Goal: Task Accomplishment & Management: Use online tool/utility

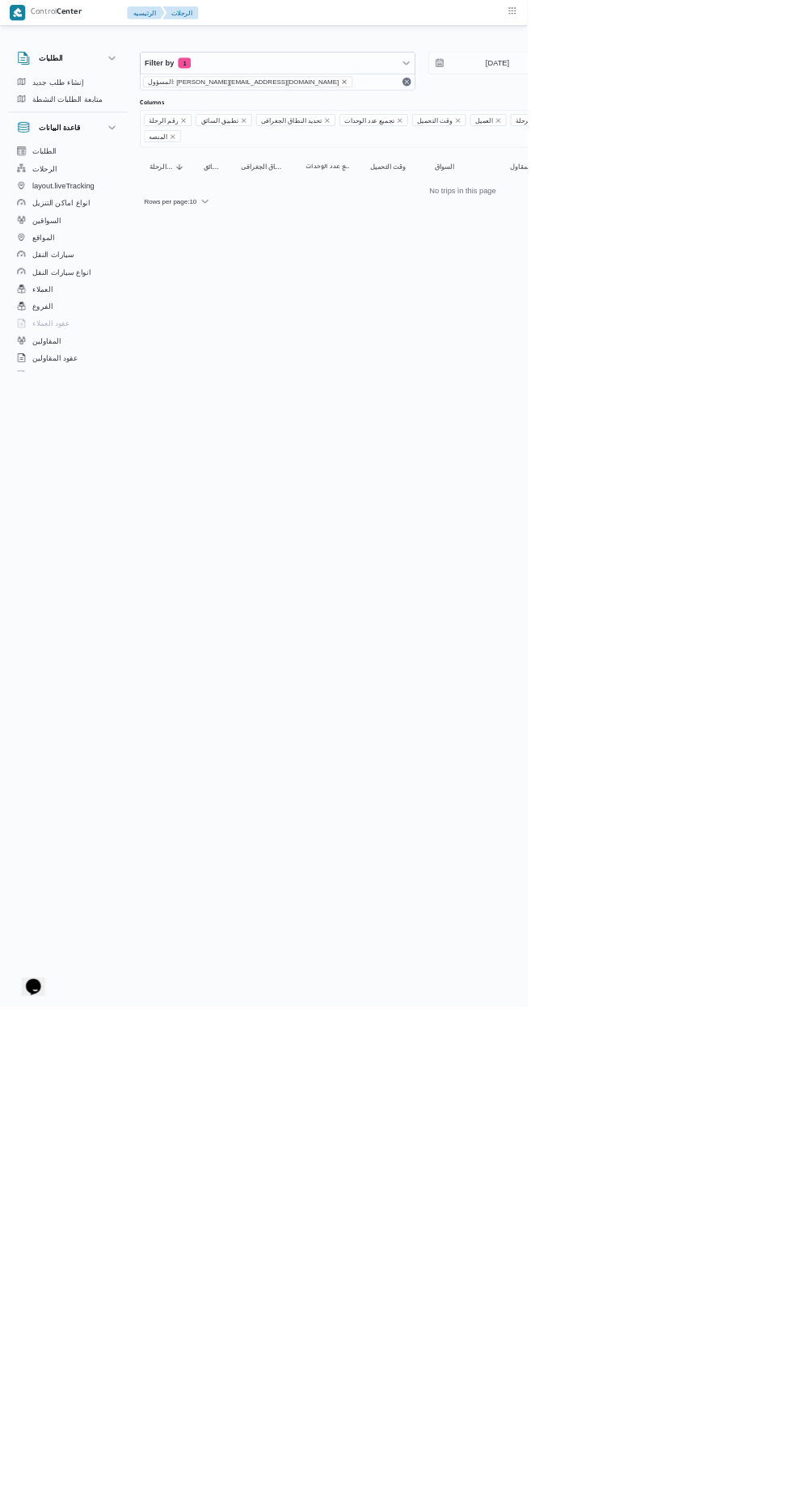
click at [514, 122] on icon "remove selected entity" at bounding box center [517, 123] width 7 height 7
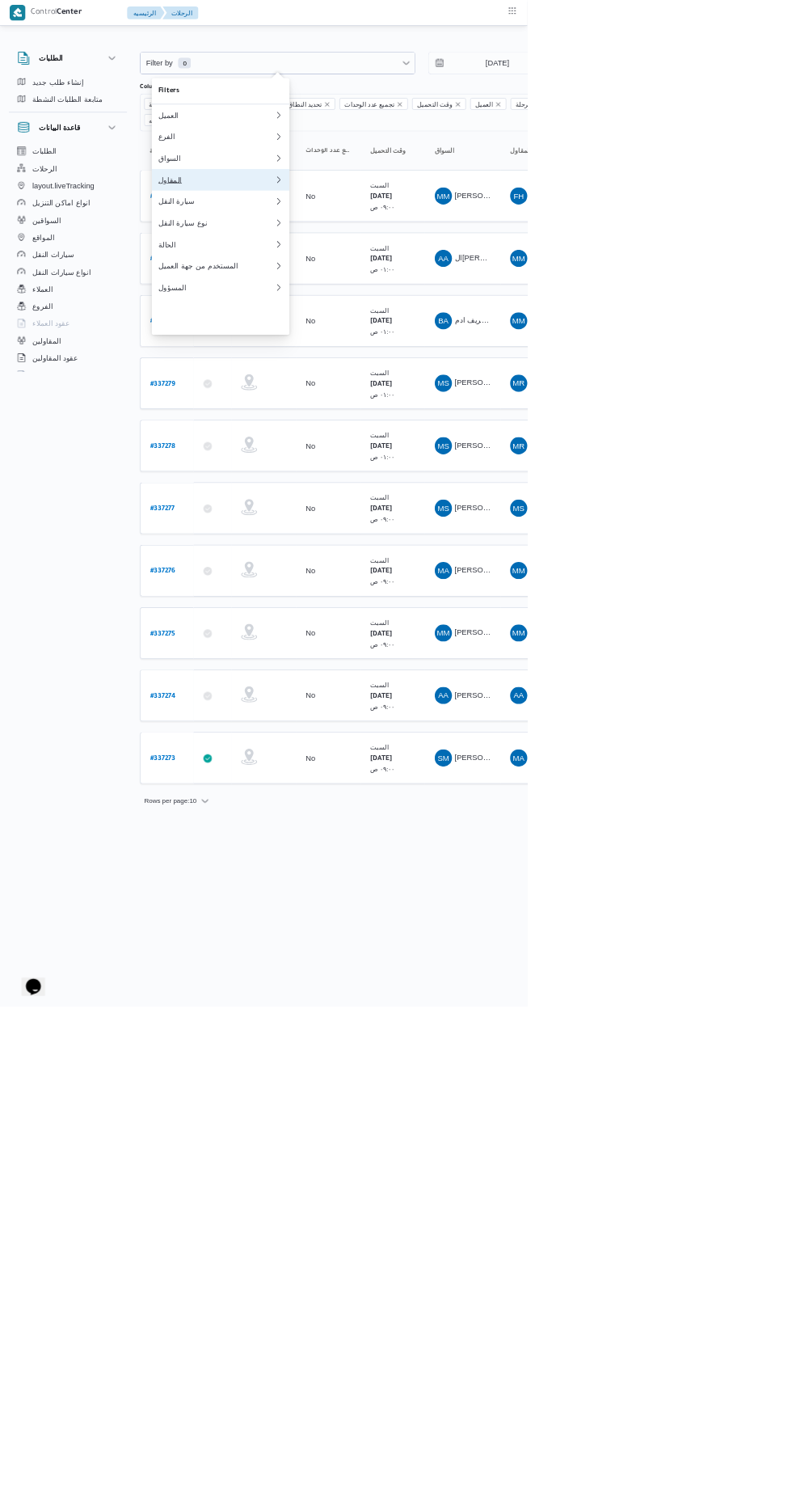
click at [298, 277] on div "المقاول" at bounding box center [324, 269] width 175 height 13
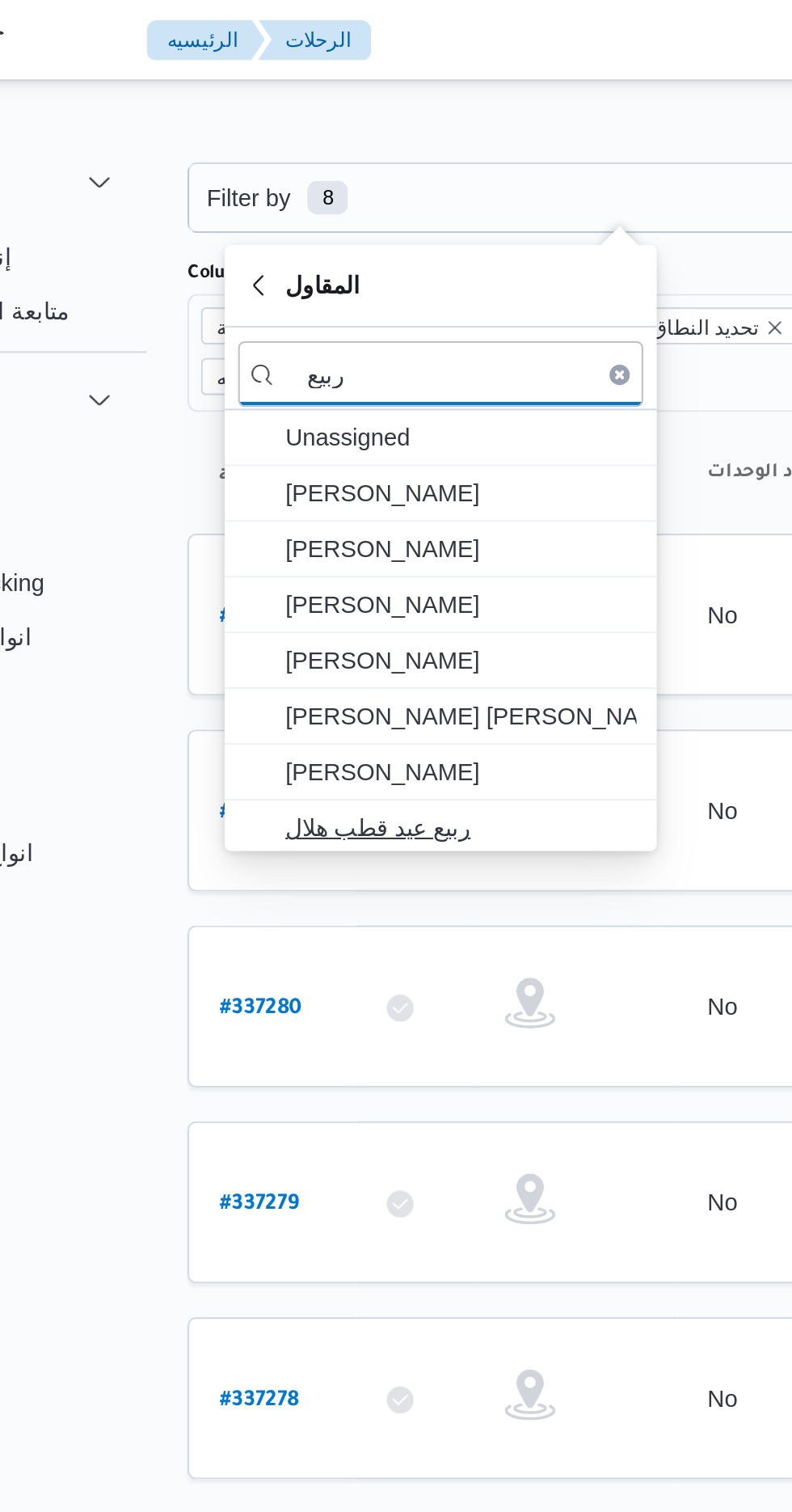
type input "ربيع"
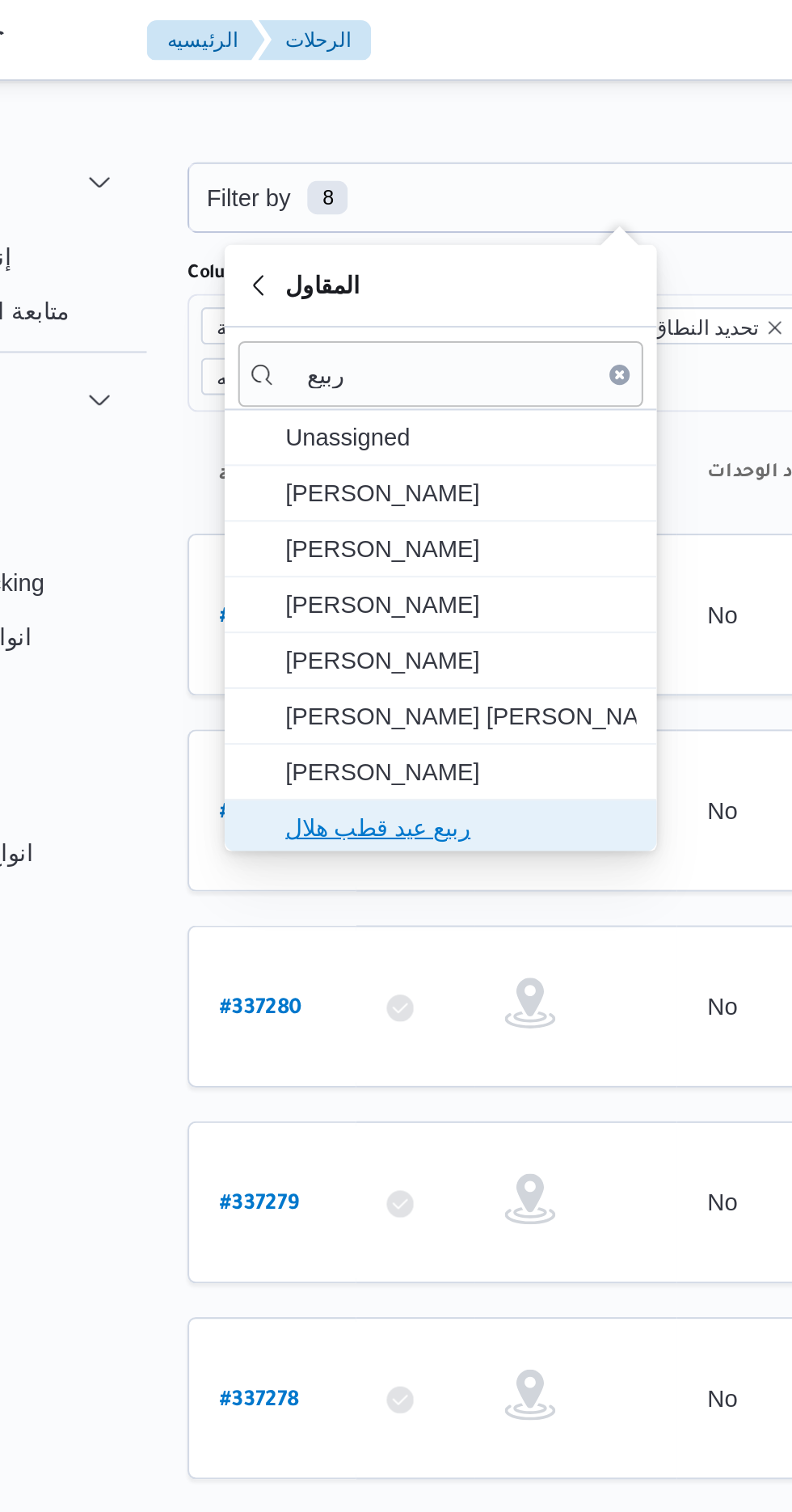
click at [293, 395] on span "ربيع عيد قطب هلال" at bounding box center [341, 395] width 168 height 19
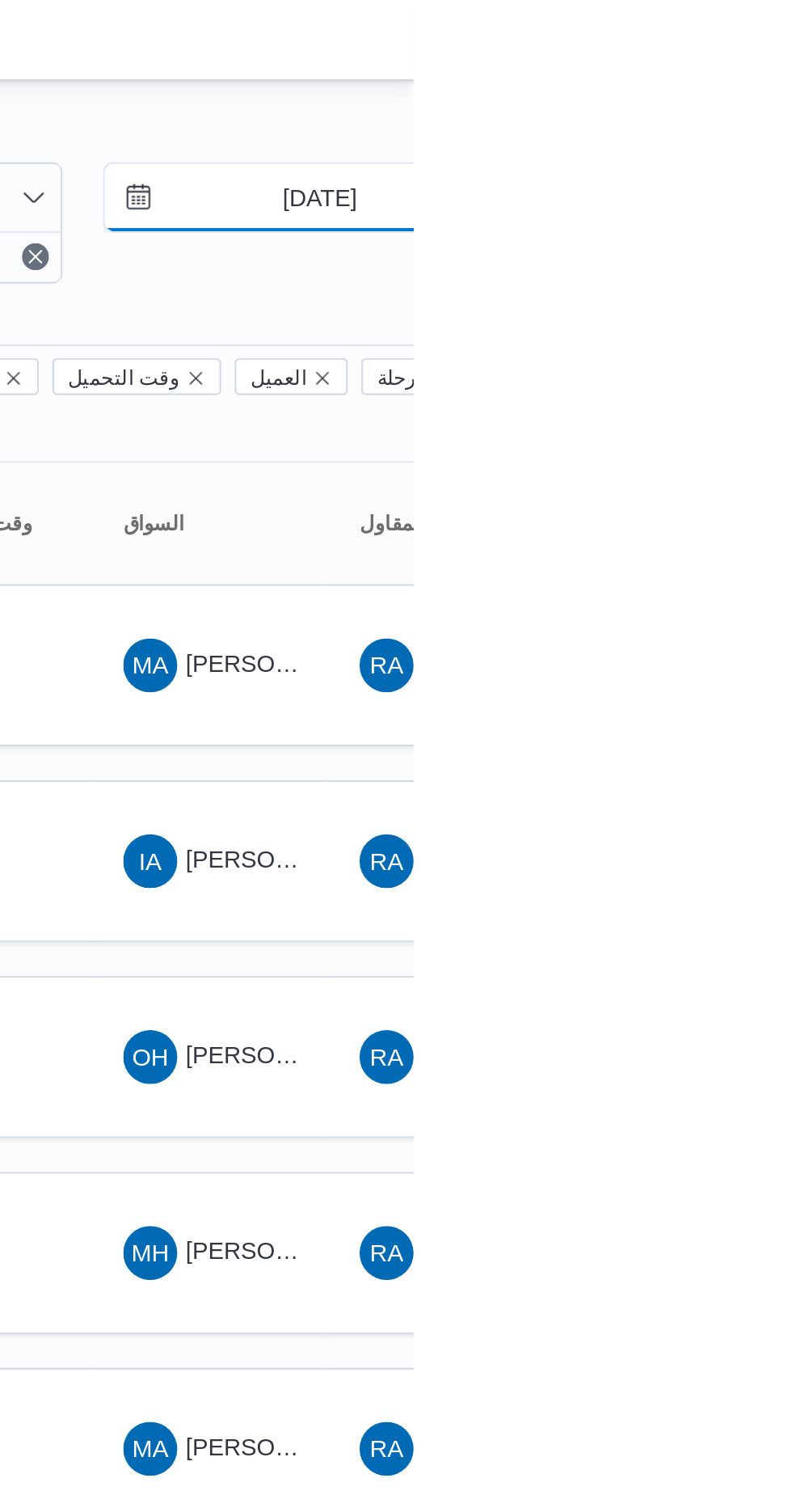
click at [719, 97] on input "[DATE]" at bounding box center [736, 94] width 184 height 33
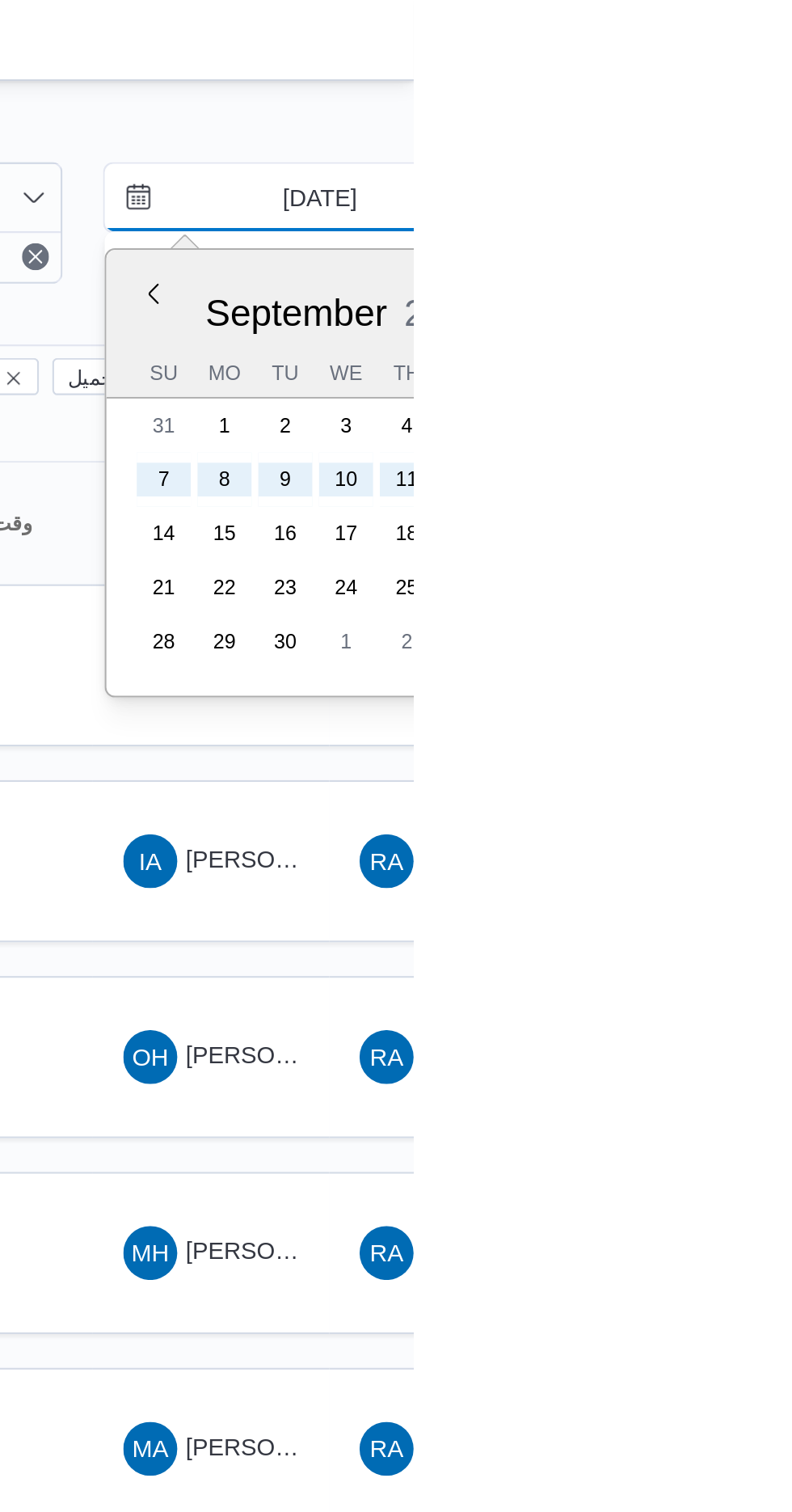
type input "[DATE]"
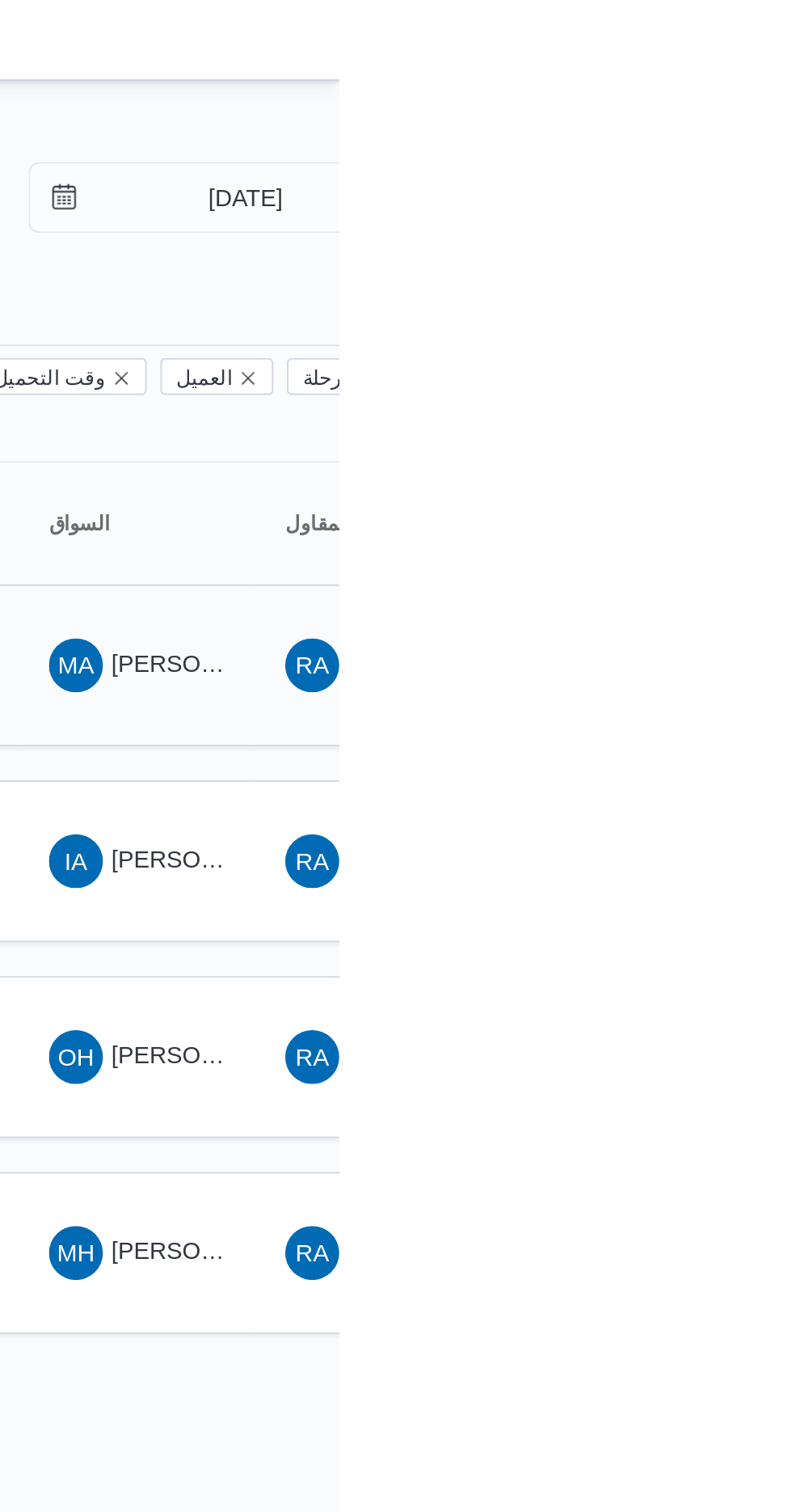
click at [690, 306] on span "MA [PERSON_NAME] [PERSON_NAME]" at bounding box center [695, 318] width 84 height 26
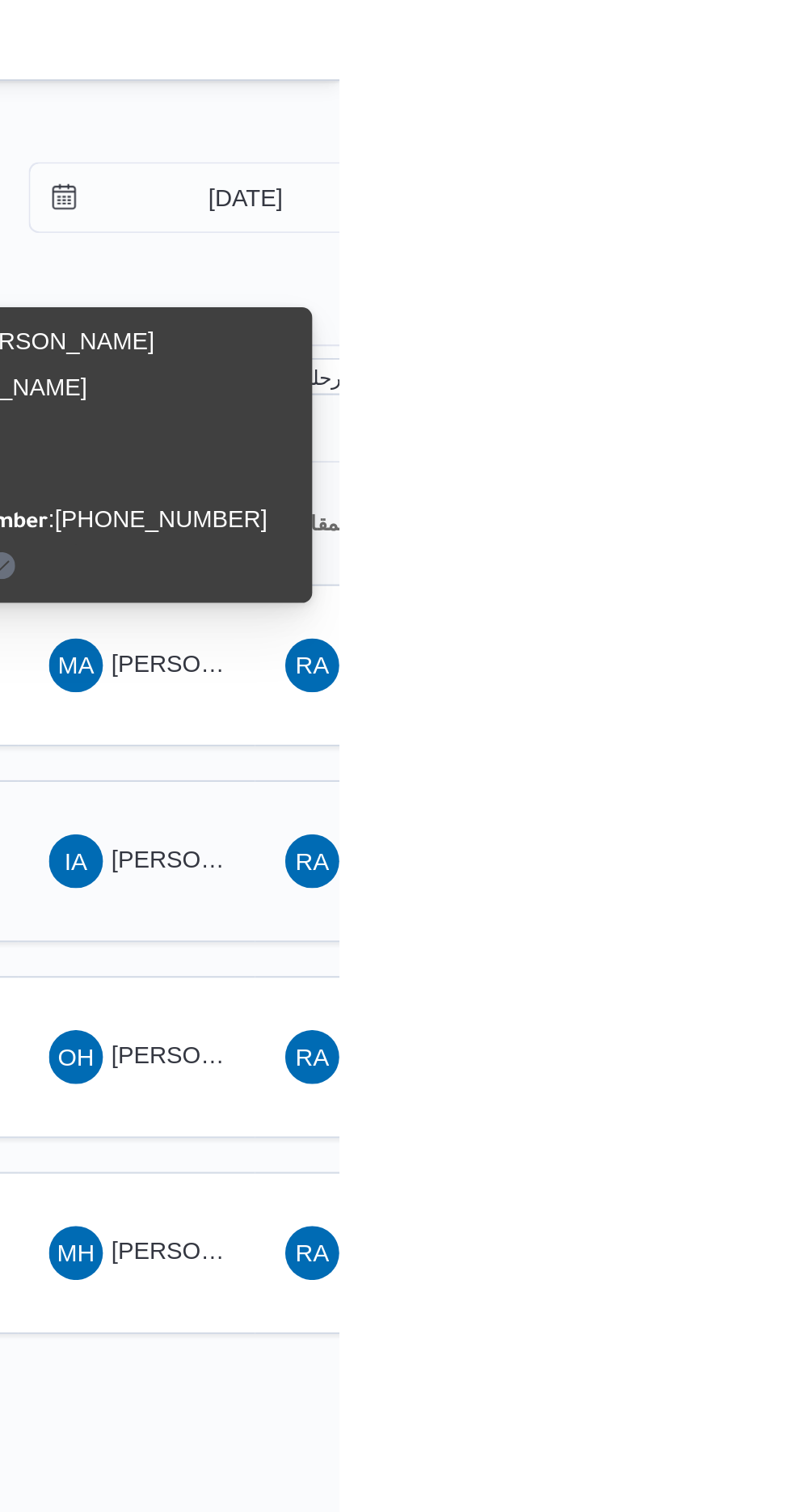
click at [702, 405] on span "[PERSON_NAME]" at bounding box center [729, 411] width 93 height 13
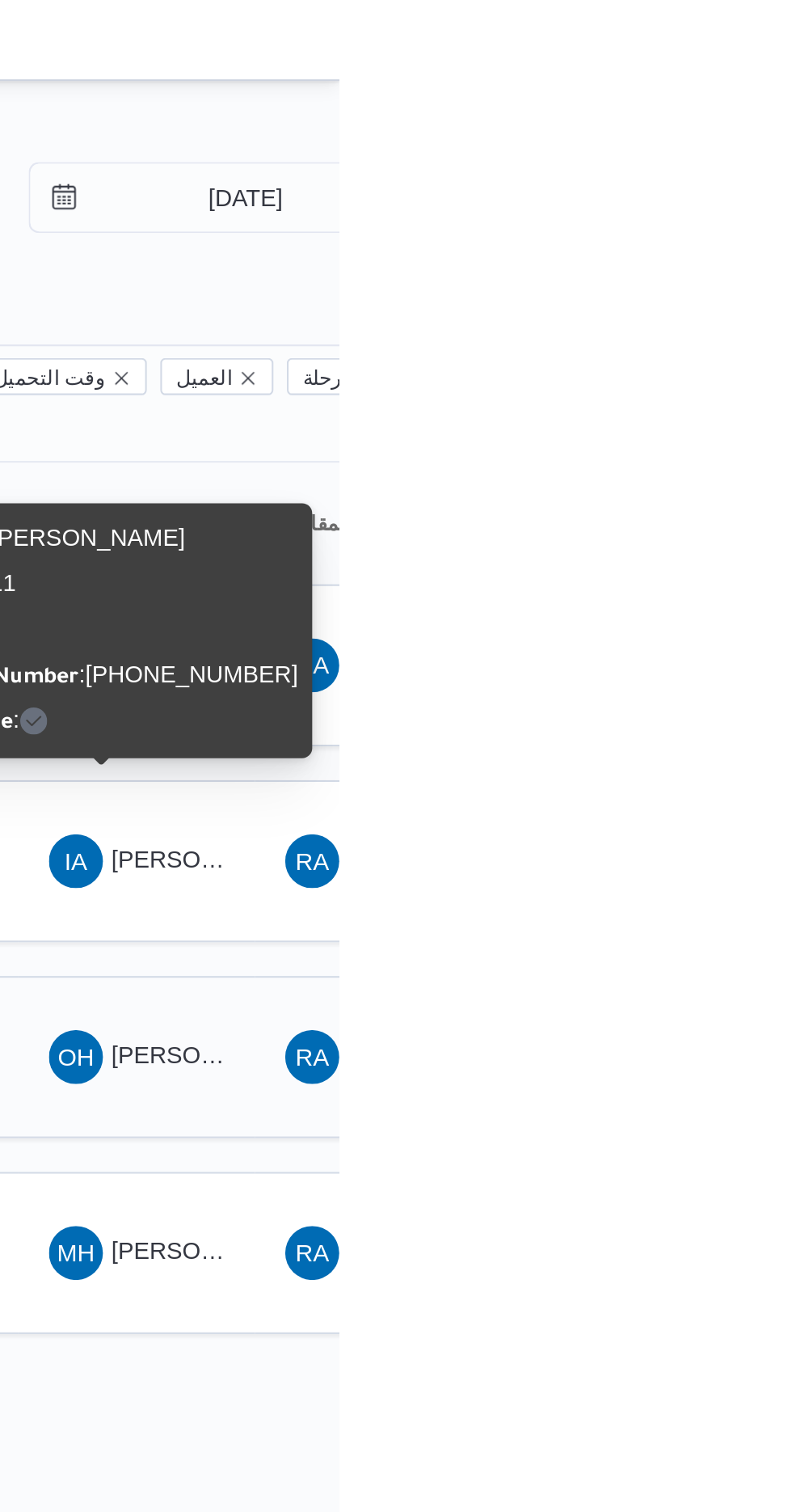
click at [718, 499] on span "[PERSON_NAME]" at bounding box center [729, 505] width 93 height 13
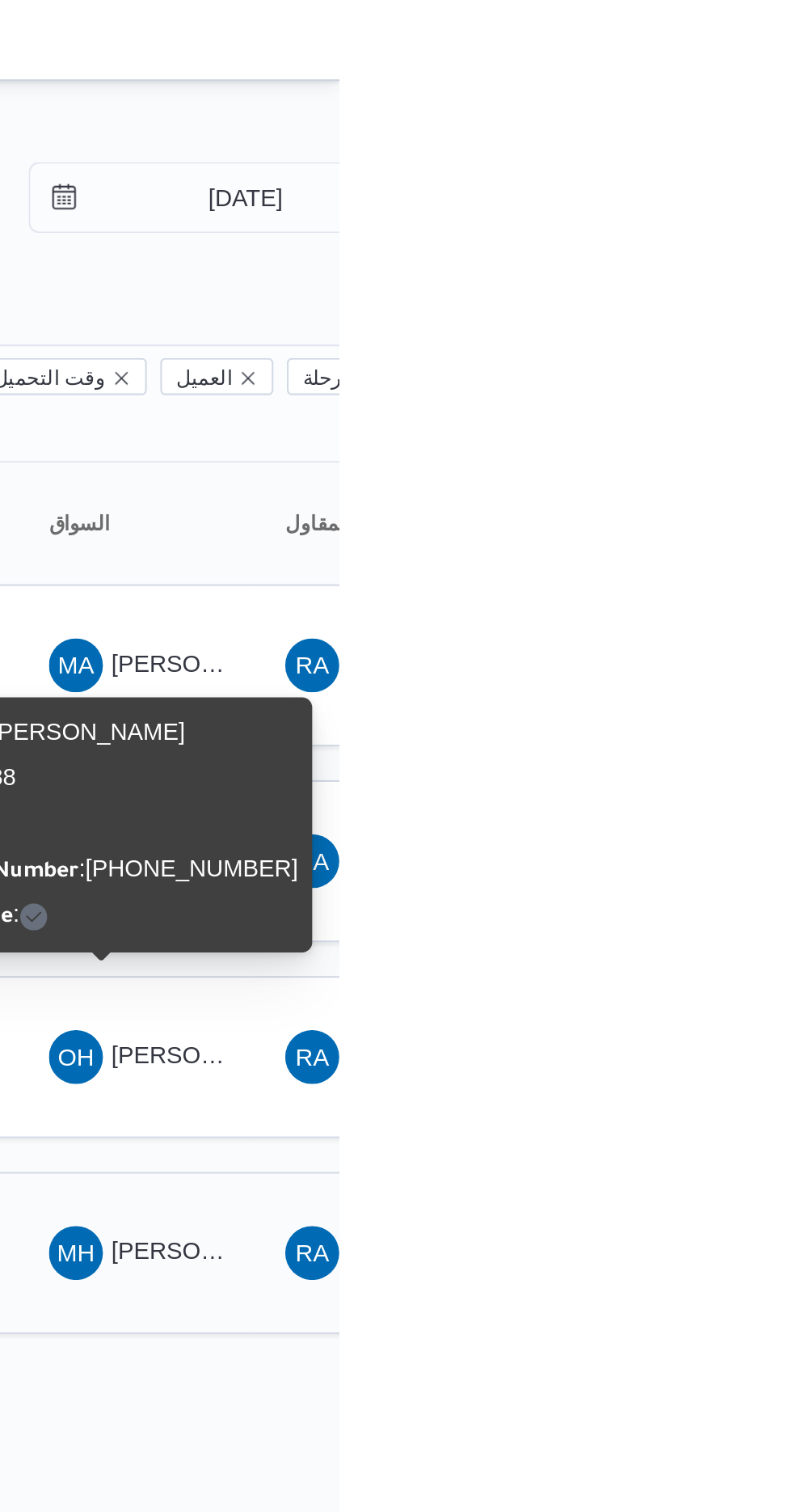
click at [708, 593] on span "[PERSON_NAME] [PERSON_NAME]" at bounding box center [777, 598] width 189 height 13
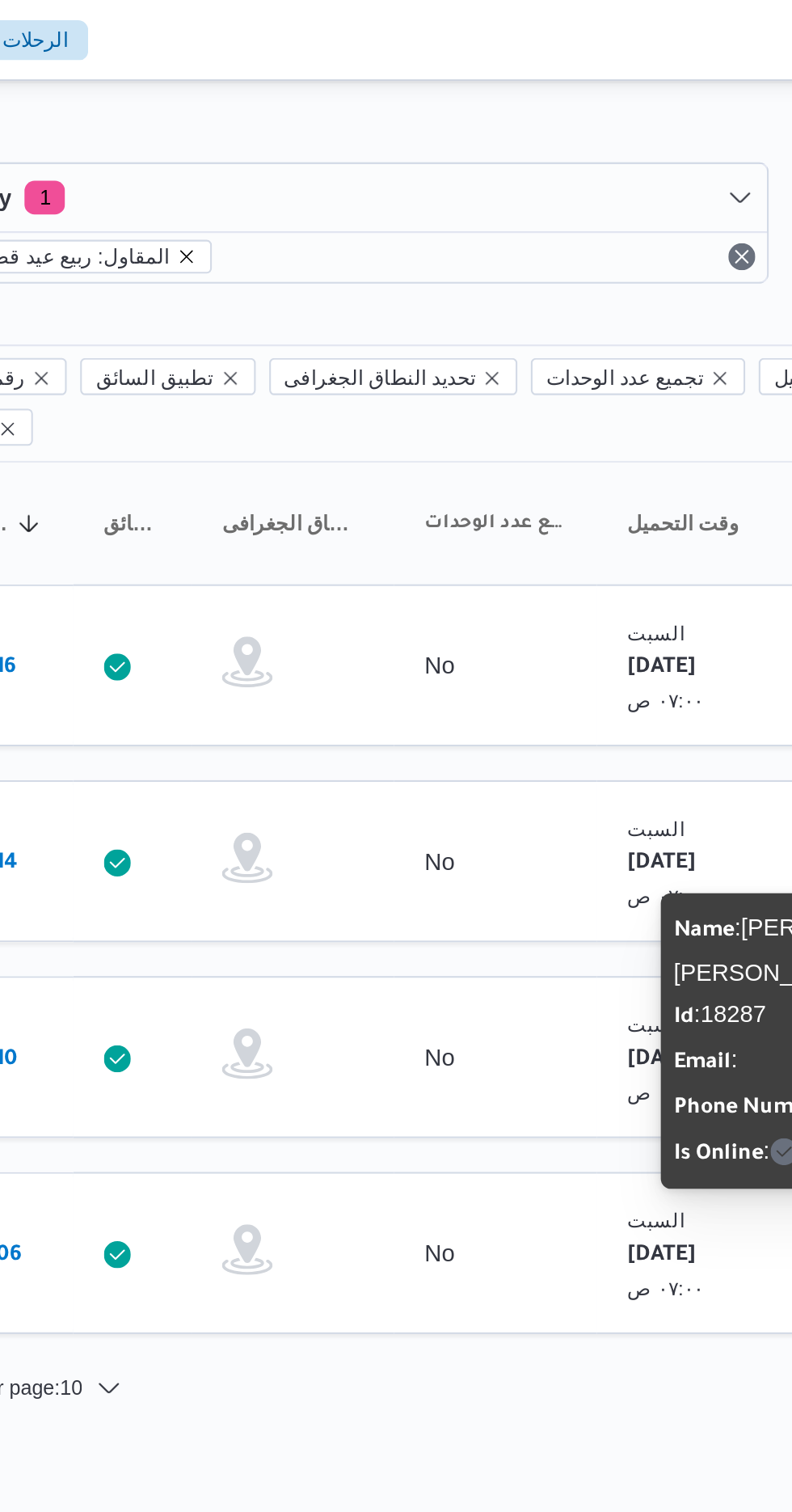
click at [340, 122] on icon "remove selected entity" at bounding box center [345, 123] width 10 height 10
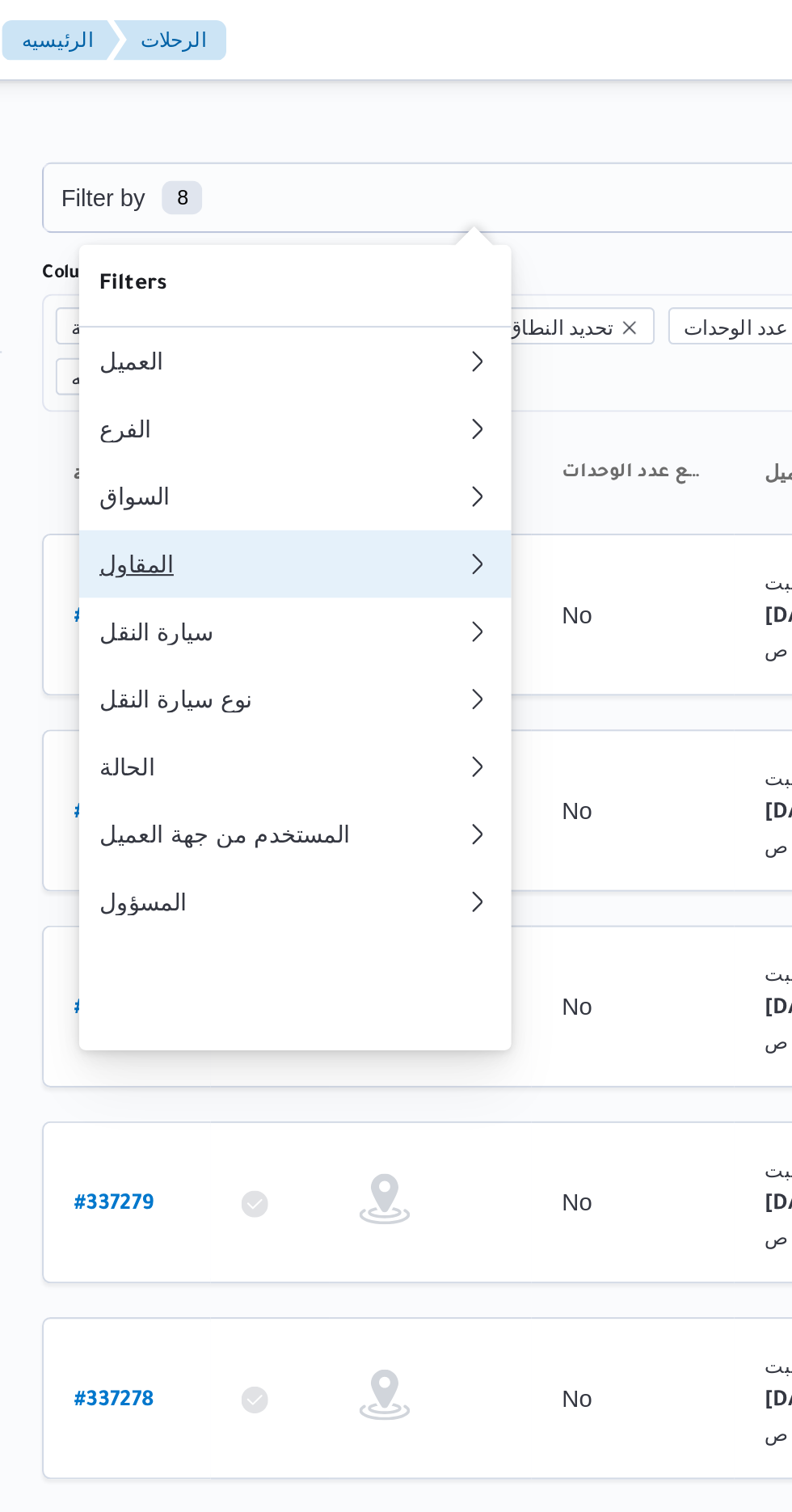
click at [277, 277] on div "المقاول" at bounding box center [321, 269] width 168 height 13
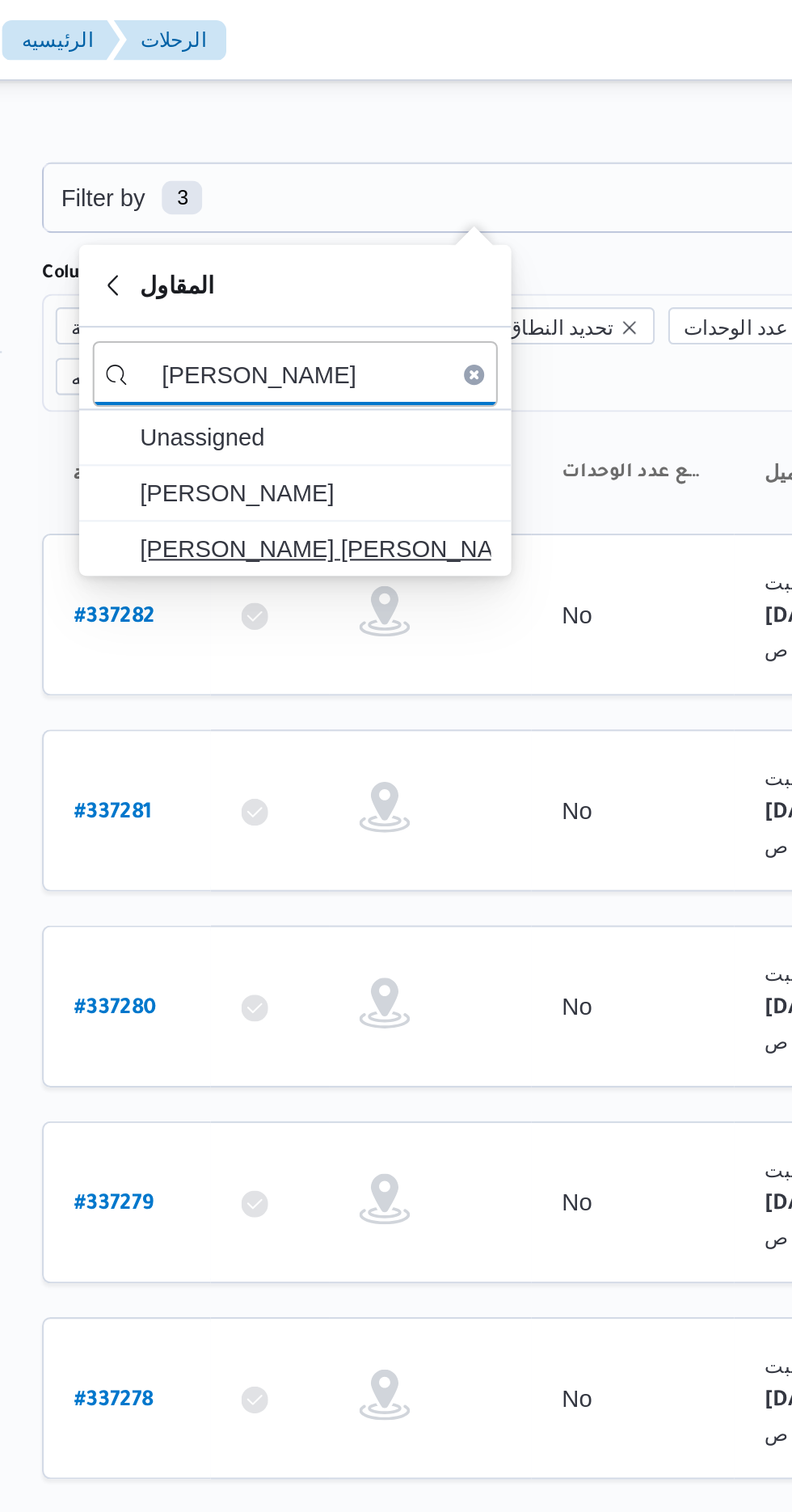
type input "[PERSON_NAME]"
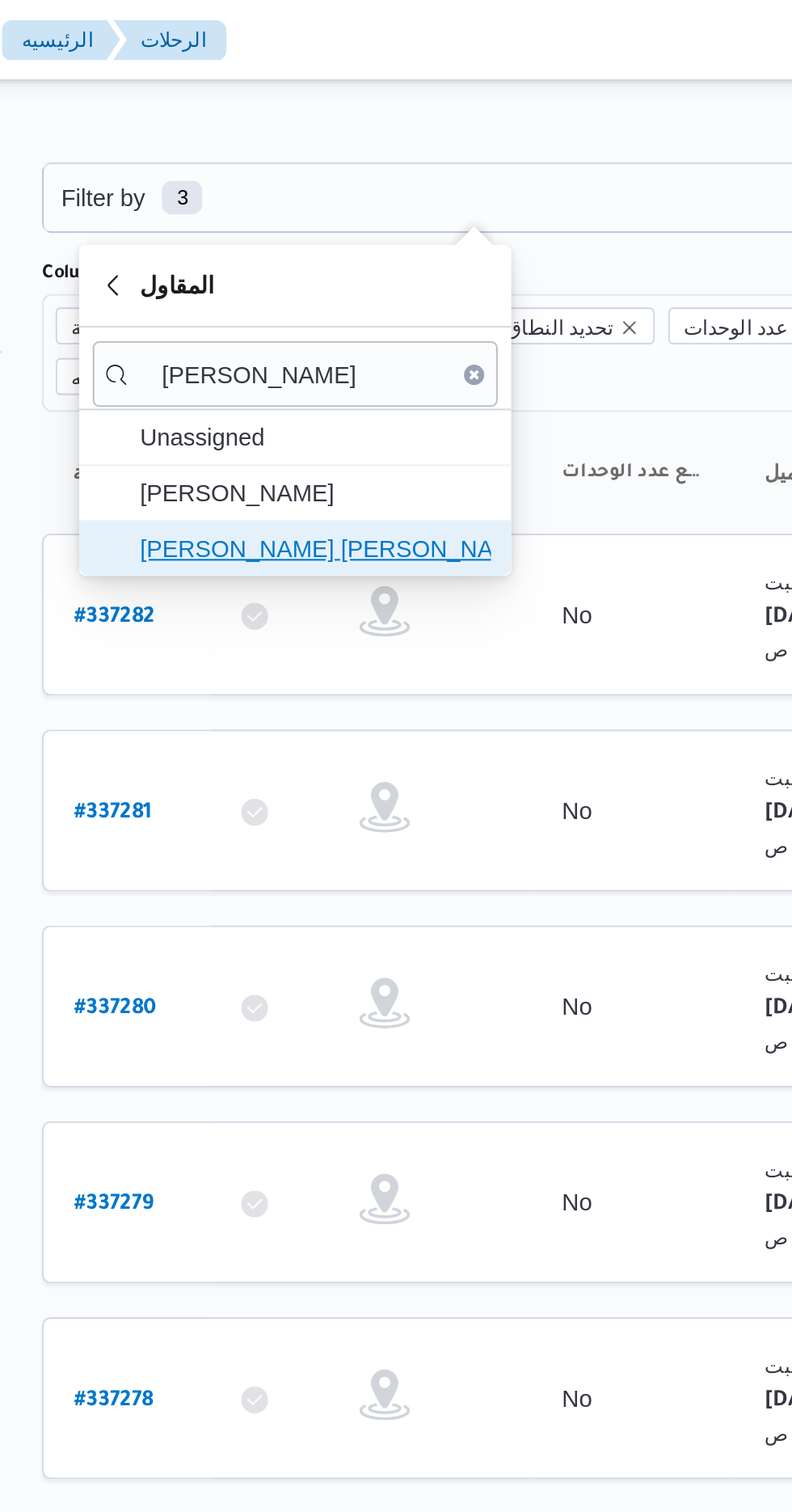
click at [288, 258] on span "[PERSON_NAME] [PERSON_NAME]" at bounding box center [341, 262] width 168 height 19
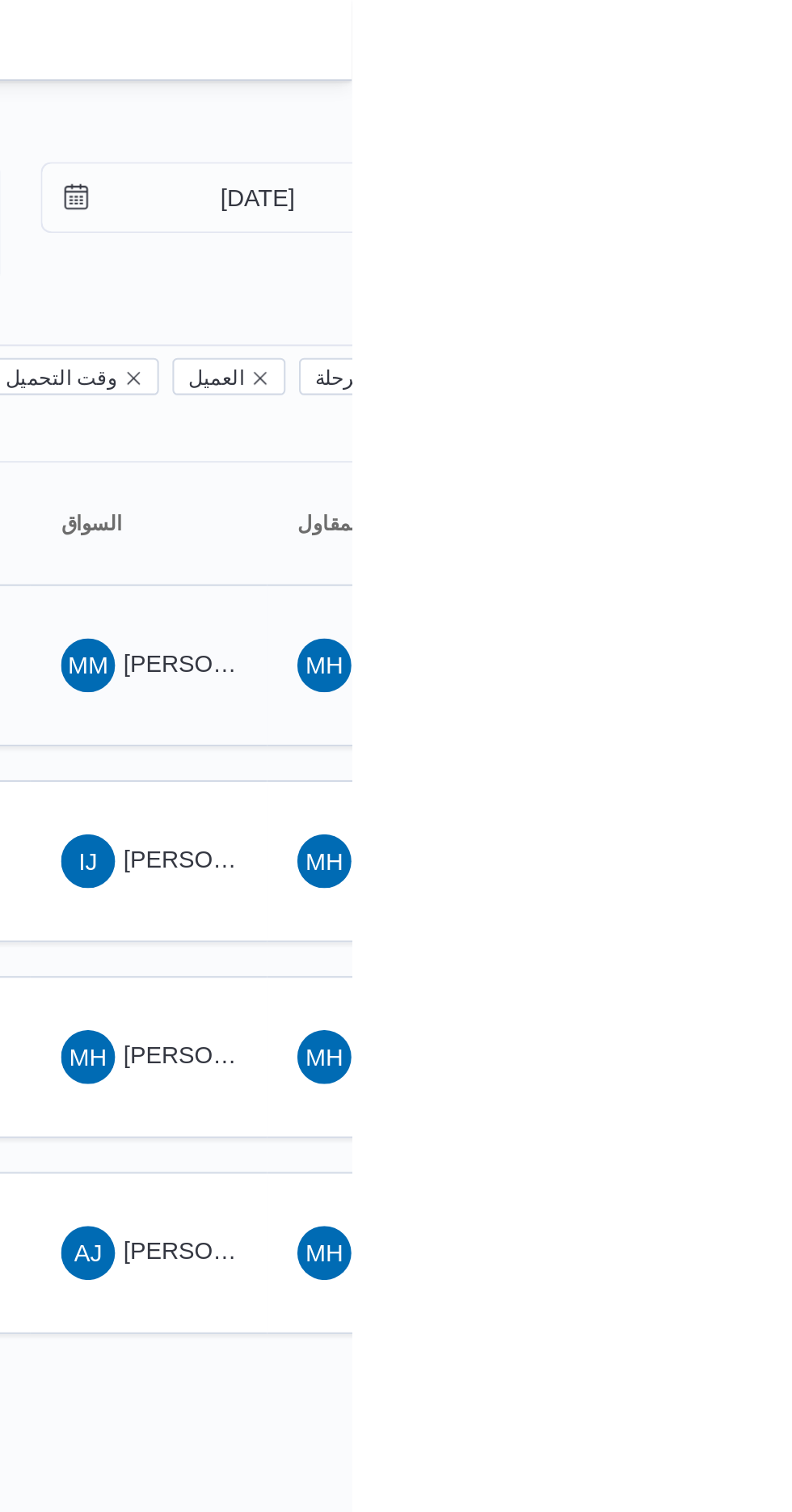
click at [699, 311] on span "[PERSON_NAME] [PERSON_NAME]" at bounding box center [777, 317] width 189 height 13
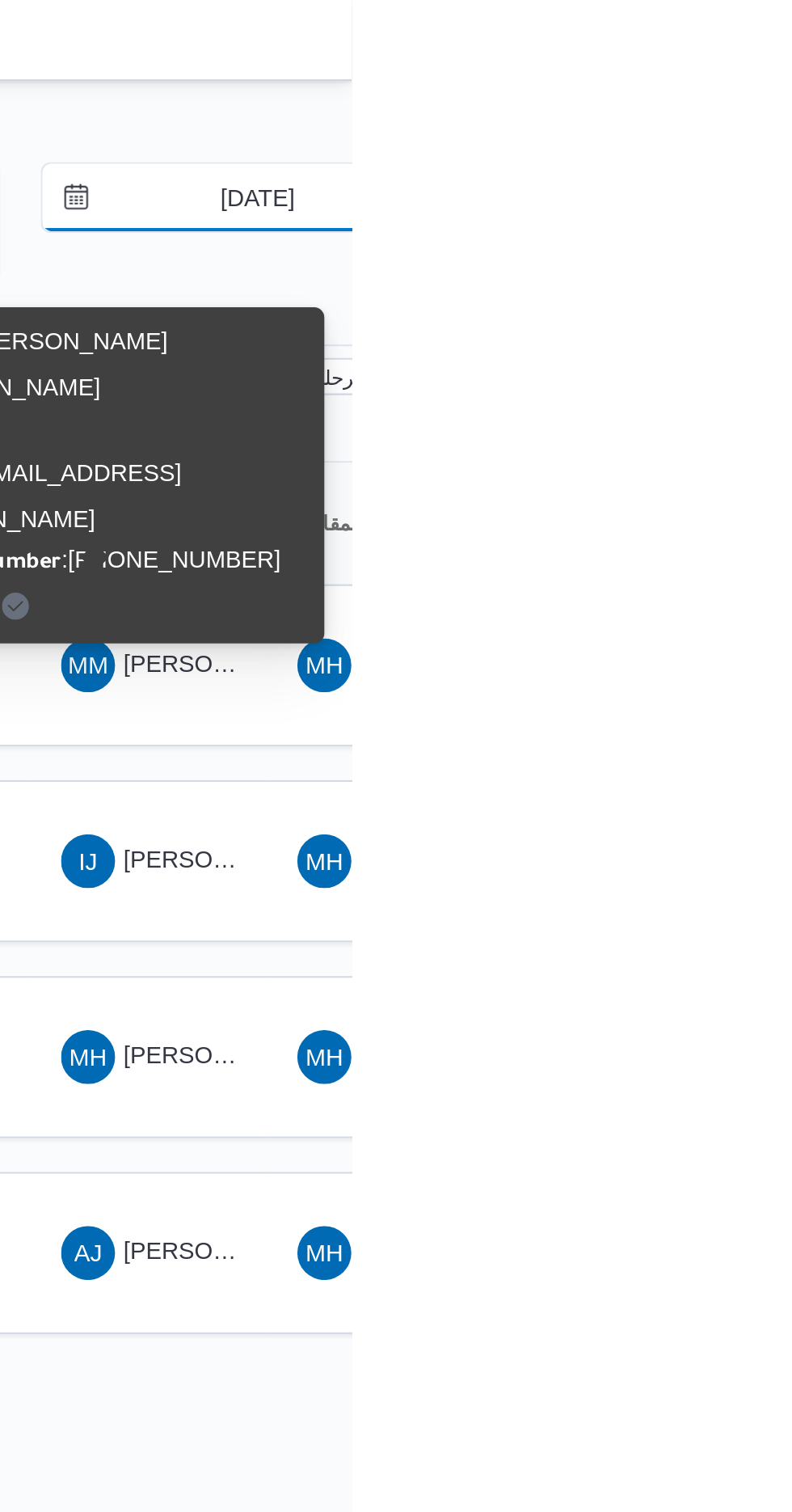
click at [752, 94] on input "[DATE]" at bounding box center [736, 94] width 184 height 33
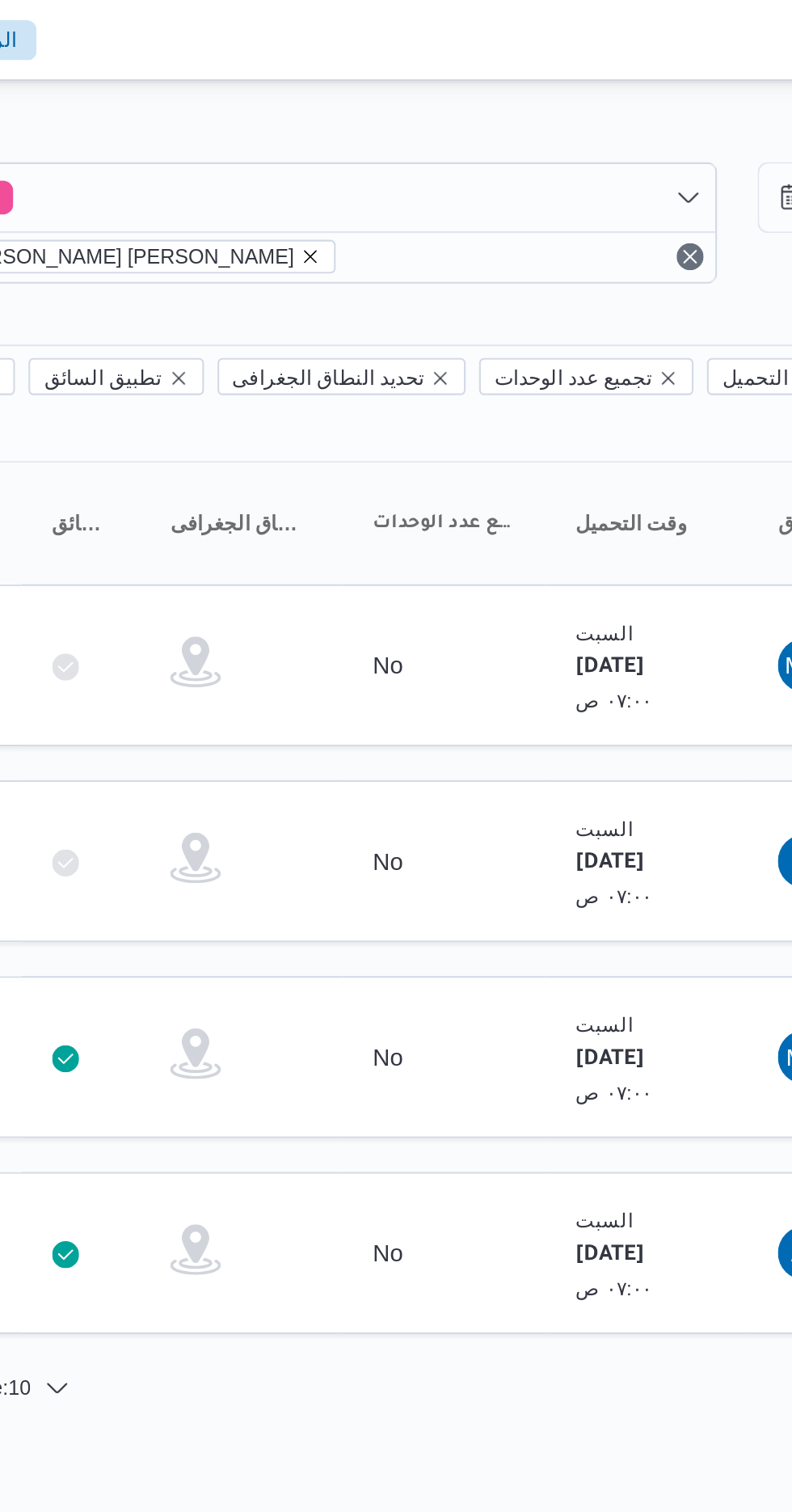
click at [424, 124] on icon "remove selected entity" at bounding box center [429, 123] width 10 height 10
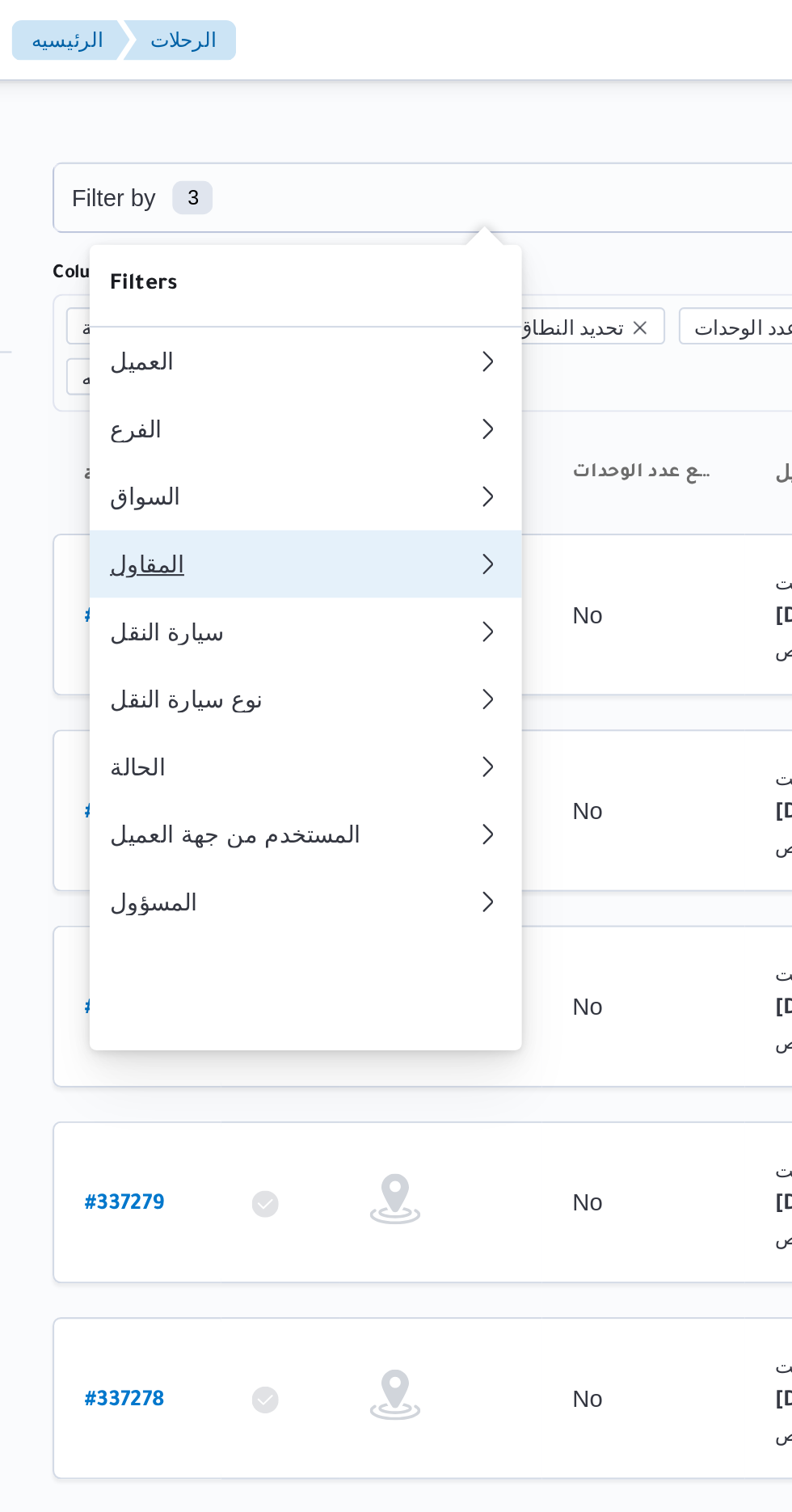
click at [334, 277] on div "المقاول" at bounding box center [321, 269] width 168 height 13
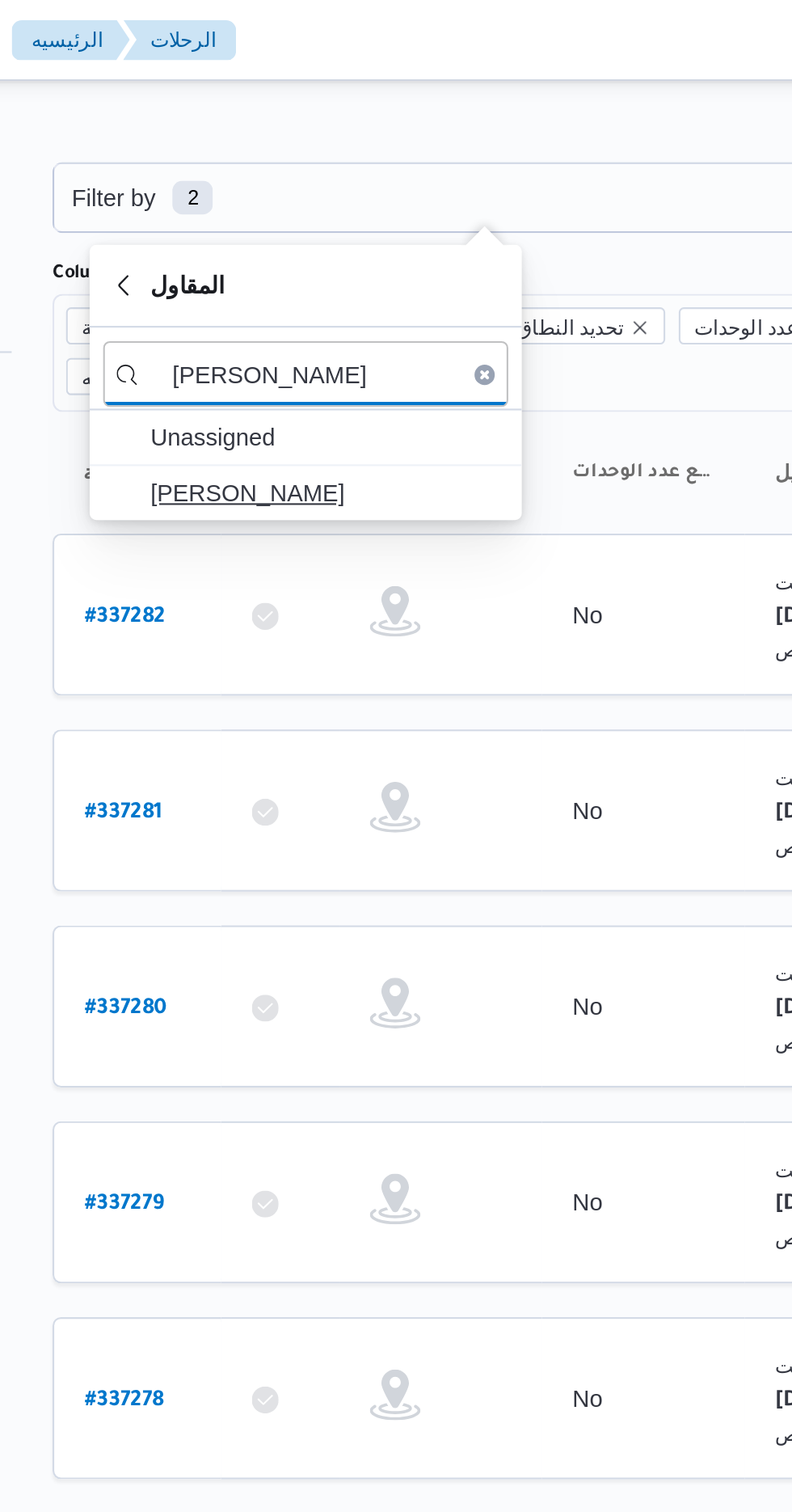
type input "[PERSON_NAME]"
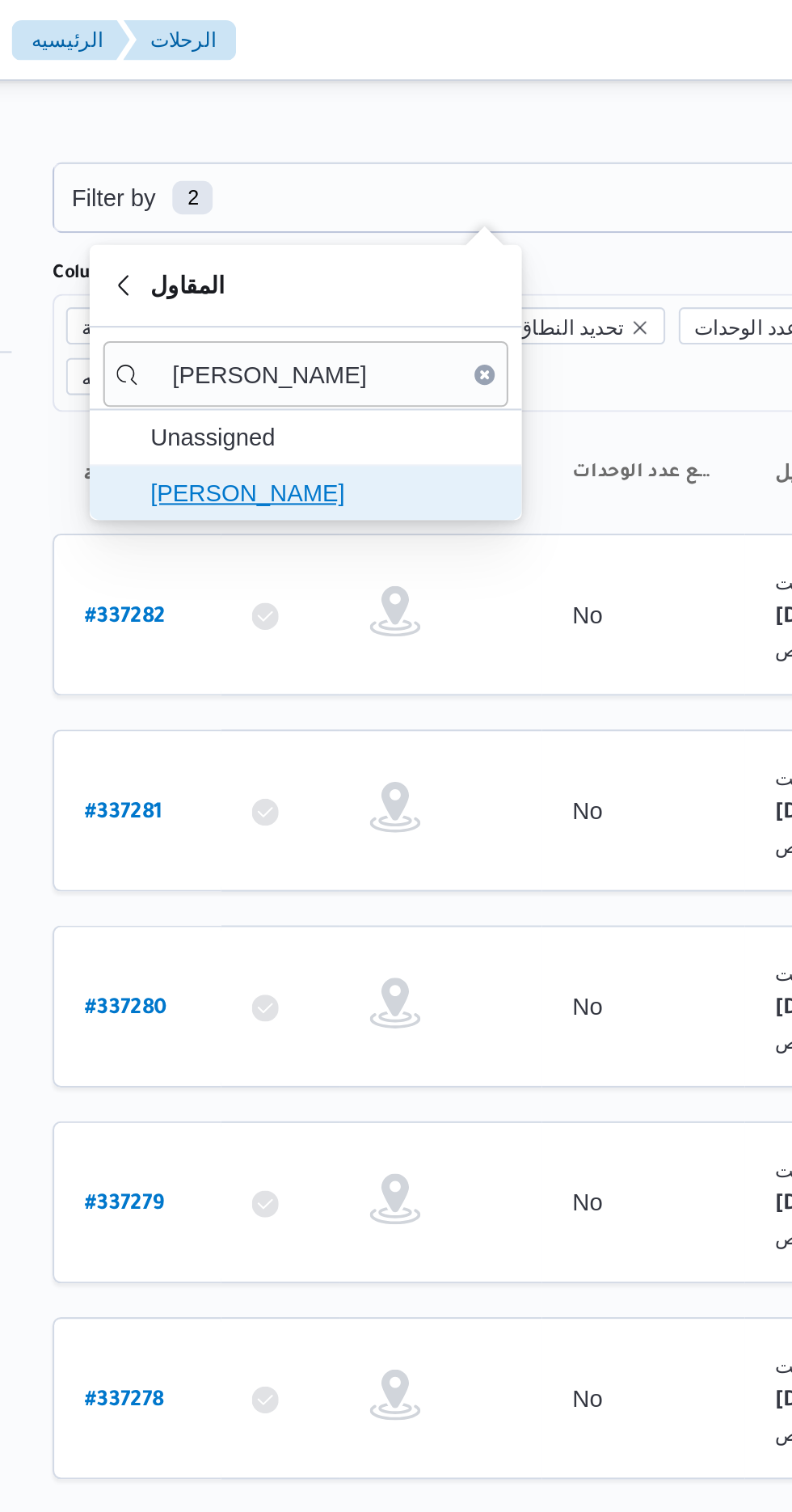
click at [376, 232] on span "[PERSON_NAME]" at bounding box center [341, 236] width 168 height 19
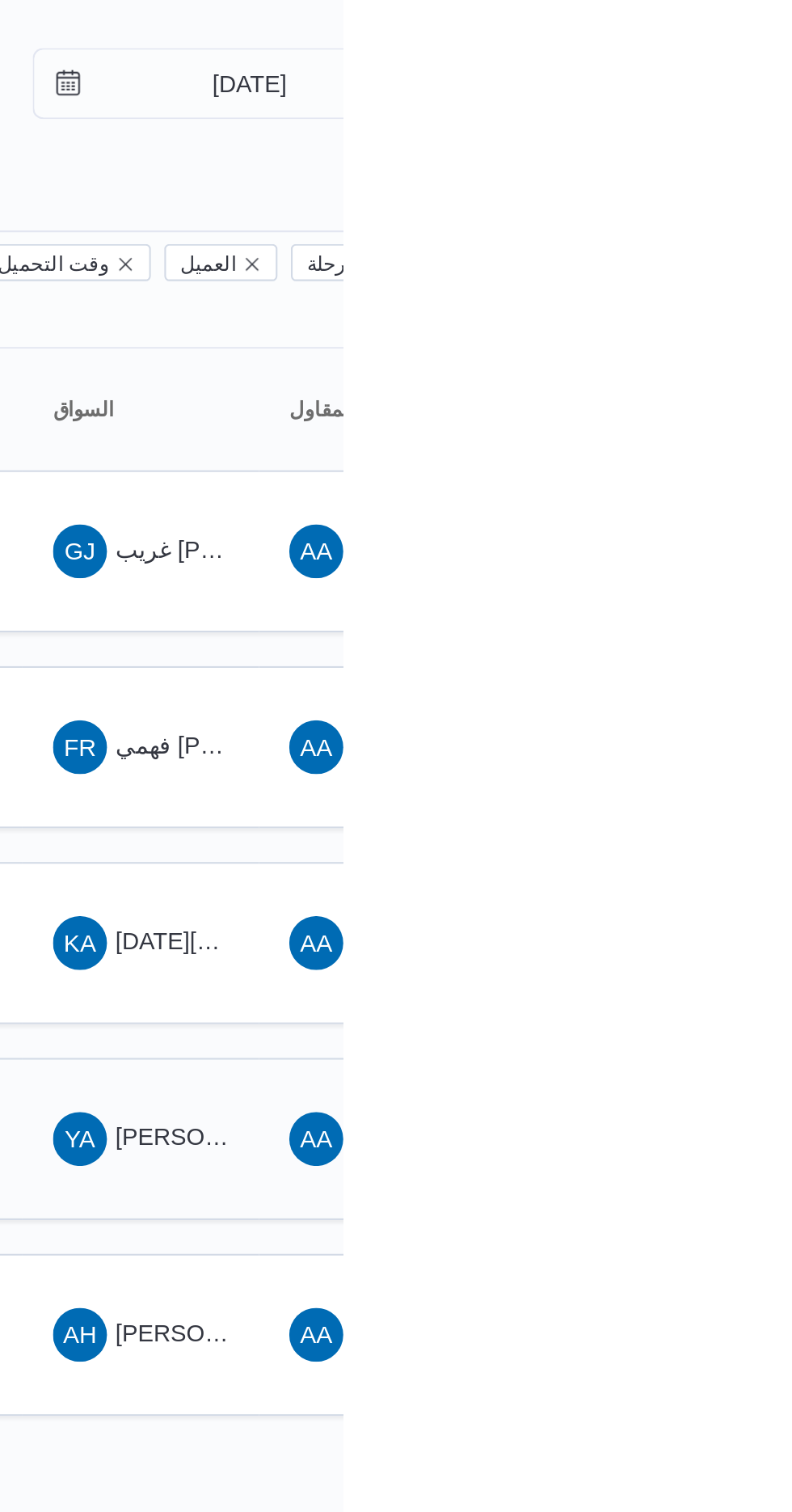
click at [723, 593] on span "[PERSON_NAME] [PERSON_NAME]" at bounding box center [777, 598] width 189 height 13
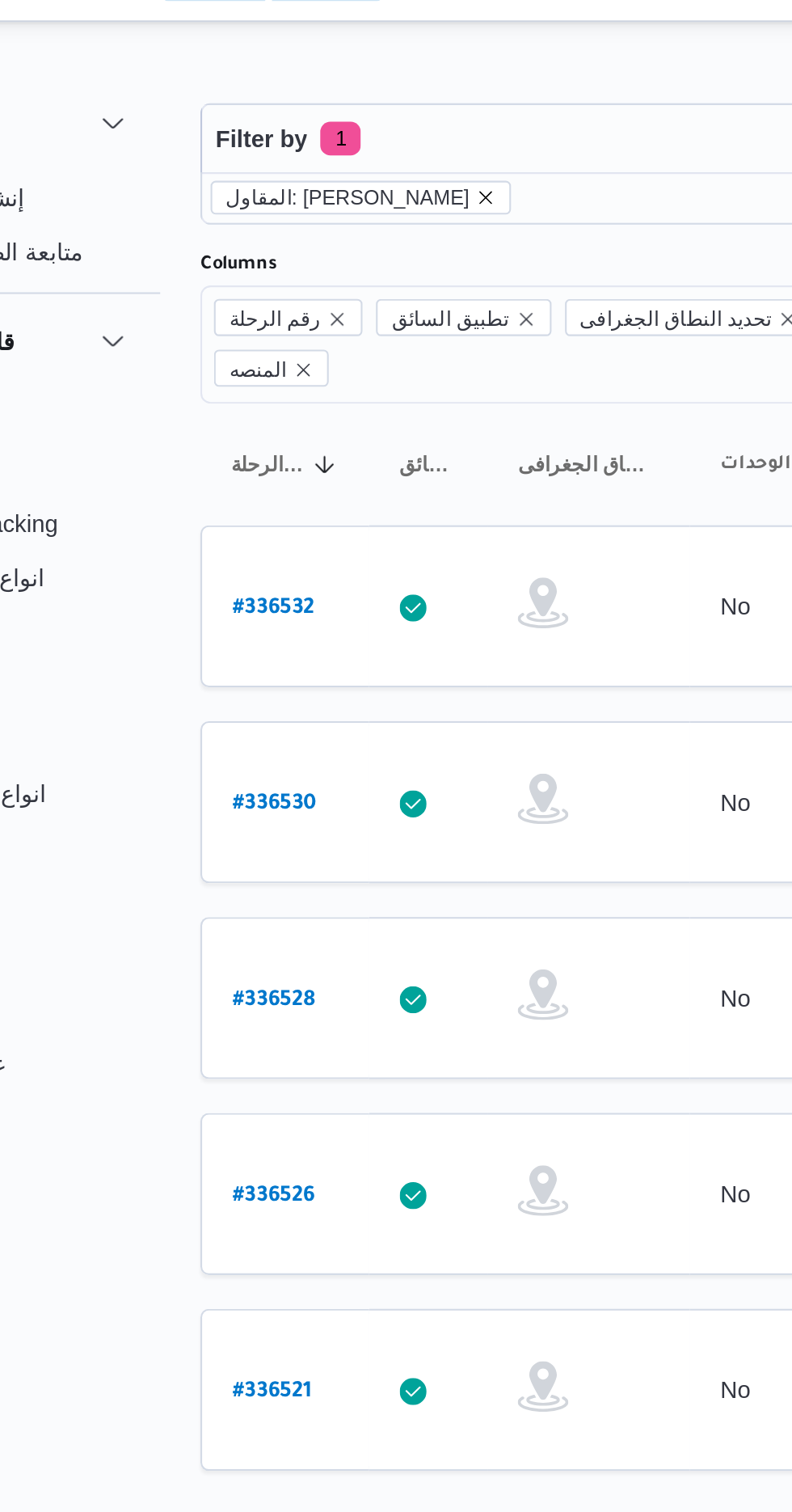
click at [351, 122] on icon "remove selected entity" at bounding box center [348, 123] width 7 height 7
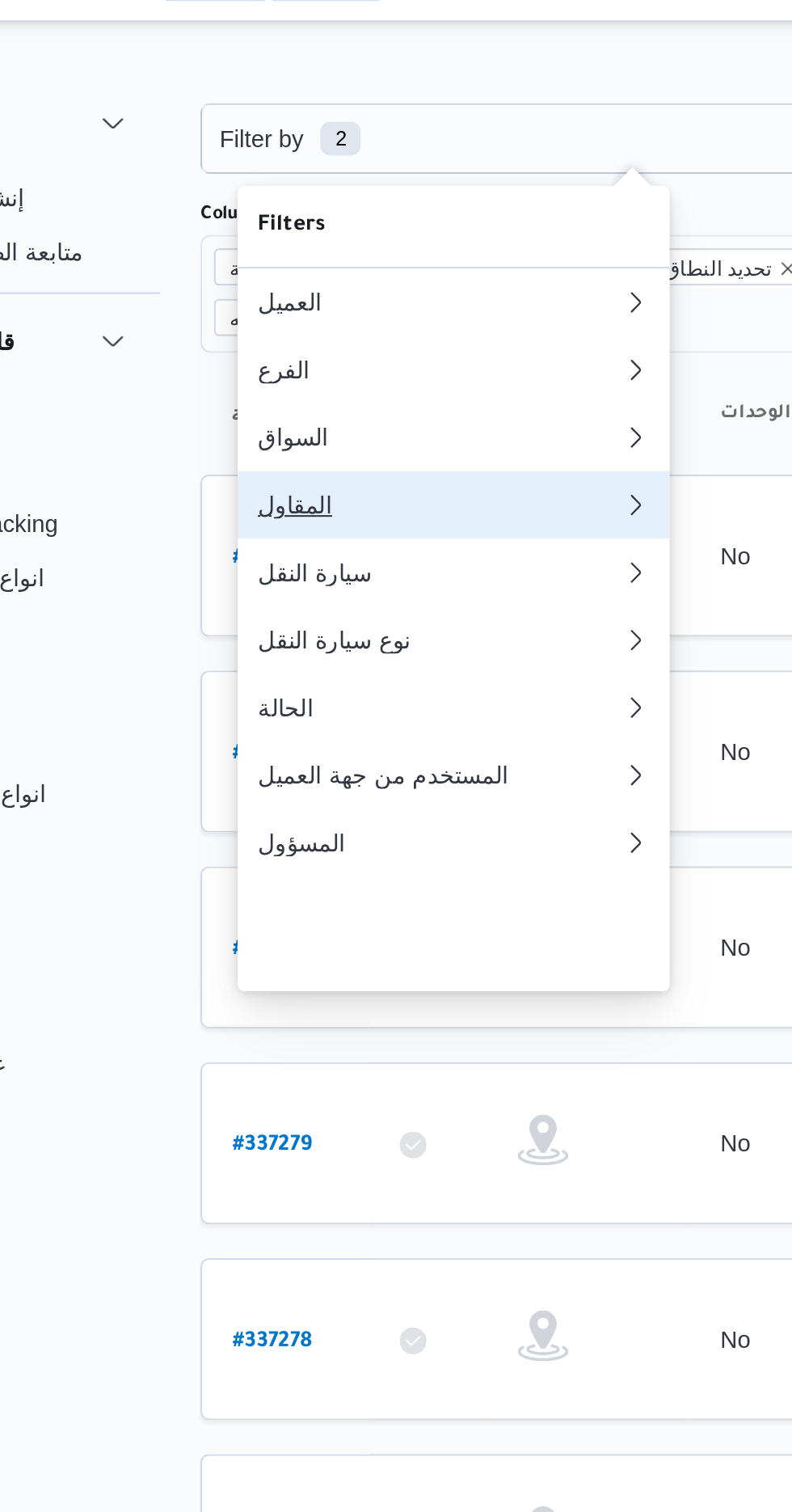
click at [332, 277] on div "المقاول" at bounding box center [321, 269] width 168 height 13
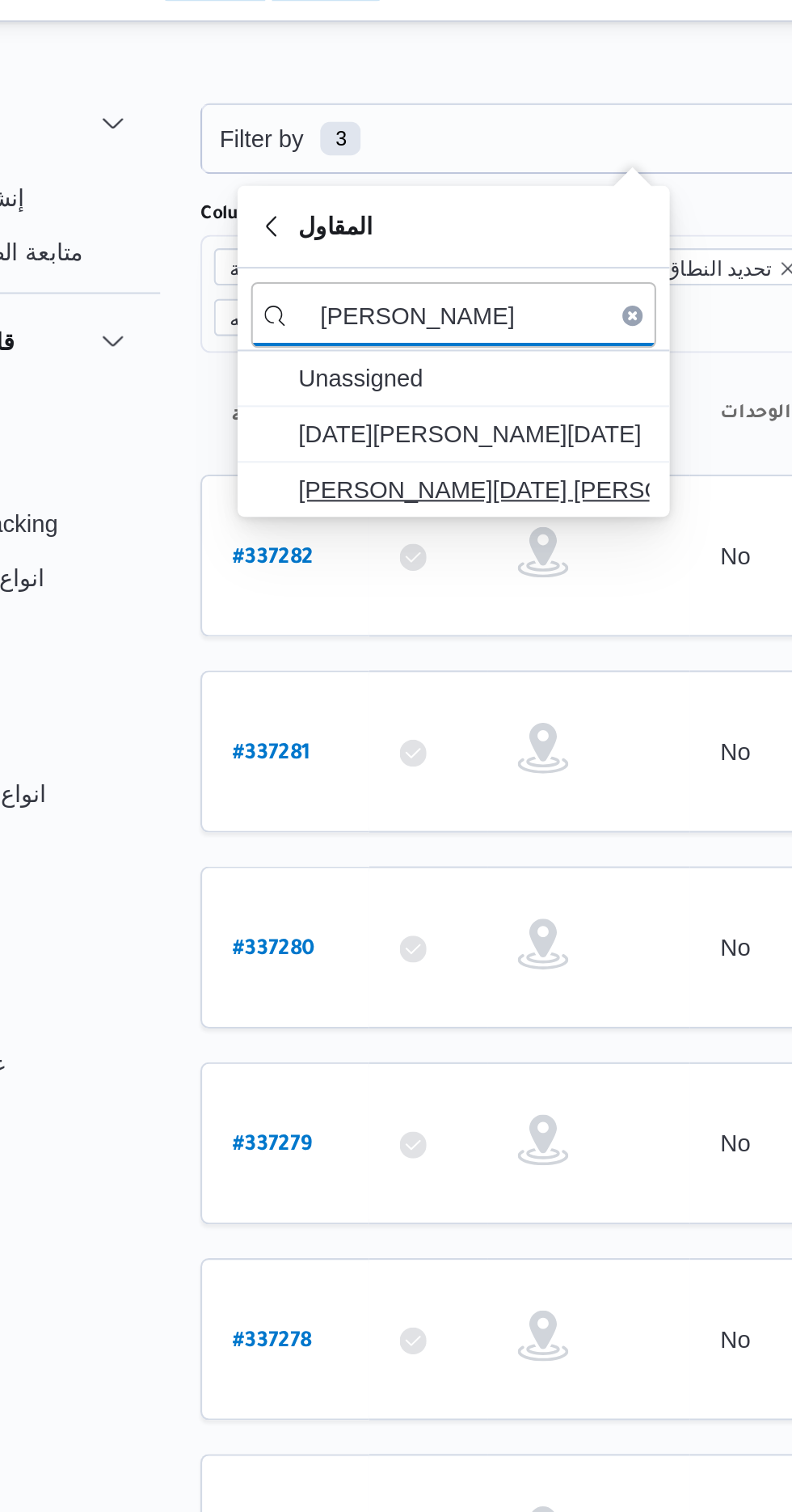
type input "[PERSON_NAME]"
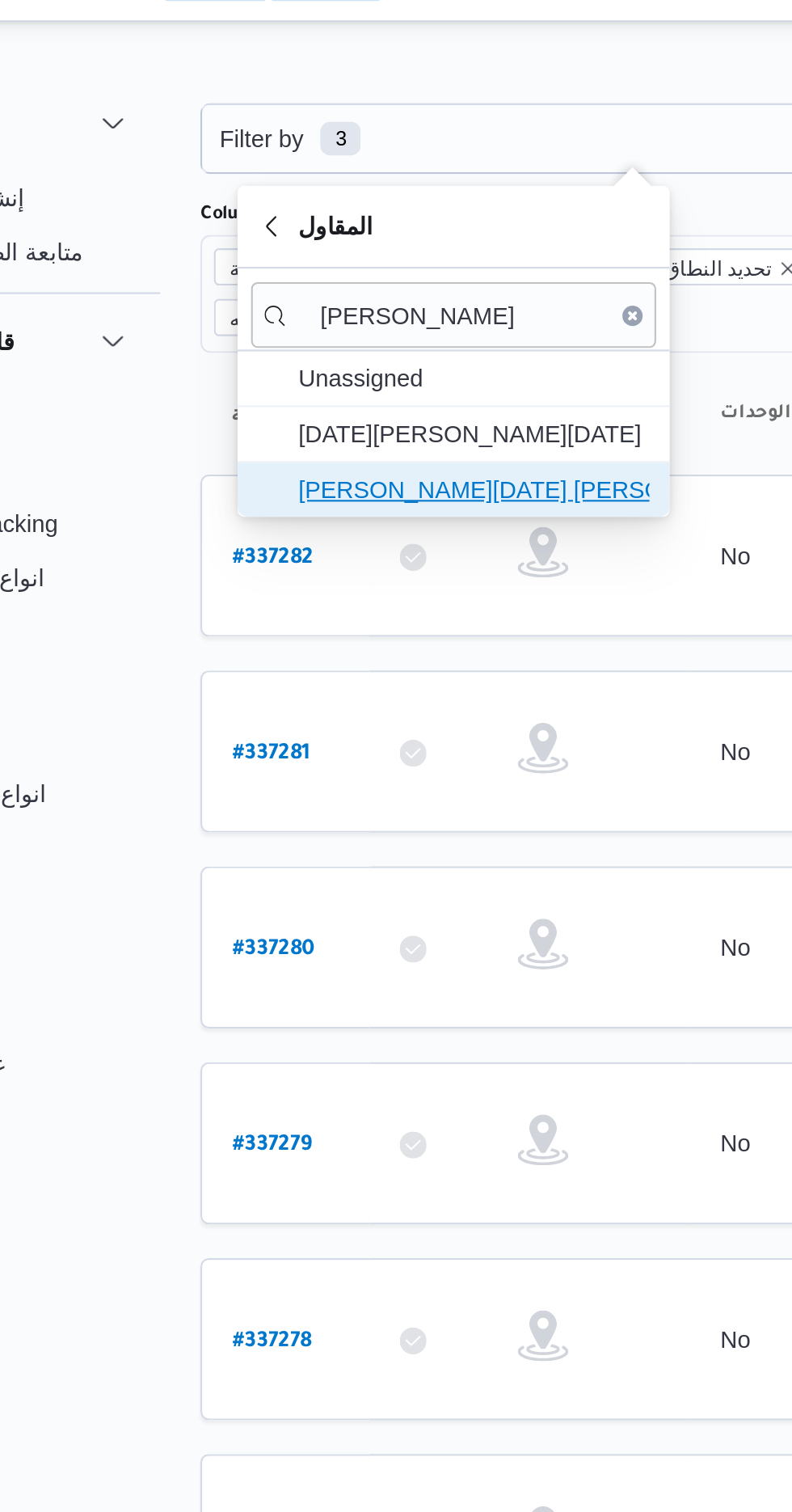
click at [377, 259] on span "[PERSON_NAME][DATE] [PERSON_NAME]" at bounding box center [341, 262] width 168 height 19
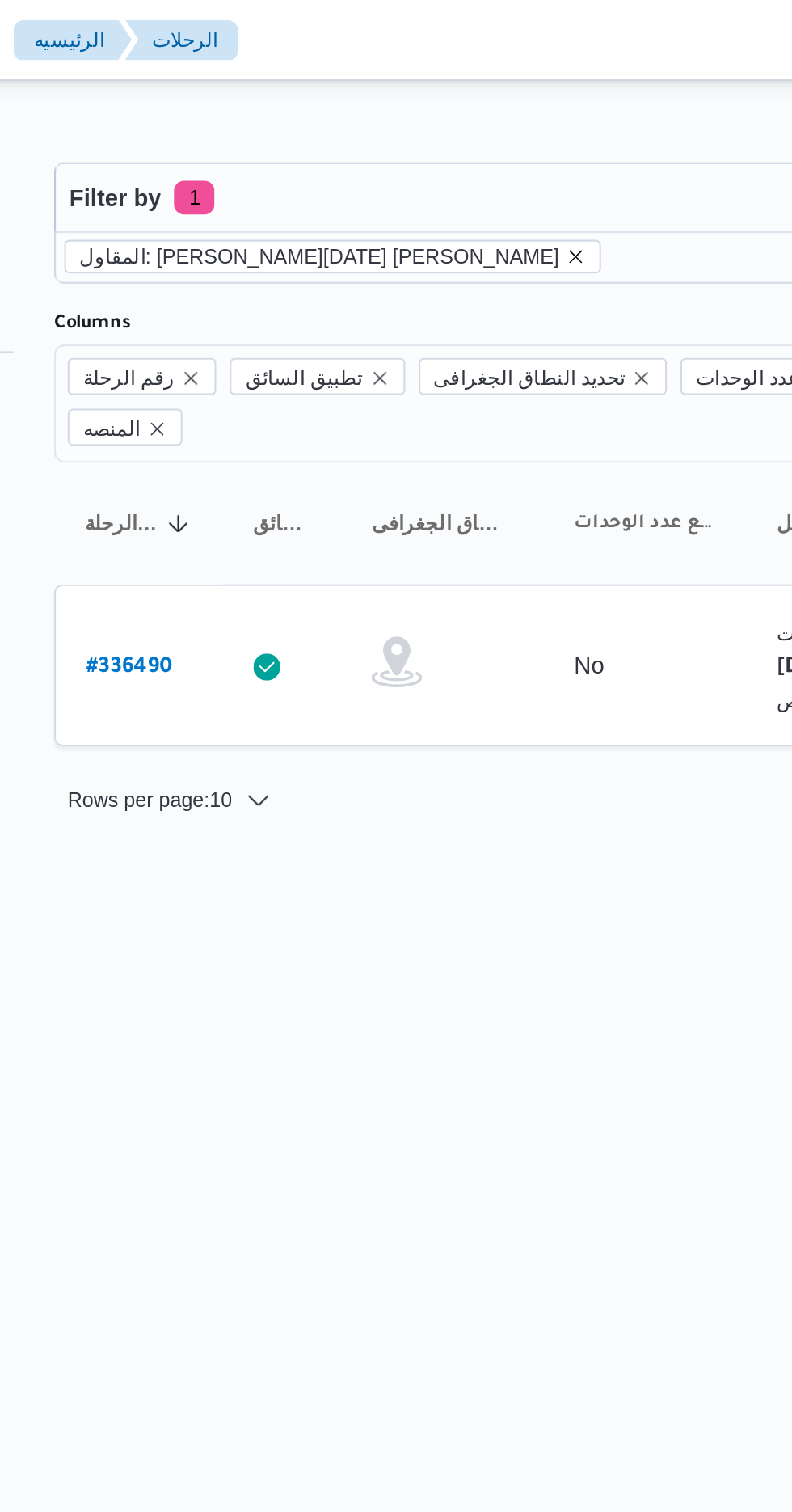
click at [455, 123] on icon "remove selected entity" at bounding box center [460, 123] width 10 height 10
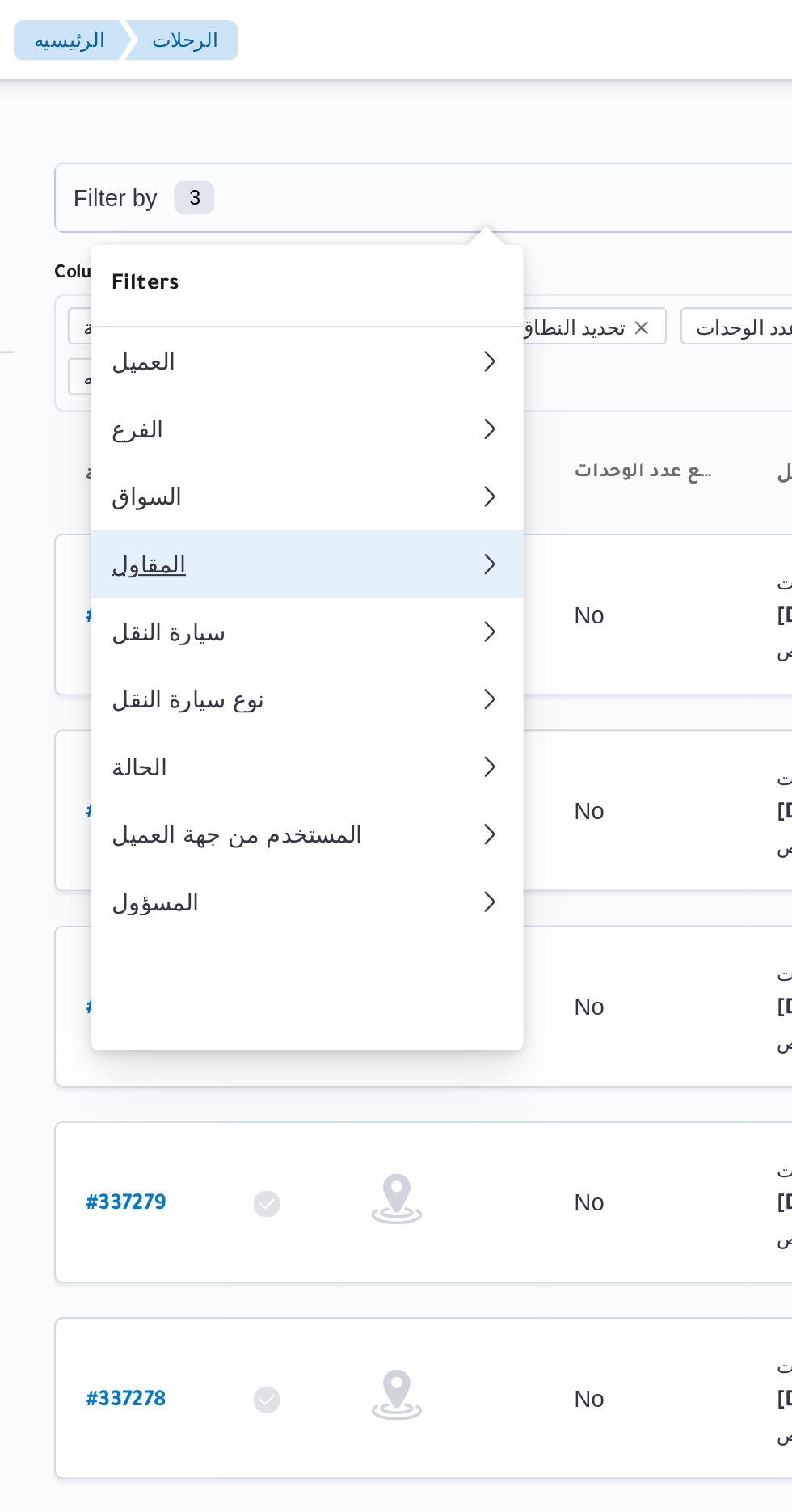
click at [356, 277] on div "المقاول" at bounding box center [321, 269] width 168 height 13
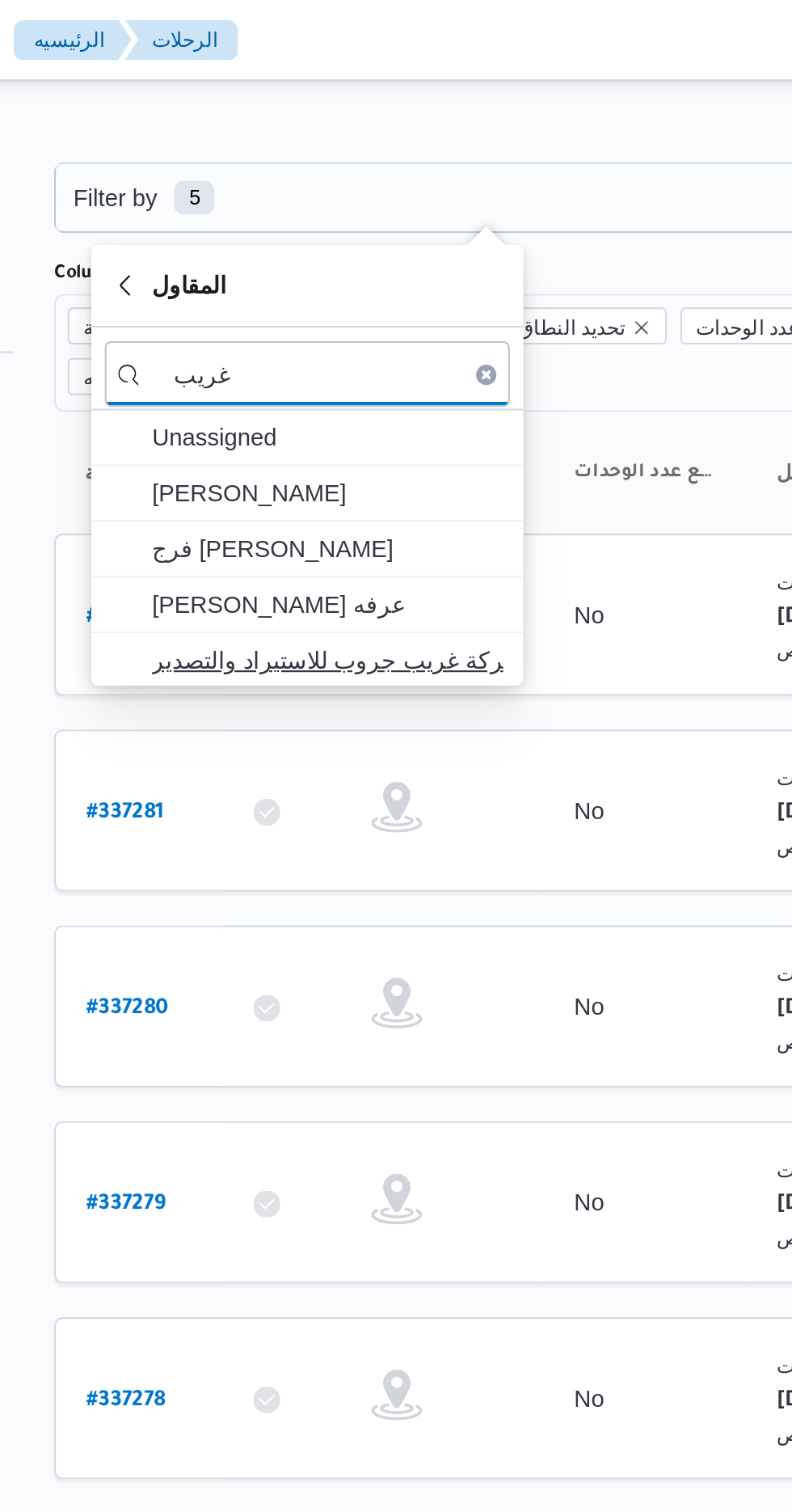
type input "غريب"
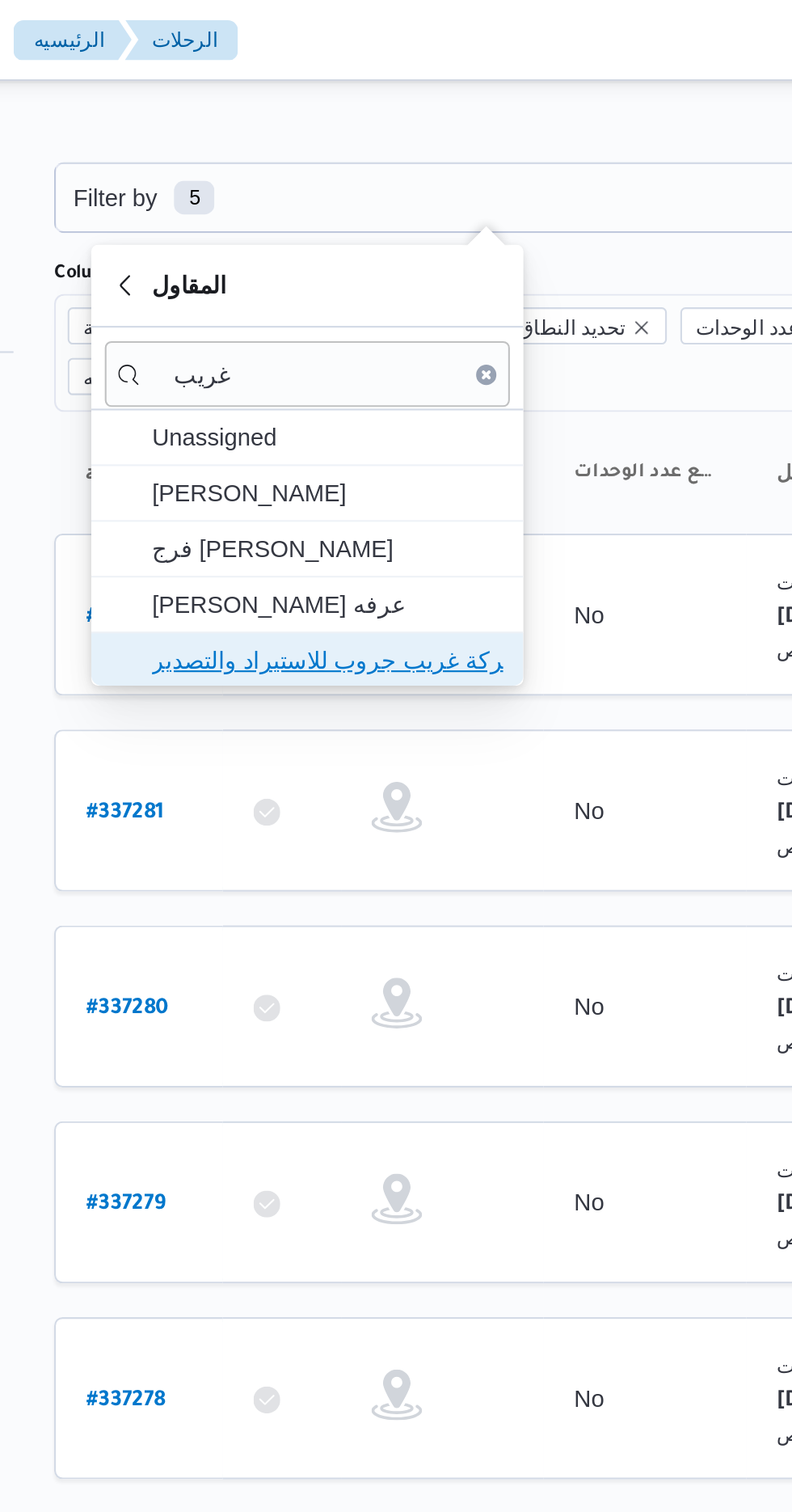
click at [388, 317] on span "شركة غريب جروب للاستيراد والتصدير" at bounding box center [341, 316] width 168 height 19
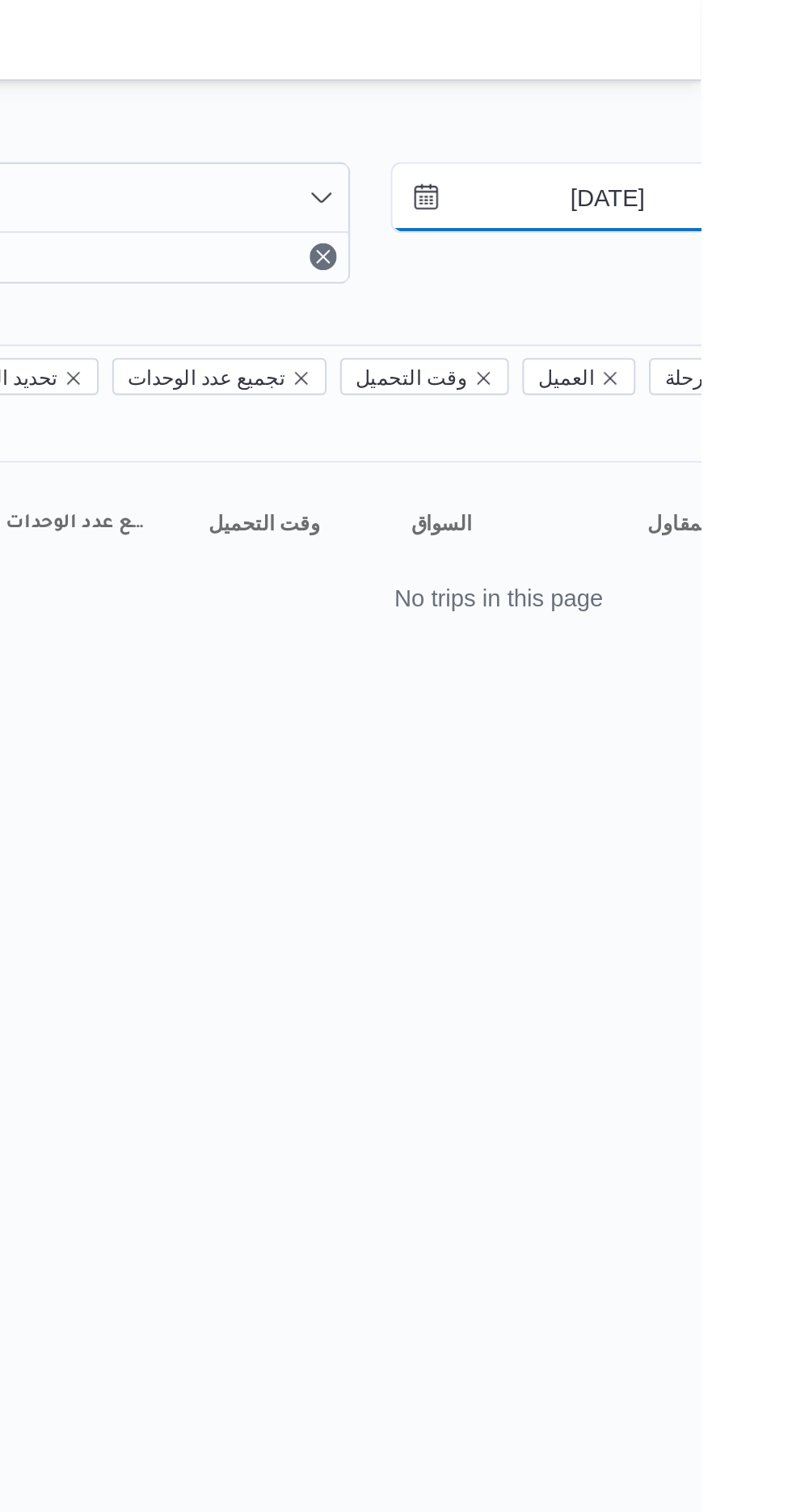
click at [737, 92] on input "[DATE]" at bounding box center [736, 94] width 184 height 33
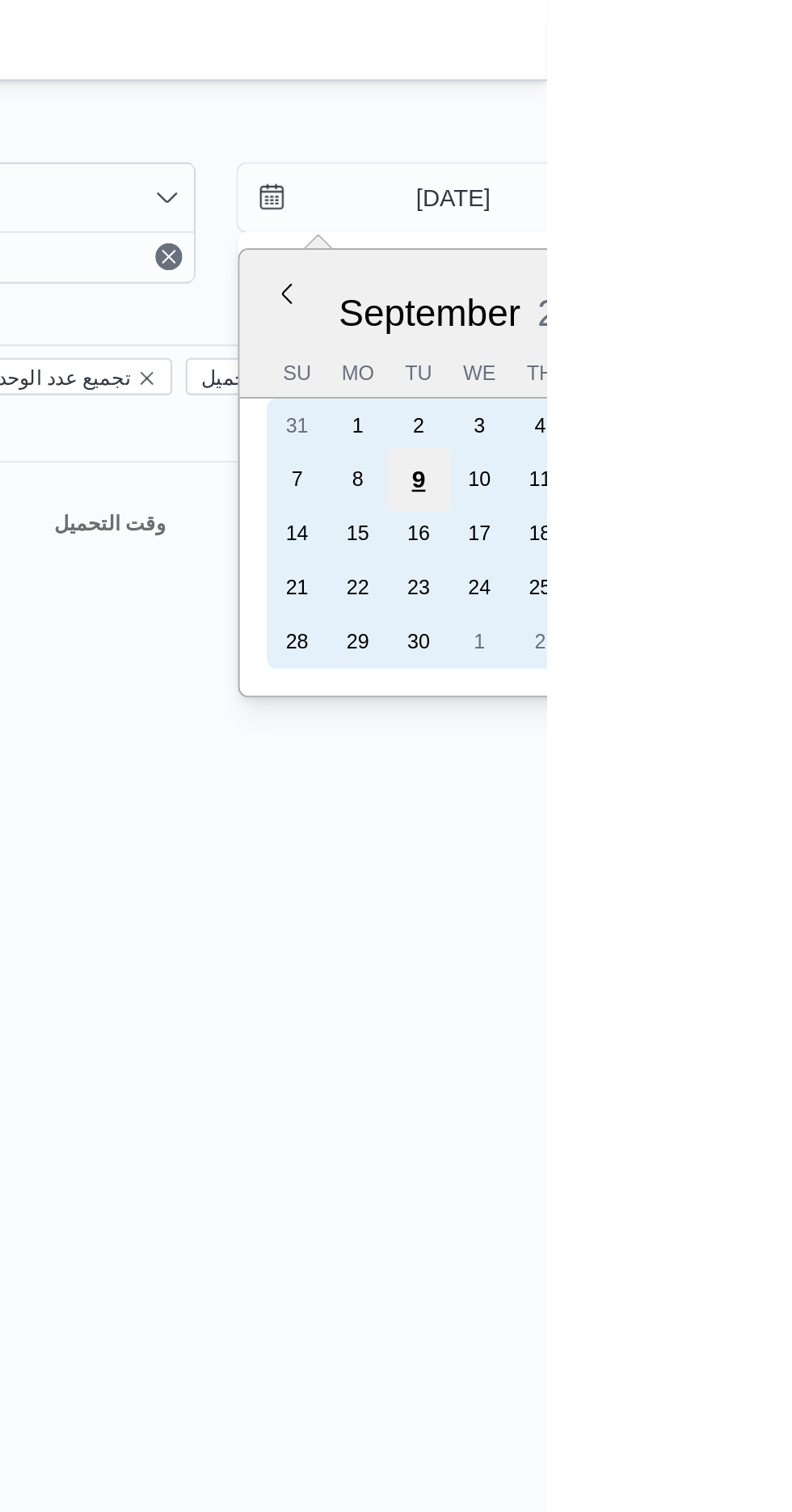
click at [732, 229] on div "9" at bounding box center [730, 229] width 31 height 31
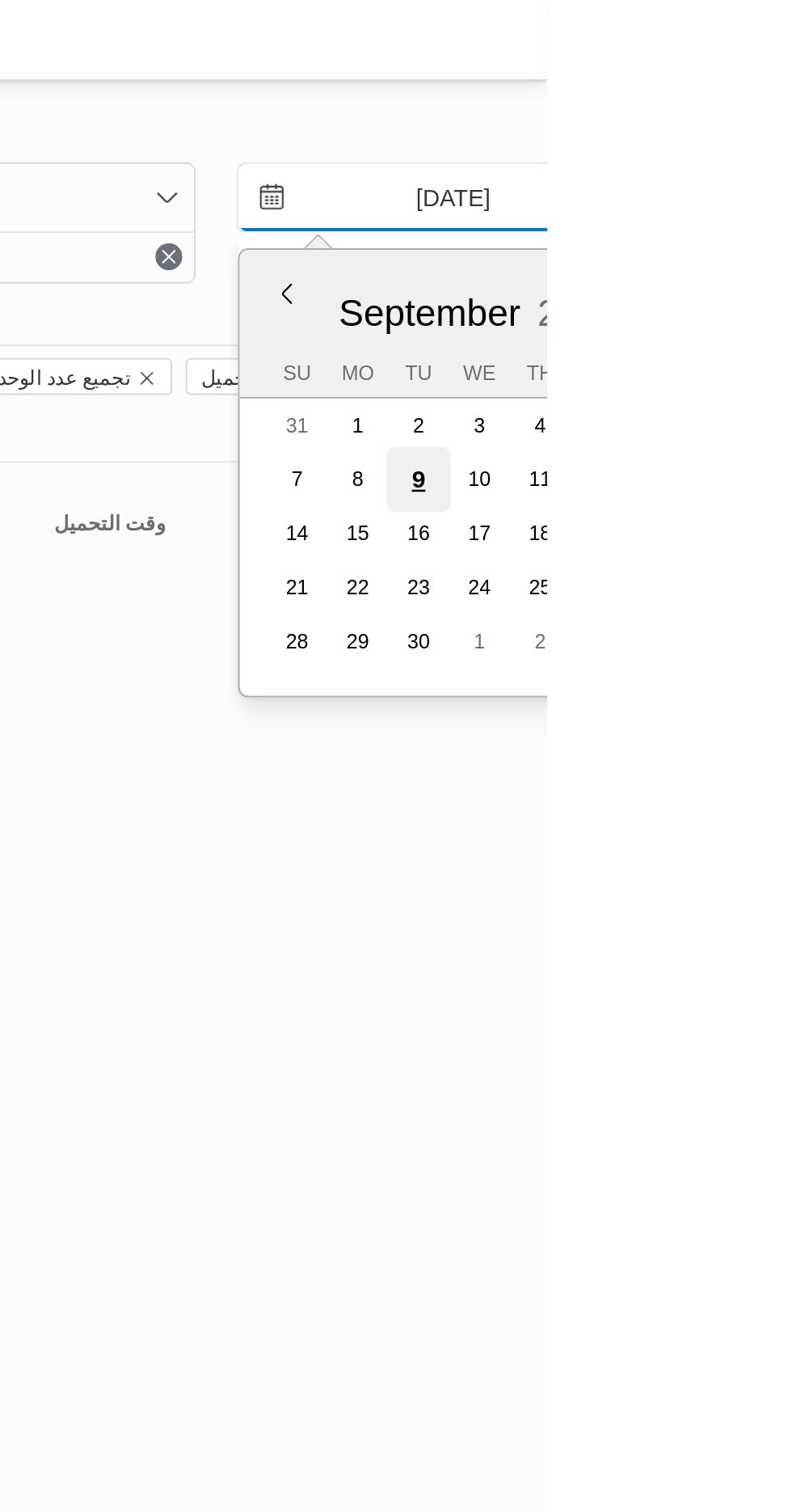
type input "[DATE]"
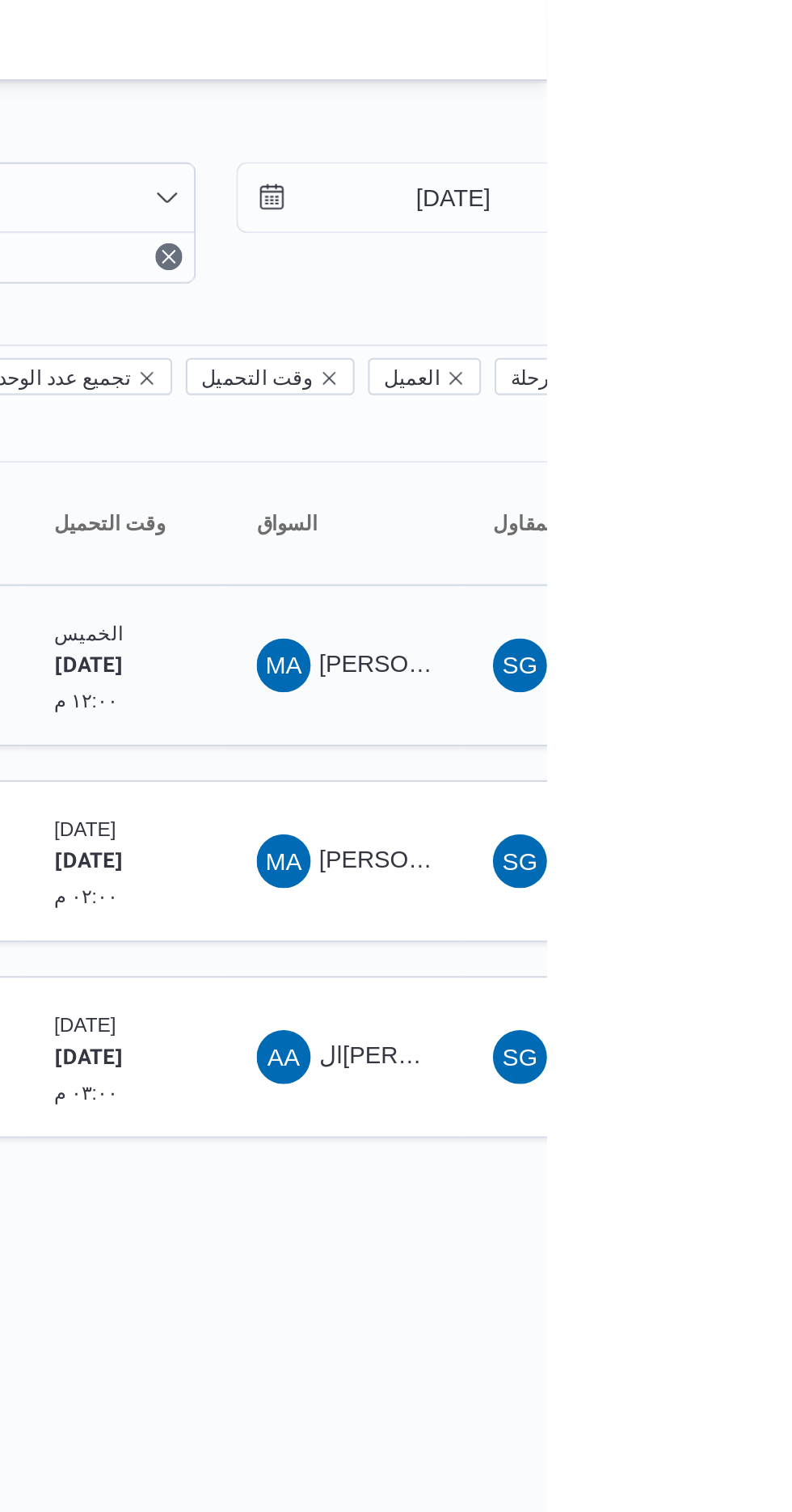
click at [704, 311] on span "[PERSON_NAME]" at bounding box center [729, 317] width 93 height 13
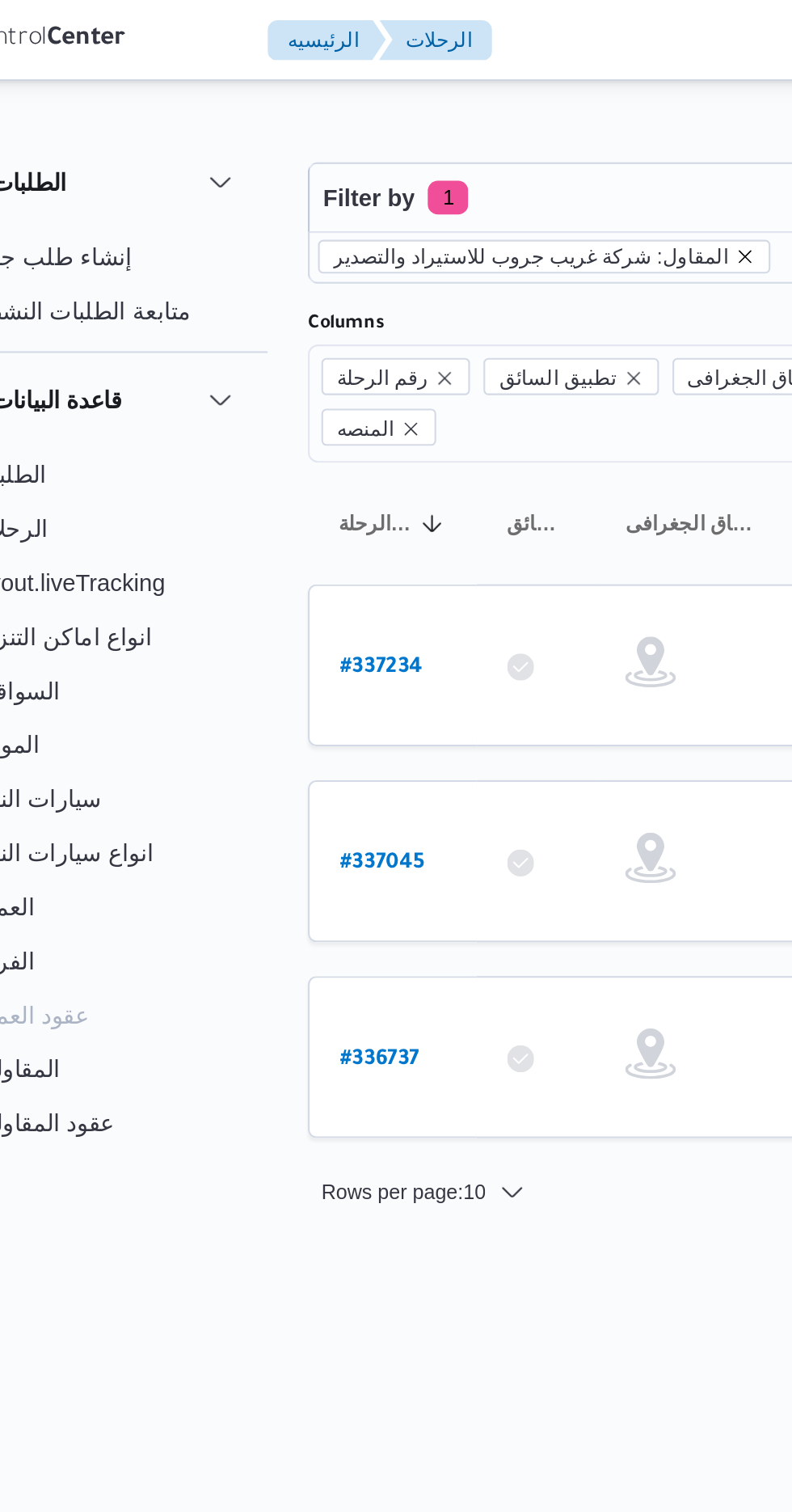
click at [414, 124] on icon "remove selected entity" at bounding box center [419, 123] width 10 height 10
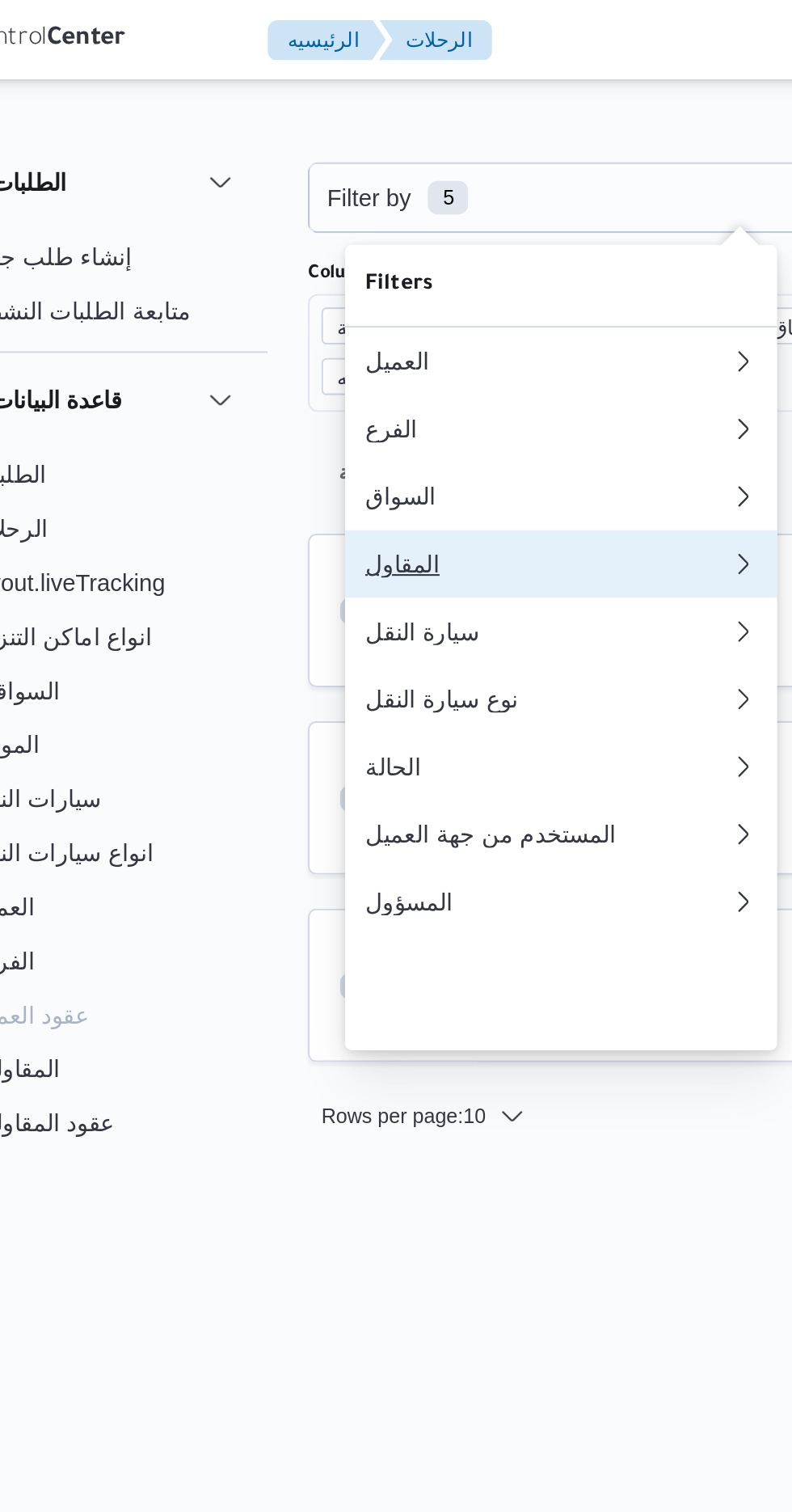
click at [307, 277] on div "المقاول" at bounding box center [321, 269] width 168 height 13
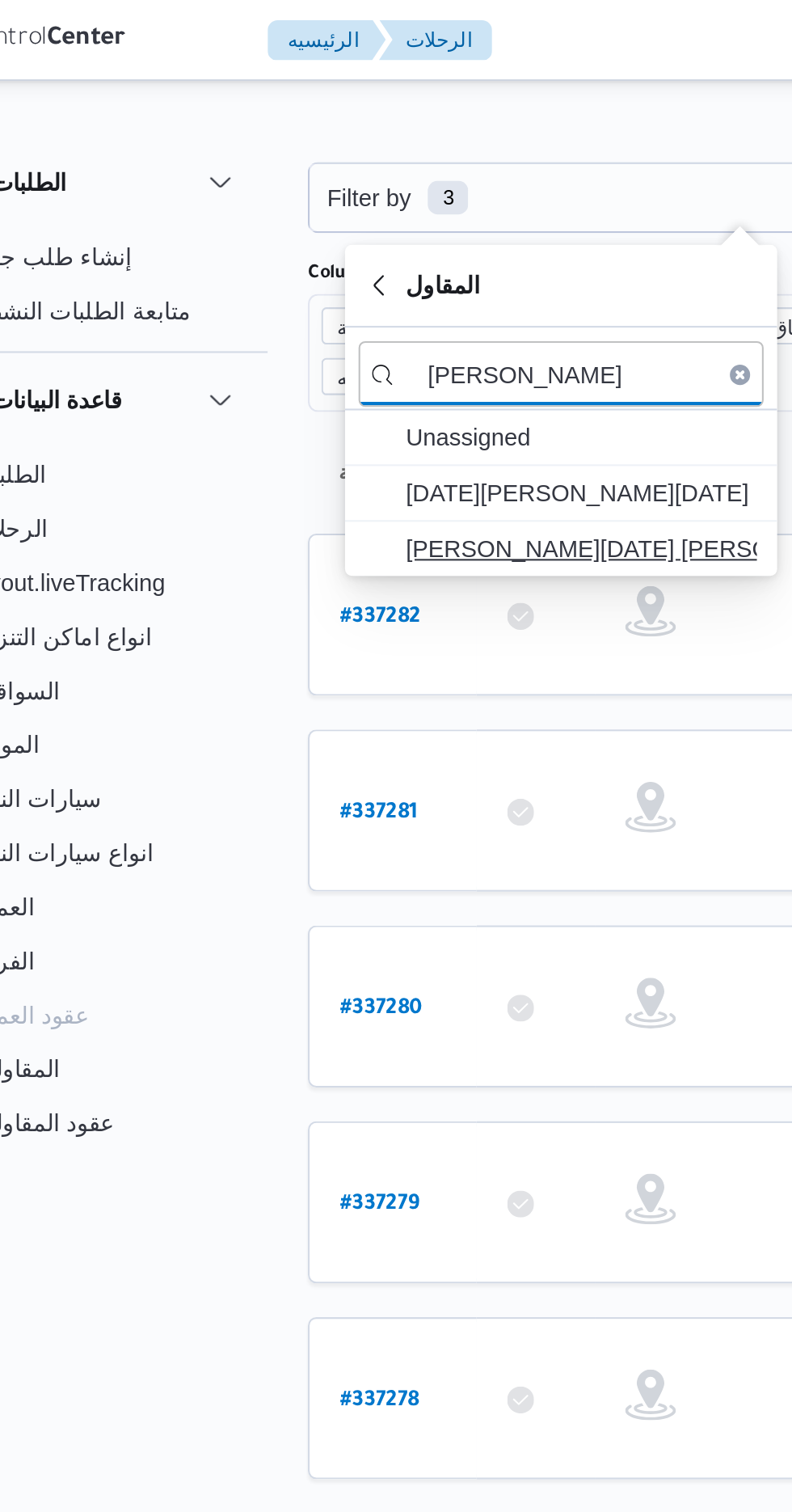
type input "[PERSON_NAME]"
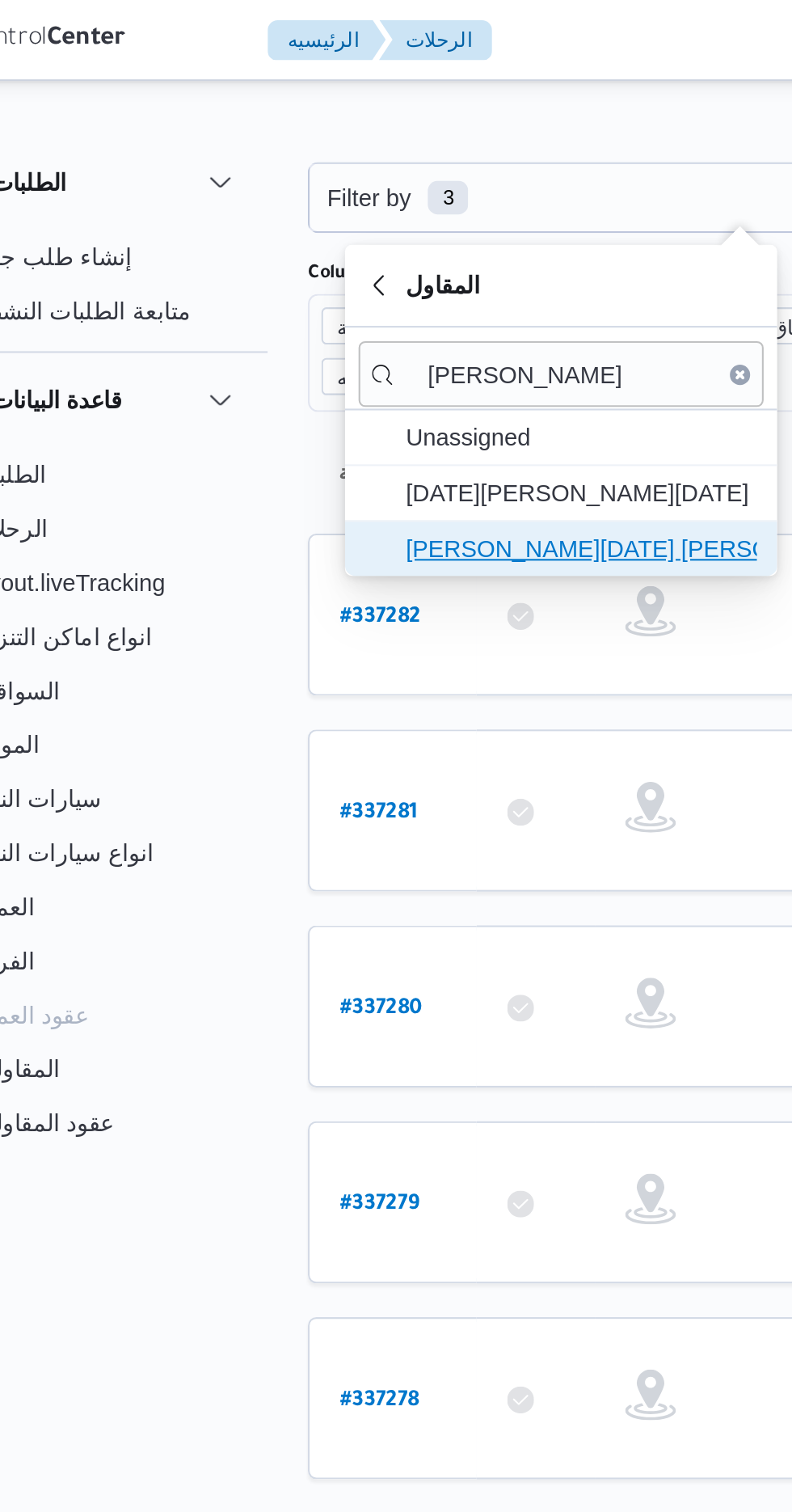
click at [353, 259] on span "[PERSON_NAME][DATE] [PERSON_NAME]" at bounding box center [341, 262] width 168 height 19
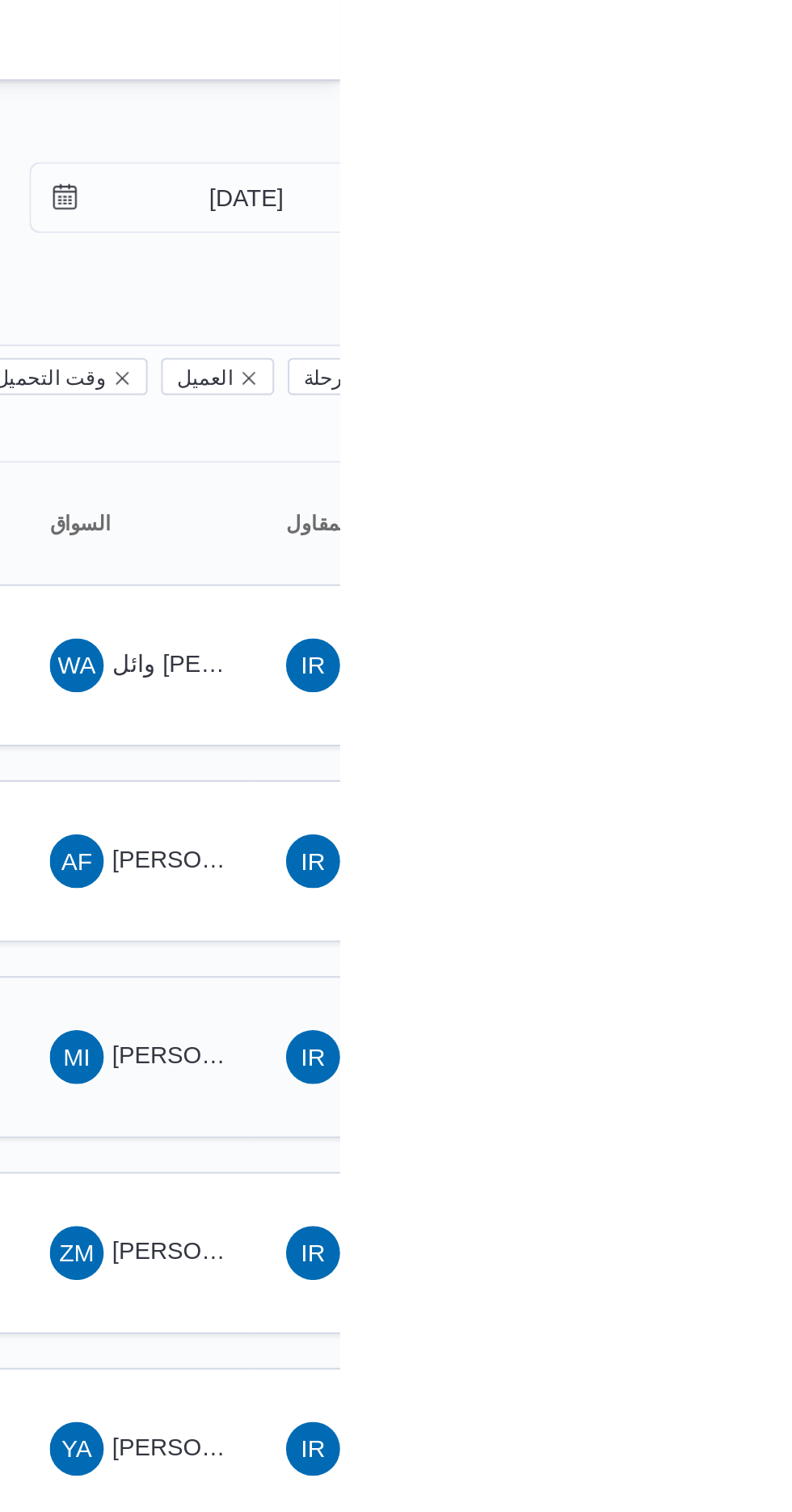
click at [699, 499] on span "[PERSON_NAME] [PERSON_NAME]" at bounding box center [777, 505] width 189 height 13
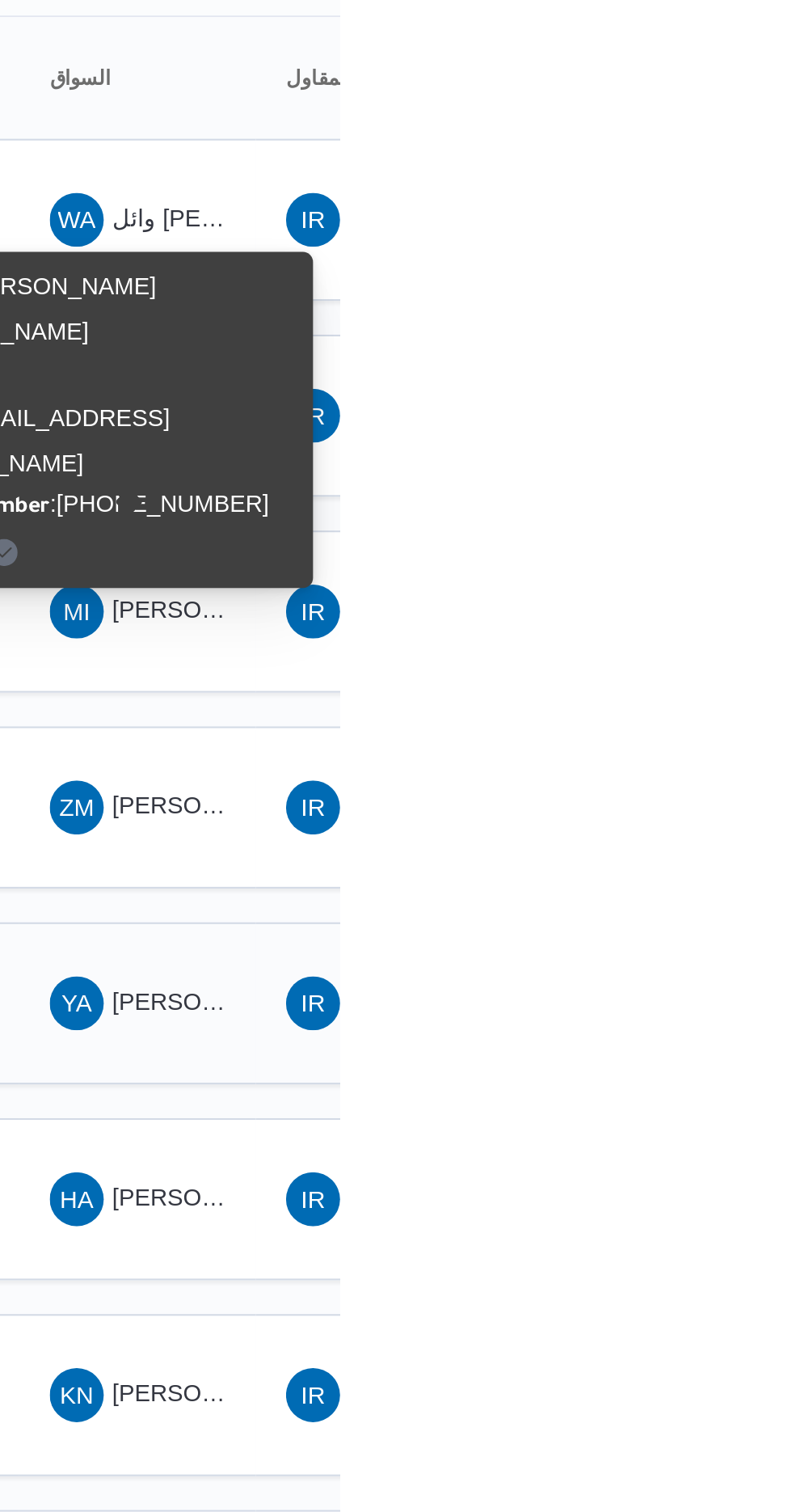
click at [718, 675] on div "YA [PERSON_NAME] [PERSON_NAME]" at bounding box center [695, 694] width 97 height 38
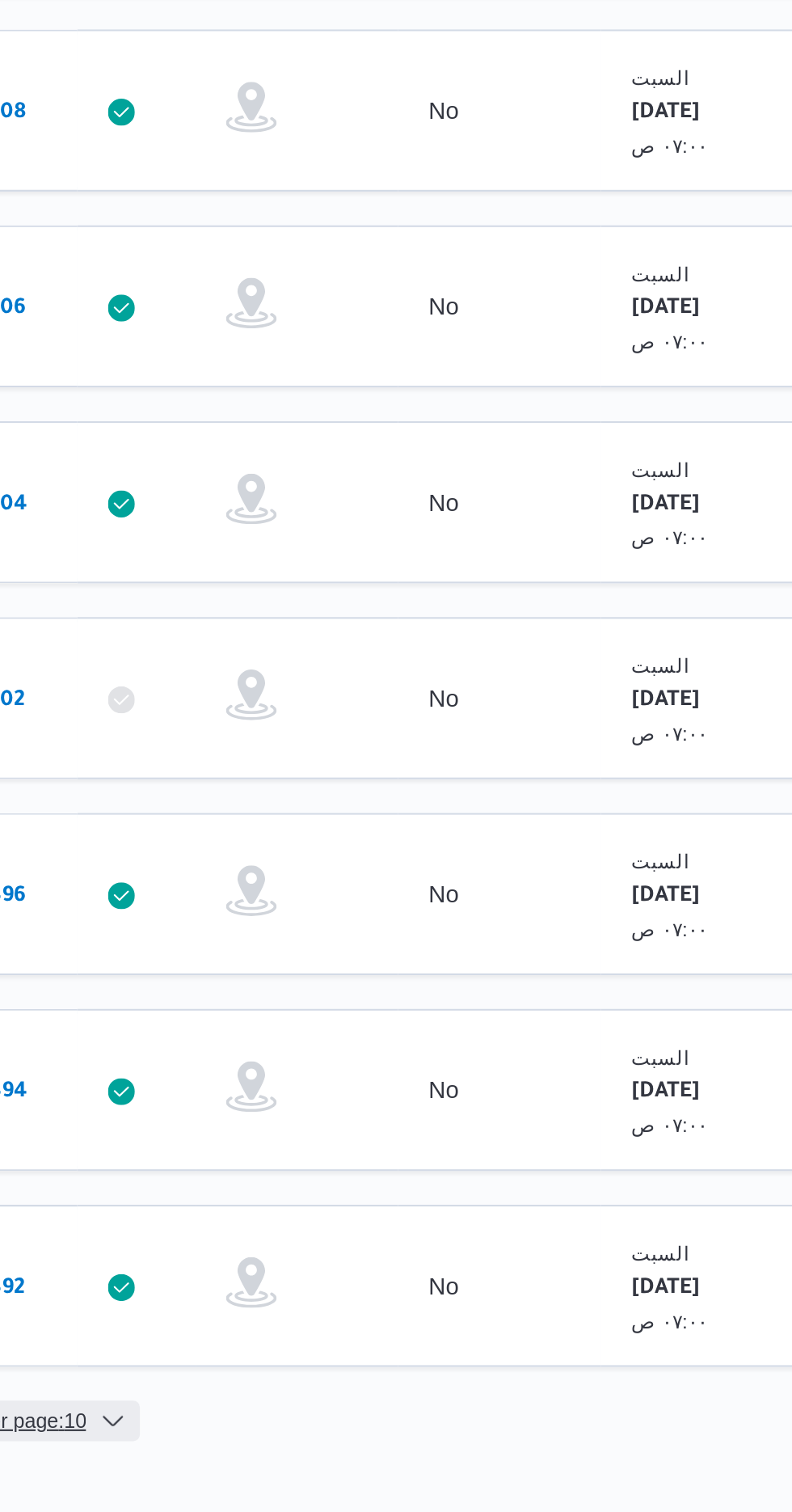
click at [287, 1218] on span "Rows per page : 10" at bounding box center [256, 1227] width 79 height 19
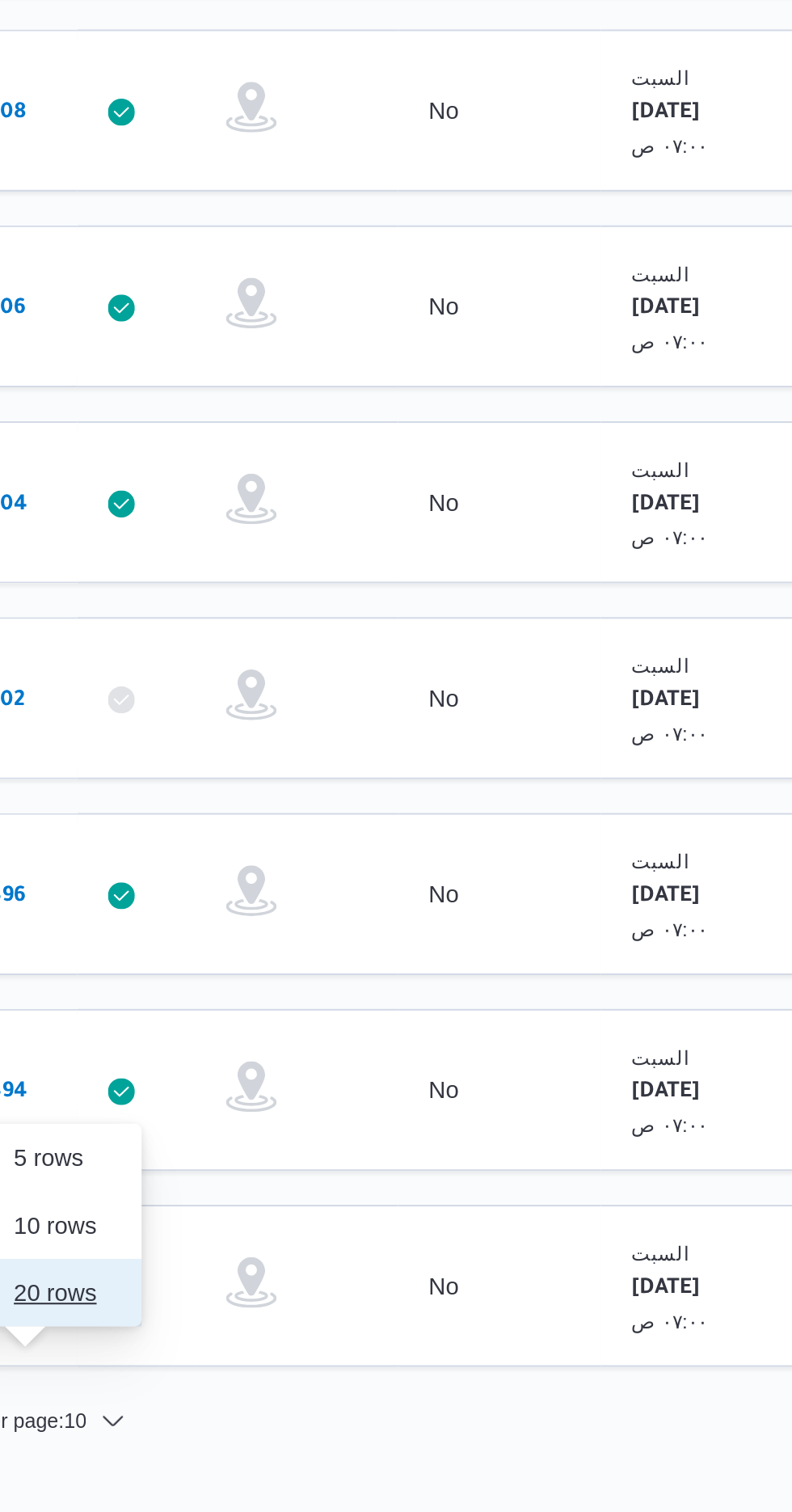
click at [283, 1163] on span "20 rows" at bounding box center [287, 1165] width 52 height 13
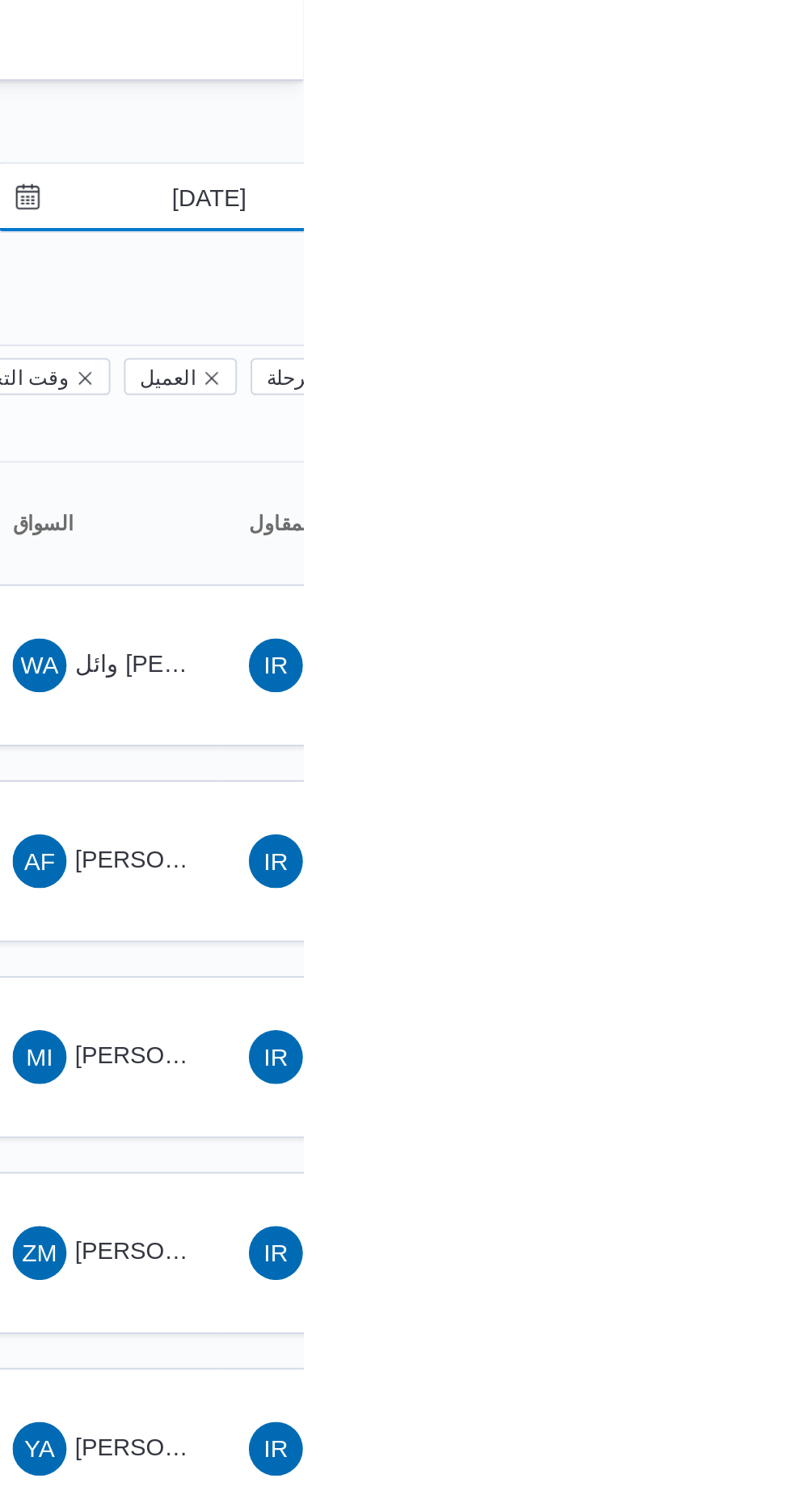
click at [742, 94] on input "[DATE]" at bounding box center [736, 94] width 184 height 33
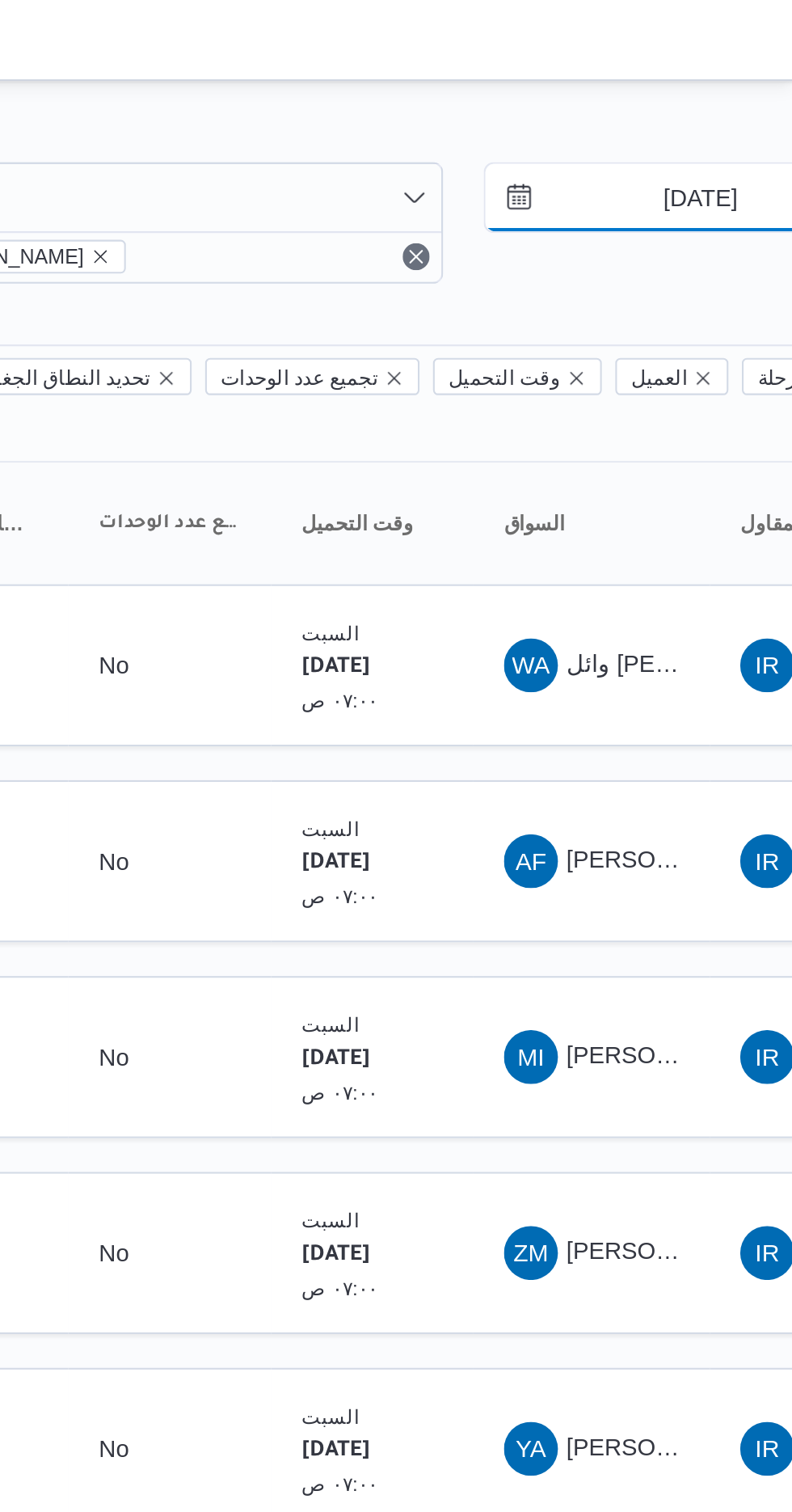
click at [711, 90] on input "[DATE]" at bounding box center [736, 94] width 184 height 33
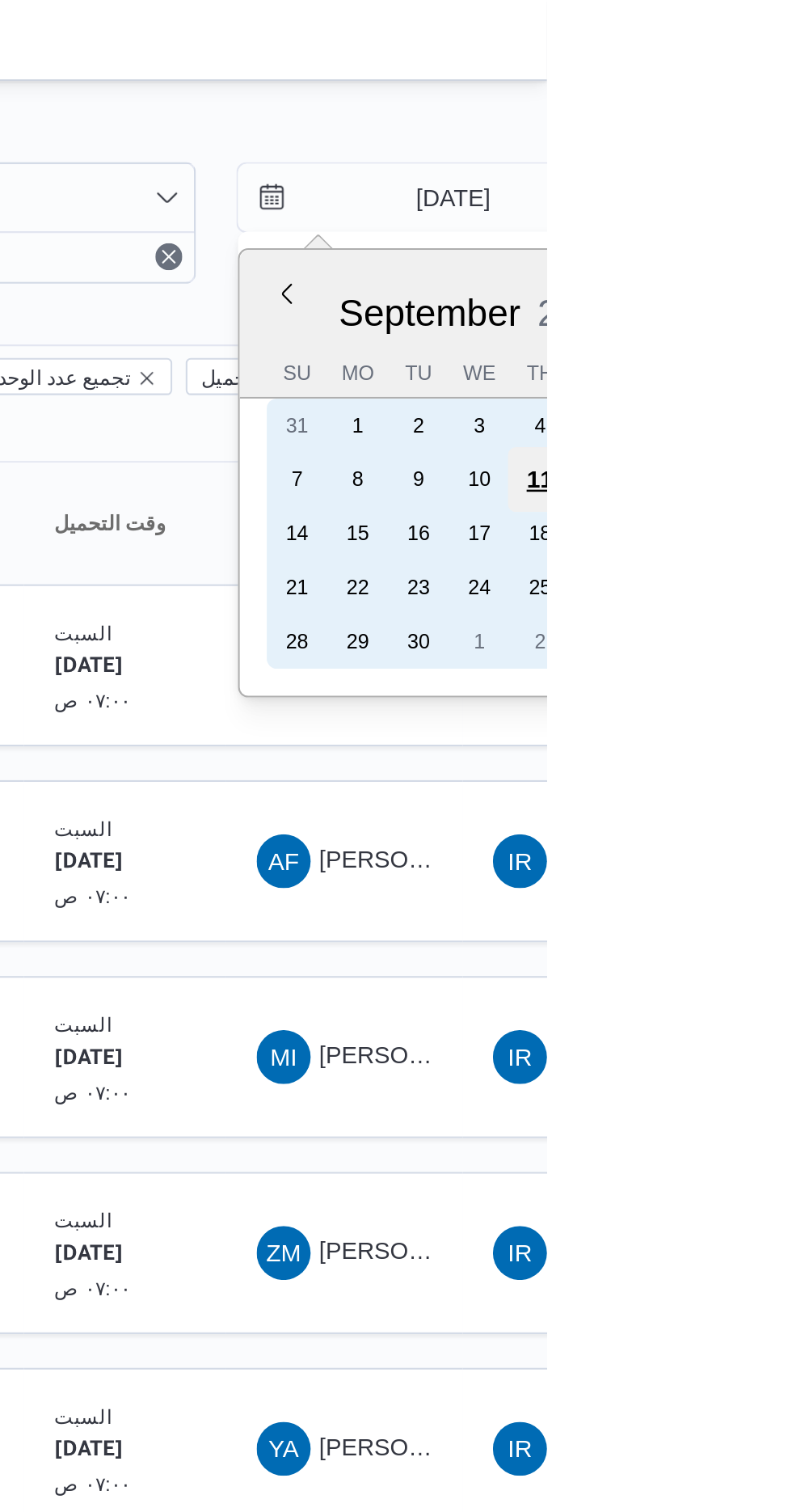
click at [786, 220] on div "11" at bounding box center [789, 229] width 31 height 31
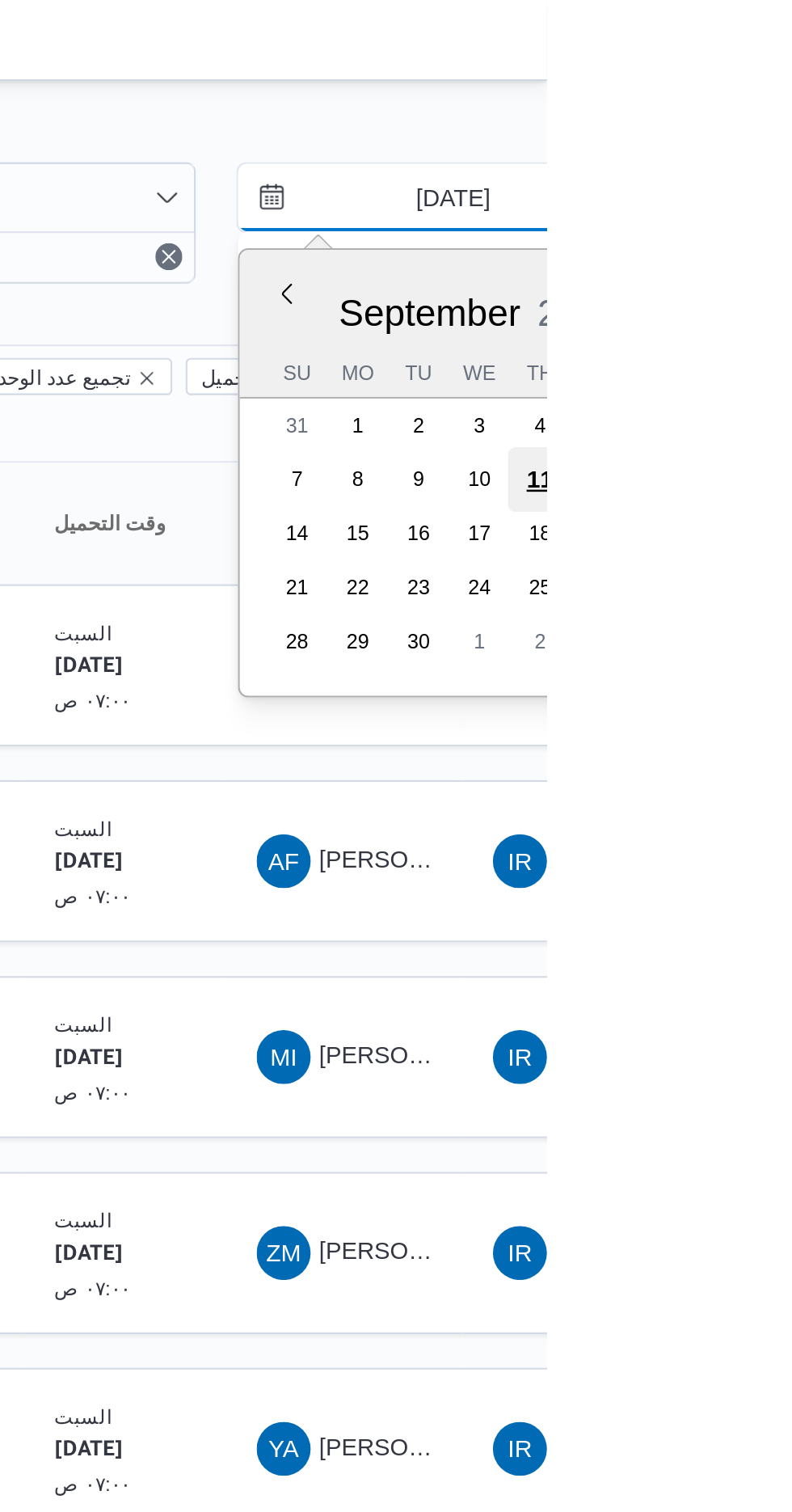
type input "[DATE]"
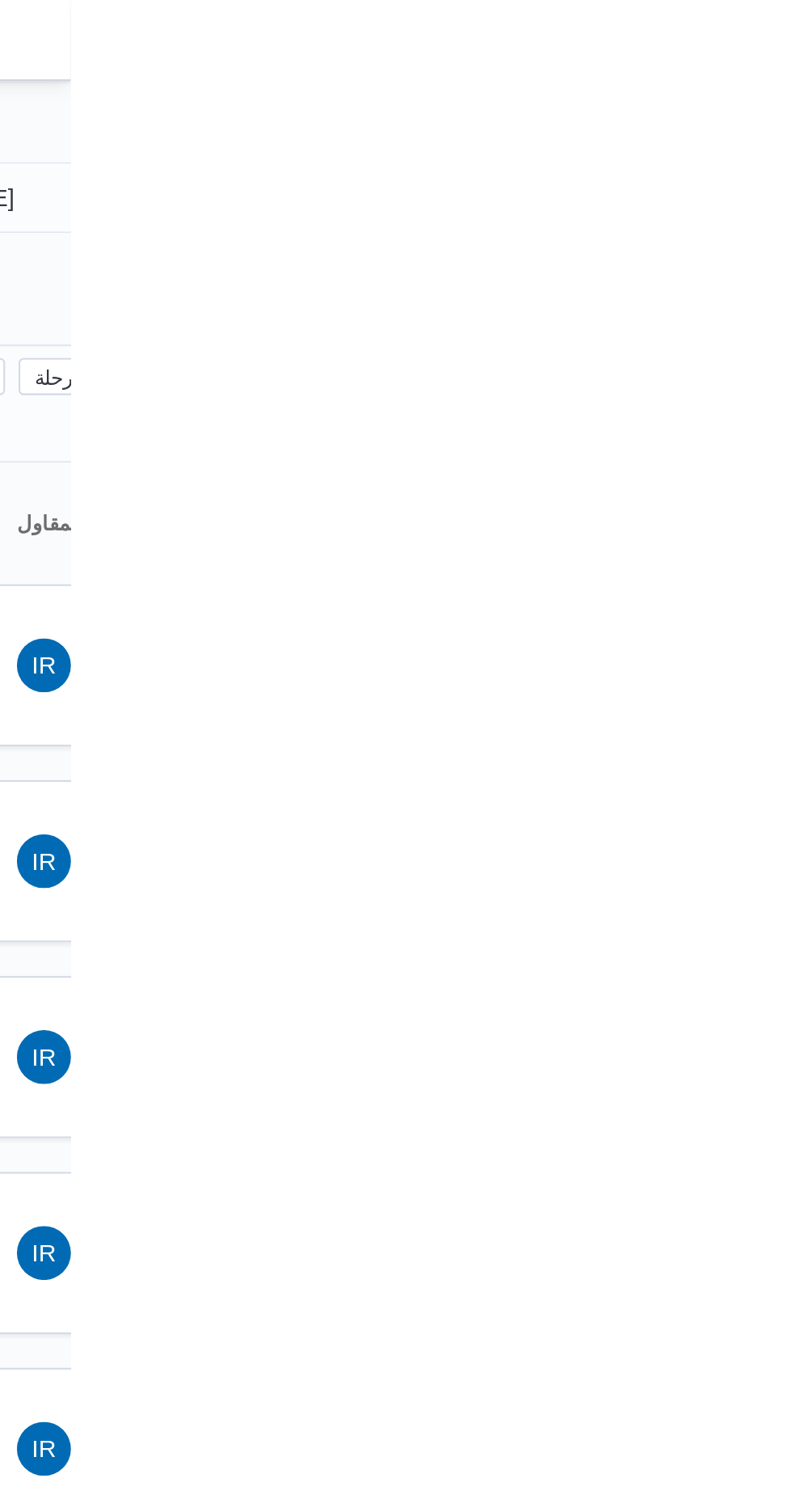
type input "[DATE]"
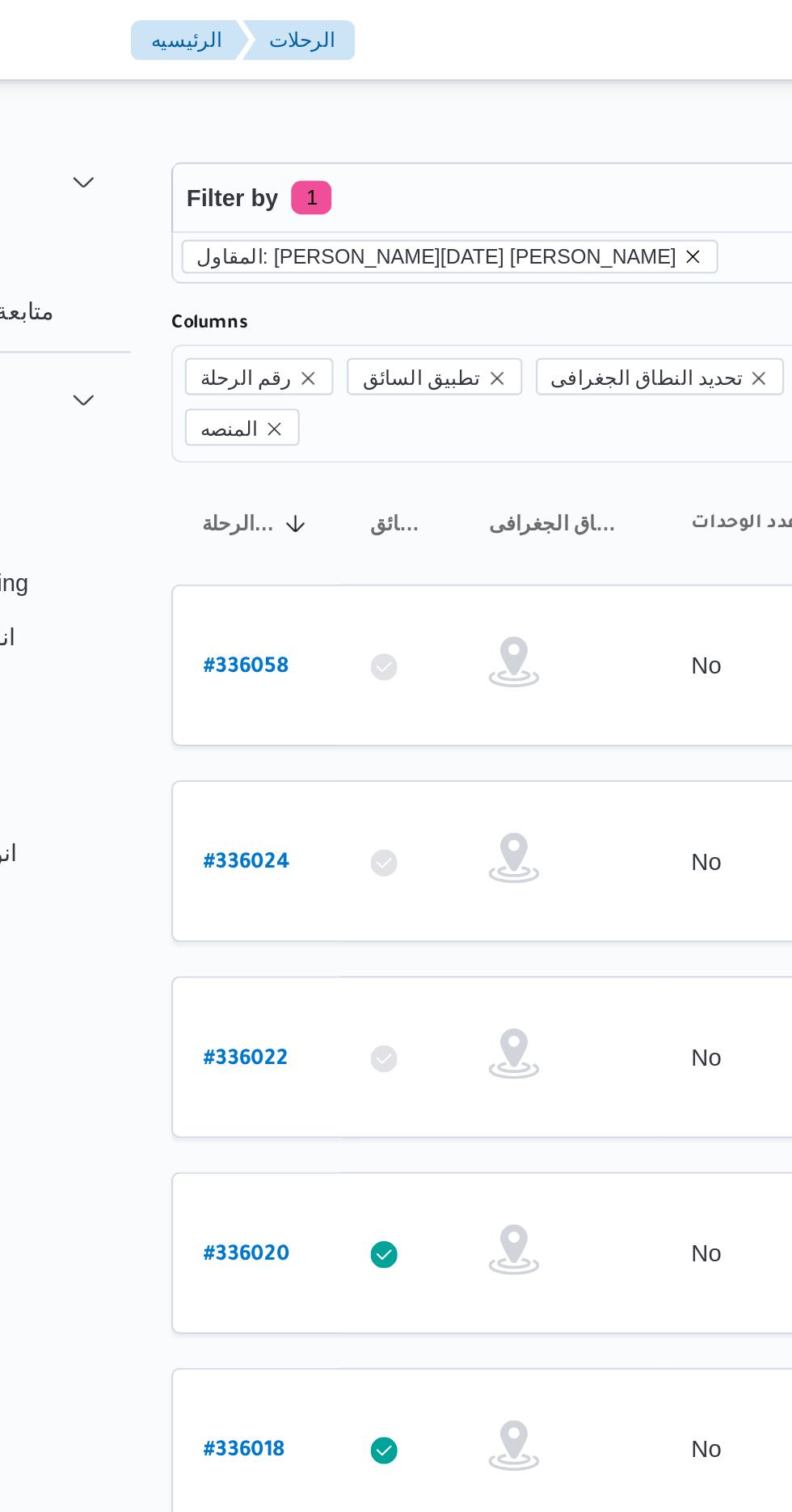
click at [457, 121] on icon "remove selected entity" at bounding box center [460, 123] width 7 height 7
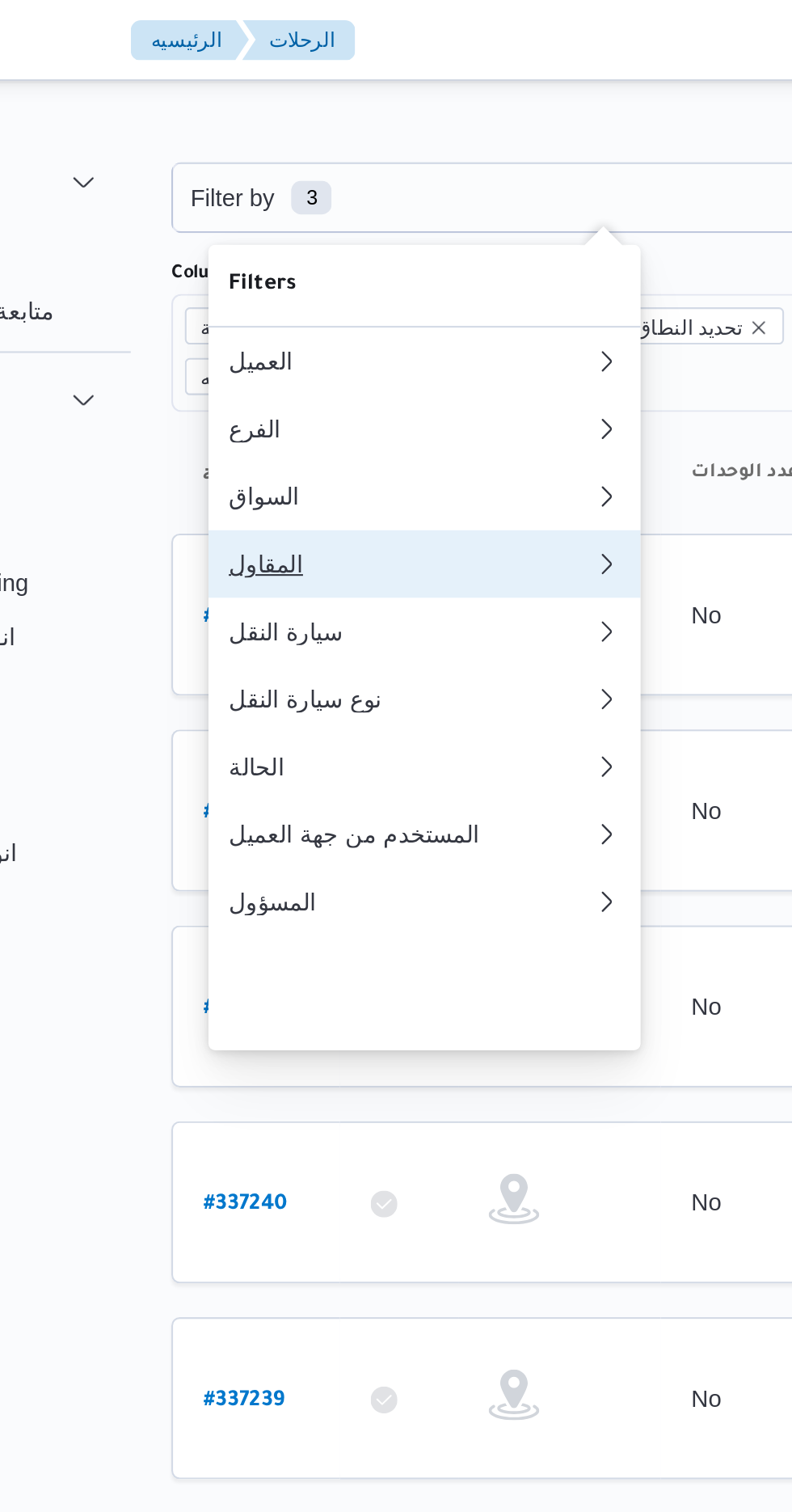
click at [254, 277] on div "المقاول" at bounding box center [321, 269] width 168 height 13
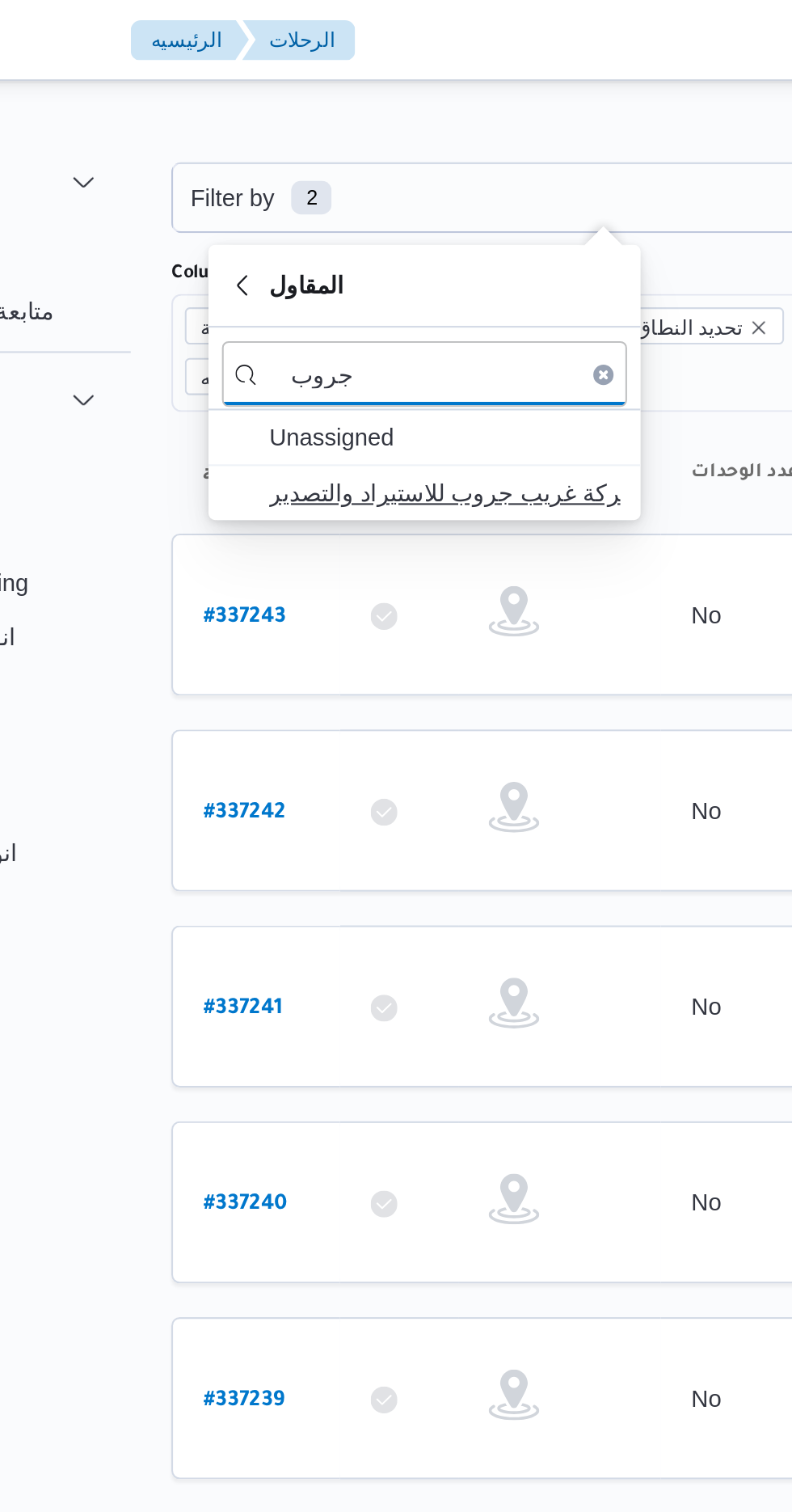
type input "جروب"
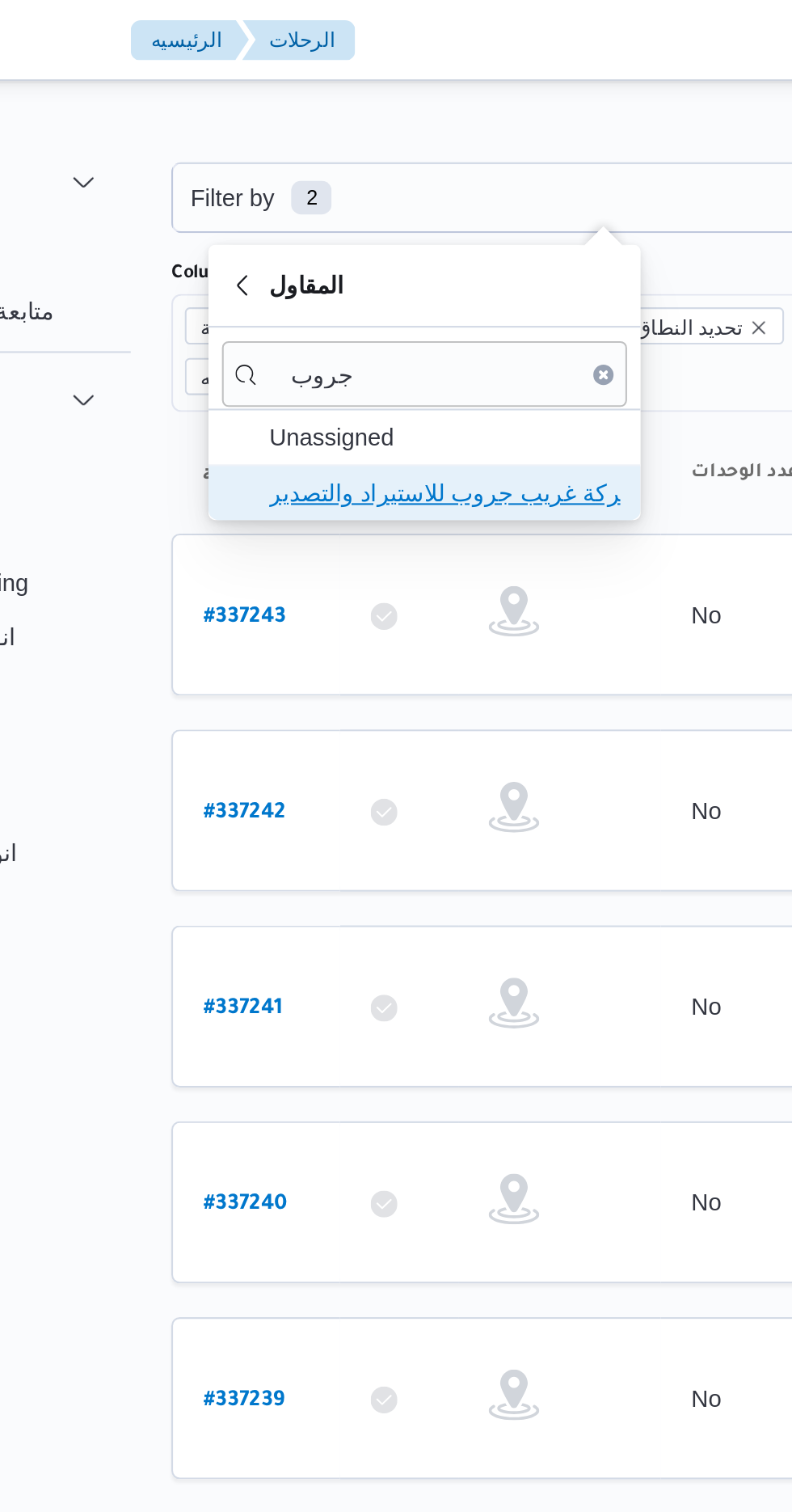
click at [306, 239] on span "شركة غريب جروب للاستيراد والتصدير" at bounding box center [341, 236] width 168 height 19
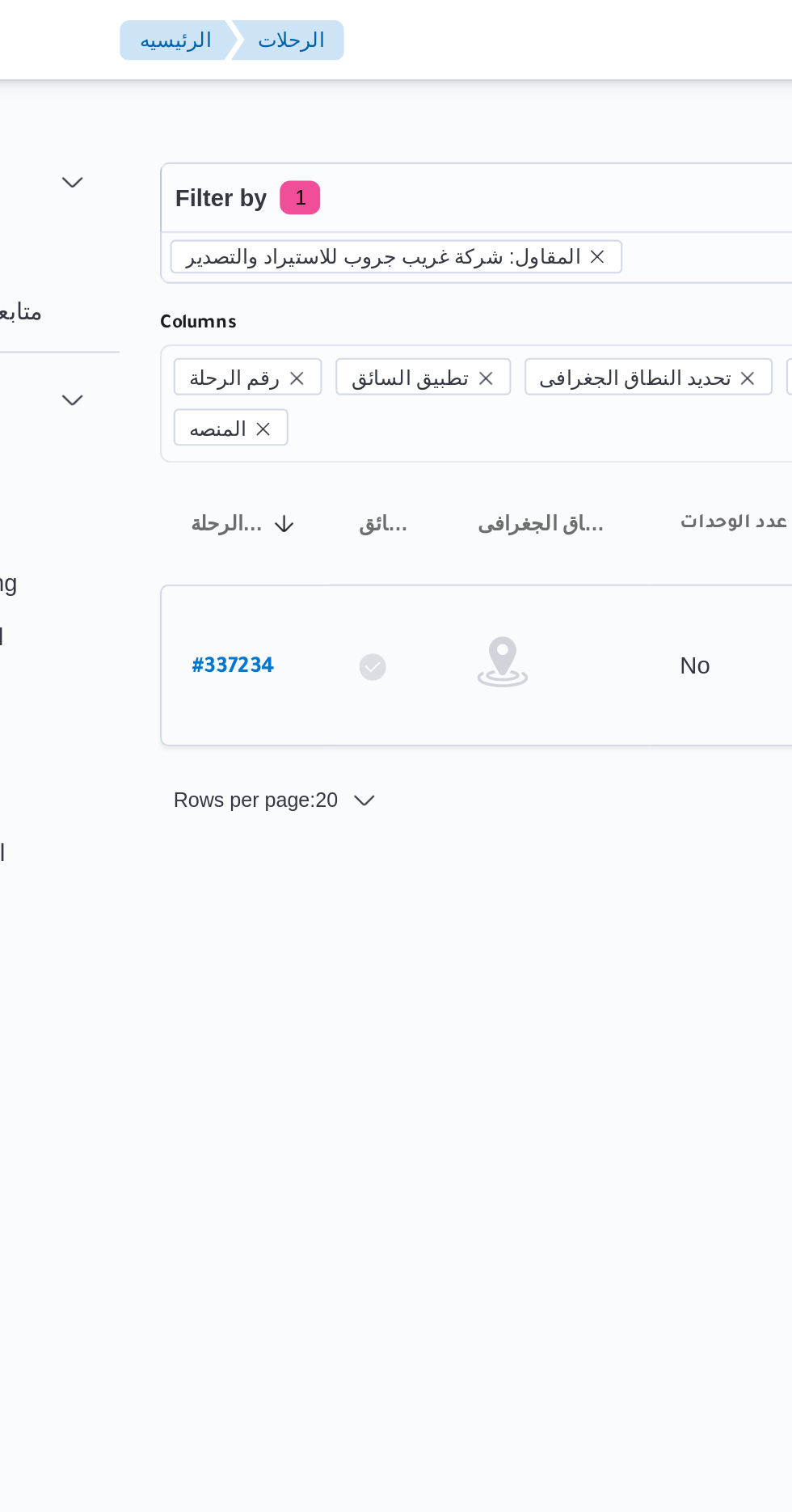
click at [236, 314] on b "# 337234" at bounding box center [245, 320] width 39 height 12
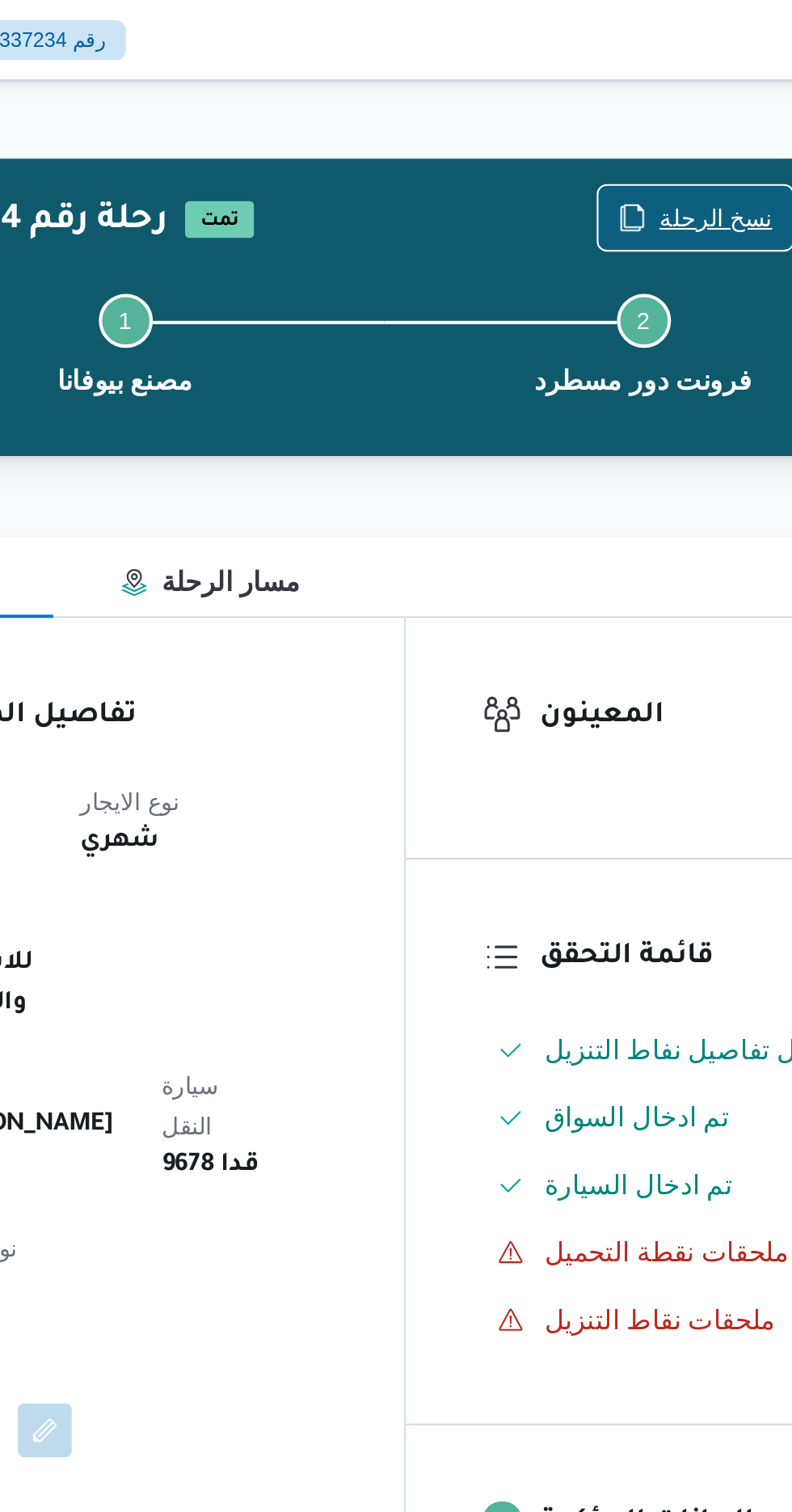
click at [628, 104] on span "نسخ الرحلة" at bounding box center [644, 104] width 93 height 31
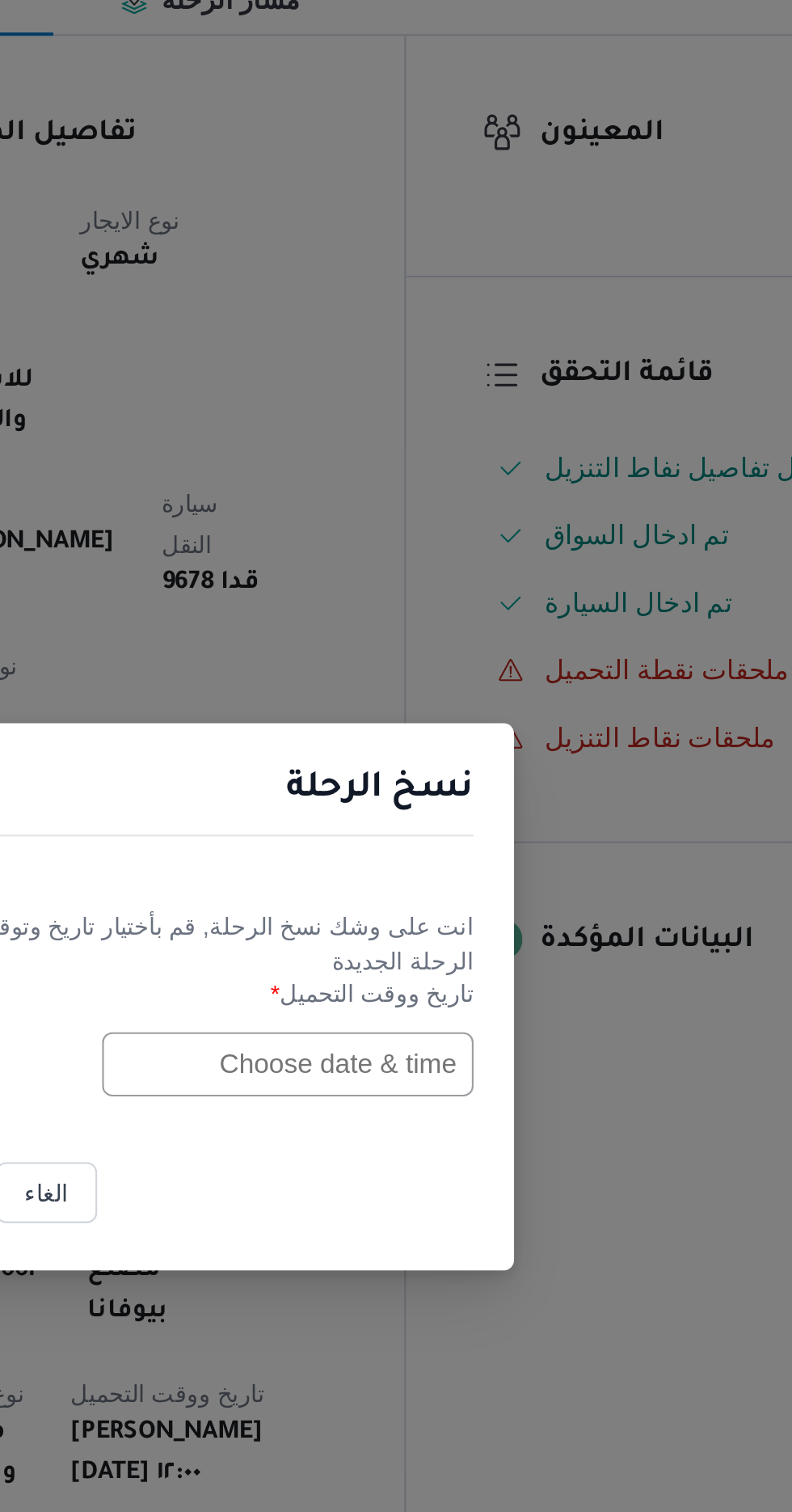
click at [497, 804] on input "text" at bounding box center [449, 788] width 178 height 31
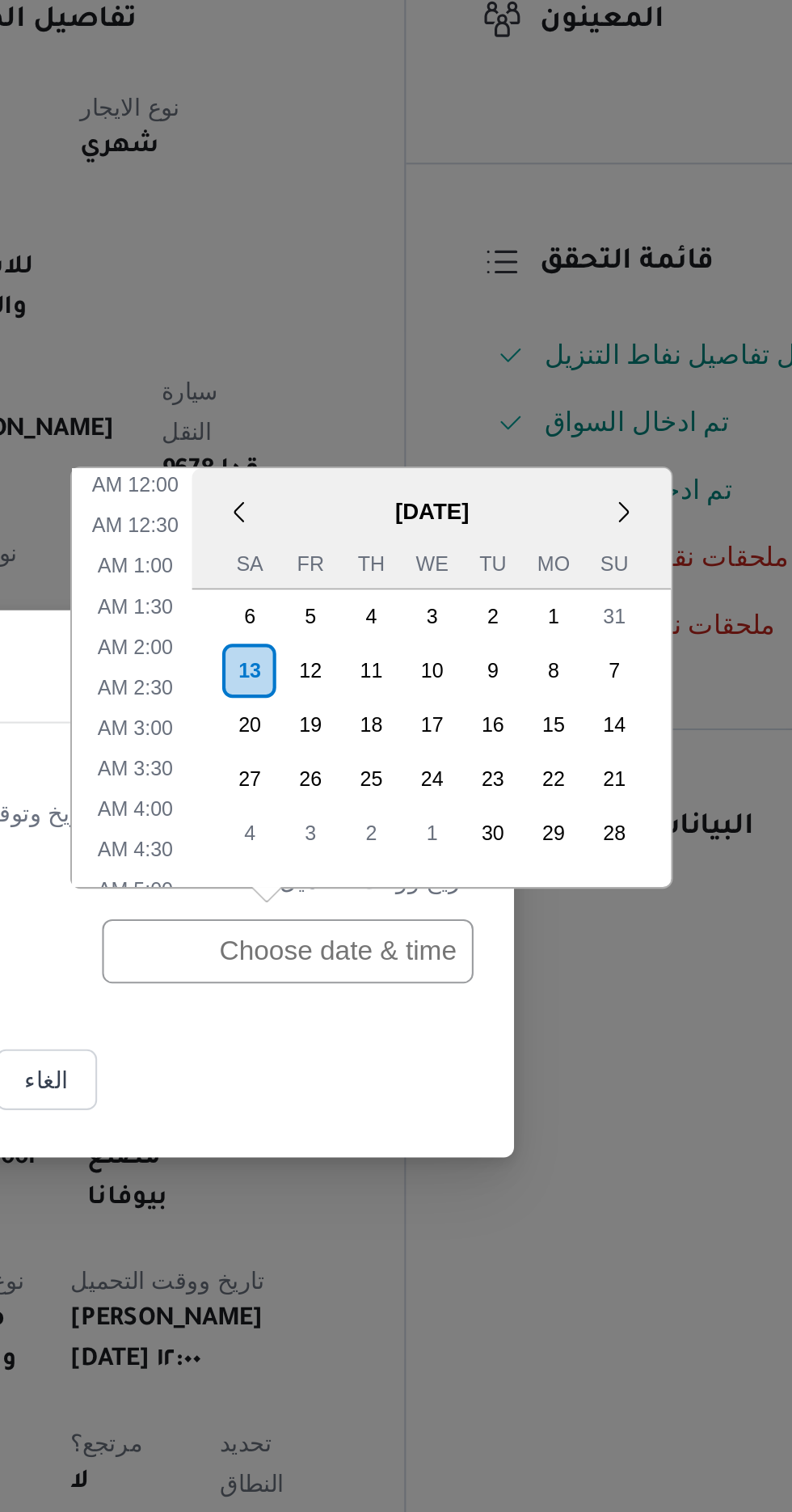
scroll to position [451, 0]
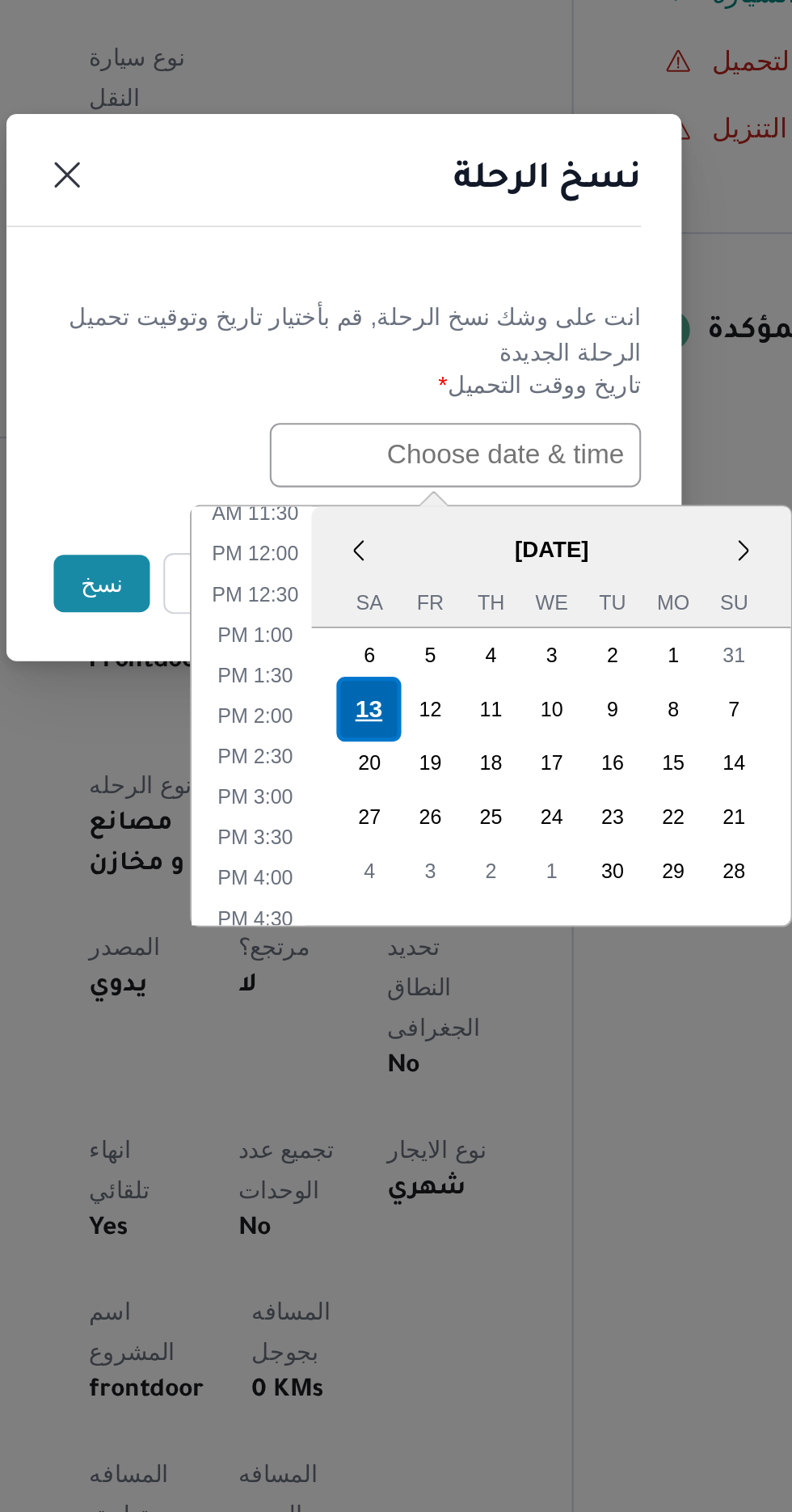
click at [404, 906] on div "13" at bounding box center [408, 909] width 31 height 31
type input "[DATE] 12:00AM"
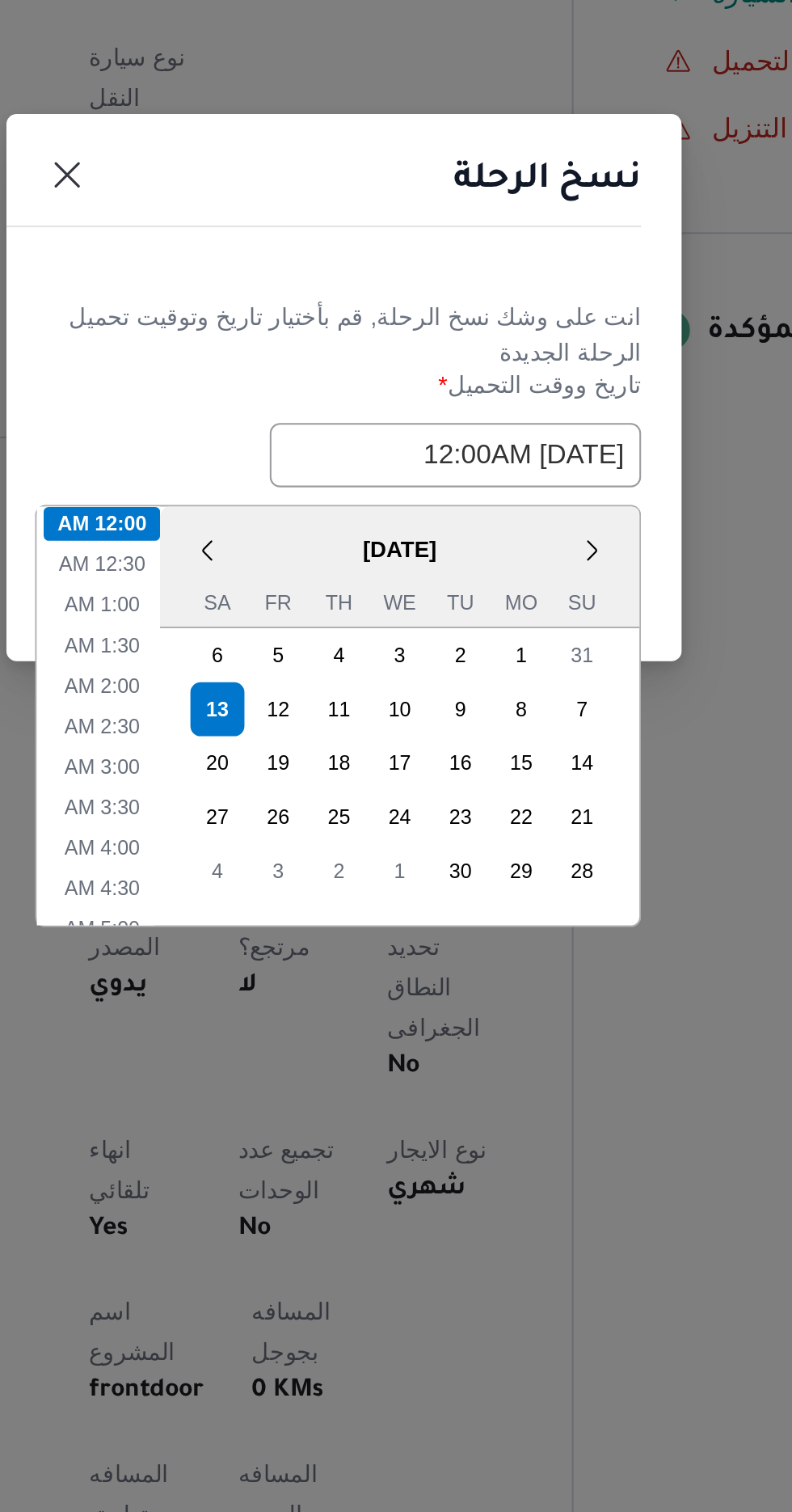
click at [378, 658] on header "نسخ الرحلة" at bounding box center [376, 662] width 323 height 35
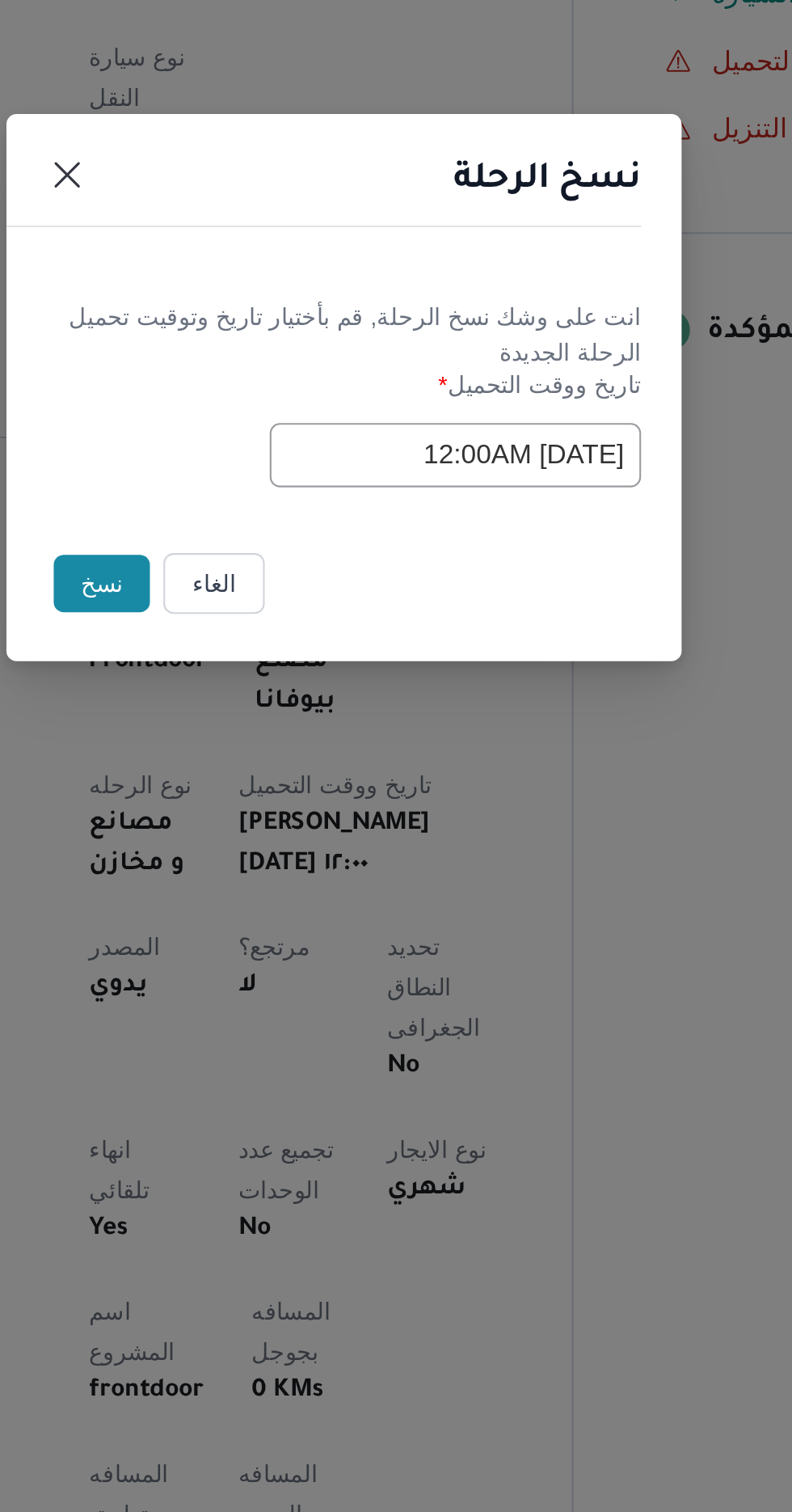
click at [270, 863] on button "نسخ" at bounding box center [280, 849] width 46 height 28
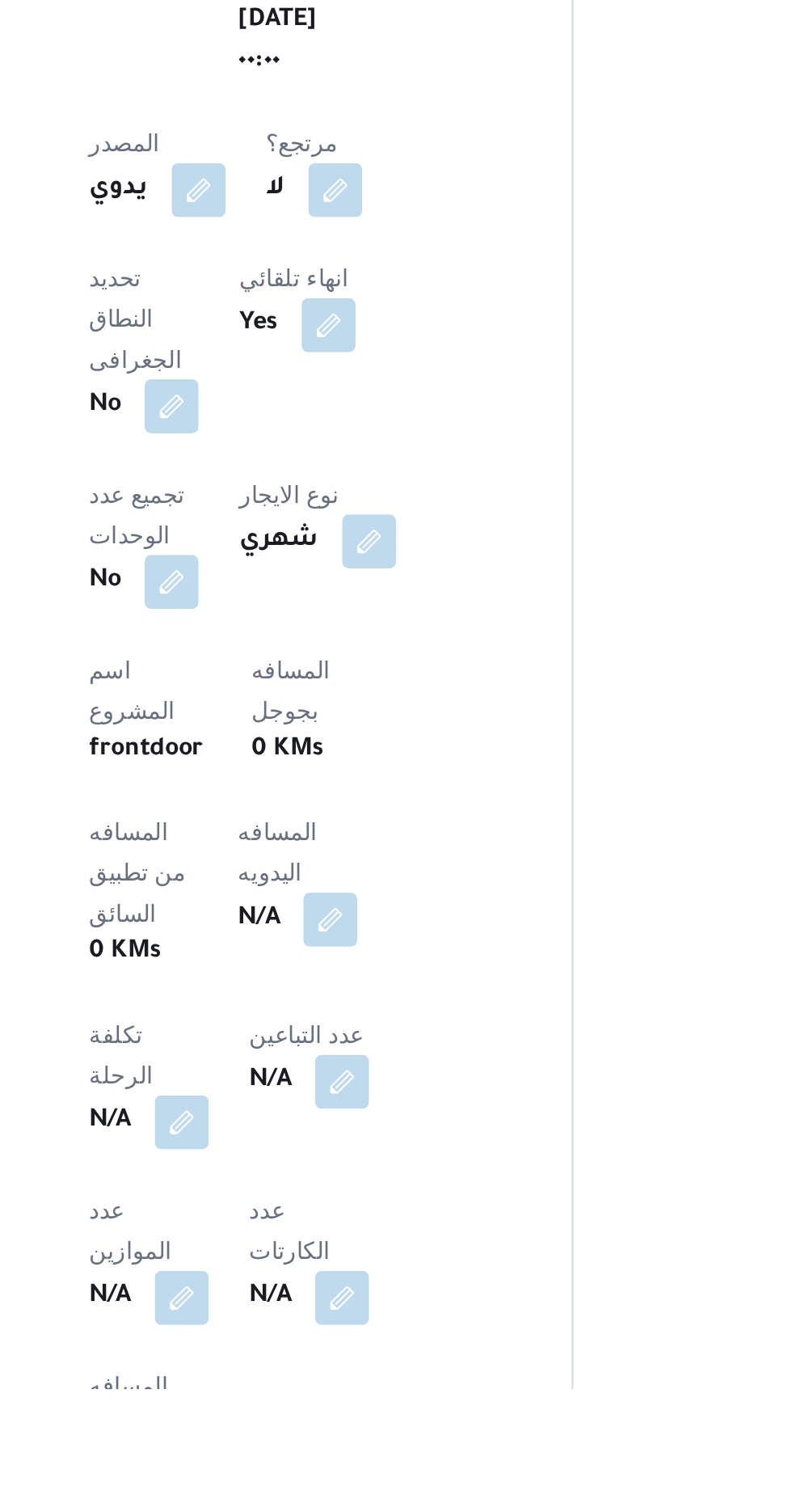
scroll to position [165, 0]
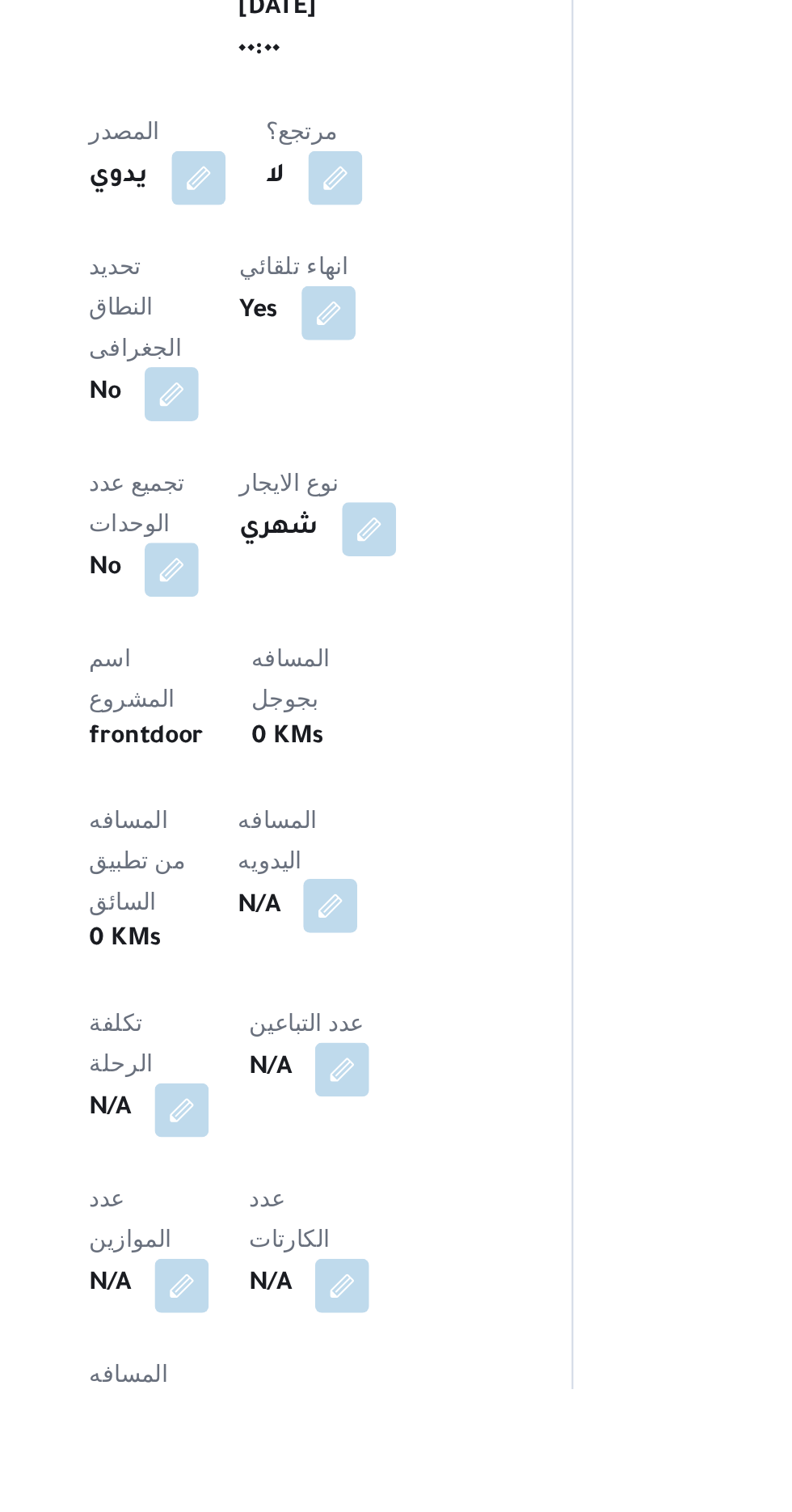
click at [377, 1268] on button "button" at bounding box center [389, 1280] width 26 height 26
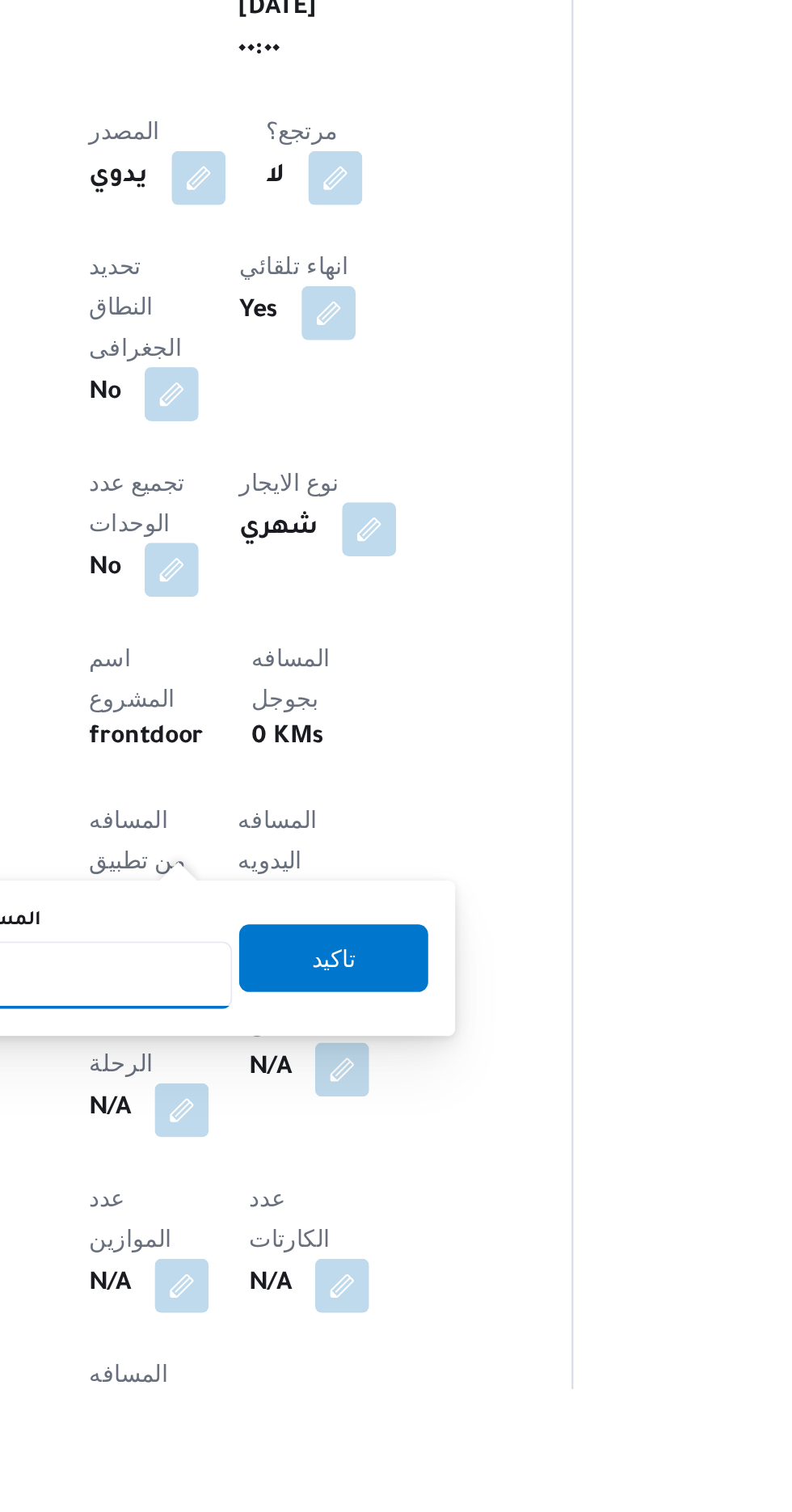
click at [288, 1318] on input "المسافه اليدويه" at bounding box center [262, 1314] width 161 height 33
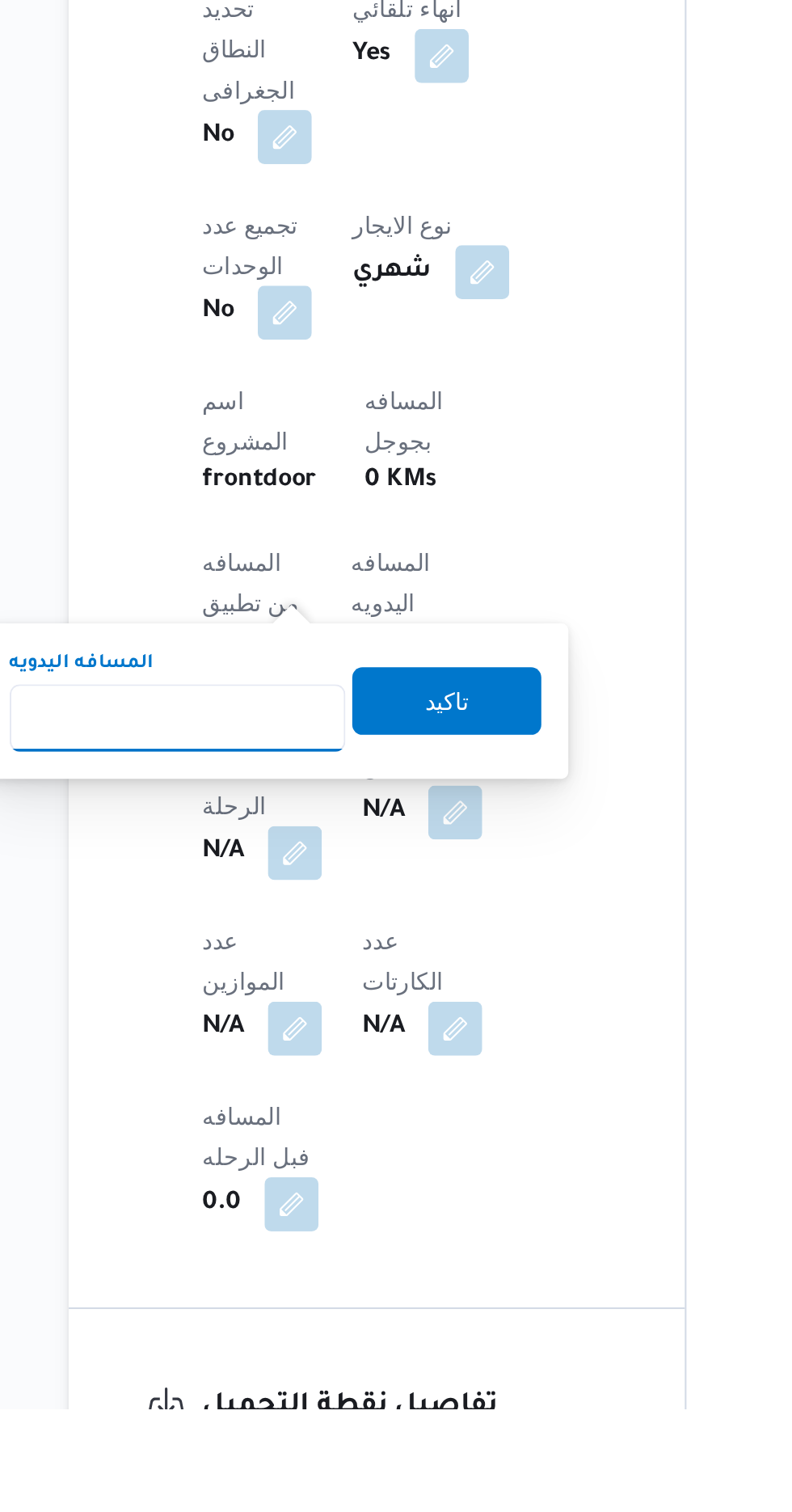
scroll to position [298, 0]
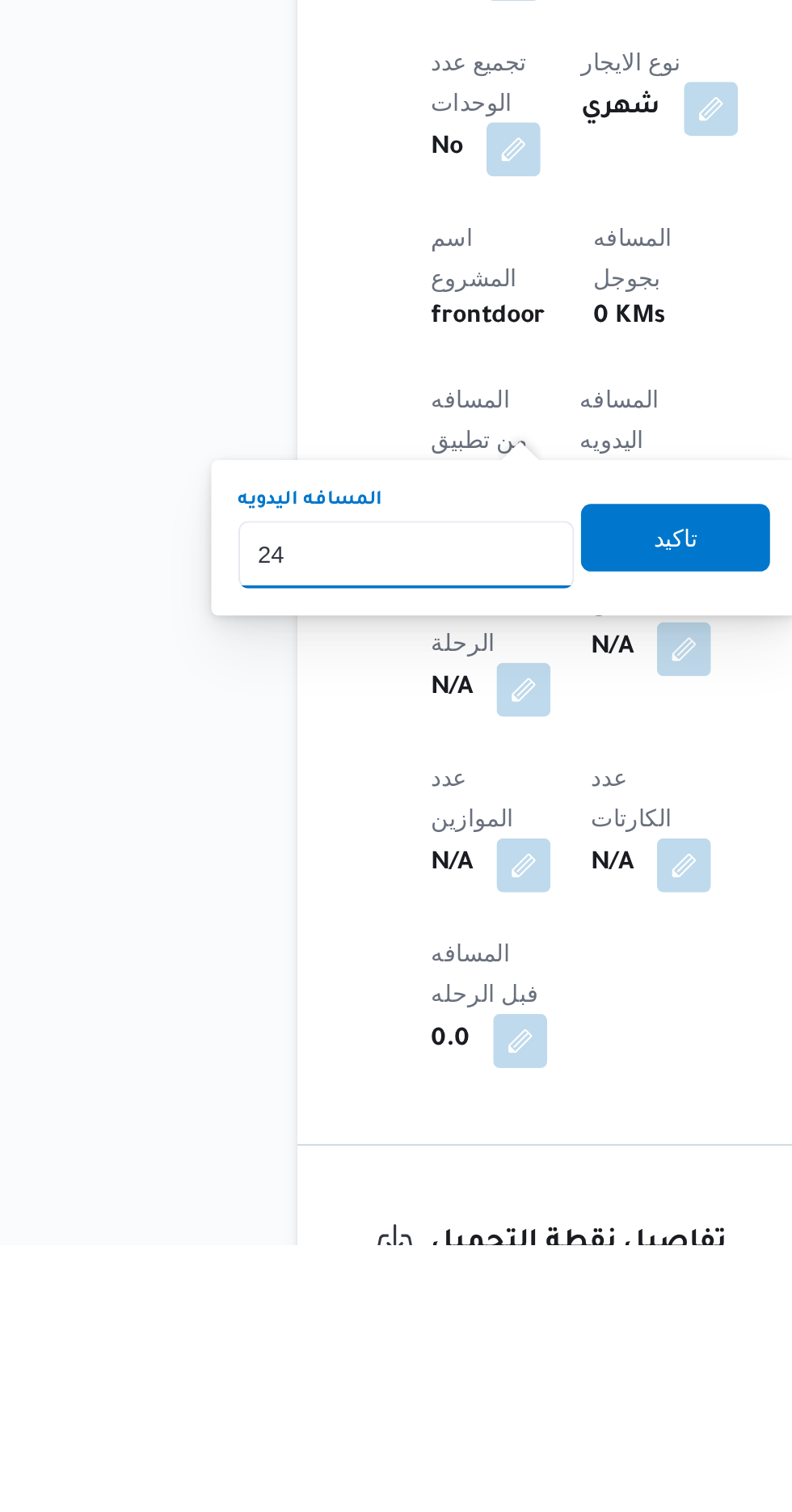
type input "240"
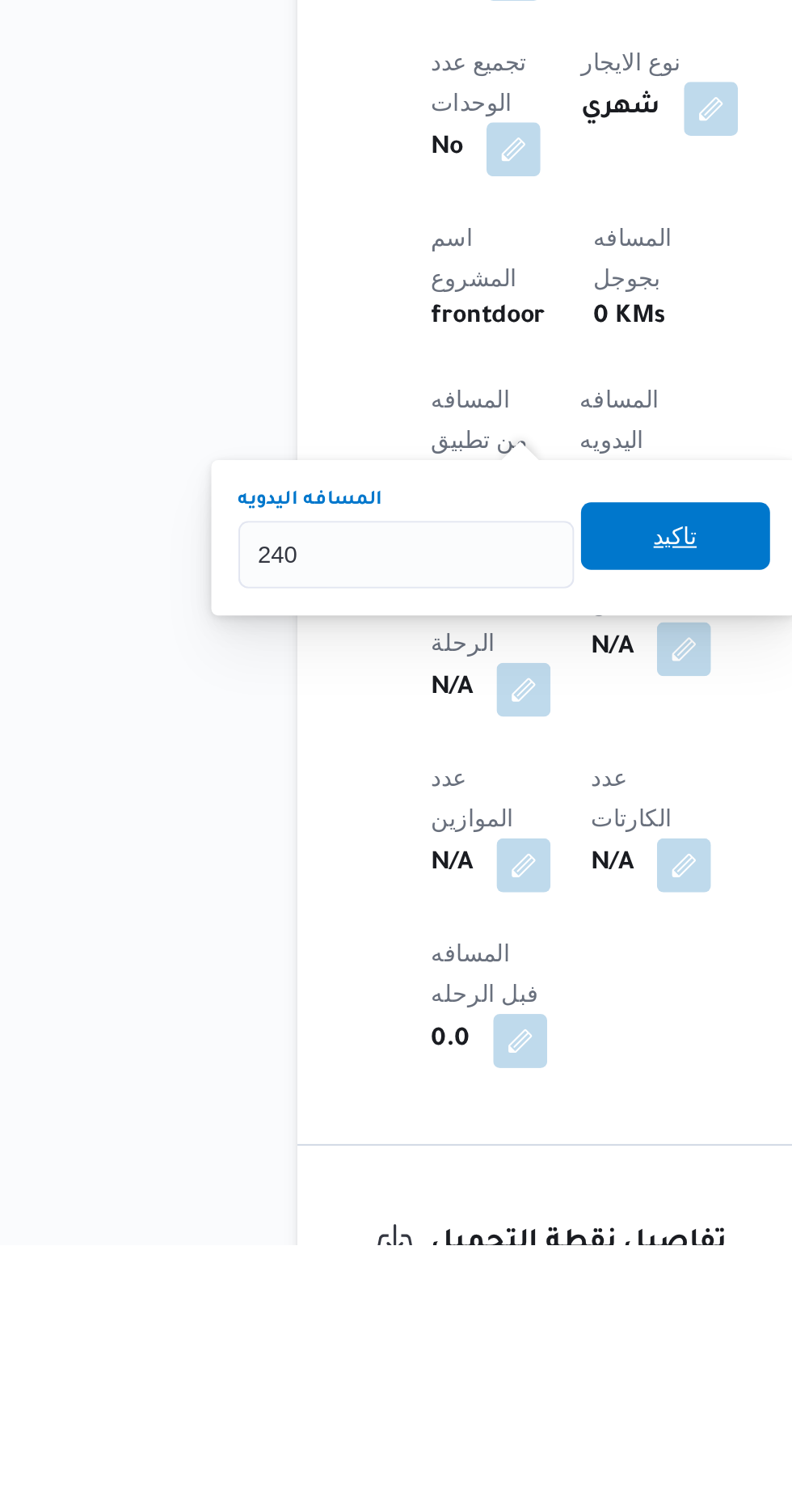
click at [402, 1168] on span "تاكيد" at bounding box center [391, 1172] width 21 height 19
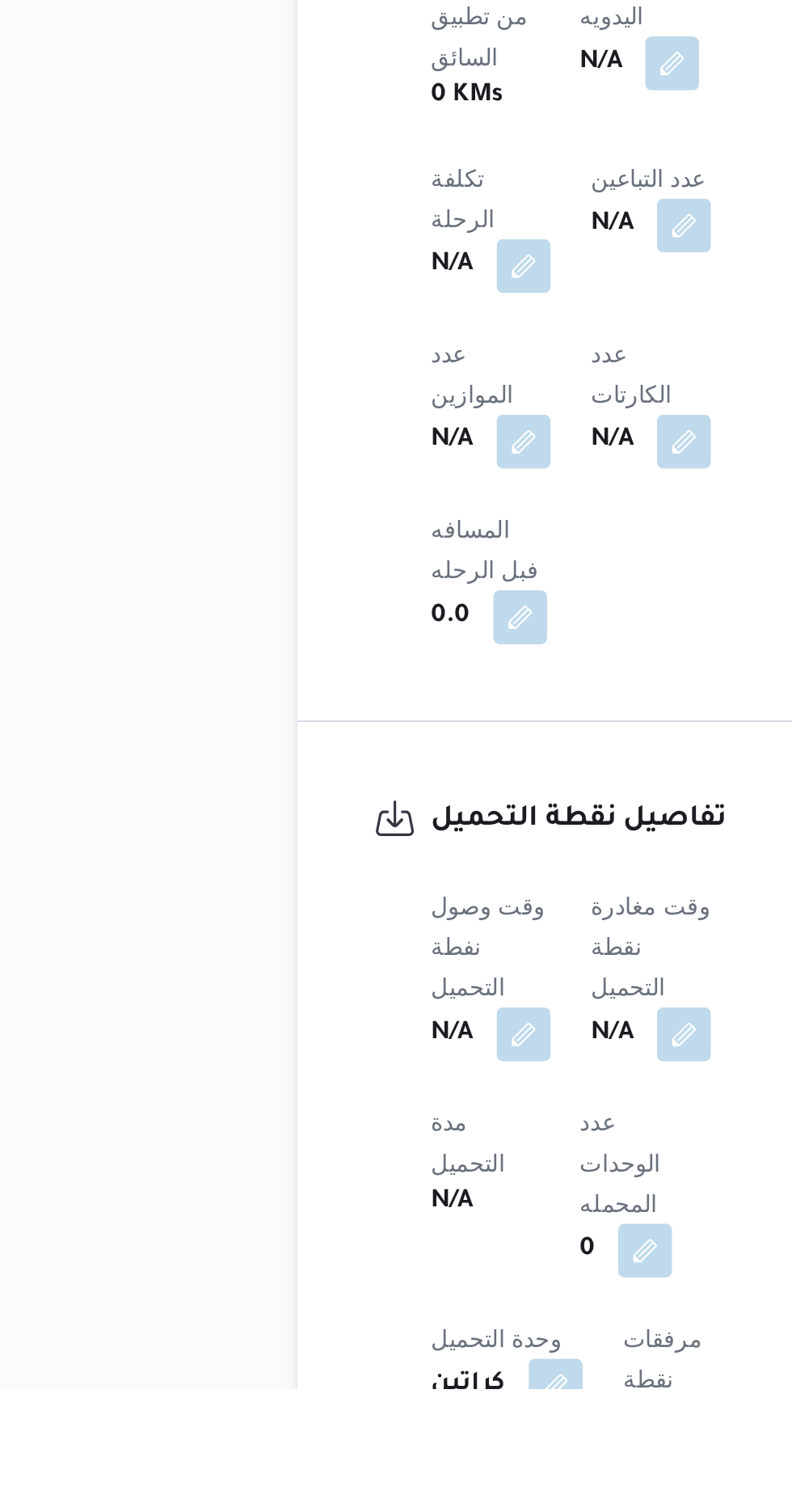
scroll to position [583, 0]
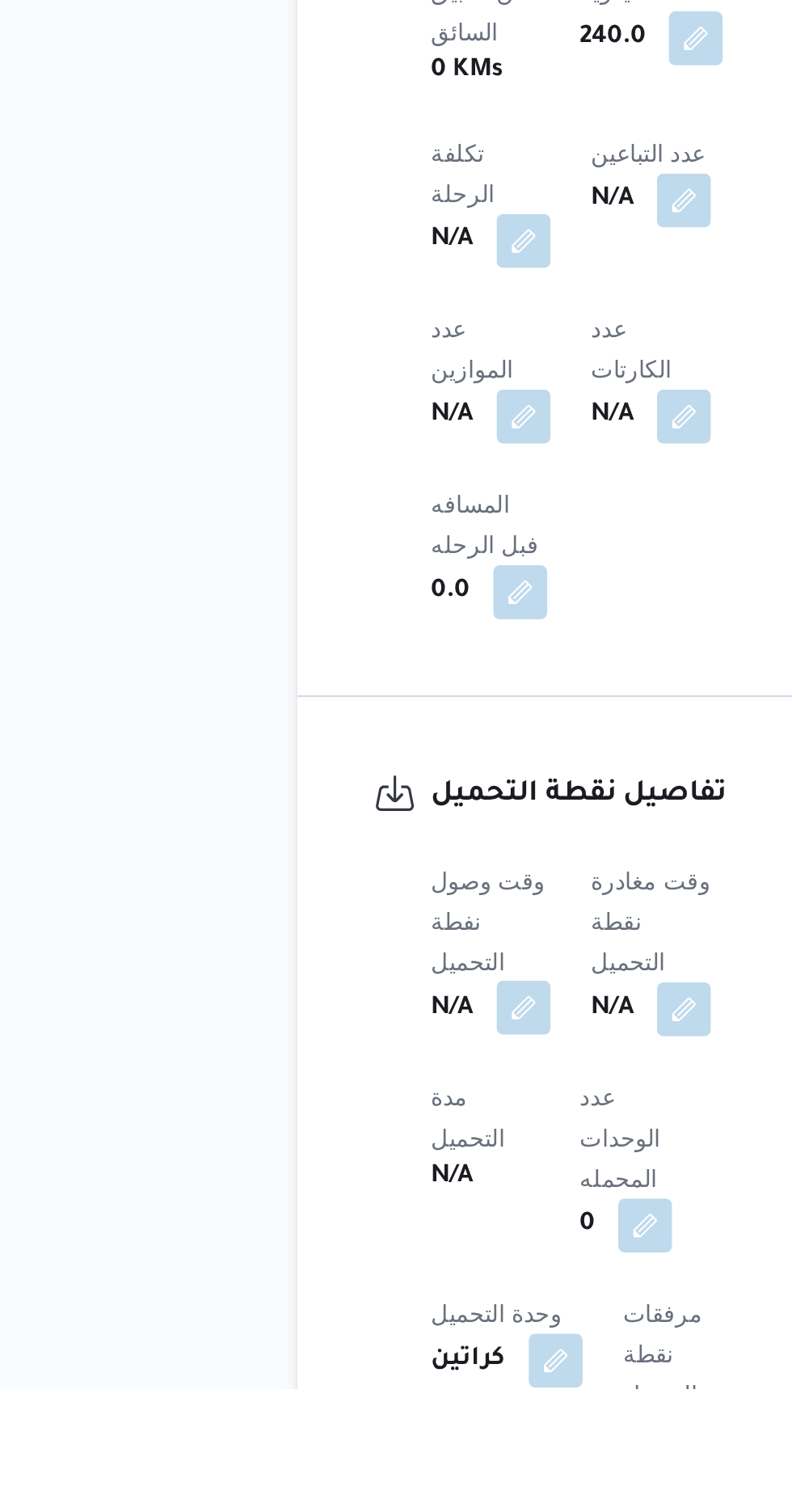
click at [310, 1316] on button "button" at bounding box center [318, 1329] width 26 height 26
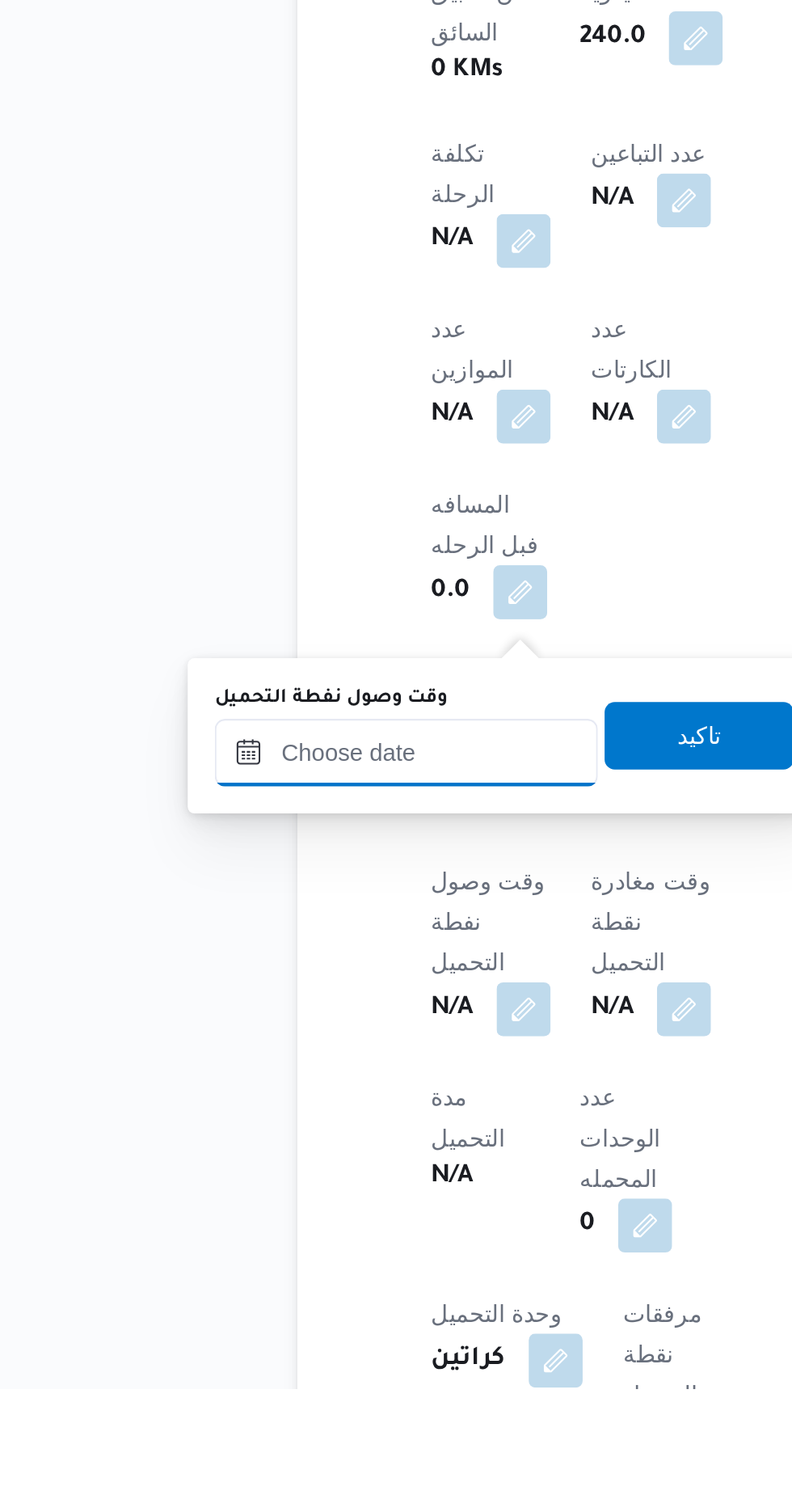
click at [292, 1204] on input "وقت وصول نفطة التحميل" at bounding box center [262, 1207] width 184 height 33
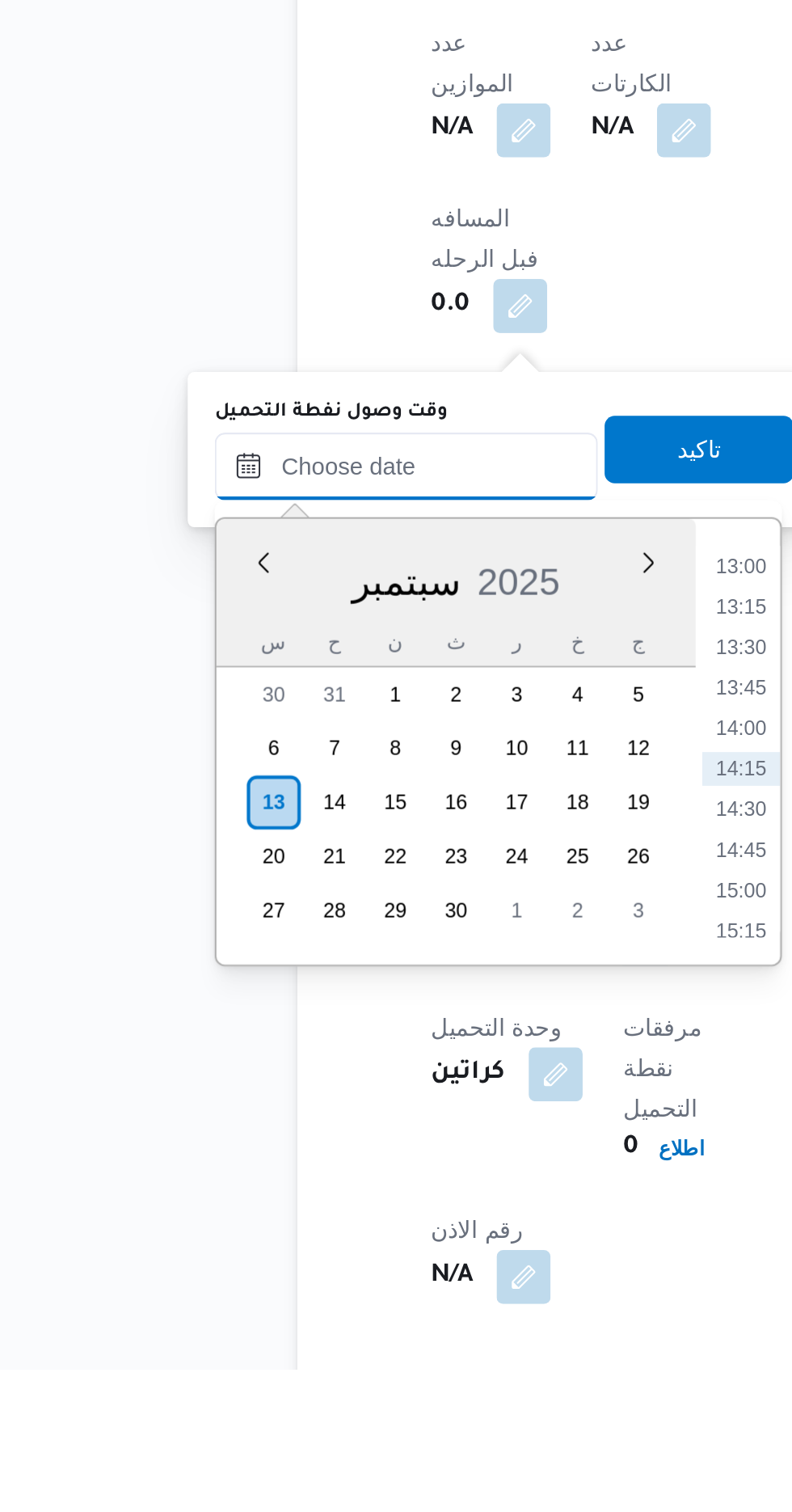
scroll to position [710, 0]
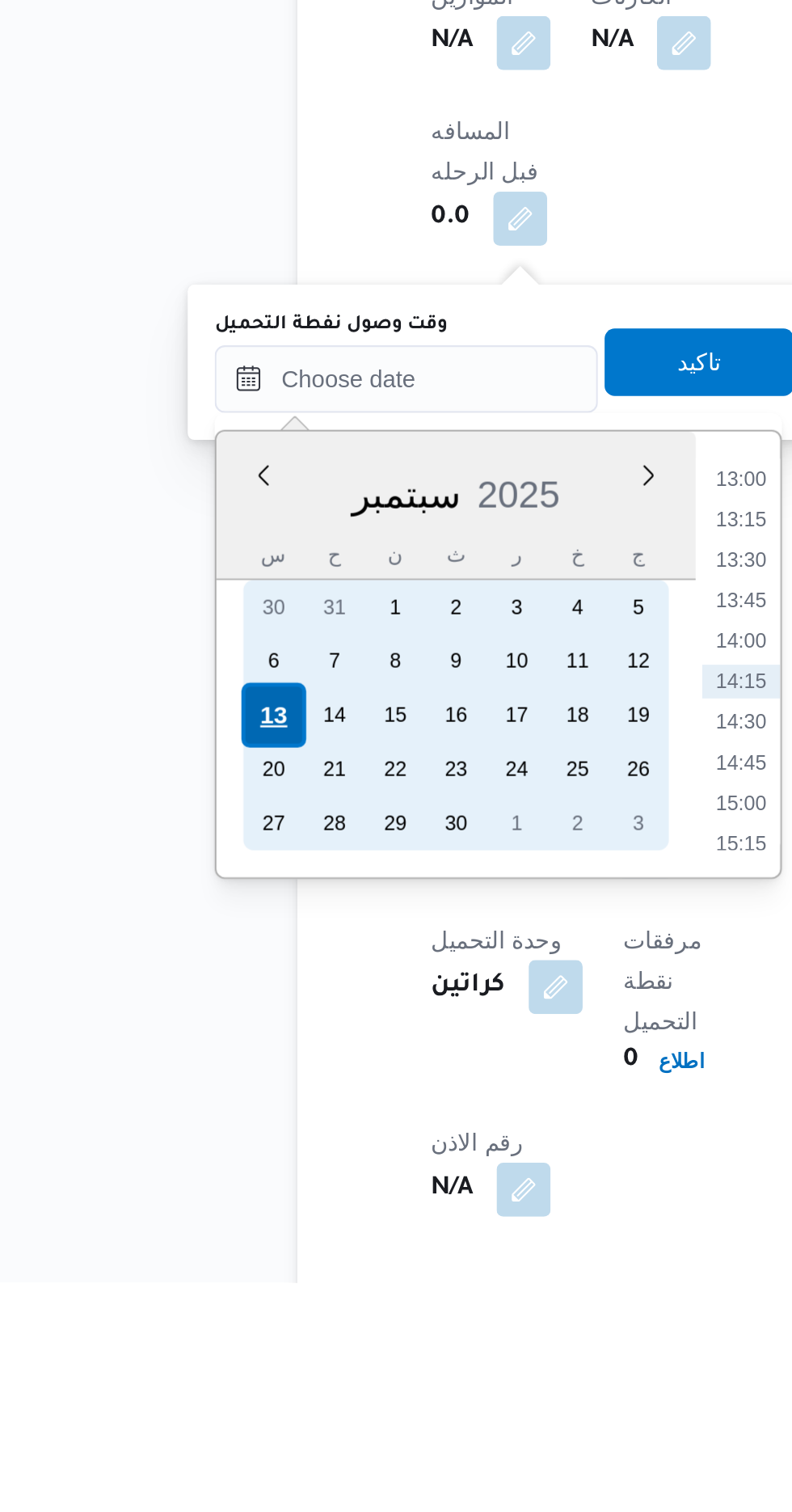
click at [200, 1236] on div "13" at bounding box center [198, 1240] width 31 height 31
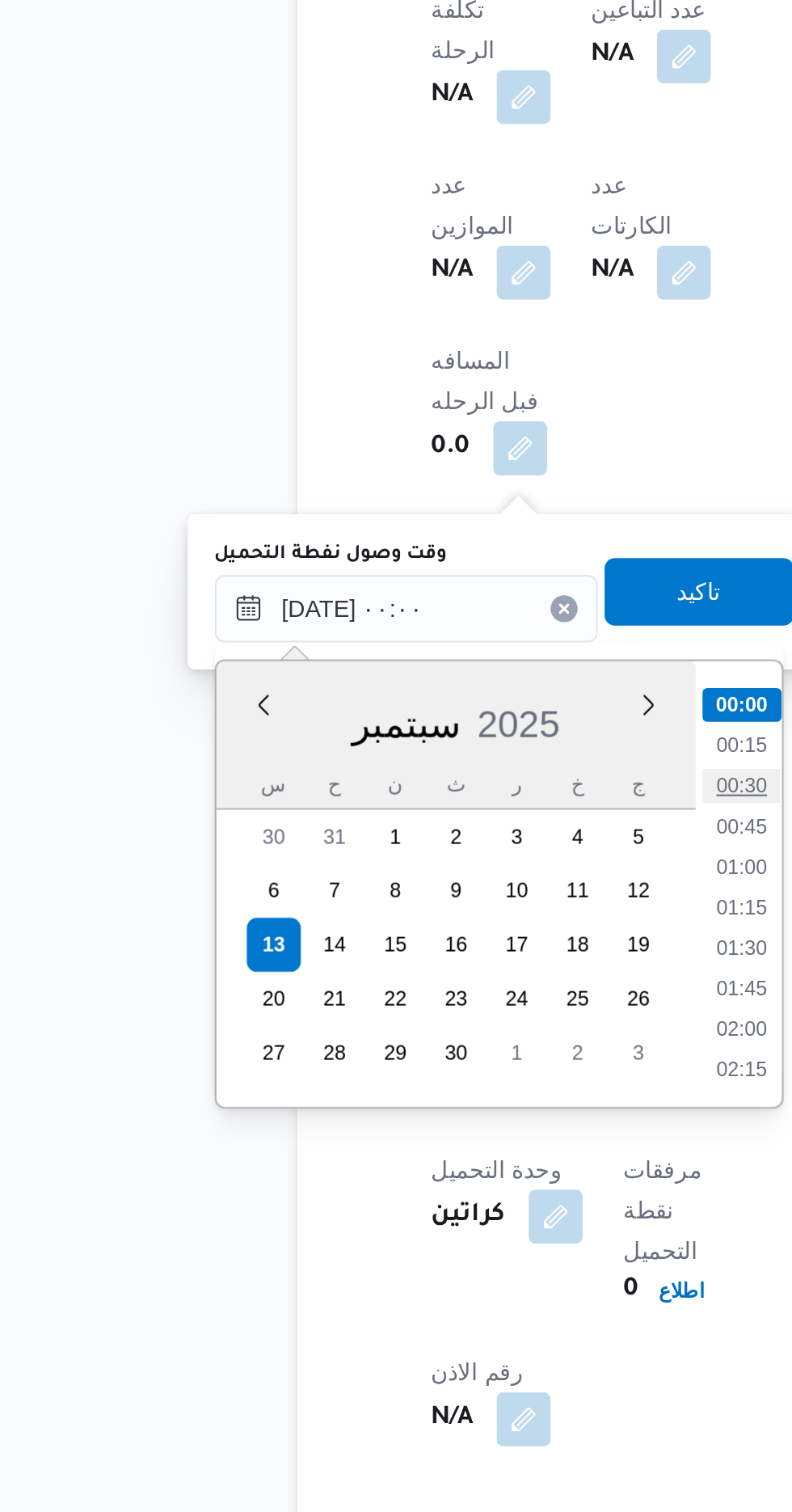
click at [414, 1163] on li "00:30" at bounding box center [423, 1163] width 38 height 16
type input "[DATE] ٠٠:٣٠"
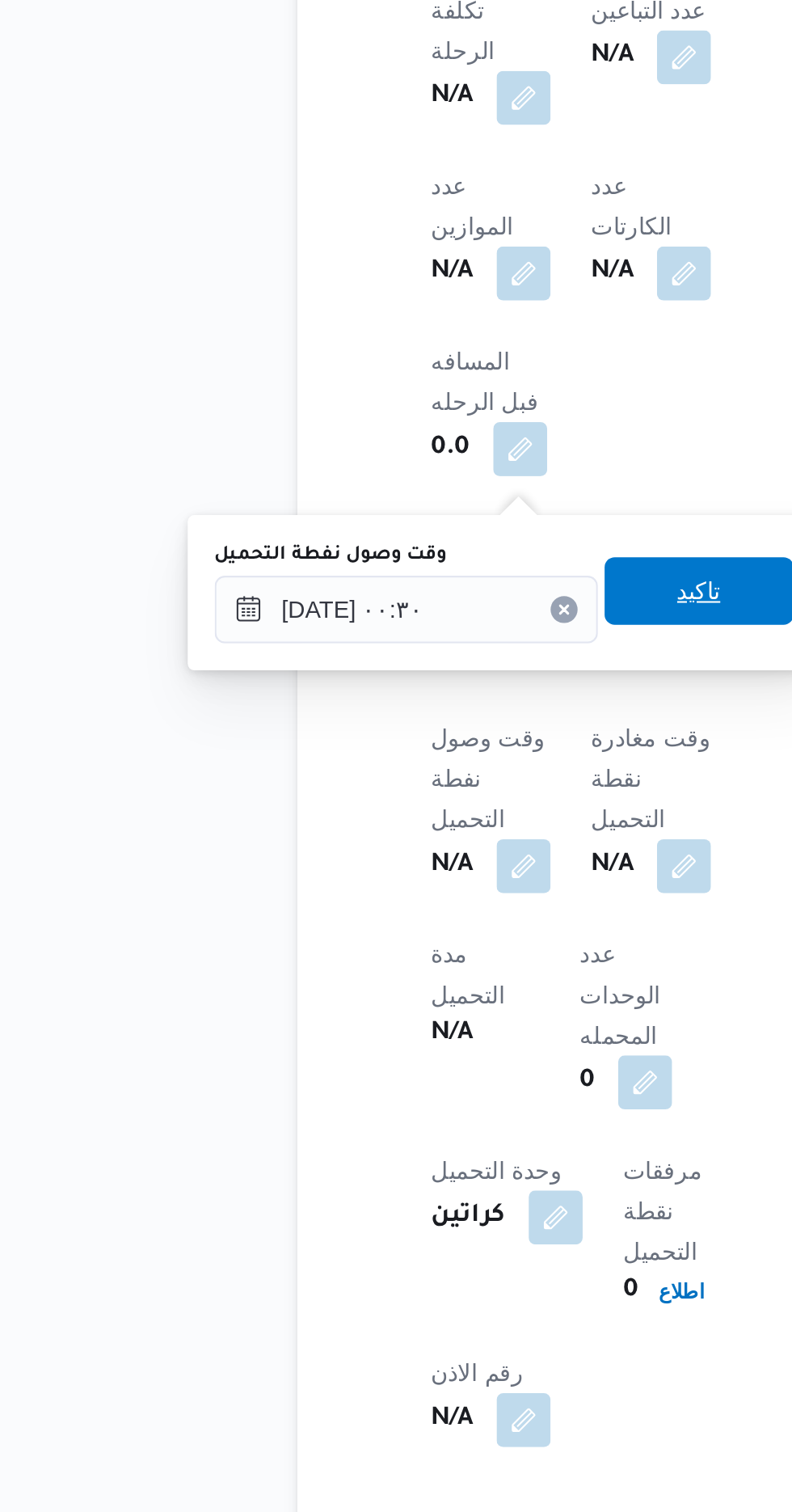
click at [408, 1072] on span "تاكيد" at bounding box center [402, 1071] width 21 height 19
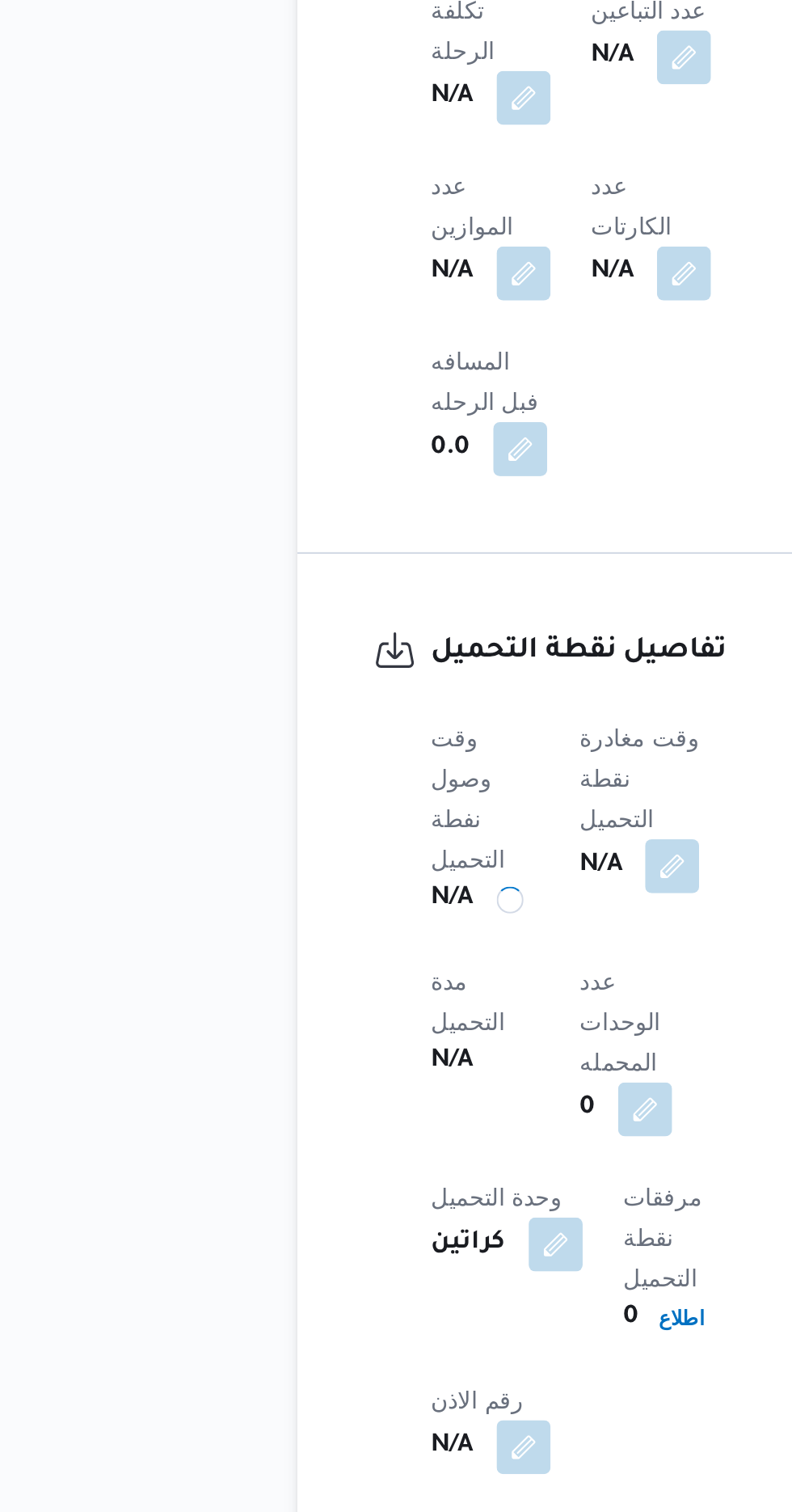
scroll to position [709, 0]
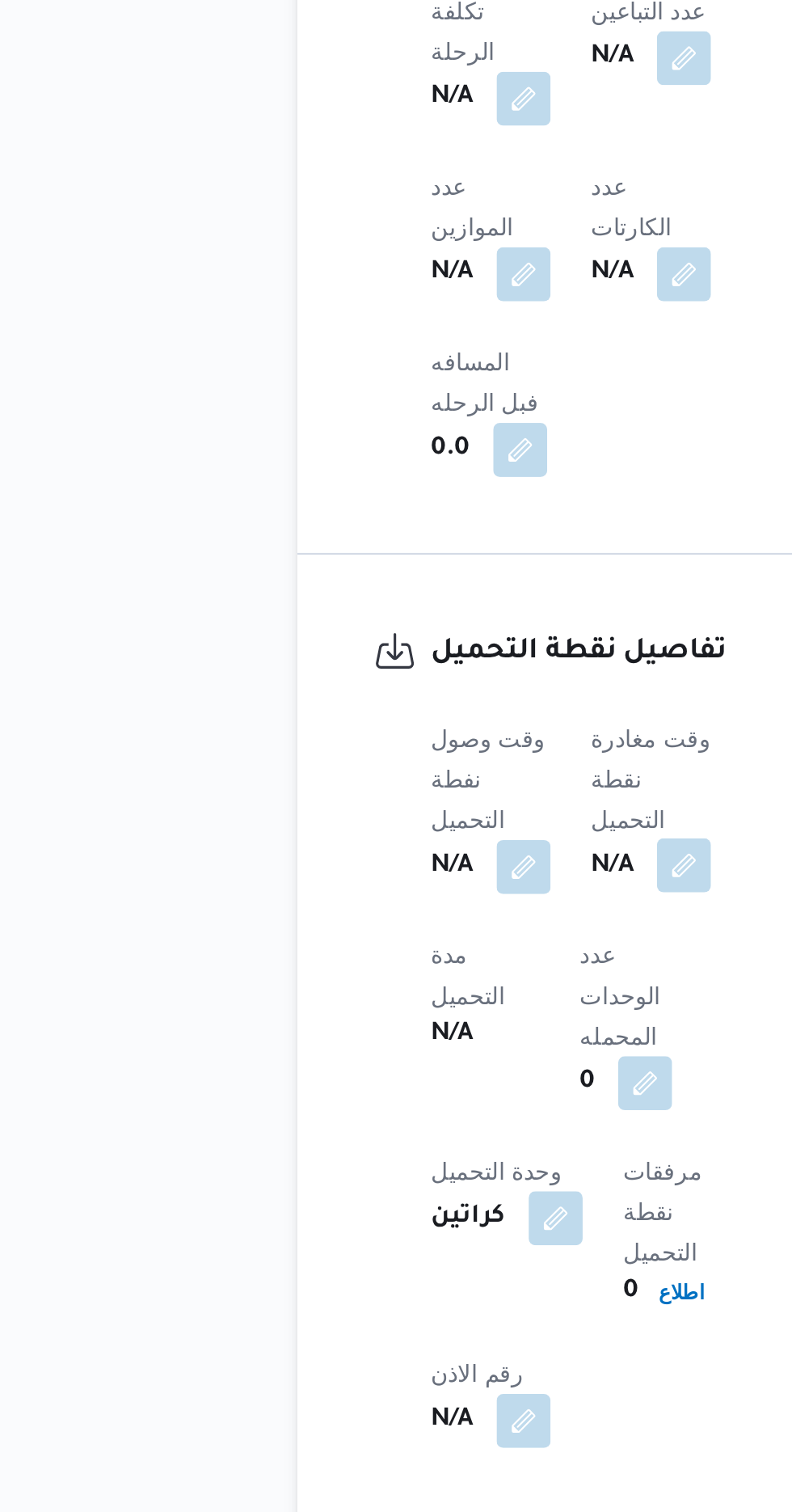
click at [393, 1189] on button "button" at bounding box center [395, 1202] width 26 height 26
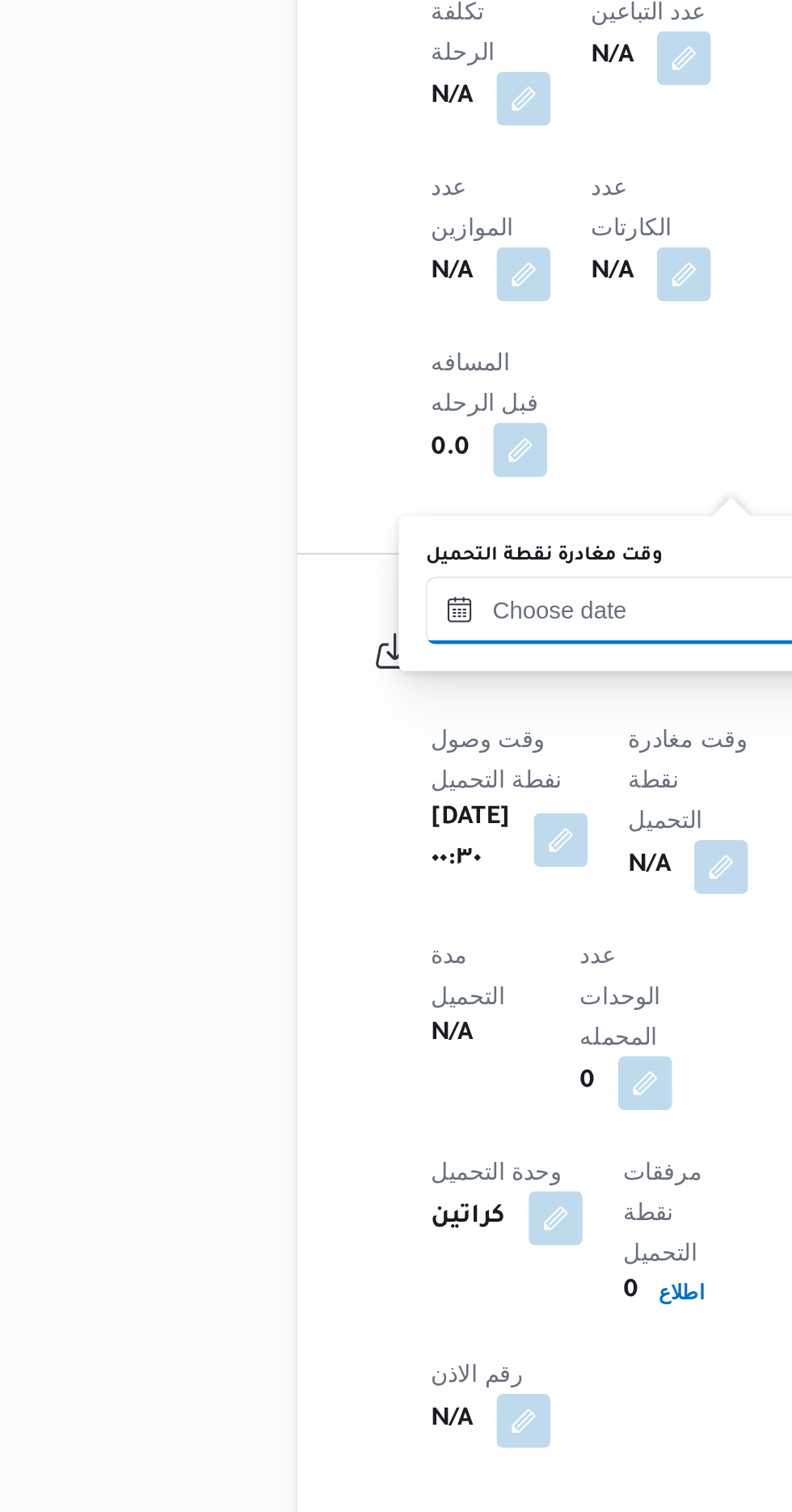
click at [361, 1078] on input "وقت مغادرة نقطة التحميل" at bounding box center [363, 1080] width 184 height 33
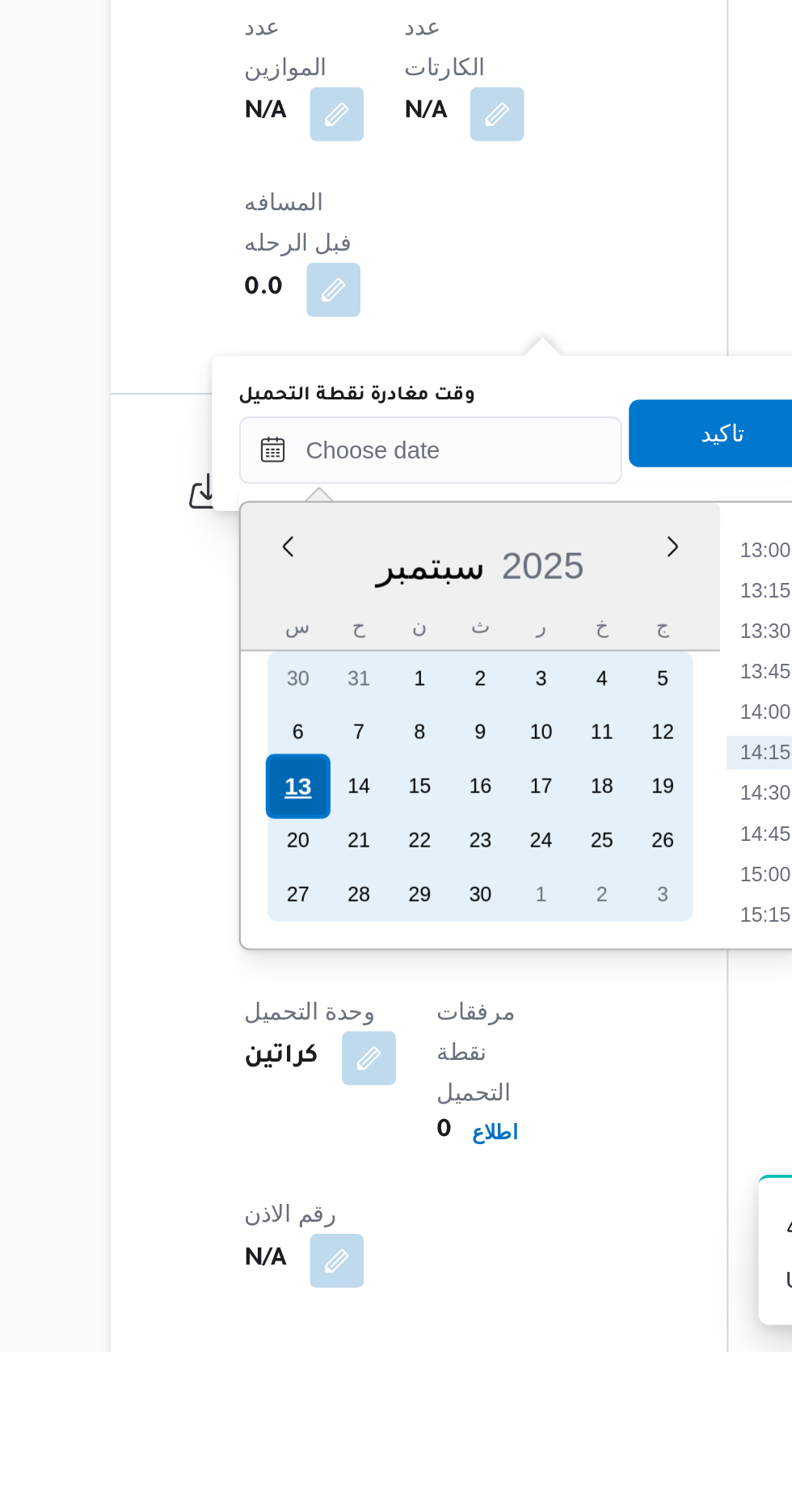
click at [298, 1241] on div "13" at bounding box center [299, 1241] width 31 height 31
type input "[DATE] ٠٠:٠٠"
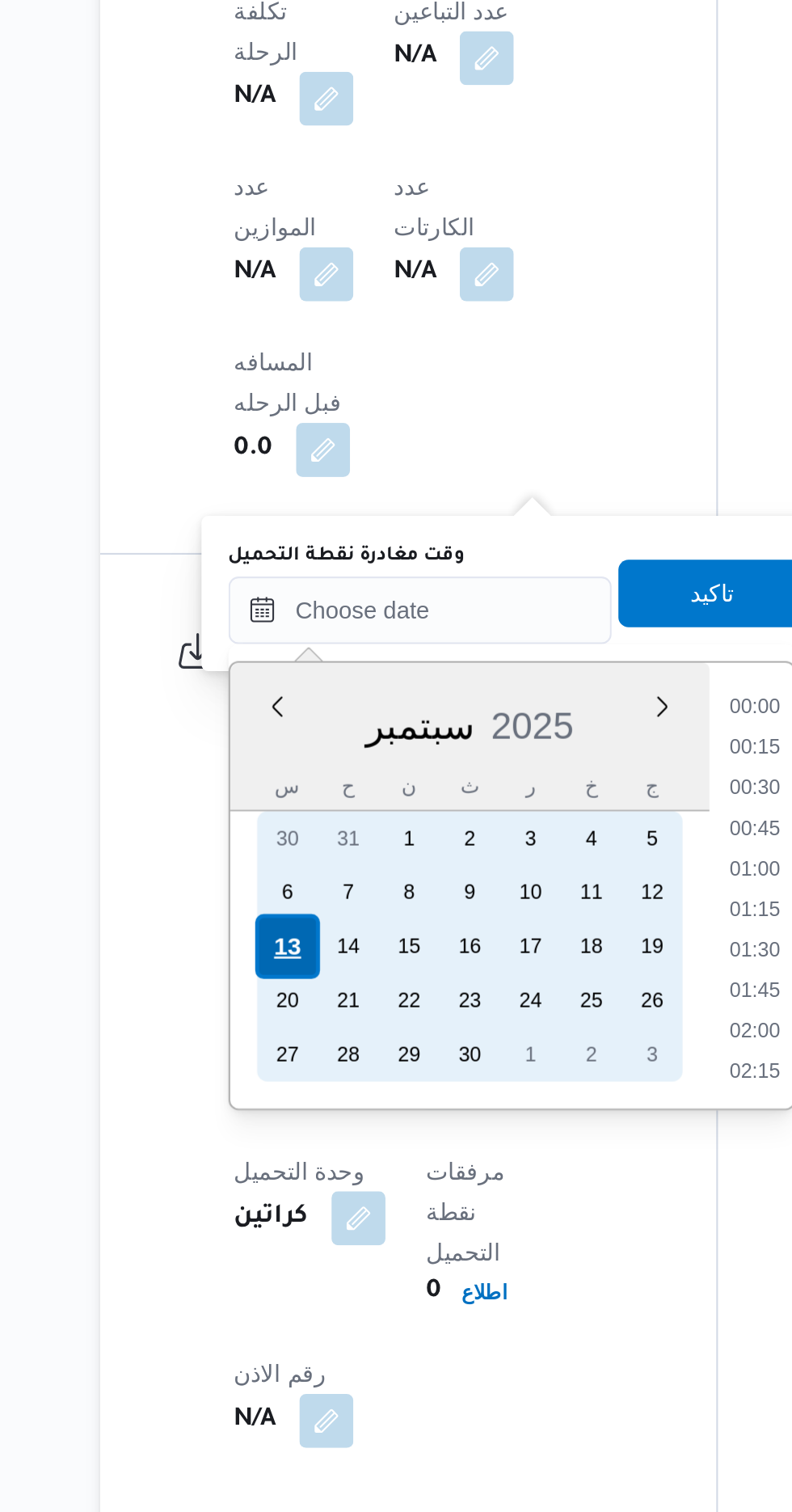
click at [294, 1241] on div "13" at bounding box center [299, 1241] width 31 height 31
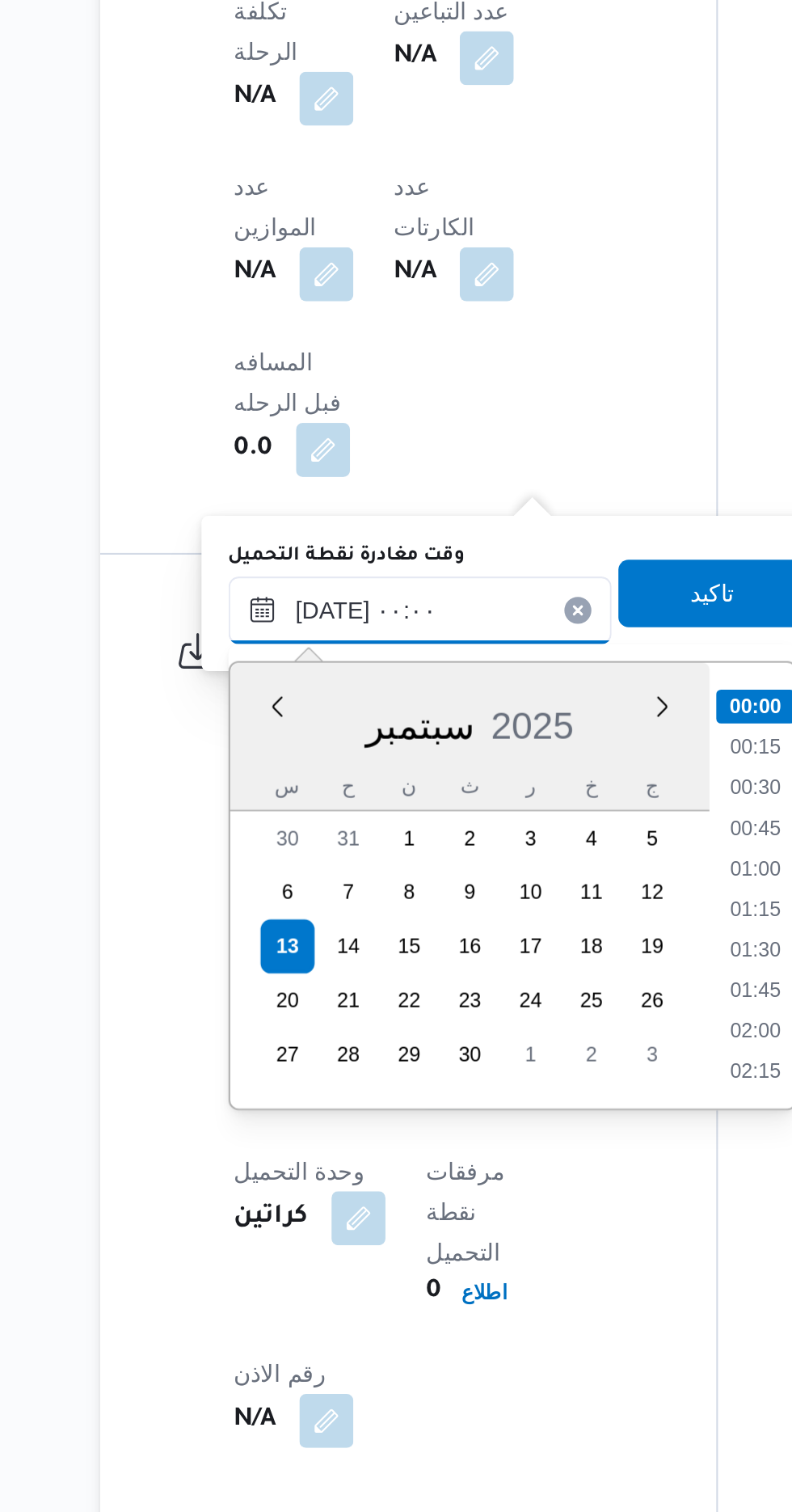
click at [288, 1083] on input "[DATE] ٠٠:٠٠" at bounding box center [363, 1080] width 184 height 33
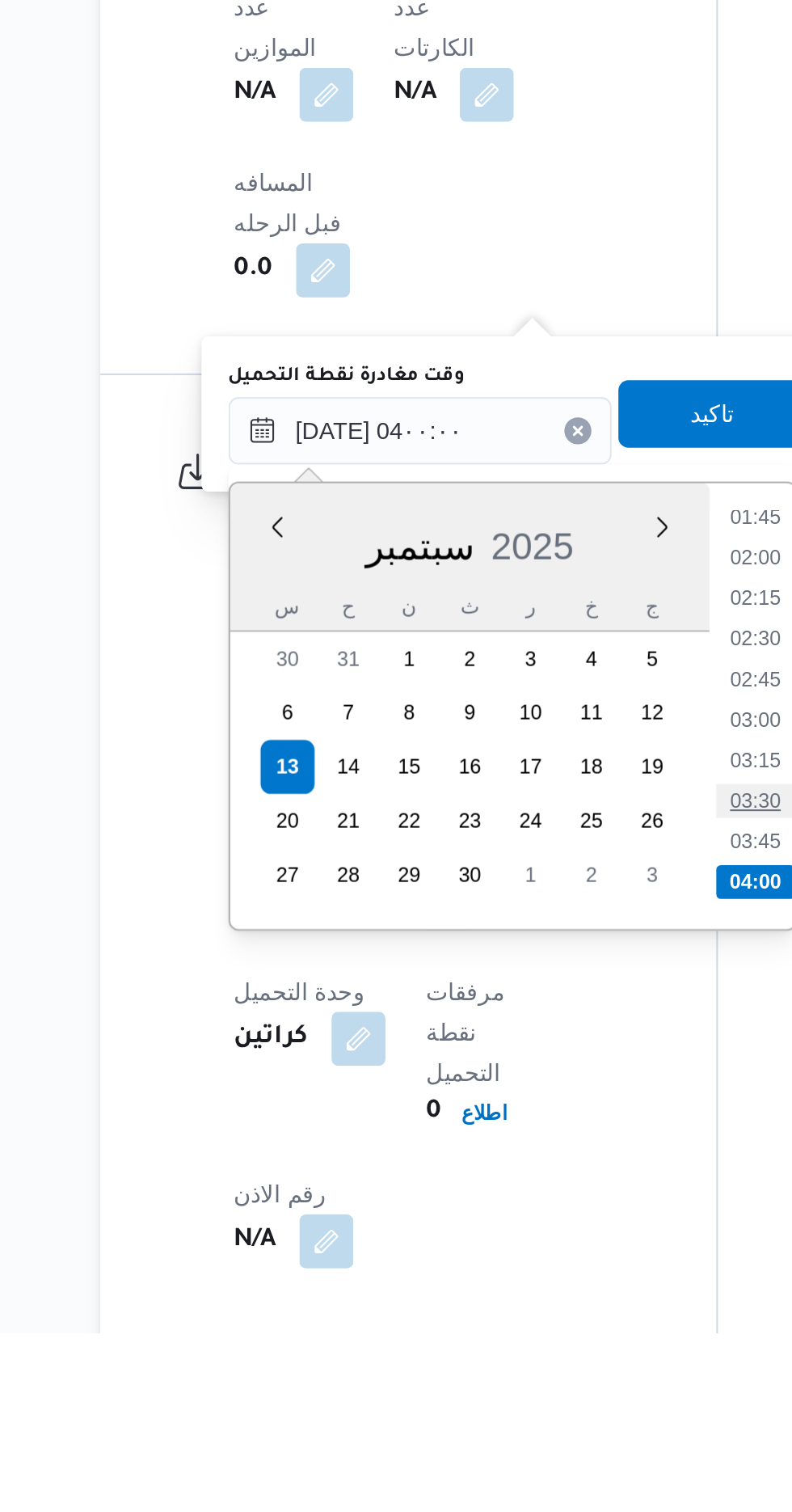
click at [520, 1255] on li "03:30" at bounding box center [524, 1257] width 38 height 16
type input "[DATE] ٠٣:٣٠"
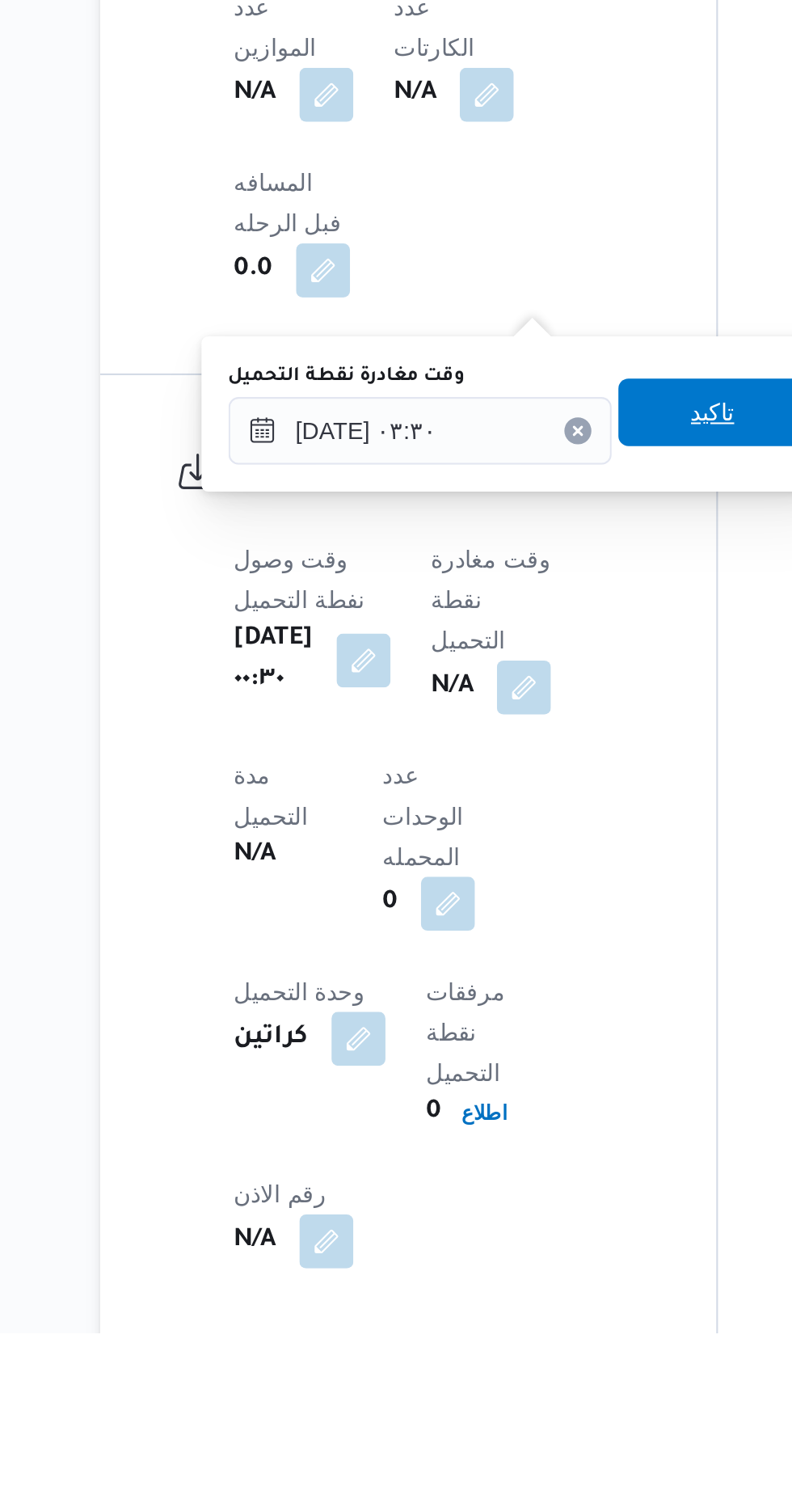
click at [515, 1085] on span "تاكيد" at bounding box center [504, 1071] width 90 height 33
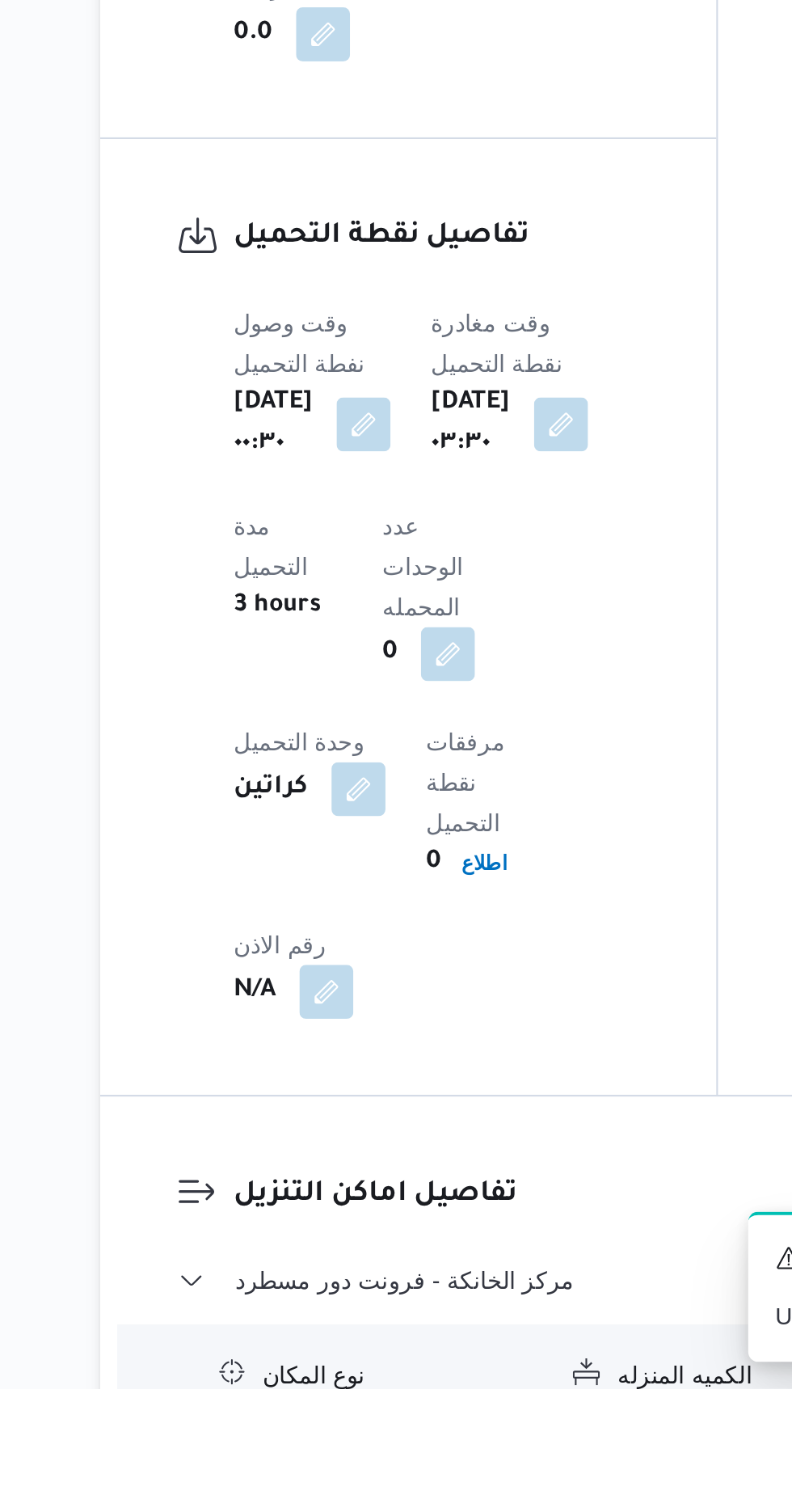
scroll to position [1144, 0]
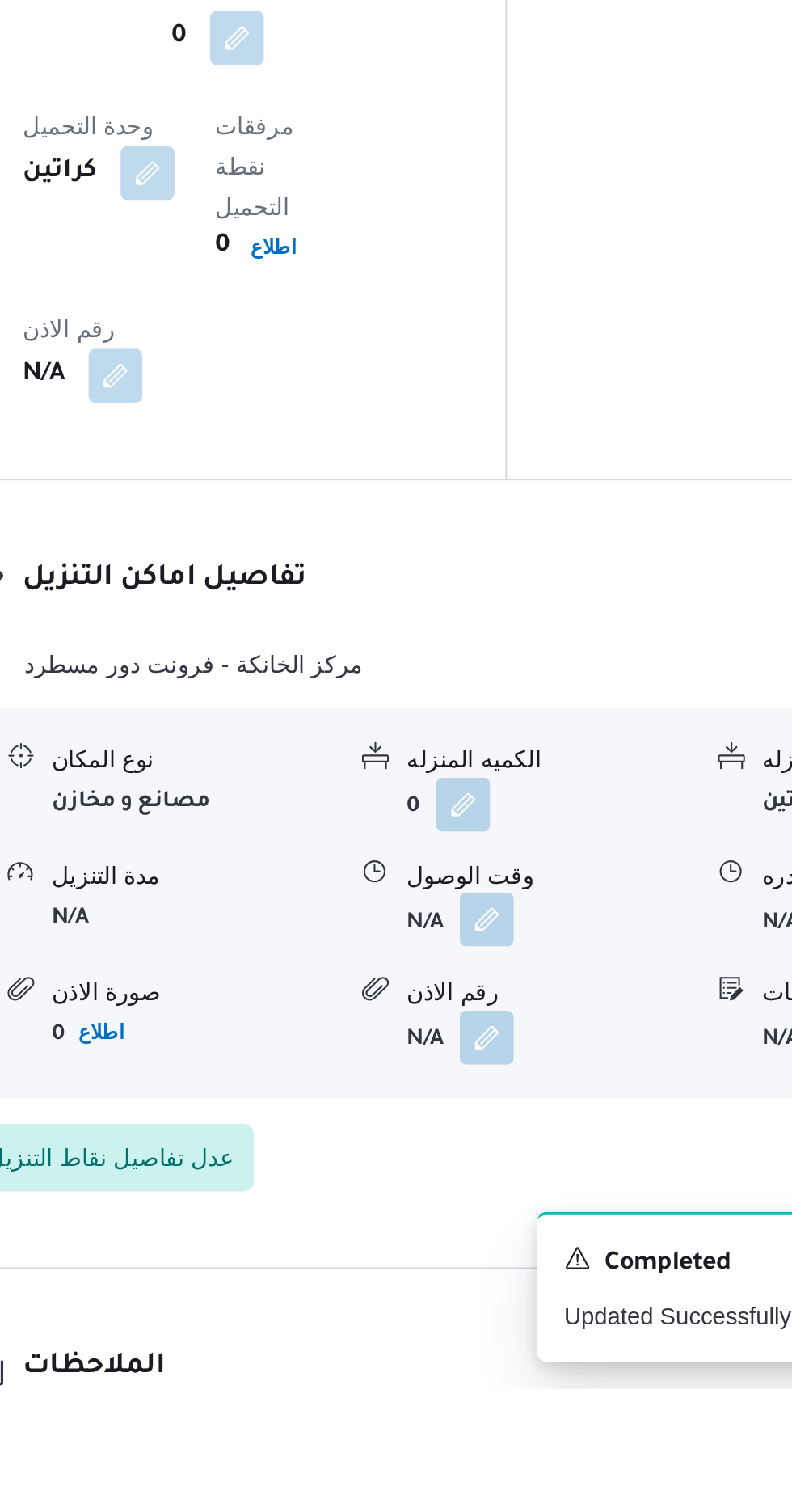
click at [496, 1275] on button "button" at bounding box center [496, 1287] width 26 height 26
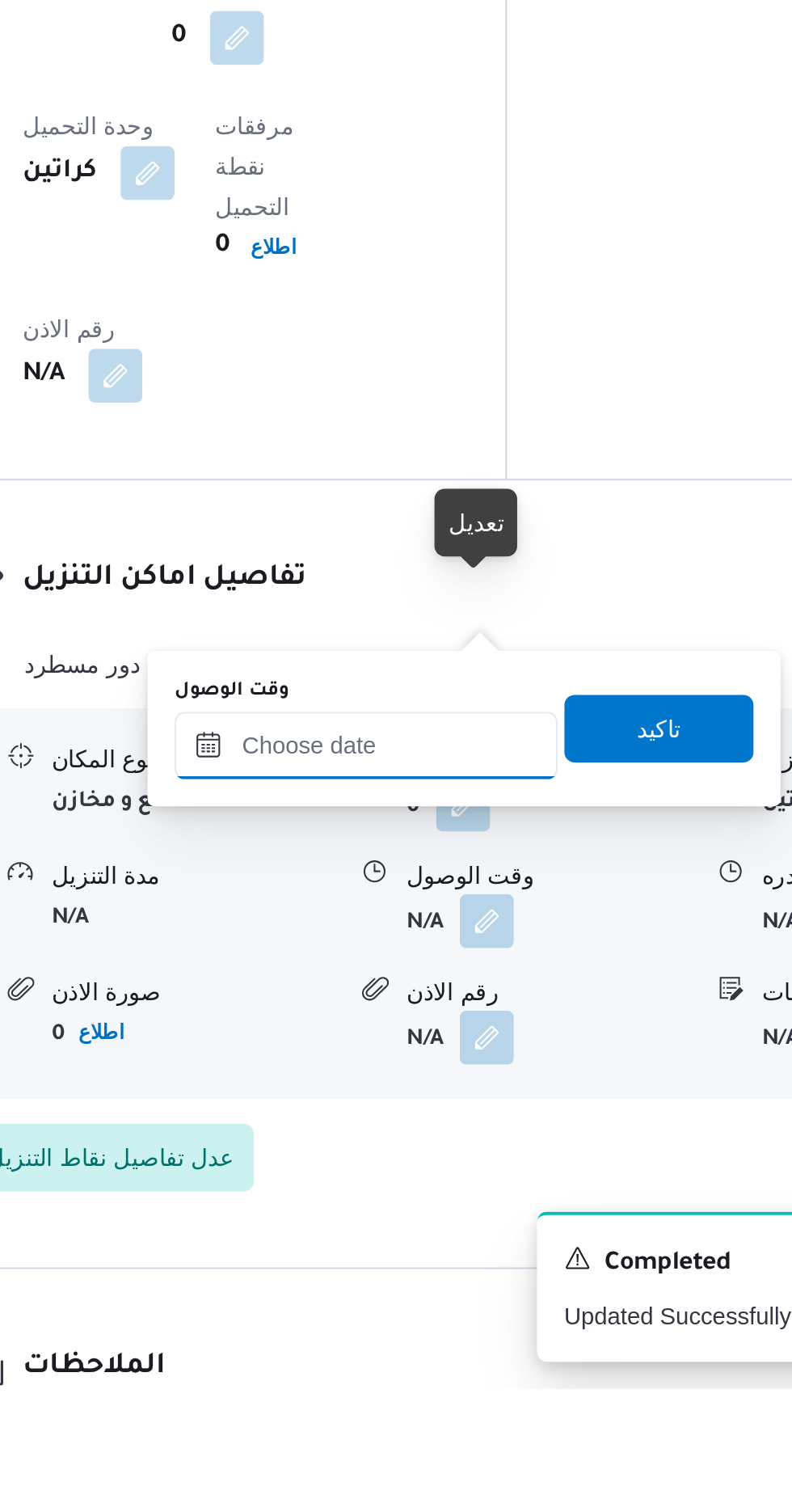
click at [474, 1199] on input "وقت الوصول" at bounding box center [439, 1204] width 184 height 33
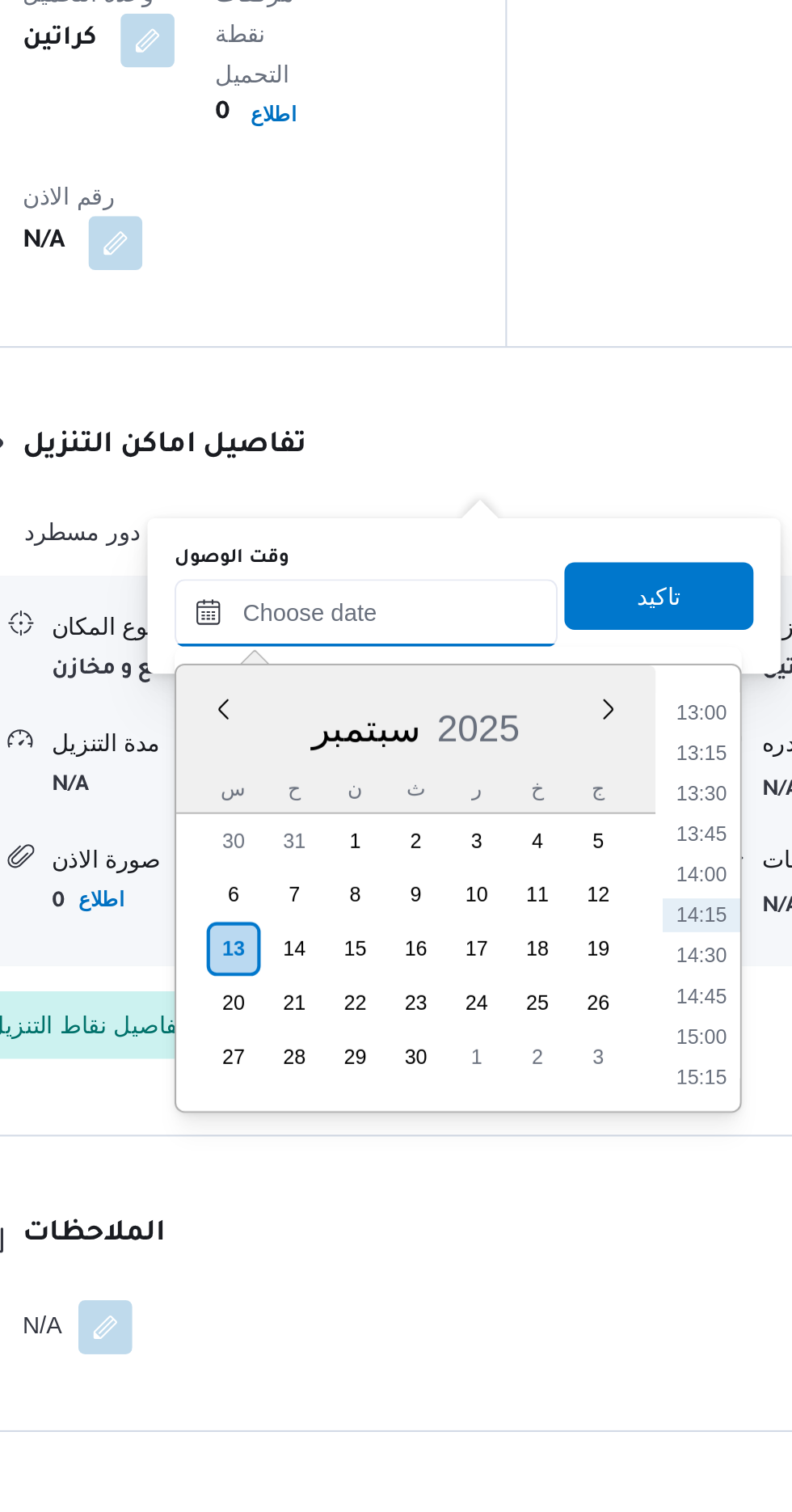
scroll to position [1248, 0]
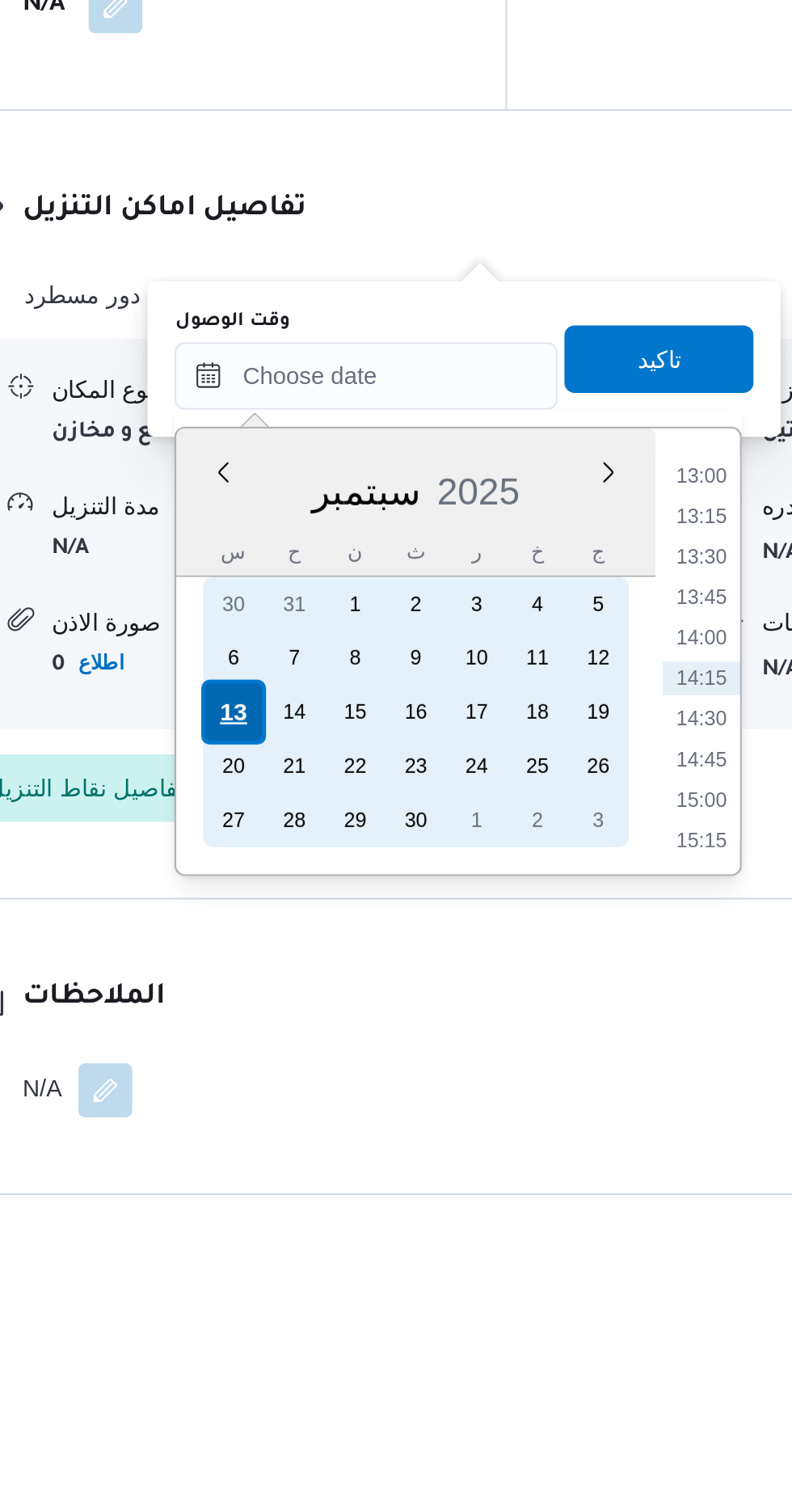
click at [377, 1259] on div "13" at bounding box center [375, 1261] width 31 height 31
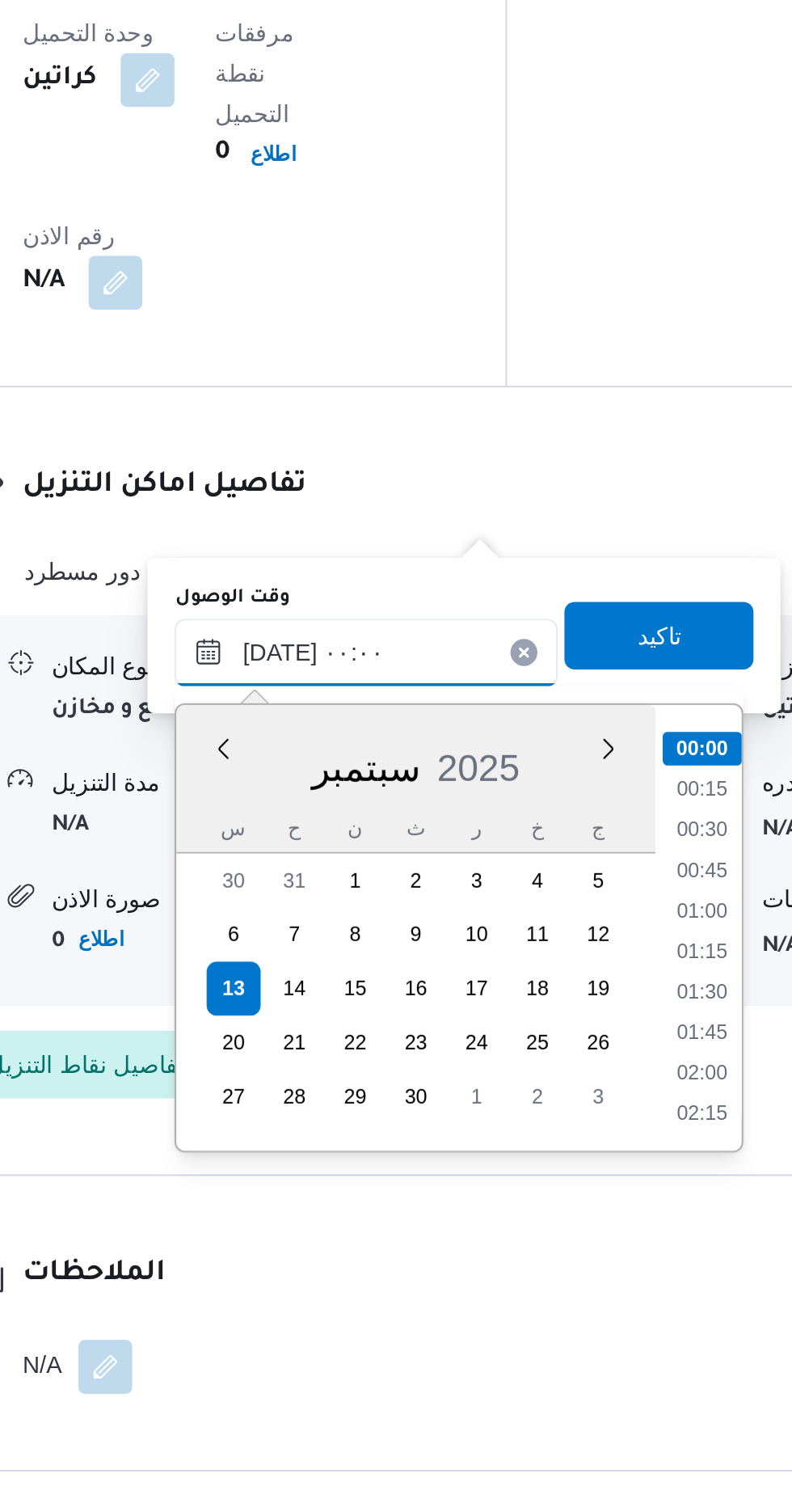
click at [363, 1105] on input "[DATE] ٠٠:٠٠" at bounding box center [439, 1100] width 184 height 33
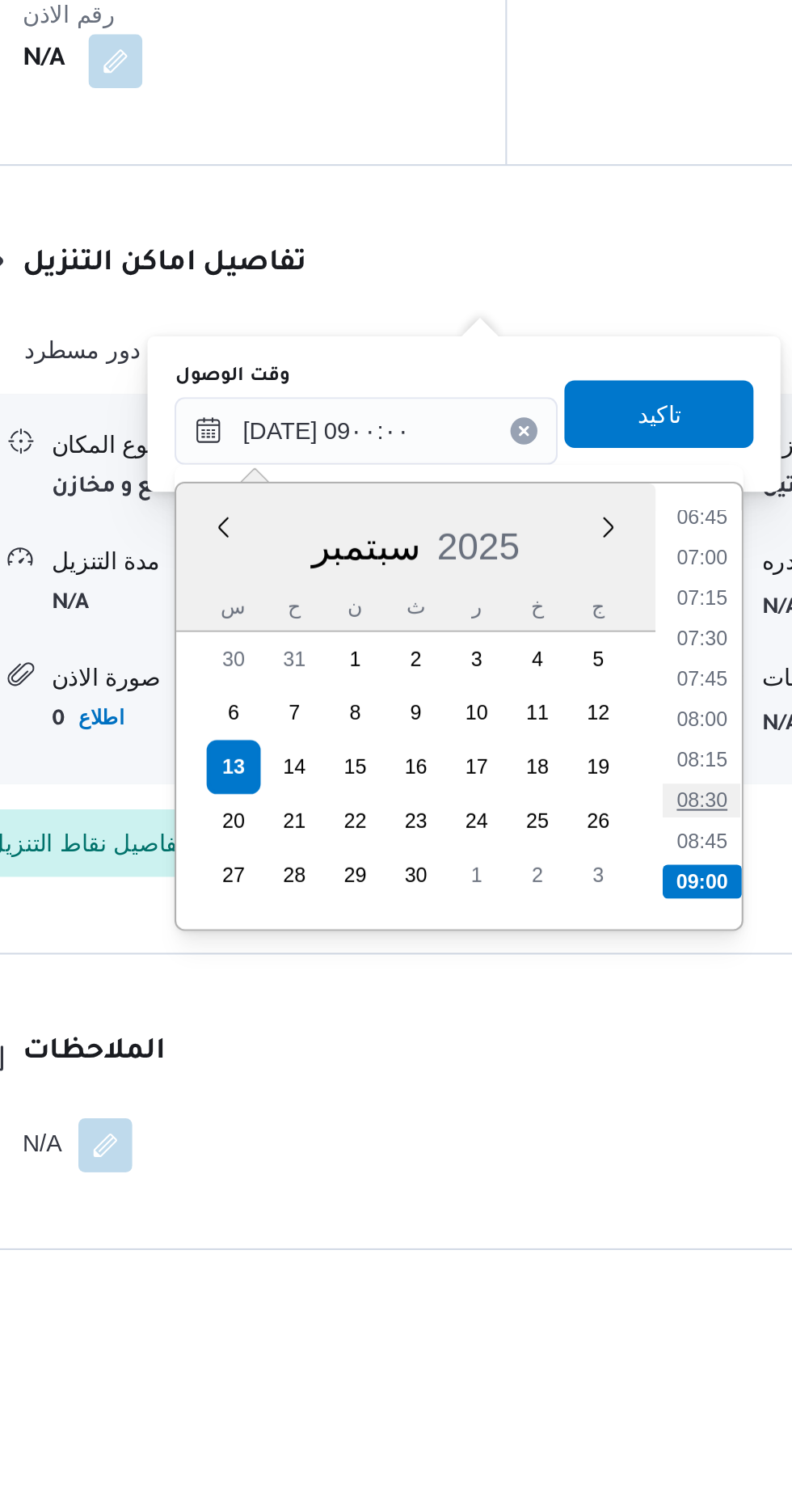
click at [597, 1271] on li "08:30" at bounding box center [600, 1277] width 38 height 16
type input "[DATE] ٠٨:٣٠"
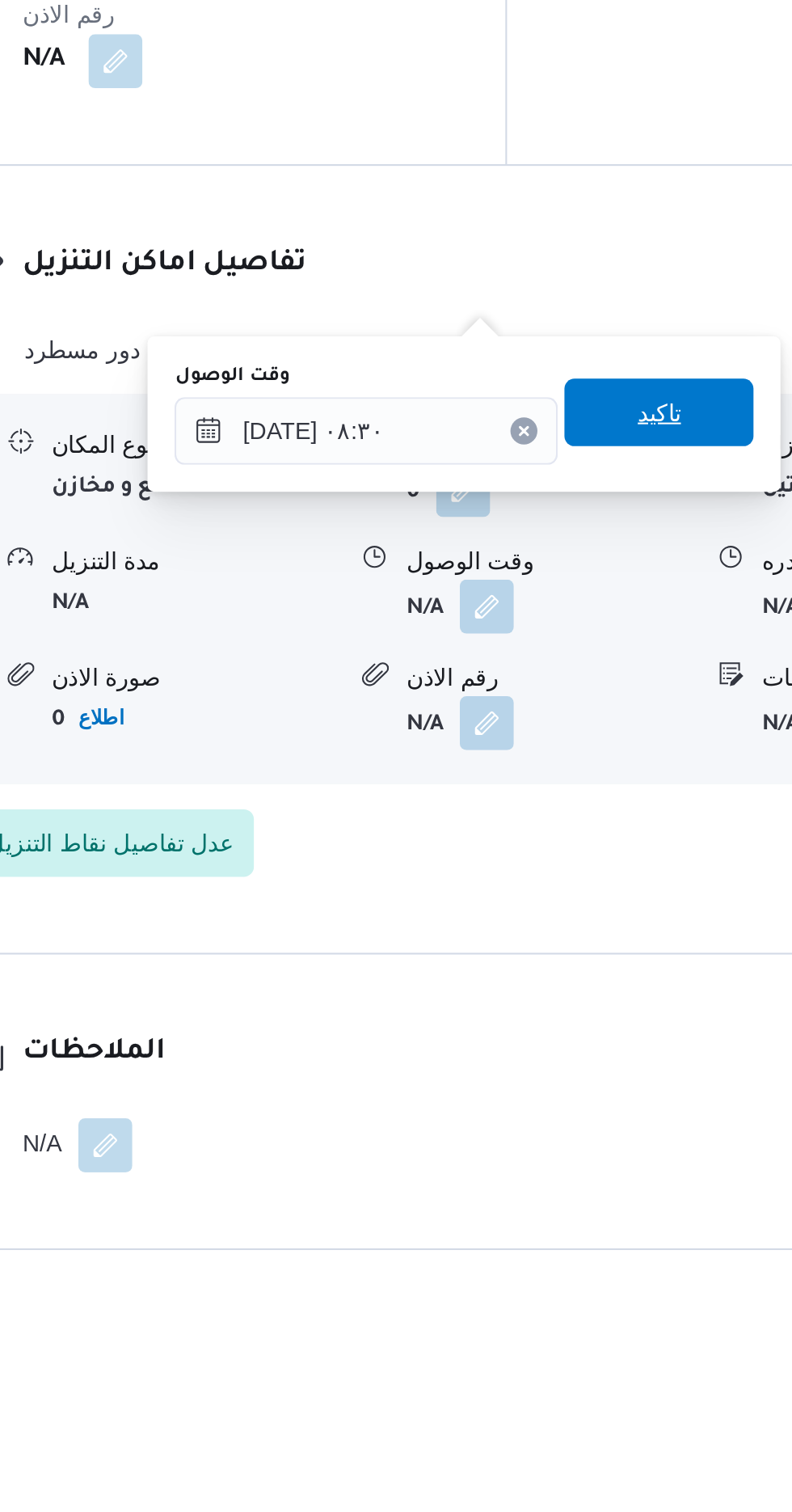
click at [598, 1103] on span "تاكيد" at bounding box center [579, 1092] width 90 height 33
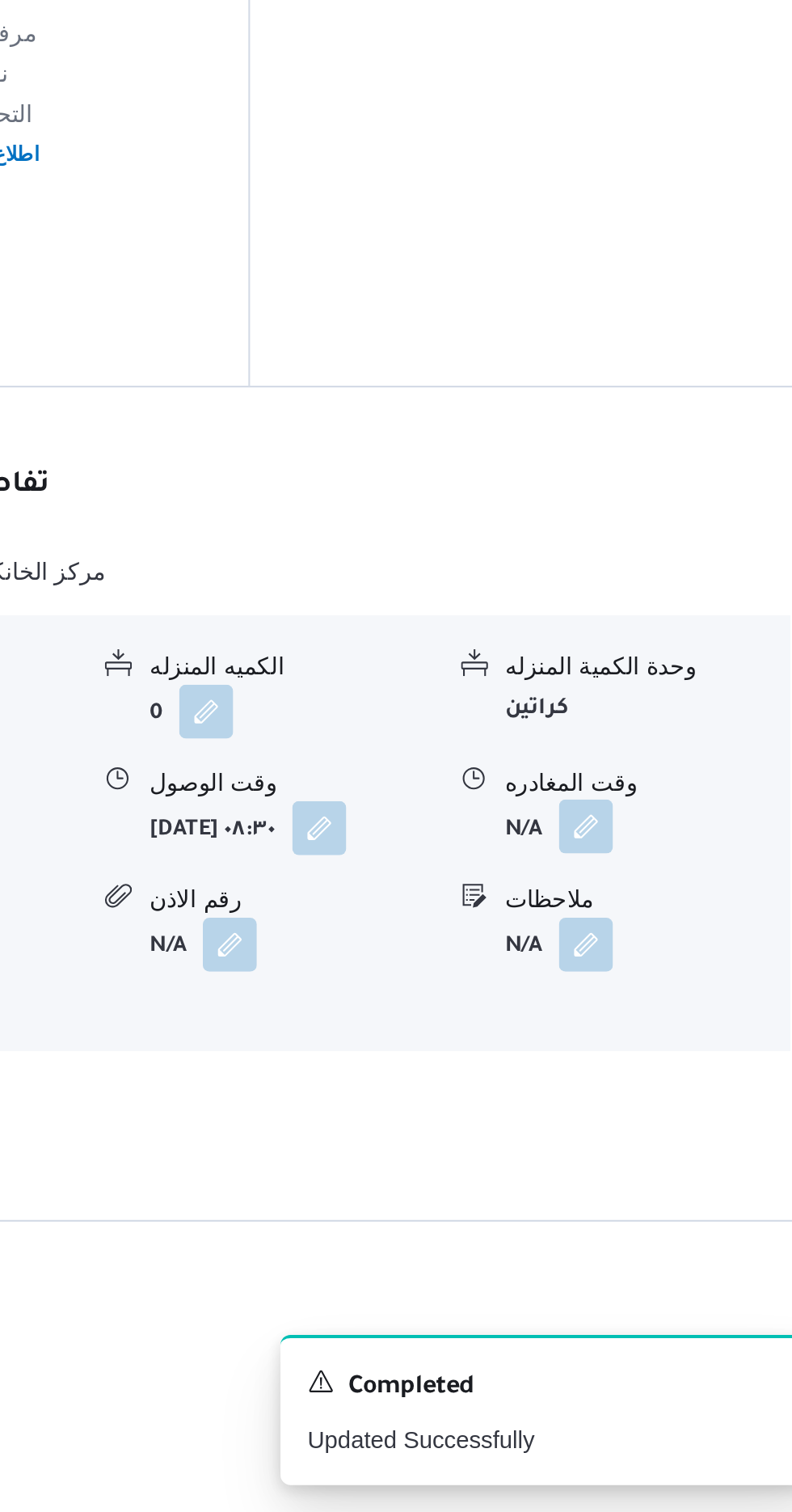
click at [662, 1171] on button "button" at bounding box center [667, 1184] width 26 height 26
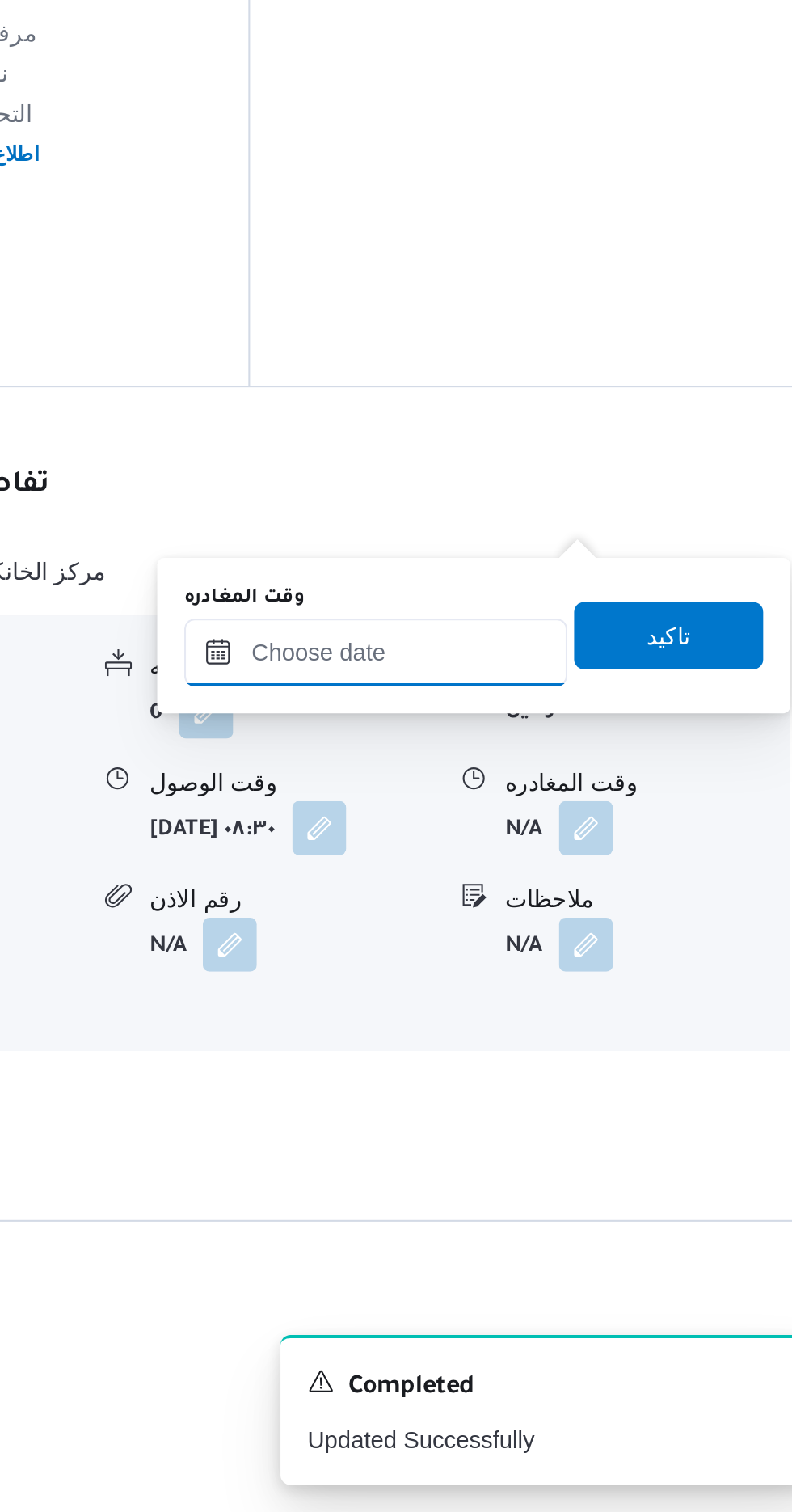
click at [612, 1095] on input "وقت المغادره" at bounding box center [566, 1100] width 184 height 33
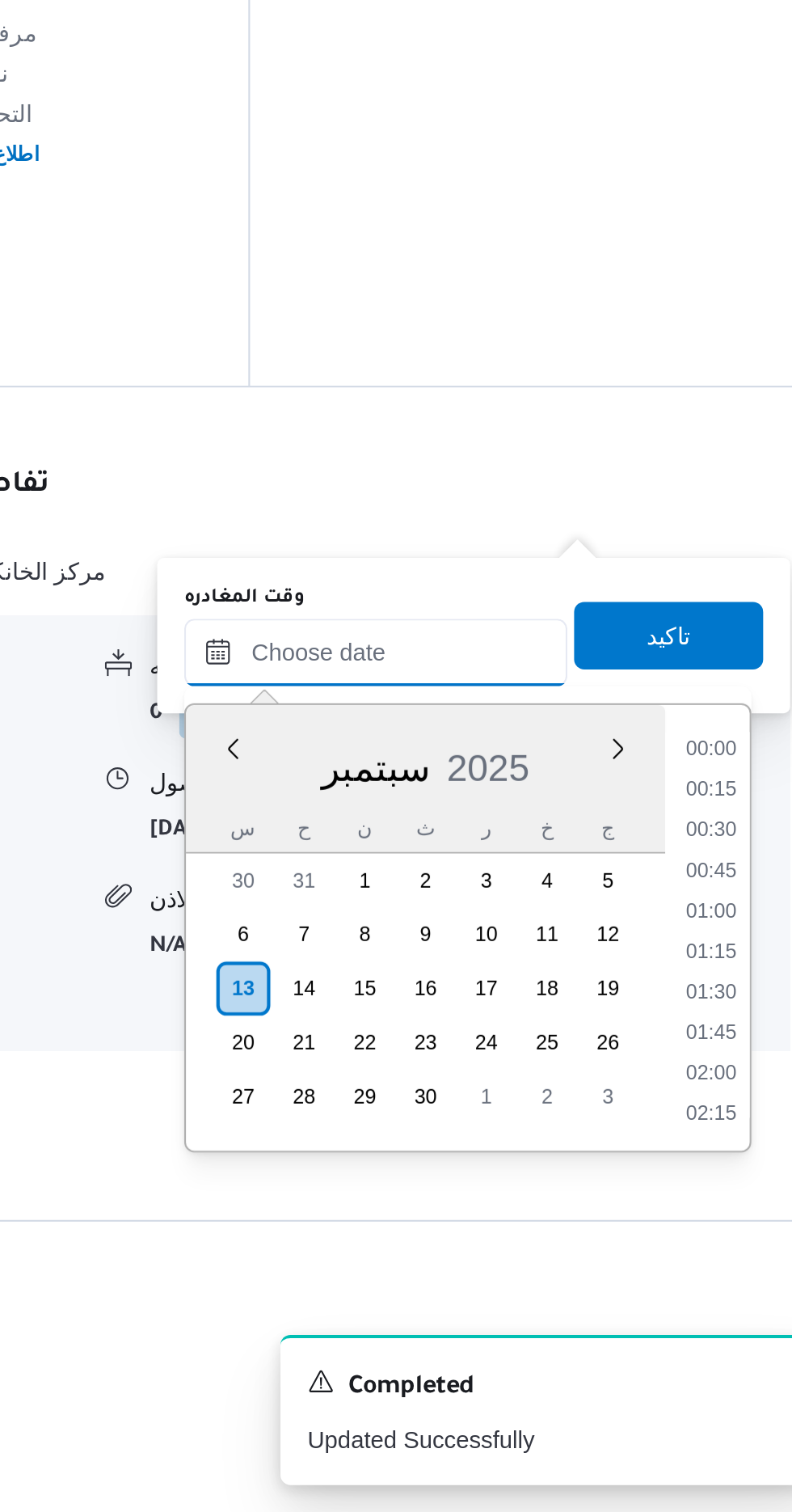
scroll to position [0, 0]
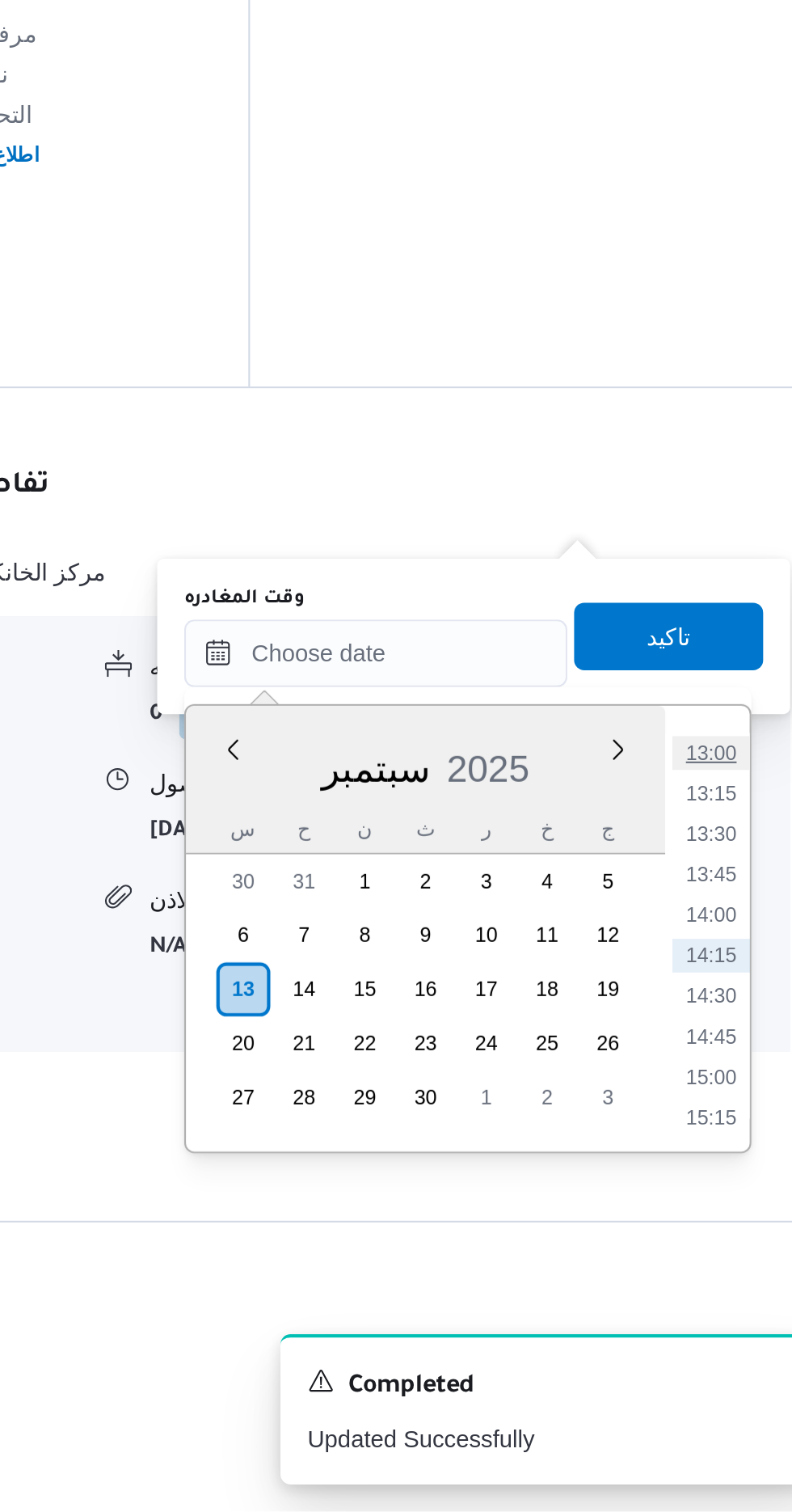
click at [727, 1148] on li "13:00" at bounding box center [726, 1148] width 38 height 16
type input "[DATE] ١٣:٠٠"
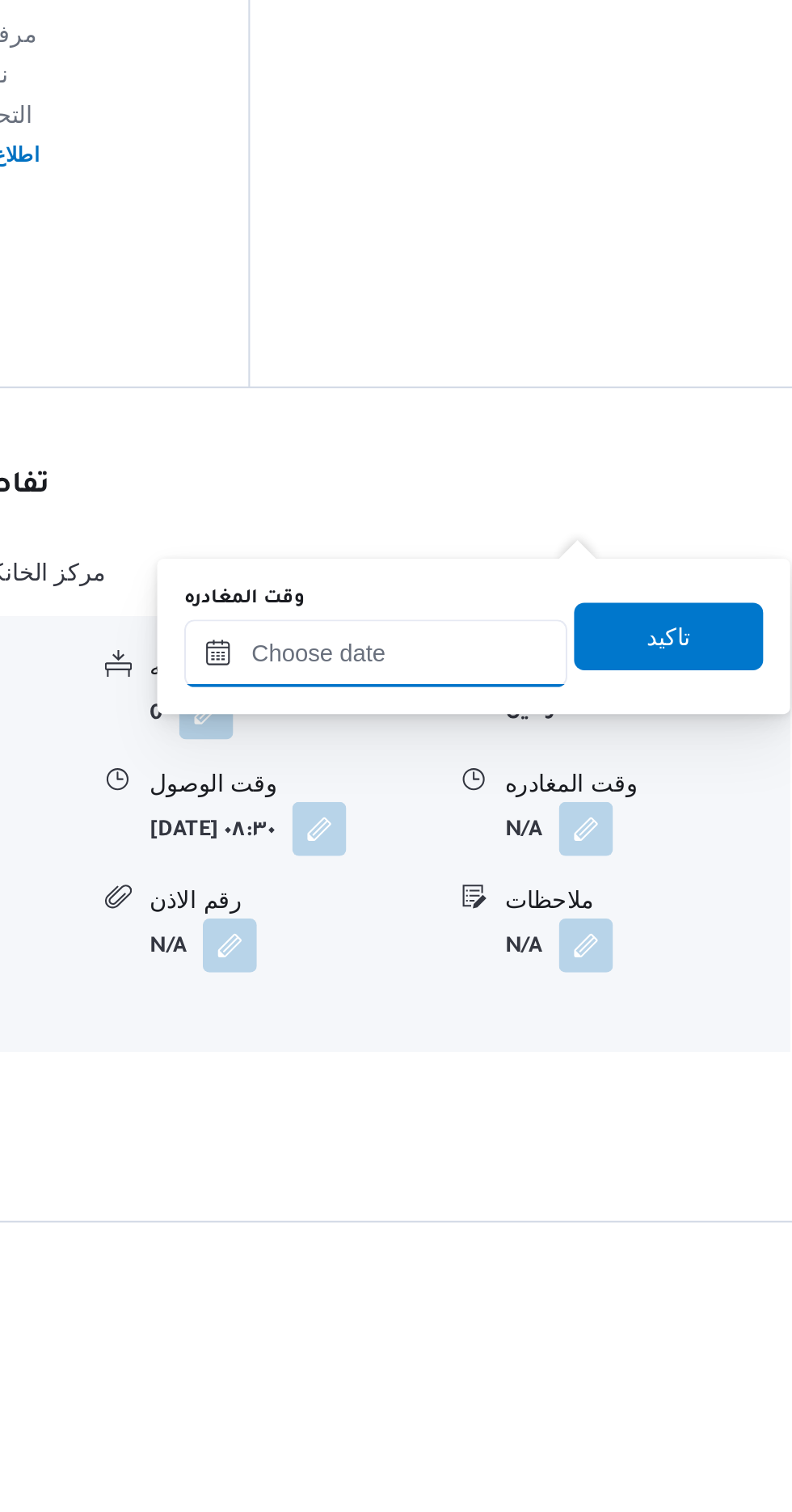
click at [611, 1093] on input "وقت المغادره" at bounding box center [566, 1101] width 184 height 33
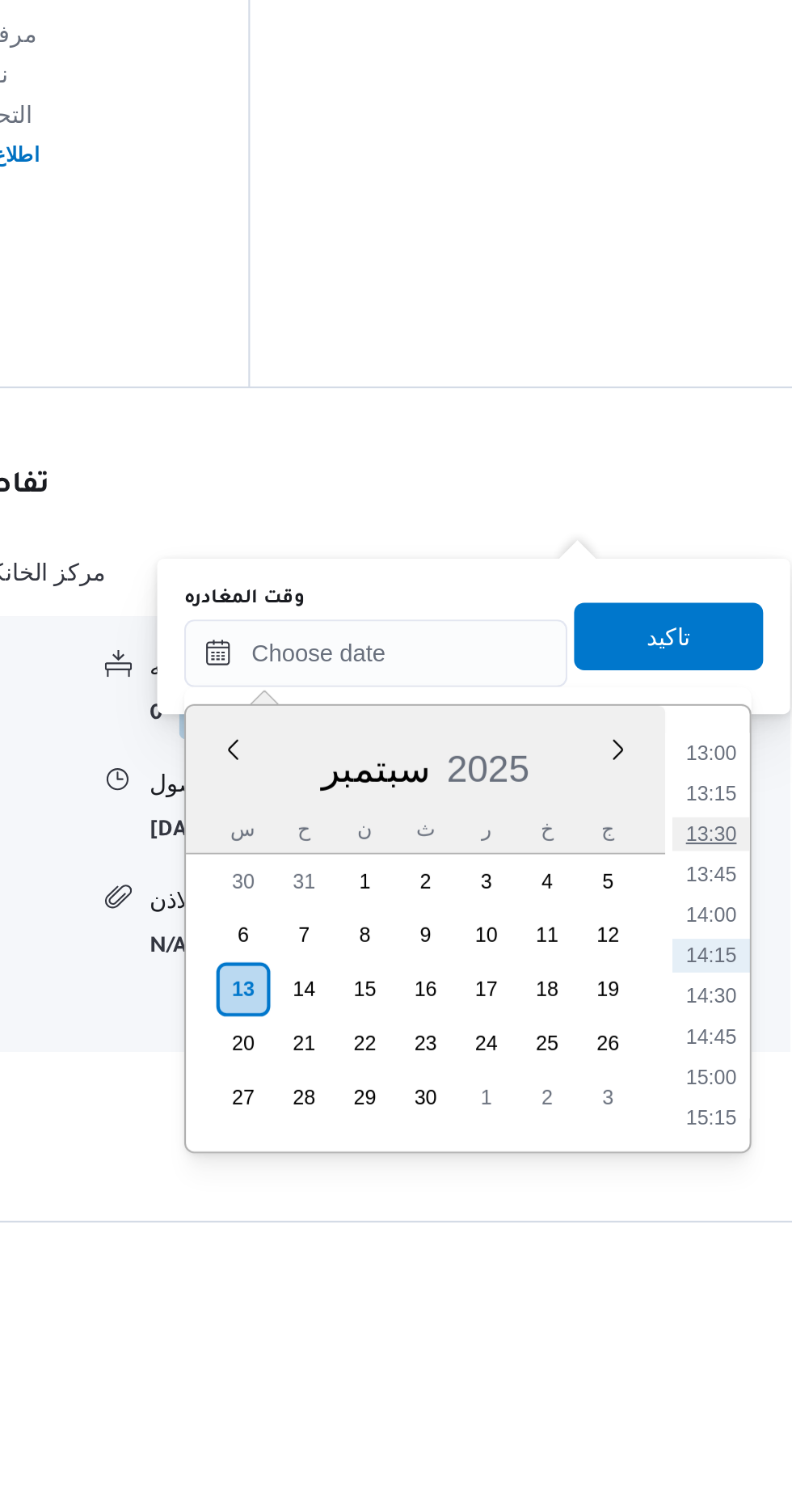
click at [724, 1184] on li "13:30" at bounding box center [726, 1187] width 38 height 16
type input "[DATE] ١٣:٣٠"
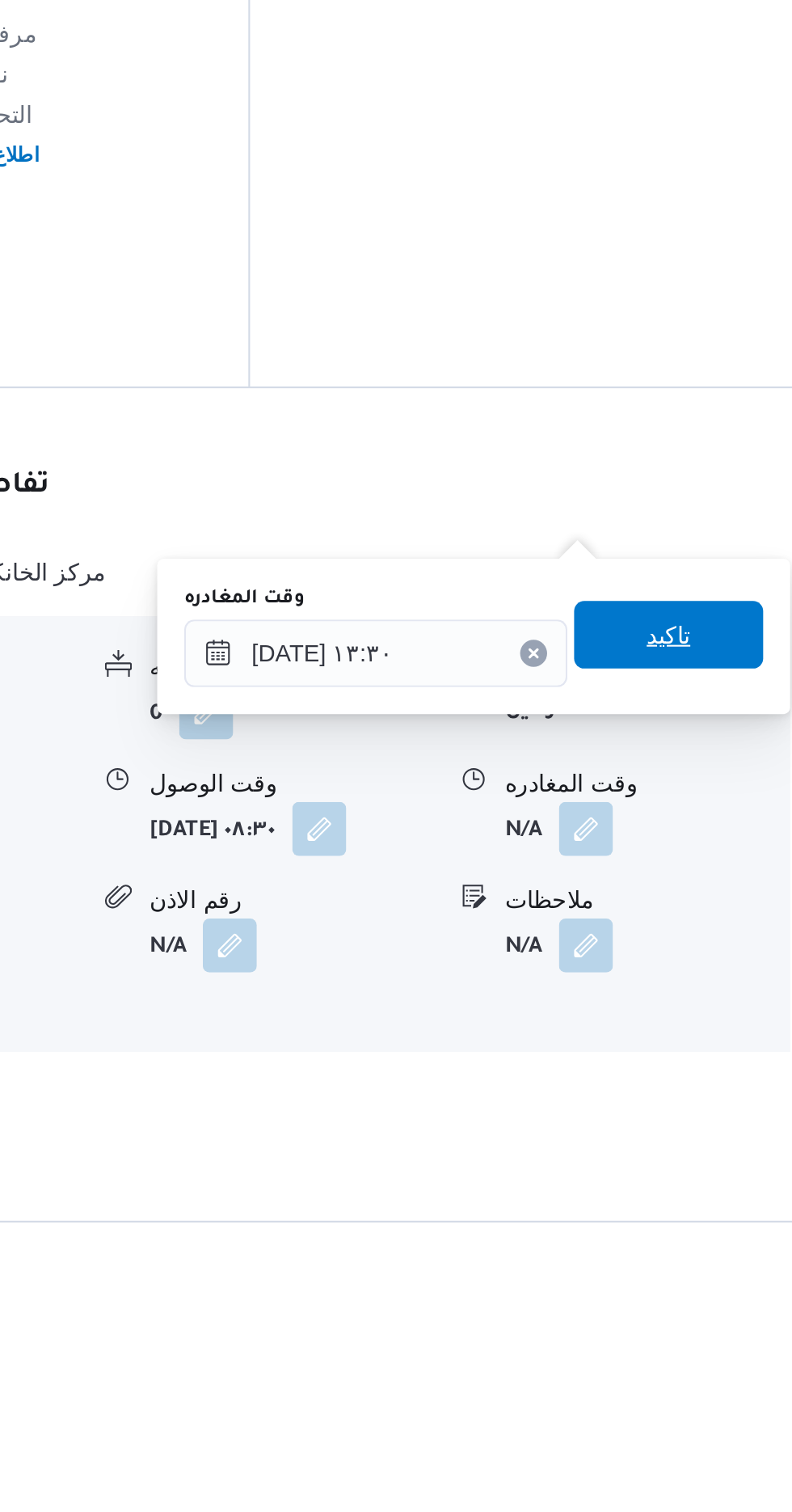
click at [713, 1092] on span "تاكيد" at bounding box center [706, 1092] width 21 height 19
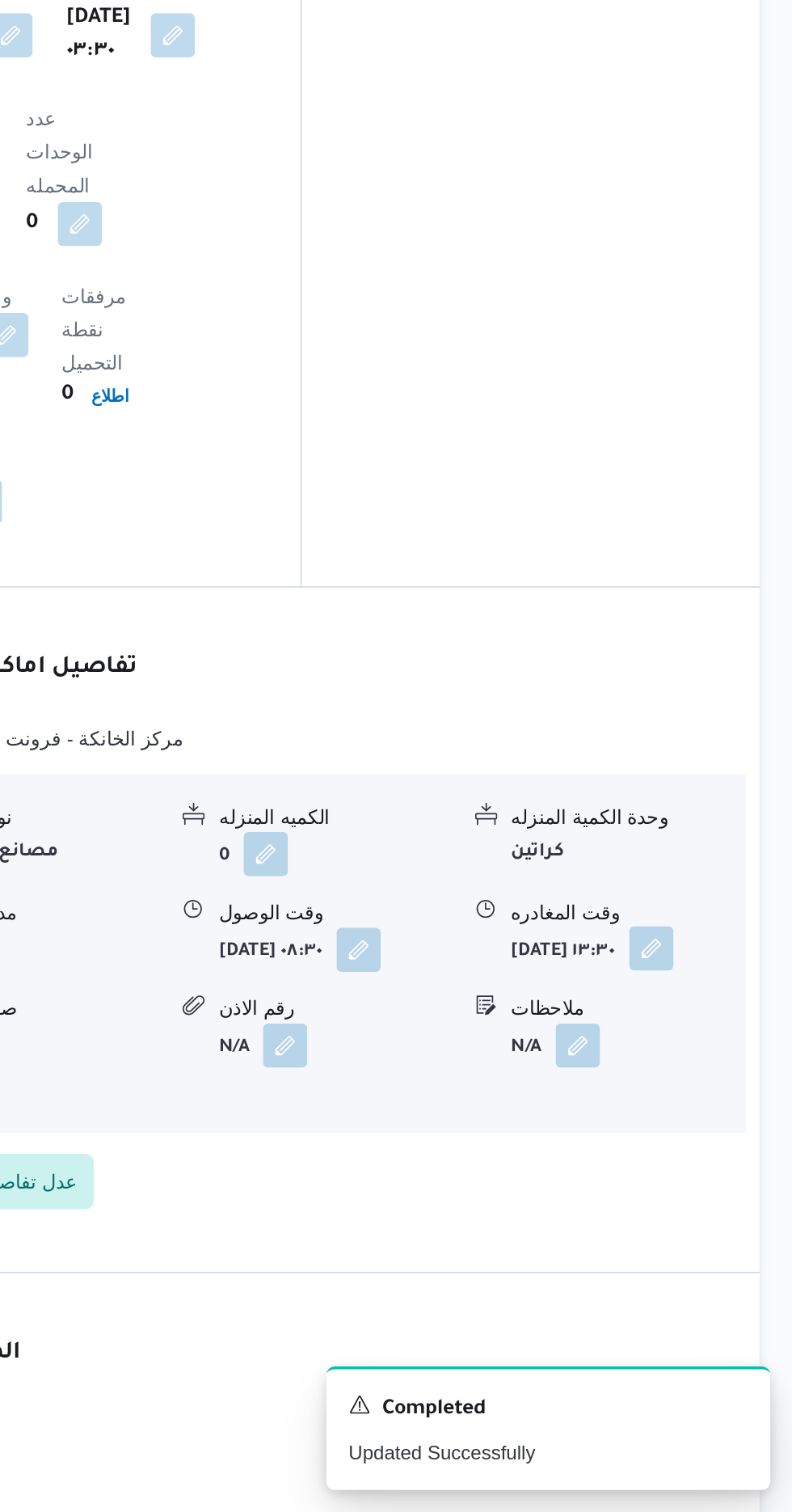
click at [697, 1171] on button "button" at bounding box center [709, 1184] width 26 height 26
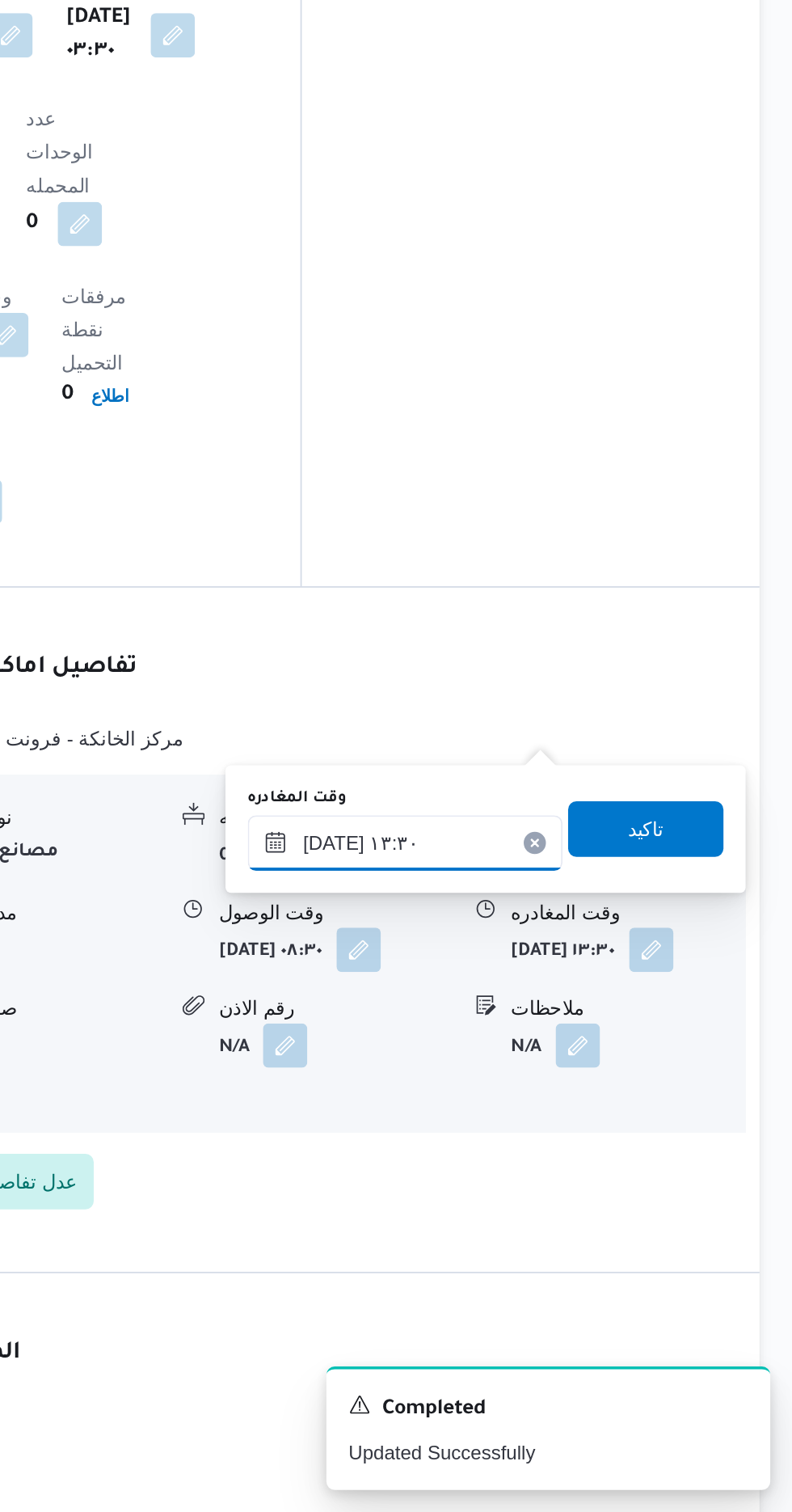
click at [602, 1118] on input "[DATE] ١٣:٣٠" at bounding box center [566, 1122] width 184 height 33
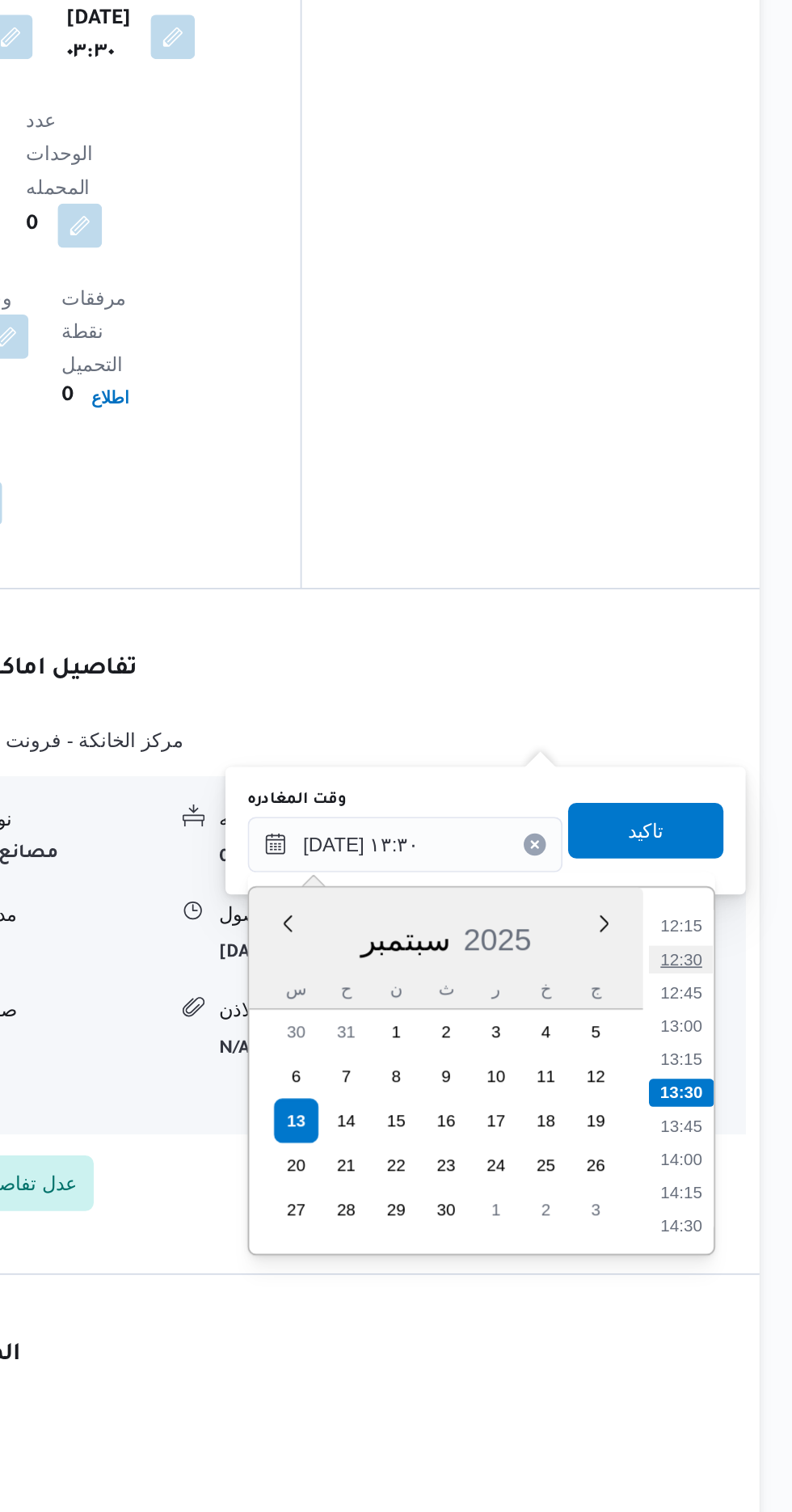
click at [726, 1184] on li "12:30" at bounding box center [726, 1189] width 38 height 16
type input "[DATE] ١٢:٣٠"
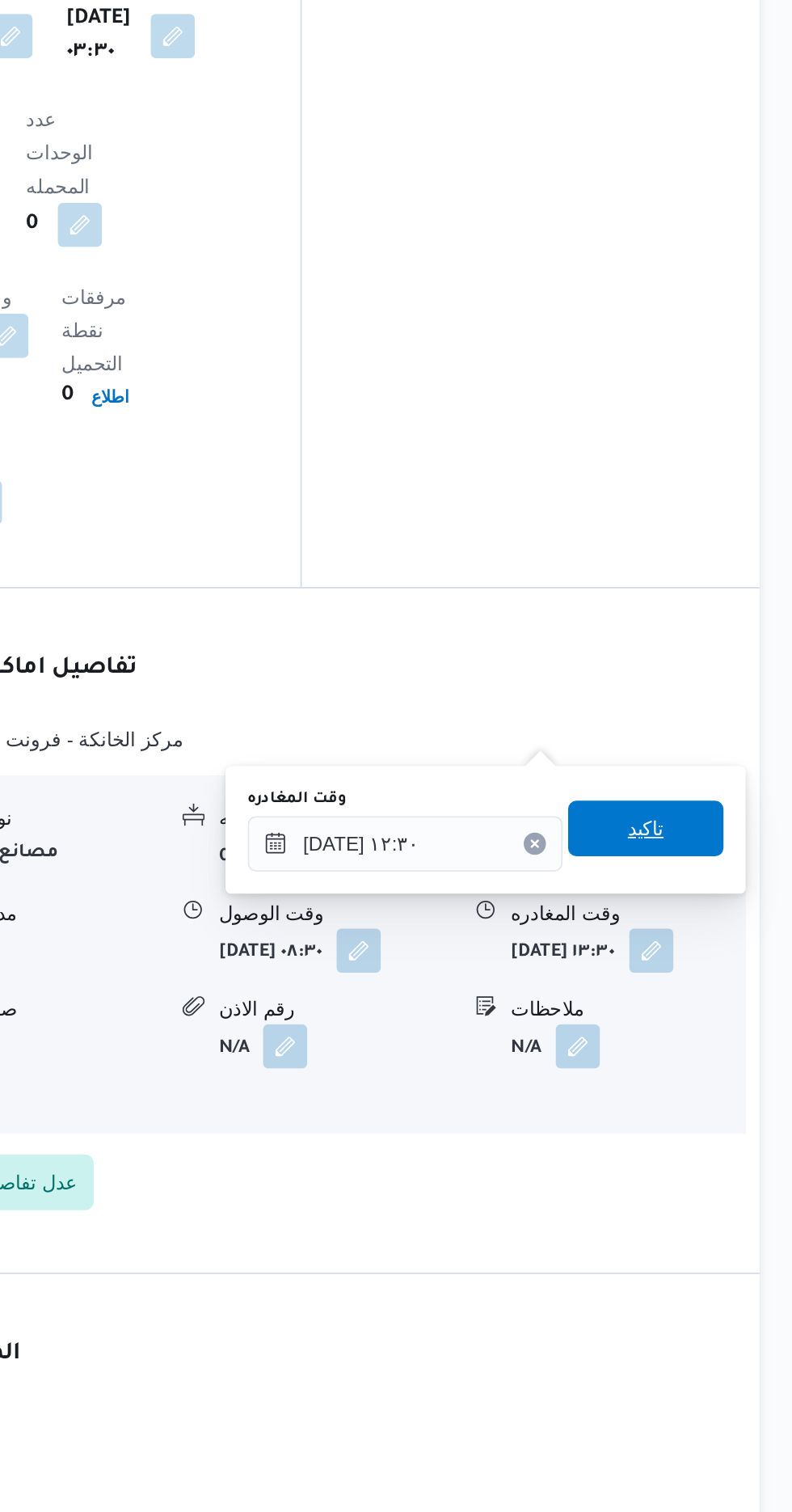
click at [717, 1112] on span "تاكيد" at bounding box center [706, 1114] width 21 height 19
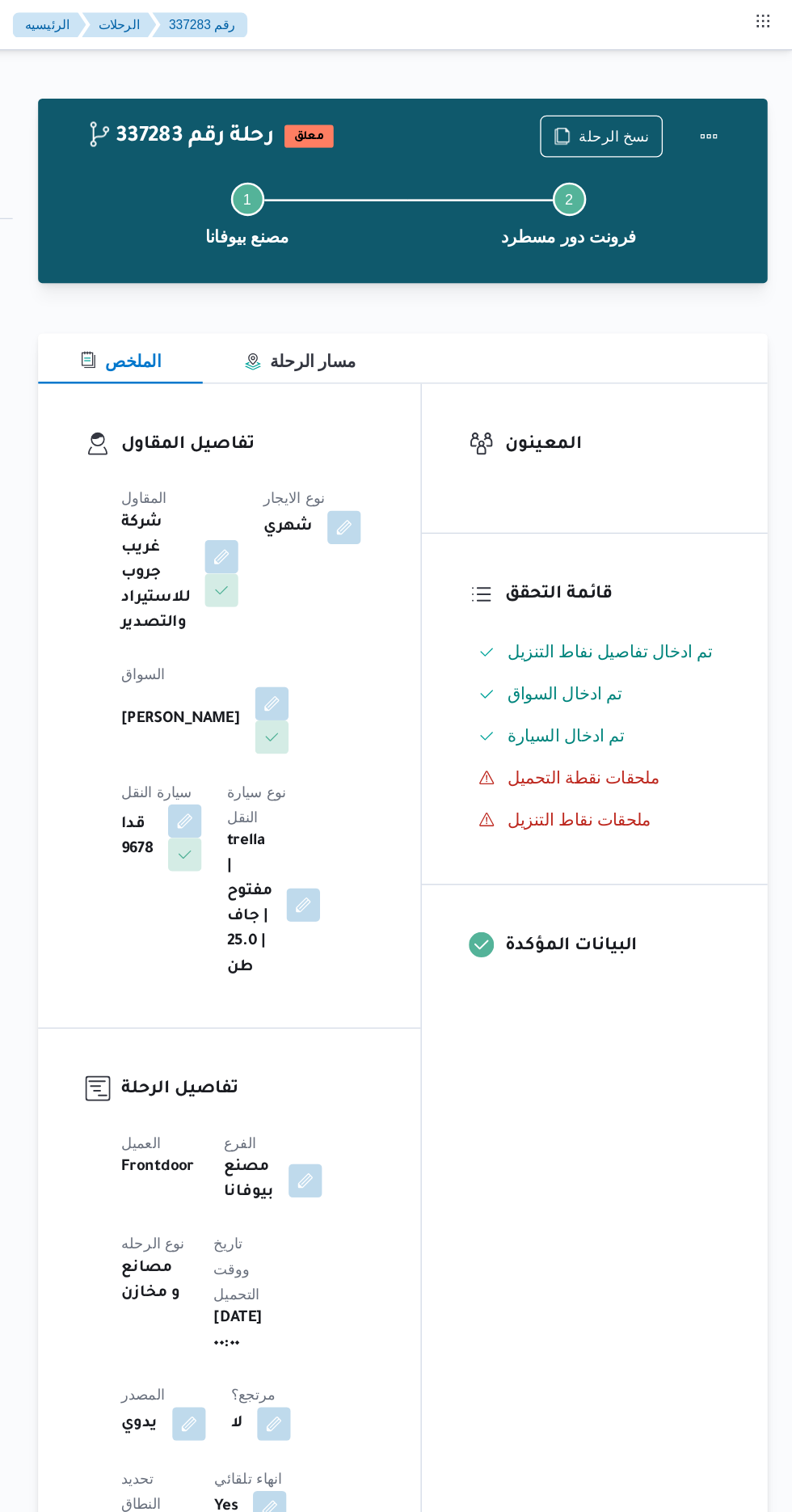
click at [732, 89] on div at bounding box center [727, 104] width 33 height 33
click at [737, 119] on button "Actions" at bounding box center [727, 104] width 33 height 33
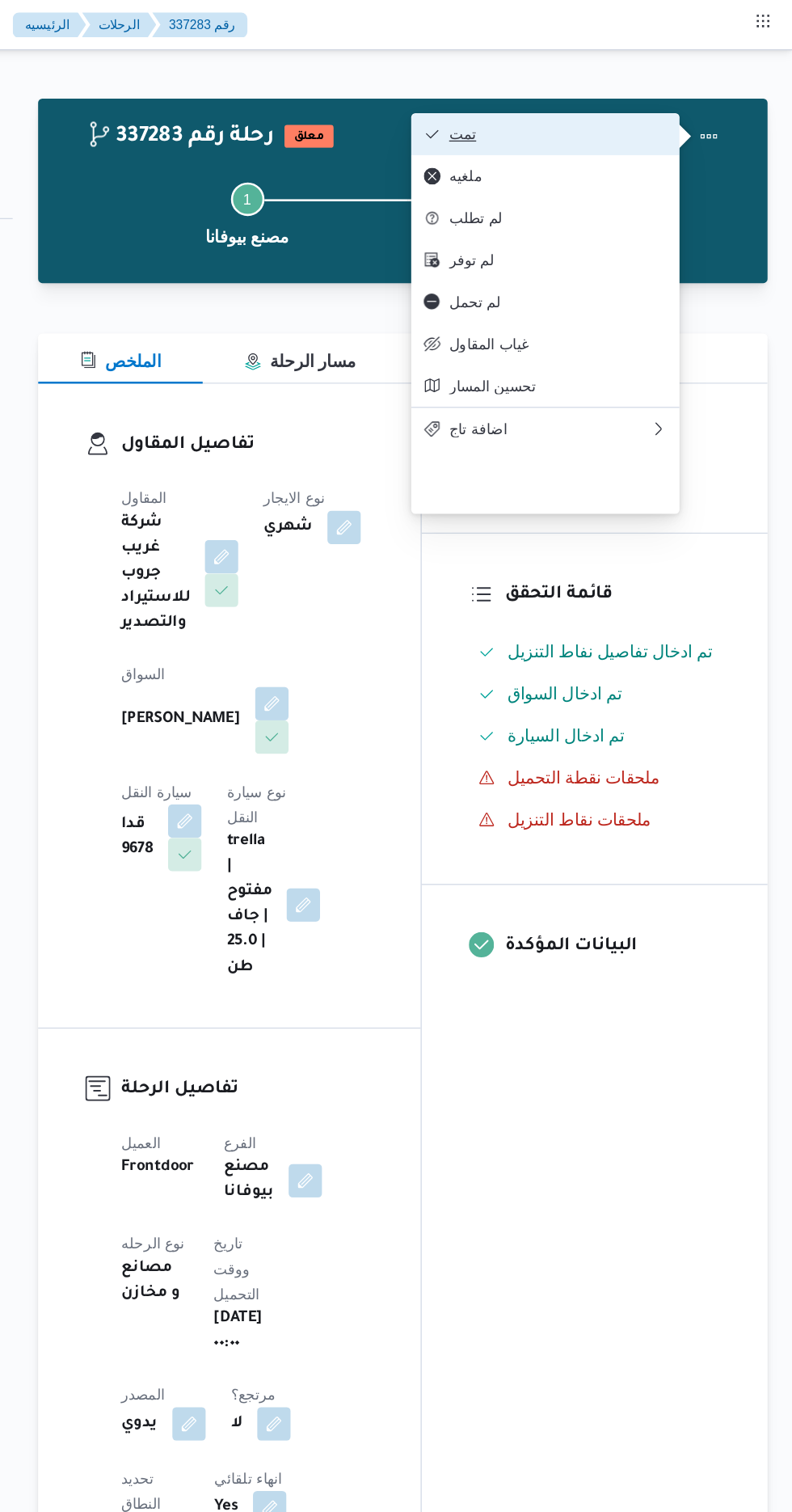
click at [668, 108] on span "تمت" at bounding box center [611, 103] width 168 height 13
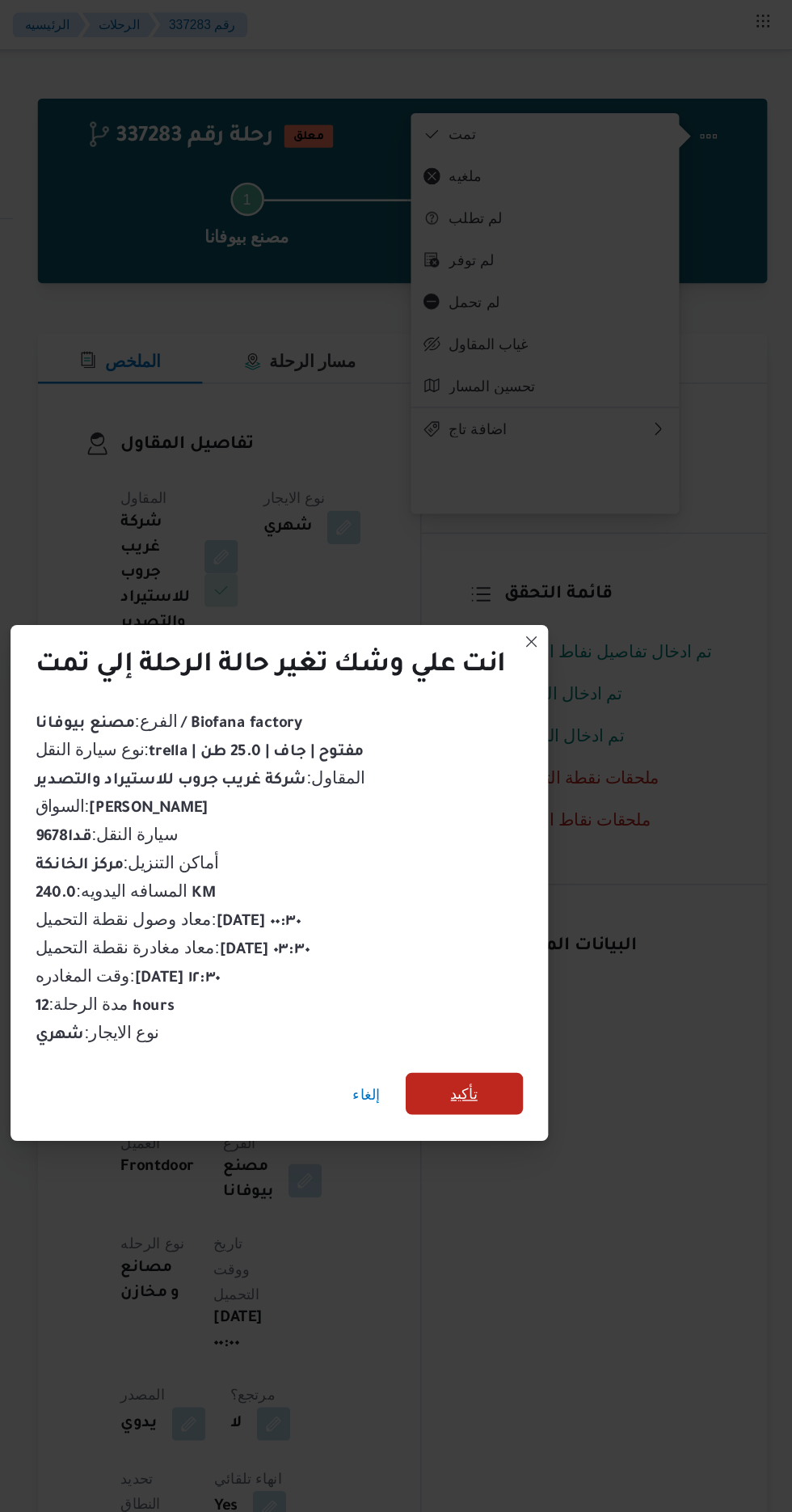
click at [545, 843] on span "تأكيد" at bounding box center [539, 843] width 21 height 19
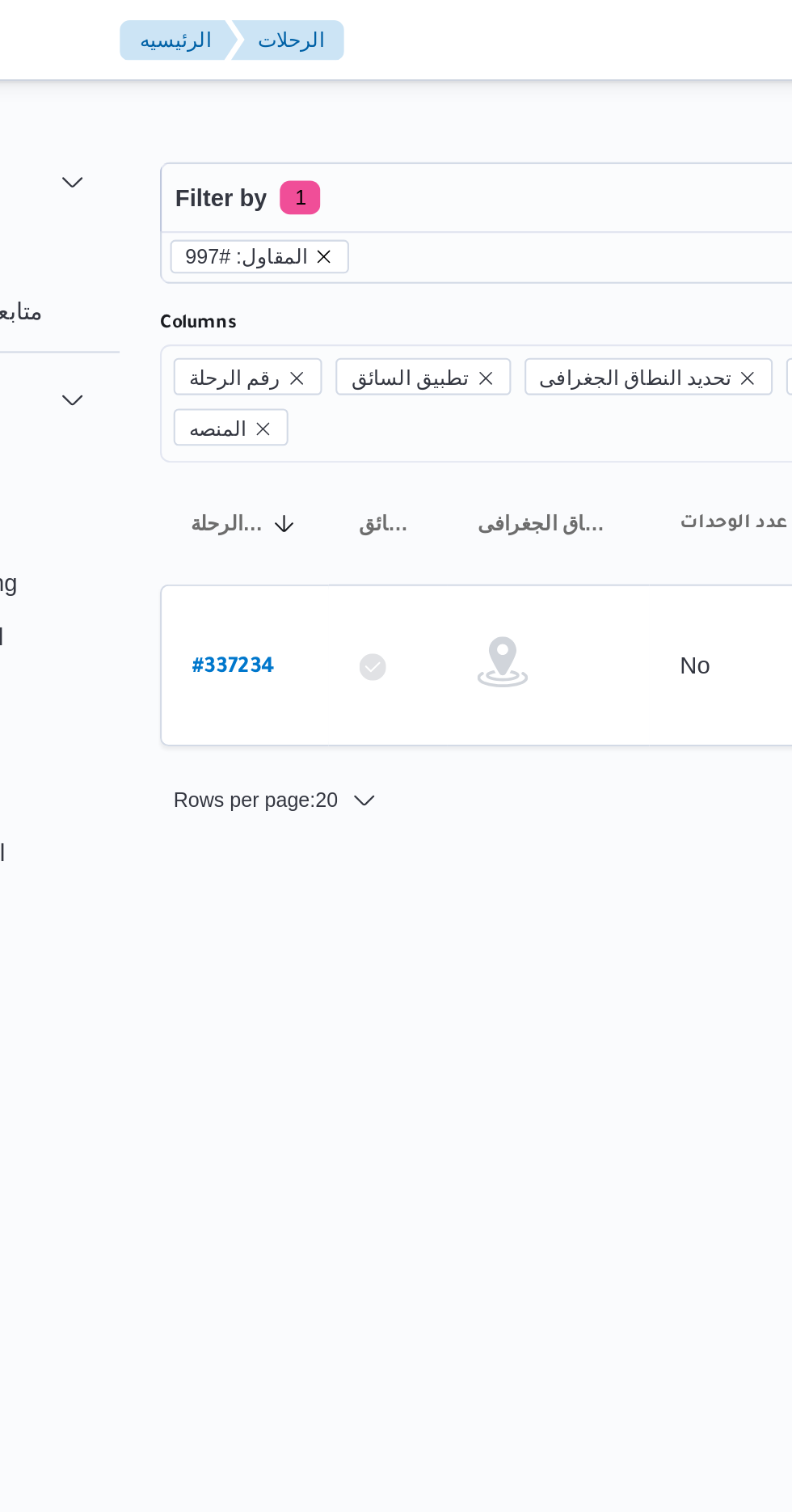
click at [284, 124] on icon "remove selected entity" at bounding box center [289, 123] width 10 height 10
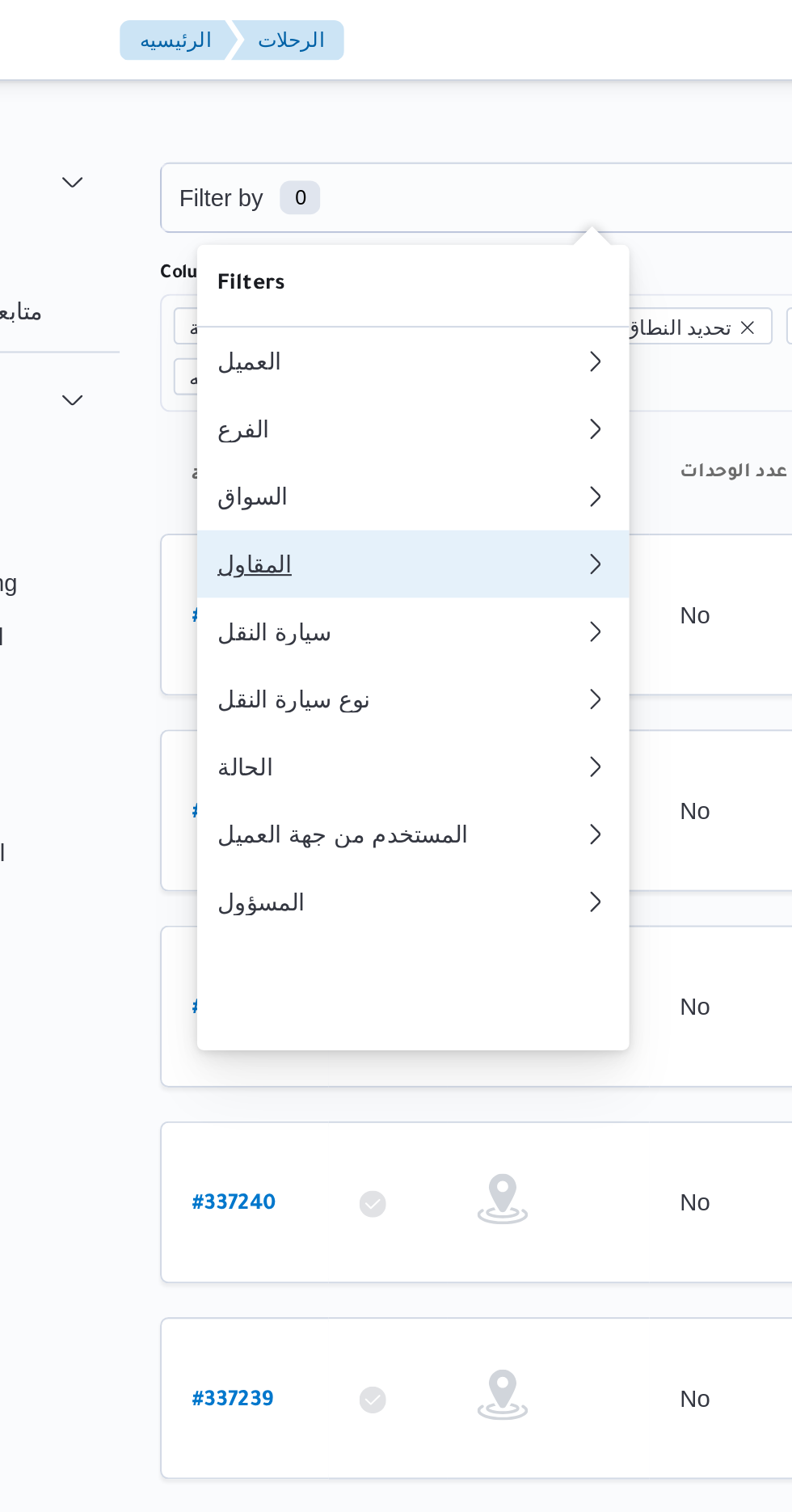
click at [247, 277] on div "المقاول" at bounding box center [321, 269] width 168 height 13
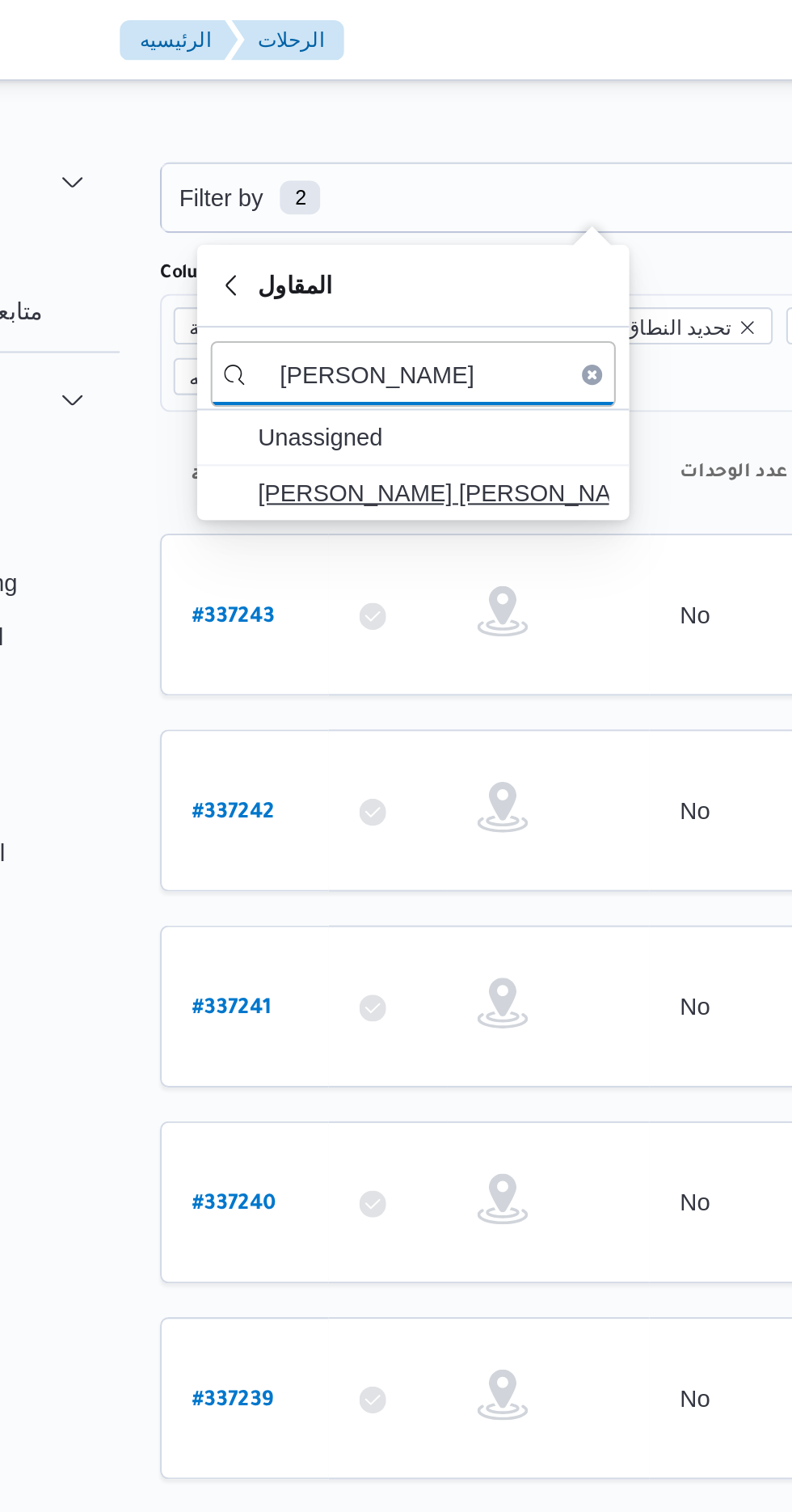
type input "[PERSON_NAME]"
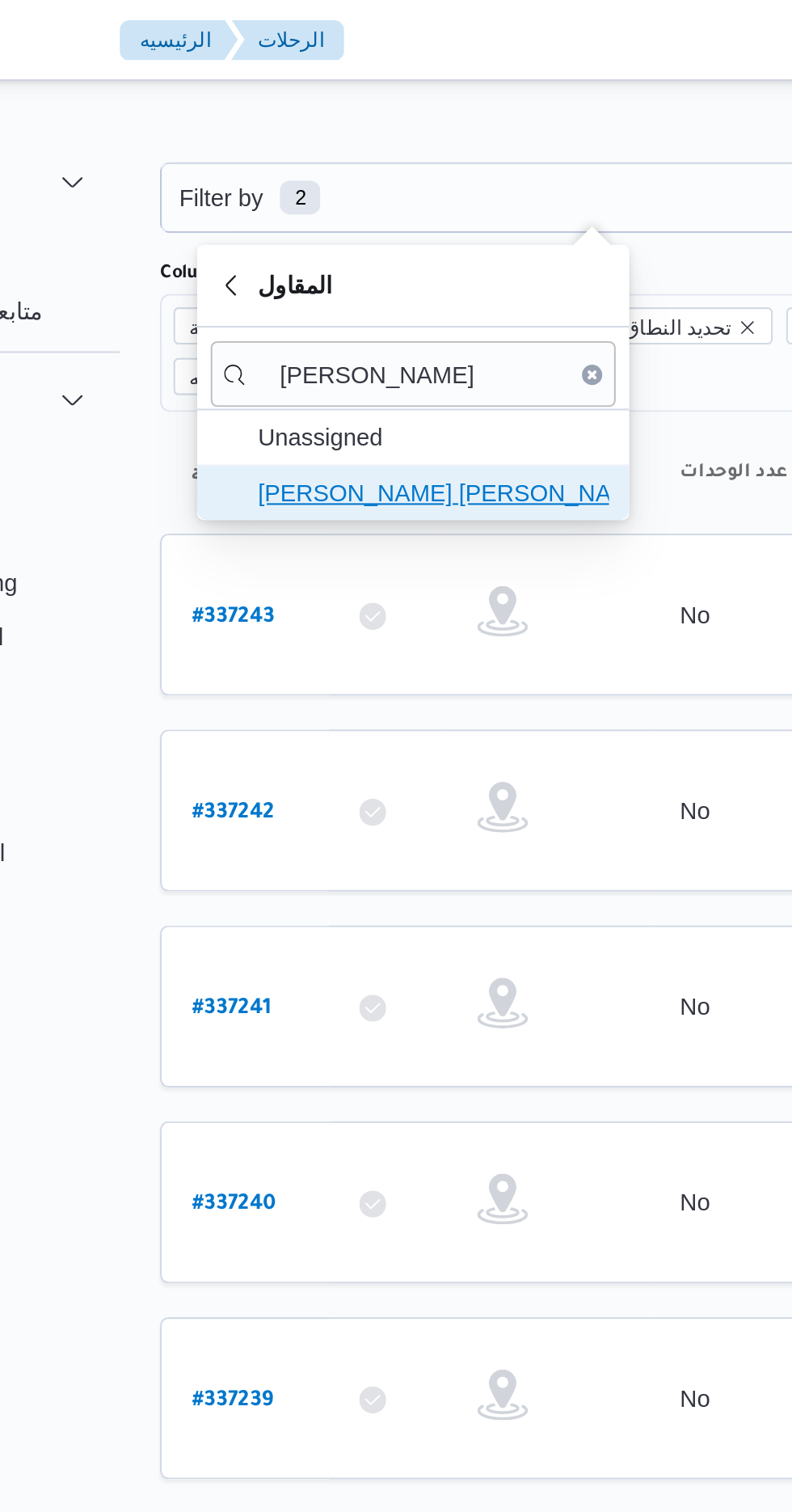
click at [307, 230] on span "[PERSON_NAME] [PERSON_NAME]" at bounding box center [341, 236] width 168 height 19
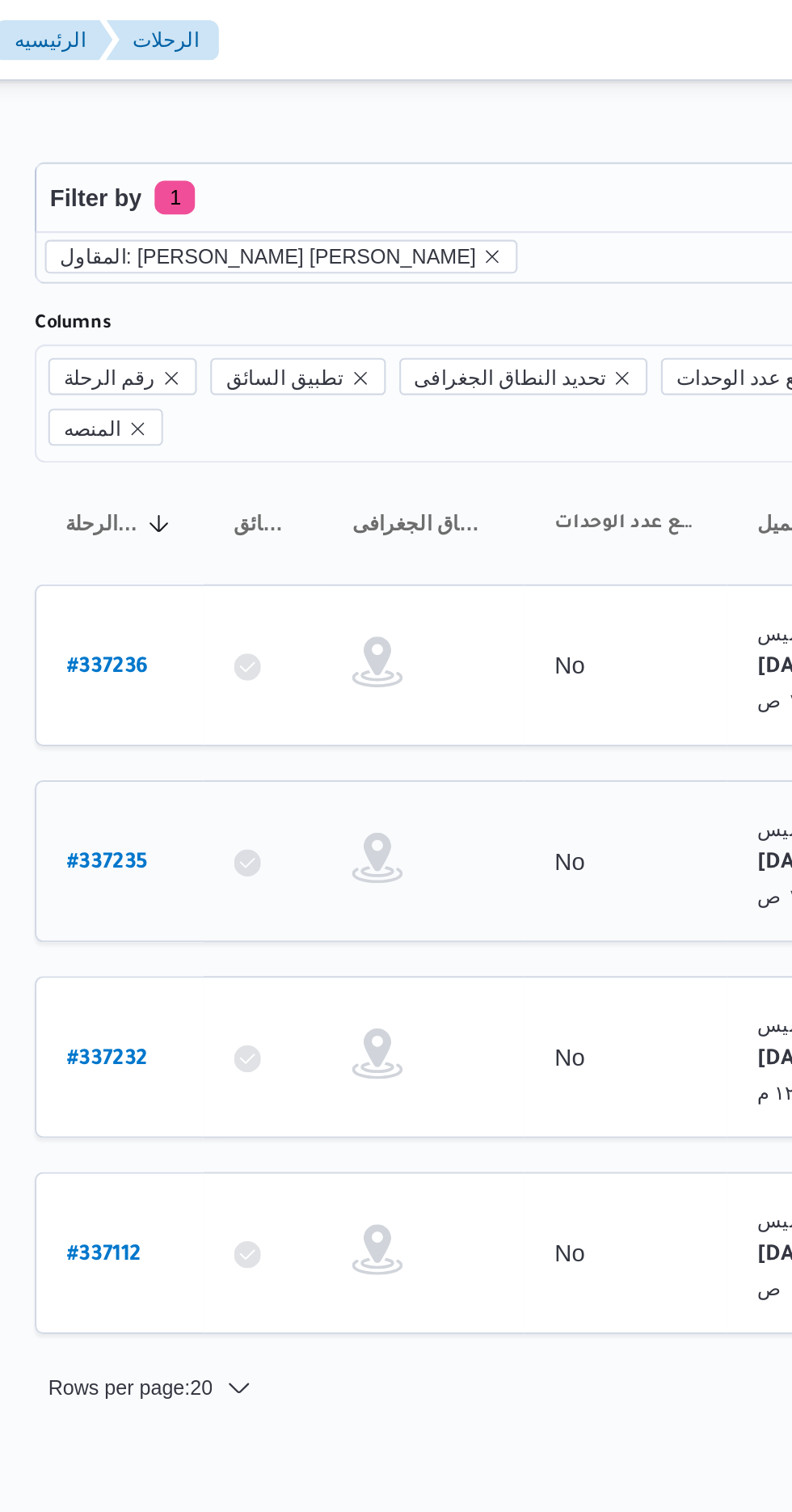
click at [246, 409] on b "# 337235" at bounding box center [245, 415] width 38 height 12
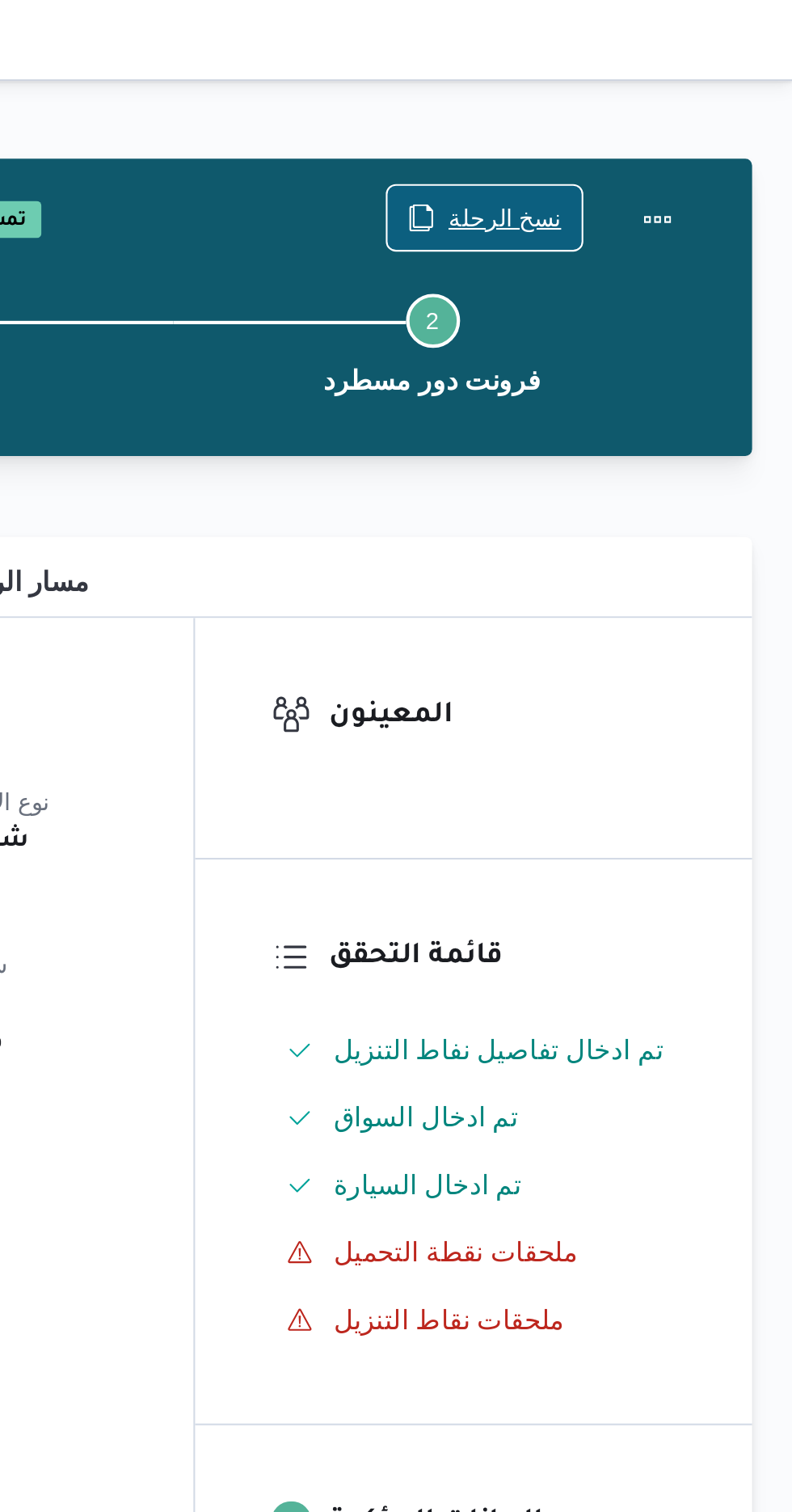
click at [646, 102] on span "نسخ الرحلة" at bounding box center [654, 104] width 54 height 19
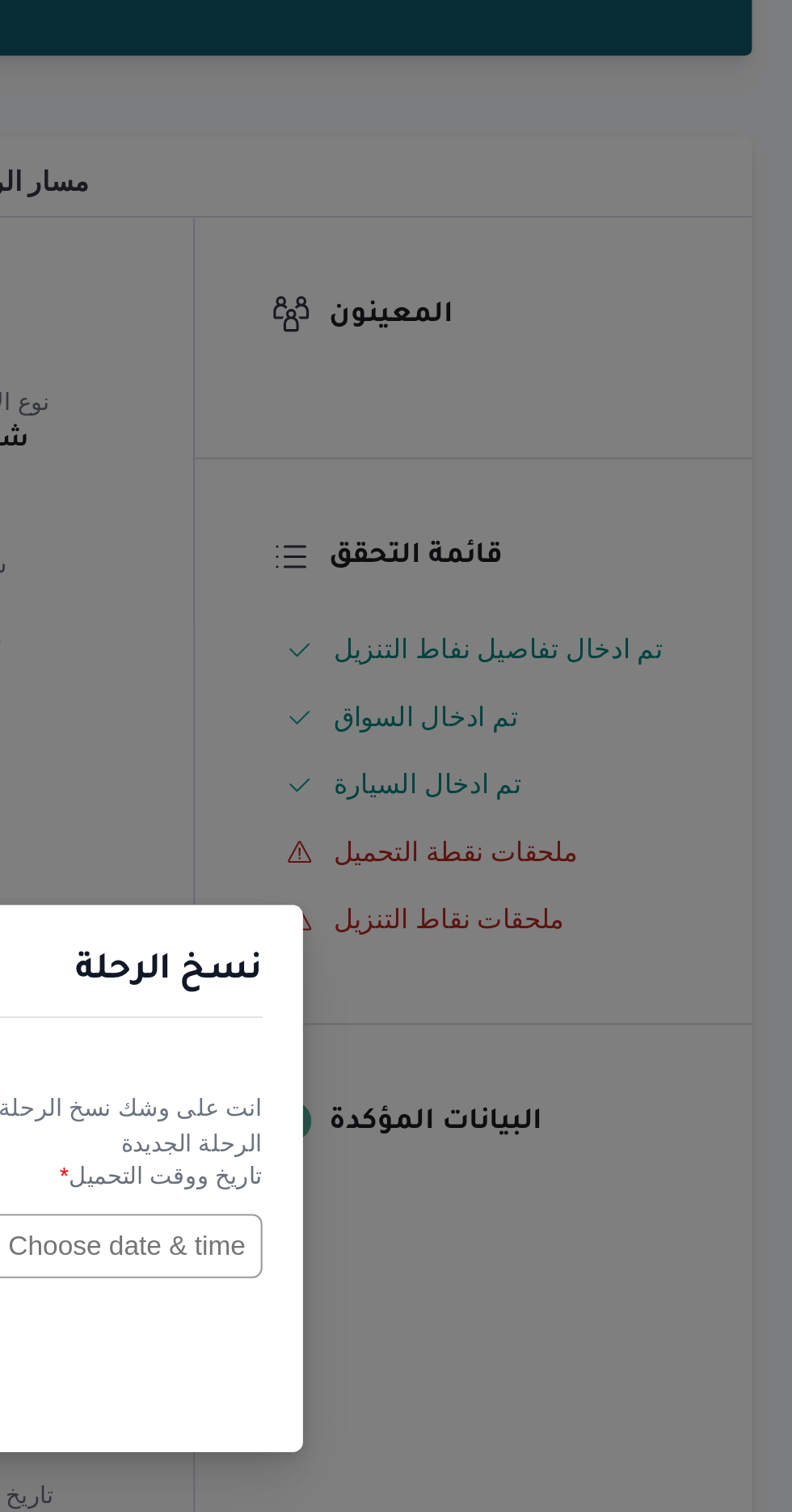
click at [467, 782] on input "text" at bounding box center [449, 788] width 178 height 31
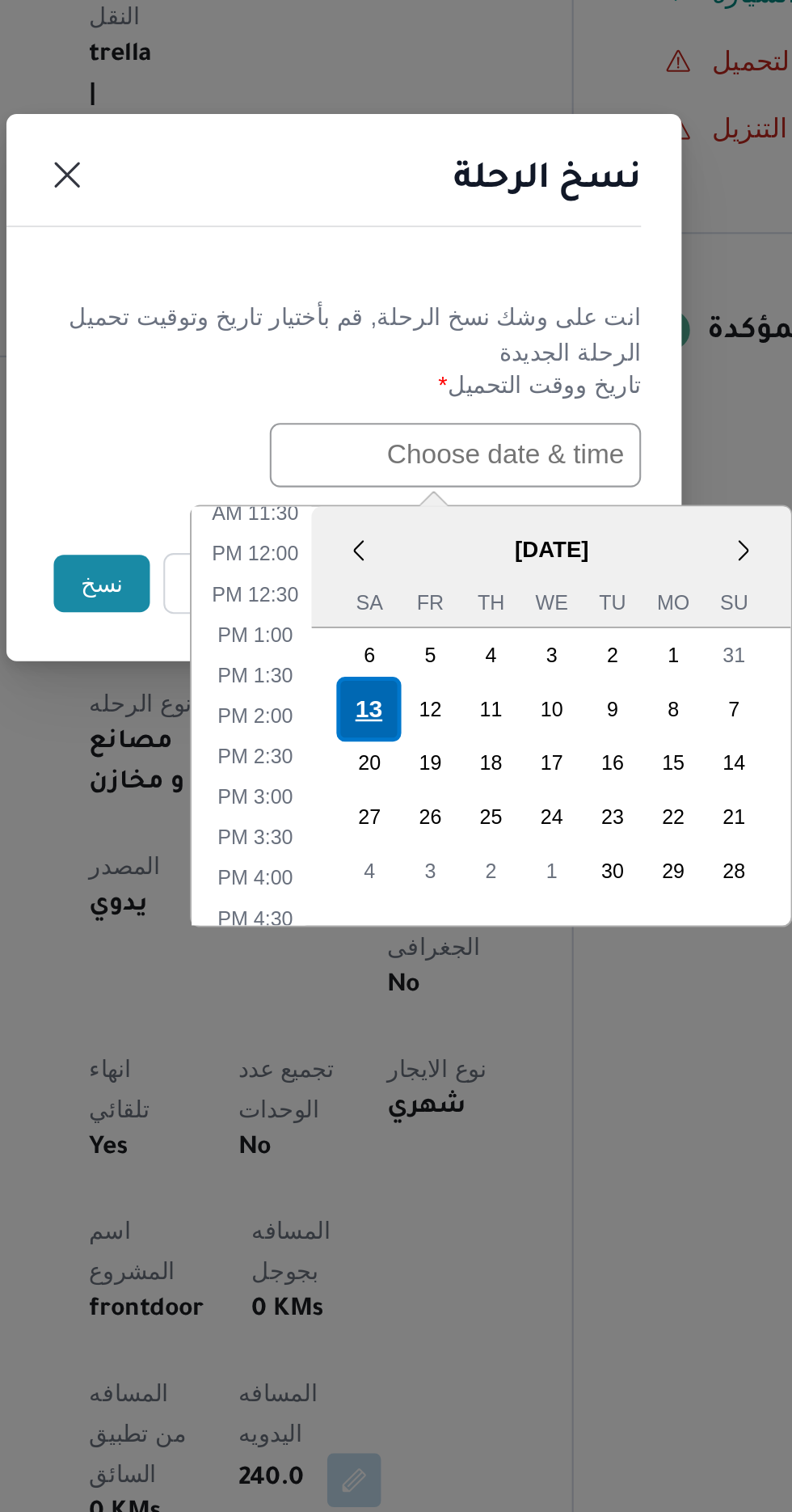
click at [404, 907] on div "13" at bounding box center [408, 909] width 31 height 31
type input "[DATE] 12:00AM"
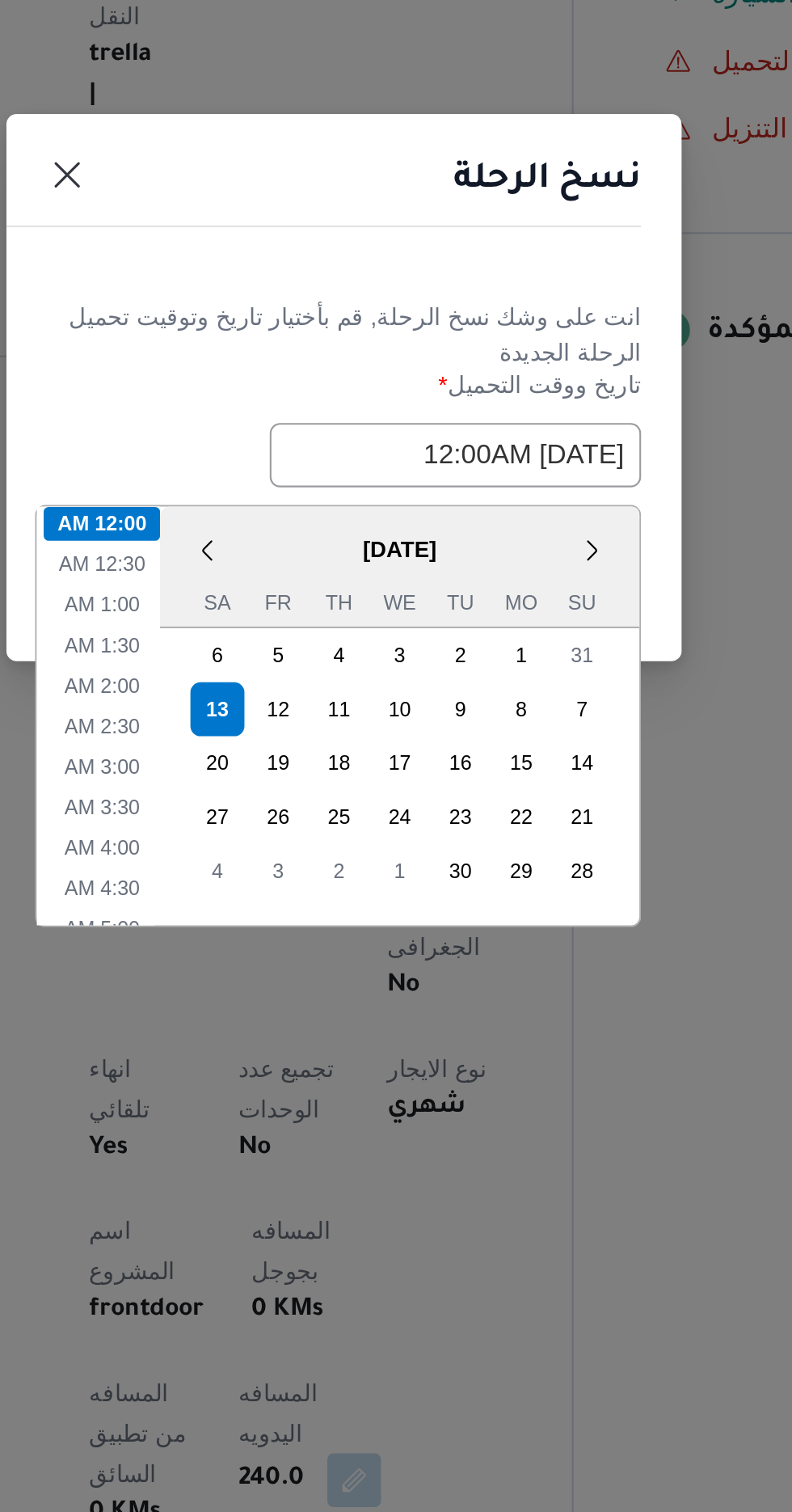
click at [384, 680] on div "نسخ الرحلة" at bounding box center [396, 662] width 323 height 74
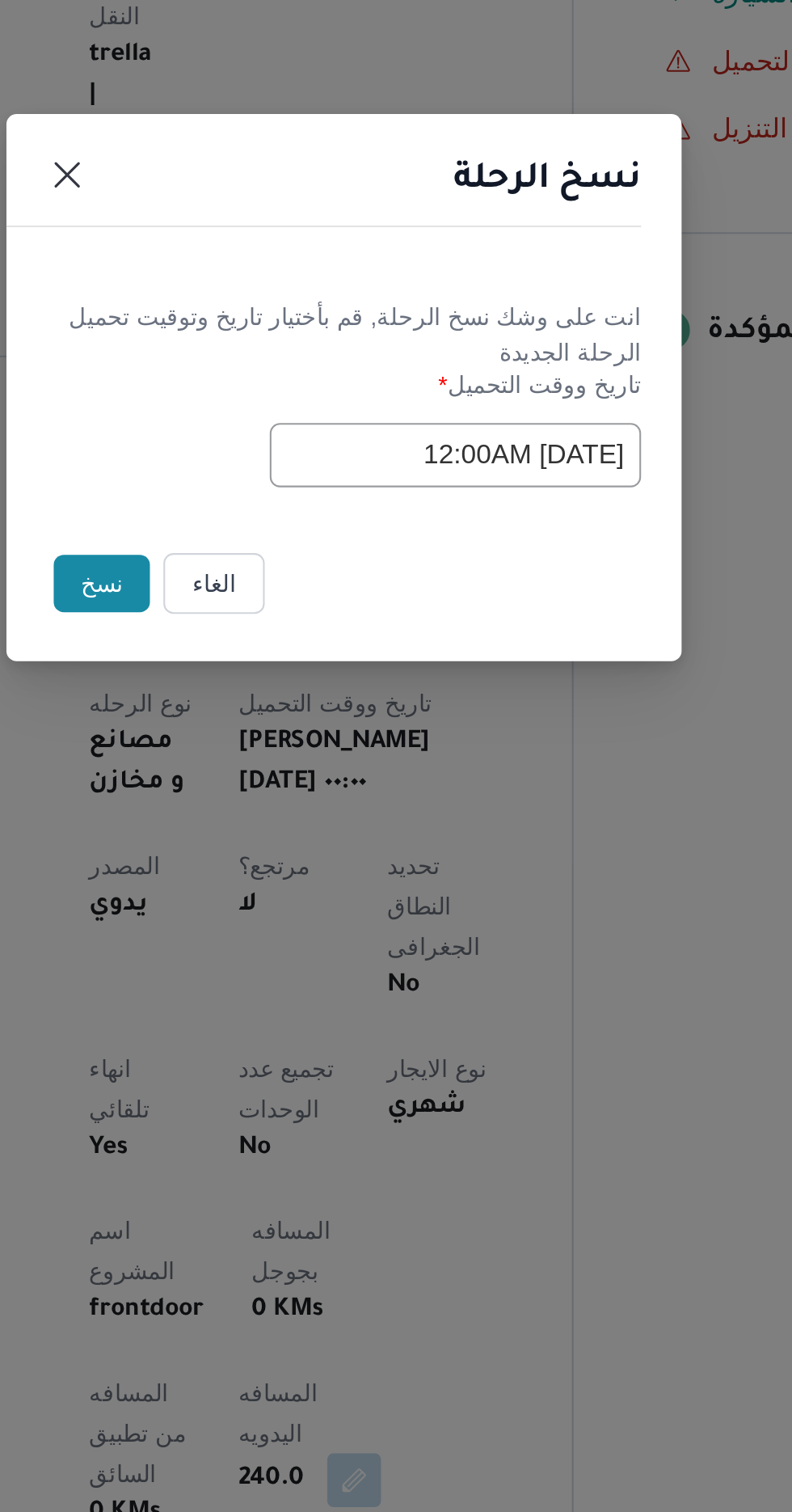
click at [285, 843] on button "نسخ" at bounding box center [280, 849] width 46 height 28
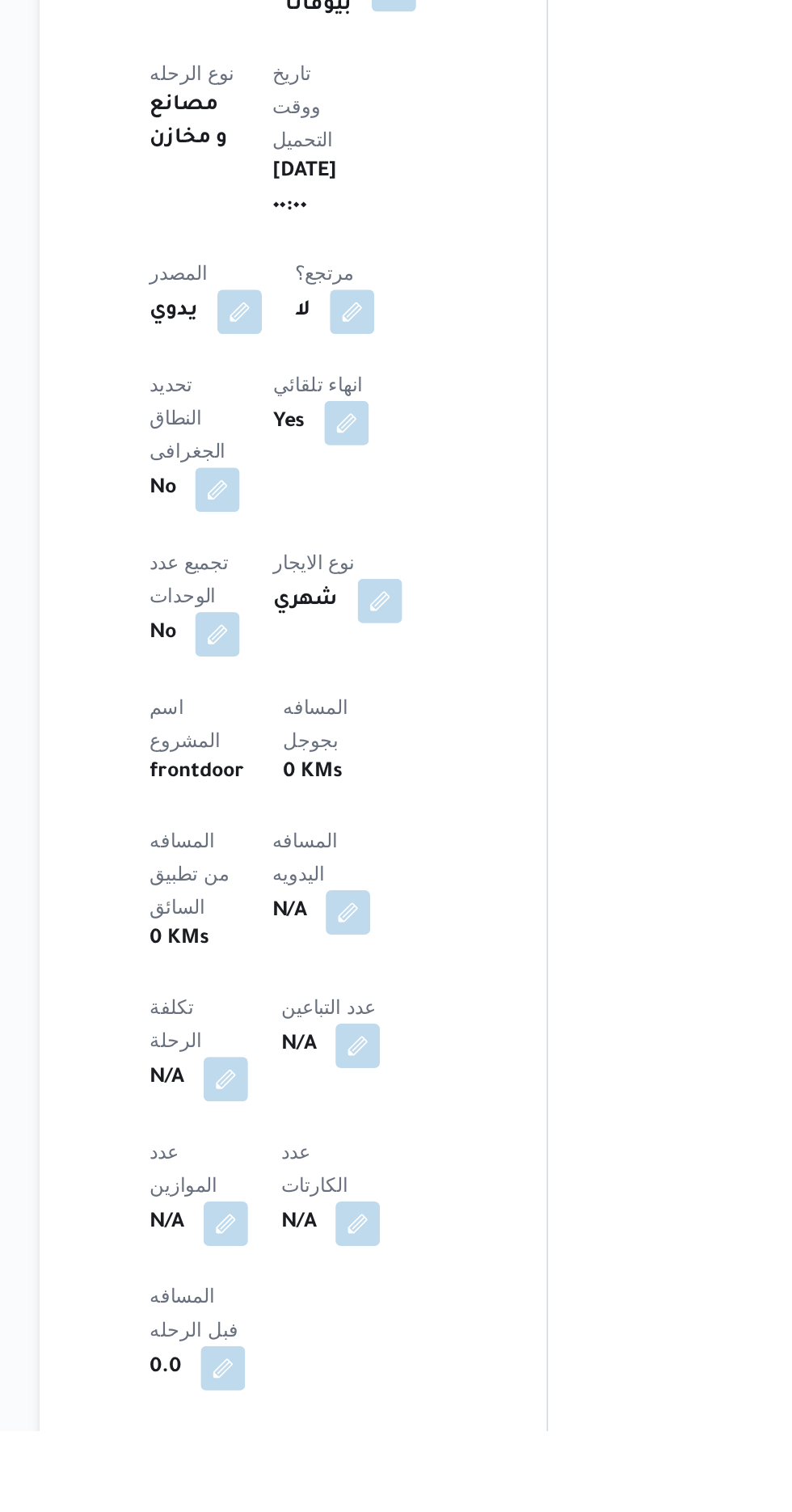
scroll to position [257, 0]
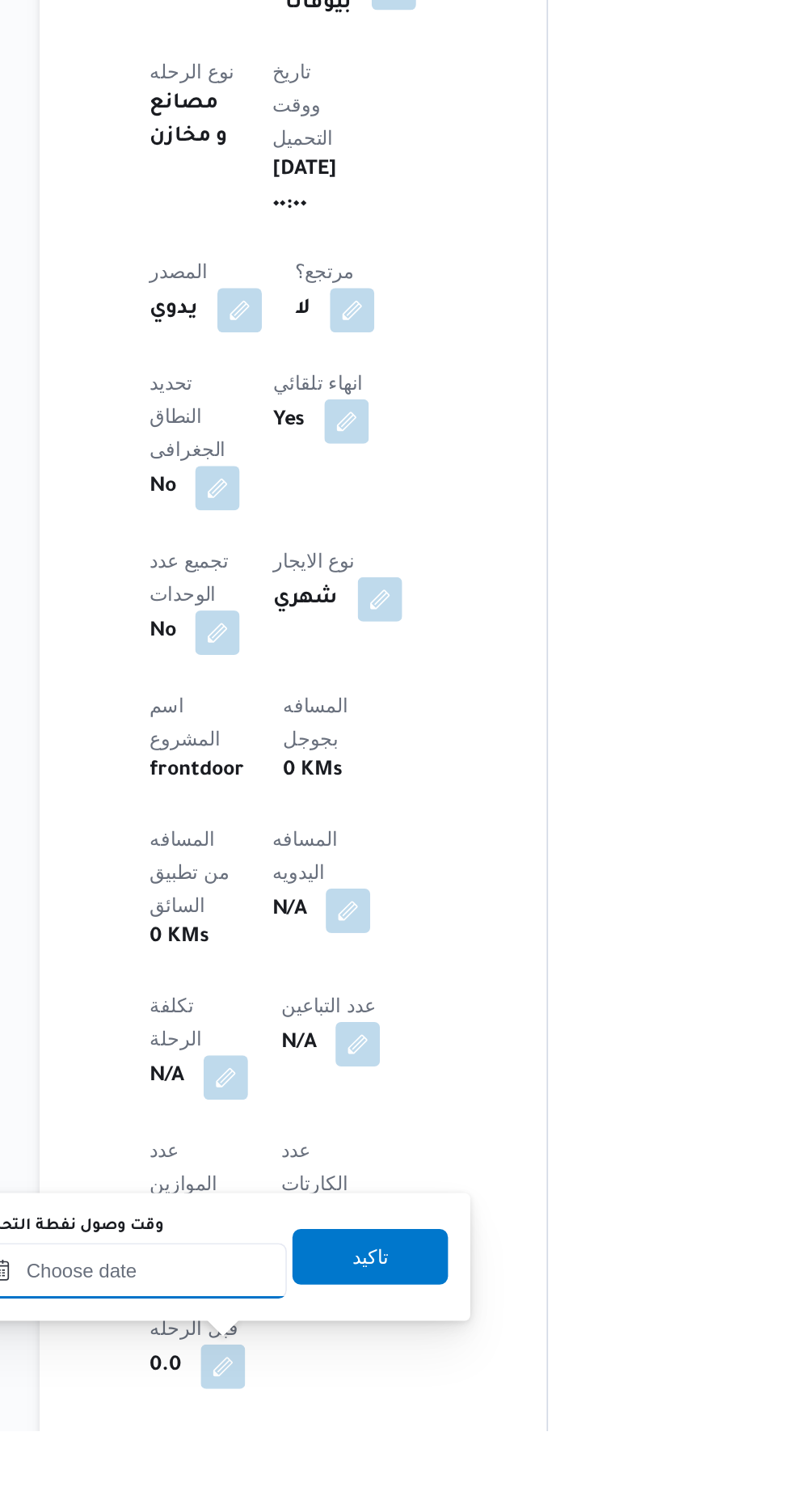
click at [292, 1422] on input "وقت وصول نفطة التحميل" at bounding box center [262, 1418] width 184 height 33
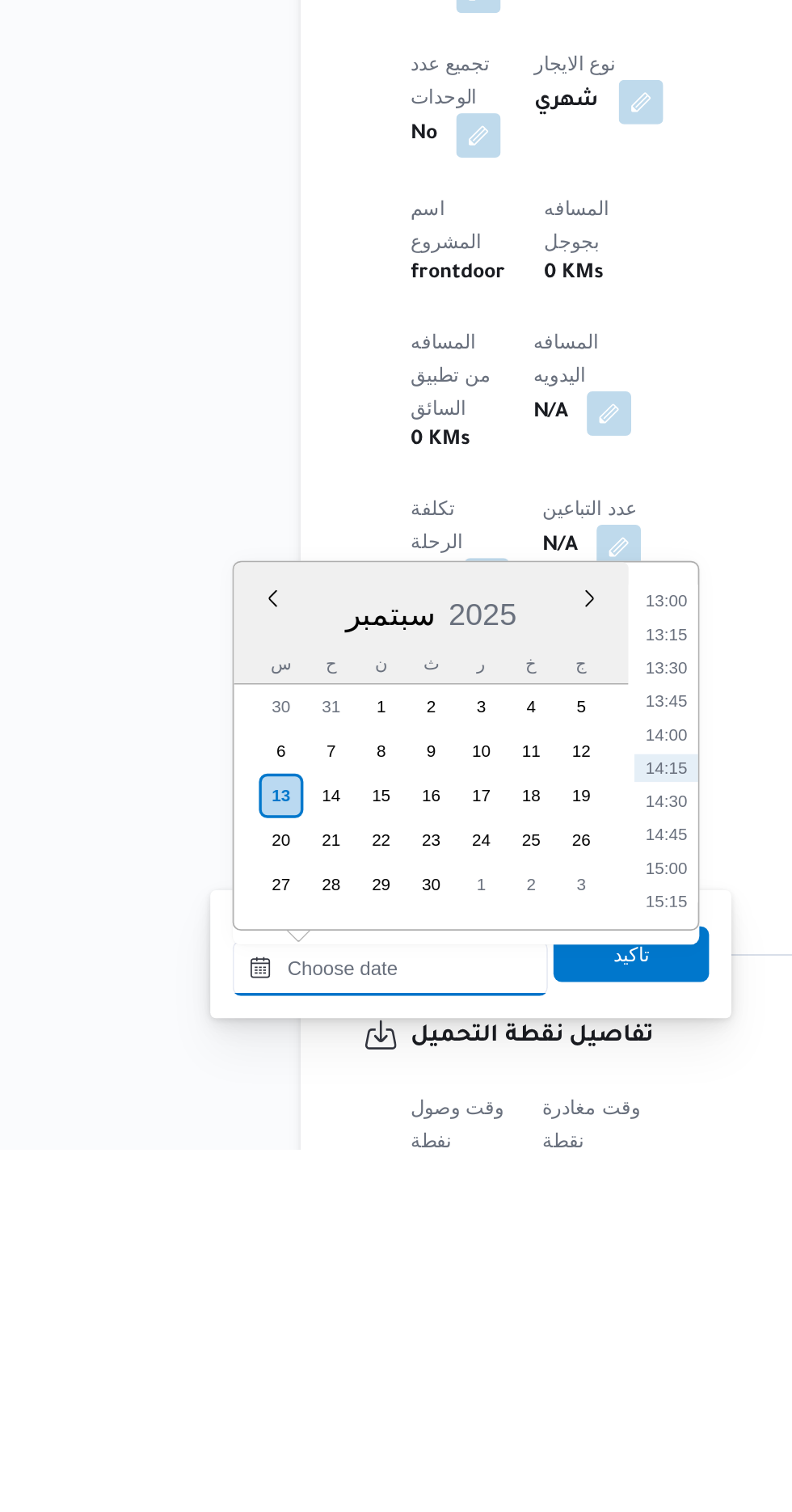
scroll to position [383, 0]
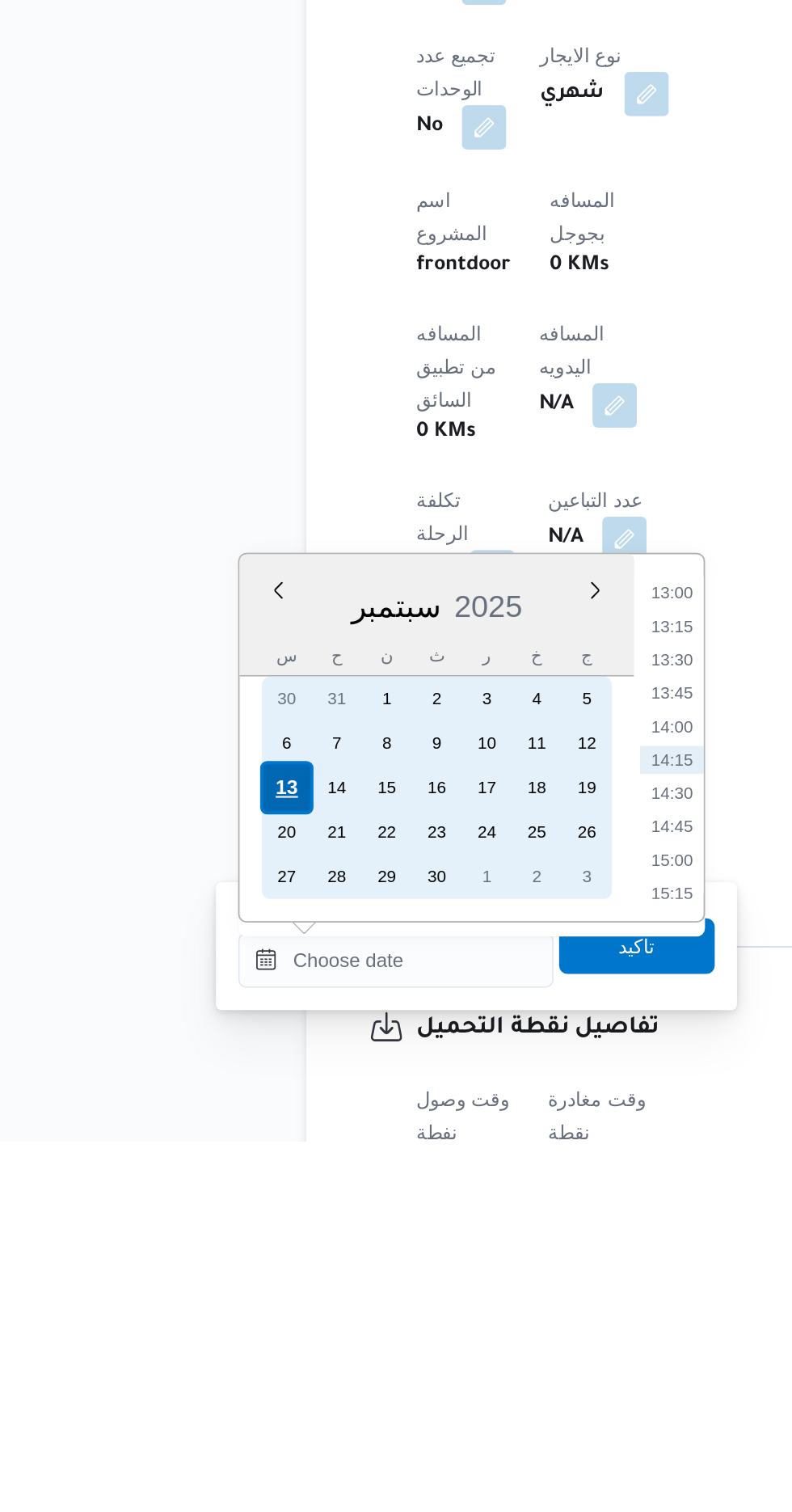
click at [202, 1305] on div "13" at bounding box center [198, 1306] width 31 height 31
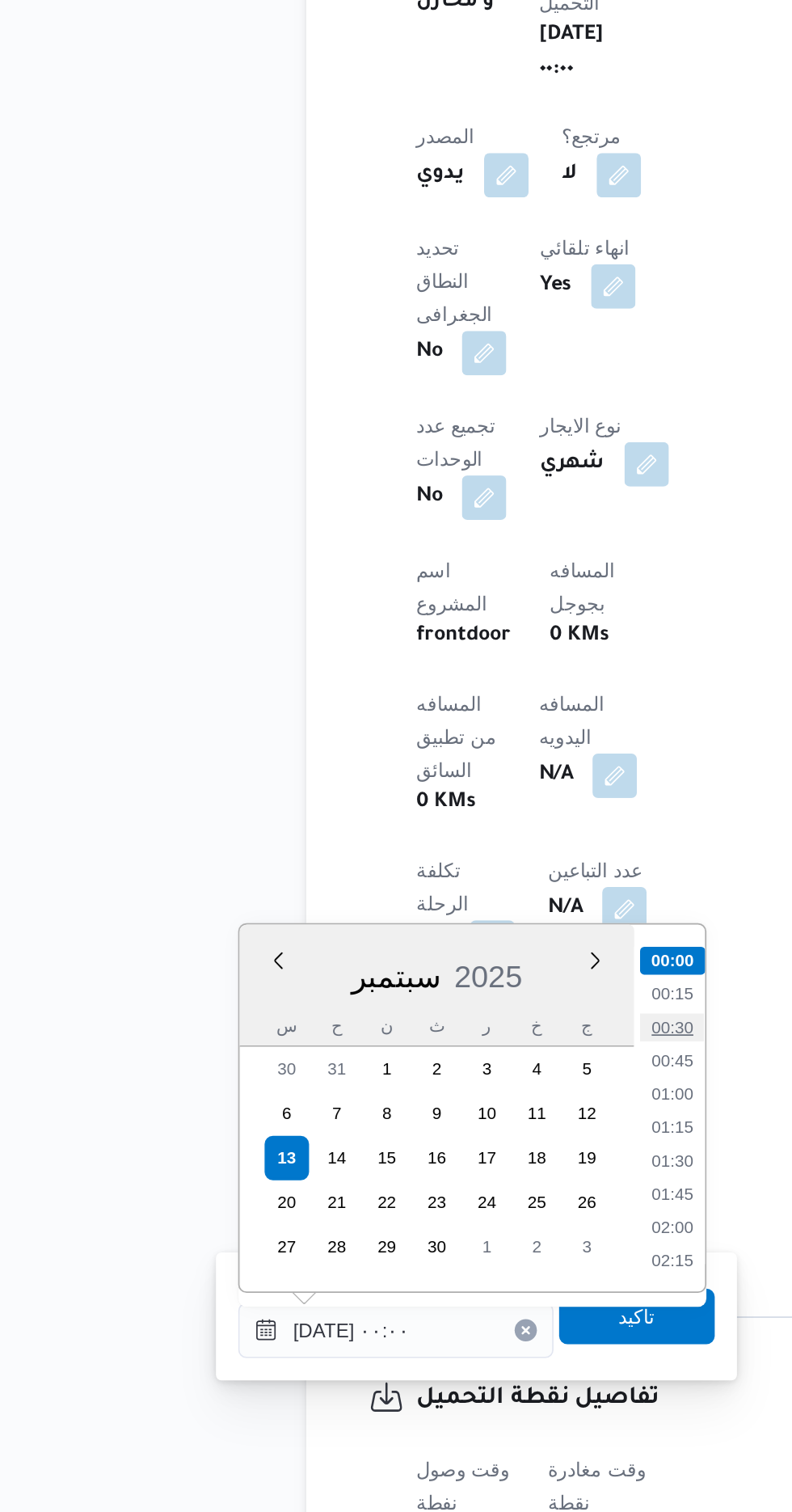
click at [421, 1226] on li "00:30" at bounding box center [423, 1229] width 38 height 16
type input "[DATE] ٠٠:٣٠"
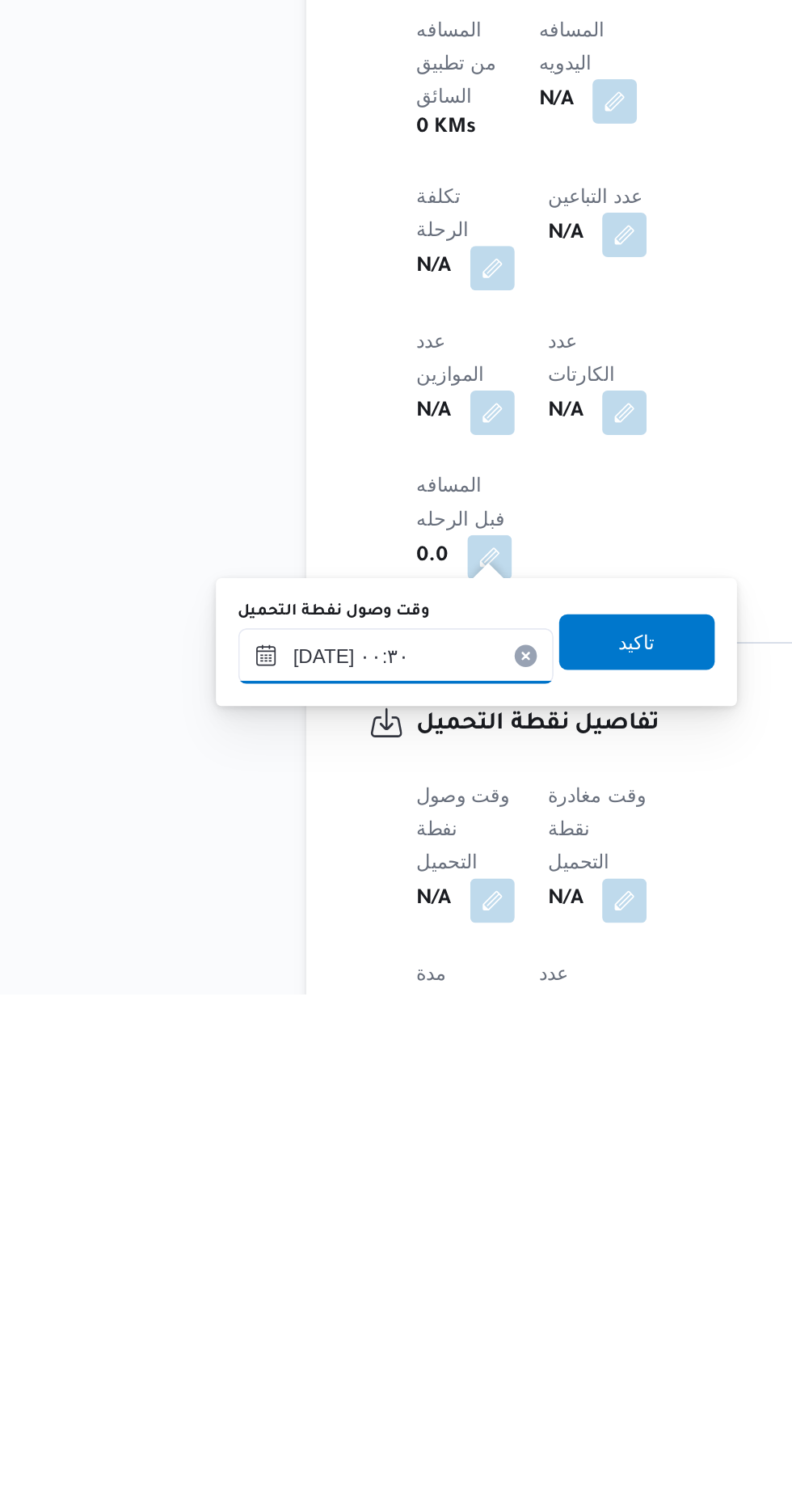
scroll to position [566, 0]
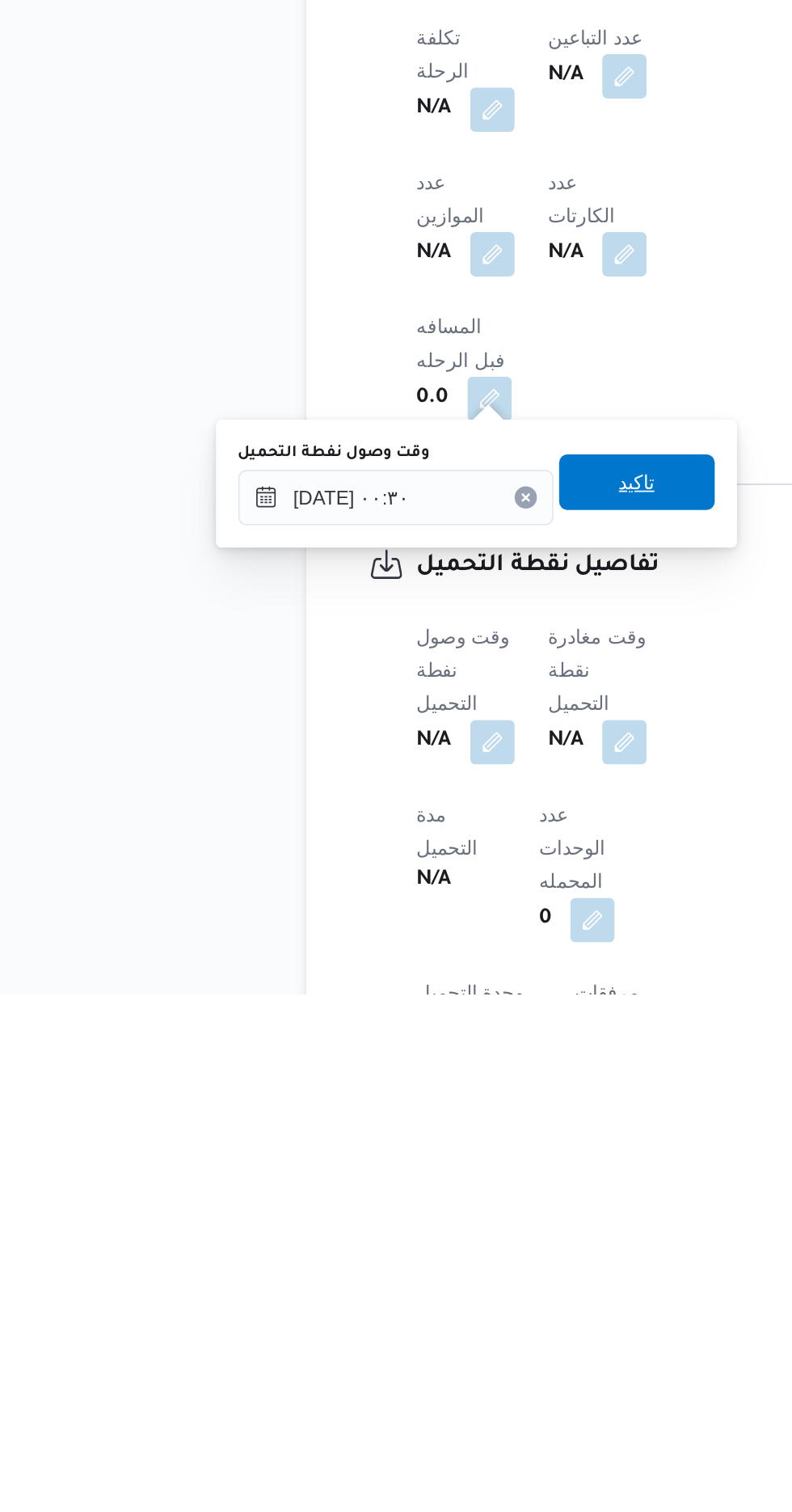
click at [437, 1214] on span "تاكيد" at bounding box center [403, 1214] width 90 height 33
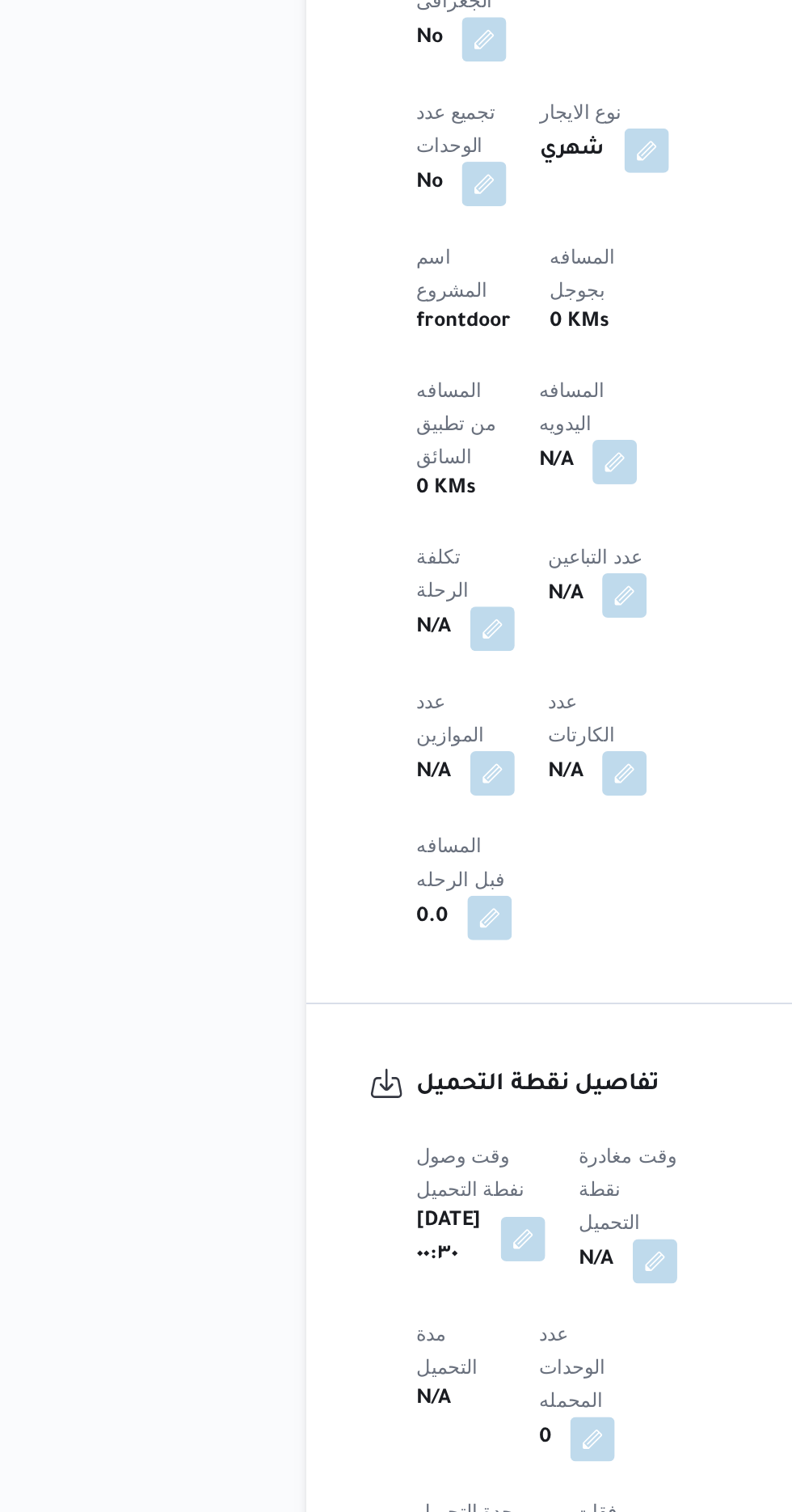
click at [404, 1353] on span at bounding box center [409, 1366] width 34 height 26
click at [422, 1352] on button "button" at bounding box center [413, 1365] width 26 height 26
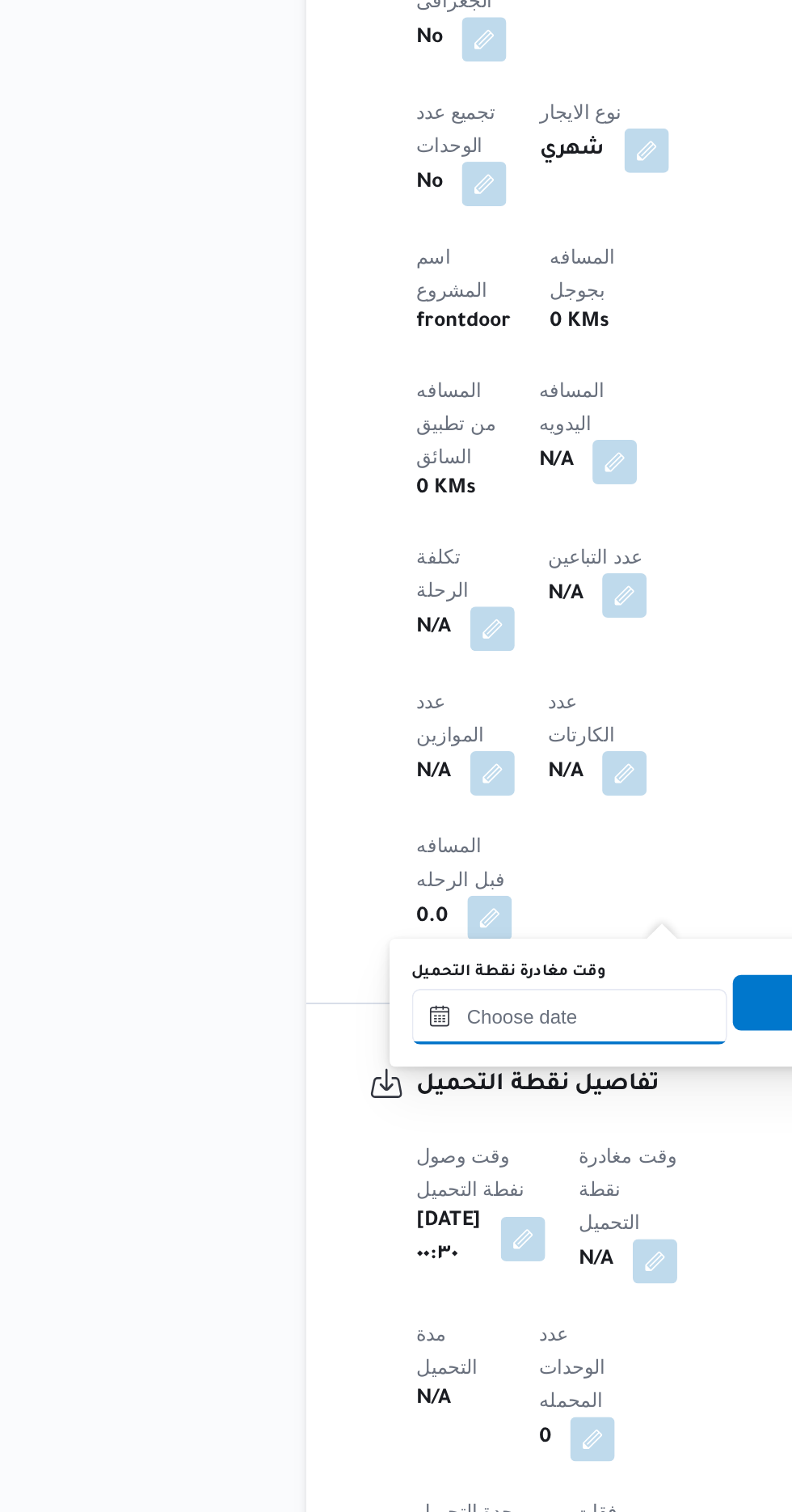
click at [353, 1219] on input "وقت مغادرة نقطة التحميل" at bounding box center [363, 1223] width 184 height 33
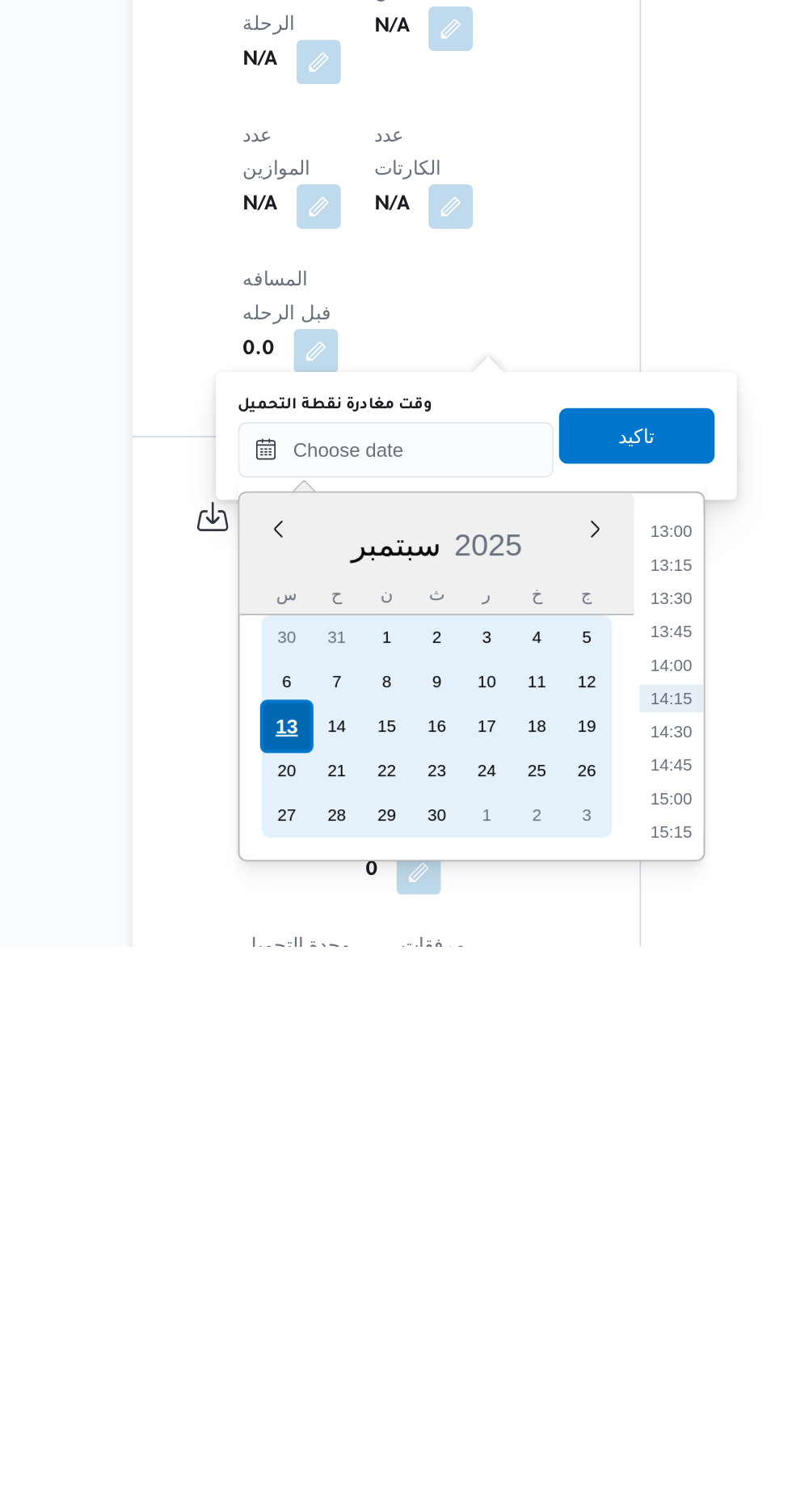
click at [300, 1384] on div "13" at bounding box center [299, 1384] width 31 height 31
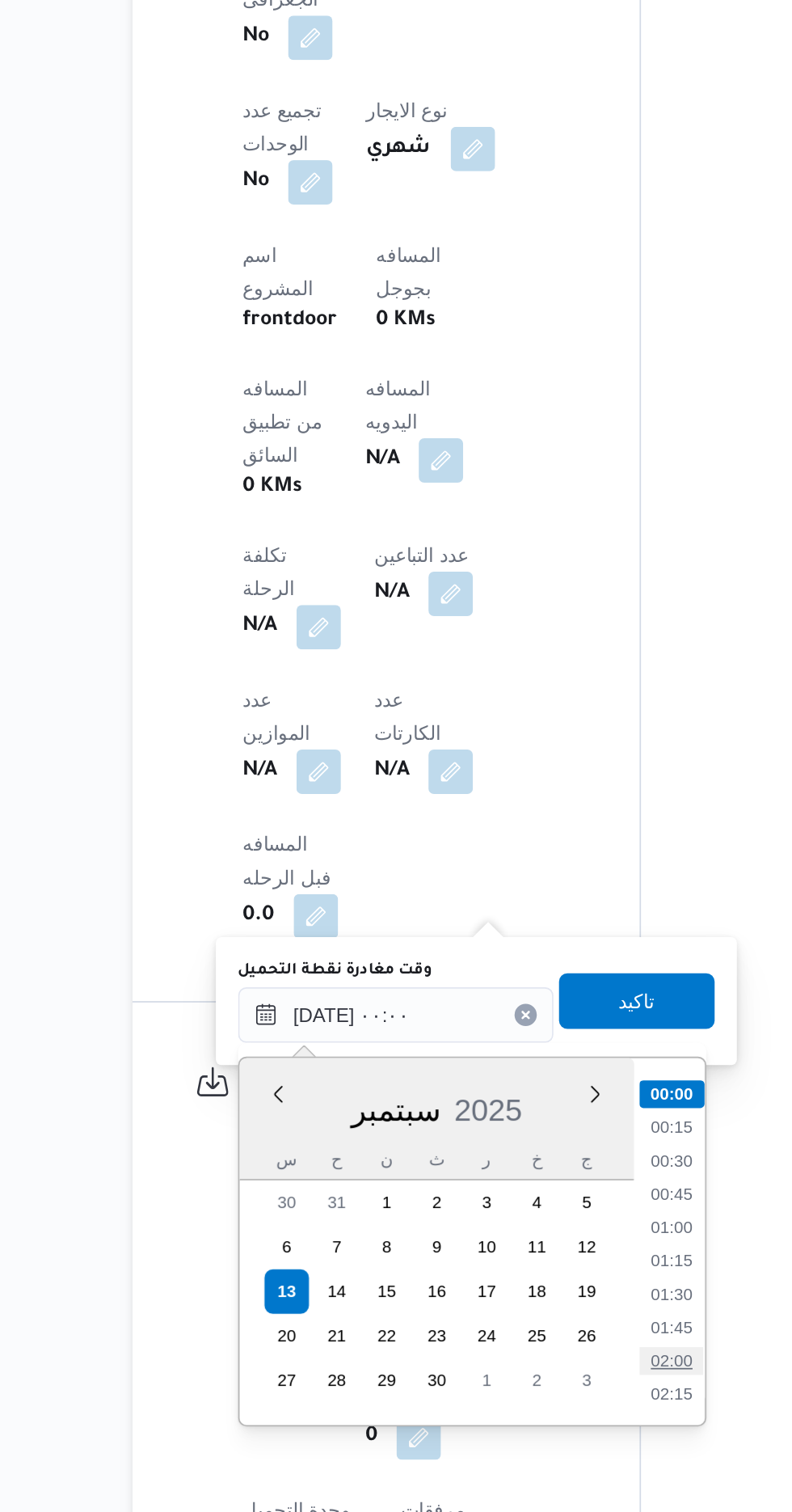
click at [522, 1425] on li "02:00" at bounding box center [524, 1423] width 38 height 16
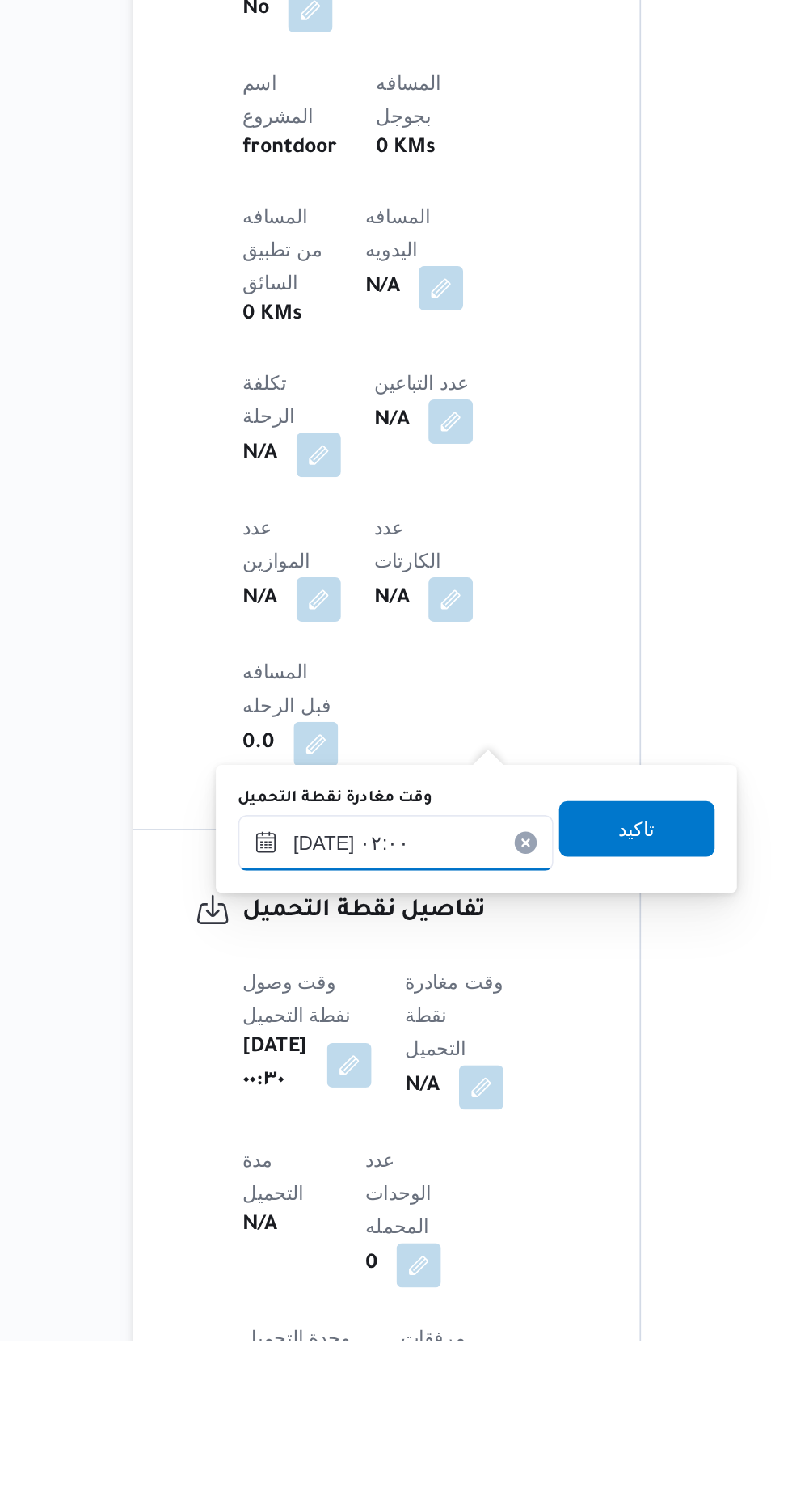
scroll to position [567, 0]
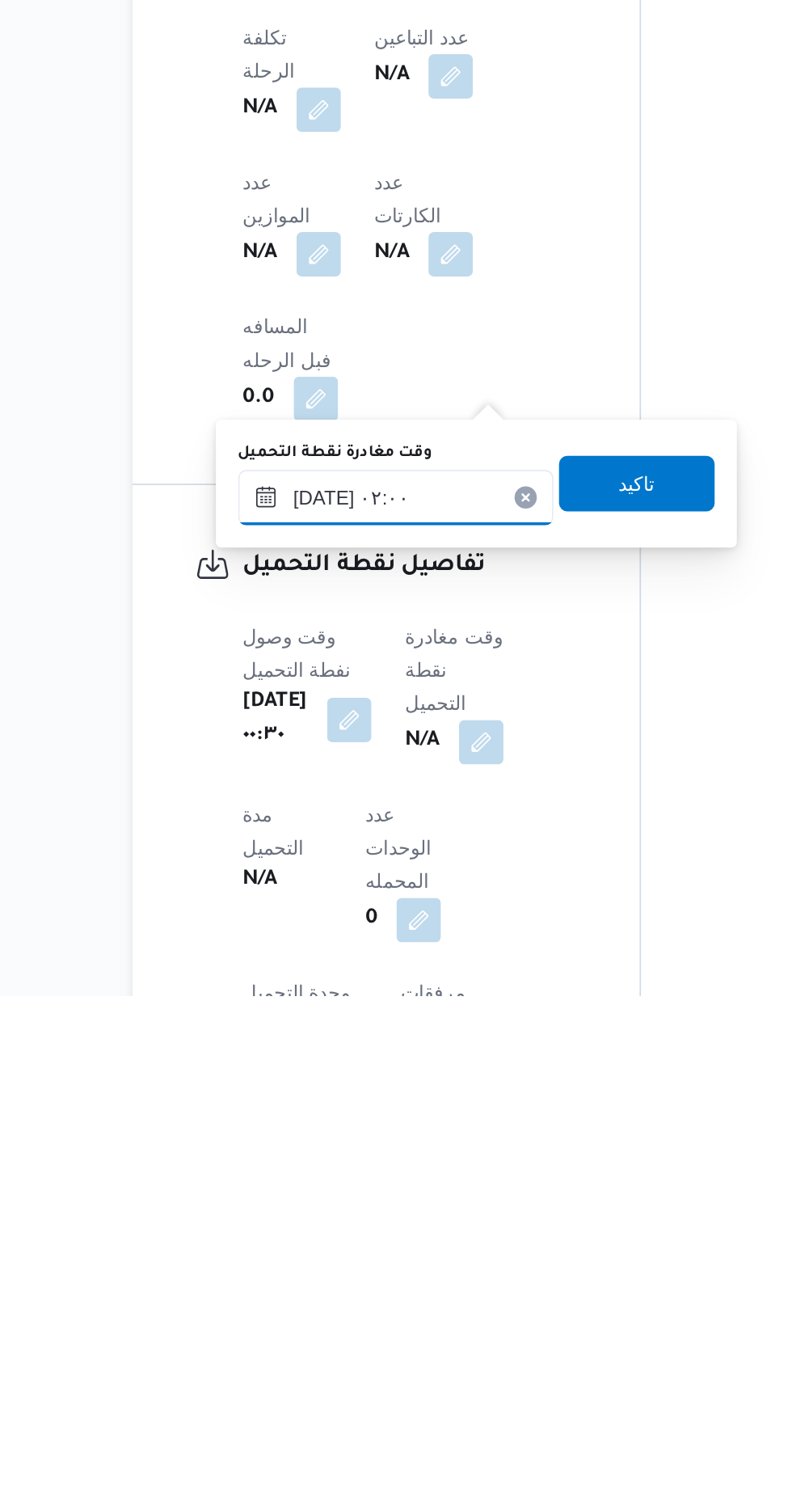
click at [388, 1223] on input "[DATE] ٠٢:٠٠" at bounding box center [363, 1222] width 184 height 33
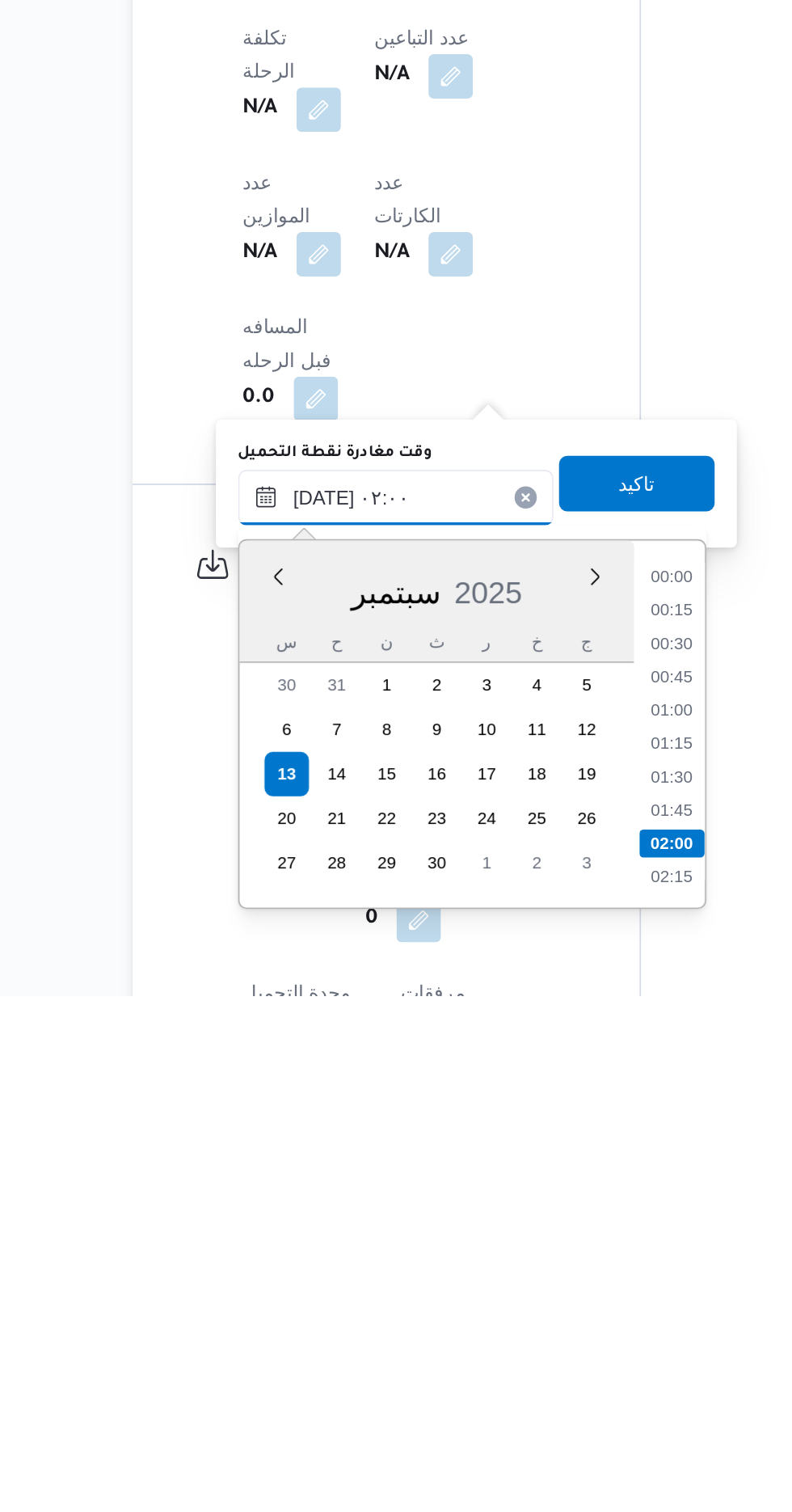
scroll to position [57, 0]
click at [519, 1432] on li "02:45" at bounding box center [524, 1425] width 38 height 16
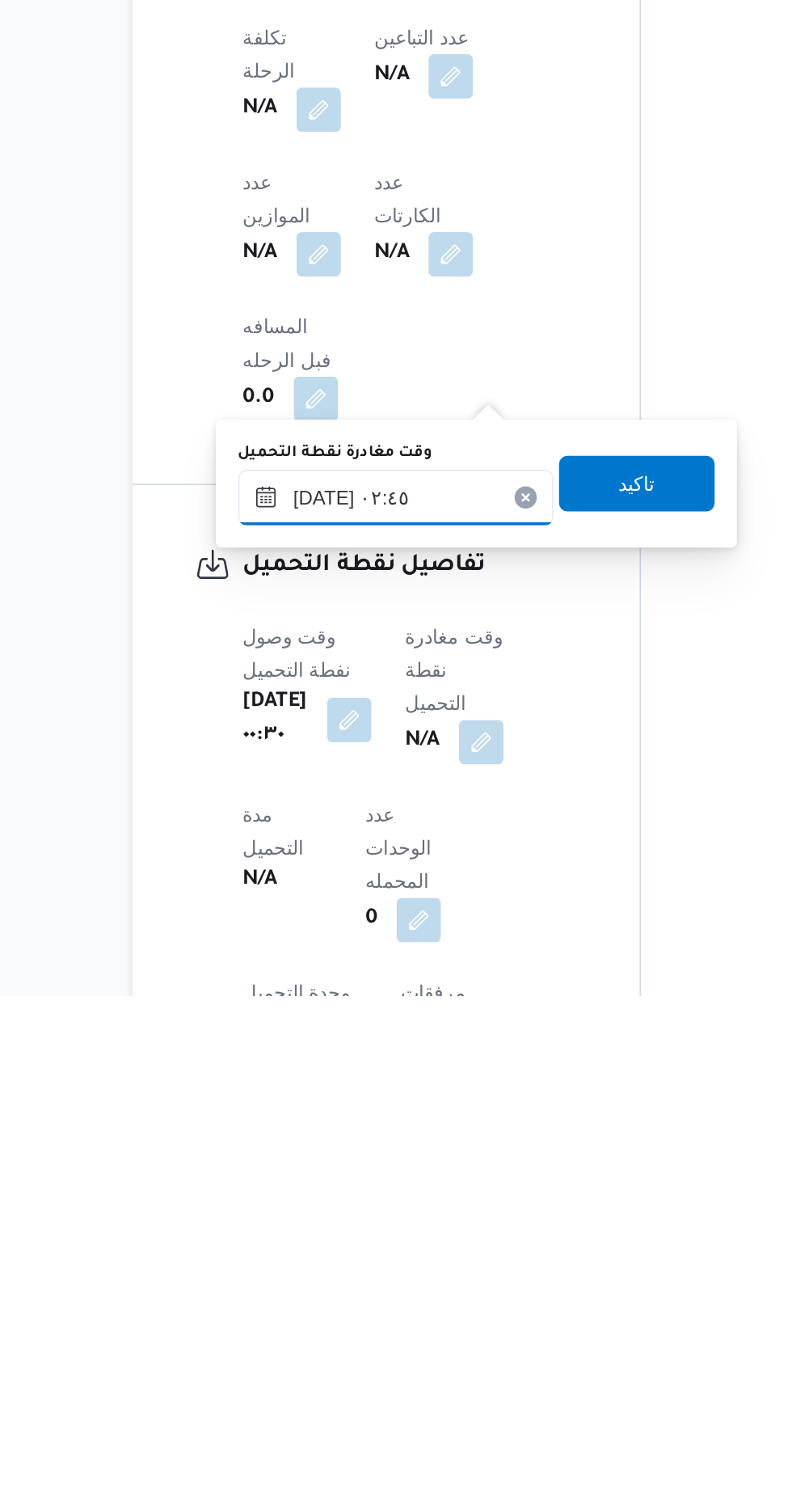
click at [399, 1219] on input "[DATE] ٠٢:٤٥" at bounding box center [363, 1222] width 184 height 33
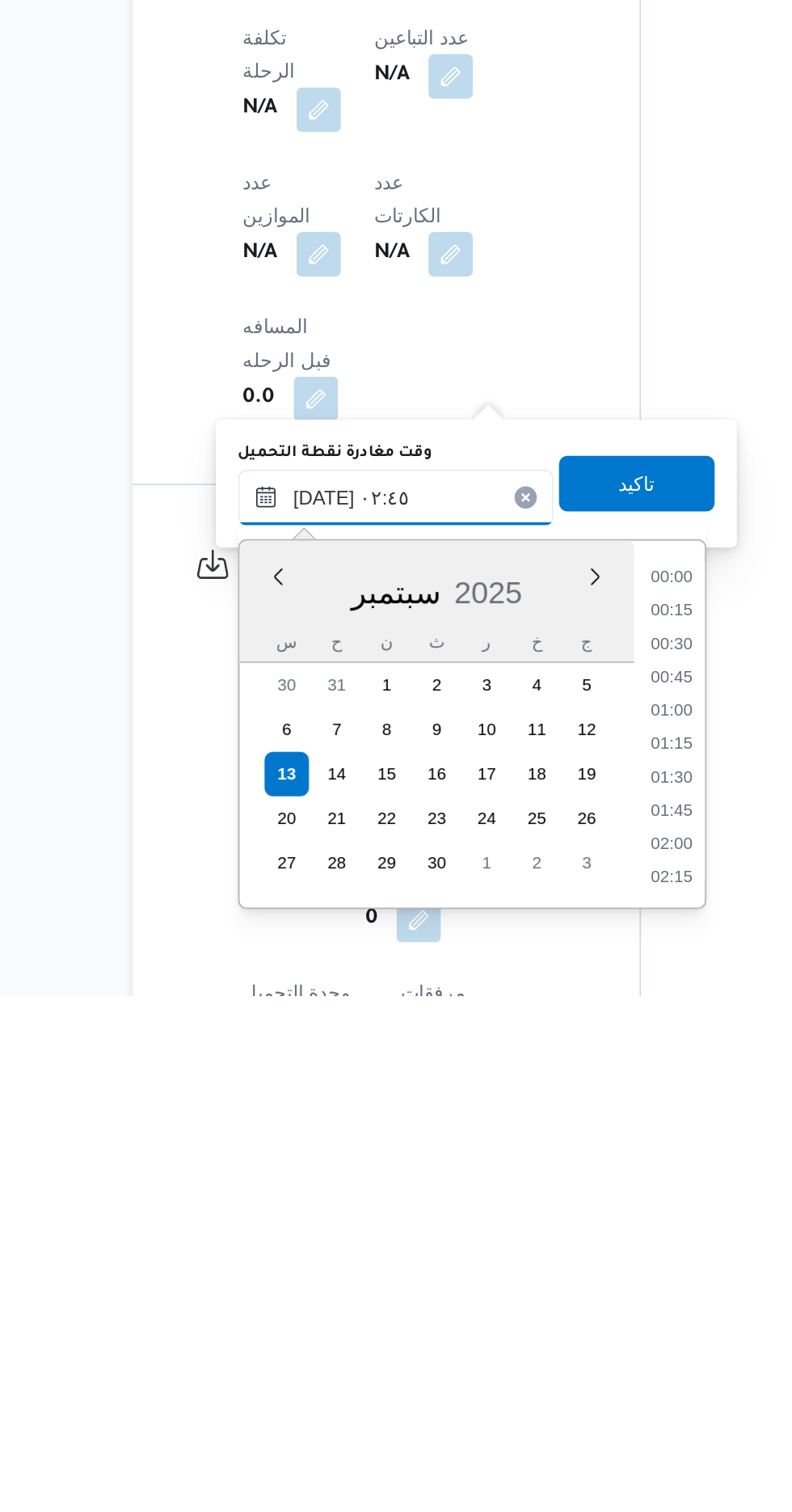
scroll to position [115, 0]
click at [518, 1423] on li "03:30" at bounding box center [524, 1425] width 38 height 16
type input "[DATE] ٠٣:٣٠"
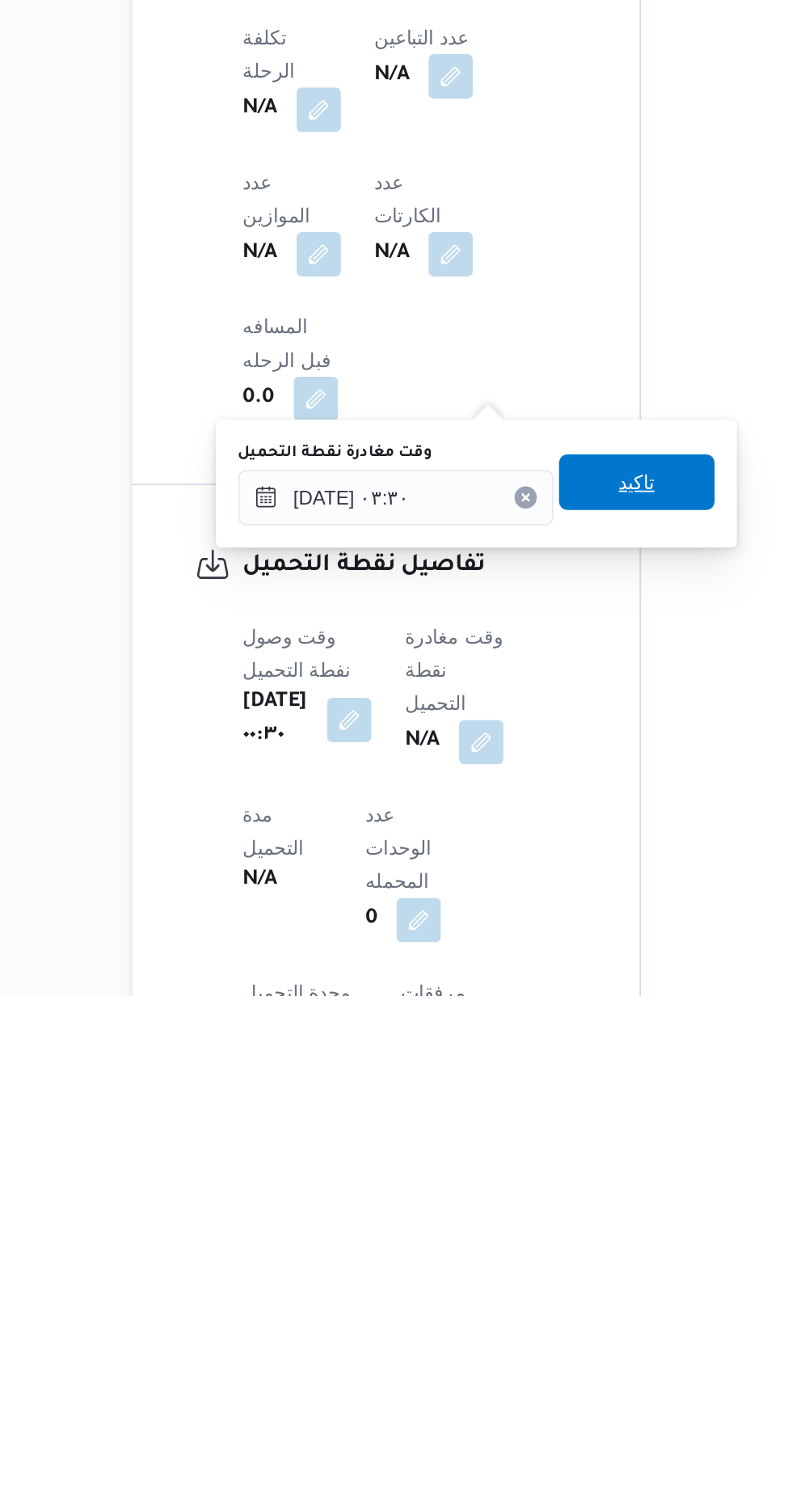
click at [524, 1225] on span "تاكيد" at bounding box center [504, 1214] width 90 height 33
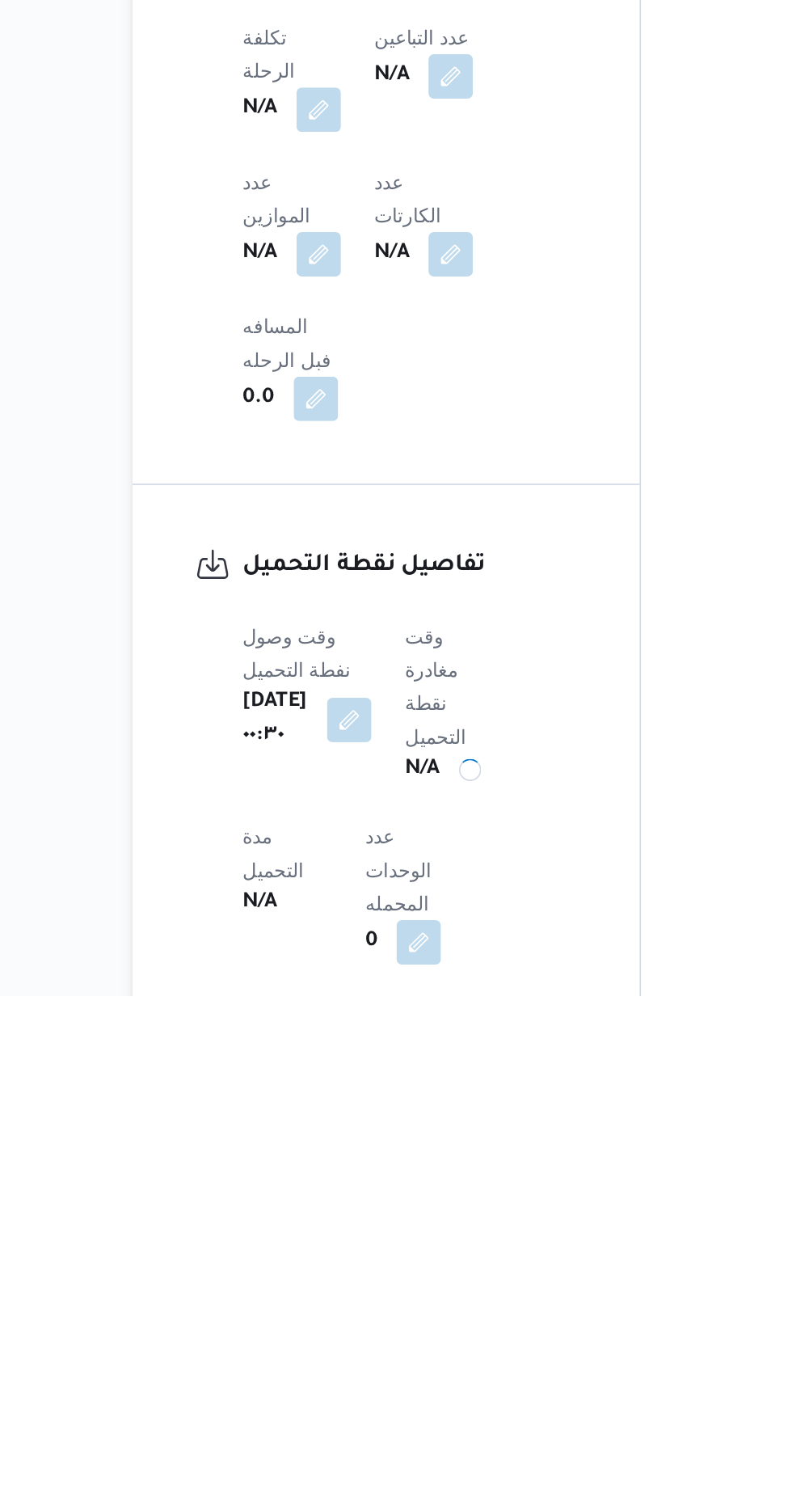
scroll to position [567, 0]
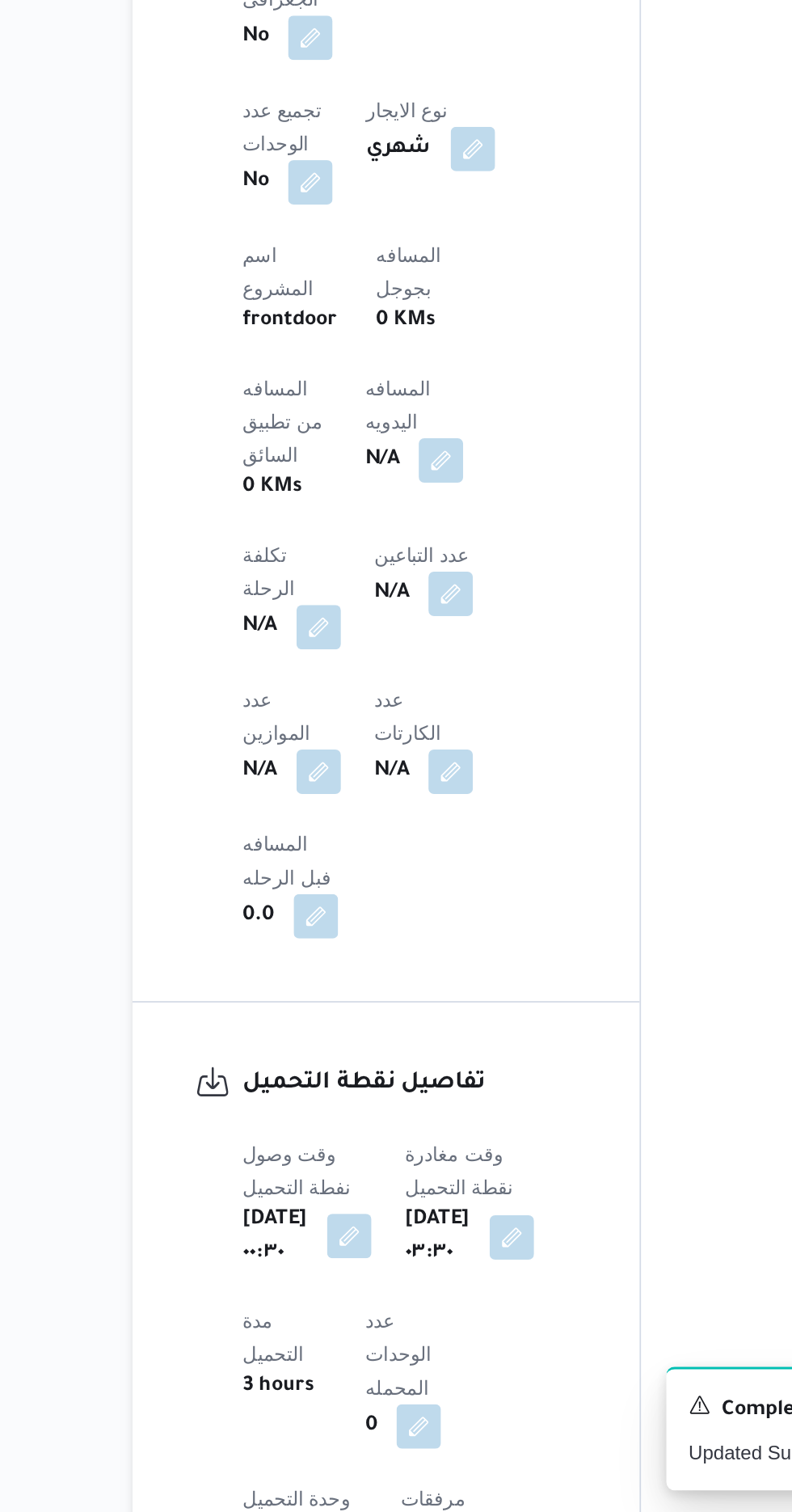
click at [336, 1338] on button "button" at bounding box center [336, 1351] width 26 height 26
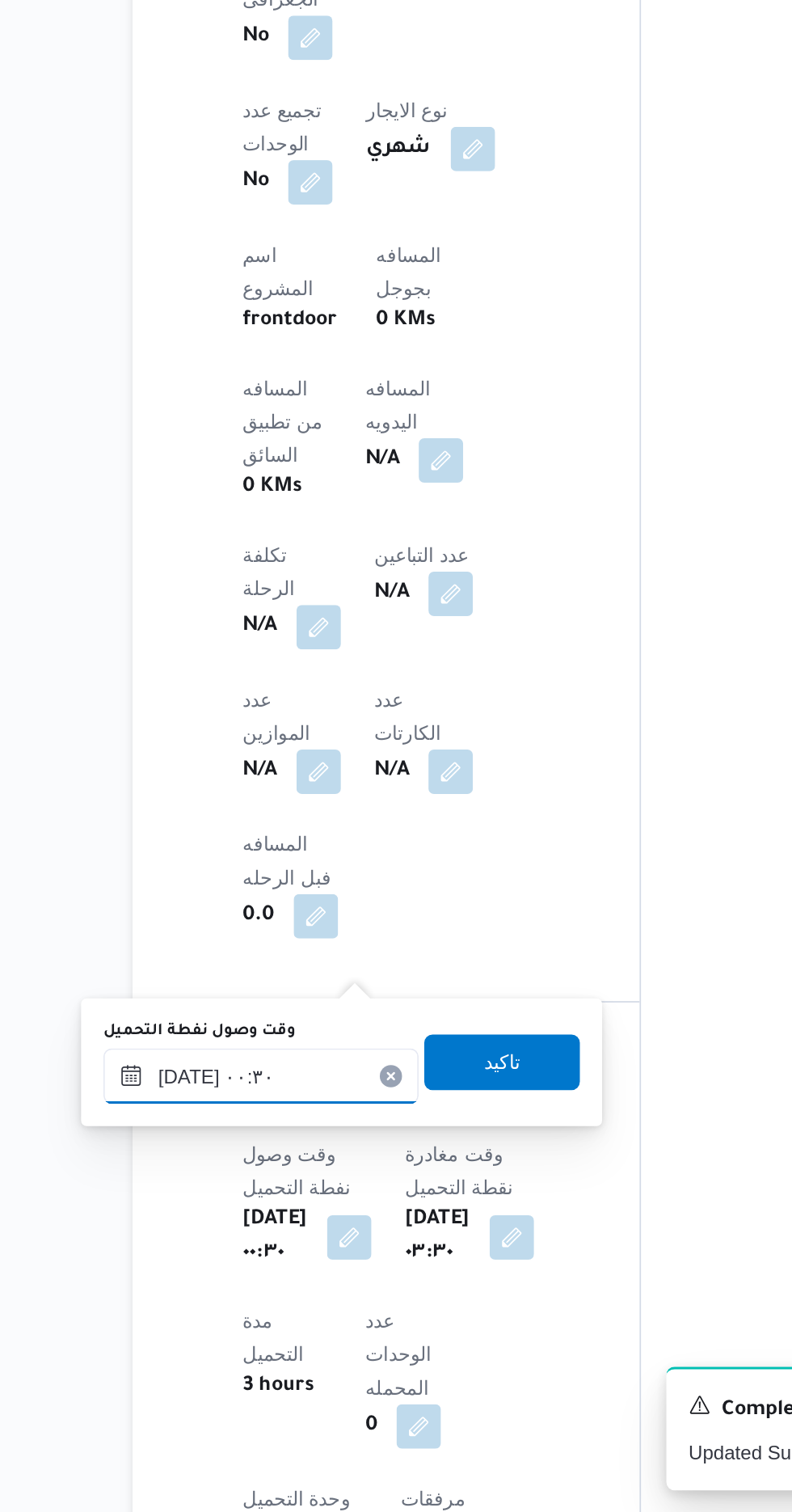
click at [307, 1256] on input "[DATE] ٠٠:٣٠" at bounding box center [285, 1258] width 184 height 33
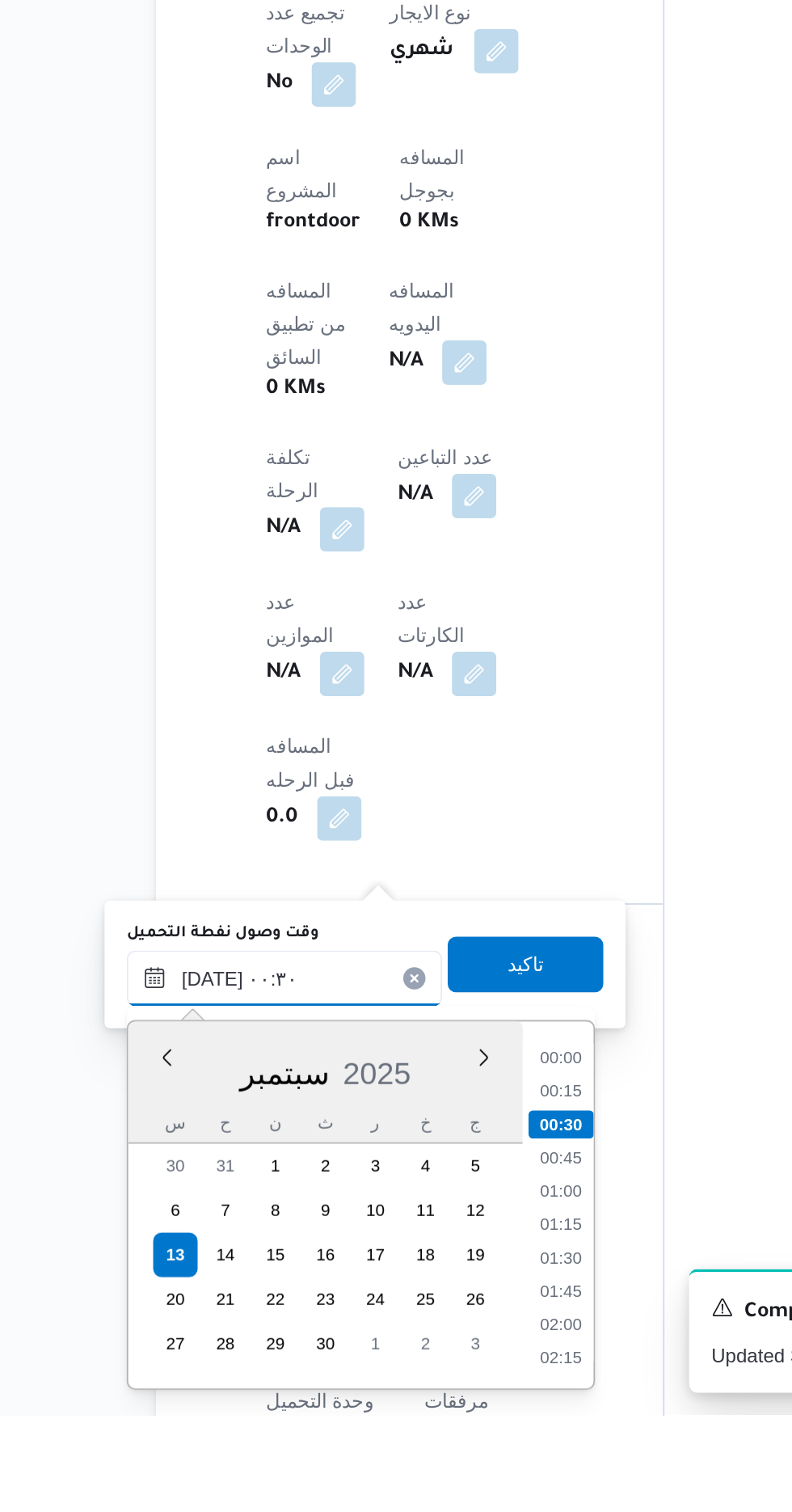
scroll to position [602, 0]
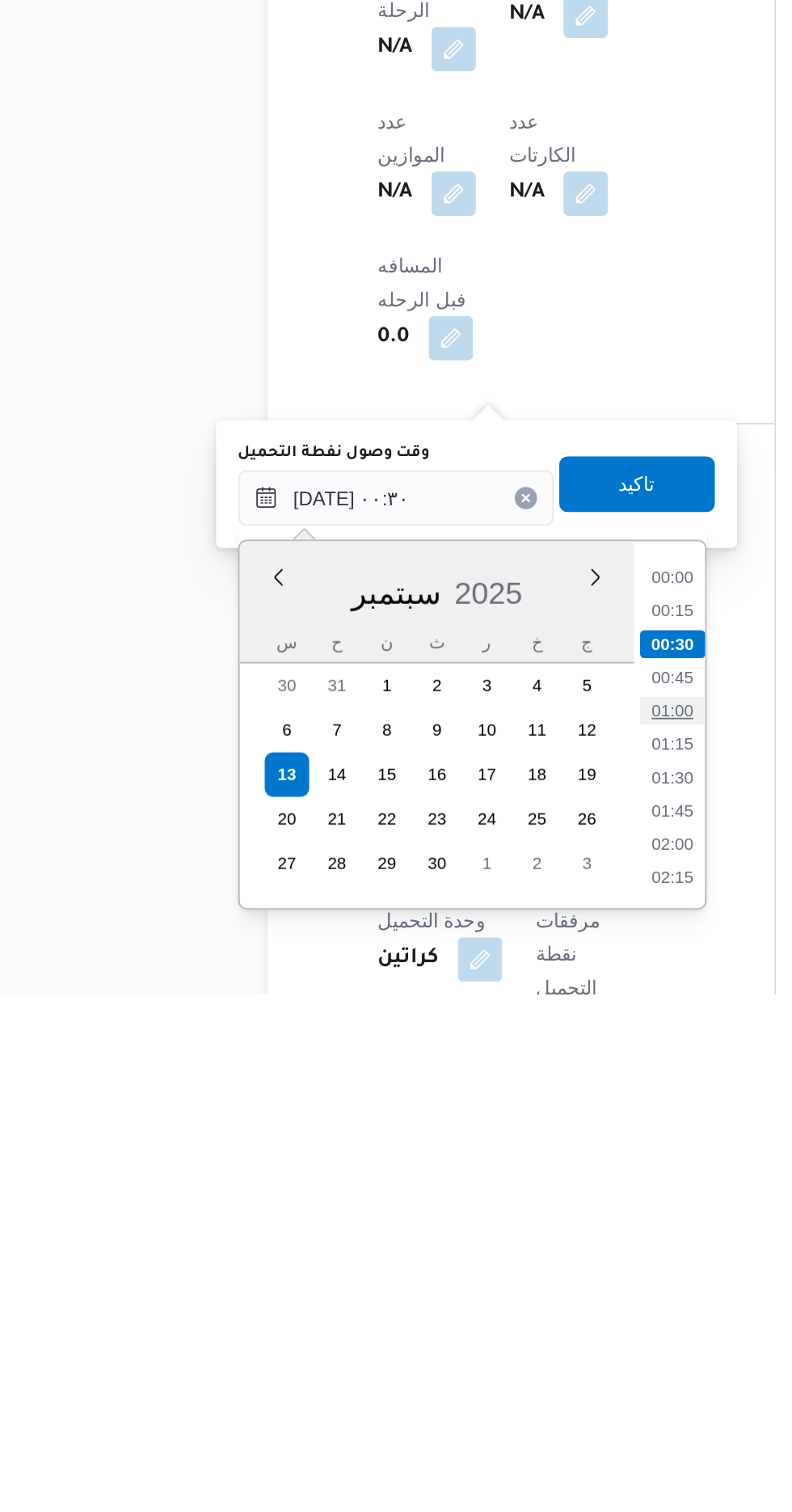
click at [442, 1347] on li "01:00" at bounding box center [445, 1347] width 38 height 16
type input "[DATE] ٠٠:٣٠"
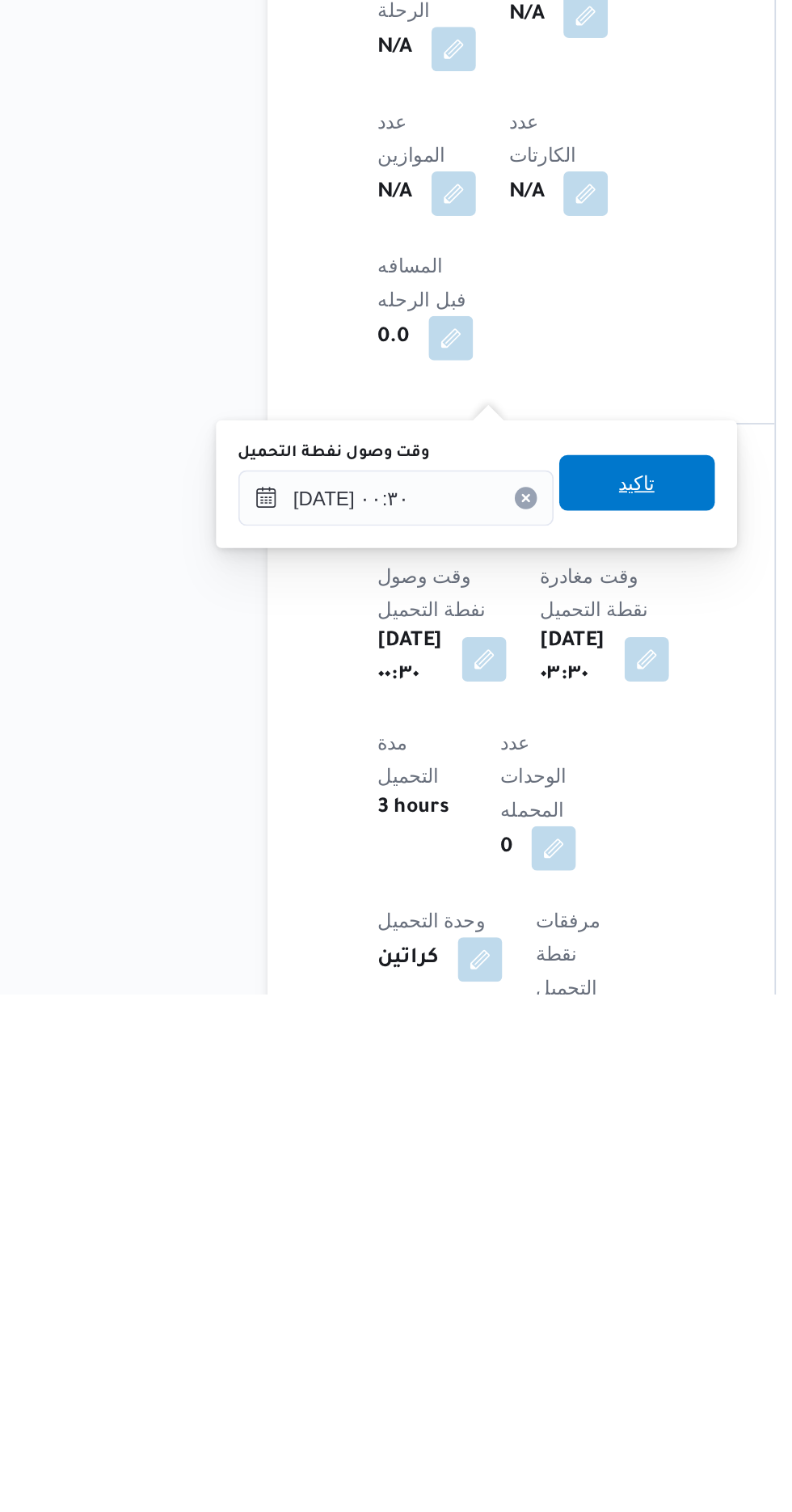
click at [435, 1217] on span "تاكيد" at bounding box center [424, 1214] width 21 height 19
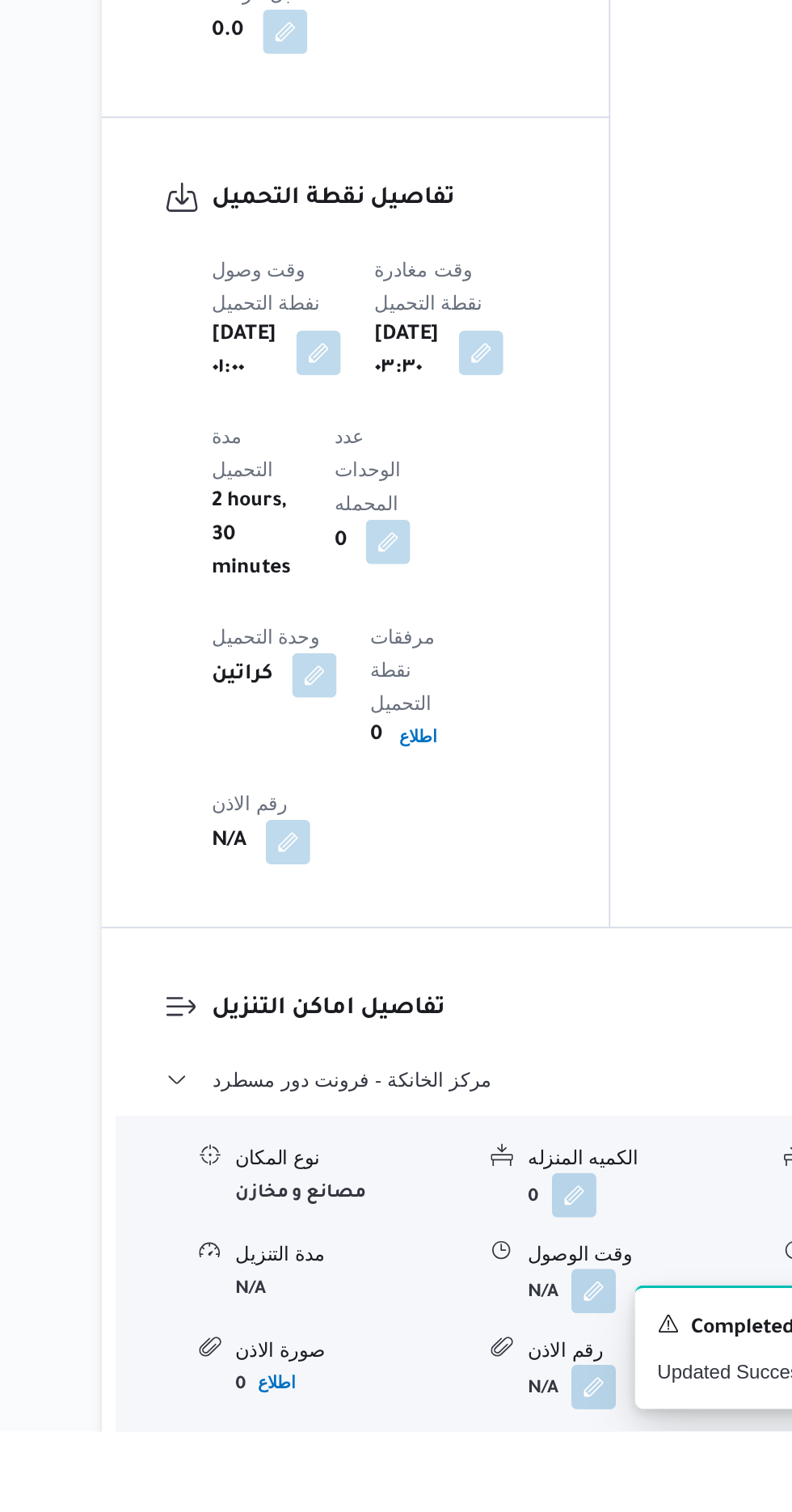
scroll to position [1034, 0]
click at [499, 1417] on button "button" at bounding box center [496, 1429] width 26 height 26
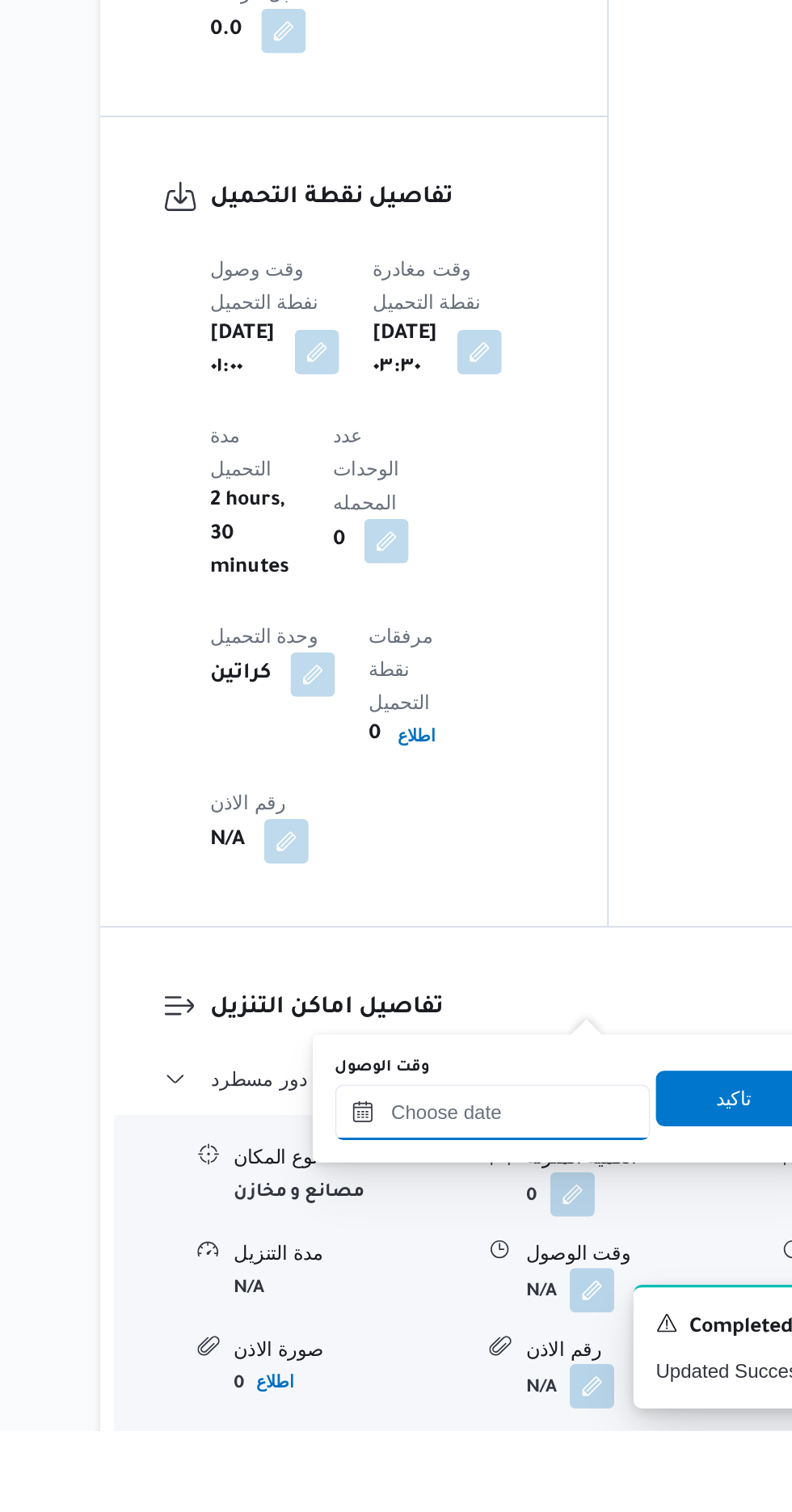
click at [464, 1324] on input "وقت الوصول" at bounding box center [439, 1326] width 184 height 33
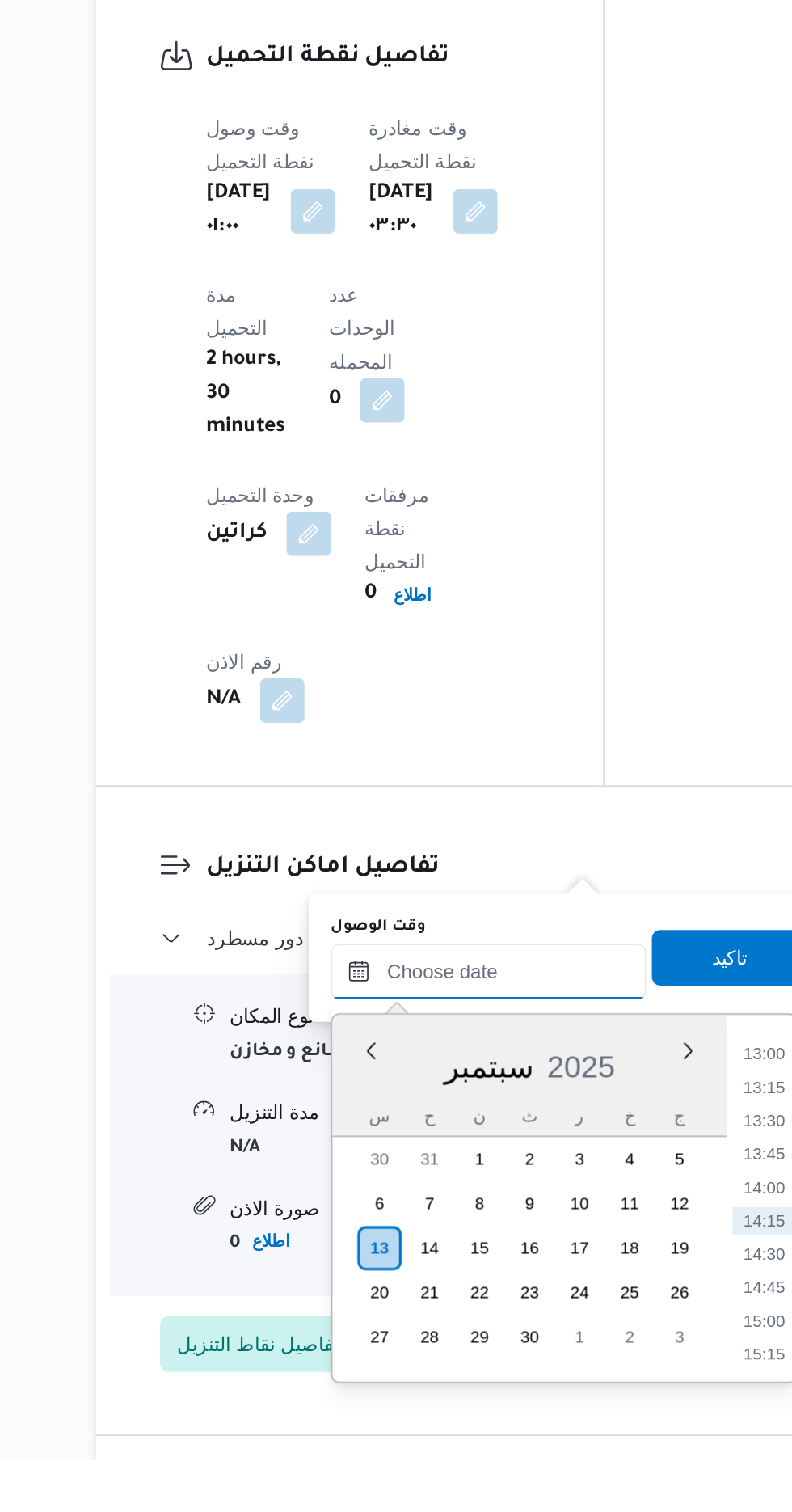
scroll to position [1133, 0]
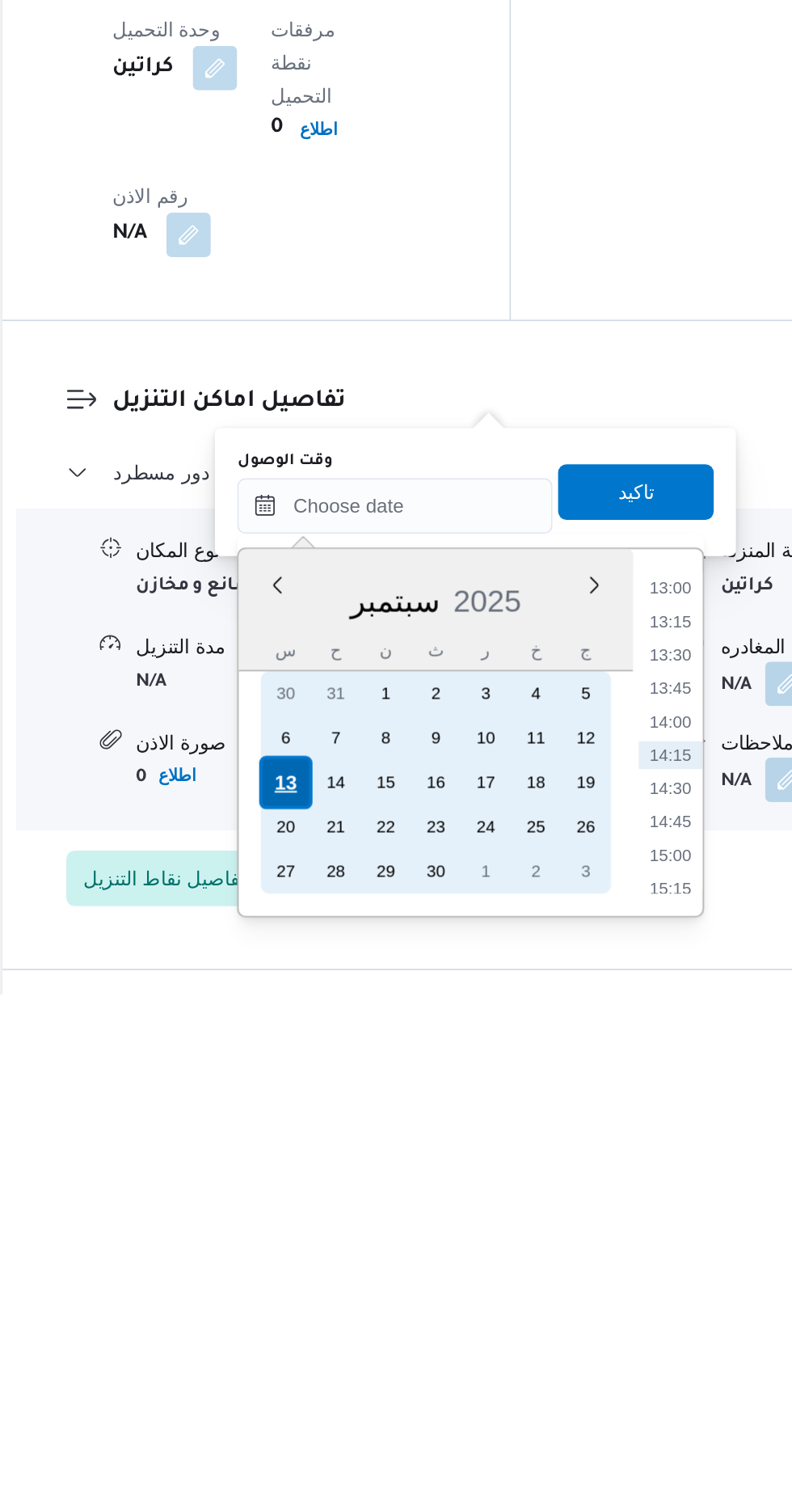
click at [373, 1388] on div "13" at bounding box center [375, 1389] width 31 height 31
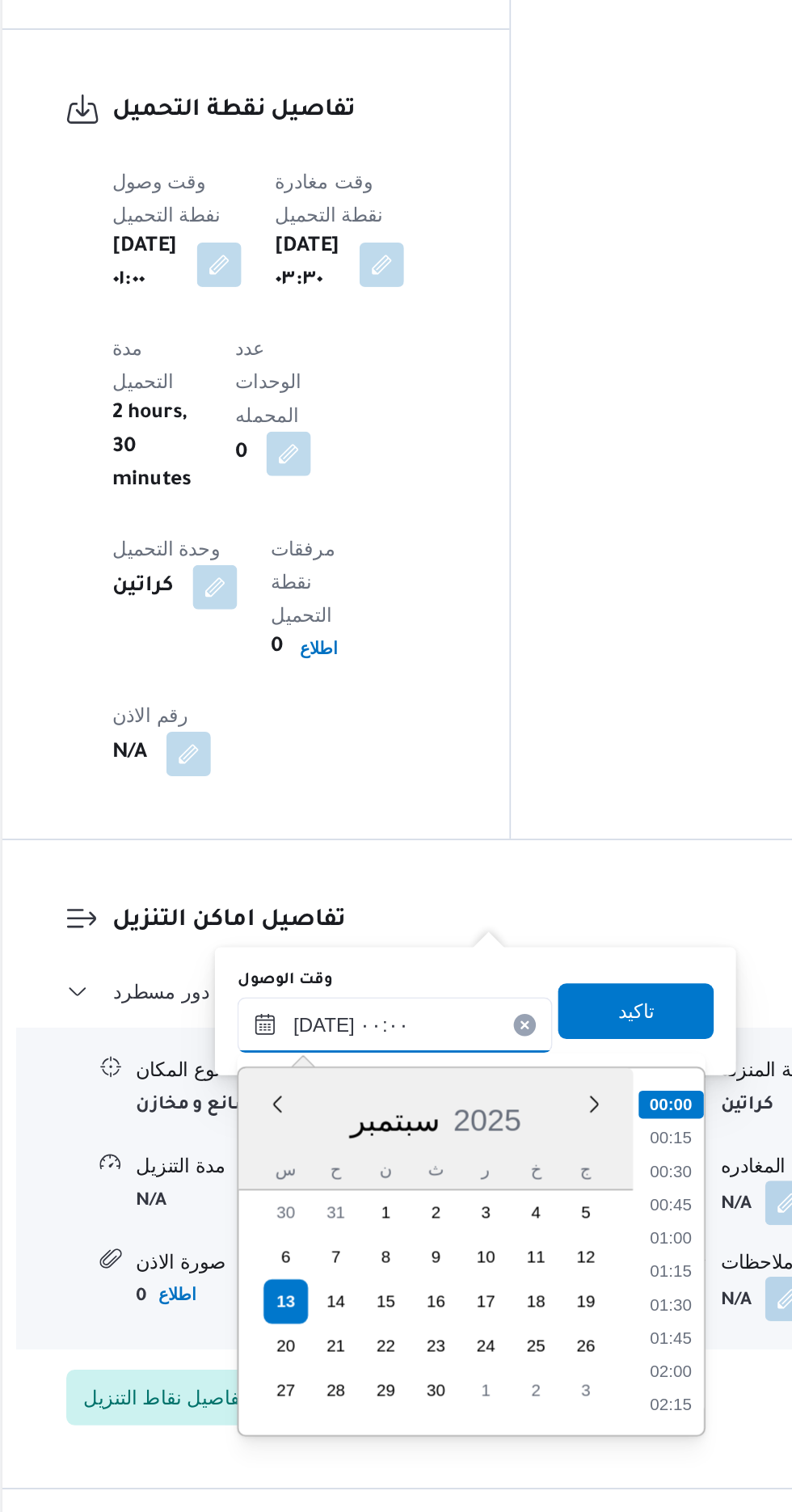
click at [354, 1224] on input "[DATE] ٠٠:٠٠" at bounding box center [439, 1228] width 184 height 33
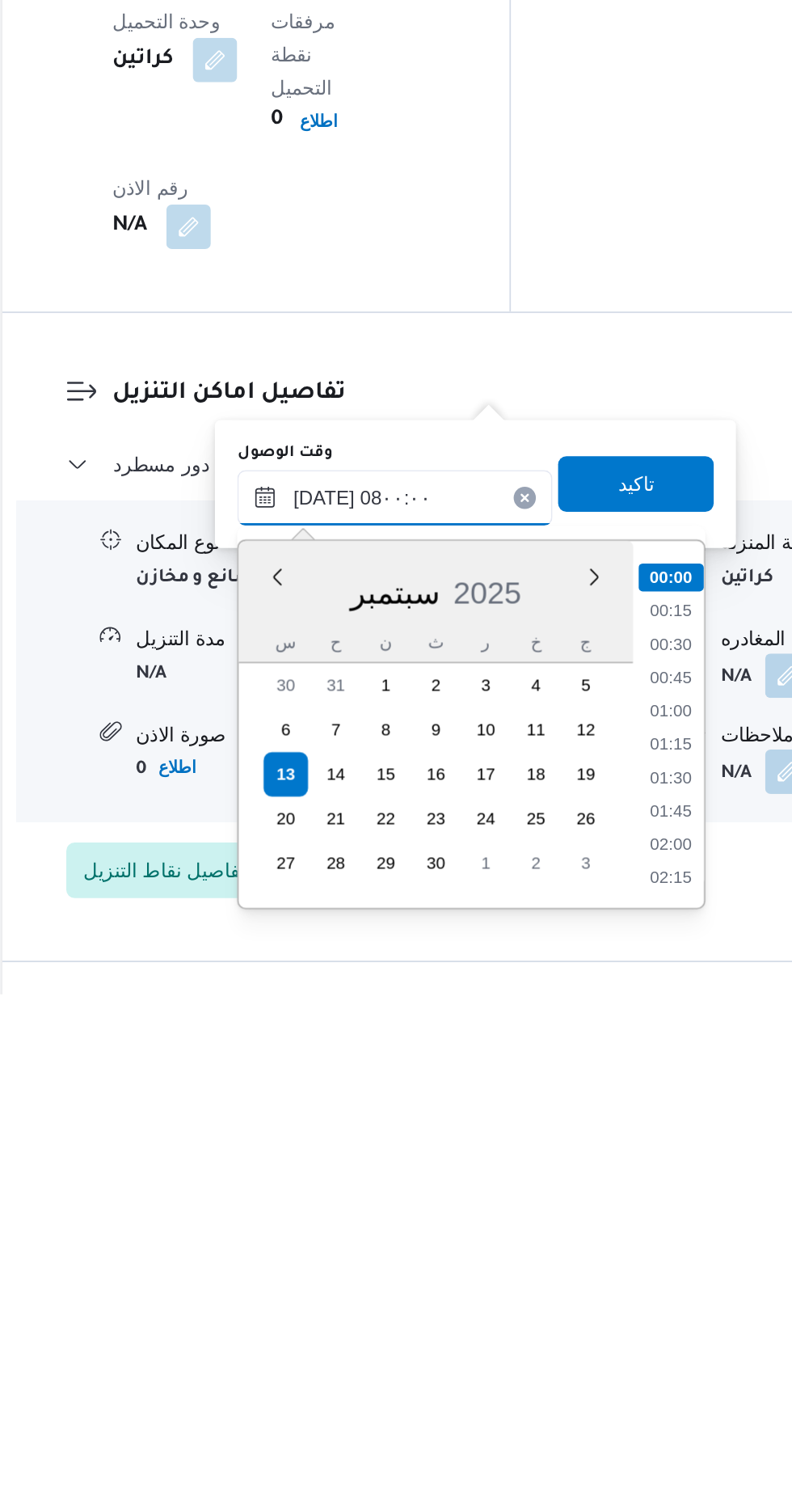
scroll to position [451, 0]
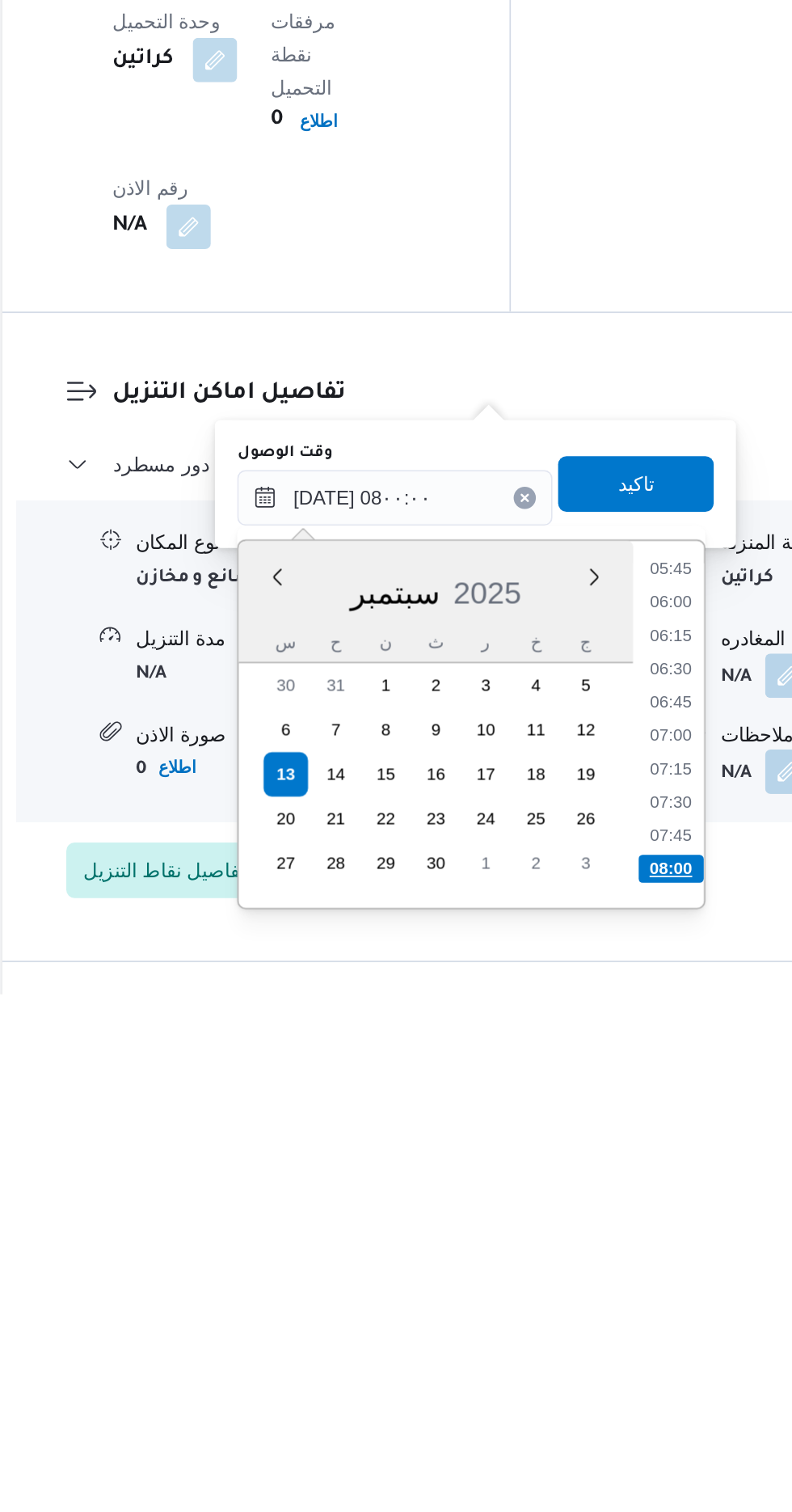
click at [597, 1438] on li "08:00" at bounding box center [599, 1438] width 38 height 16
type input "[DATE] ٠٨:٠٠"
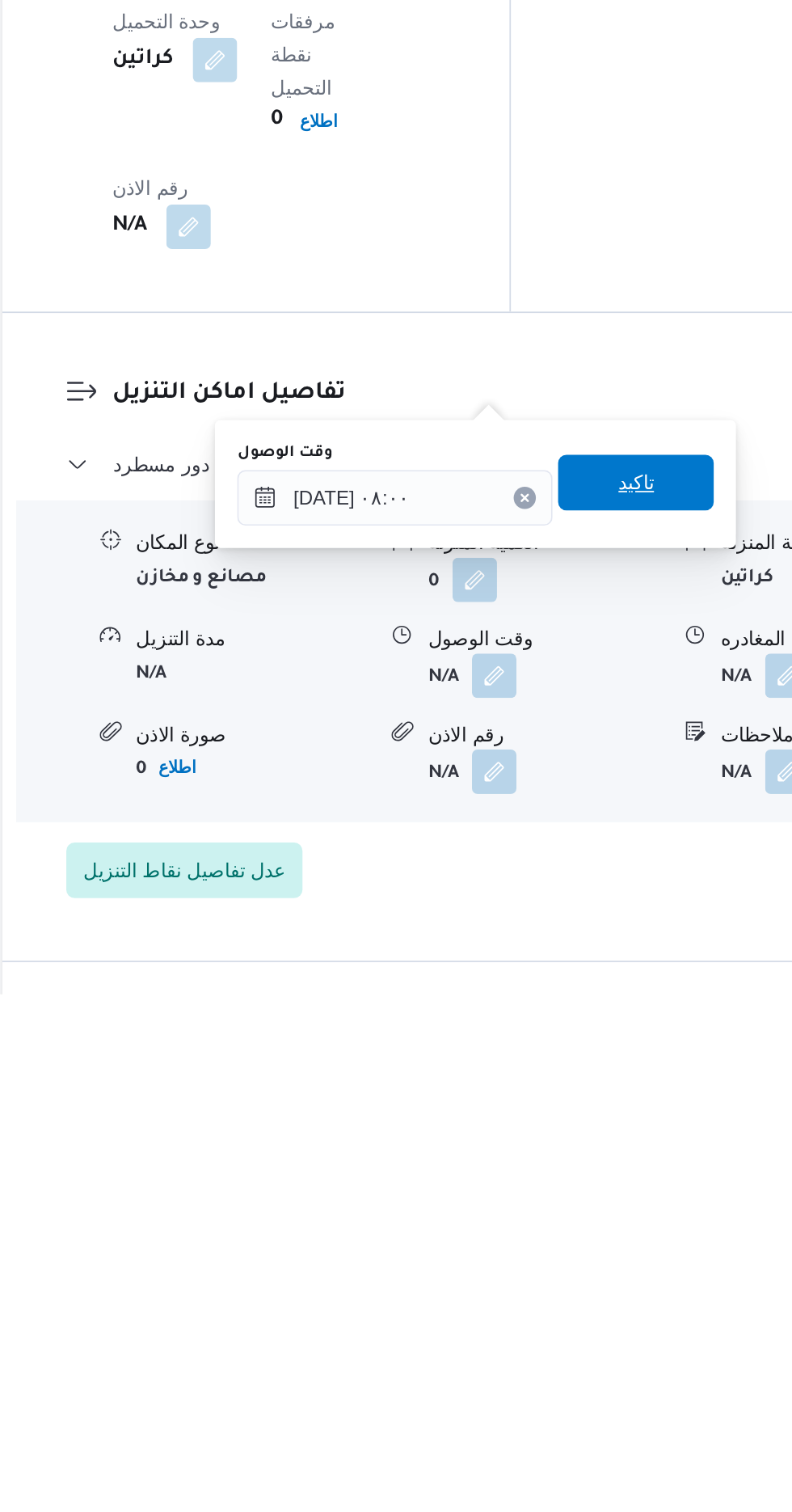
click at [589, 1212] on span "تاكيد" at bounding box center [578, 1214] width 21 height 19
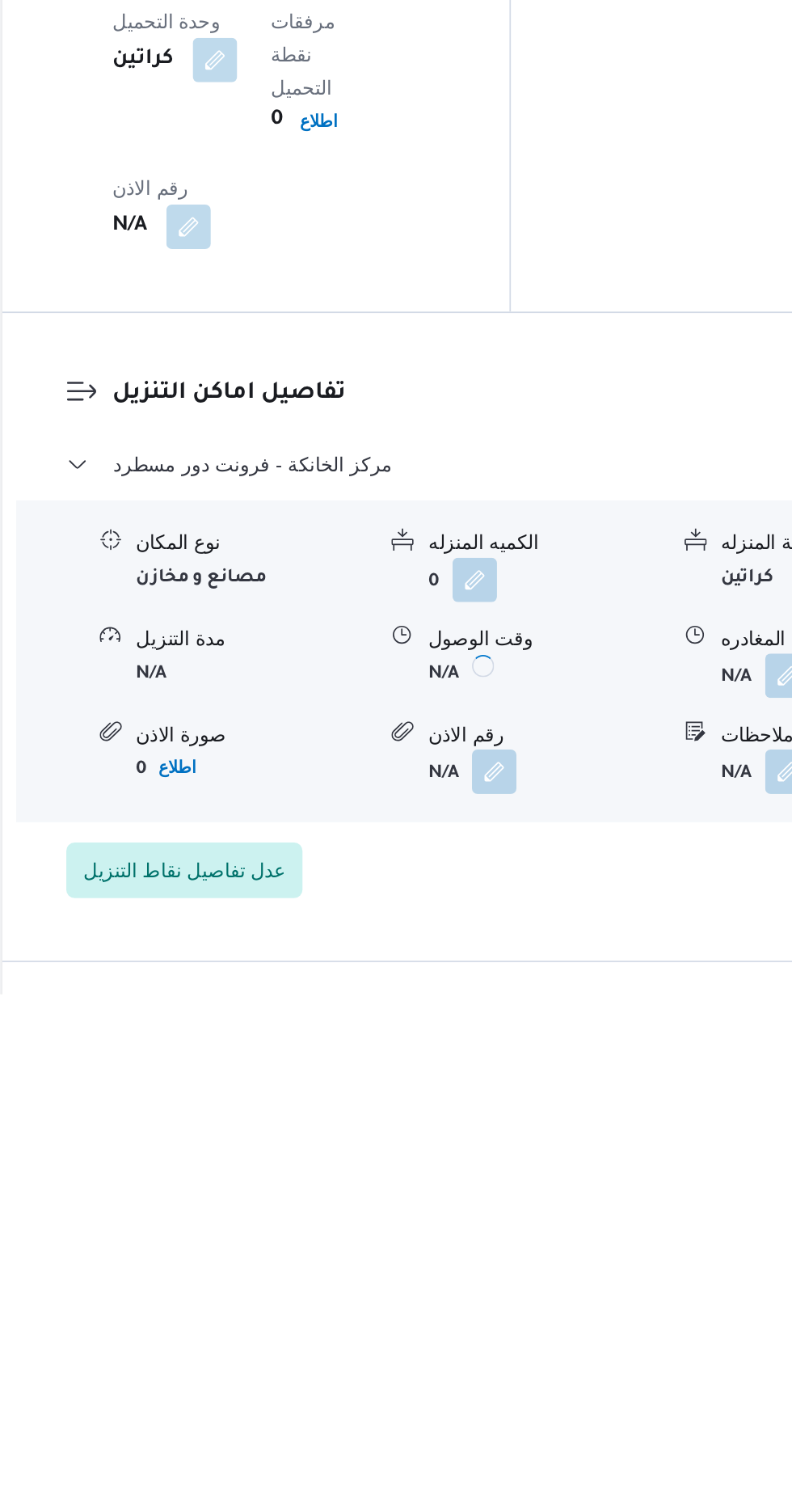
scroll to position [1138, 0]
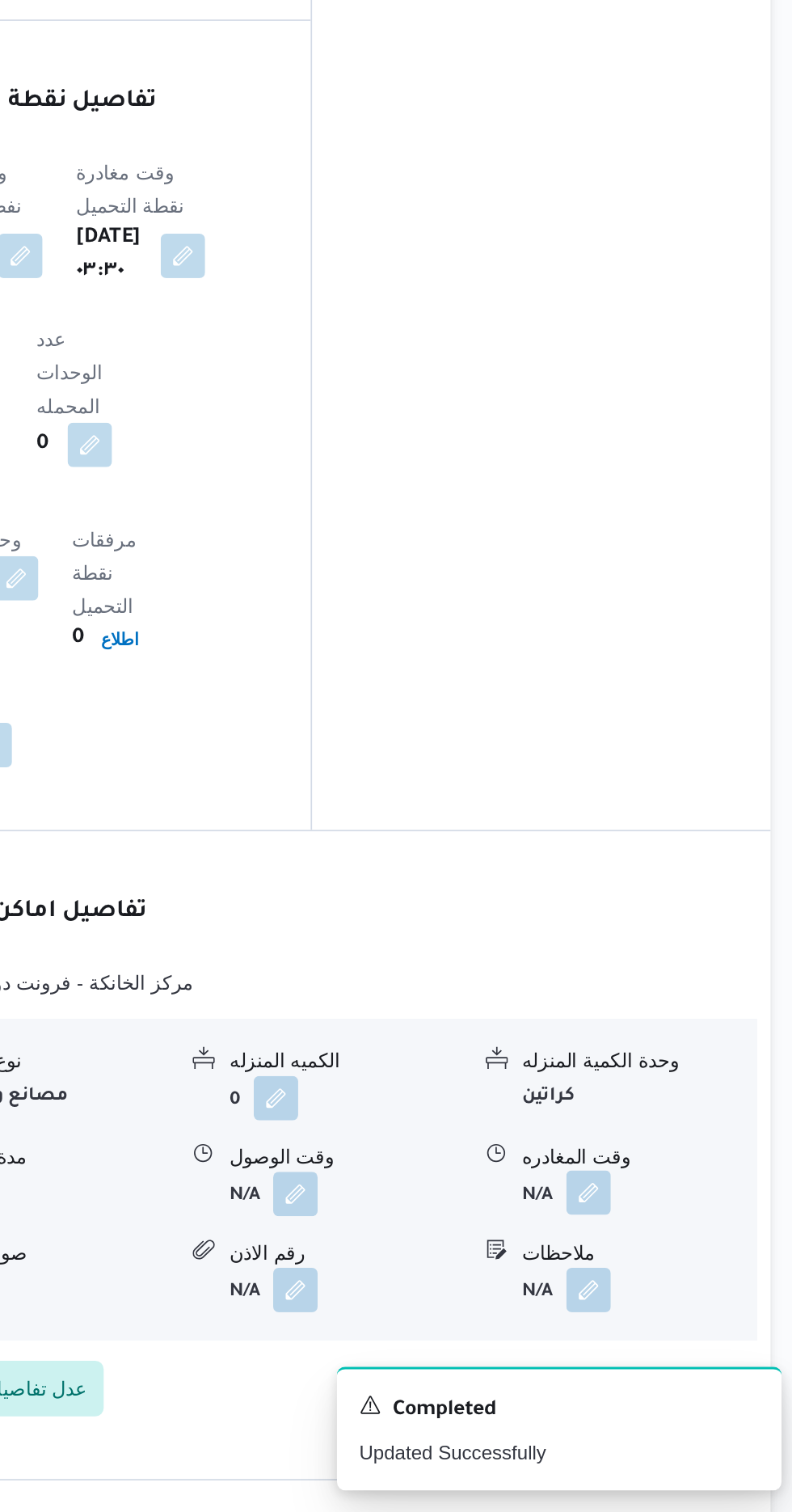
click at [663, 1313] on button "button" at bounding box center [667, 1326] width 26 height 26
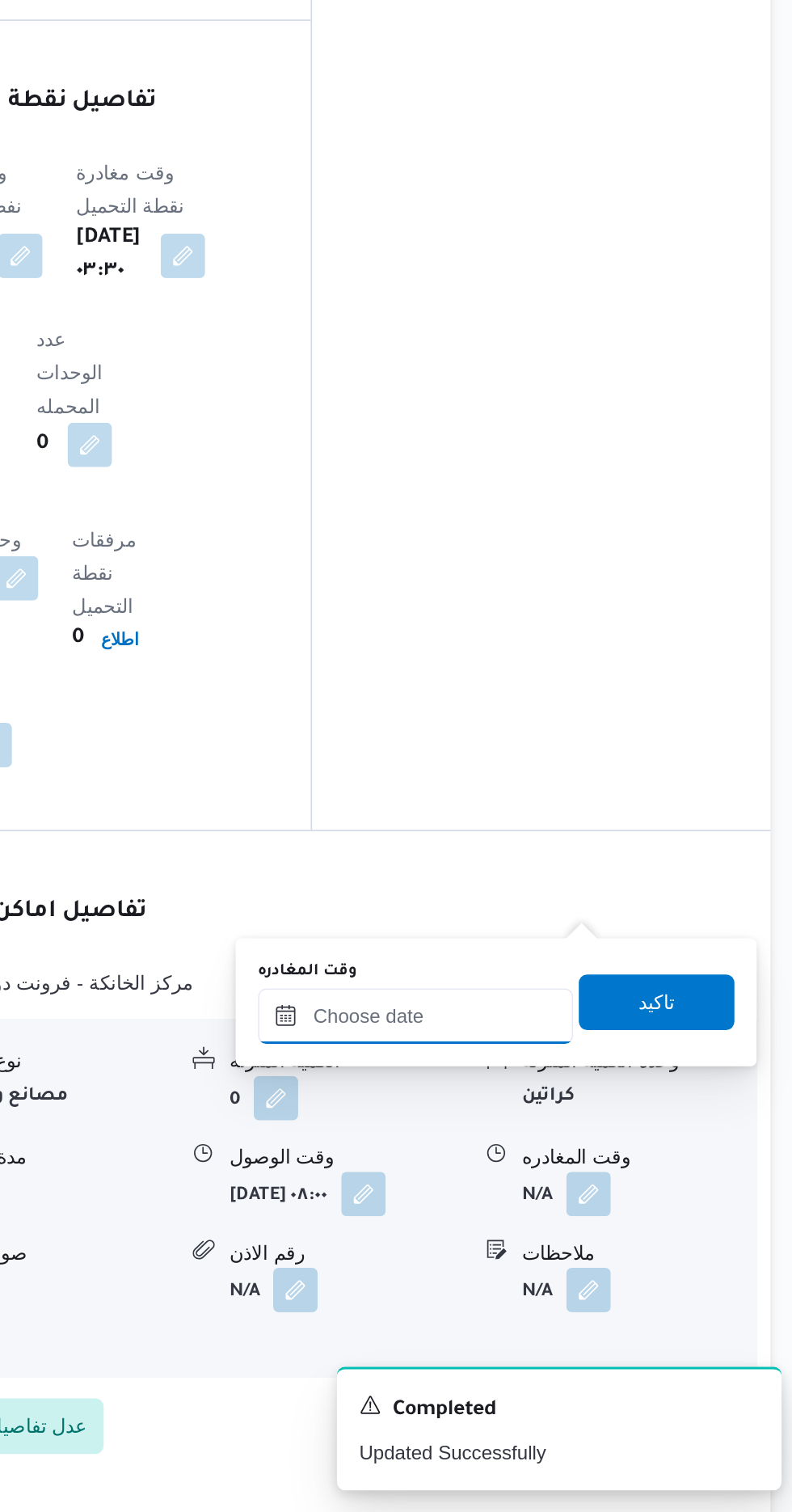
click at [585, 1218] on input "وقت المغادره" at bounding box center [566, 1223] width 184 height 33
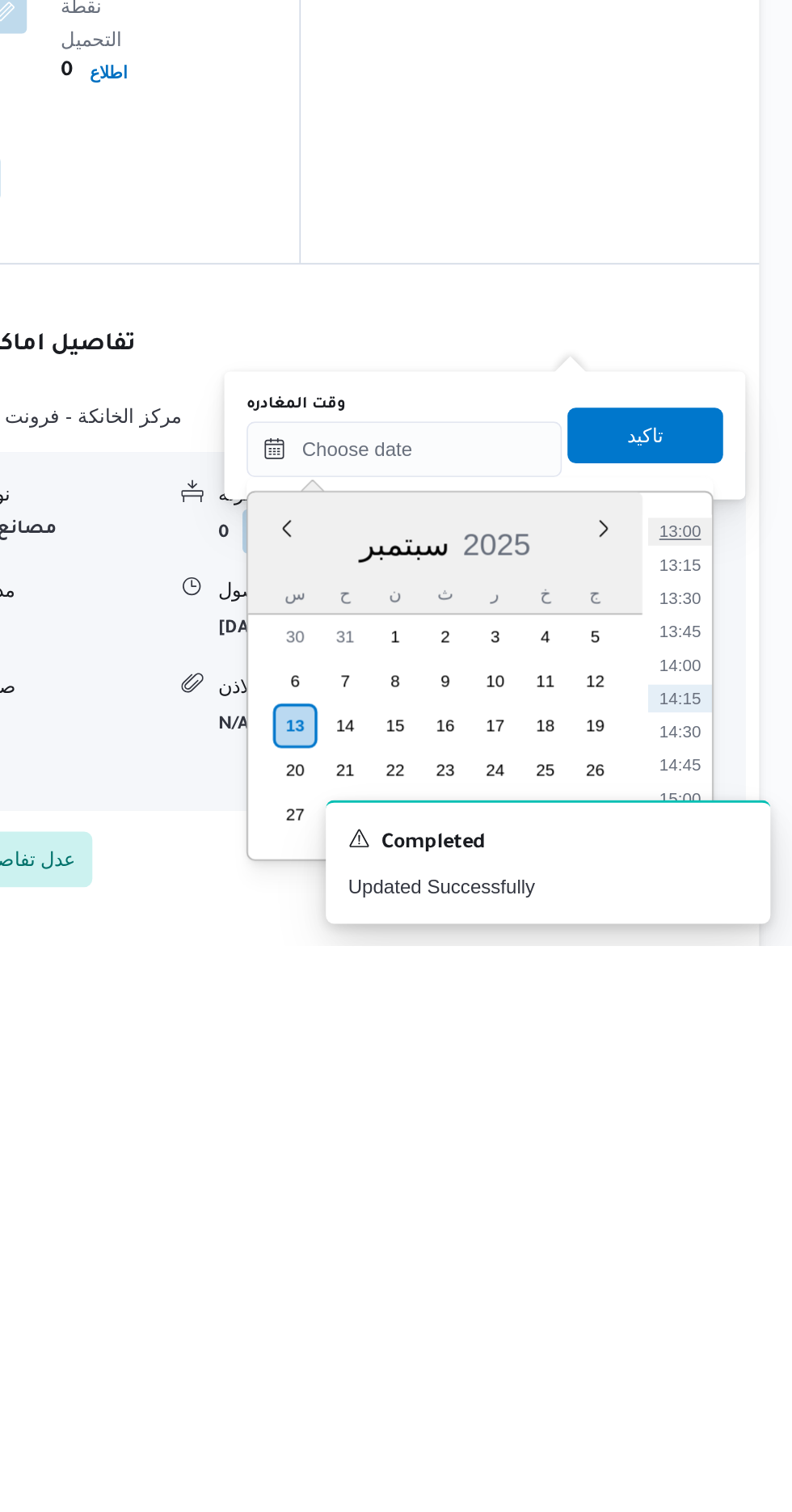
click at [729, 1273] on li "13:00" at bounding box center [726, 1270] width 38 height 16
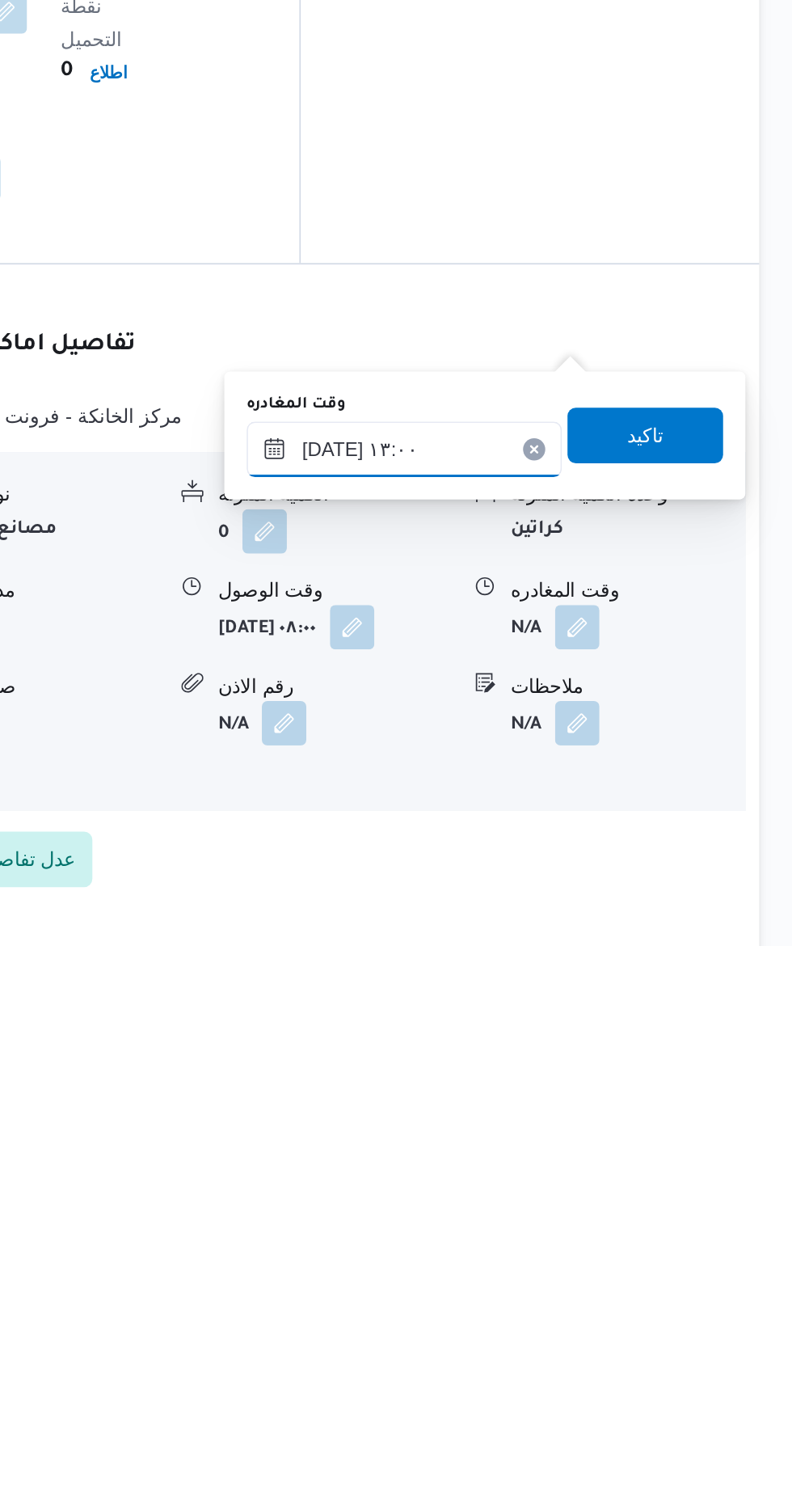
type input "[DATE] ١٣:٠٠"
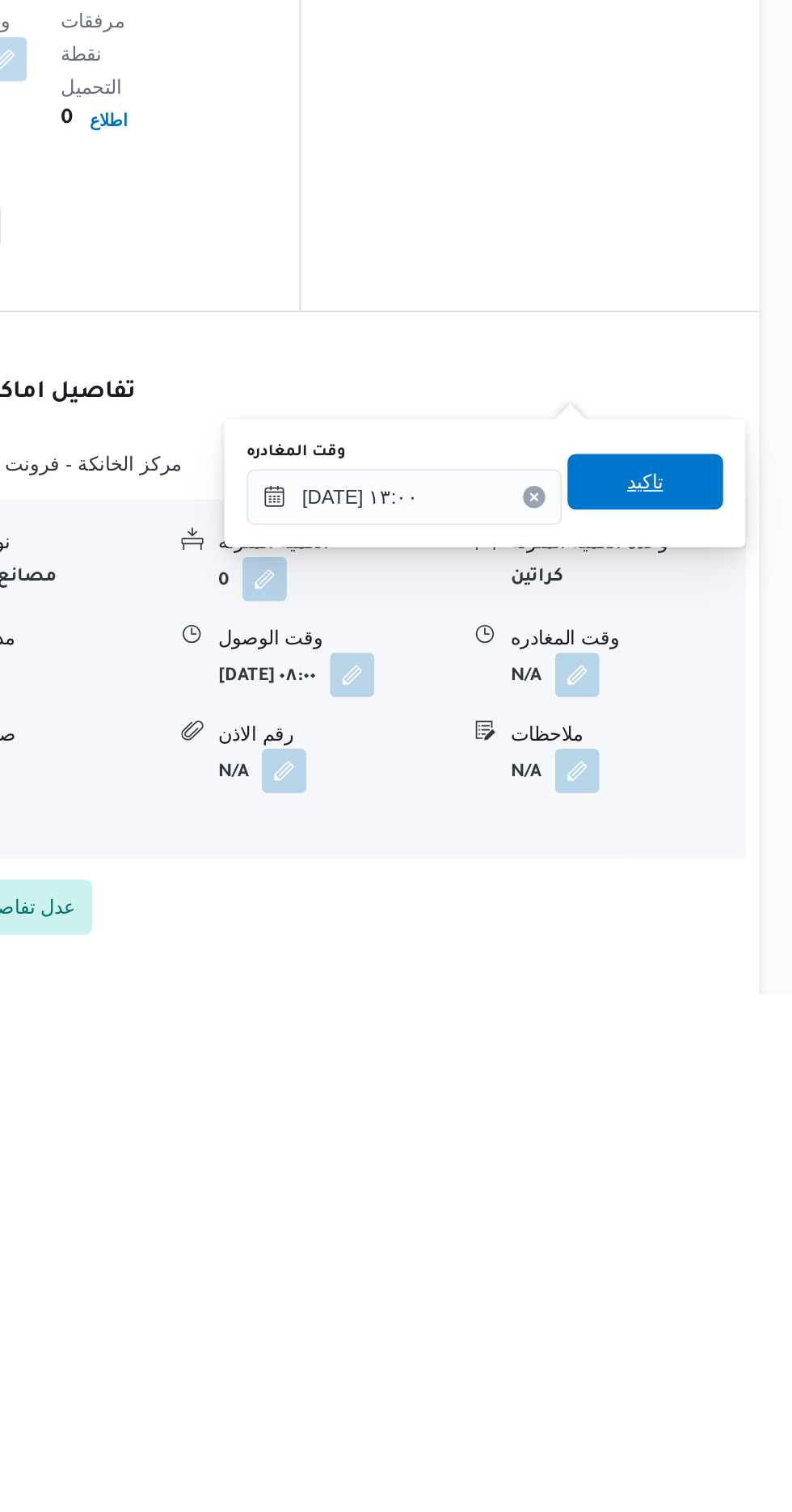
click at [717, 1219] on span "تاكيد" at bounding box center [706, 1213] width 21 height 19
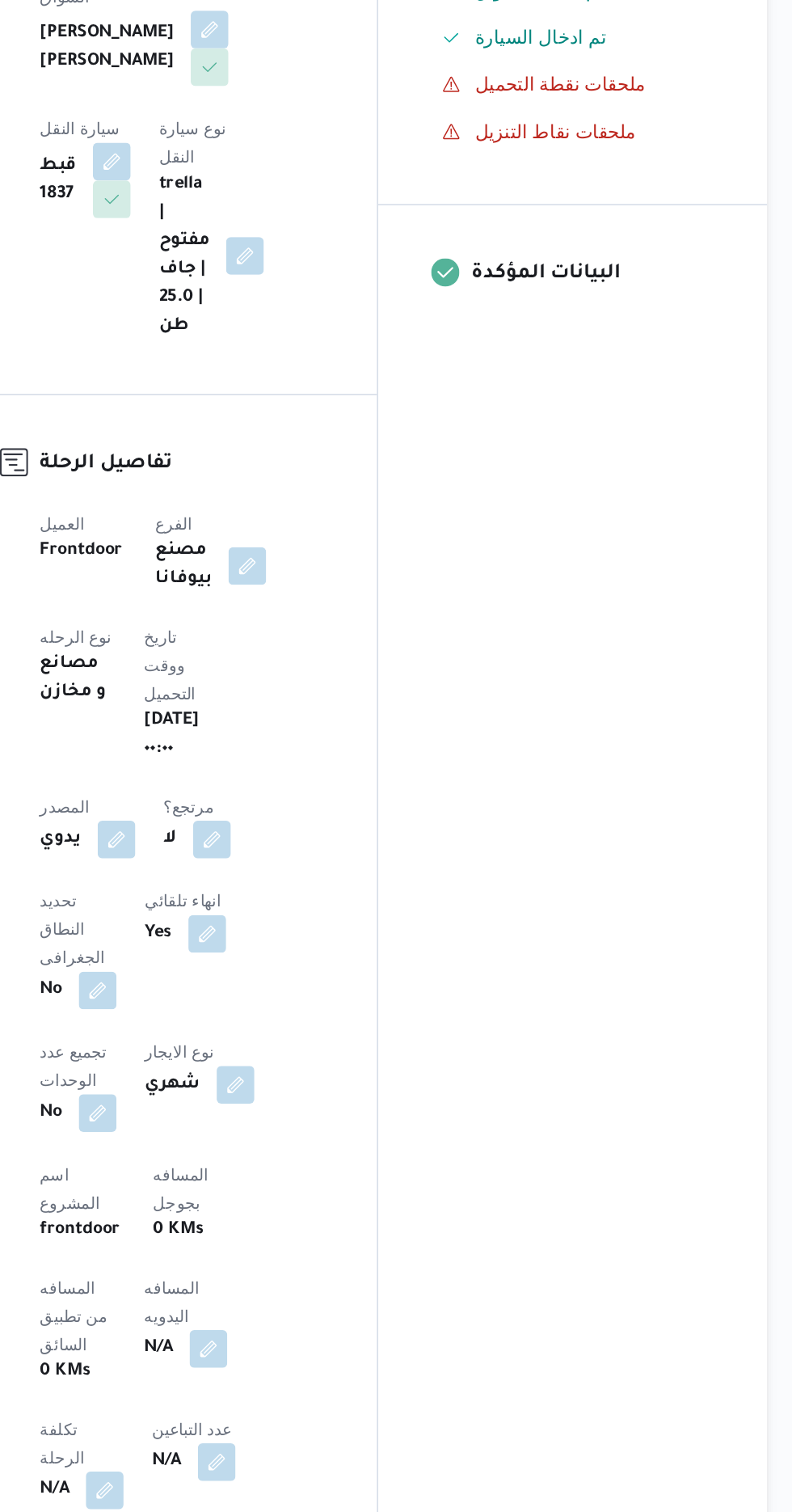
scroll to position [162, 0]
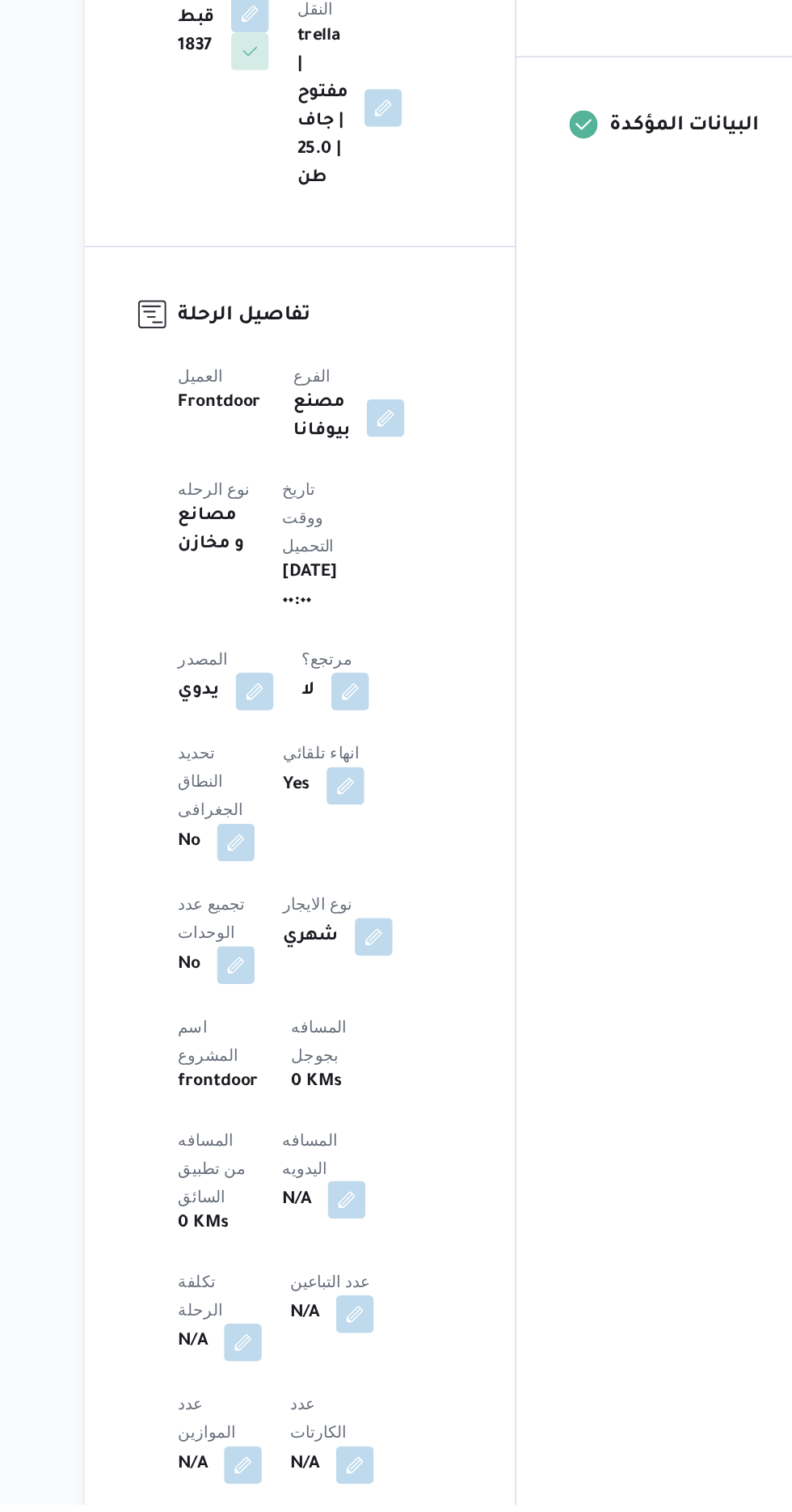
click at [377, 1291] on button "button" at bounding box center [389, 1303] width 26 height 26
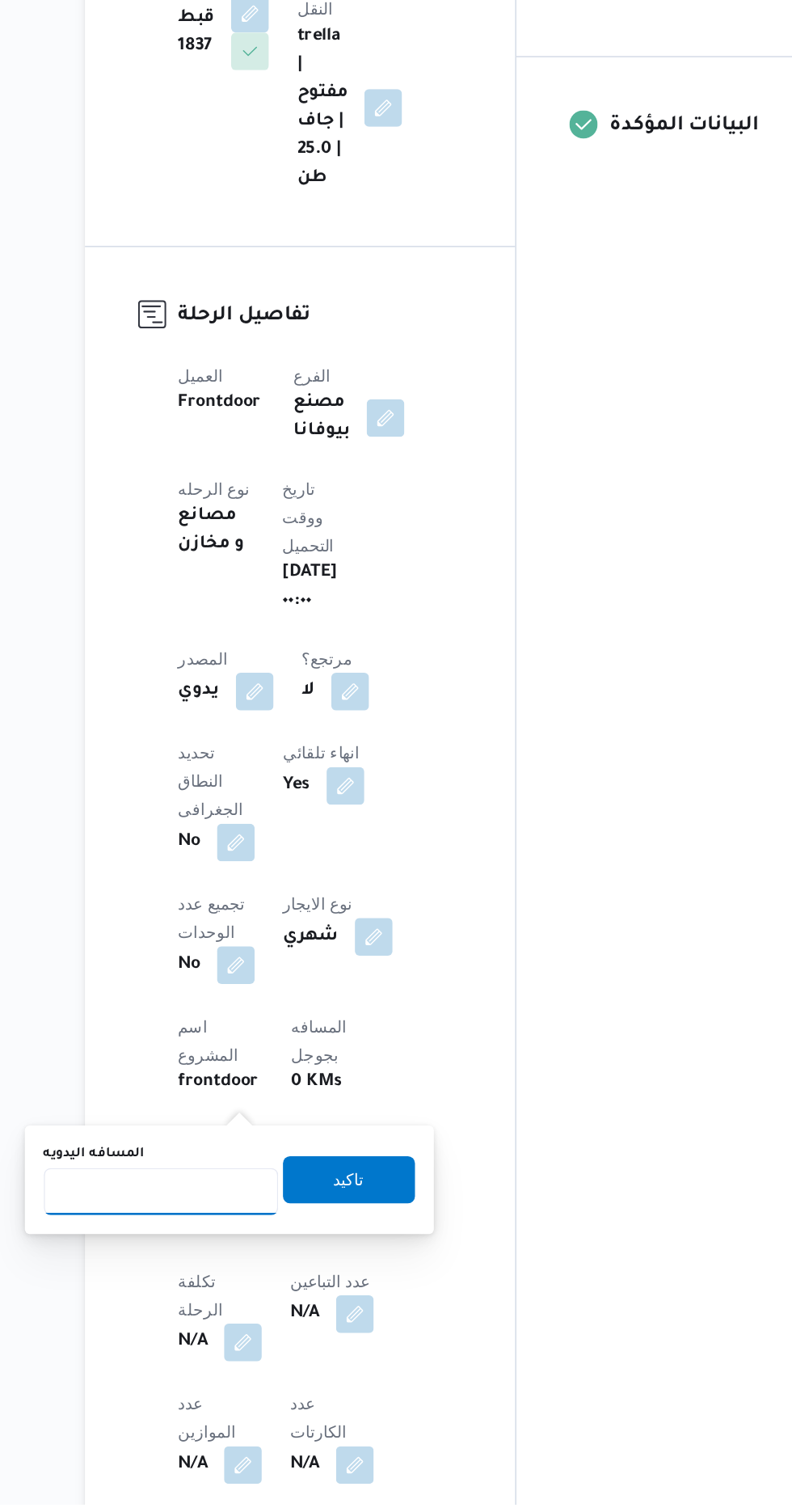
click at [265, 1296] on input "المسافه اليدويه" at bounding box center [262, 1297] width 161 height 33
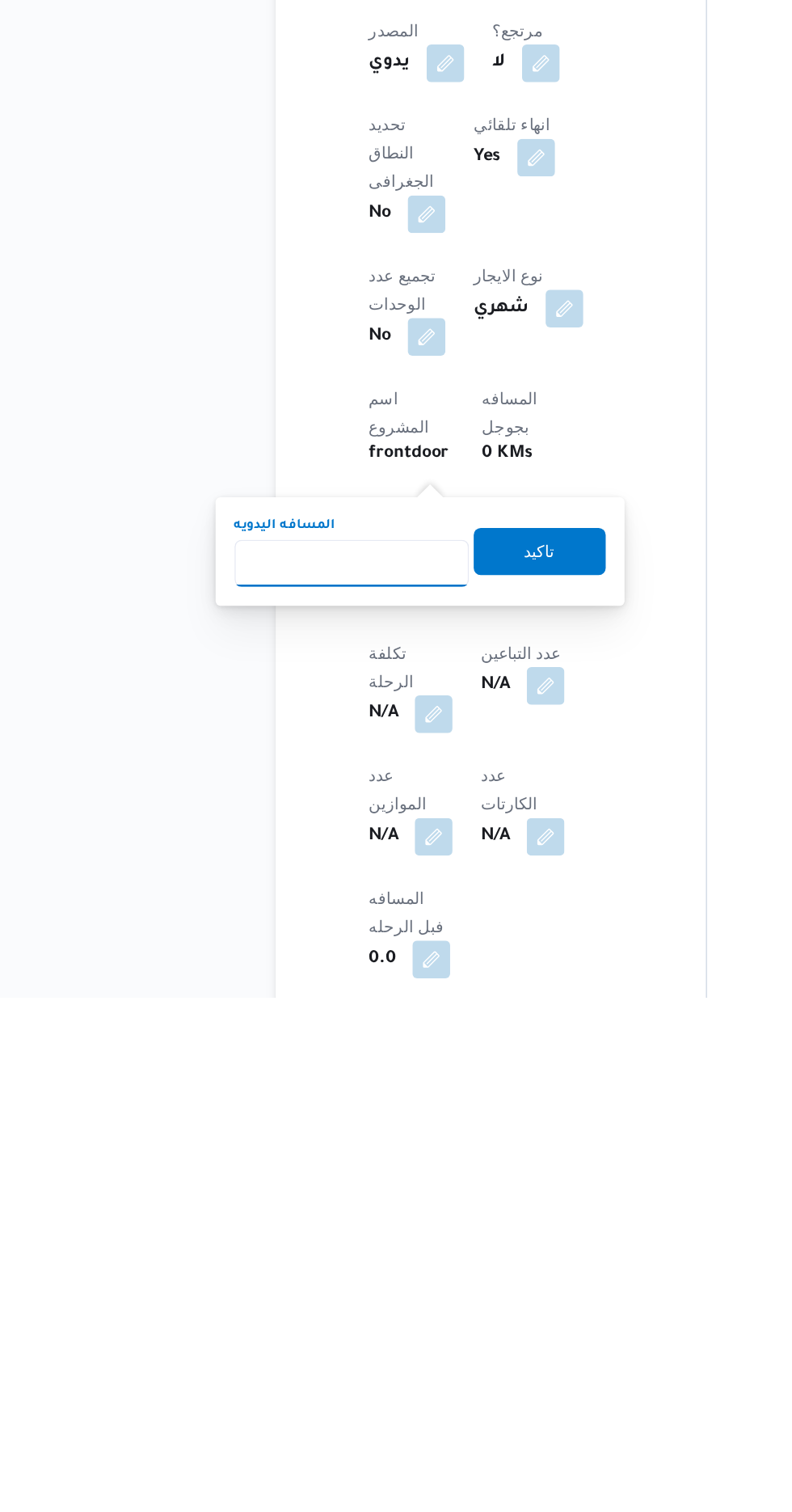
scroll to position [250, 0]
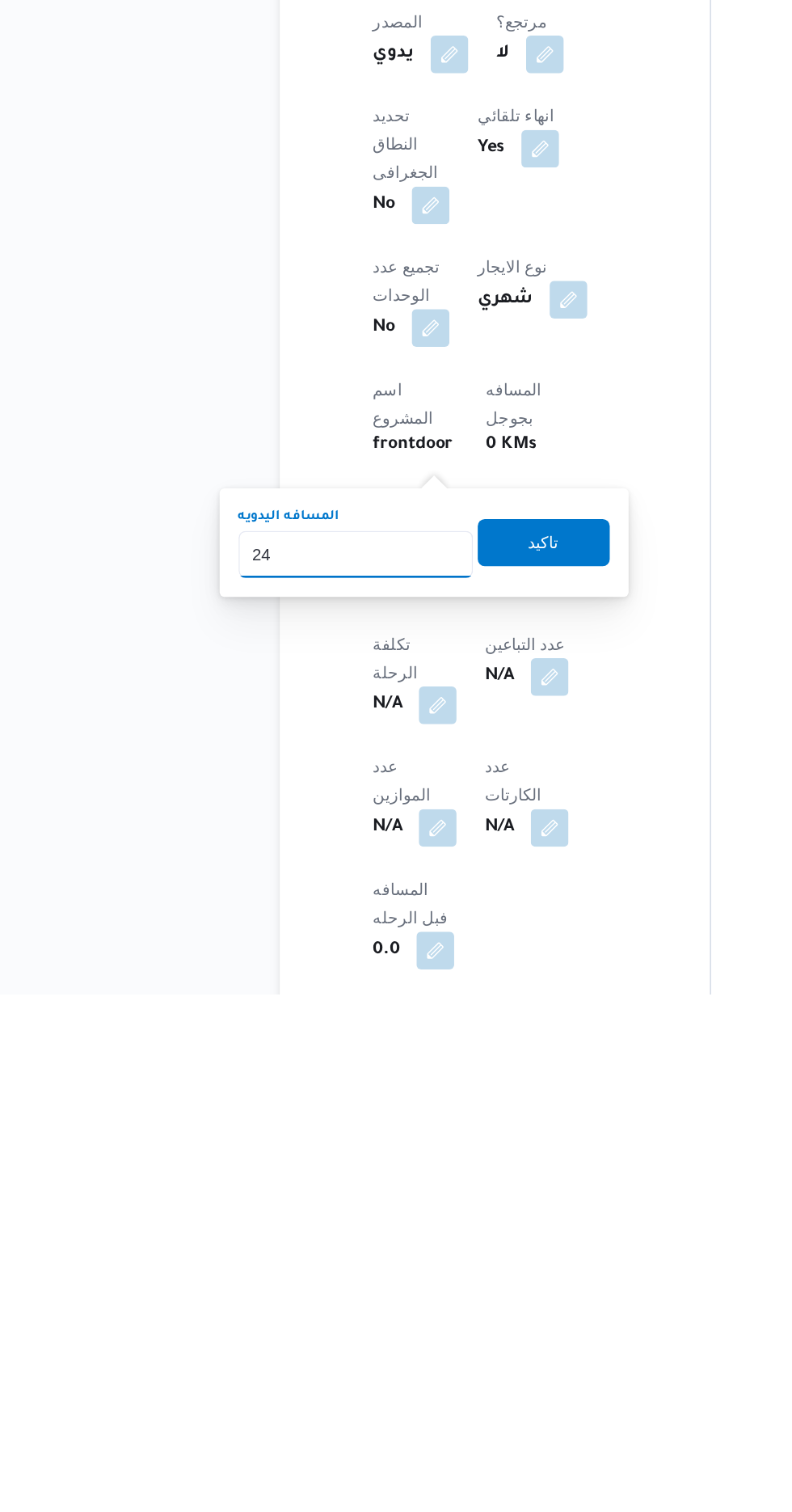
type input "240"
click at [414, 1210] on span "تاكيد" at bounding box center [391, 1201] width 90 height 33
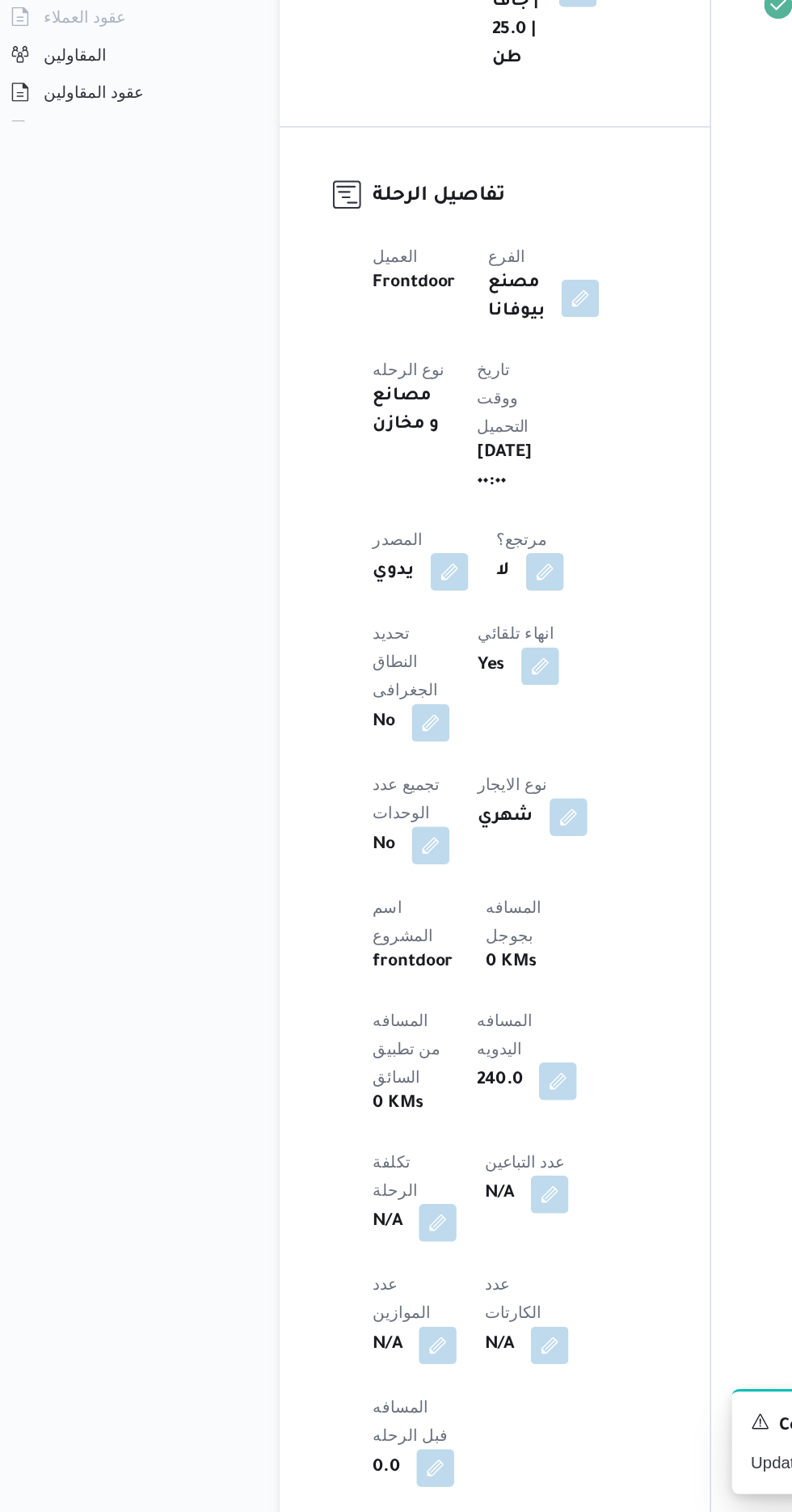
scroll to position [0, 0]
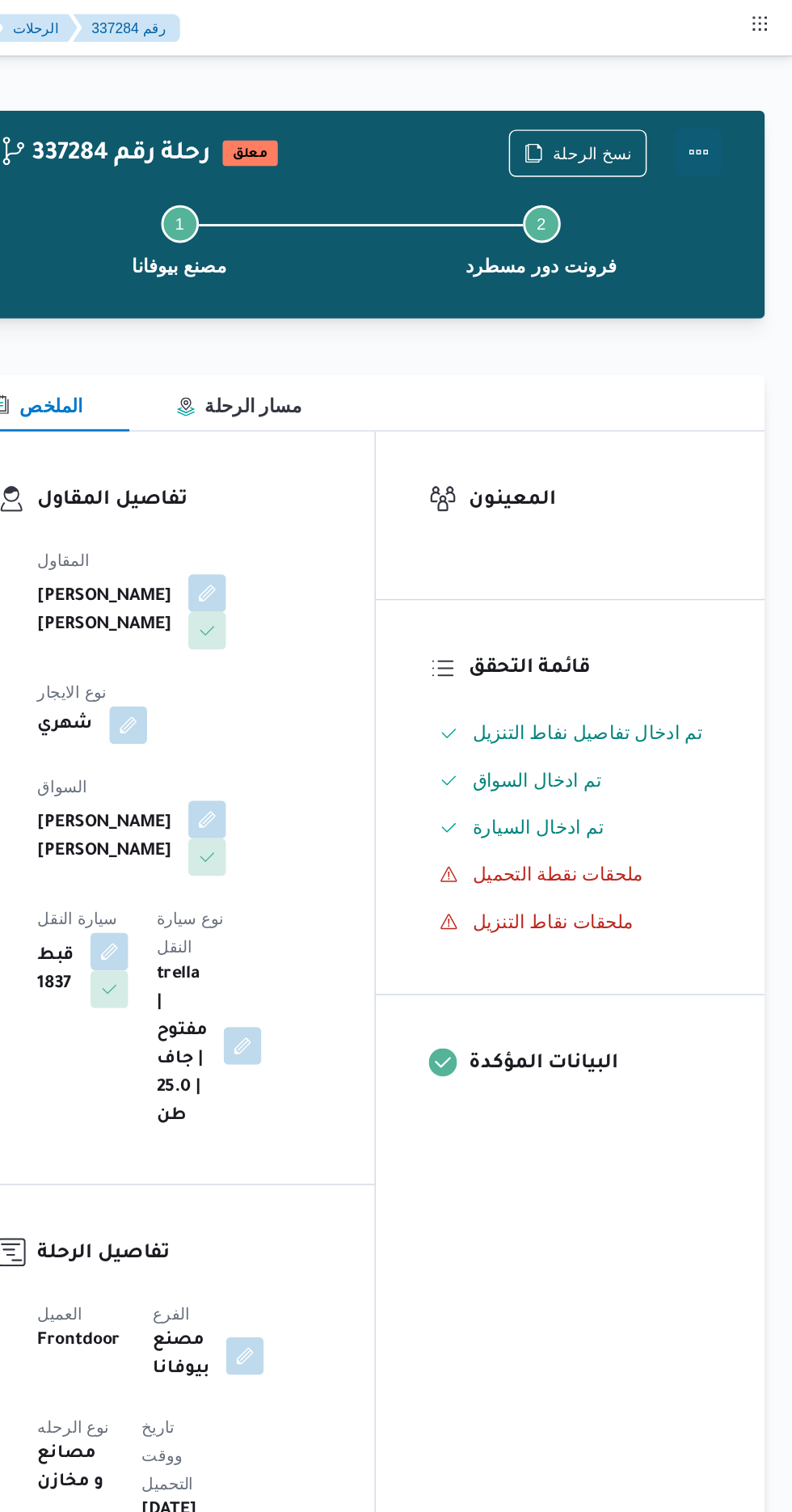
click at [738, 102] on button "Actions" at bounding box center [727, 104] width 33 height 33
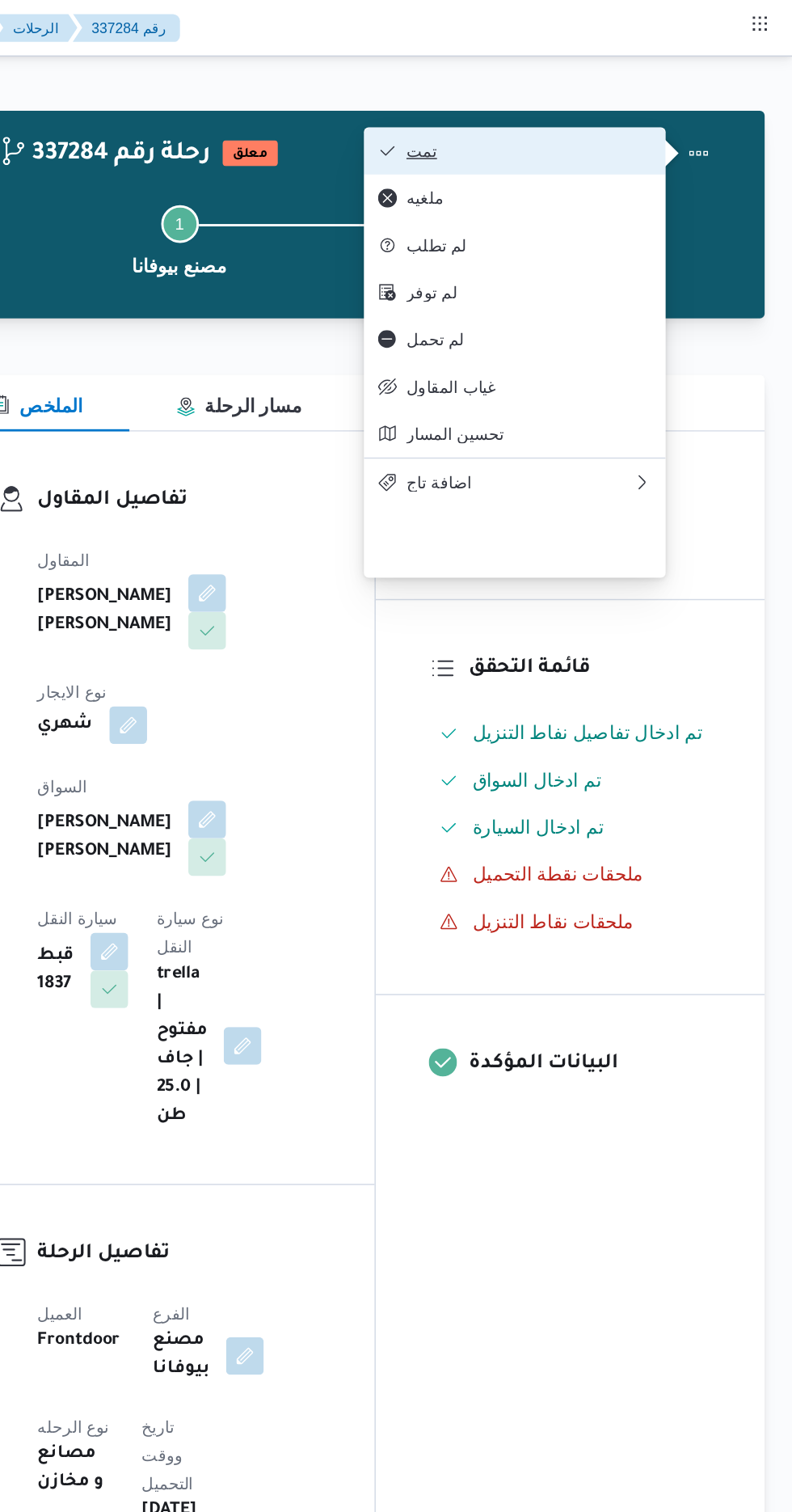
click at [690, 102] on span "تمت" at bounding box center [611, 103] width 168 height 13
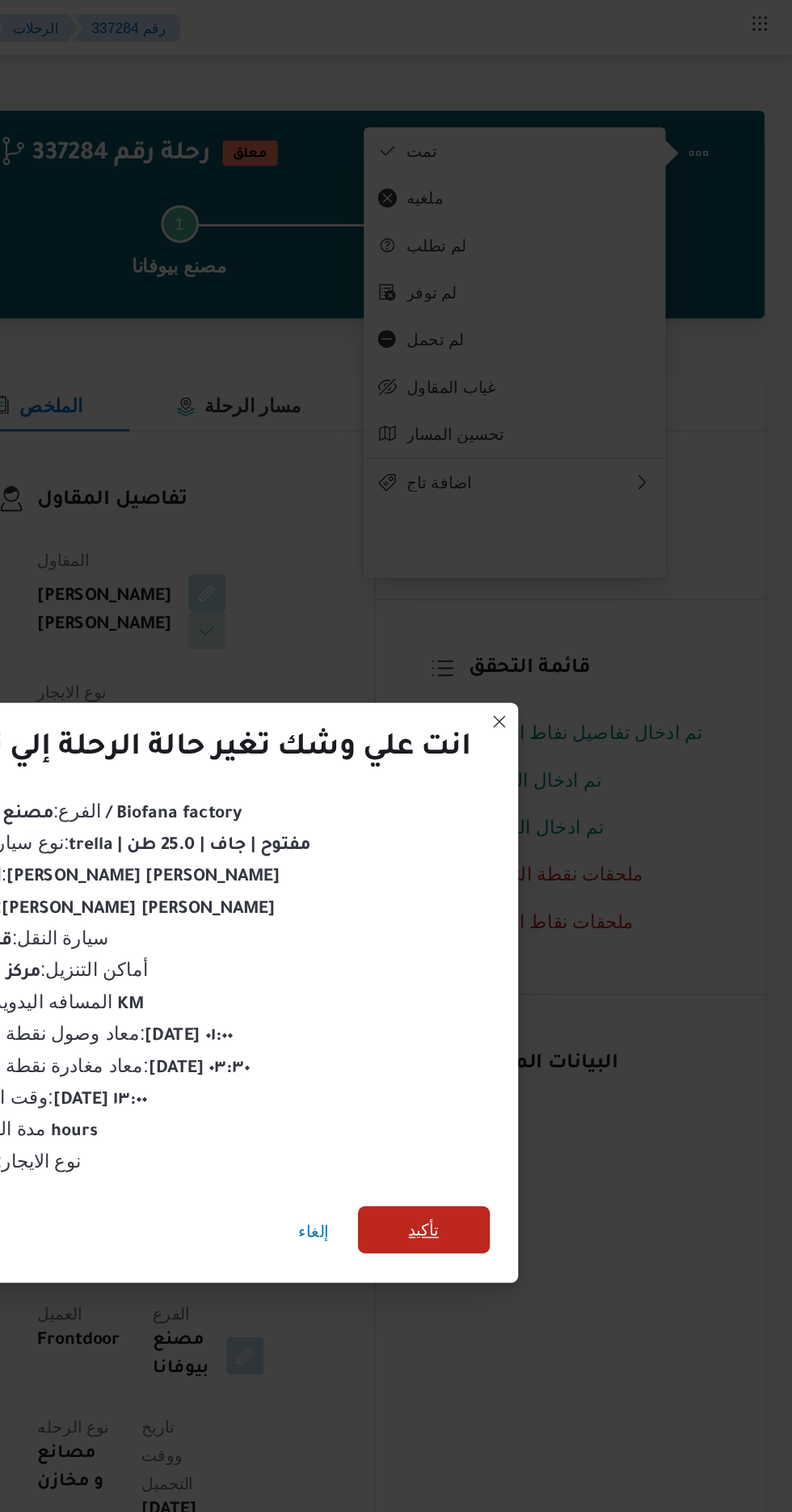
click at [536, 843] on span "تأكيد" at bounding box center [539, 843] width 21 height 19
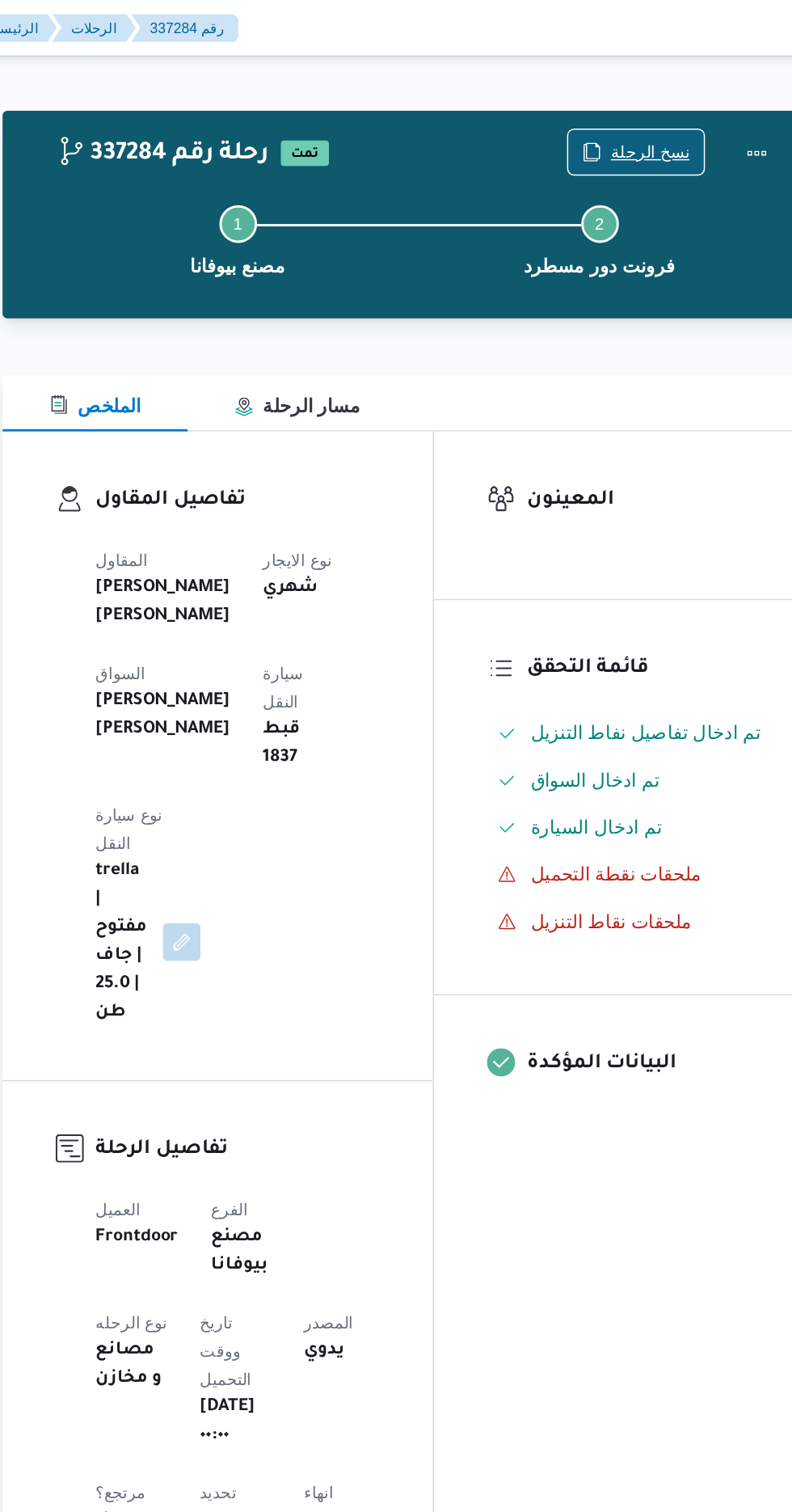
click at [654, 99] on span "نسخ الرحلة" at bounding box center [654, 104] width 54 height 19
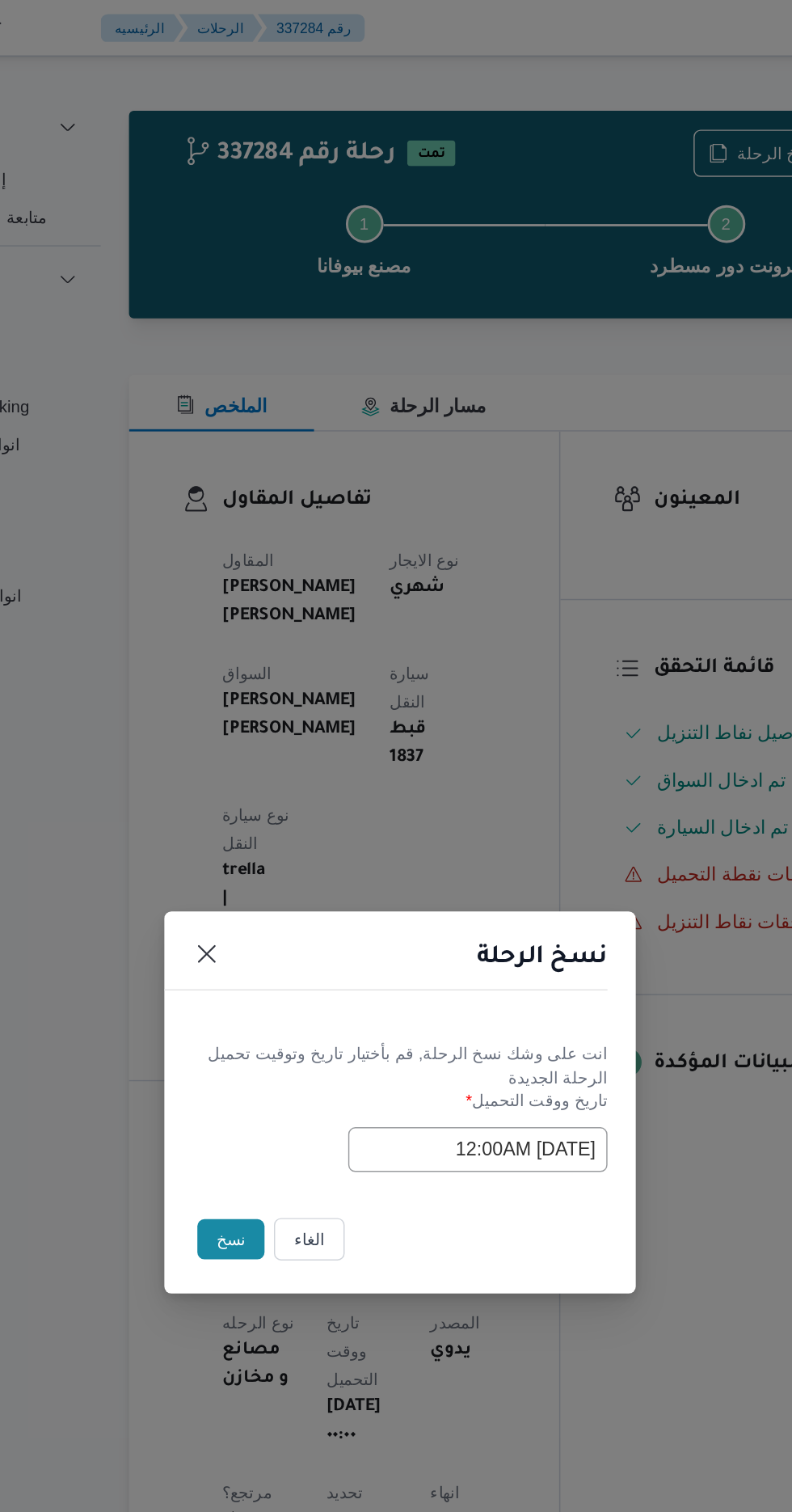
click at [272, 858] on button "نسخ" at bounding box center [280, 849] width 46 height 28
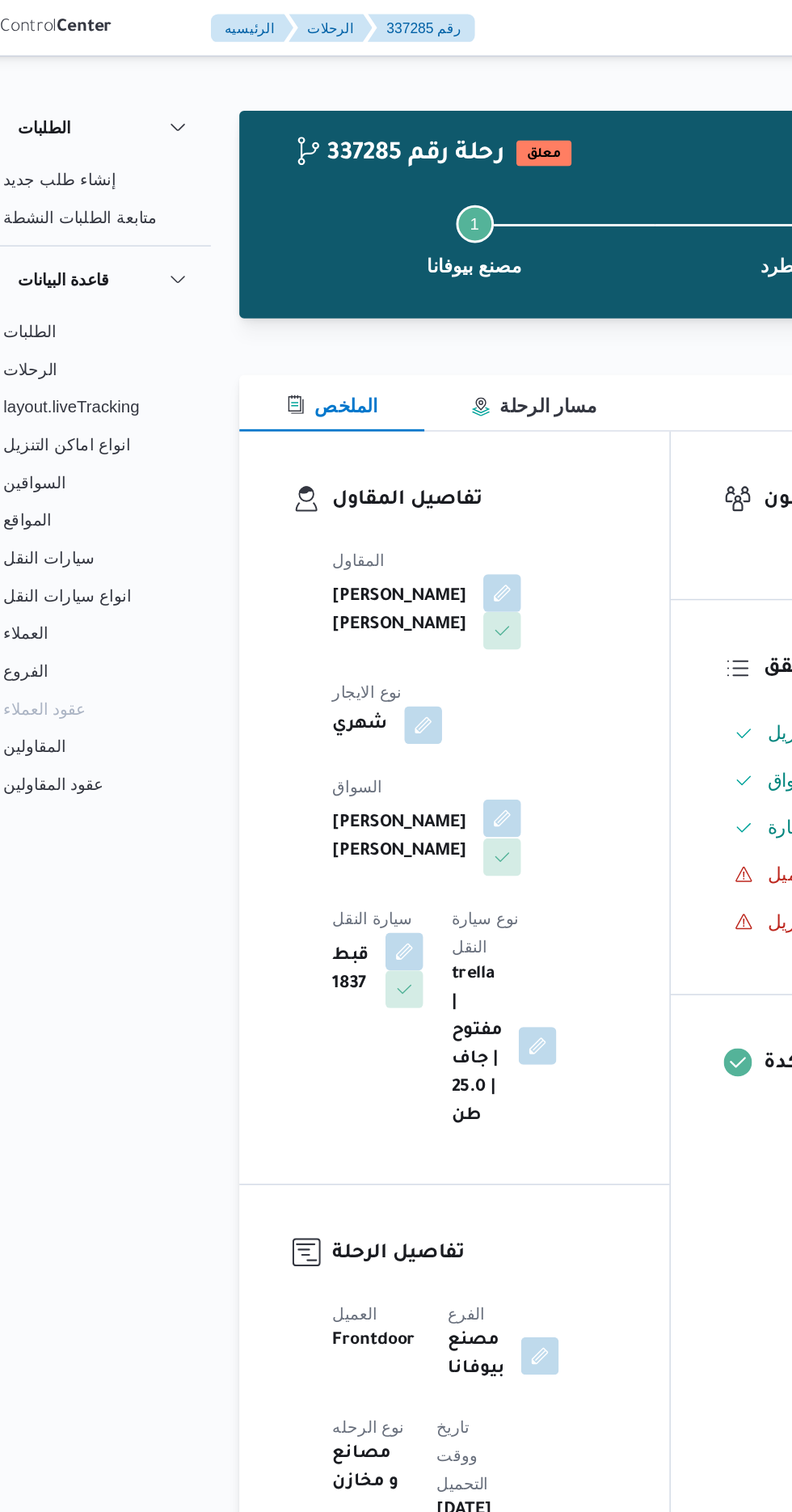
click at [378, 548] on button "button" at bounding box center [390, 561] width 26 height 26
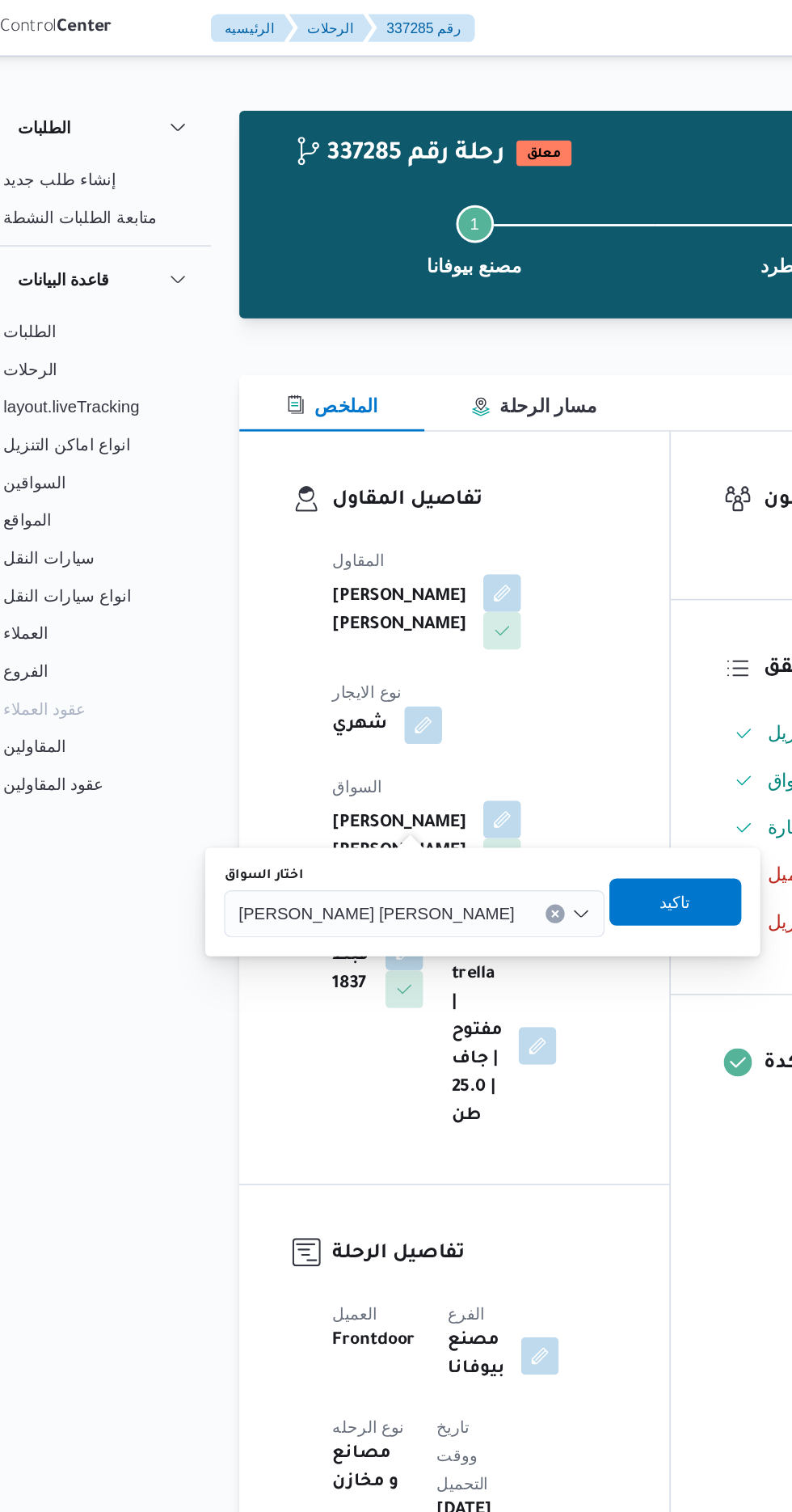
click at [406, 626] on input "اختار السواق" at bounding box center [407, 626] width 2 height 19
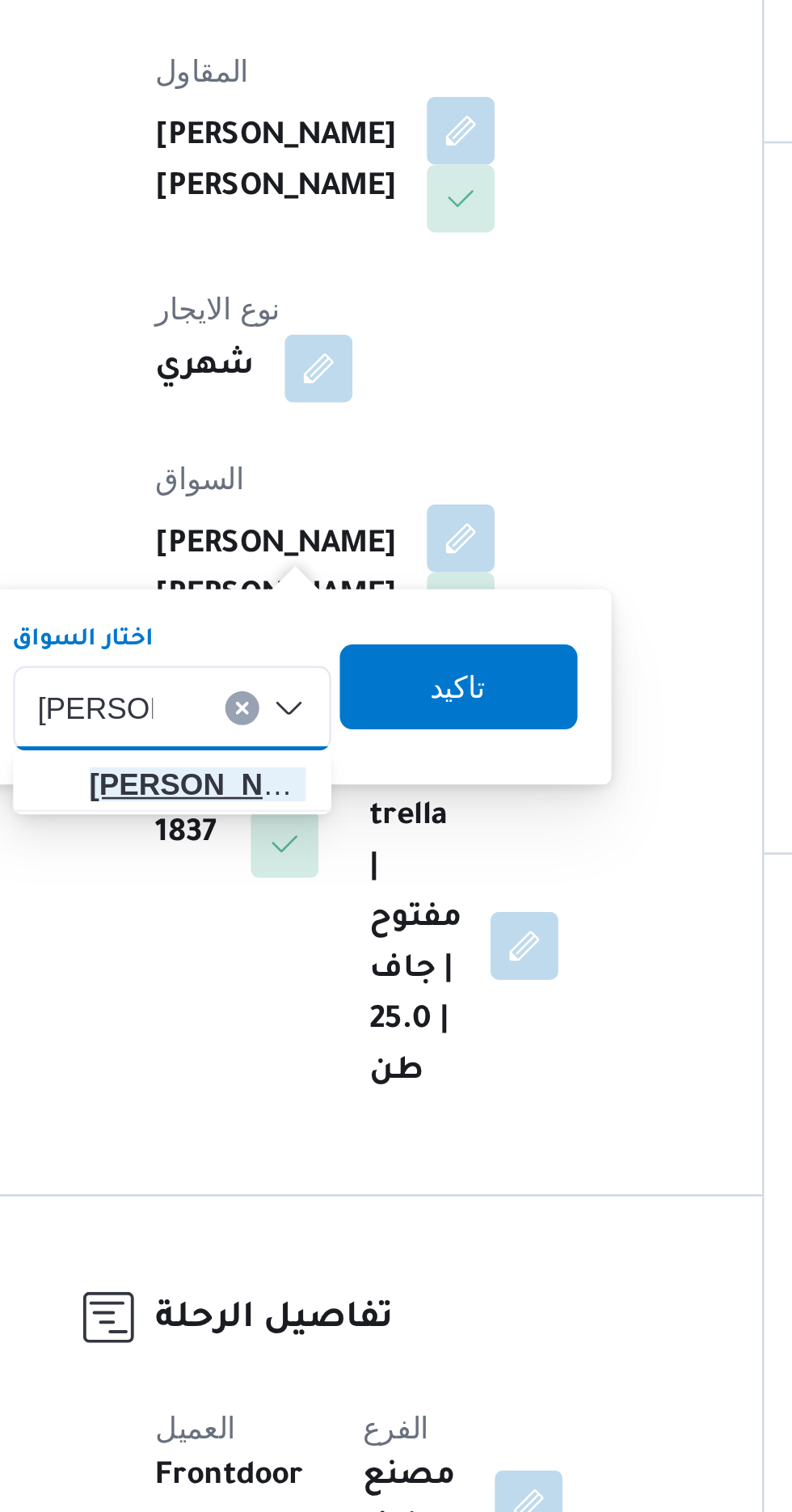
type input "[PERSON_NAME]"
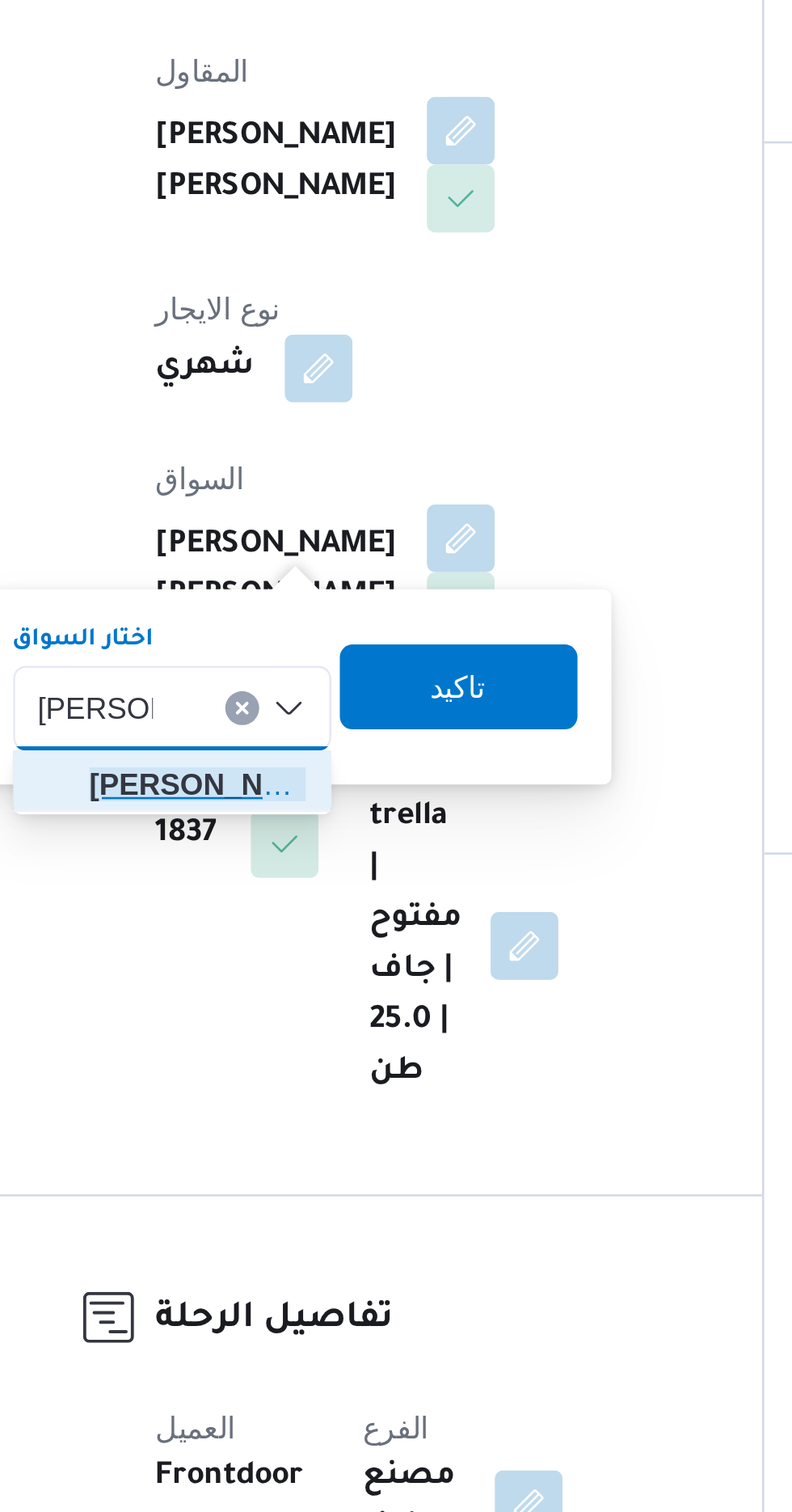
click at [298, 651] on span "[PERSON_NAME] ان [PERSON_NAME]" at bounding box center [290, 655] width 83 height 19
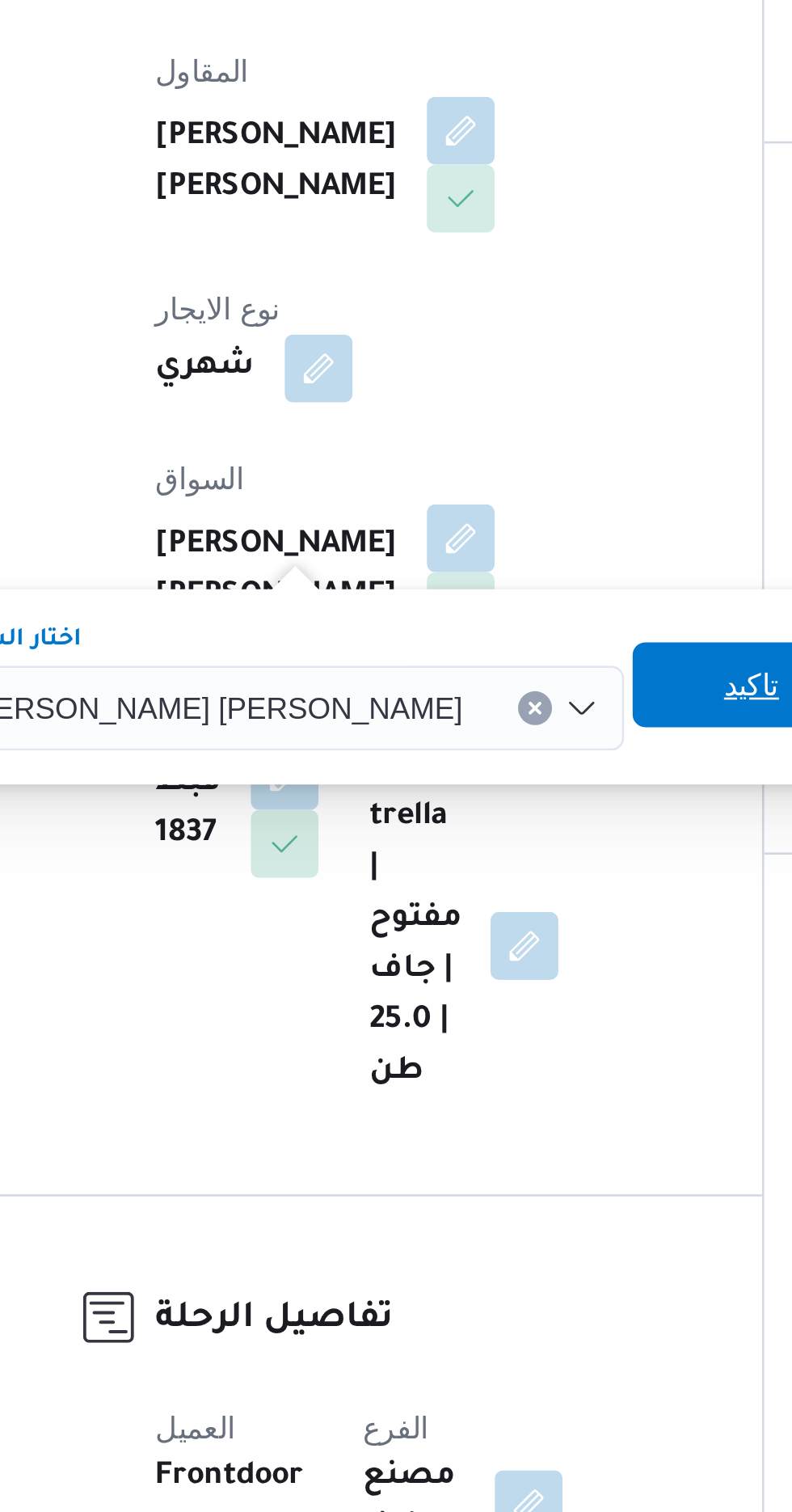
click at [490, 621] on span "تاكيد" at bounding box center [500, 618] width 21 height 19
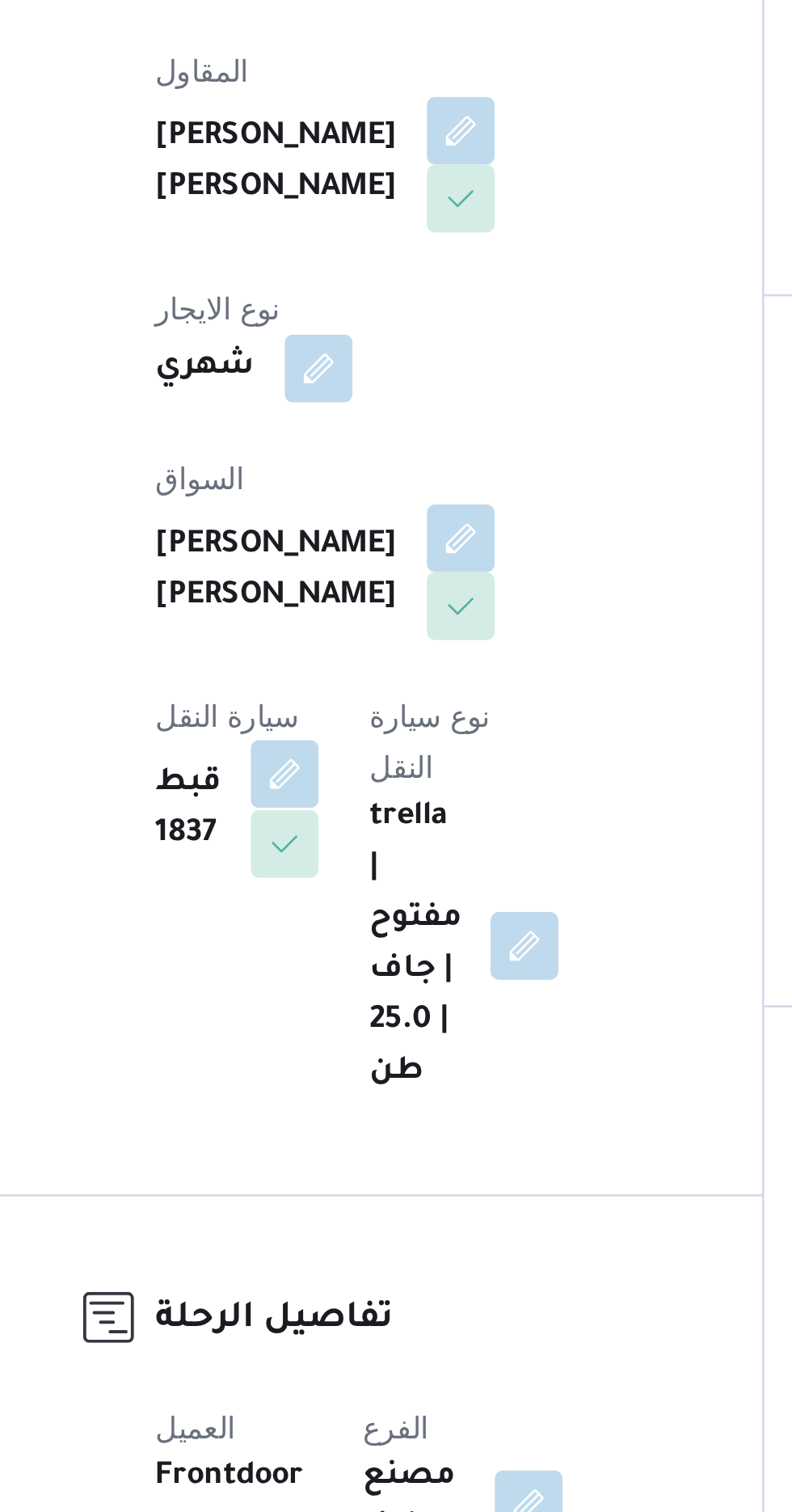
click at [336, 639] on button "button" at bounding box center [322, 651] width 26 height 26
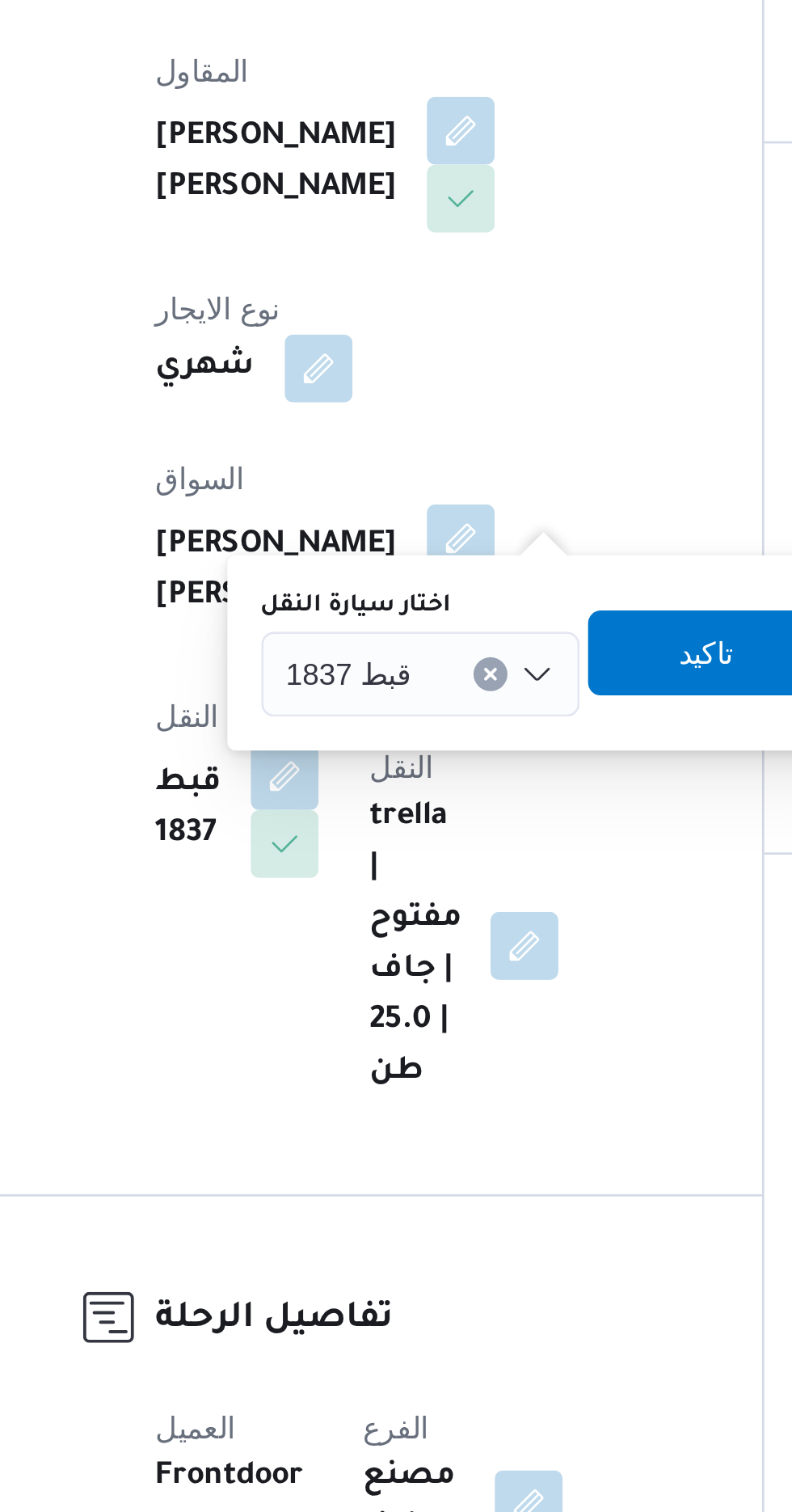
click at [378, 609] on input "اختار سيارة النقل" at bounding box center [379, 613] width 2 height 19
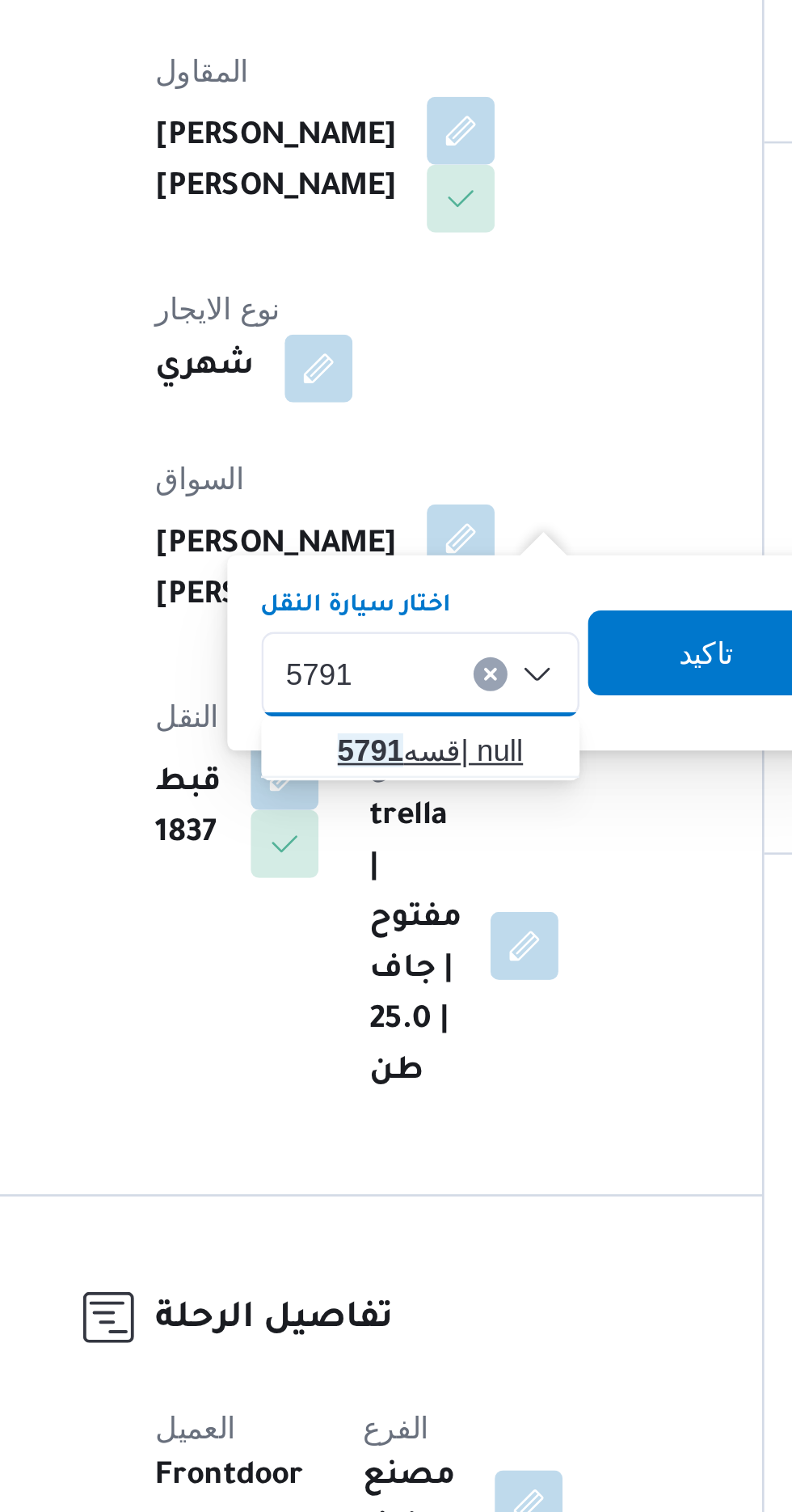
type input "5791"
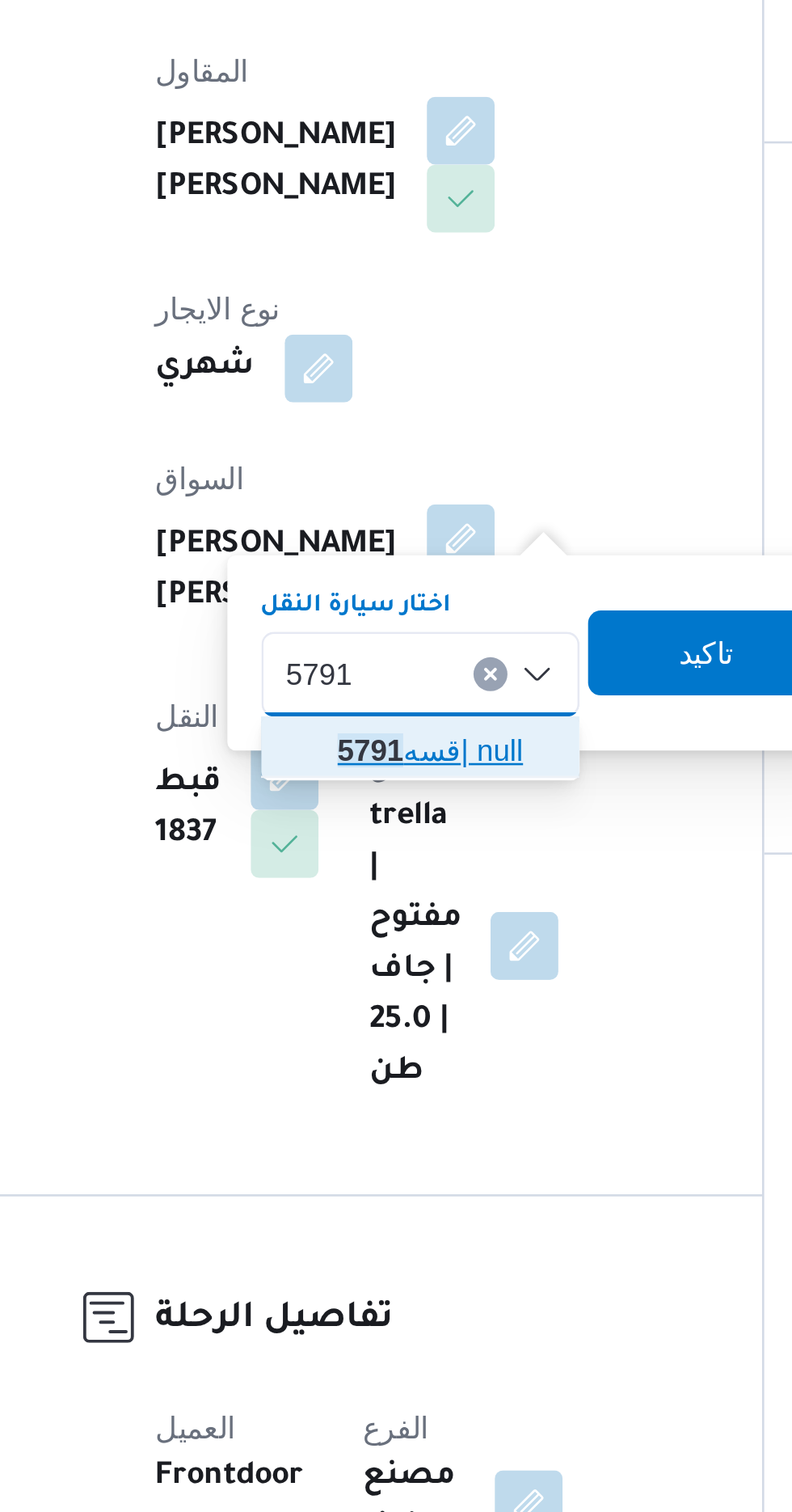
click at [388, 640] on span "قسه 5791 | null" at bounding box center [384, 642] width 83 height 19
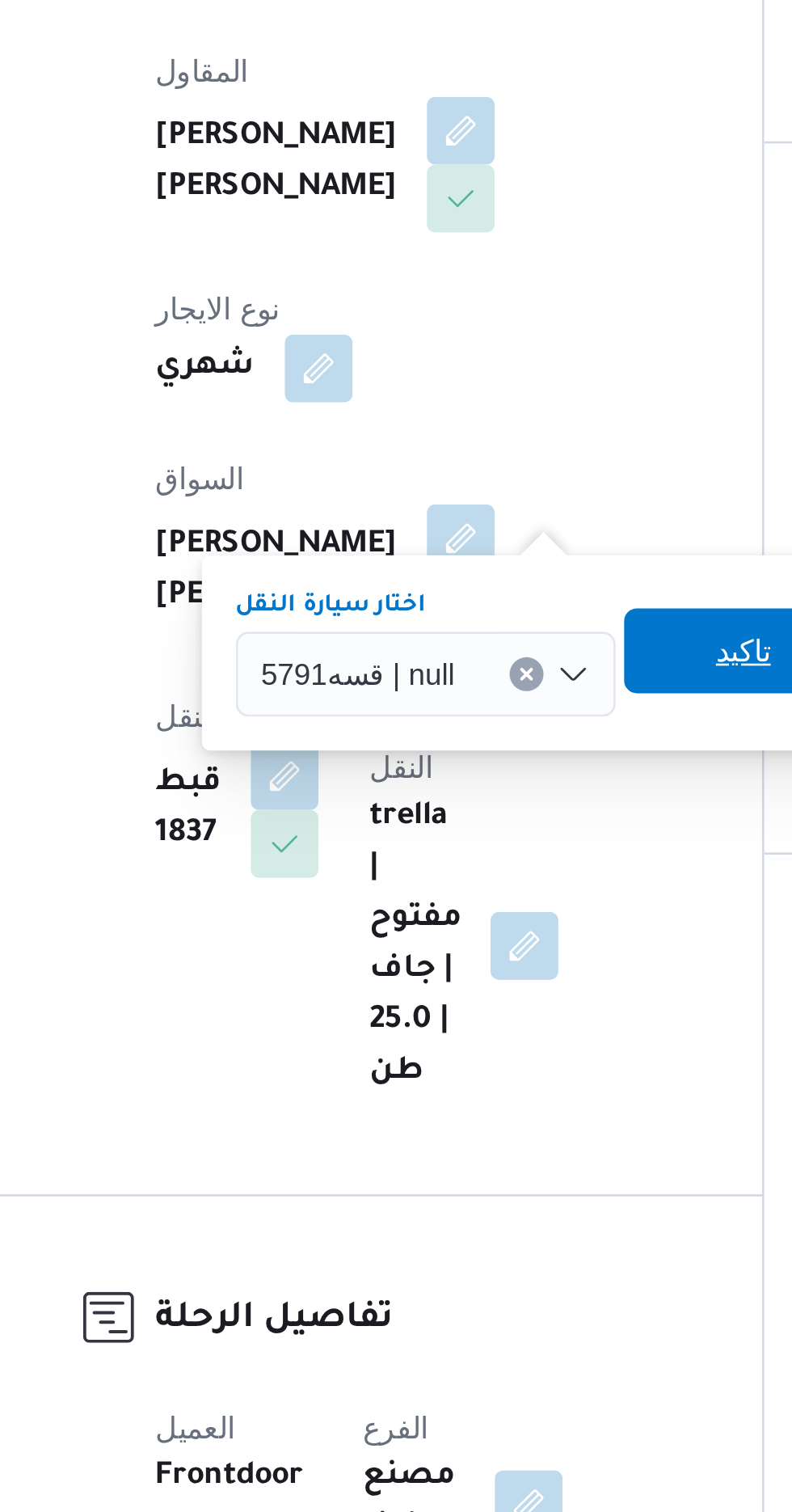
click at [480, 606] on span "تاكيد" at bounding box center [498, 604] width 90 height 33
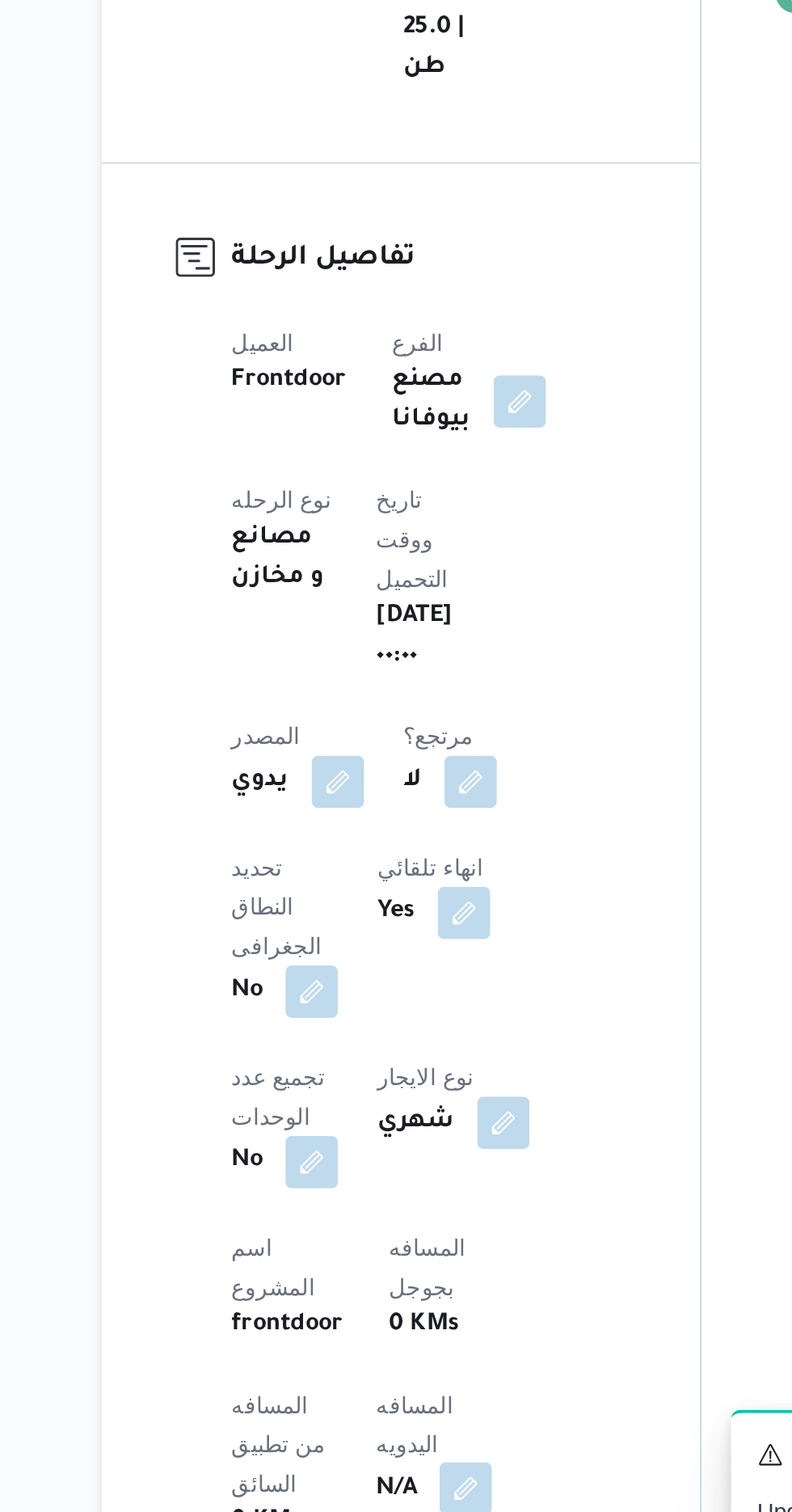
click at [377, 1453] on button "button" at bounding box center [389, 1465] width 26 height 26
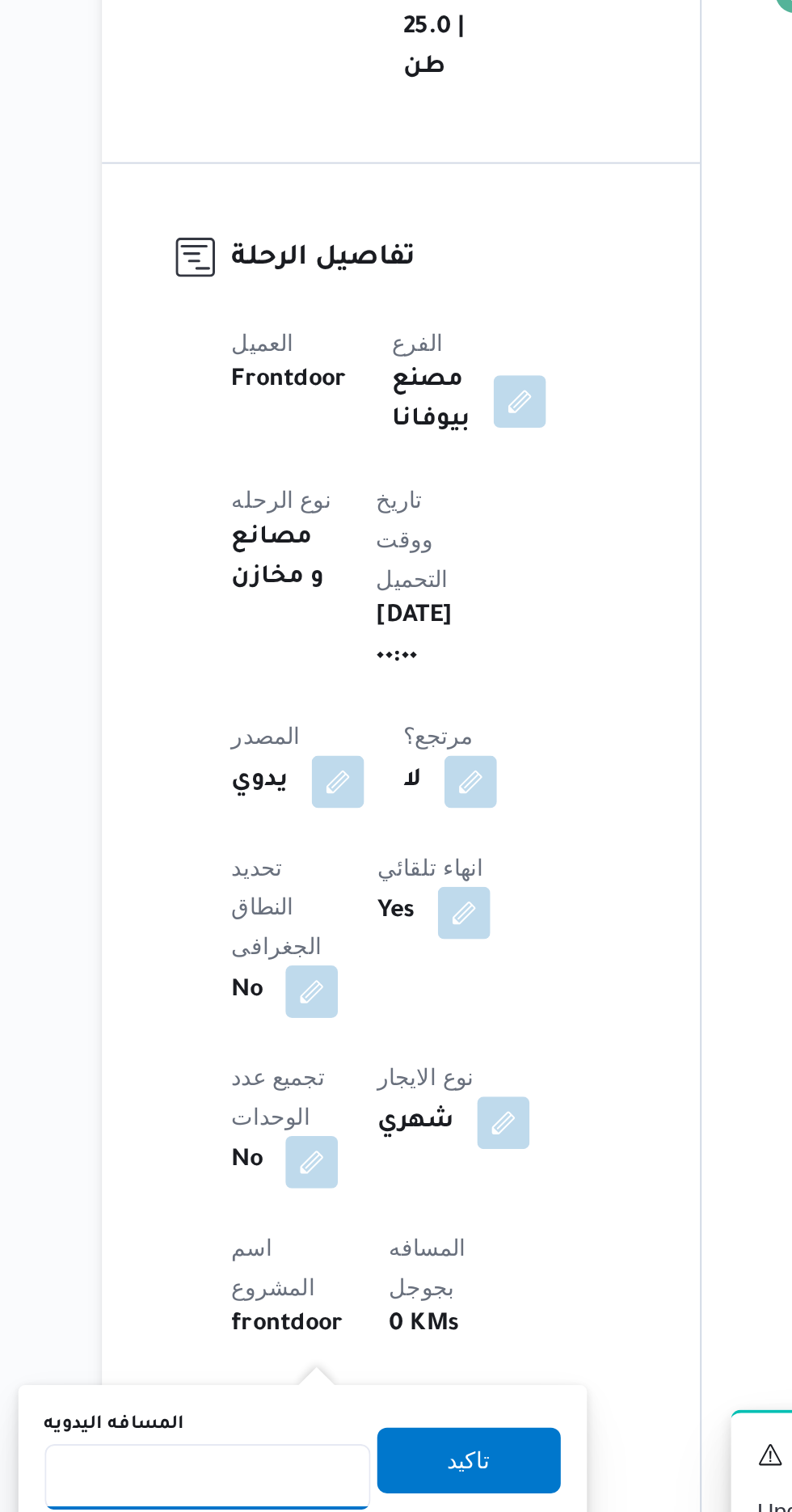
click at [297, 1463] on input "المسافه اليدويه" at bounding box center [262, 1460] width 161 height 33
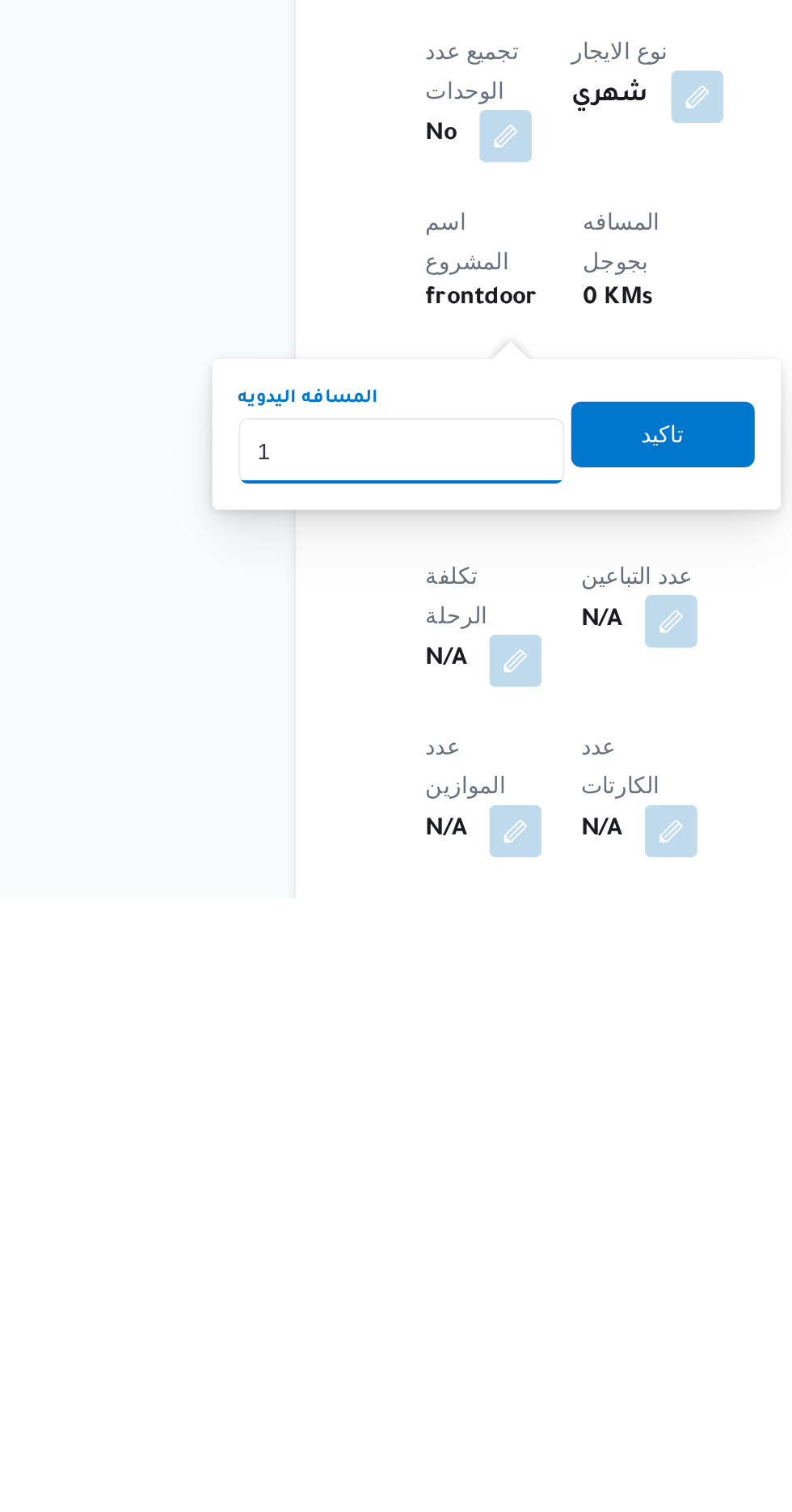
scroll to position [169, 0]
type input "1"
type input "240"
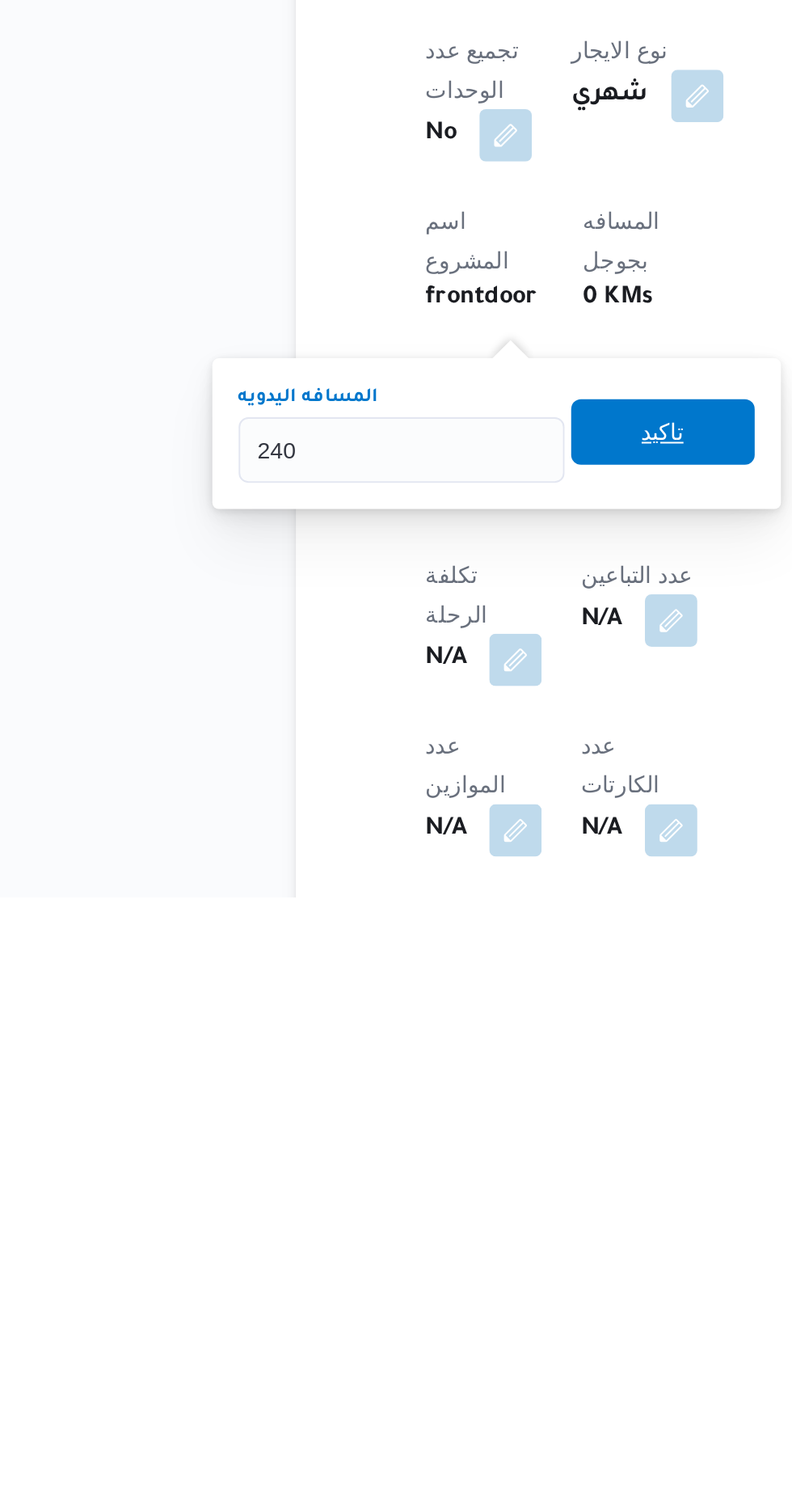
click at [414, 1298] on span "تاكيد" at bounding box center [391, 1282] width 90 height 33
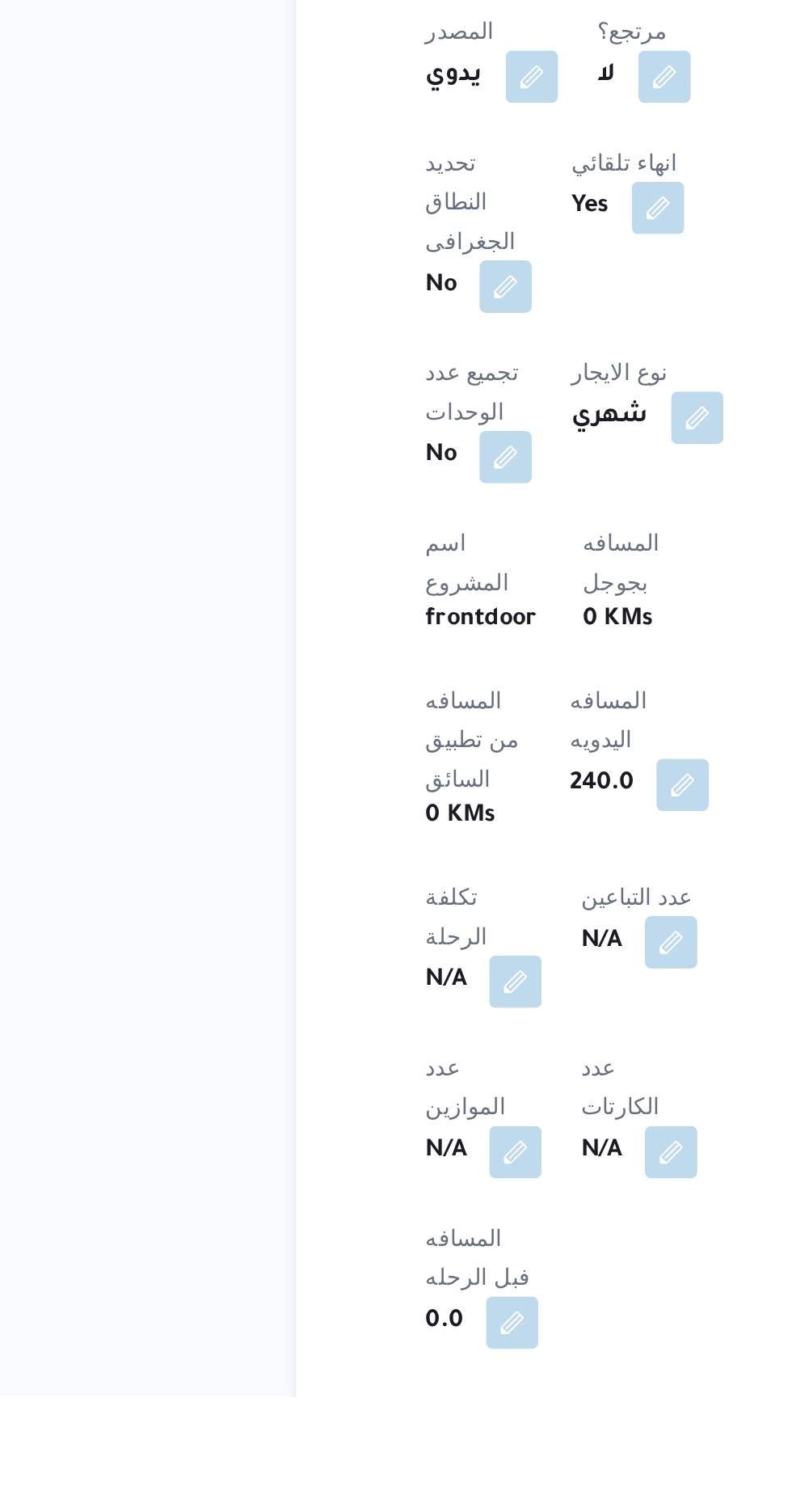
scroll to position [290, 0]
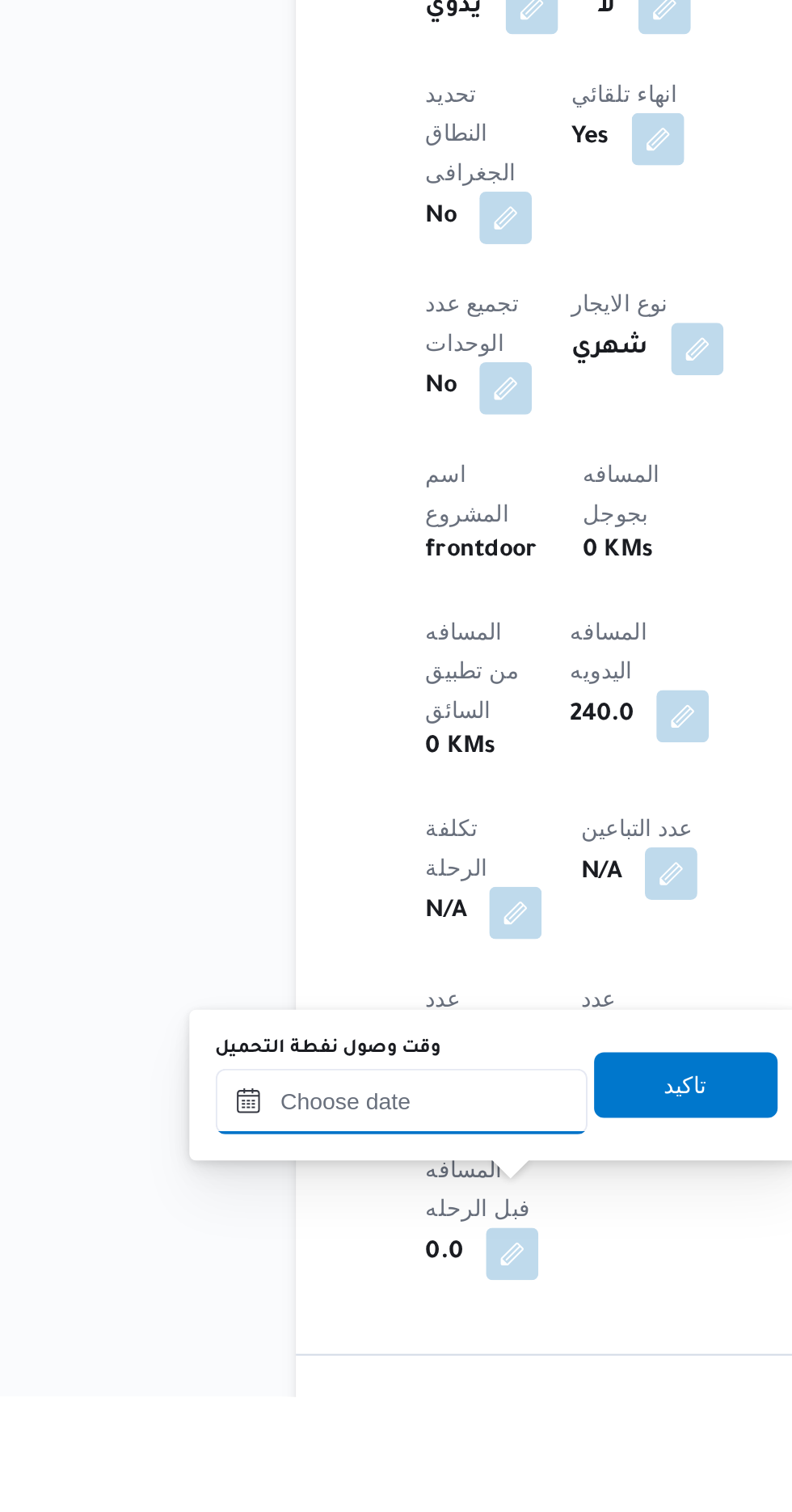
click at [308, 1368] on input "وقت وصول نفطة التحميل" at bounding box center [262, 1367] width 184 height 33
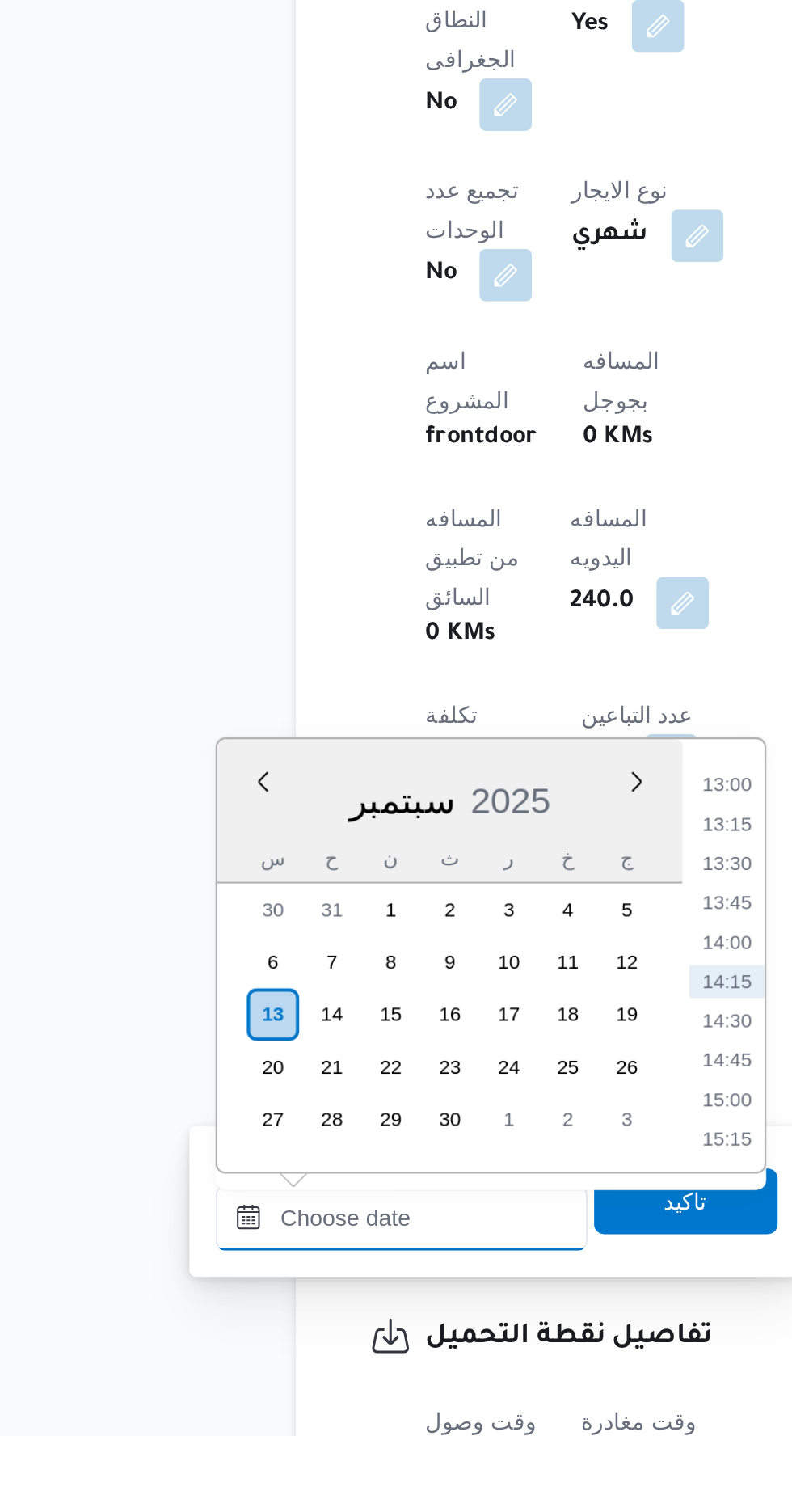
scroll to position [365, 0]
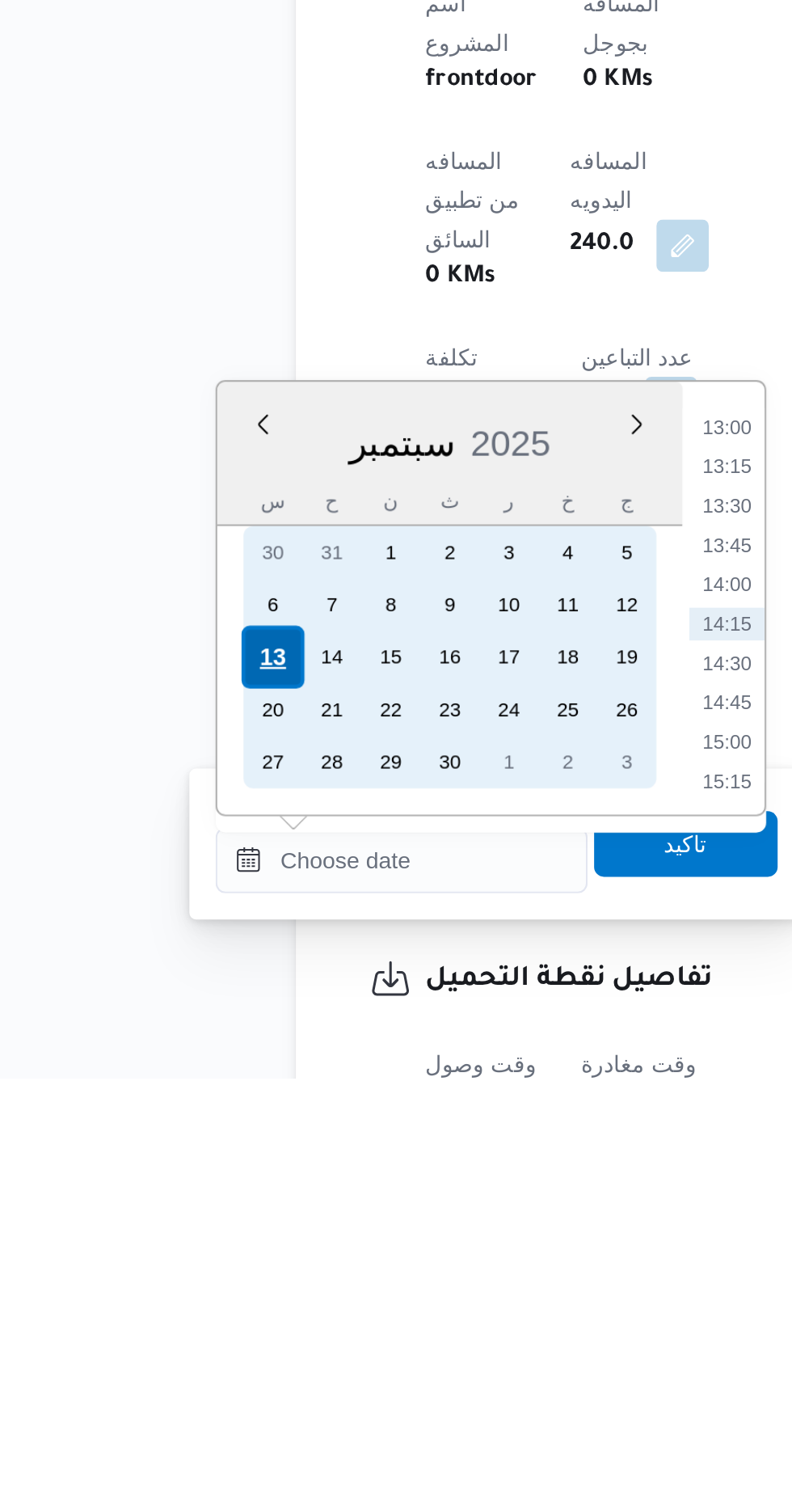
click at [195, 1299] on div "13" at bounding box center [198, 1304] width 31 height 31
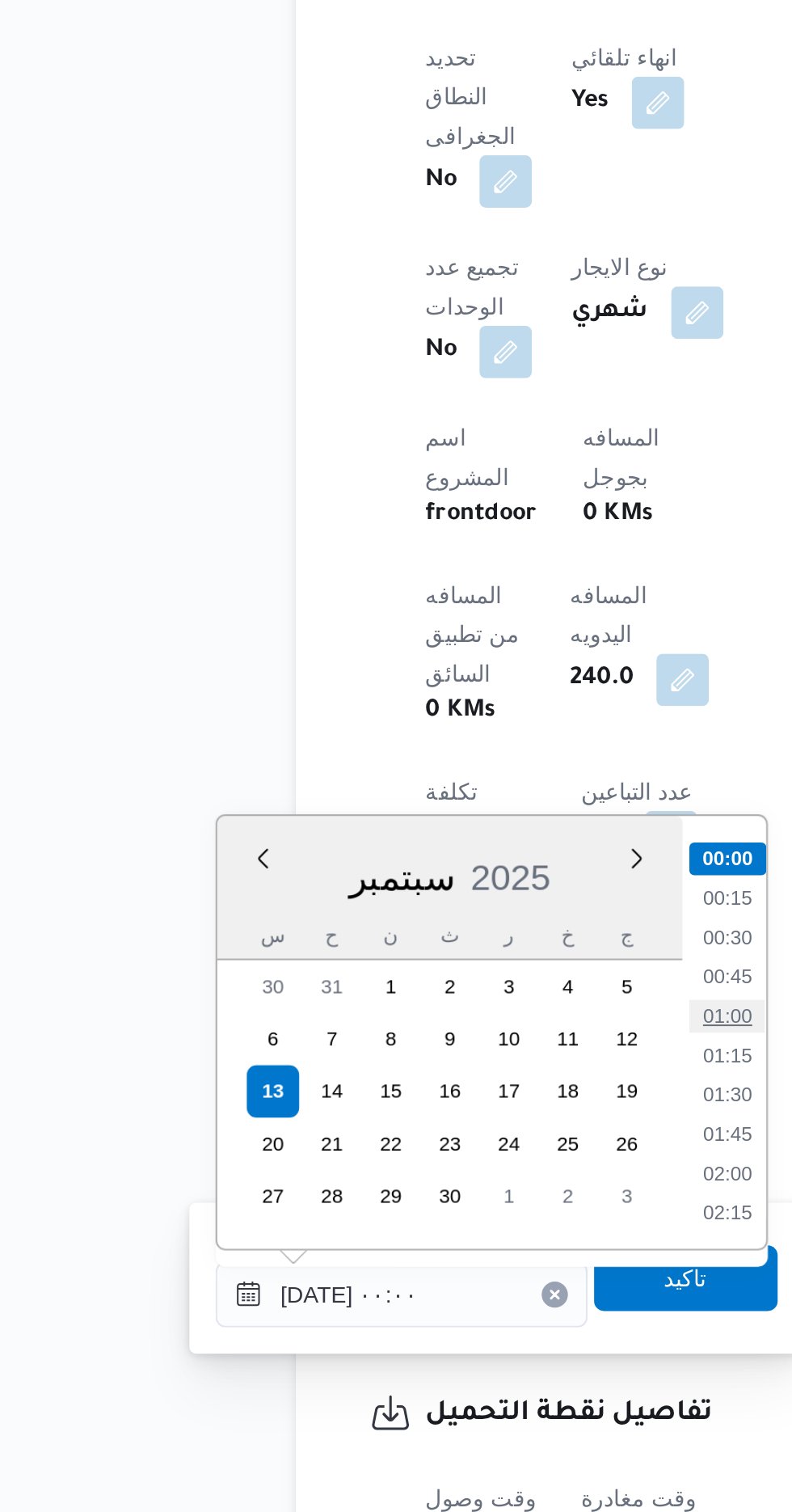
click at [421, 1264] on li "01:00" at bounding box center [423, 1266] width 38 height 16
type input "[DATE] ٠١:٠٠"
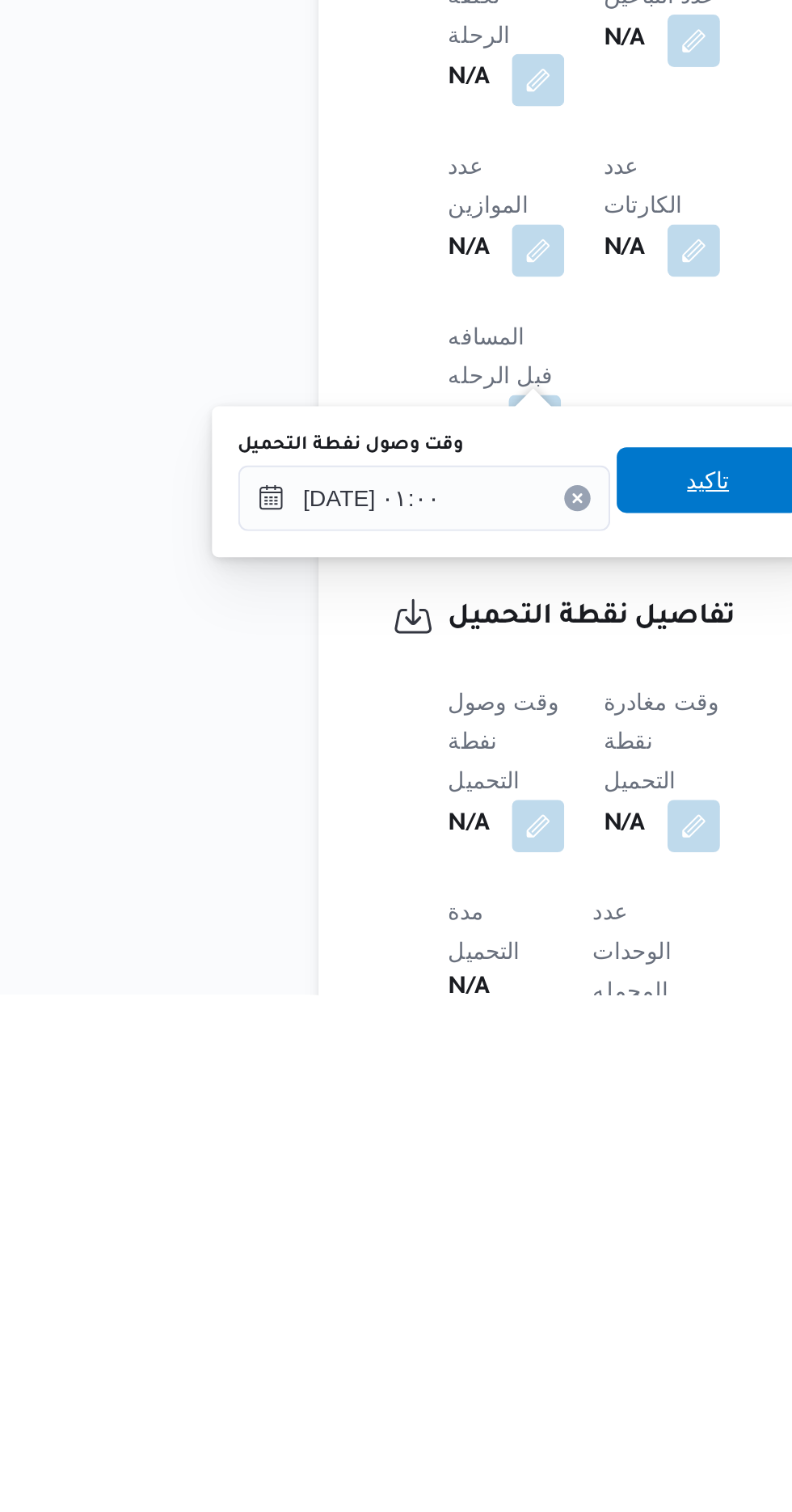
click at [410, 1255] on span "تاكيد" at bounding box center [402, 1258] width 21 height 19
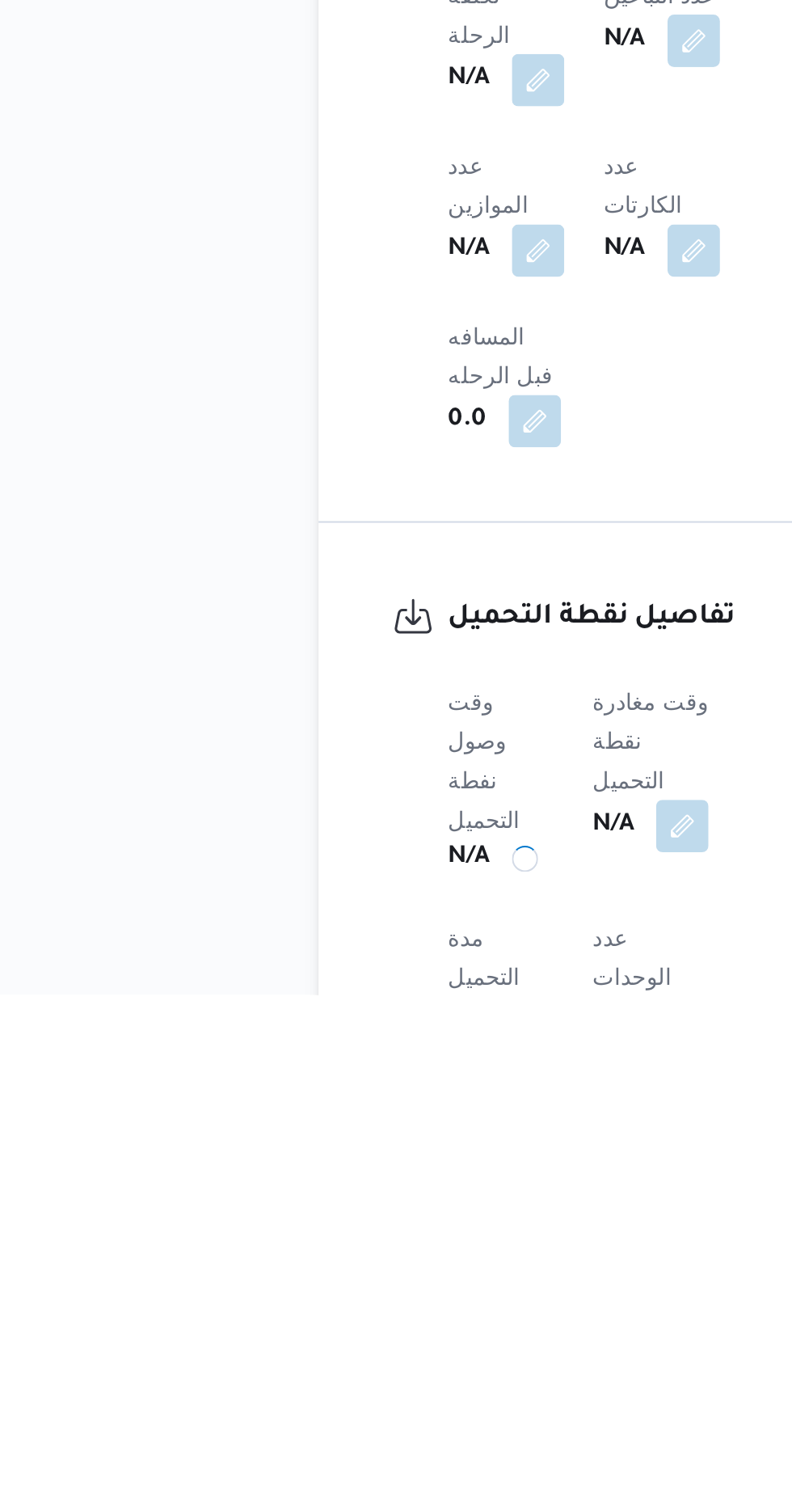
scroll to position [503, 0]
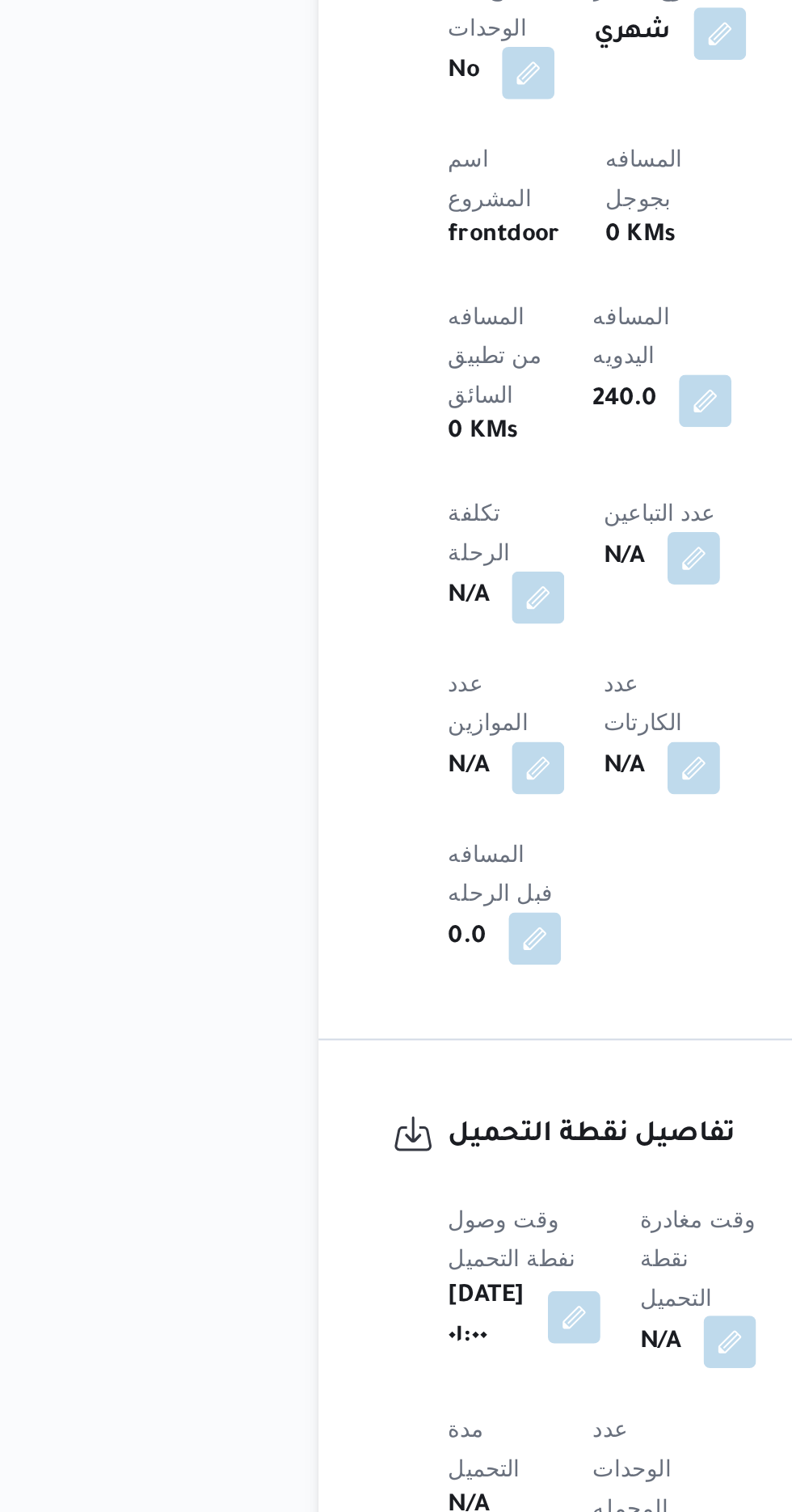
click at [424, 1415] on button "button" at bounding box center [413, 1428] width 26 height 26
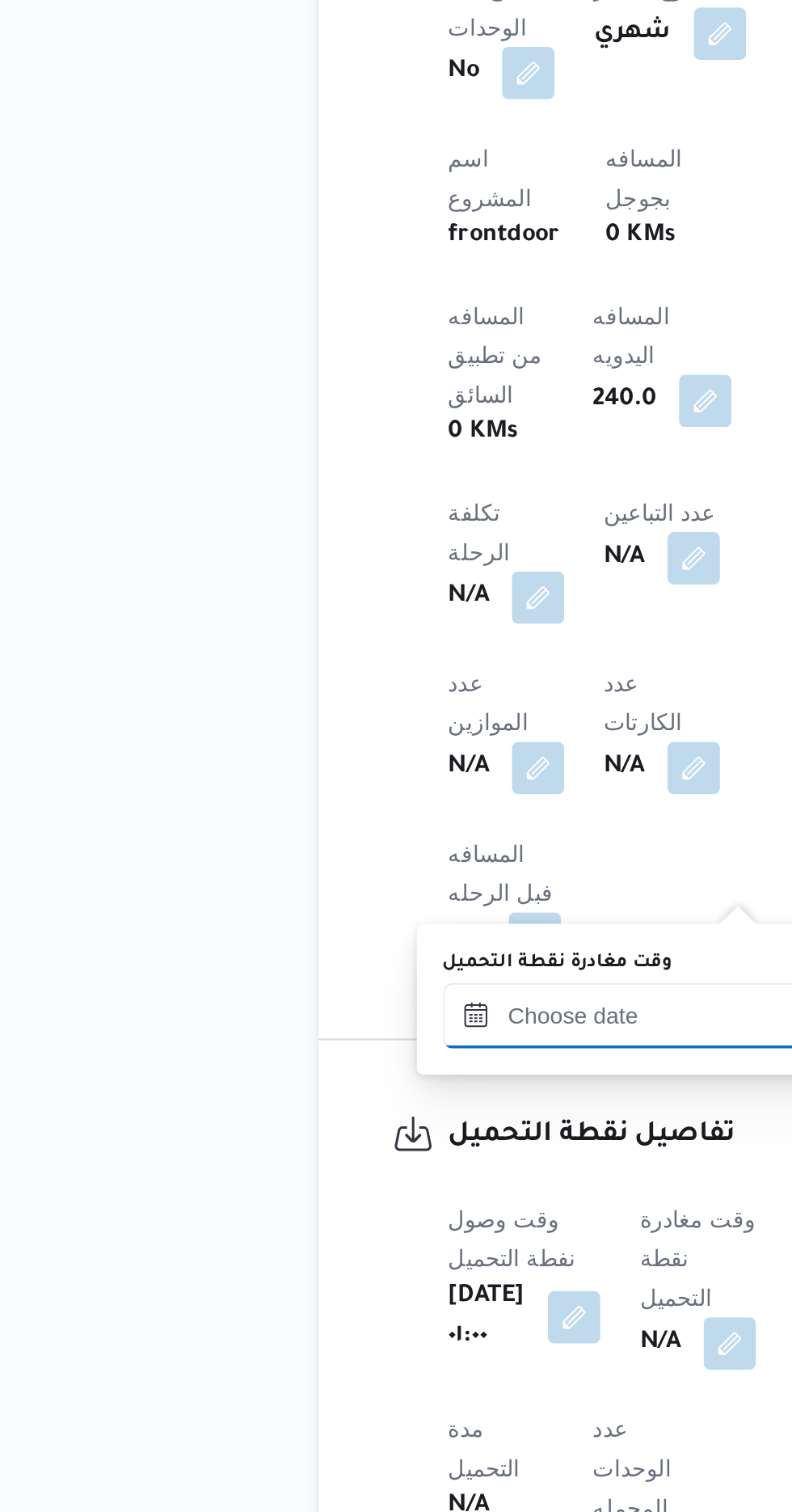
click at [363, 1261] on input "وقت مغادرة نقطة التحميل" at bounding box center [363, 1267] width 184 height 33
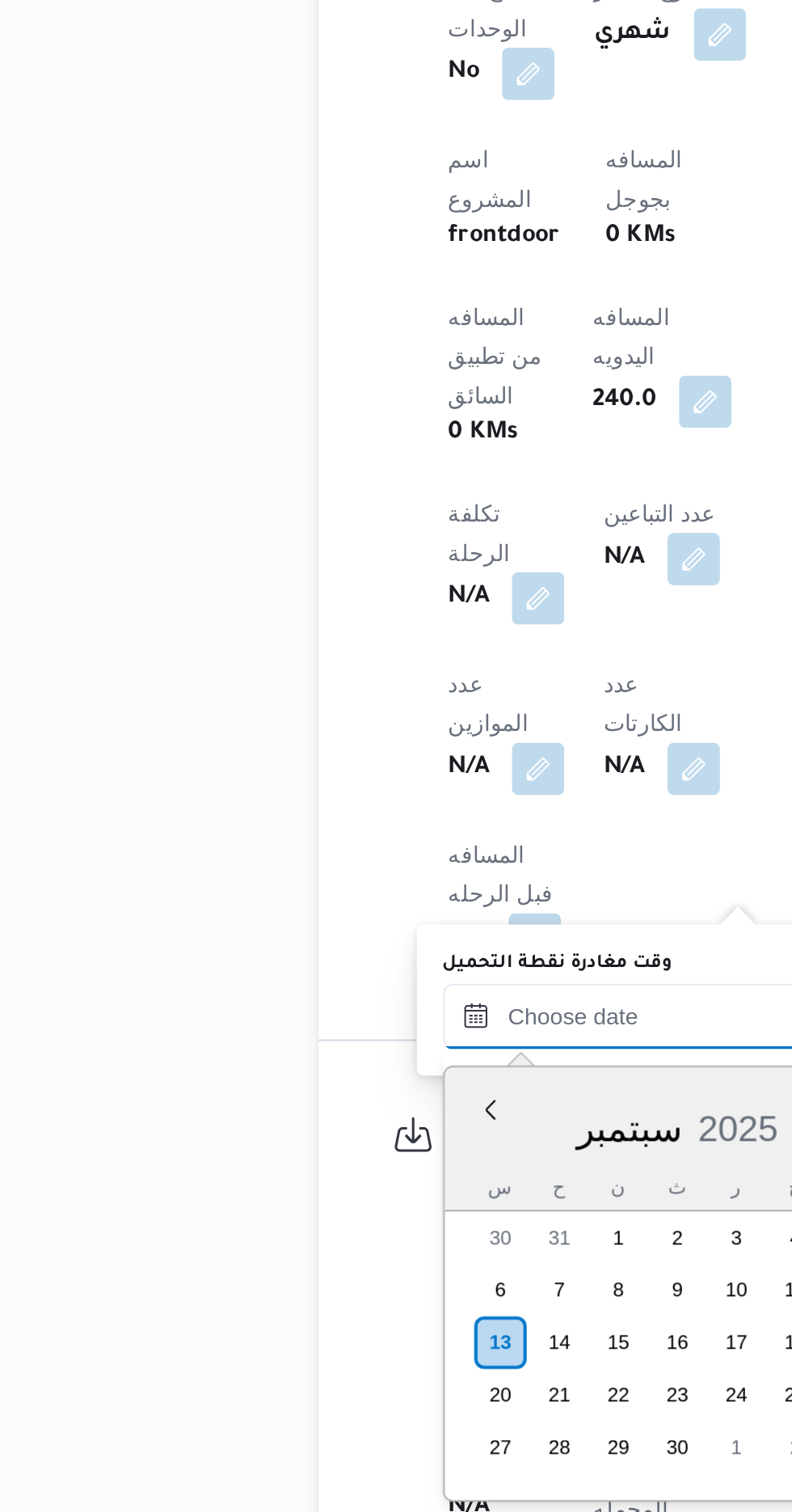
scroll to position [502, 0]
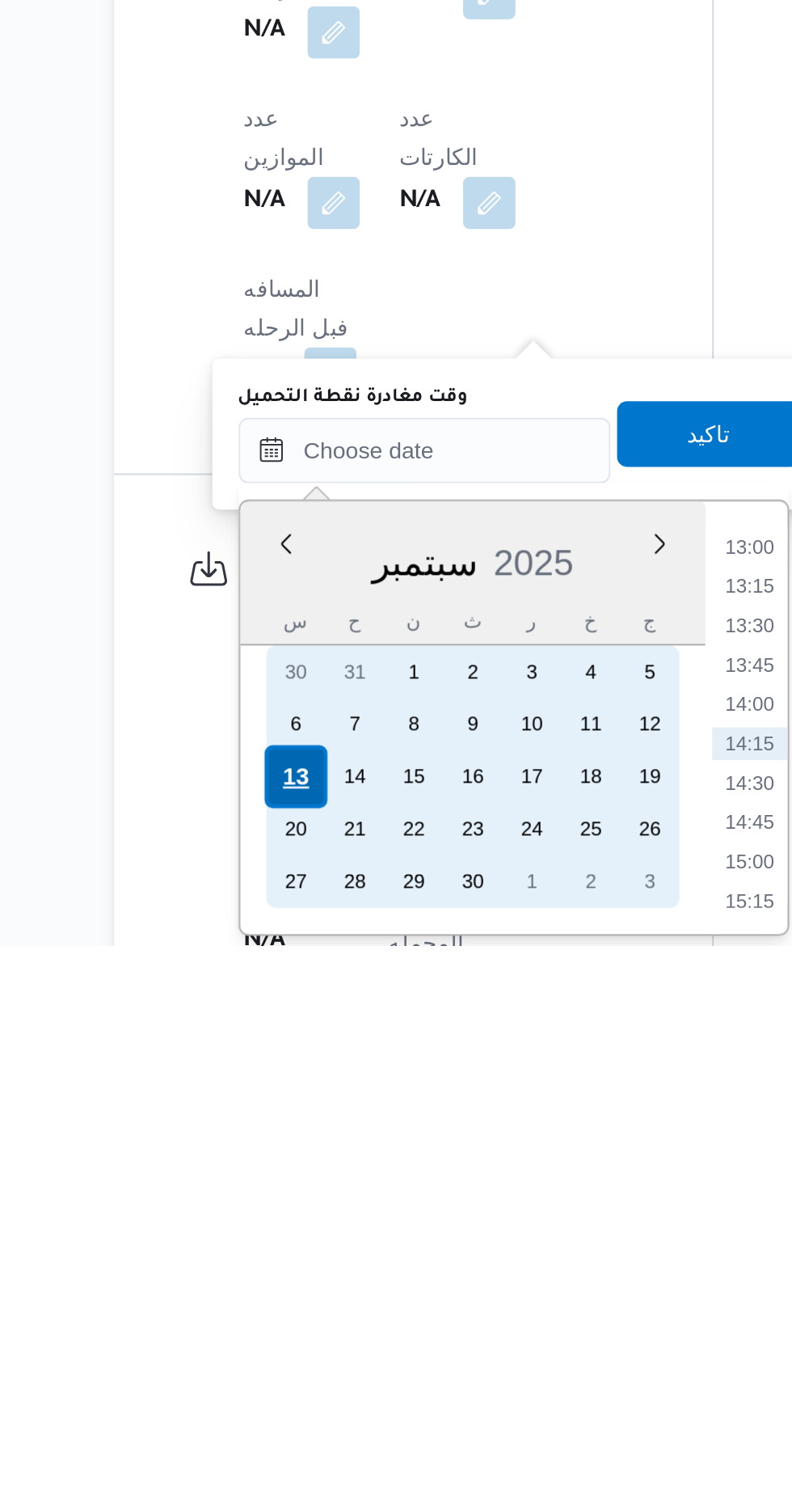
click at [297, 1428] on div "13" at bounding box center [299, 1428] width 31 height 31
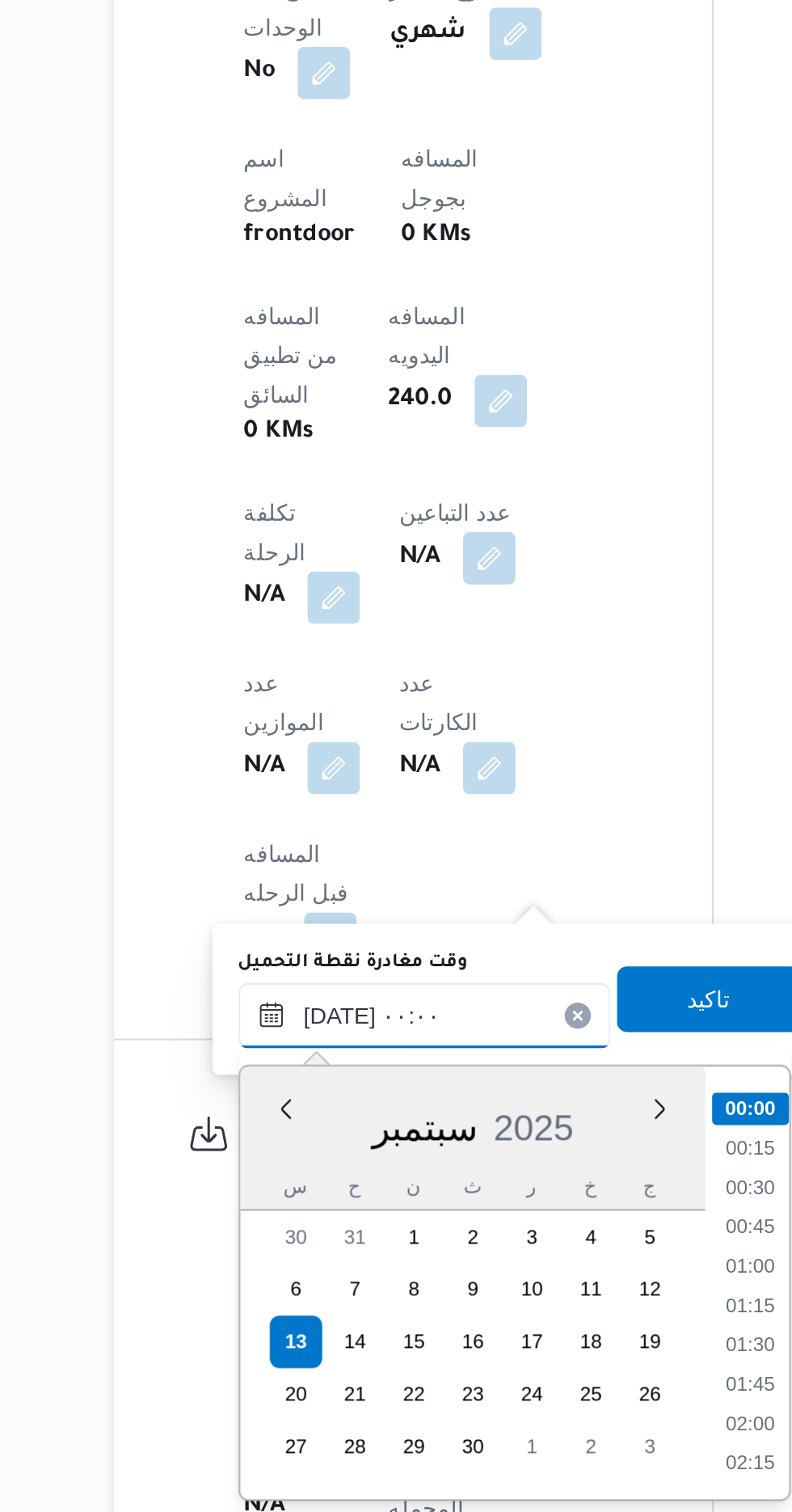
click at [277, 1268] on input "[DATE] ٠٠:٠٠" at bounding box center [363, 1267] width 184 height 33
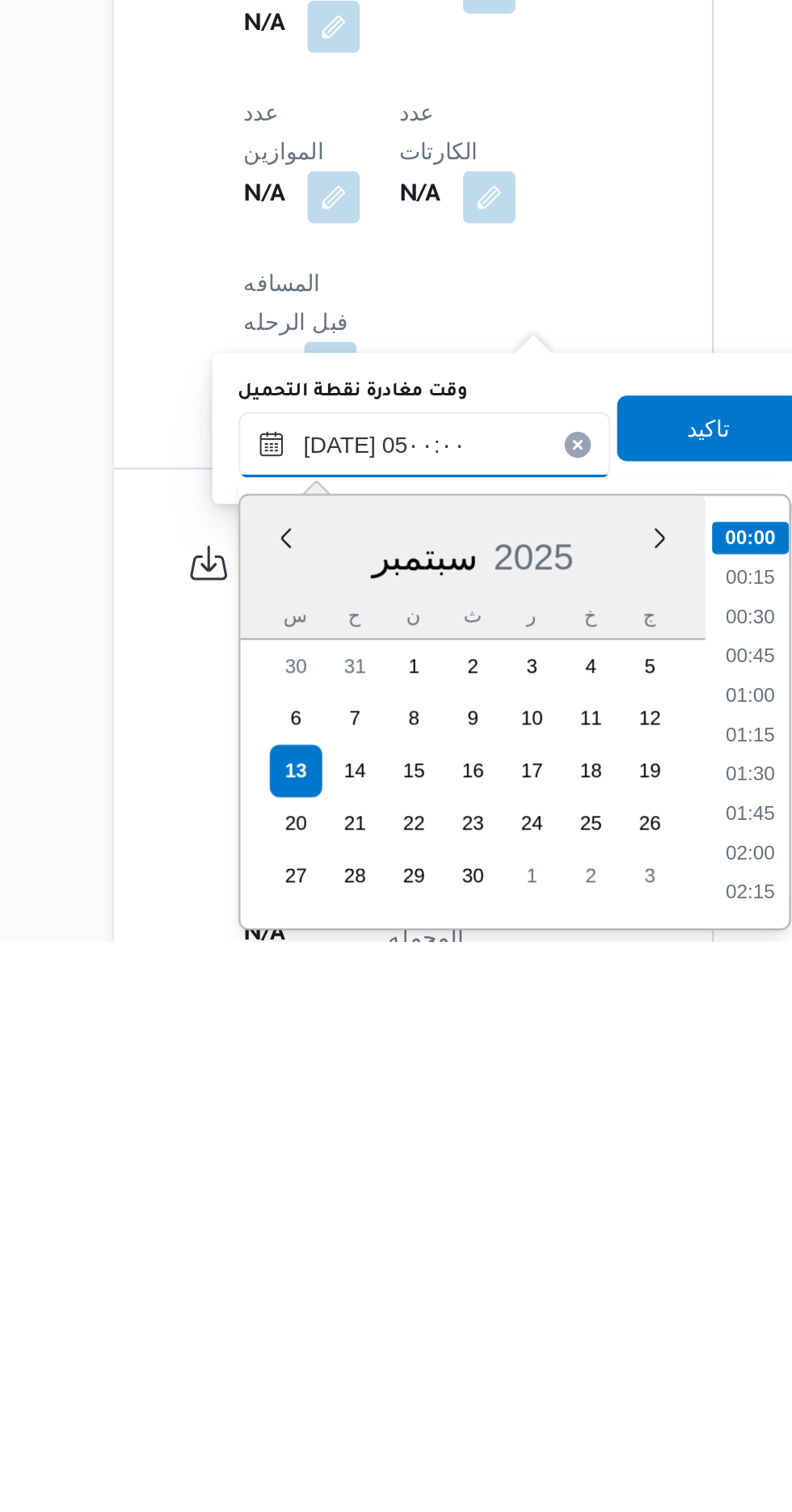
scroll to position [218, 0]
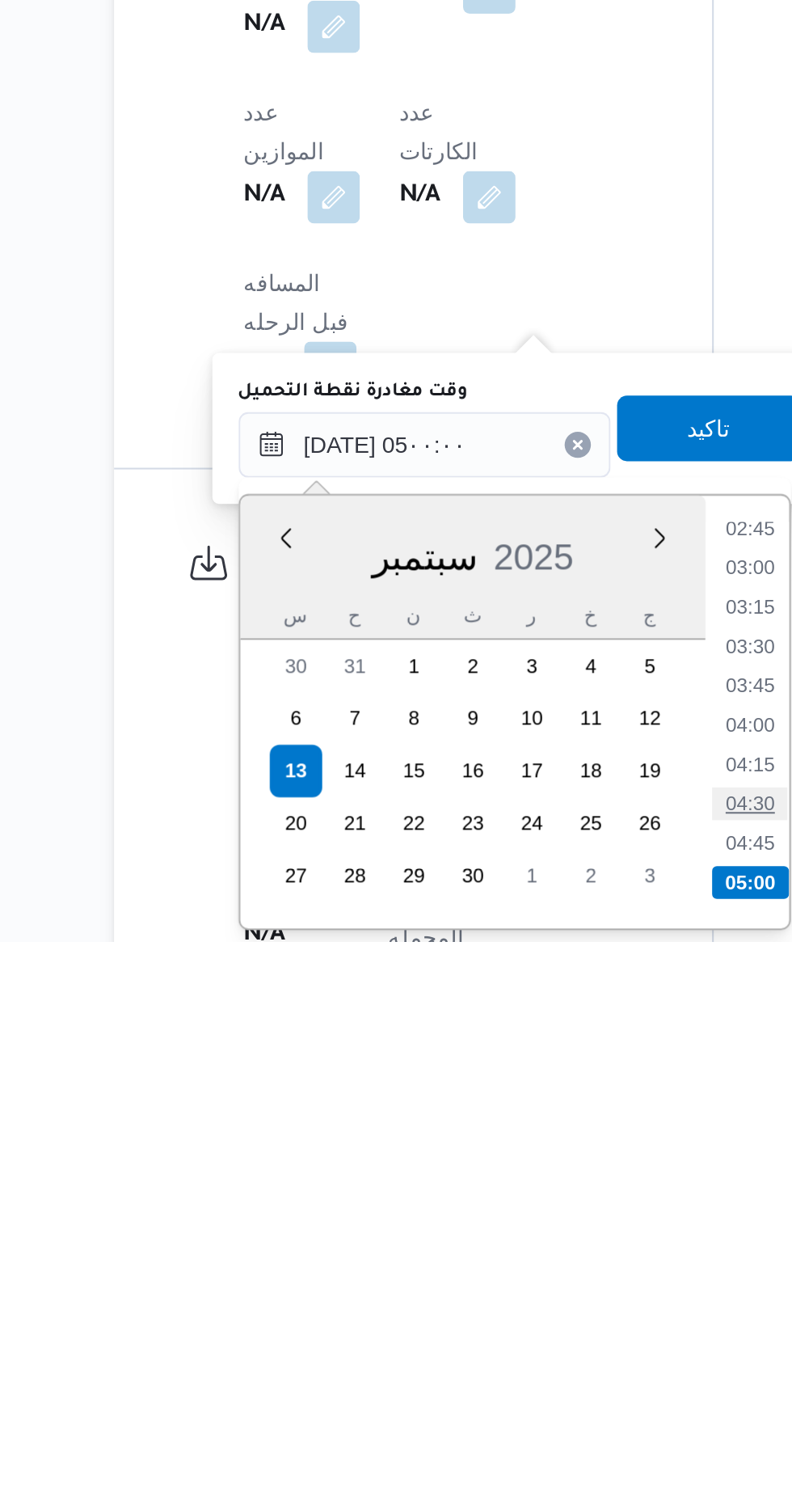
click at [522, 1443] on li "04:30" at bounding box center [524, 1443] width 38 height 16
type input "[DATE] ٠٤:٣٠"
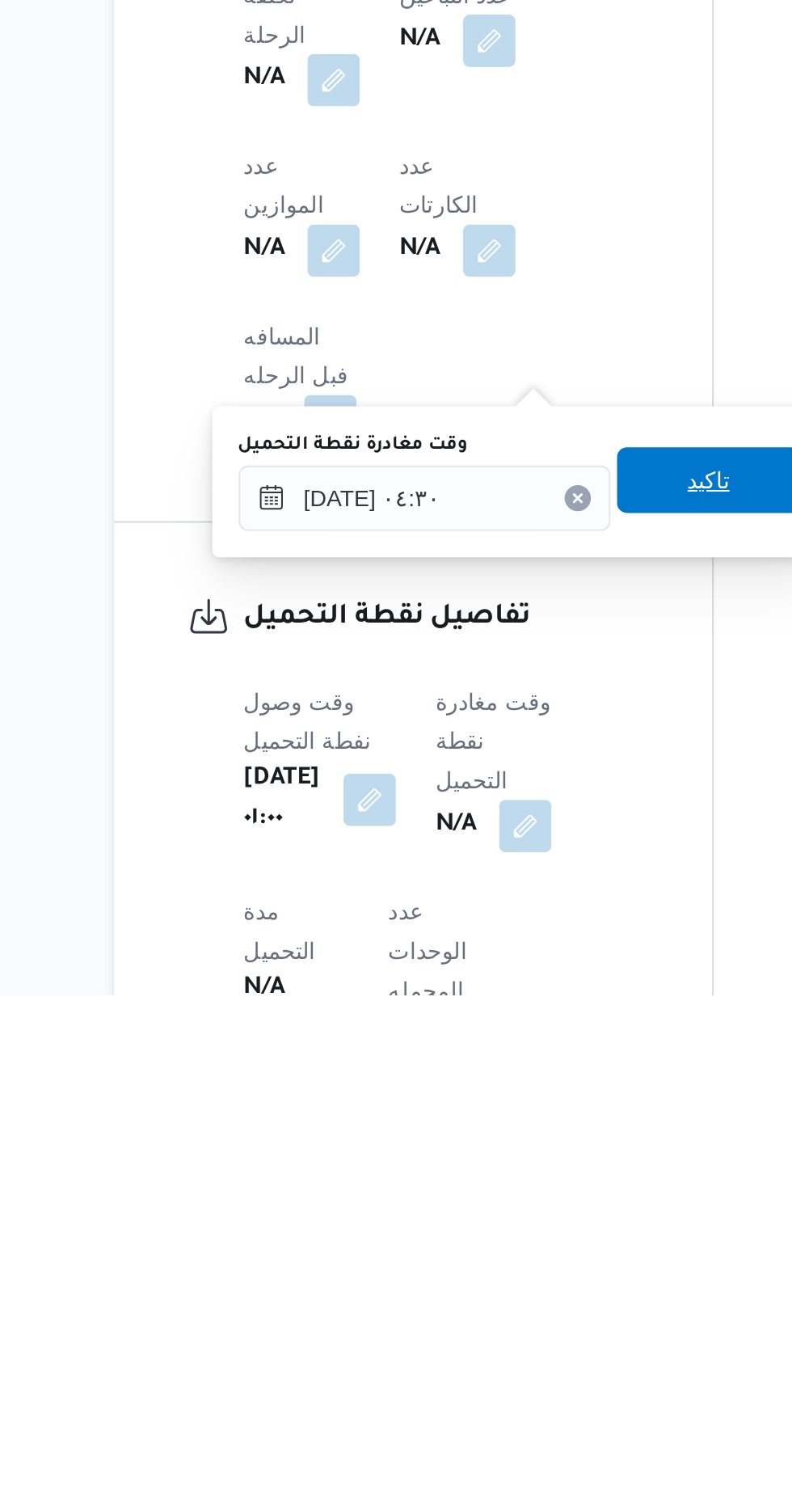
click at [509, 1249] on span "تاكيد" at bounding box center [504, 1258] width 90 height 33
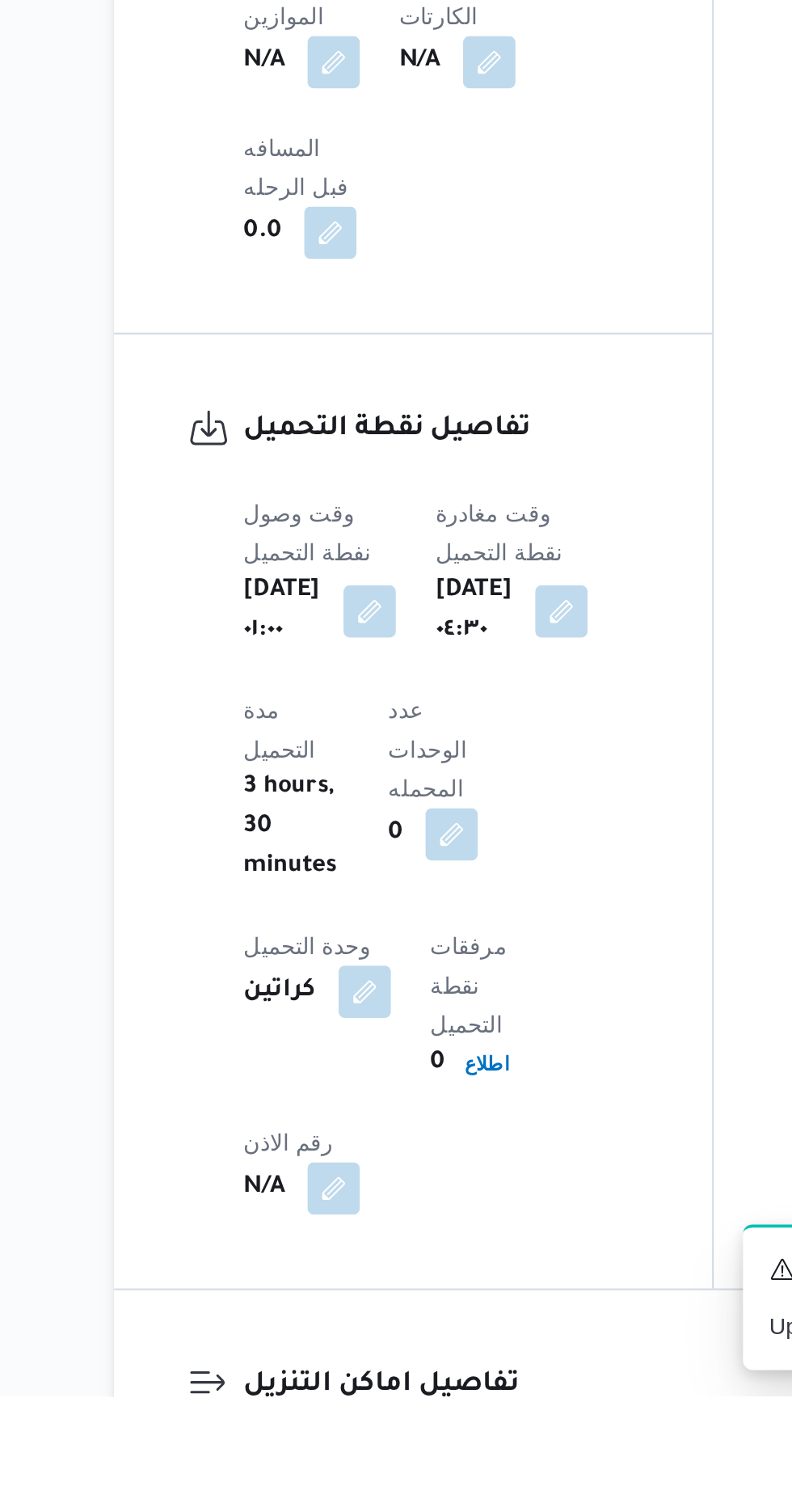
scroll to position [795, 0]
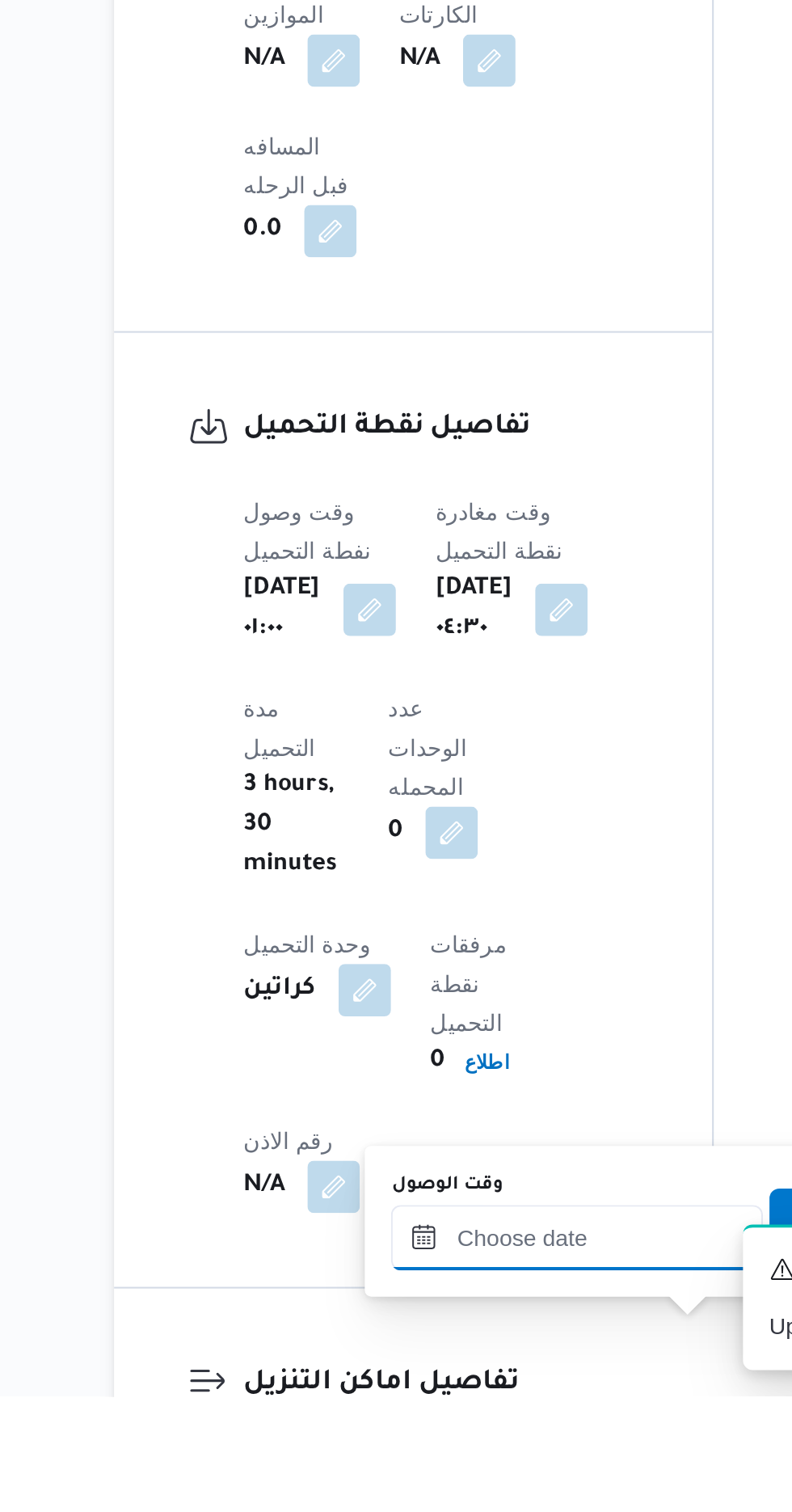
click at [438, 1429] on input "وقت الوصول" at bounding box center [439, 1433] width 184 height 33
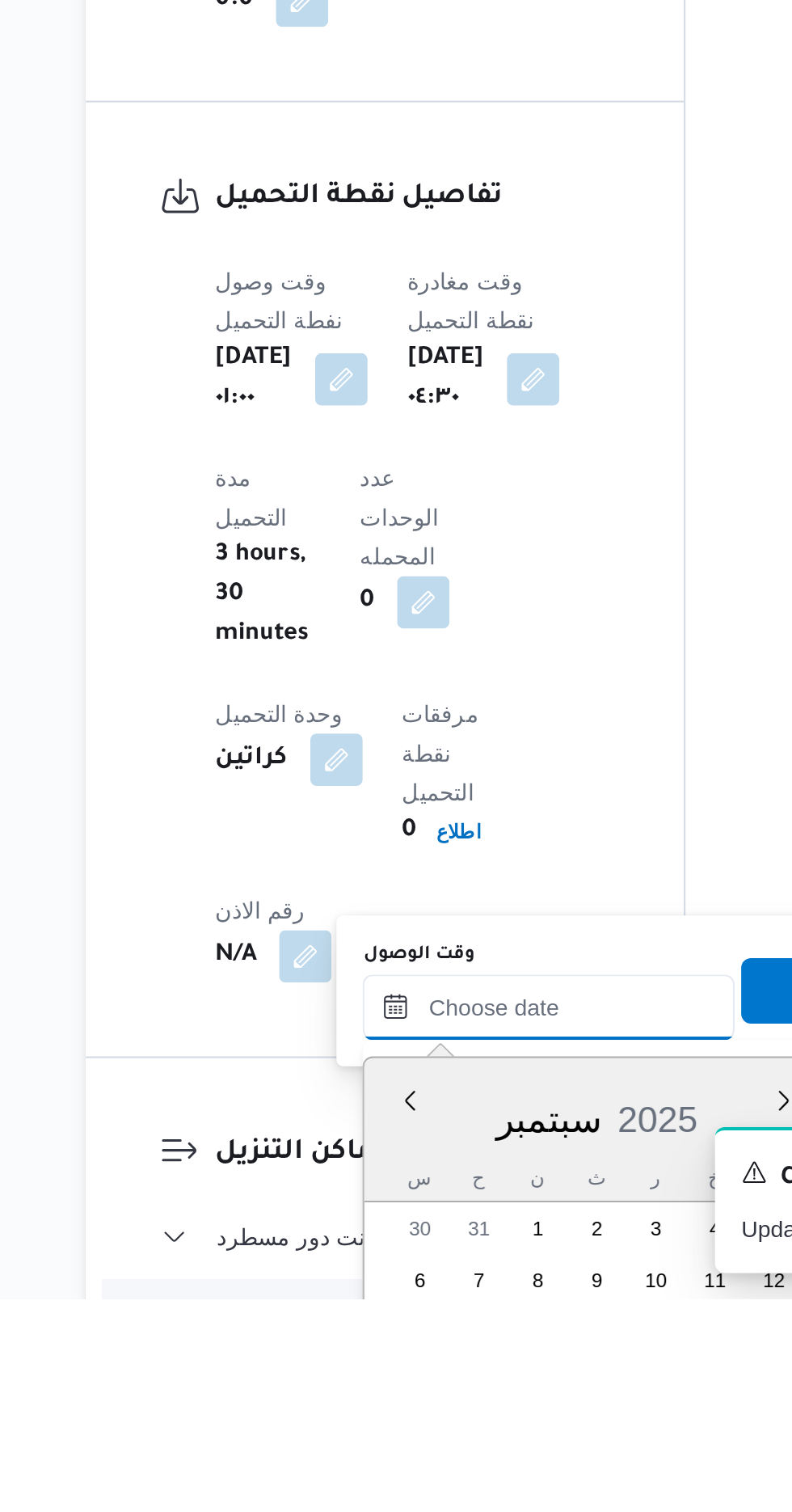
scroll to position [1036, 0]
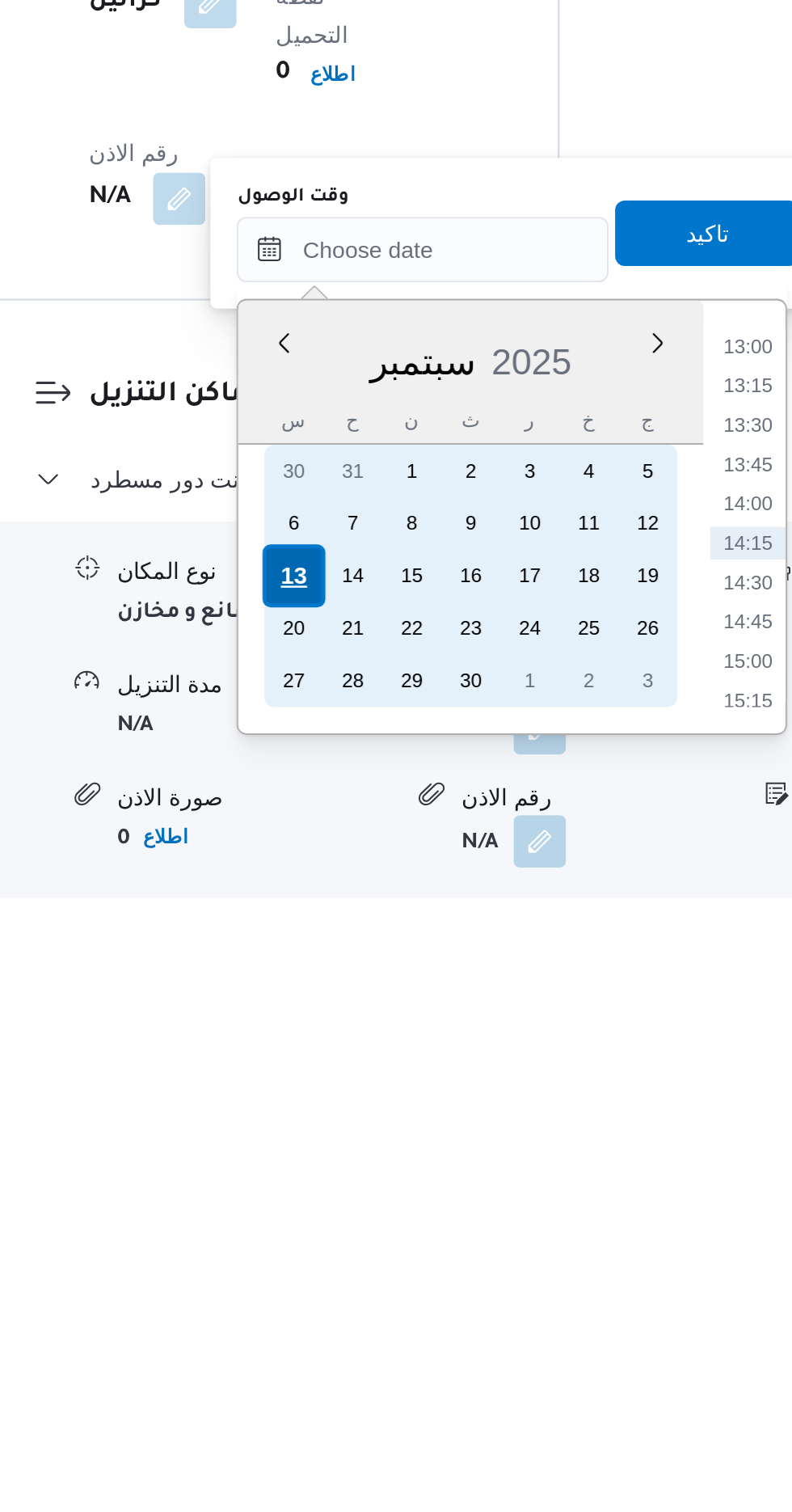
click at [376, 1352] on div "13" at bounding box center [375, 1353] width 31 height 31
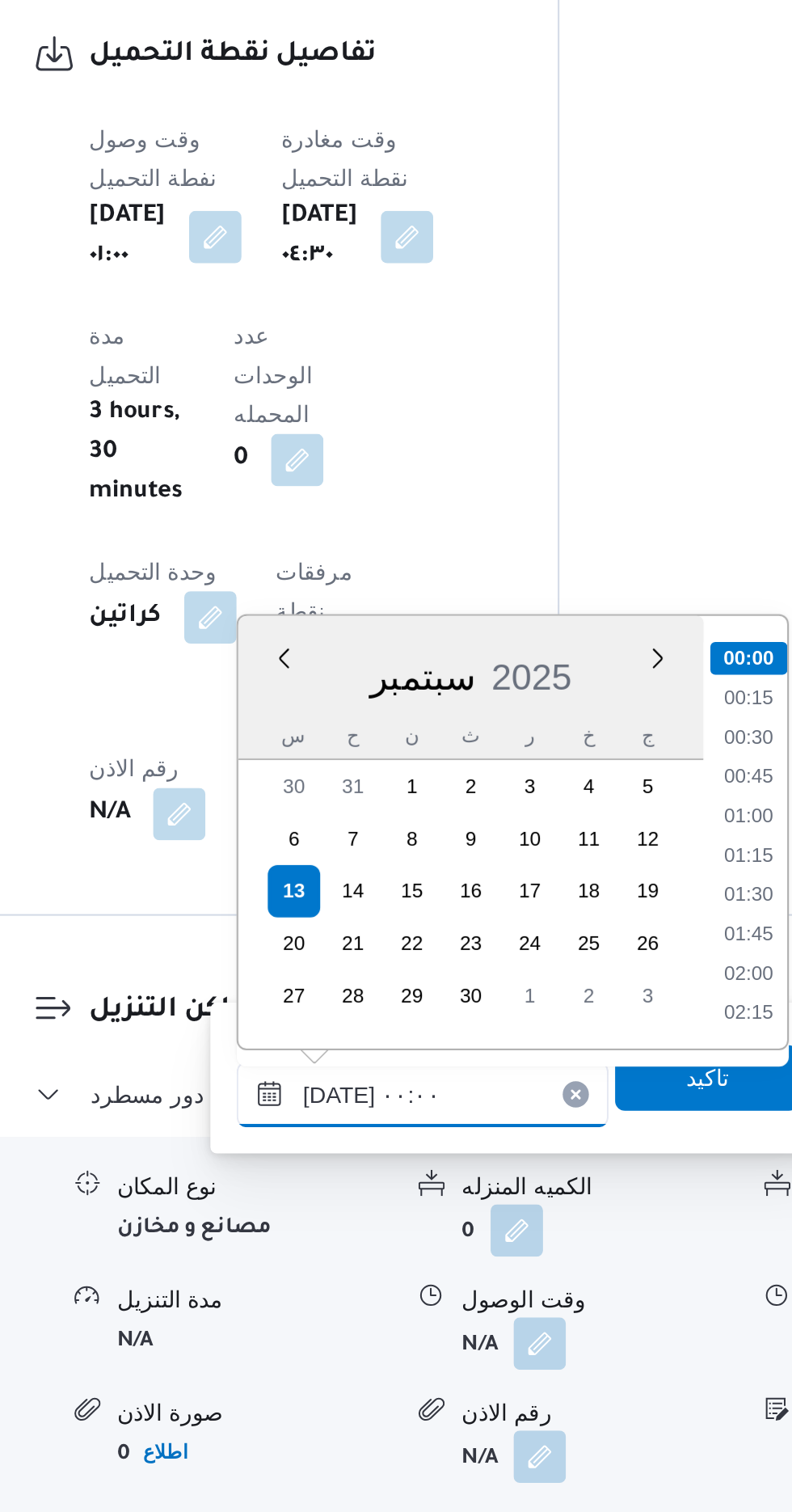
click at [359, 1311] on input "[DATE] ٠٠:٠٠" at bounding box center [439, 1306] width 184 height 33
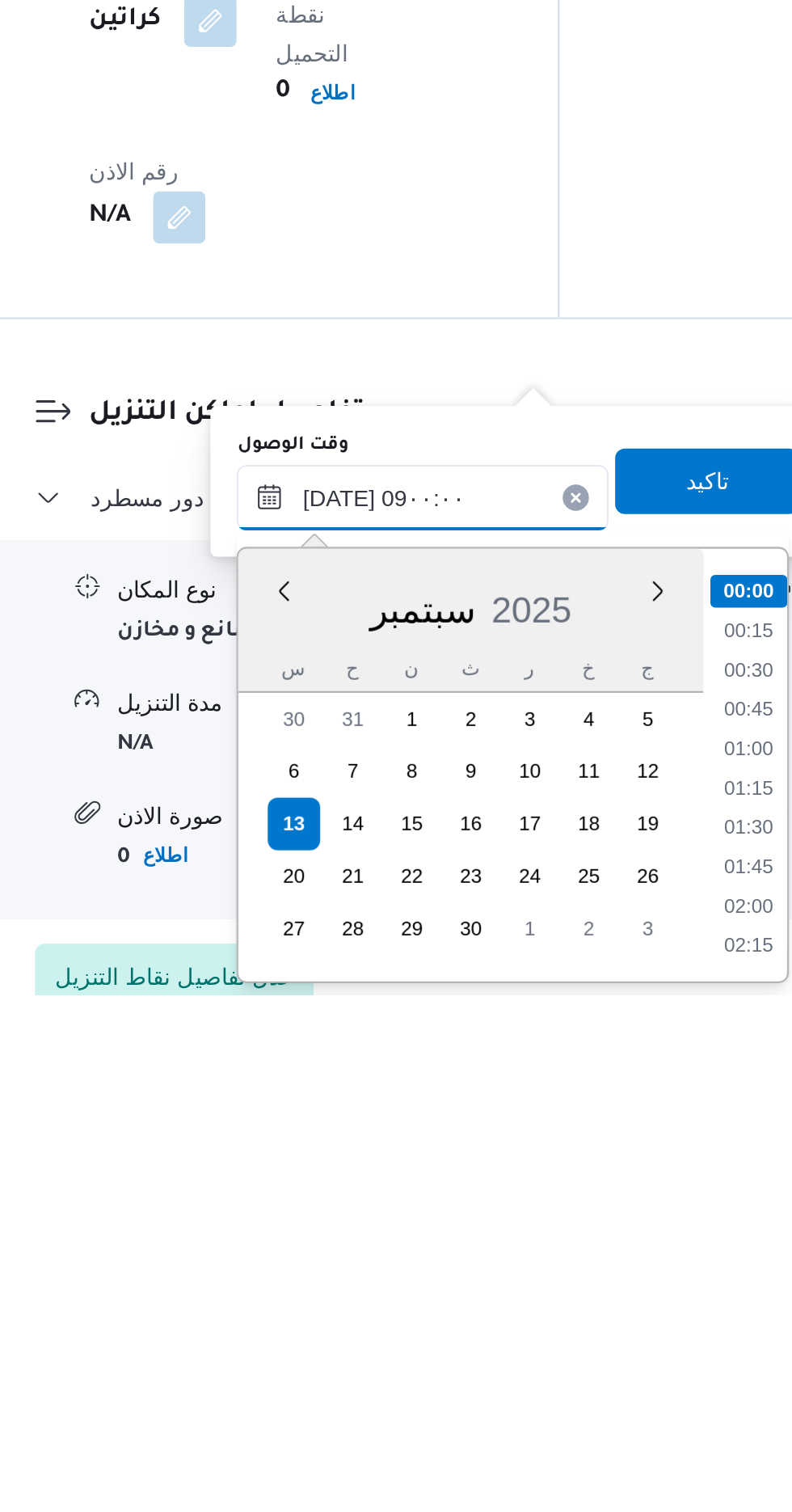
scroll to position [529, 0]
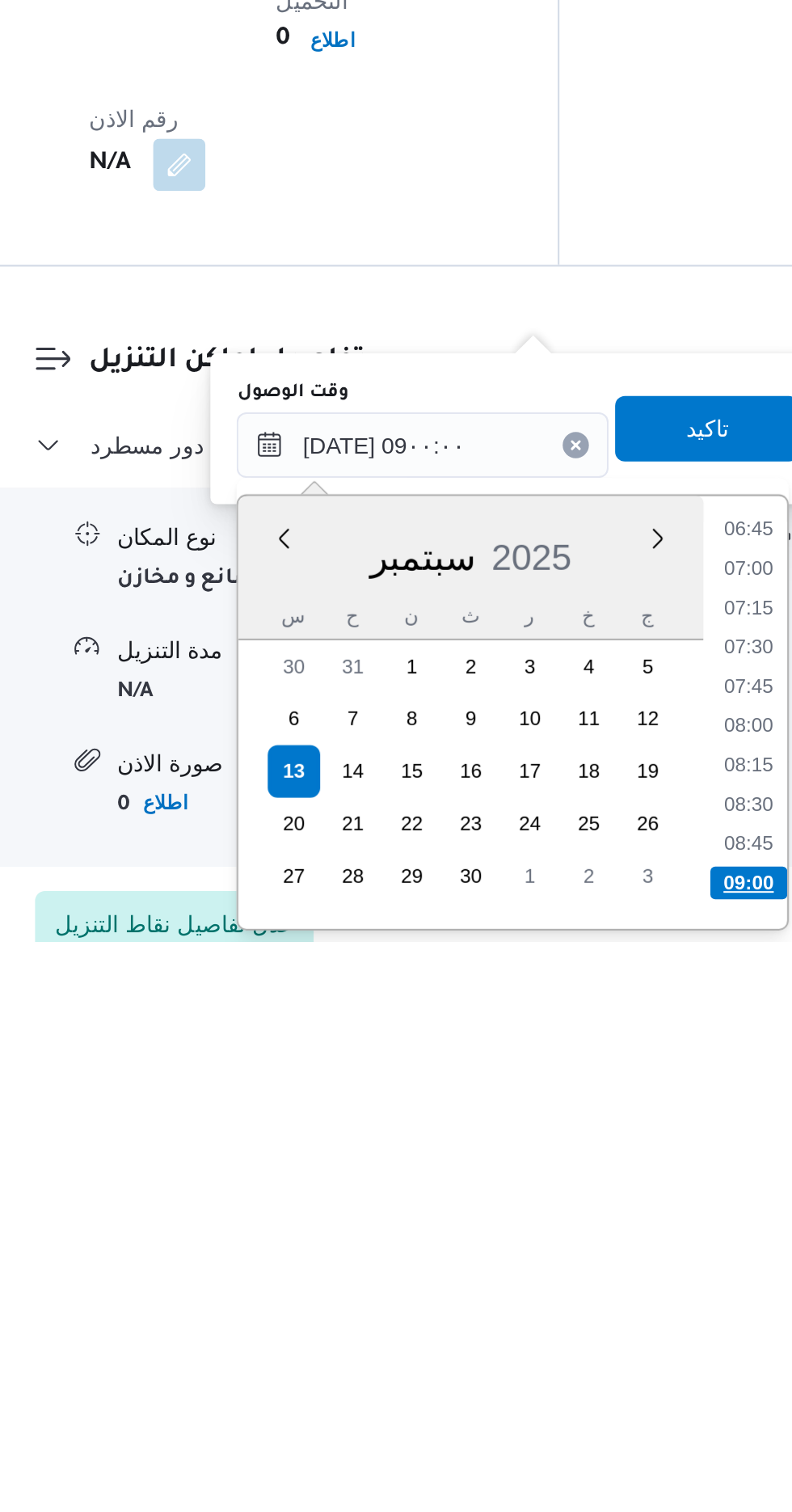
click at [607, 1475] on li "09:00" at bounding box center [599, 1483] width 38 height 16
type input "[DATE] ٠٩:٠٠"
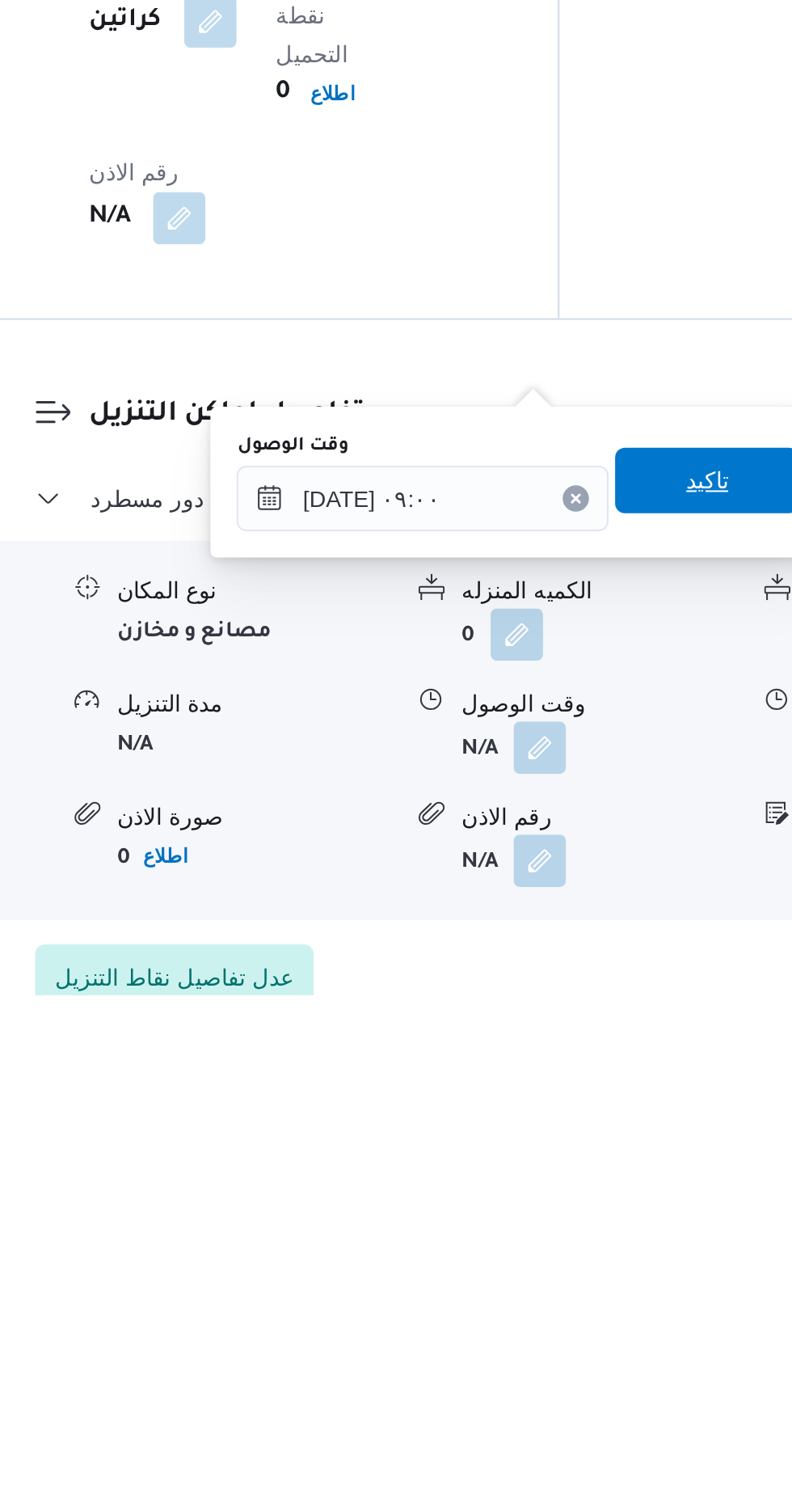
click at [589, 1254] on span "تاكيد" at bounding box center [578, 1258] width 21 height 19
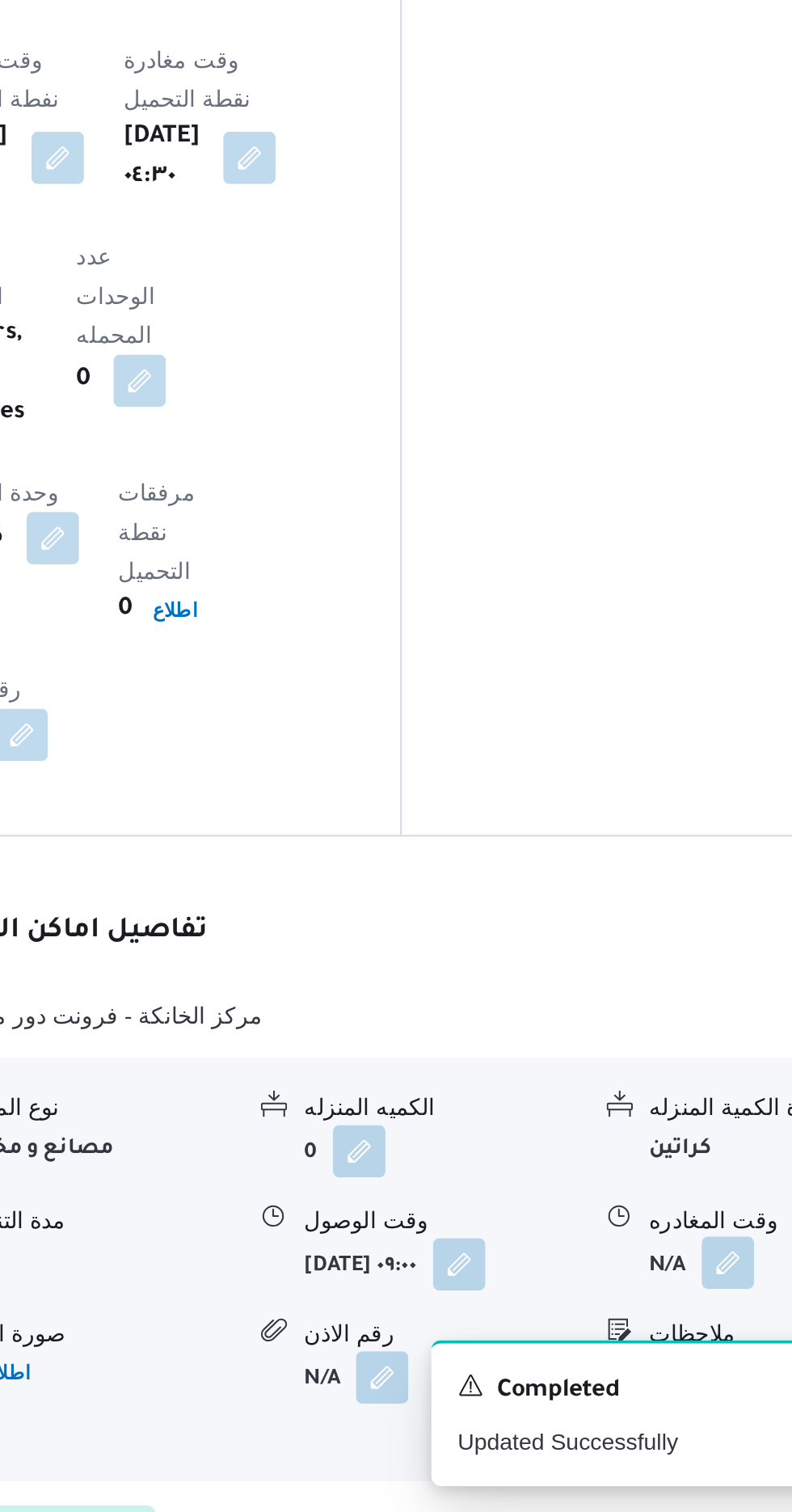
click at [660, 1377] on button "button" at bounding box center [667, 1389] width 26 height 26
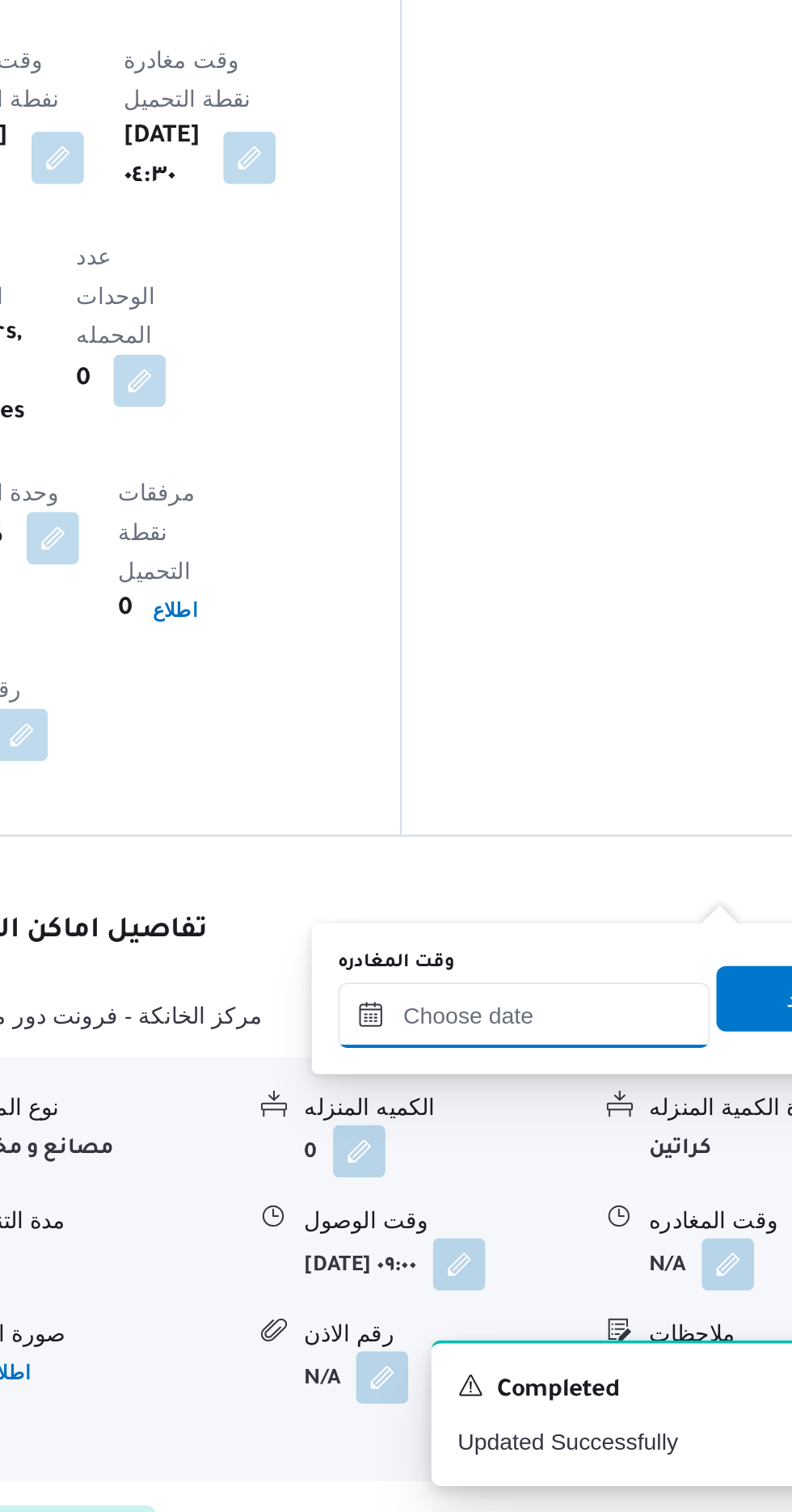
click at [600, 1261] on input "وقت المغادره" at bounding box center [566, 1267] width 184 height 33
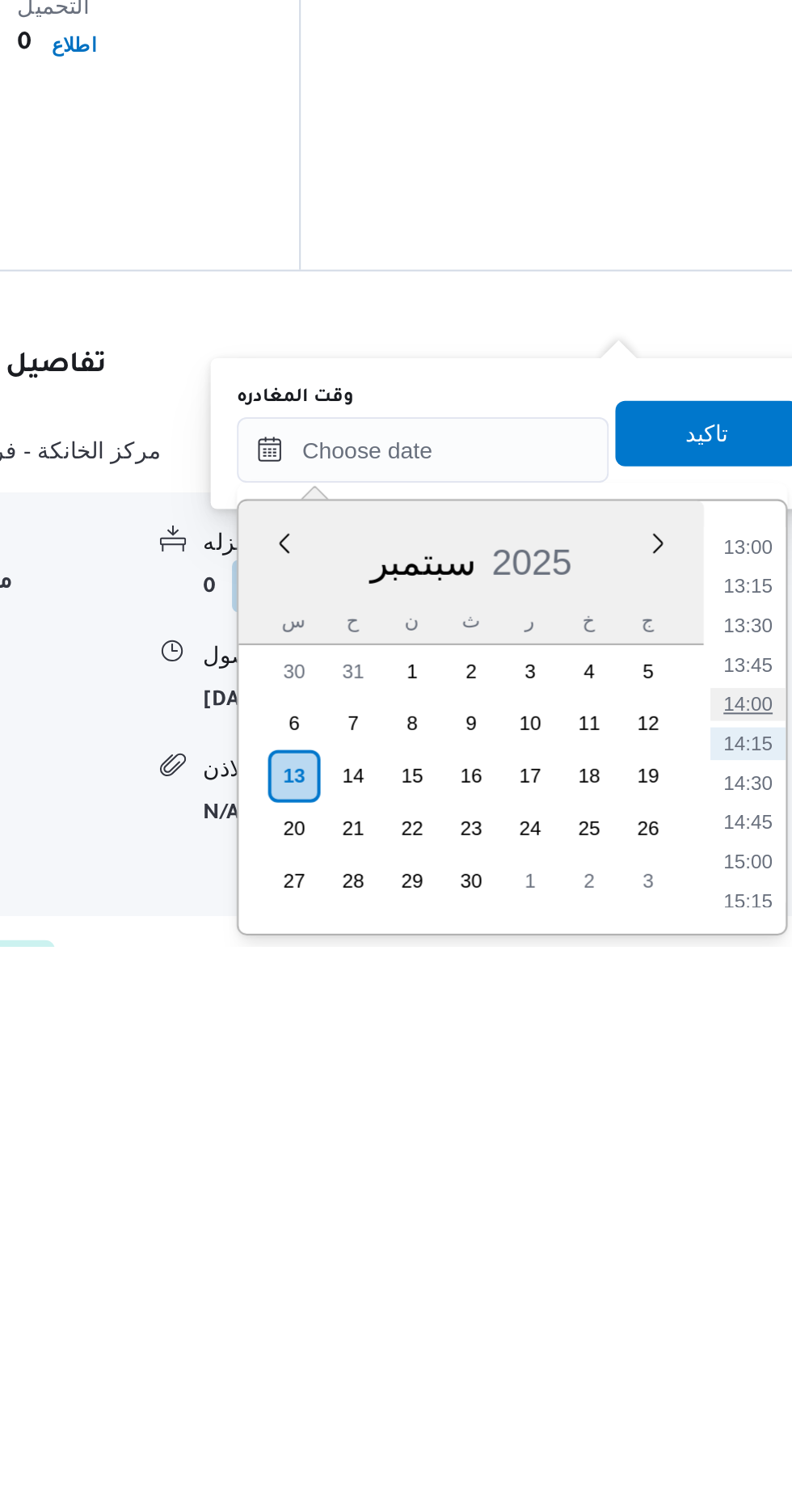
click at [729, 1386] on li "14:00" at bounding box center [726, 1392] width 38 height 16
type input "[DATE] ١٤:٠٠"
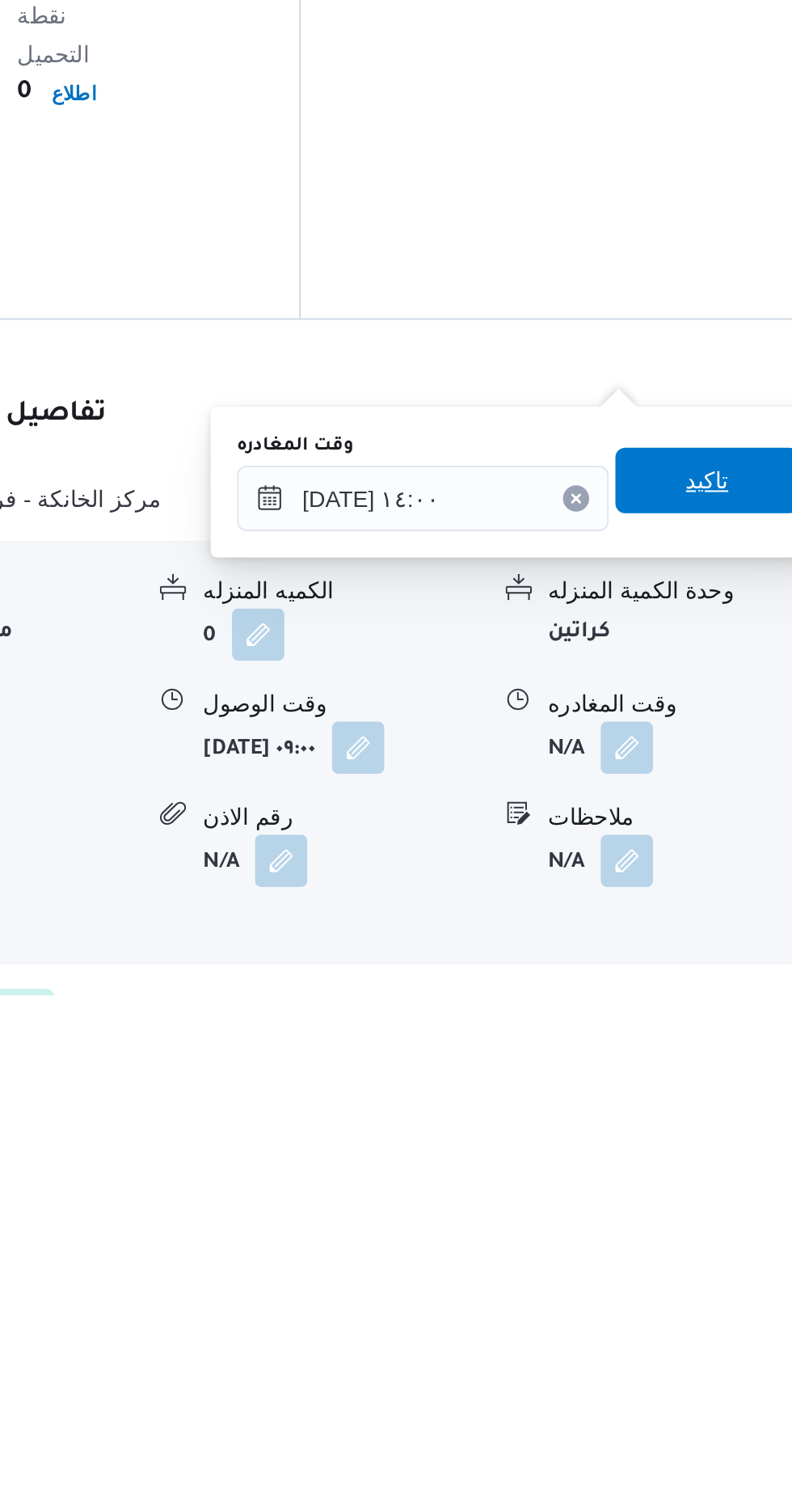
click at [712, 1263] on span "تاكيد" at bounding box center [706, 1258] width 21 height 19
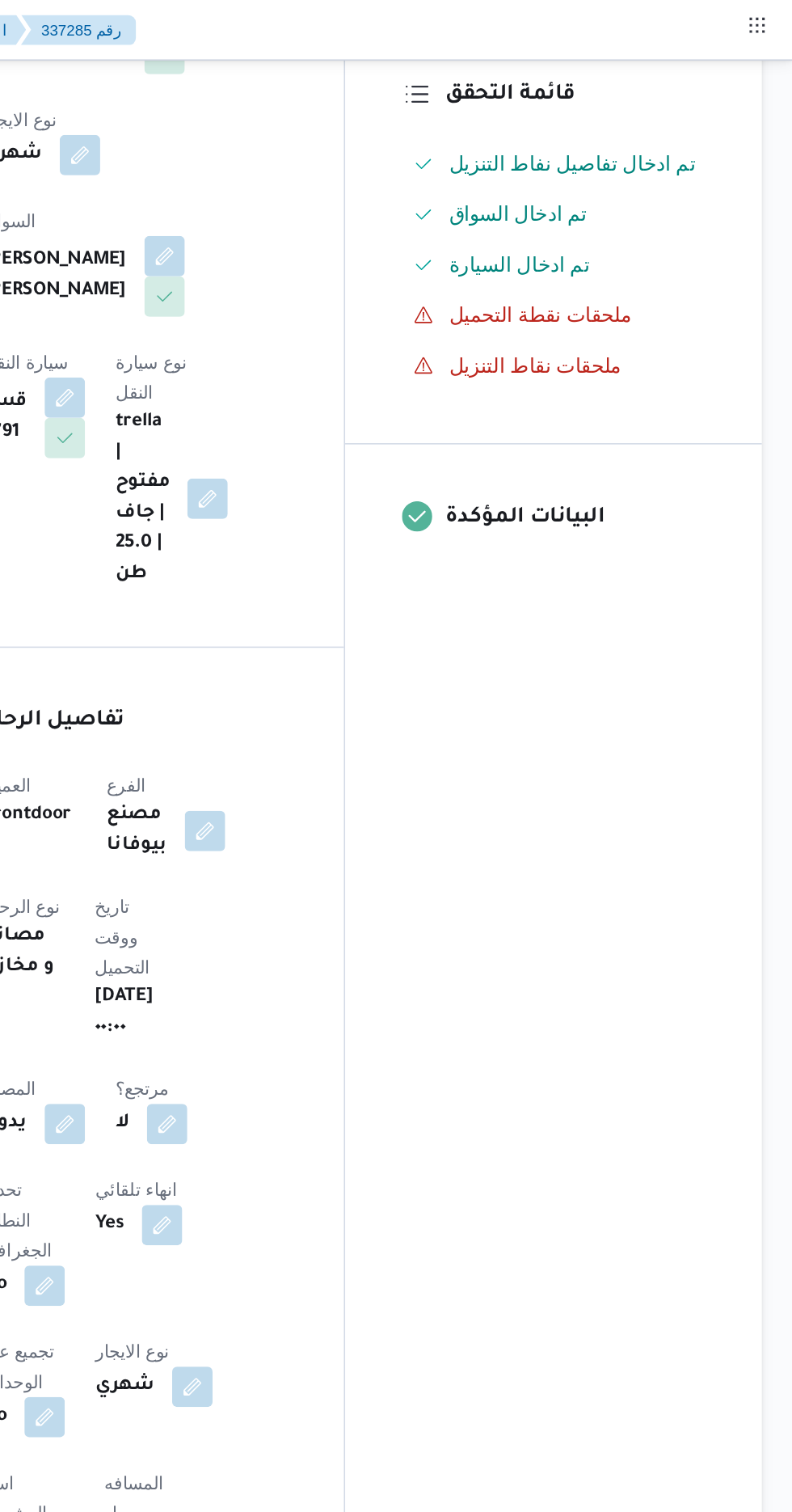
scroll to position [368, 0]
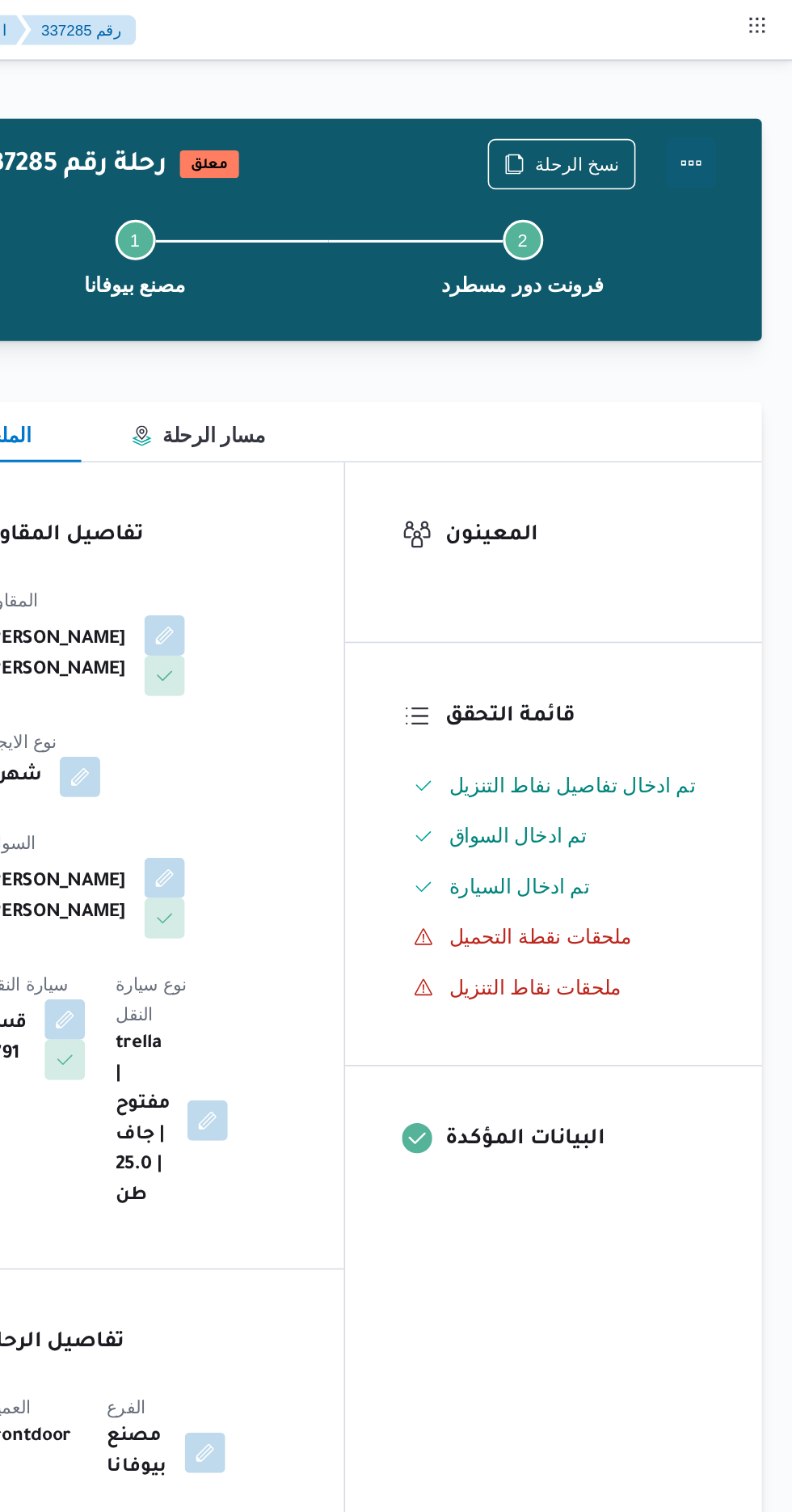
click at [728, 102] on button "Actions" at bounding box center [727, 104] width 33 height 33
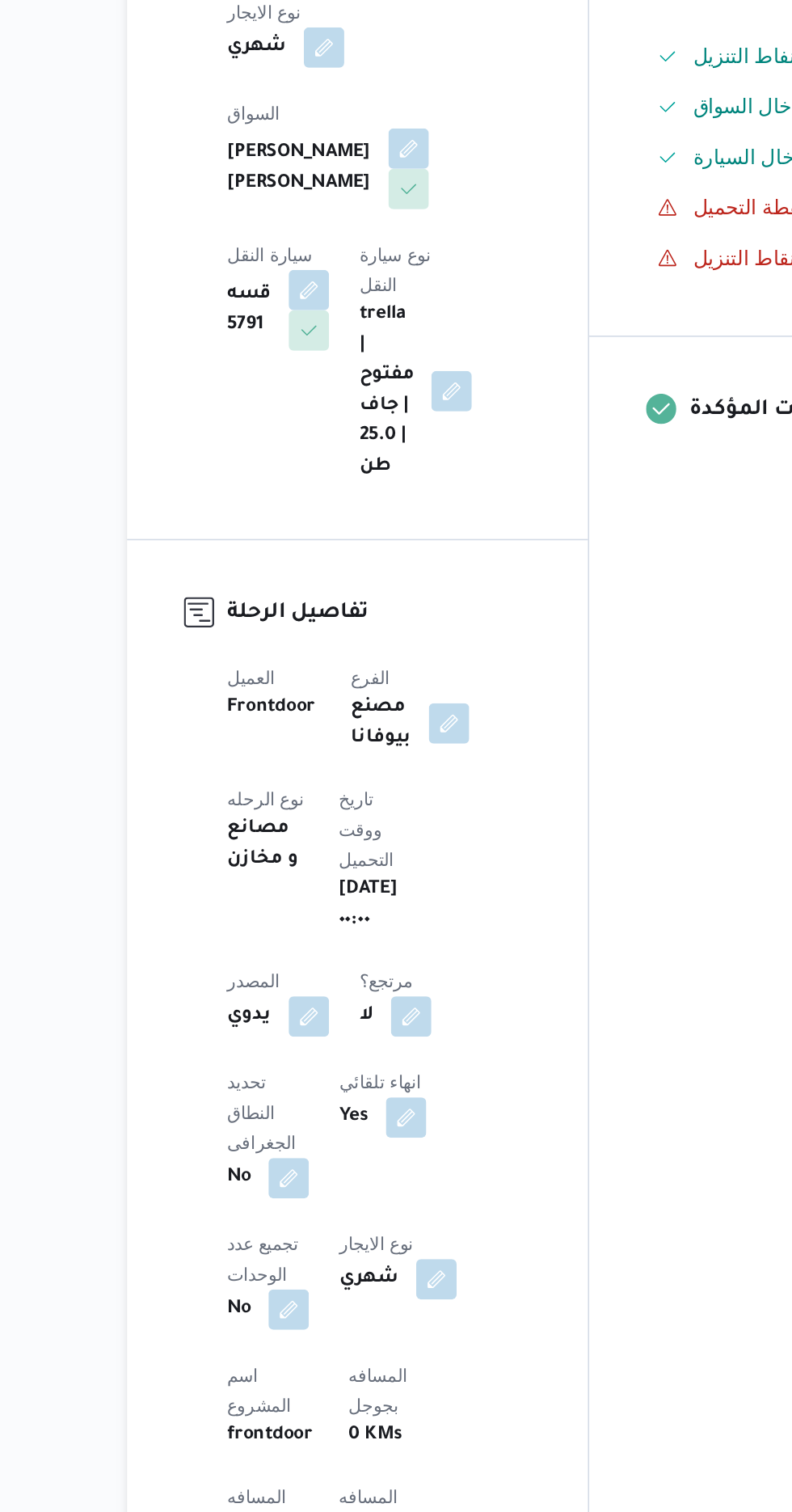
click at [388, 1453] on button "button" at bounding box center [400, 1465] width 26 height 26
click at [297, 1444] on input "240.0" at bounding box center [272, 1441] width 161 height 33
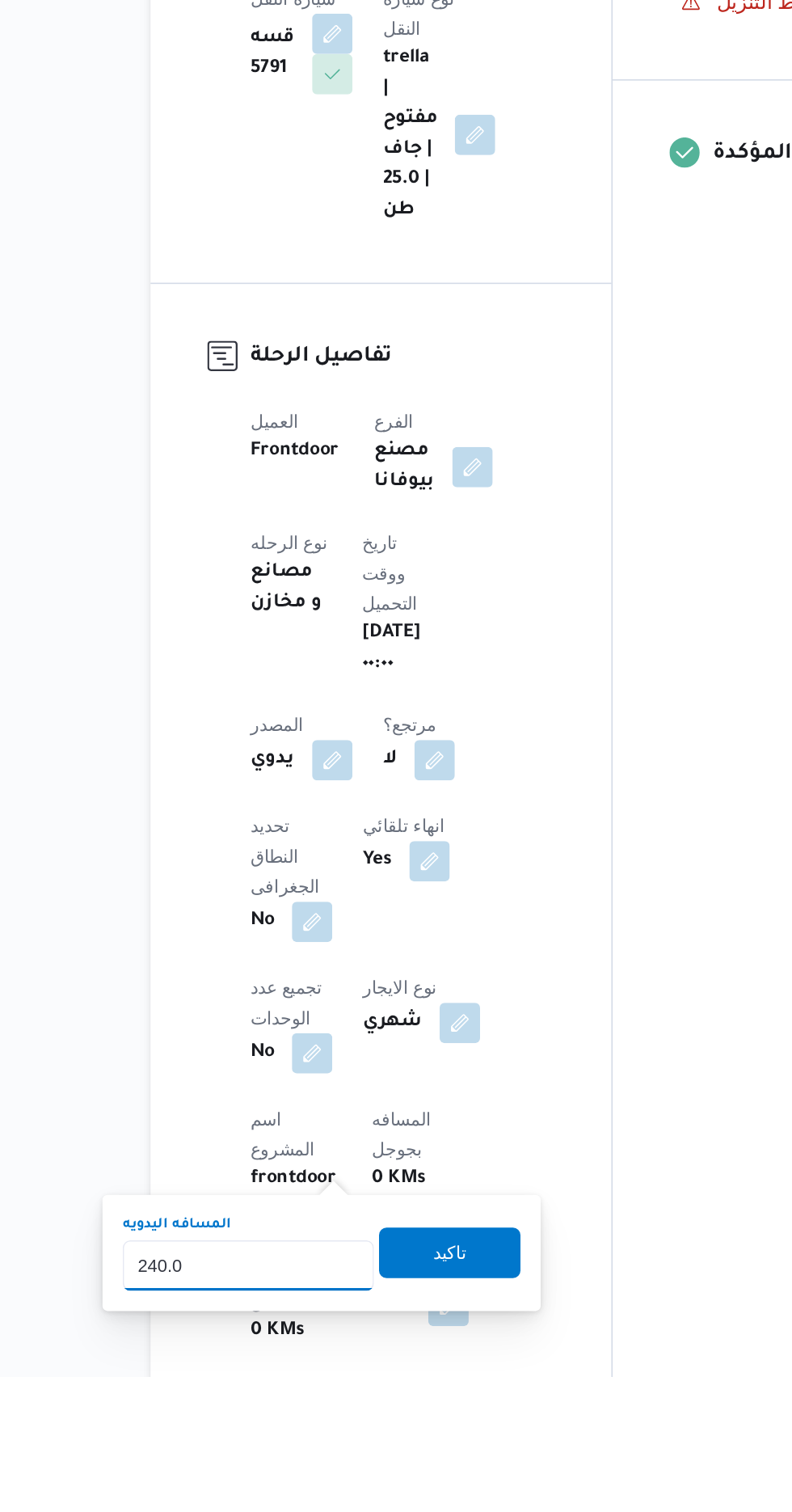
scroll to position [211, 0]
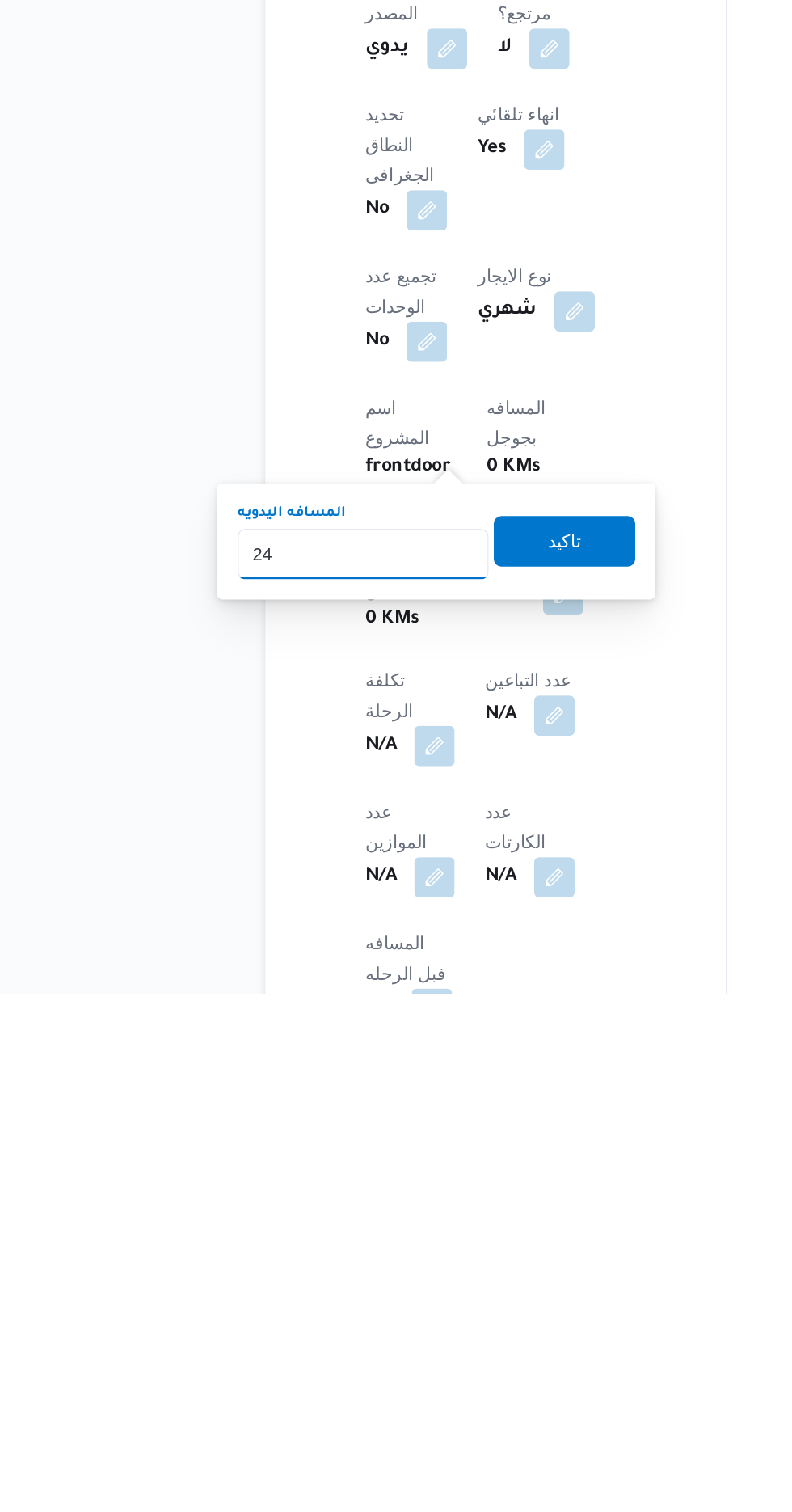
type input "2"
type input "120"
click at [444, 1213] on span "تاكيد" at bounding box center [402, 1221] width 90 height 33
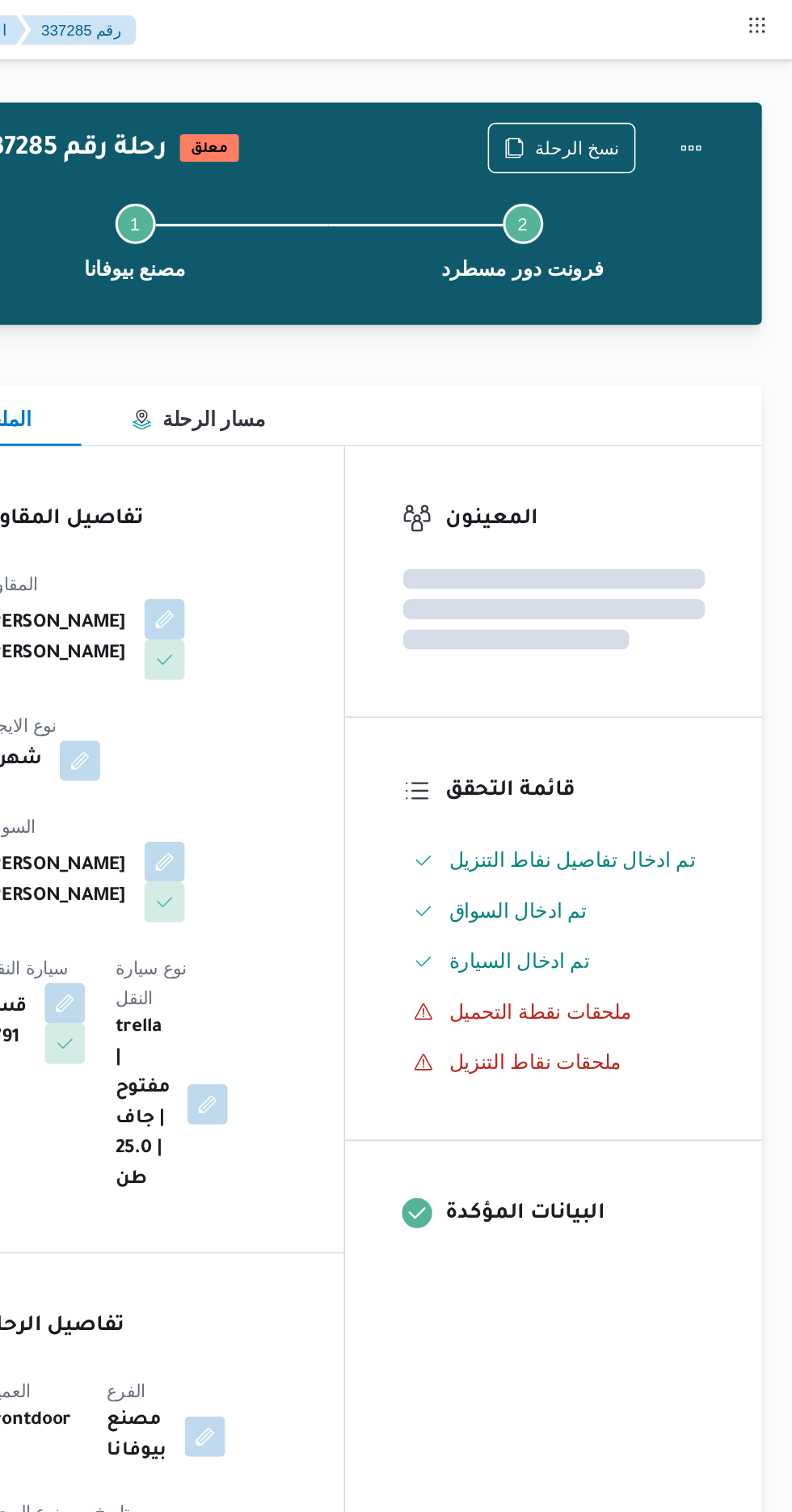
scroll to position [0, 0]
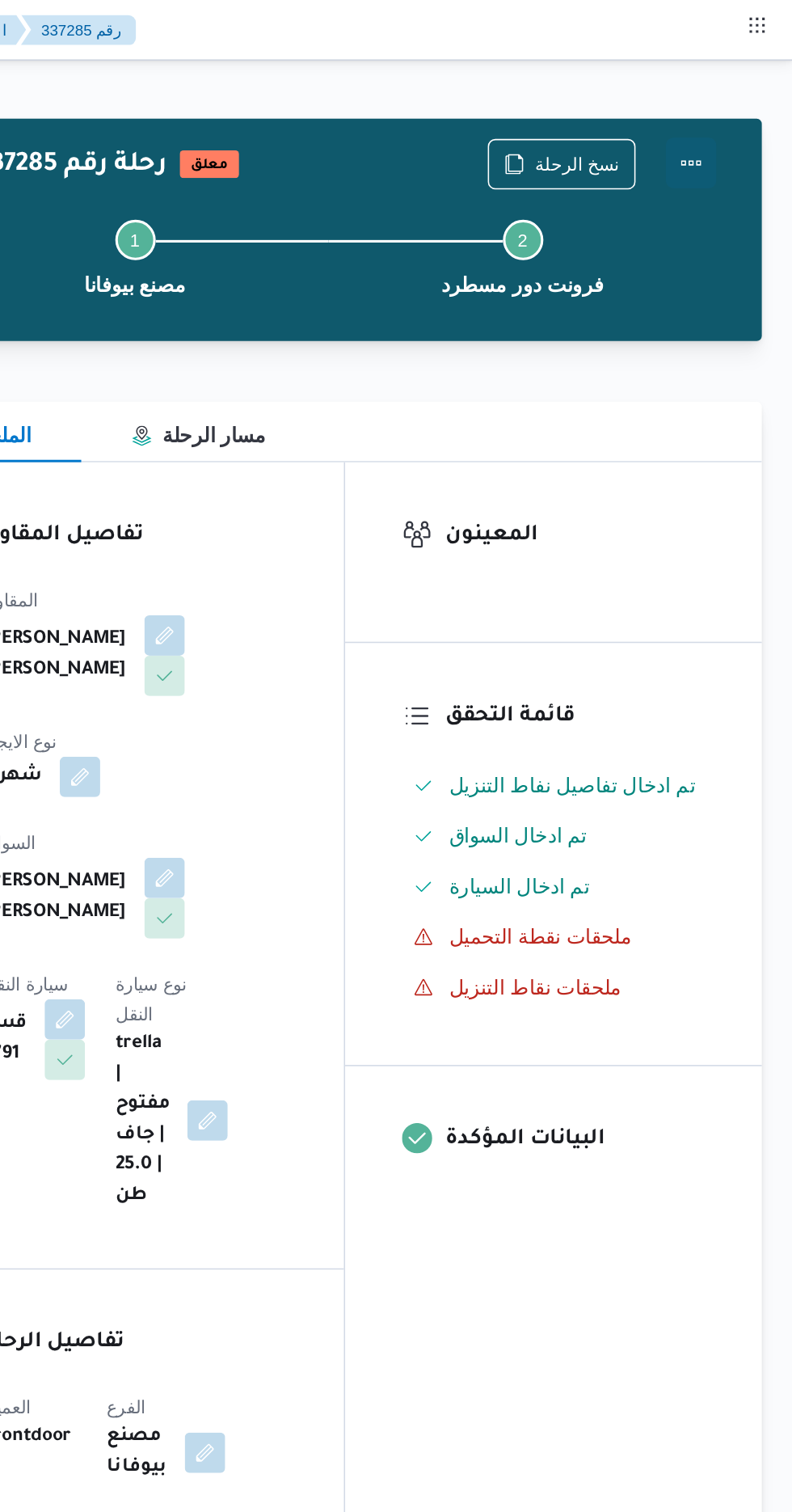
click at [735, 99] on button "Actions" at bounding box center [727, 104] width 33 height 33
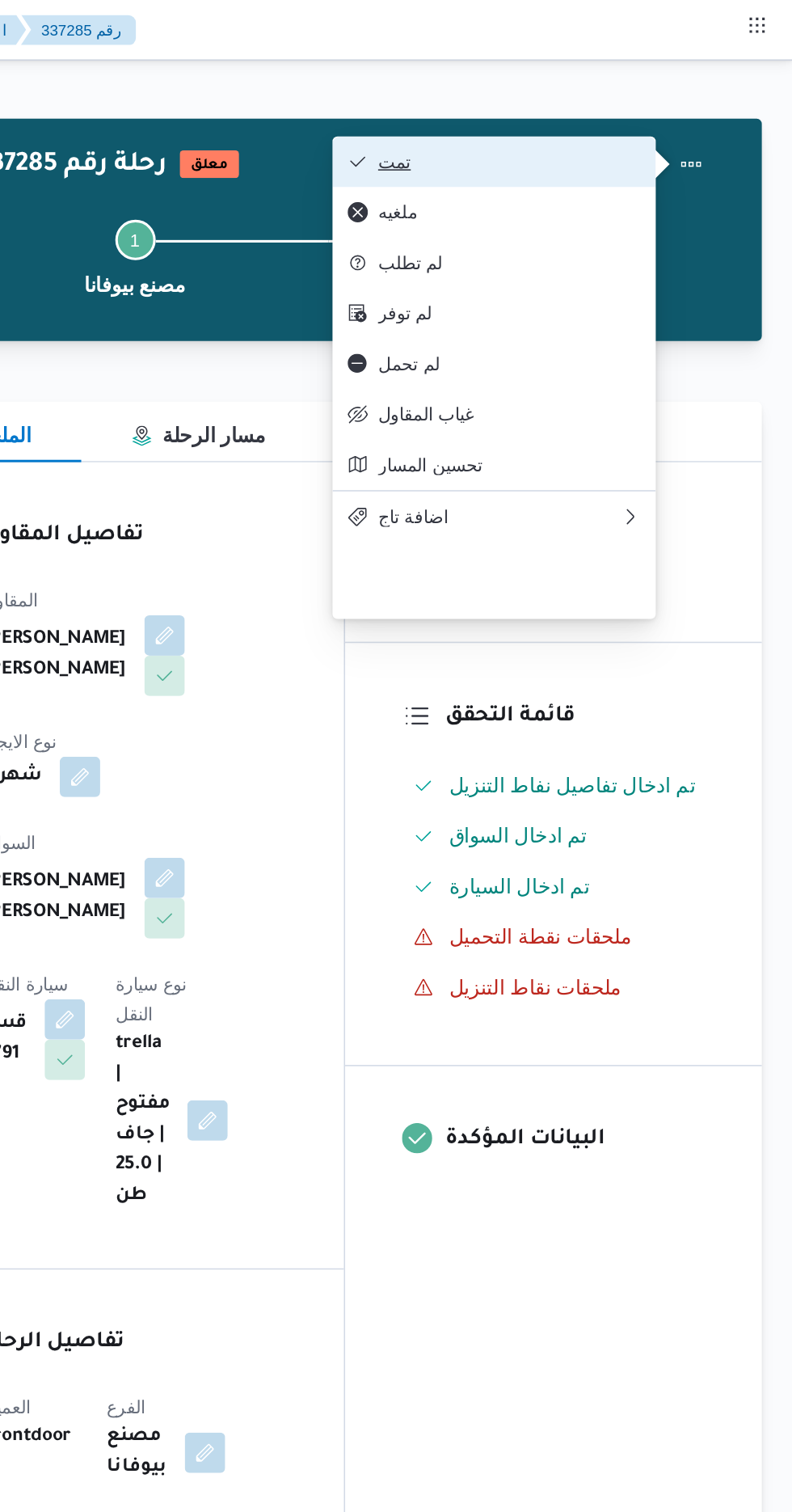
click at [673, 95] on button "تمت" at bounding box center [602, 103] width 207 height 33
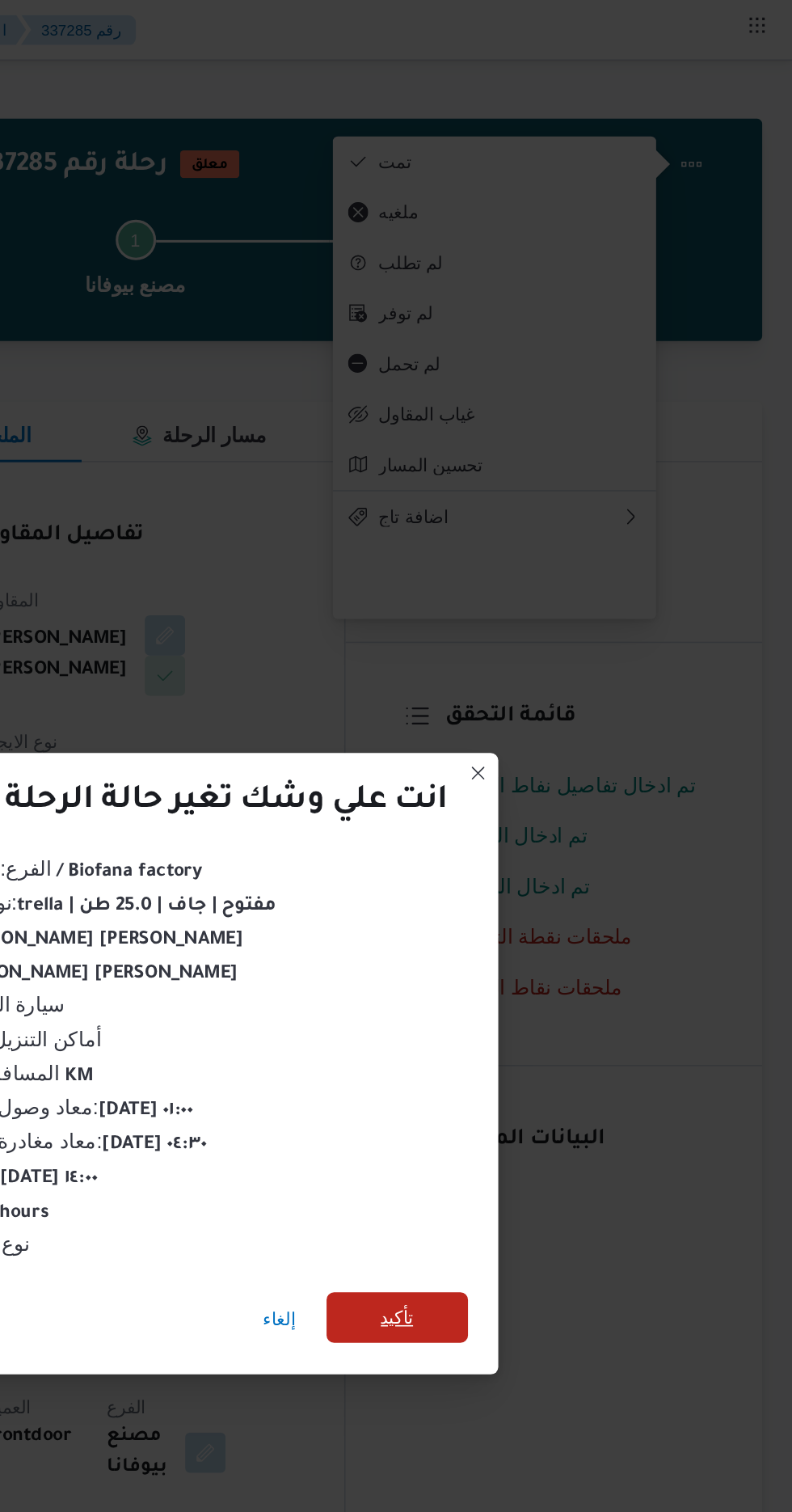
click at [534, 837] on span "تأكيد" at bounding box center [539, 843] width 21 height 19
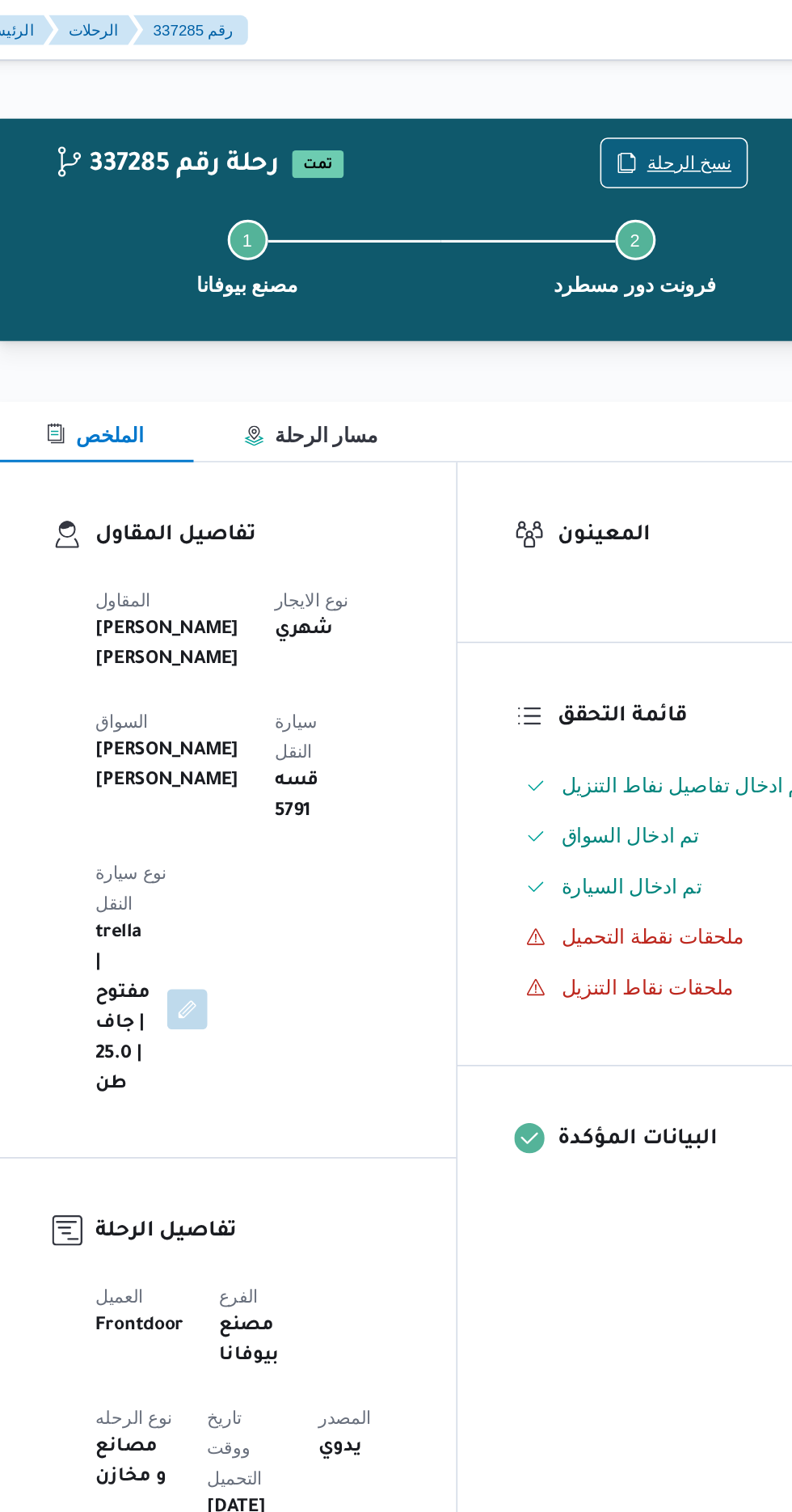
click at [642, 108] on span "نسخ الرحلة" at bounding box center [654, 104] width 54 height 19
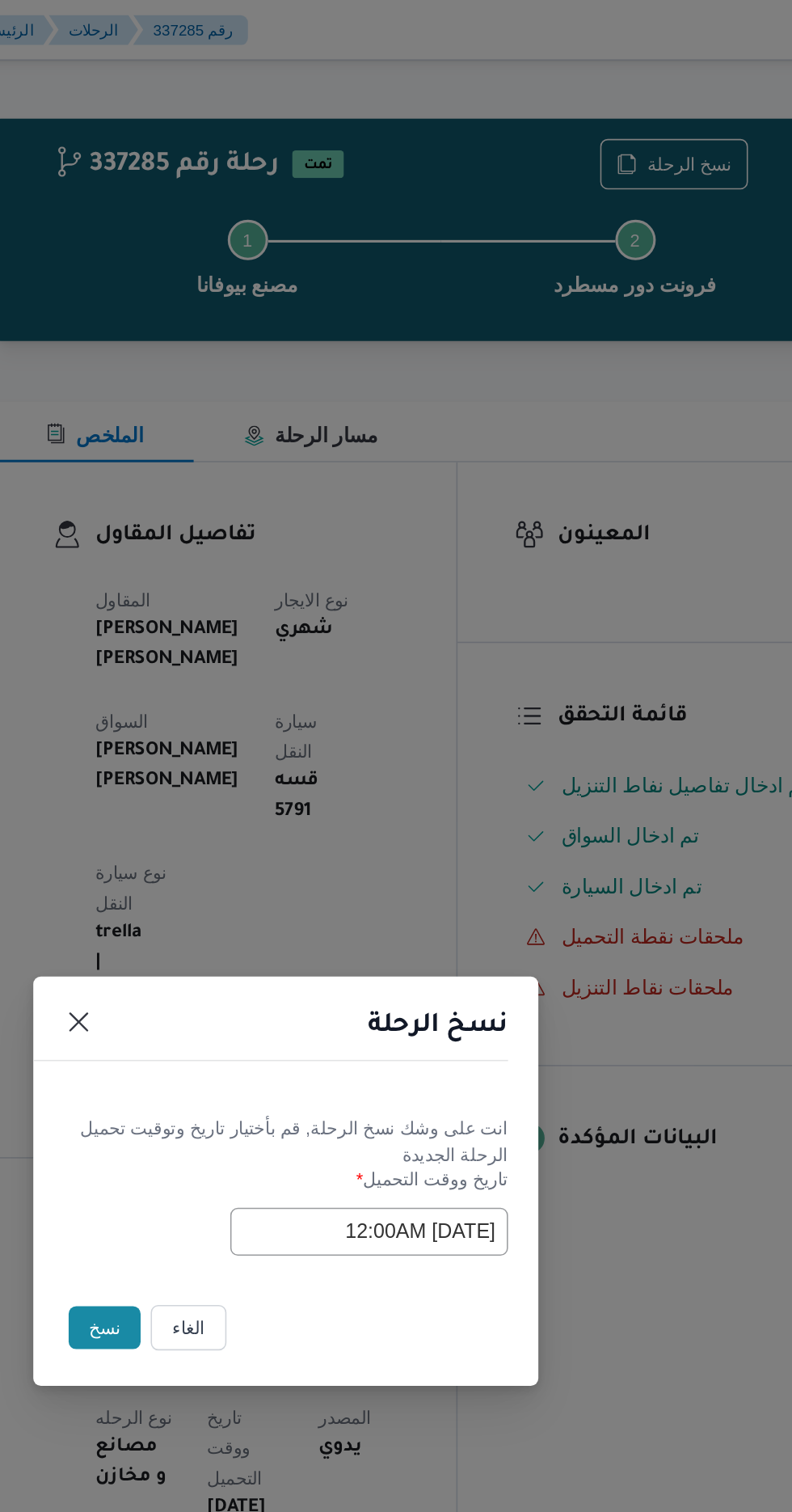
click at [272, 853] on button "نسخ" at bounding box center [280, 849] width 46 height 28
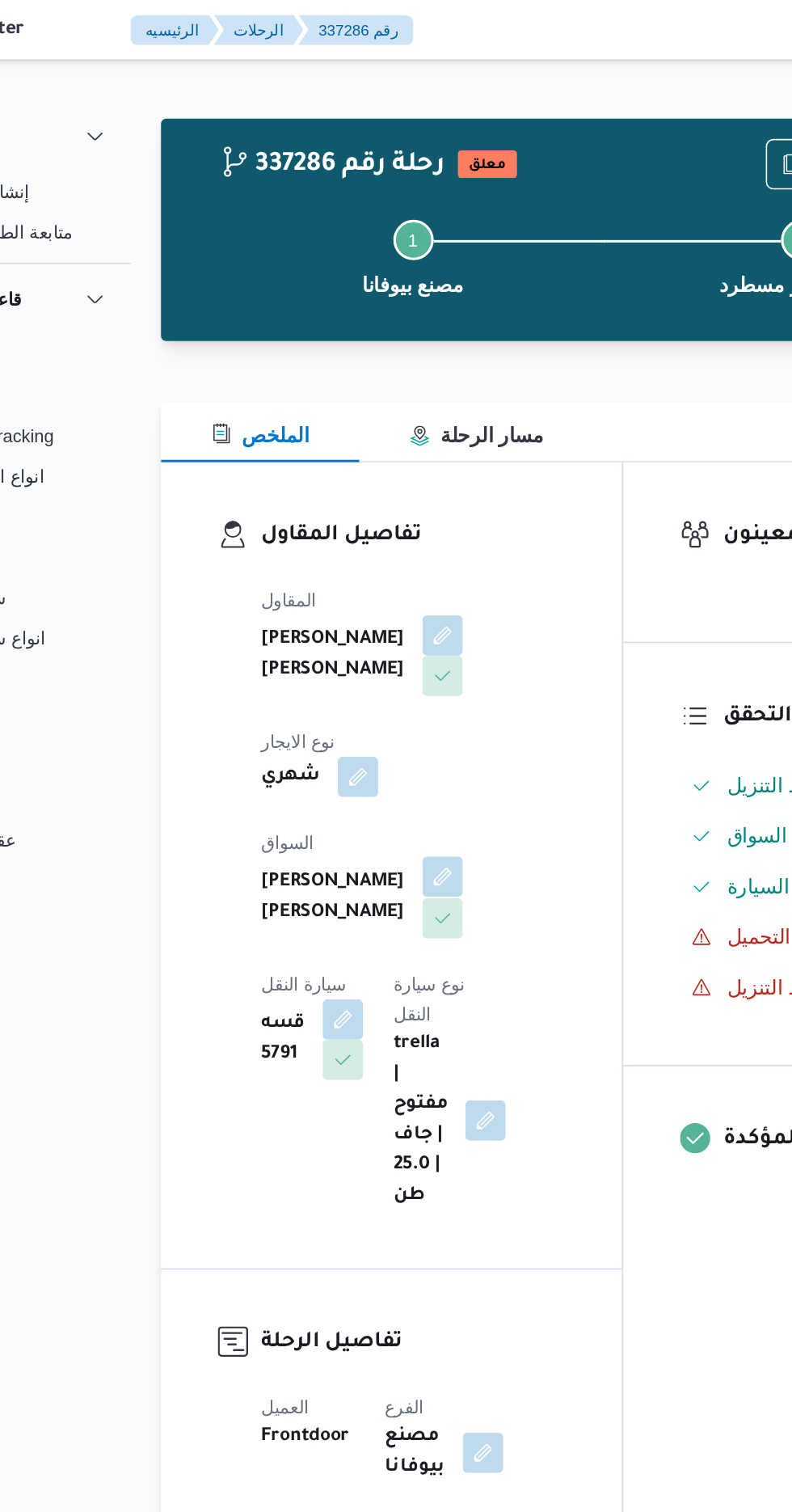
click at [378, 548] on button "button" at bounding box center [390, 561] width 26 height 26
click at [369, 406] on span at bounding box center [386, 406] width 34 height 26
click at [328, 393] on div at bounding box center [328, 393] width 13 height 13
click at [378, 412] on button "button" at bounding box center [390, 405] width 26 height 26
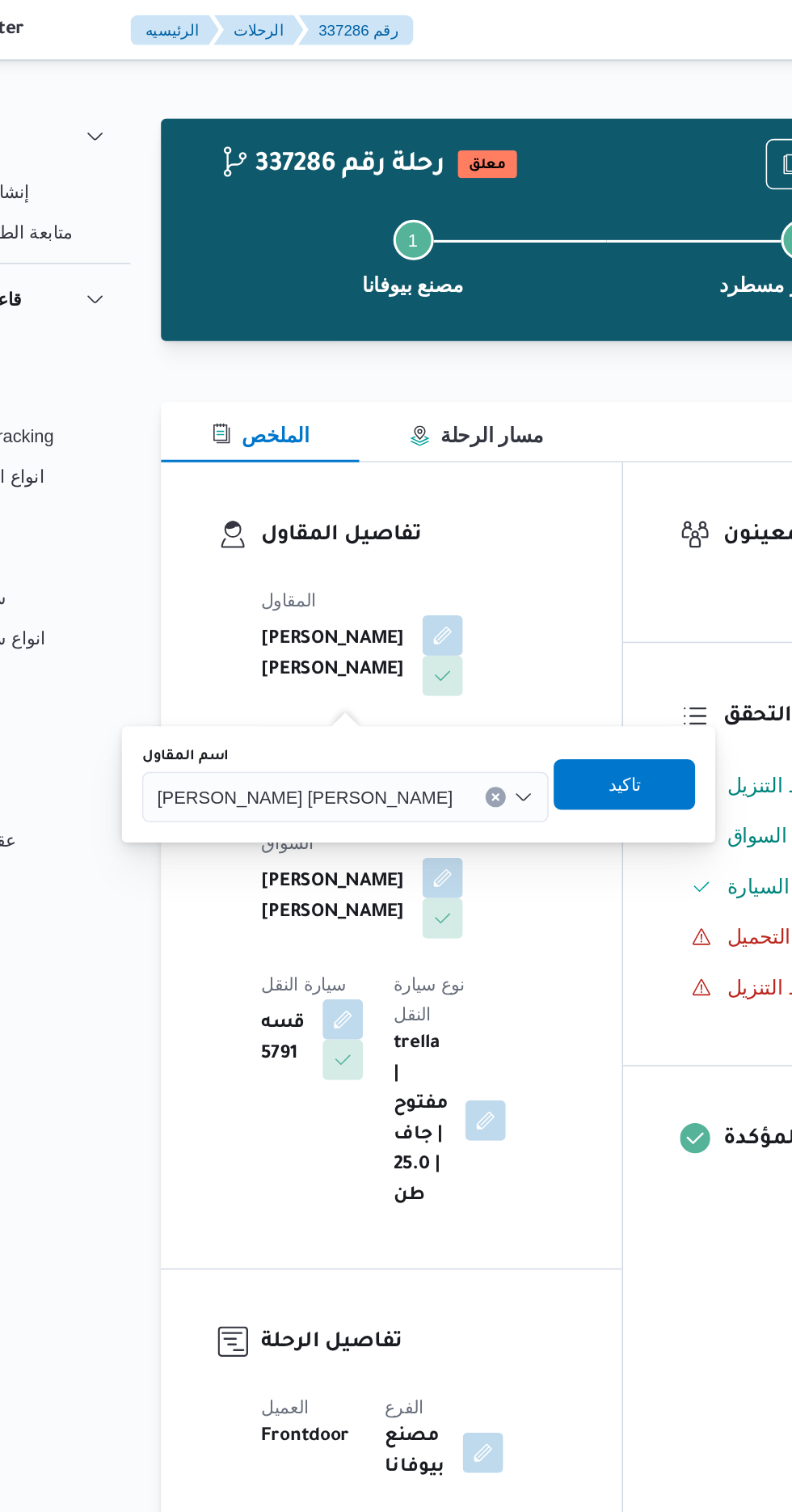
click at [404, 509] on input "اسم المقاول" at bounding box center [404, 510] width 2 height 19
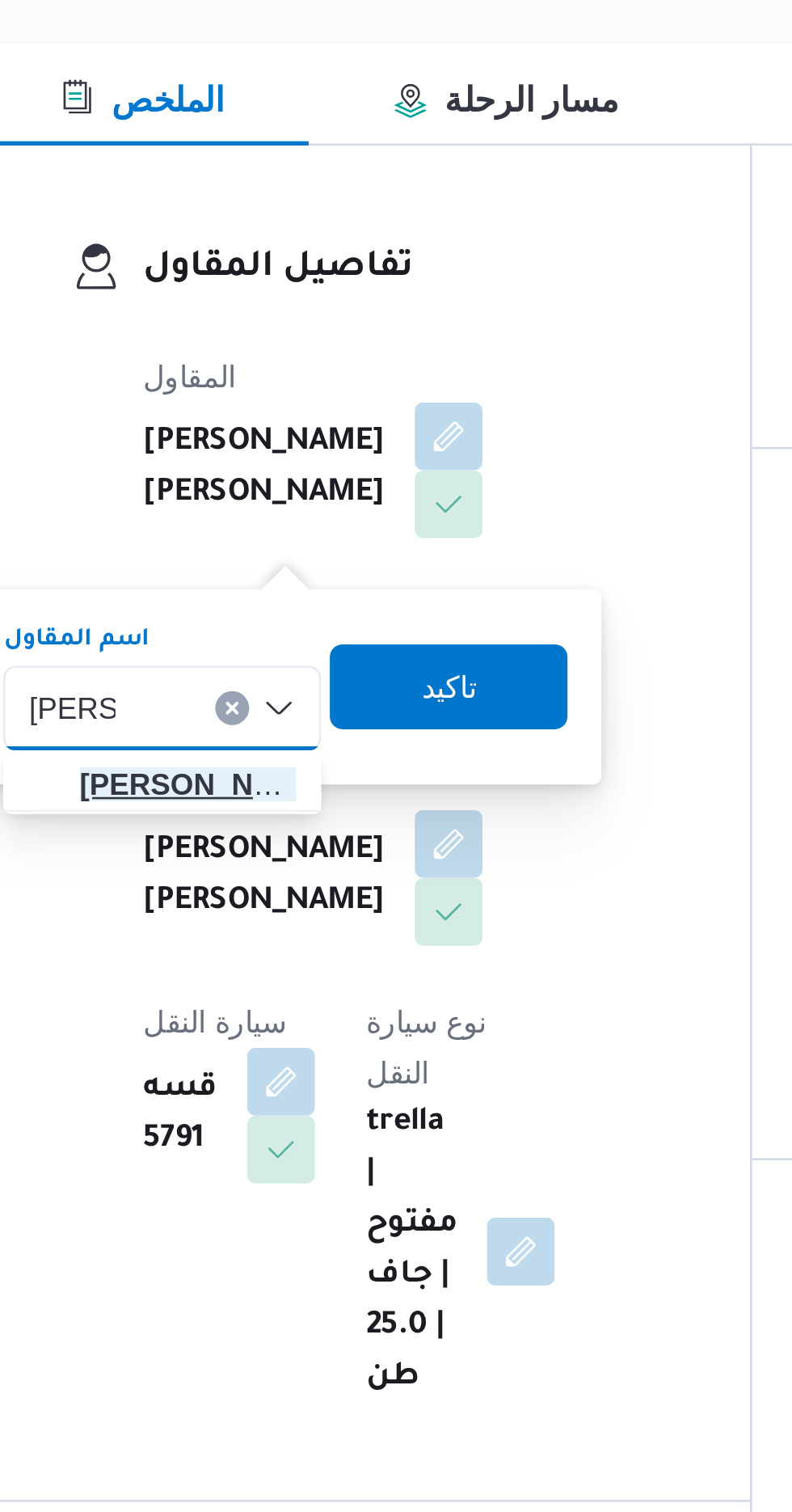
type input "[PERSON_NAME]"
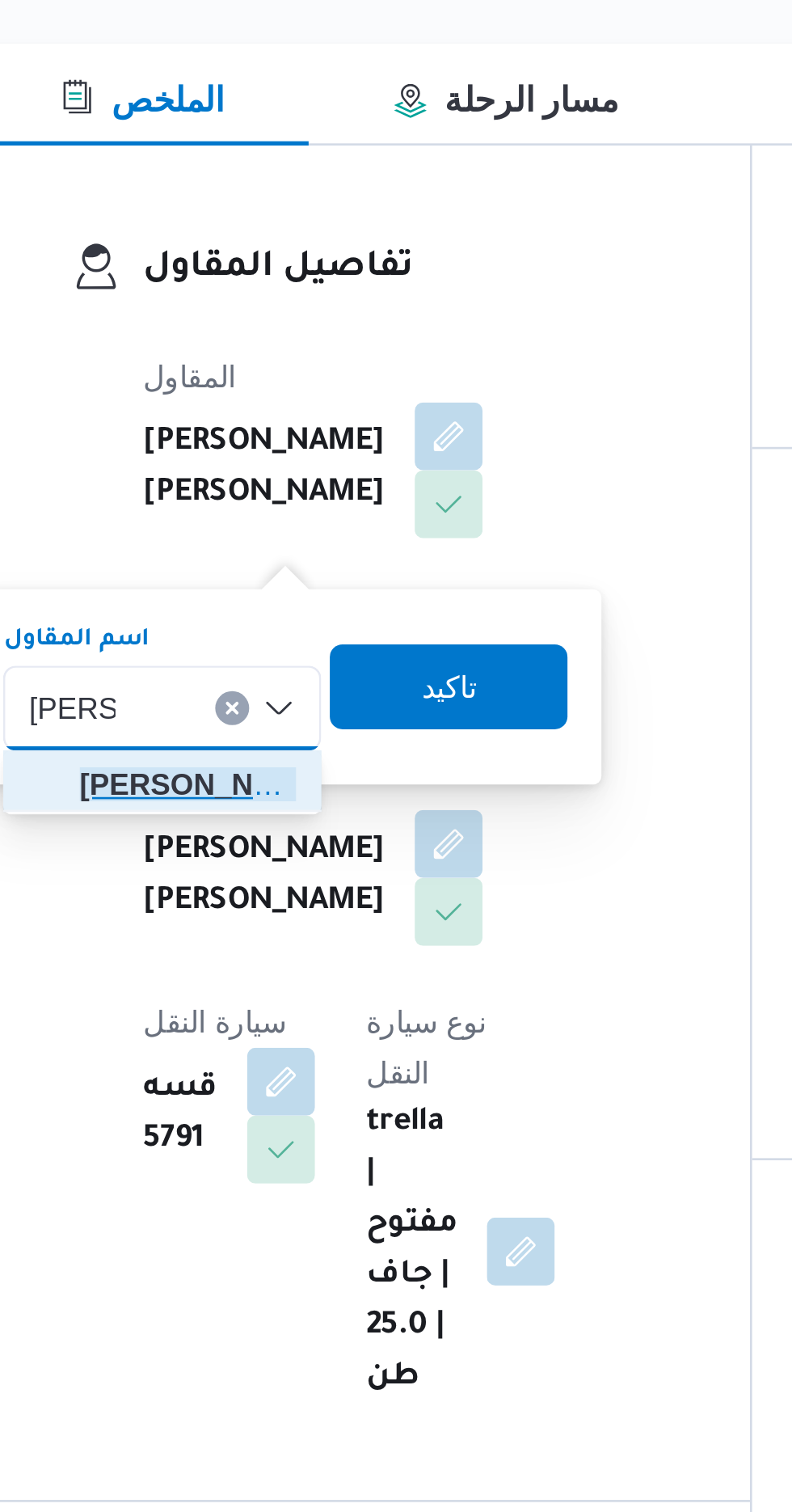
click at [303, 542] on span "[PERSON_NAME] دوح [PERSON_NAME]" at bounding box center [291, 539] width 83 height 19
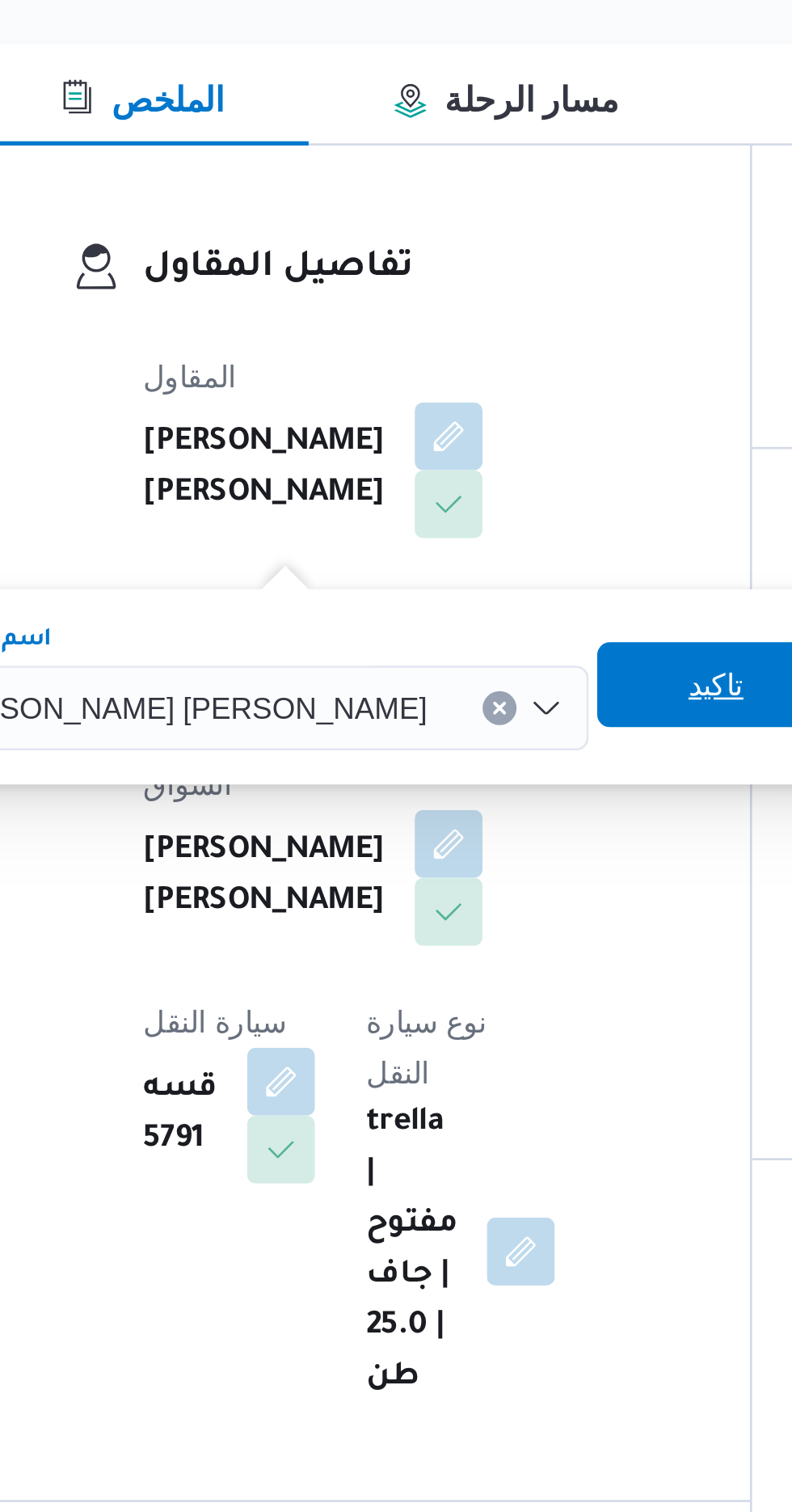
click at [482, 501] on span "تاكيد" at bounding box center [492, 501] width 21 height 19
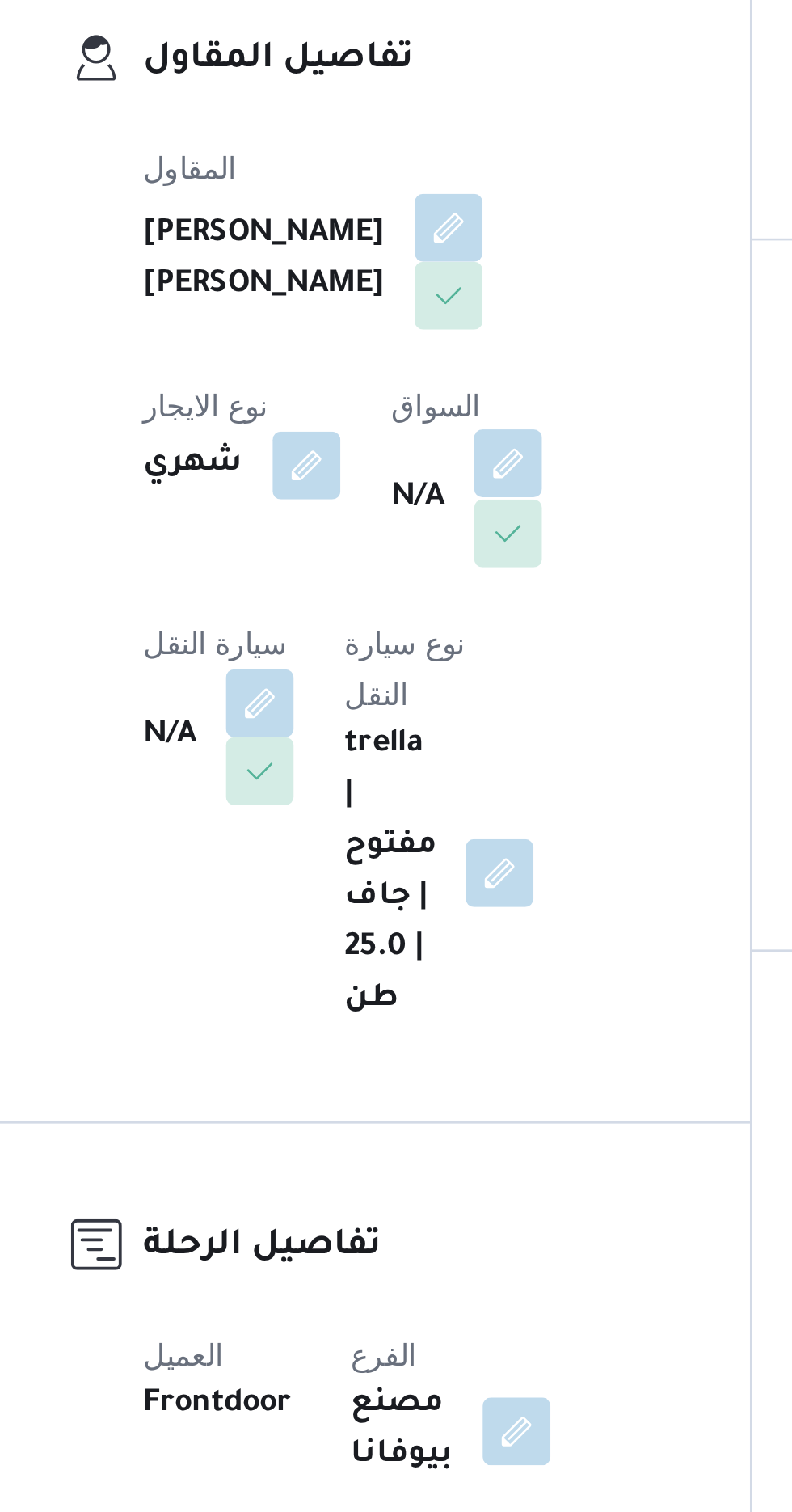
click at [400, 509] on button "button" at bounding box center [413, 496] width 26 height 26
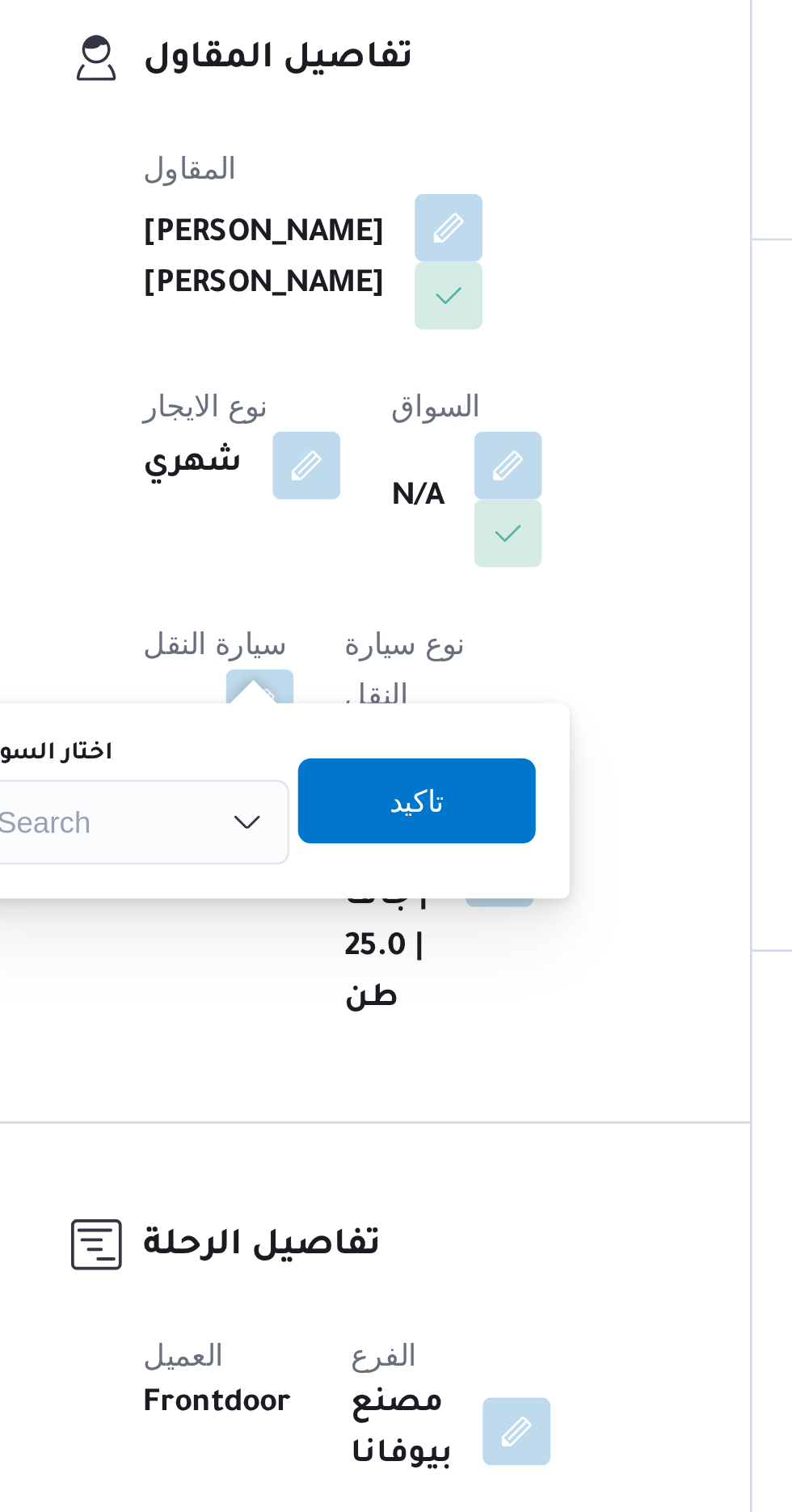
click at [291, 619] on div "Search" at bounding box center [269, 633] width 121 height 33
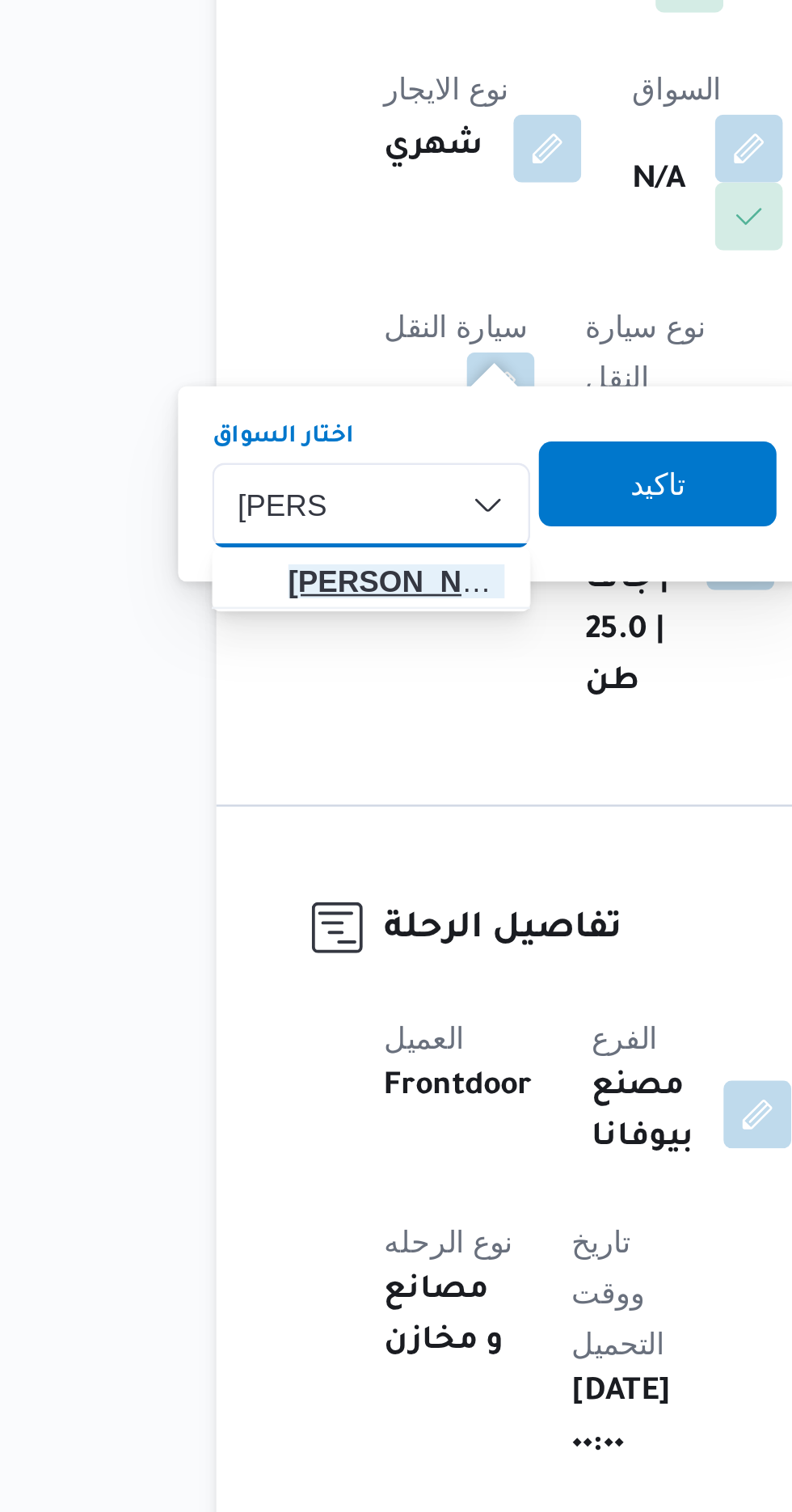
type input "[PERSON_NAME]"
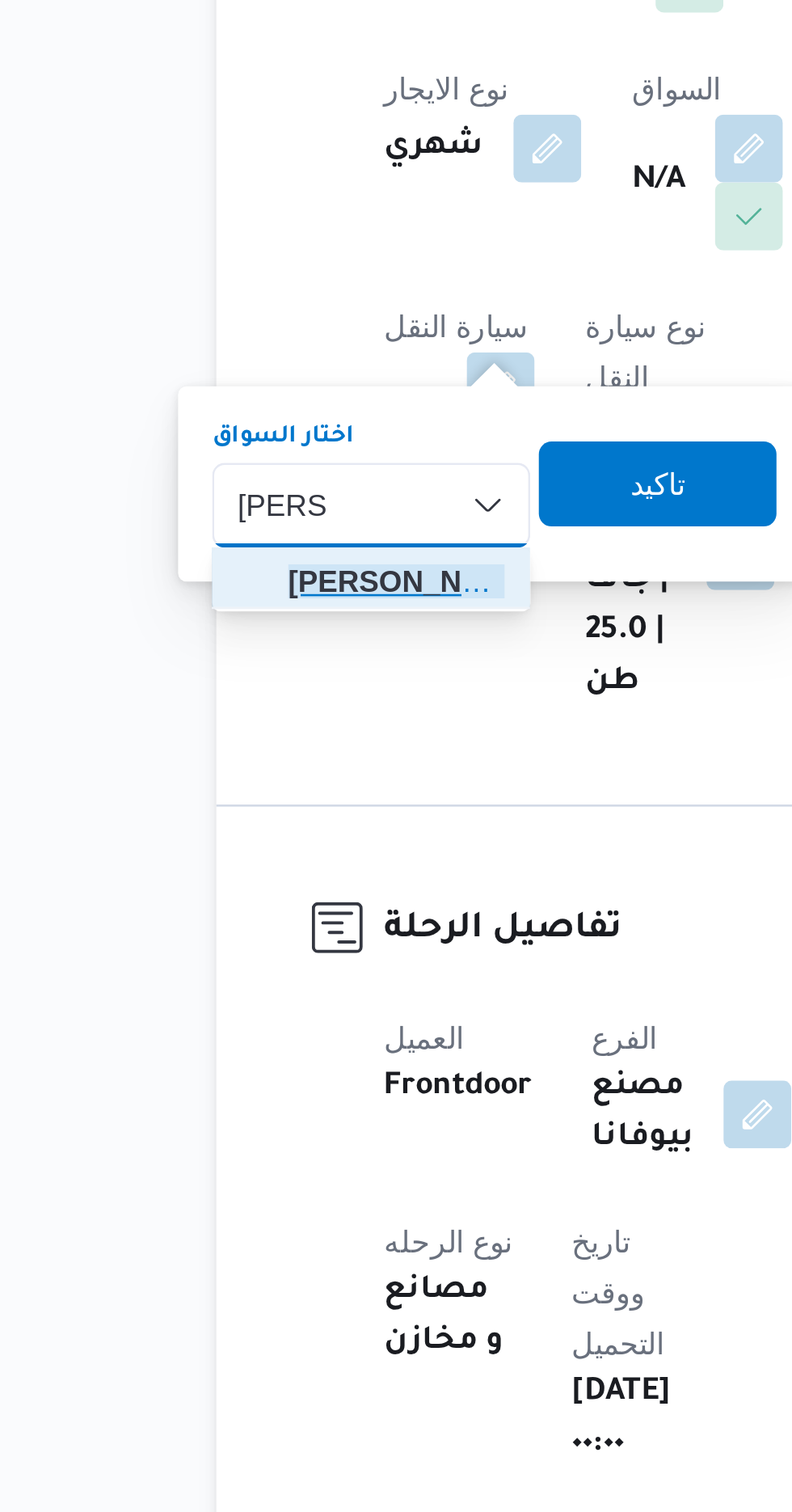
click at [292, 663] on span "[PERSON_NAME] ي [PERSON_NAME]" at bounding box center [278, 662] width 83 height 19
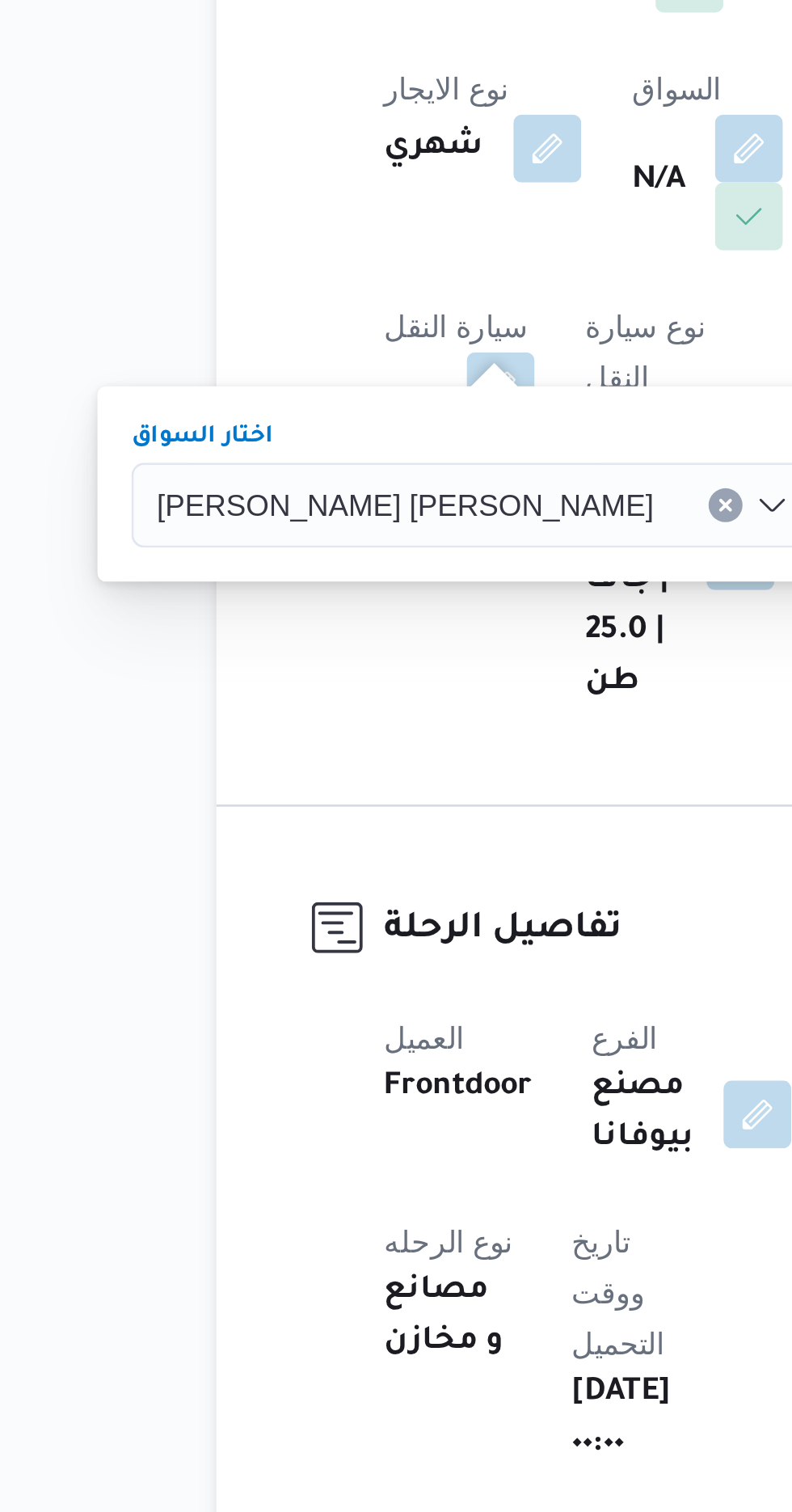
click at [441, 627] on span "تاكيد" at bounding box center [486, 624] width 90 height 33
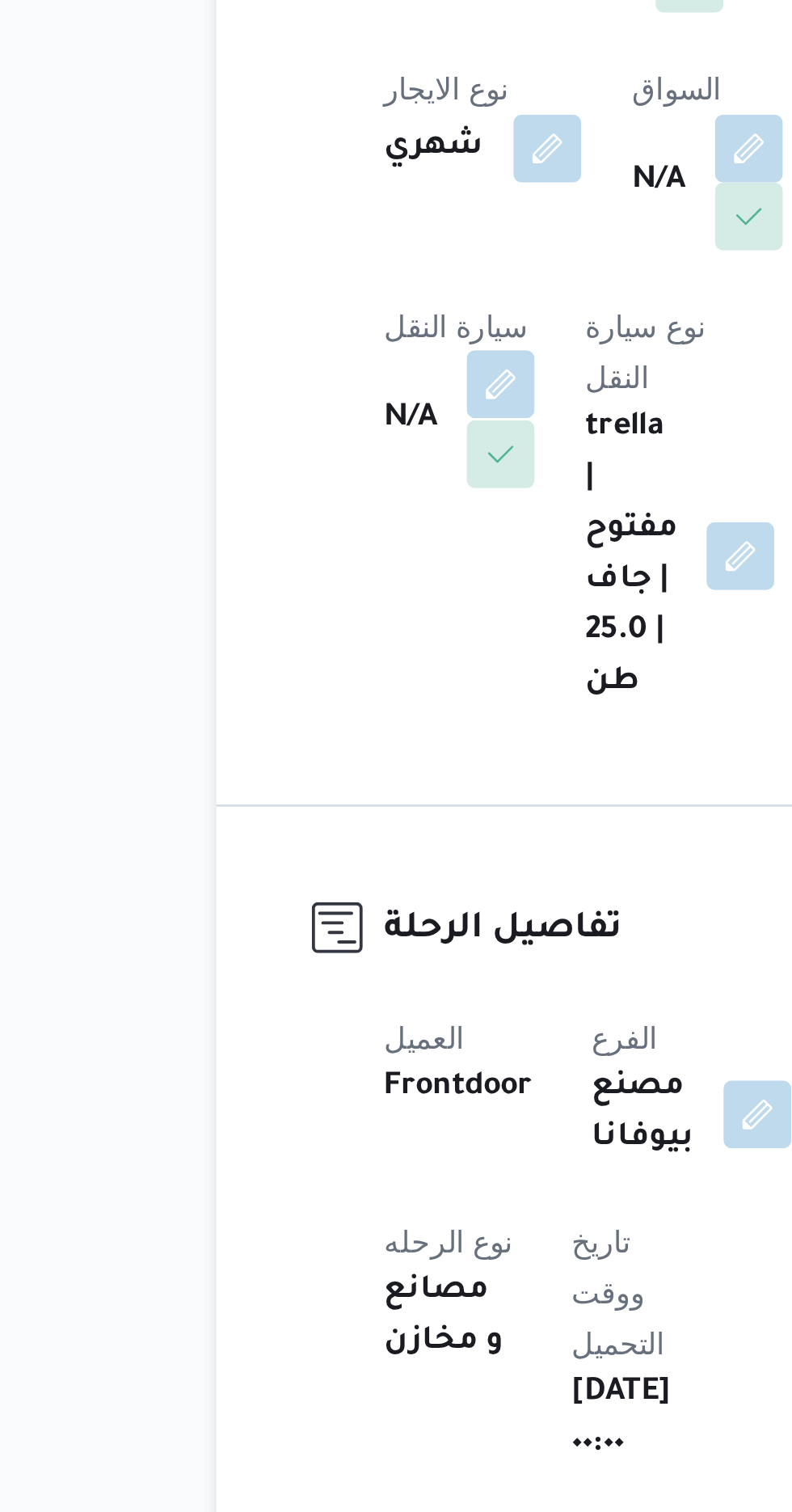
click at [332, 574] on button "button" at bounding box center [318, 587] width 26 height 26
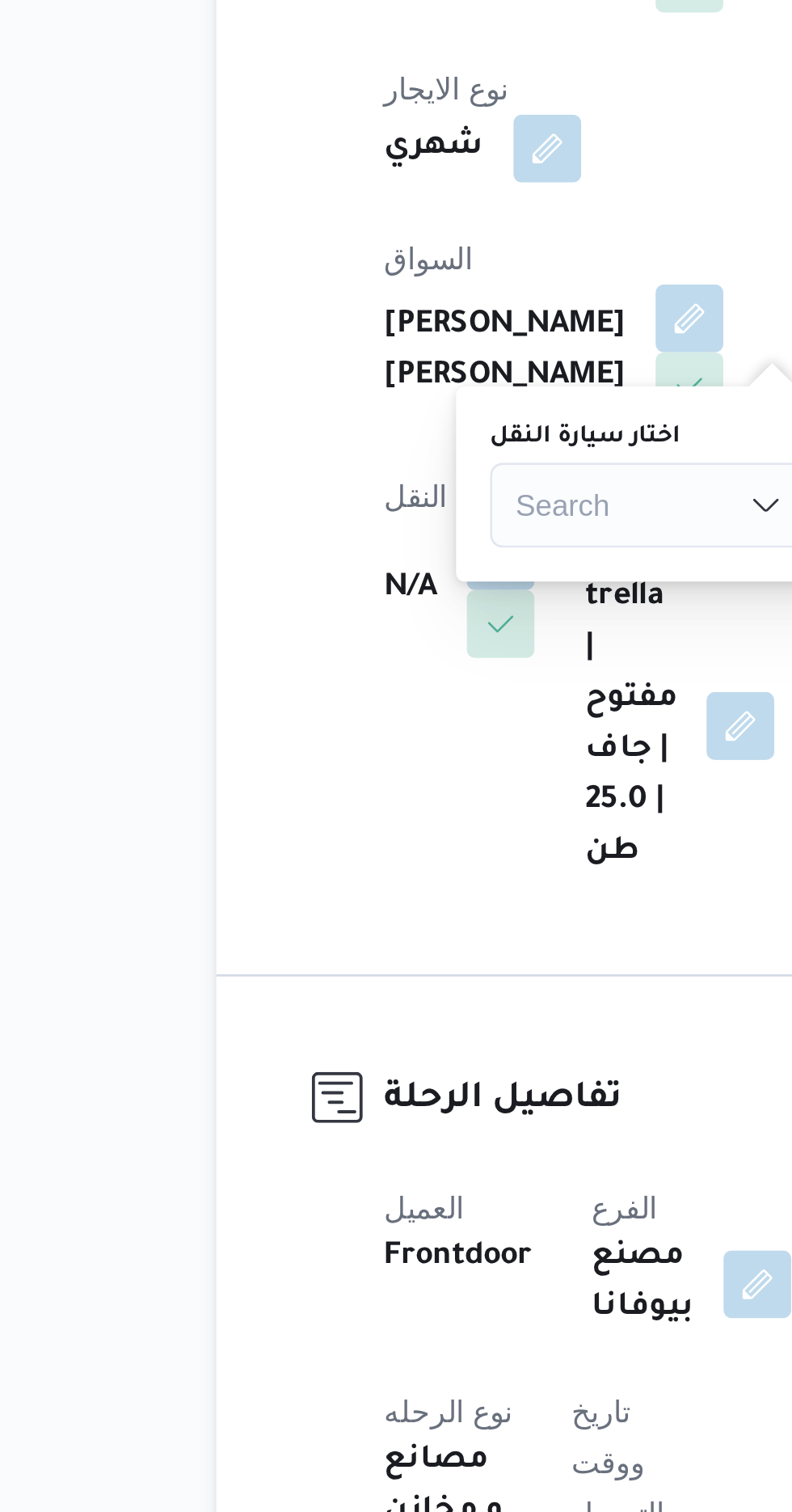
click at [354, 631] on div "Search" at bounding box center [374, 633] width 121 height 33
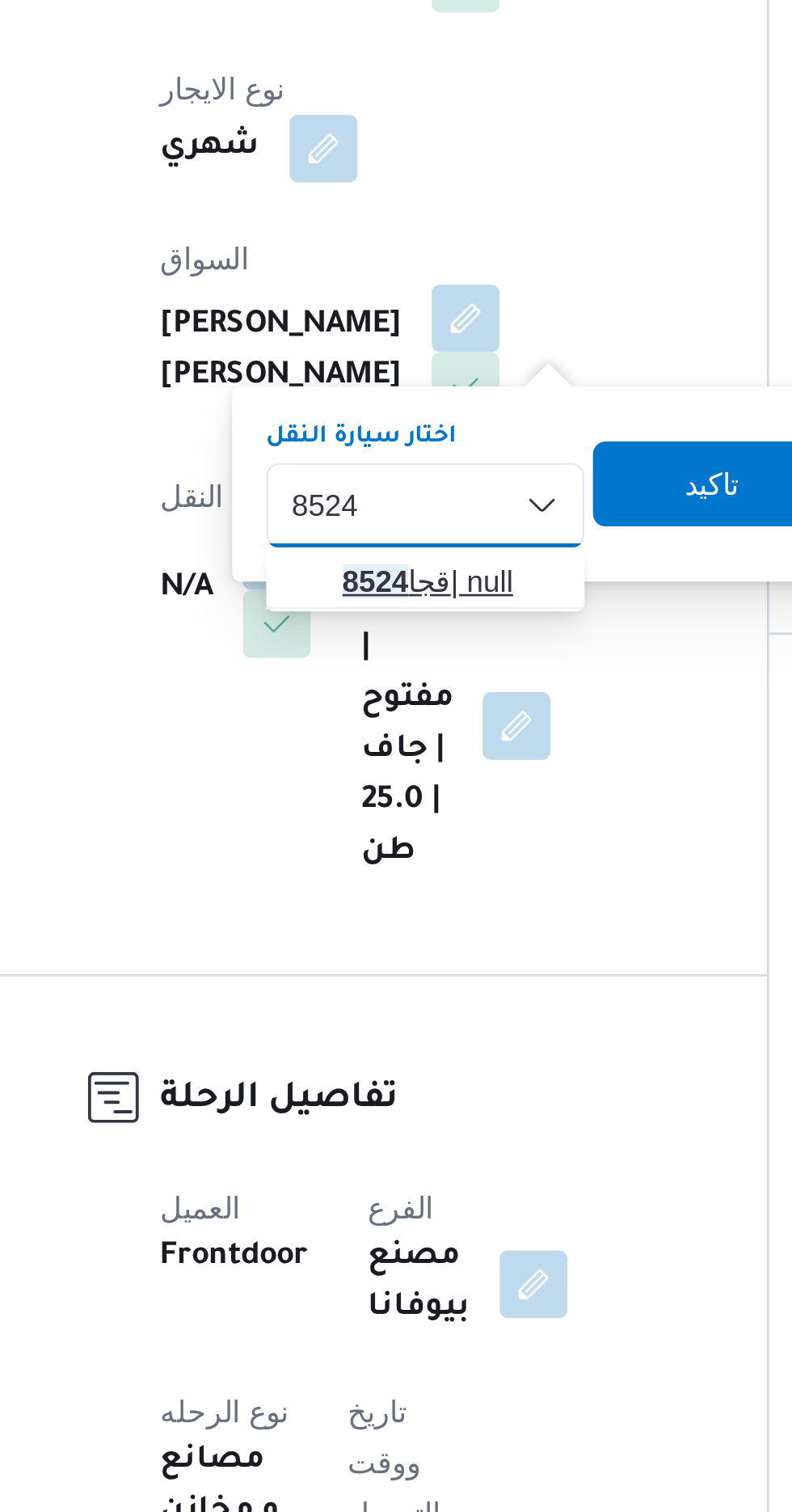
type input "8524"
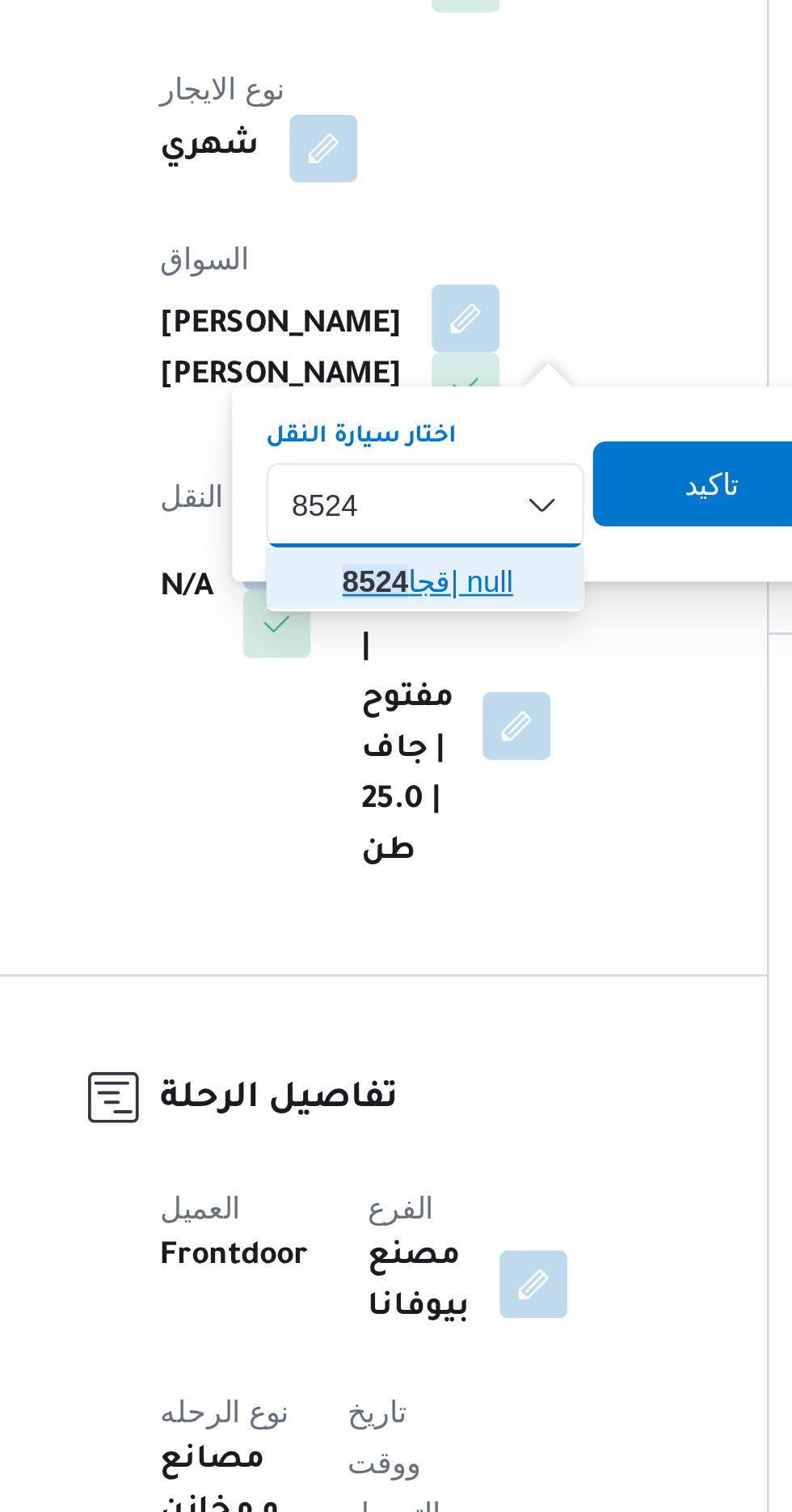
click at [384, 658] on span "[PERSON_NAME] 8524 | null" at bounding box center [384, 662] width 83 height 19
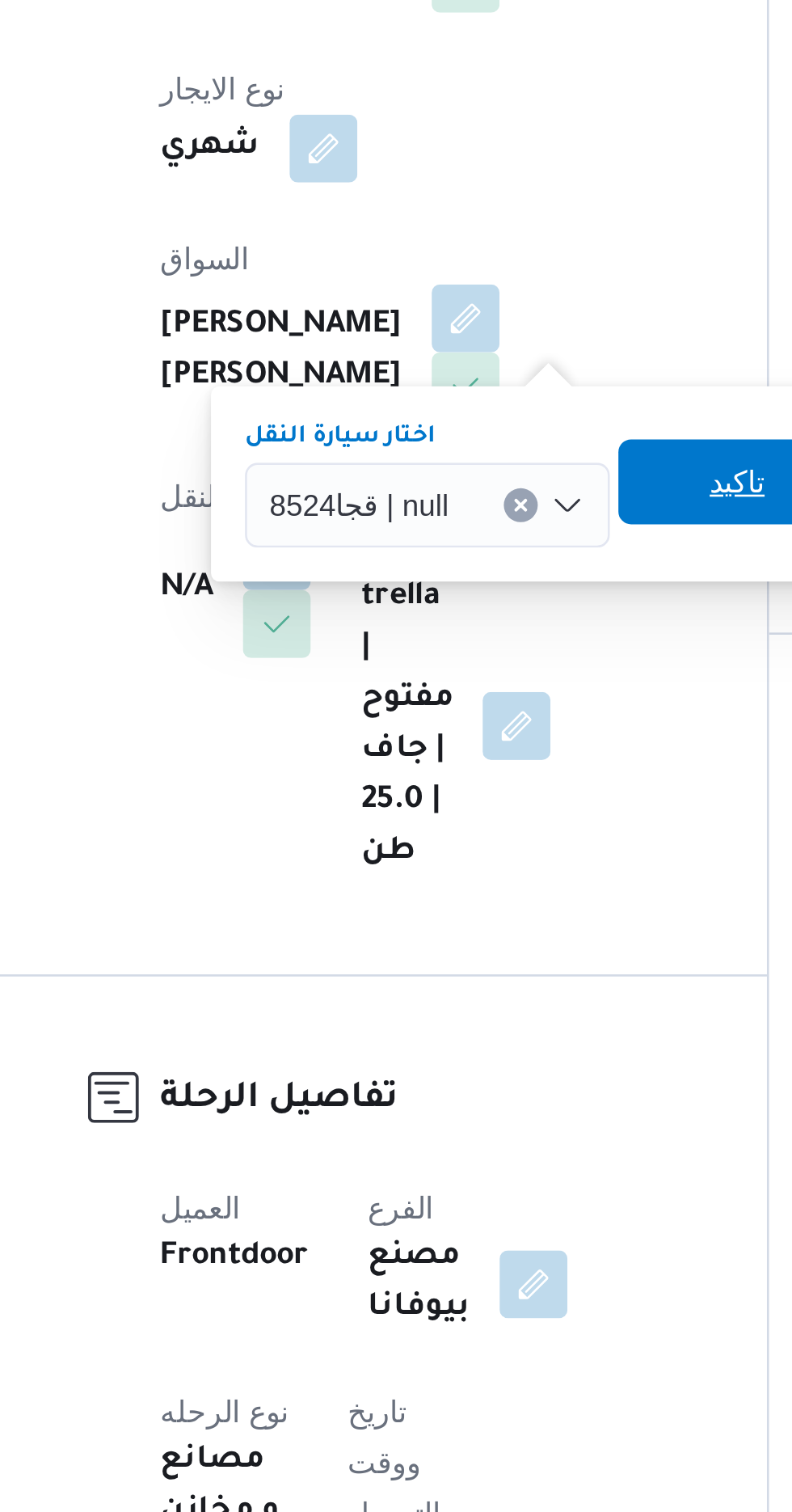
click at [487, 628] on span "تاكيد" at bounding box center [494, 624] width 21 height 19
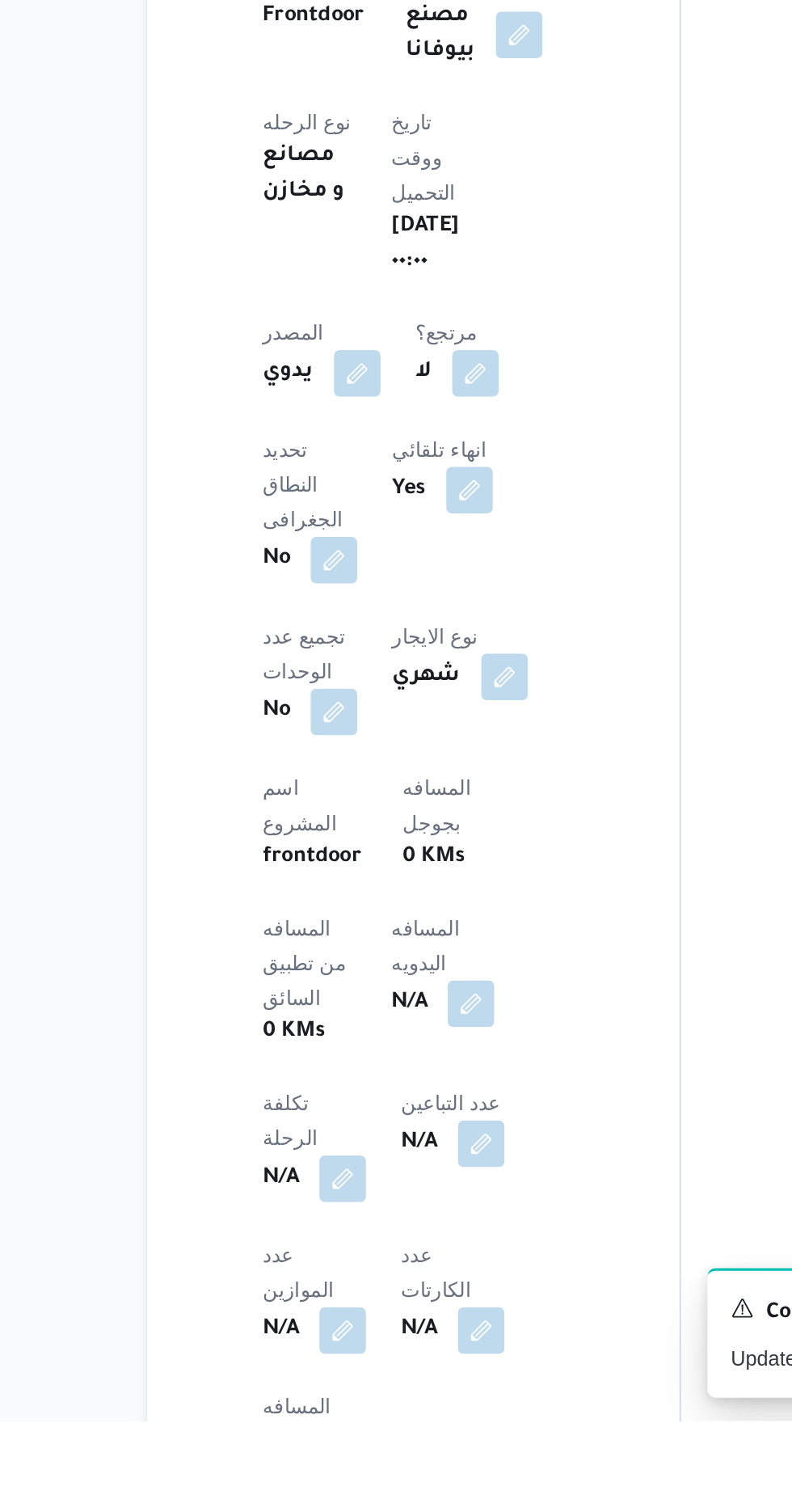
scroll to position [186, 0]
click at [377, 1267] on button "button" at bounding box center [389, 1280] width 26 height 26
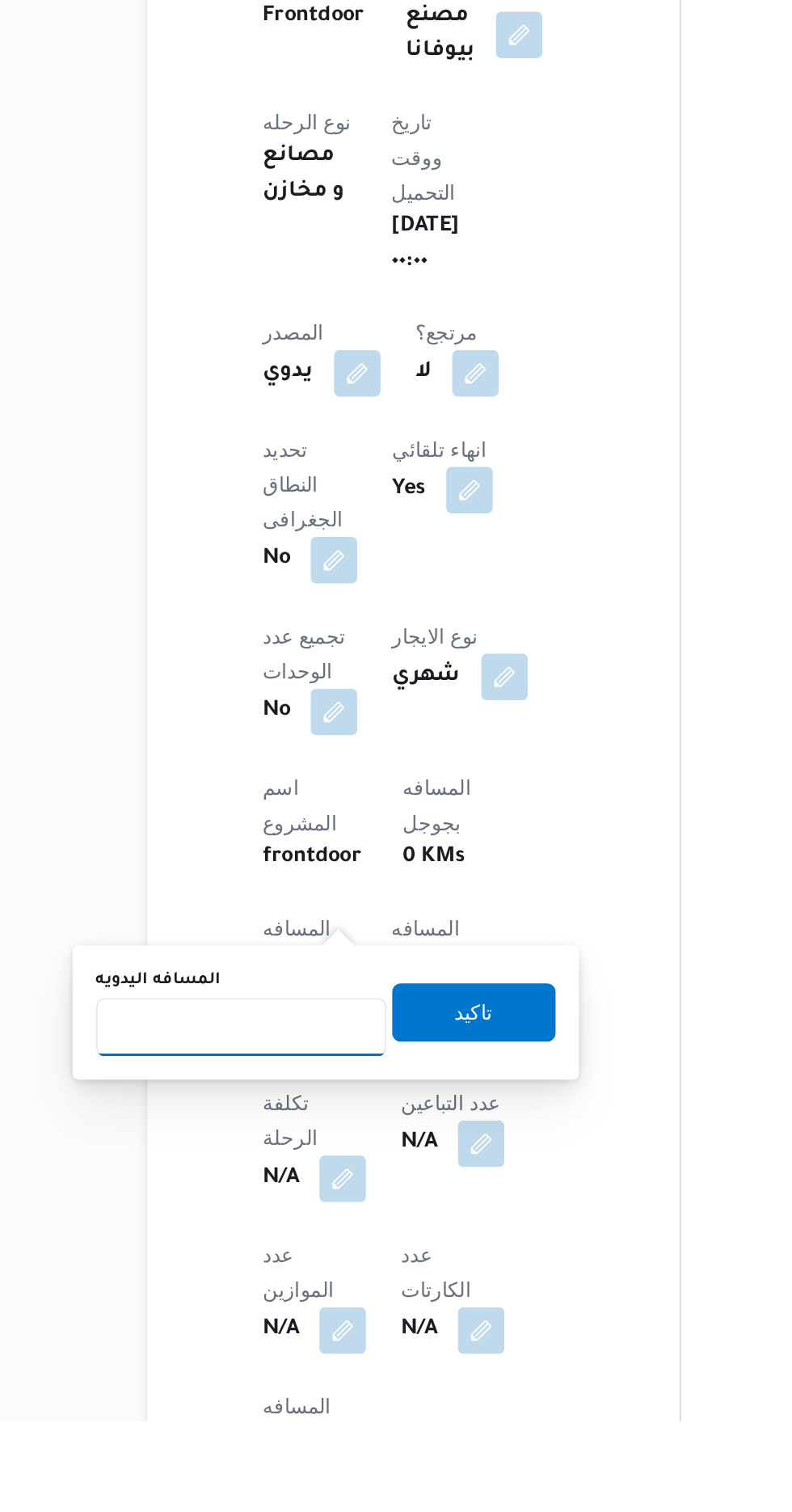
click at [292, 1291] on input "المسافه اليدويه" at bounding box center [262, 1294] width 161 height 33
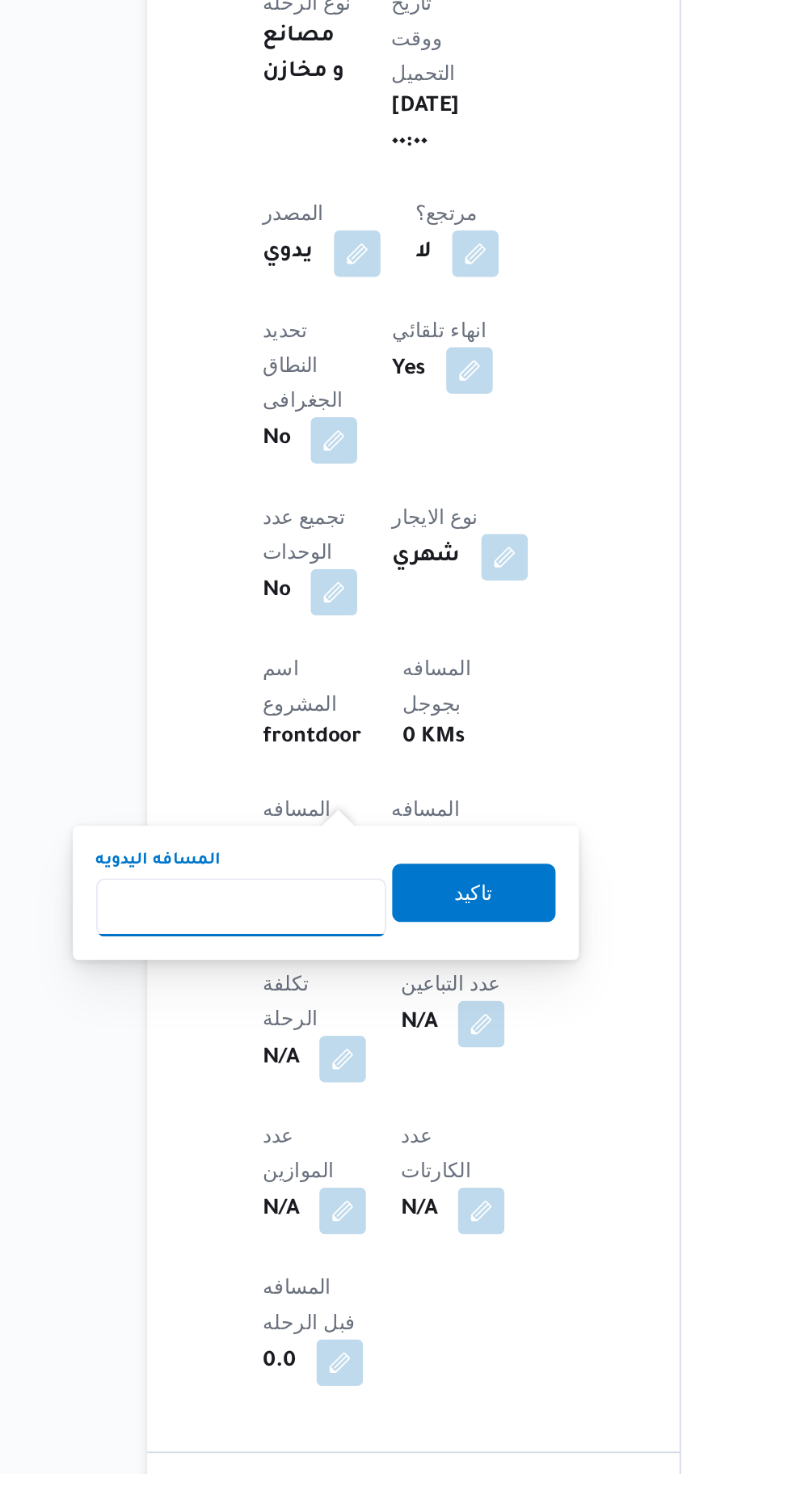
scroll to position [309, 0]
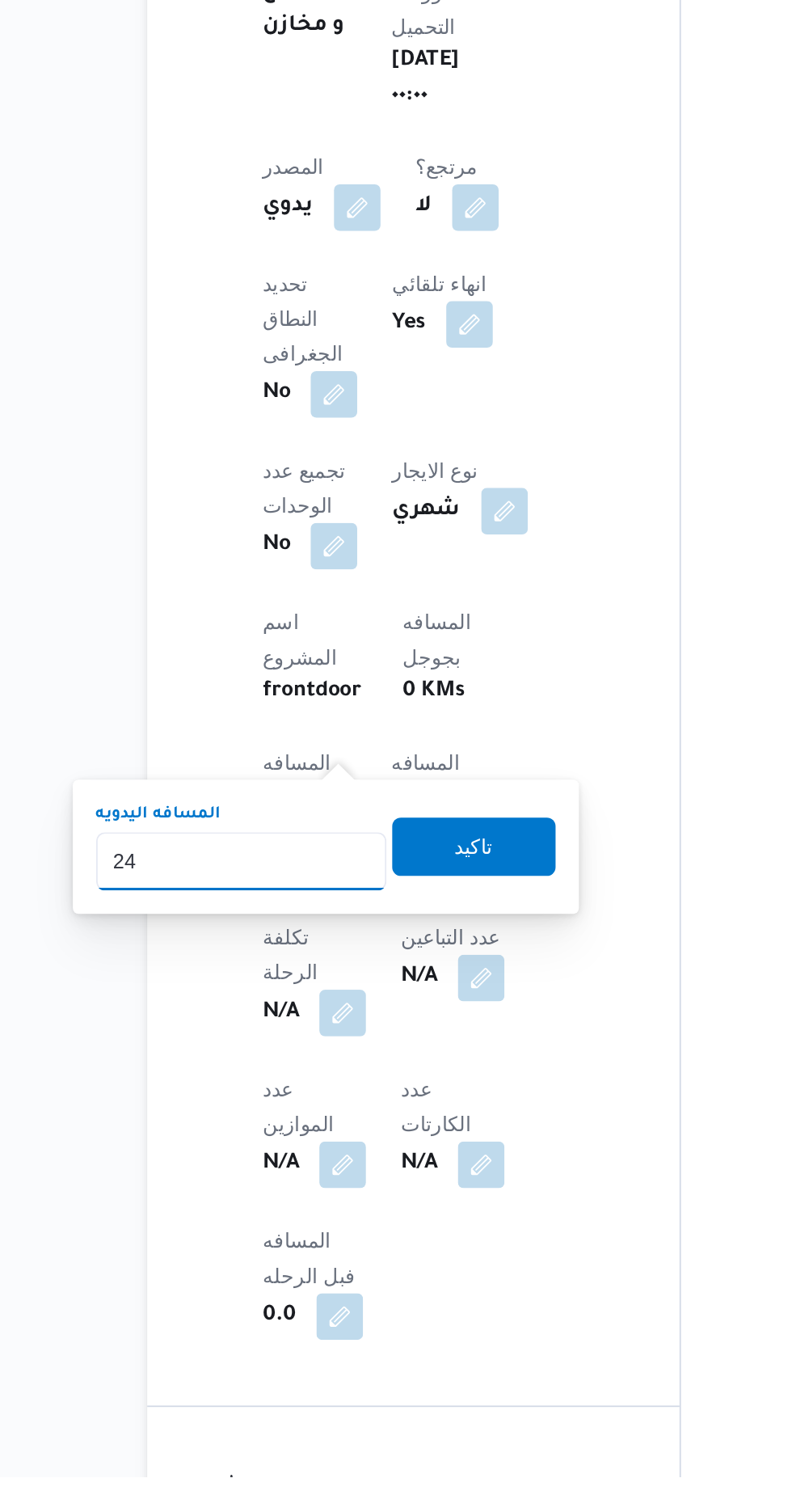
type input "240"
click at [402, 1167] on span "تاكيد" at bounding box center [391, 1162] width 21 height 19
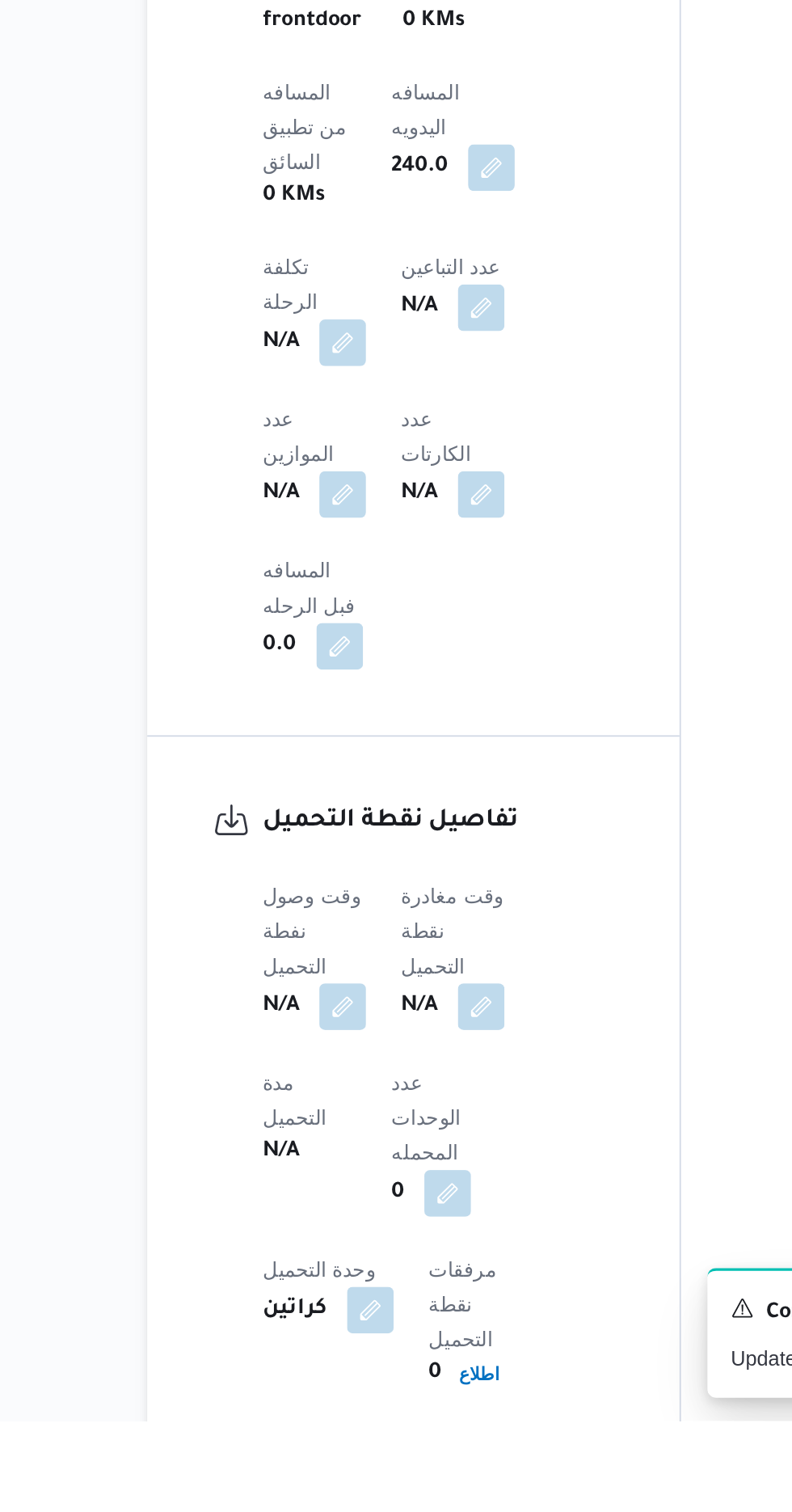
scroll to position [651, 0]
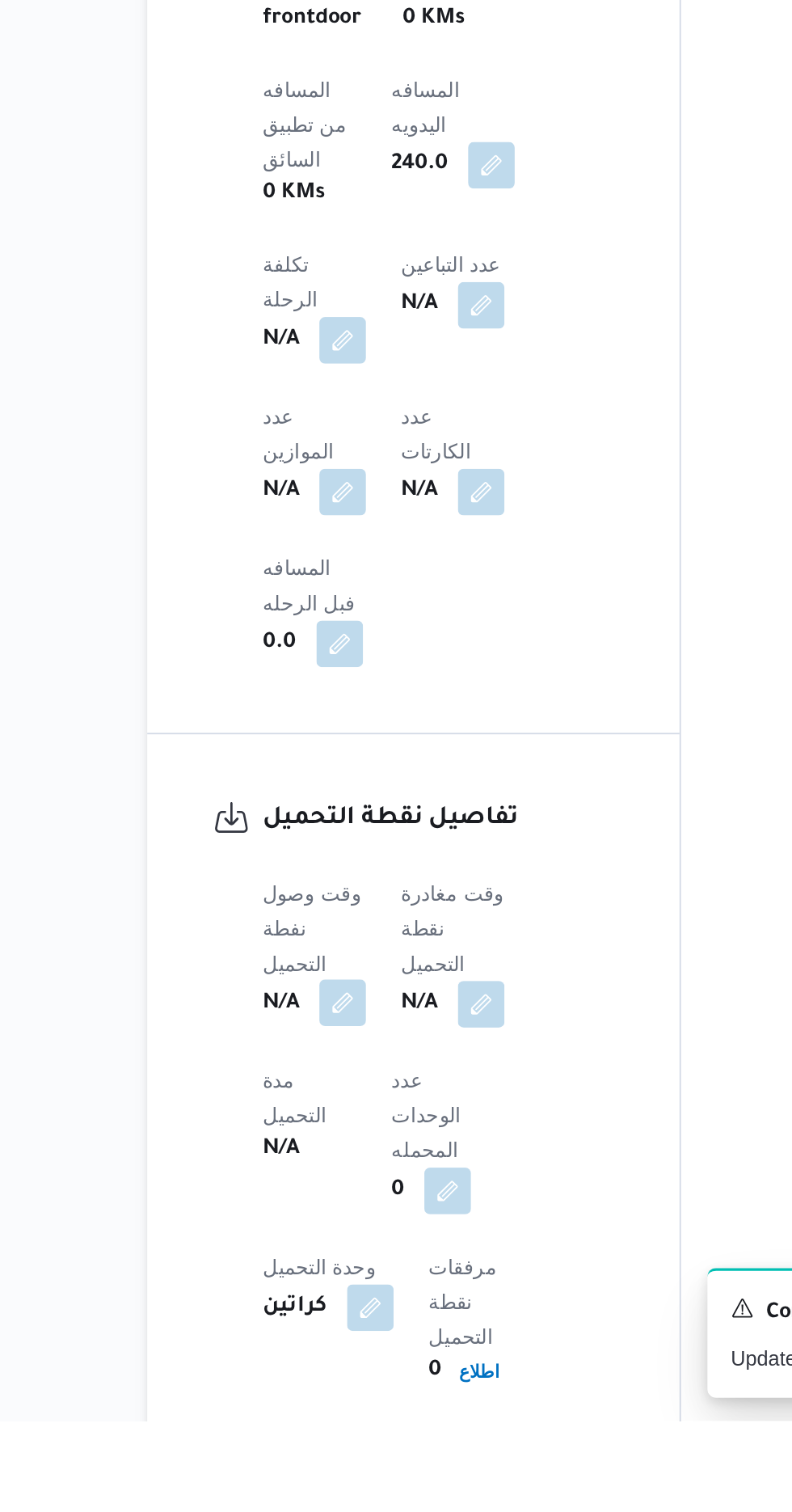
click at [323, 1267] on button "button" at bounding box center [318, 1280] width 26 height 26
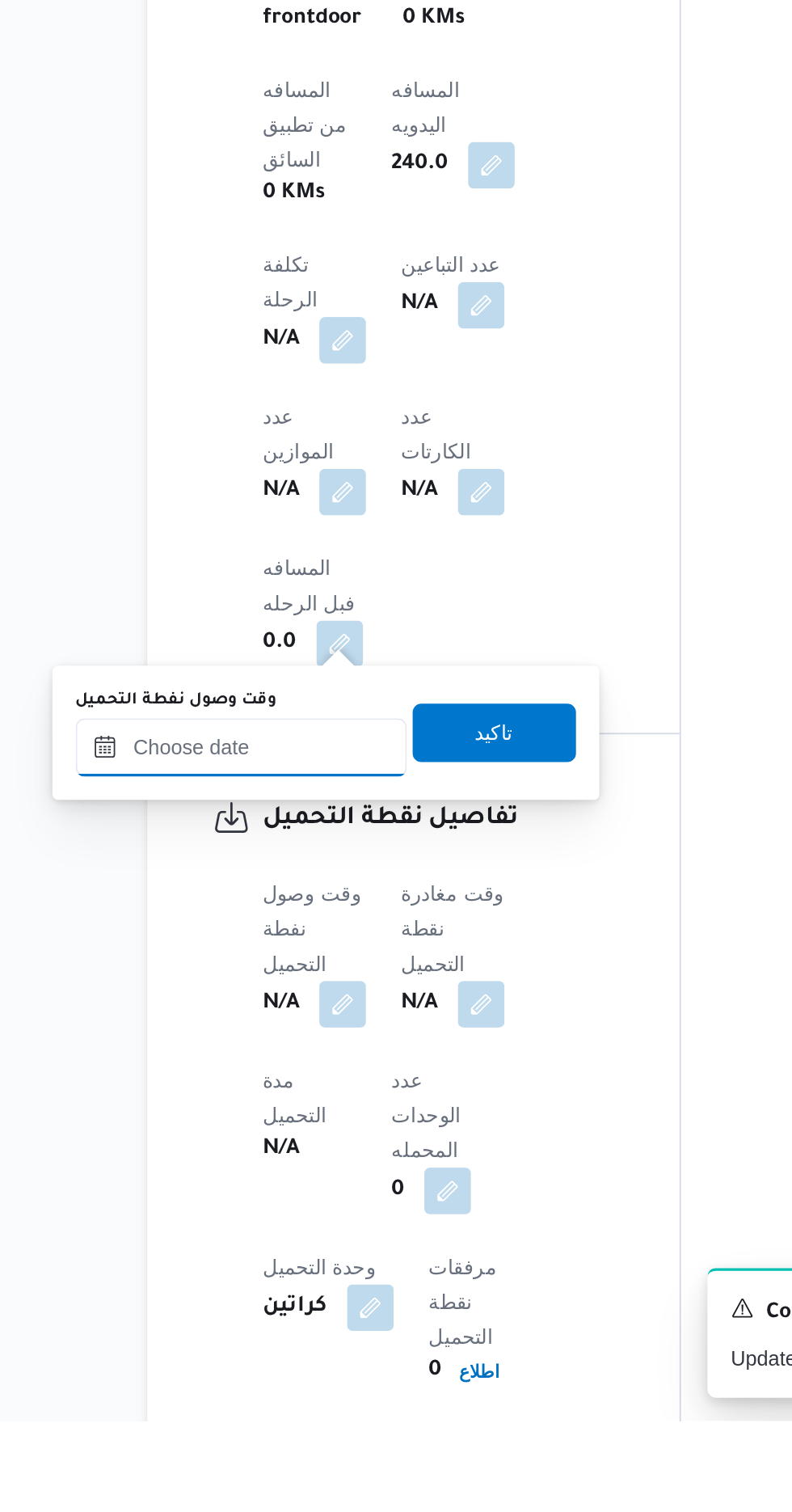
click at [313, 1139] on input "وقت وصول نفطة التحميل" at bounding box center [262, 1138] width 184 height 33
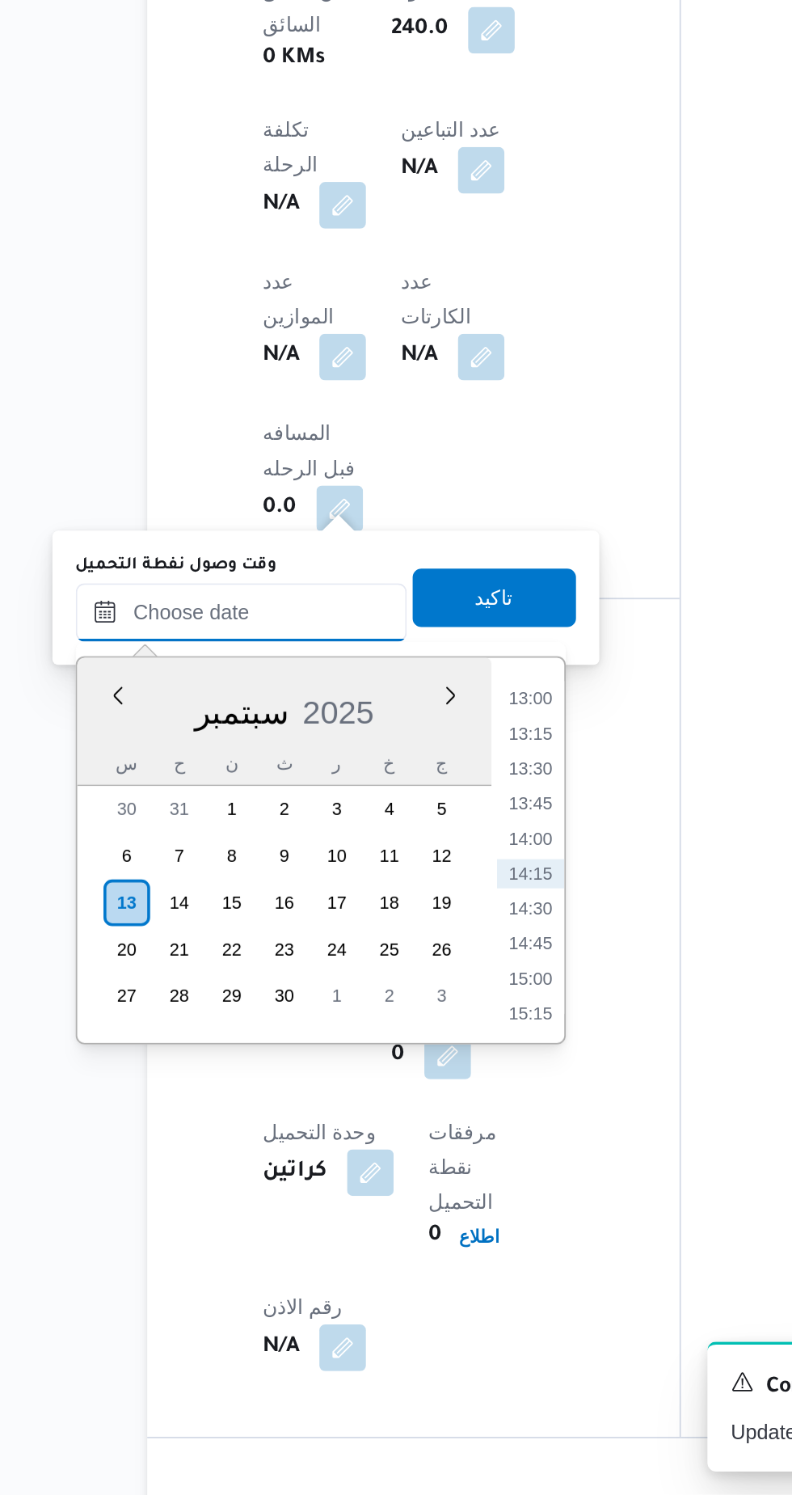
scroll to position [766, 0]
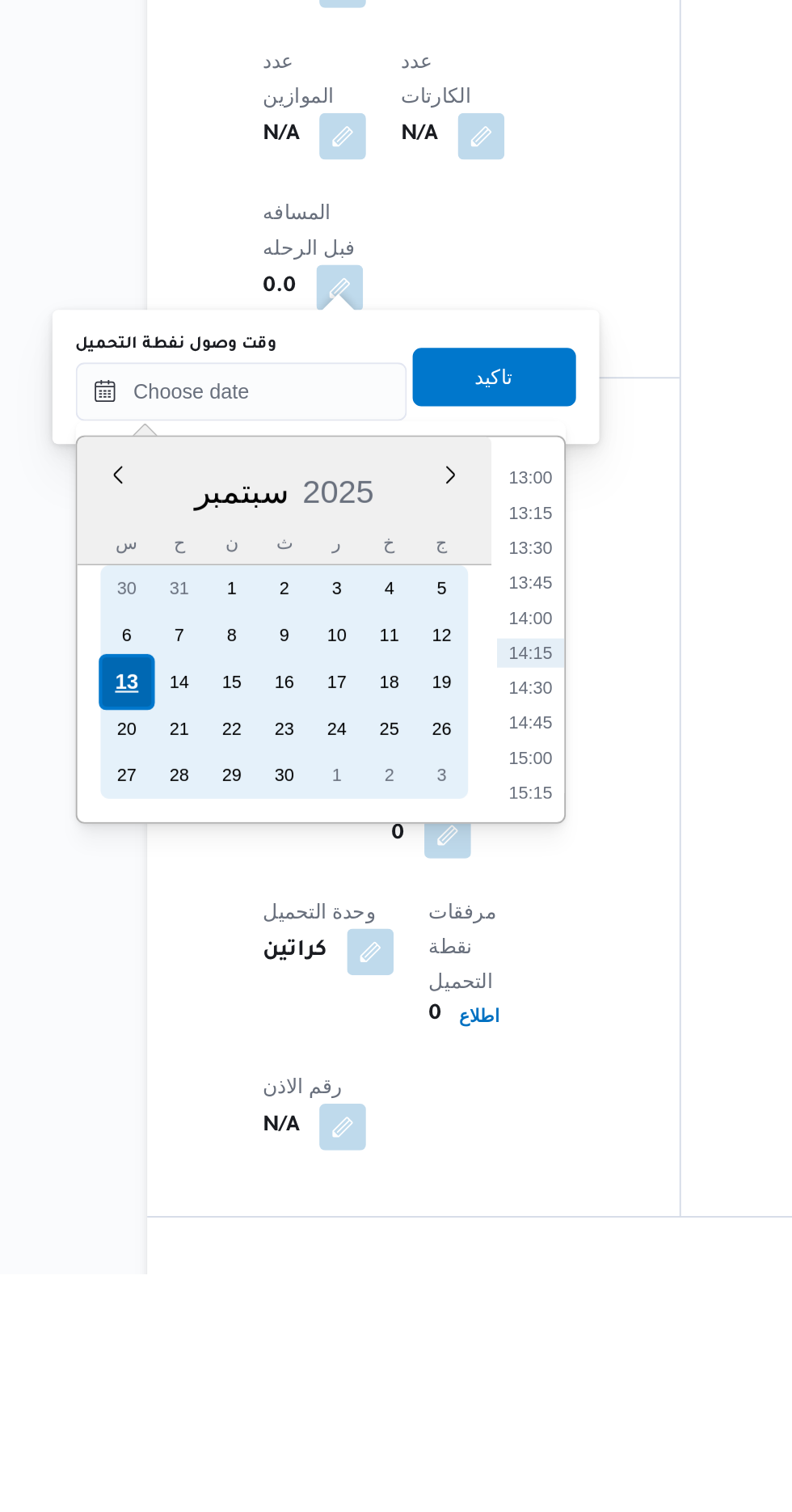
click at [199, 1180] on div "13" at bounding box center [198, 1184] width 31 height 31
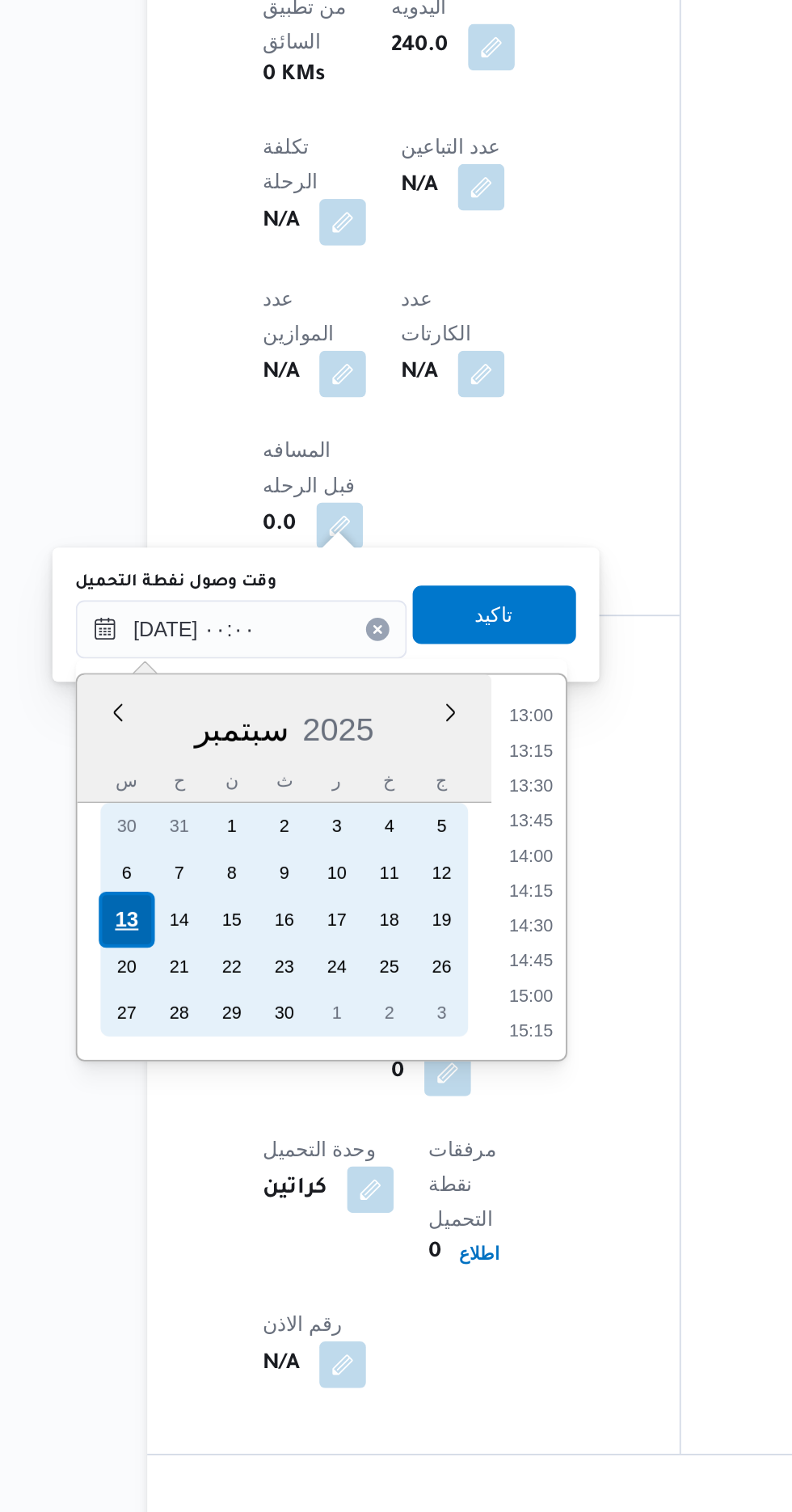
scroll to position [0, 0]
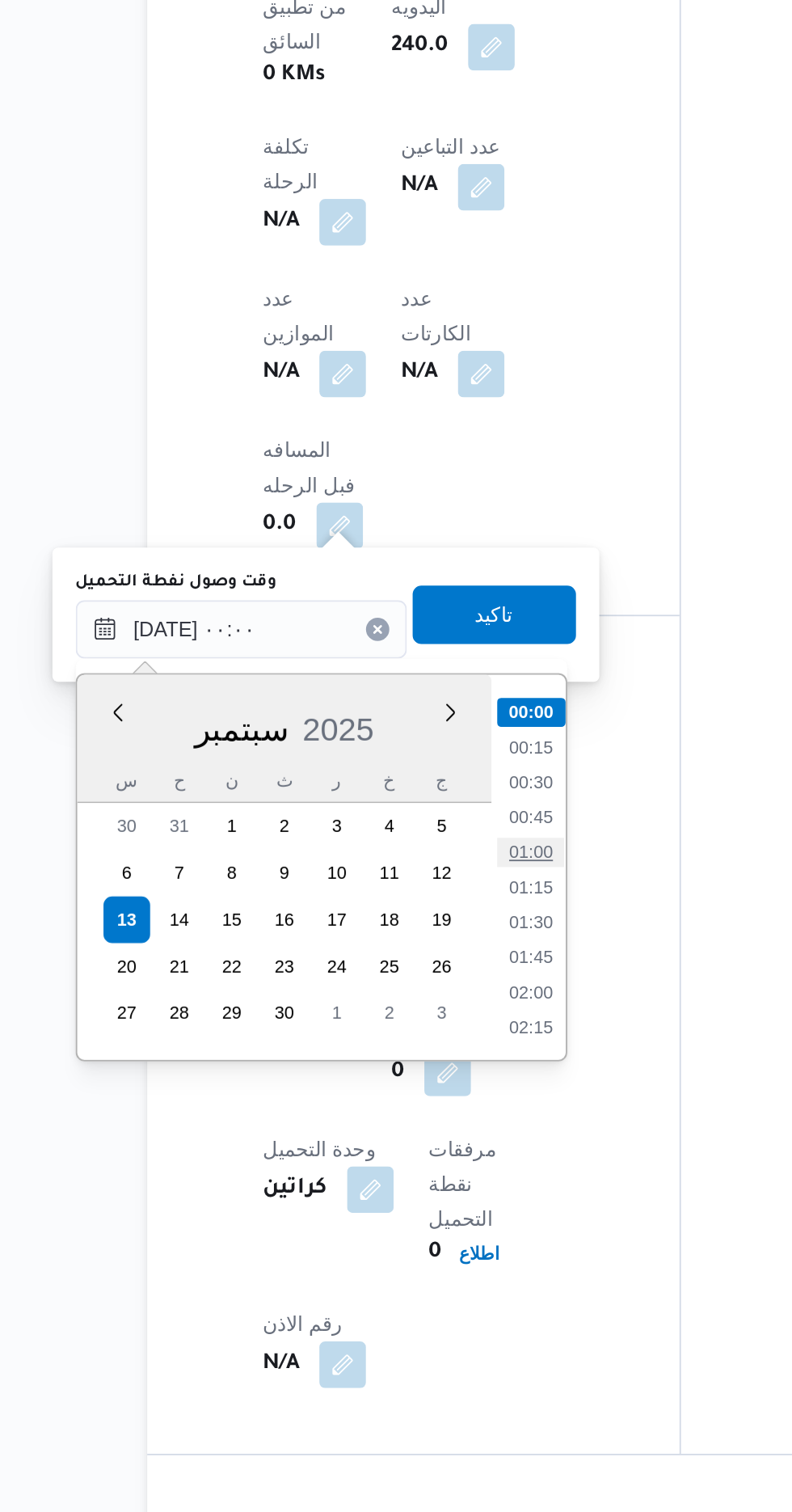
click at [427, 1141] on li "01:00" at bounding box center [423, 1146] width 38 height 16
type input "[DATE] ٠١:٠٠"
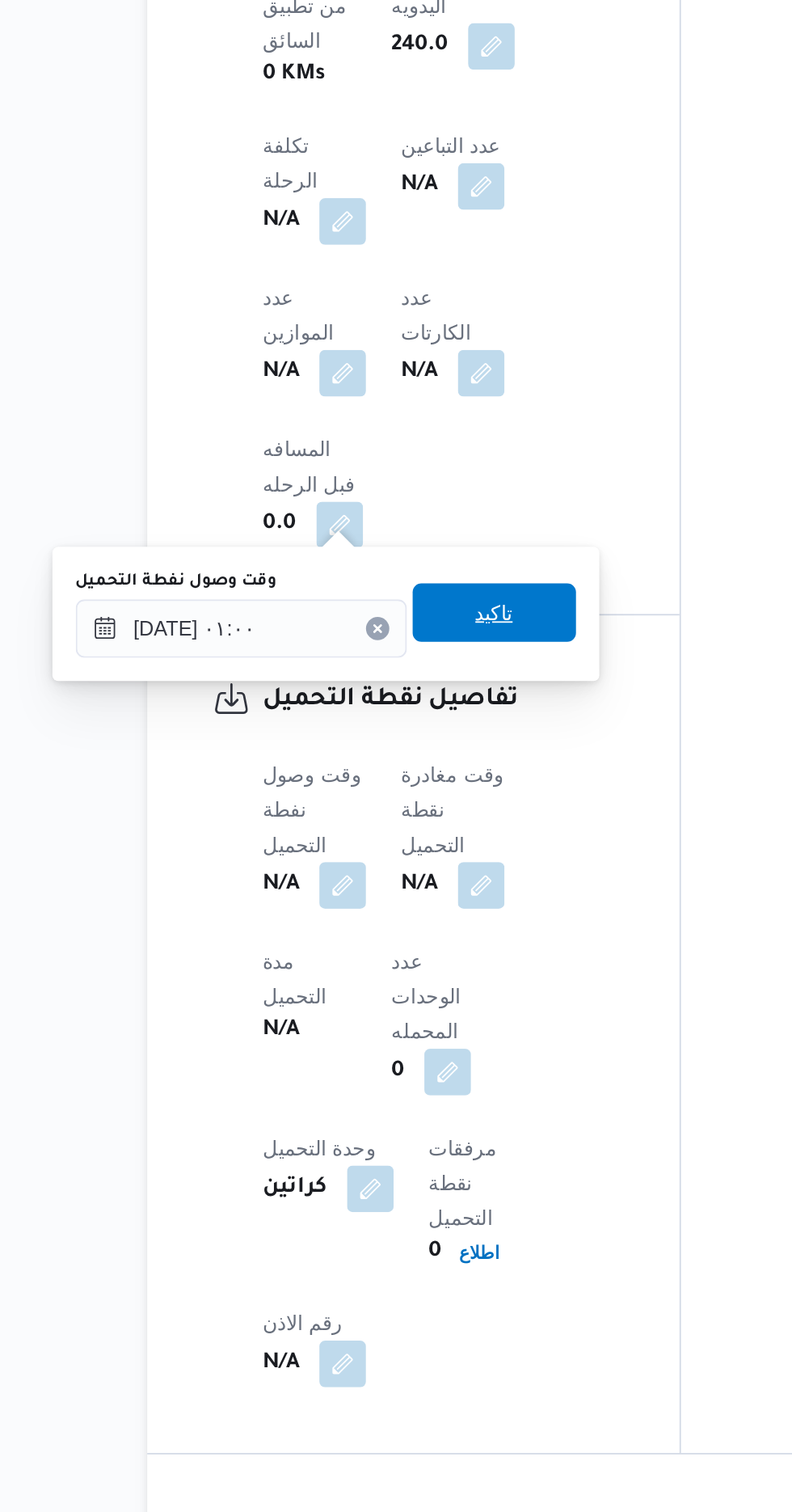
click at [432, 1022] on span "تاكيد" at bounding box center [403, 1014] width 90 height 33
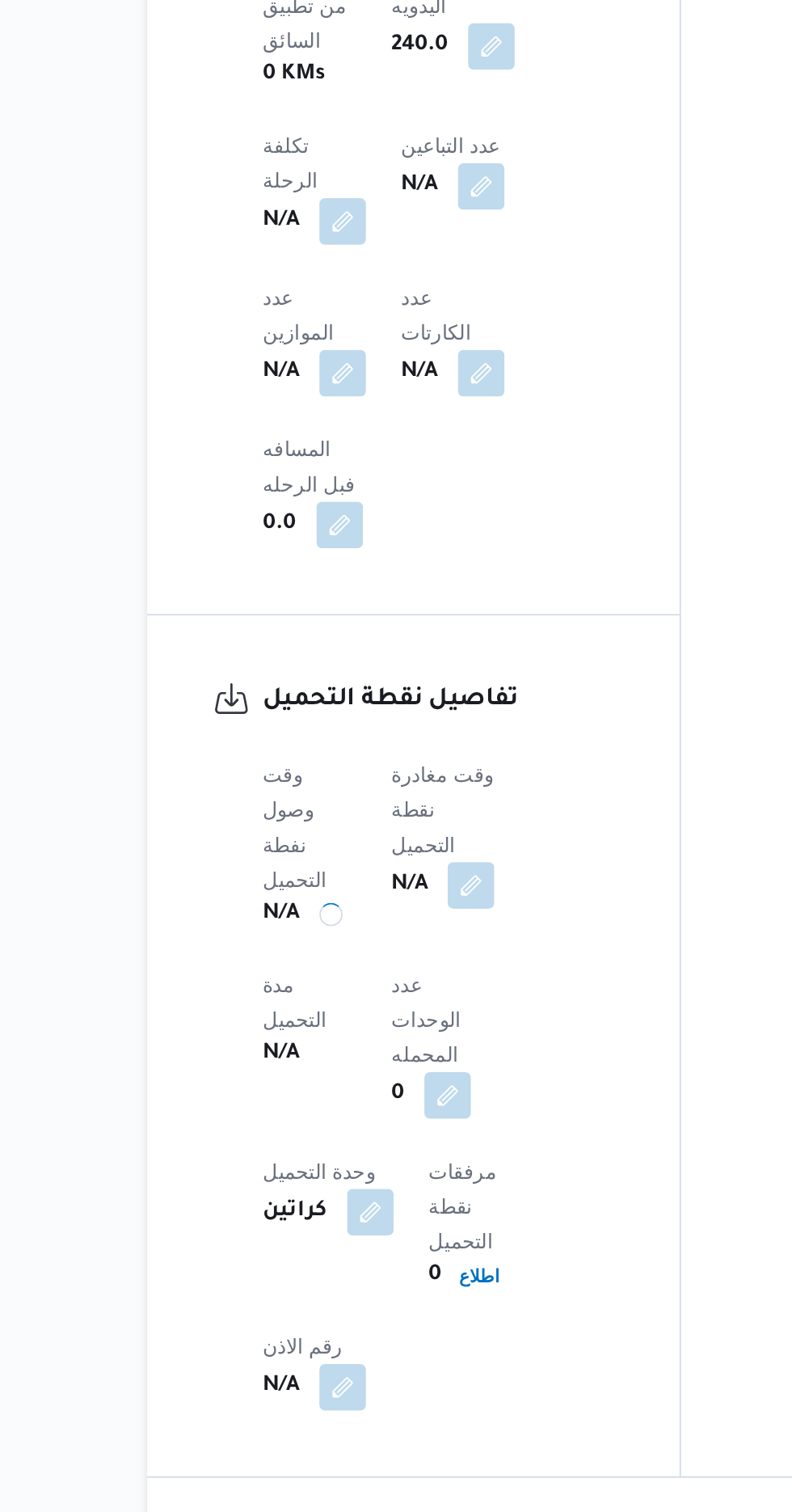
scroll to position [766, 0]
click at [403, 1152] on button "button" at bounding box center [389, 1164] width 26 height 26
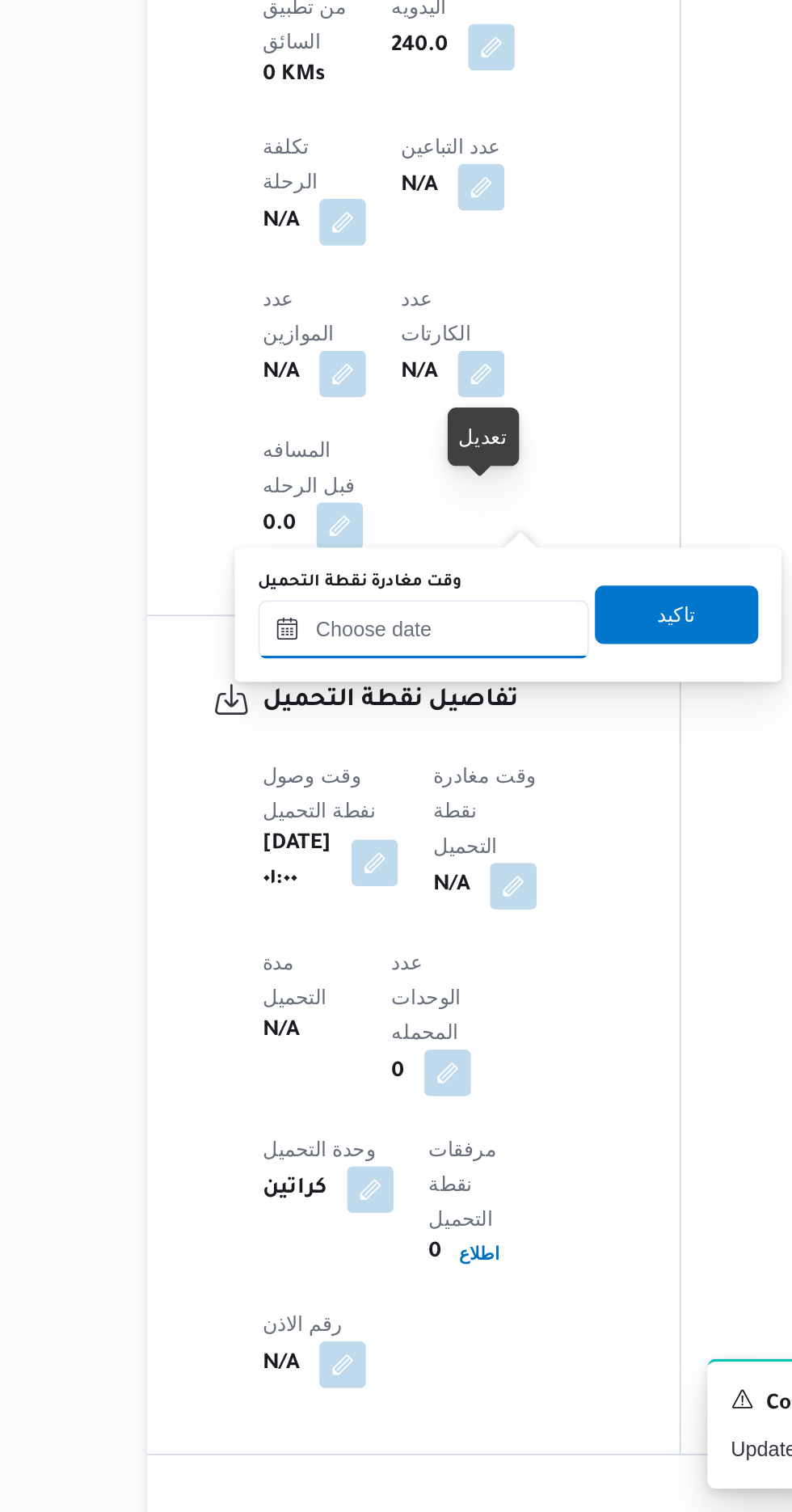
click at [381, 1026] on input "وقت مغادرة نقطة التحميل" at bounding box center [363, 1022] width 184 height 33
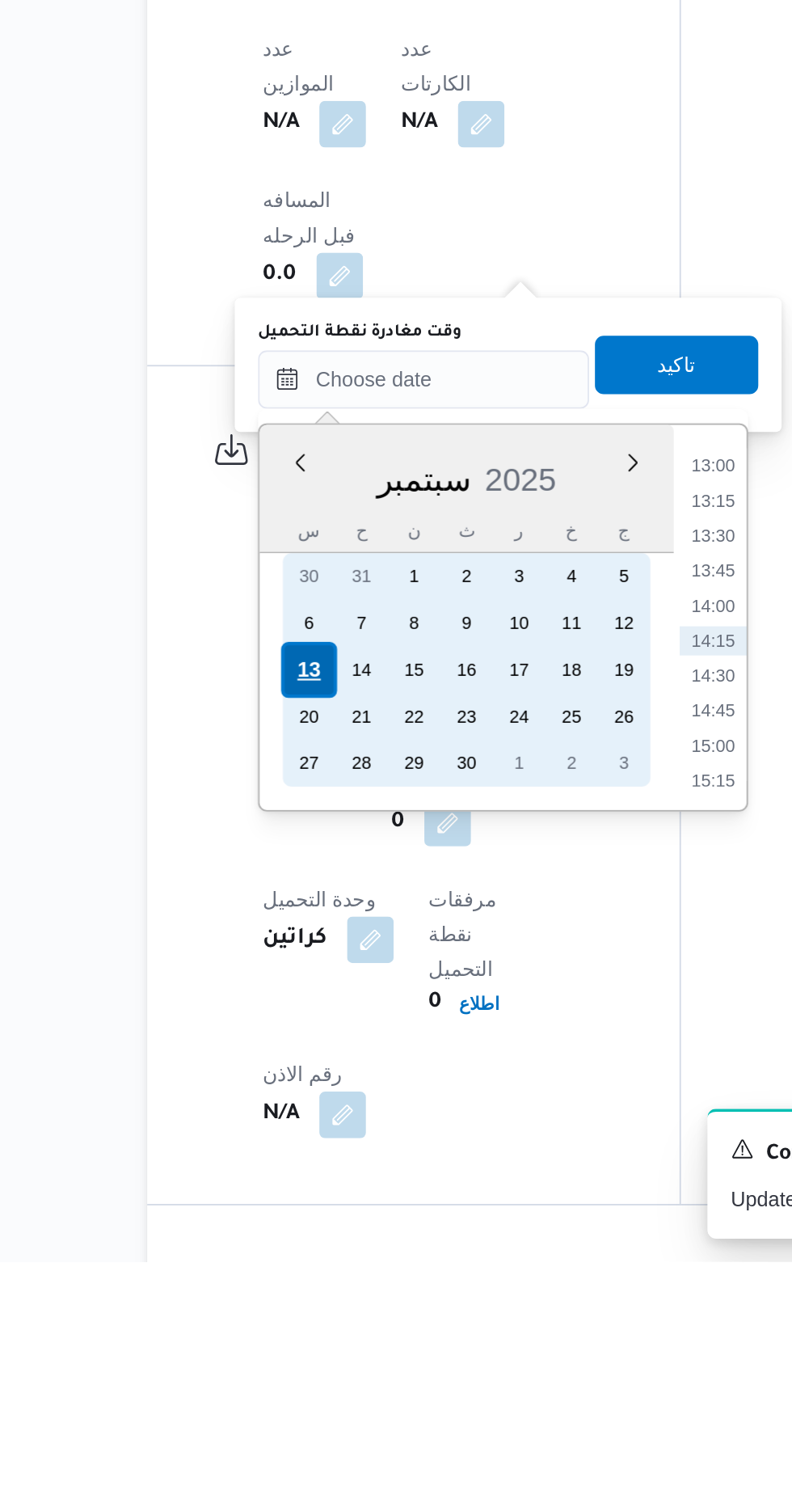
click at [299, 1183] on div "13" at bounding box center [299, 1184] width 31 height 31
type input "[DATE] ٠٠:٠٠"
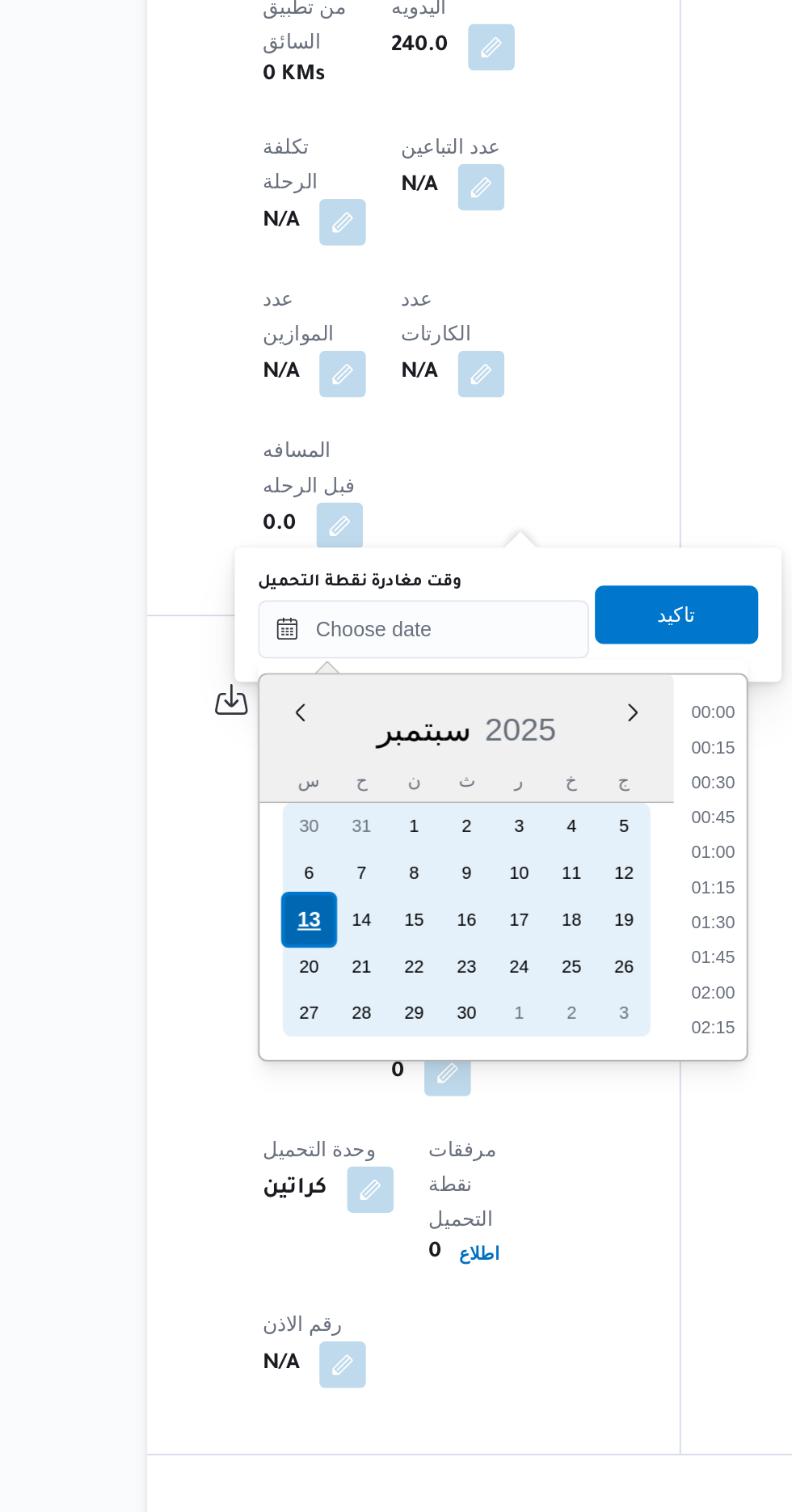
click at [295, 1183] on div "13" at bounding box center [299, 1184] width 31 height 31
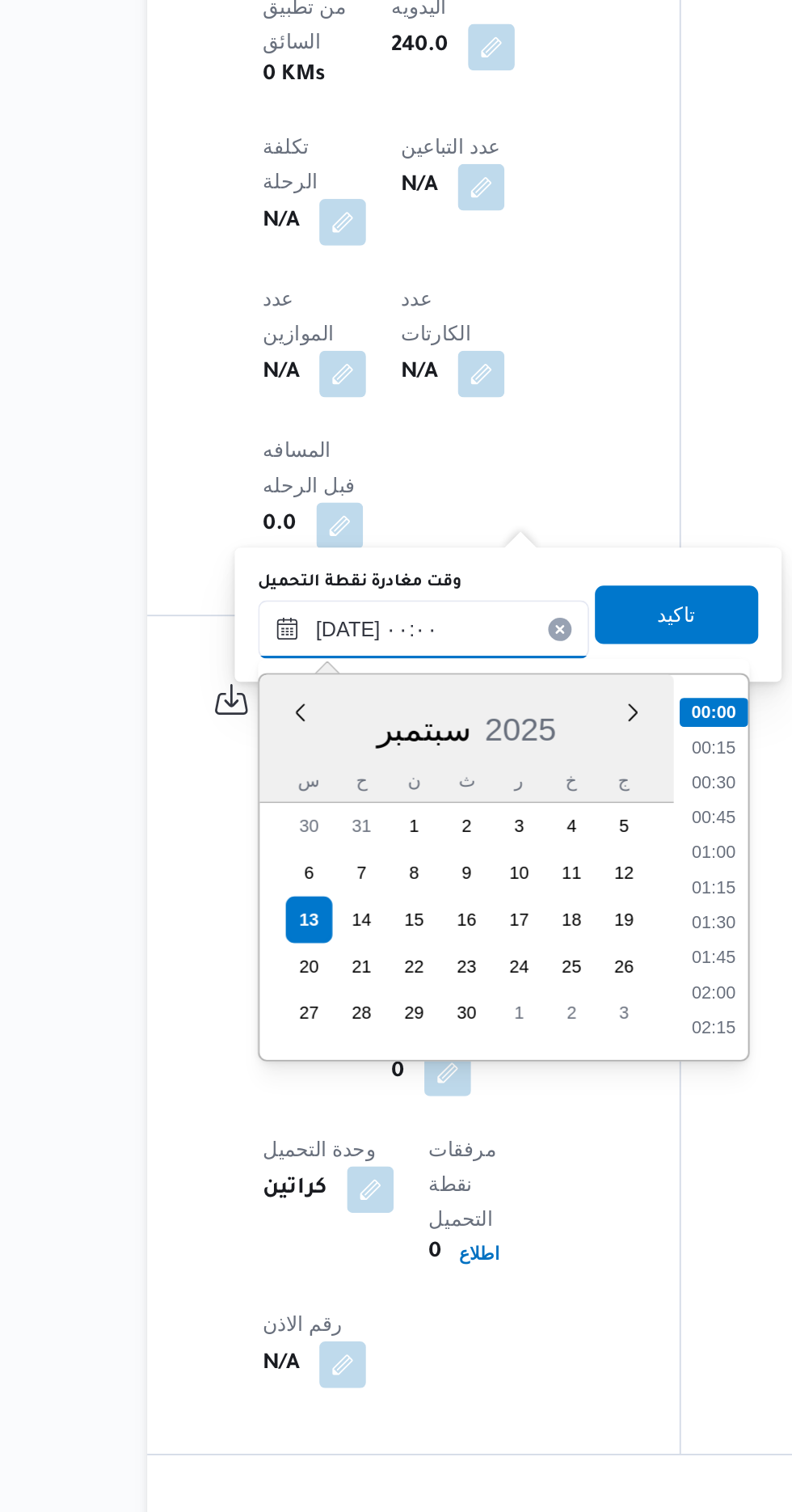
click at [304, 1023] on input "[DATE] ٠٠:٠٠" at bounding box center [363, 1022] width 184 height 33
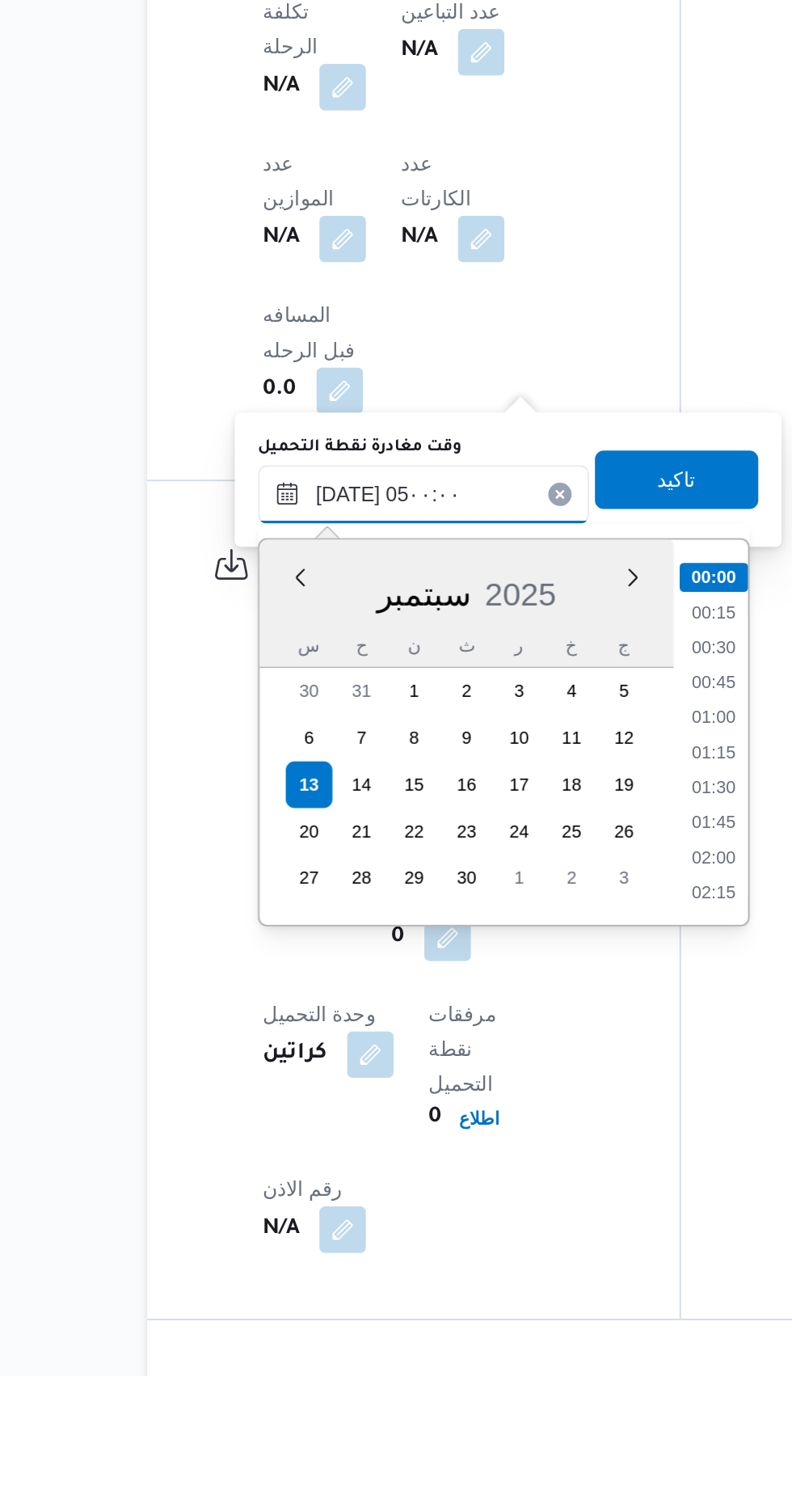
scroll to position [218, 0]
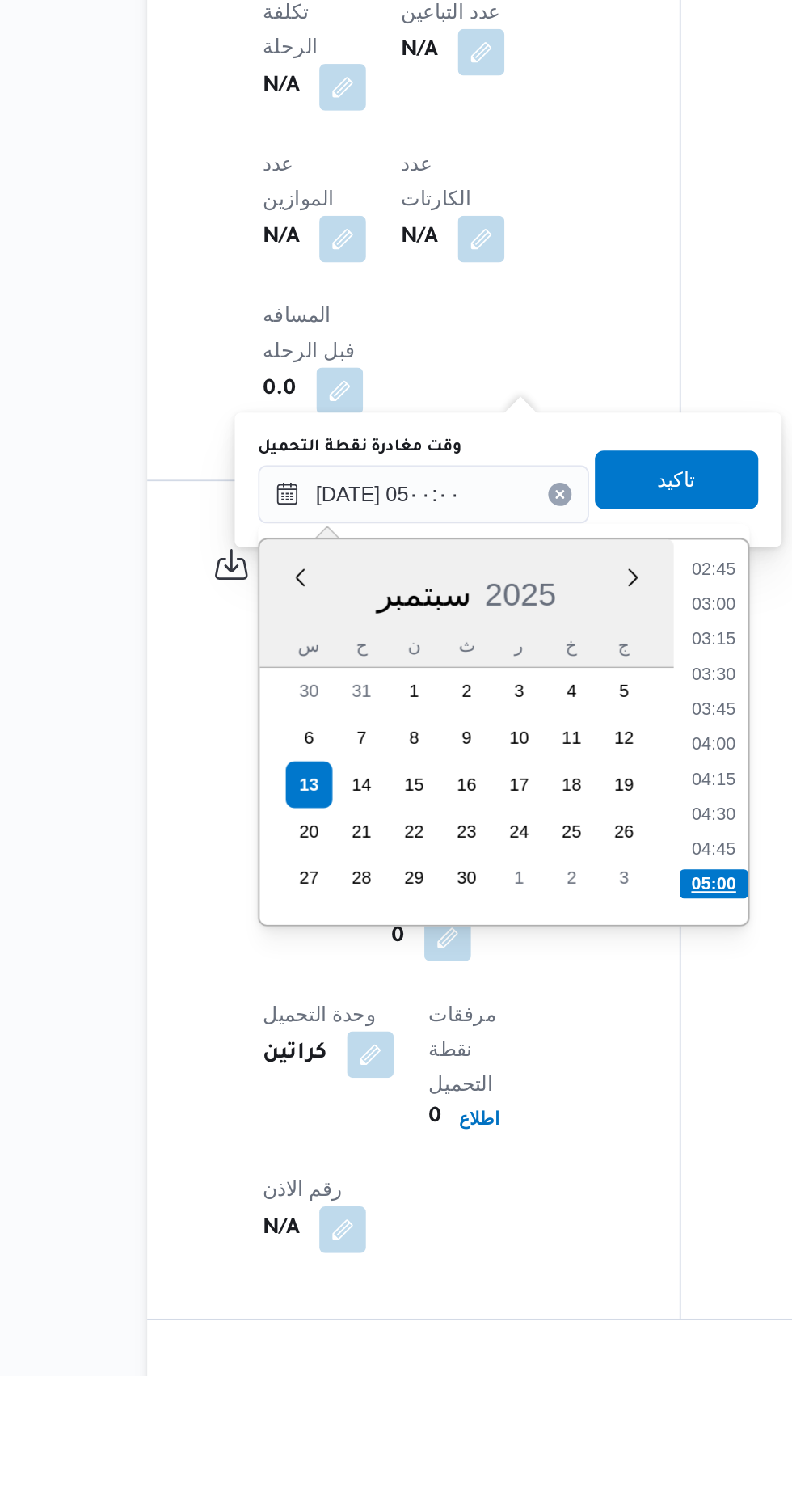
click at [520, 1235] on li "05:00" at bounding box center [524, 1239] width 38 height 16
type input "[DATE] ٠٥:٠٠"
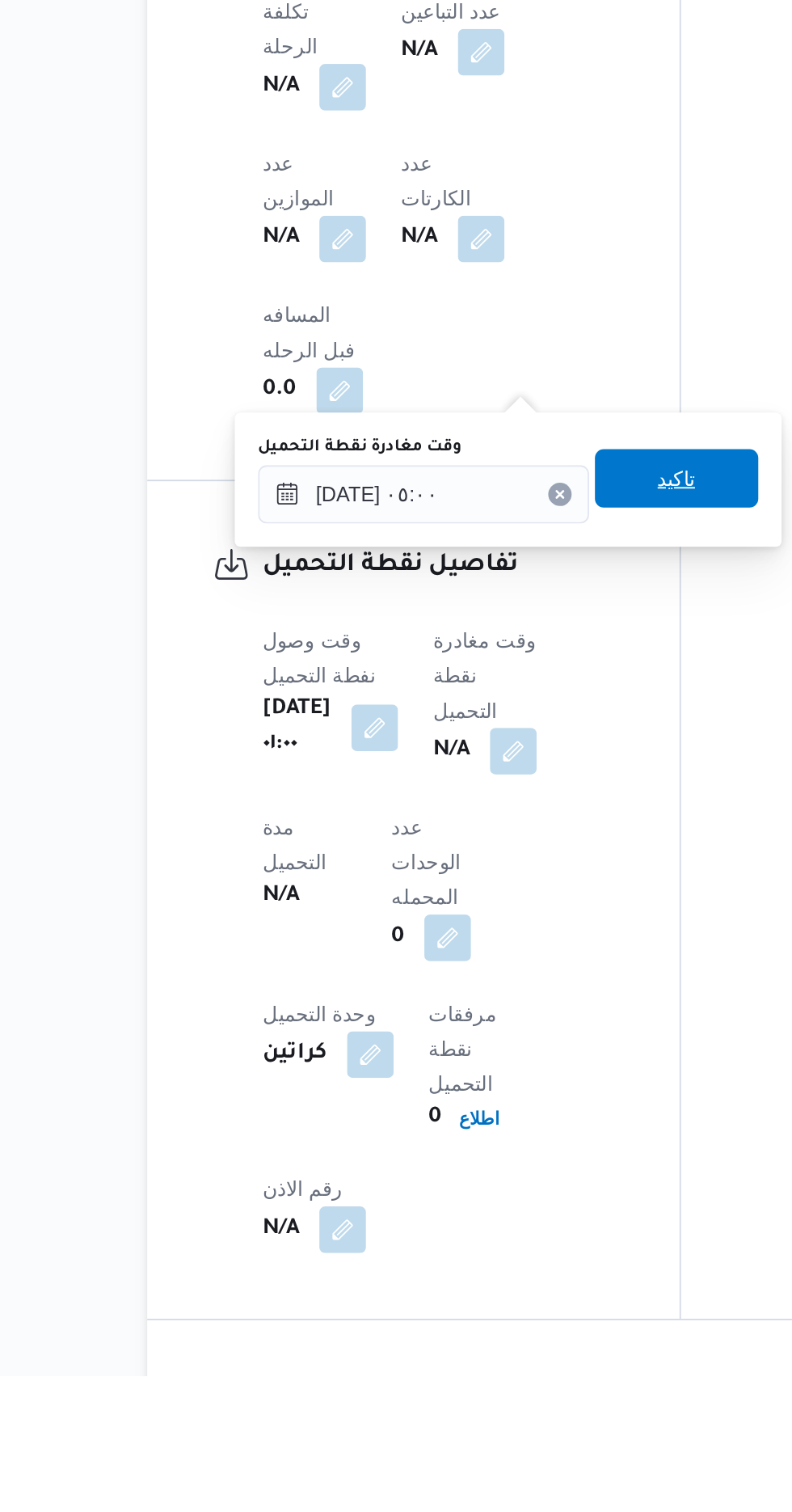
click at [514, 1019] on span "تاكيد" at bounding box center [503, 1015] width 21 height 19
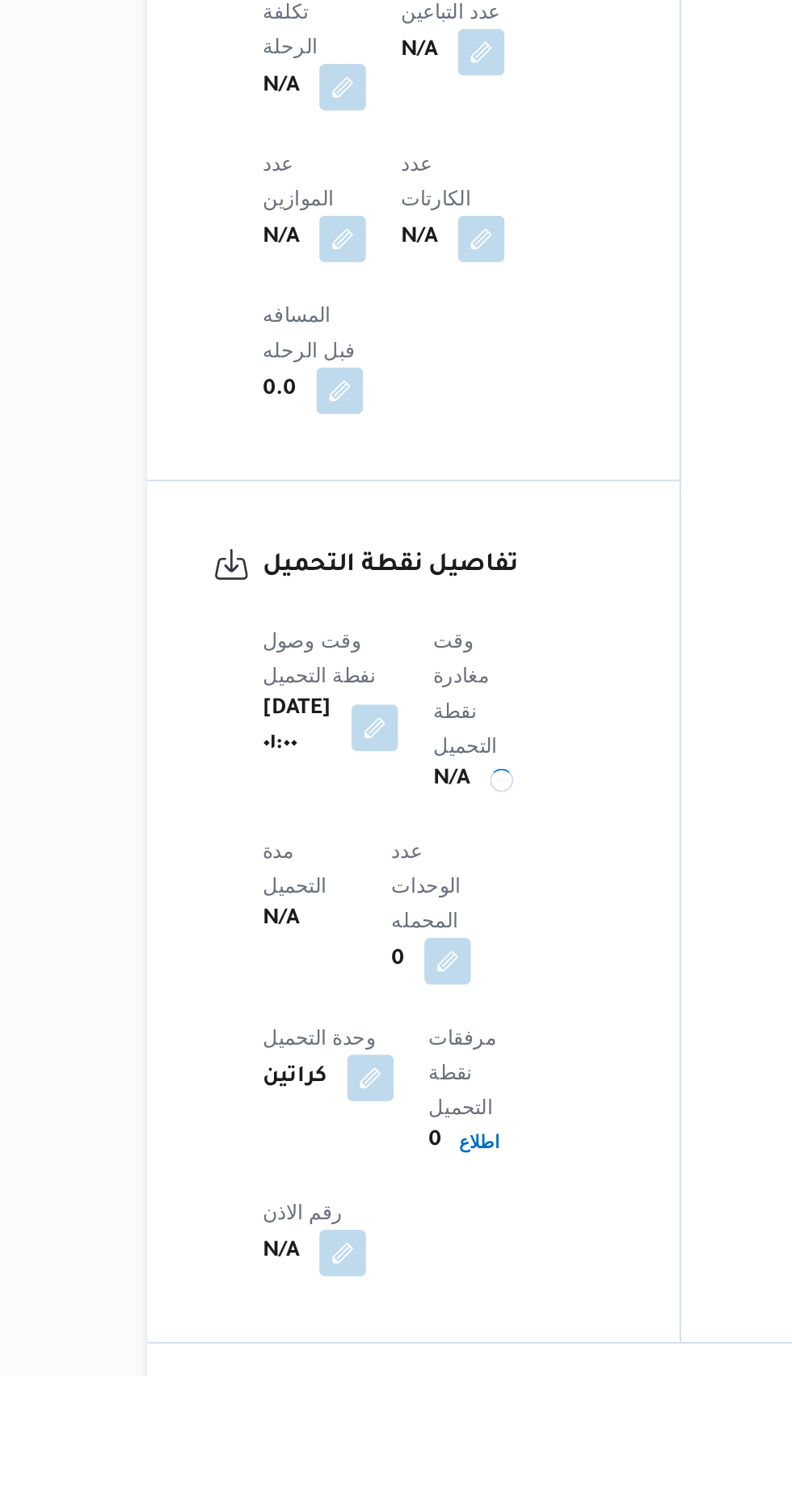
scroll to position [766, 0]
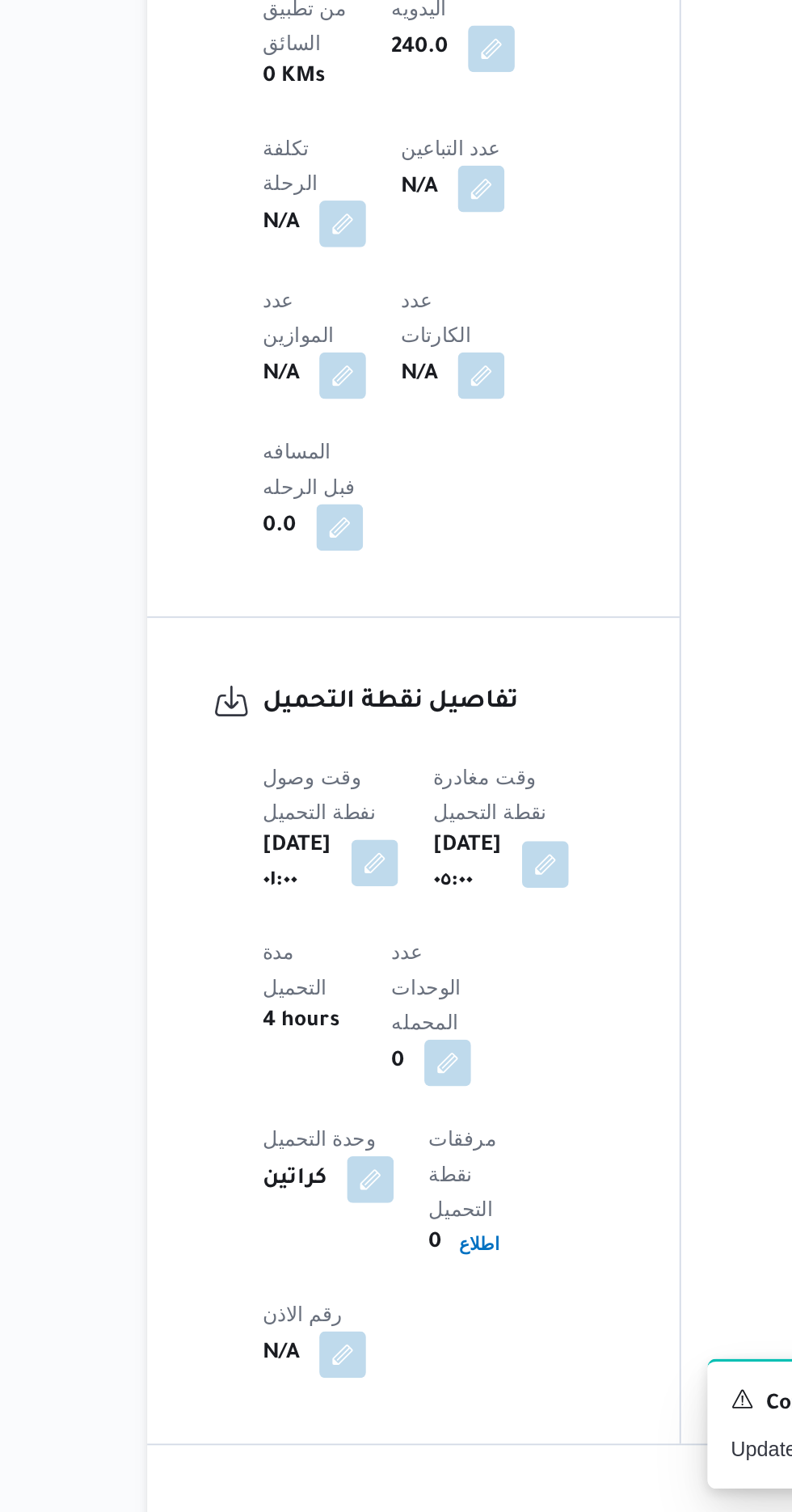
click at [344, 1139] on button "button" at bounding box center [336, 1152] width 26 height 26
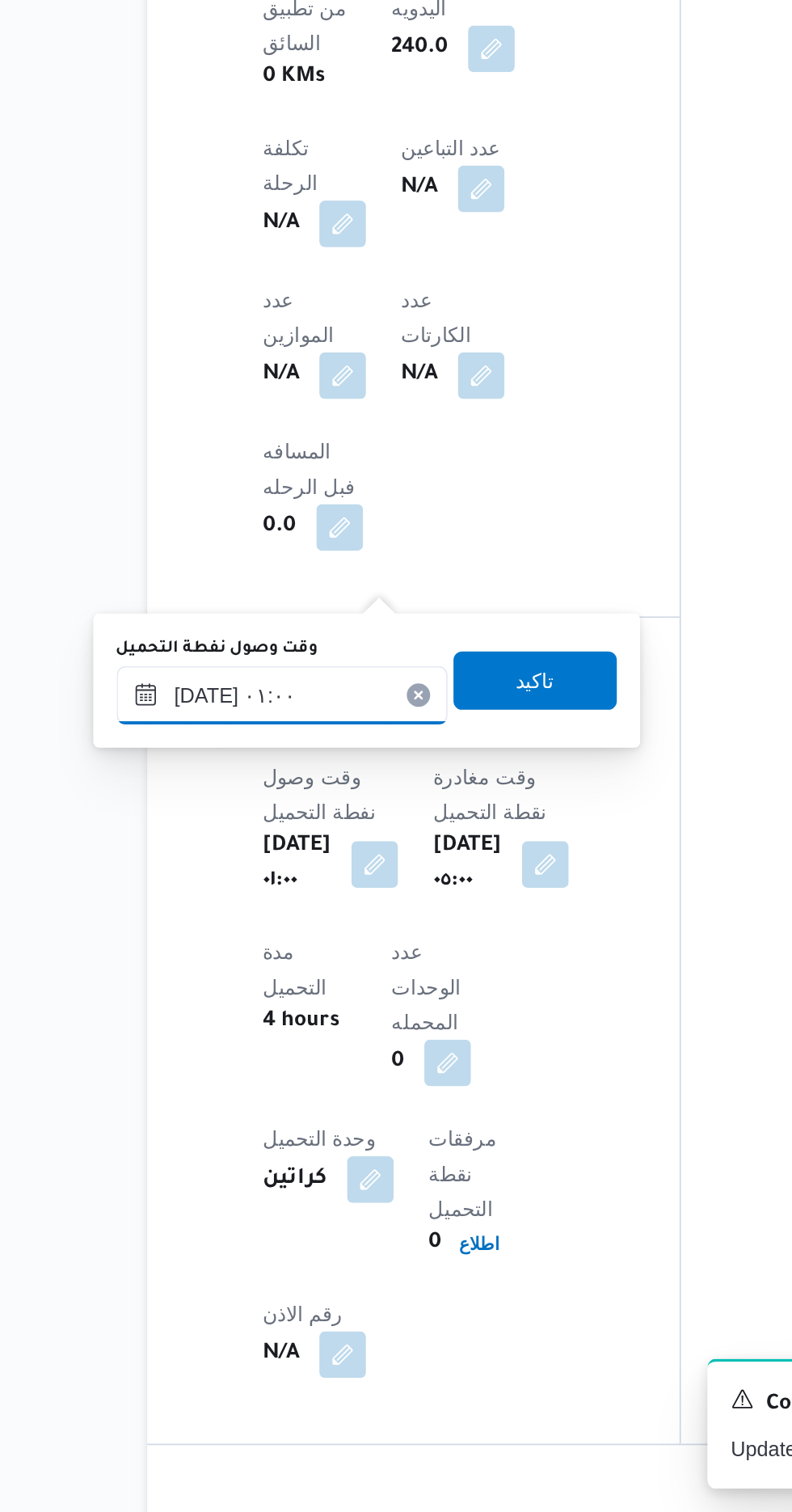
click at [320, 1065] on input "[DATE] ٠١:٠٠" at bounding box center [285, 1059] width 184 height 33
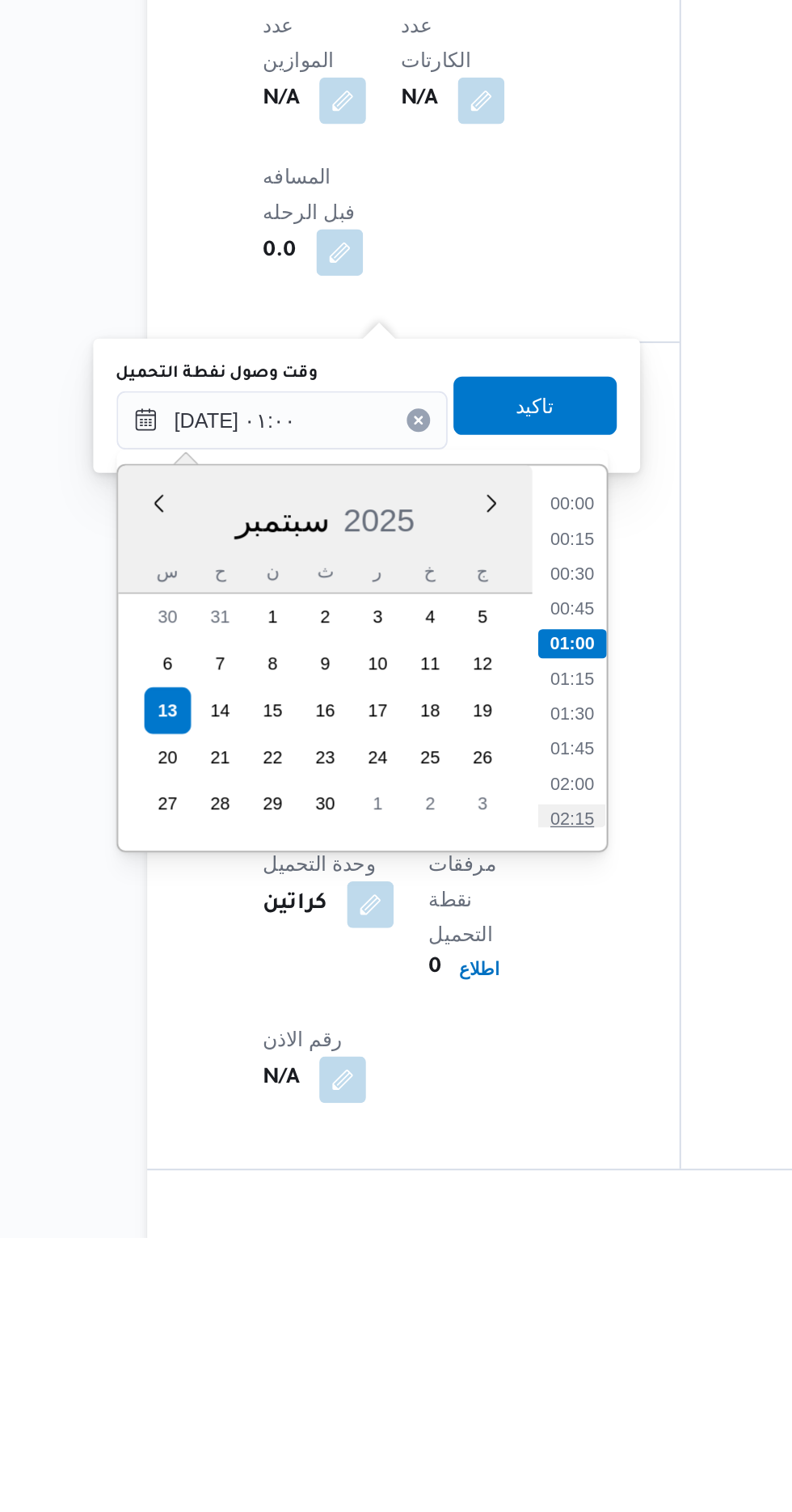
click at [450, 1275] on li "02:15" at bounding box center [445, 1280] width 38 height 16
type input "[DATE] ٠١:٠٠"
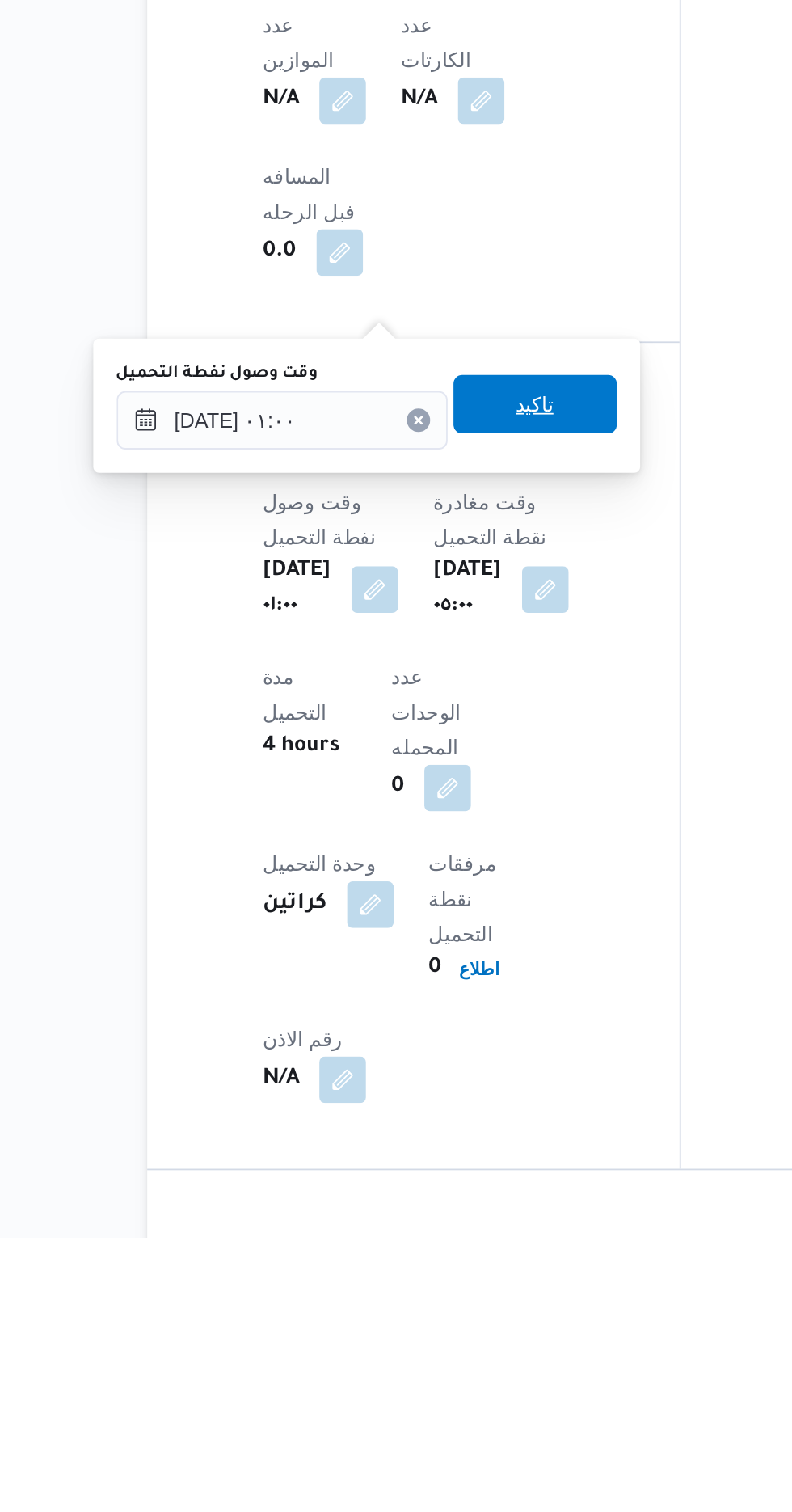
click at [463, 1061] on span "تاكيد" at bounding box center [425, 1050] width 90 height 33
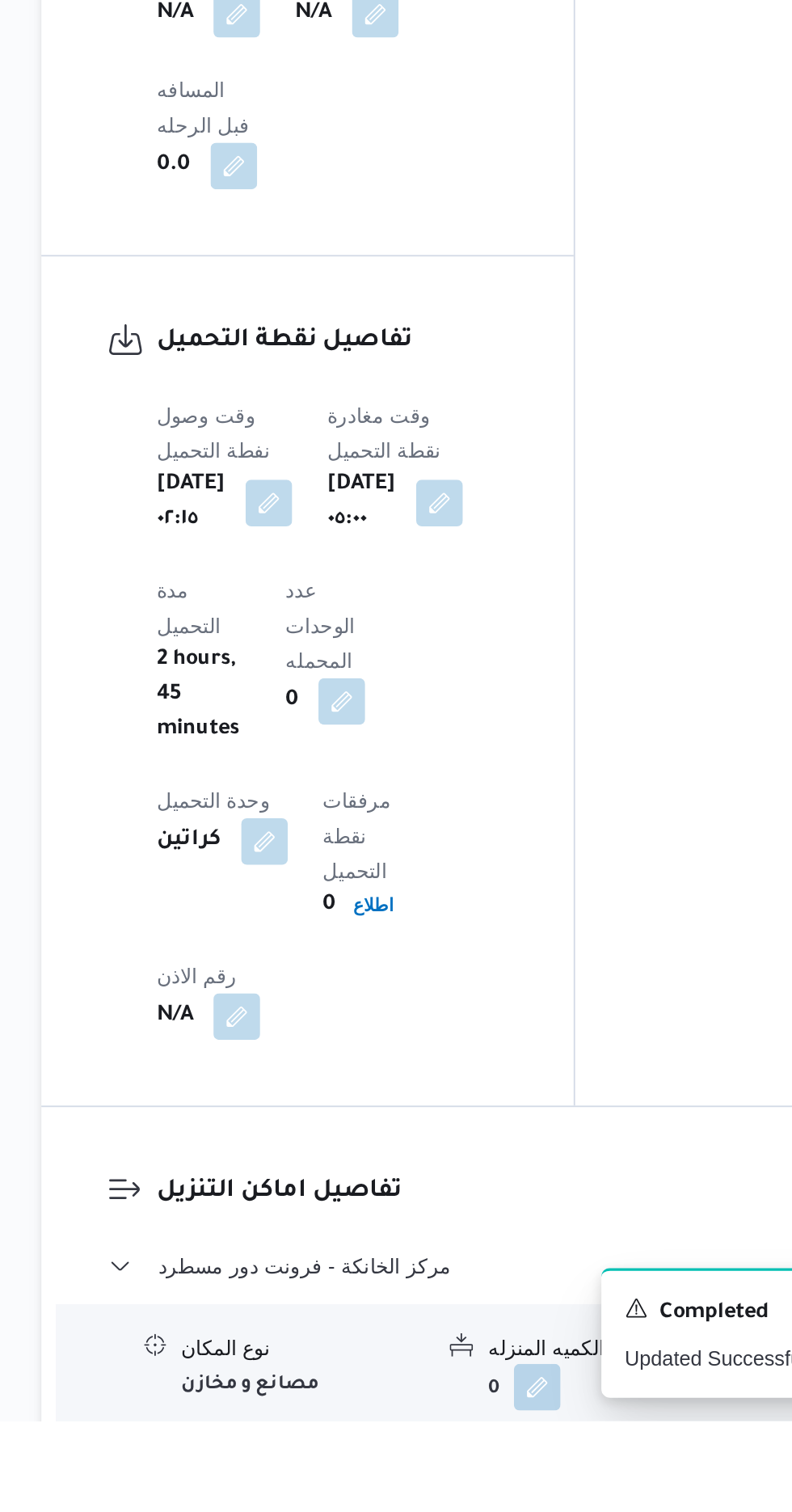
scroll to position [915, 0]
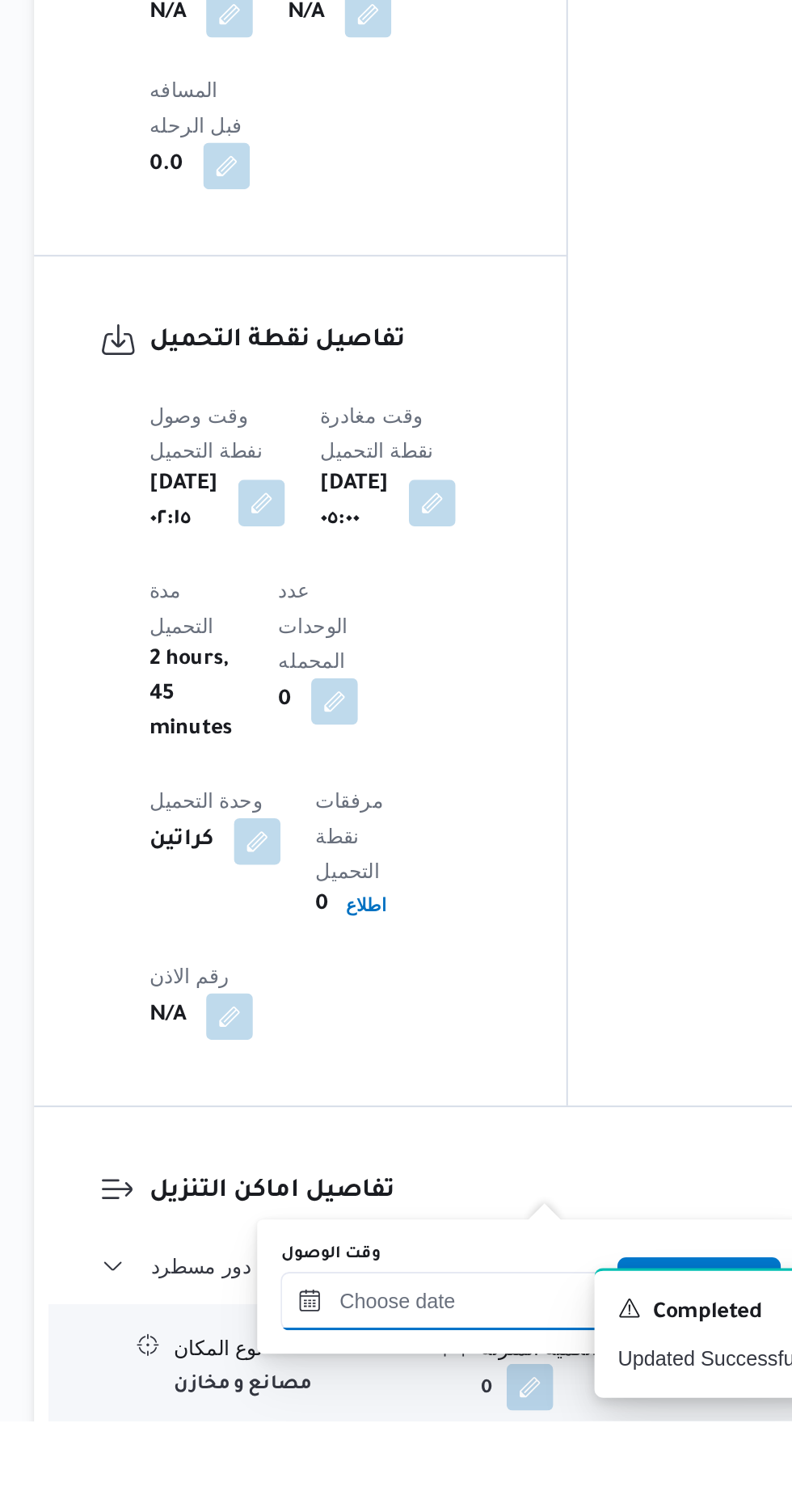
click at [465, 1433] on div at bounding box center [439, 1445] width 184 height 33
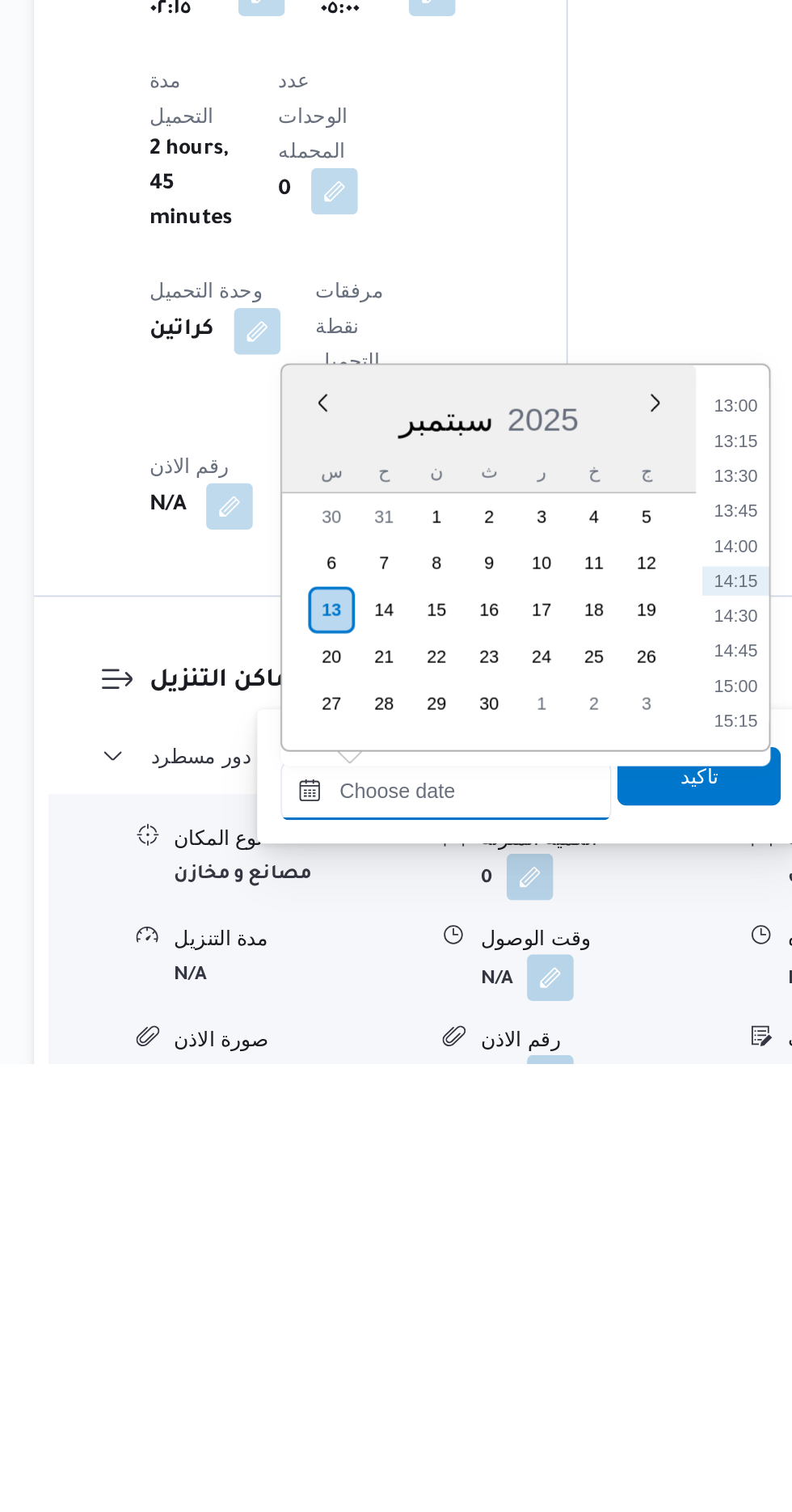
scroll to position [1000, 0]
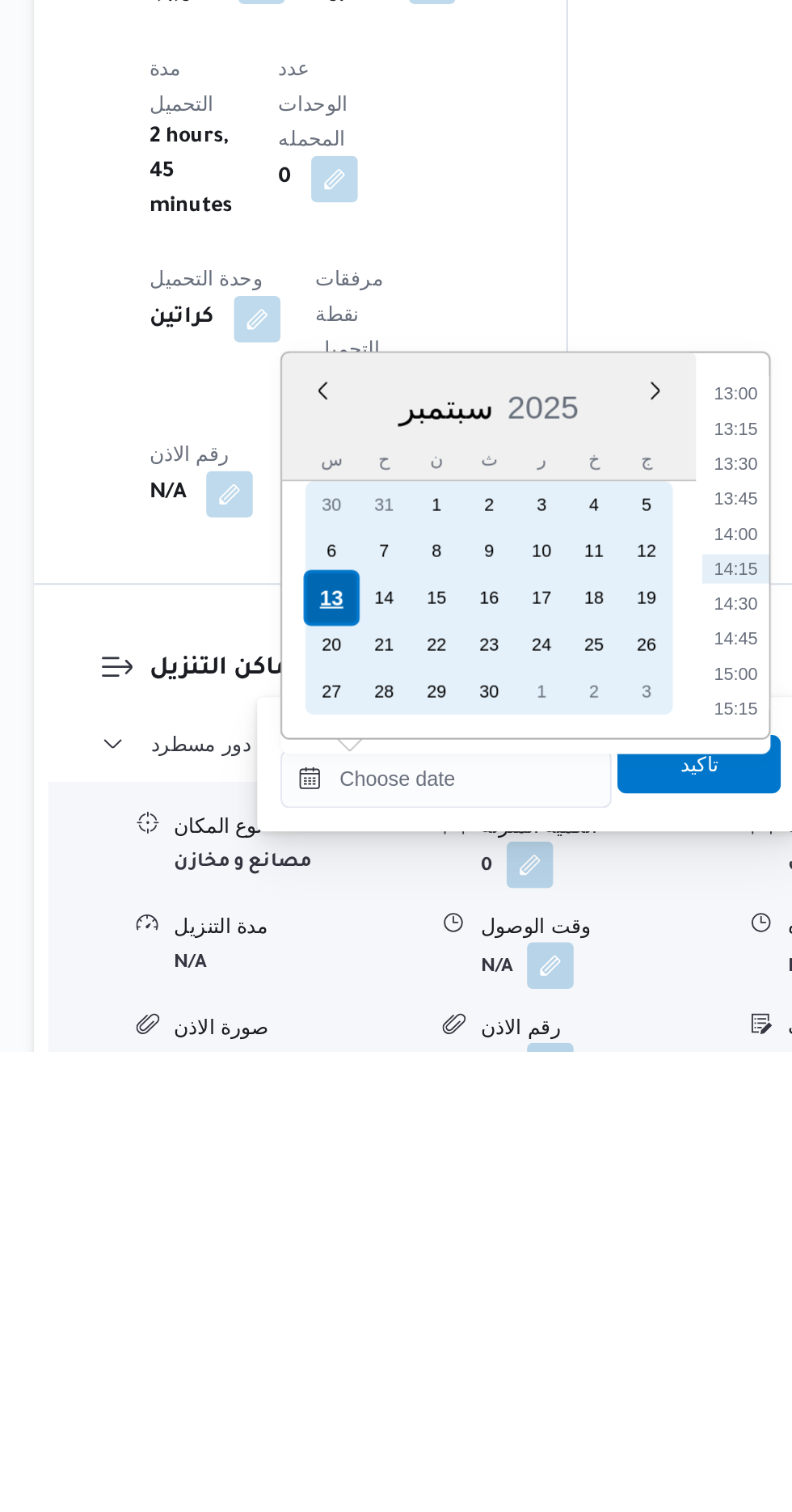
click at [378, 1258] on div "13" at bounding box center [375, 1260] width 31 height 31
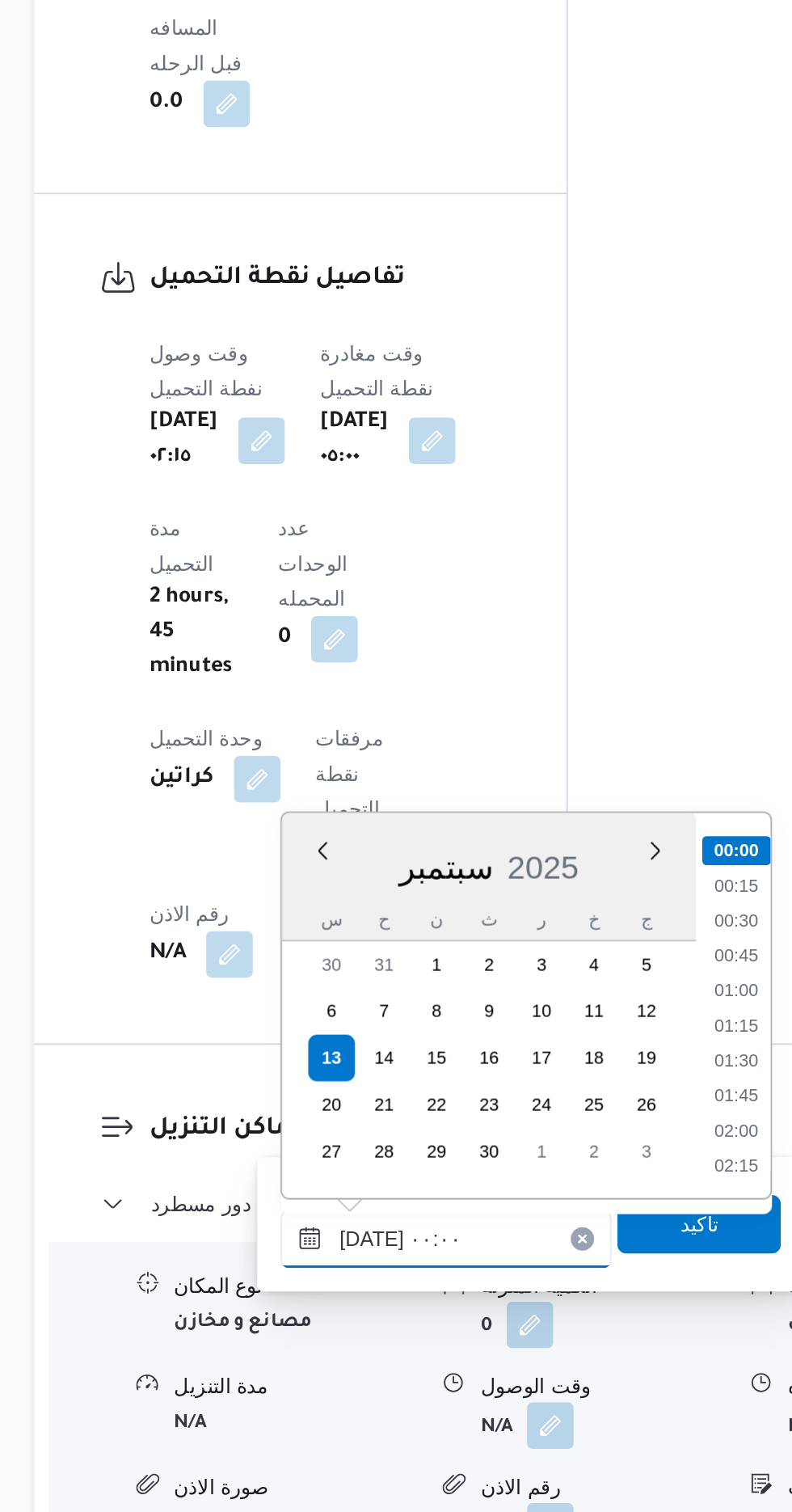
click at [365, 1371] on input "[DATE] ٠٠:٠٠" at bounding box center [439, 1361] width 184 height 33
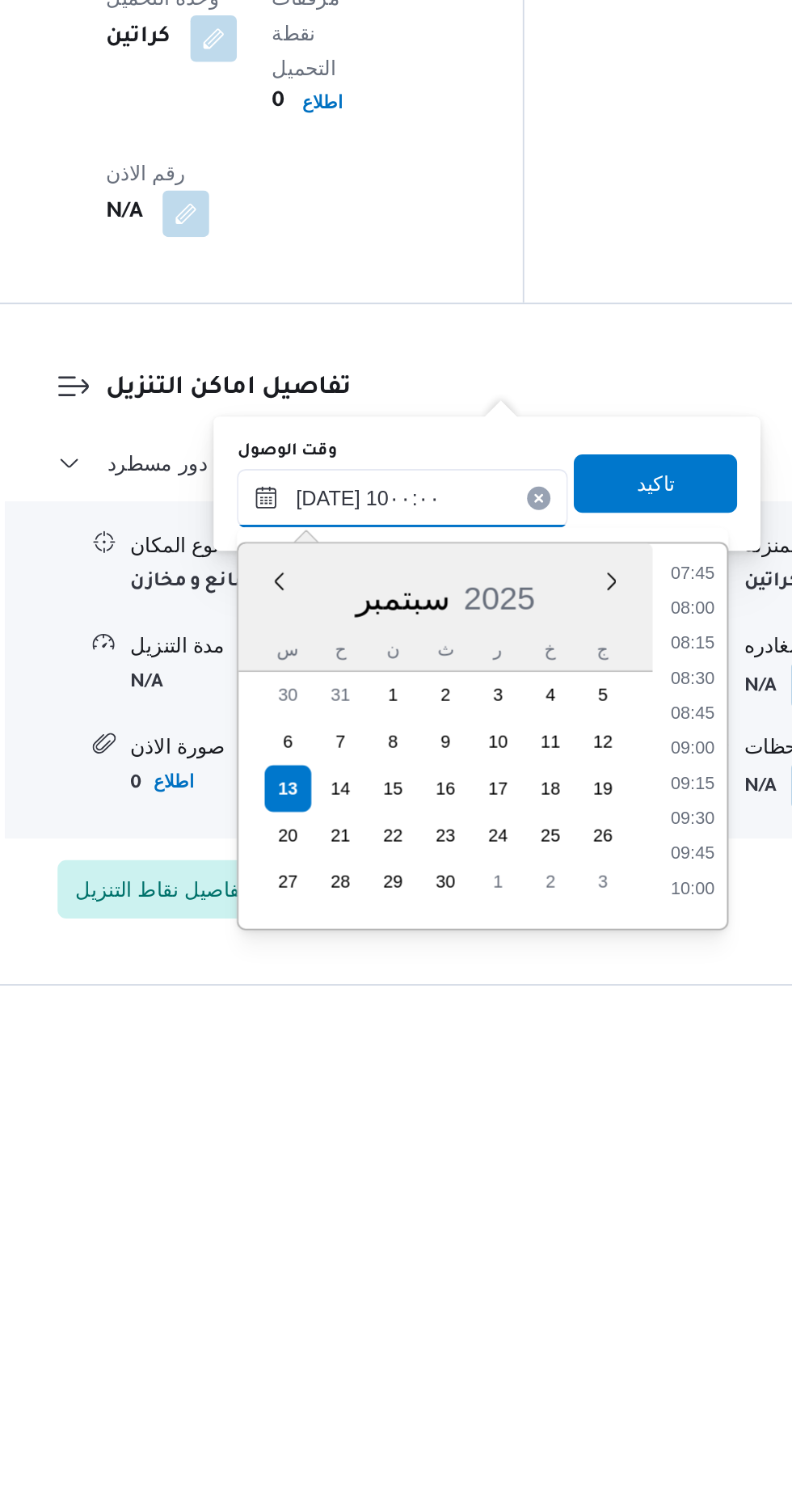
scroll to position [1124, 0]
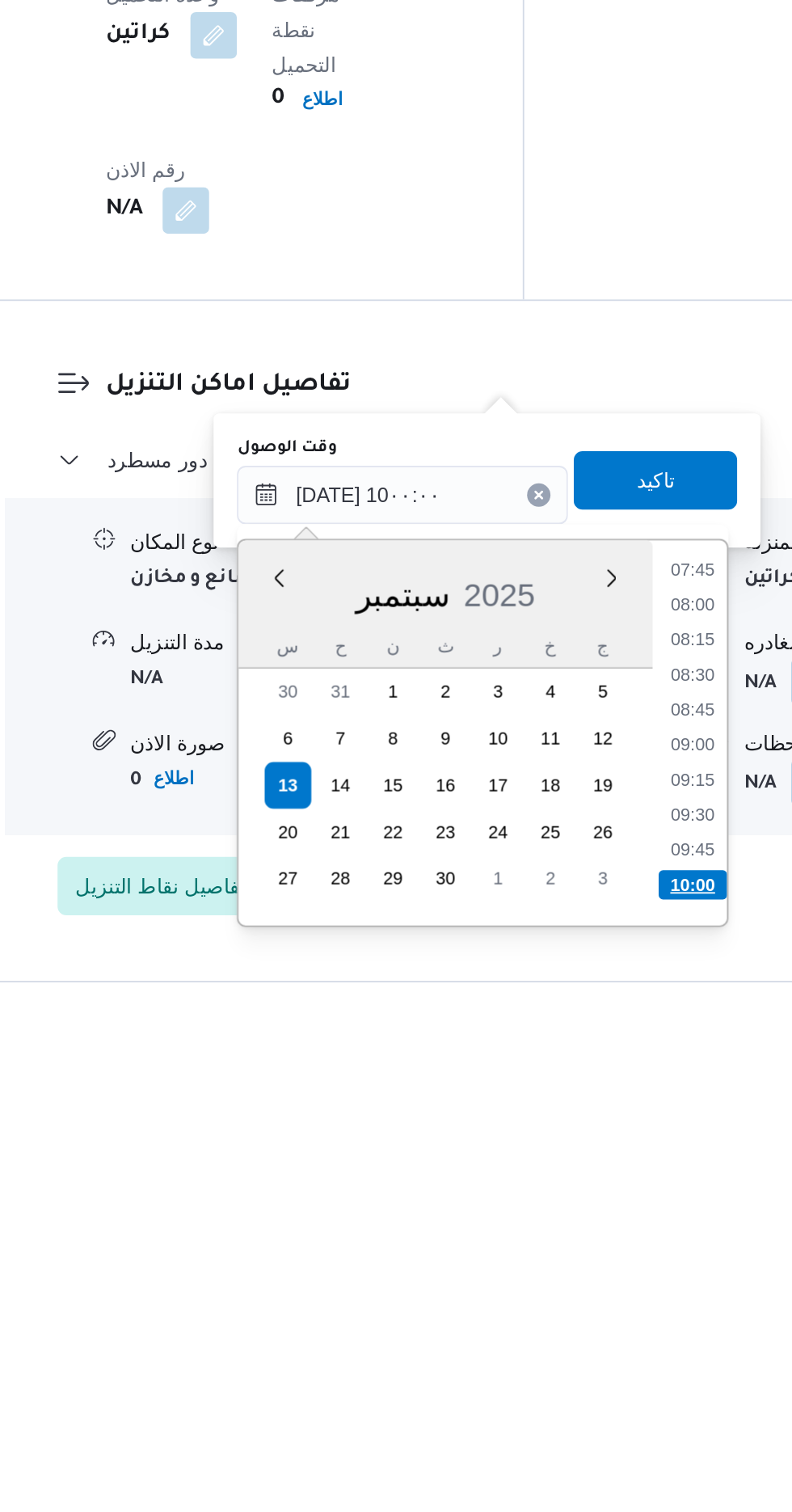
click at [604, 1447] on li "10:00" at bounding box center [599, 1453] width 38 height 16
type input "[DATE] ١٠:٠٠"
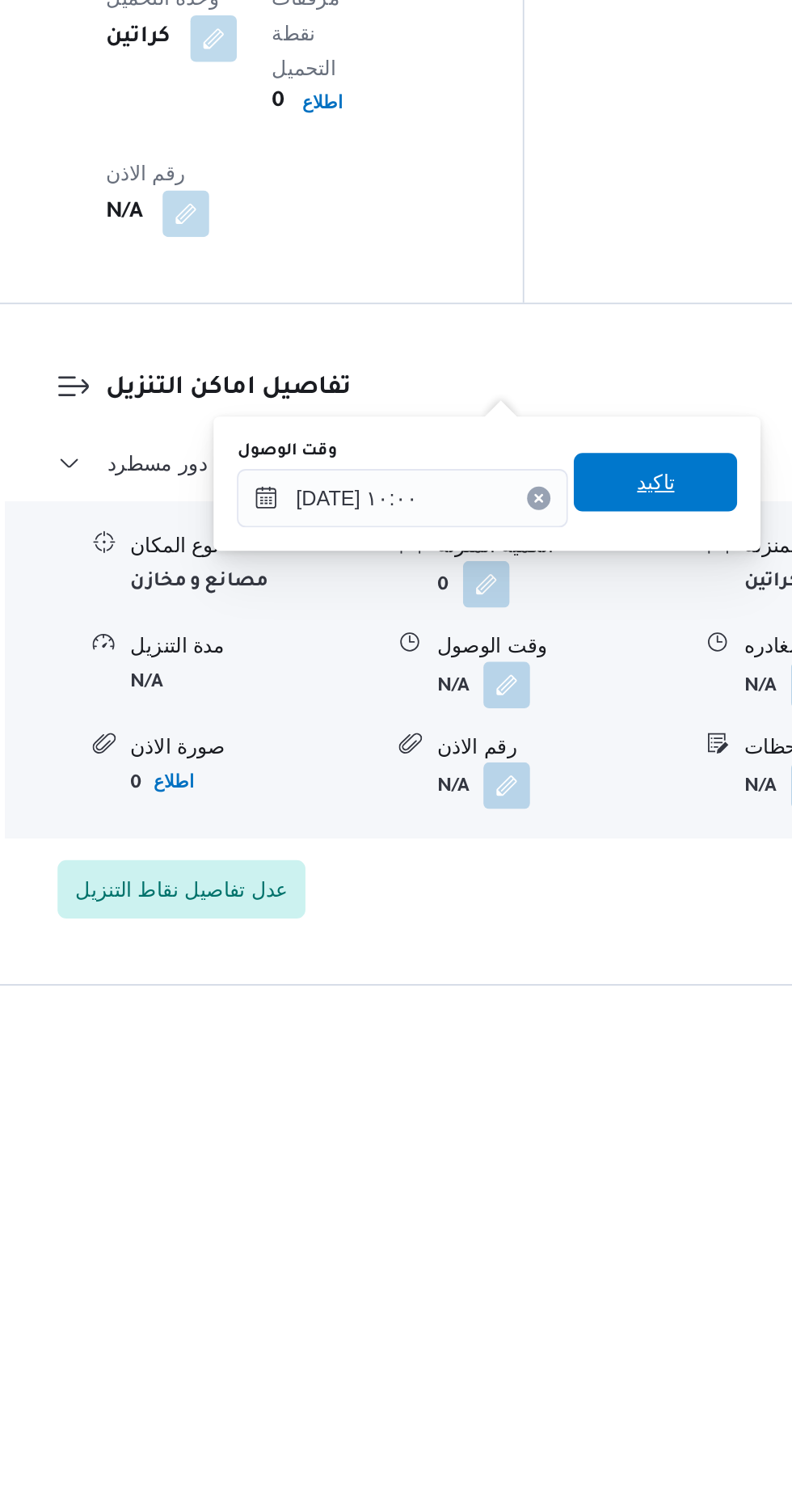
click at [589, 1229] on span "تاكيد" at bounding box center [578, 1228] width 21 height 19
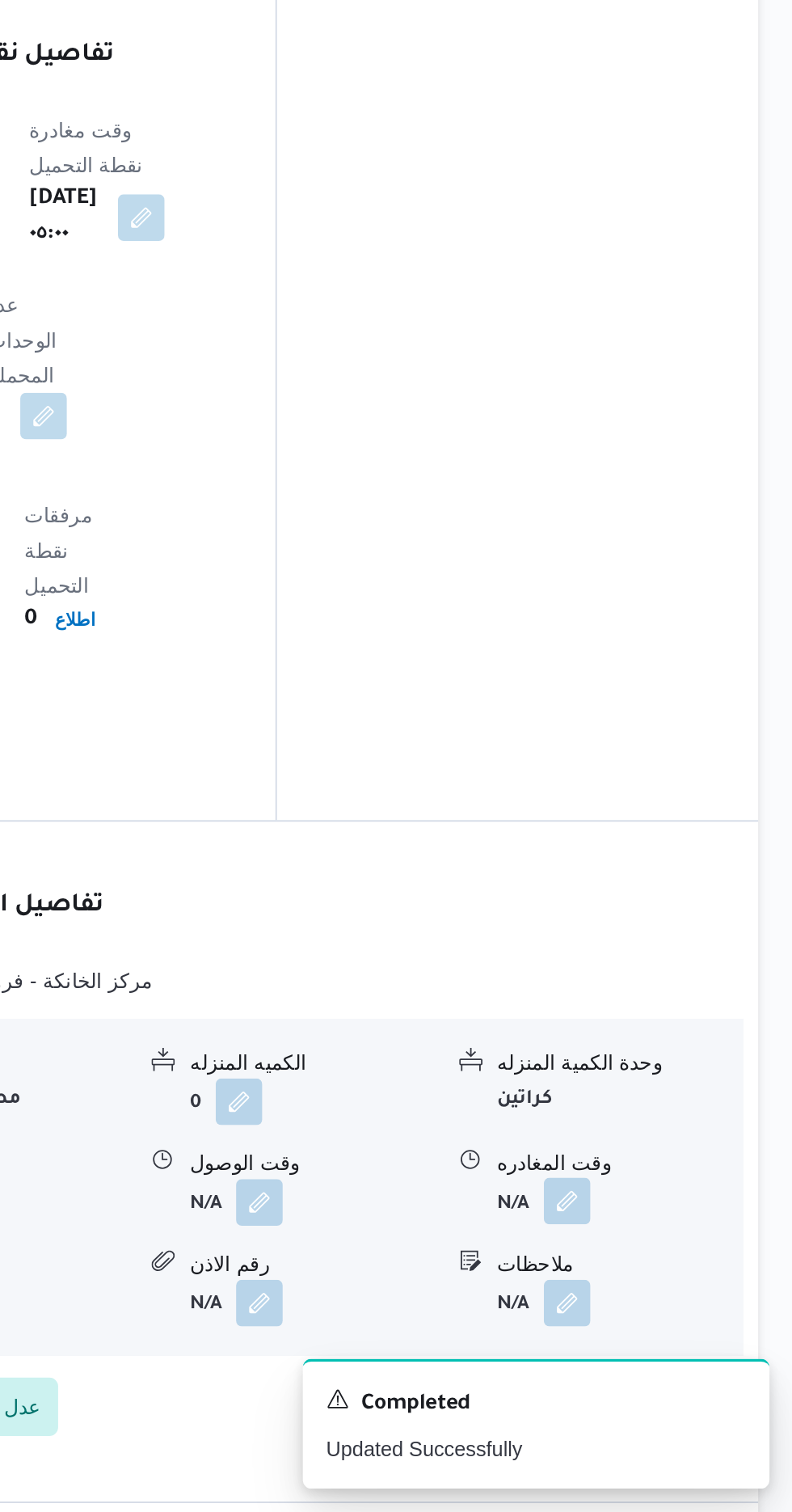
click at [670, 1327] on button "button" at bounding box center [667, 1340] width 26 height 26
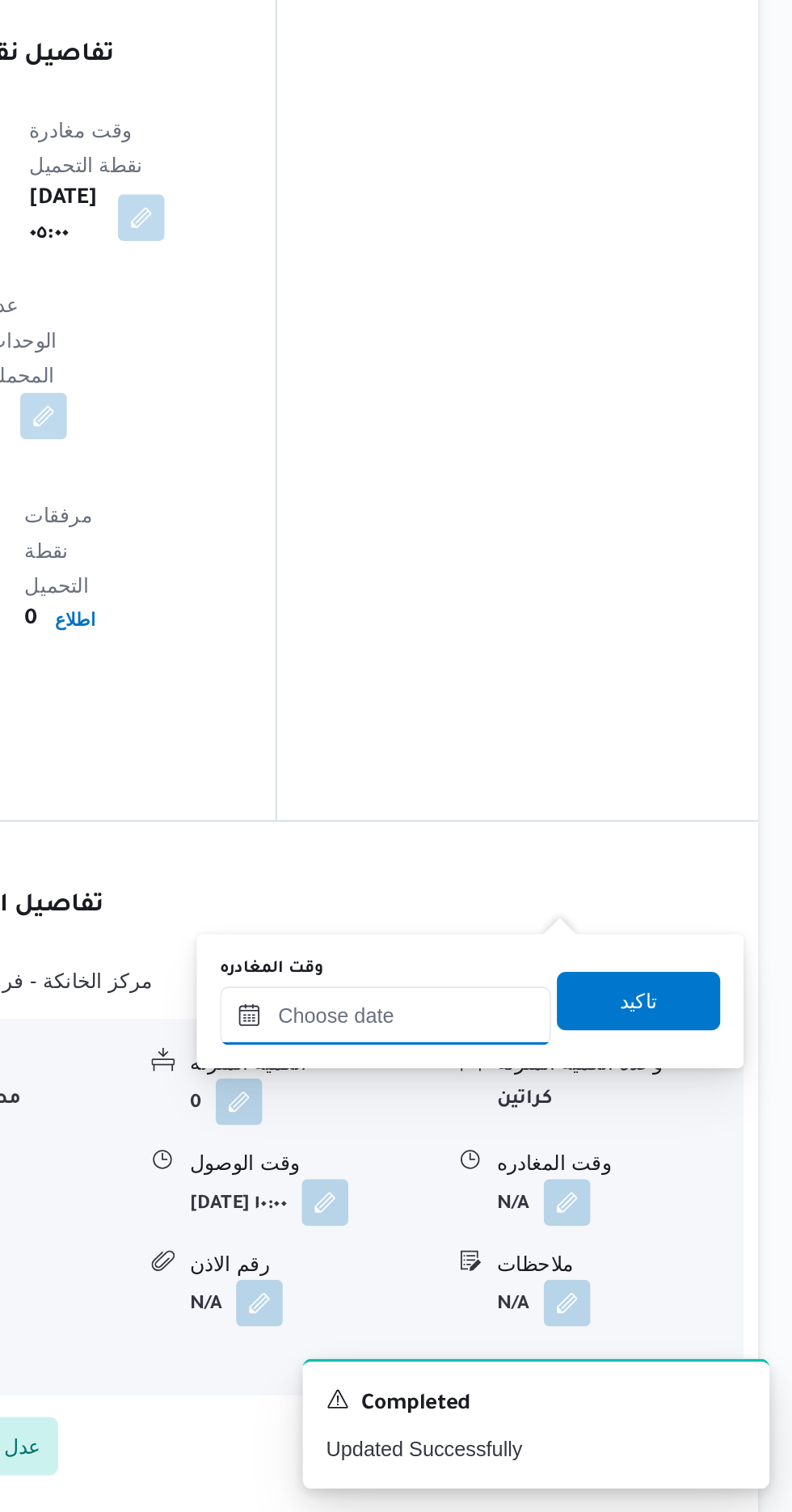
click at [609, 1230] on input "وقت المغادره" at bounding box center [566, 1237] width 184 height 33
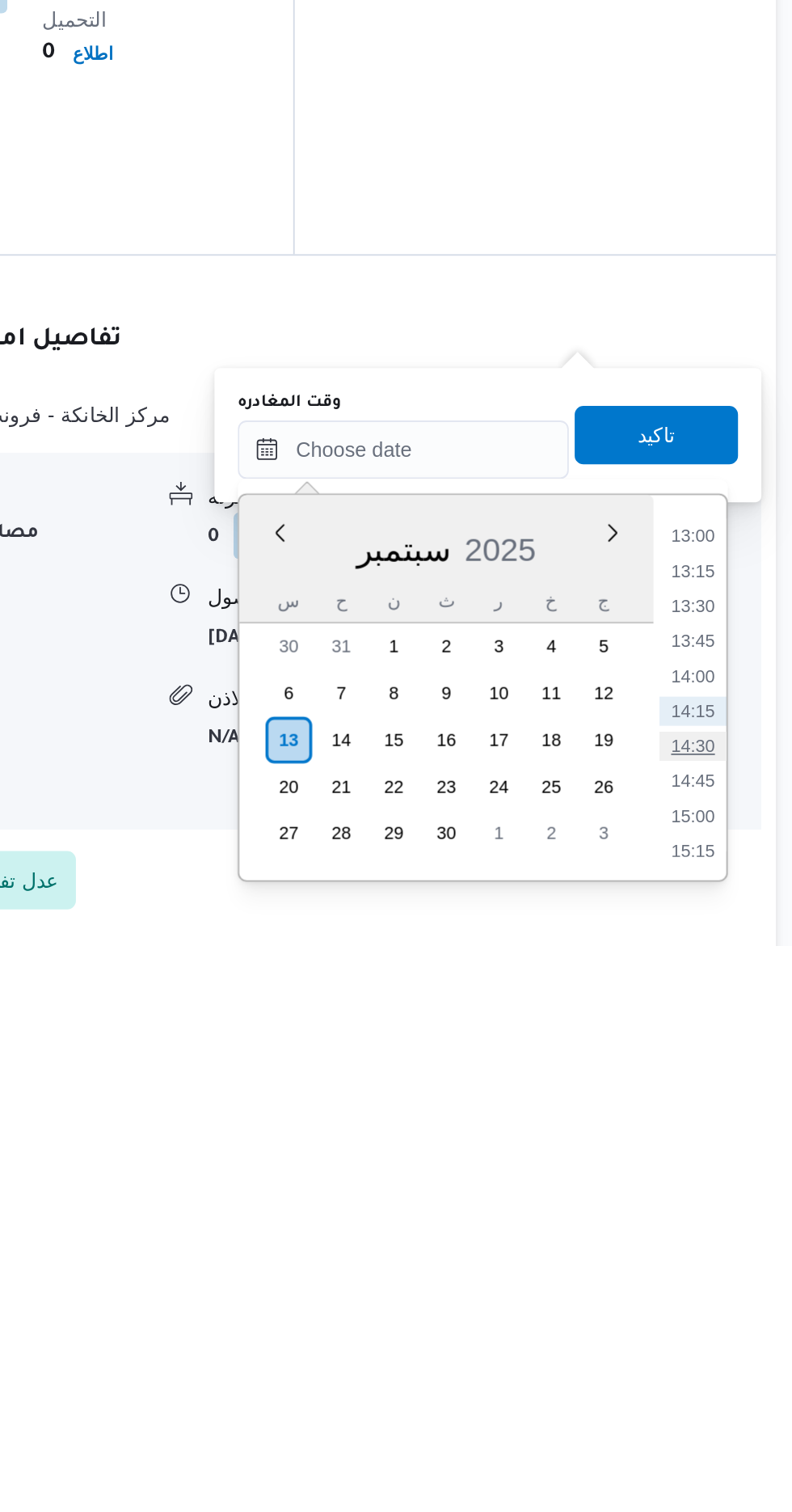
click at [725, 1399] on li "14:30" at bounding box center [726, 1401] width 38 height 16
type input "[DATE] ١٤:٣٠"
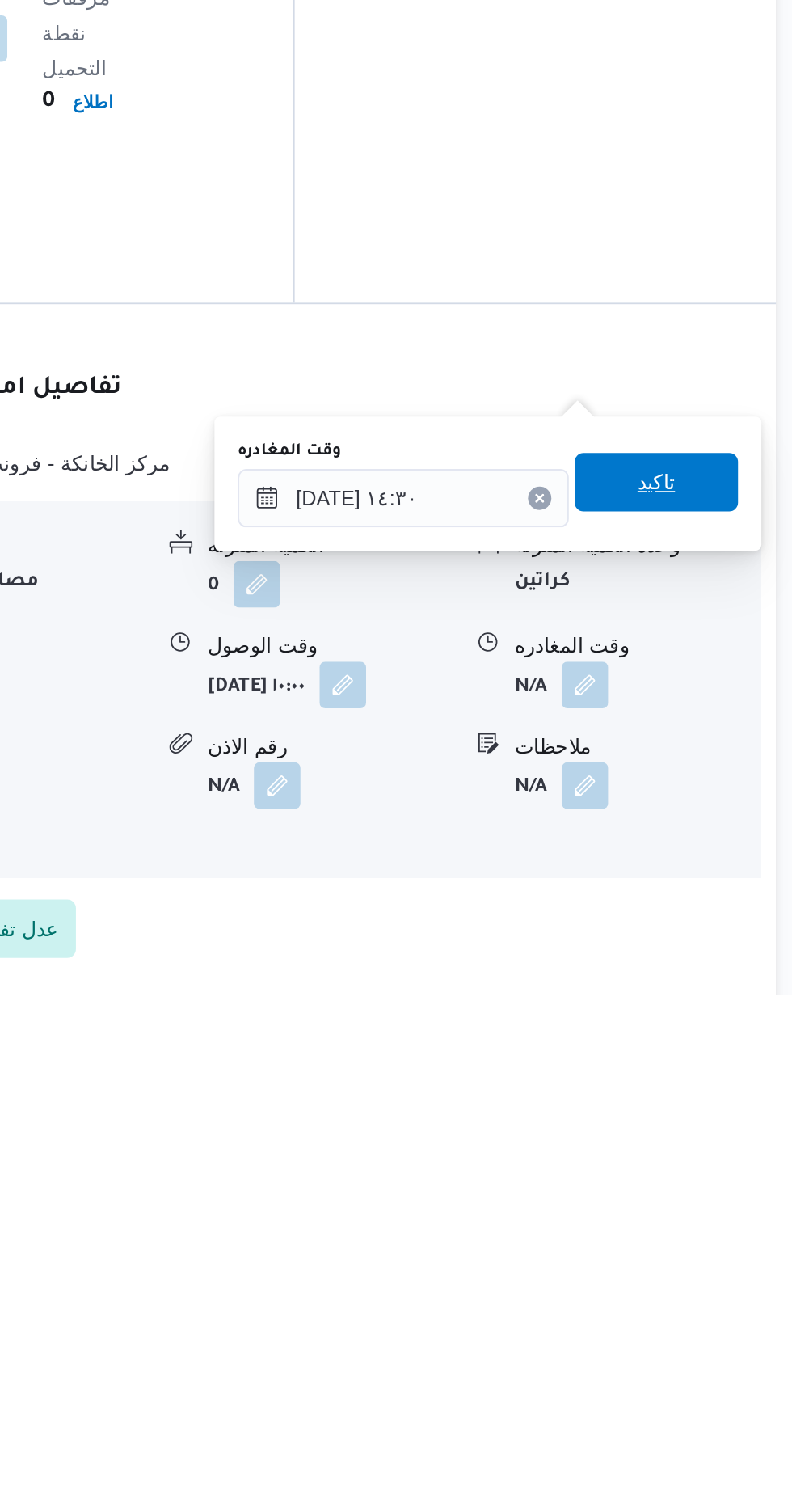
click at [717, 1235] on span "تاكيد" at bounding box center [706, 1228] width 21 height 19
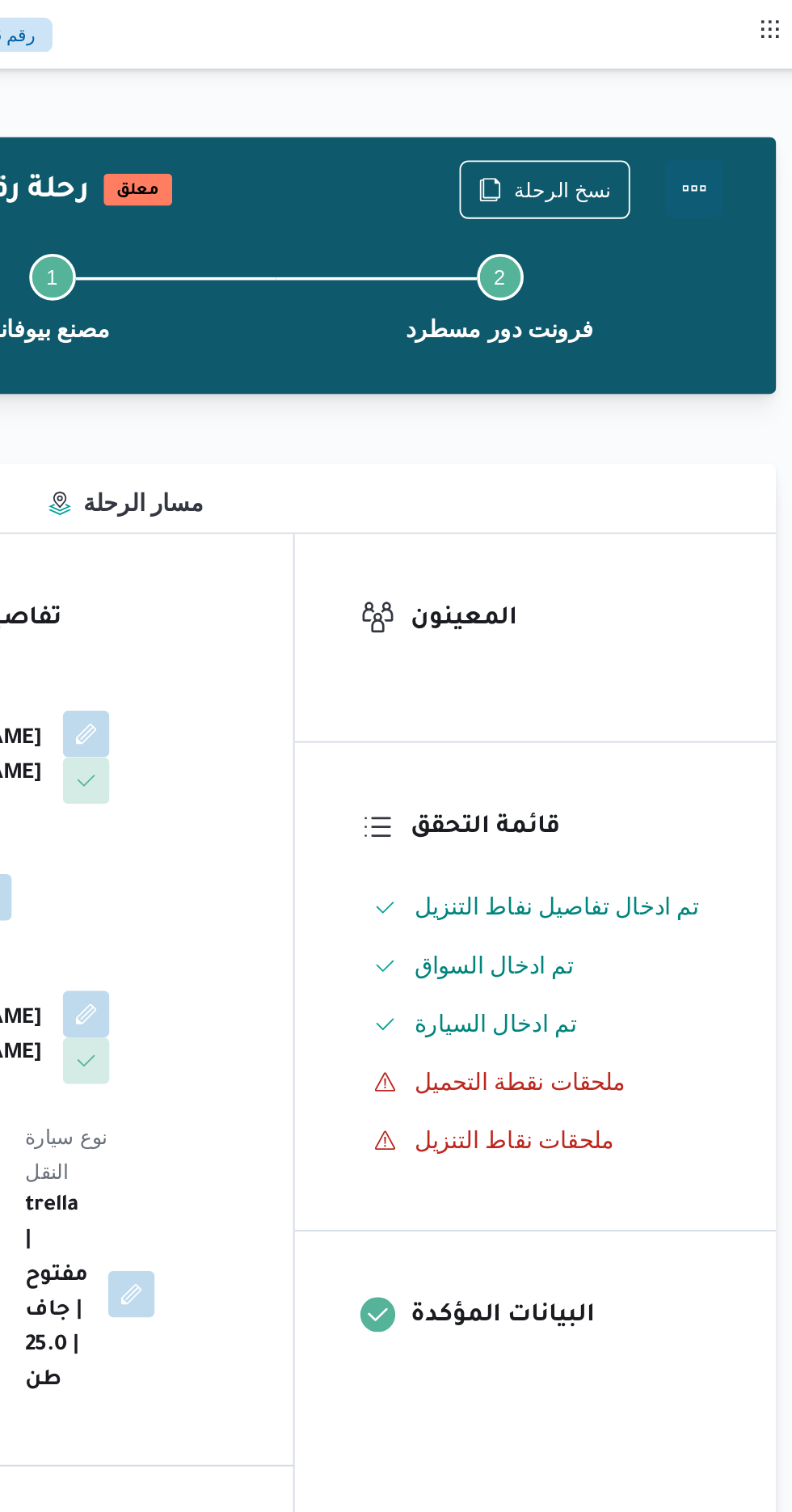
click at [732, 94] on button "Actions" at bounding box center [727, 104] width 33 height 33
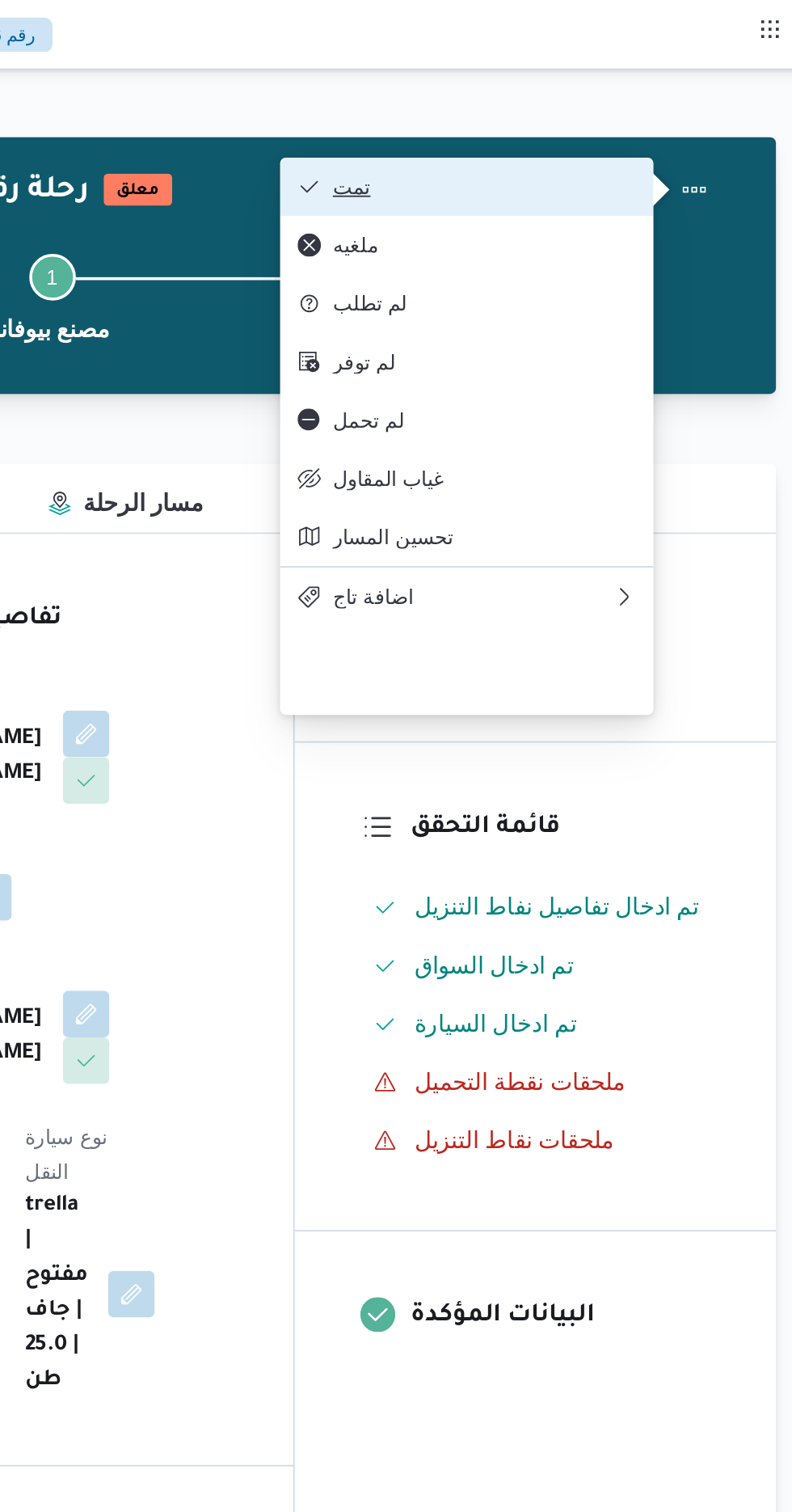
click at [649, 89] on button "تمت" at bounding box center [602, 103] width 207 height 33
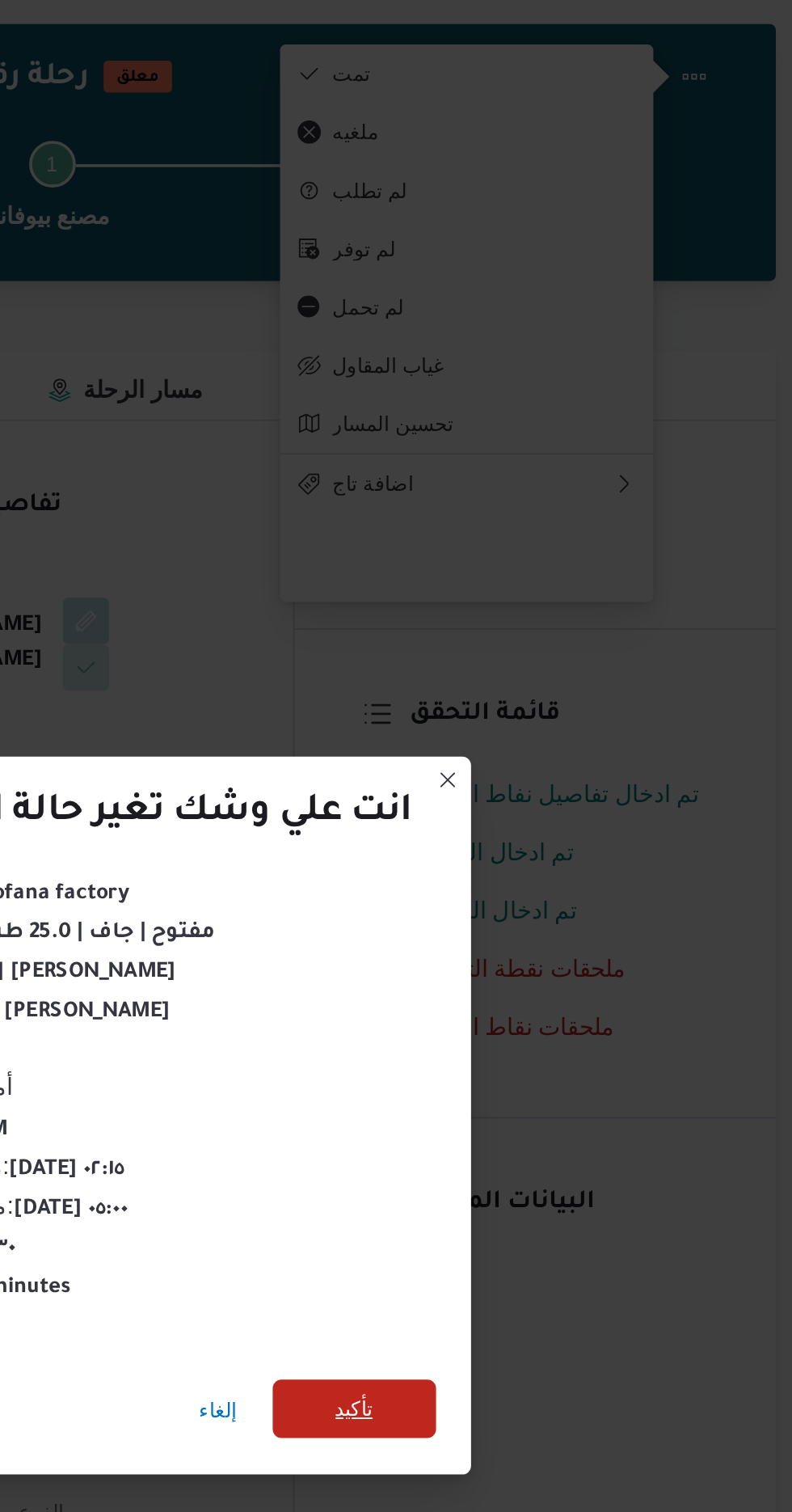
click at [535, 838] on span "تأكيد" at bounding box center [539, 843] width 21 height 19
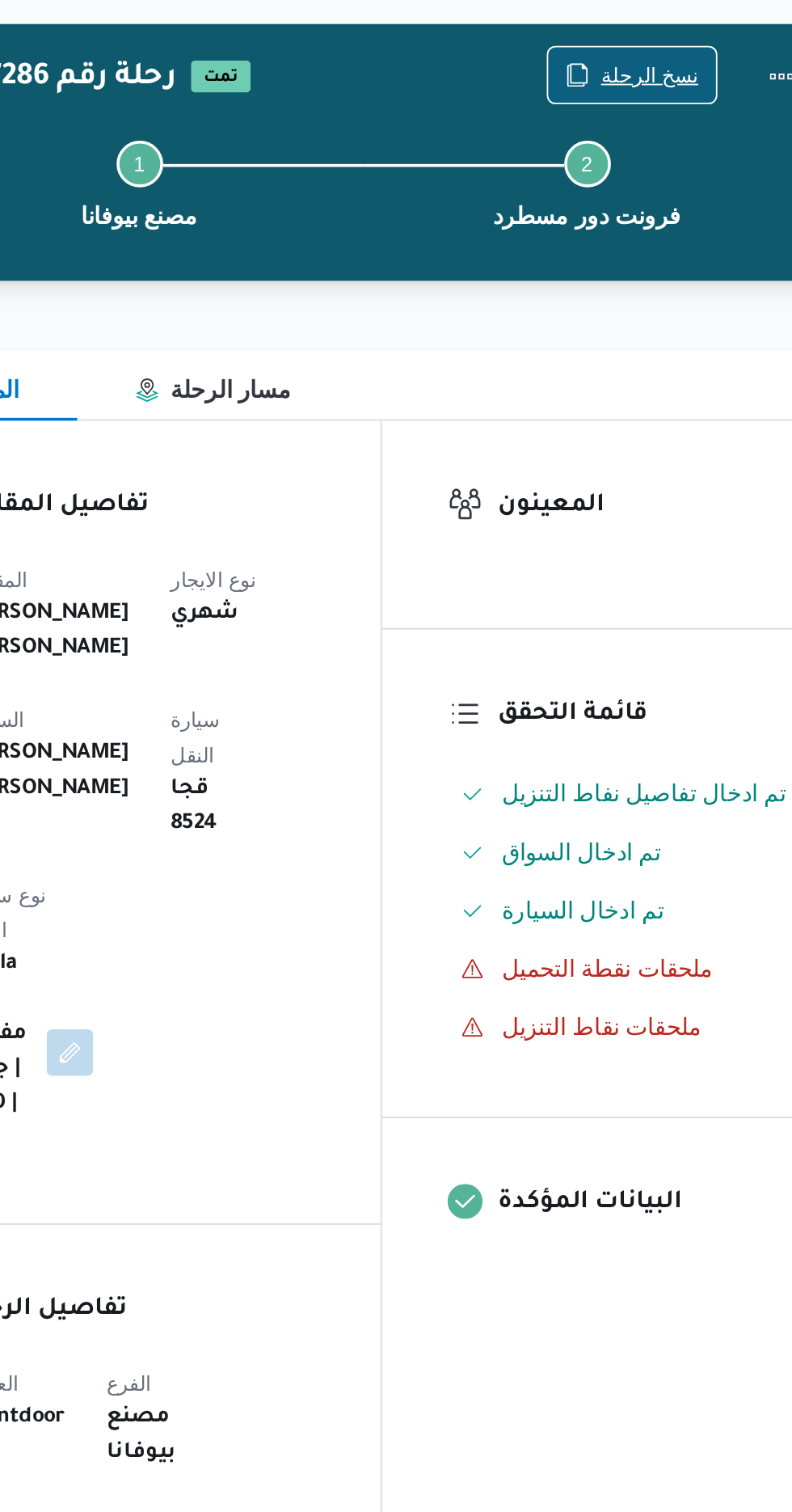
click at [653, 102] on span "نسخ الرحلة" at bounding box center [654, 104] width 54 height 19
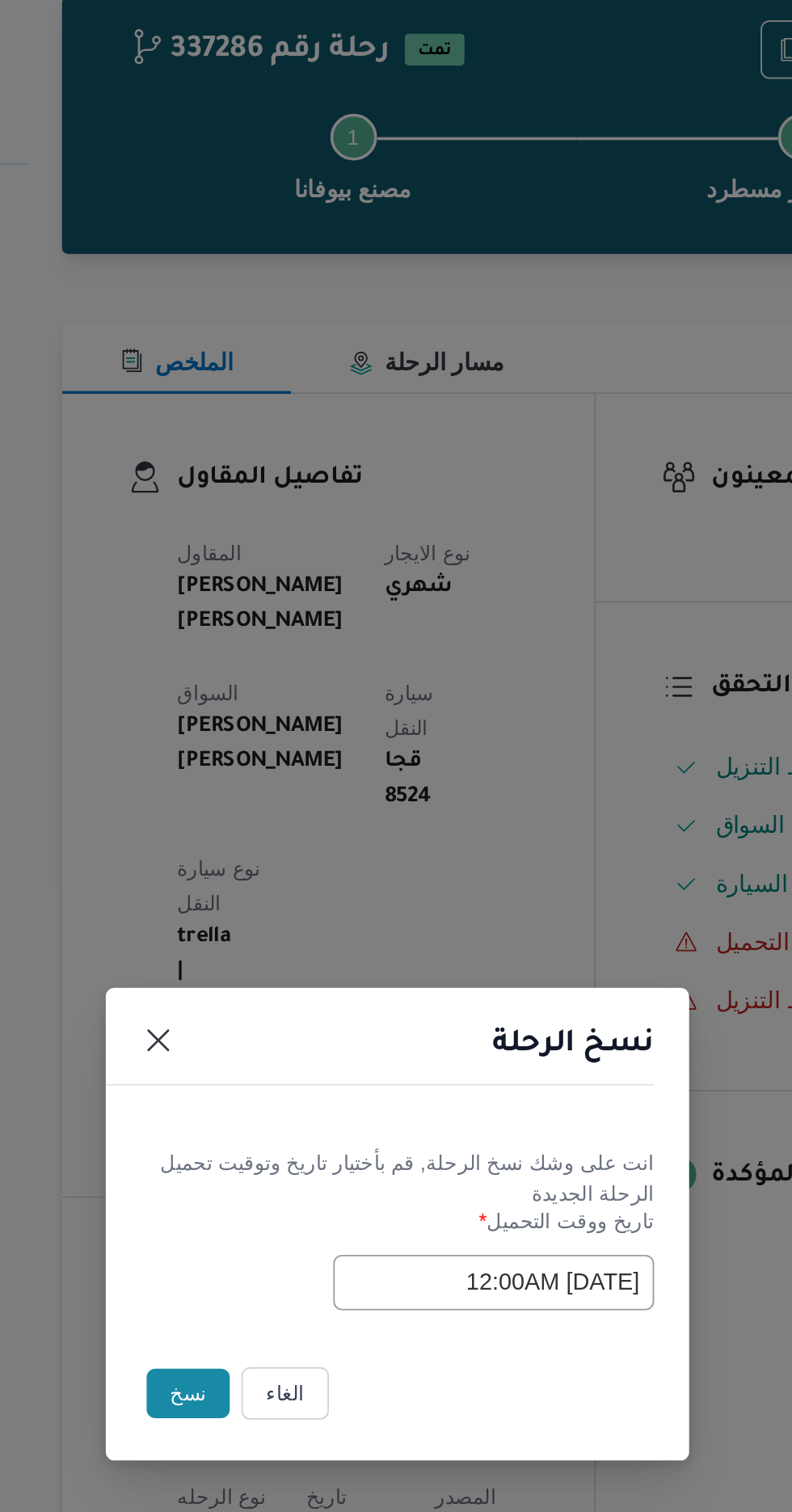
click at [282, 857] on button "نسخ" at bounding box center [280, 849] width 46 height 28
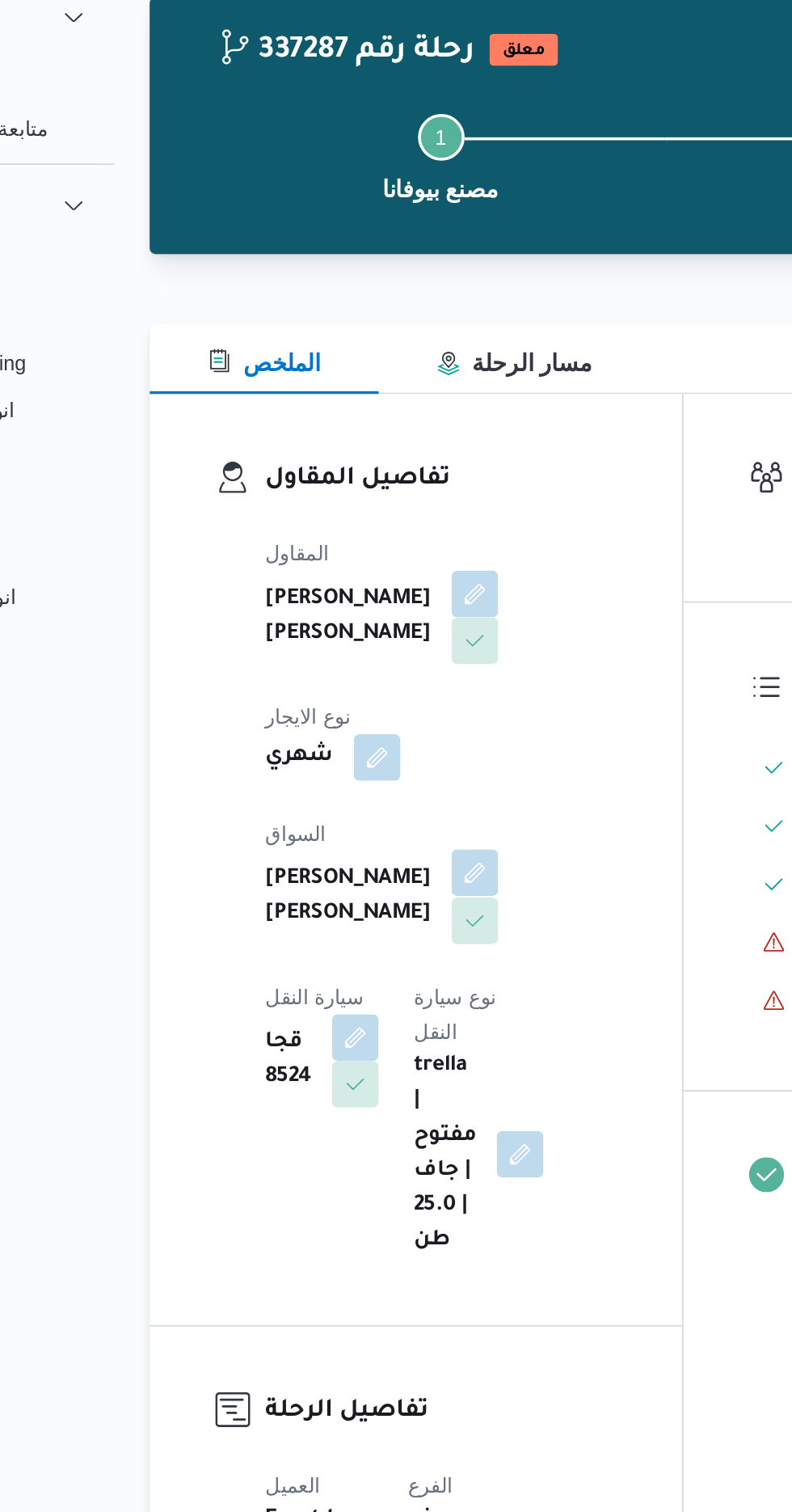
click at [378, 552] on button "button" at bounding box center [390, 561] width 26 height 26
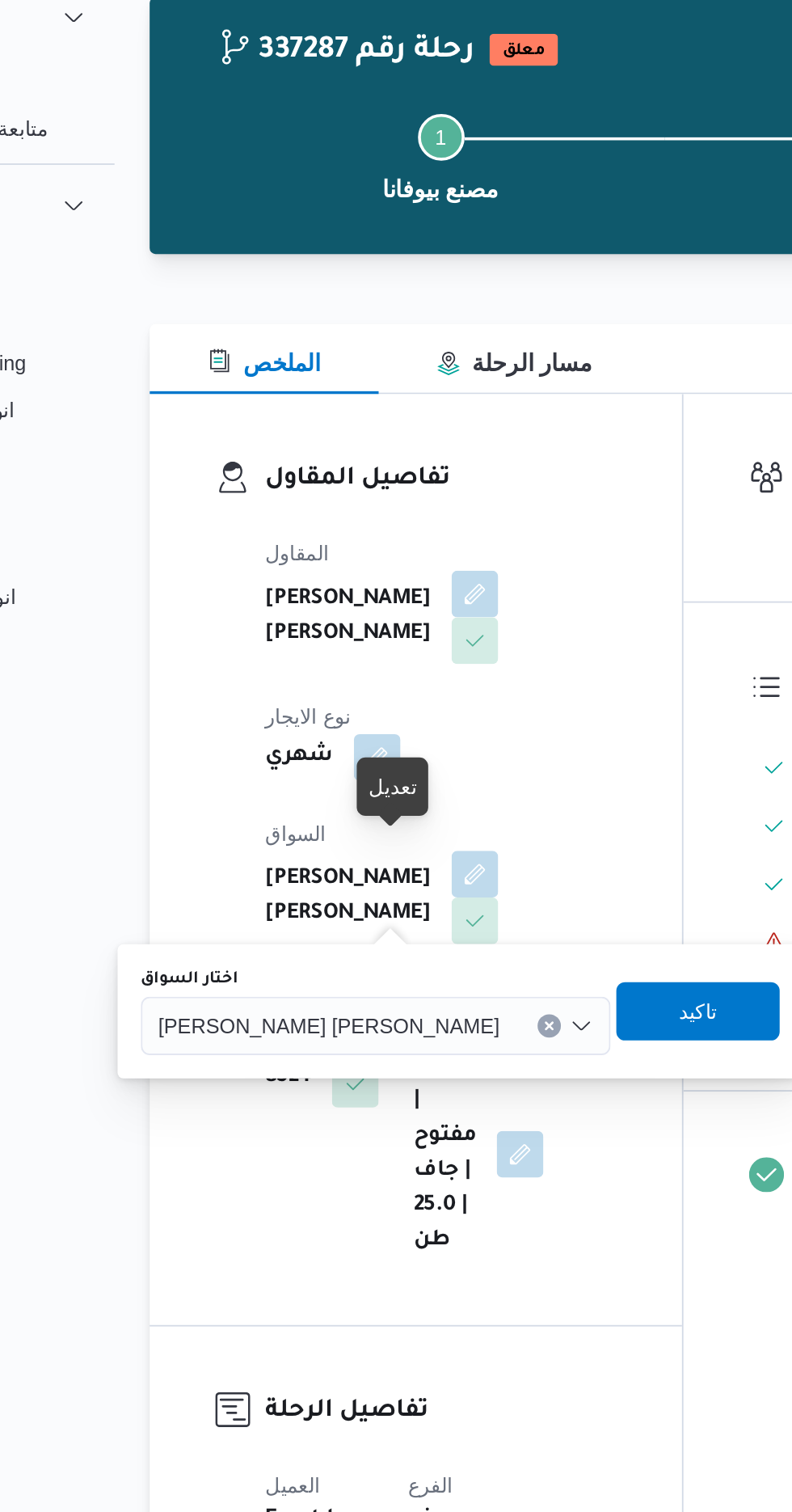
click at [310, 638] on span "[PERSON_NAME] [PERSON_NAME]" at bounding box center [309, 644] width 189 height 18
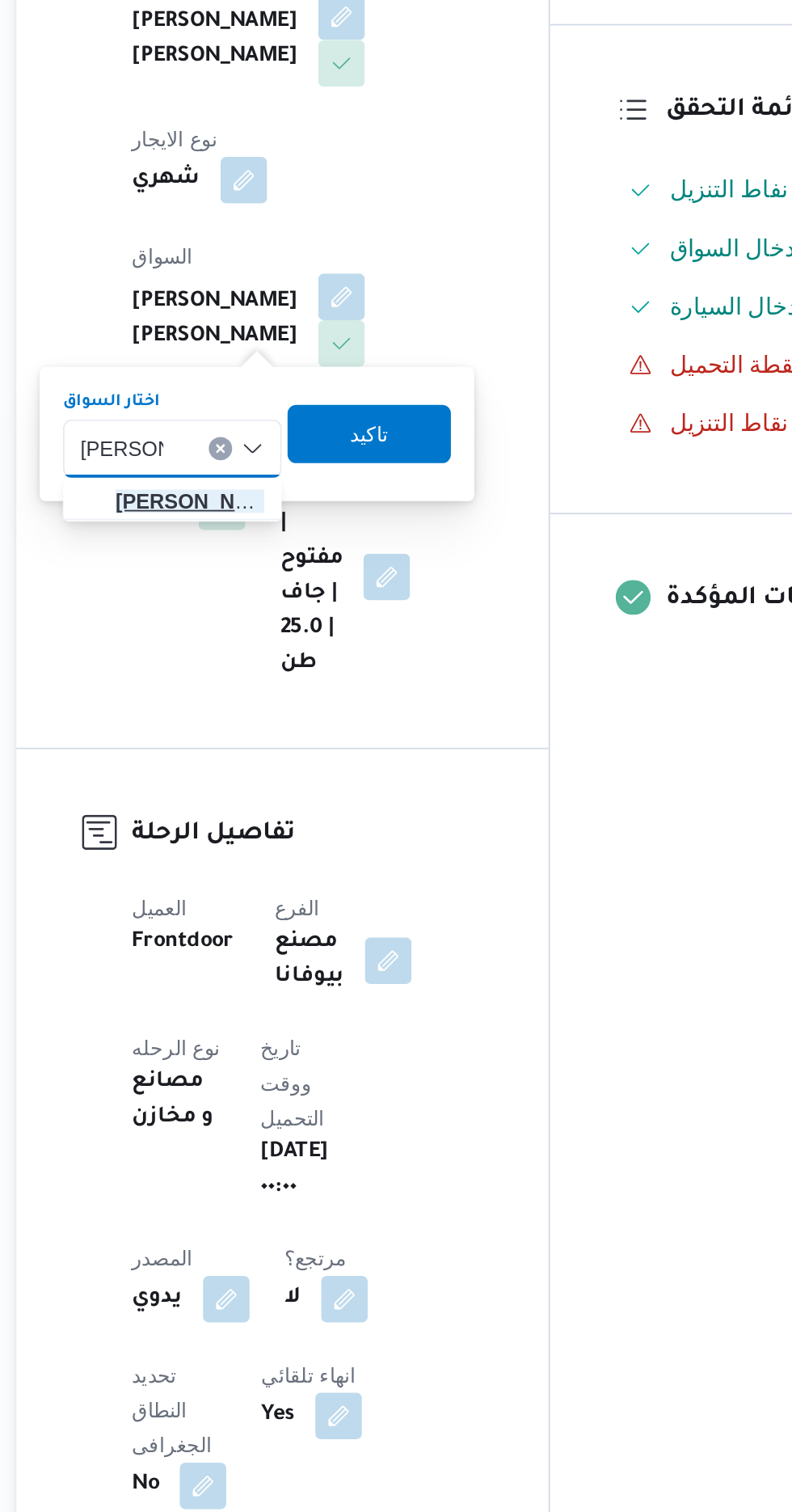
type input "[PERSON_NAME]"
click at [310, 680] on span "[PERSON_NAME] لى [PERSON_NAME]" at bounding box center [306, 675] width 83 height 19
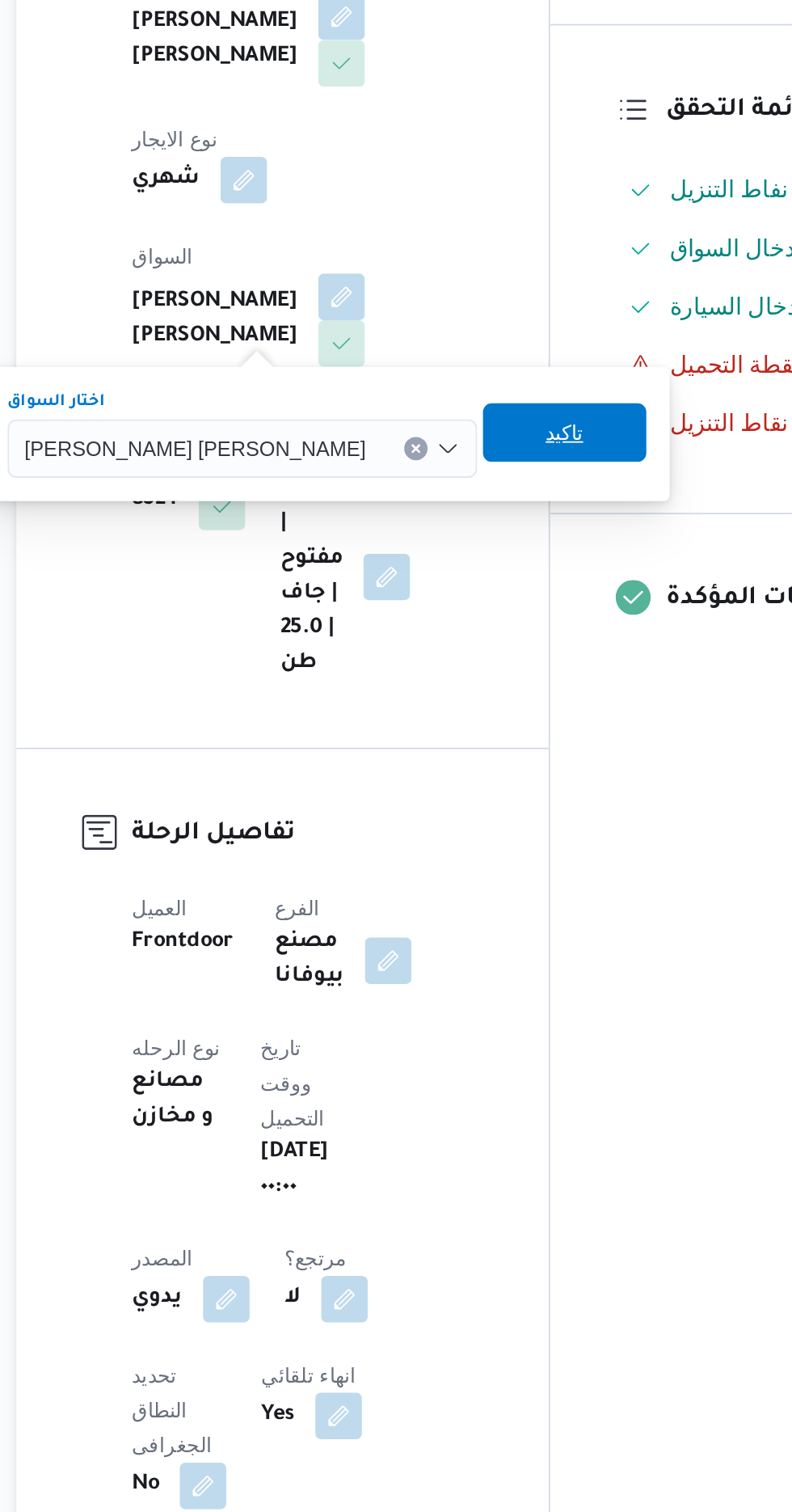
click at [469, 638] on span "تاكيد" at bounding box center [514, 637] width 90 height 33
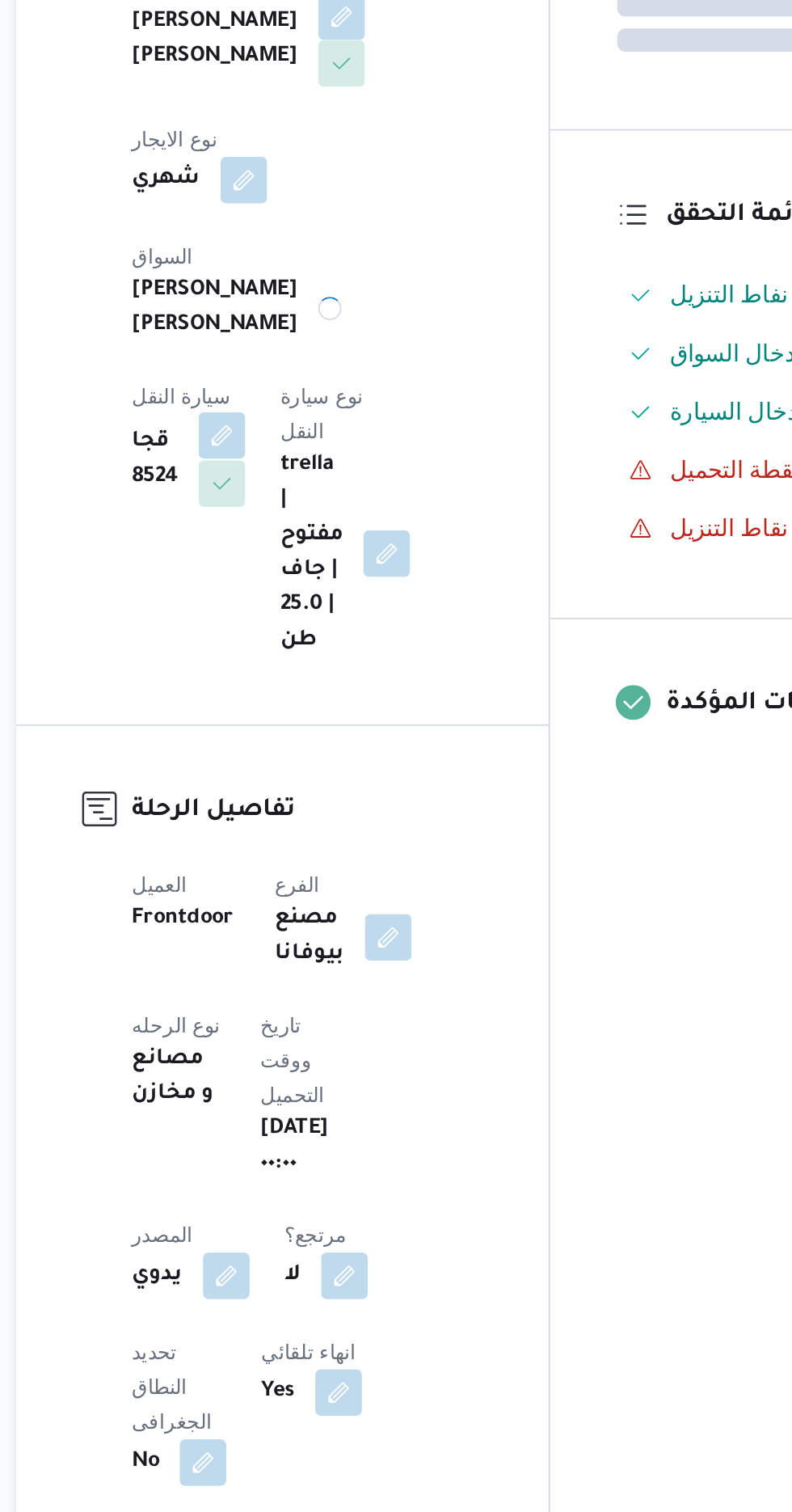
click at [337, 626] on button "button" at bounding box center [323, 639] width 26 height 26
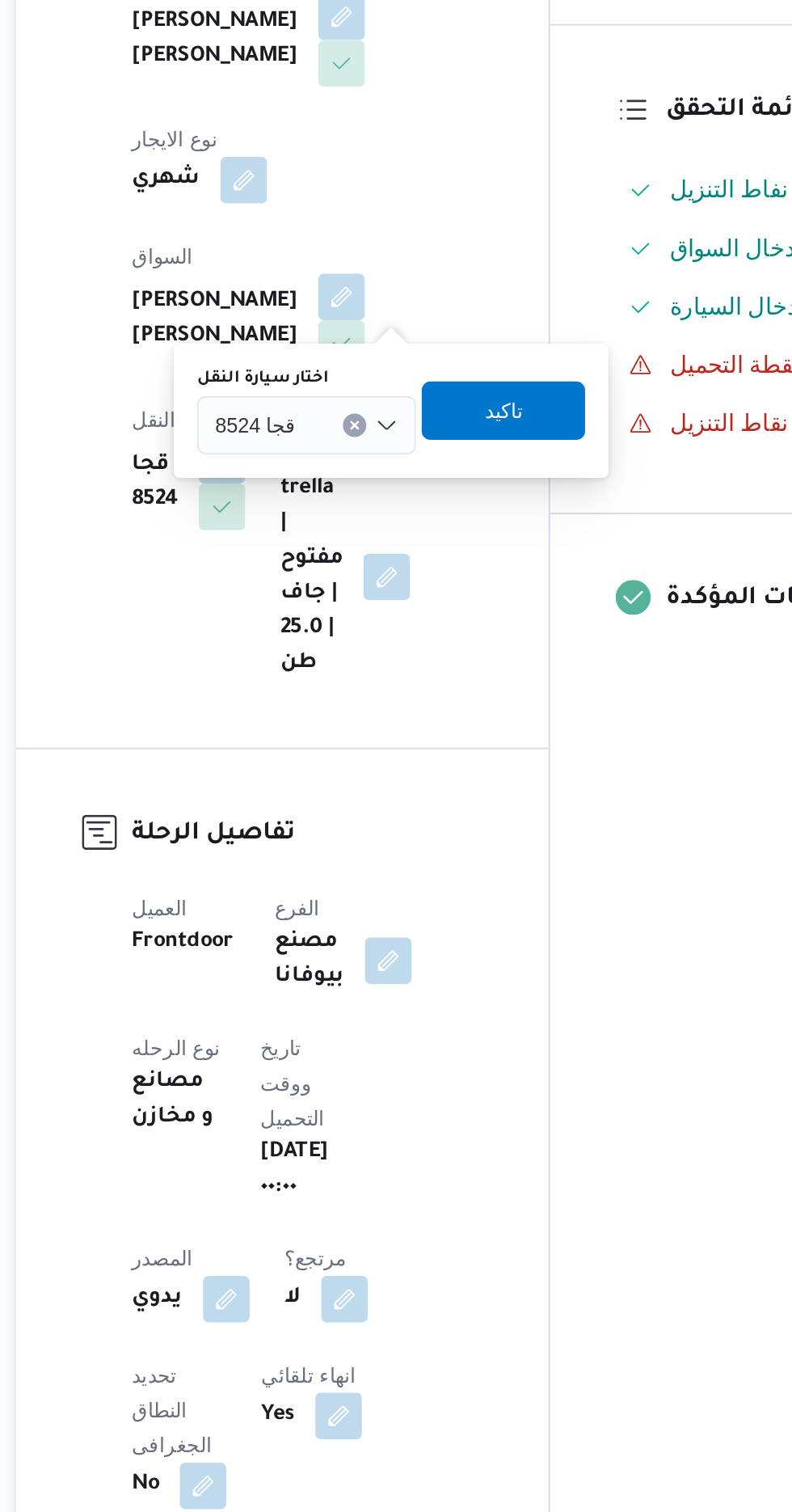
click at [371, 633] on input "اختار سيارة النقل" at bounding box center [372, 633] width 2 height 19
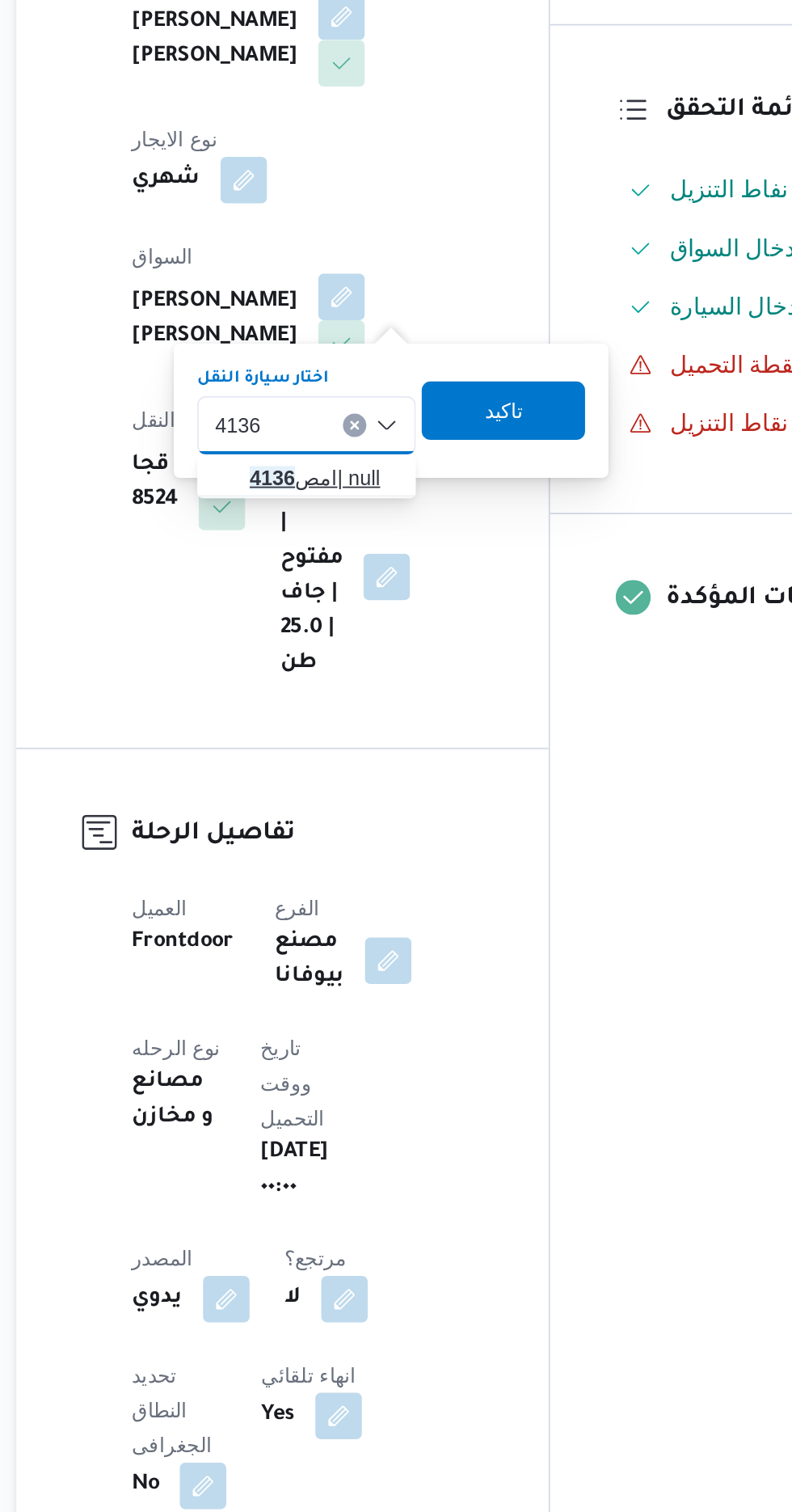
type input "4136"
click at [381, 668] on span "امص 4136 | null" at bounding box center [380, 662] width 83 height 19
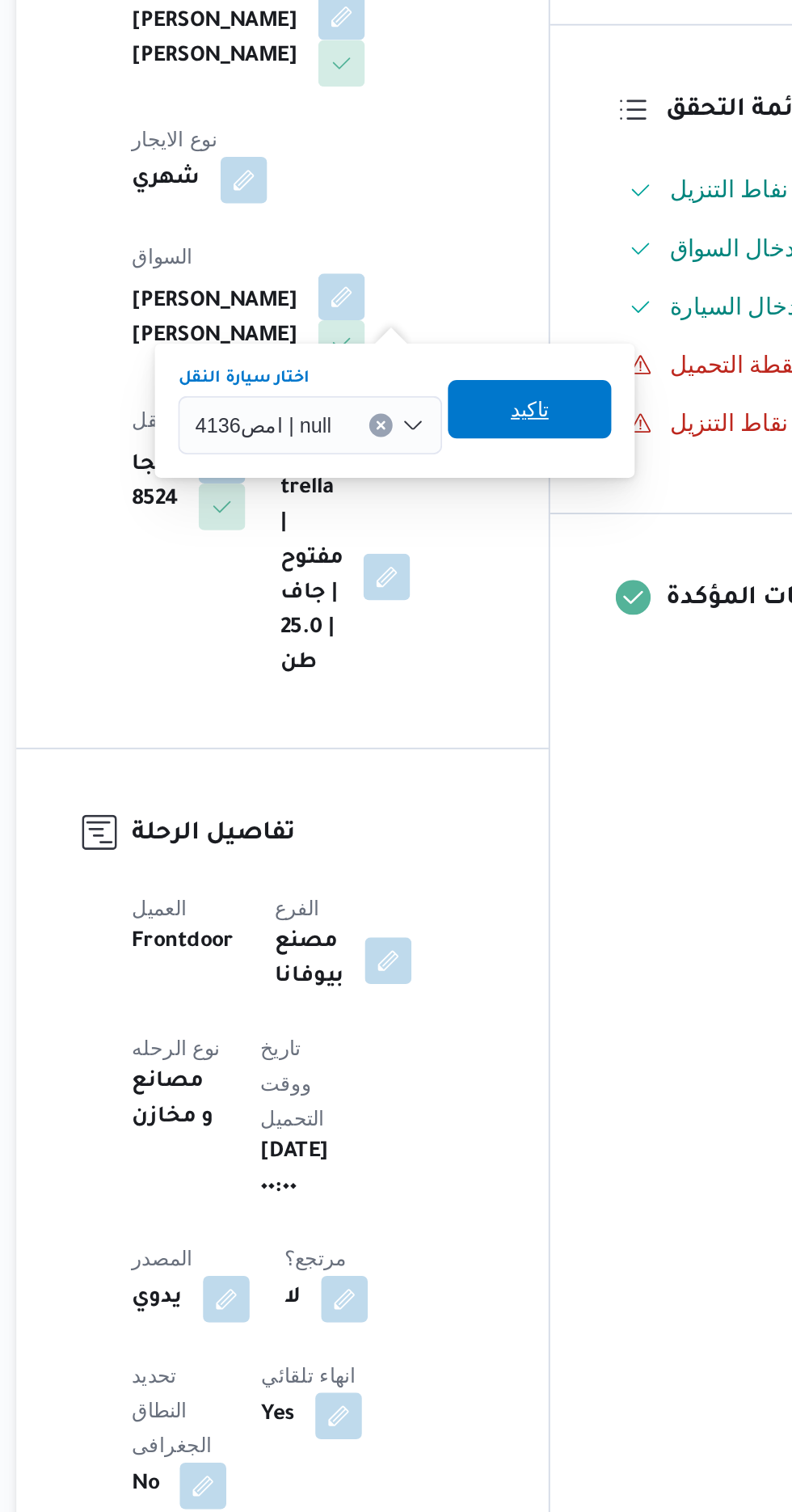
click at [494, 624] on span "تاكيد" at bounding box center [494, 624] width 21 height 19
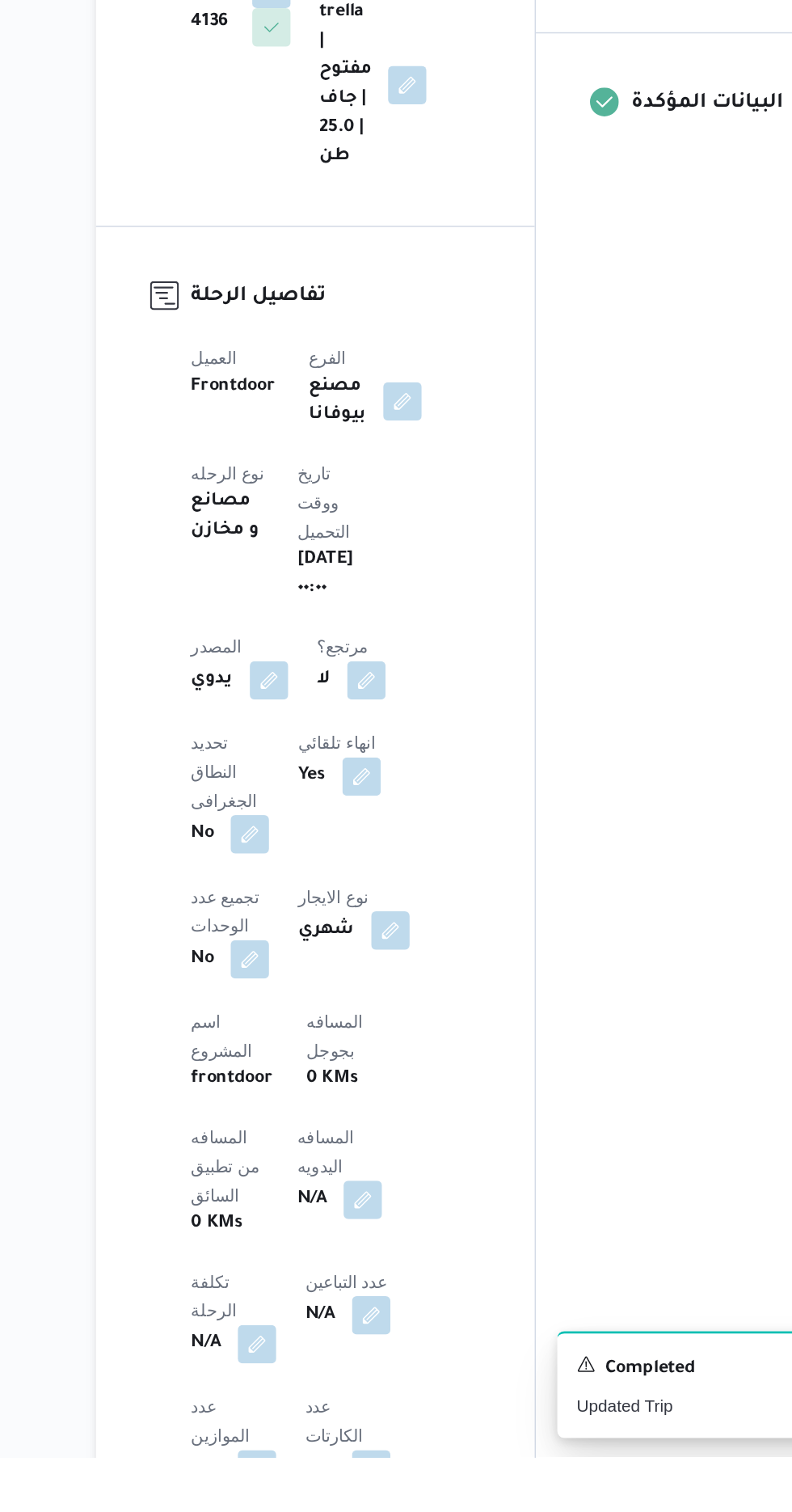
scroll to position [129, 0]
click at [377, 1325] on button "button" at bounding box center [389, 1337] width 26 height 26
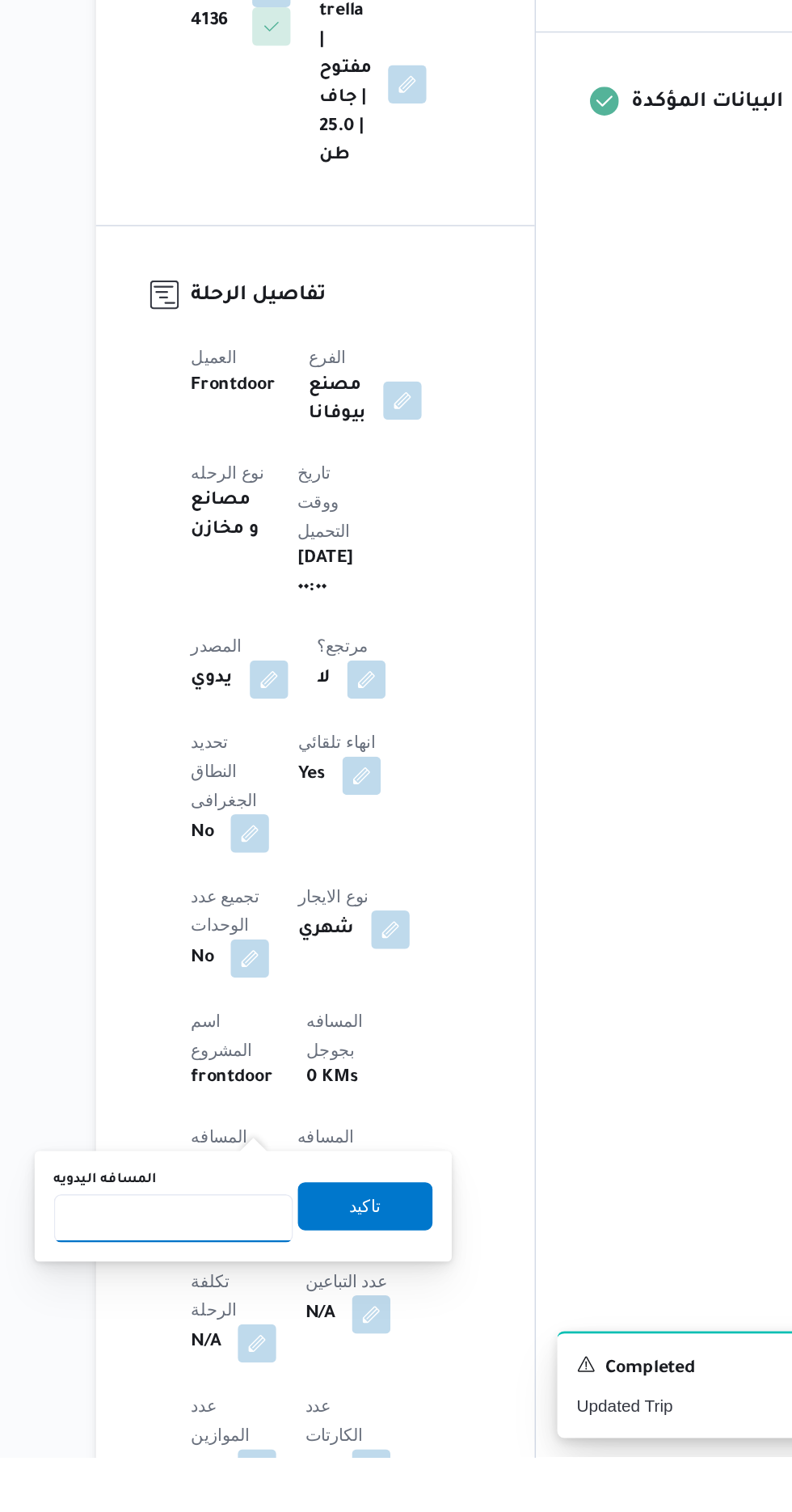
click at [277, 1351] on input "المسافه اليدويه" at bounding box center [262, 1351] width 161 height 33
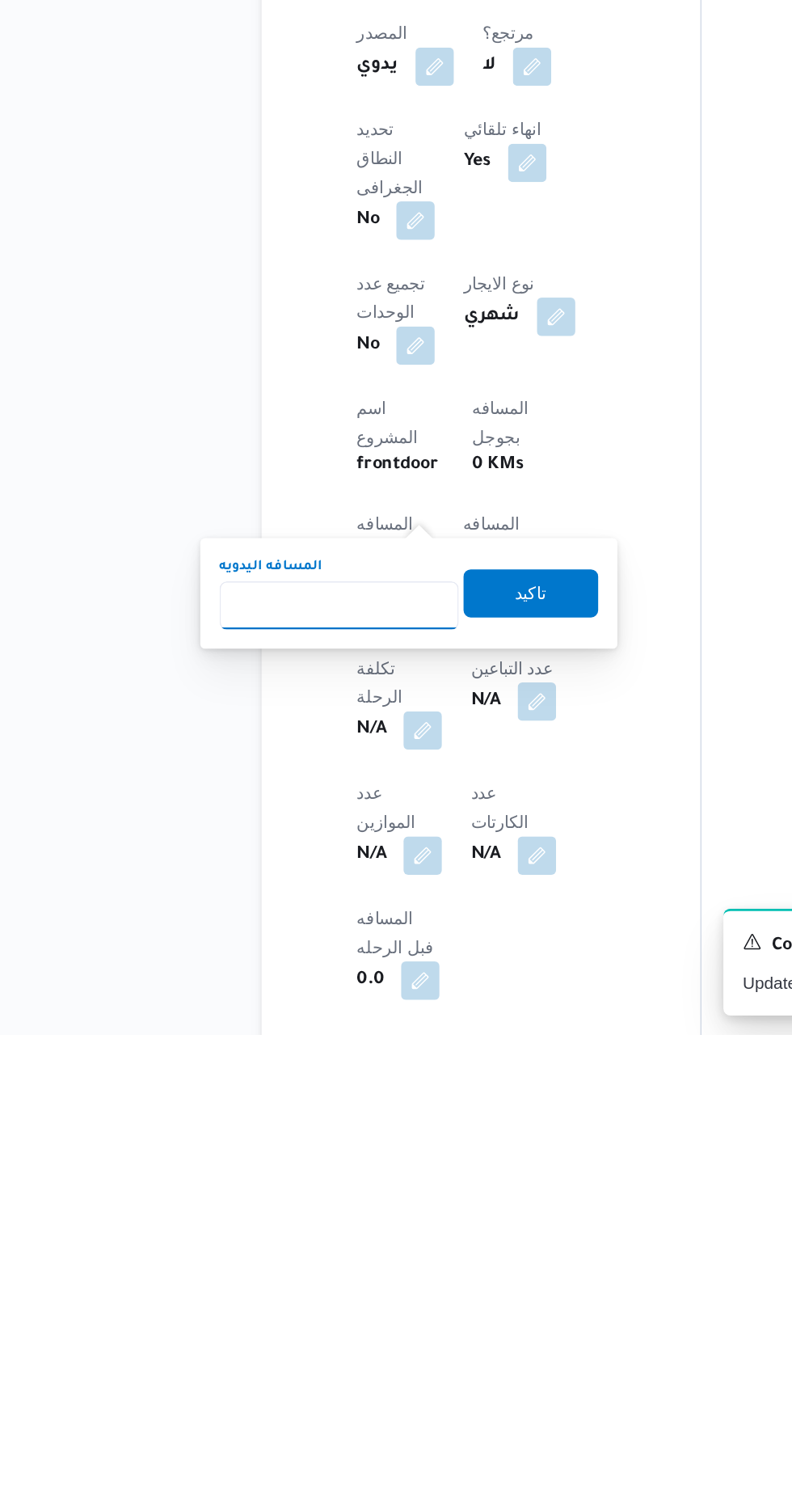
scroll to position [262, 0]
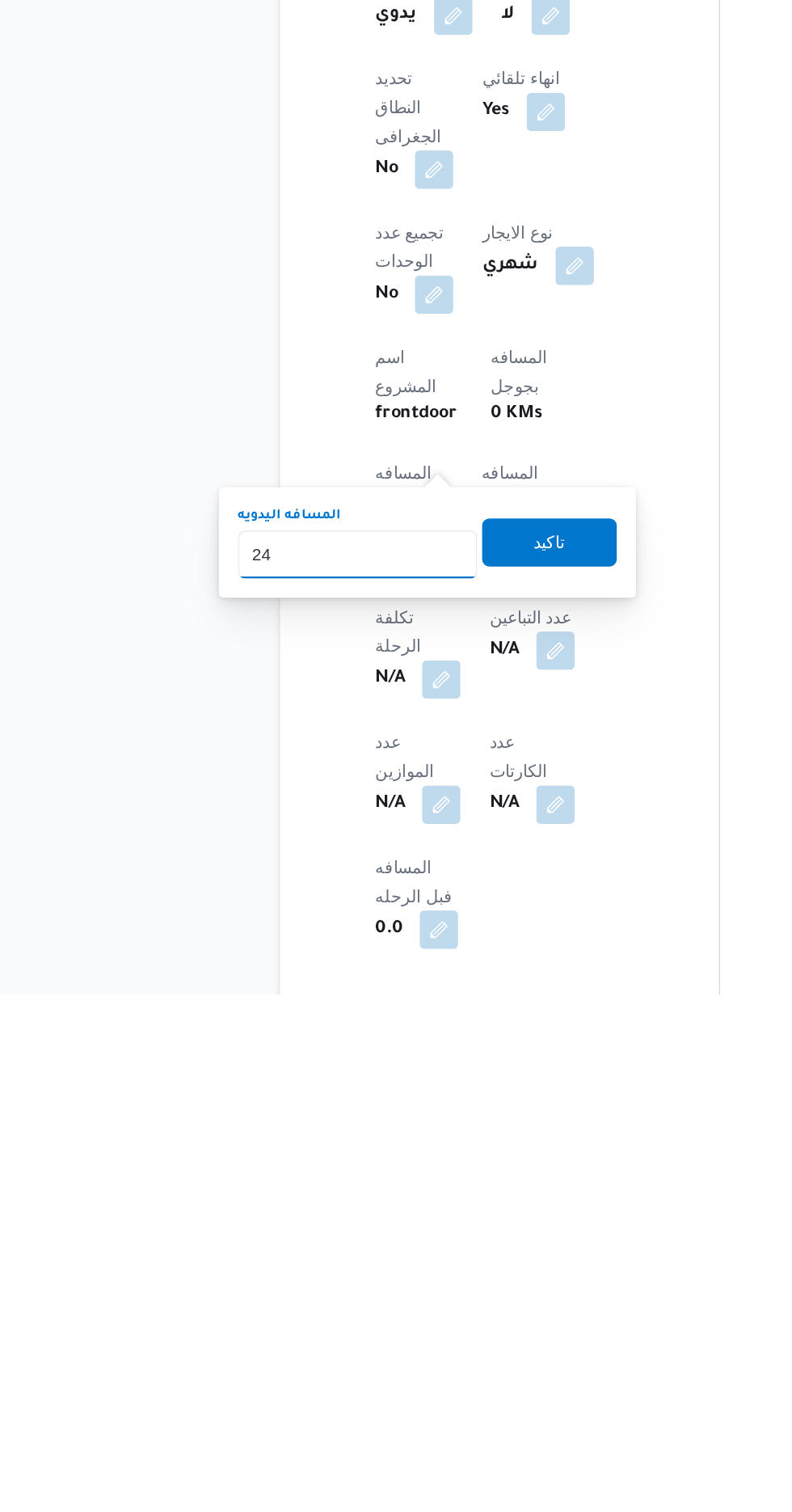
type input "240"
click at [433, 1219] on span "تاكيد" at bounding box center [391, 1208] width 90 height 33
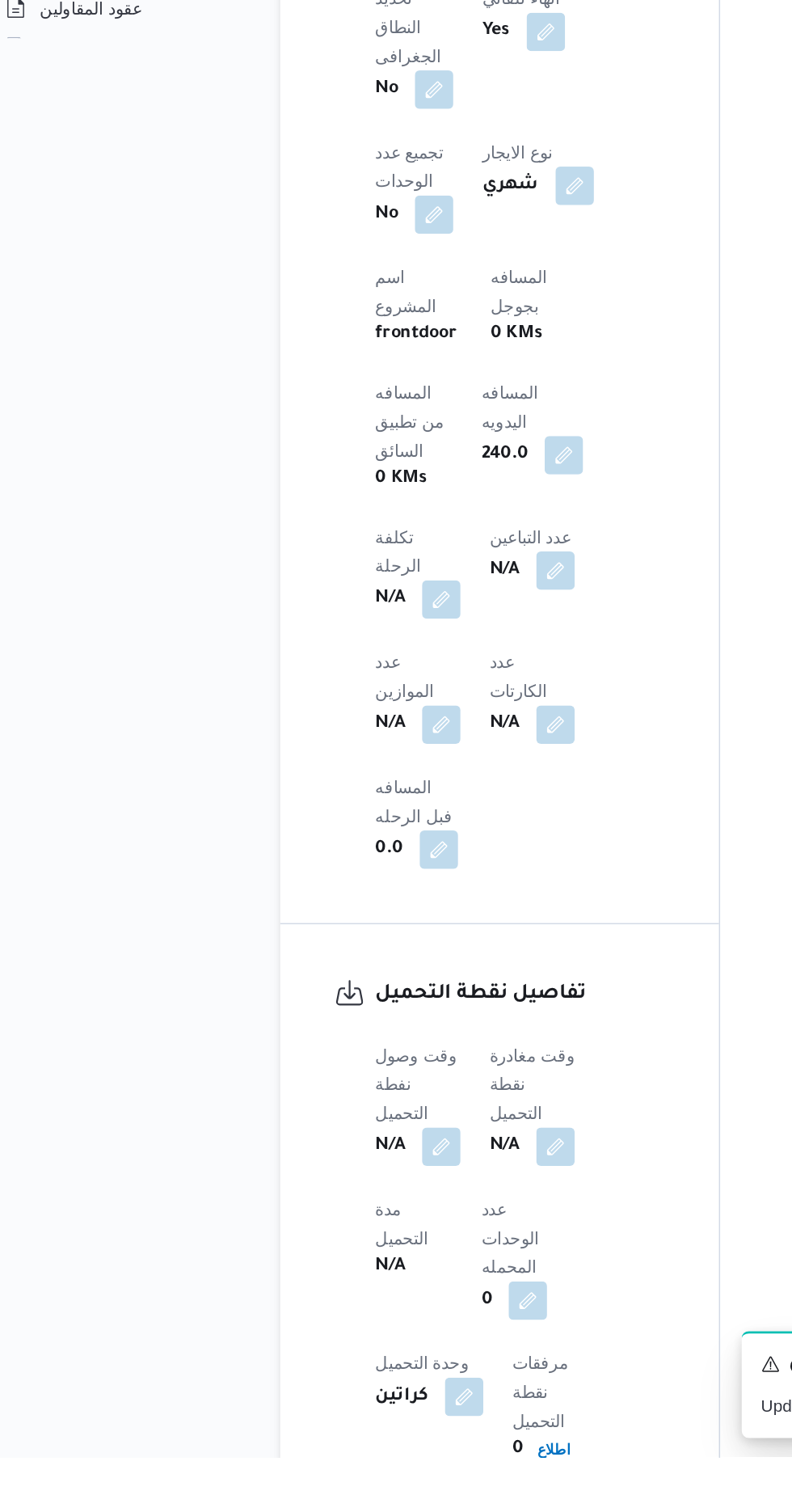
scroll to position [675, 0]
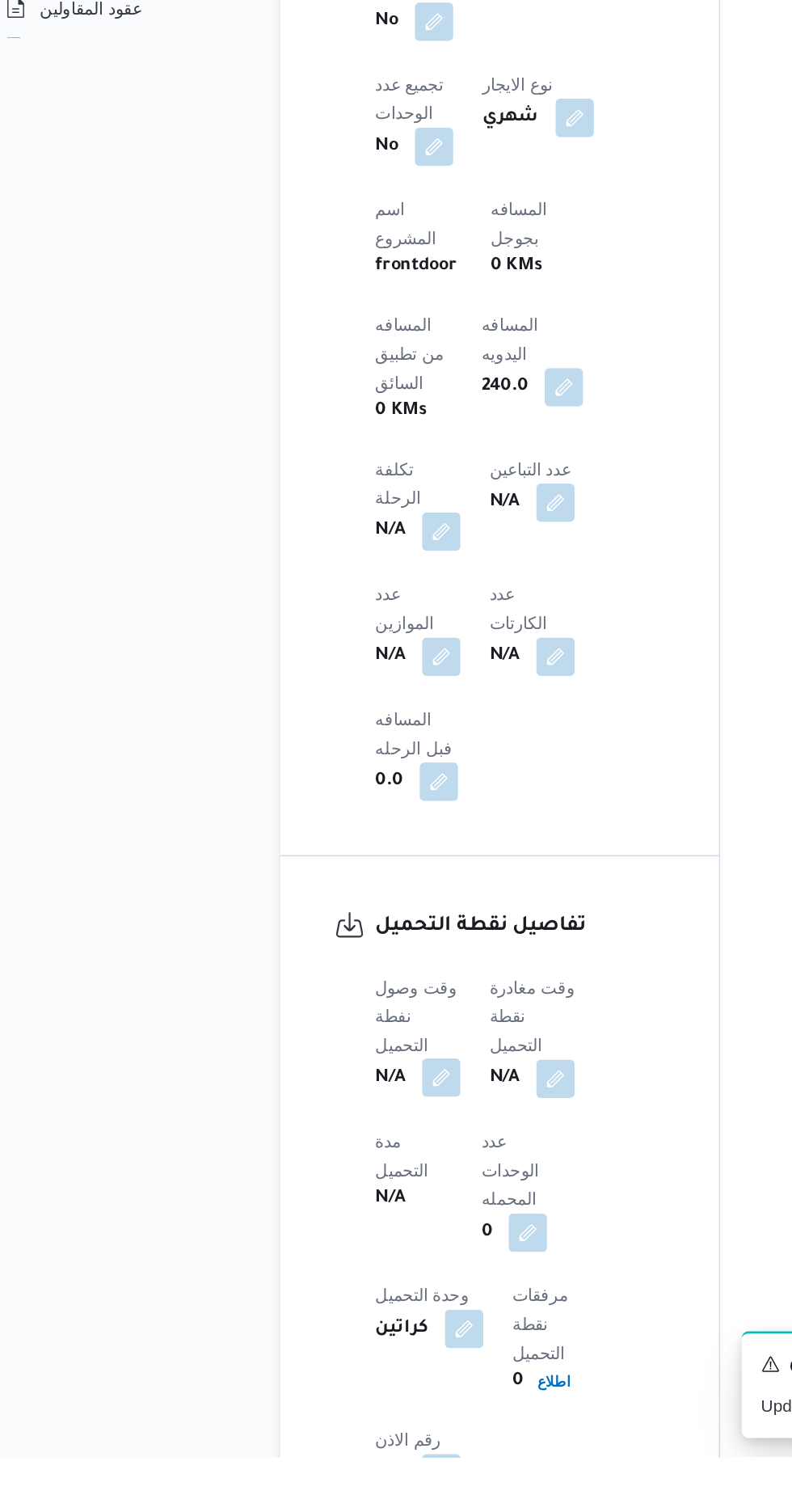
click at [320, 1244] on button "button" at bounding box center [318, 1256] width 26 height 26
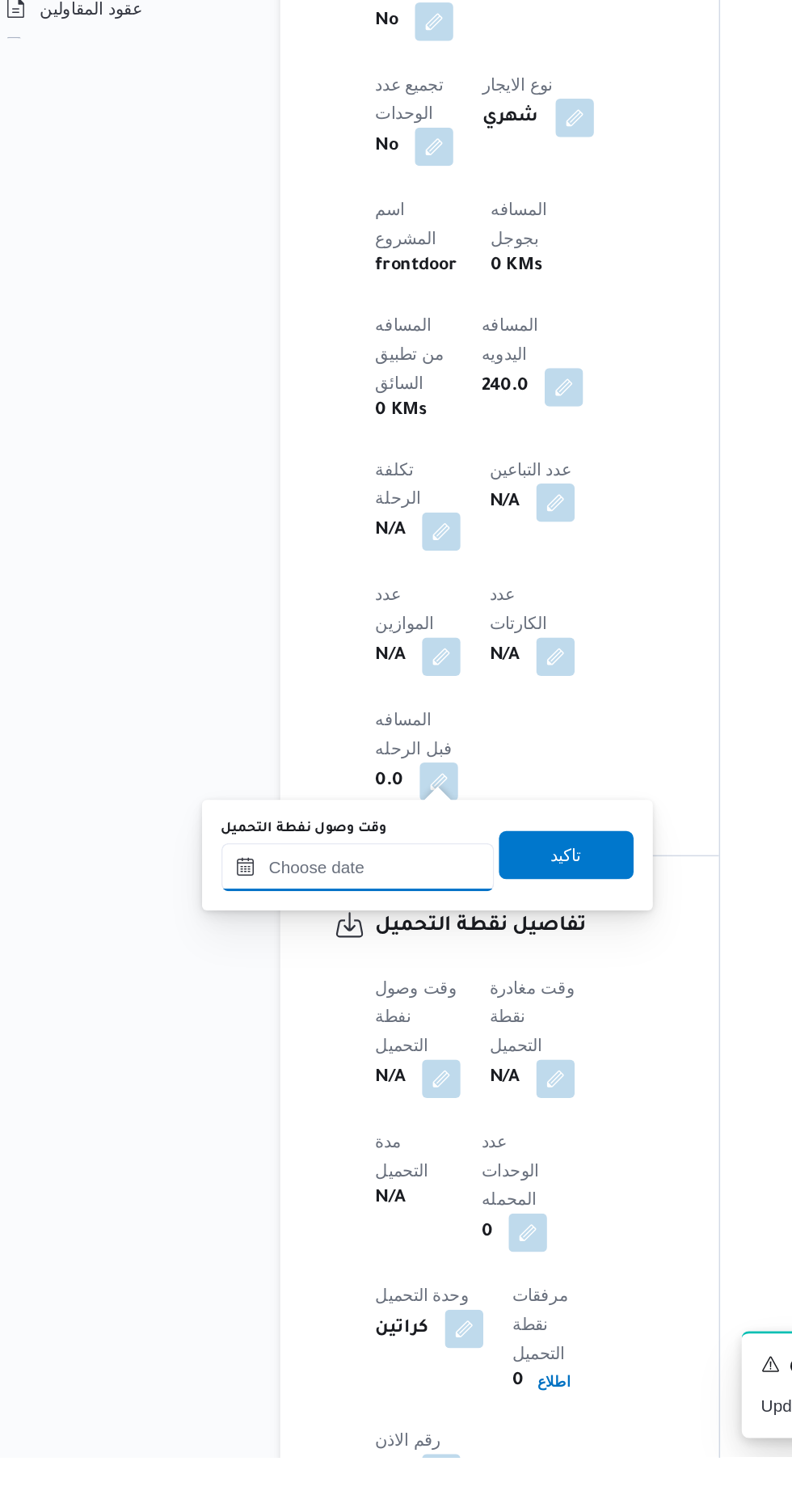
click at [317, 1117] on input "وقت وصول نفطة التحميل" at bounding box center [262, 1115] width 184 height 33
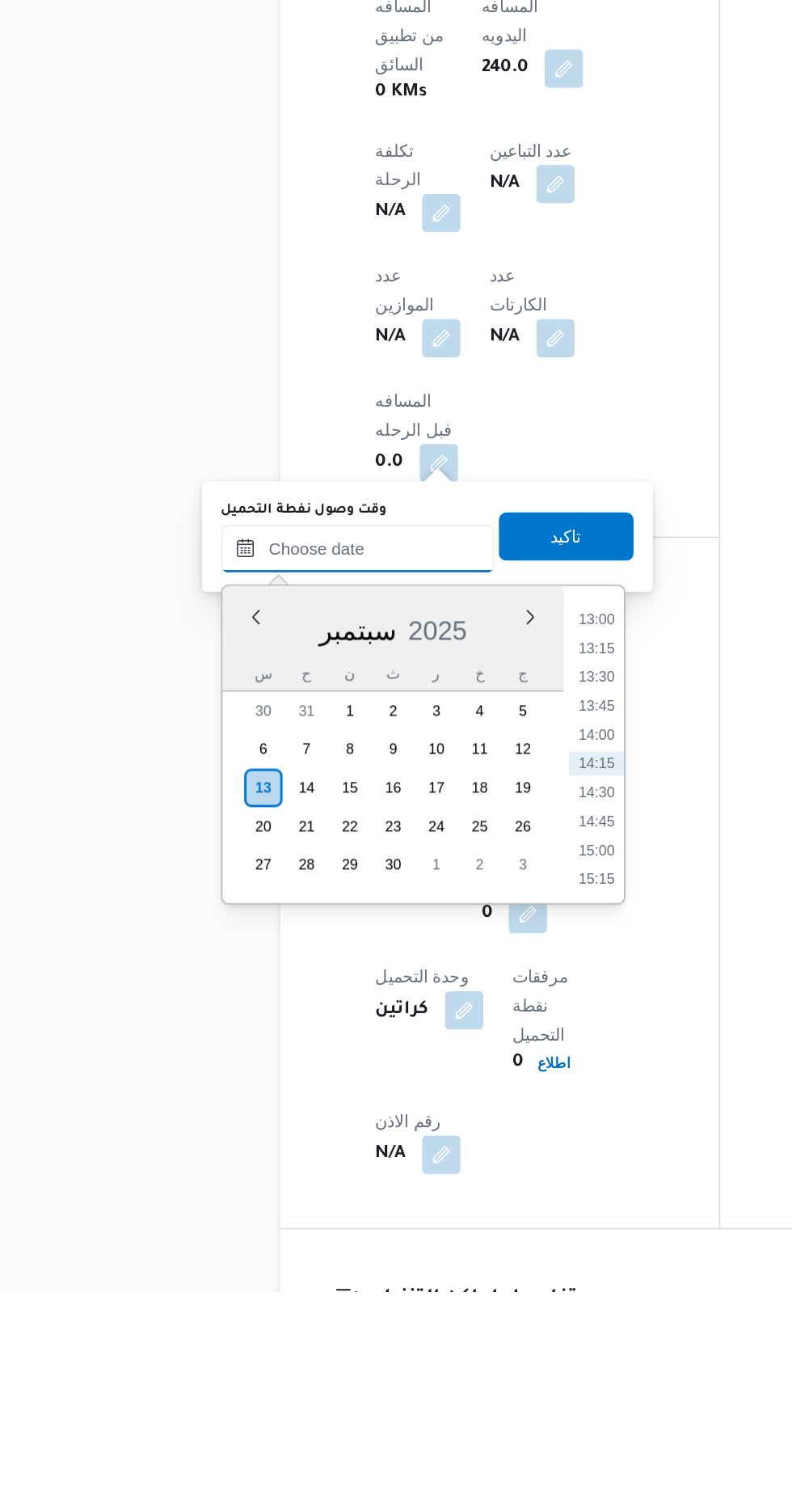
scroll to position [777, 0]
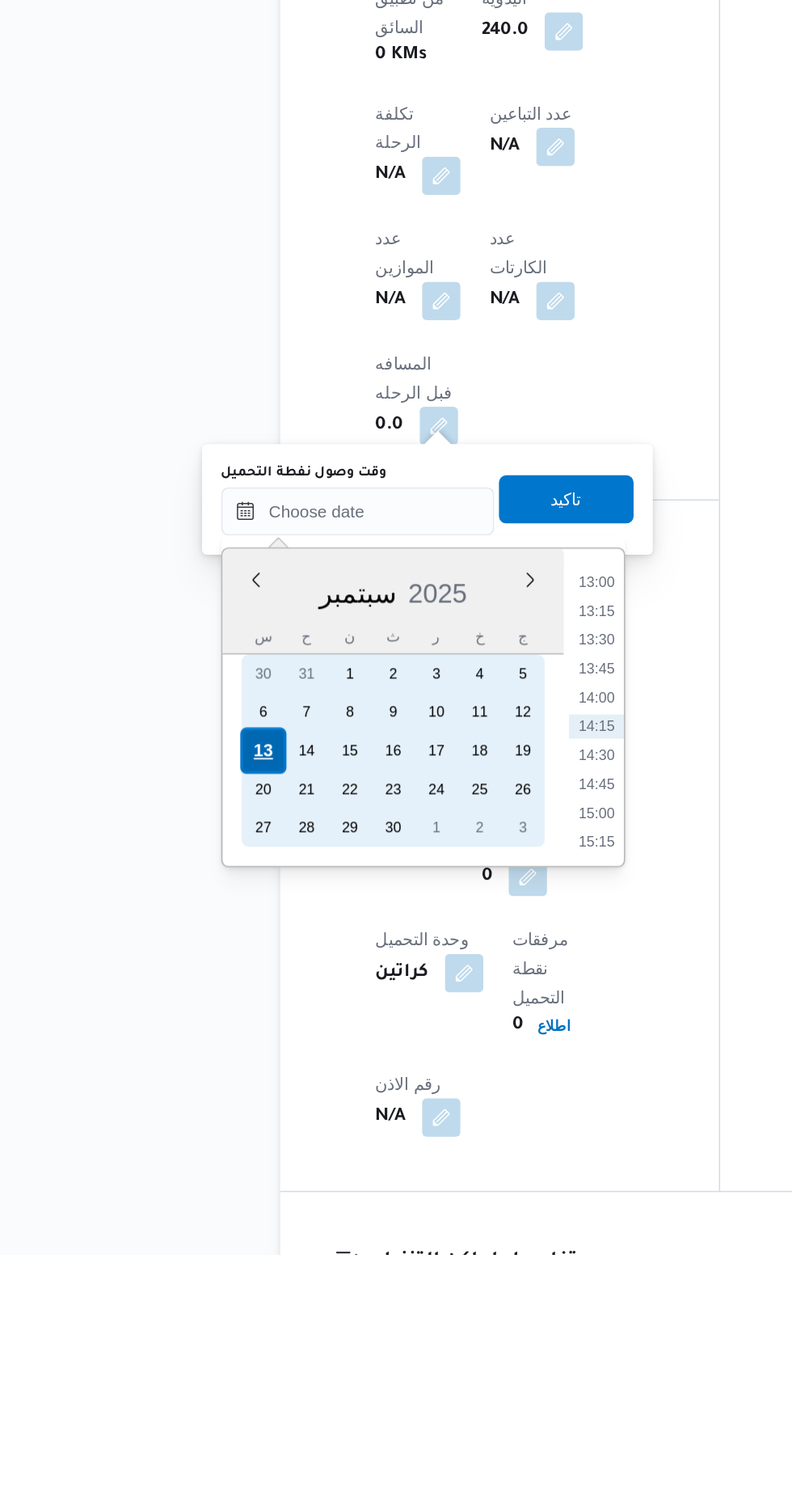
click at [200, 1176] on div "13" at bounding box center [198, 1173] width 31 height 31
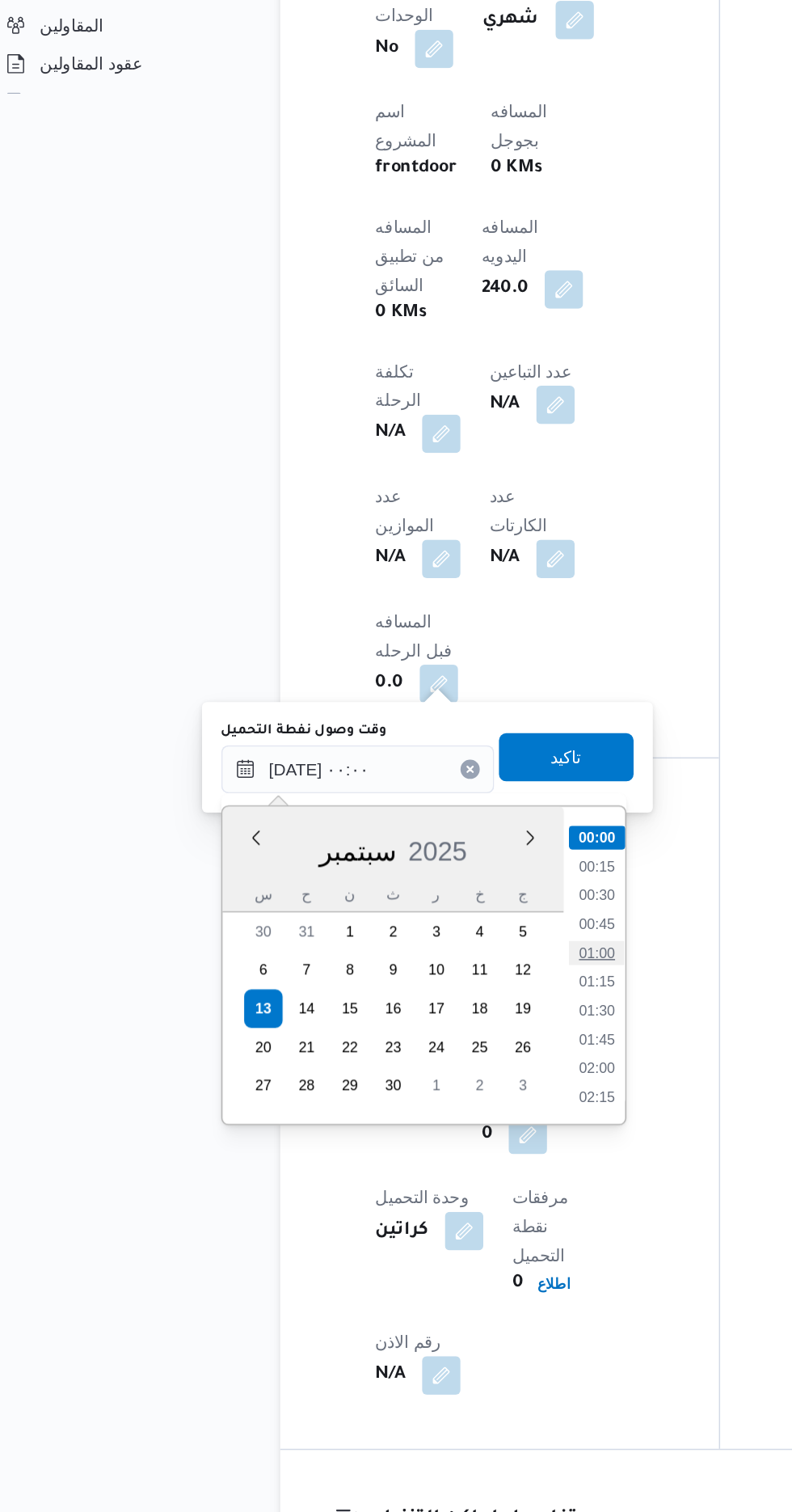
click at [426, 1139] on li "01:00" at bounding box center [423, 1136] width 38 height 16
type input "[DATE] ٠١:٠٠"
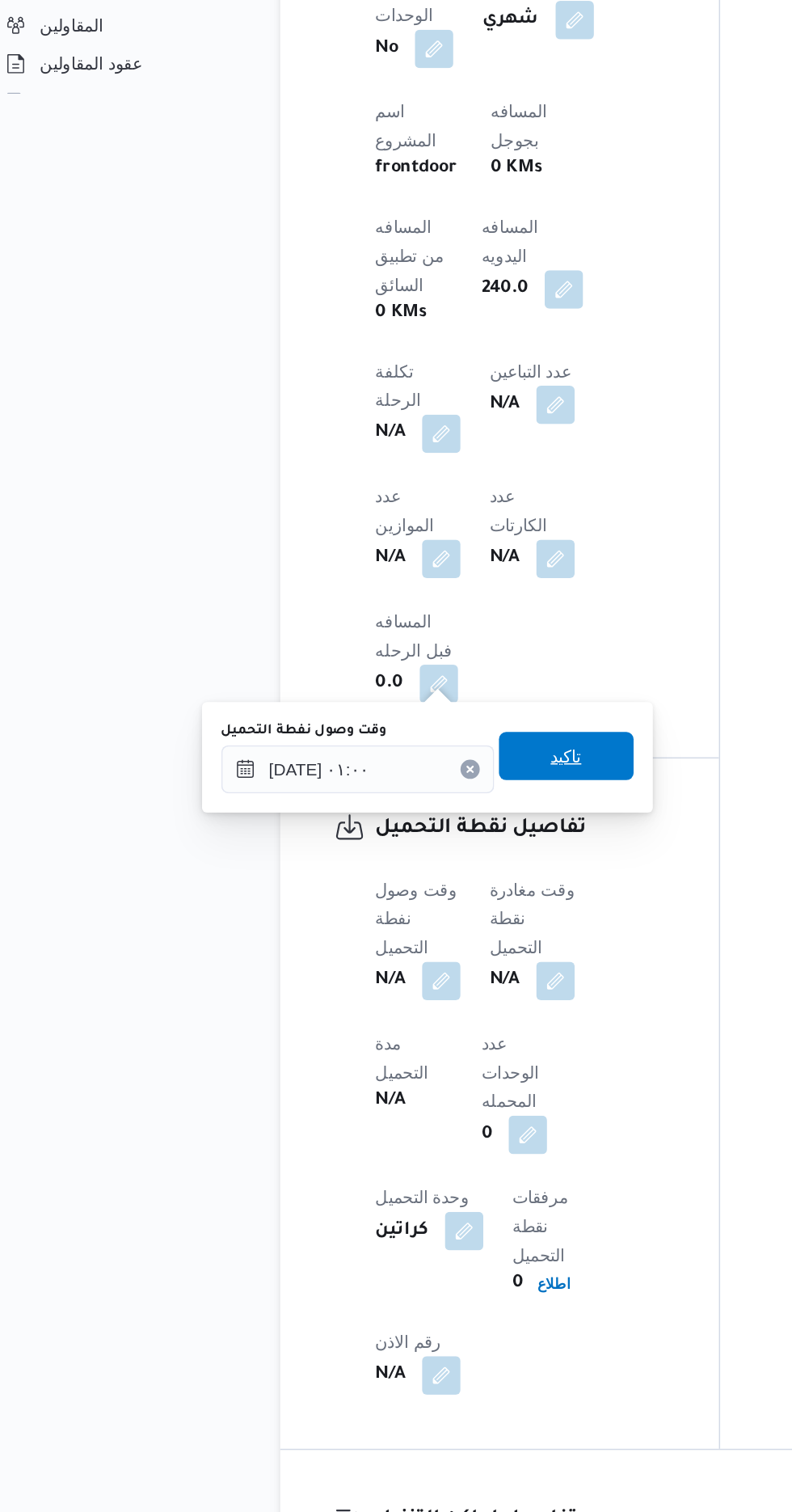
click at [431, 1010] on span "تاكيد" at bounding box center [403, 1003] width 90 height 33
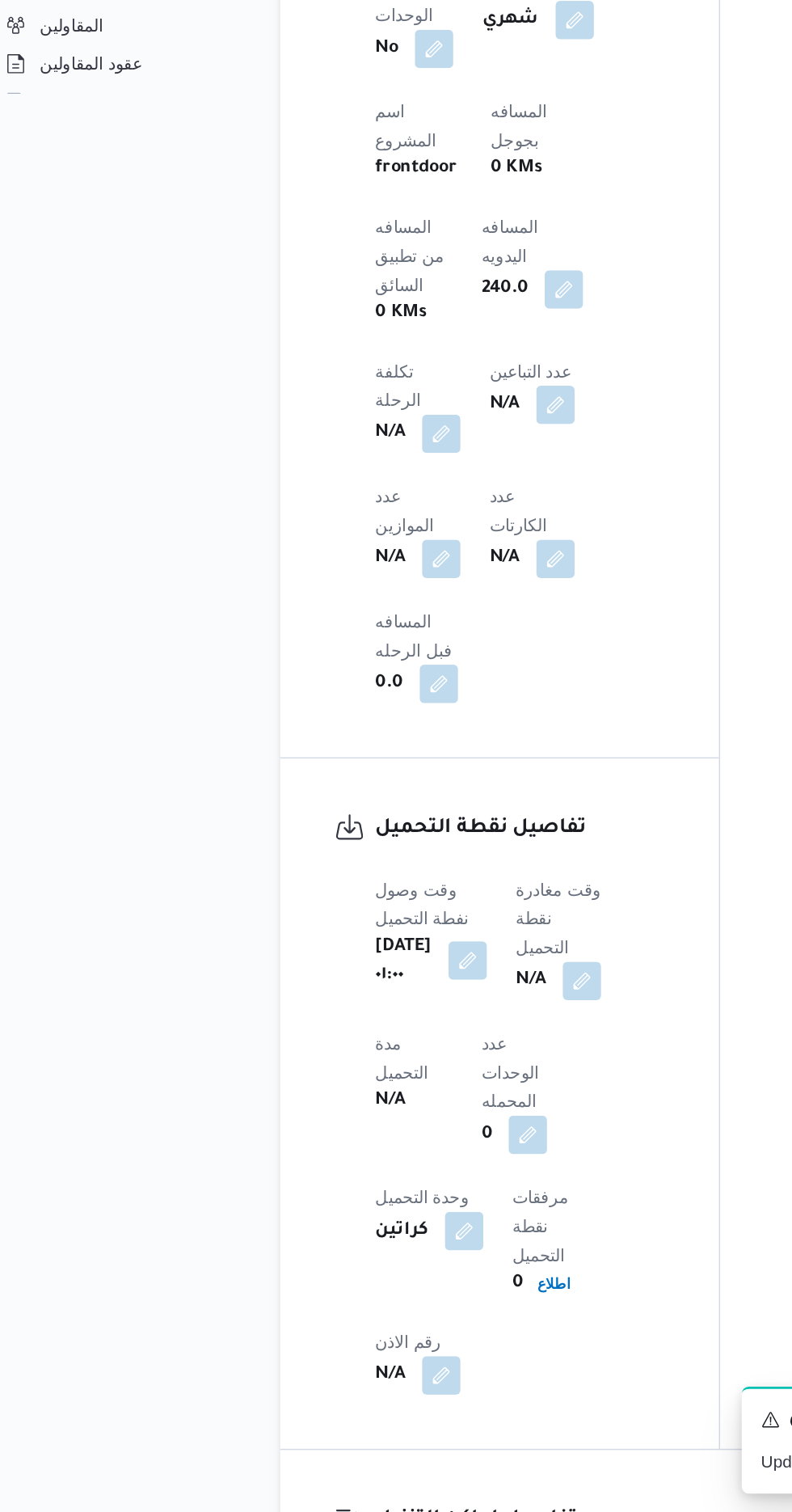
click at [343, 1128] on button "button" at bounding box center [336, 1141] width 26 height 26
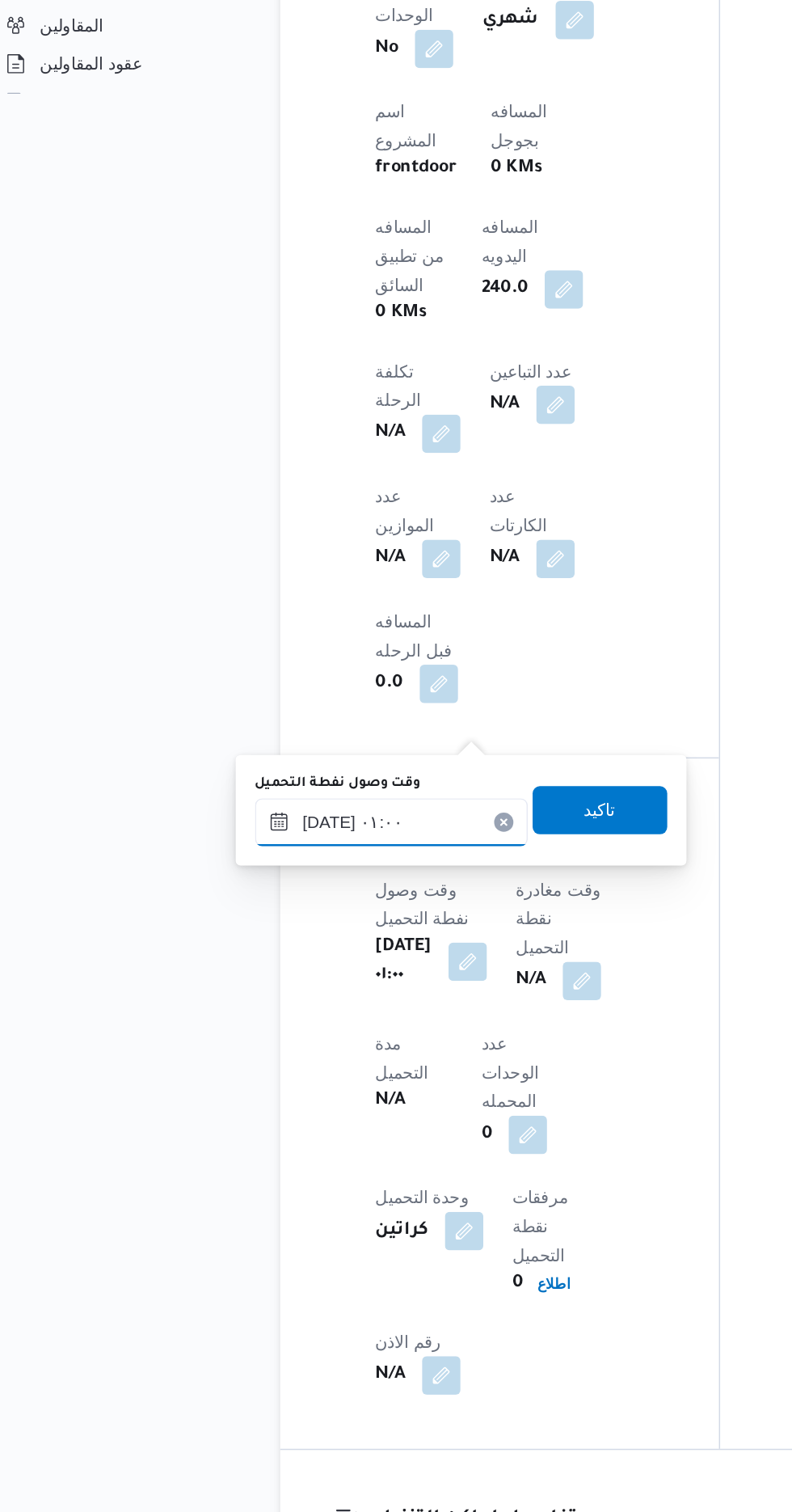
click at [297, 1048] on input "[DATE] ٠١:٠٠" at bounding box center [285, 1047] width 184 height 33
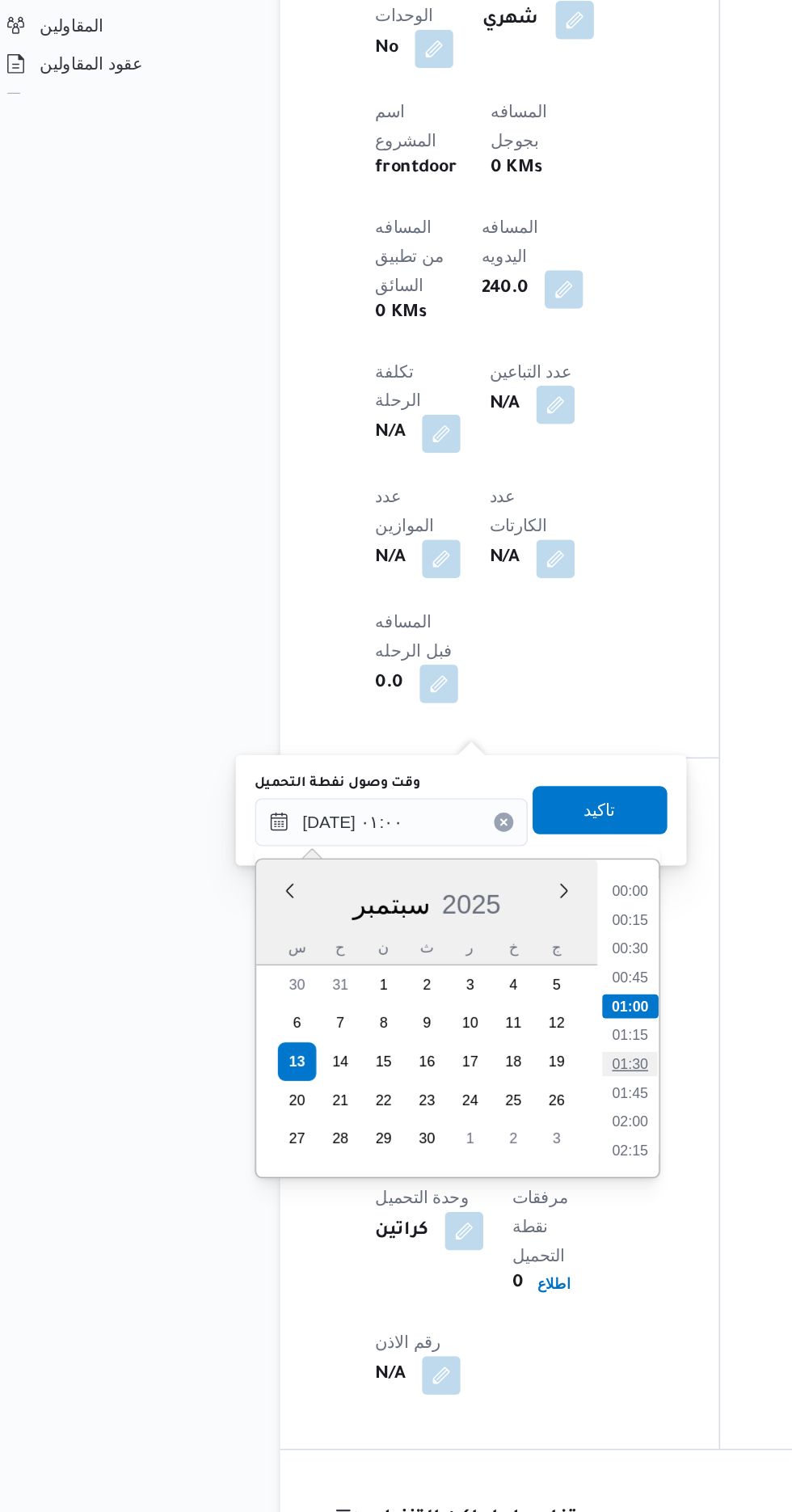
click at [448, 1214] on li "01:30" at bounding box center [445, 1210] width 38 height 16
type input "[DATE] ٠١:٠٠"
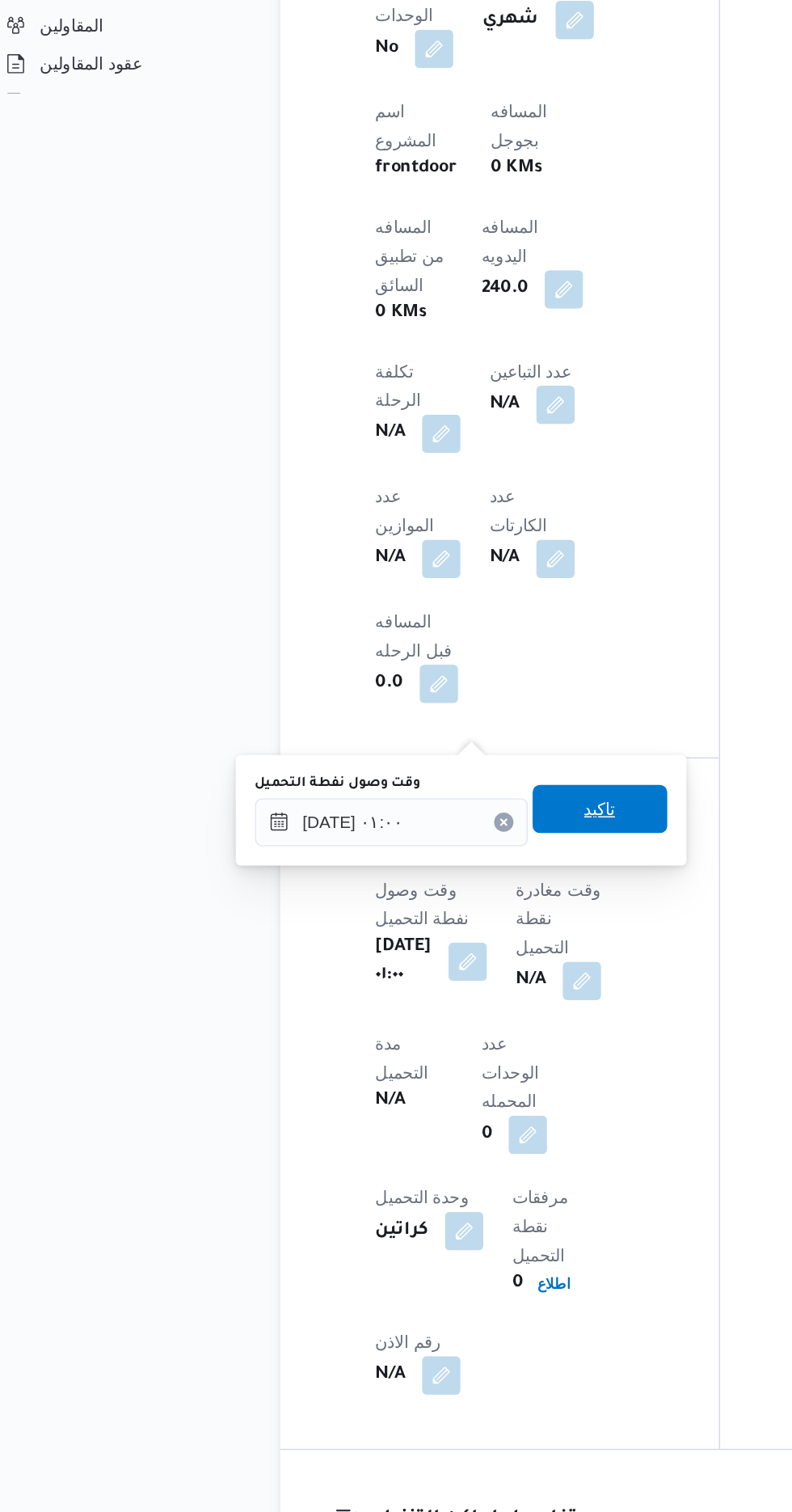
click at [435, 1043] on span "تاكيد" at bounding box center [424, 1039] width 21 height 19
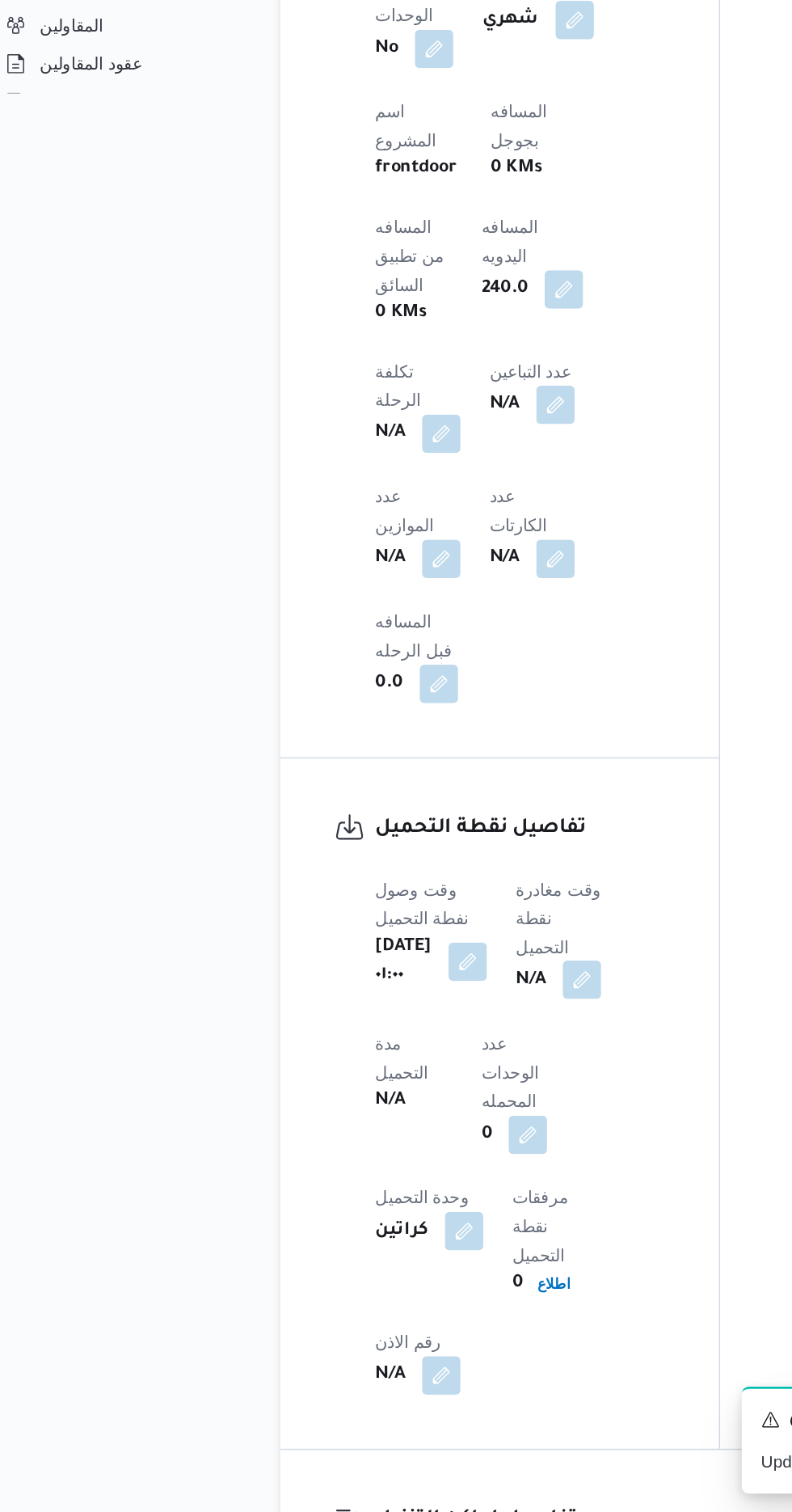
click at [424, 1141] on button "button" at bounding box center [413, 1153] width 26 height 26
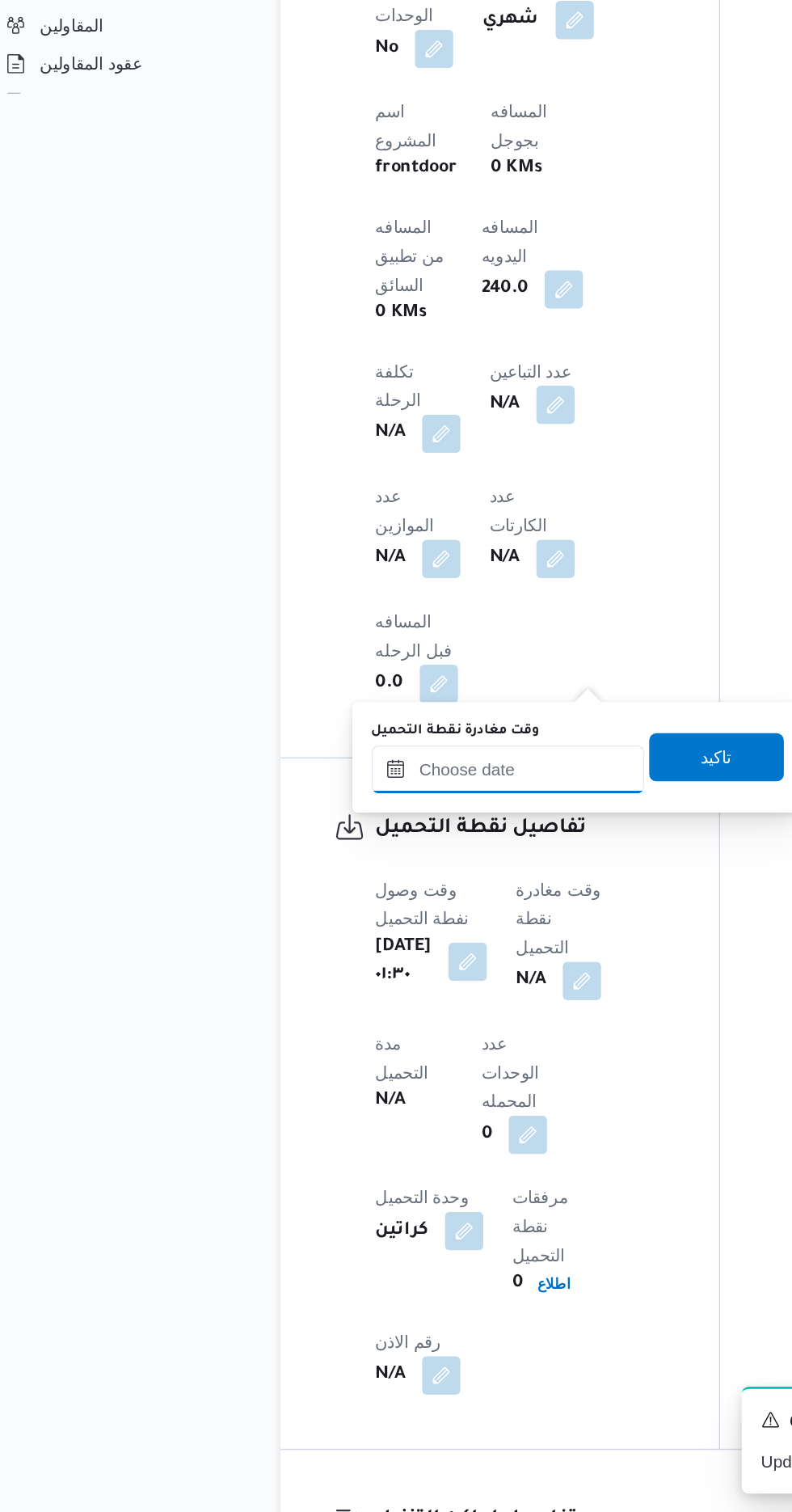
click at [384, 1015] on input "وقت مغادرة نقطة التحميل" at bounding box center [363, 1012] width 184 height 33
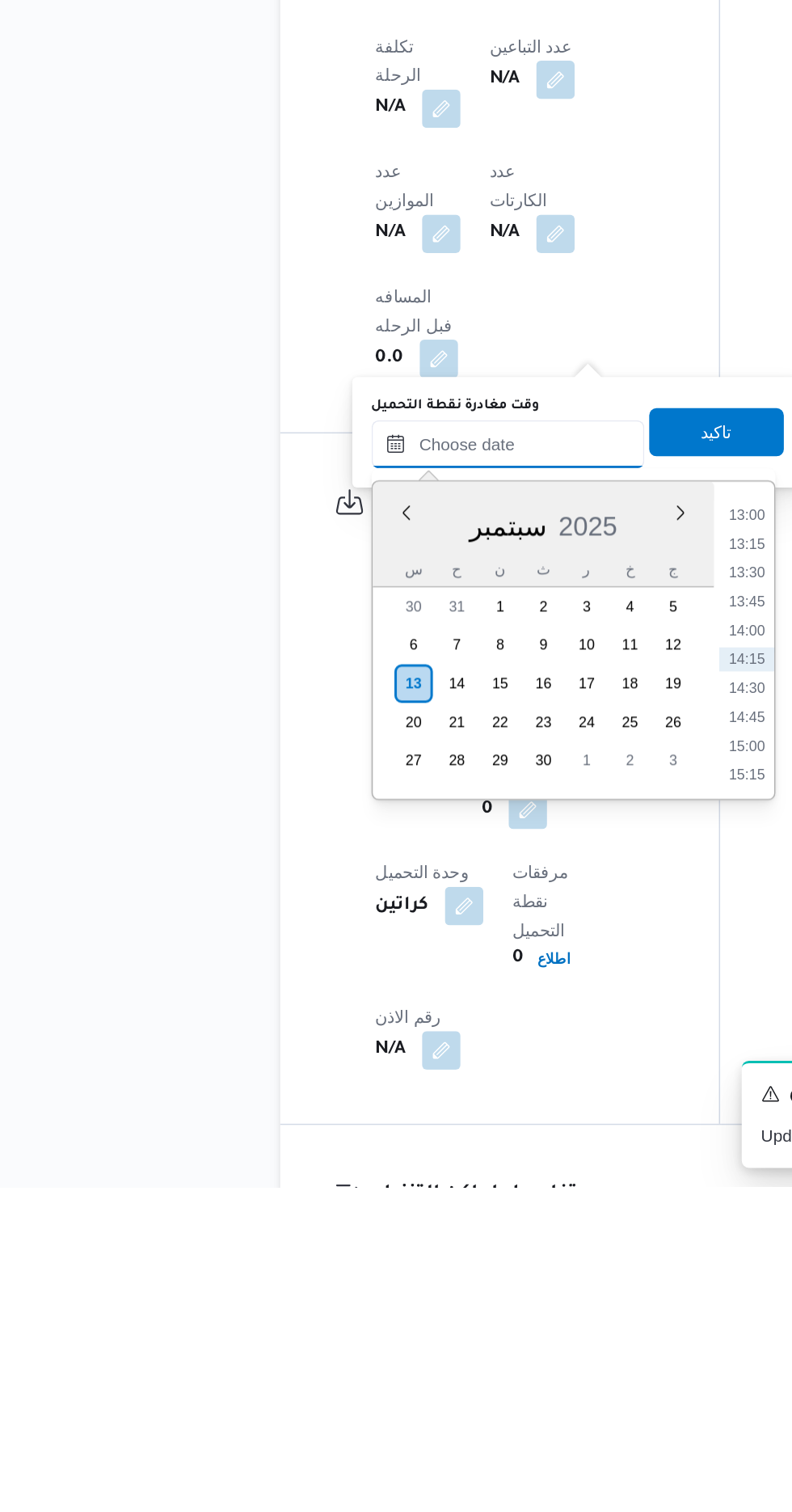
scroll to position [777, 0]
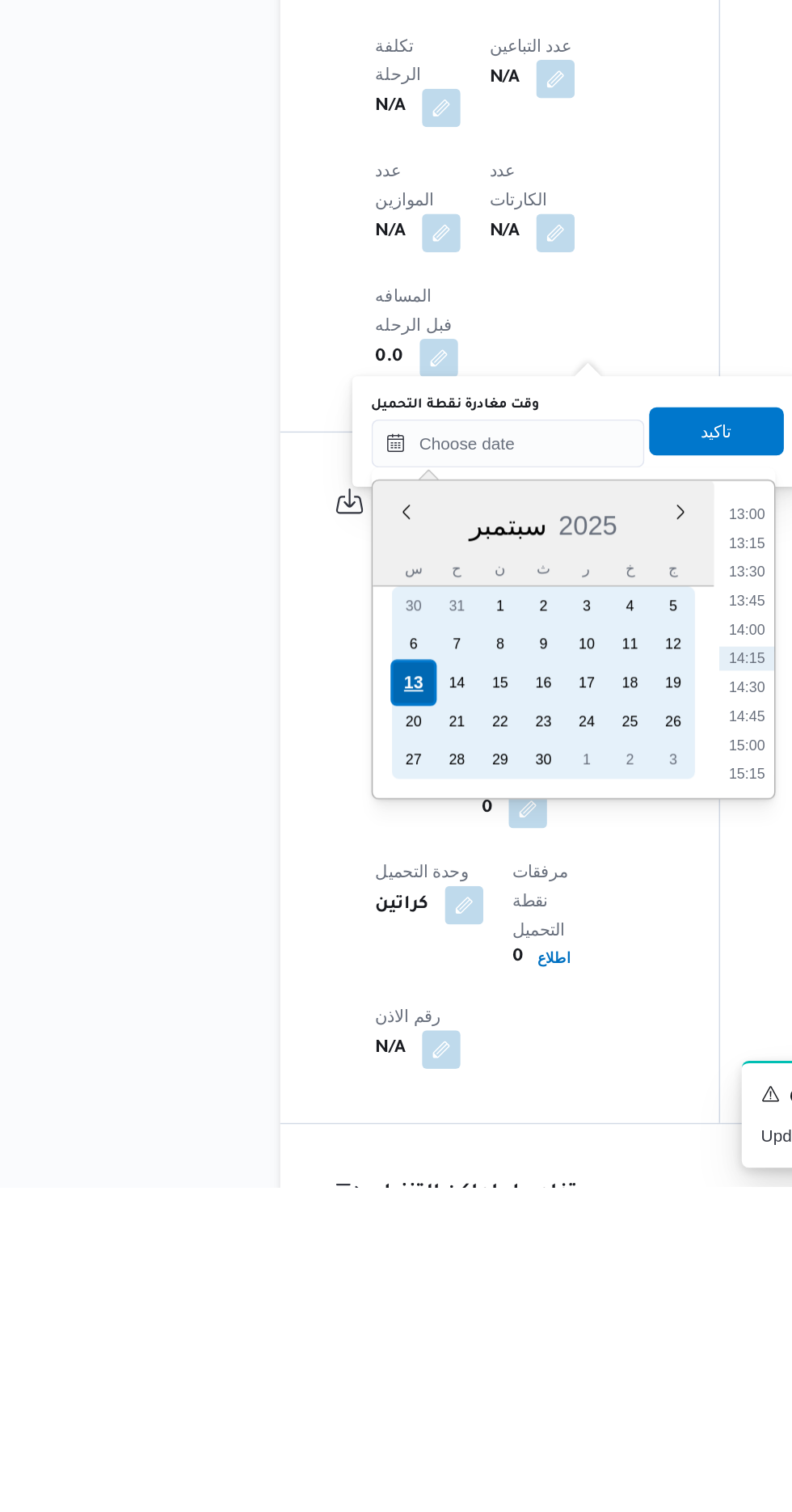
click at [302, 1165] on div "13" at bounding box center [299, 1173] width 31 height 31
type input "[DATE] ٠٠:٠٠"
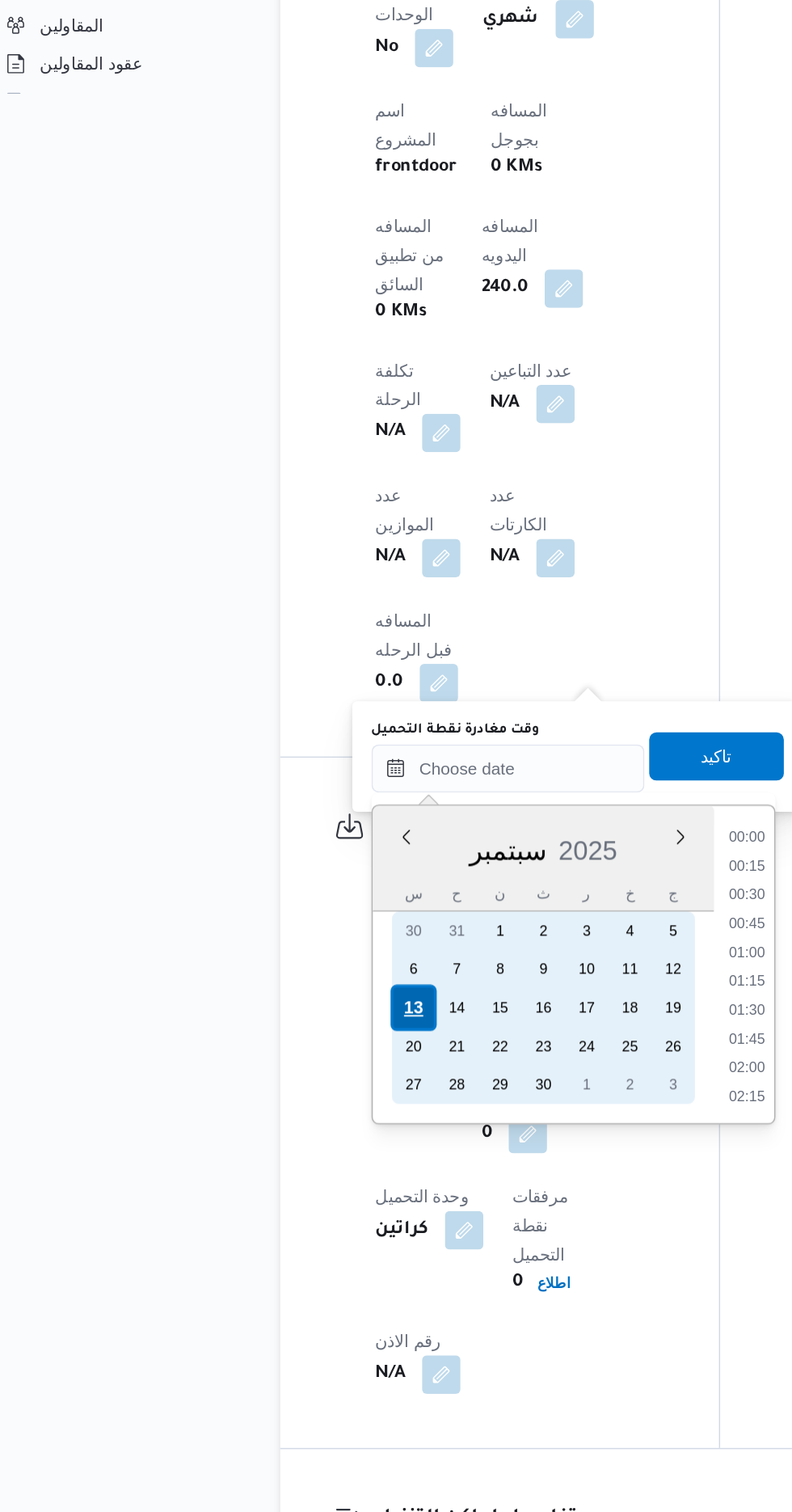
click at [296, 1166] on div "13" at bounding box center [299, 1172] width 31 height 31
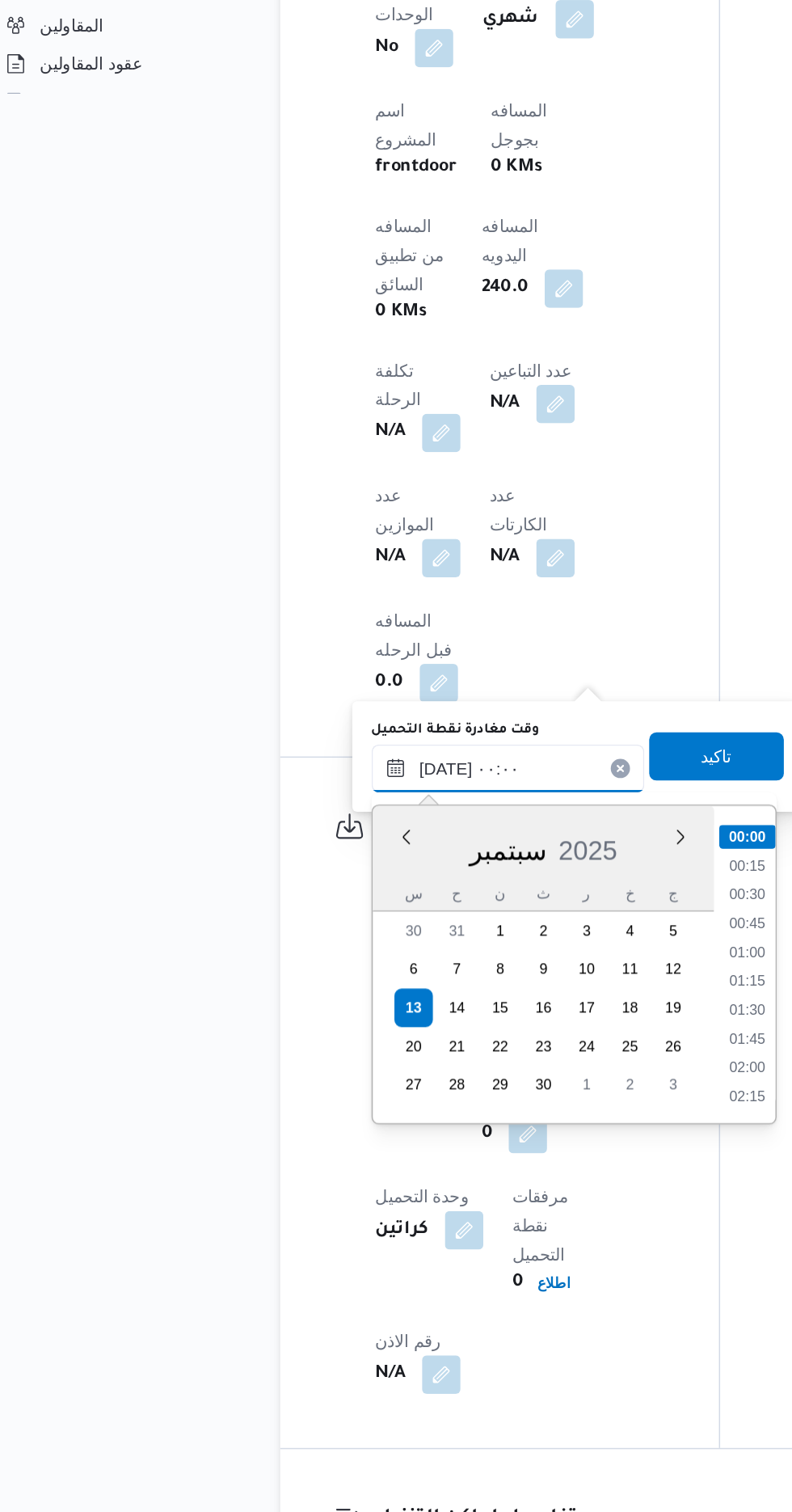
click at [276, 1012] on input "[DATE] ٠٠:٠٠" at bounding box center [363, 1011] width 184 height 33
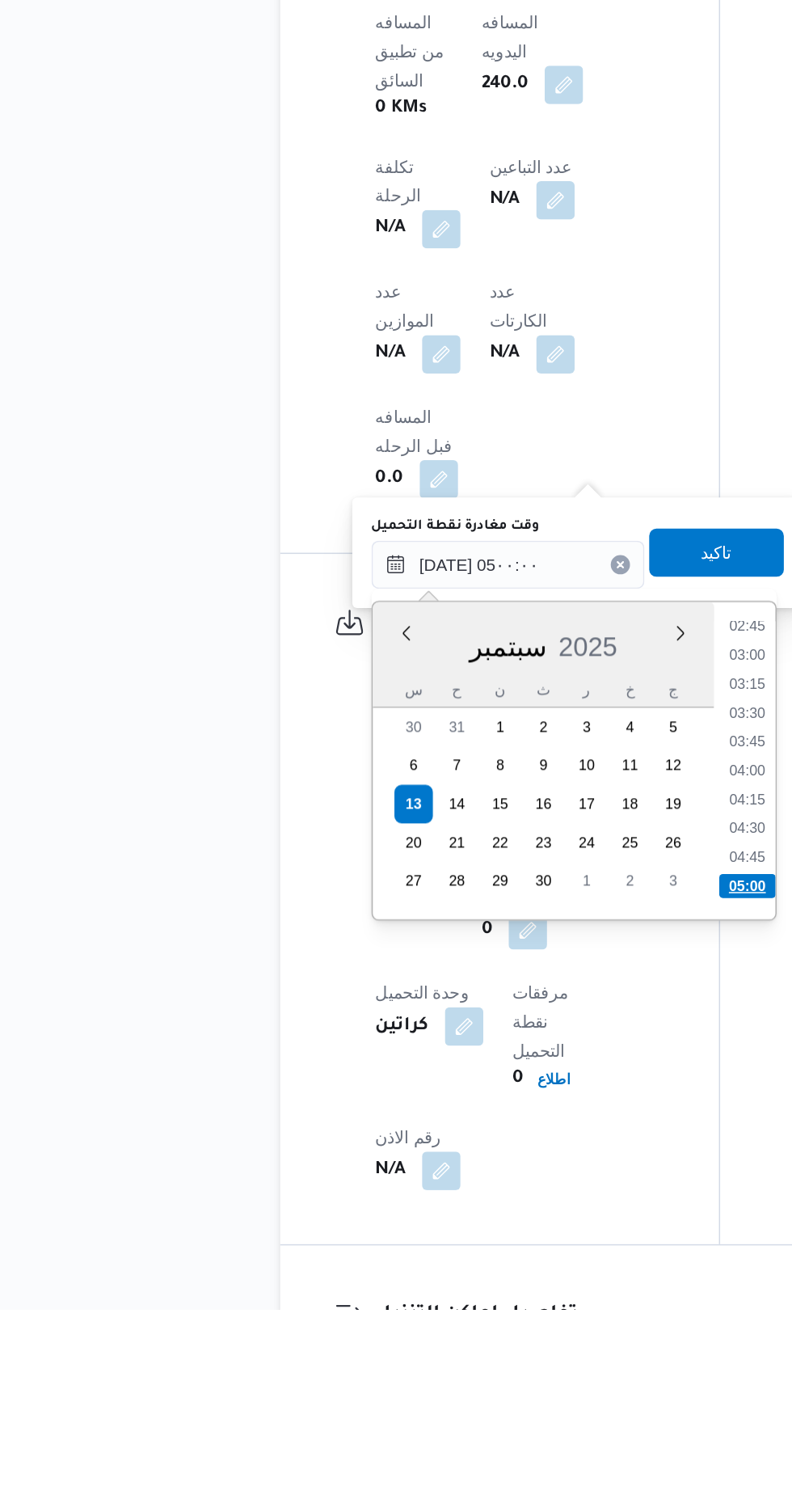
click at [524, 1223] on li "05:00" at bounding box center [524, 1227] width 38 height 16
type input "[DATE] ٠٥:٠٠"
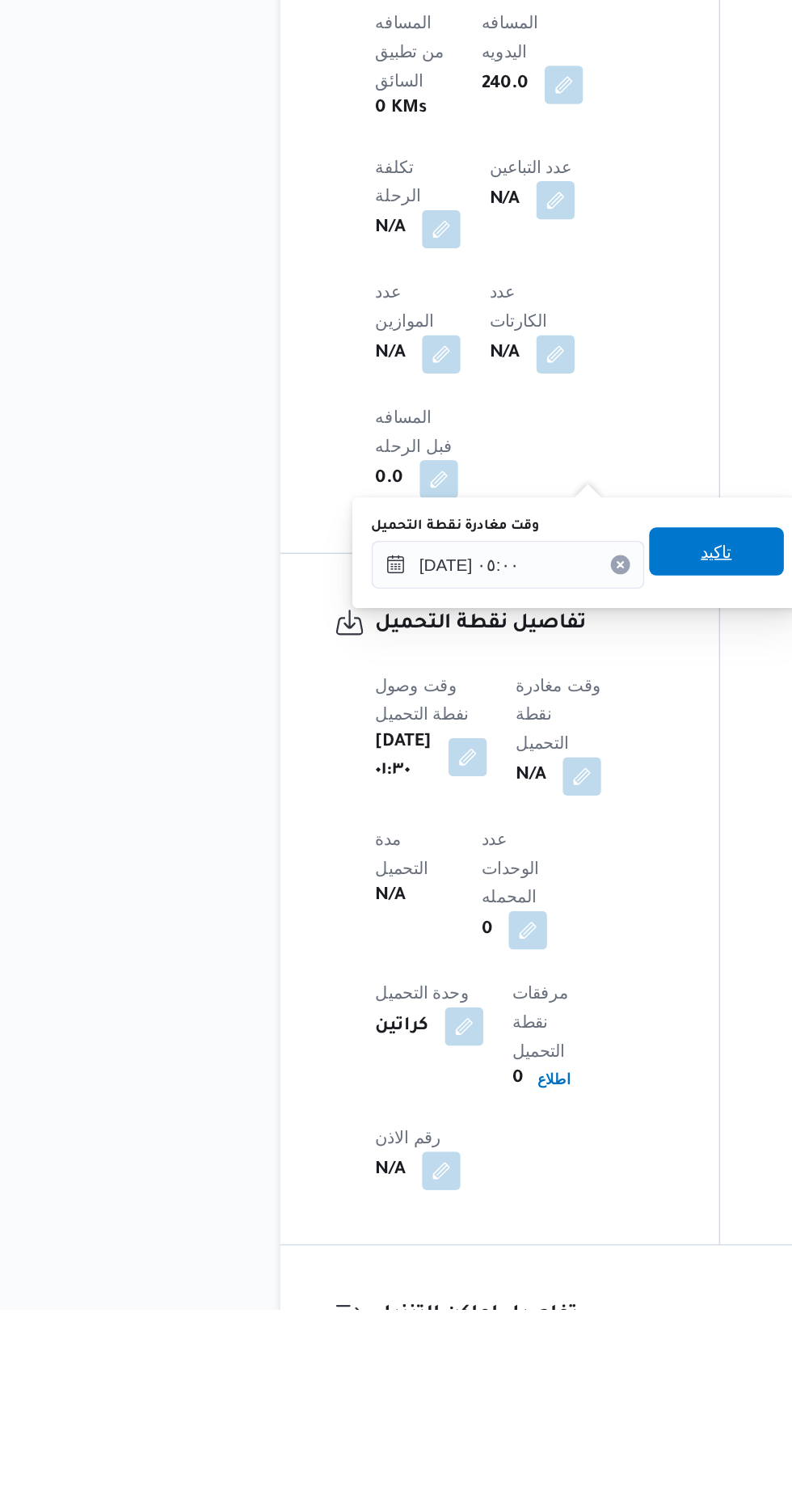
click at [514, 1004] on span "تاكيد" at bounding box center [503, 1002] width 21 height 19
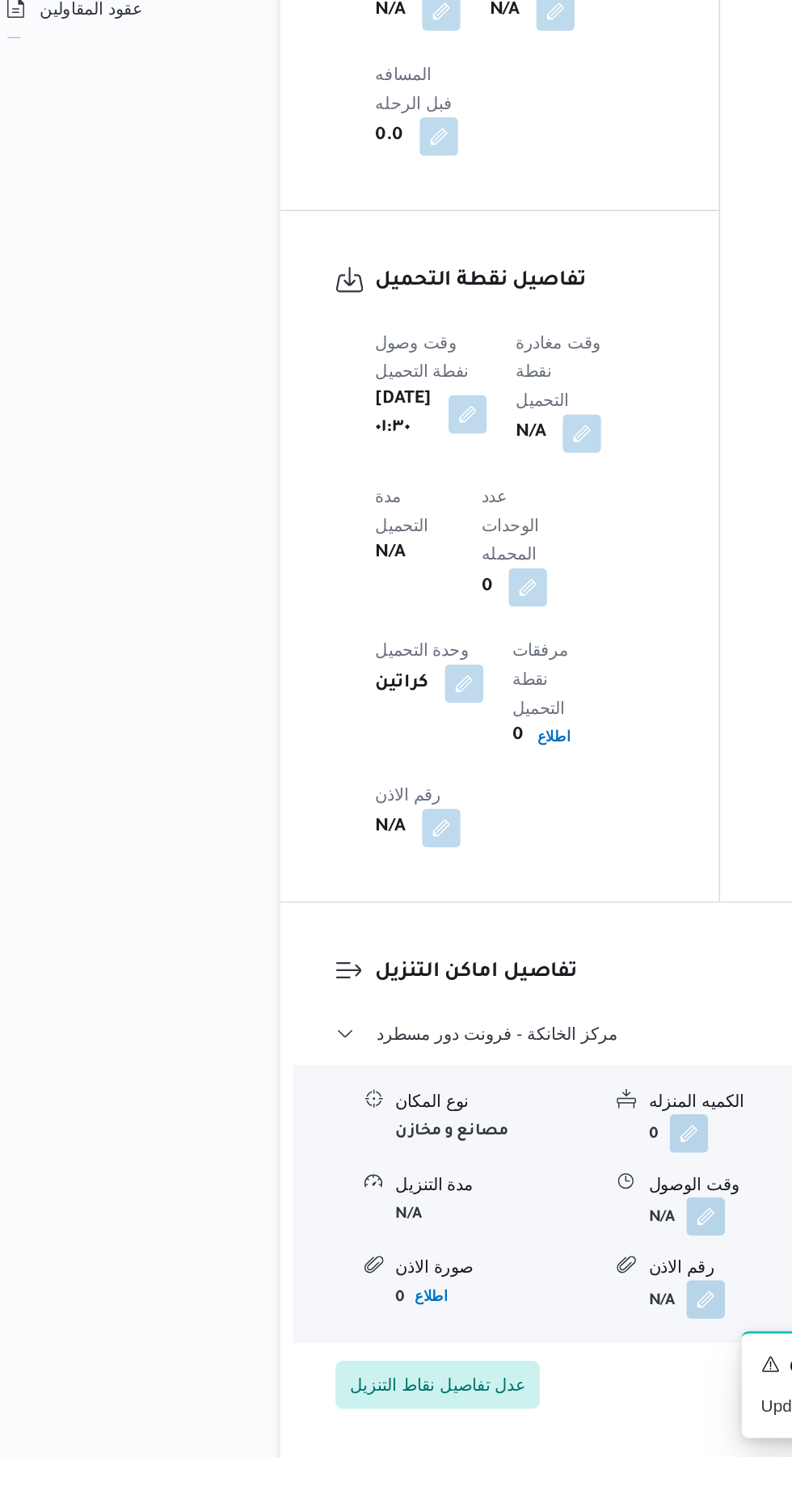
scroll to position [1115, 0]
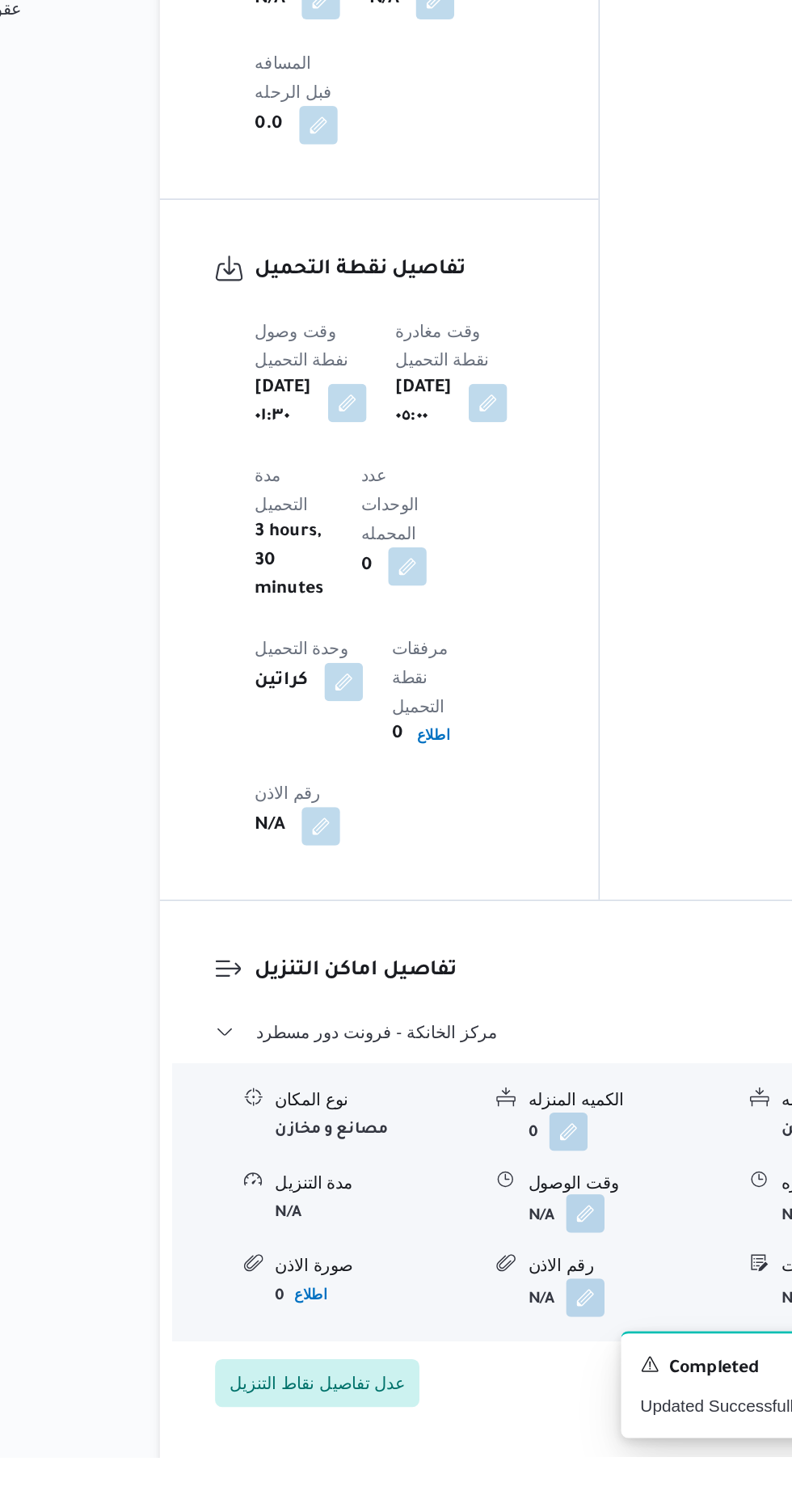
click at [492, 1335] on button "button" at bounding box center [496, 1347] width 26 height 26
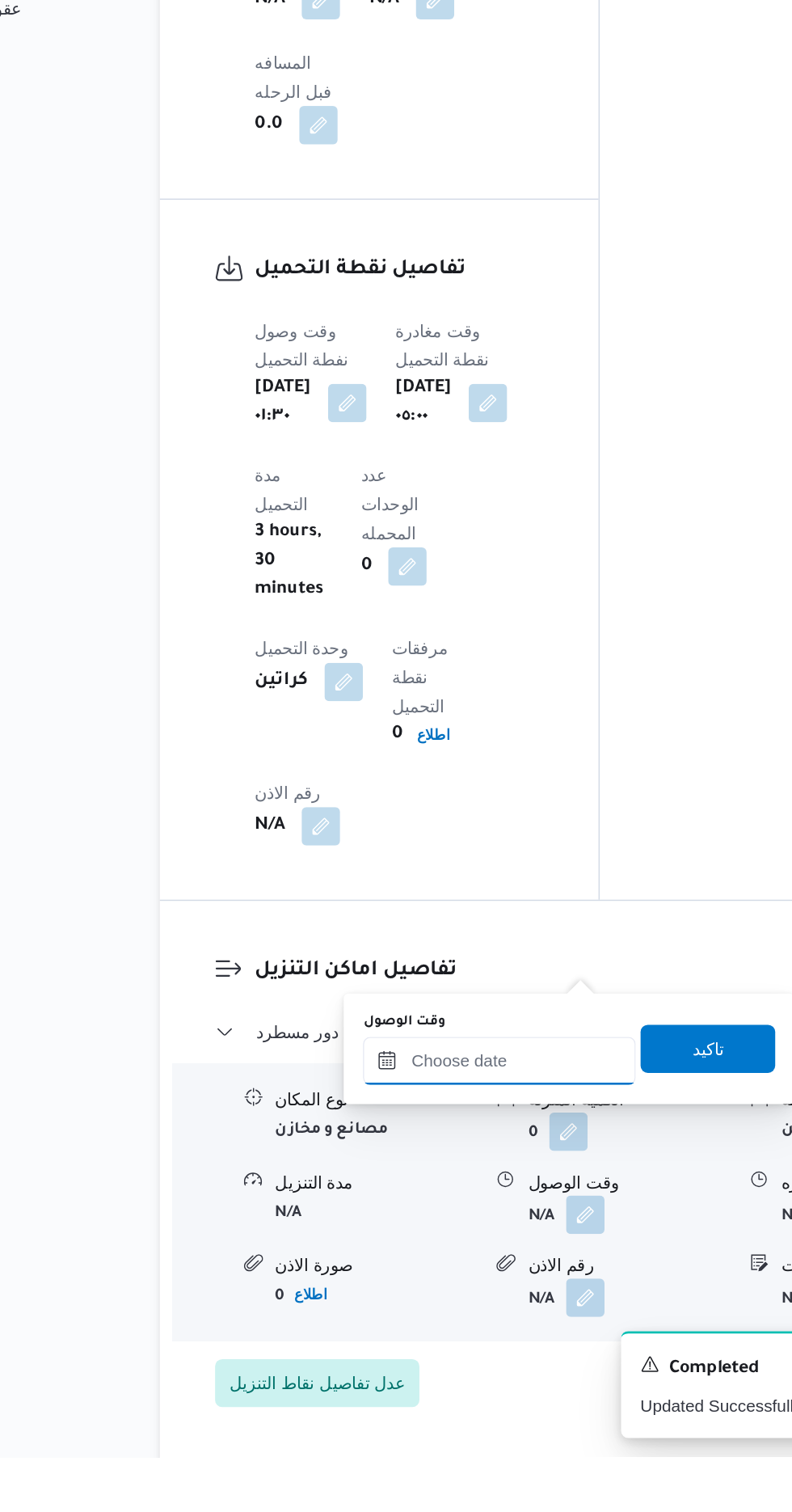
click at [464, 1240] on input "وقت الوصول" at bounding box center [439, 1245] width 184 height 33
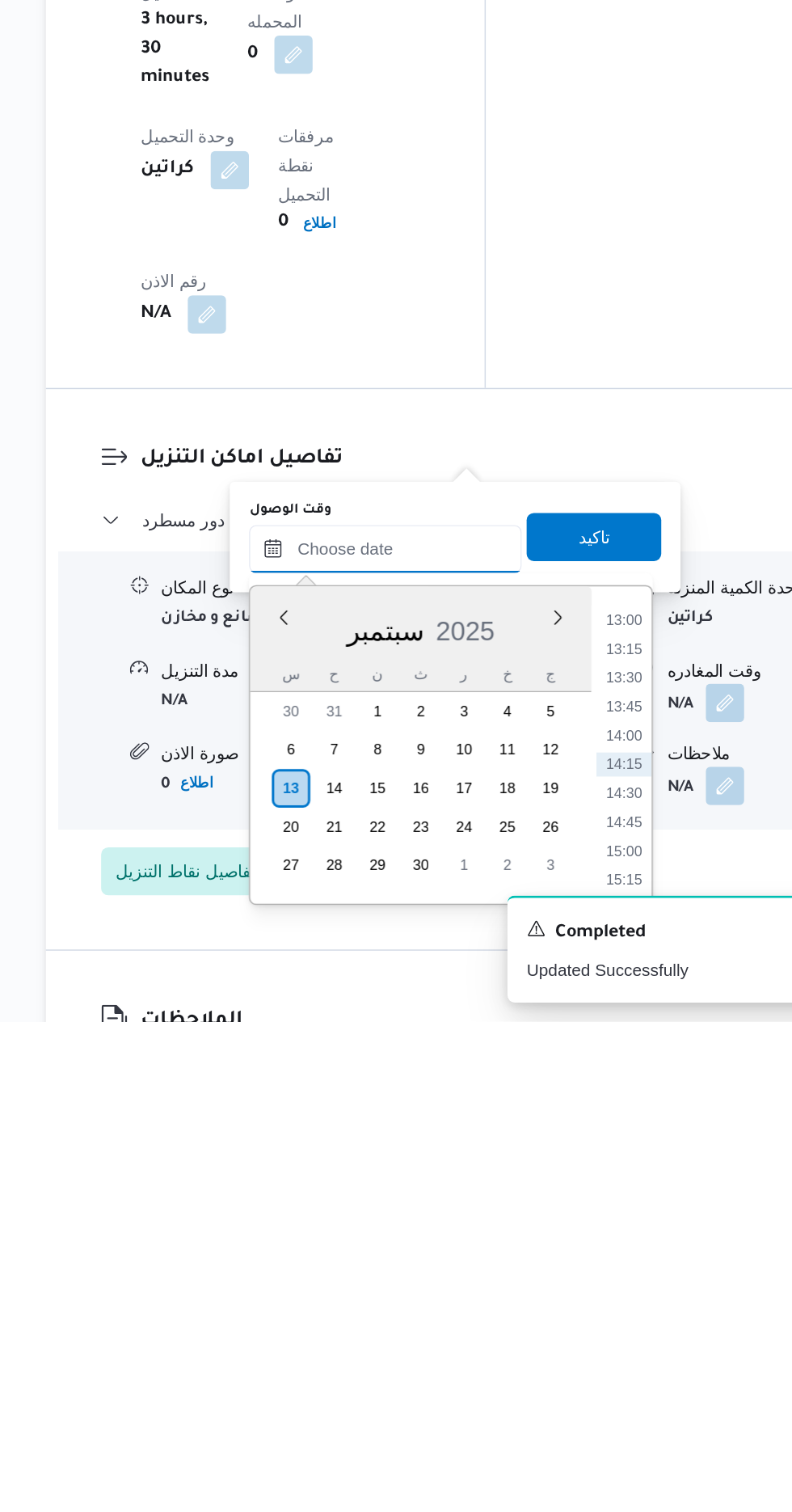
scroll to position [1167, 0]
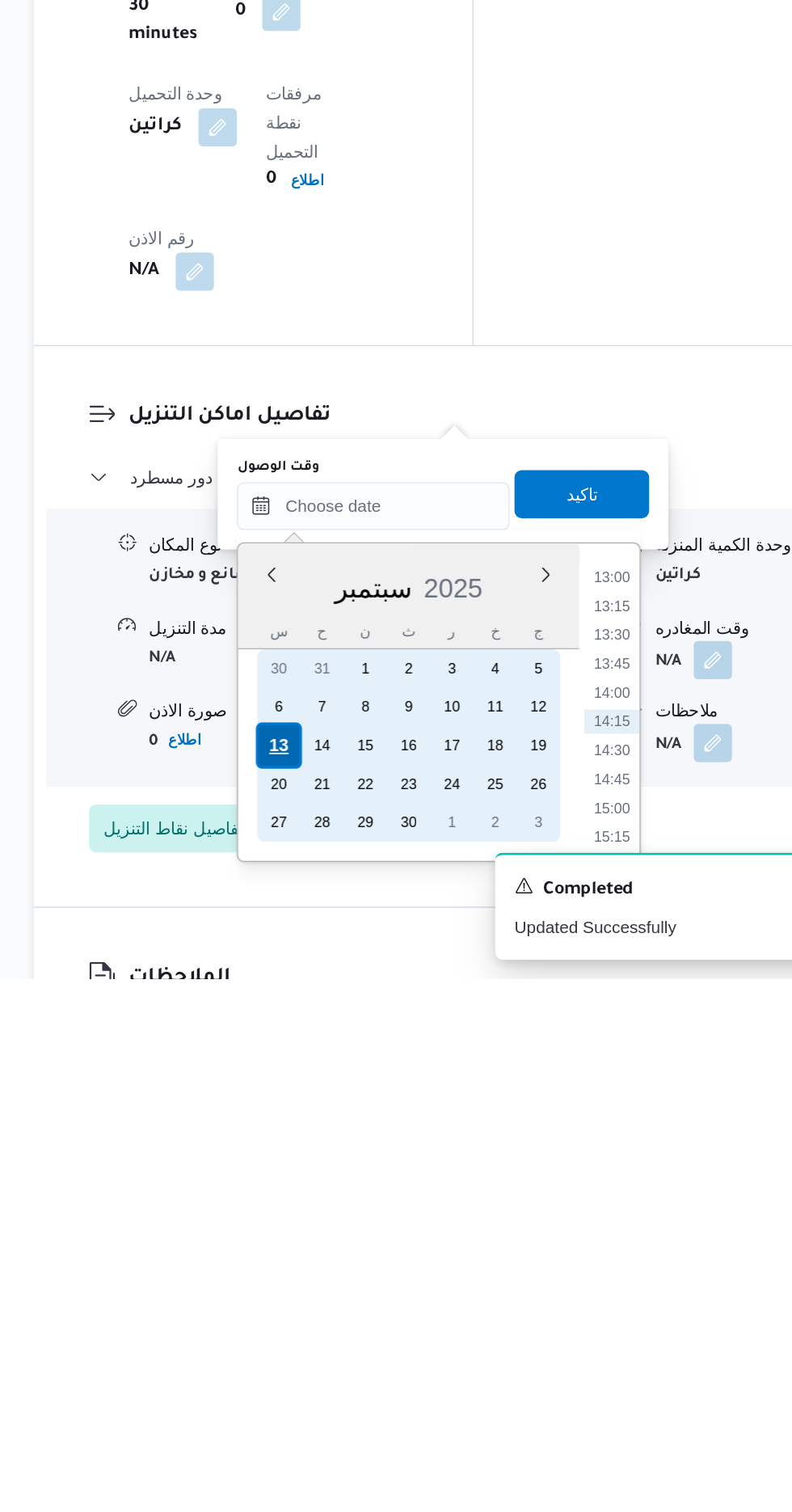
click at [375, 1353] on div "13" at bounding box center [375, 1355] width 31 height 31
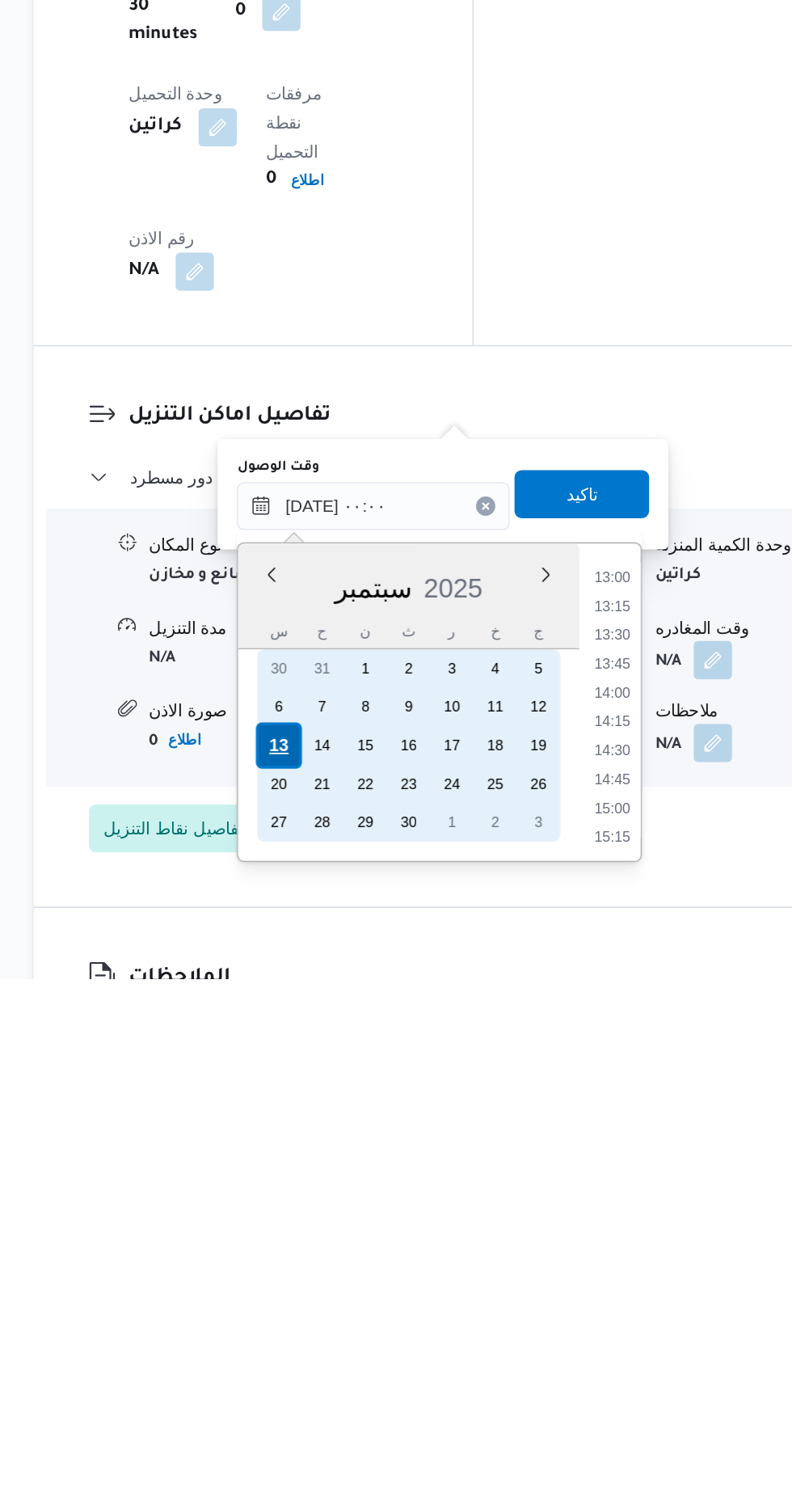
scroll to position [0, 0]
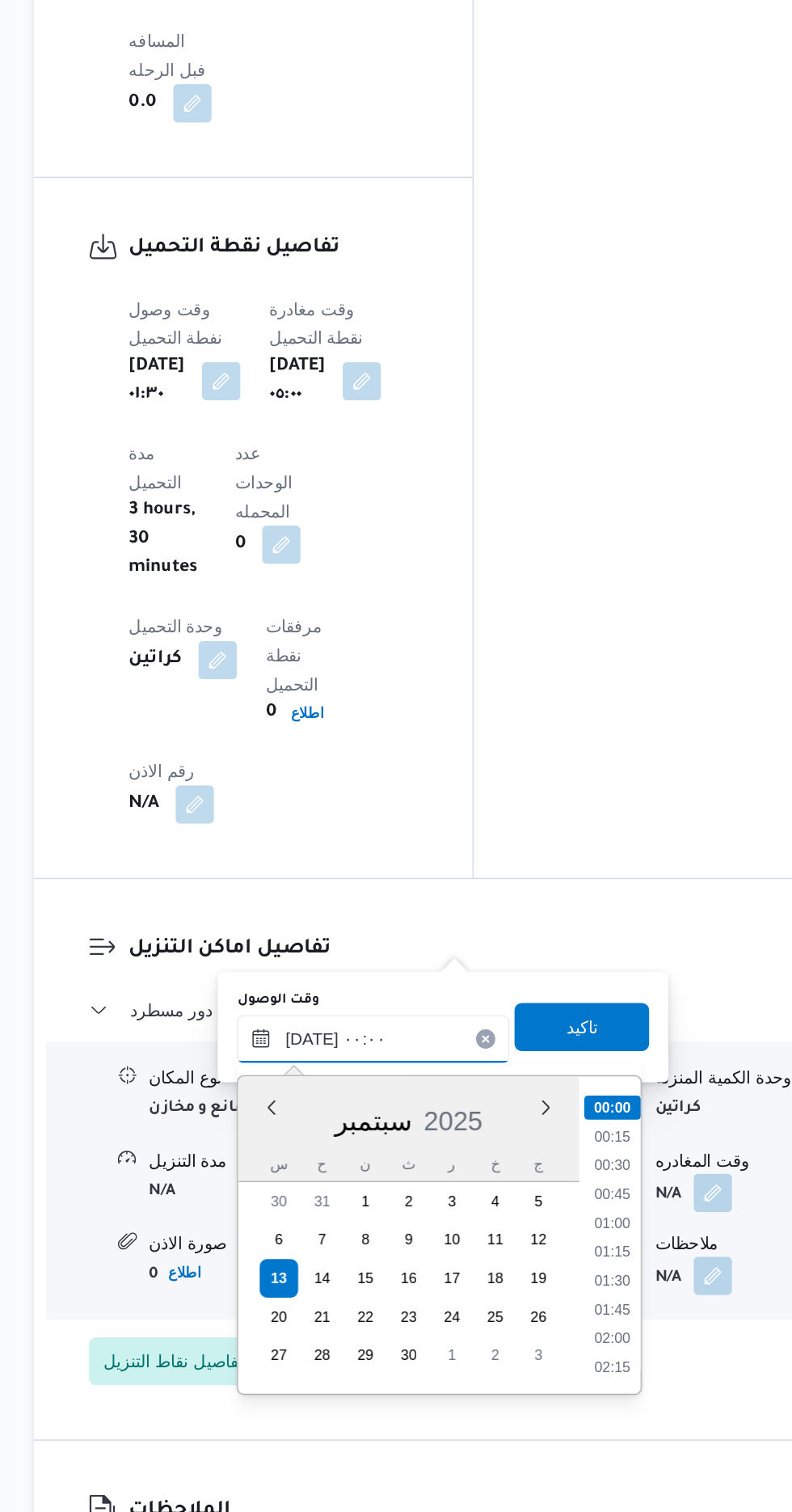
click at [355, 1199] on input "[DATE] ٠٠:٠٠" at bounding box center [439, 1194] width 184 height 33
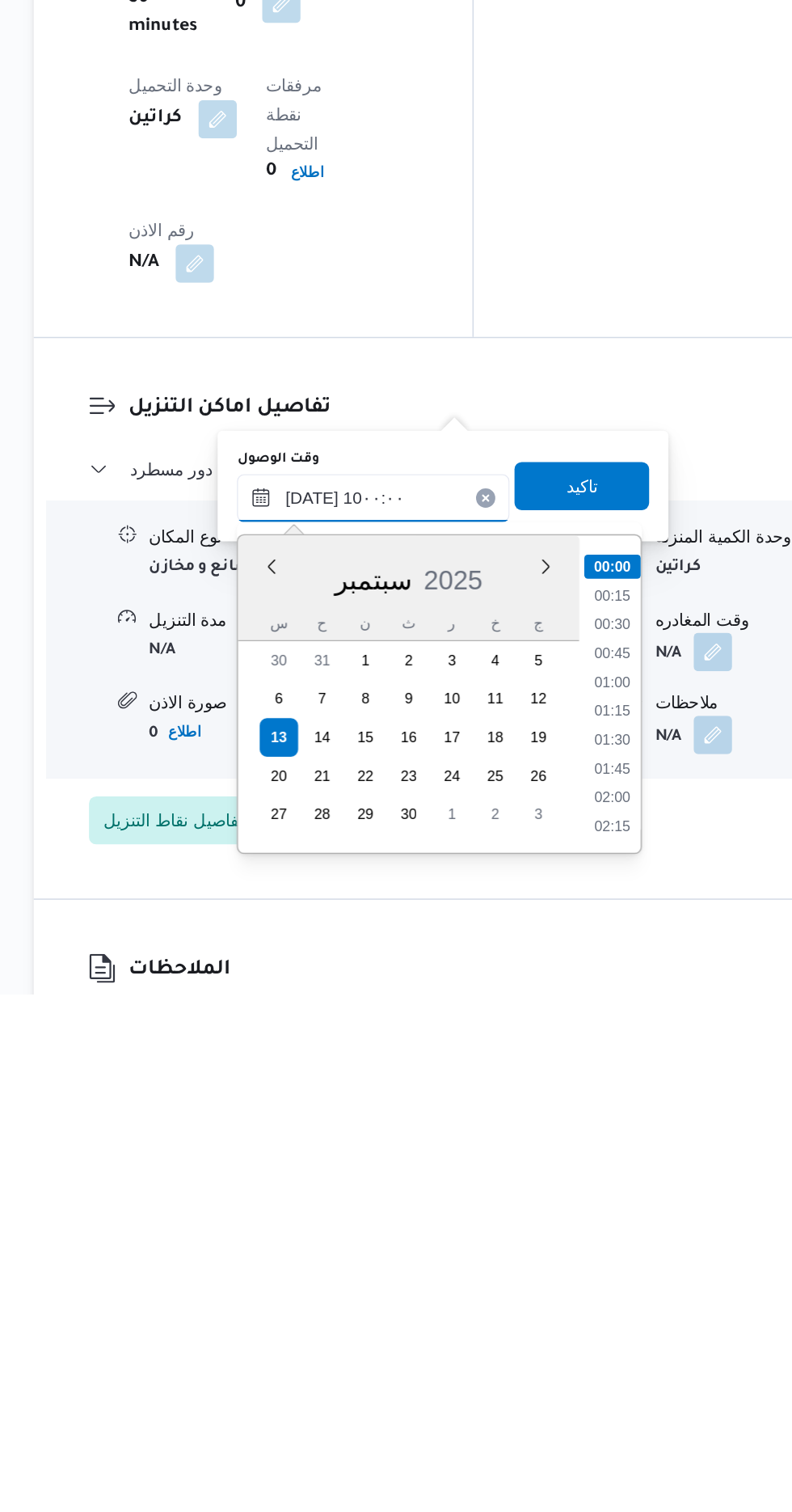
scroll to position [607, 0]
click at [597, 1359] on li "09:30" at bounding box center [600, 1356] width 38 height 16
type input "[DATE] ٠٩:٣٠"
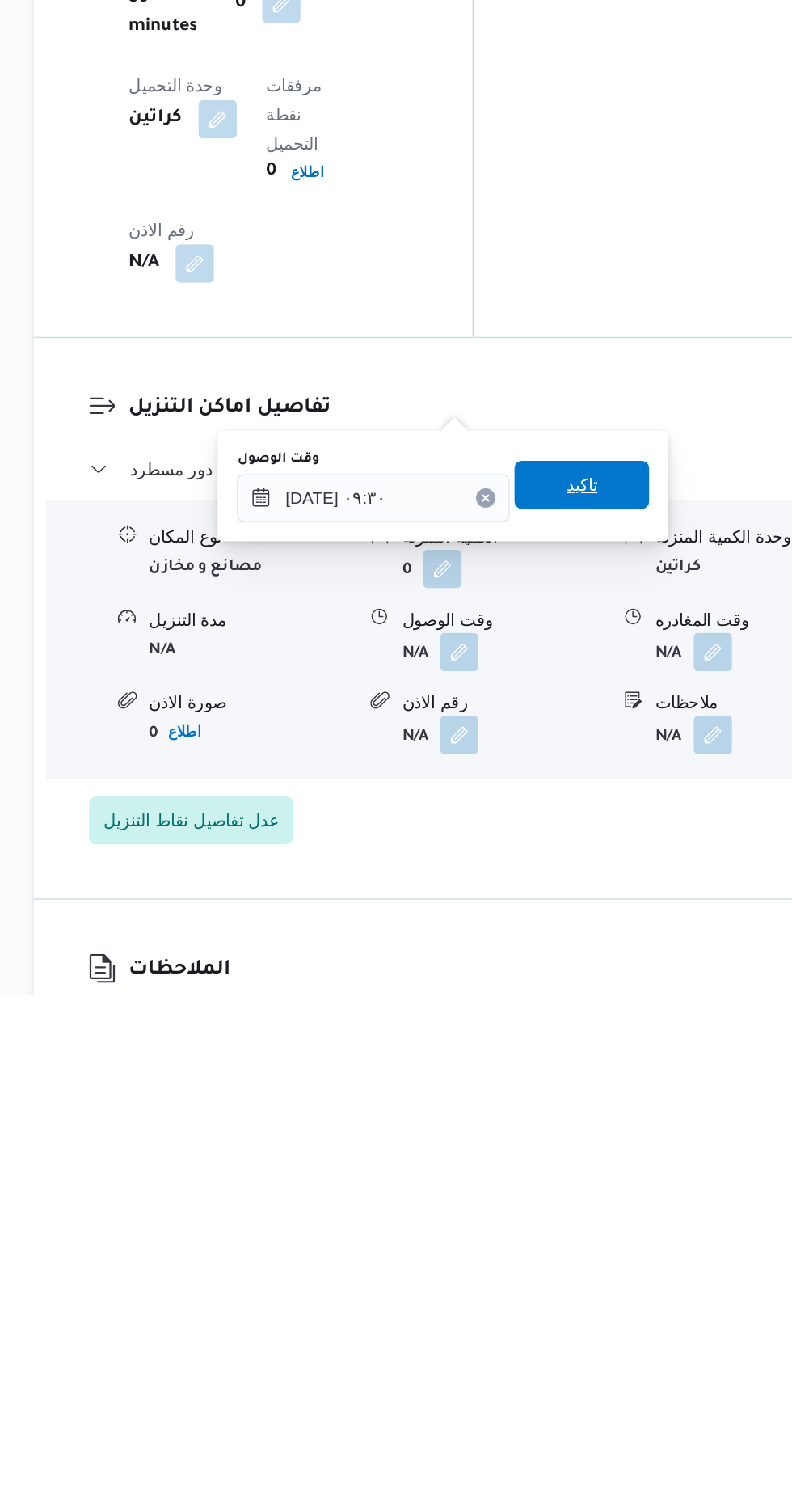
click at [609, 1173] on span "تاكيد" at bounding box center [579, 1170] width 90 height 33
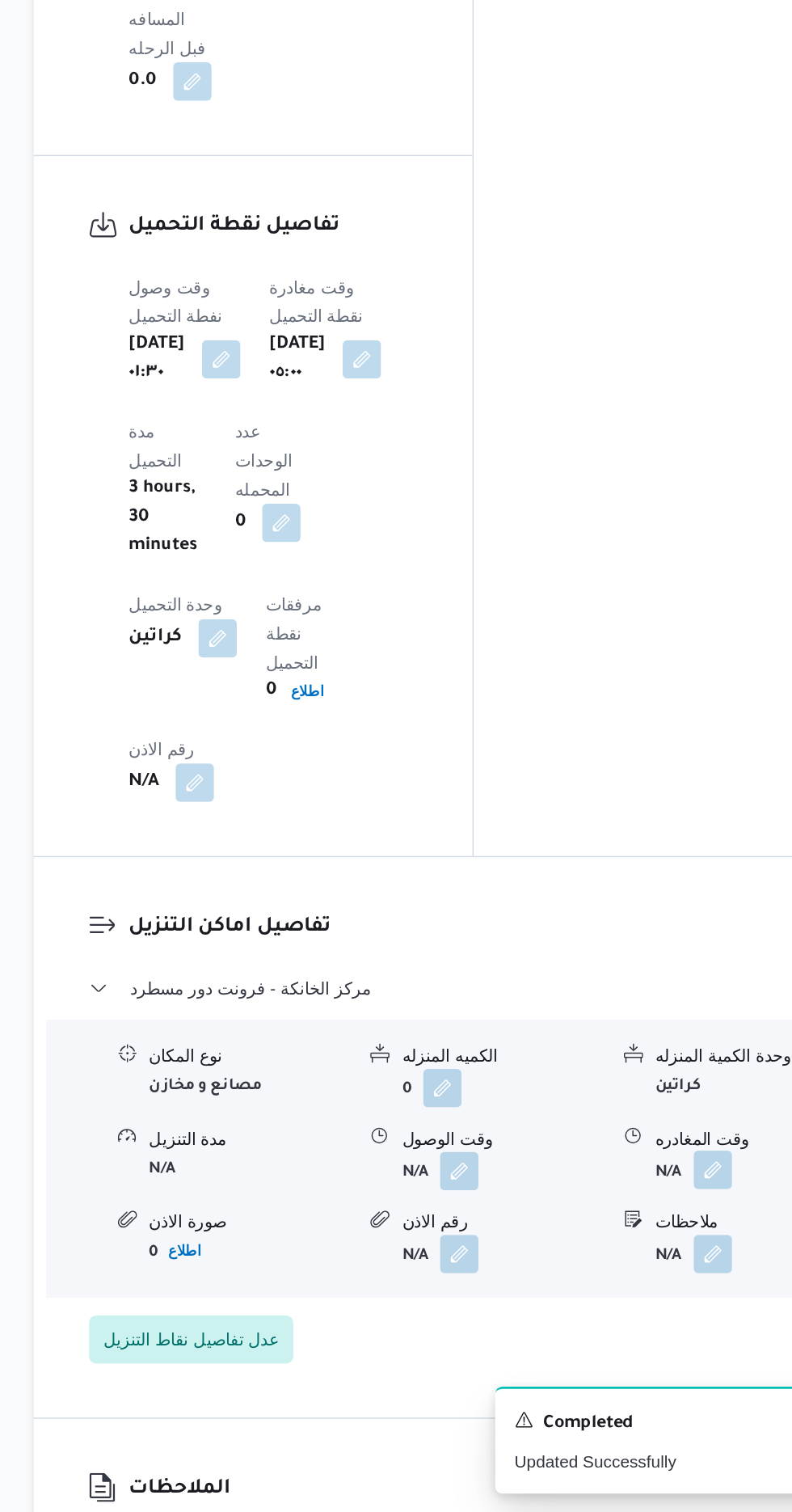
click at [676, 1269] on button "button" at bounding box center [667, 1281] width 26 height 26
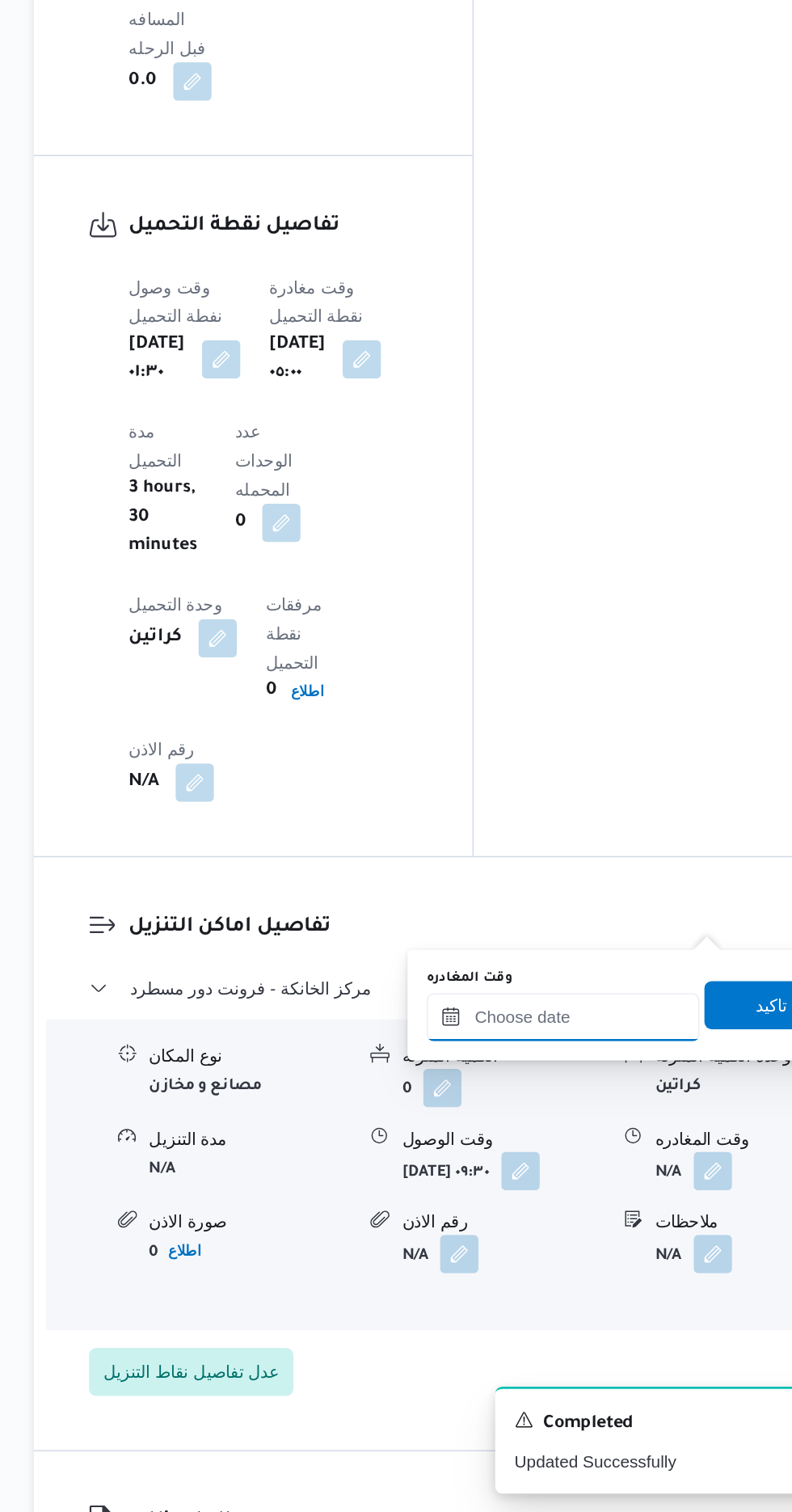
click at [599, 1179] on input "وقت المغادره" at bounding box center [566, 1179] width 184 height 33
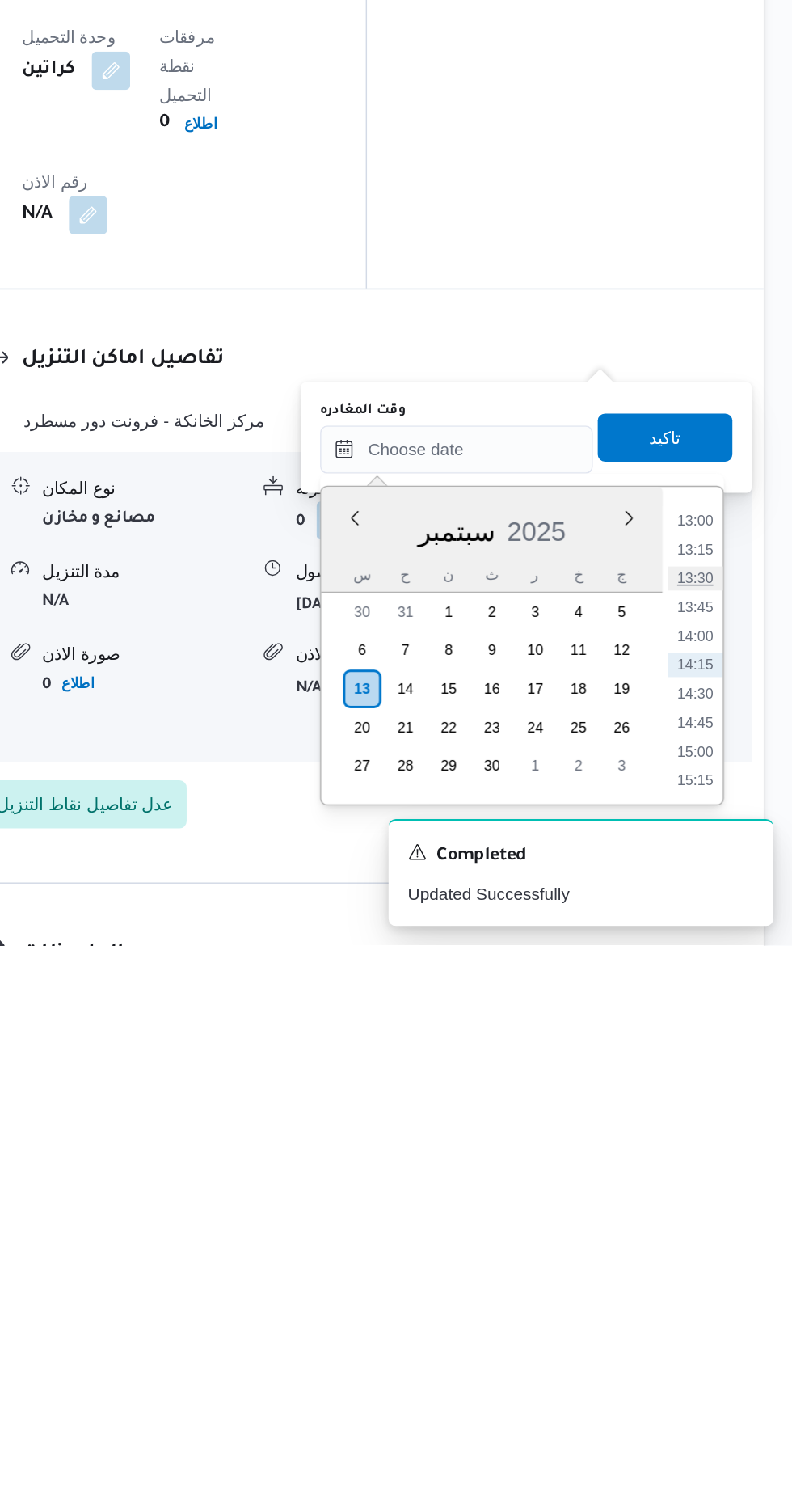
click at [727, 1263] on li "13:30" at bounding box center [726, 1265] width 38 height 16
type input "[DATE] ١٣:٣٠"
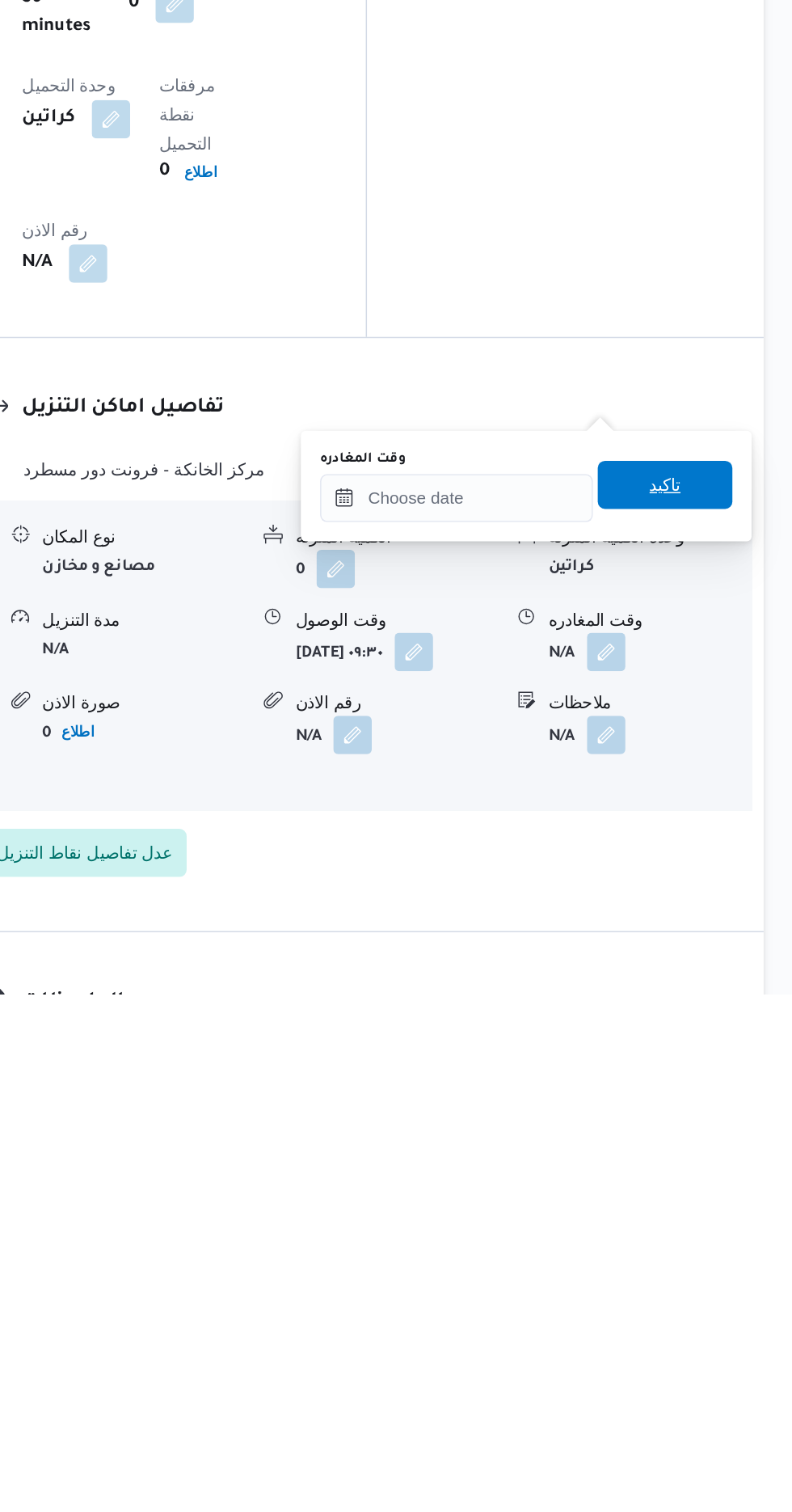
click at [730, 1181] on span "تاكيد" at bounding box center [706, 1170] width 90 height 33
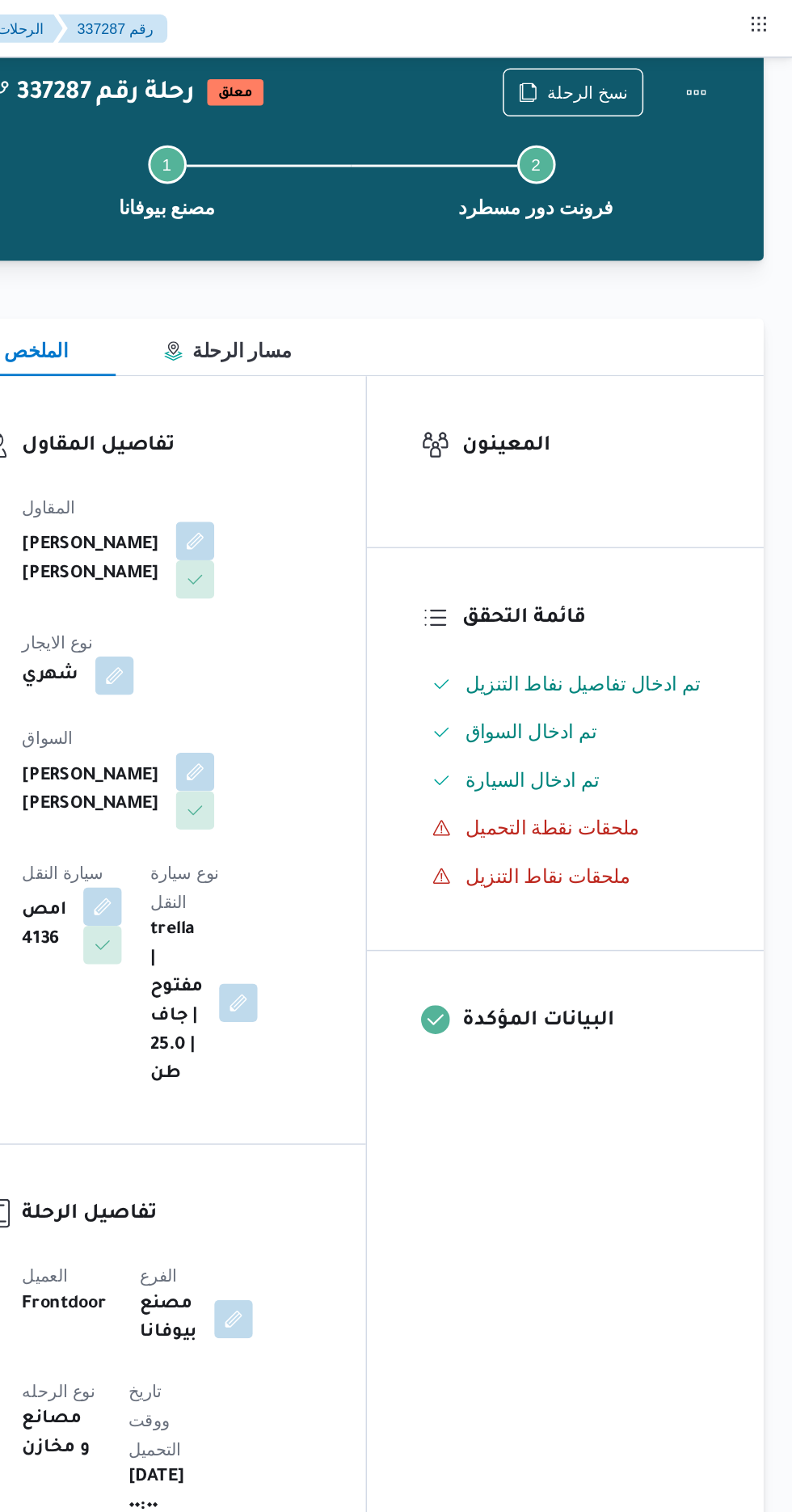
scroll to position [0, 0]
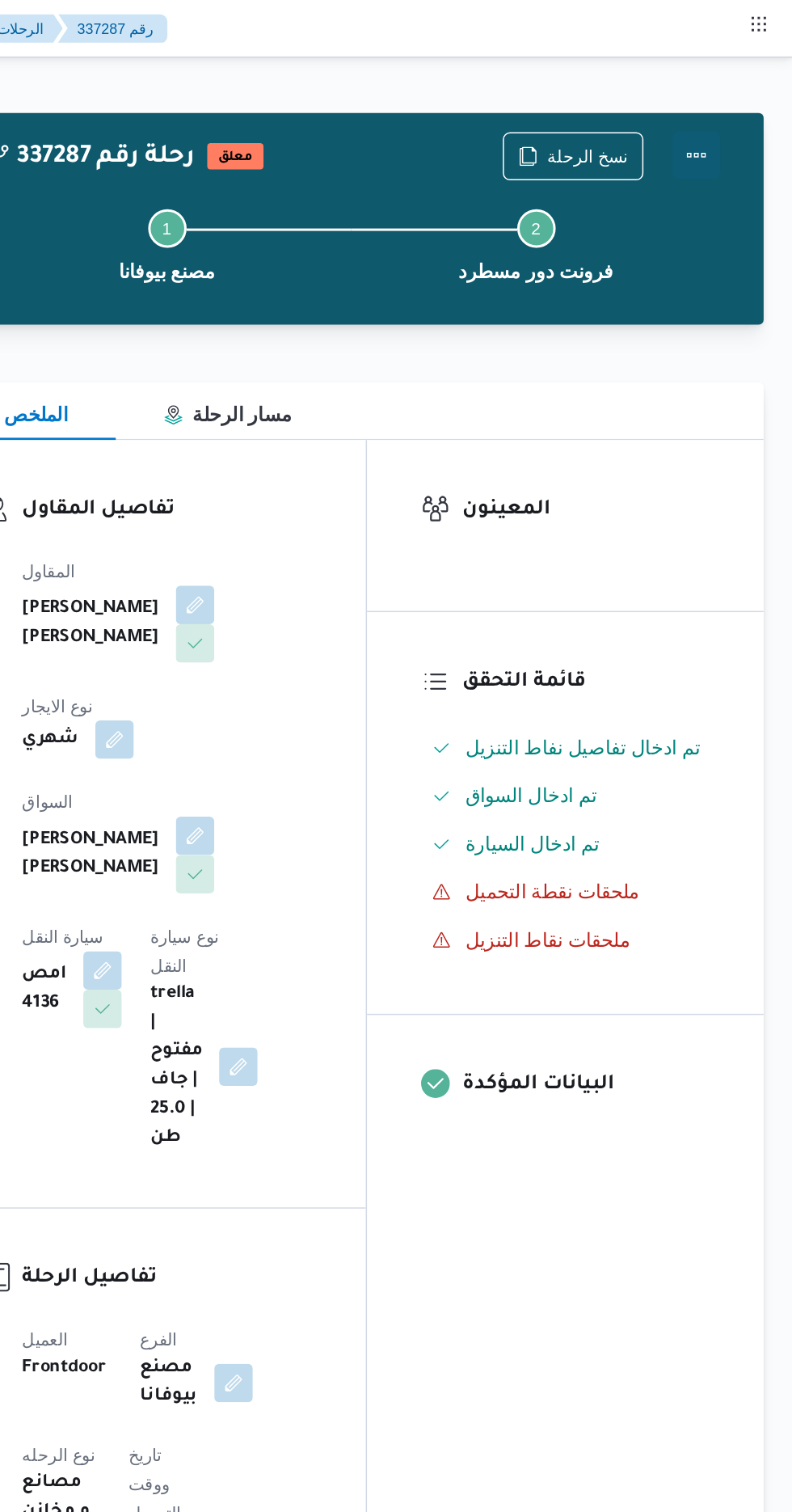
click at [737, 100] on button "Actions" at bounding box center [727, 104] width 33 height 33
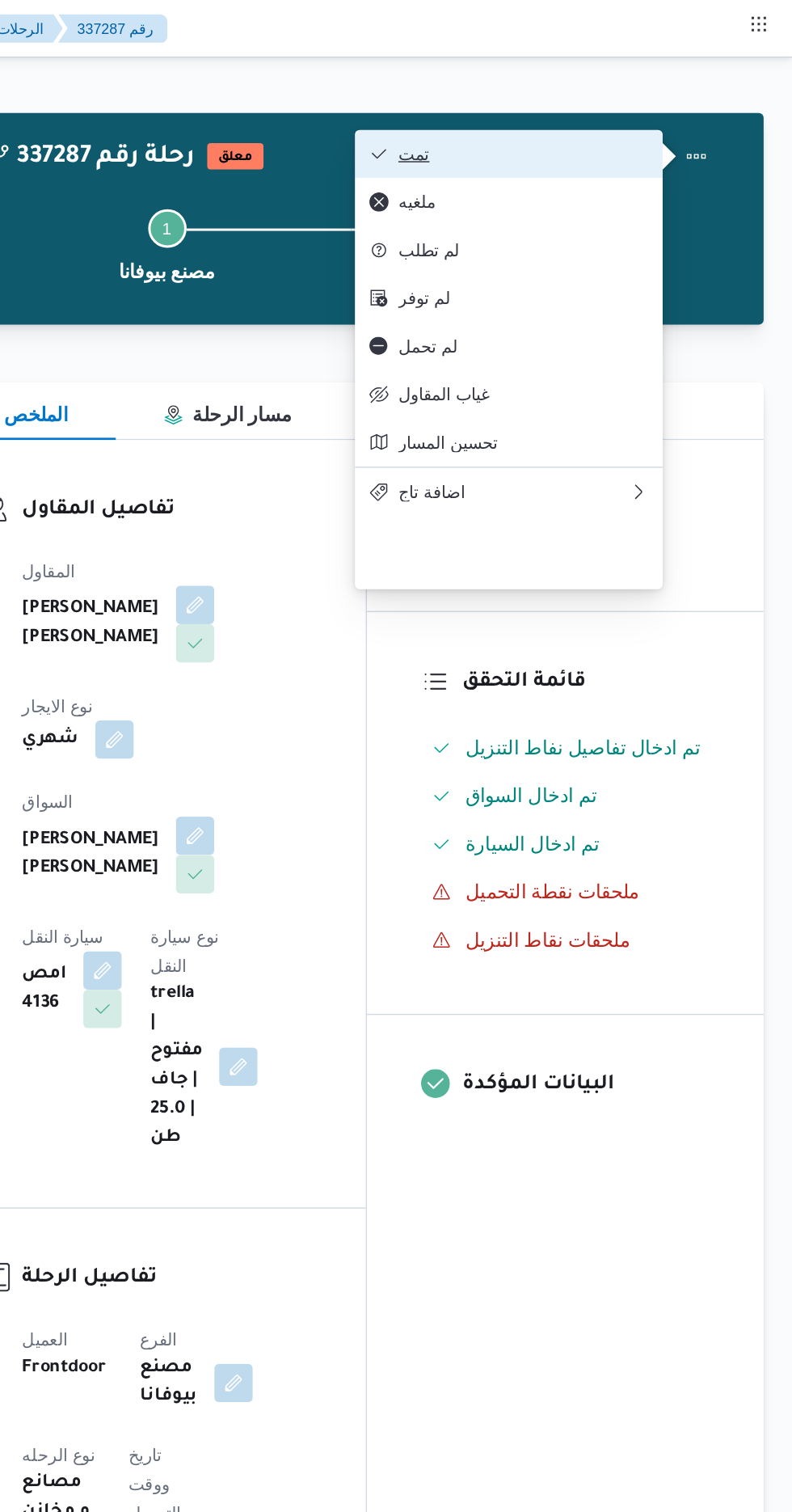
click at [686, 104] on span "تمت" at bounding box center [611, 103] width 168 height 13
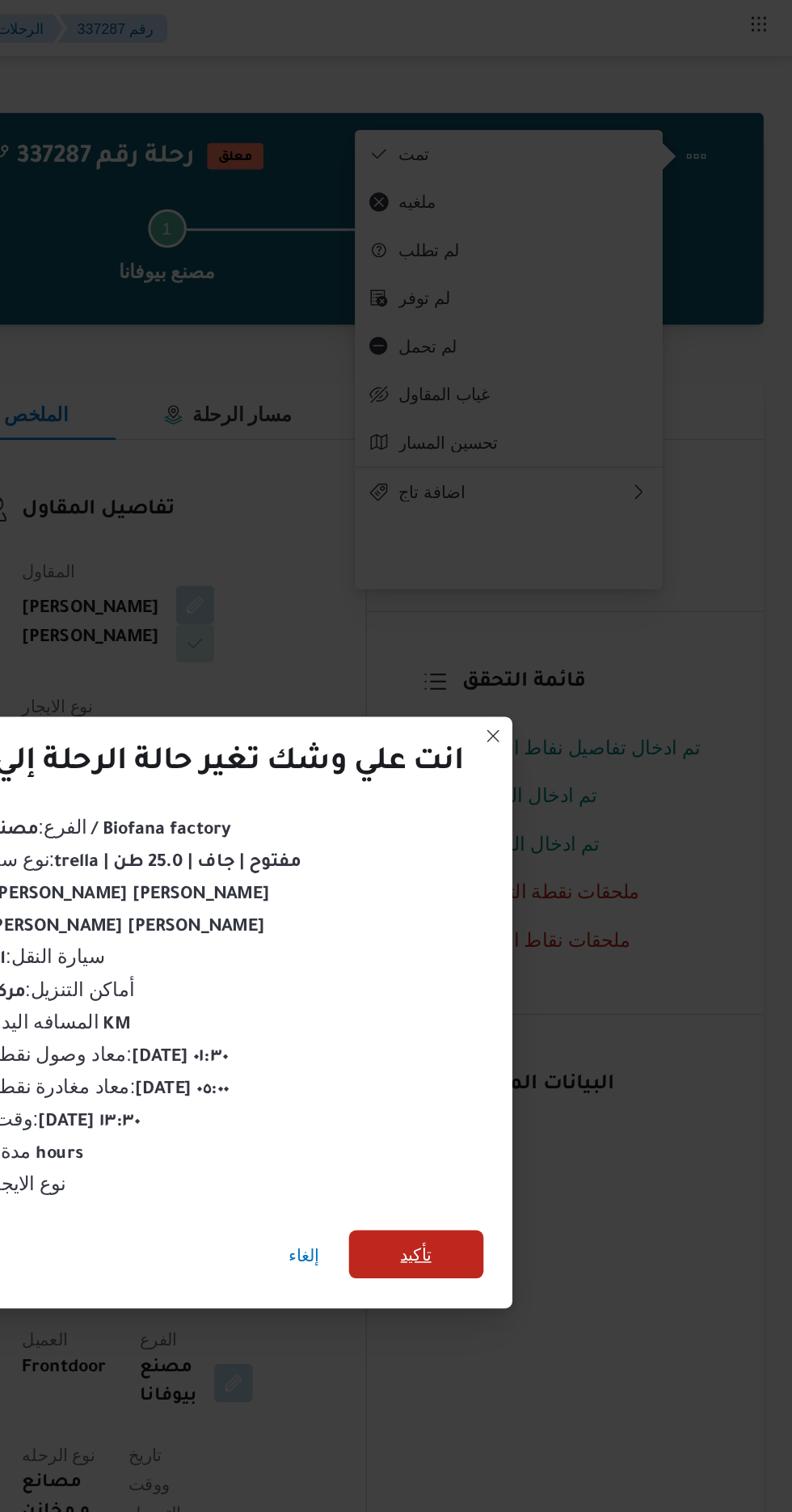
click at [542, 839] on span "تأكيد" at bounding box center [539, 843] width 21 height 19
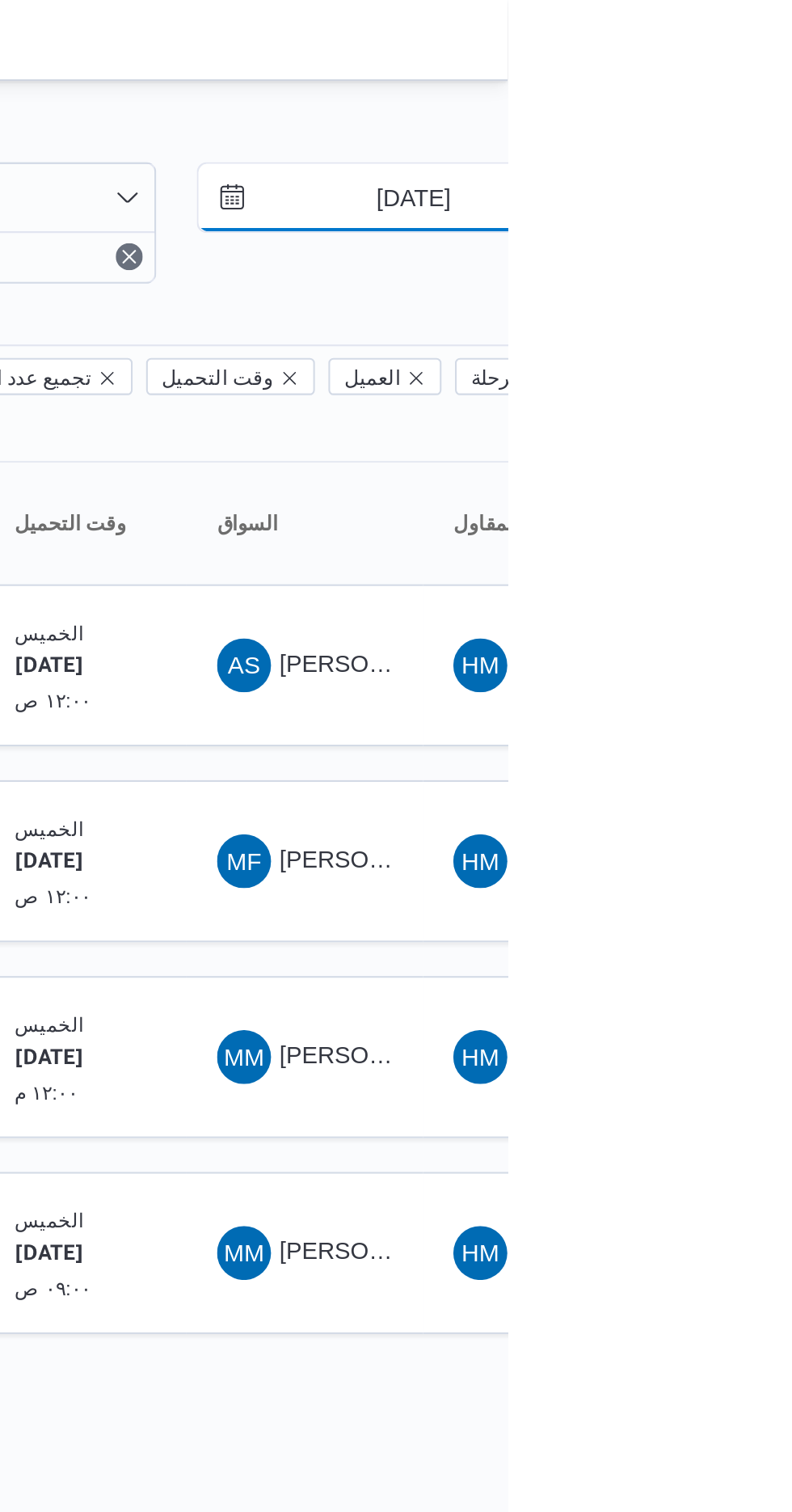
click at [744, 93] on input "[DATE]" at bounding box center [736, 94] width 184 height 33
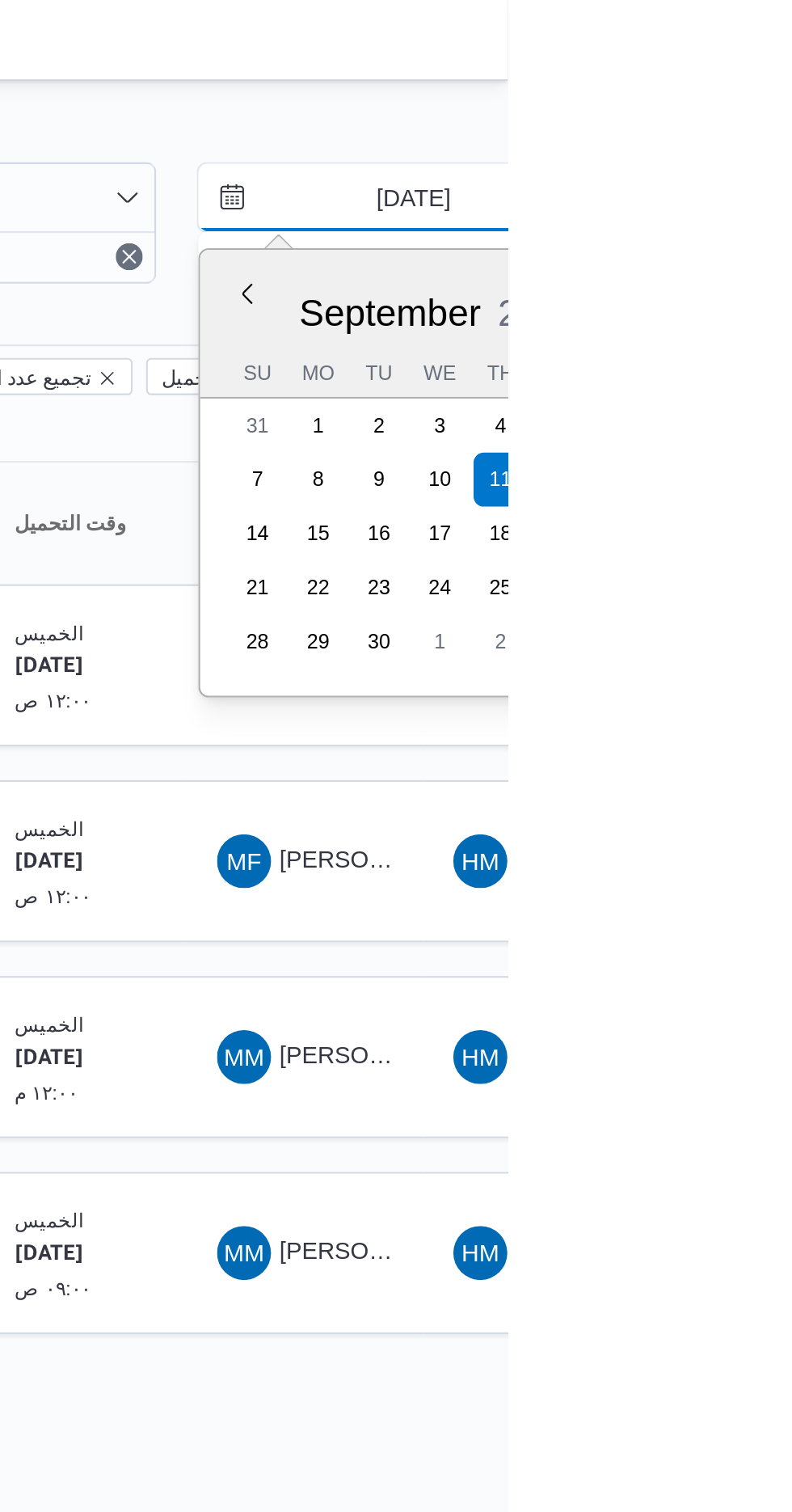
type input "[DATE]"
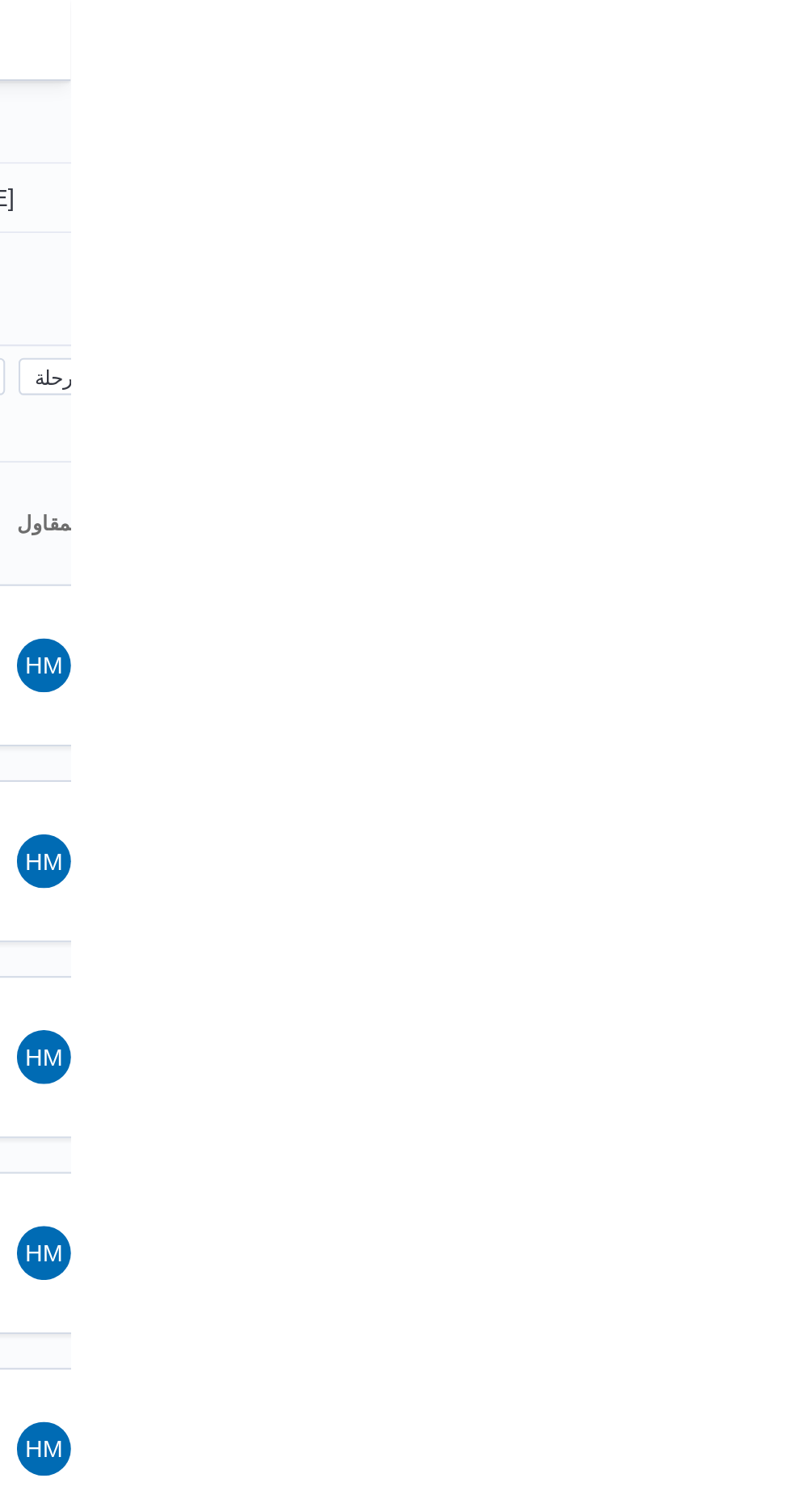
type input "[DATE]"
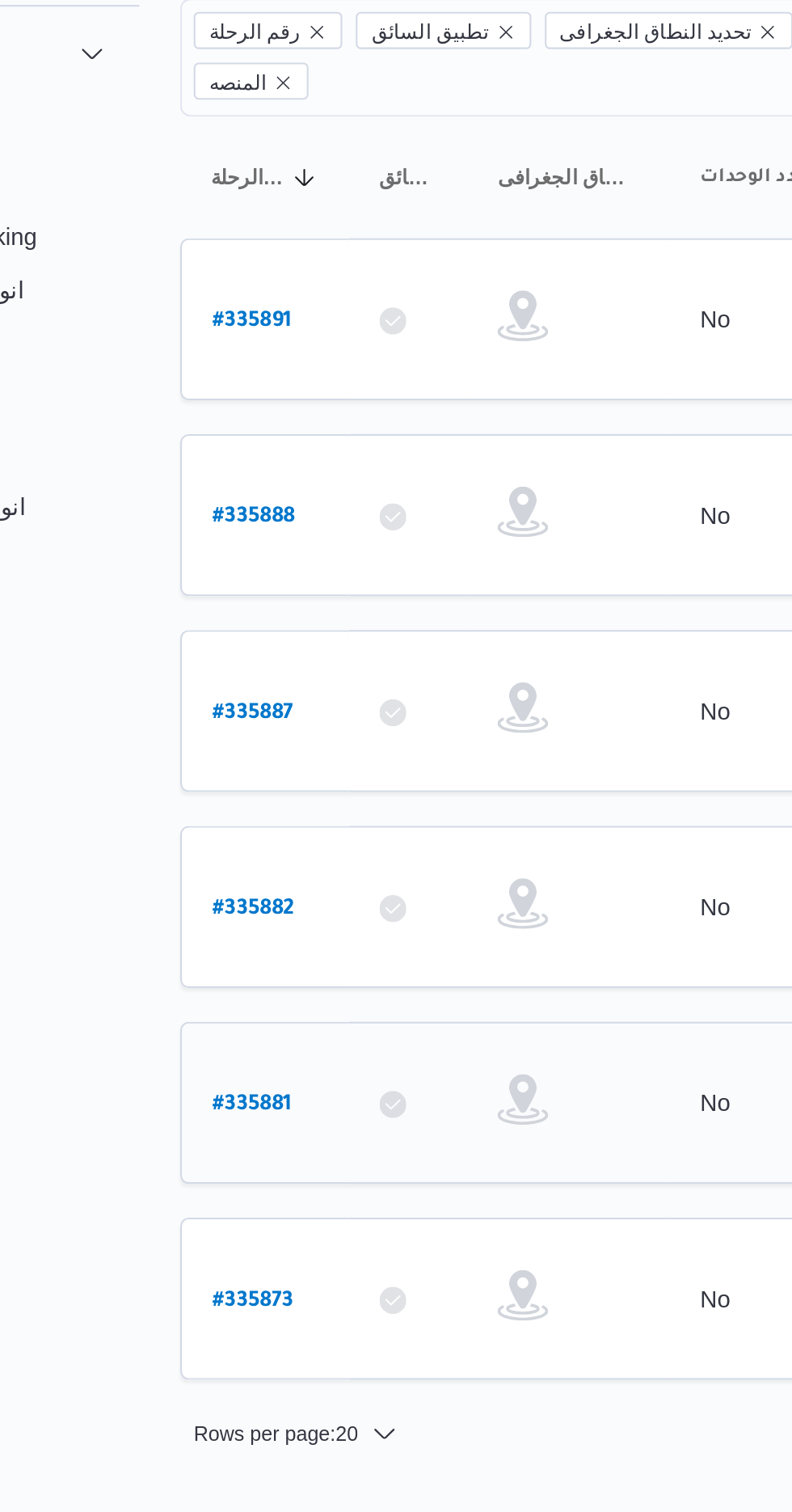
click at [247, 690] on b "# 335881" at bounding box center [244, 695] width 38 height 12
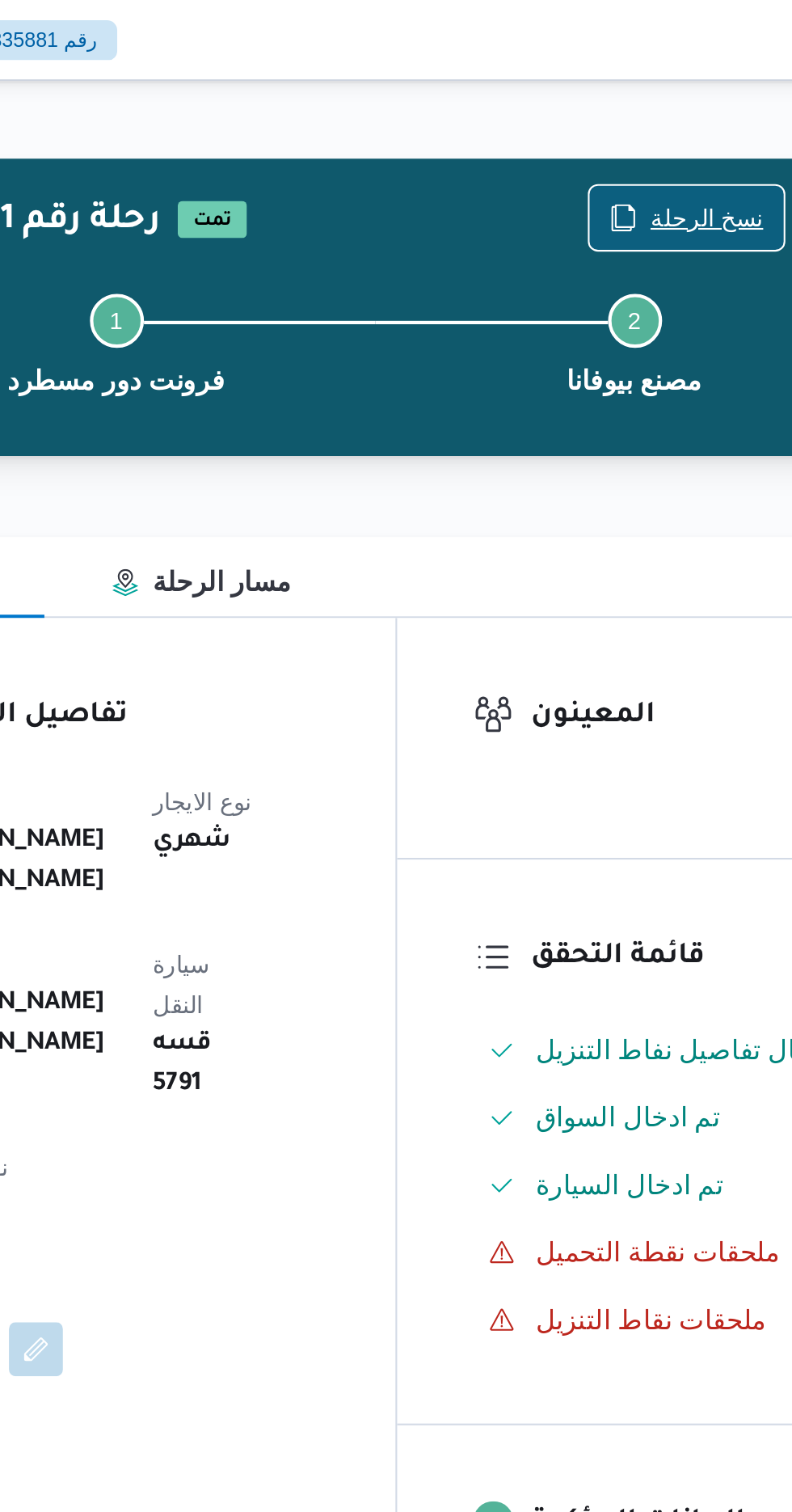
click at [647, 100] on span "نسخ الرحلة" at bounding box center [654, 104] width 54 height 19
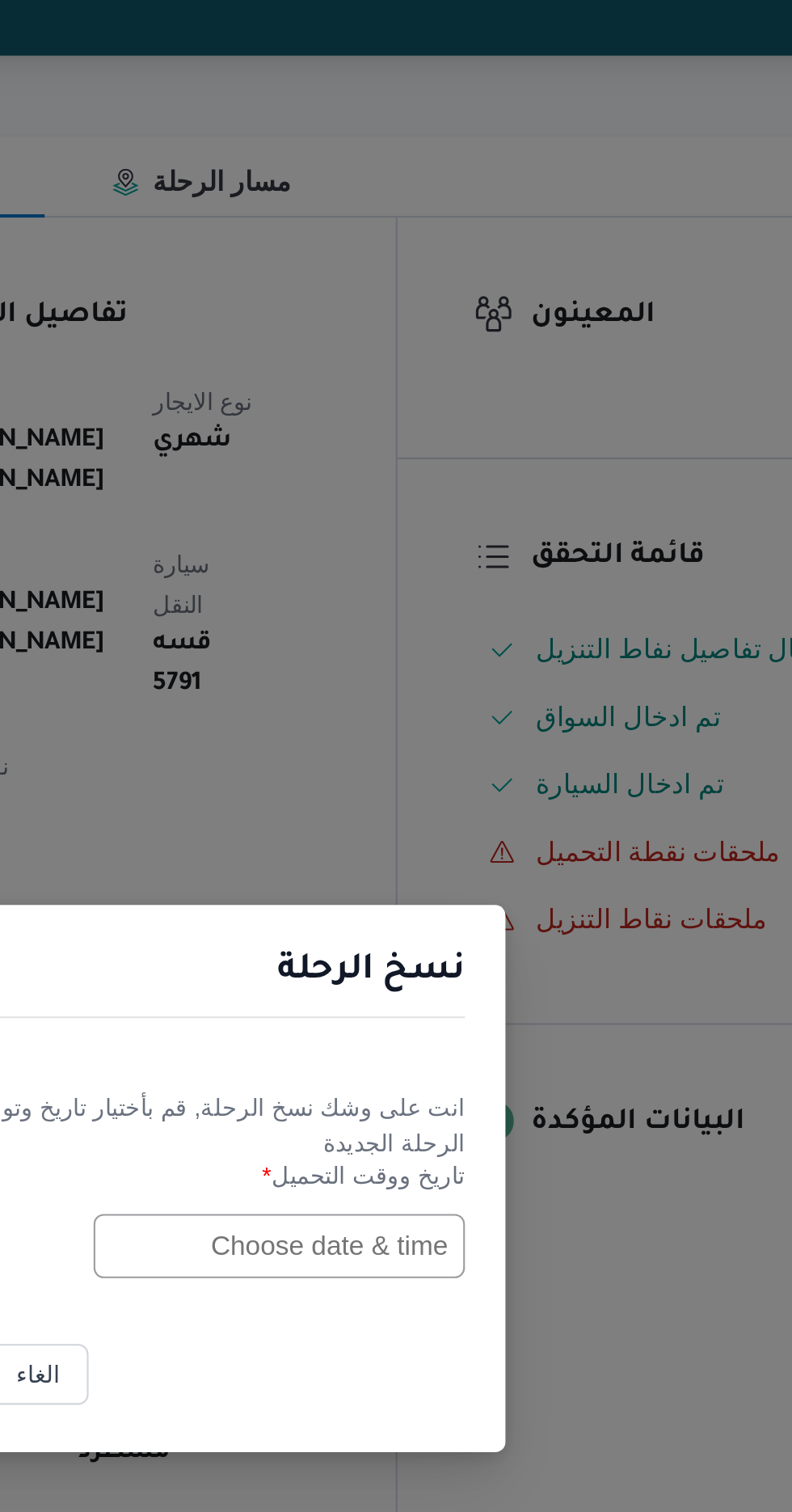
click at [457, 790] on input "text" at bounding box center [449, 788] width 178 height 31
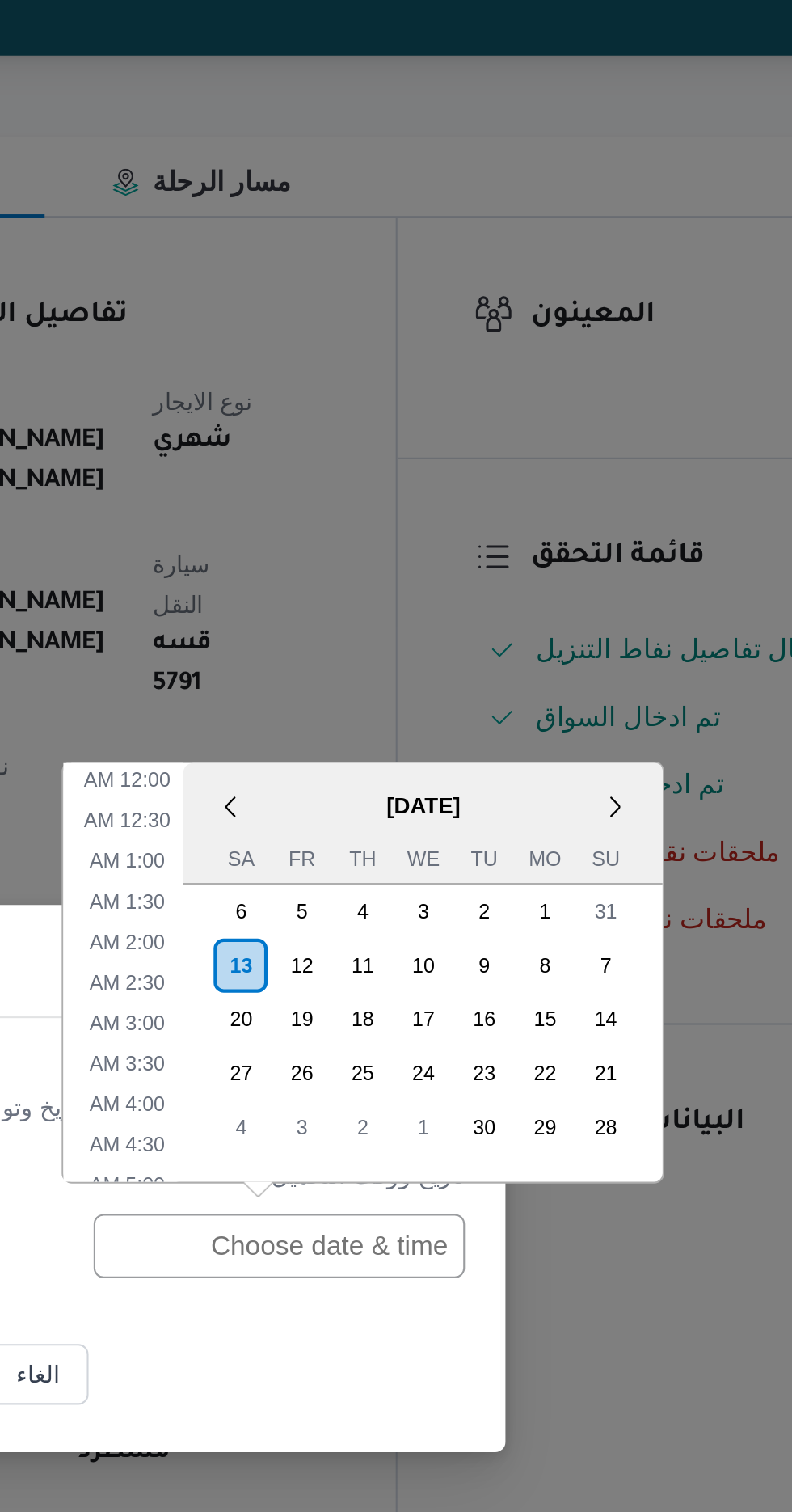
scroll to position [451, 0]
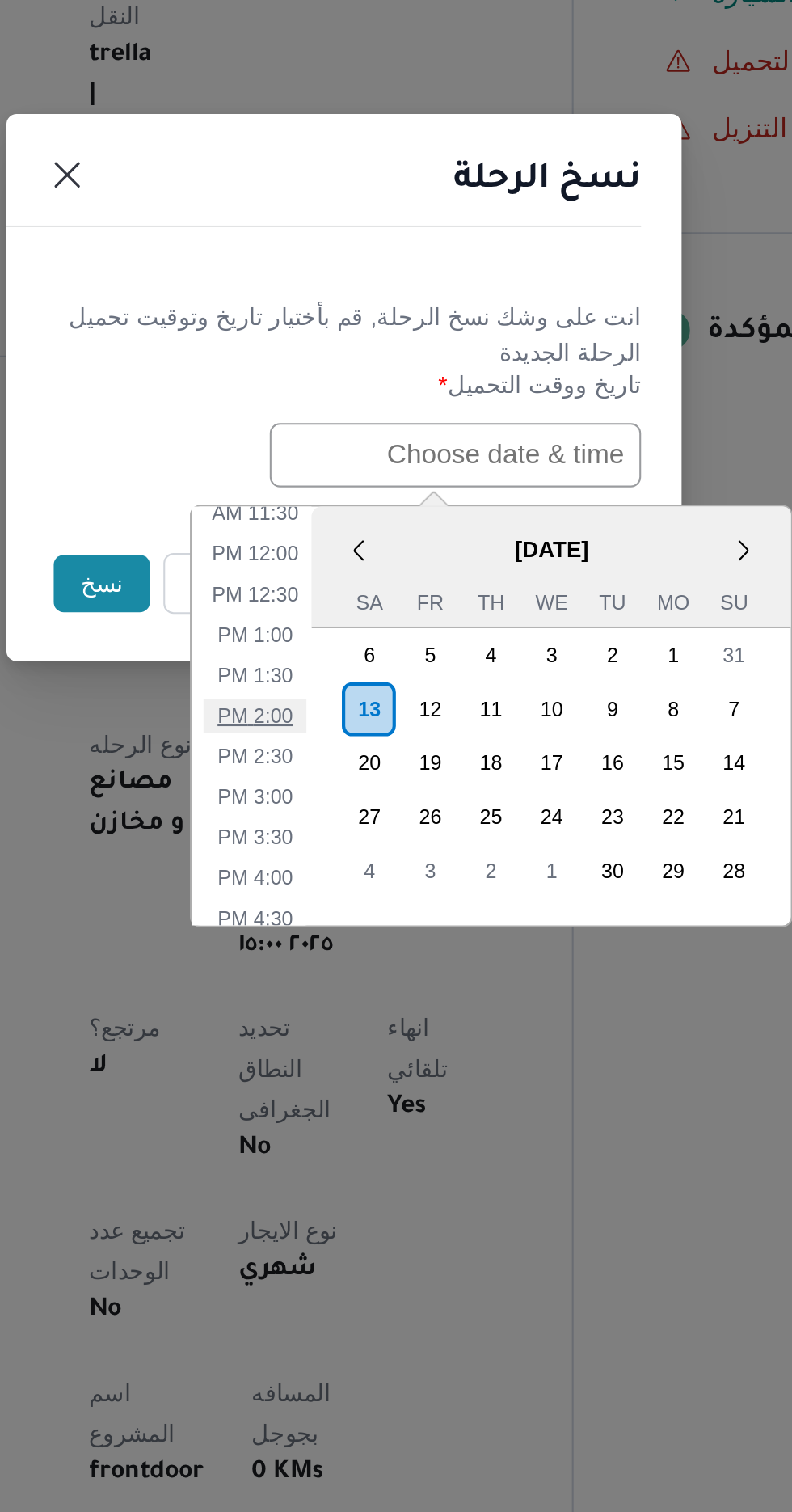
click at [360, 905] on li "2:00 PM" at bounding box center [353, 913] width 49 height 16
type input "[DATE] 2:00PM"
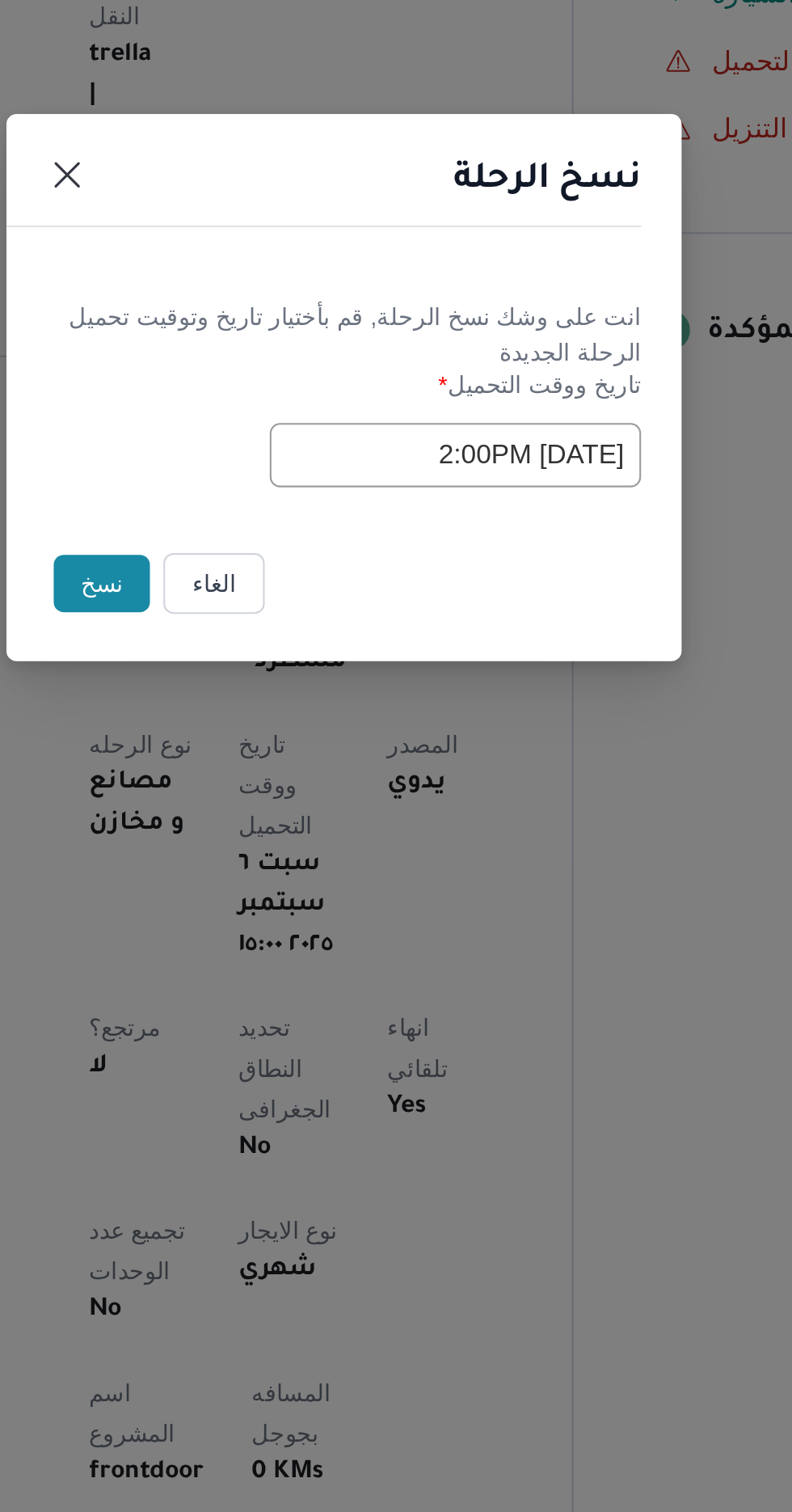
click at [272, 852] on button "نسخ" at bounding box center [280, 849] width 46 height 28
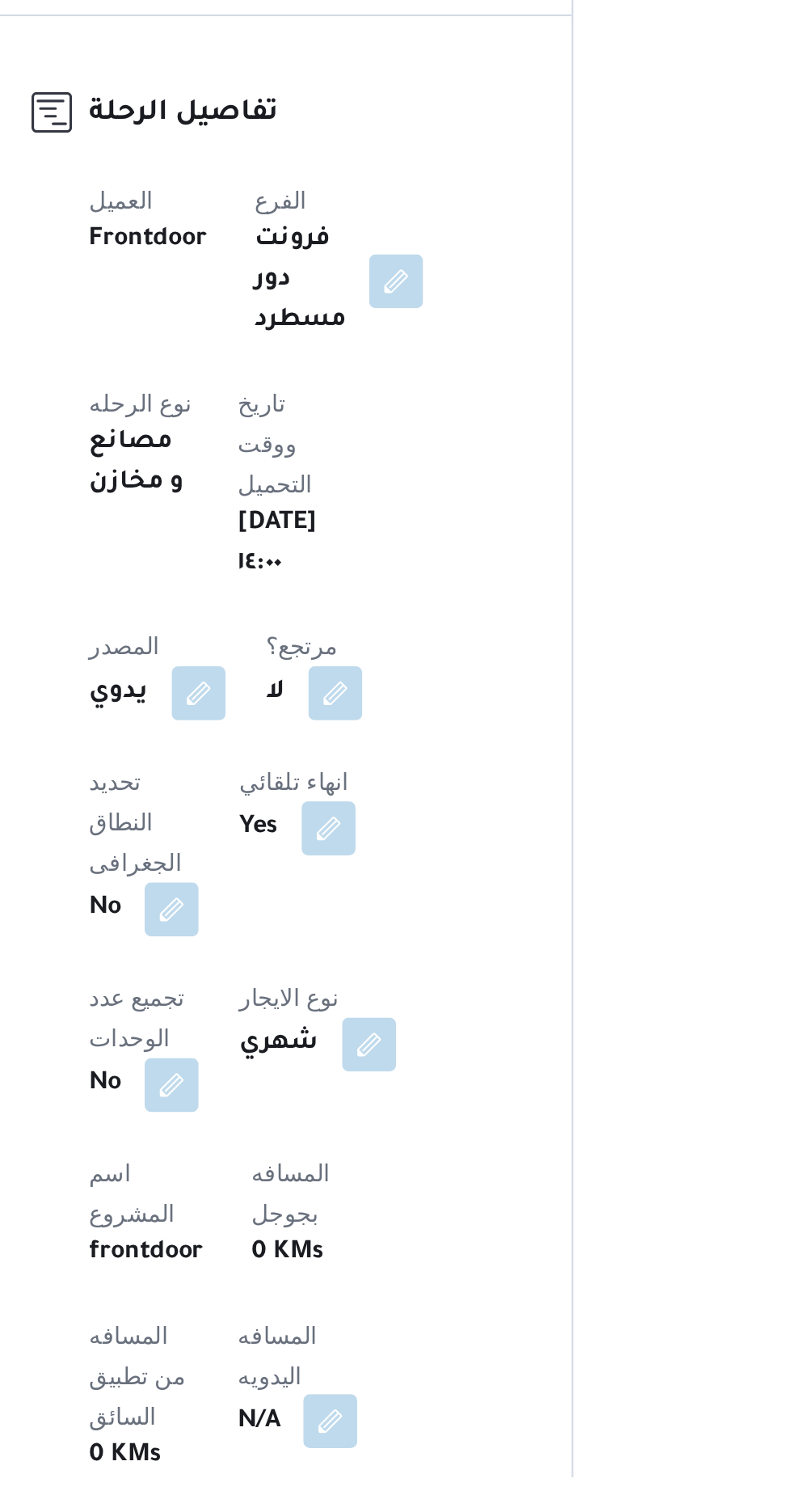
click at [377, 1473] on button "button" at bounding box center [389, 1485] width 26 height 26
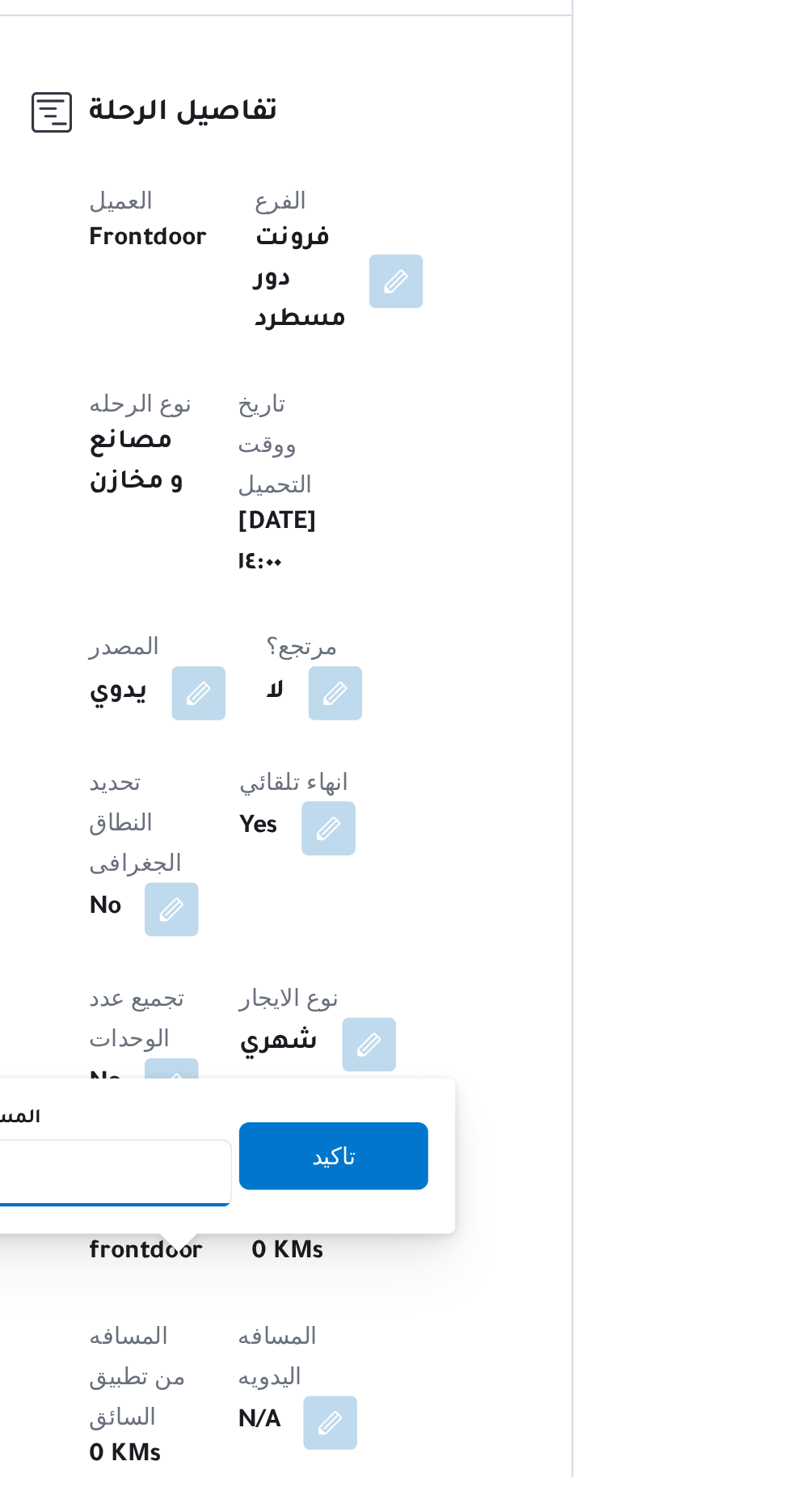
click at [282, 1363] on input "المسافه اليدويه" at bounding box center [262, 1367] width 161 height 33
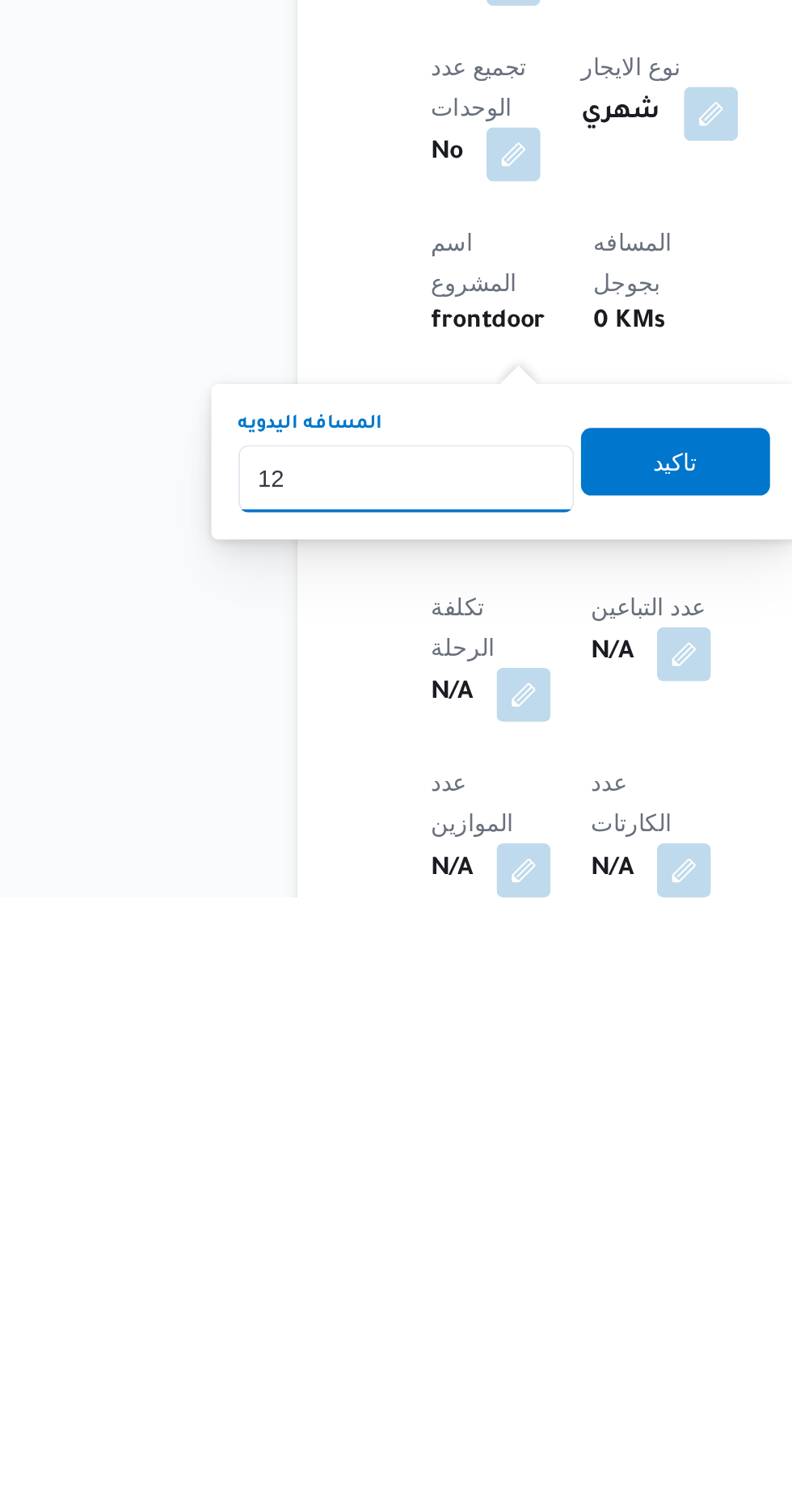
scroll to position [182, 0]
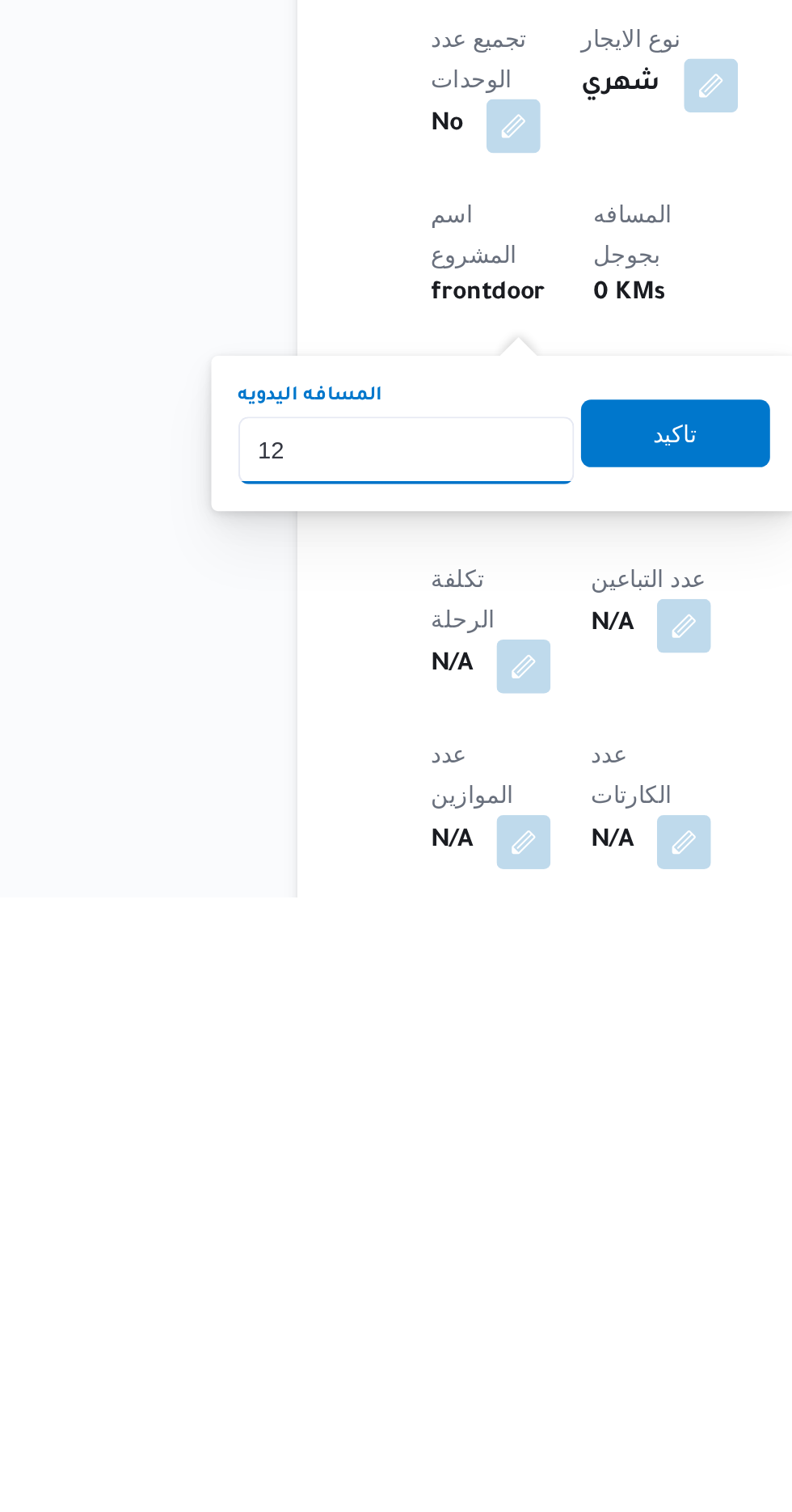
type input "120"
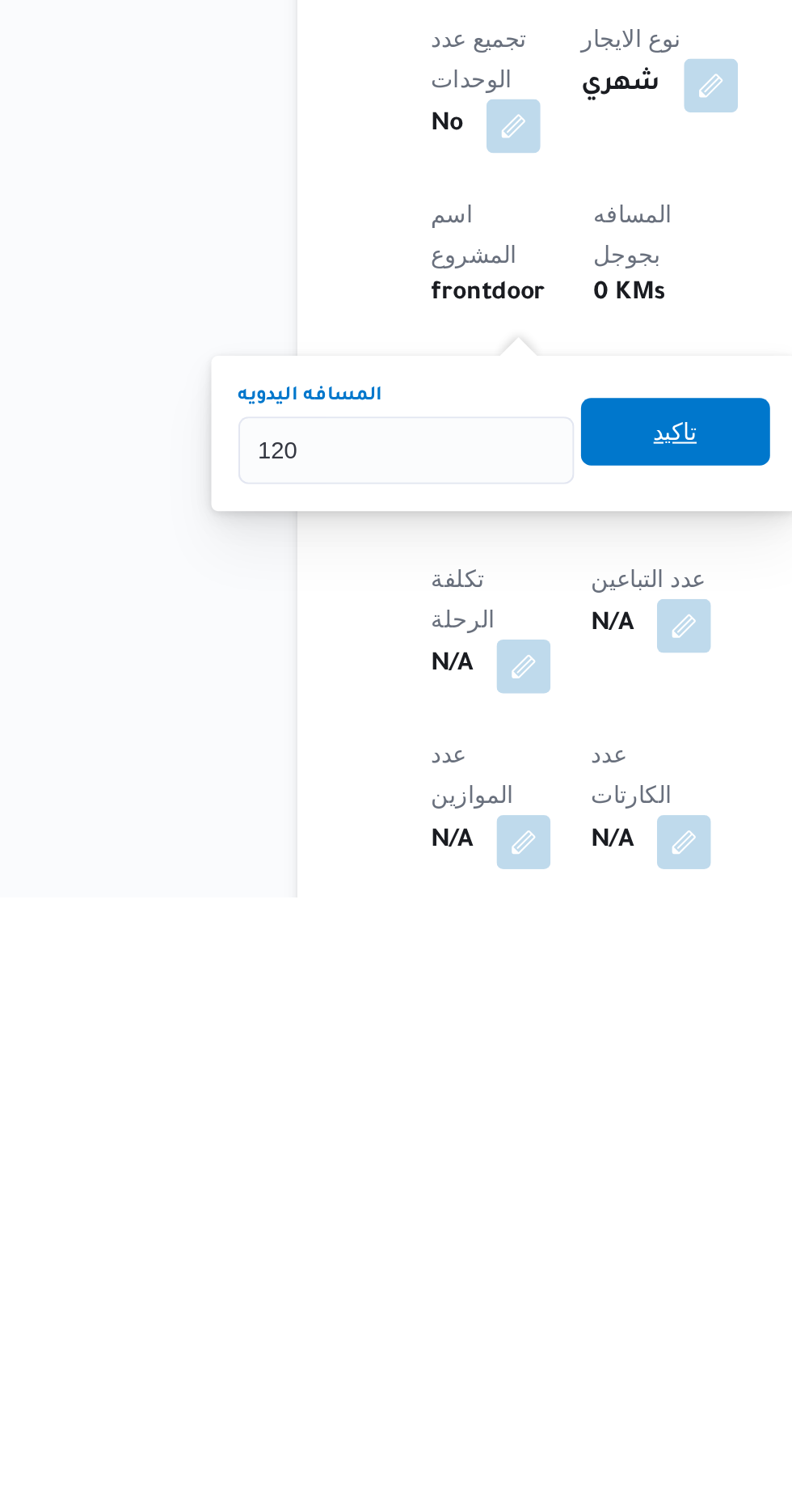
click at [402, 1289] on span "تاكيد" at bounding box center [391, 1288] width 21 height 19
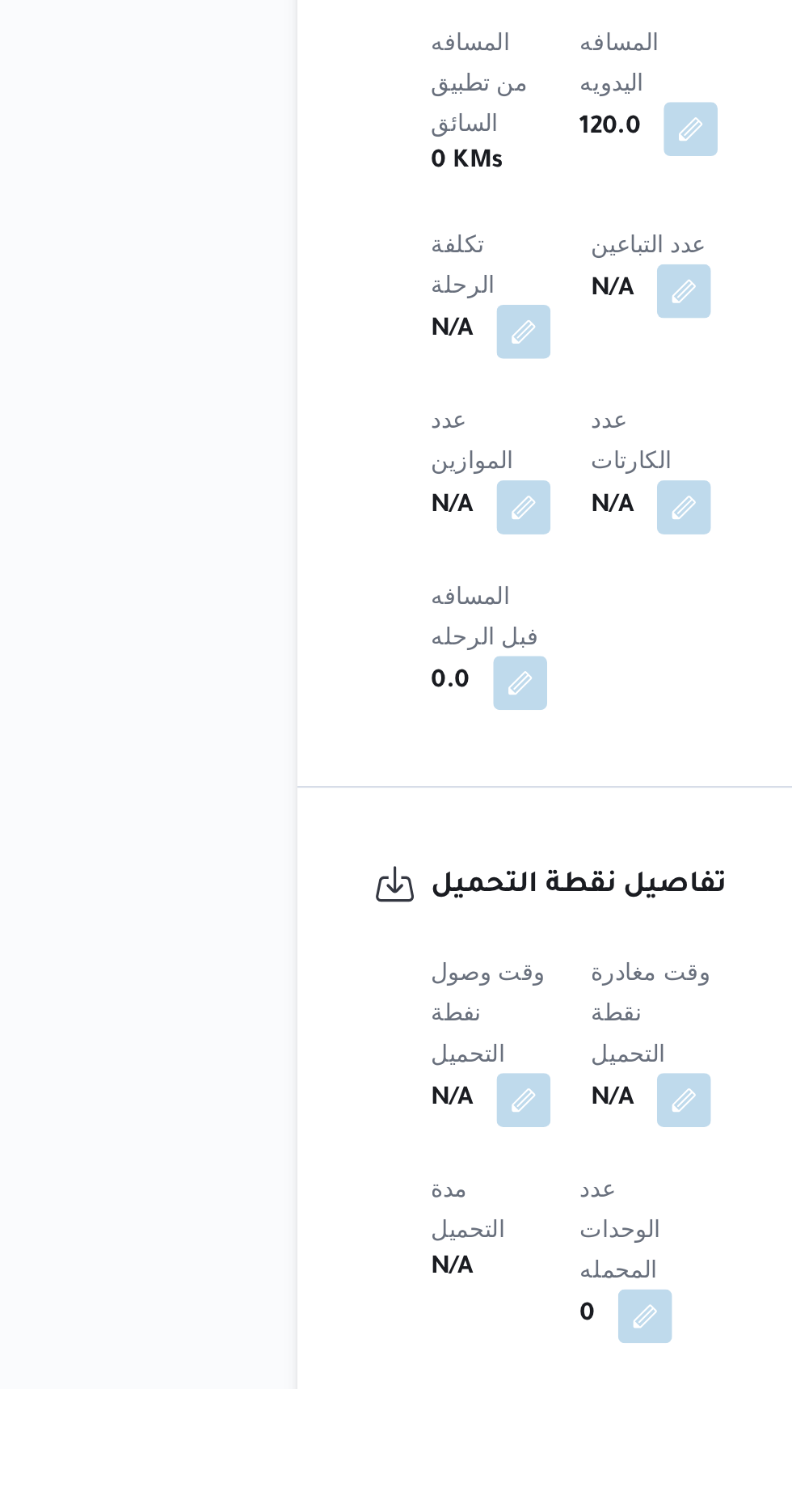
scroll to position [578, 0]
click at [321, 1359] on button "button" at bounding box center [318, 1372] width 26 height 26
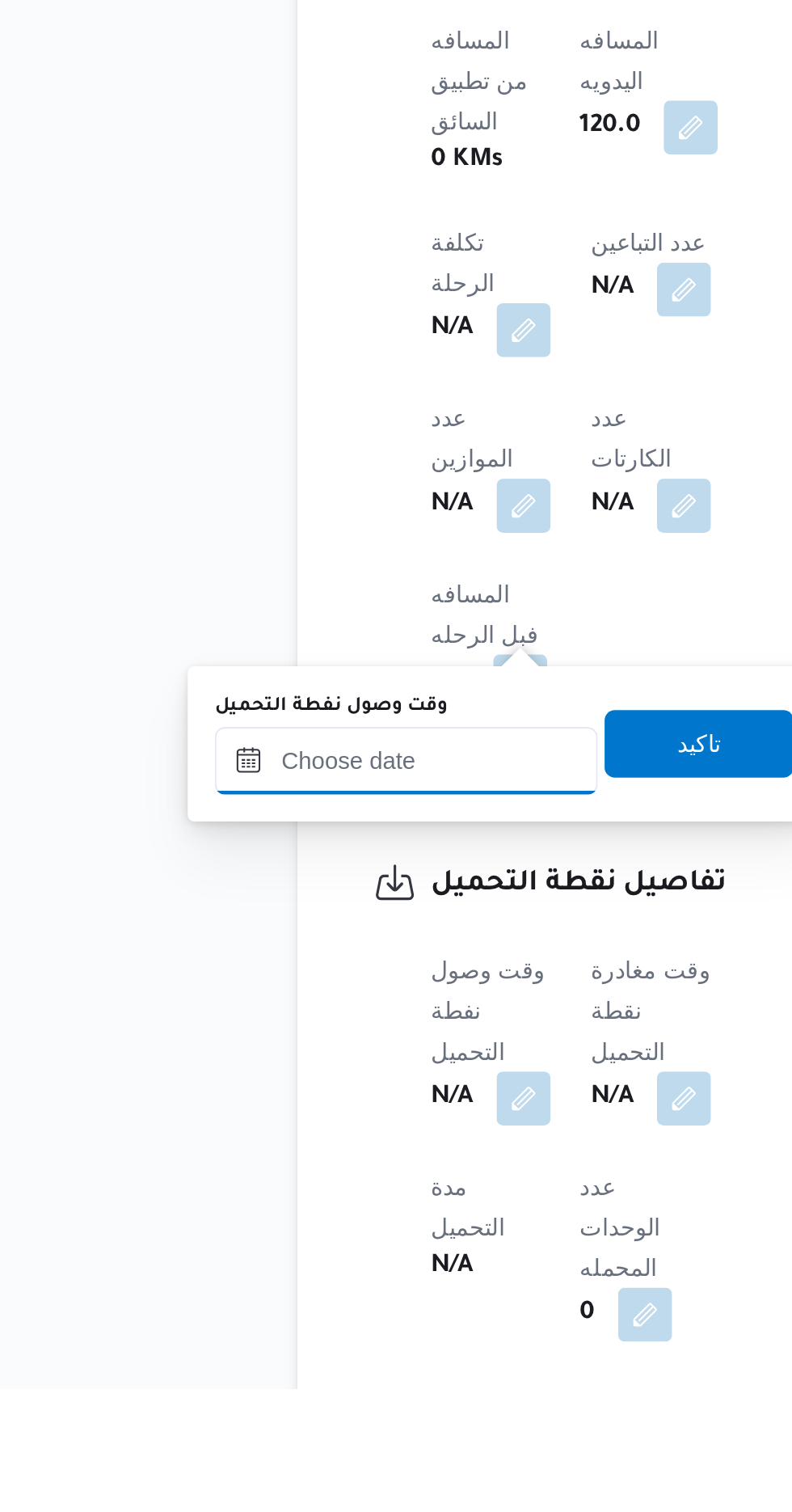
click at [302, 1206] on input "وقت وصول نفطة التحميل" at bounding box center [262, 1211] width 184 height 33
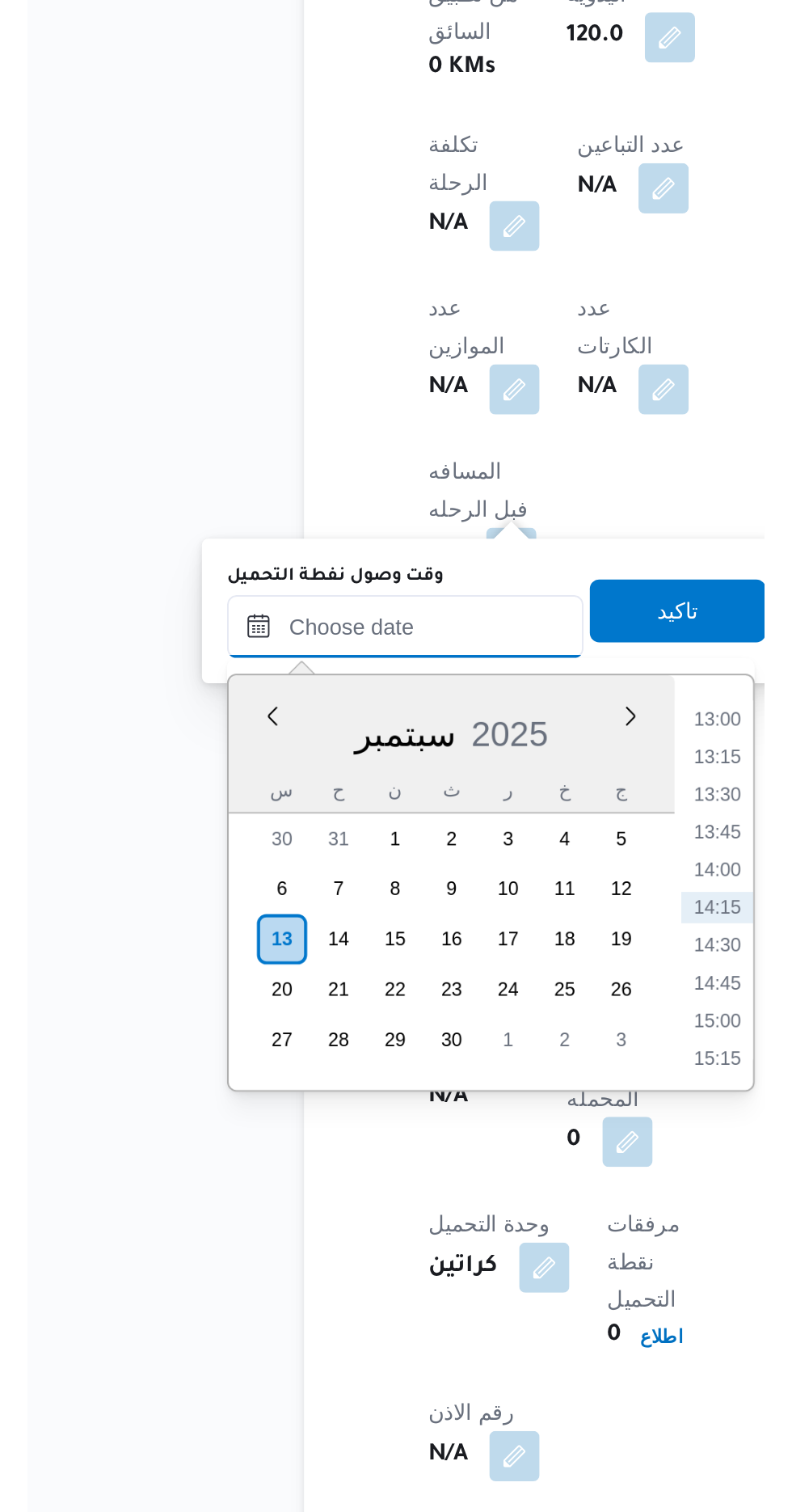
scroll to position [650, 0]
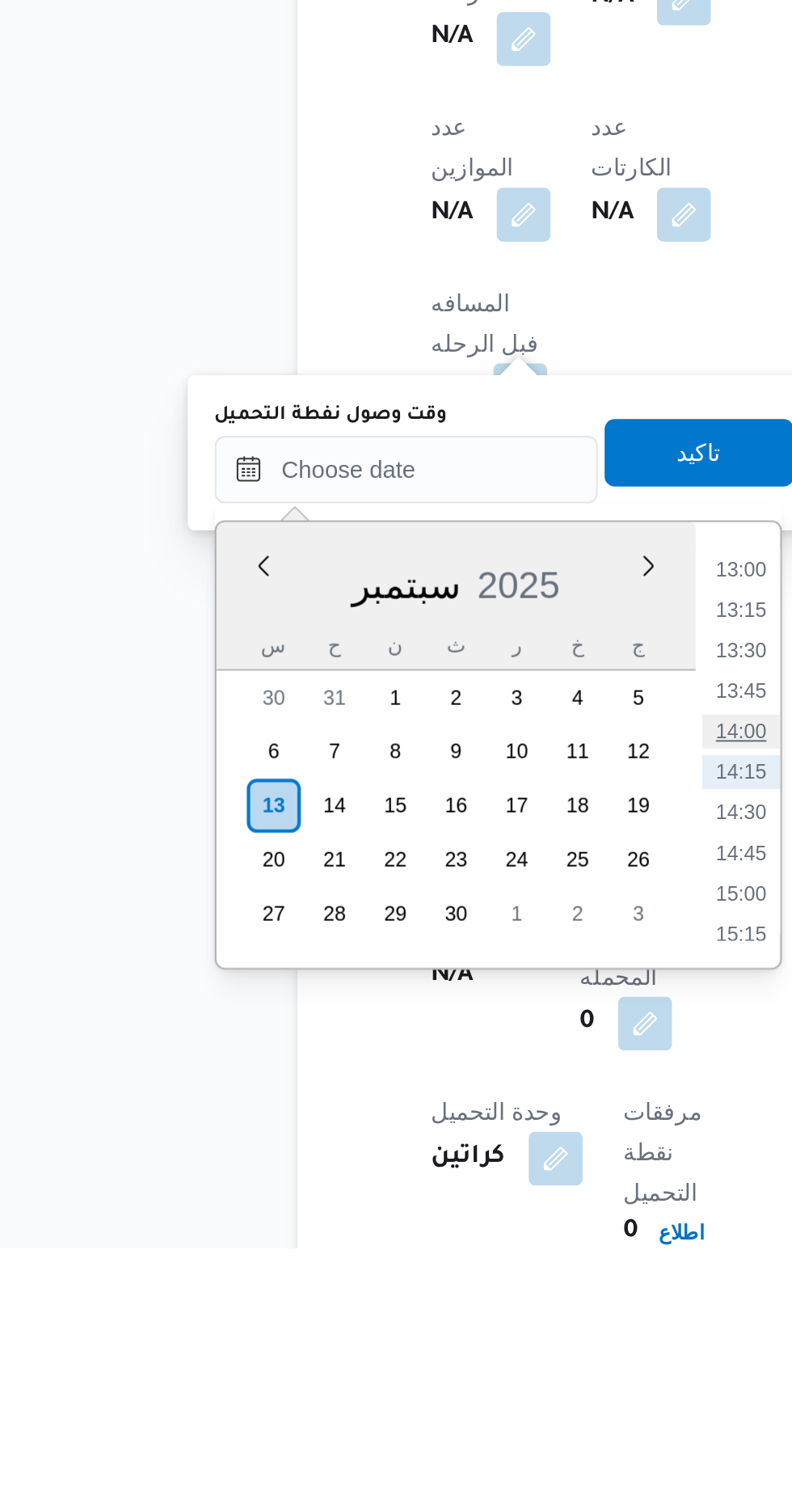
click at [411, 1263] on li "14:00" at bounding box center [423, 1264] width 38 height 16
type input "[DATE] ١٤:٠٠"
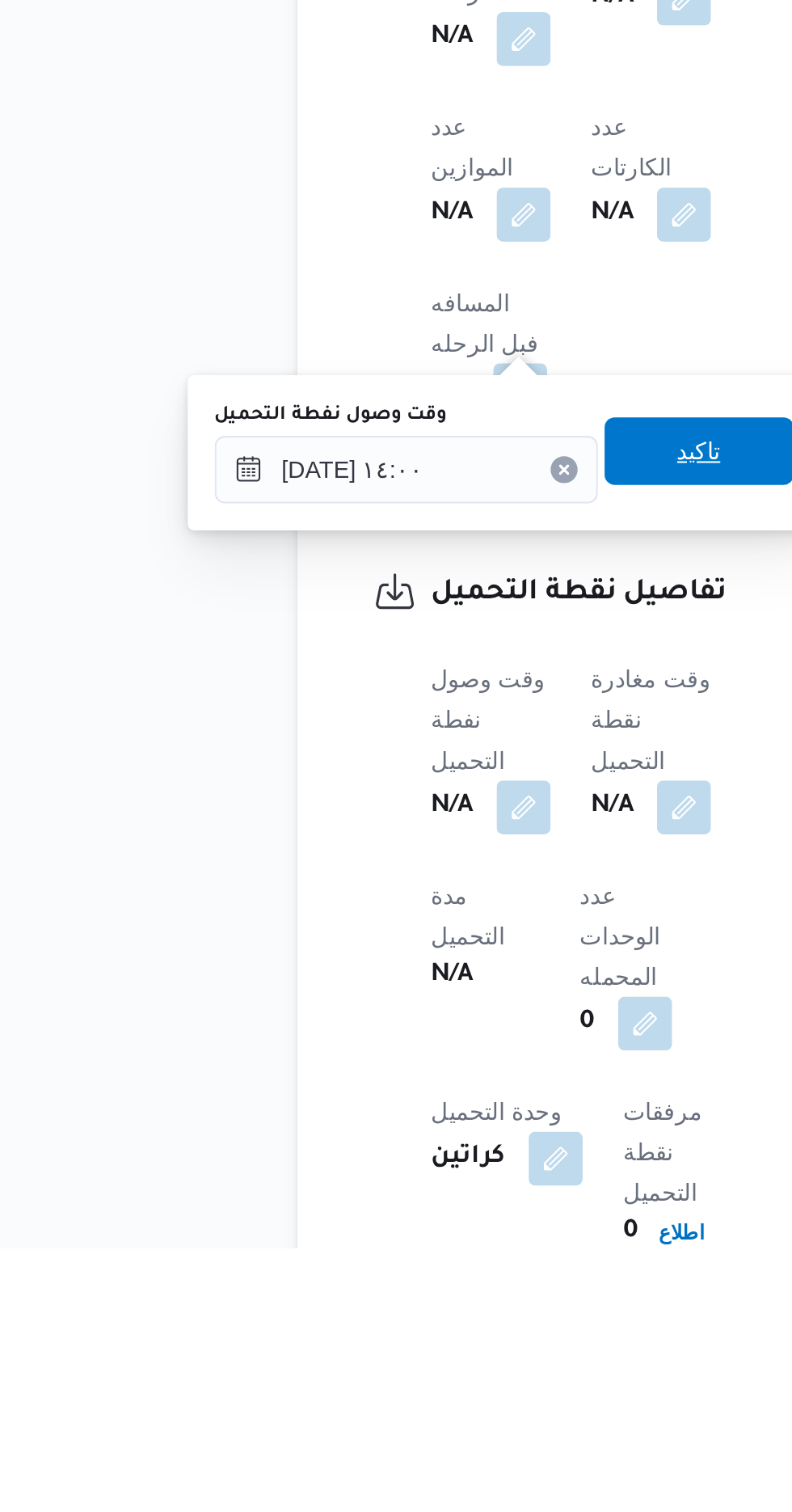
click at [411, 1128] on span "تاكيد" at bounding box center [402, 1130] width 21 height 19
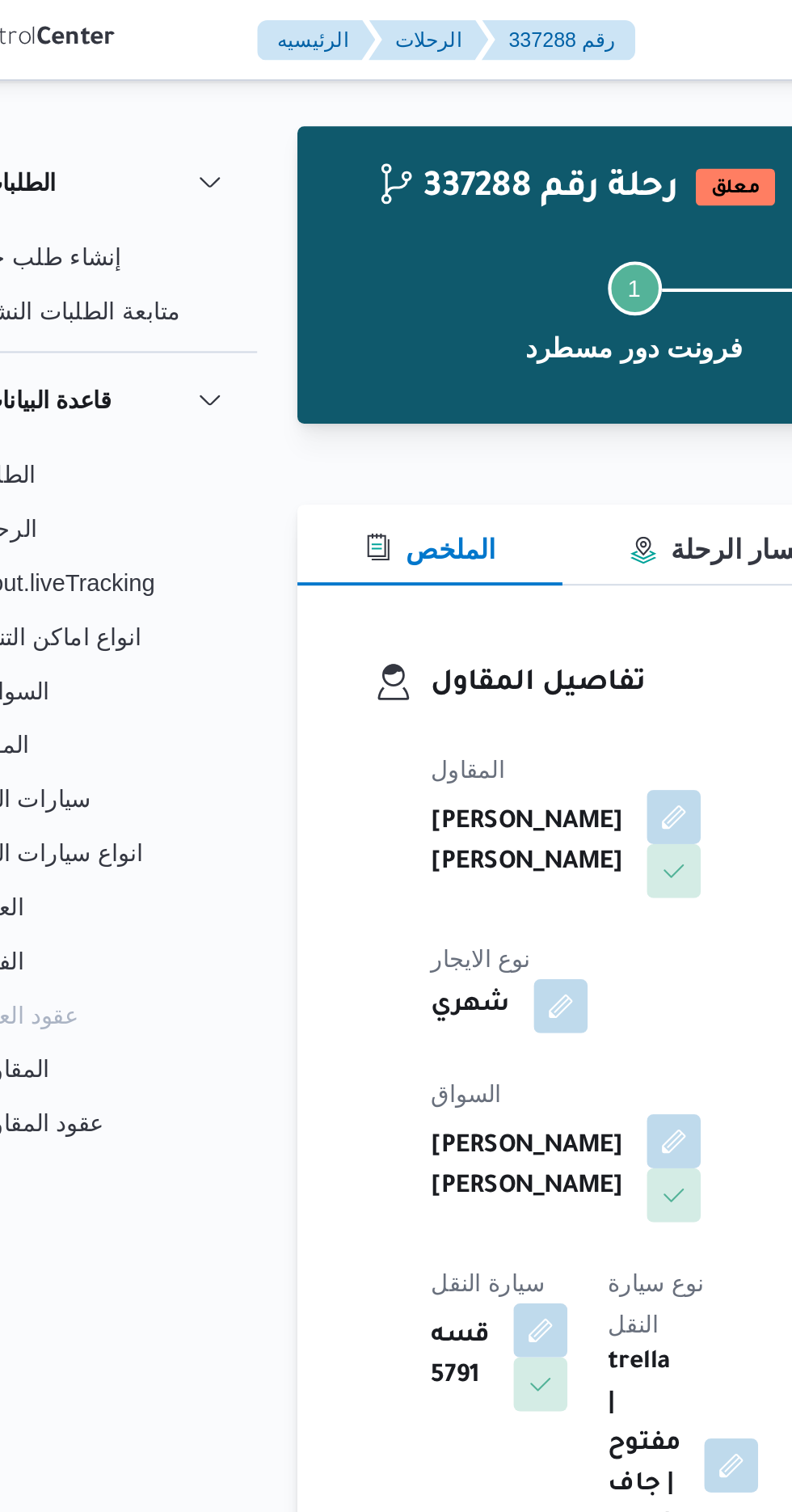
scroll to position [0, 0]
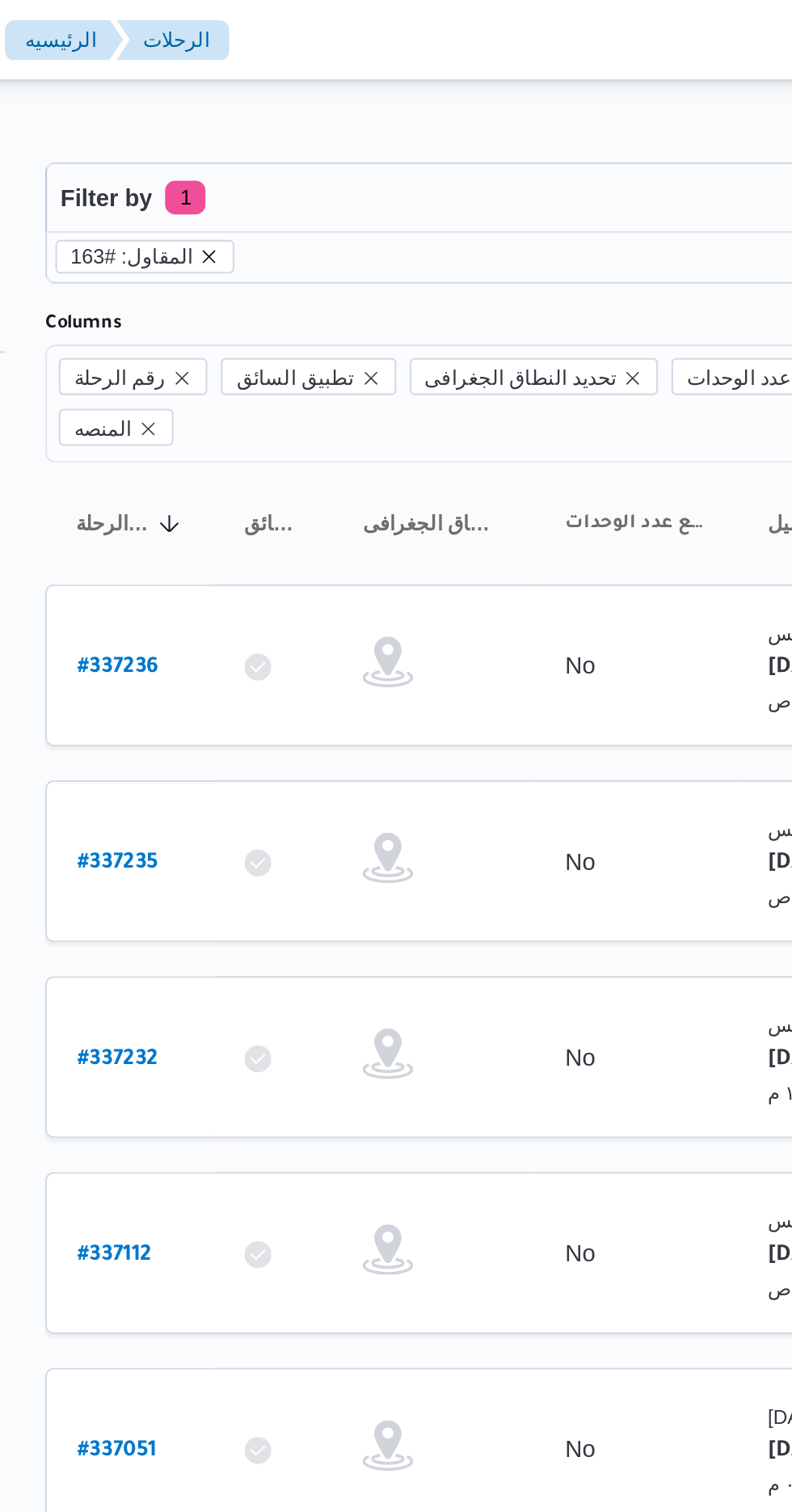
click at [284, 123] on icon "remove selected entity" at bounding box center [289, 123] width 10 height 10
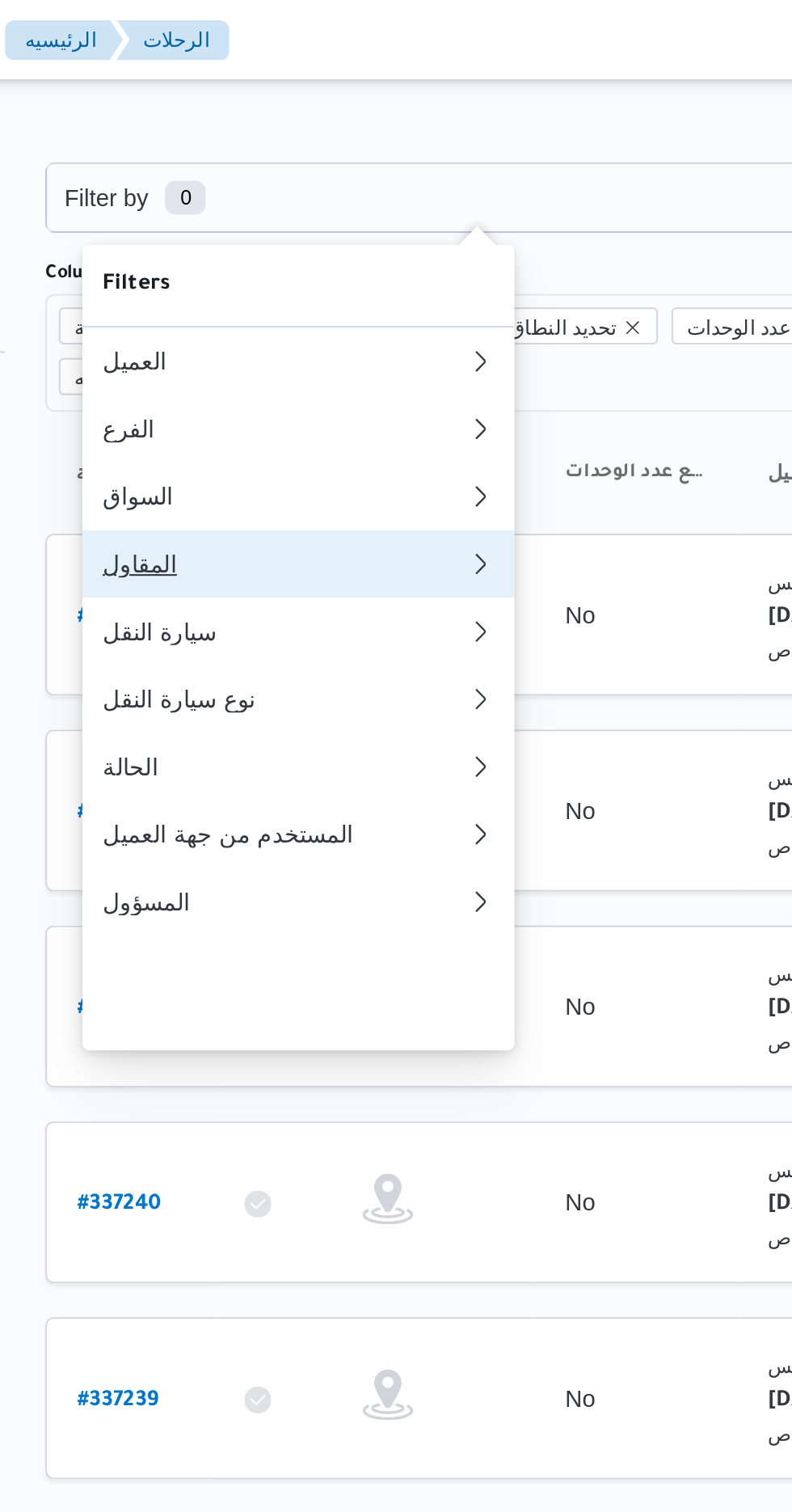
click at [258, 277] on div "المقاول" at bounding box center [321, 269] width 168 height 13
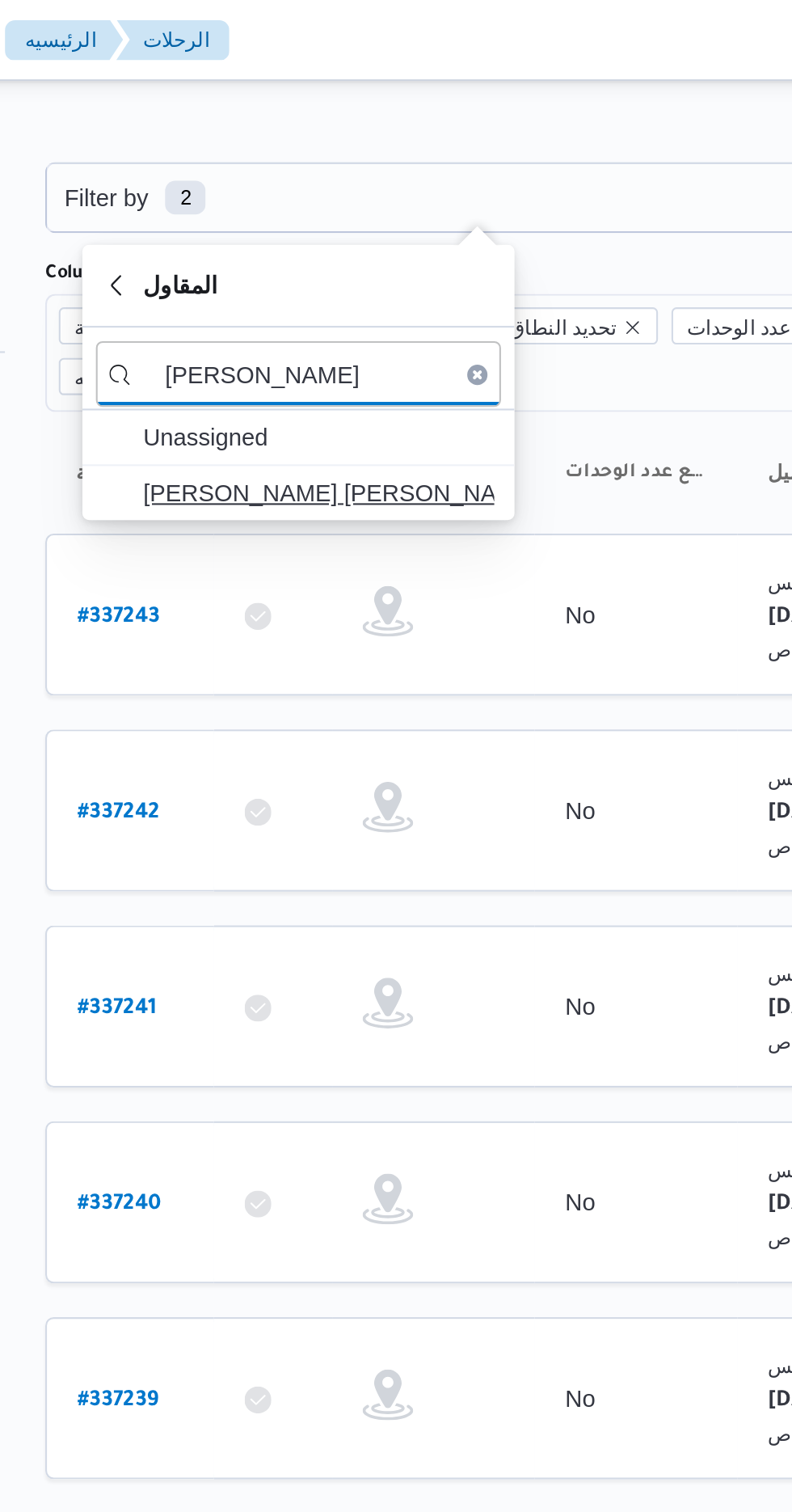
type input "[PERSON_NAME]"
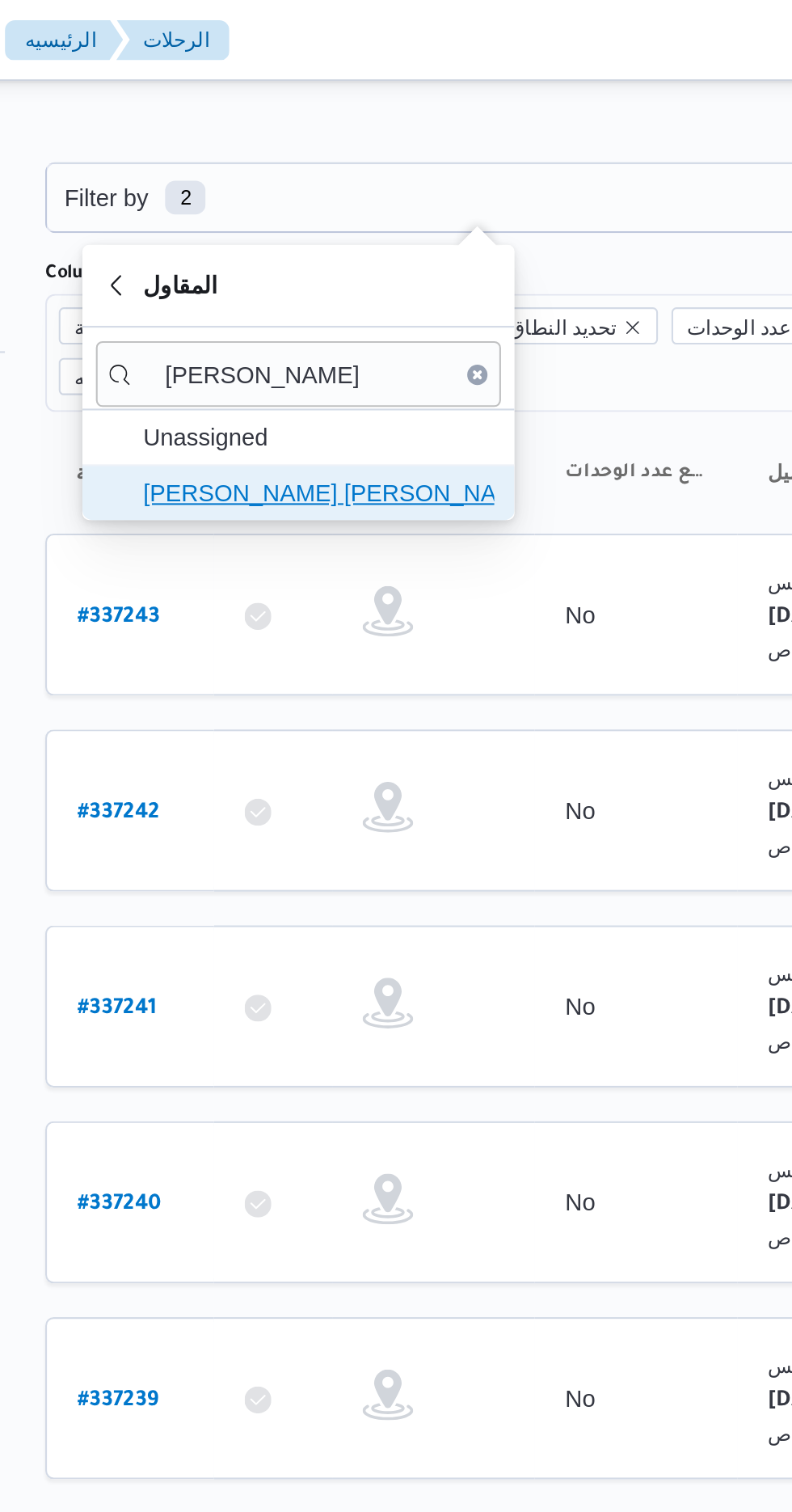
click at [289, 236] on span "[PERSON_NAME] [PERSON_NAME]" at bounding box center [341, 236] width 168 height 19
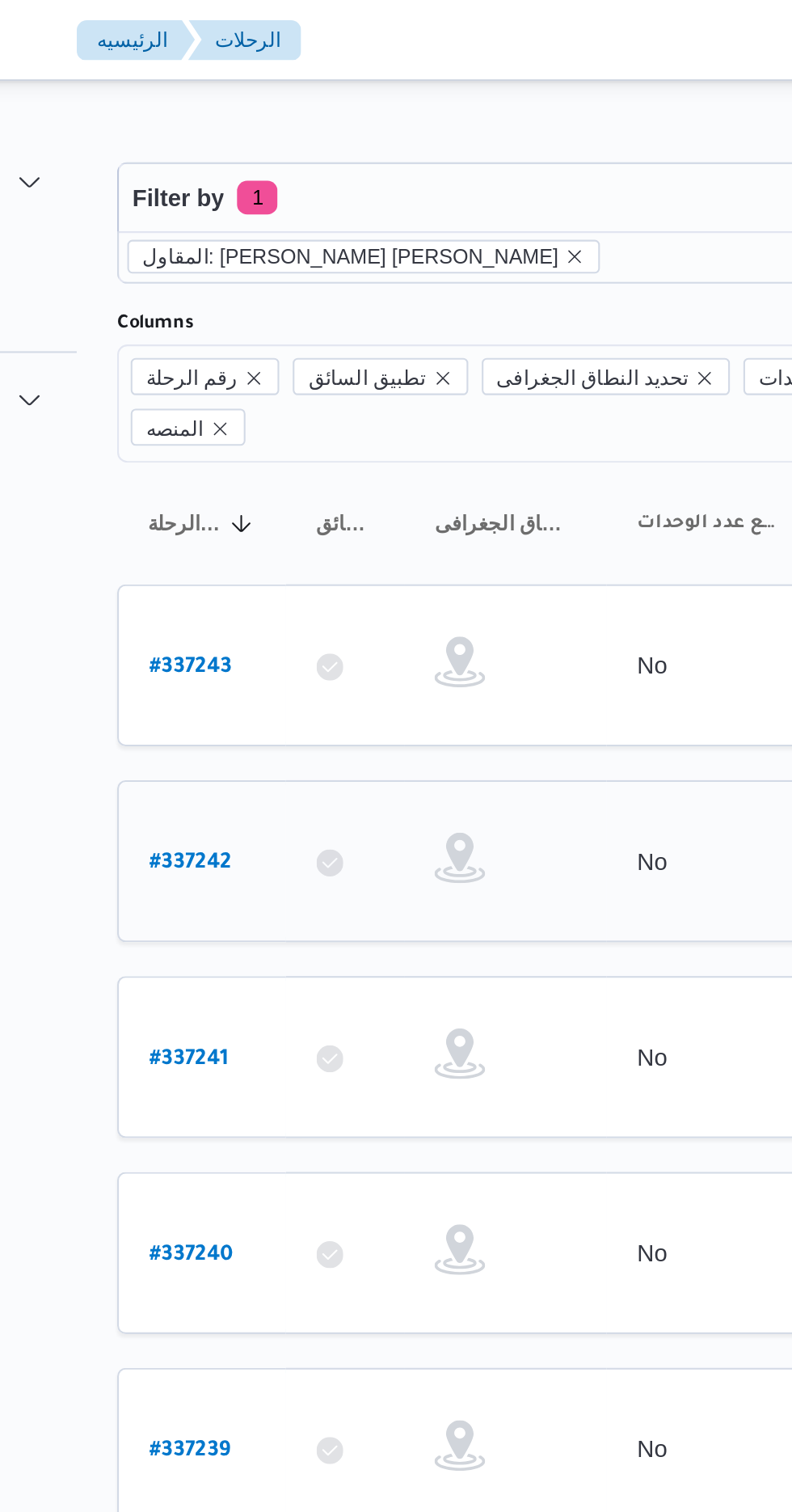
click at [240, 409] on b "# 337242" at bounding box center [245, 415] width 39 height 12
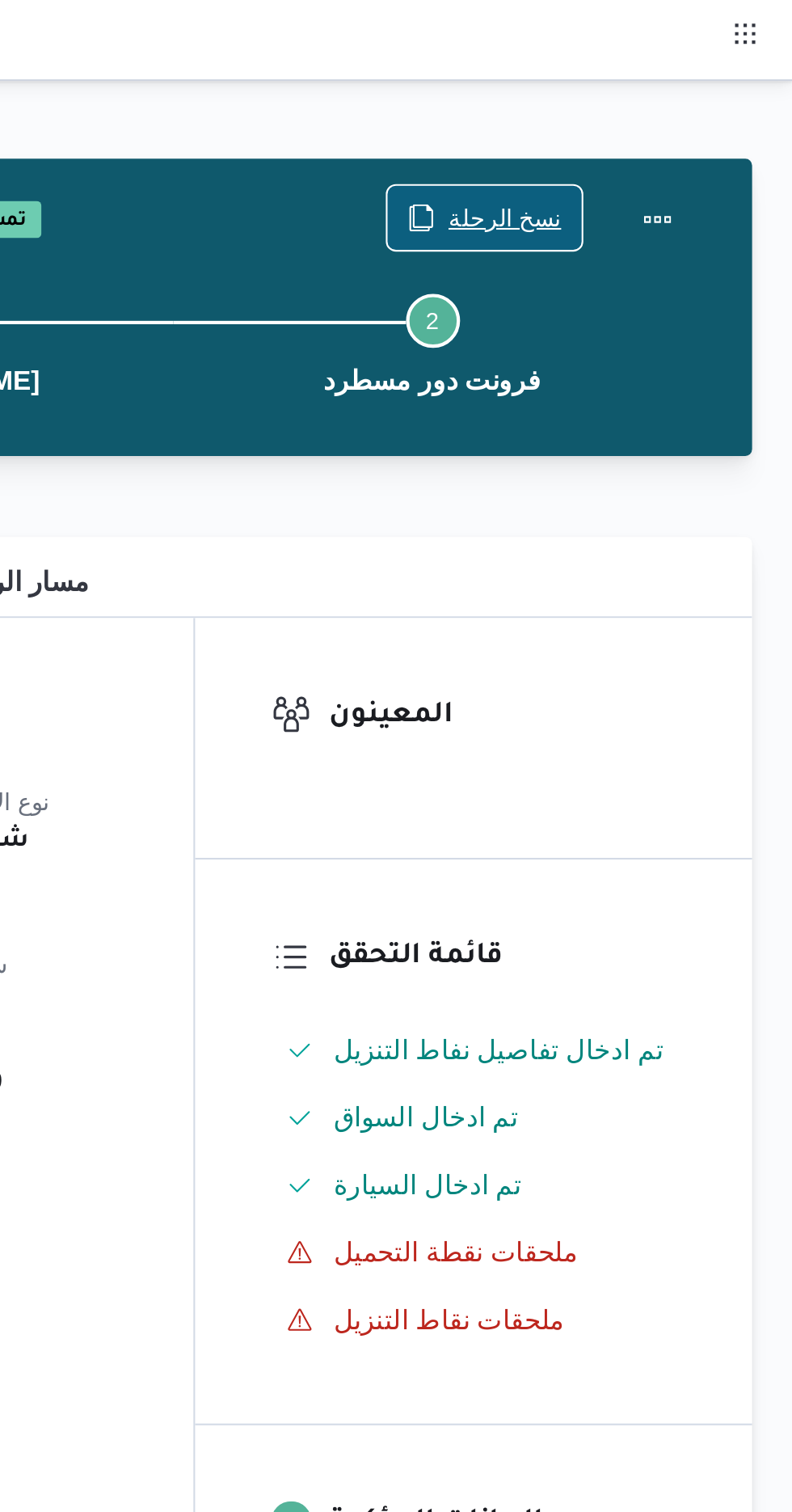
click at [644, 105] on span "نسخ الرحلة" at bounding box center [654, 104] width 54 height 19
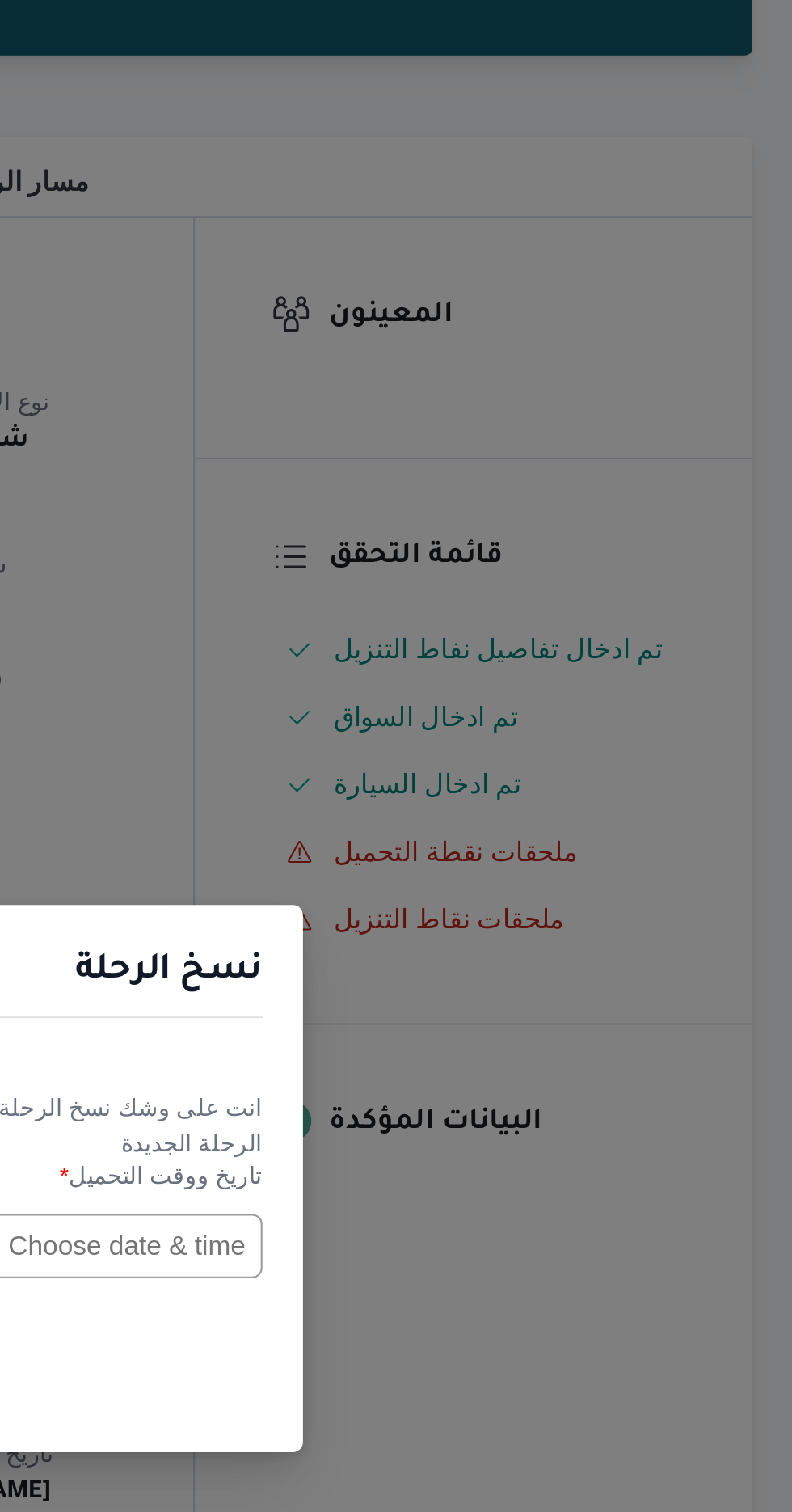
click at [467, 781] on input "text" at bounding box center [449, 788] width 178 height 31
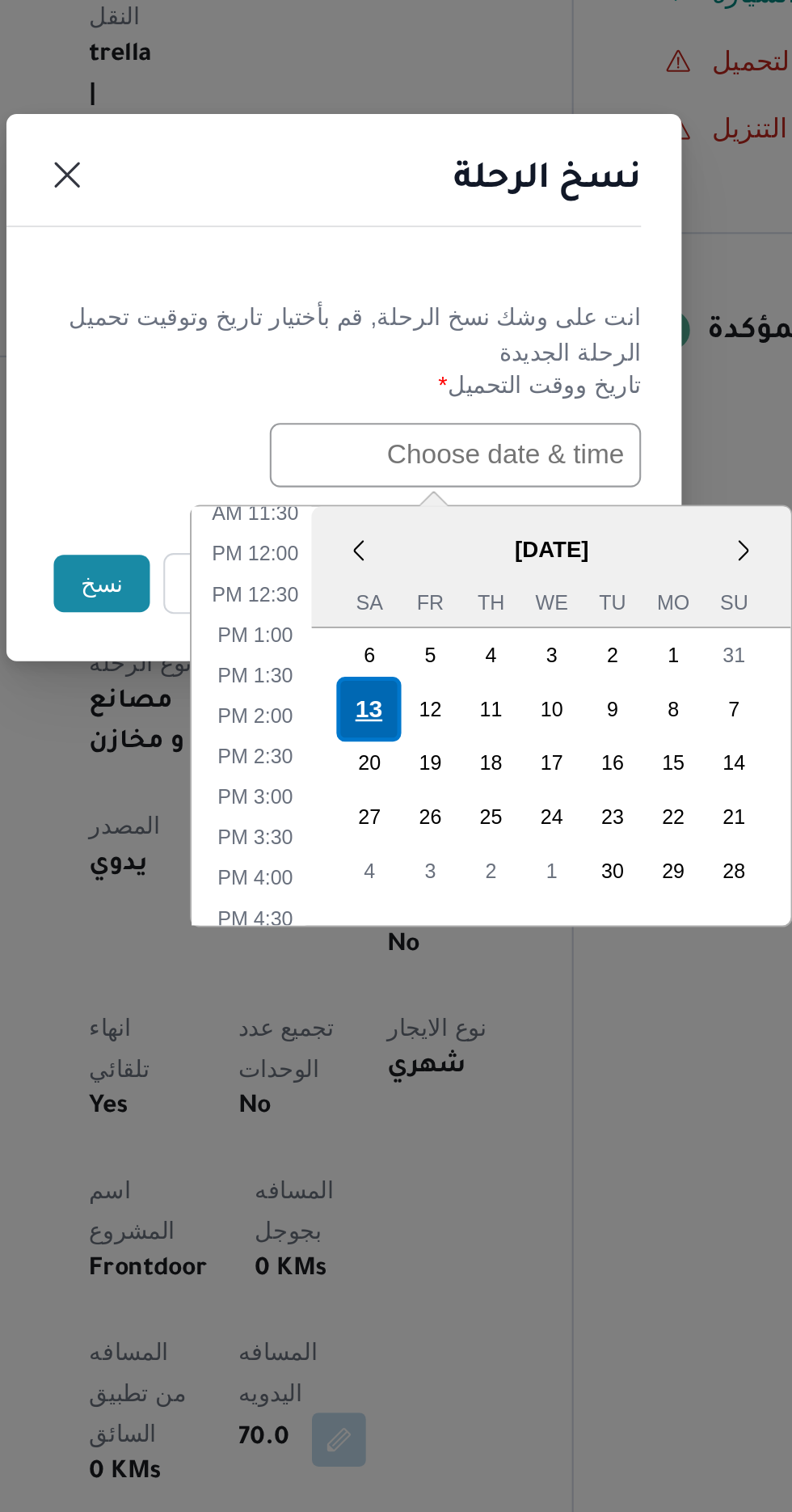
click at [403, 904] on div "13" at bounding box center [408, 909] width 31 height 31
type input "[DATE] 12:00AM"
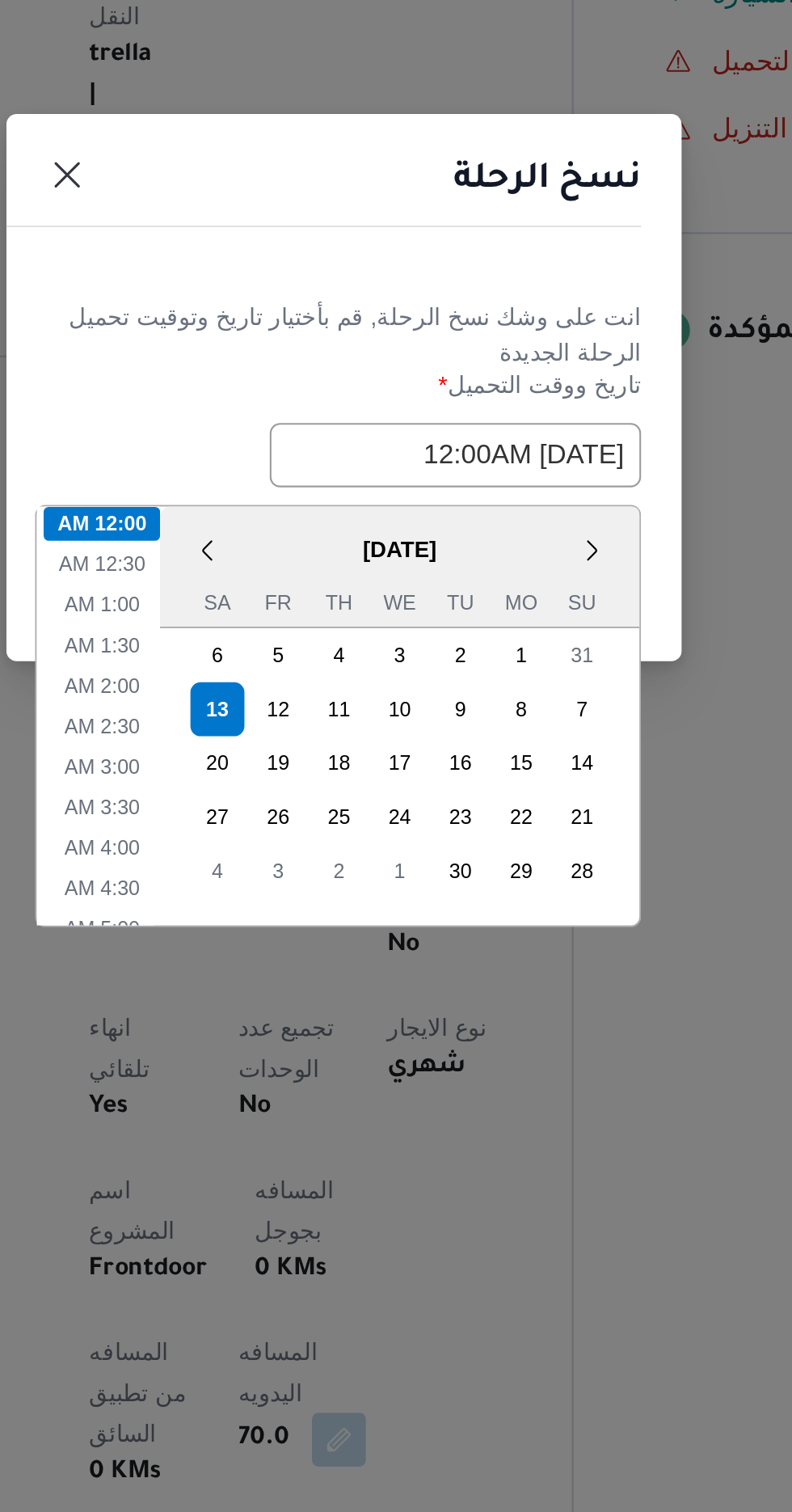
click at [375, 668] on header "نسخ الرحلة" at bounding box center [376, 662] width 323 height 35
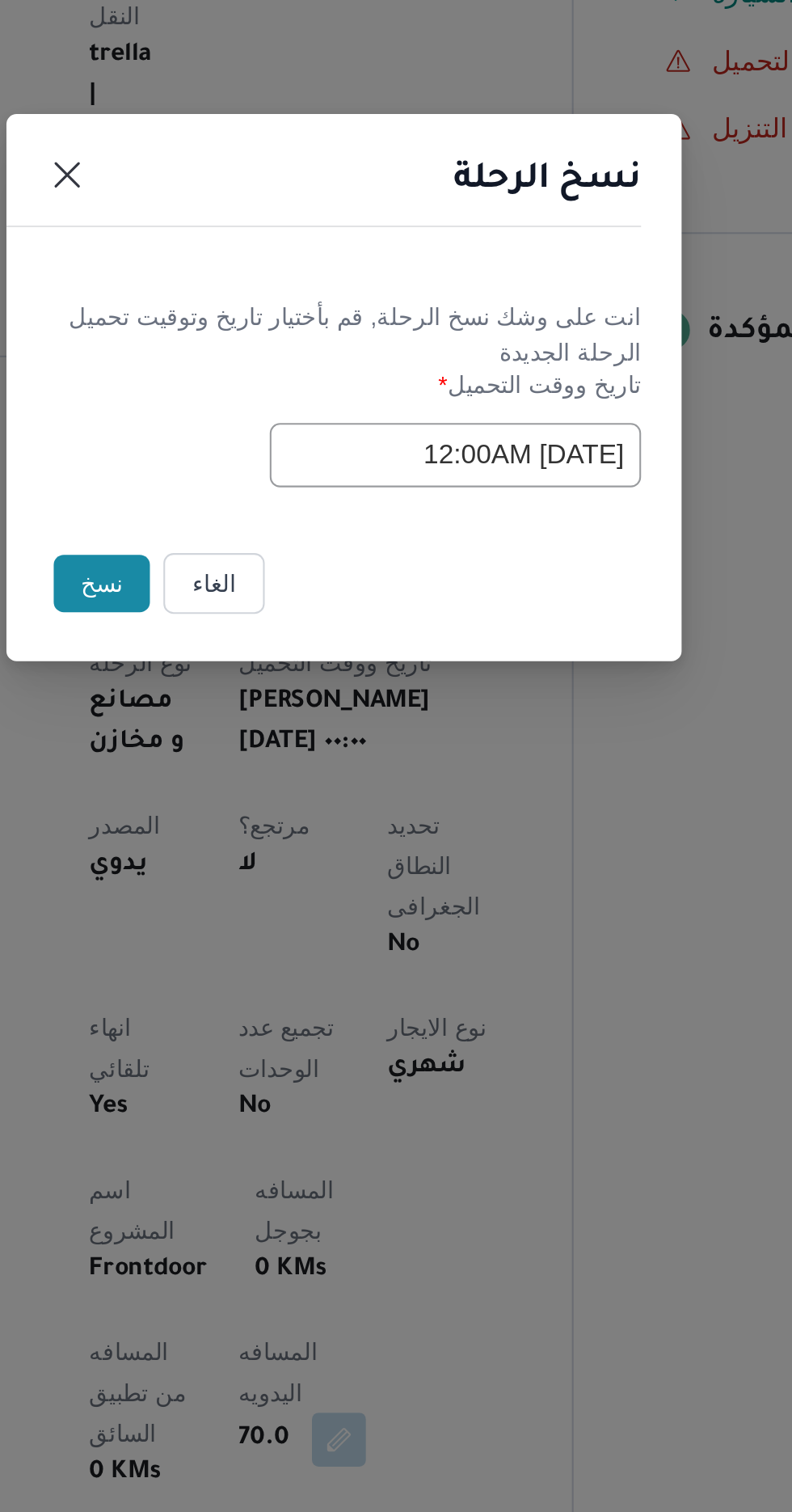
click at [273, 849] on button "نسخ" at bounding box center [280, 849] width 46 height 28
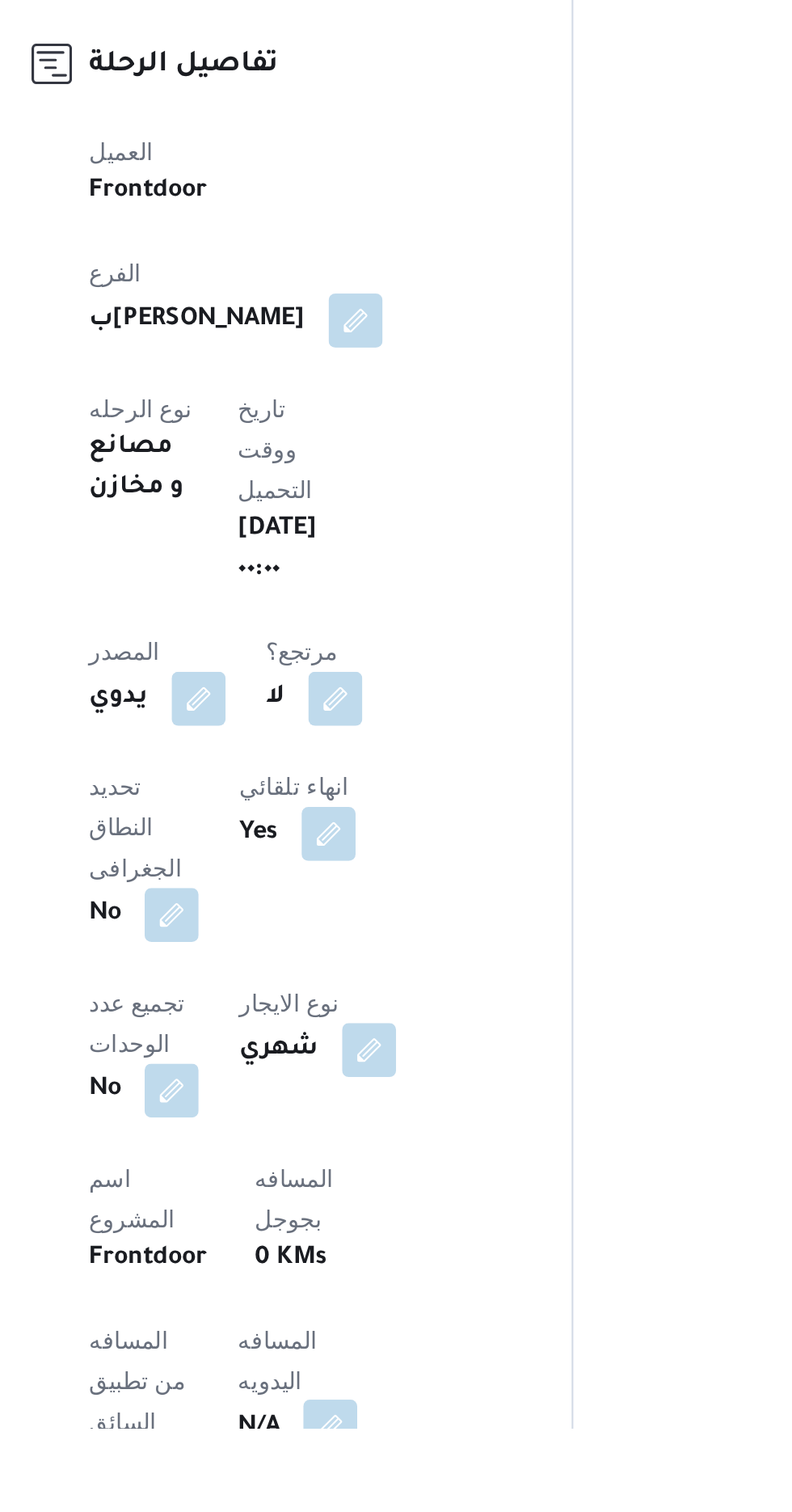
click at [377, 1499] on button "button" at bounding box center [389, 1511] width 26 height 26
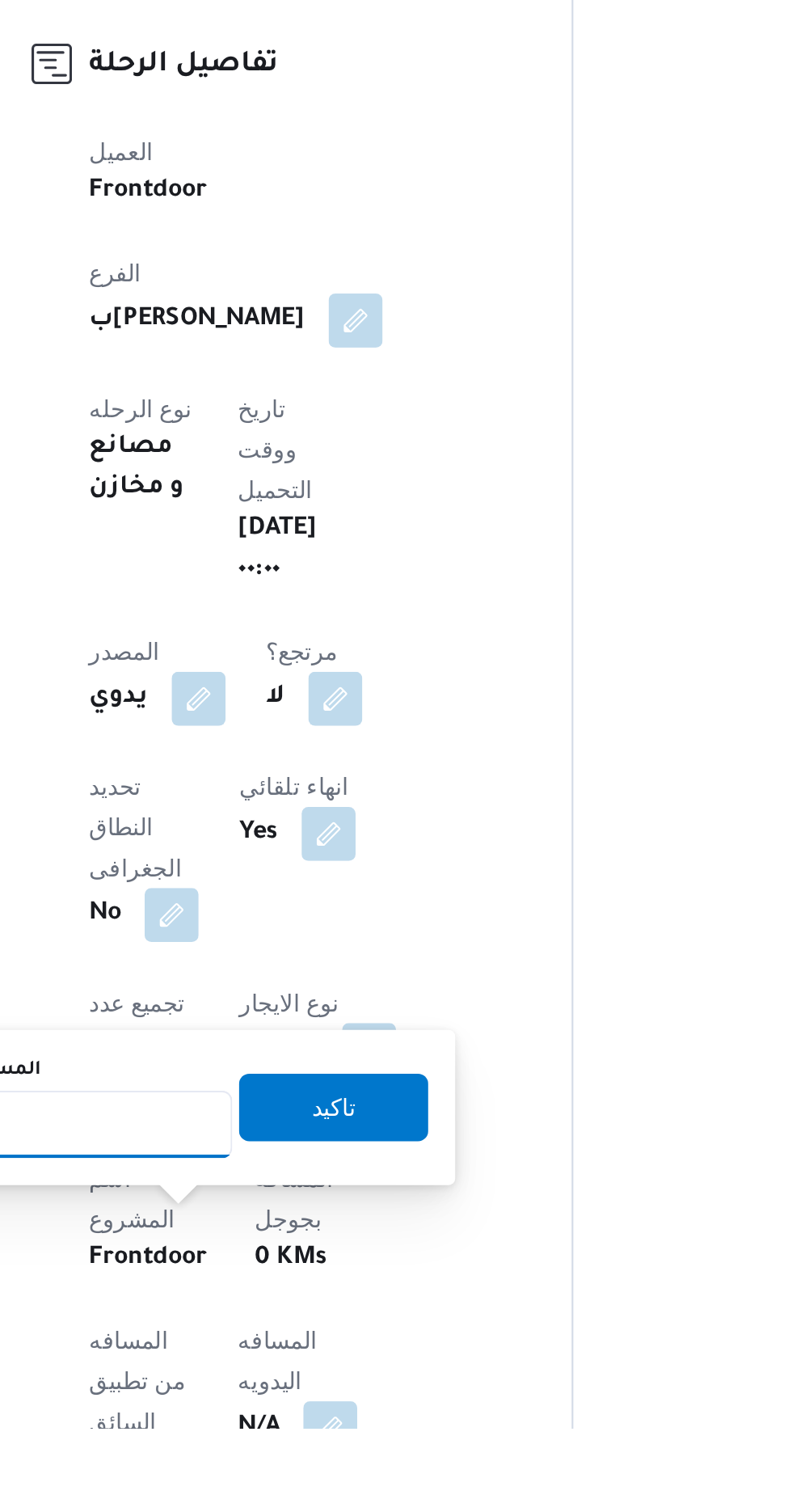
click at [278, 1368] on input "المسافه اليدويه" at bounding box center [262, 1367] width 161 height 33
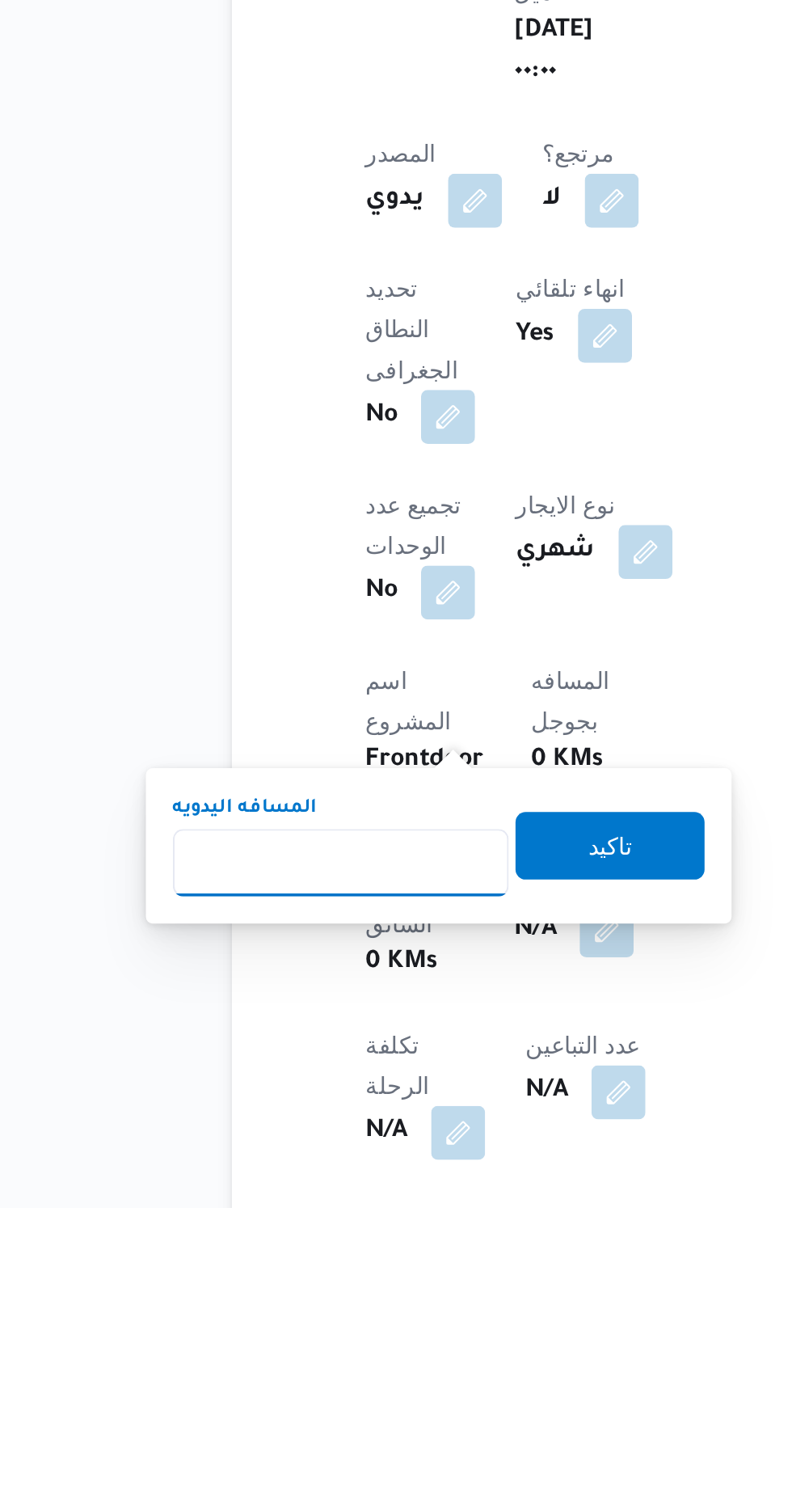
scroll to position [133, 0]
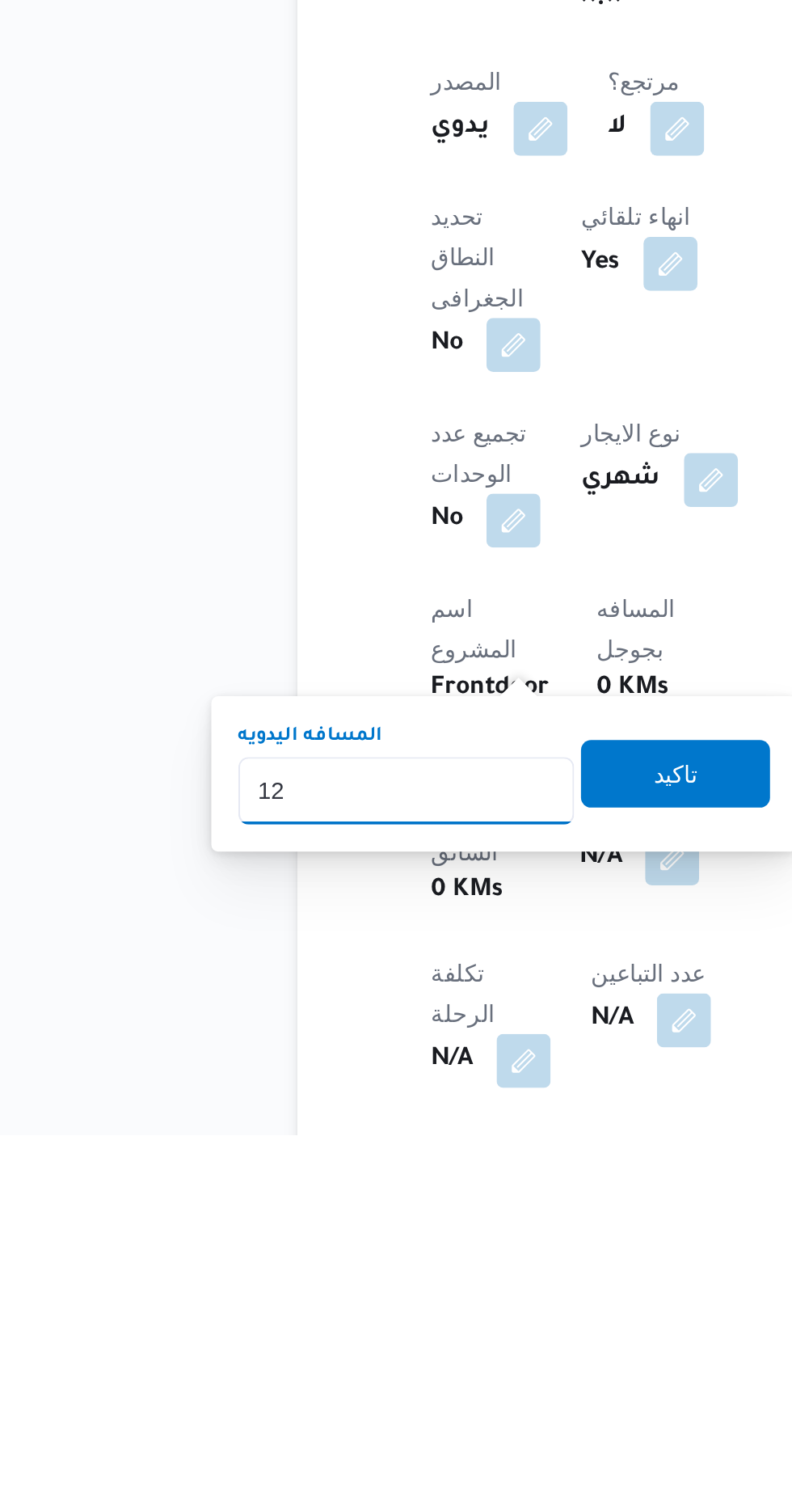
type input "120"
click at [399, 1336] on span "تاكيد" at bounding box center [391, 1337] width 21 height 19
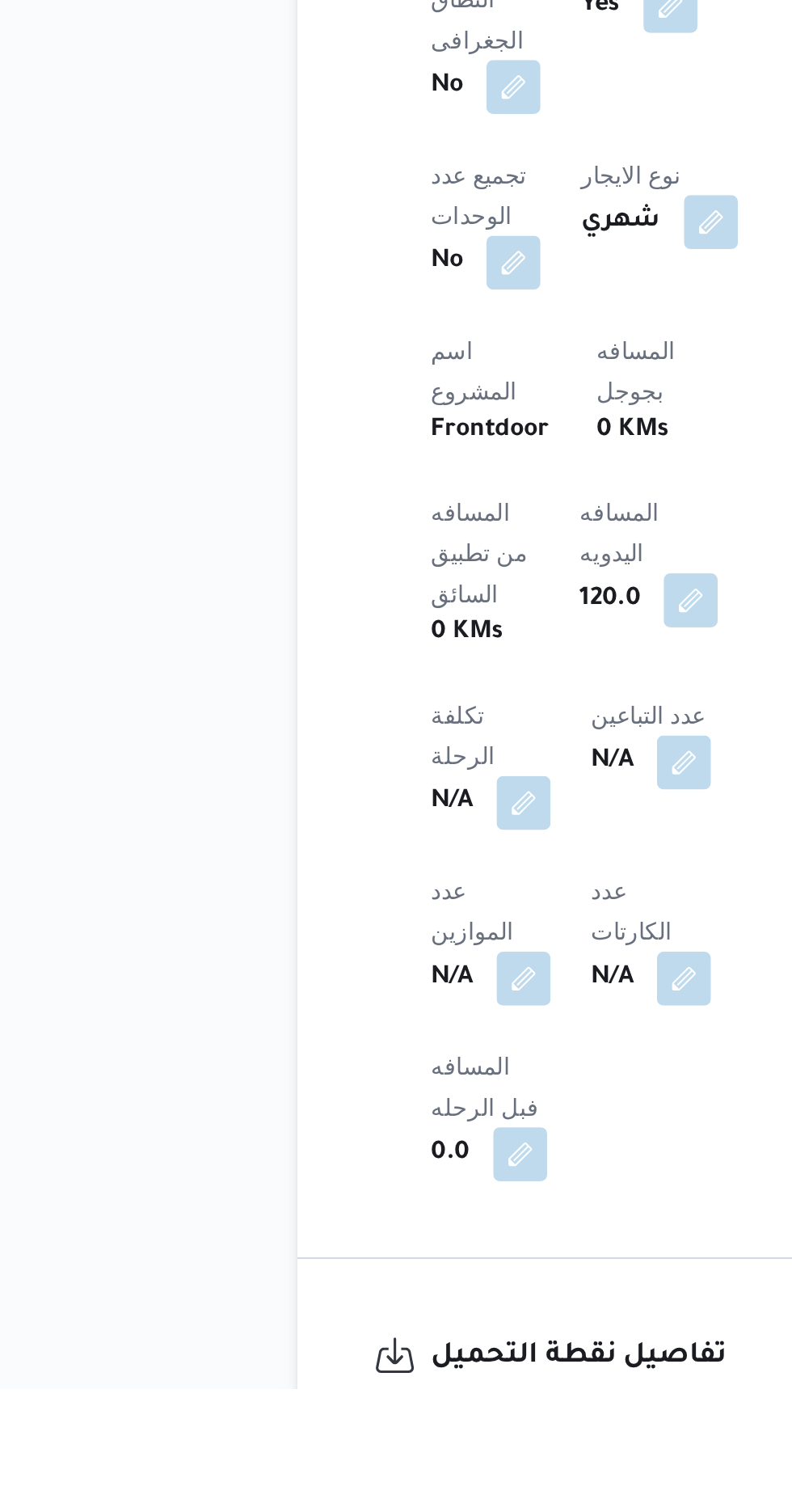
scroll to position [379, 0]
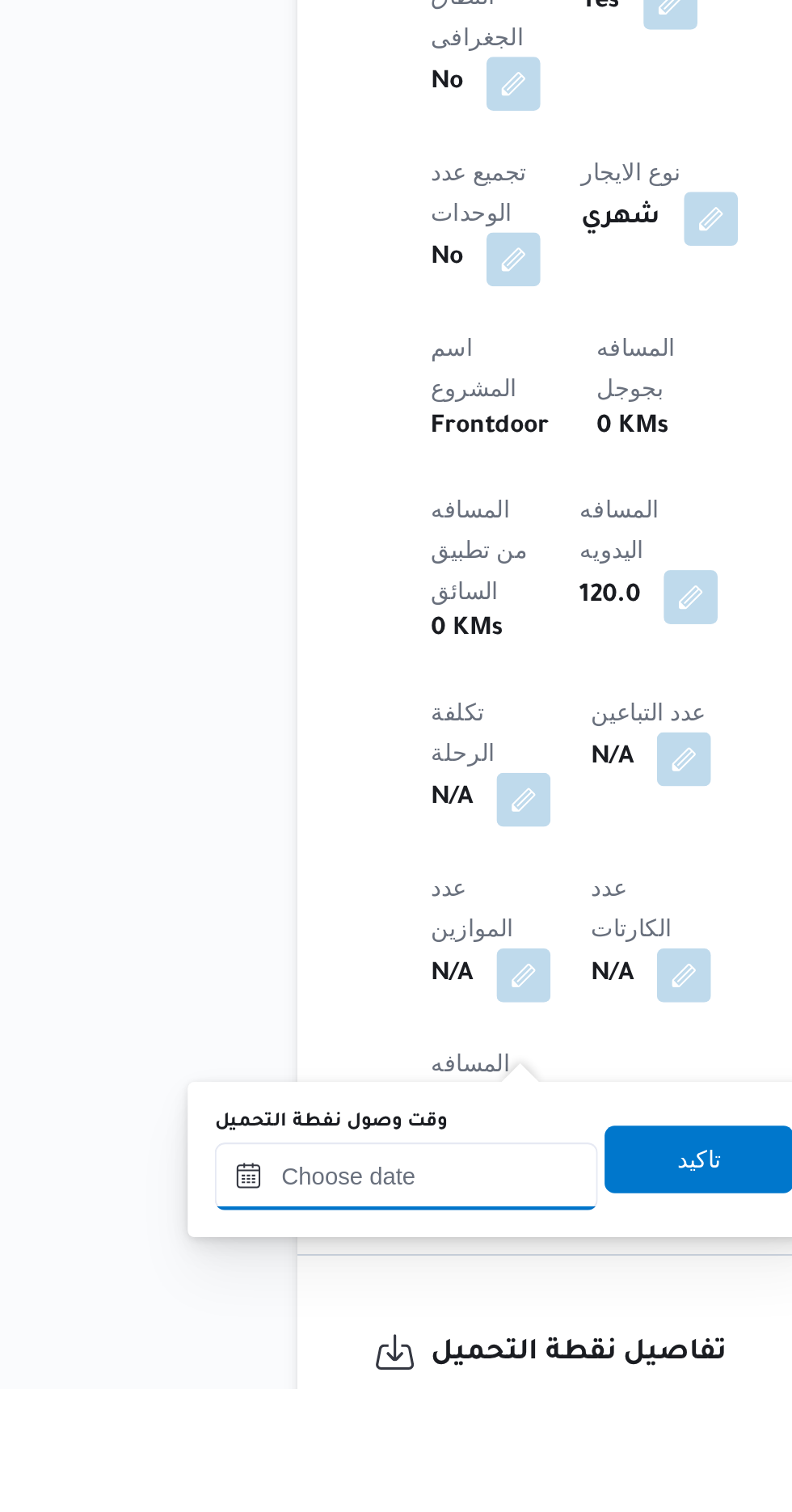
click at [292, 1397] on div at bounding box center [262, 1410] width 184 height 33
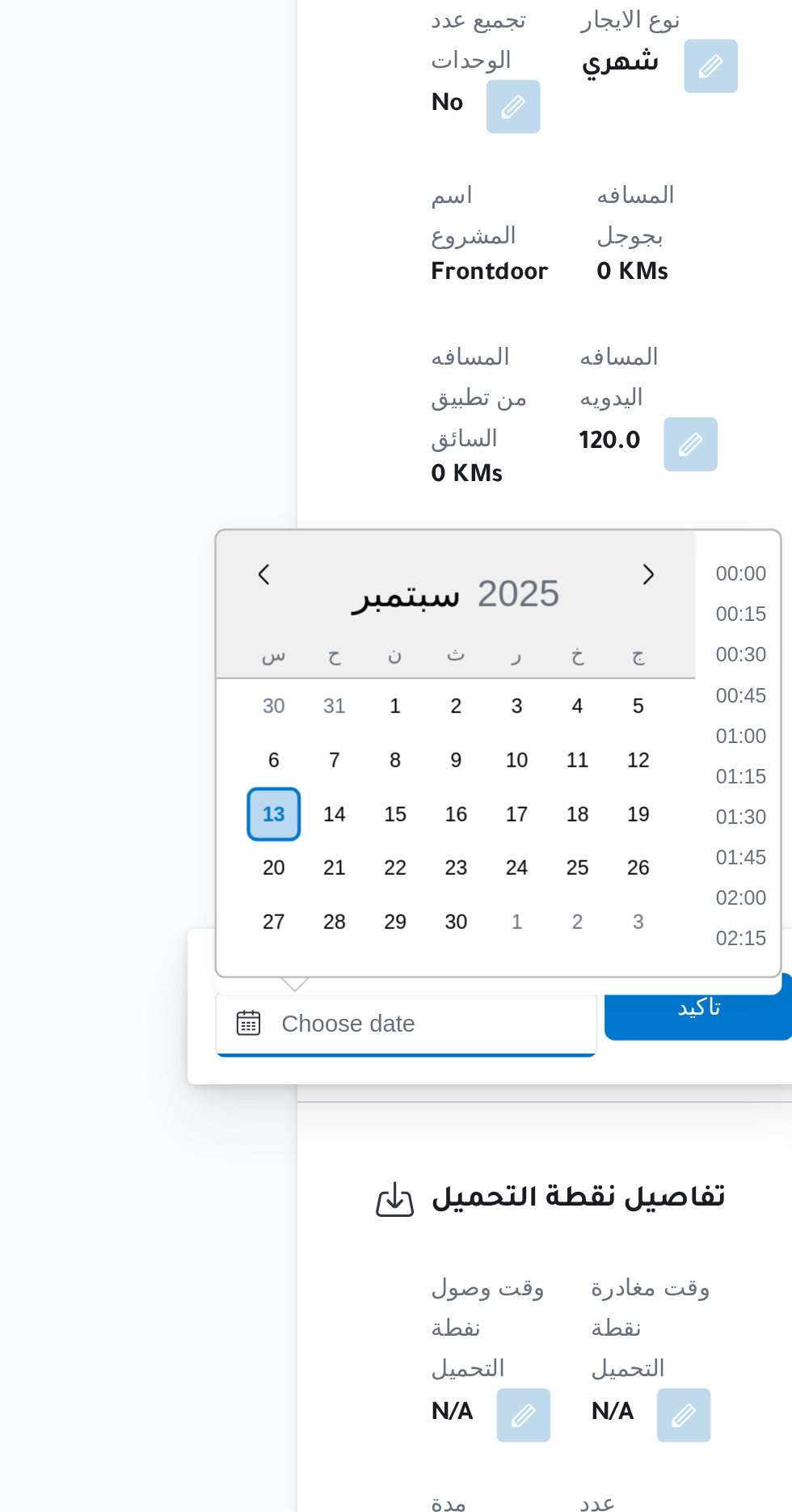
scroll to position [1007, 0]
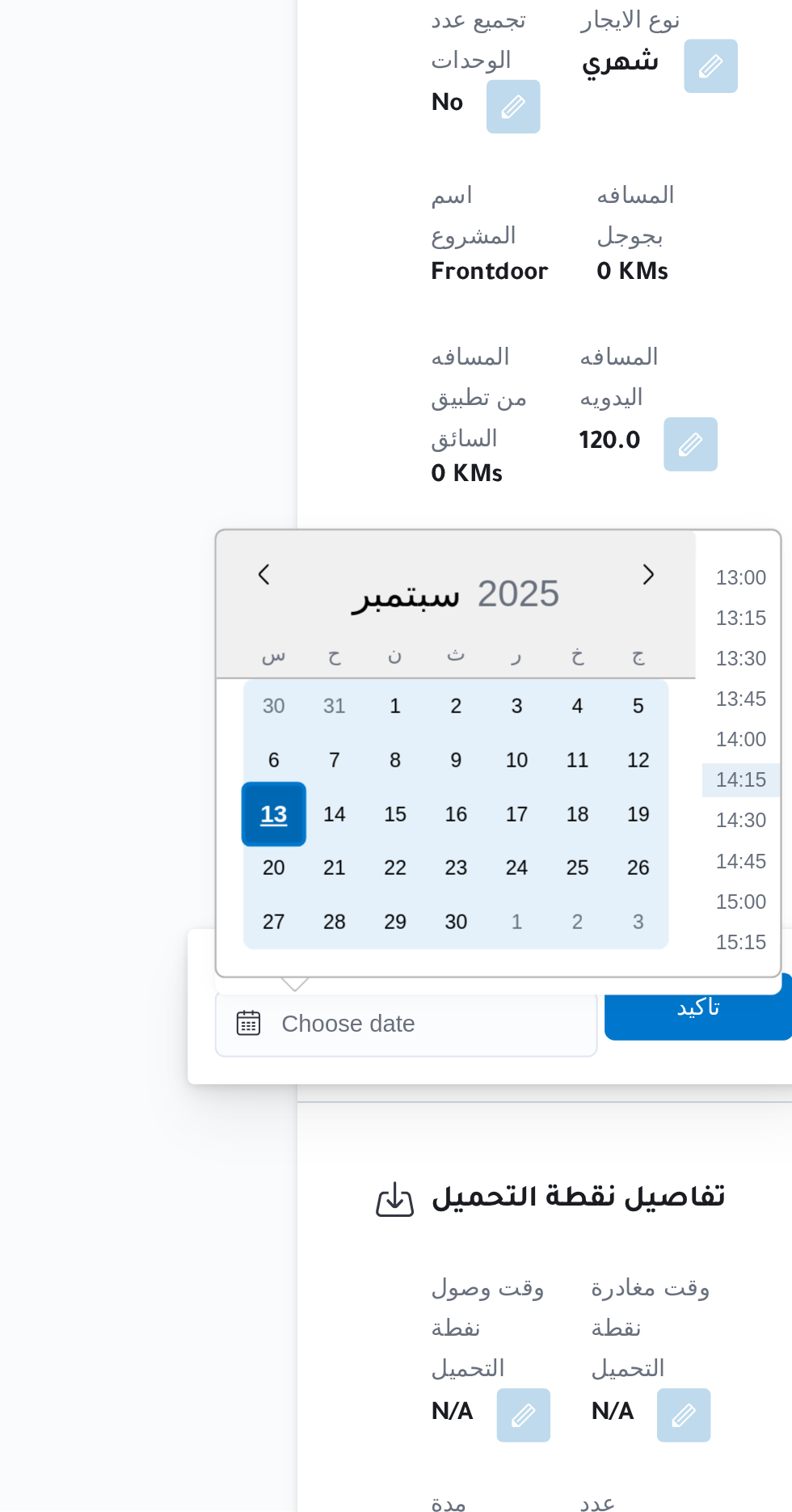
click at [195, 1178] on div "13" at bounding box center [198, 1178] width 31 height 31
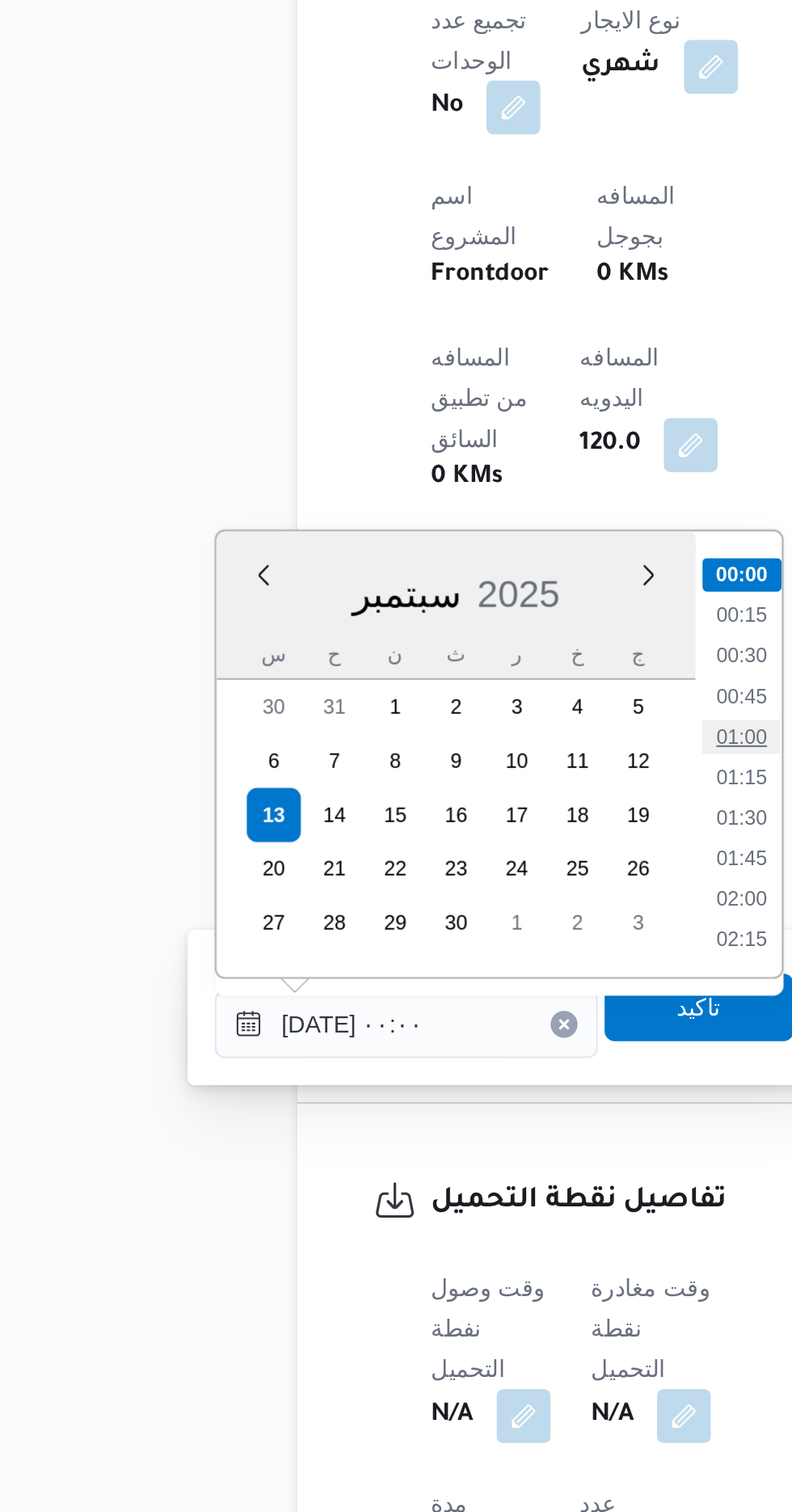
click at [414, 1135] on li "01:00" at bounding box center [423, 1140] width 38 height 16
type input "[DATE] ٠١:٠٠"
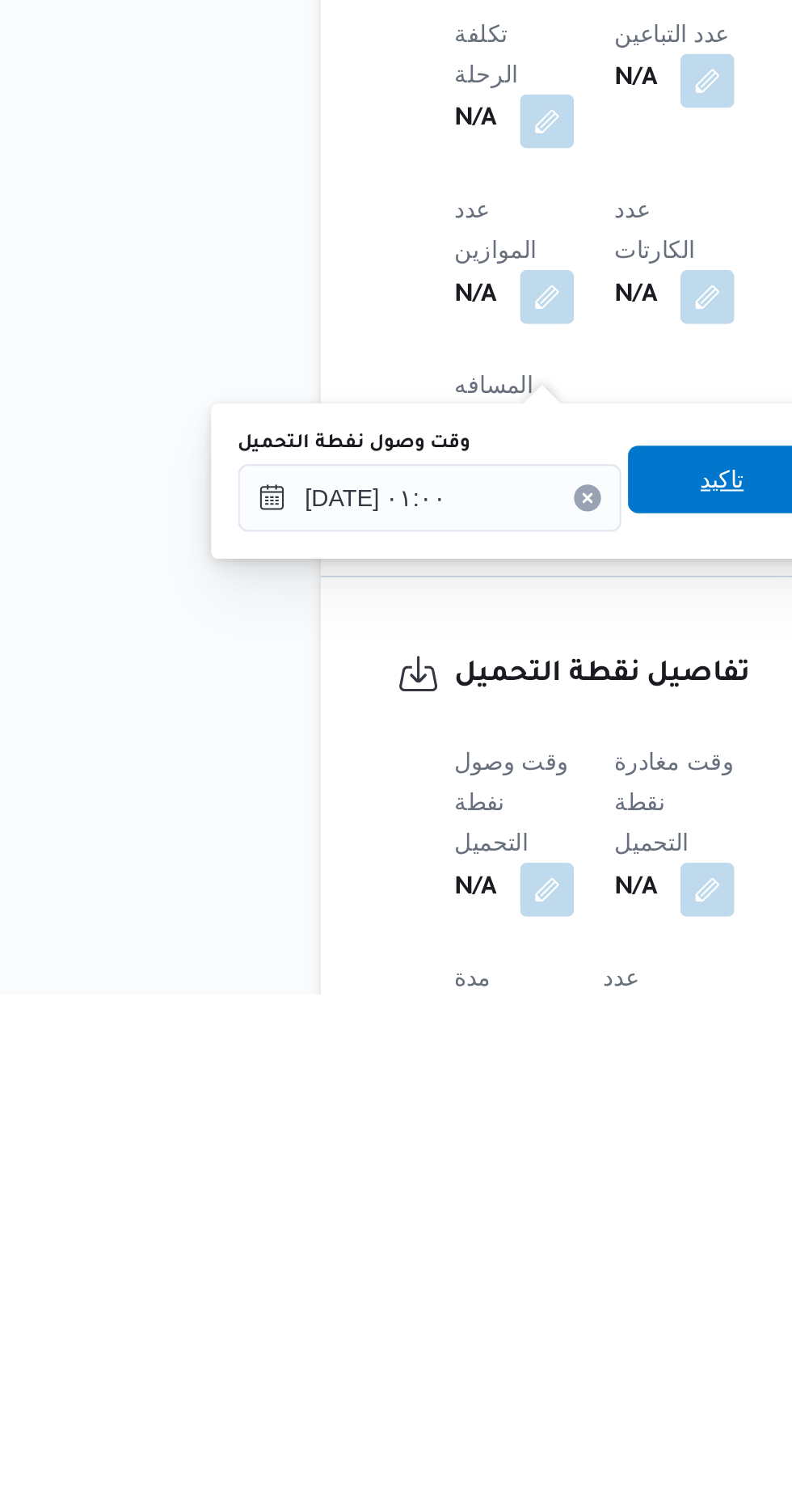
click at [413, 1267] on span "تاكيد" at bounding box center [402, 1265] width 21 height 19
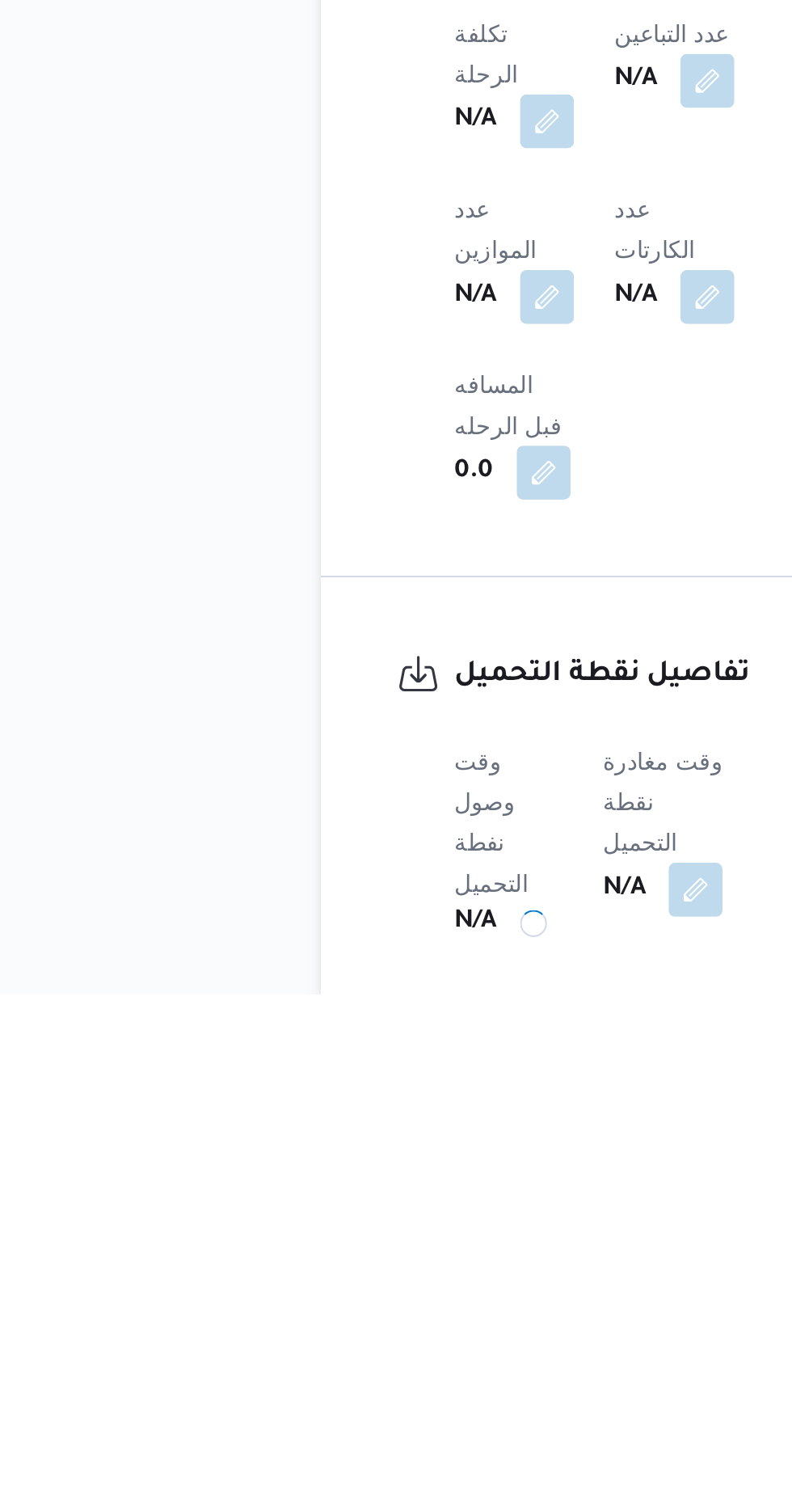
scroll to position [515, 0]
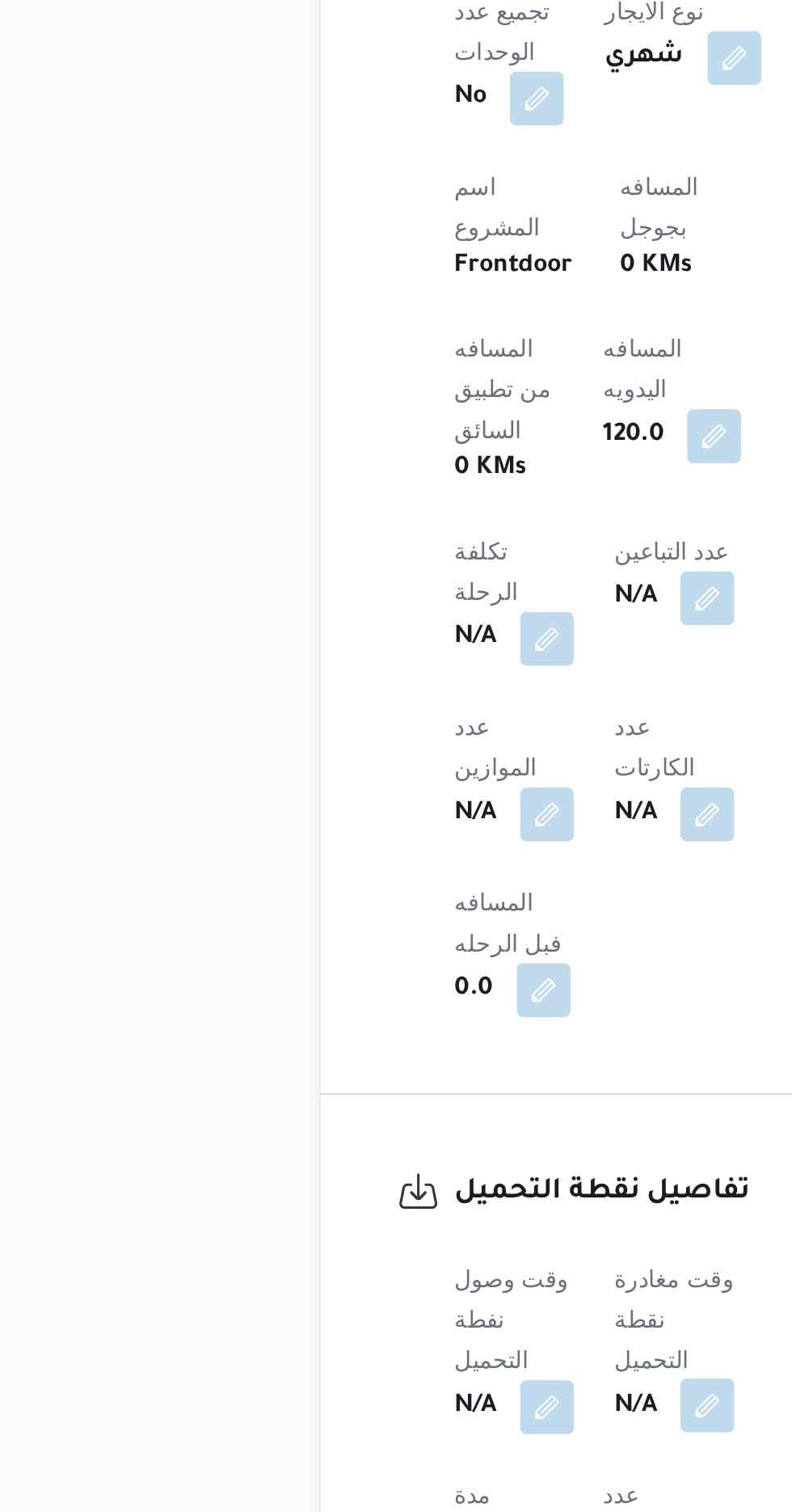
click at [393, 1448] on button "button" at bounding box center [395, 1461] width 26 height 26
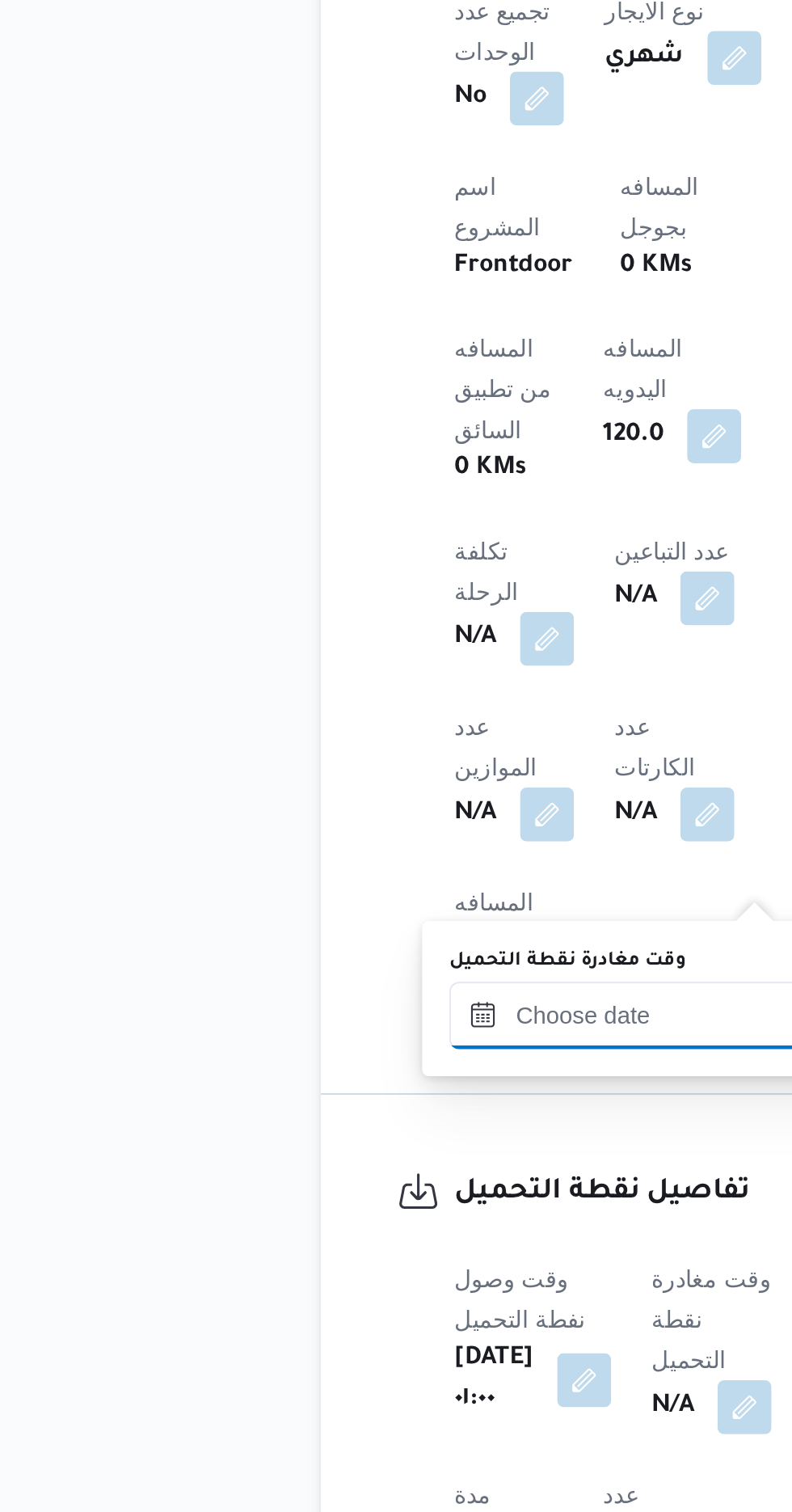
click at [359, 1270] on input "وقت مغادرة نقطة التحميل" at bounding box center [363, 1274] width 184 height 33
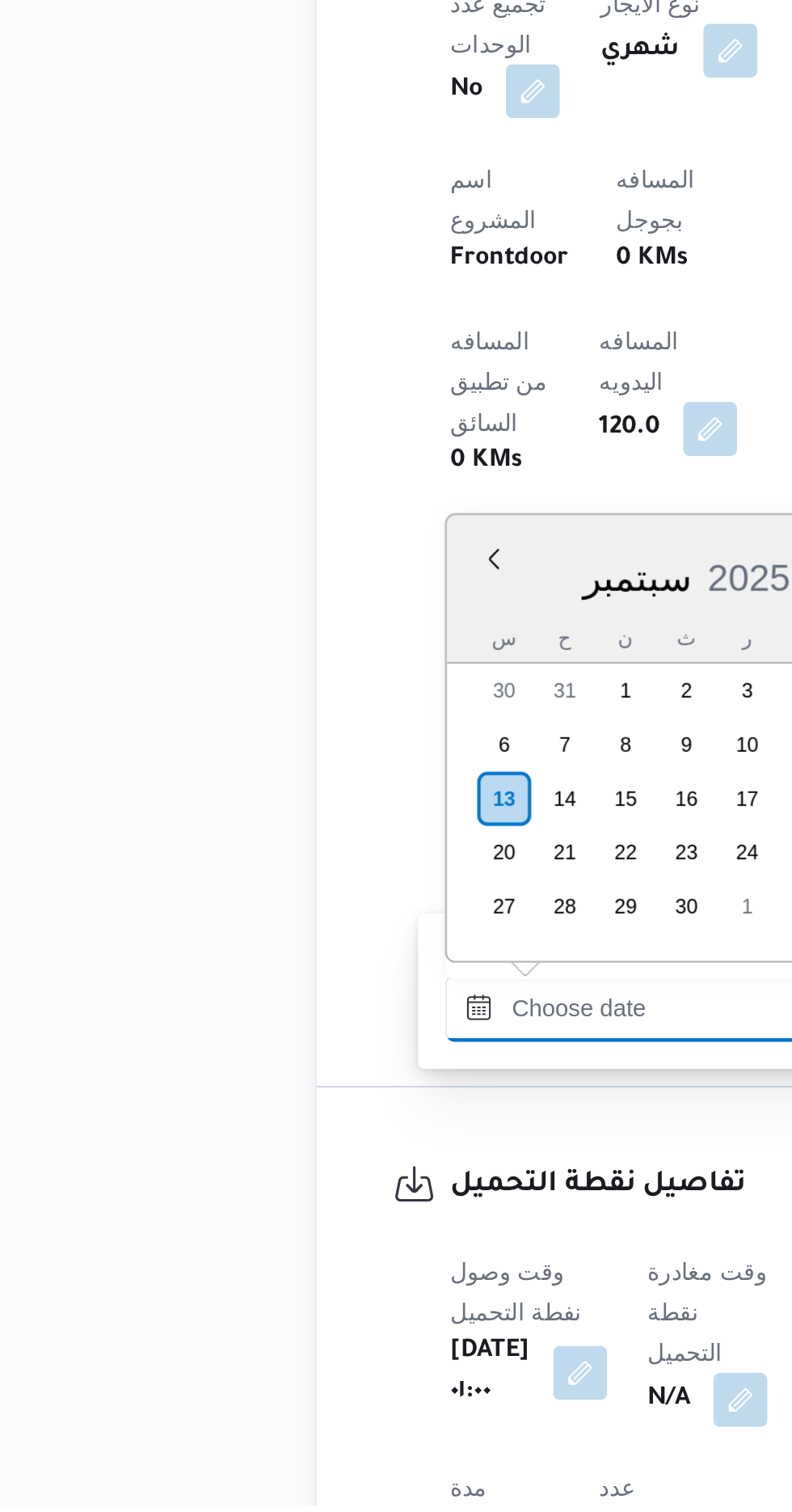
scroll to position [1007, 0]
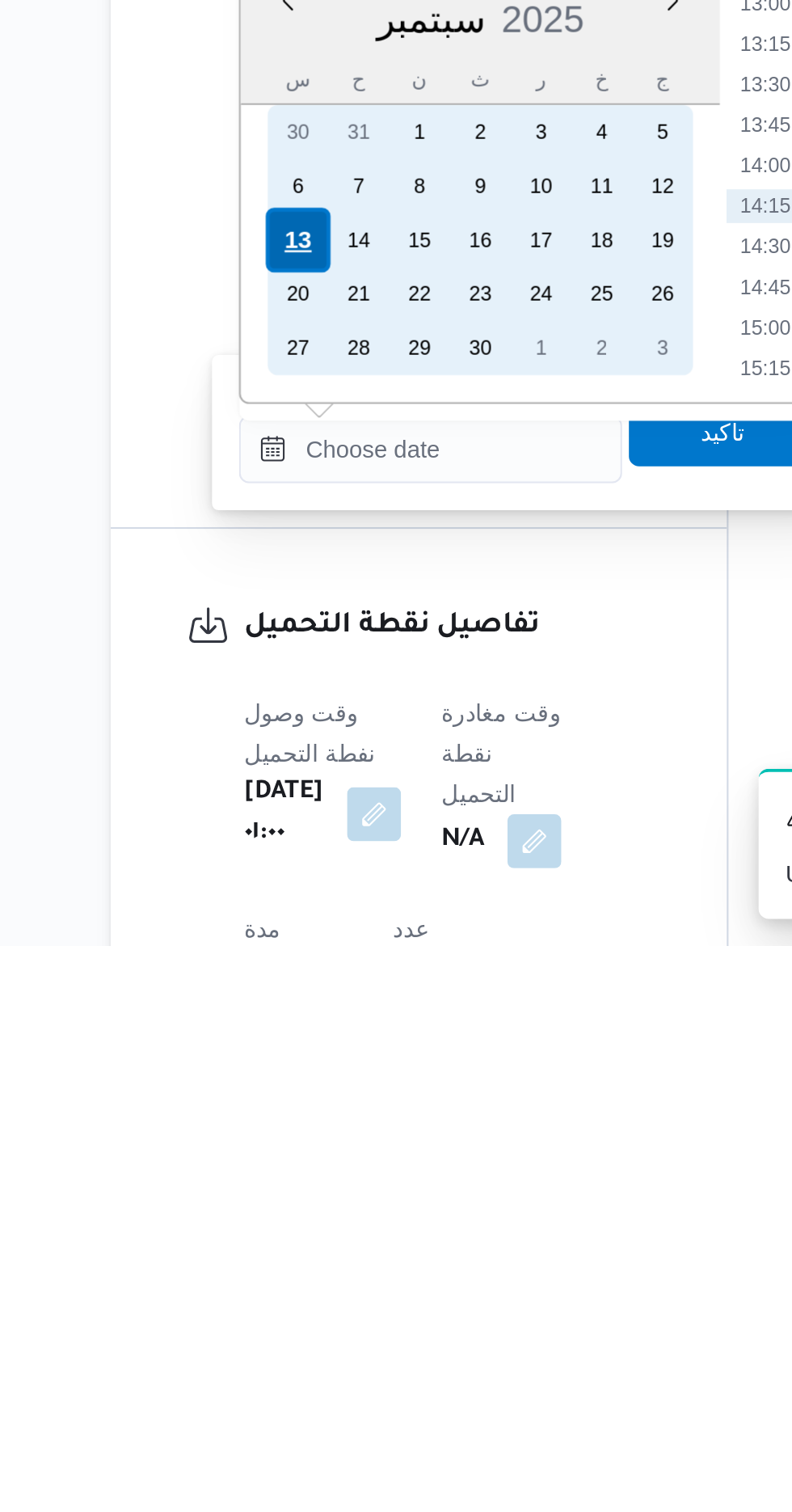
click at [292, 1174] on div "13" at bounding box center [299, 1173] width 31 height 31
type input "[DATE] ٠٠:٠٠"
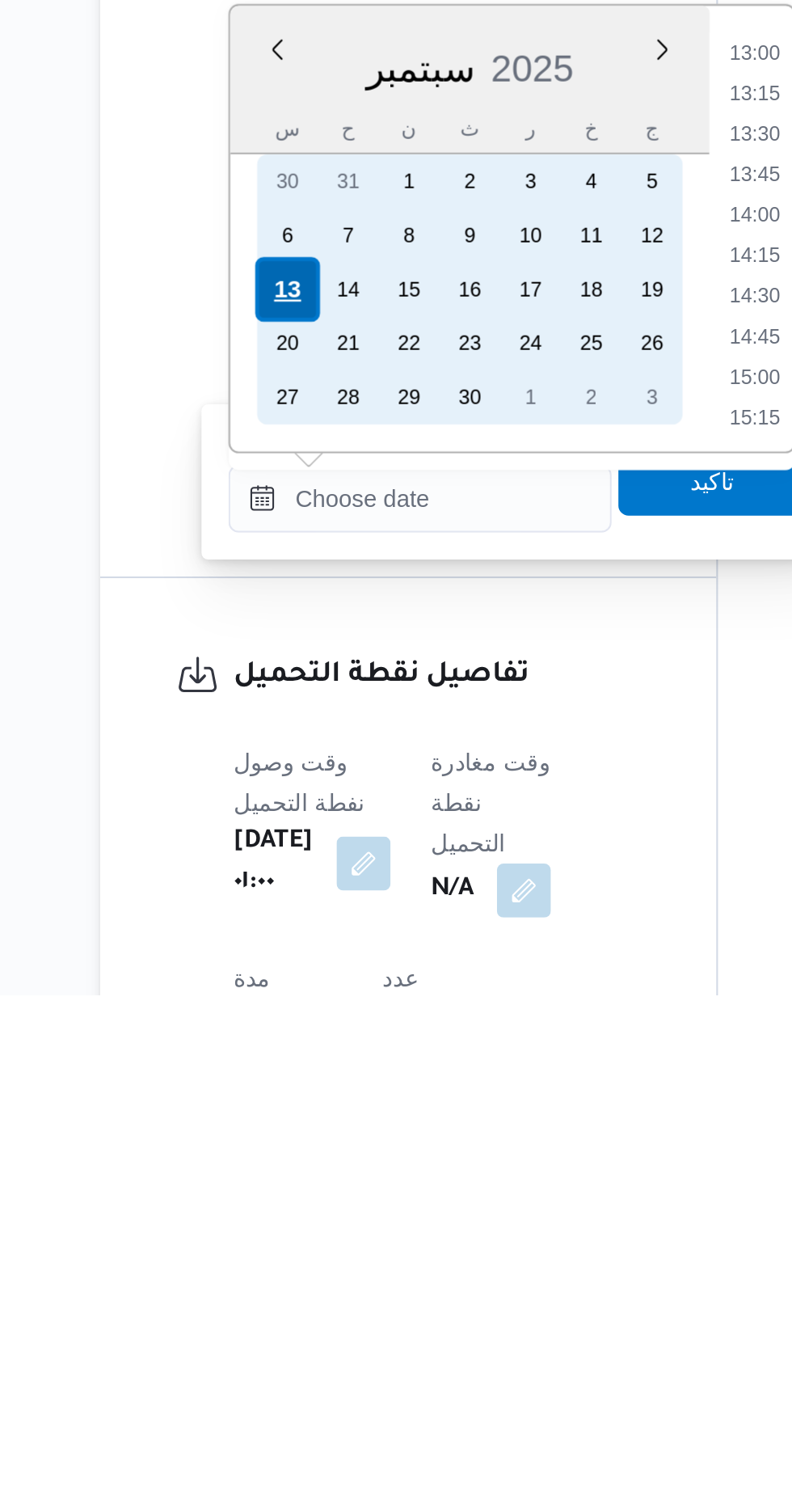
scroll to position [515, 0]
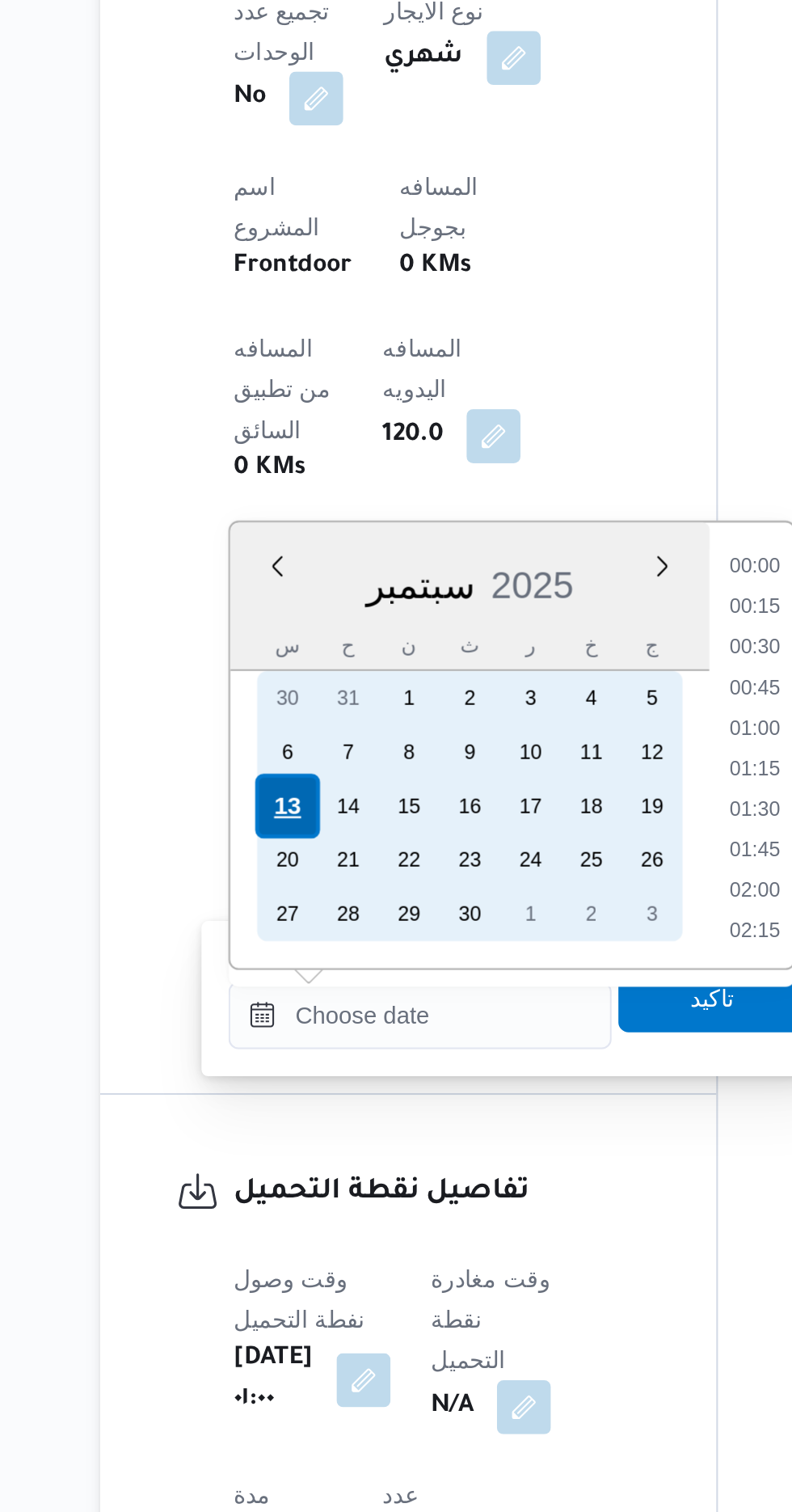
click at [297, 1179] on div "13" at bounding box center [299, 1173] width 31 height 31
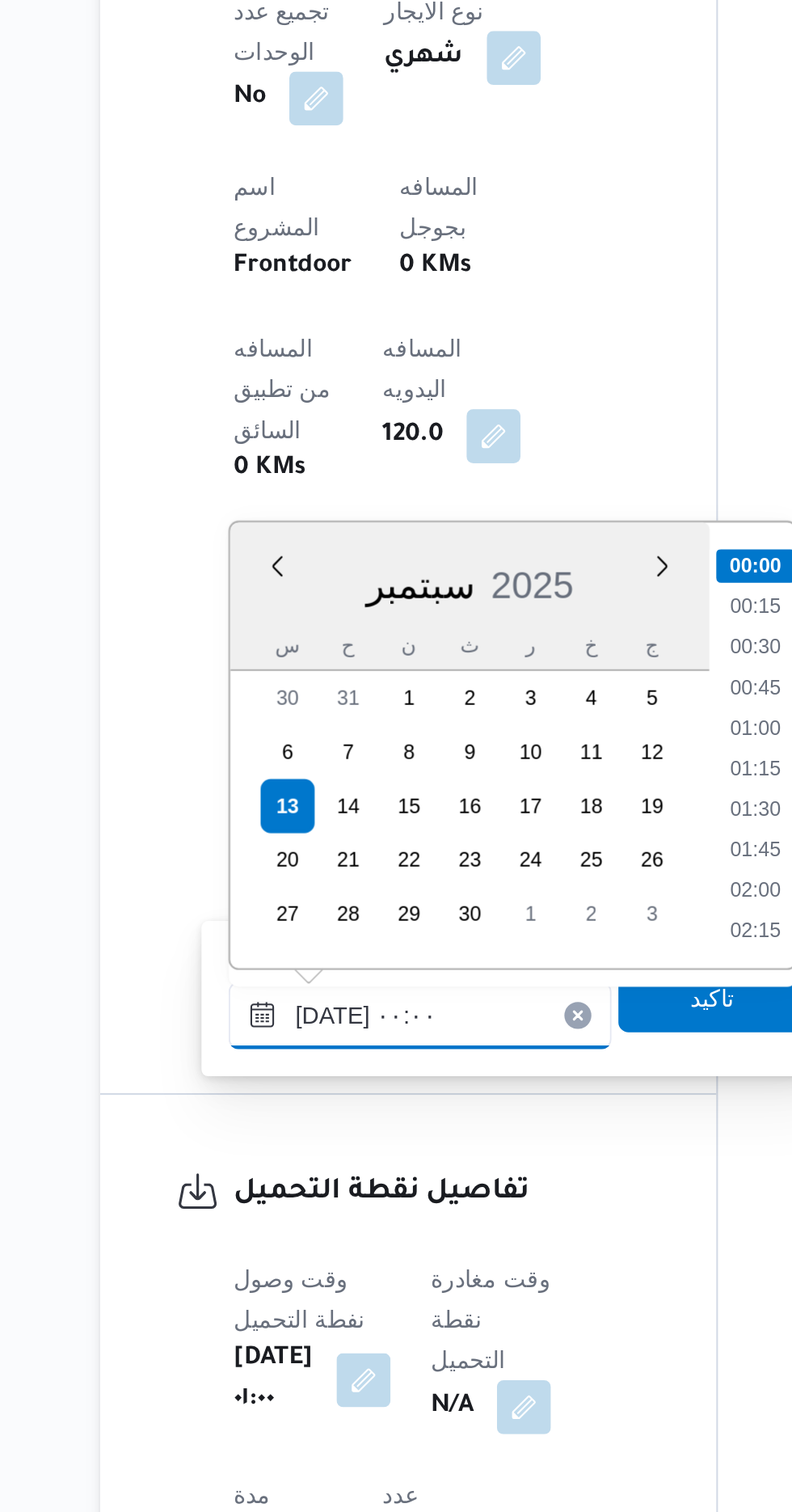
click at [282, 1277] on input "[DATE] ٠٠:٠٠" at bounding box center [363, 1274] width 184 height 33
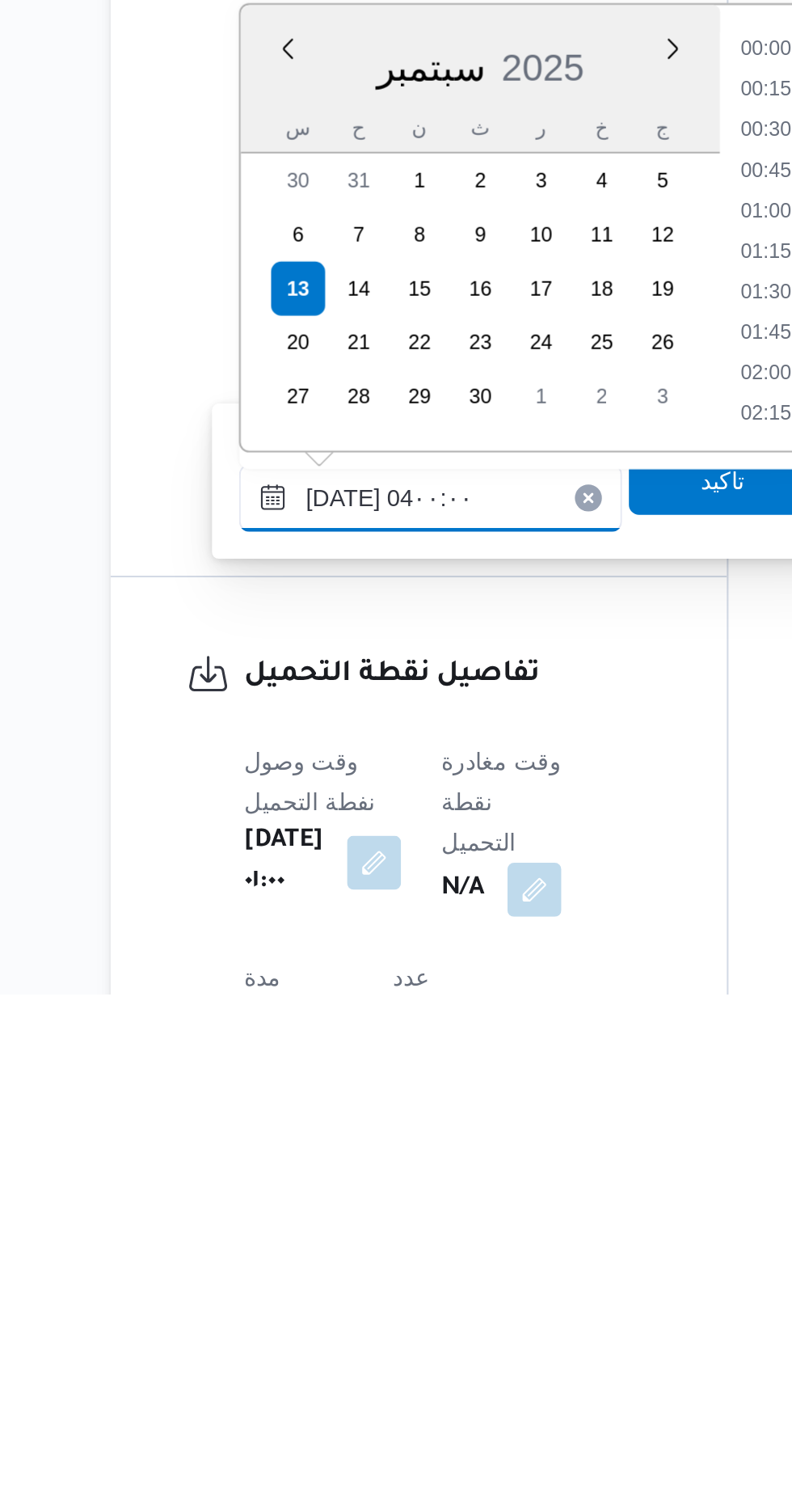
scroll to position [140, 0]
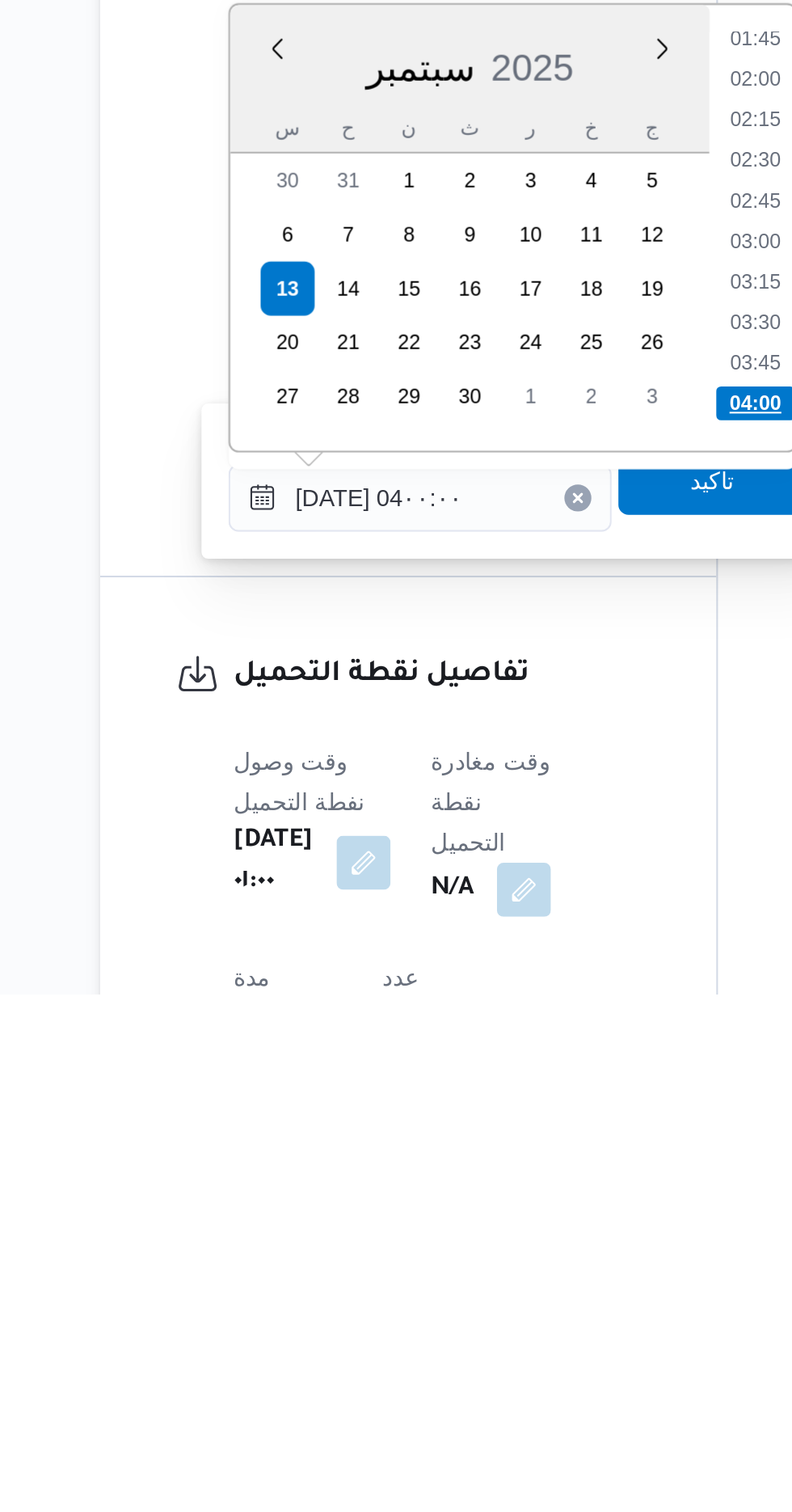
click at [515, 1225] on li "04:00" at bounding box center [524, 1229] width 38 height 16
type input "[DATE] ٠٤:٠٠"
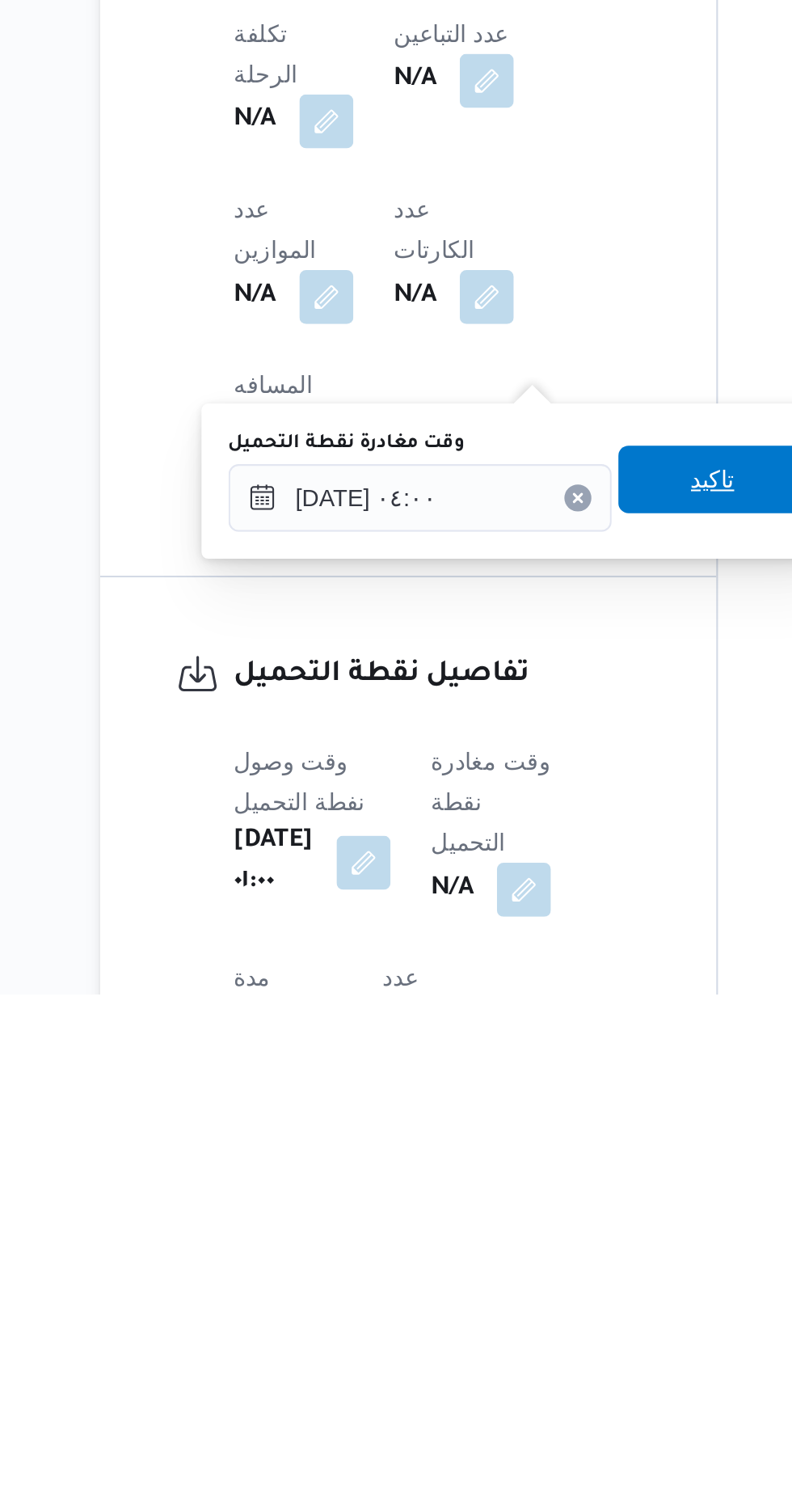
click at [509, 1268] on span "تاكيد" at bounding box center [503, 1265] width 21 height 19
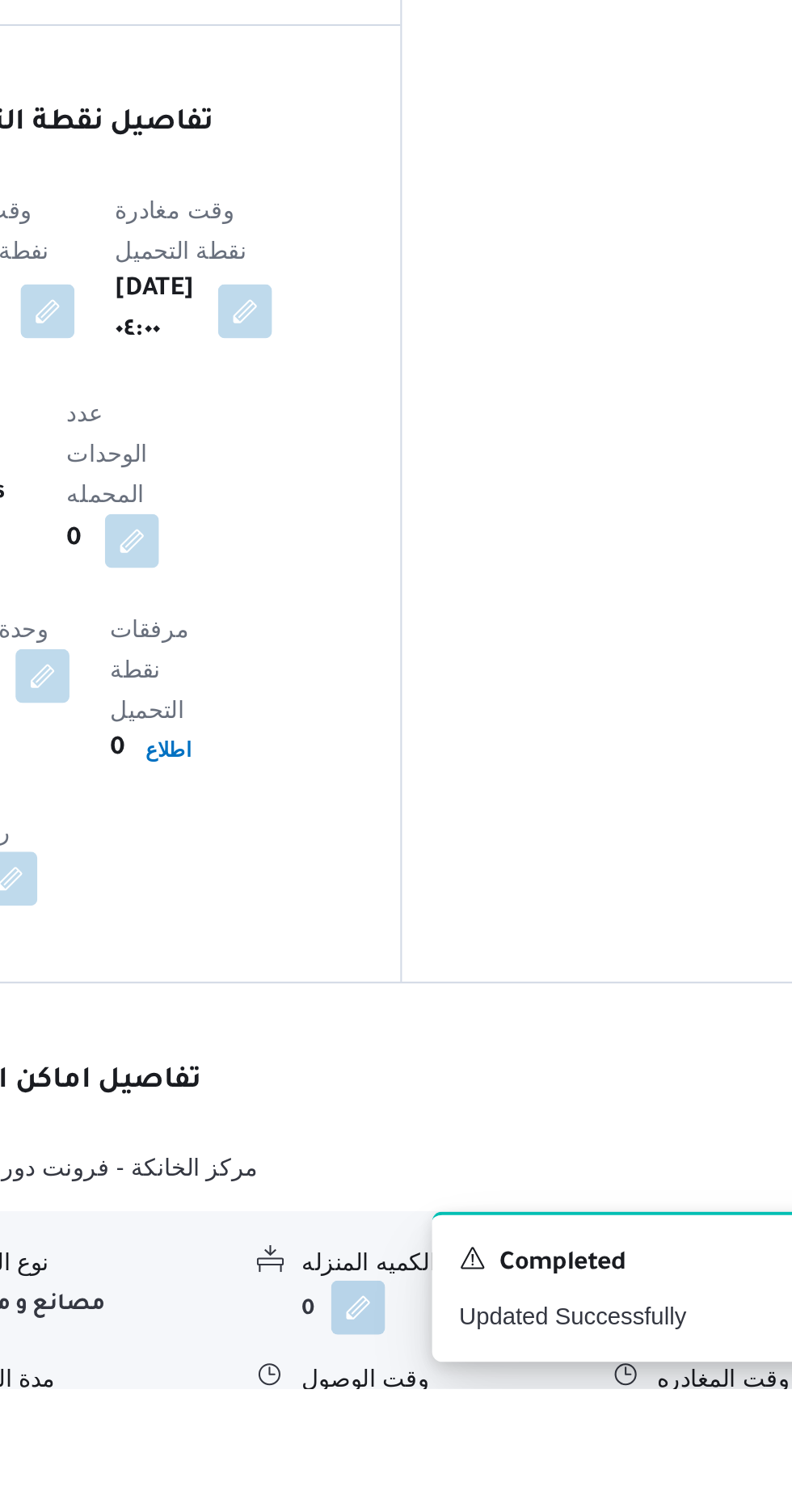
scroll to position [970, 0]
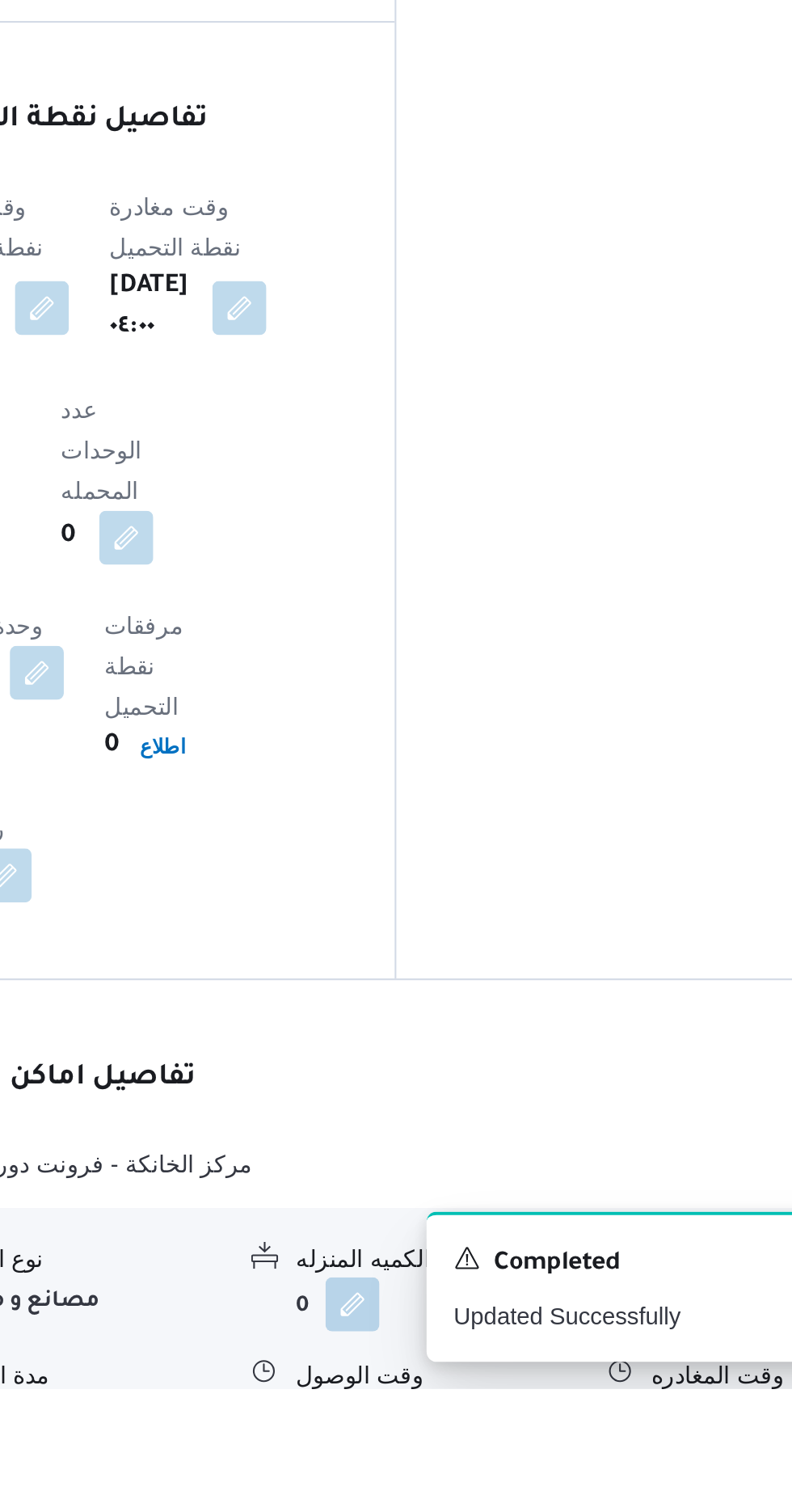
click at [506, 1511] on button "button" at bounding box center [496, 1526] width 26 height 26
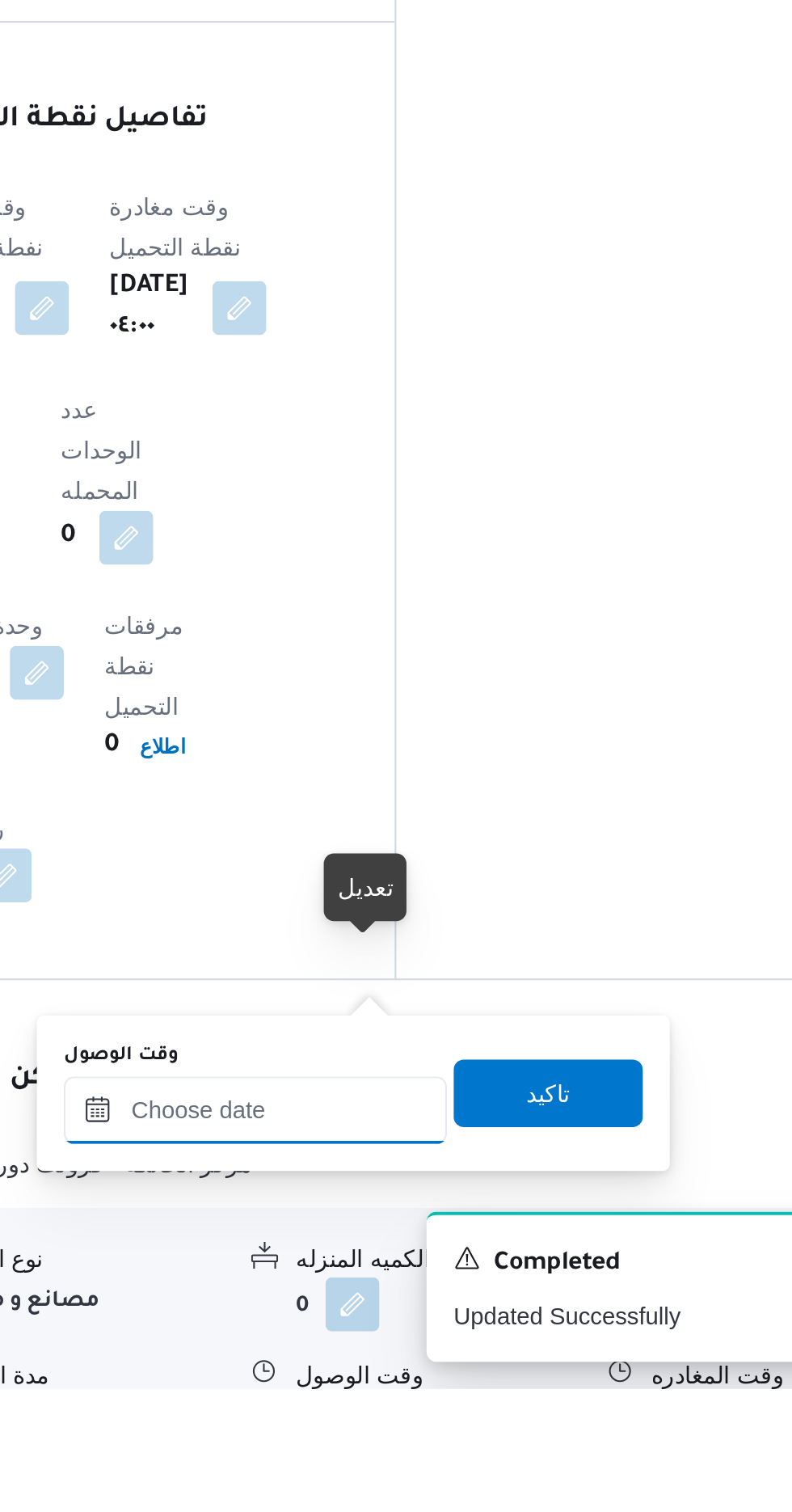
click at [467, 1373] on input "وقت الوصول" at bounding box center [439, 1378] width 184 height 33
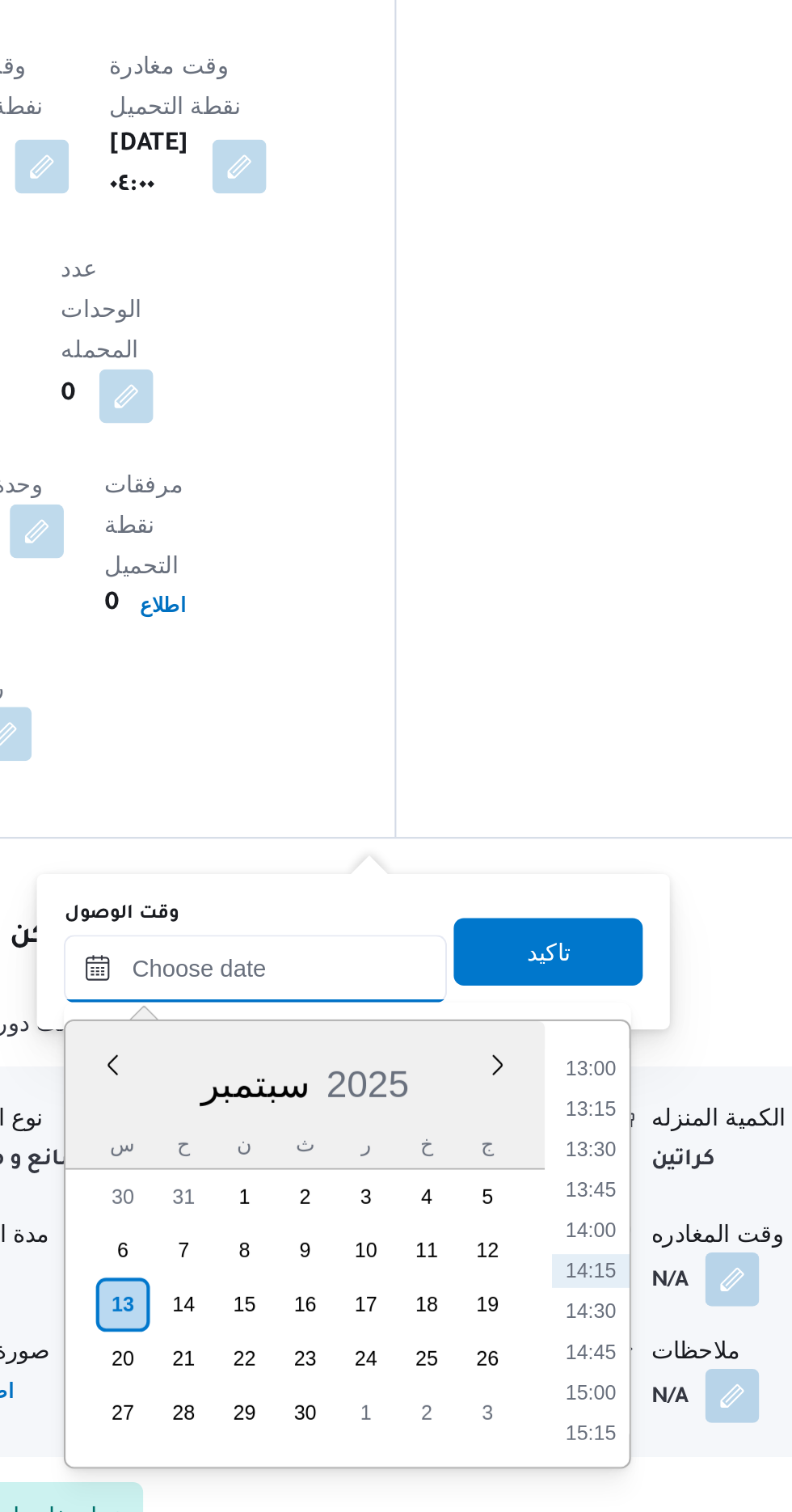
scroll to position [1097, 0]
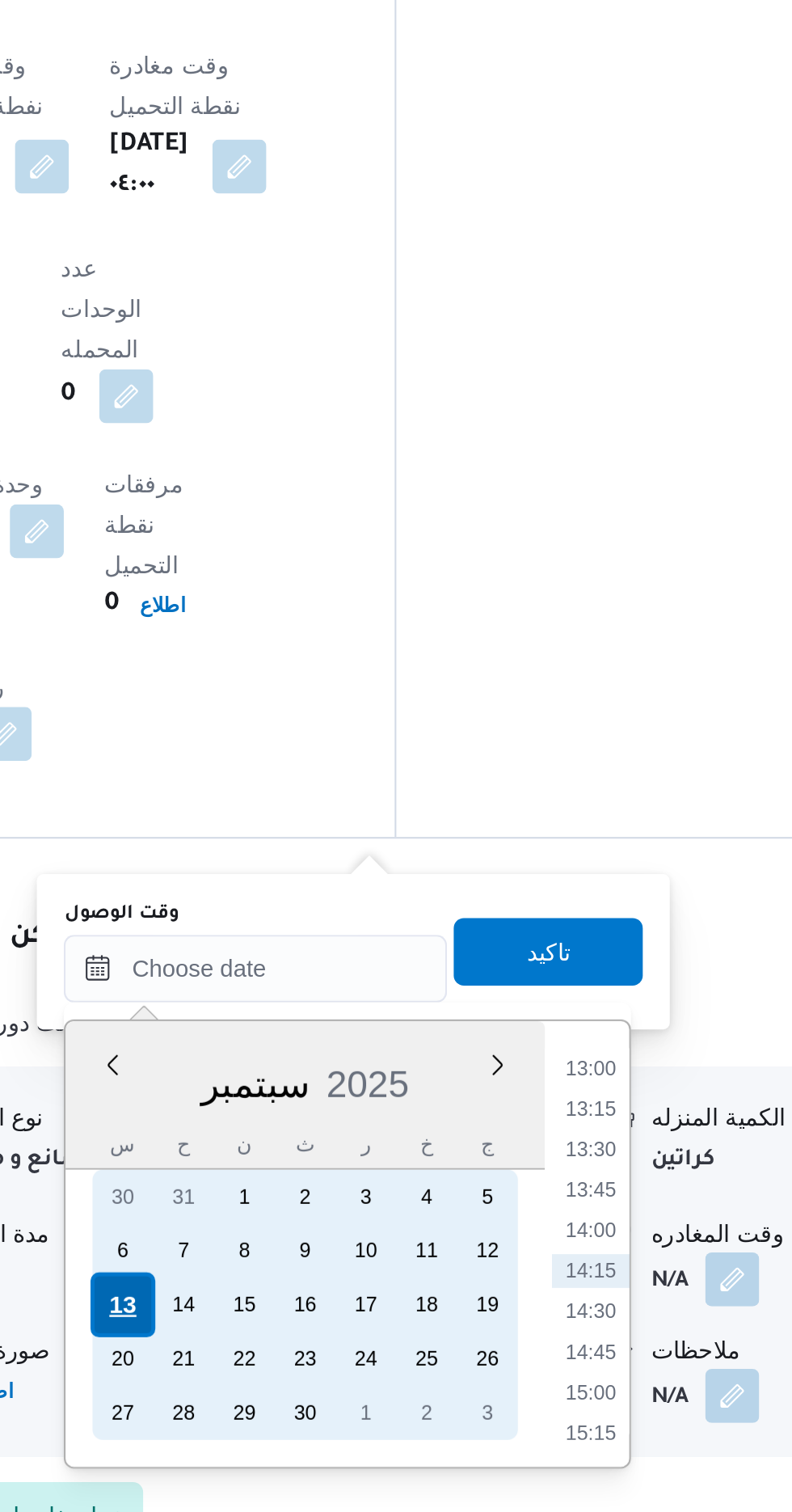
click at [370, 1413] on div "13" at bounding box center [375, 1413] width 31 height 31
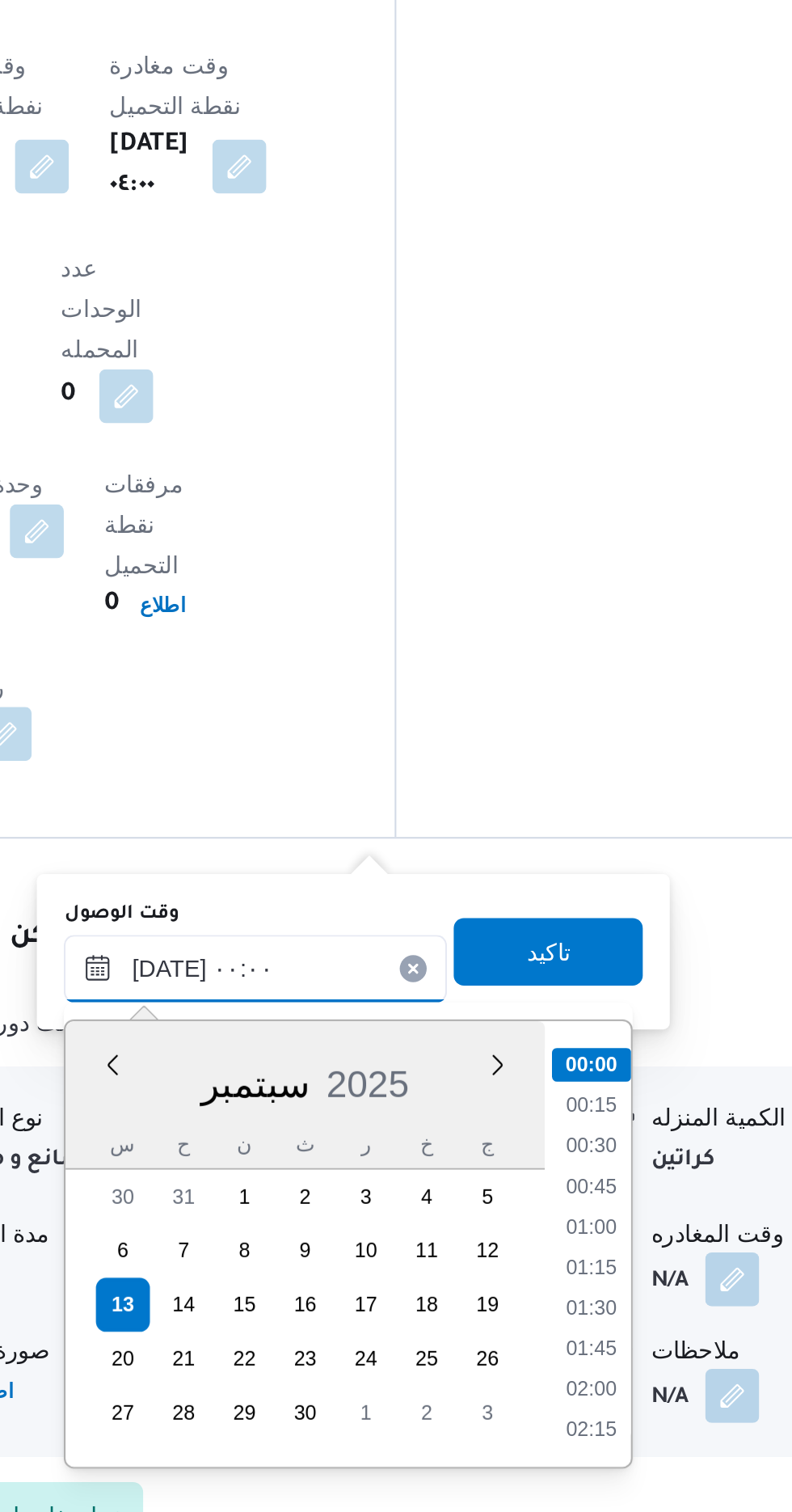
click at [363, 1255] on input "[DATE] ٠٠:٠٠" at bounding box center [439, 1251] width 184 height 33
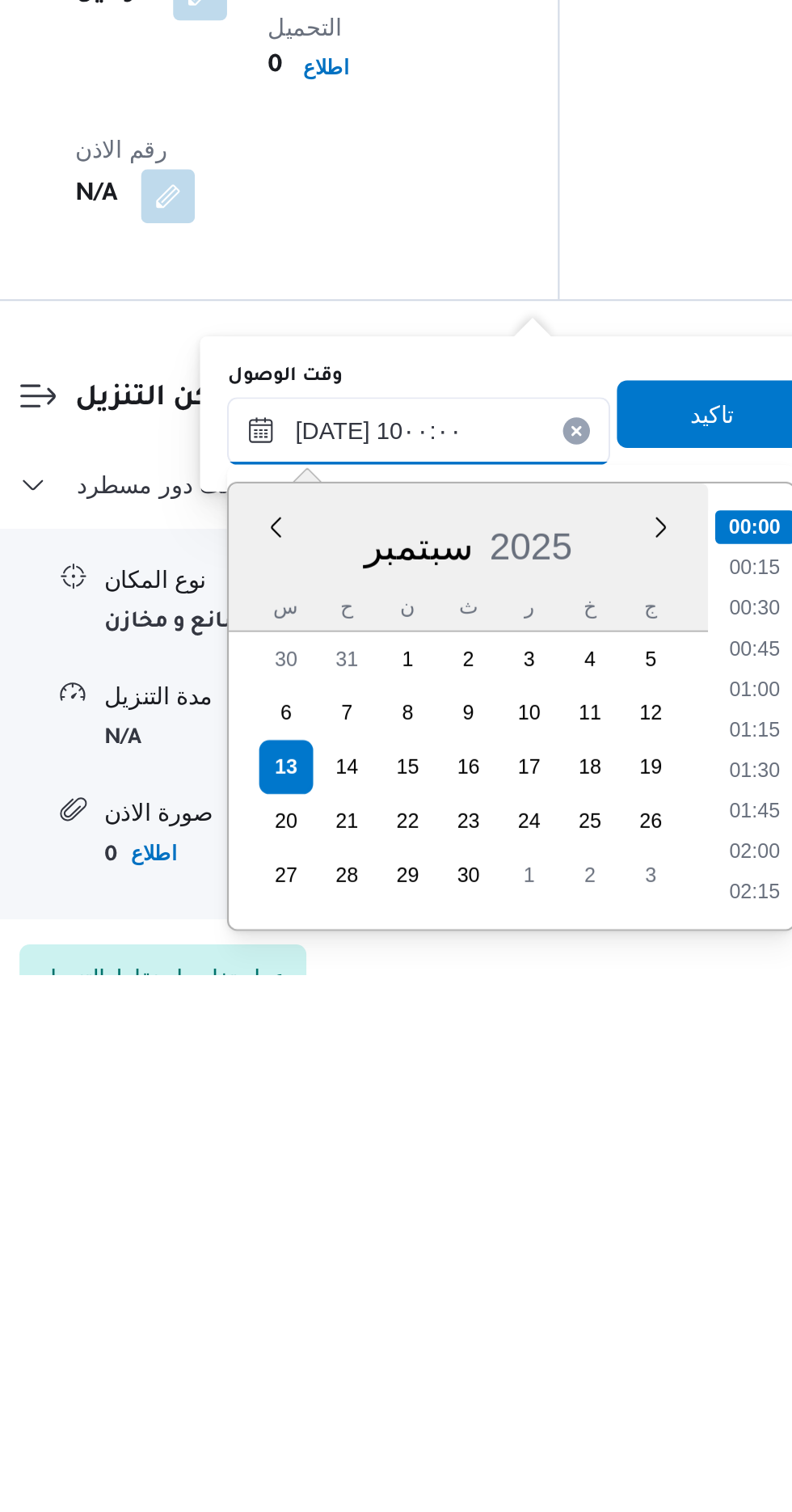
scroll to position [607, 0]
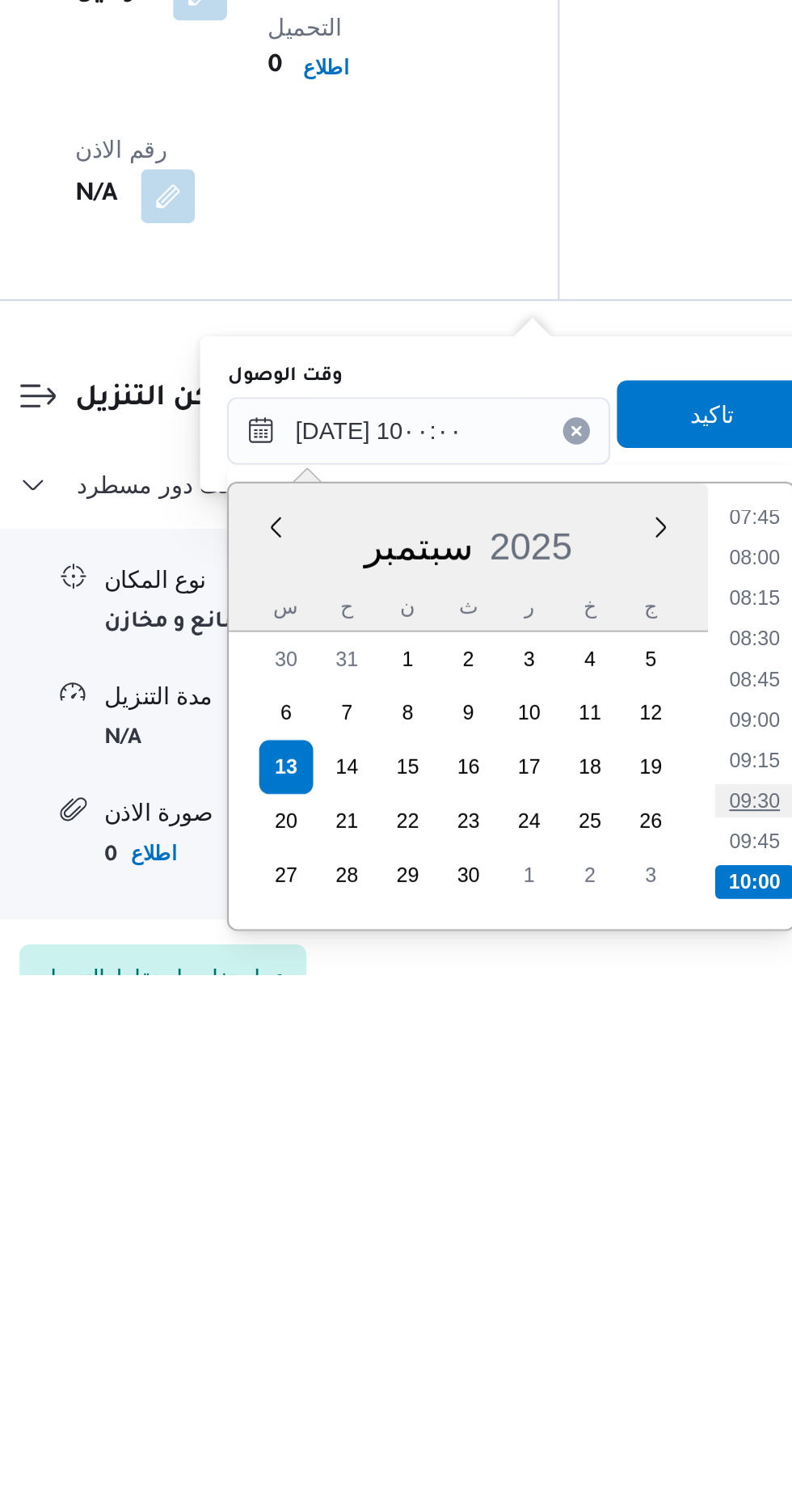
click at [598, 1428] on li "09:30" at bounding box center [600, 1428] width 38 height 16
type input "[DATE] ٠٩:٣٠"
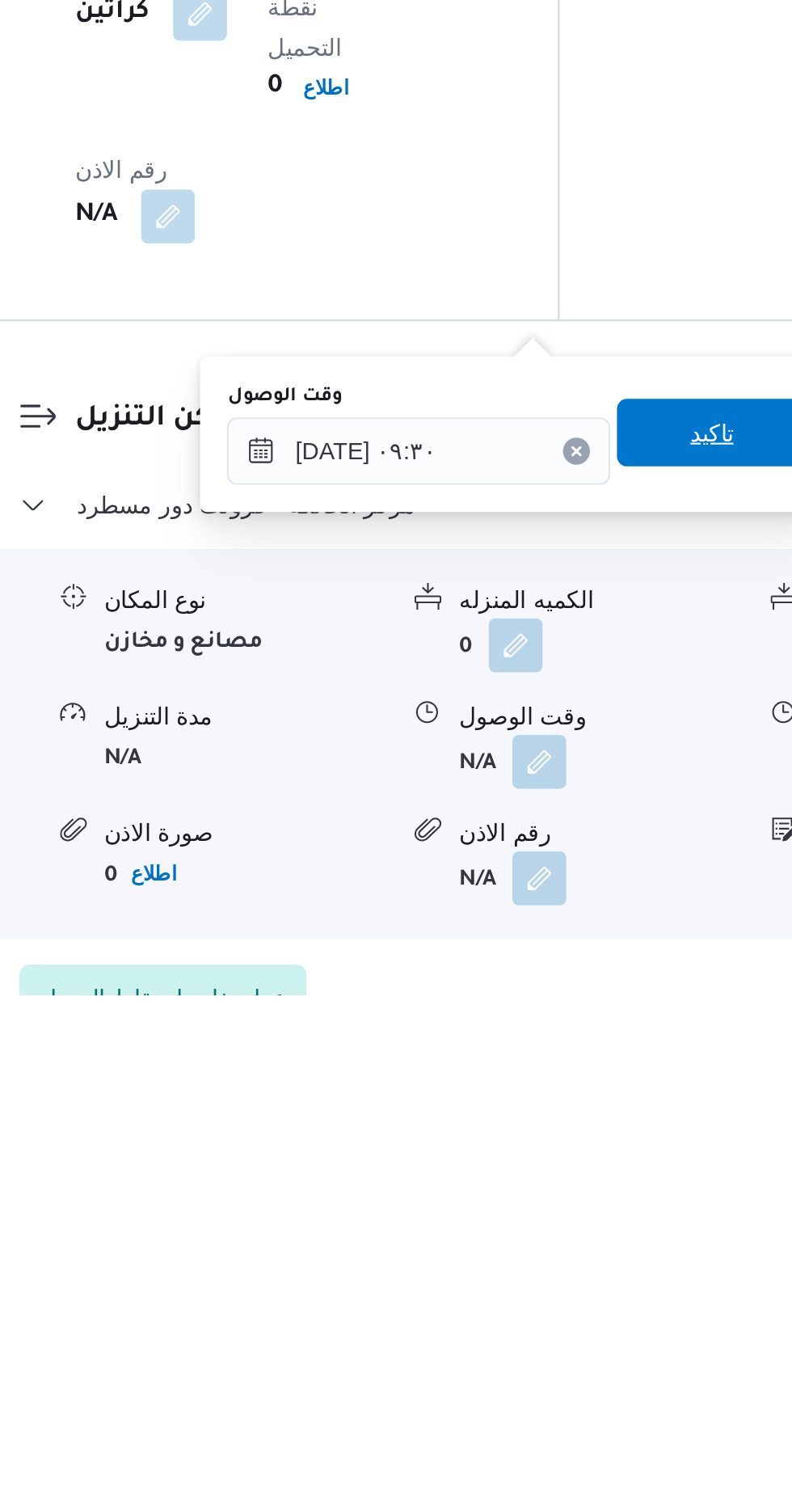
click at [585, 1241] on span "تاكيد" at bounding box center [578, 1242] width 21 height 19
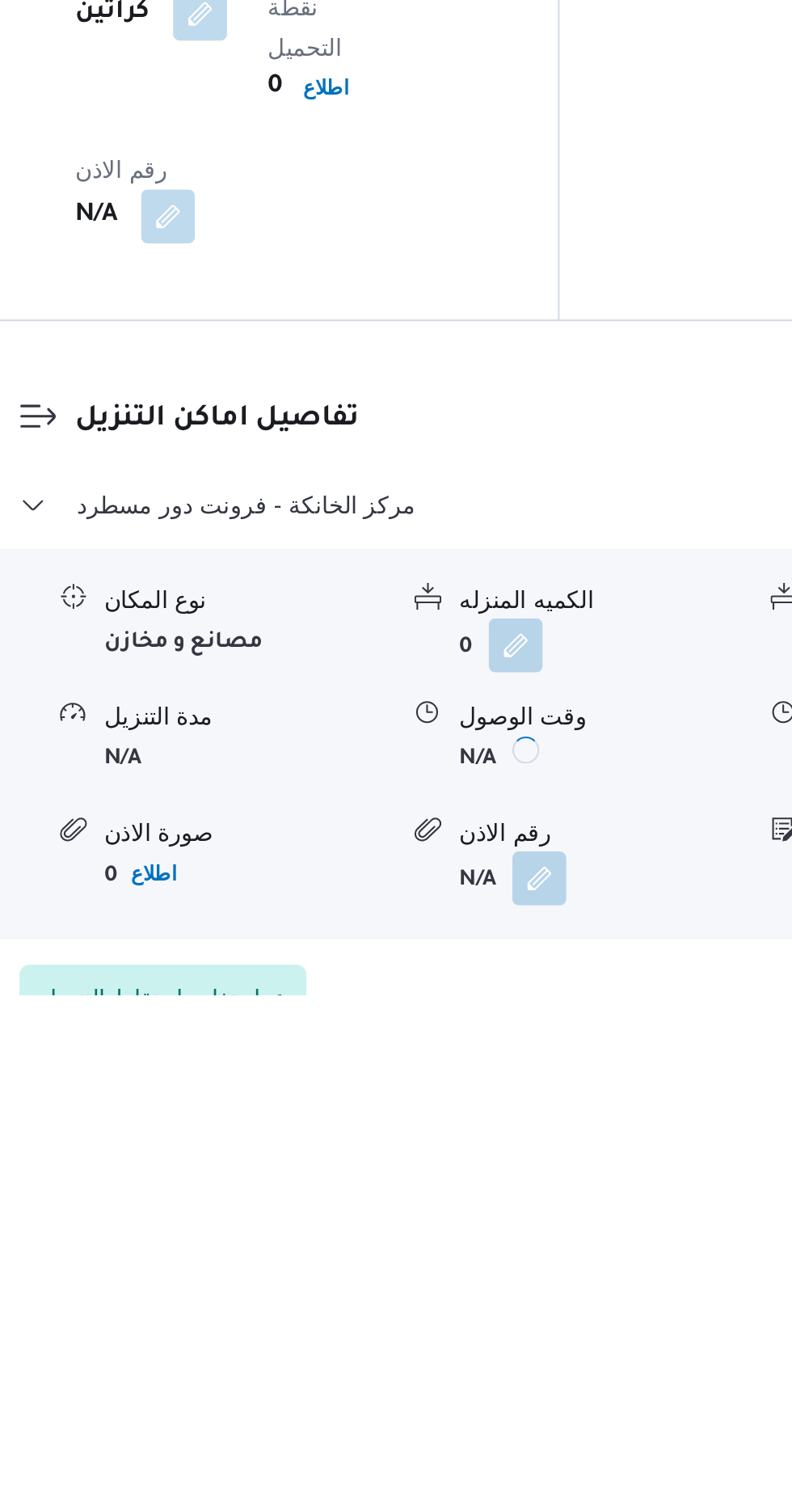
scroll to position [1097, 0]
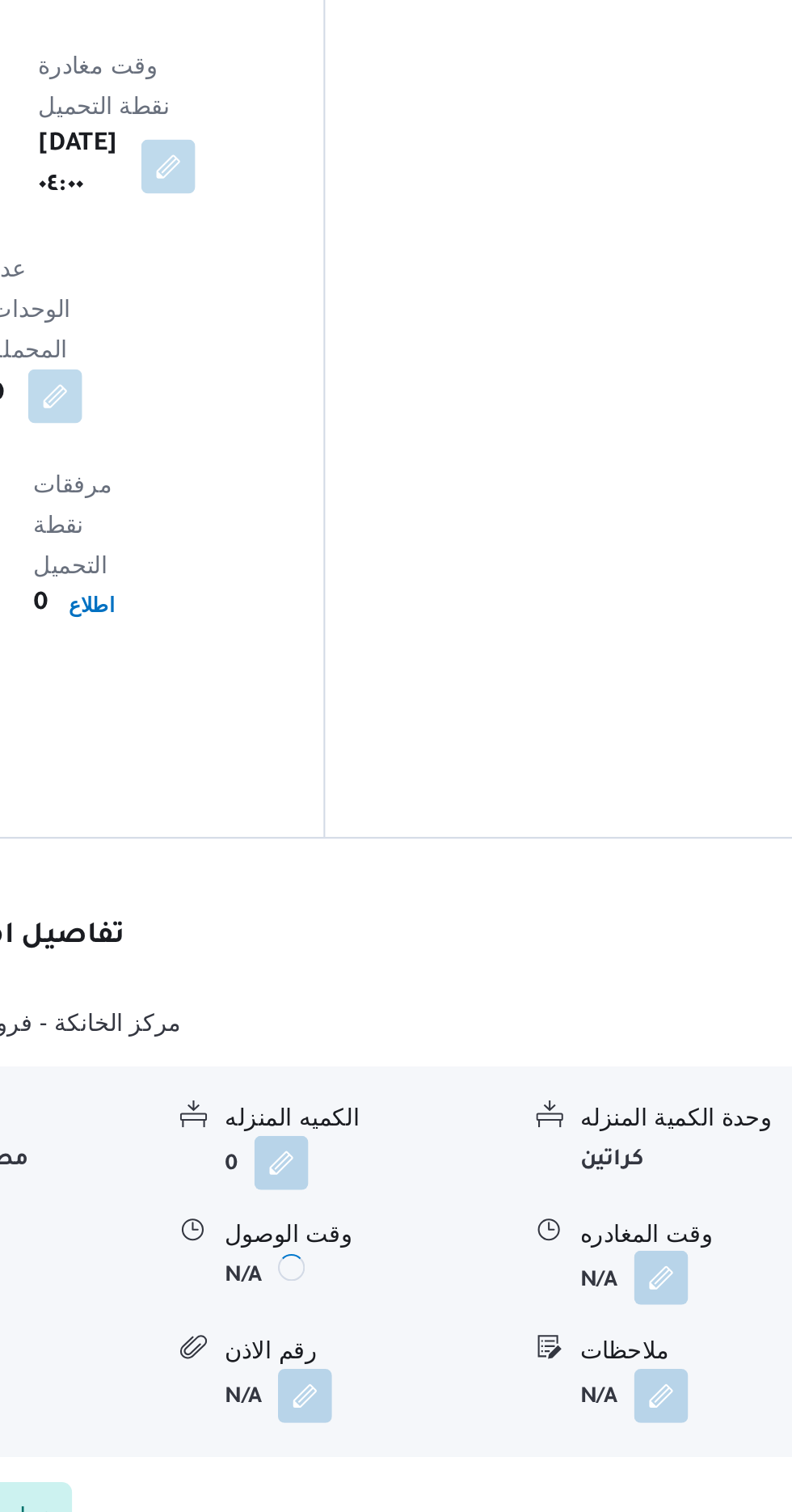
click at [655, 1387] on button "button" at bounding box center [667, 1399] width 26 height 26
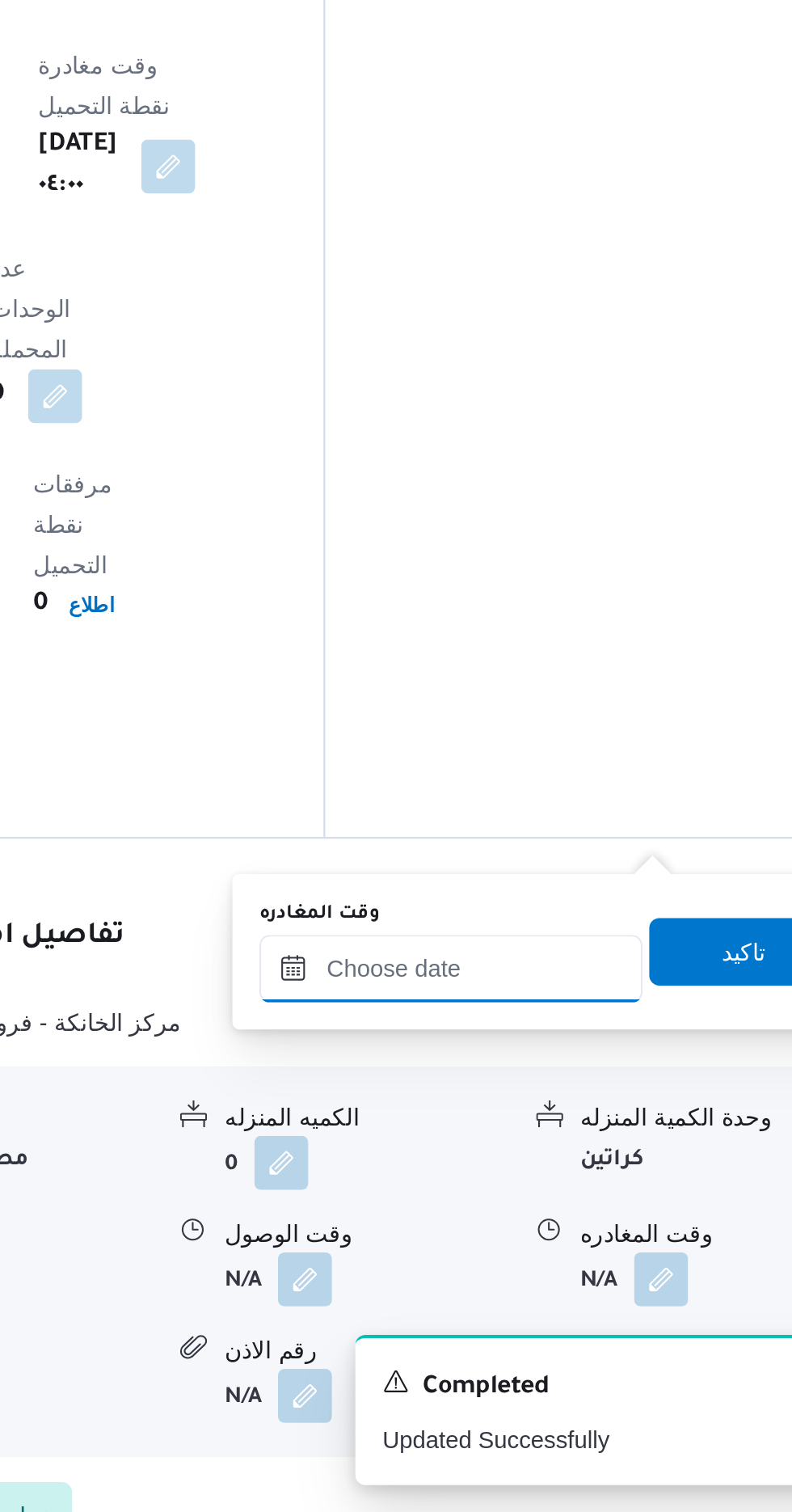
click at [602, 1244] on input "وقت المغادره" at bounding box center [566, 1251] width 184 height 33
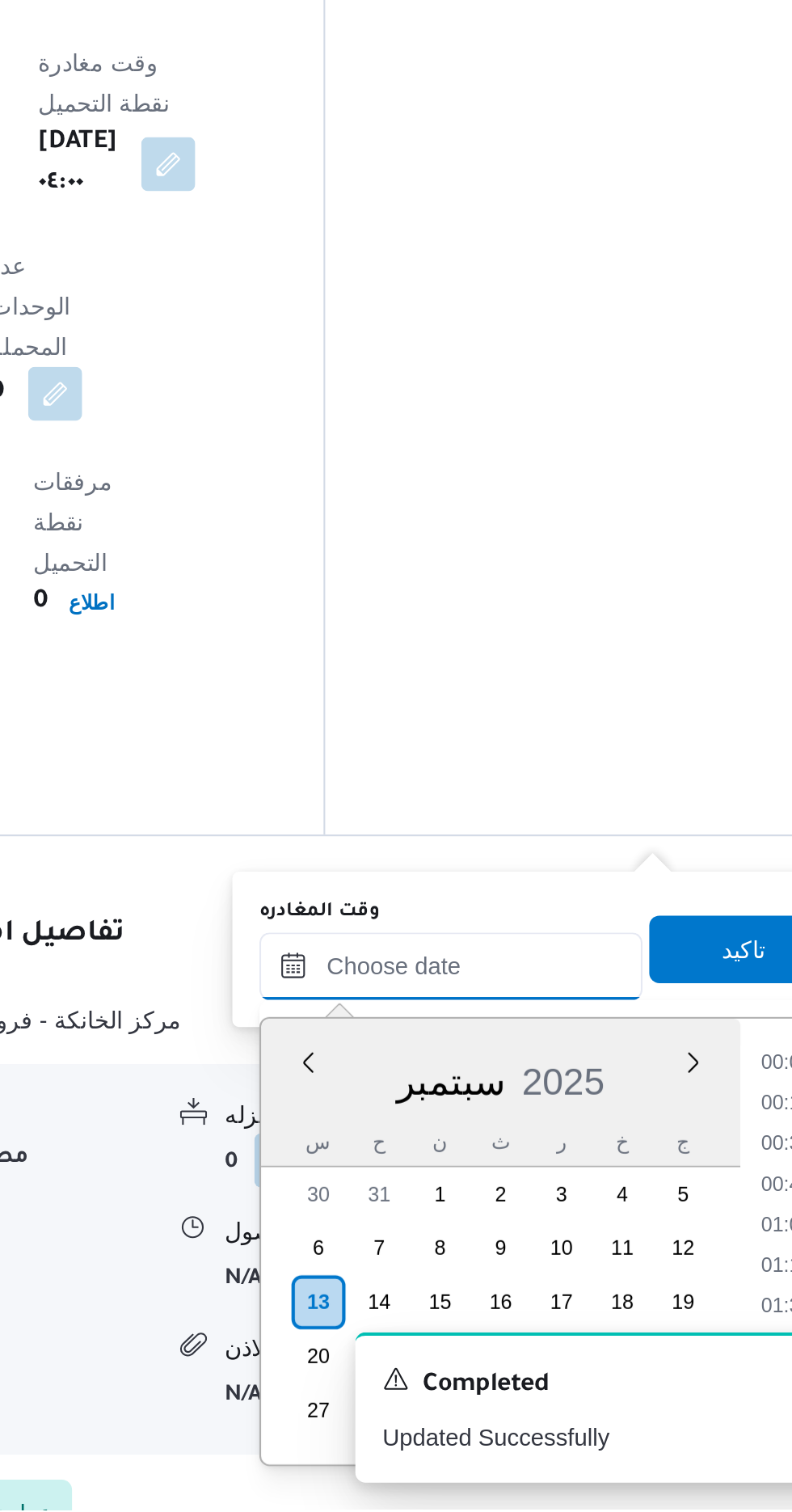
scroll to position [1007, 0]
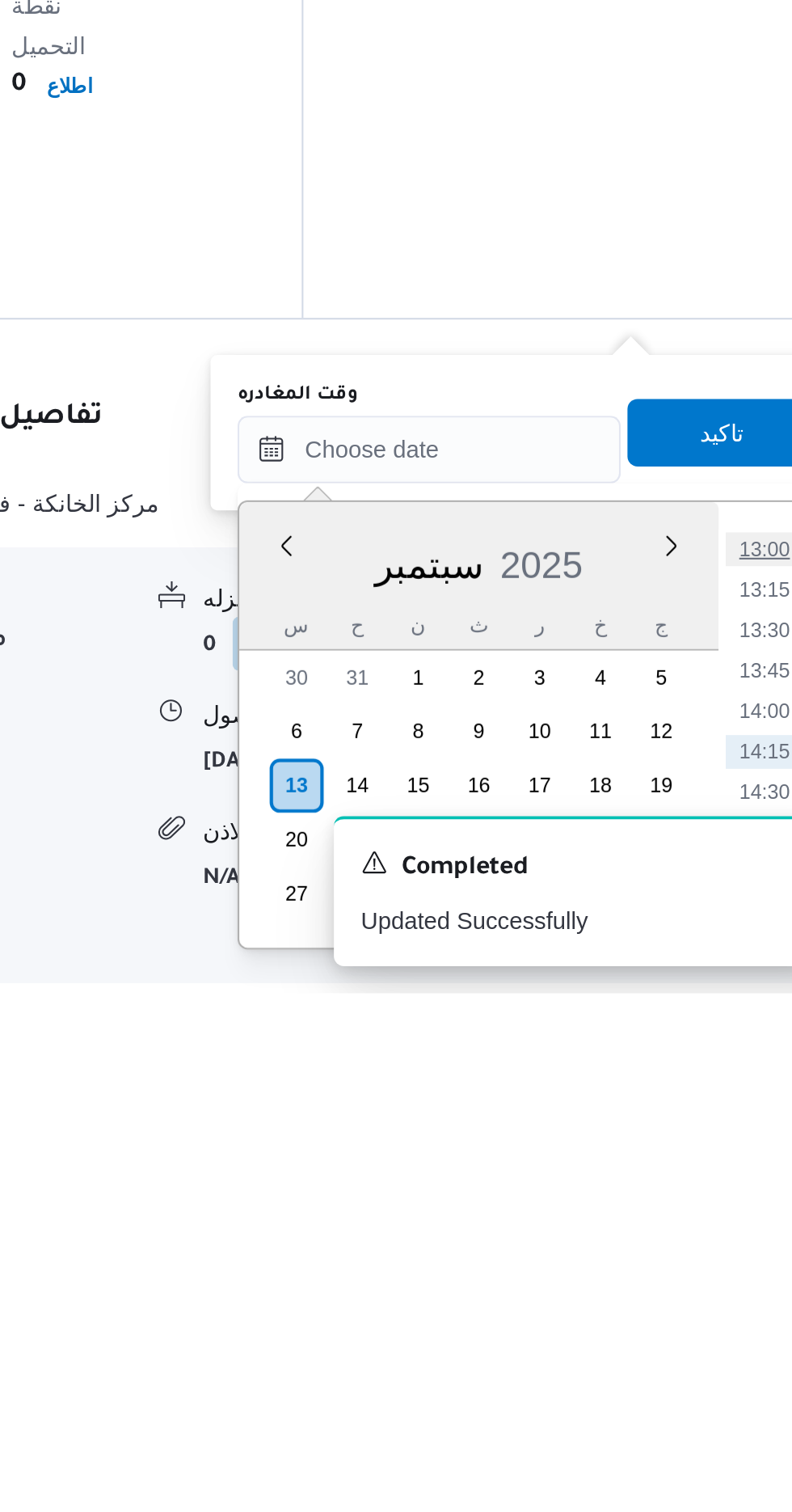
click at [732, 1301] on li "13:00" at bounding box center [726, 1299] width 38 height 16
type input "[DATE] ١٣:٠٠"
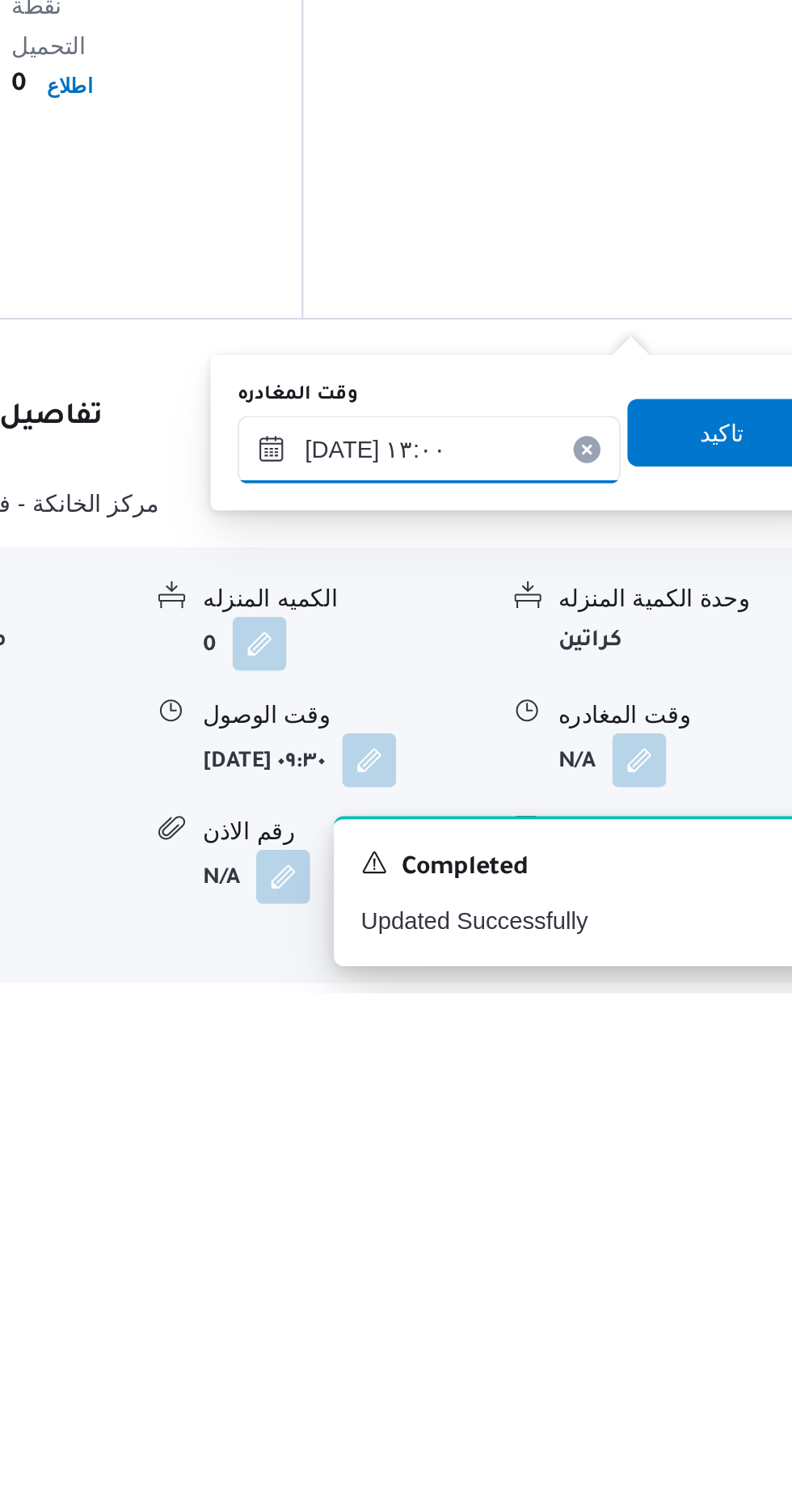
scroll to position [1097, 0]
click at [607, 1250] on input "[DATE] ١٣:٠٠" at bounding box center [566, 1251] width 184 height 33
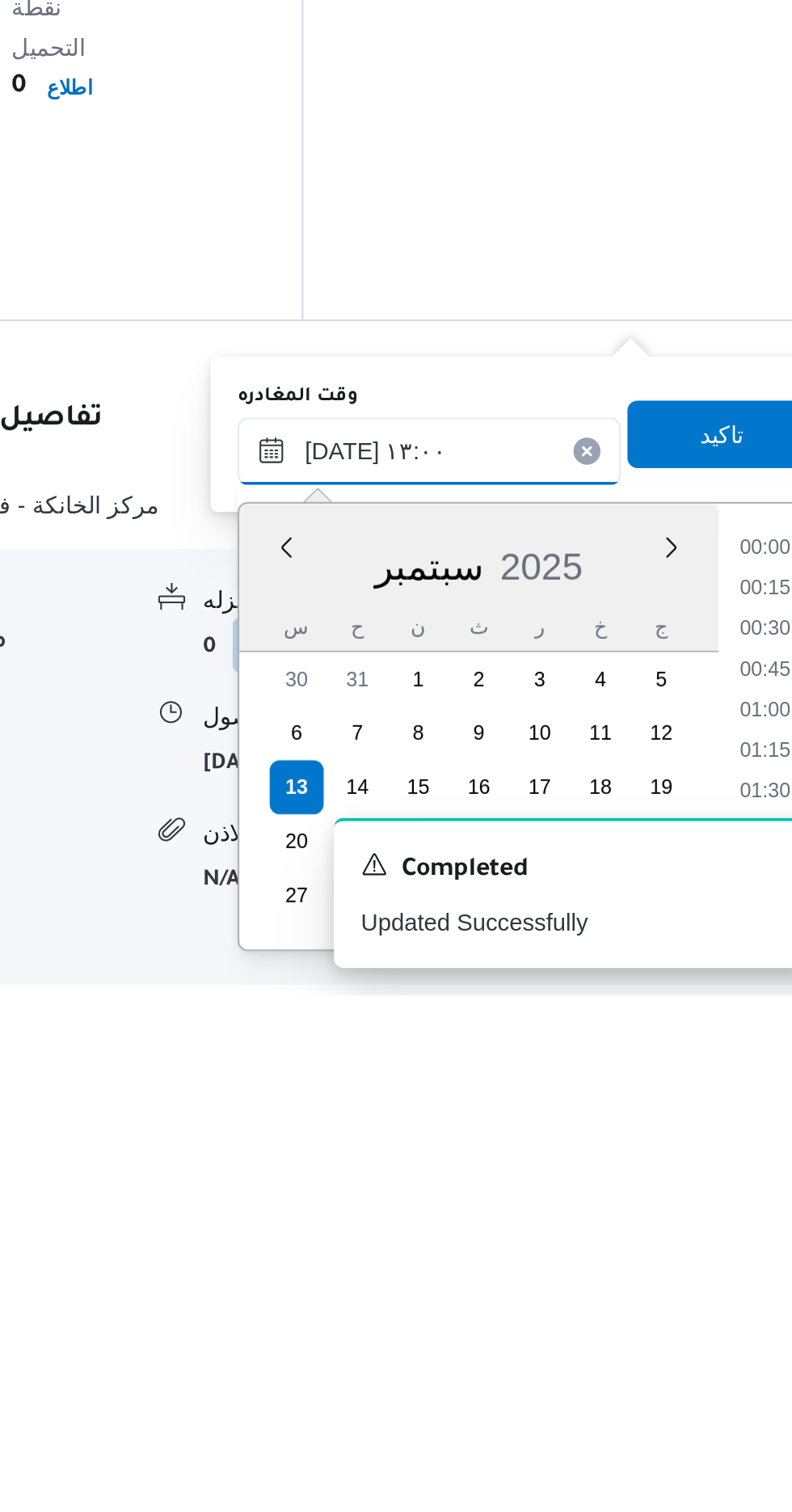
scroll to position [910, 0]
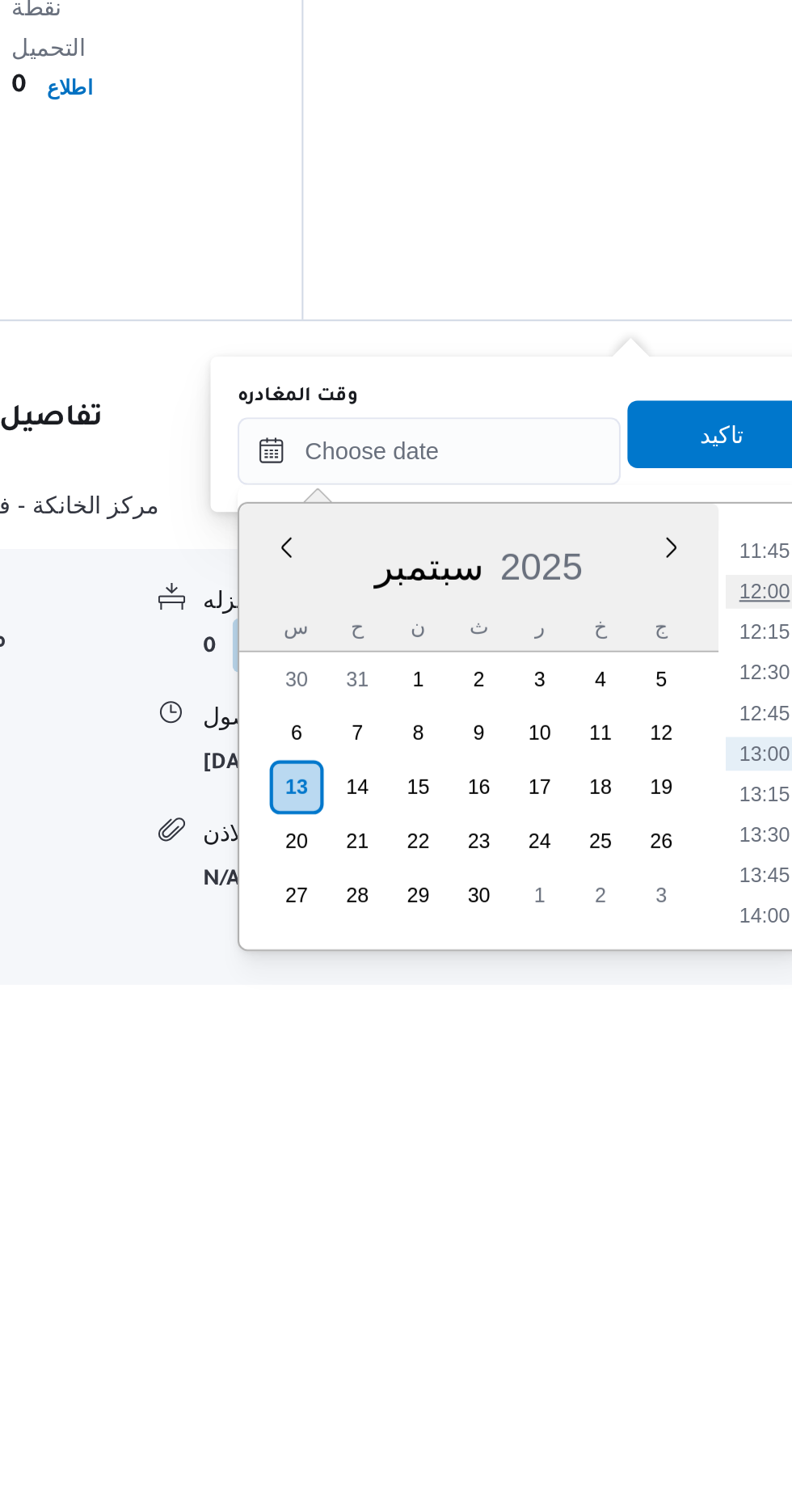
click at [723, 1315] on li "12:00" at bounding box center [726, 1318] width 38 height 16
type input "[DATE] ١٢:٠٠"
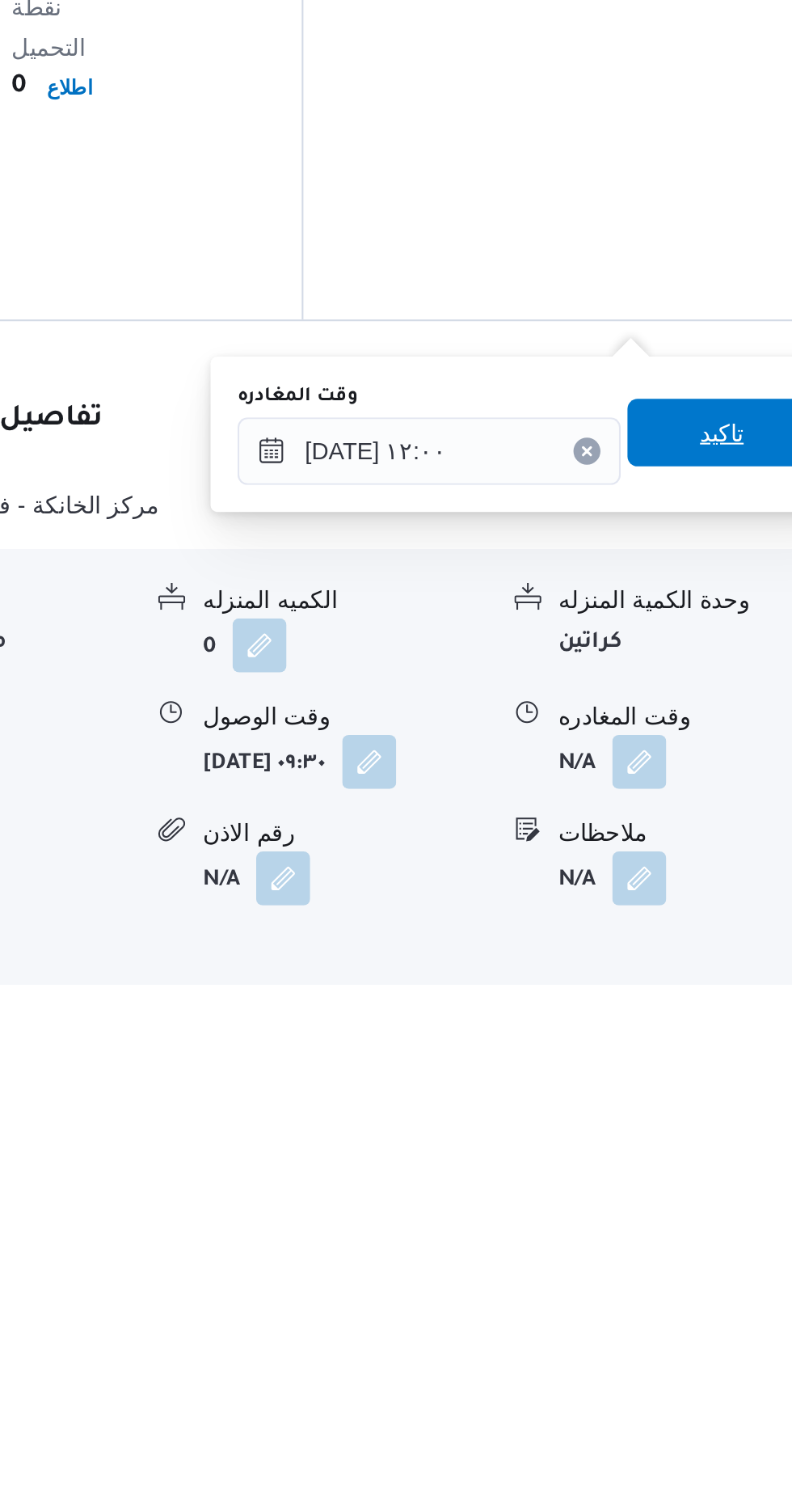
click at [705, 1243] on span "تاكيد" at bounding box center [706, 1243] width 90 height 33
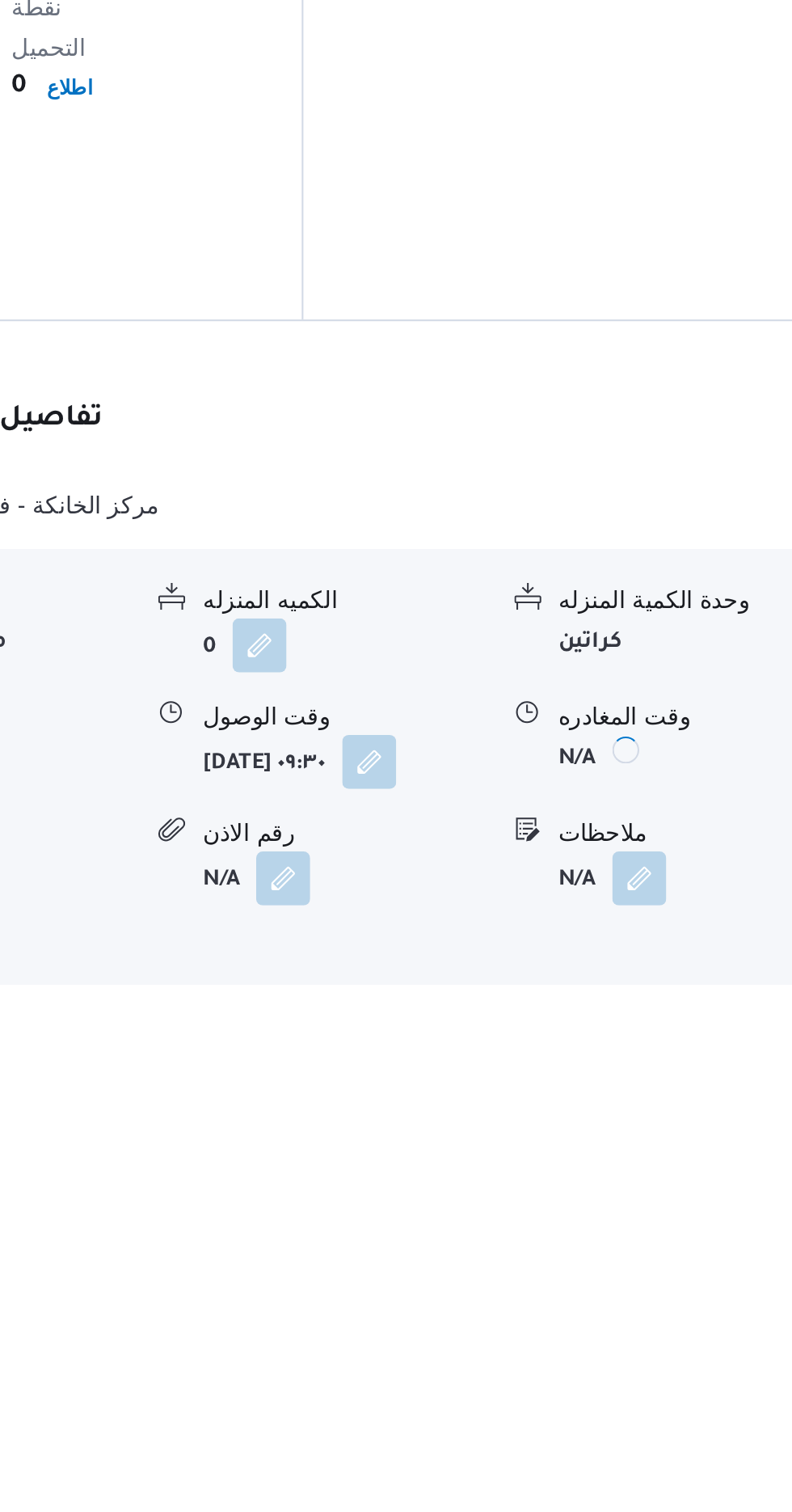
scroll to position [1097, 0]
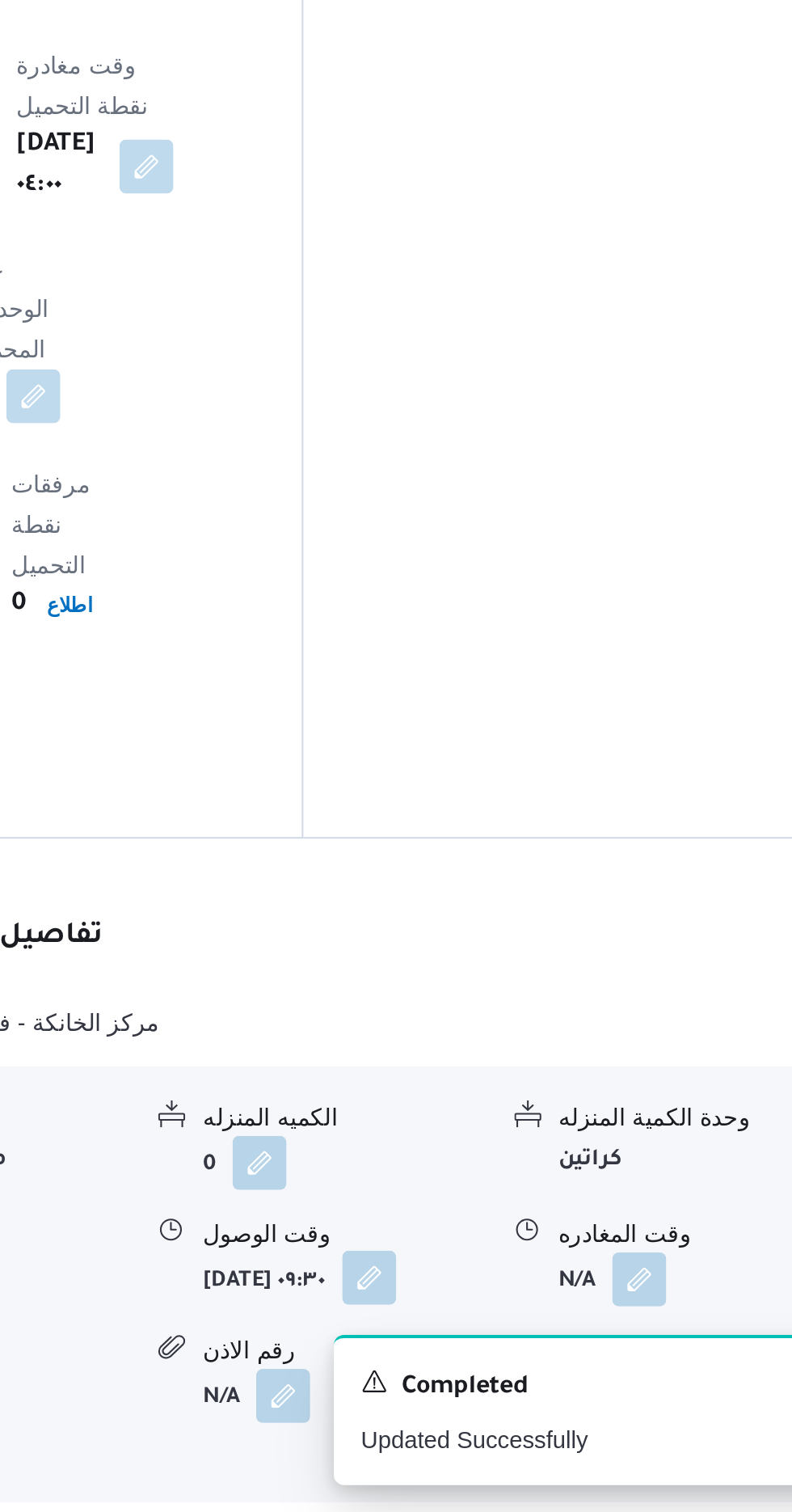
click at [525, 1387] on button "button" at bounding box center [537, 1399] width 26 height 26
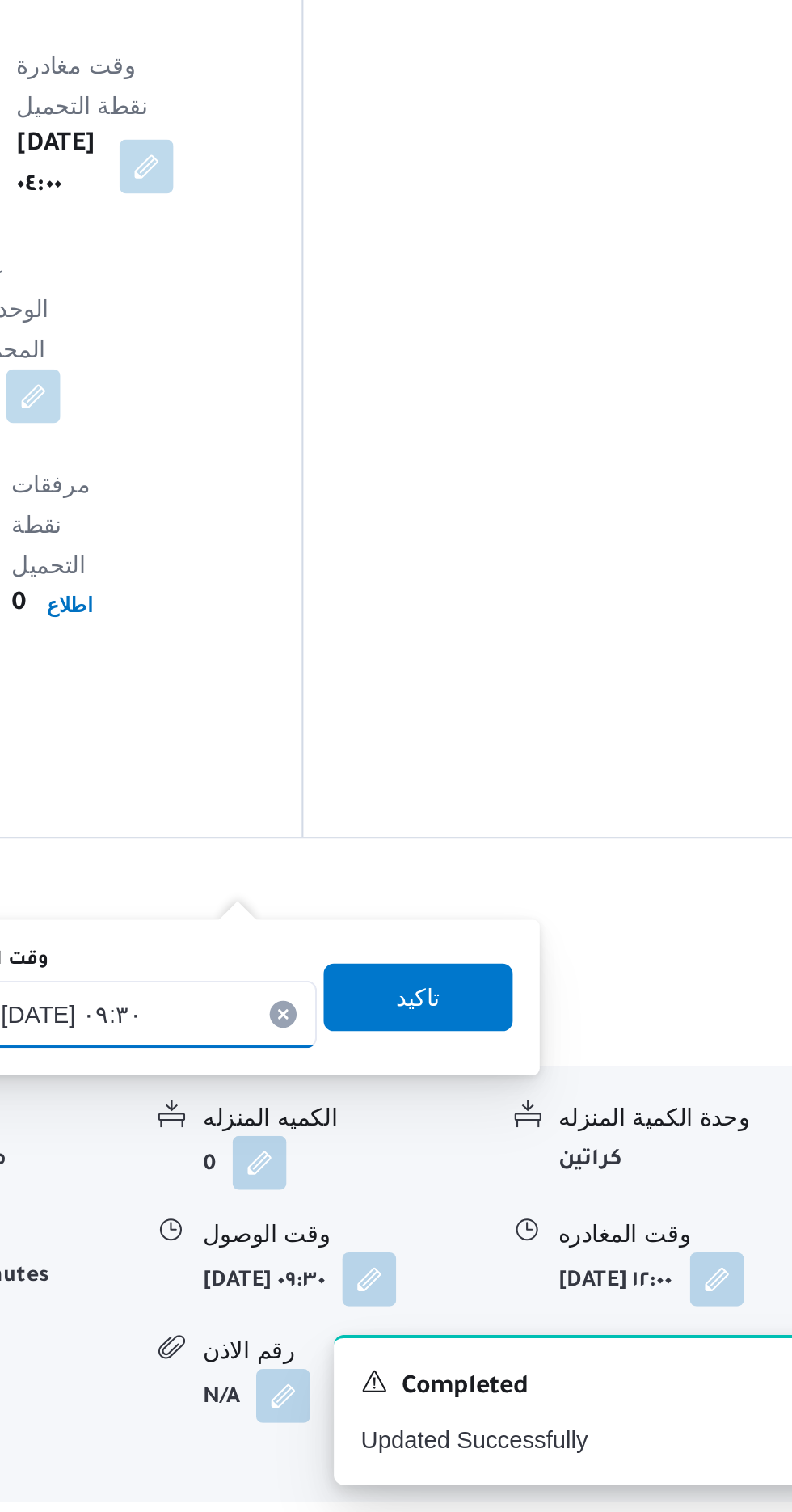
click at [453, 1263] on input "[DATE] ٠٩:٣٠" at bounding box center [421, 1273] width 184 height 33
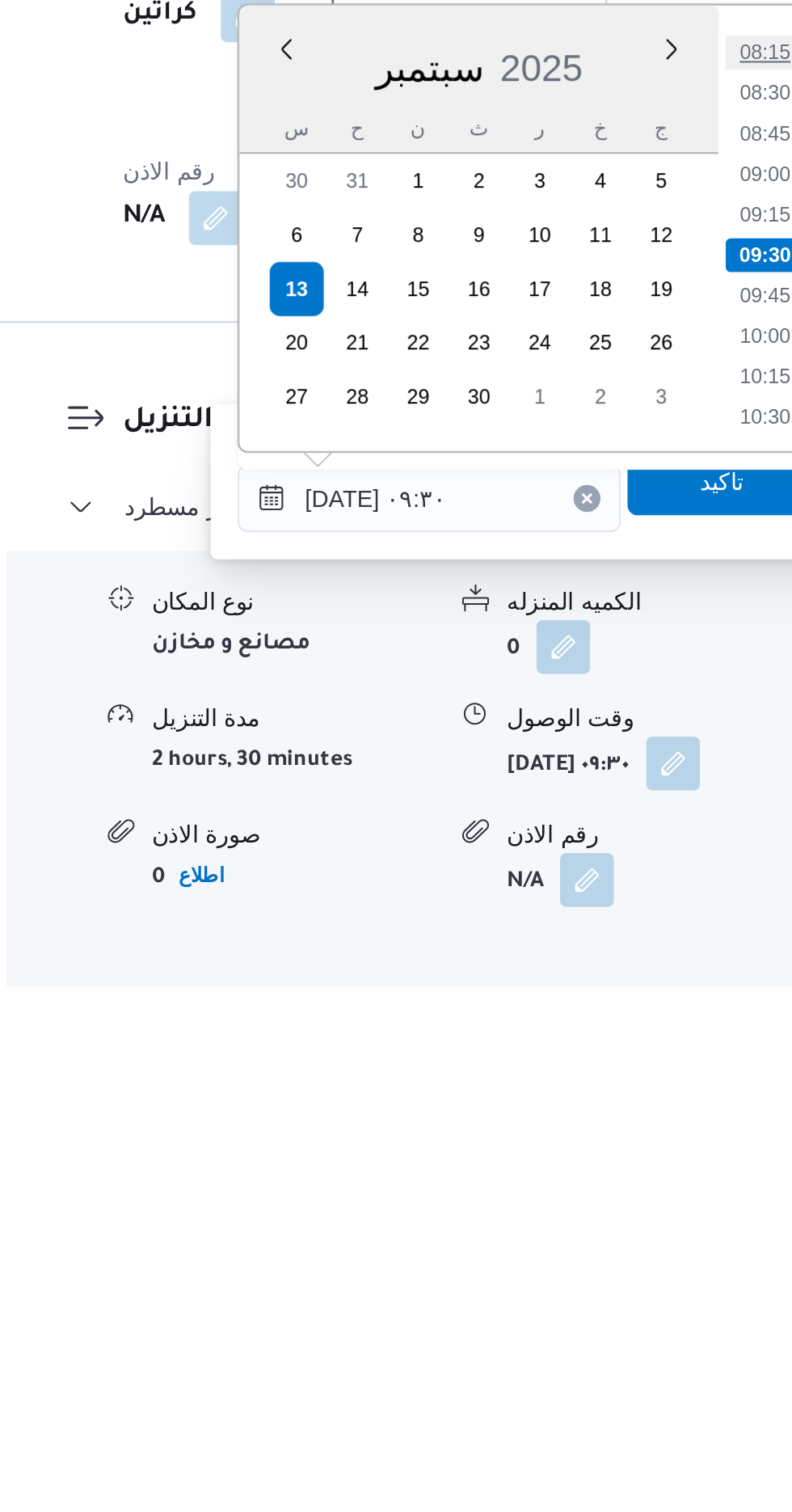
click at [580, 1062] on li "08:15" at bounding box center [581, 1060] width 38 height 16
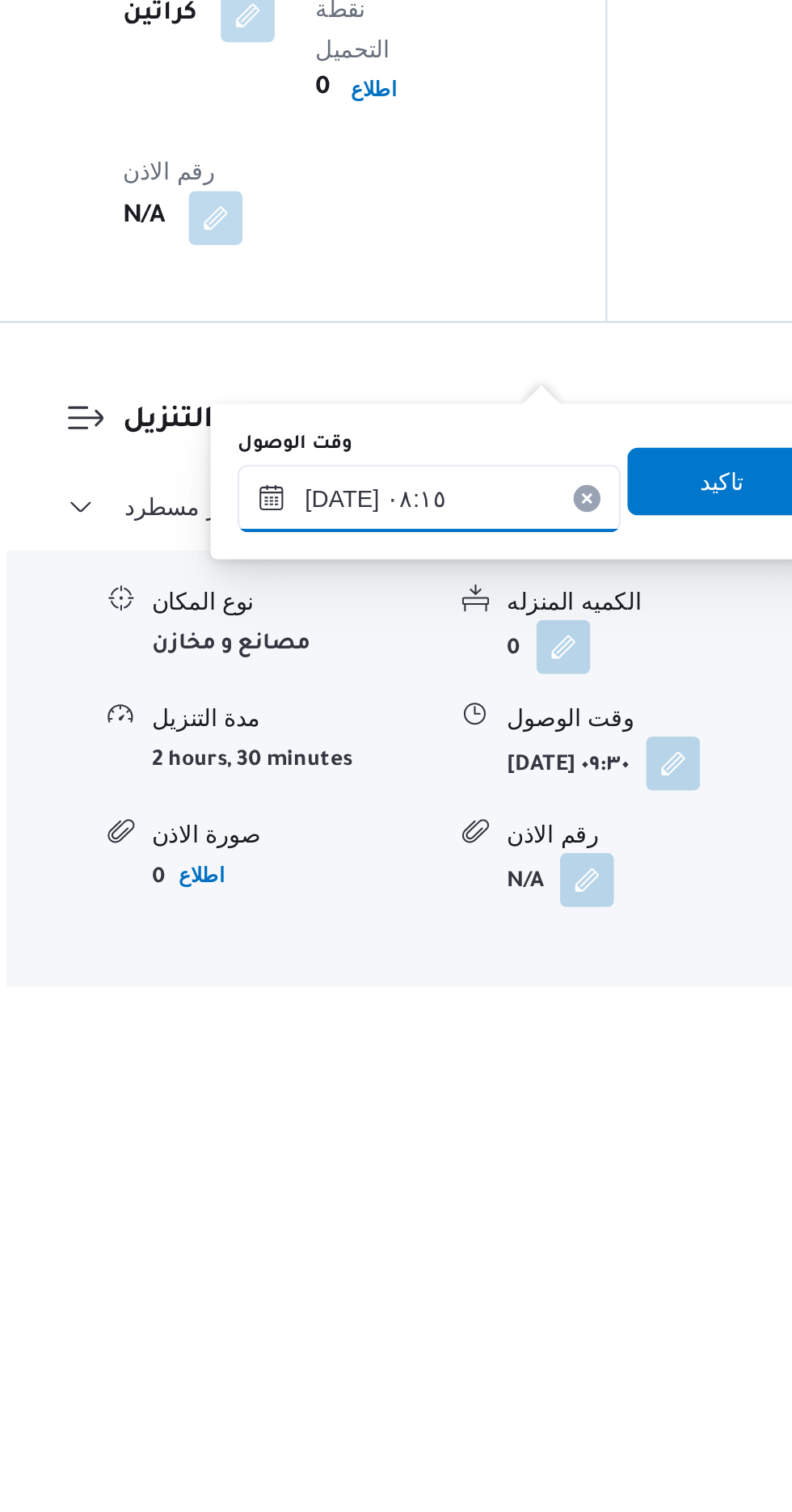
click at [443, 1267] on input "[DATE] ٠٨:١٥" at bounding box center [421, 1273] width 184 height 33
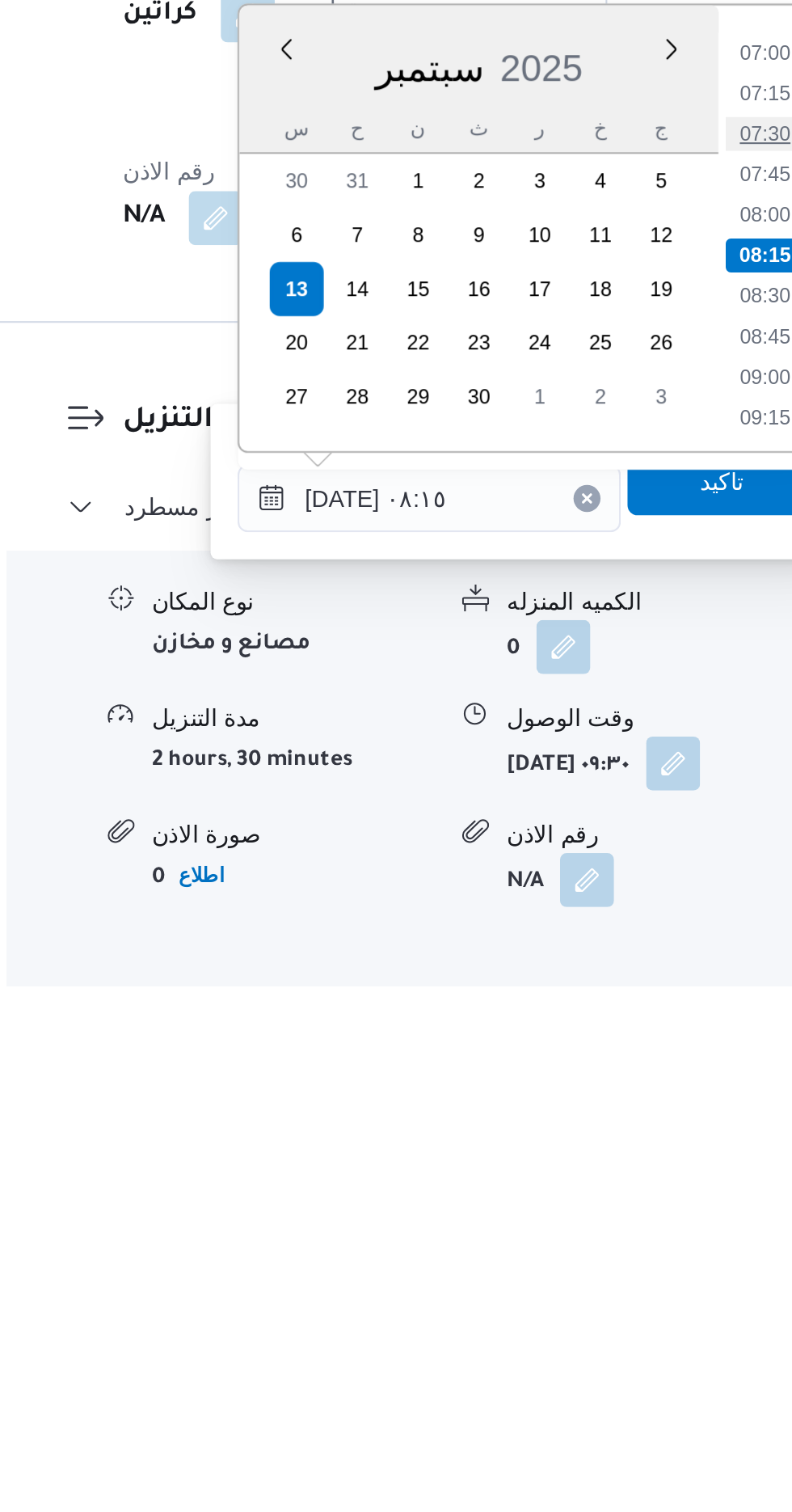
click at [585, 1103] on li "07:30" at bounding box center [581, 1098] width 38 height 16
type input "[DATE] ٠٧:٣٠"
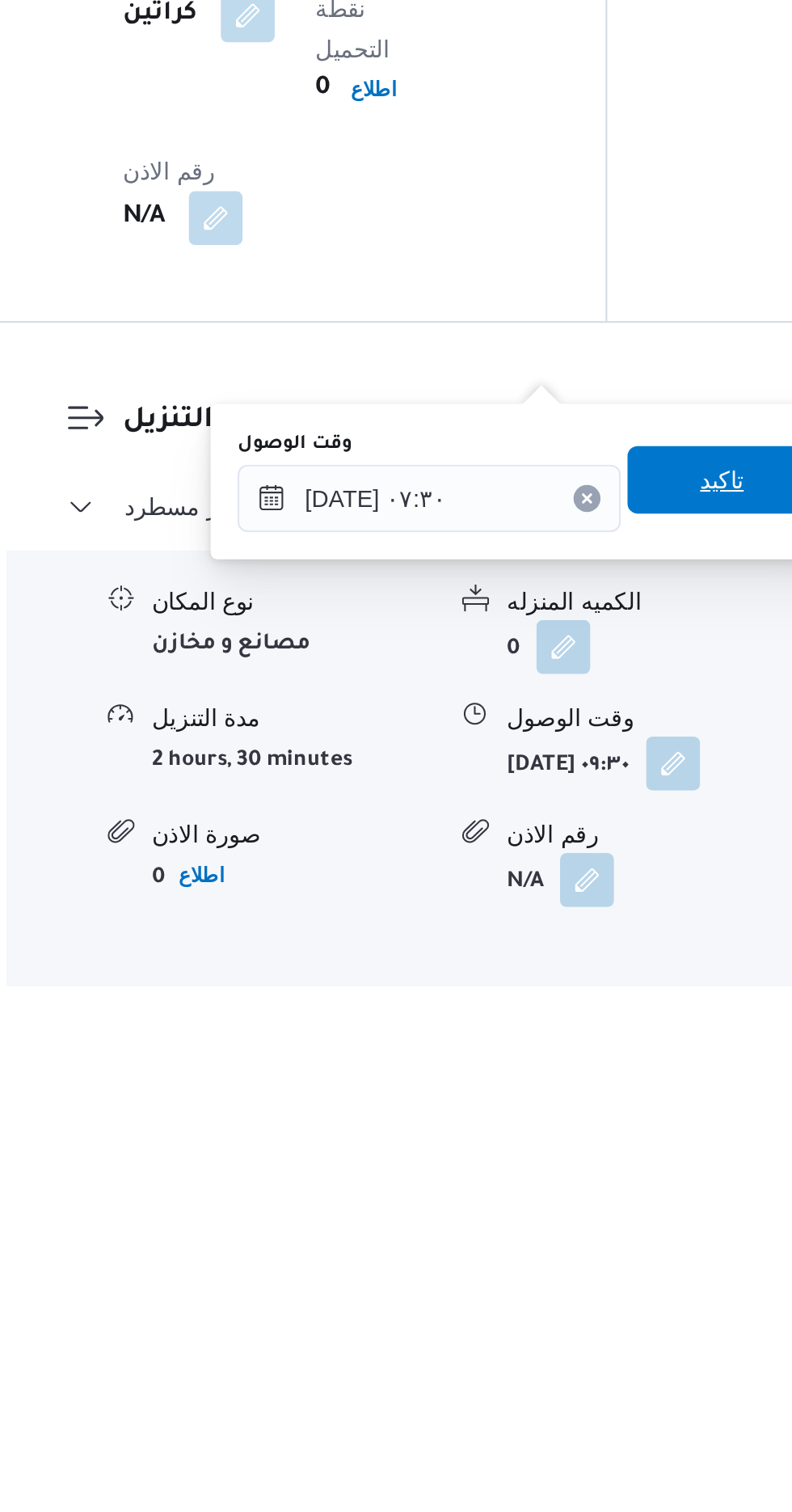
click at [560, 1270] on span "تاكيد" at bounding box center [561, 1265] width 90 height 33
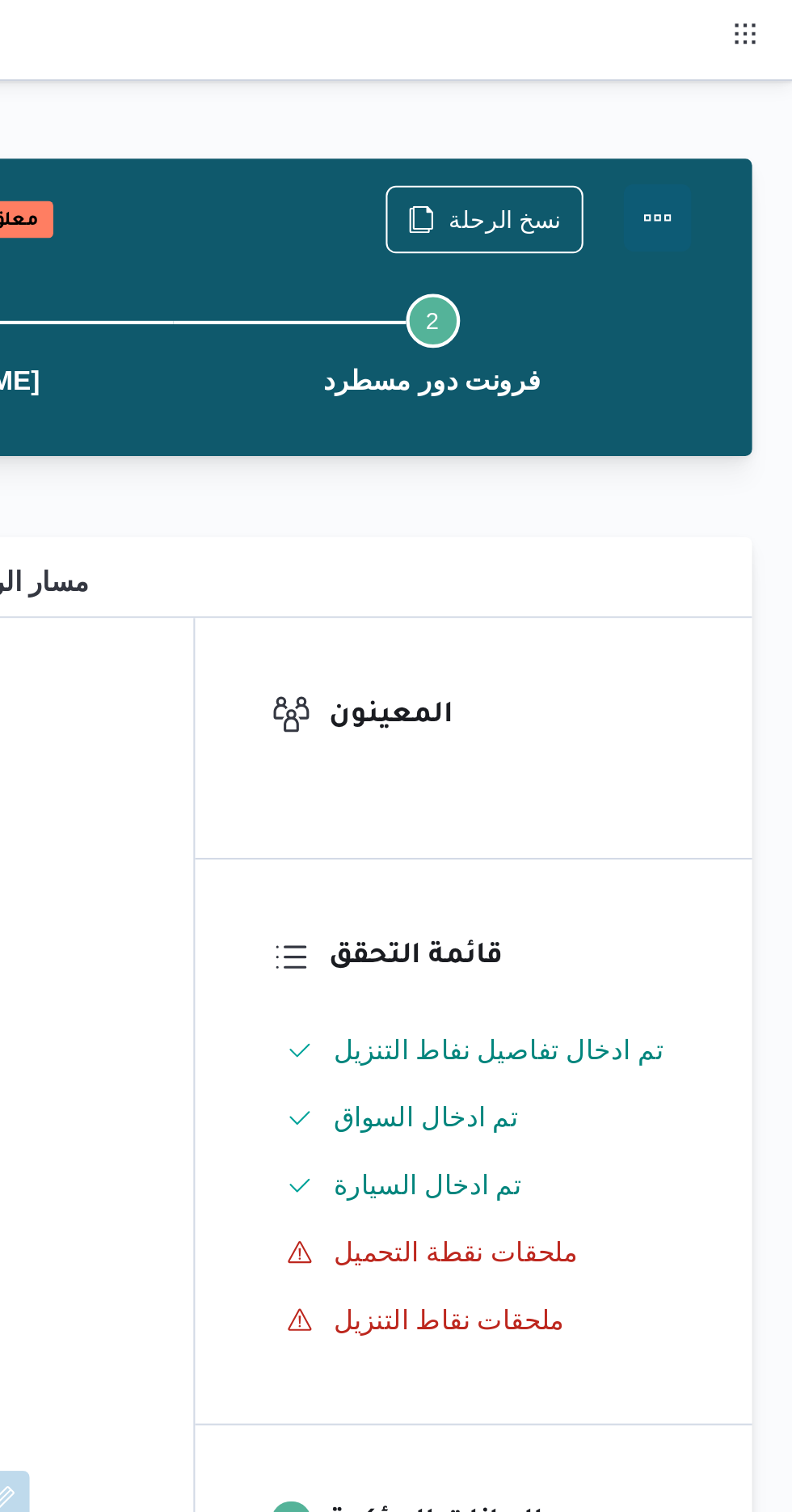
click at [738, 99] on button "Actions" at bounding box center [727, 104] width 33 height 33
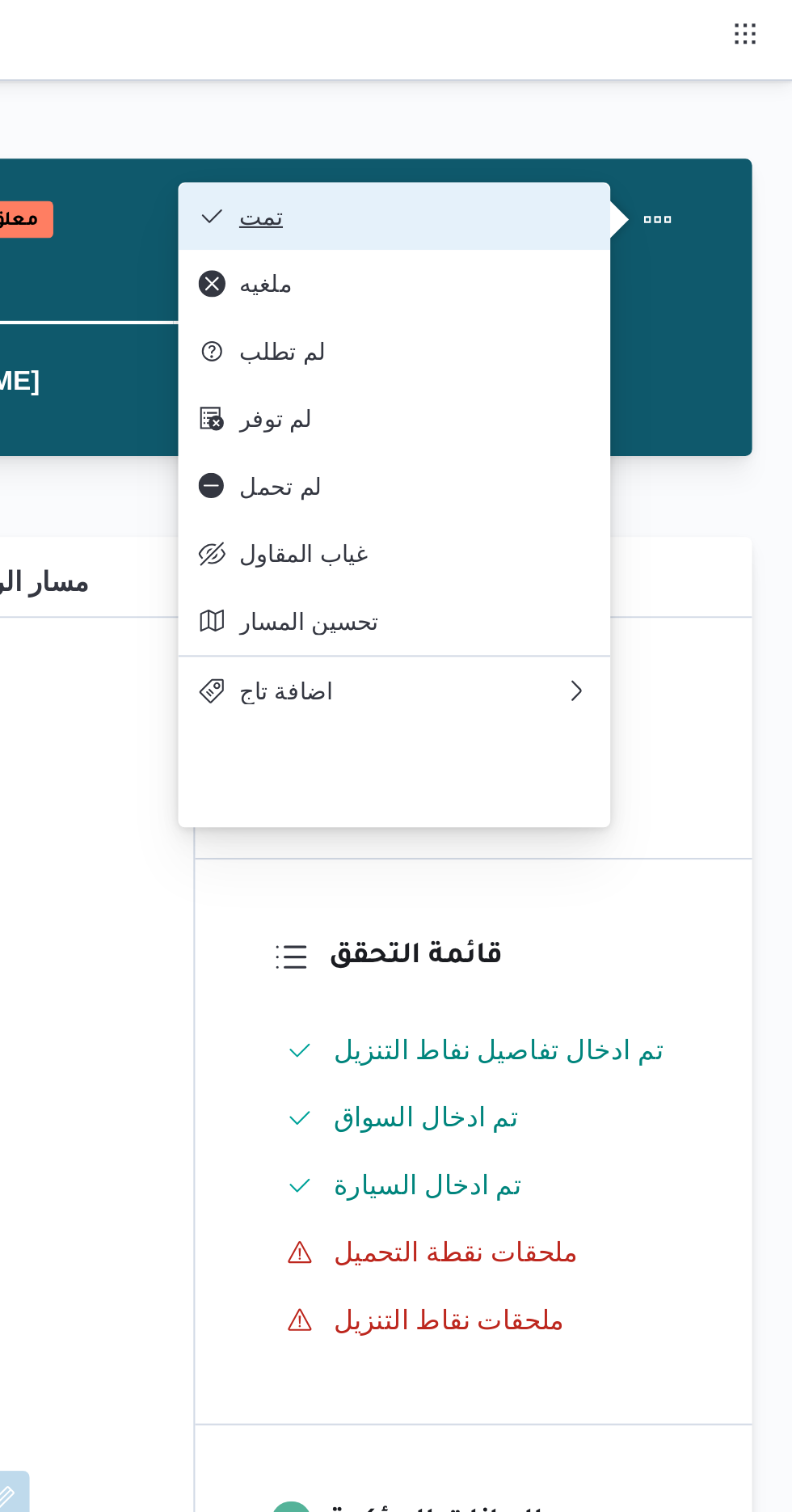
click at [678, 110] on span "تمت" at bounding box center [611, 103] width 168 height 13
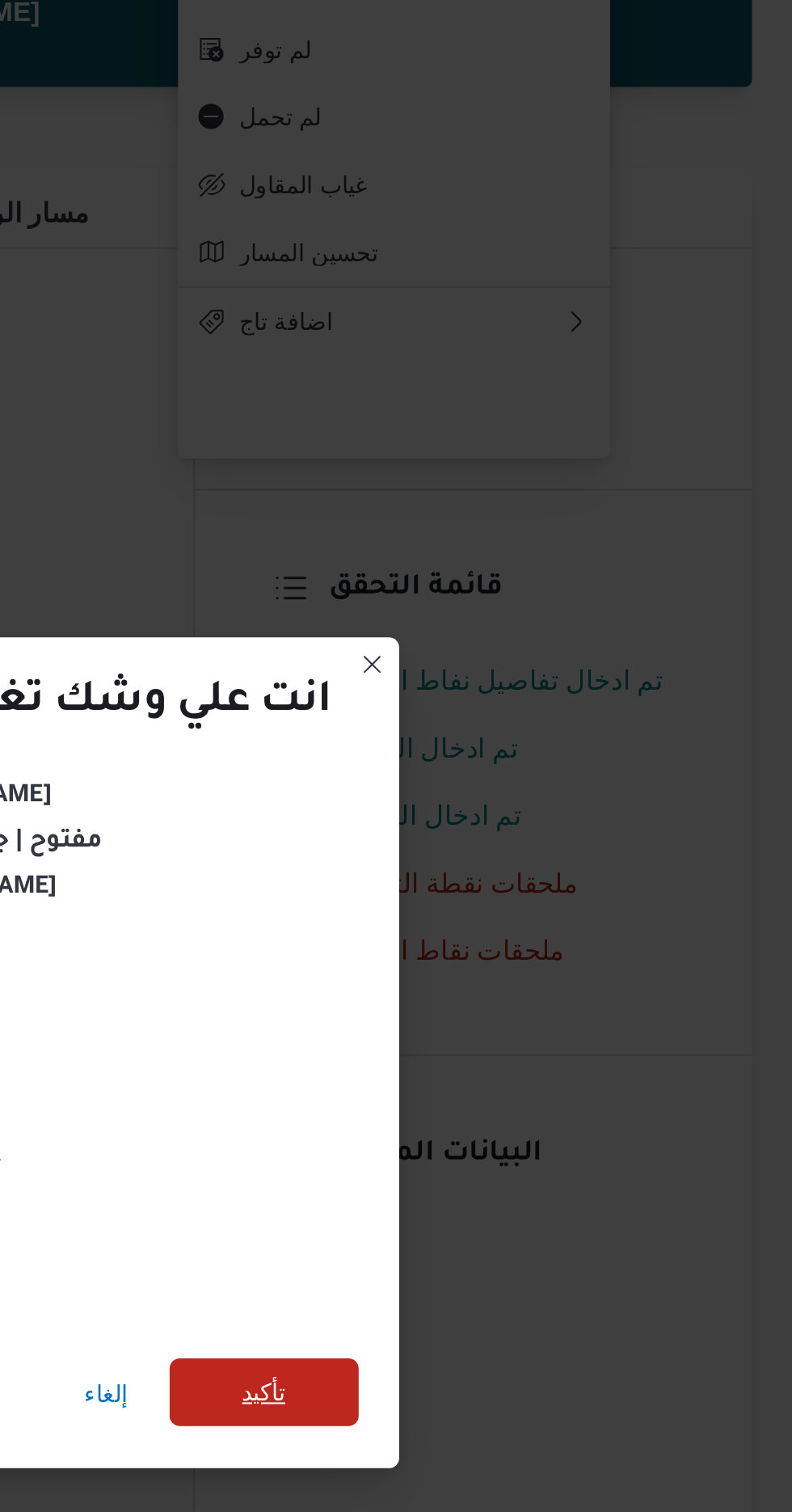
click at [549, 843] on span "تأكيد" at bounding box center [539, 843] width 21 height 19
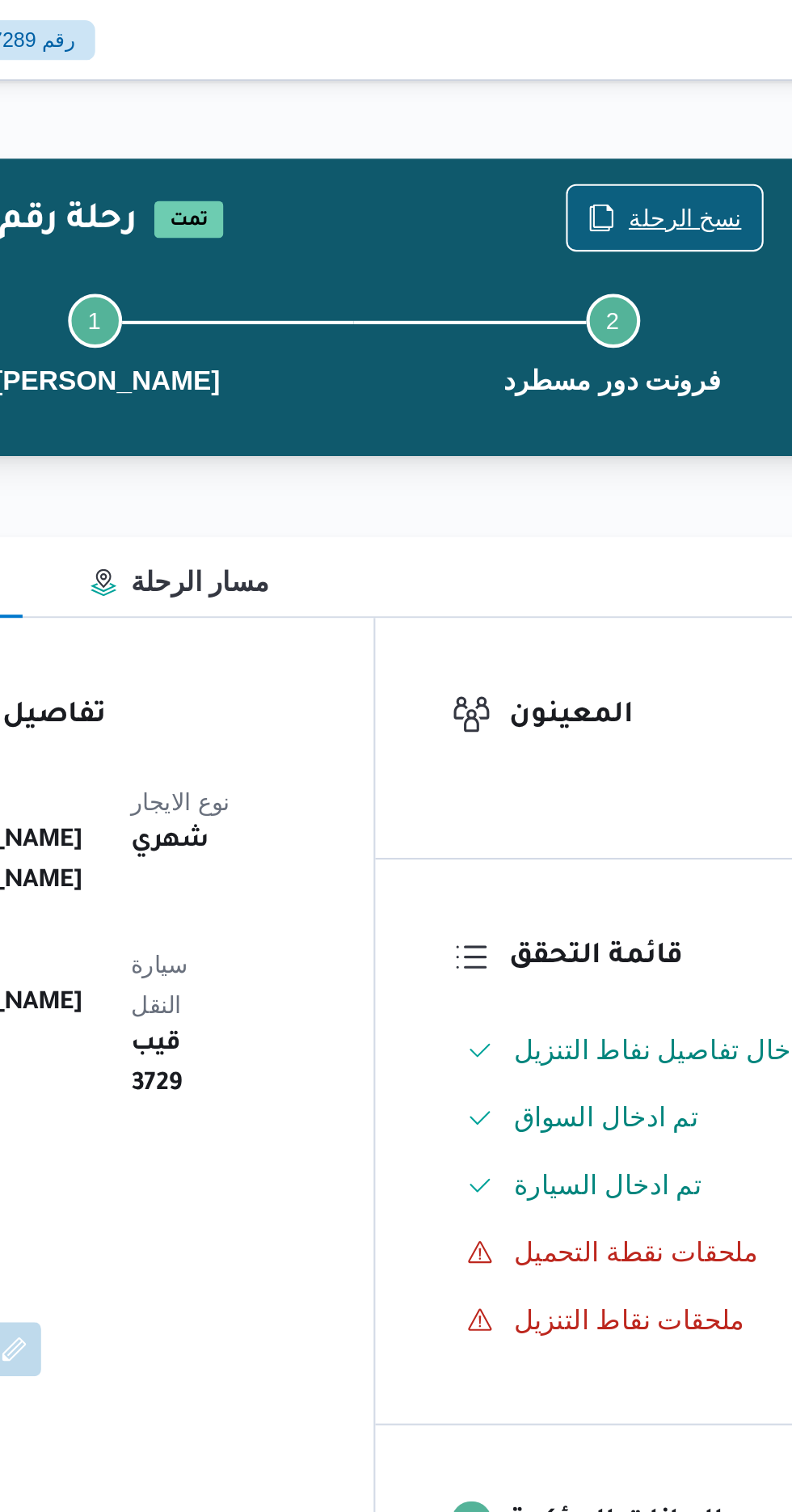
click at [648, 100] on span "نسخ الرحلة" at bounding box center [654, 104] width 54 height 19
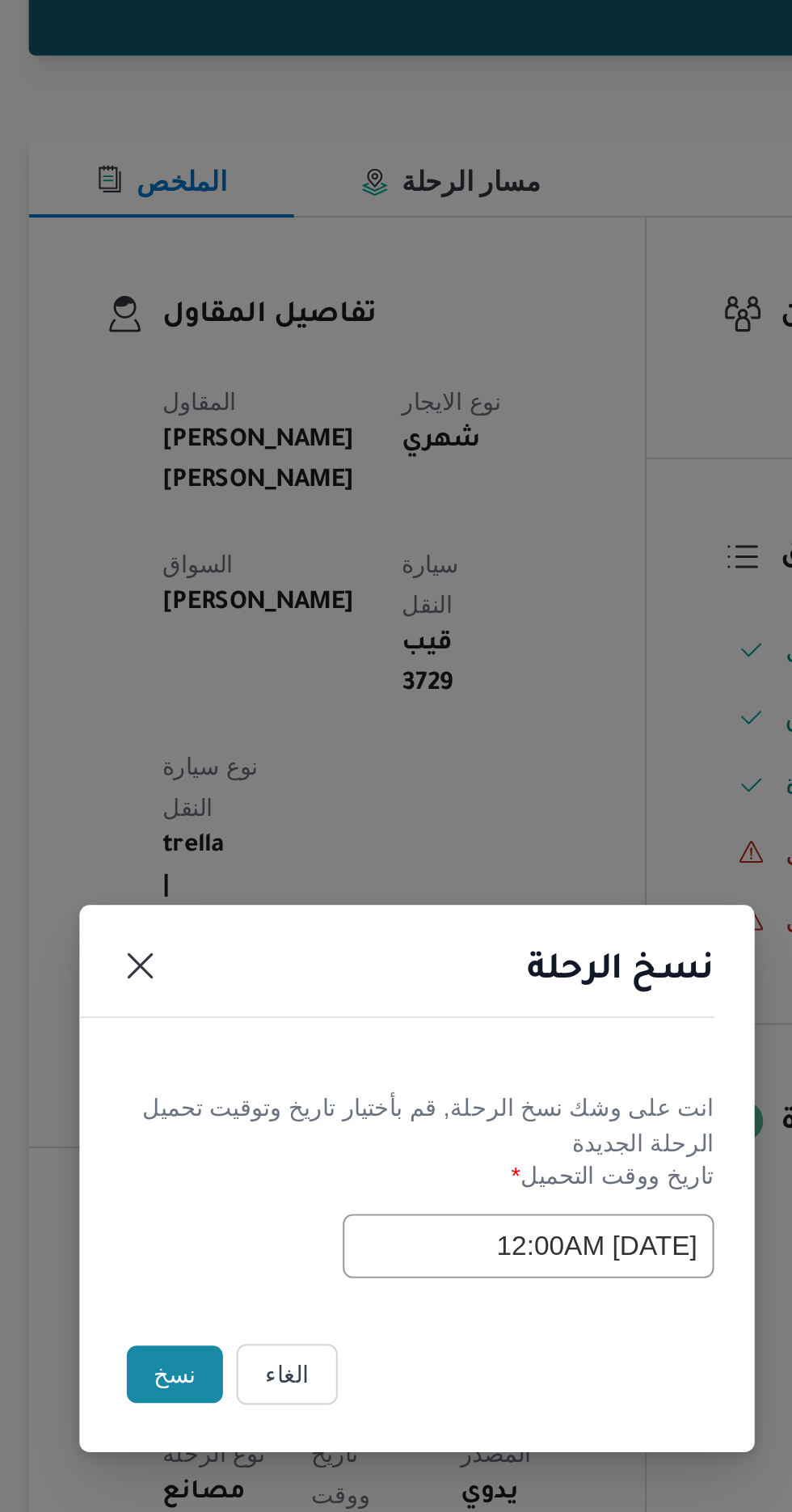
click at [273, 848] on button "نسخ" at bounding box center [280, 849] width 46 height 28
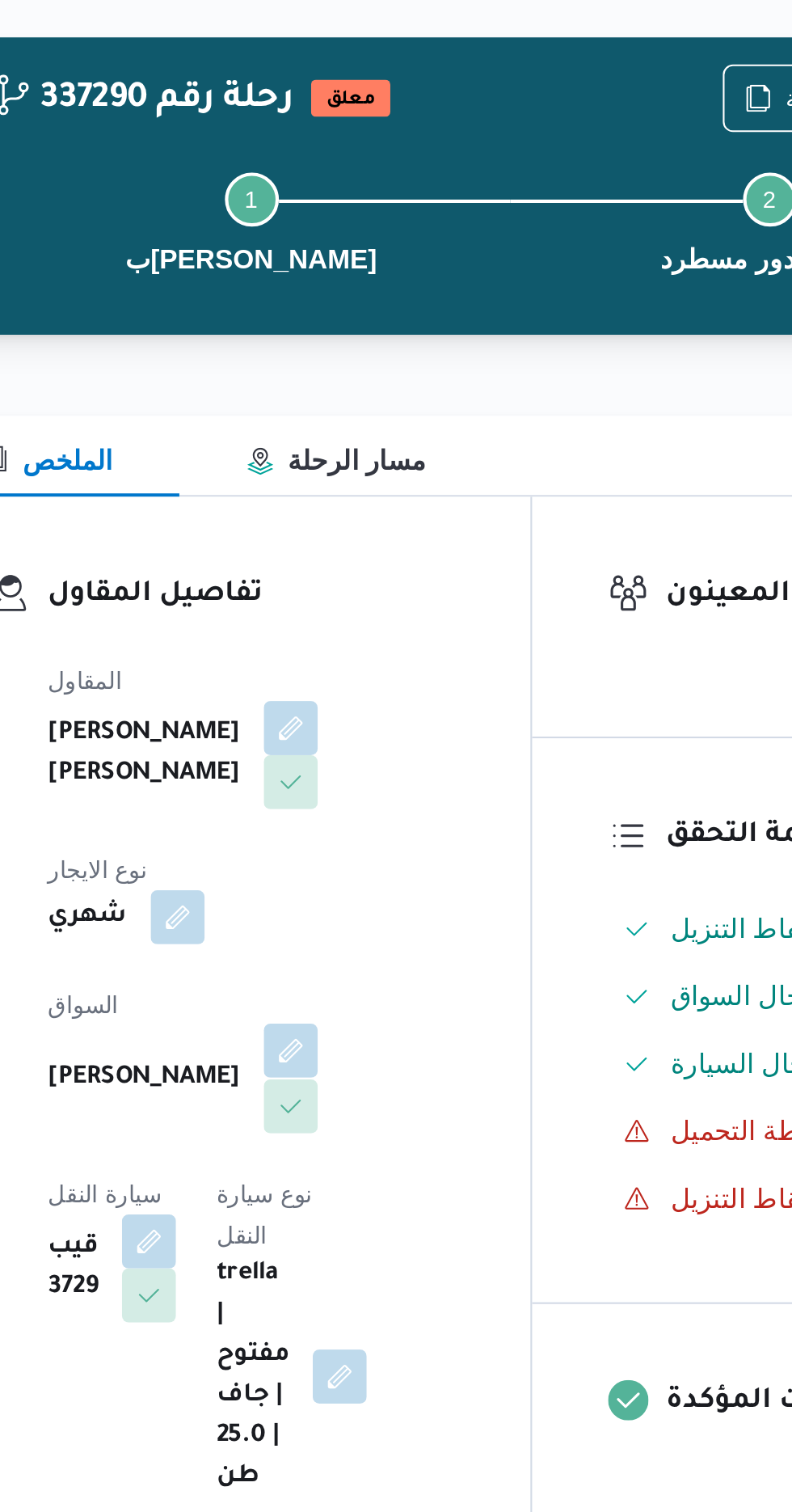
click at [378, 555] on button "button" at bounding box center [390, 561] width 26 height 26
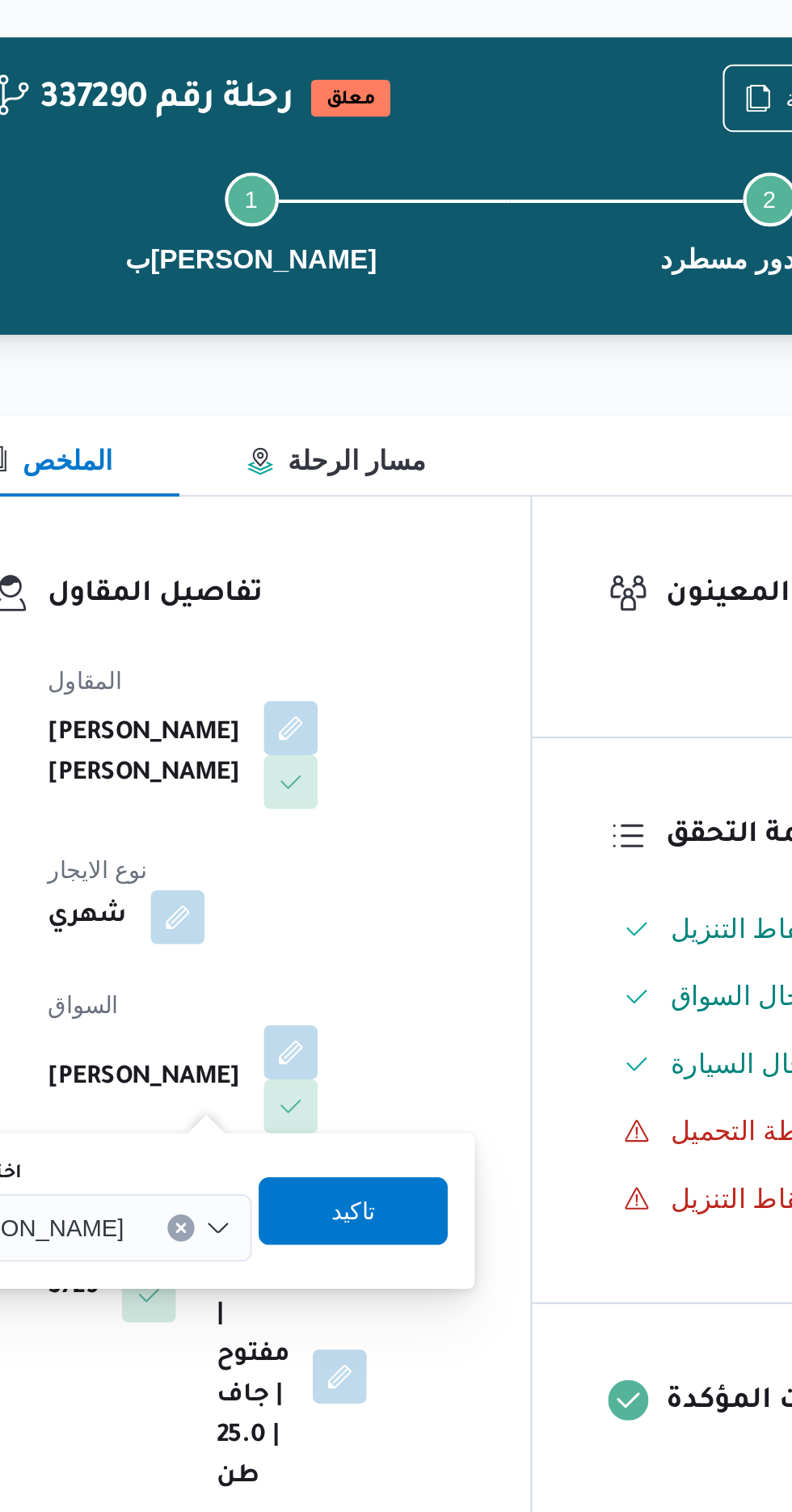
click at [310, 647] on span "[PERSON_NAME]" at bounding box center [263, 644] width 93 height 18
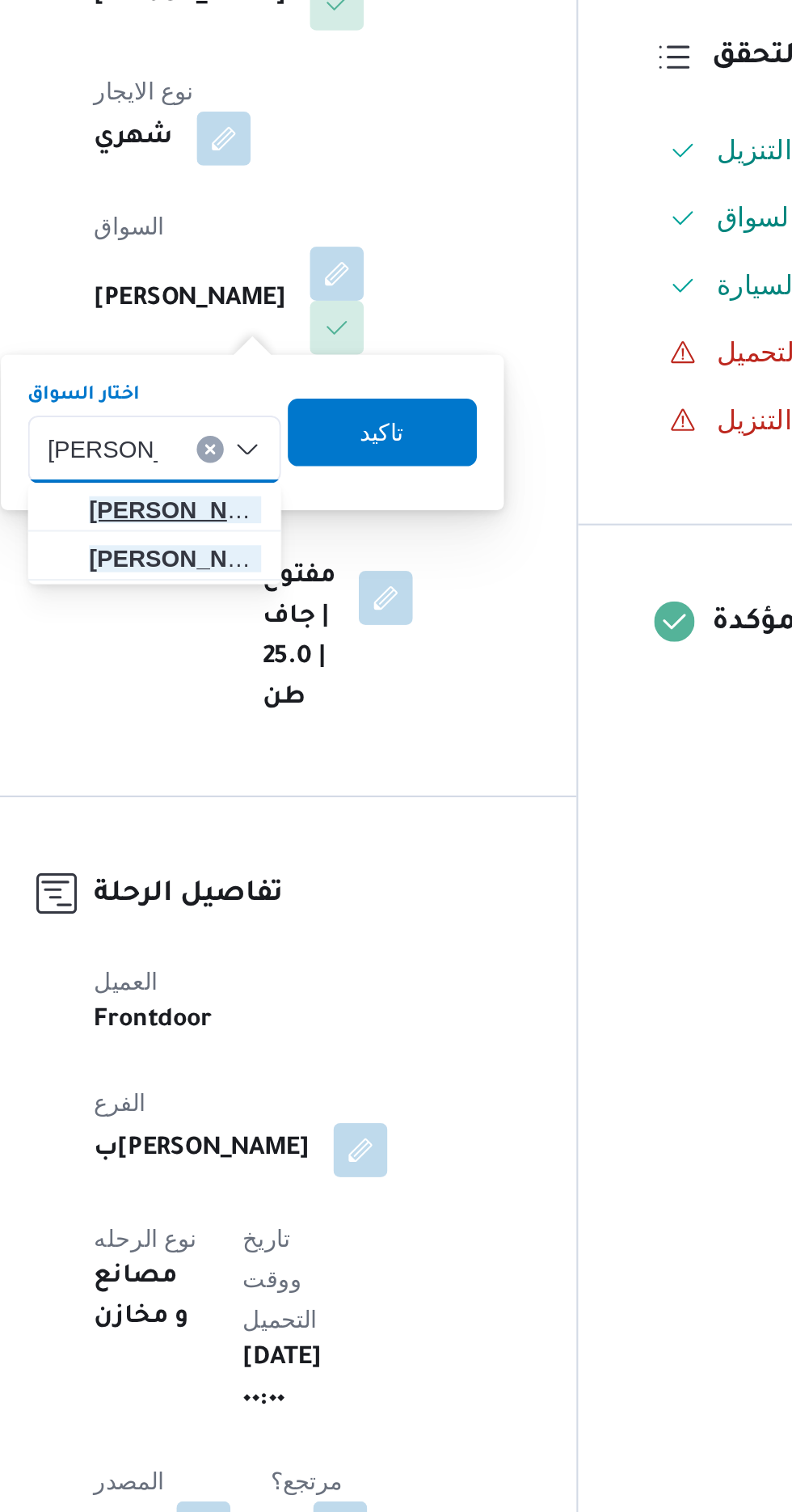
type input "[PERSON_NAME]"
click at [332, 670] on span "[PERSON_NAME] [PERSON_NAME]" at bounding box center [312, 675] width 83 height 19
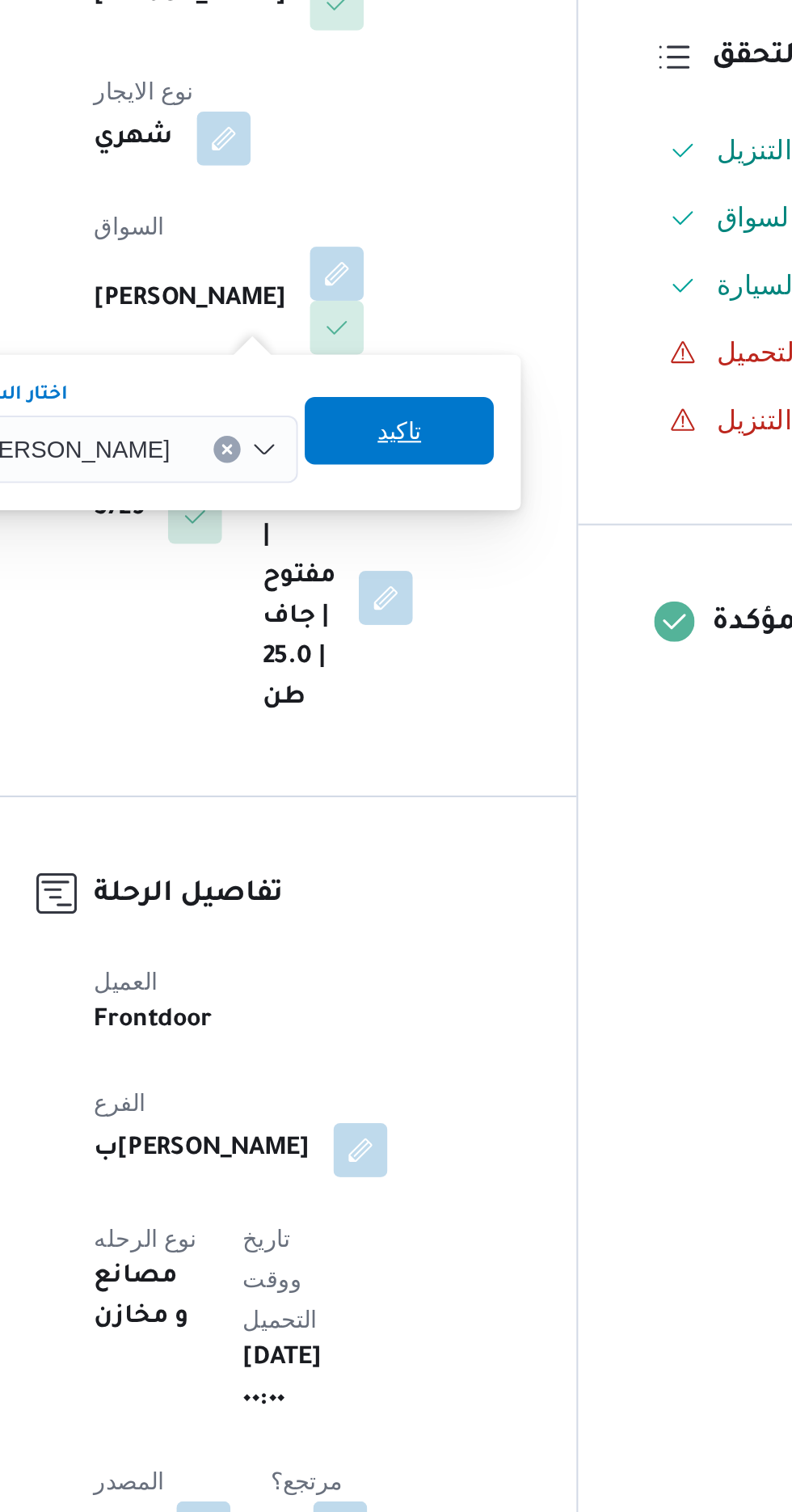
click at [461, 638] on span "تاكيد" at bounding box center [420, 637] width 90 height 33
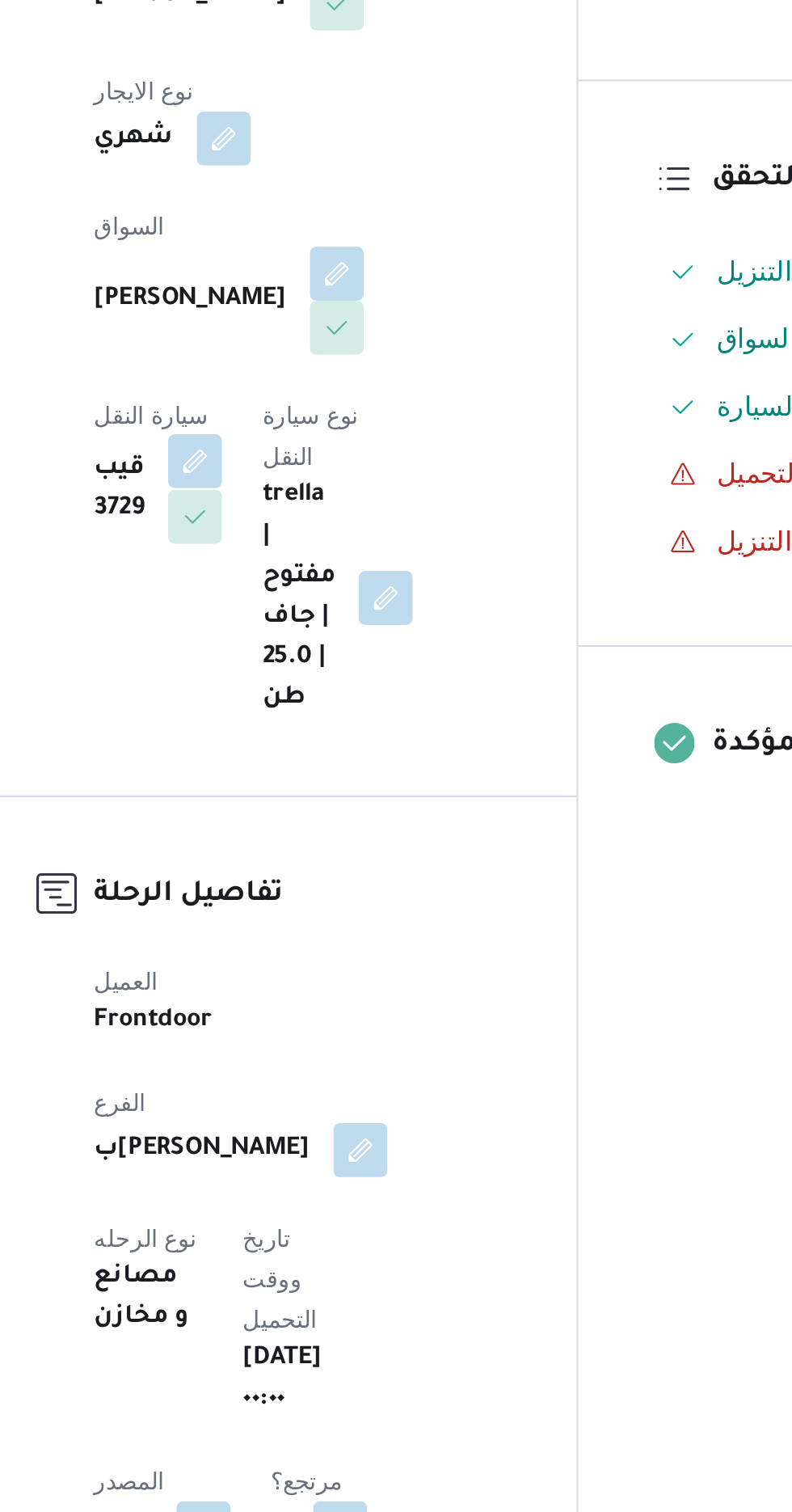
click at [335, 639] on button "button" at bounding box center [322, 651] width 26 height 26
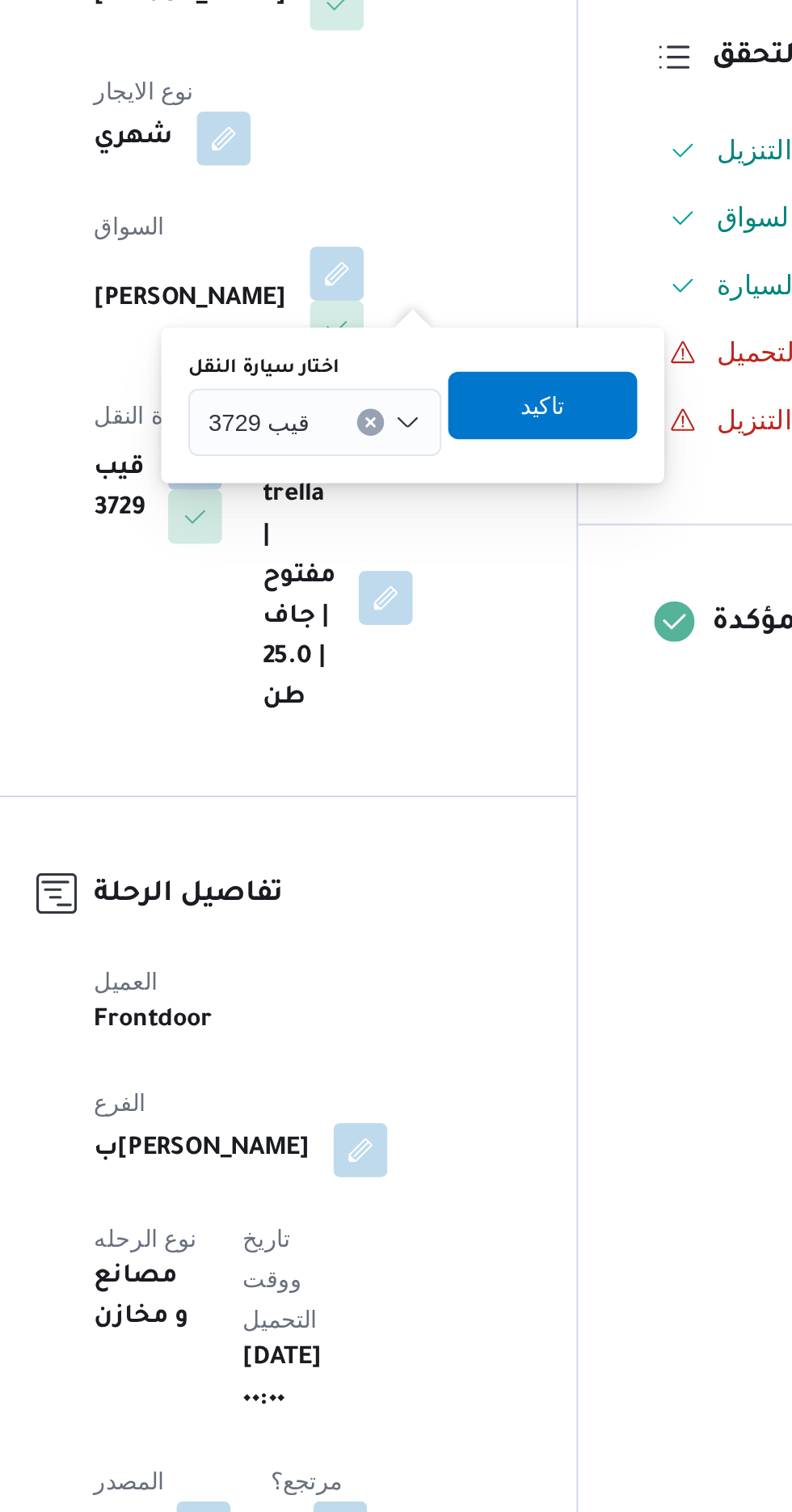
click at [384, 632] on input "اختار سيارة النقل" at bounding box center [385, 633] width 2 height 19
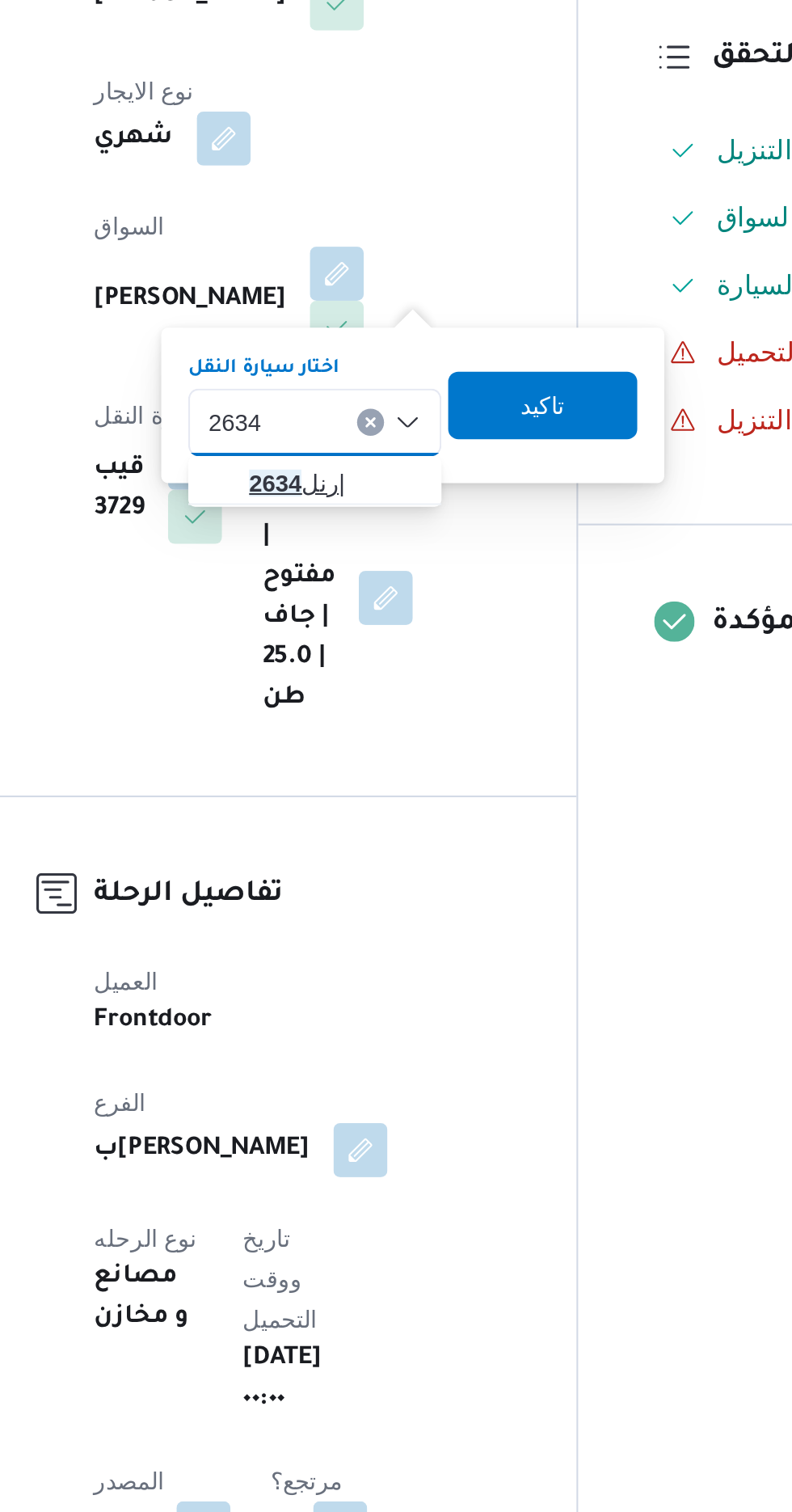
type input "2634"
click at [390, 661] on span "رنل 2634 |" at bounding box center [389, 662] width 83 height 19
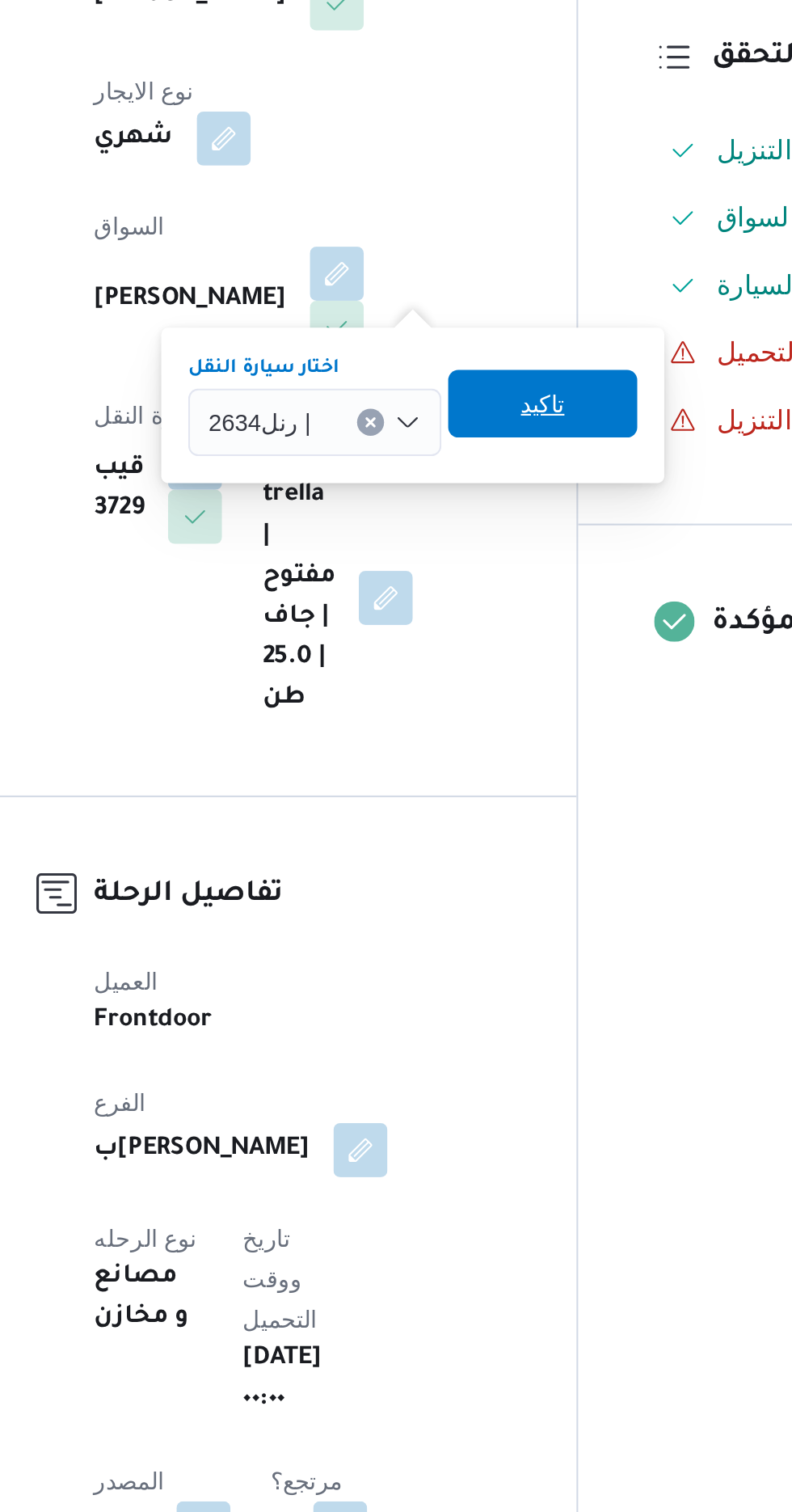
click at [510, 629] on span "تاكيد" at bounding box center [489, 624] width 90 height 33
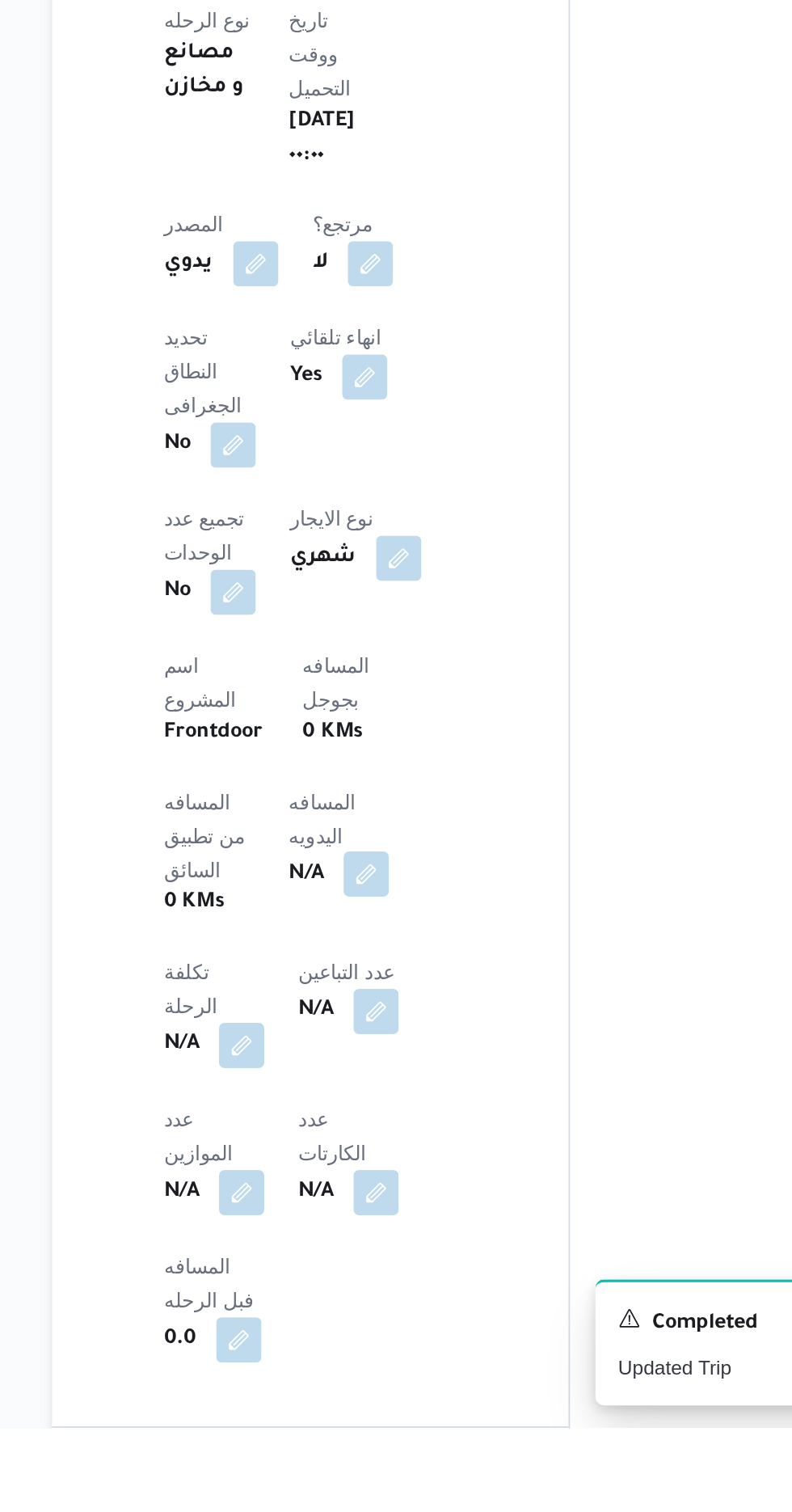
click at [377, 1183] on button "button" at bounding box center [389, 1195] width 26 height 26
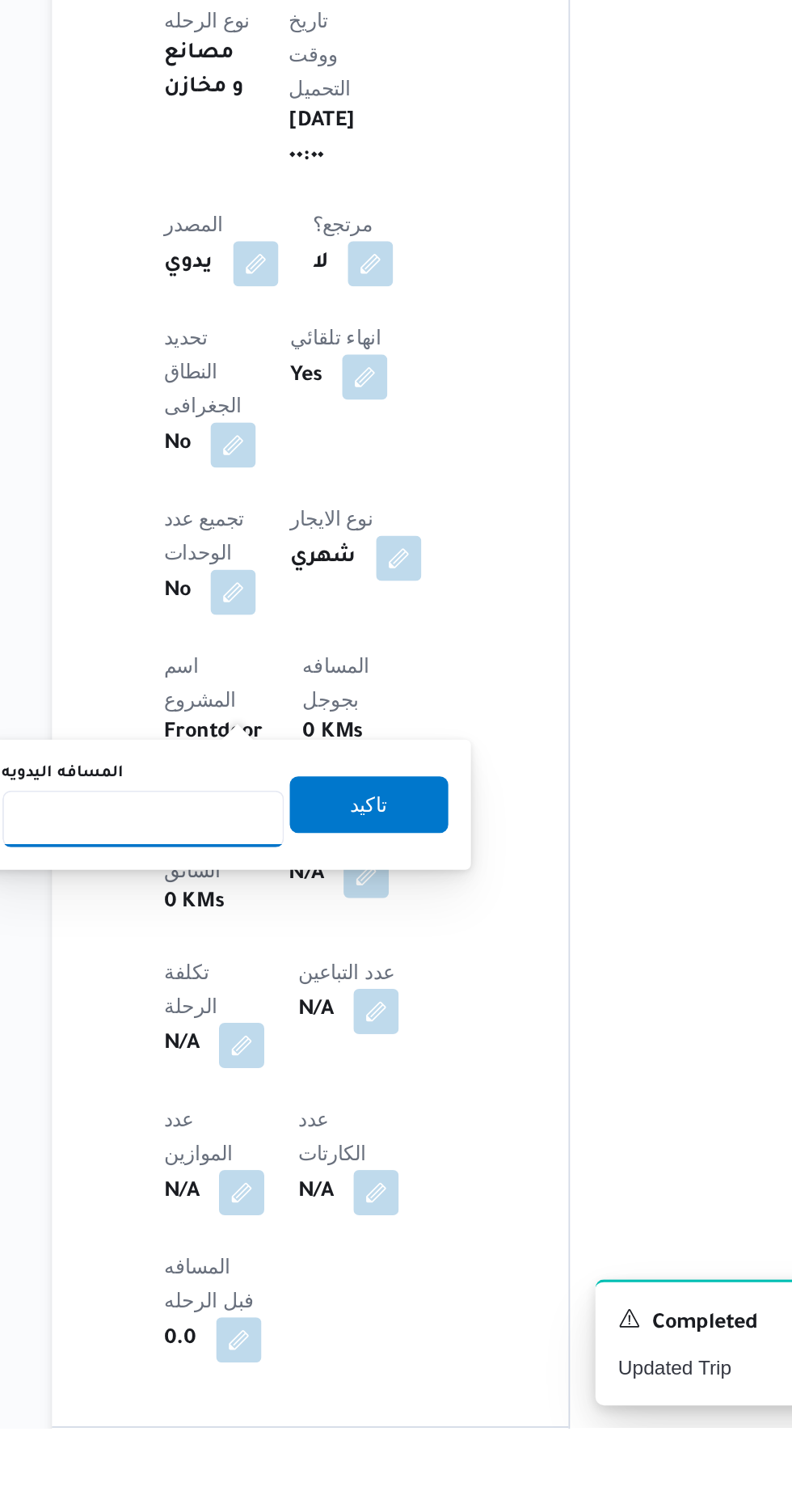
click at [294, 1159] on input "المسافه اليدويه" at bounding box center [262, 1164] width 161 height 33
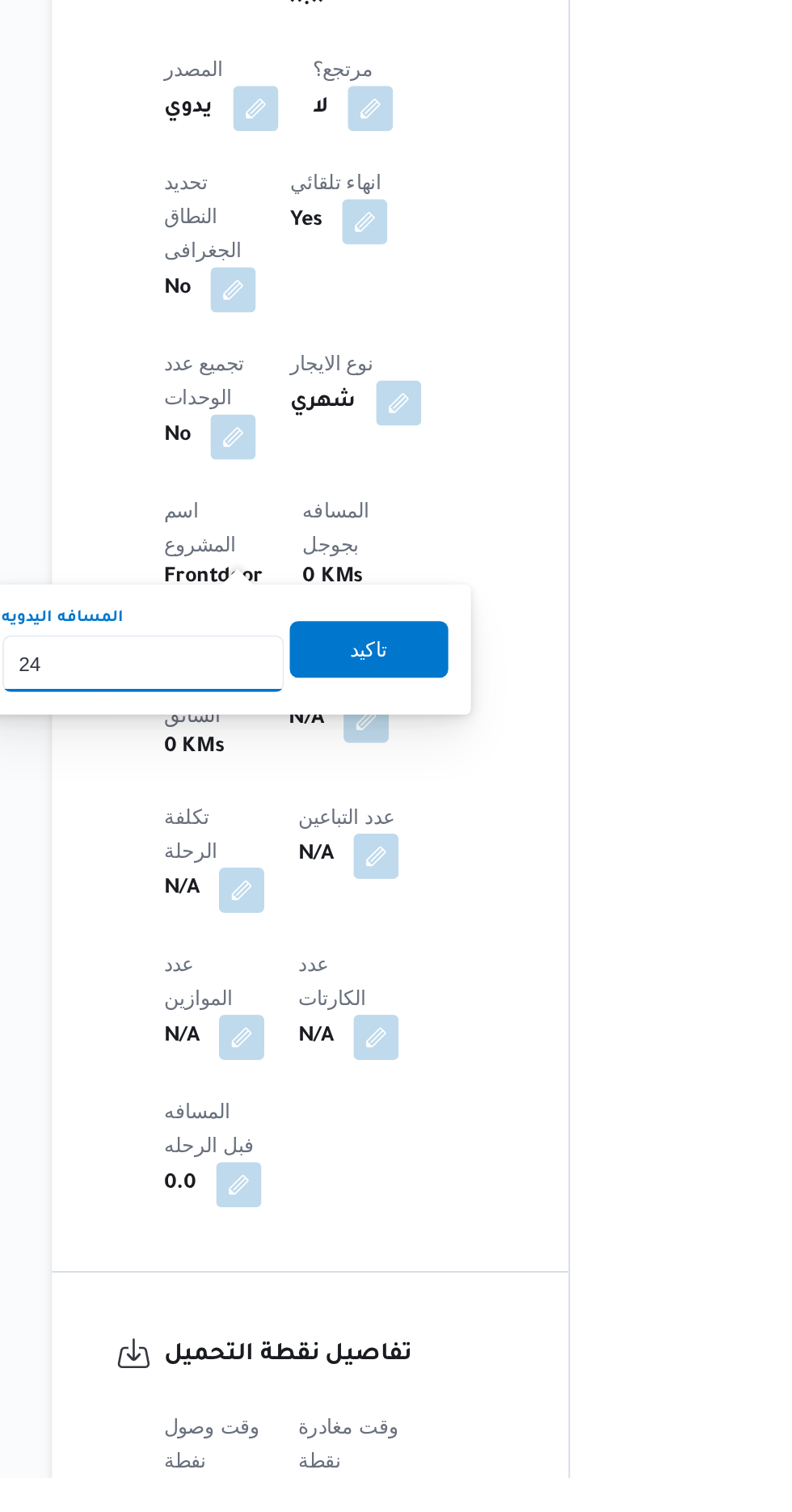
type input "2"
type input "120"
click at [435, 1051] on span "تاكيد" at bounding box center [391, 1038] width 90 height 33
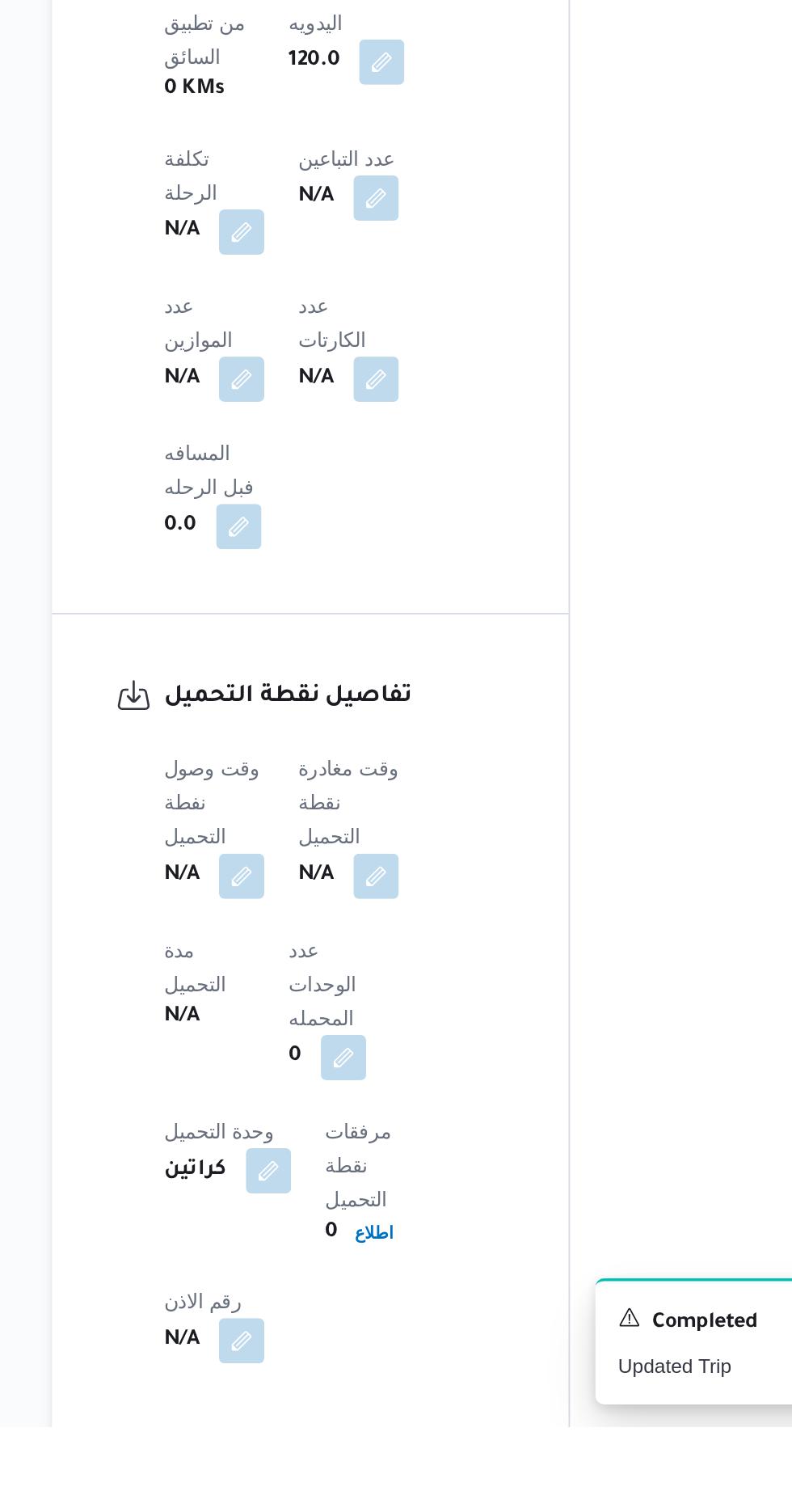
scroll to position [783, 0]
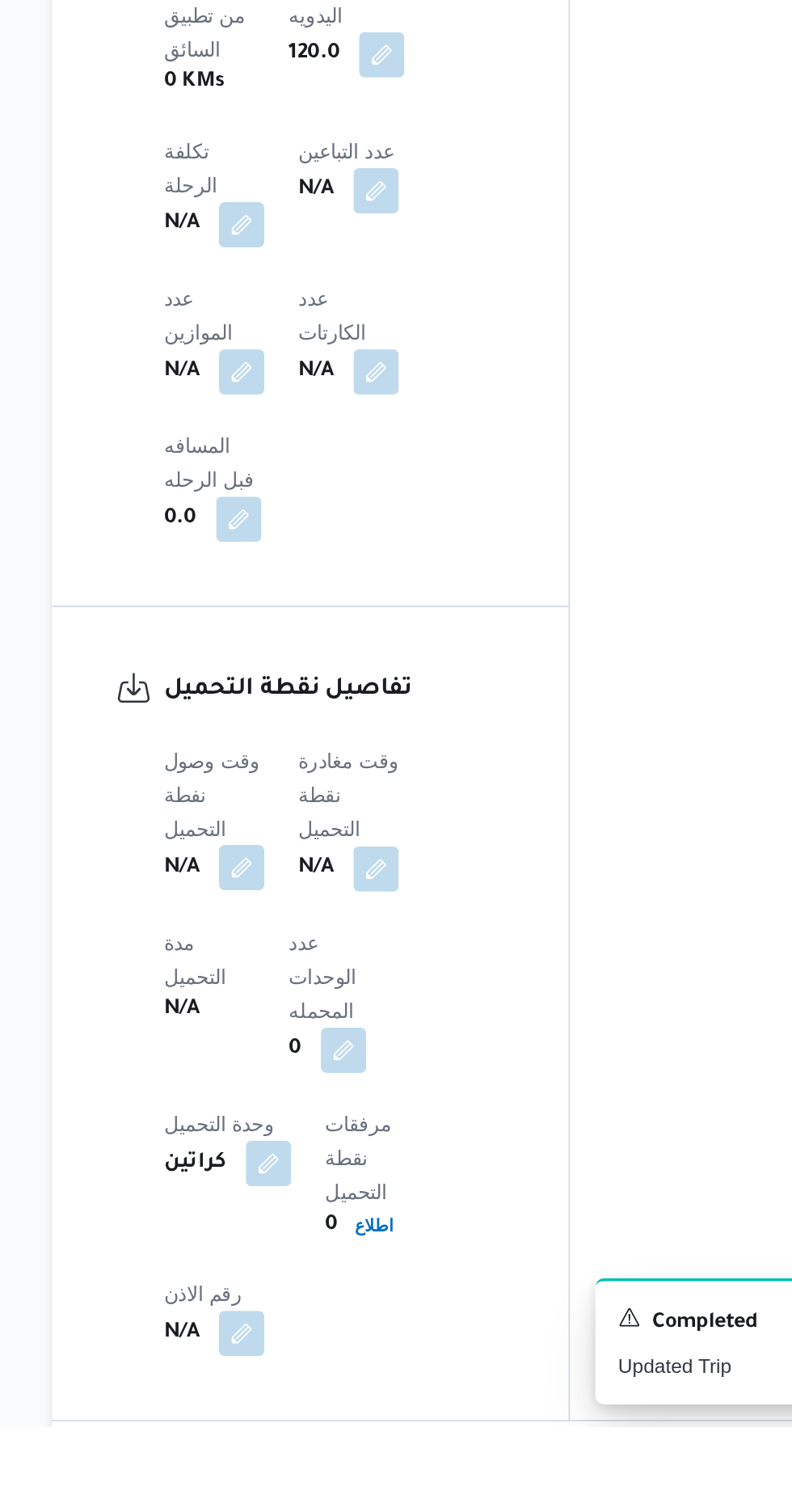
click at [322, 1179] on button "button" at bounding box center [318, 1192] width 26 height 26
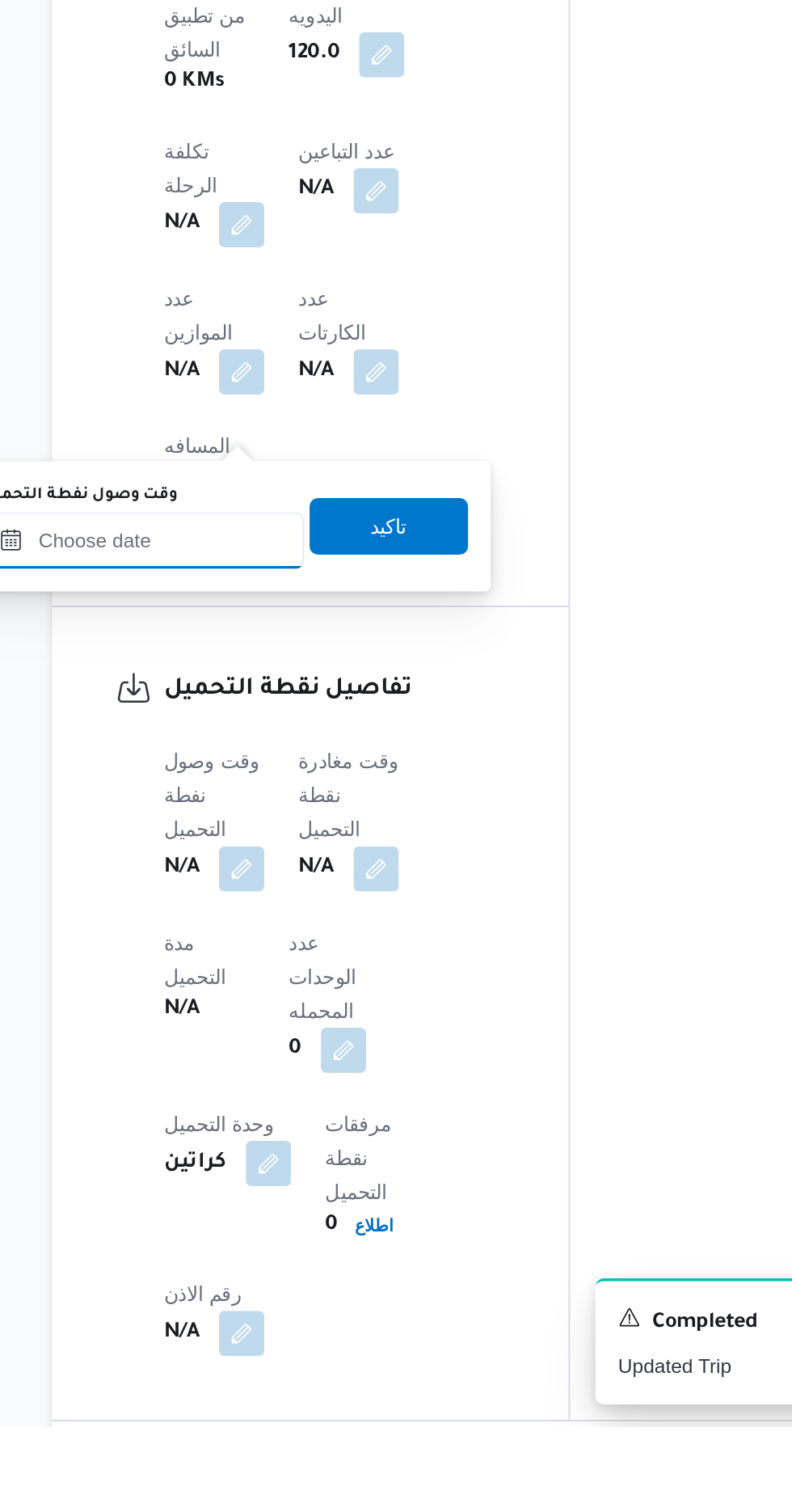
click at [306, 1006] on input "وقت وصول نفطة التحميل" at bounding box center [262, 1005] width 184 height 33
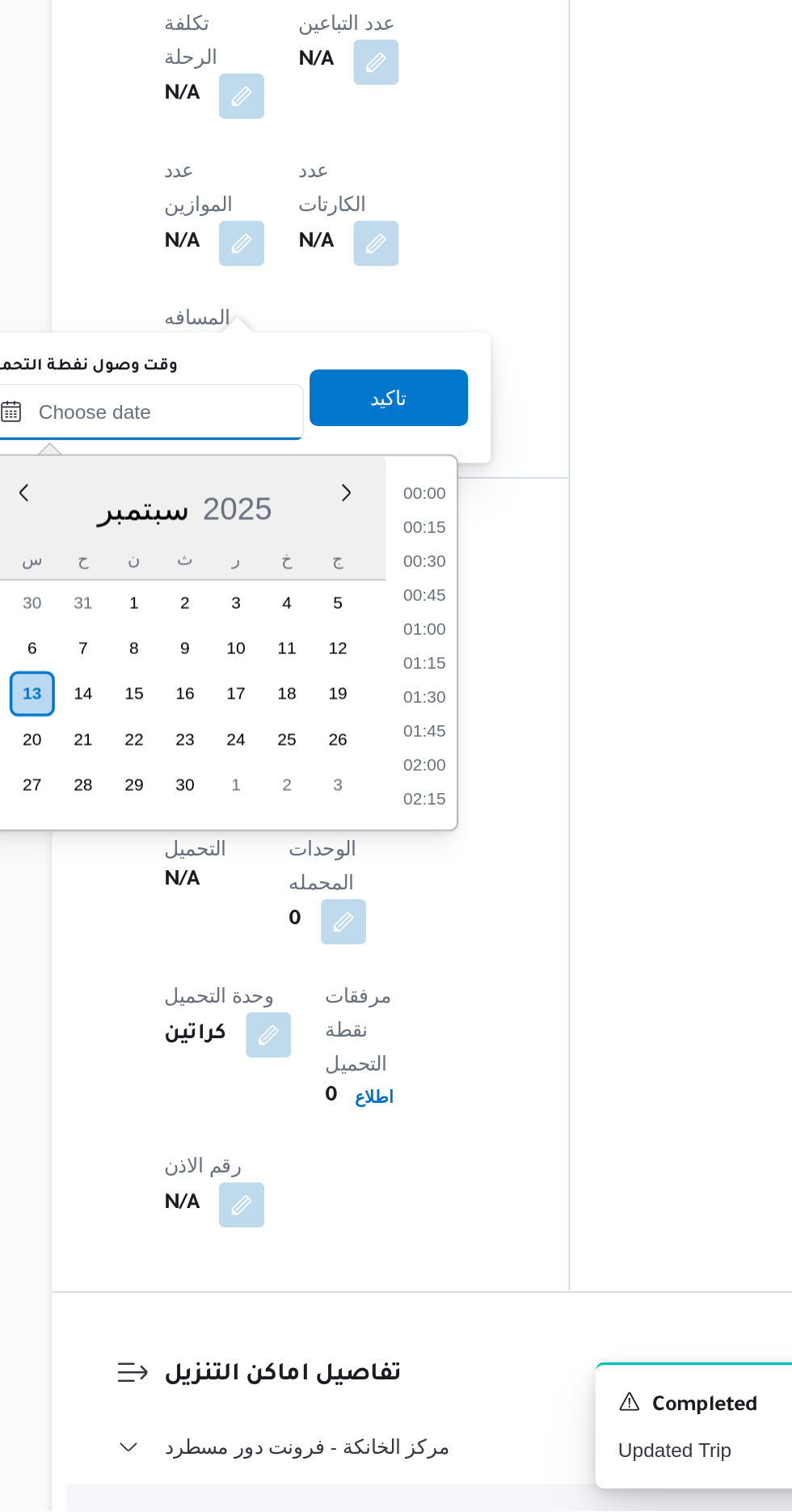
scroll to position [1007, 0]
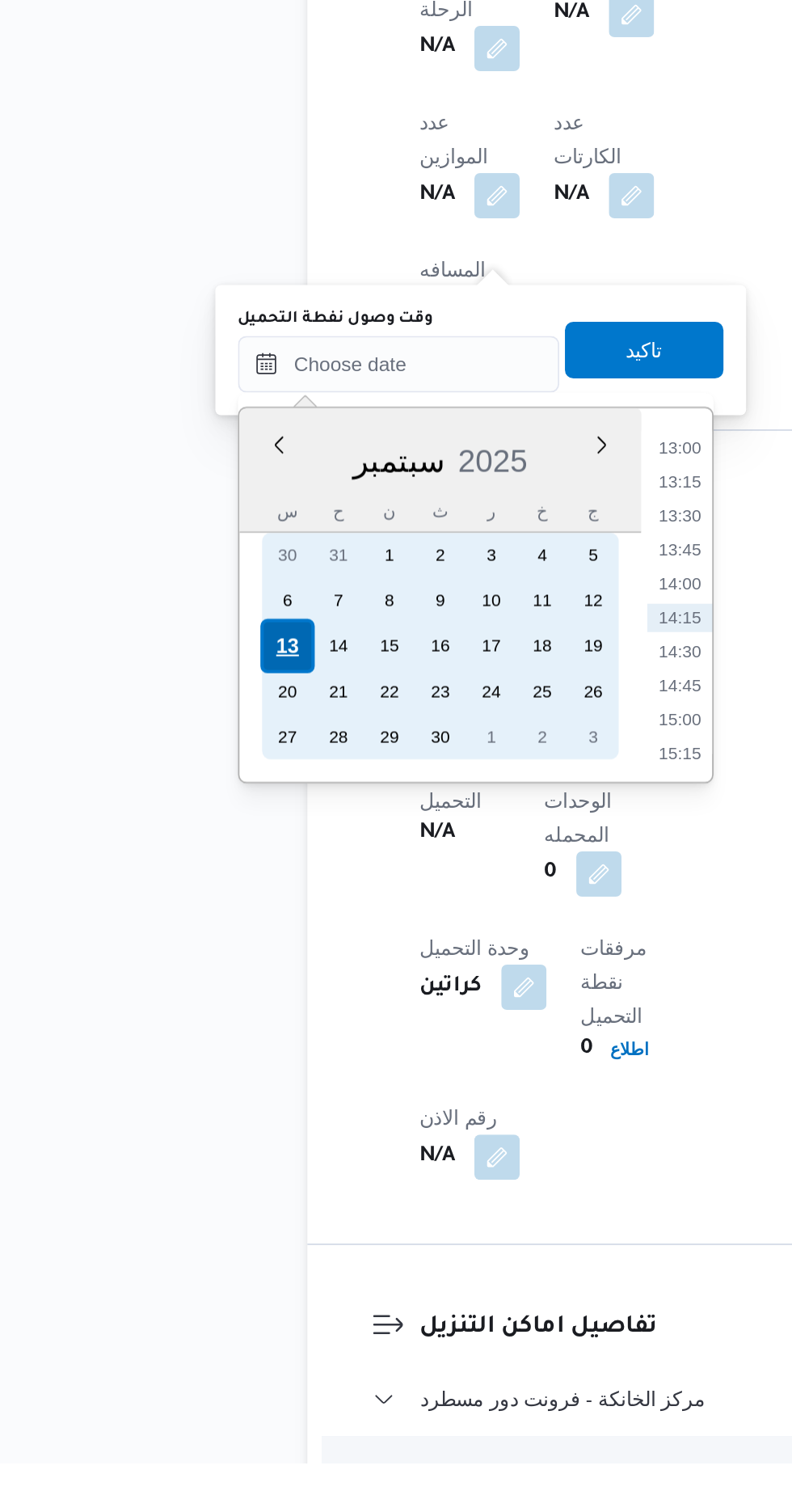
click at [193, 1049] on div "13" at bounding box center [198, 1045] width 31 height 31
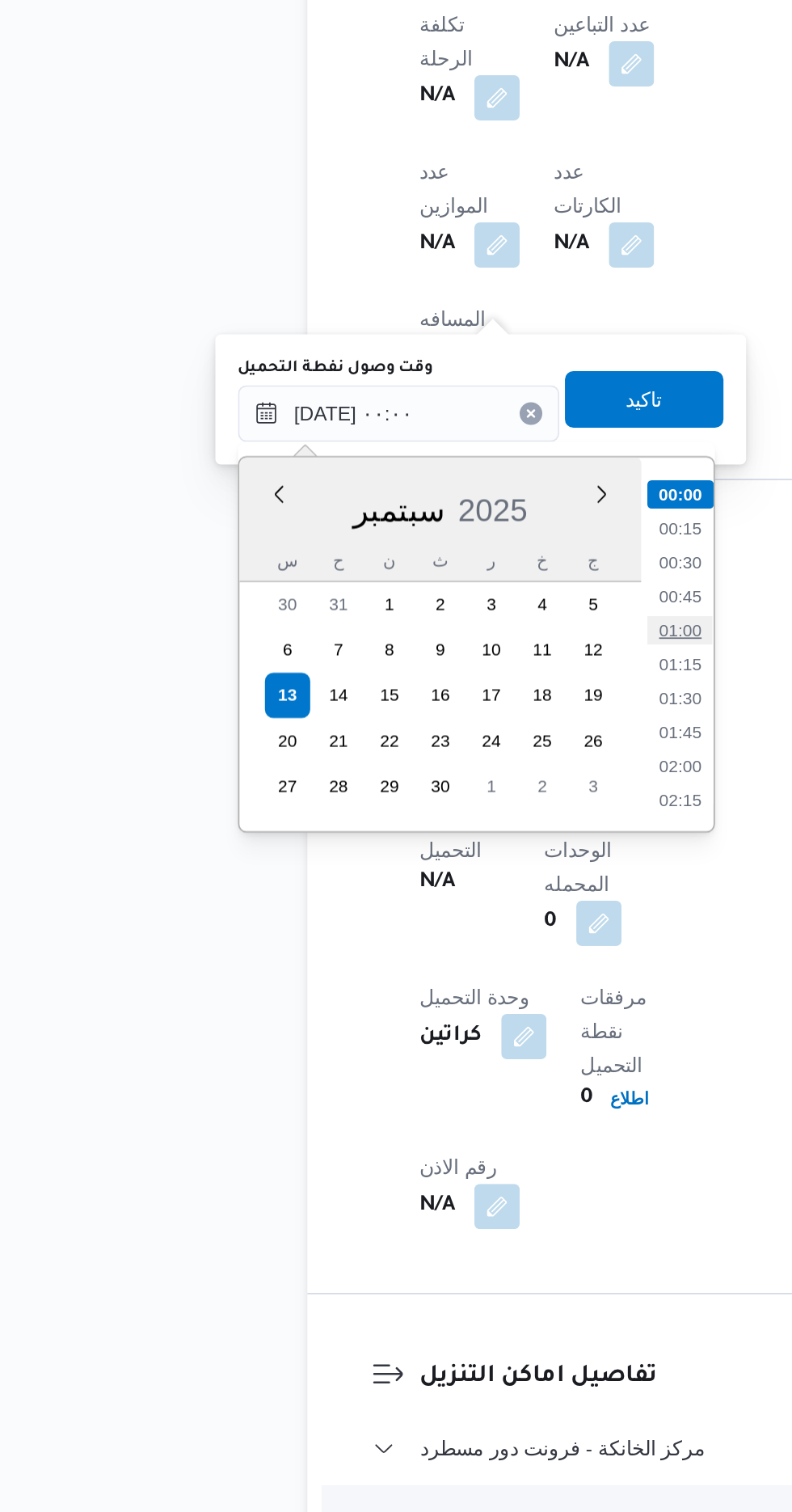
click at [419, 1005] on li "01:00" at bounding box center [423, 1008] width 38 height 16
type input "[DATE] ٠١:٠٠"
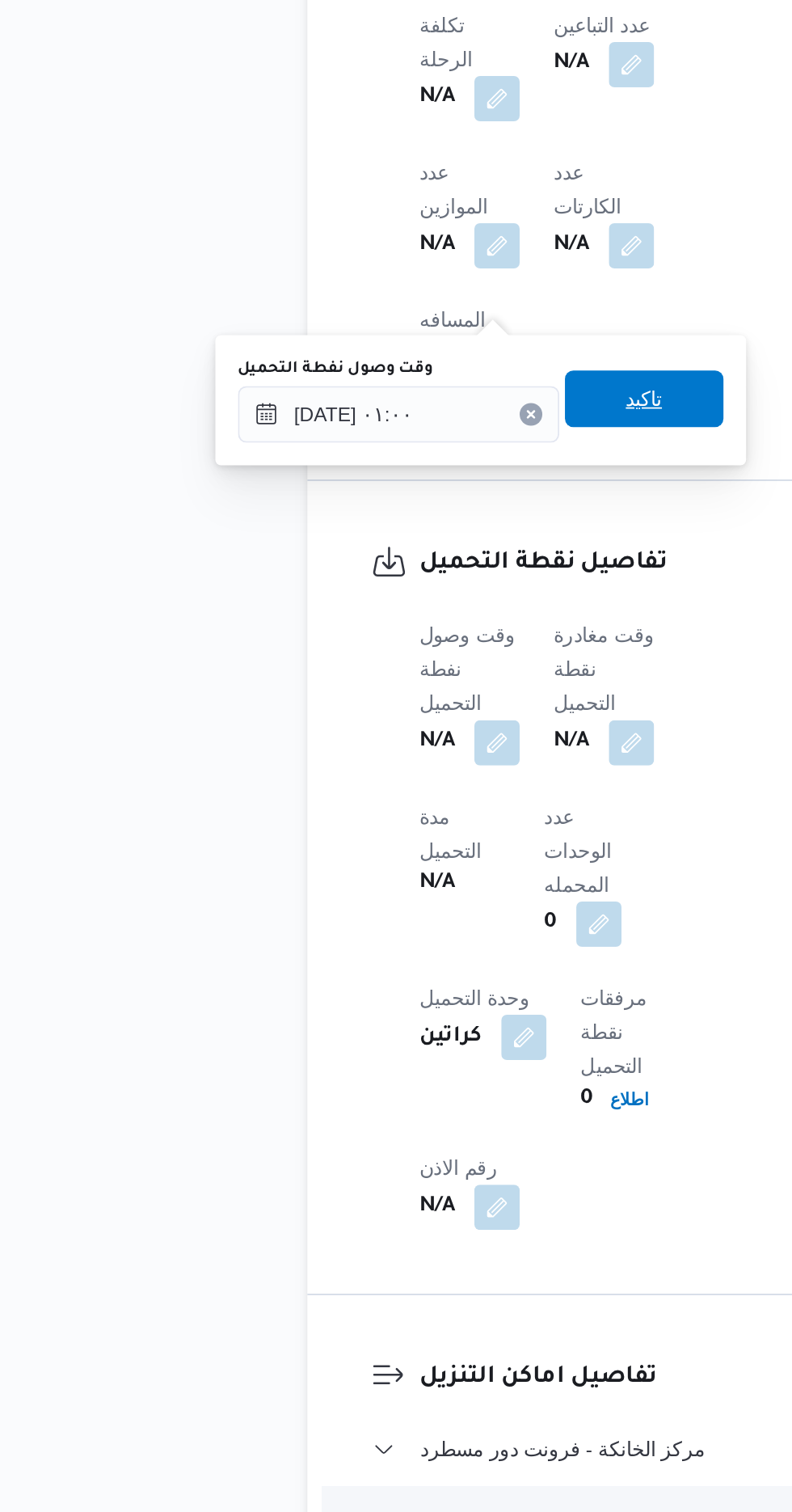
click at [413, 881] on span "تاكيد" at bounding box center [402, 876] width 21 height 19
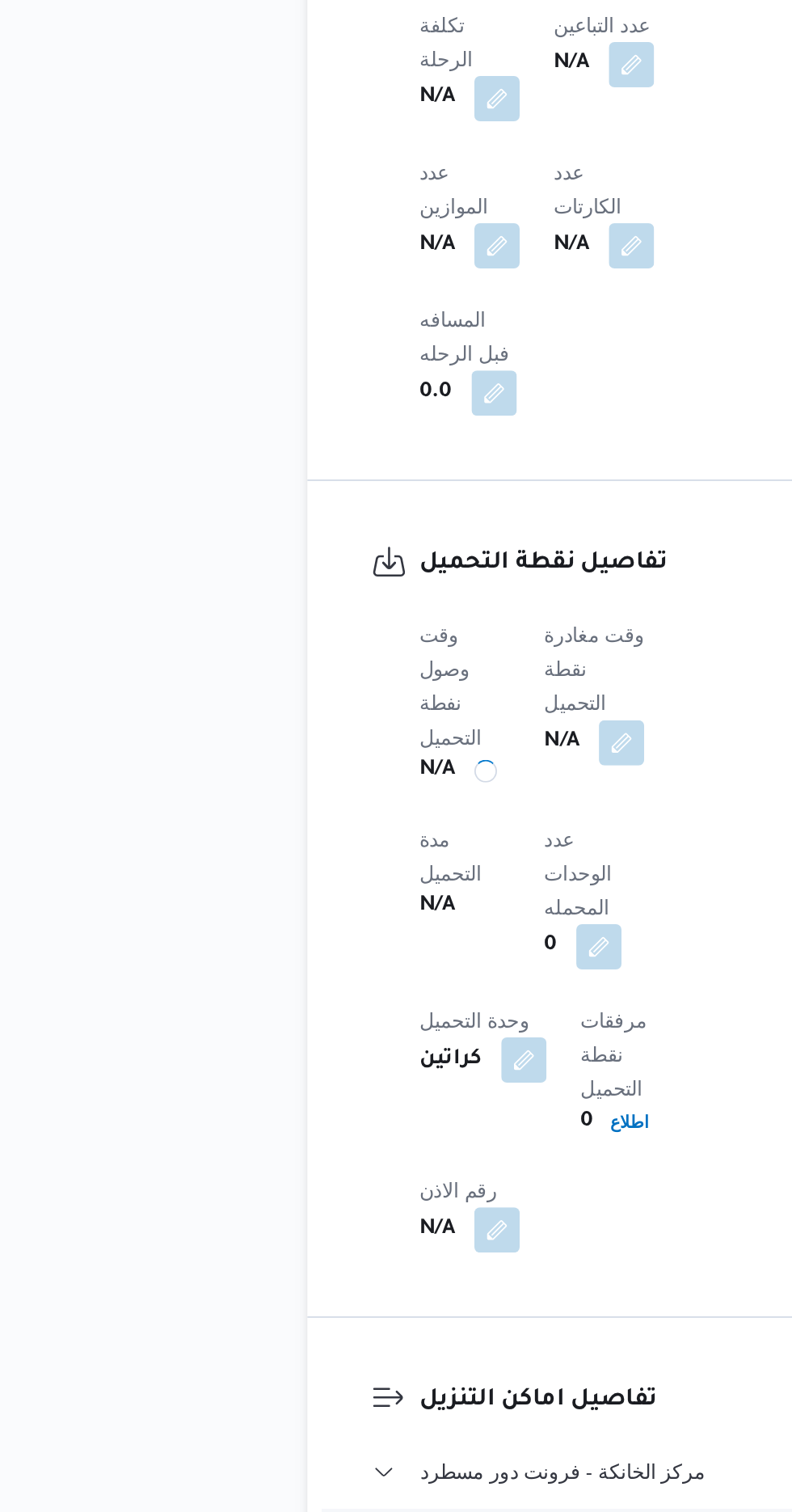
scroll to position [904, 0]
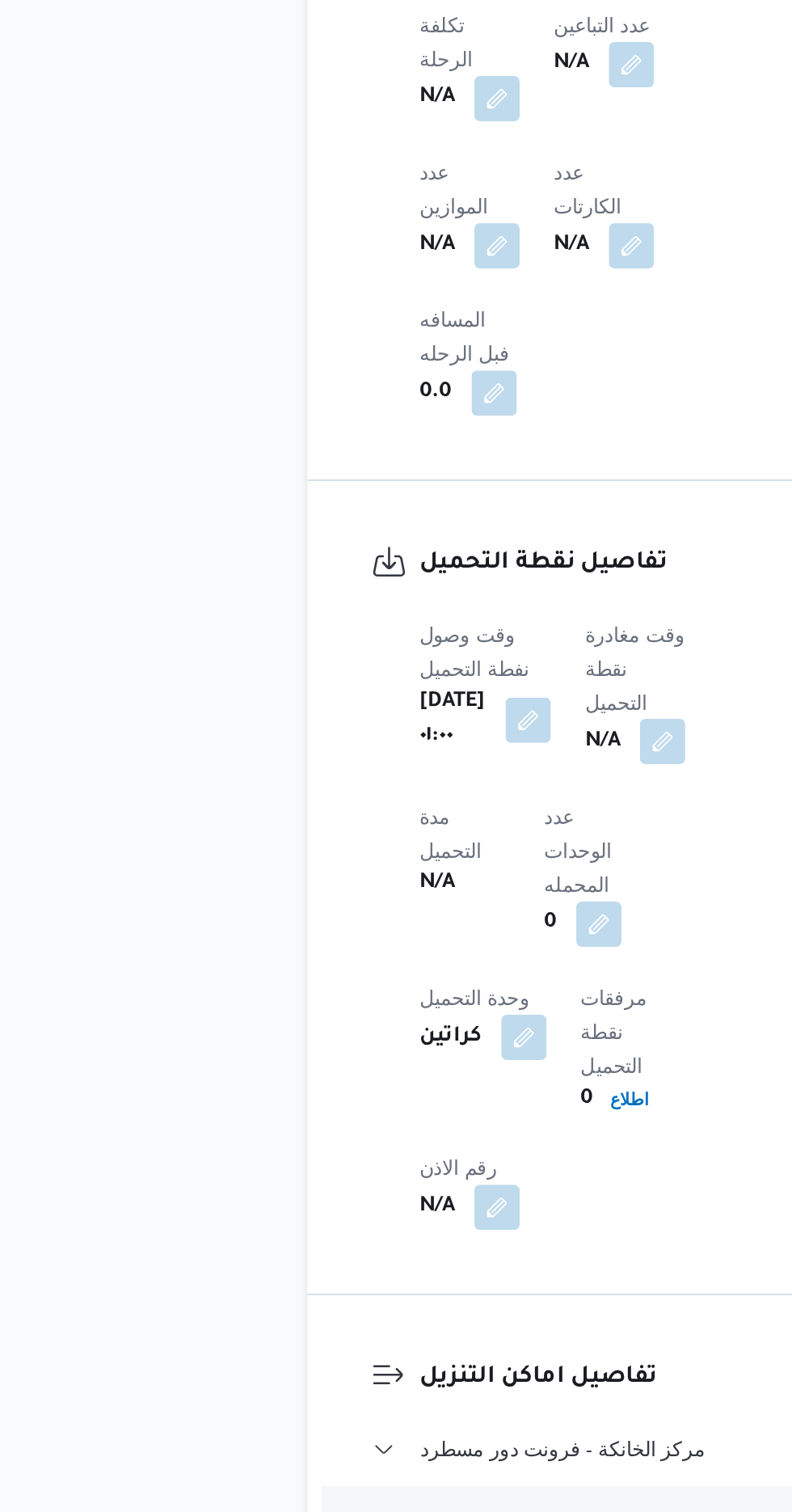
click at [422, 1059] on button "button" at bounding box center [413, 1072] width 26 height 26
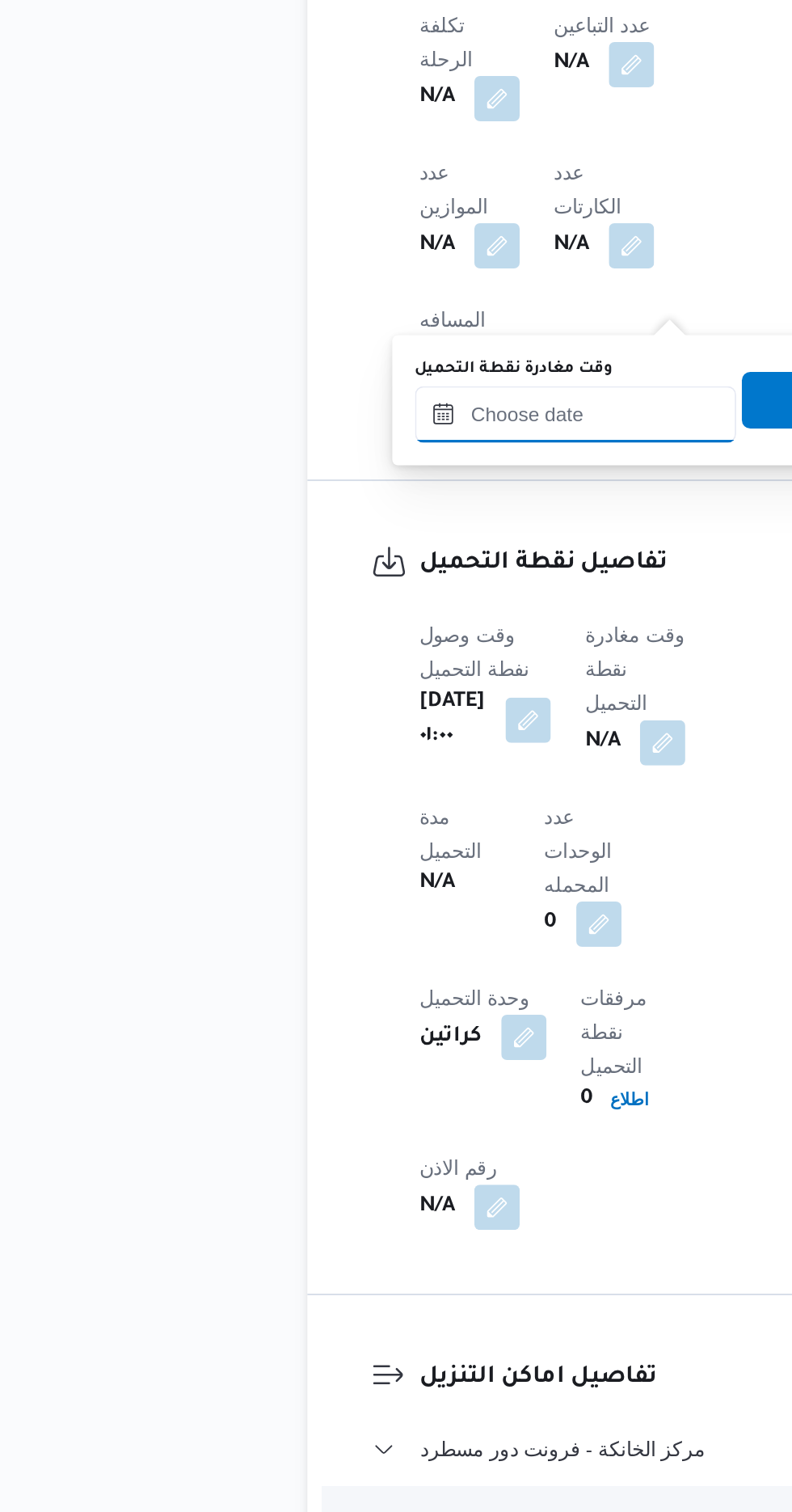
click at [379, 878] on input "وقت مغادرة نقطة التحميل" at bounding box center [363, 885] width 184 height 33
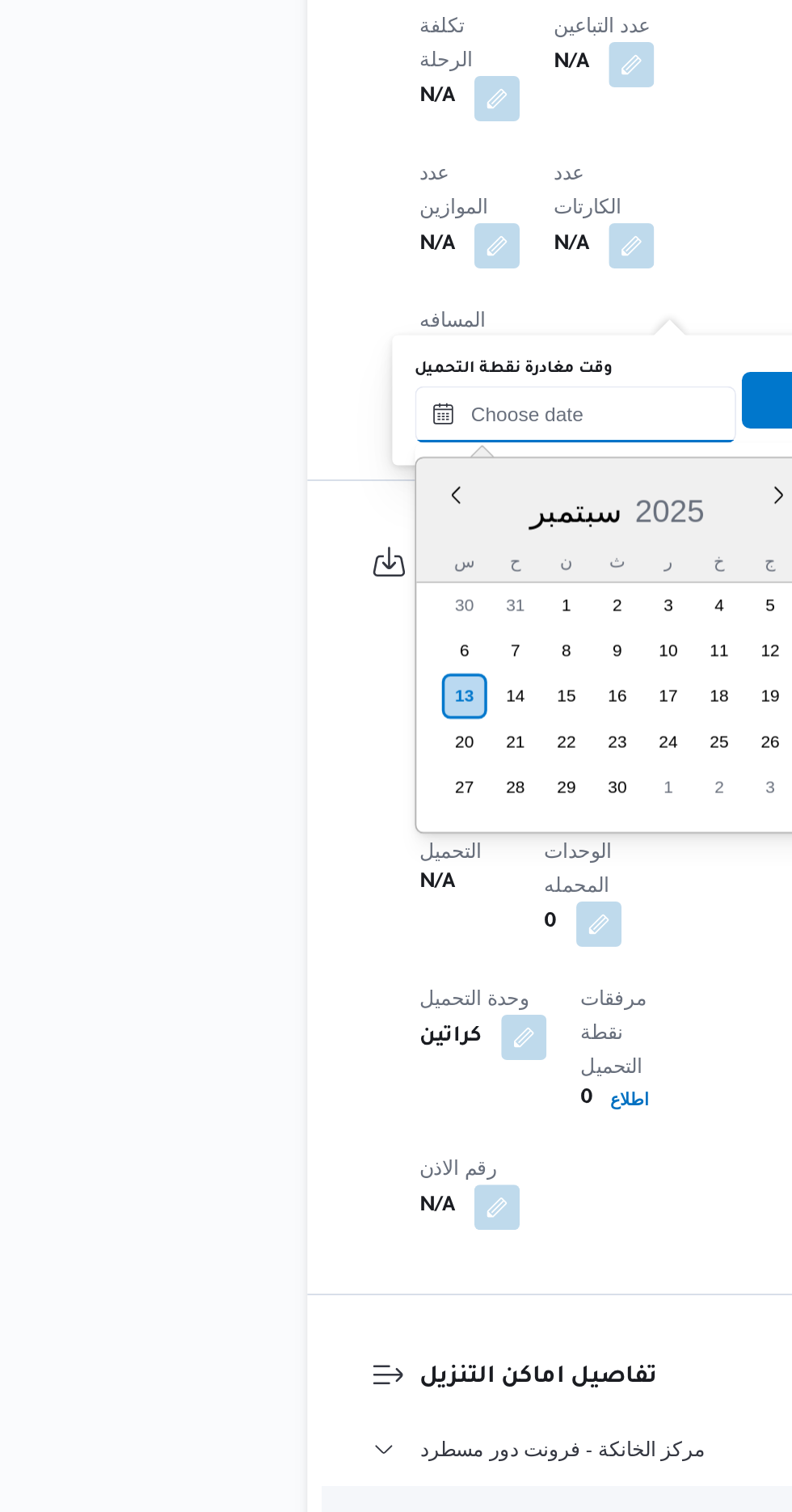
scroll to position [1007, 0]
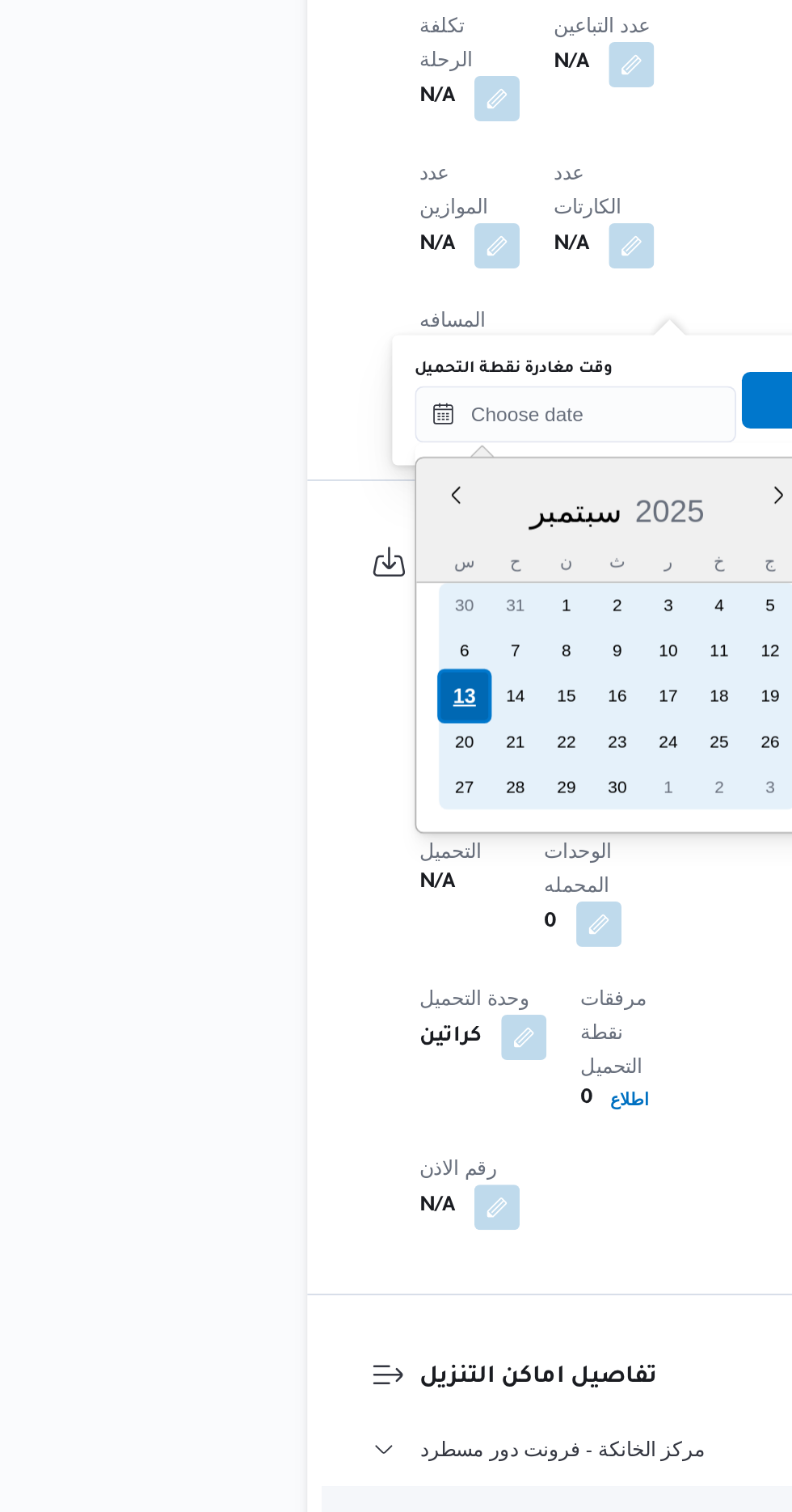
click at [303, 1041] on div "13" at bounding box center [299, 1046] width 31 height 31
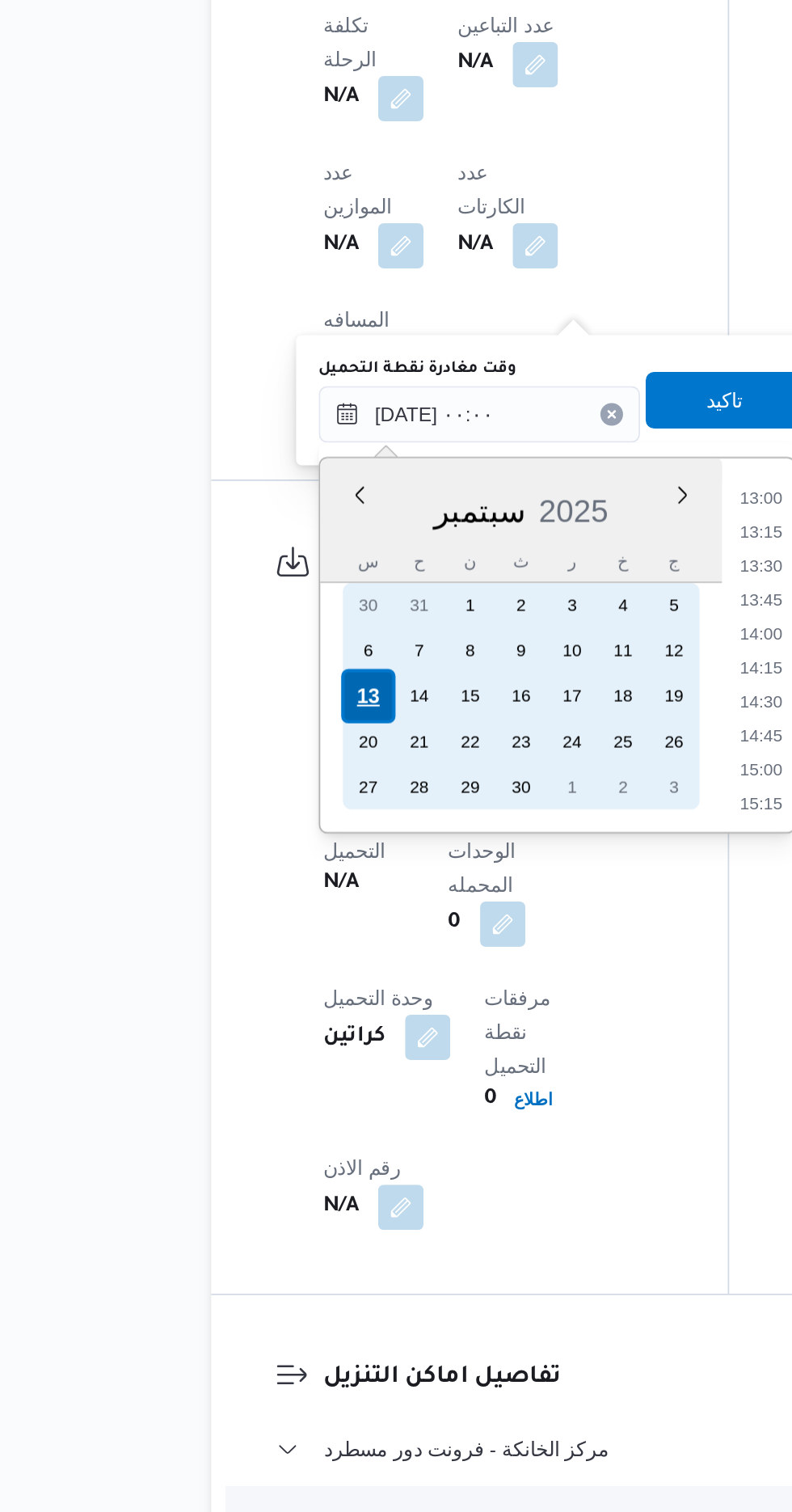
scroll to position [0, 0]
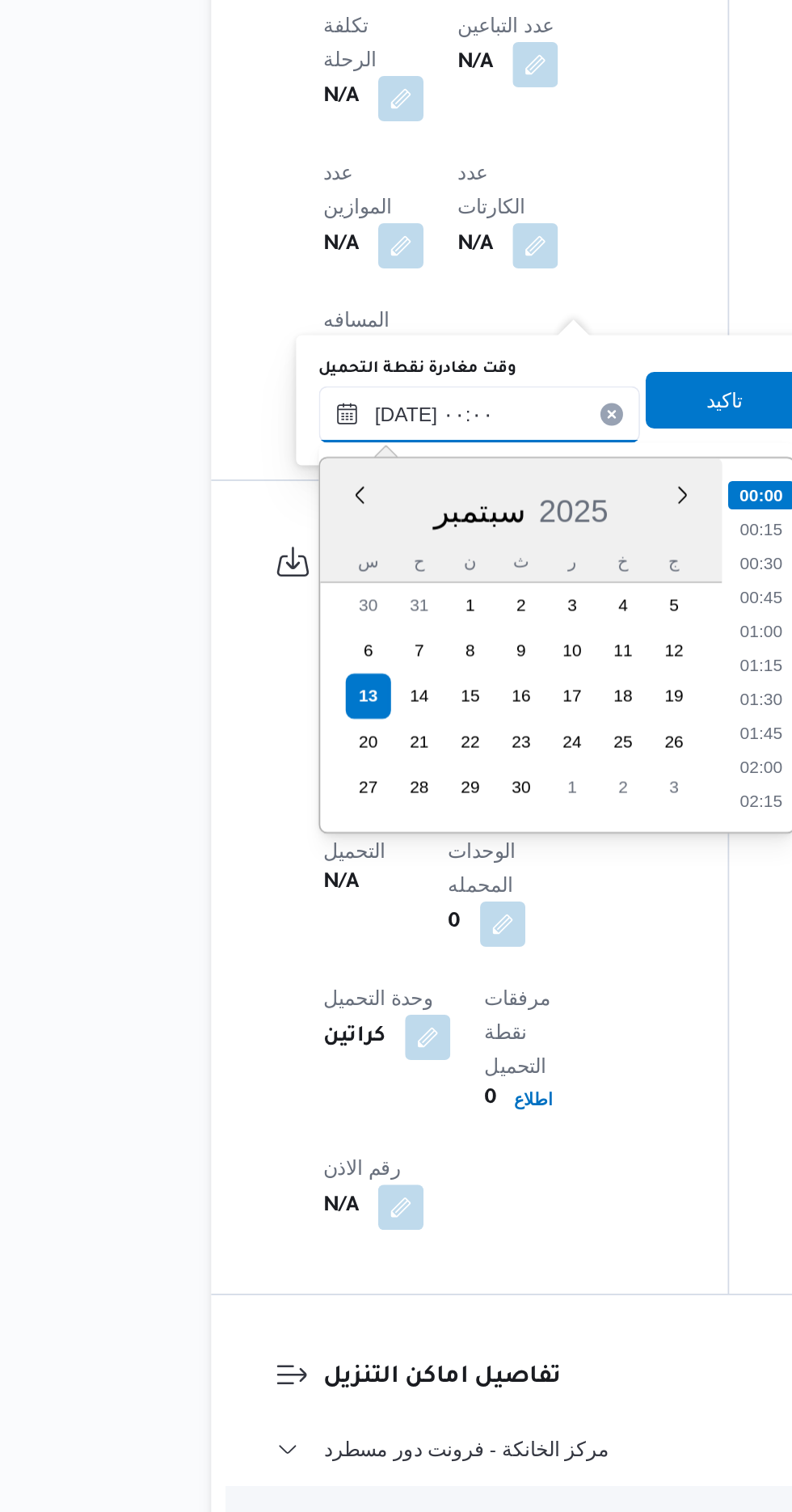
click at [285, 886] on input "[DATE] ٠٠:٠٠" at bounding box center [363, 885] width 184 height 33
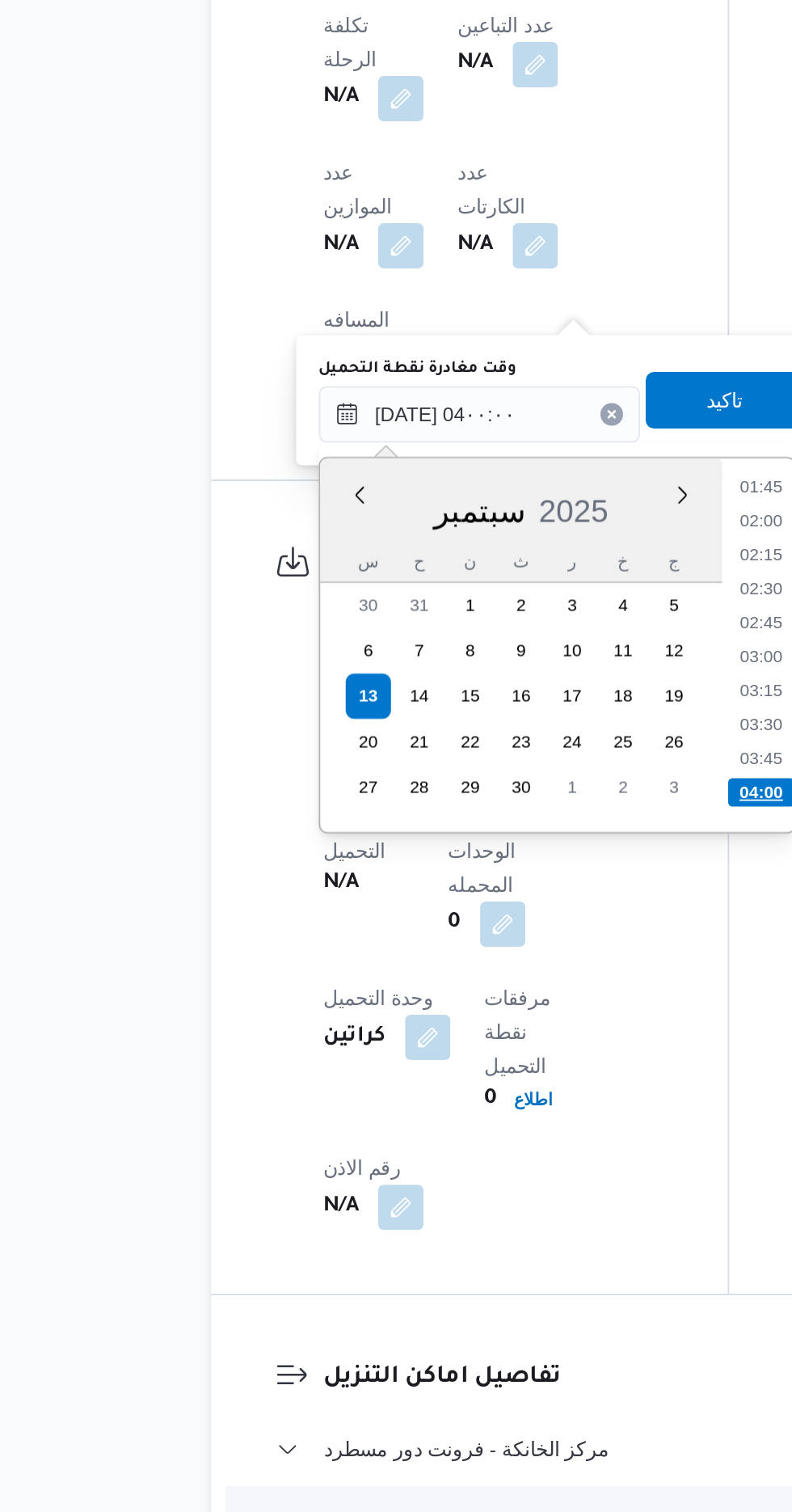
click at [529, 1102] on li "04:00" at bounding box center [524, 1101] width 38 height 16
type input "[DATE] ٠٤:٠٠"
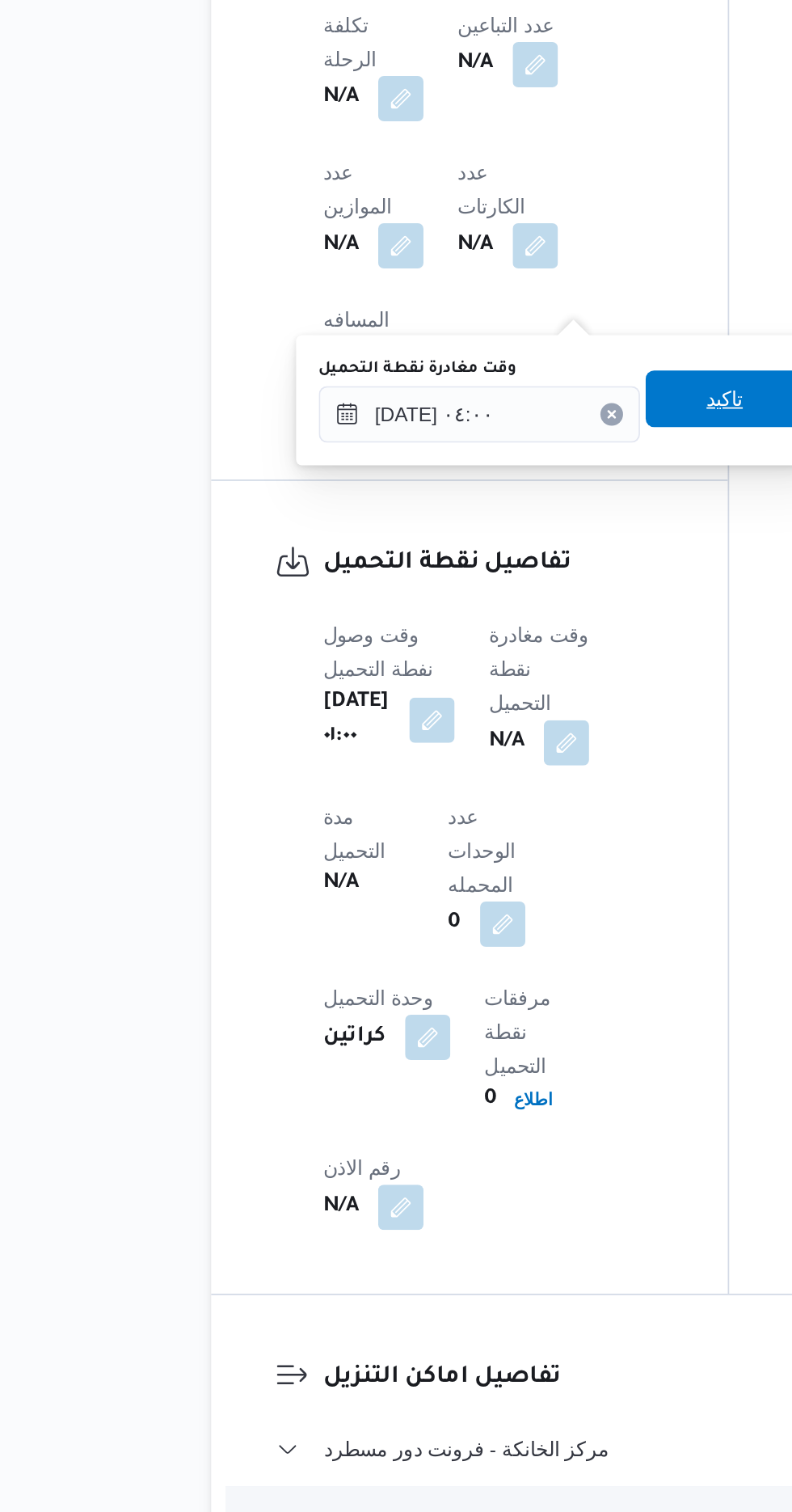
click at [505, 880] on span "تاكيد" at bounding box center [504, 876] width 90 height 33
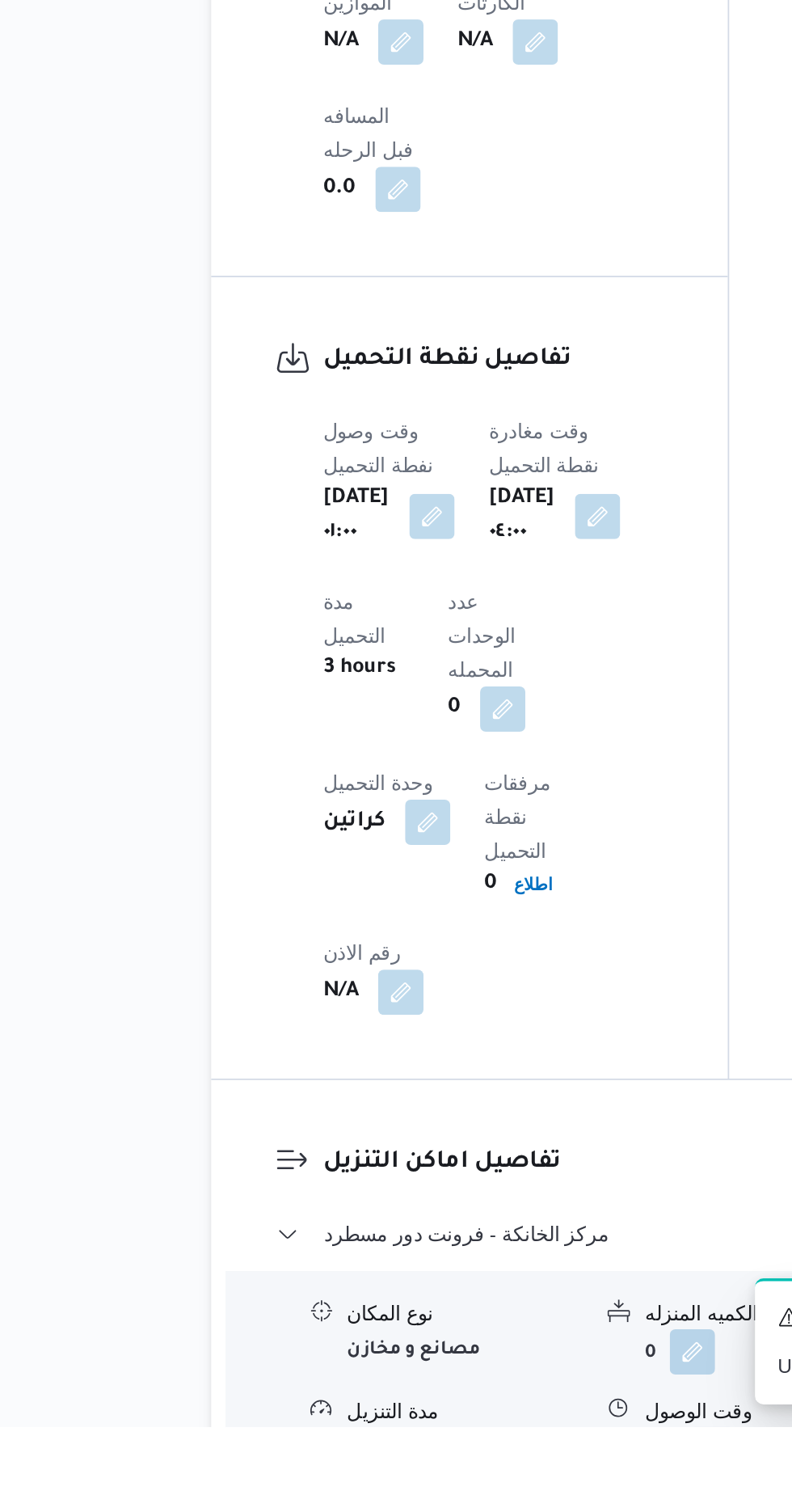
scroll to position [973, 0]
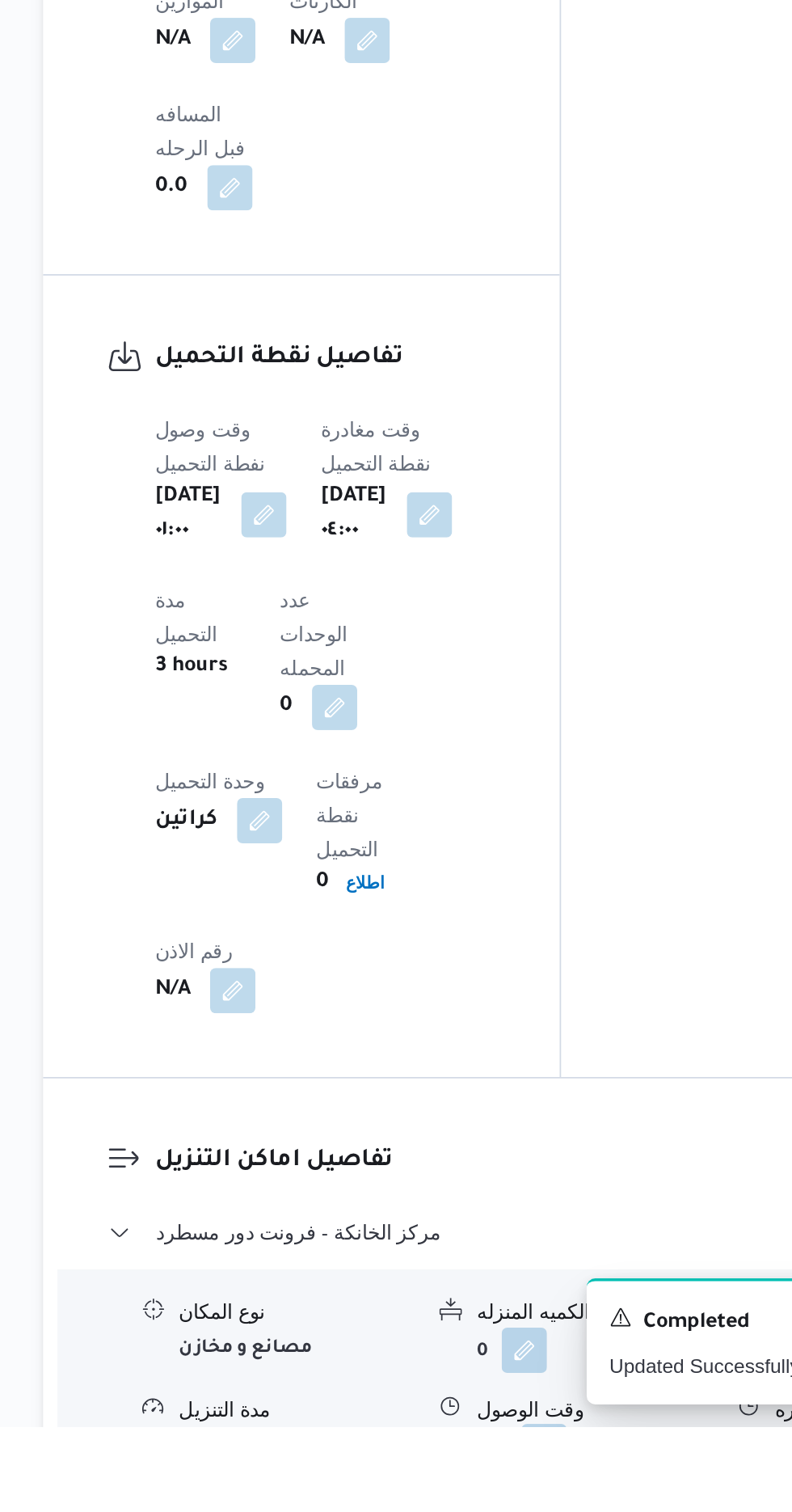
click at [505, 1510] on button "button" at bounding box center [496, 1523] width 26 height 26
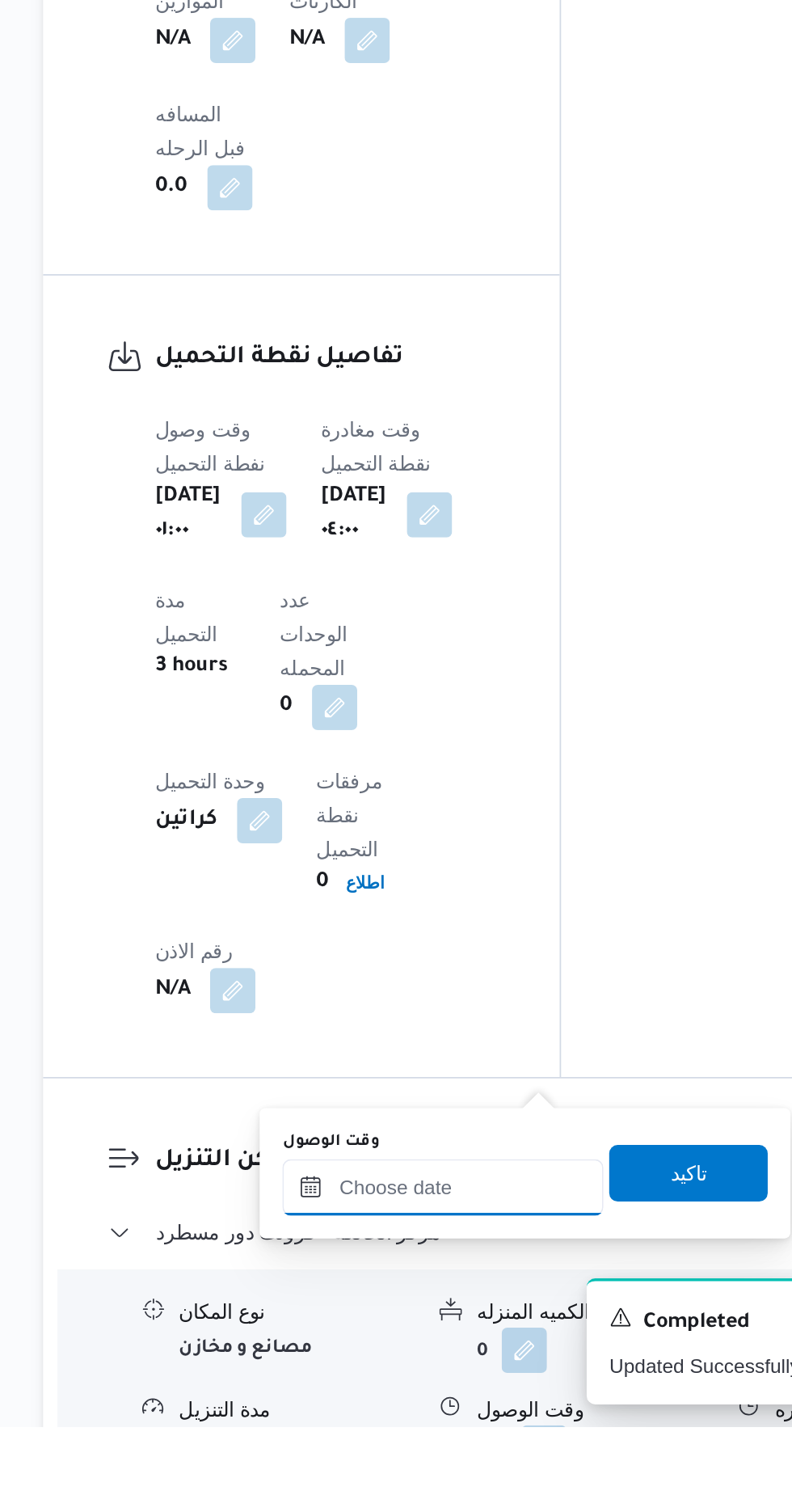
click at [484, 1373] on input "وقت الوصول" at bounding box center [439, 1375] width 184 height 33
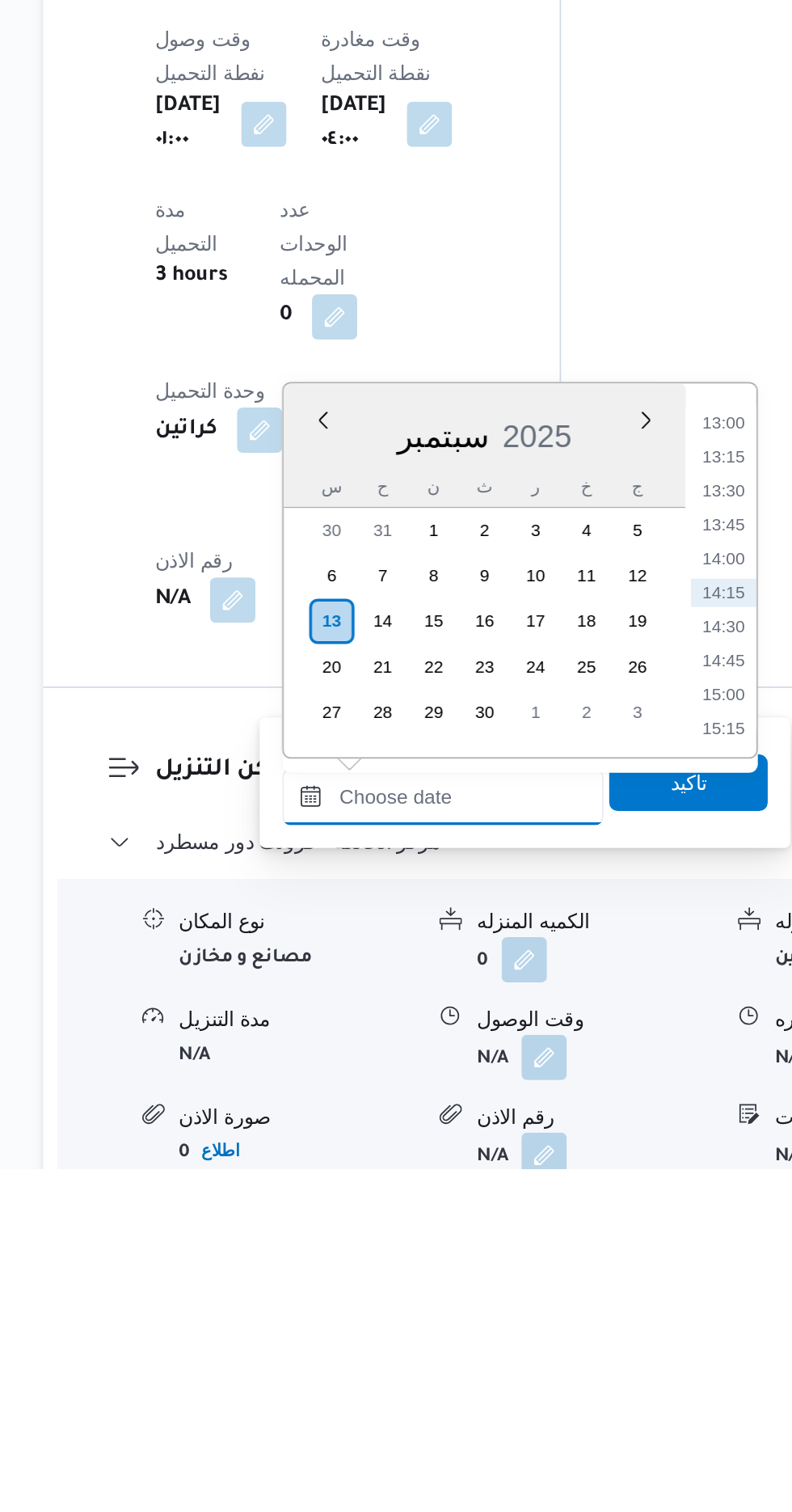
scroll to position [1049, 0]
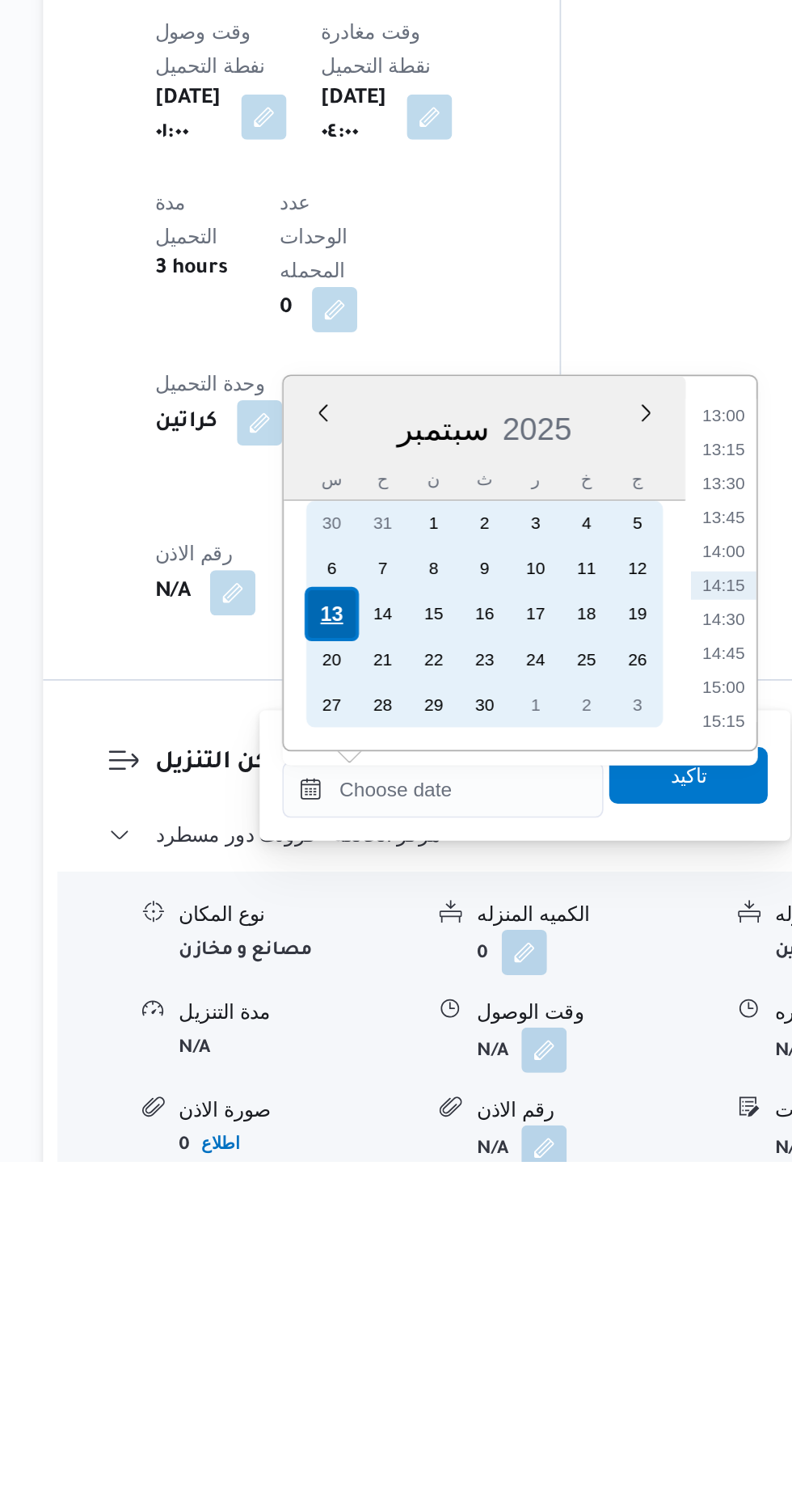
click at [374, 1196] on div "13" at bounding box center [375, 1199] width 31 height 31
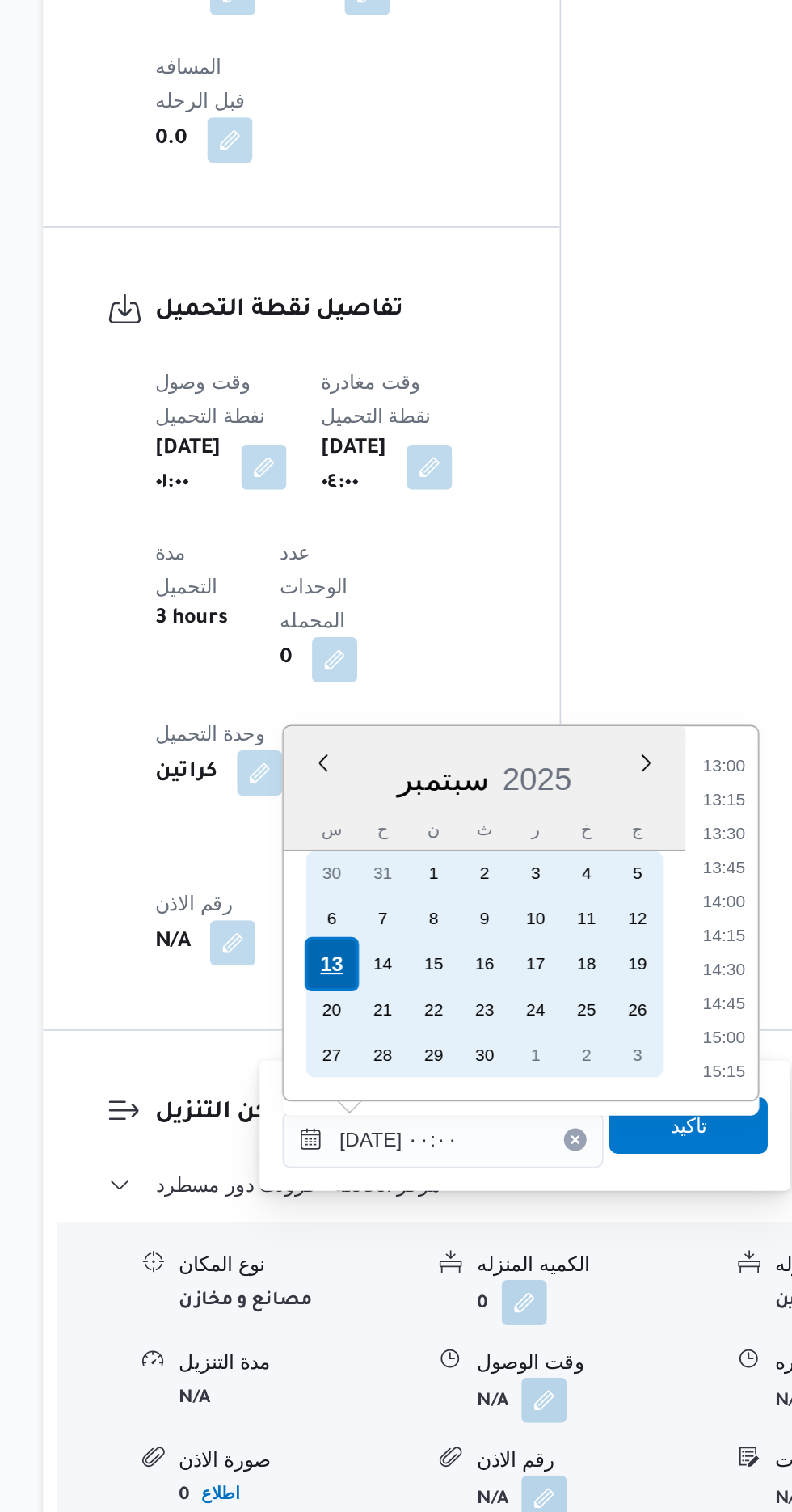
scroll to position [0, 0]
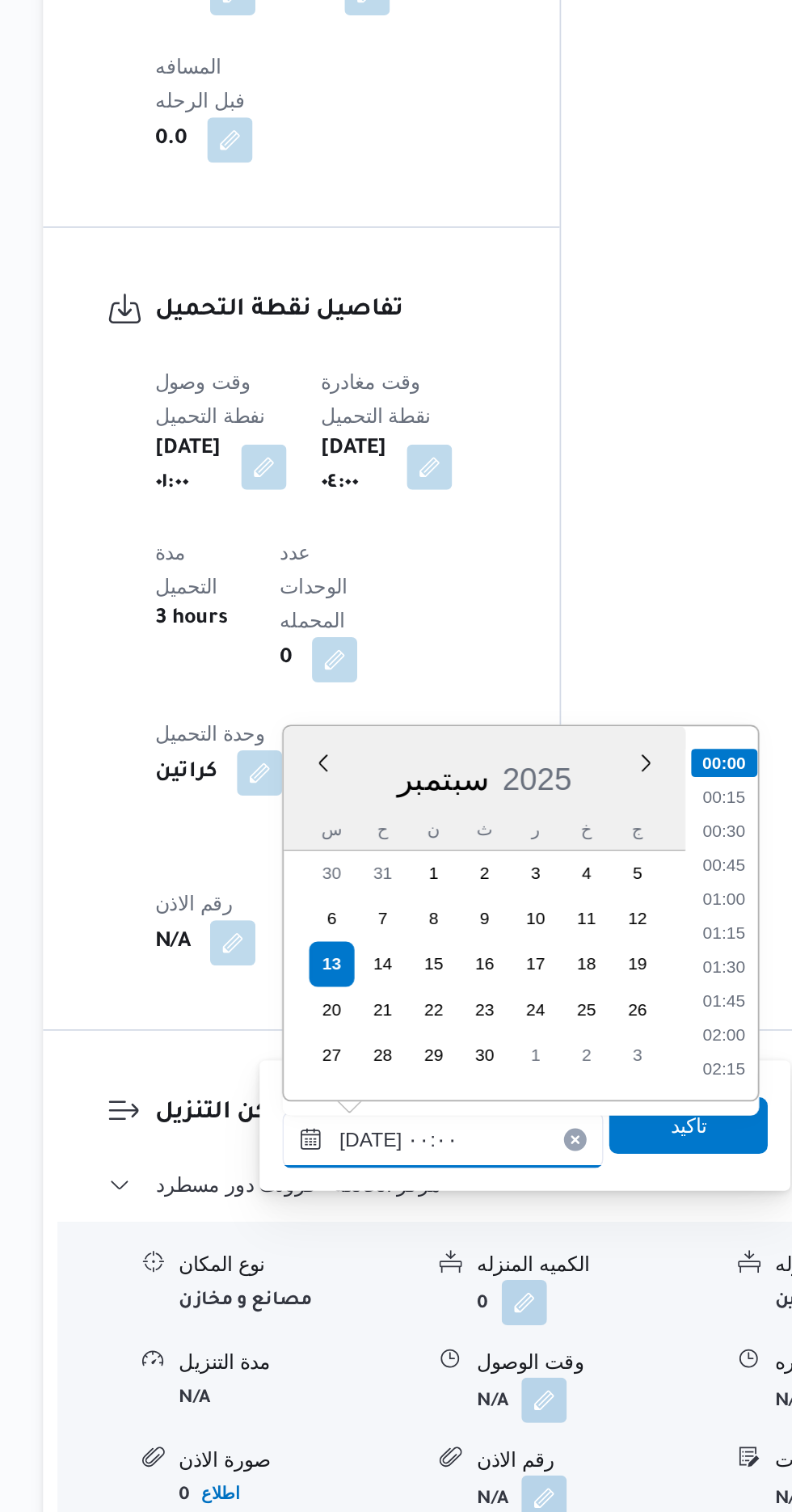
click at [348, 1289] on input "[DATE] ٠٠:٠٠" at bounding box center [439, 1299] width 184 height 33
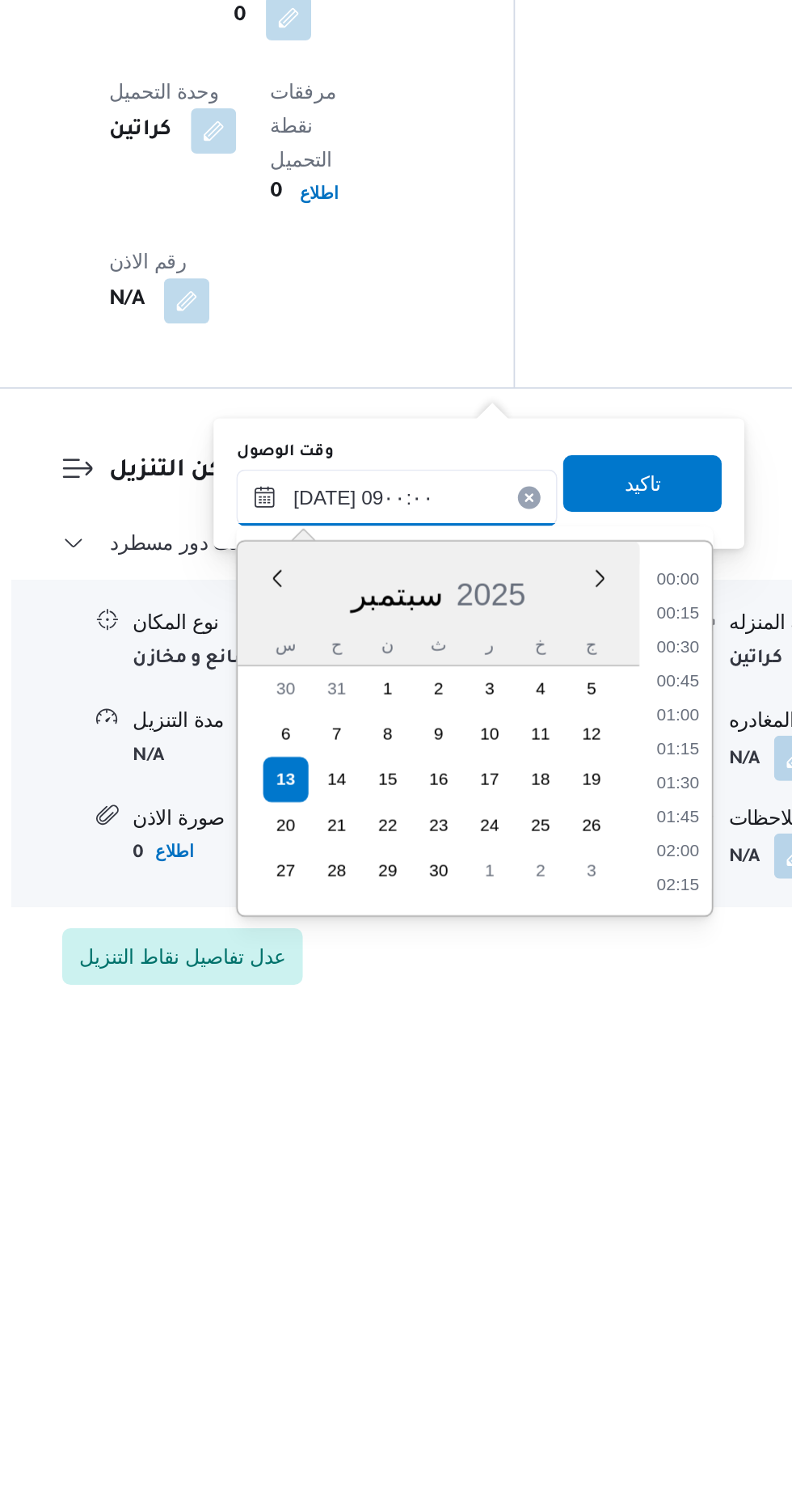
scroll to position [529, 0]
click at [600, 1443] on li "09:00" at bounding box center [599, 1444] width 38 height 16
type input "[DATE] ٠٩:٠٠"
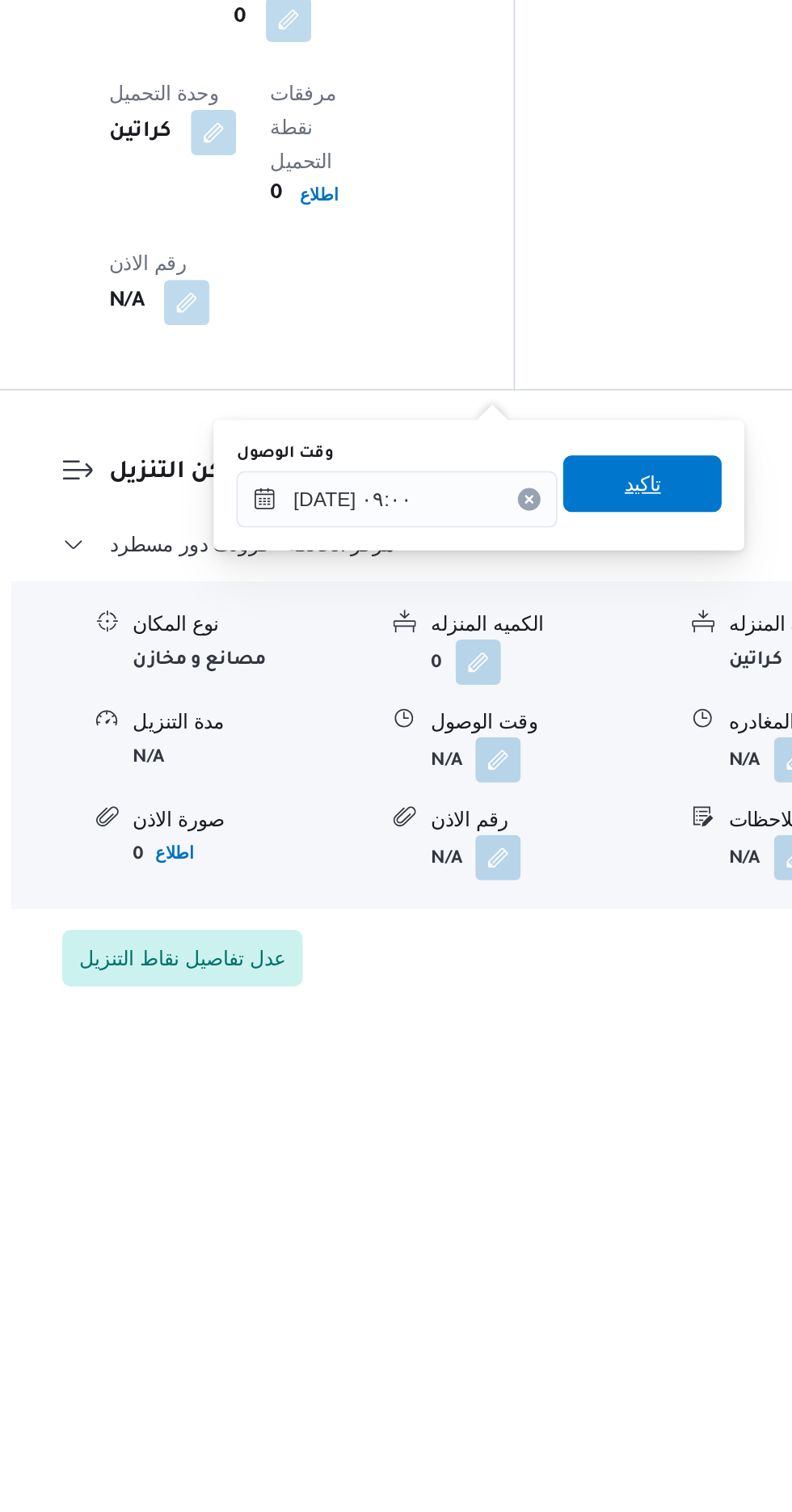
click at [607, 1209] on span "تاكيد" at bounding box center [579, 1220] width 90 height 33
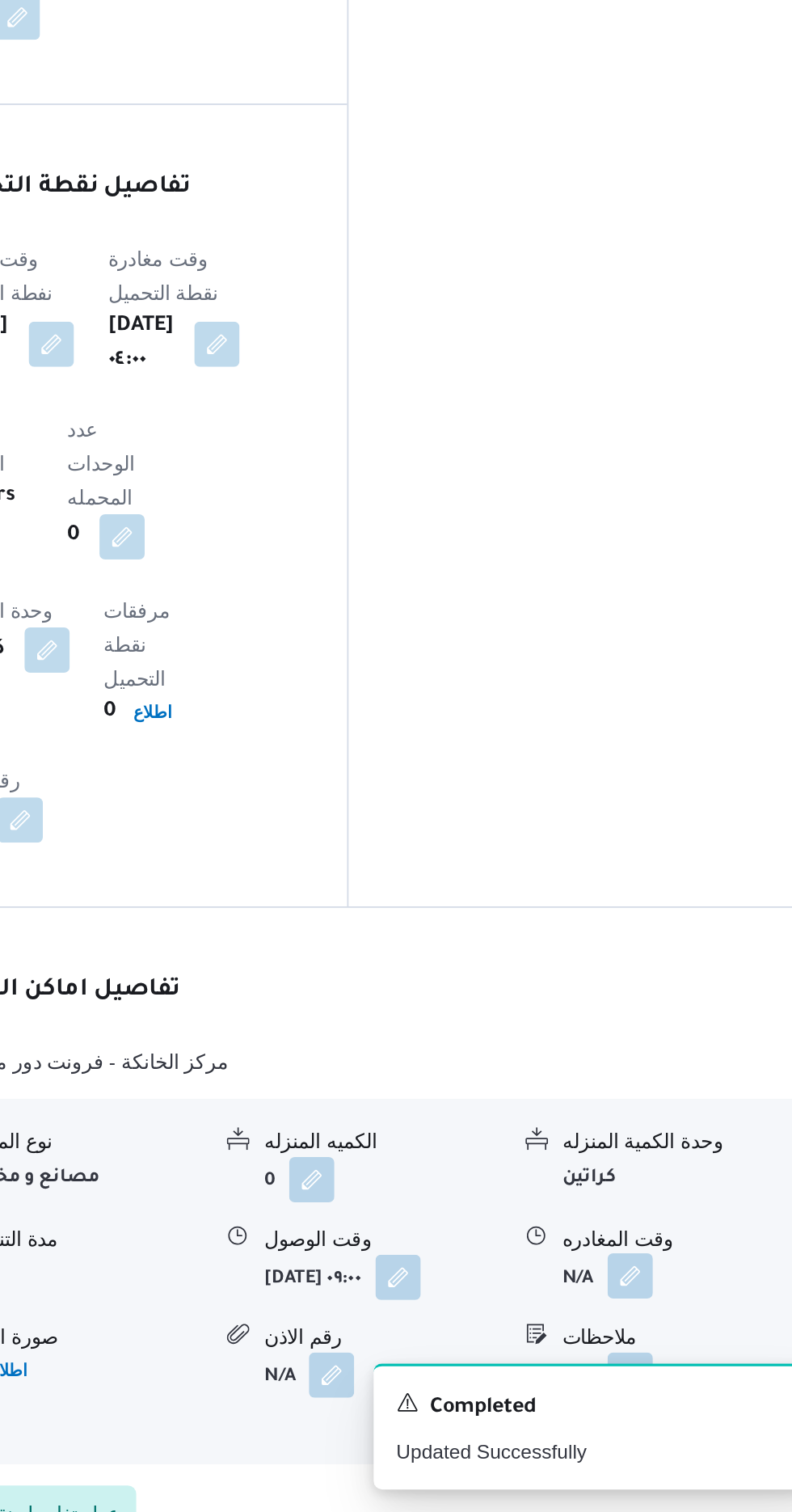
click at [662, 1364] on button "button" at bounding box center [667, 1377] width 26 height 26
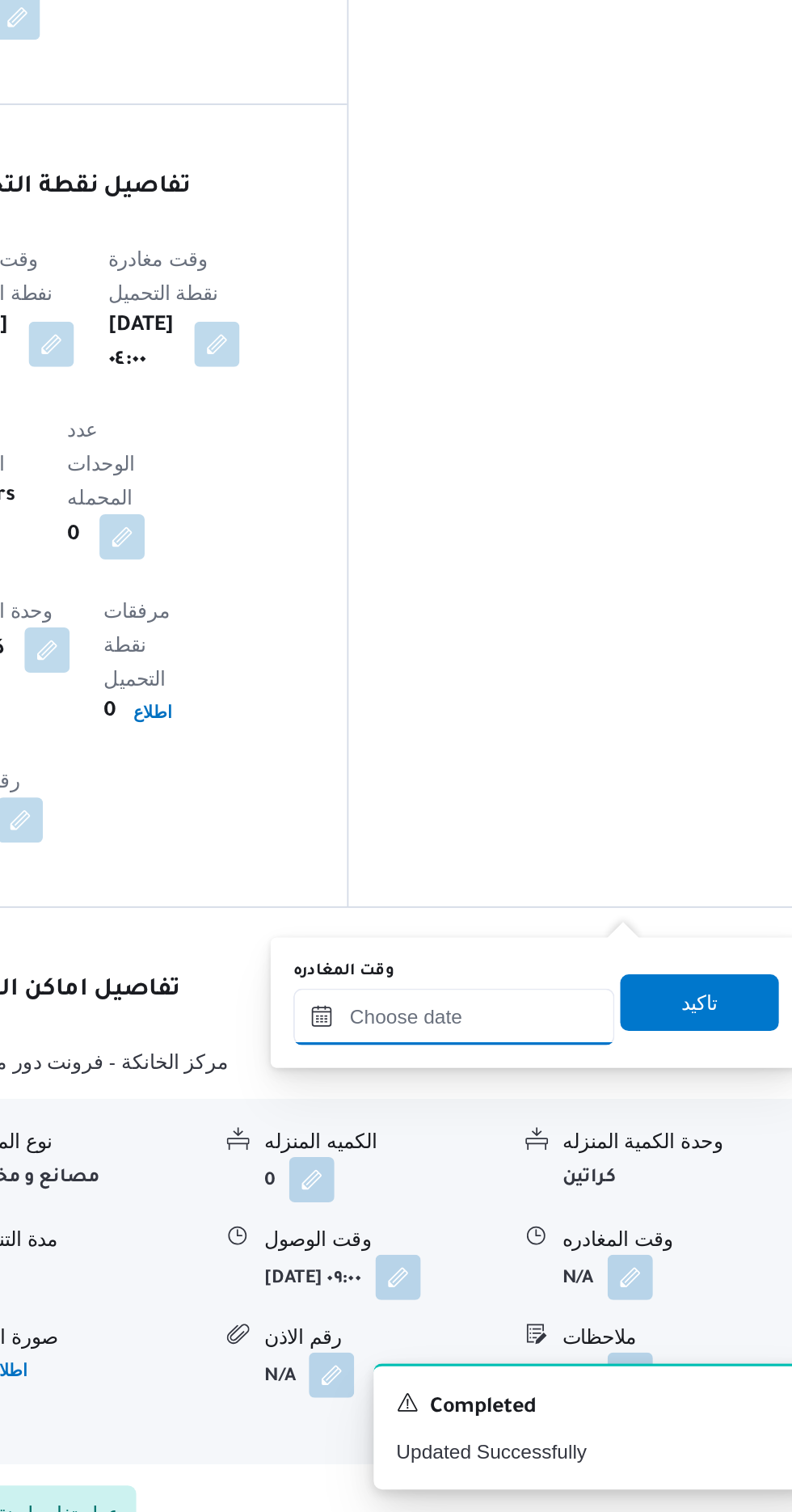
click at [614, 1226] on input "وقت المغادره" at bounding box center [566, 1229] width 184 height 33
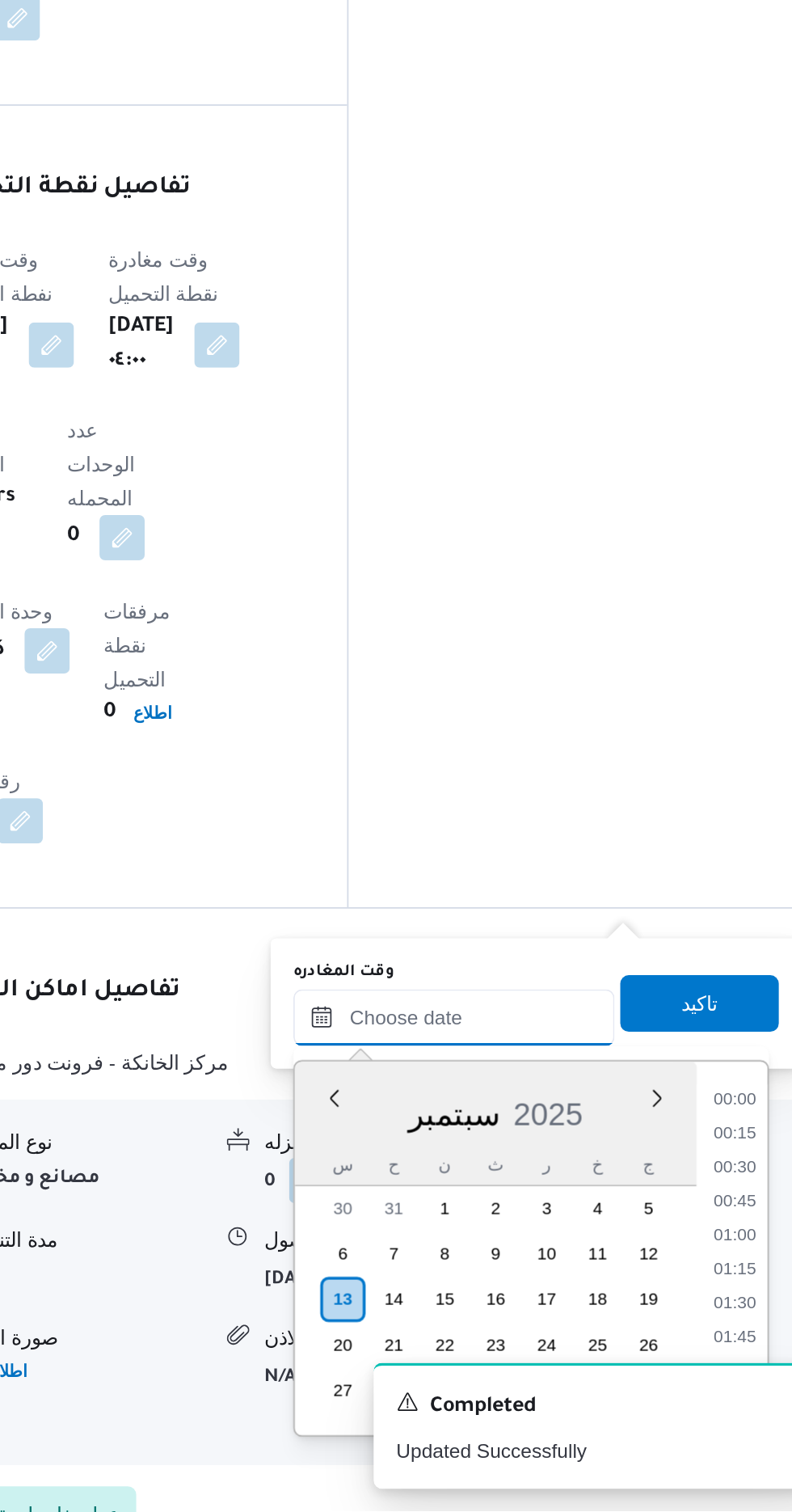
scroll to position [1007, 0]
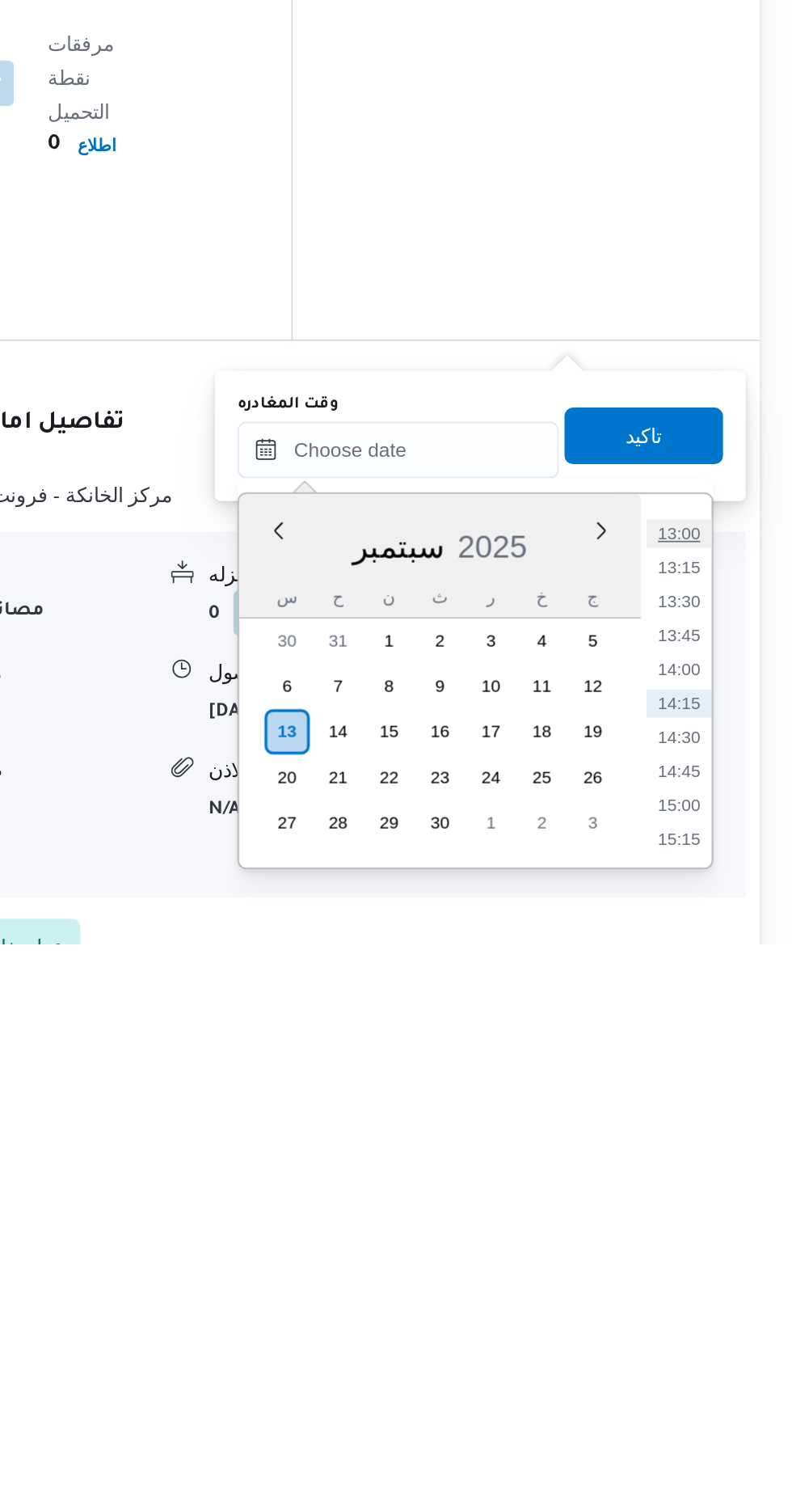
click at [728, 1275] on li "13:00" at bounding box center [726, 1277] width 38 height 16
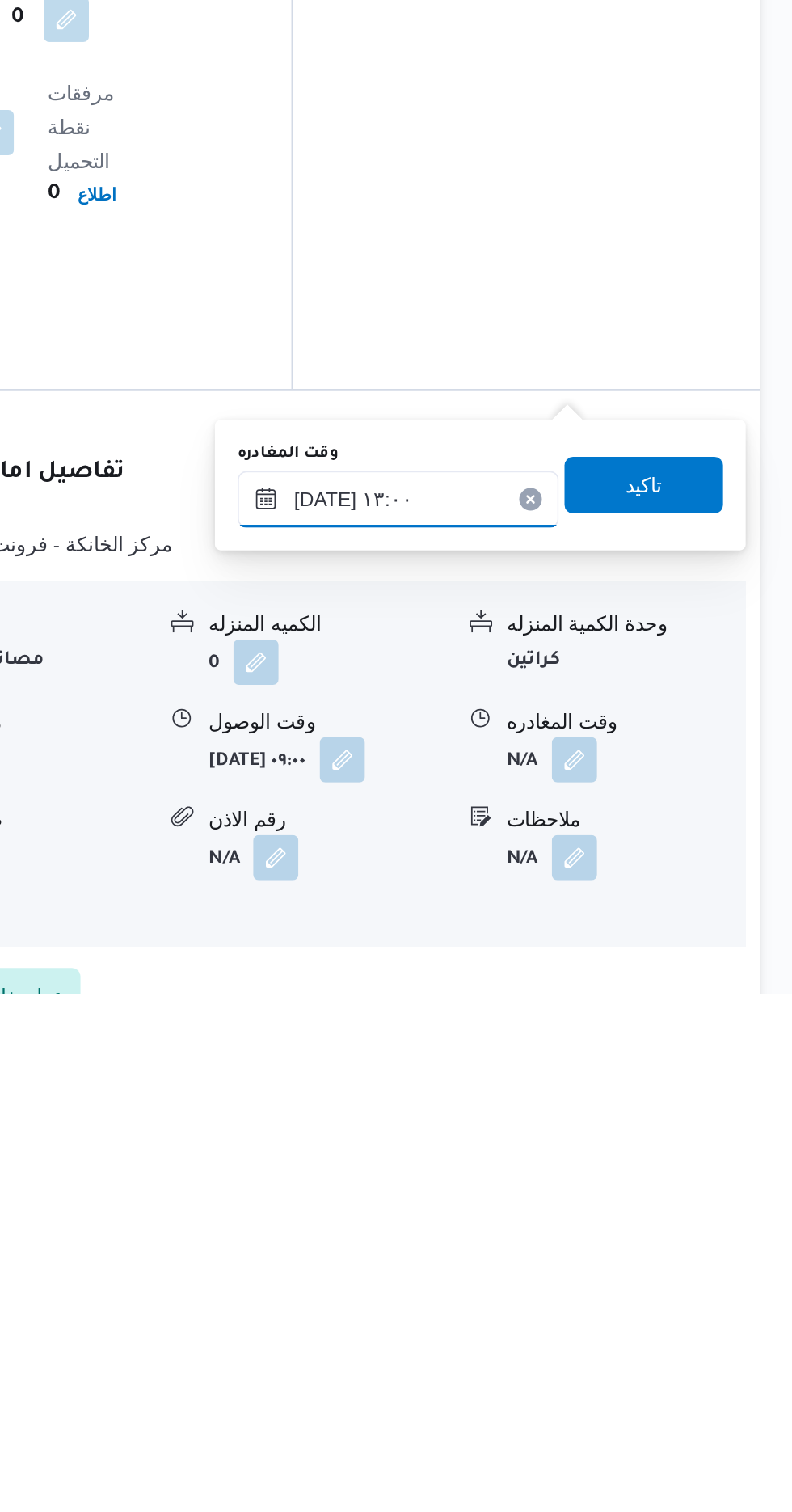
click at [626, 1216] on input "[DATE] ١٣:٠٠" at bounding box center [566, 1229] width 184 height 33
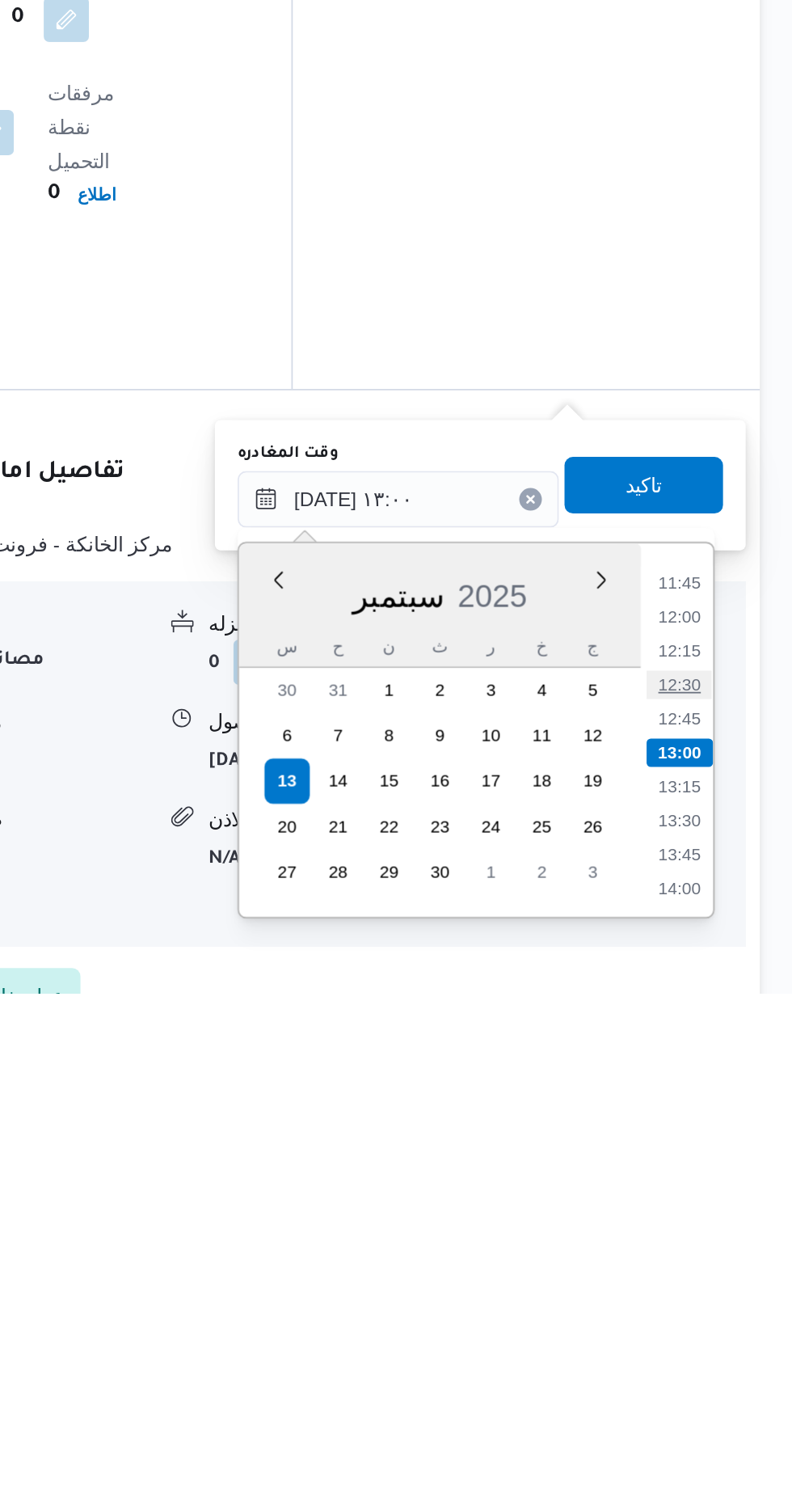
click at [724, 1335] on li "12:30" at bounding box center [726, 1336] width 38 height 16
type input "[DATE] ١٢:٣٠"
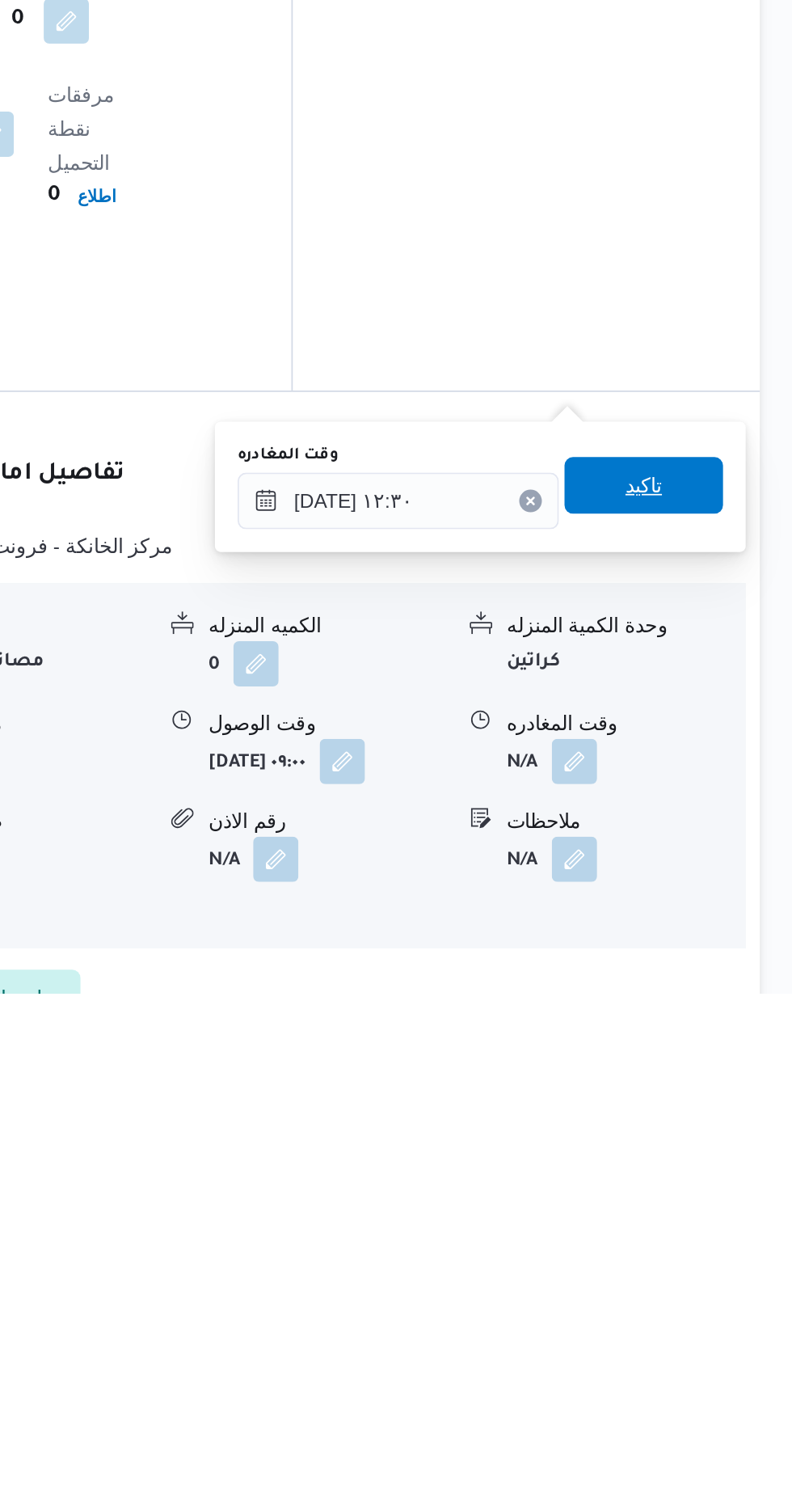
click at [717, 1222] on span "تاكيد" at bounding box center [706, 1221] width 21 height 19
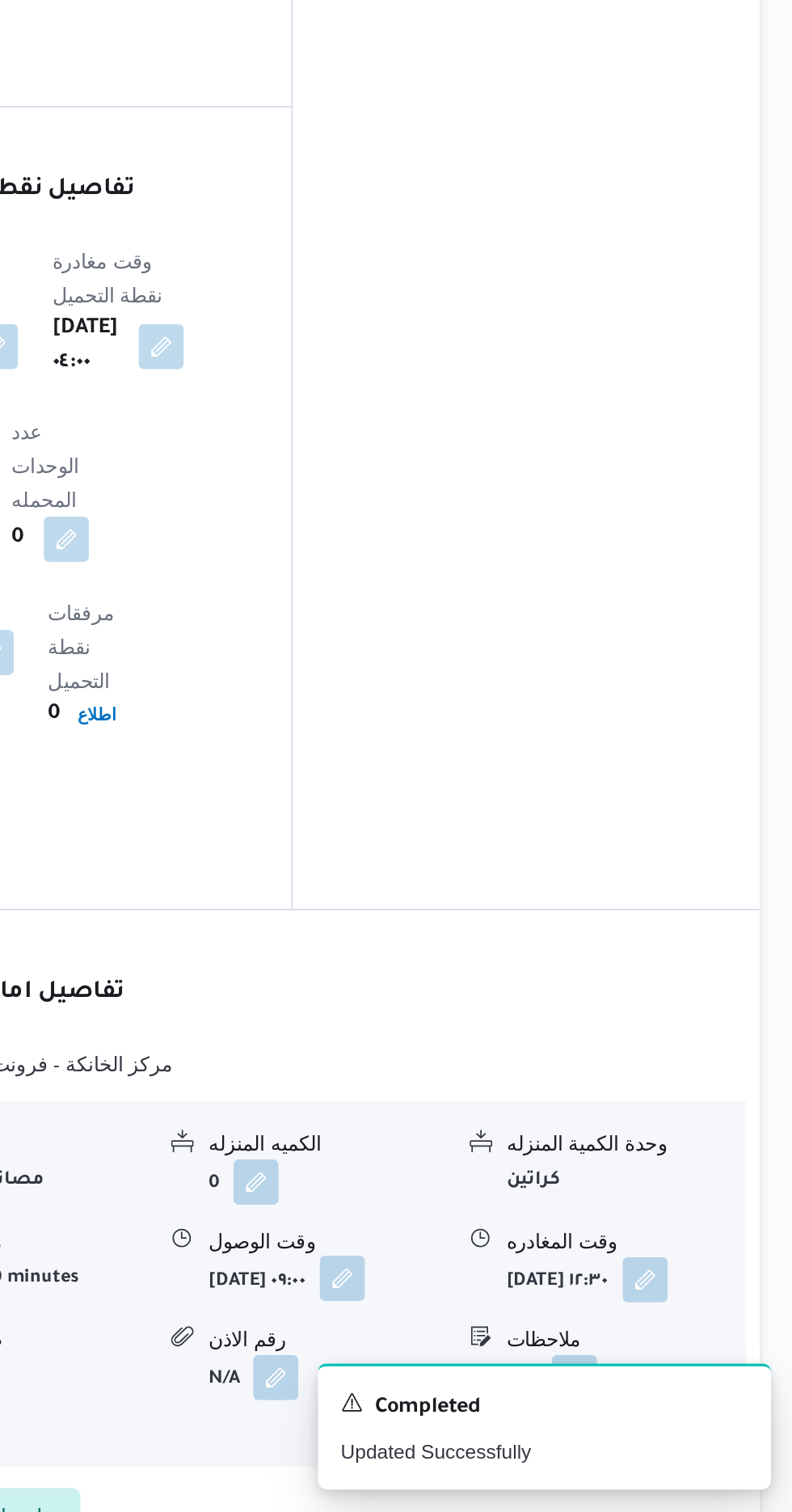
click at [521, 1366] on button "button" at bounding box center [534, 1378] width 26 height 26
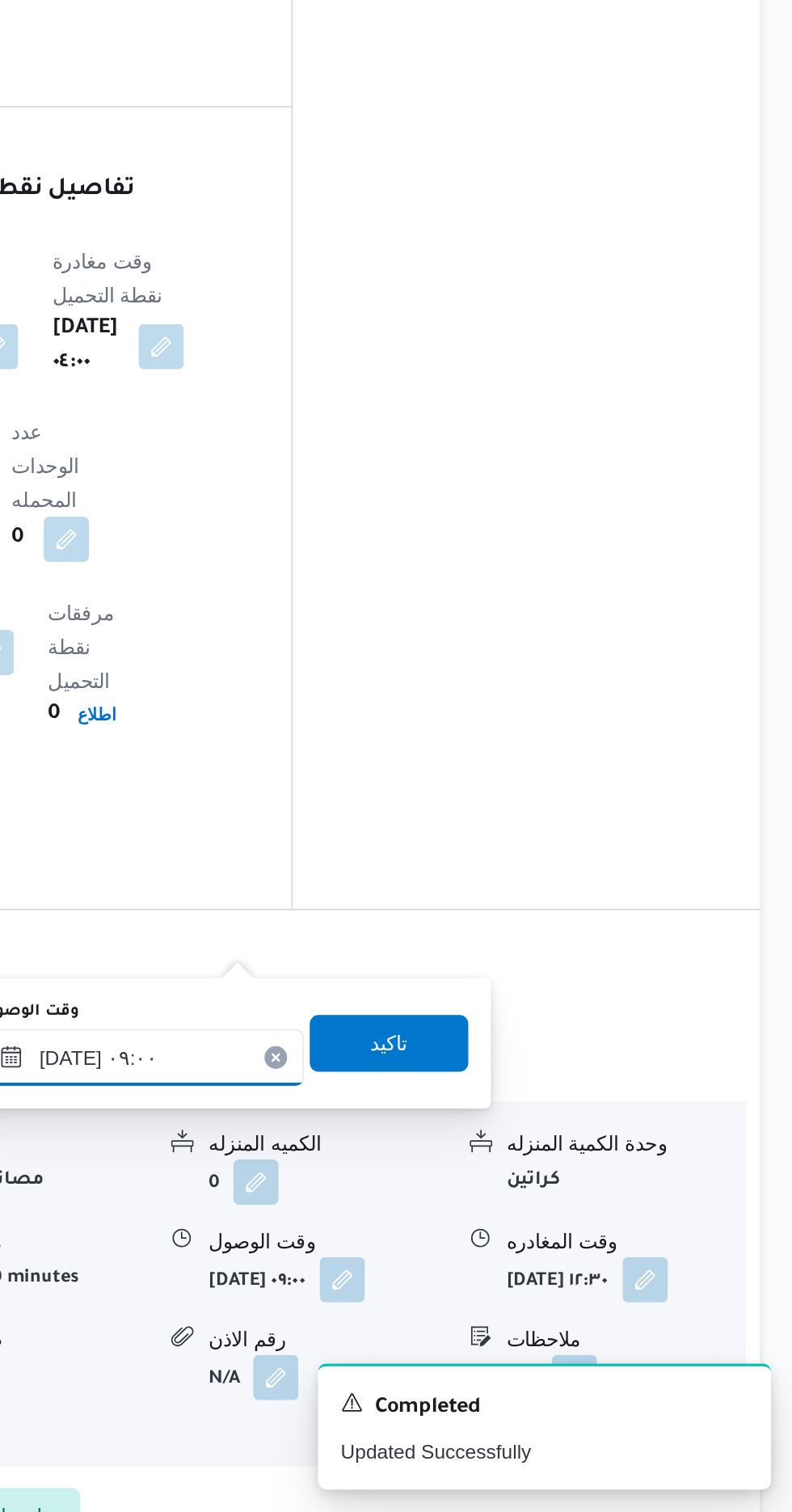
click at [459, 1242] on input "[DATE] ٠٩:٠٠" at bounding box center [421, 1252] width 184 height 33
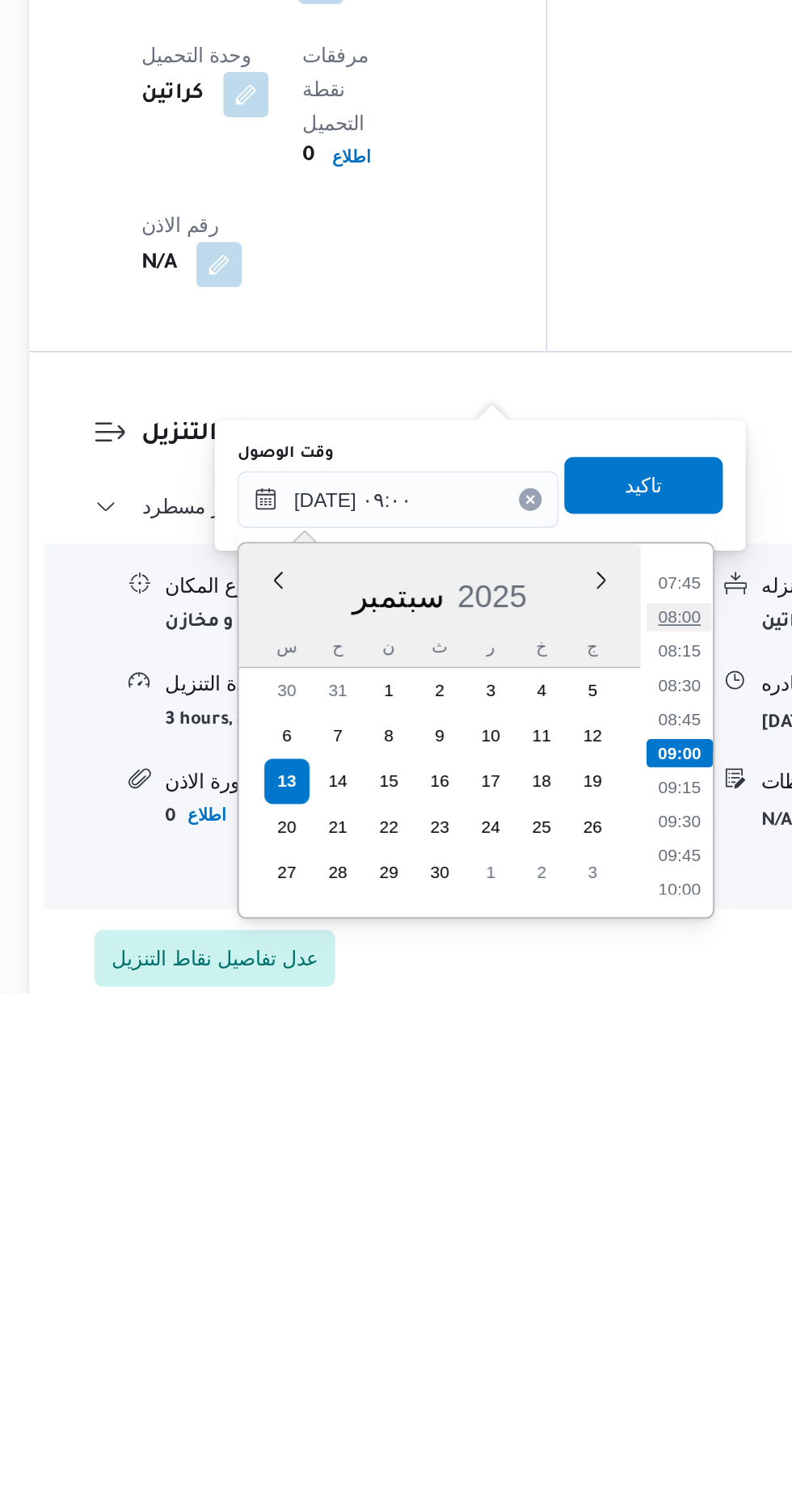
click at [577, 1298] on li "08:00" at bounding box center [581, 1296] width 38 height 16
type input "[DATE] ٠٨:٠٠"
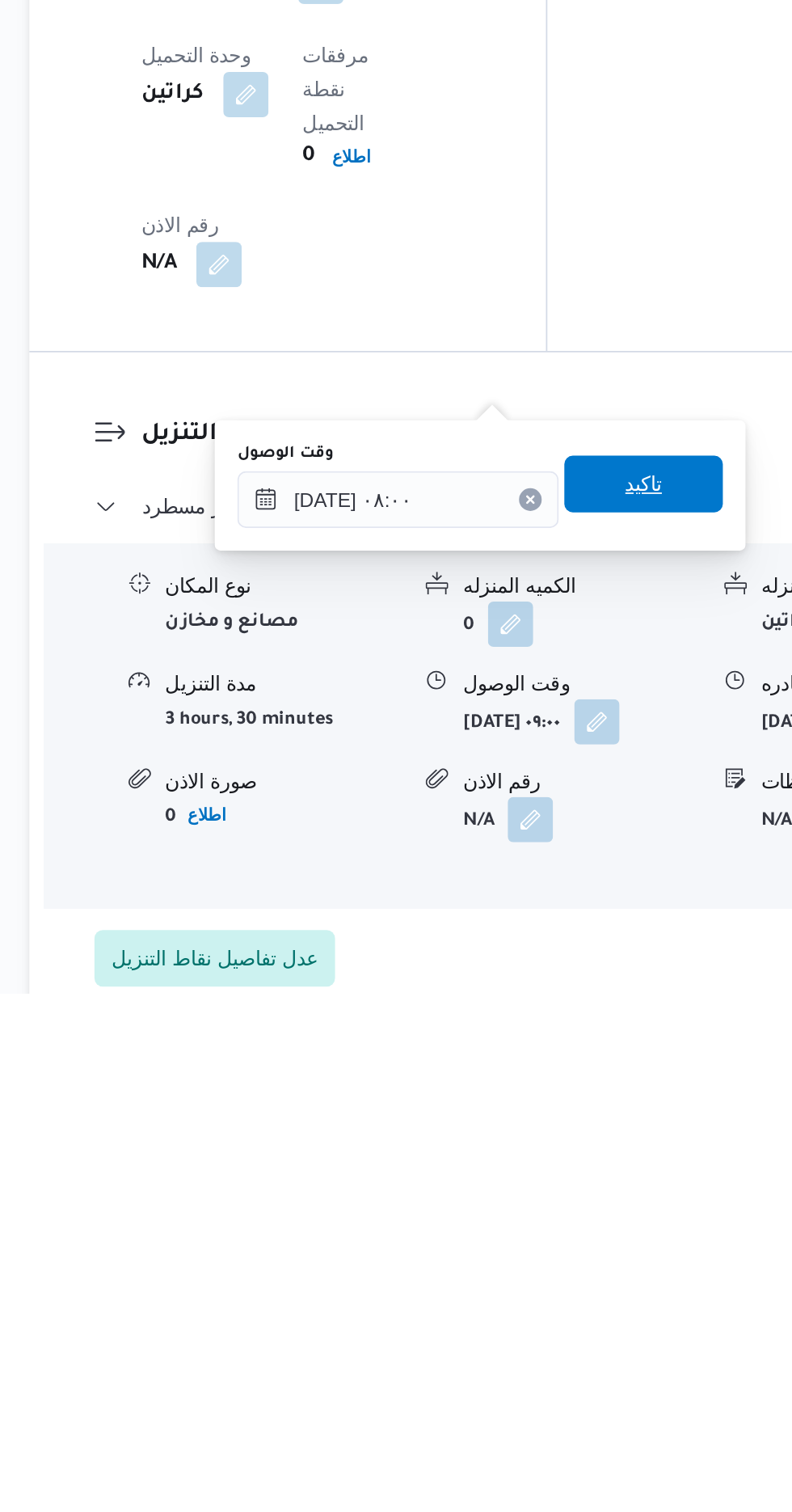
click at [571, 1223] on span "تاكيد" at bounding box center [561, 1220] width 21 height 19
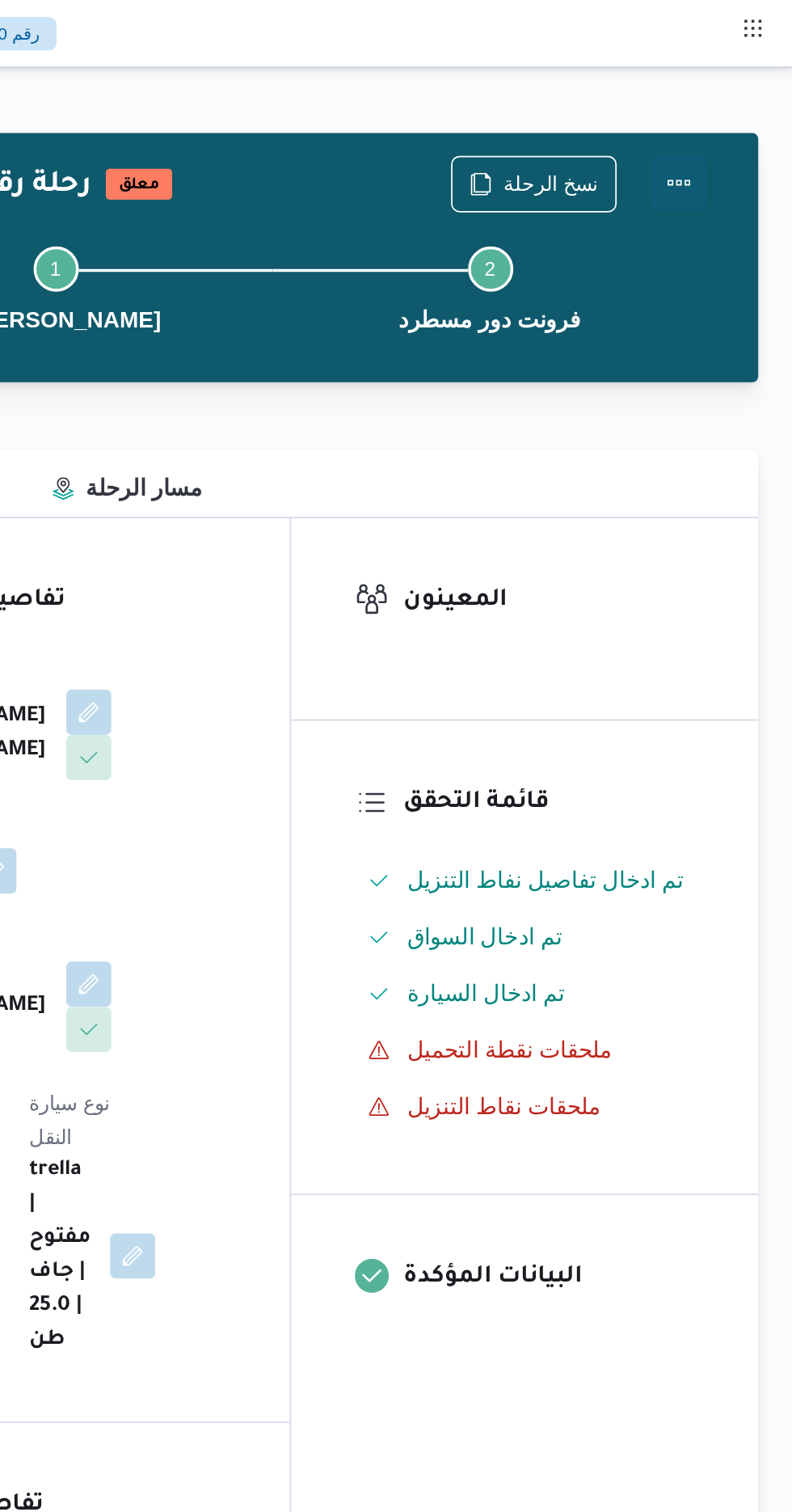
click at [724, 94] on button "Actions" at bounding box center [727, 104] width 33 height 33
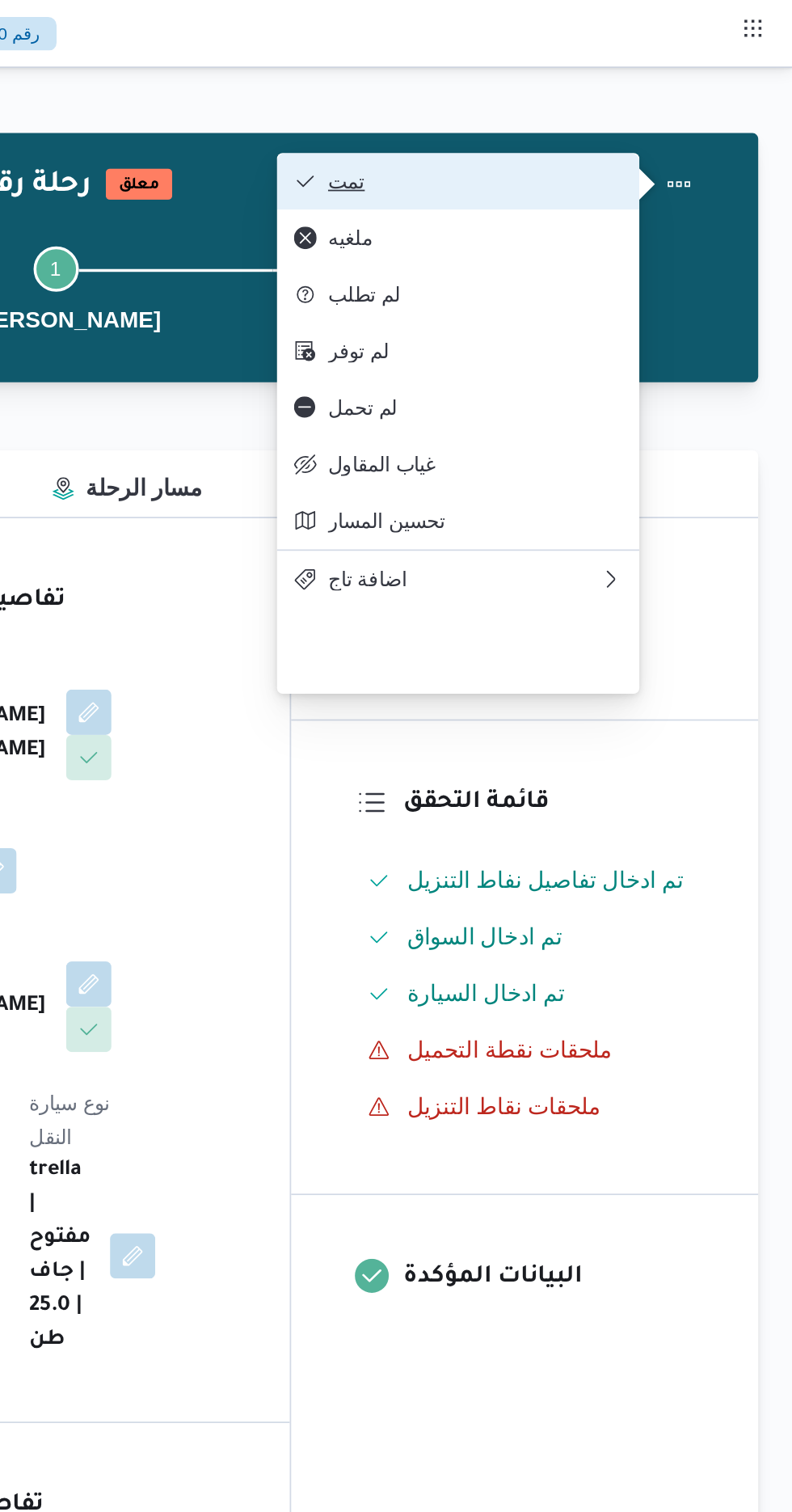
click at [685, 94] on button "تمت" at bounding box center [602, 103] width 207 height 33
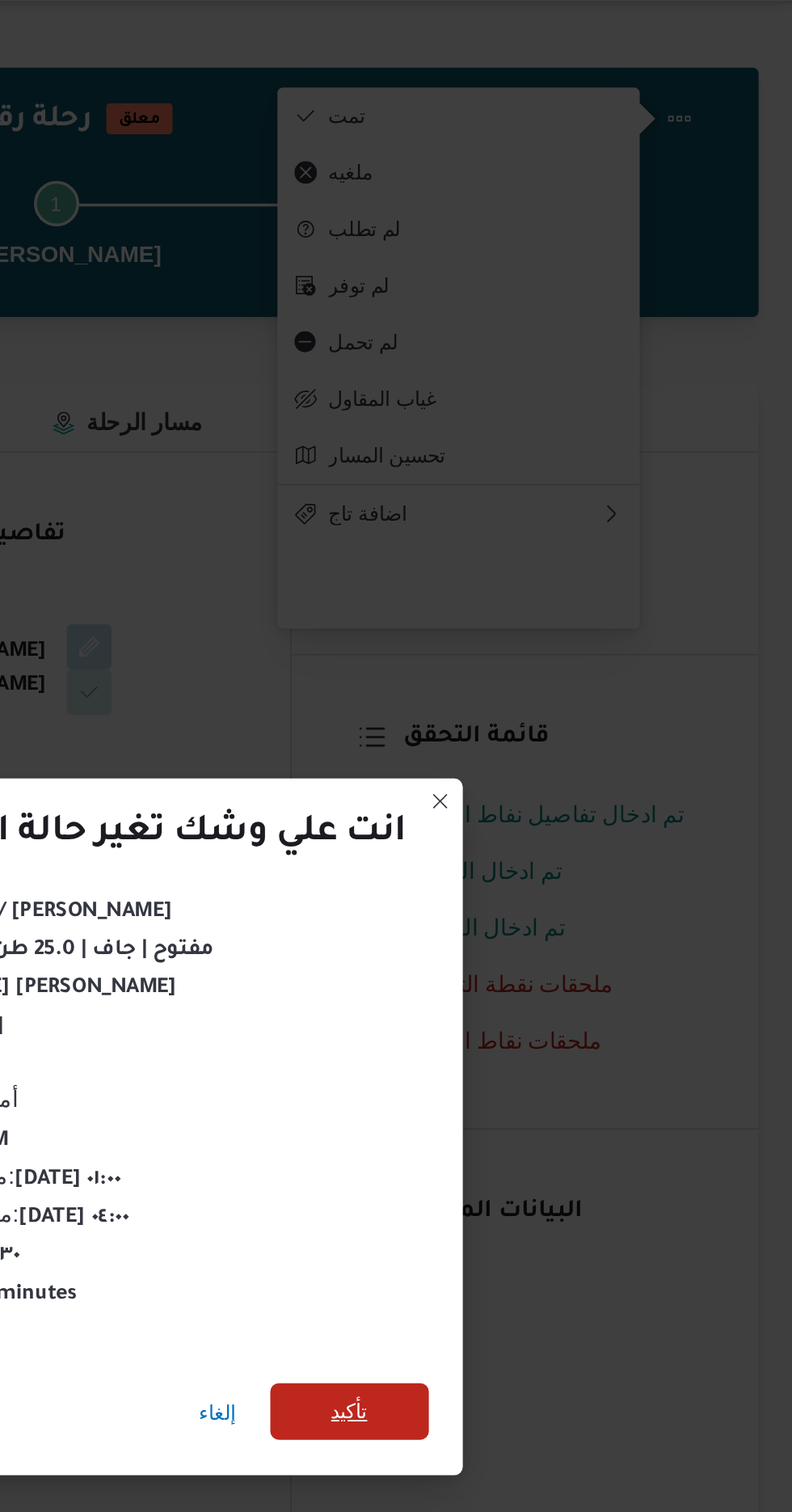
click at [536, 827] on span "تأكيد" at bounding box center [539, 843] width 90 height 33
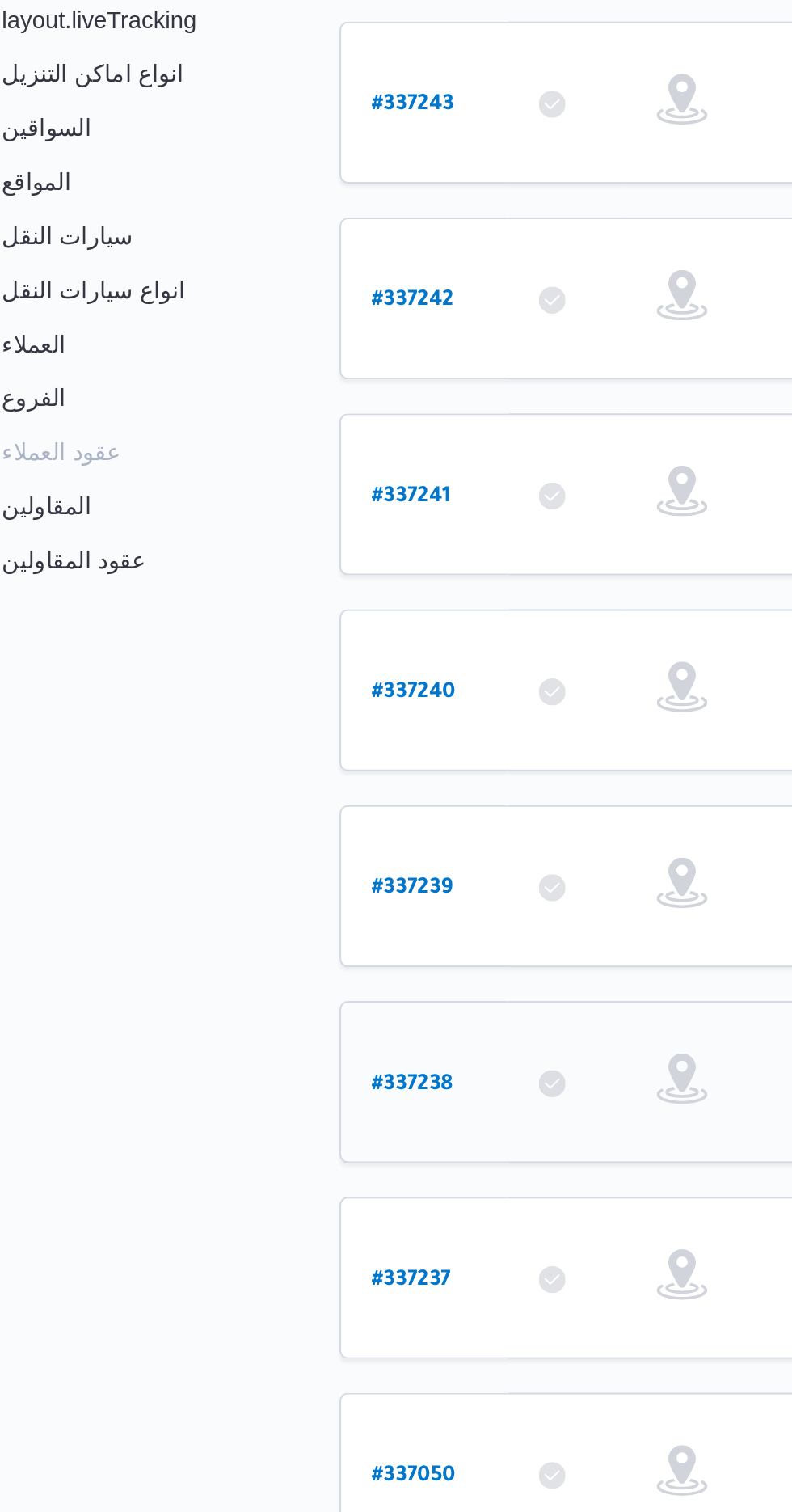
click at [227, 783] on b "# 337238" at bounding box center [245, 789] width 38 height 12
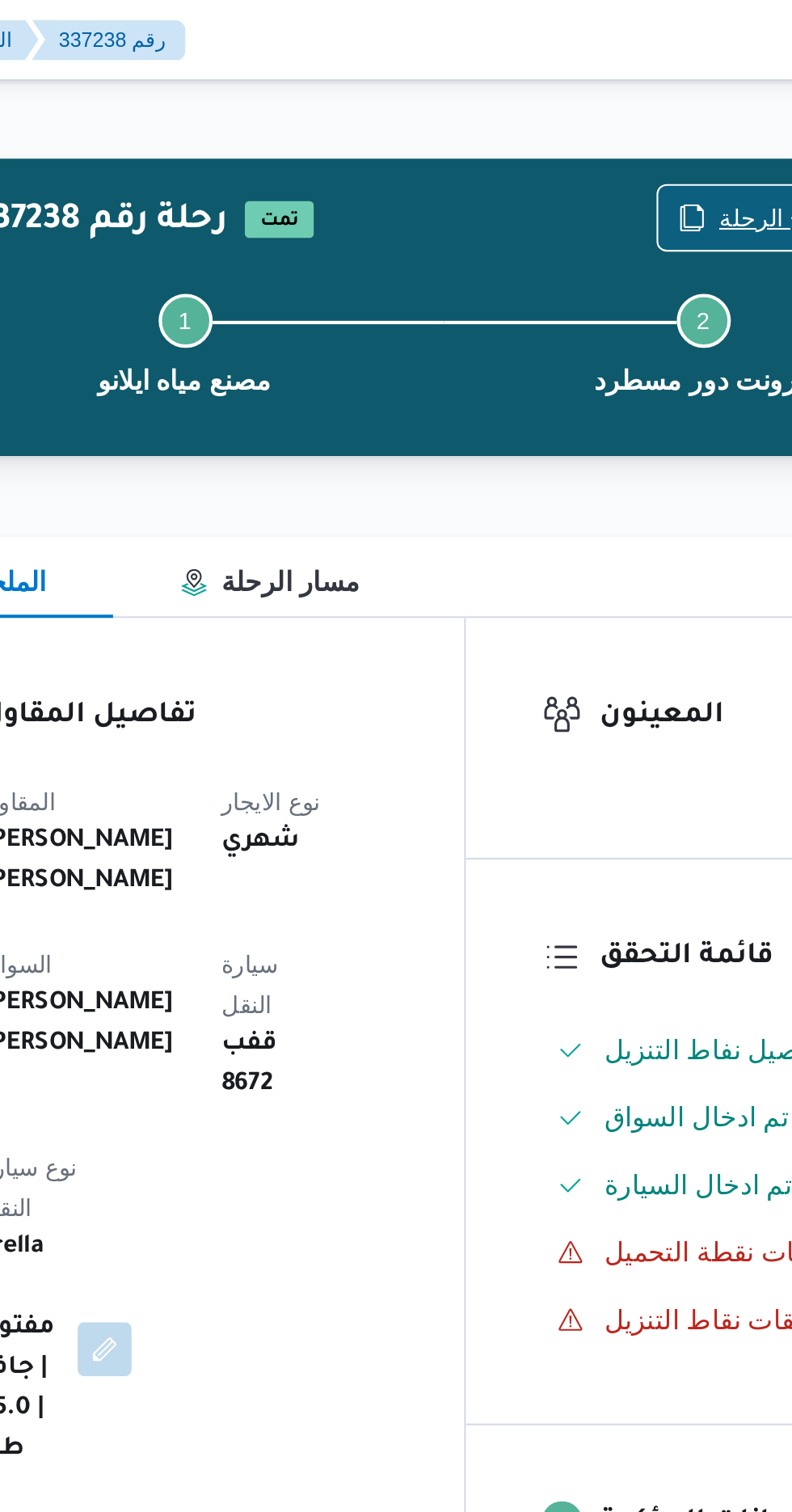
click at [621, 104] on icon "button" at bounding box center [614, 104] width 13 height 13
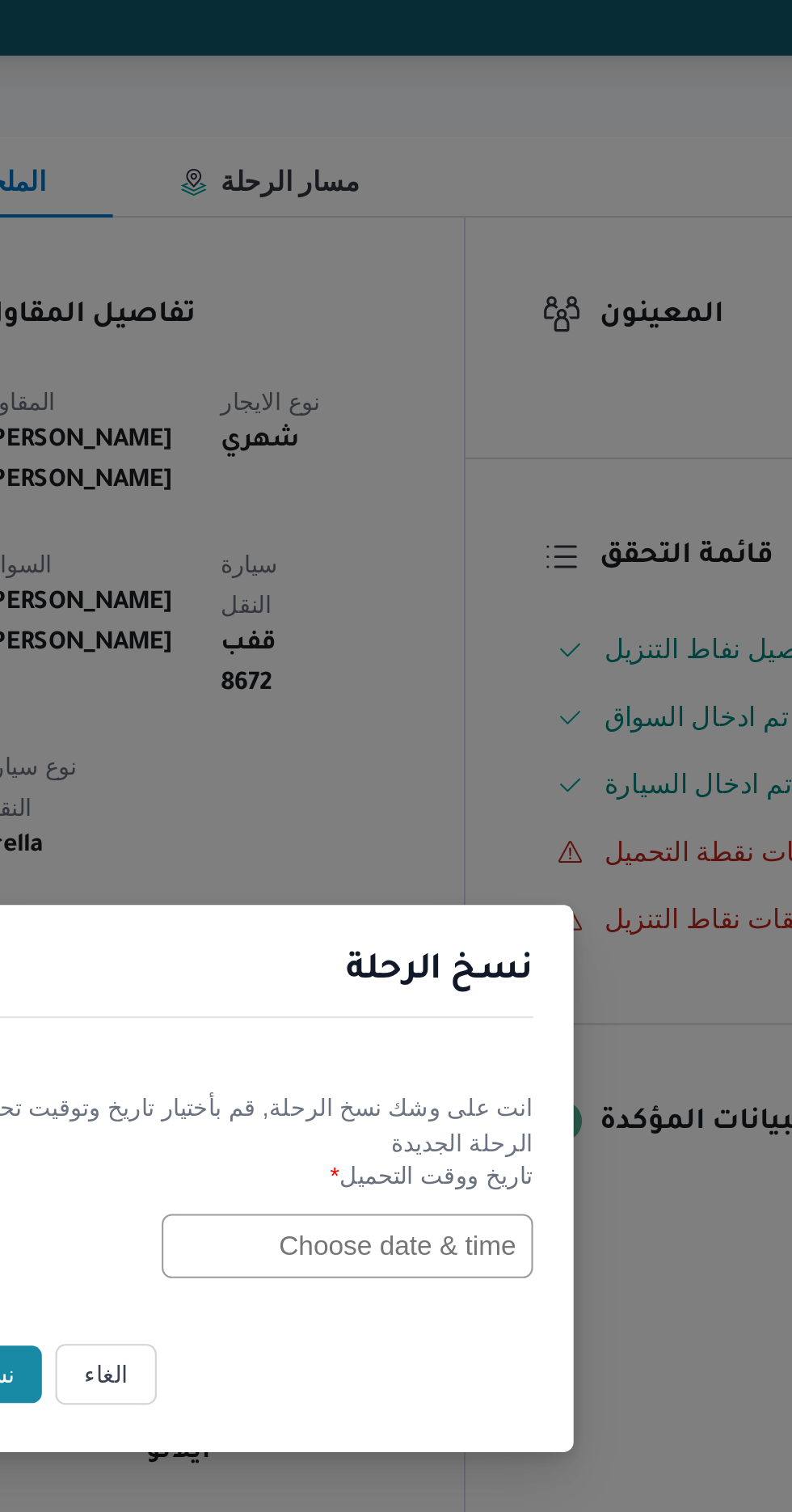
click at [418, 784] on input "text" at bounding box center [449, 788] width 178 height 31
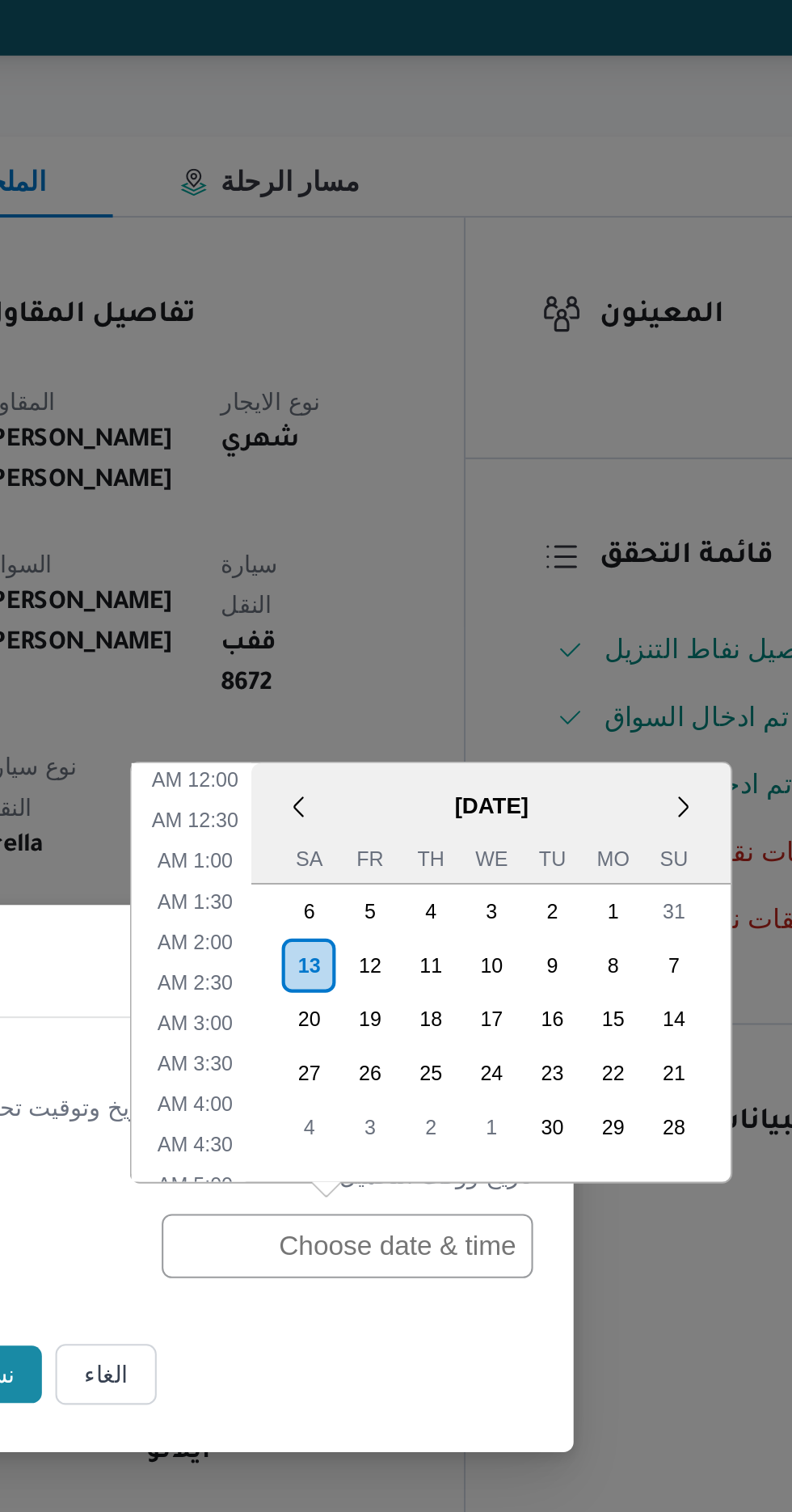
scroll to position [451, 0]
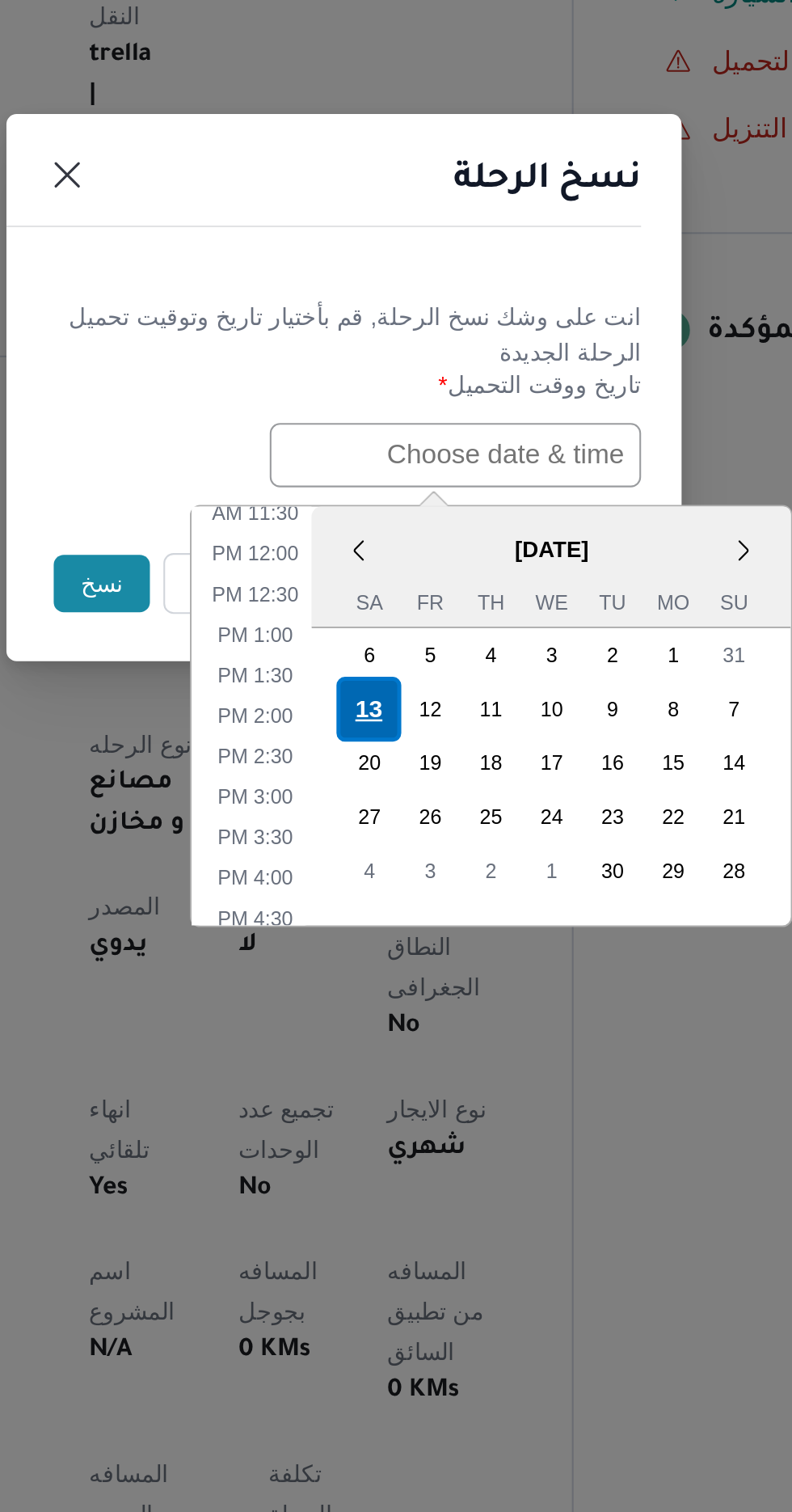
click at [407, 905] on div "13" at bounding box center [408, 909] width 31 height 31
type input "[DATE] 12:00AM"
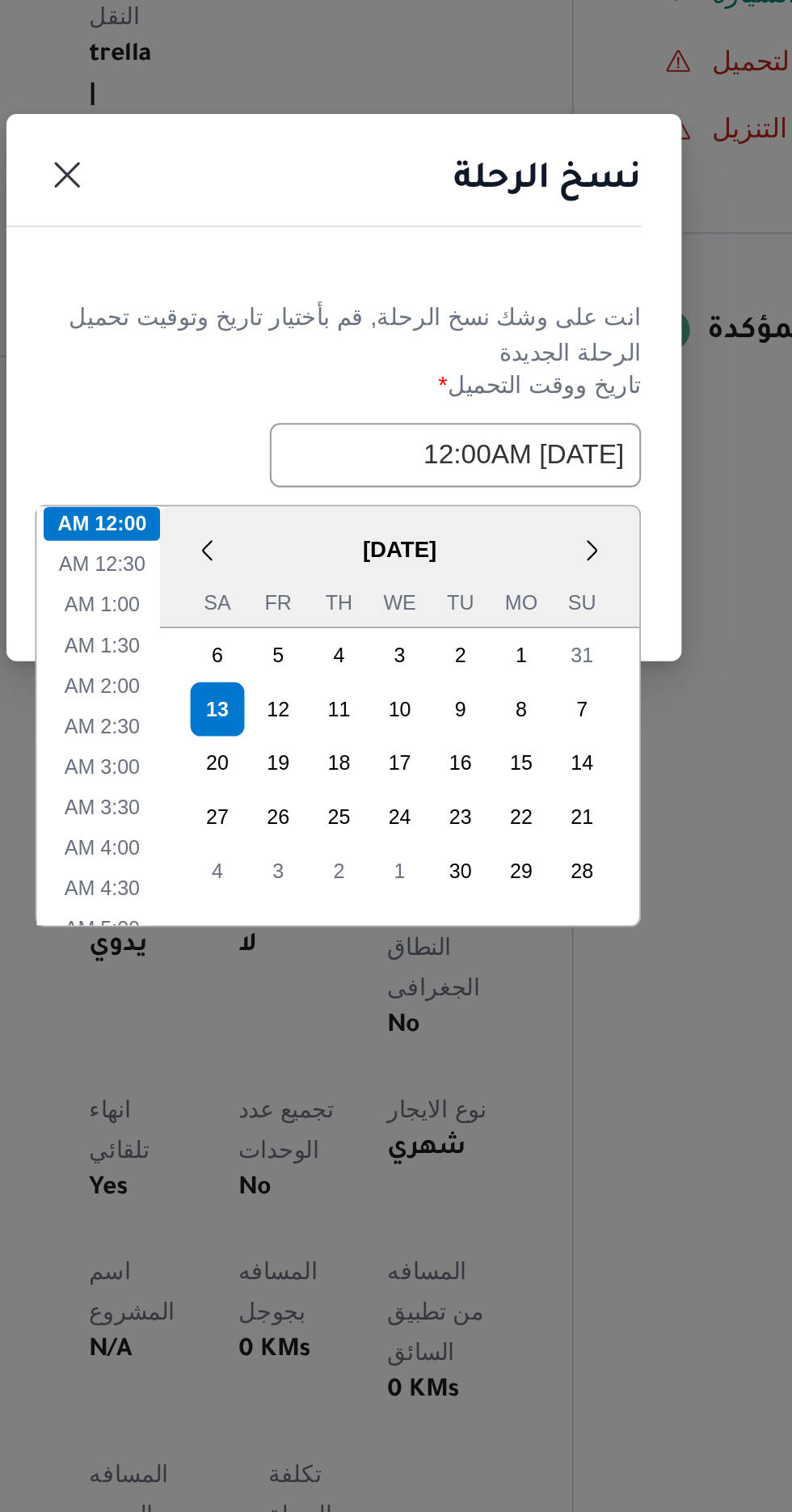
click at [381, 664] on header "نسخ الرحلة" at bounding box center [376, 662] width 323 height 35
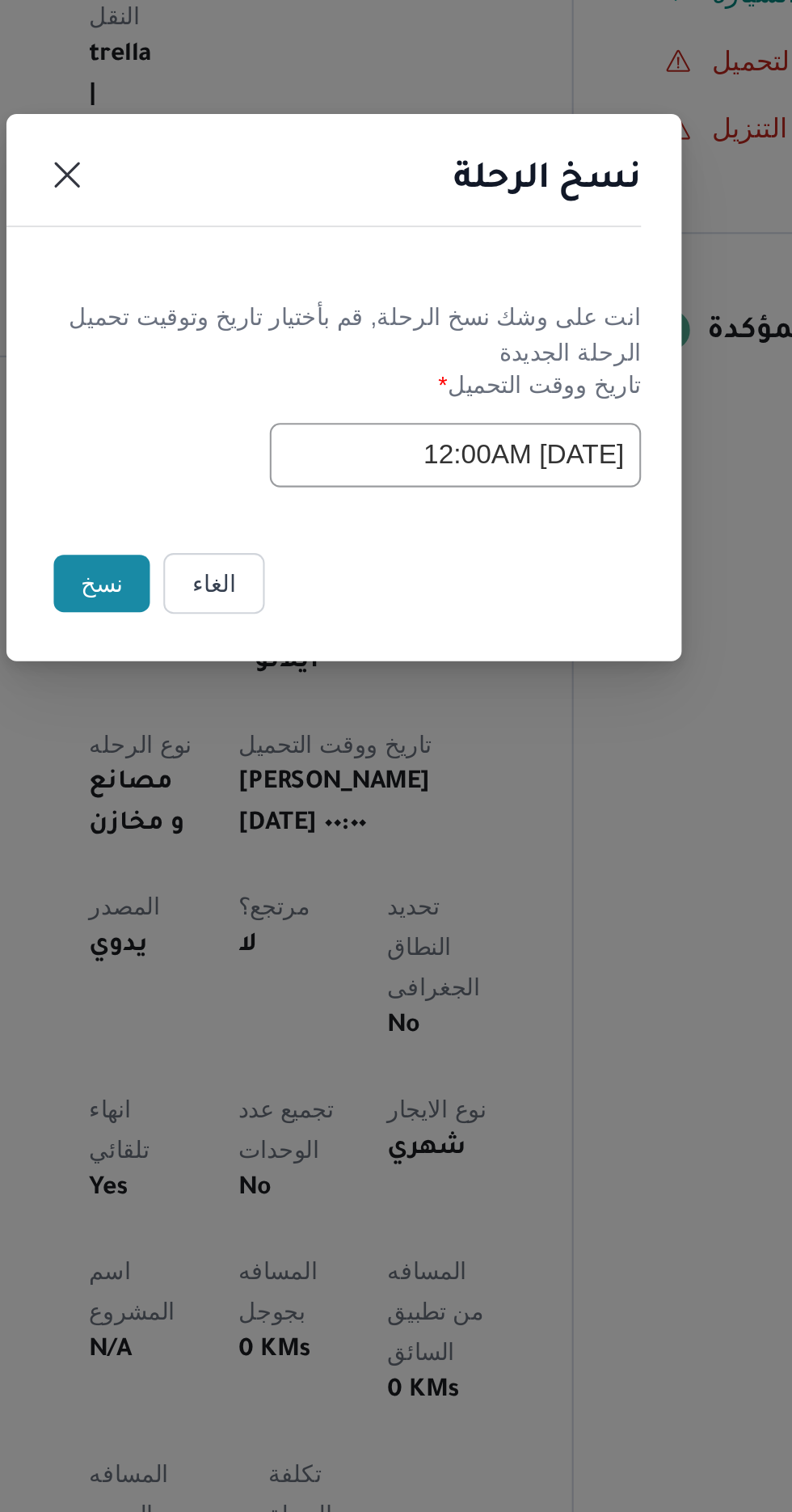
click at [278, 850] on button "نسخ" at bounding box center [280, 849] width 46 height 28
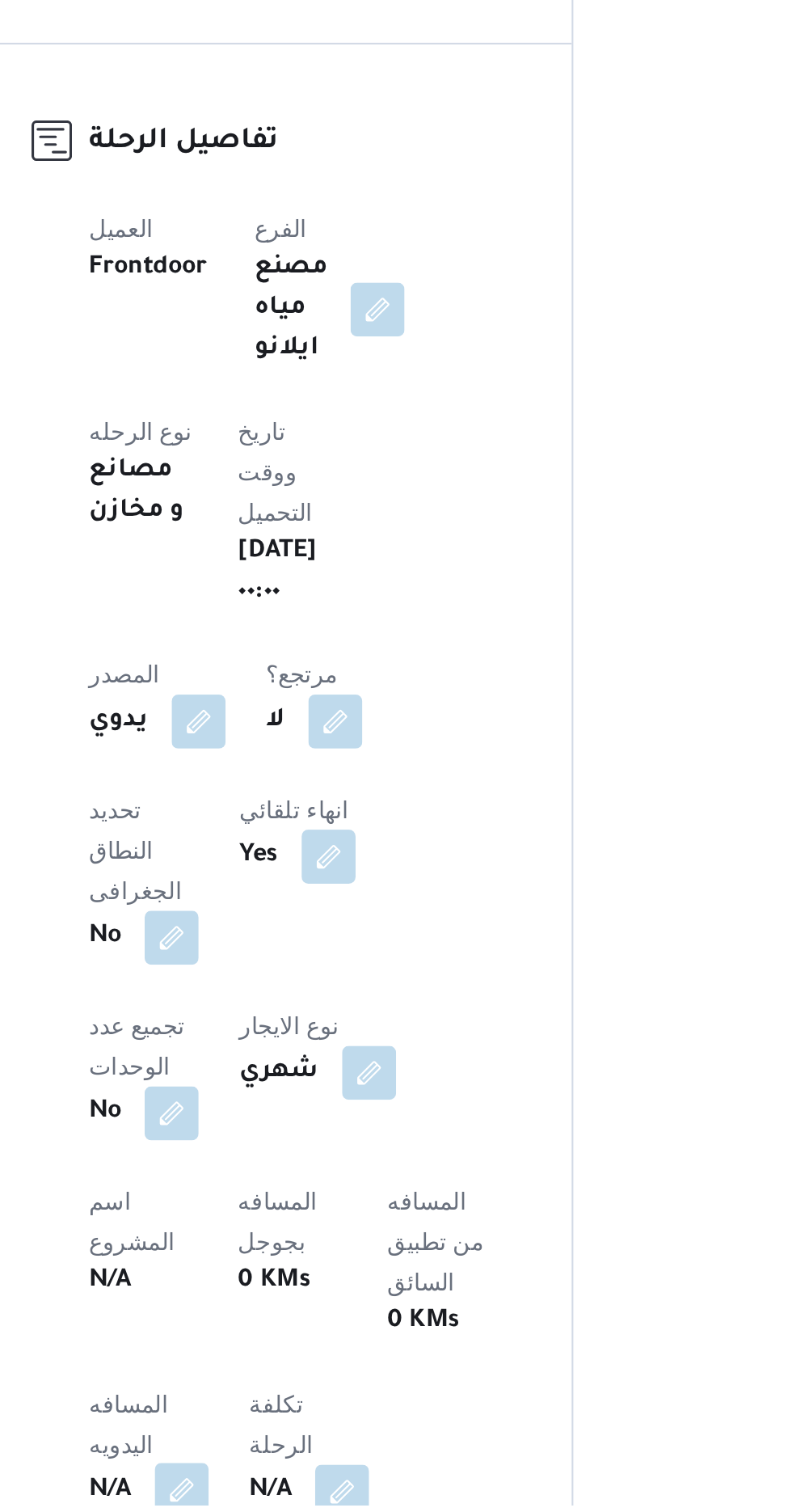
click at [317, 1492] on button "button" at bounding box center [318, 1504] width 26 height 26
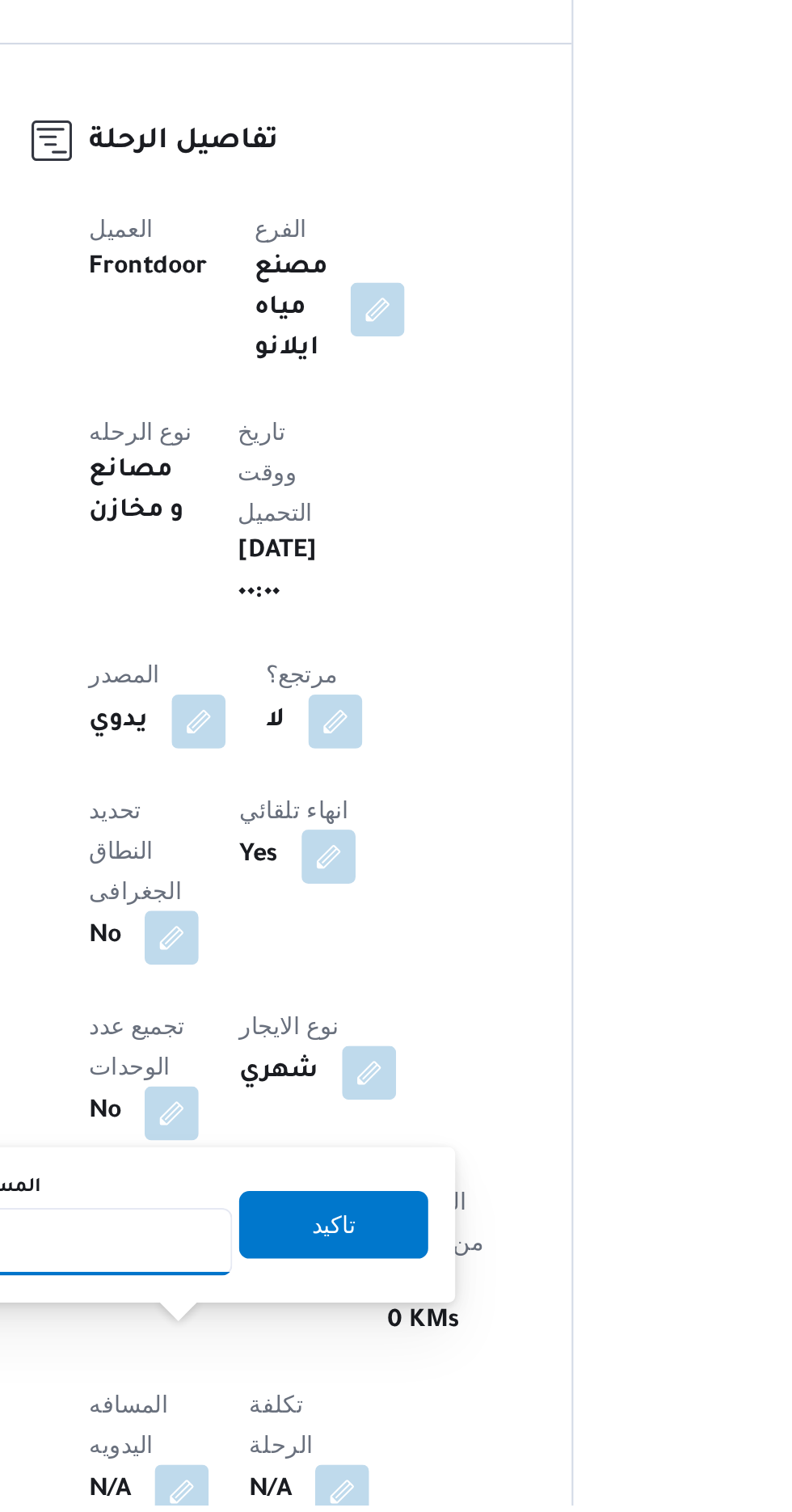
click at [268, 1390] on input "المسافه اليدويه" at bounding box center [262, 1386] width 161 height 33
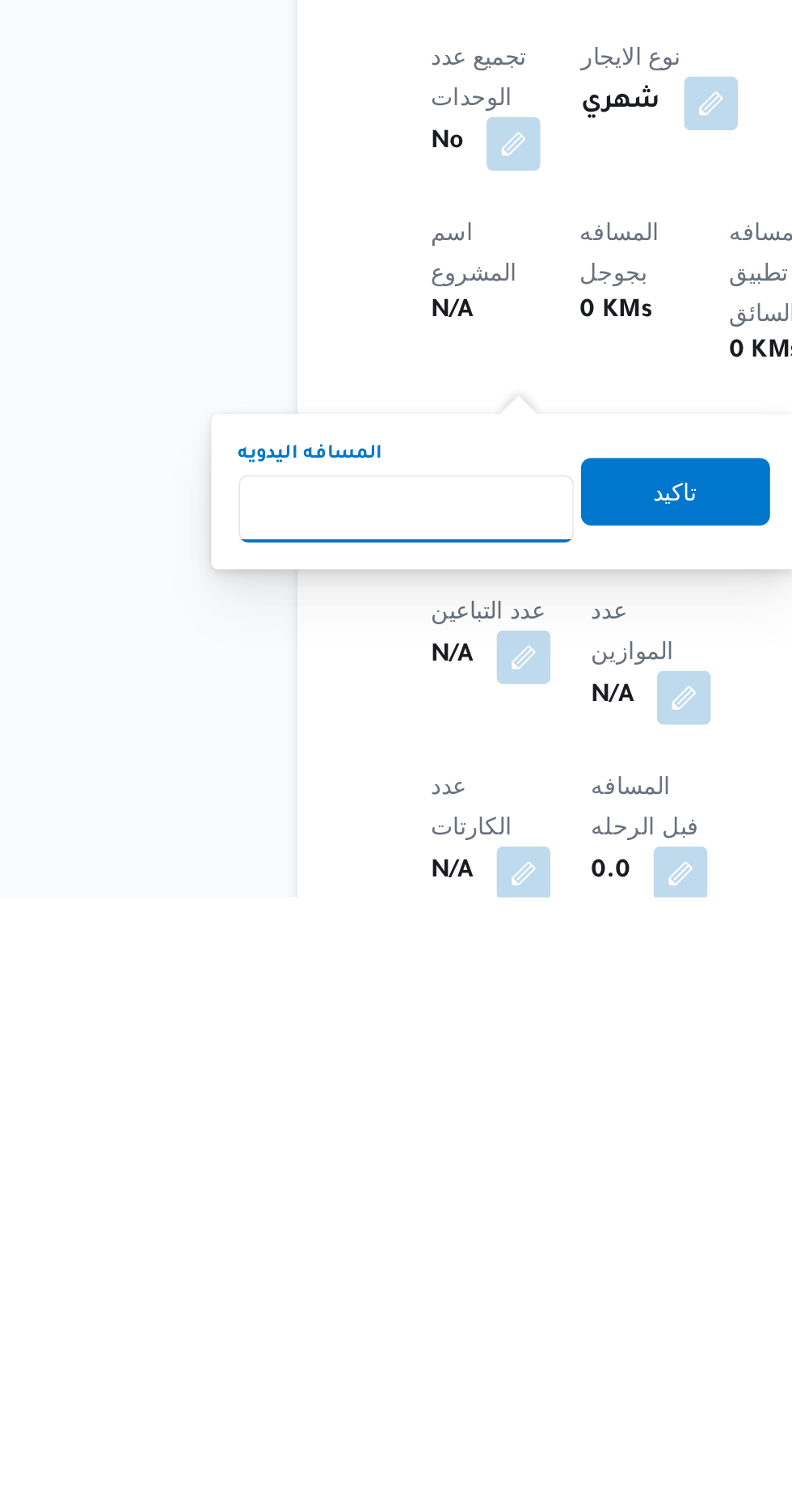
scroll to position [201, 0]
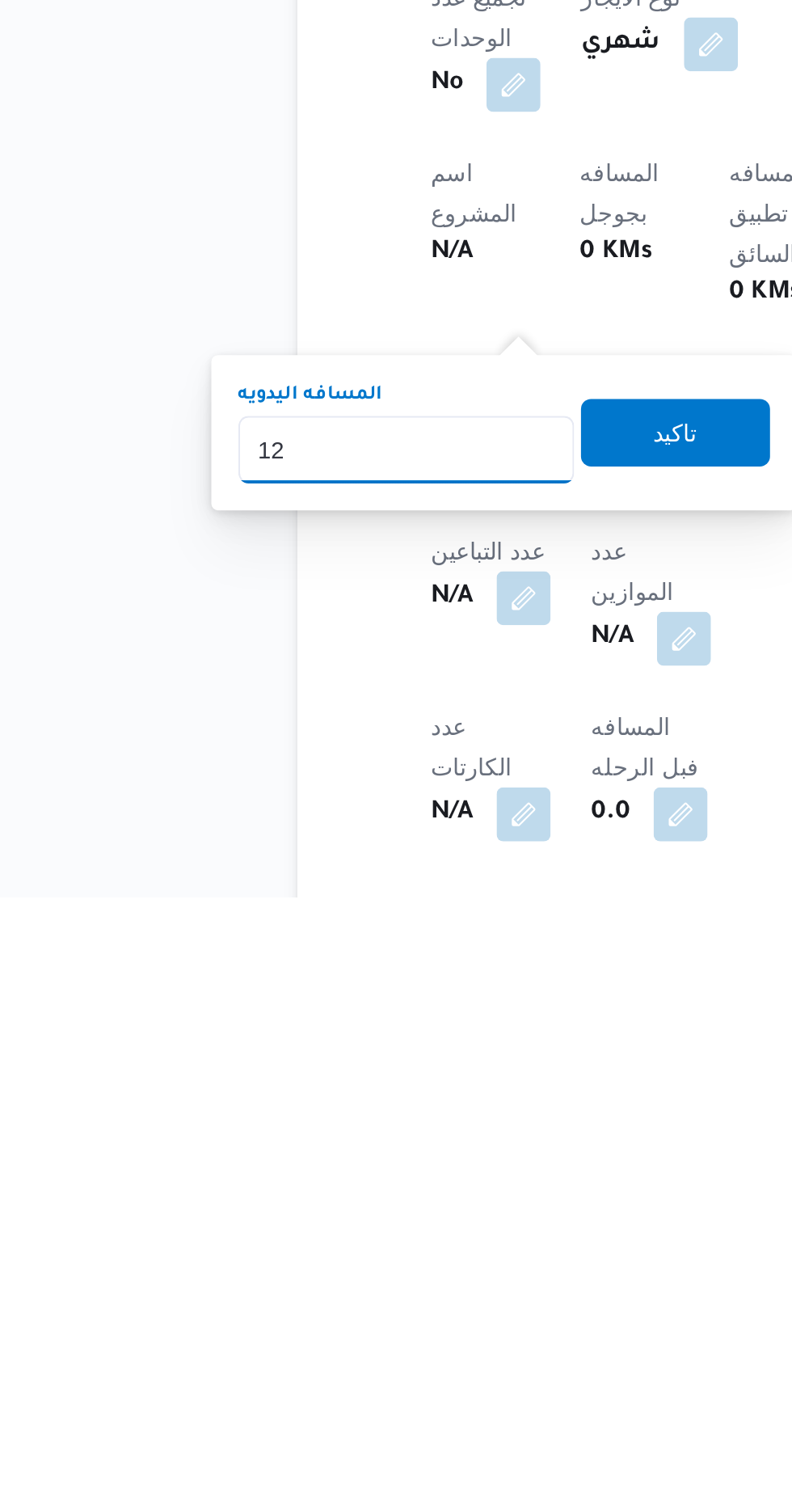
type input "1"
type input "240"
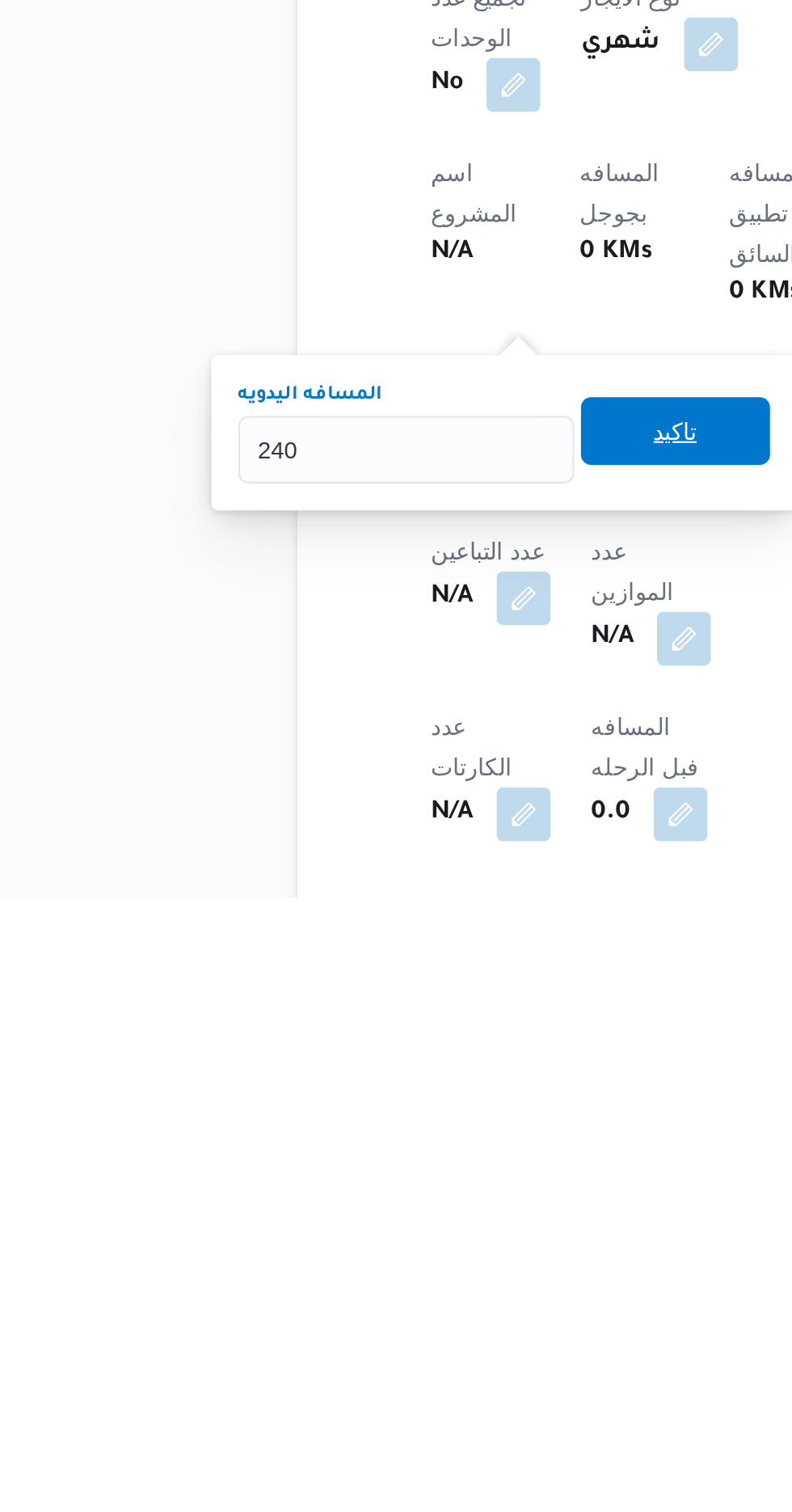
click at [404, 1301] on span "تاكيد" at bounding box center [391, 1289] width 90 height 33
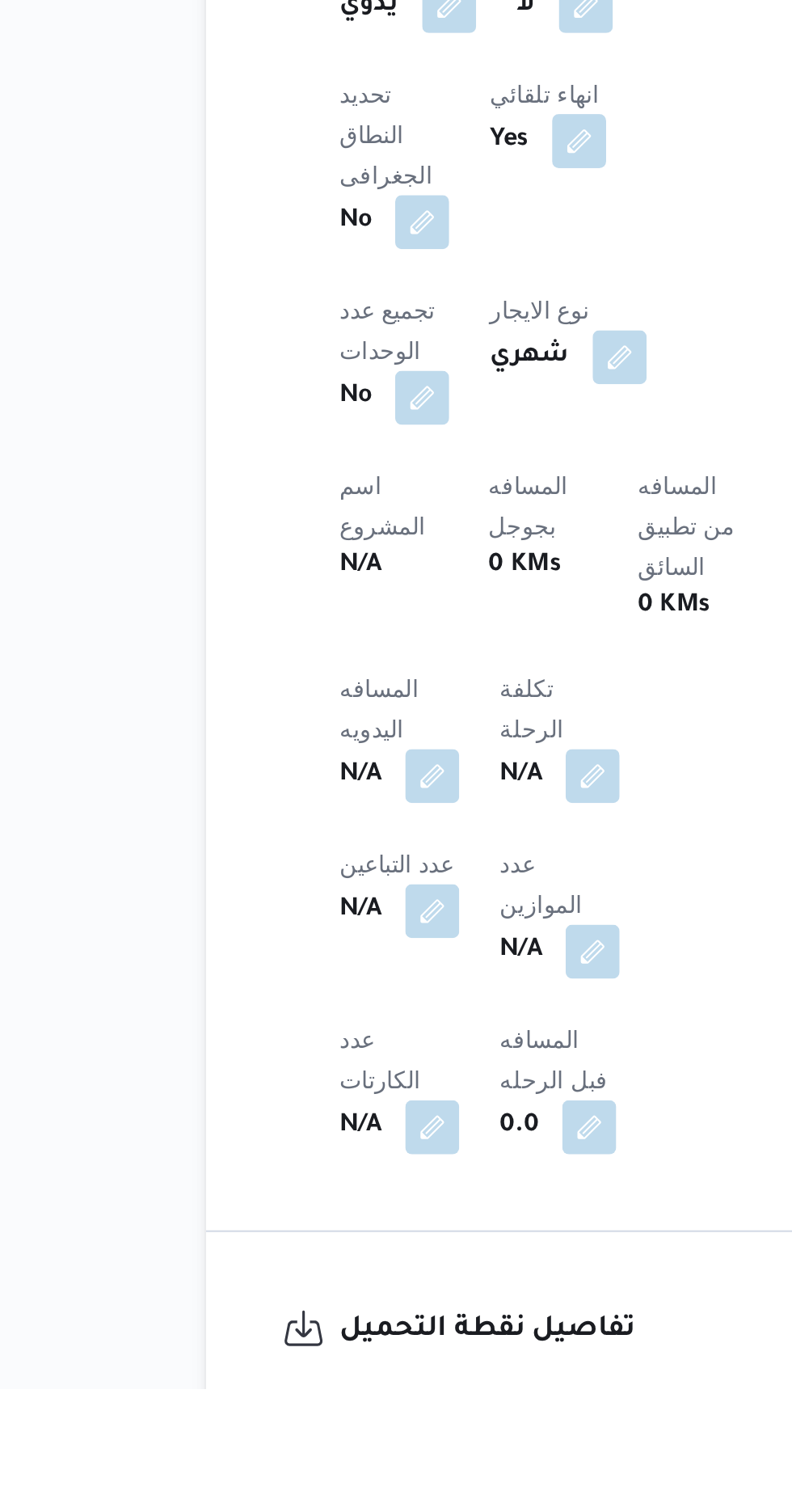
scroll to position [310, 0]
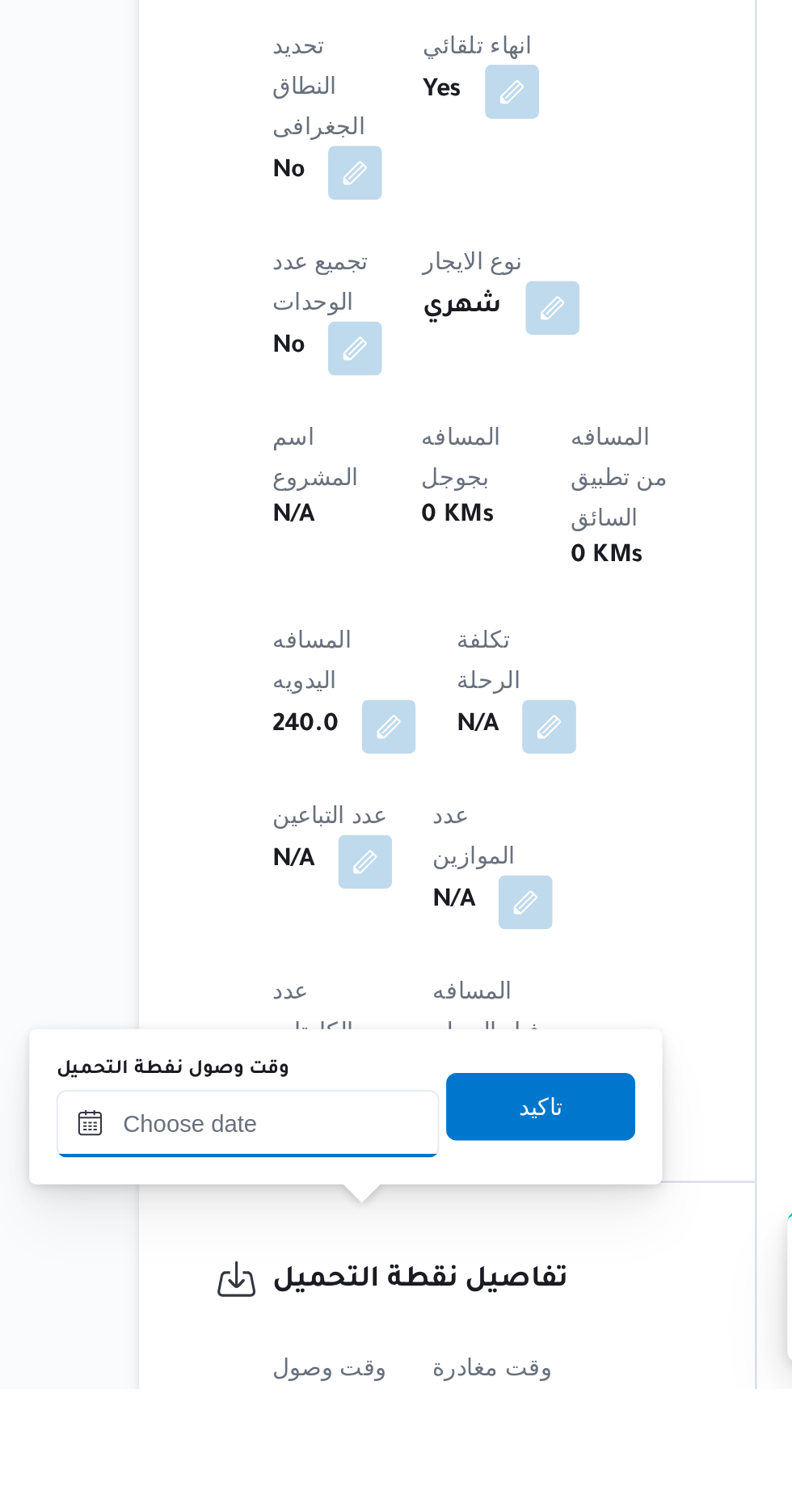
click at [324, 1389] on input "وقت وصول نفطة التحميل" at bounding box center [262, 1385] width 184 height 33
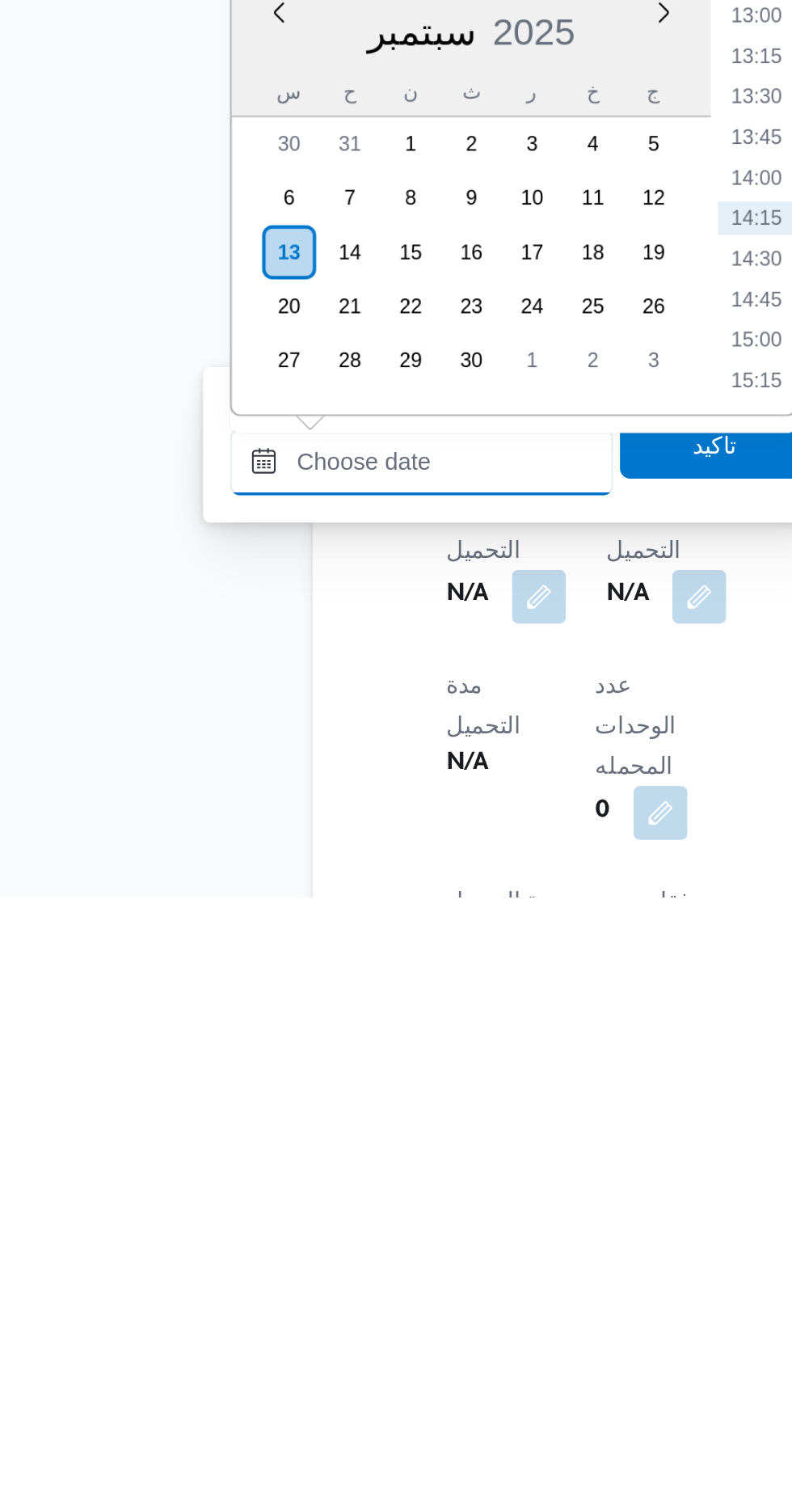
scroll to position [524, 0]
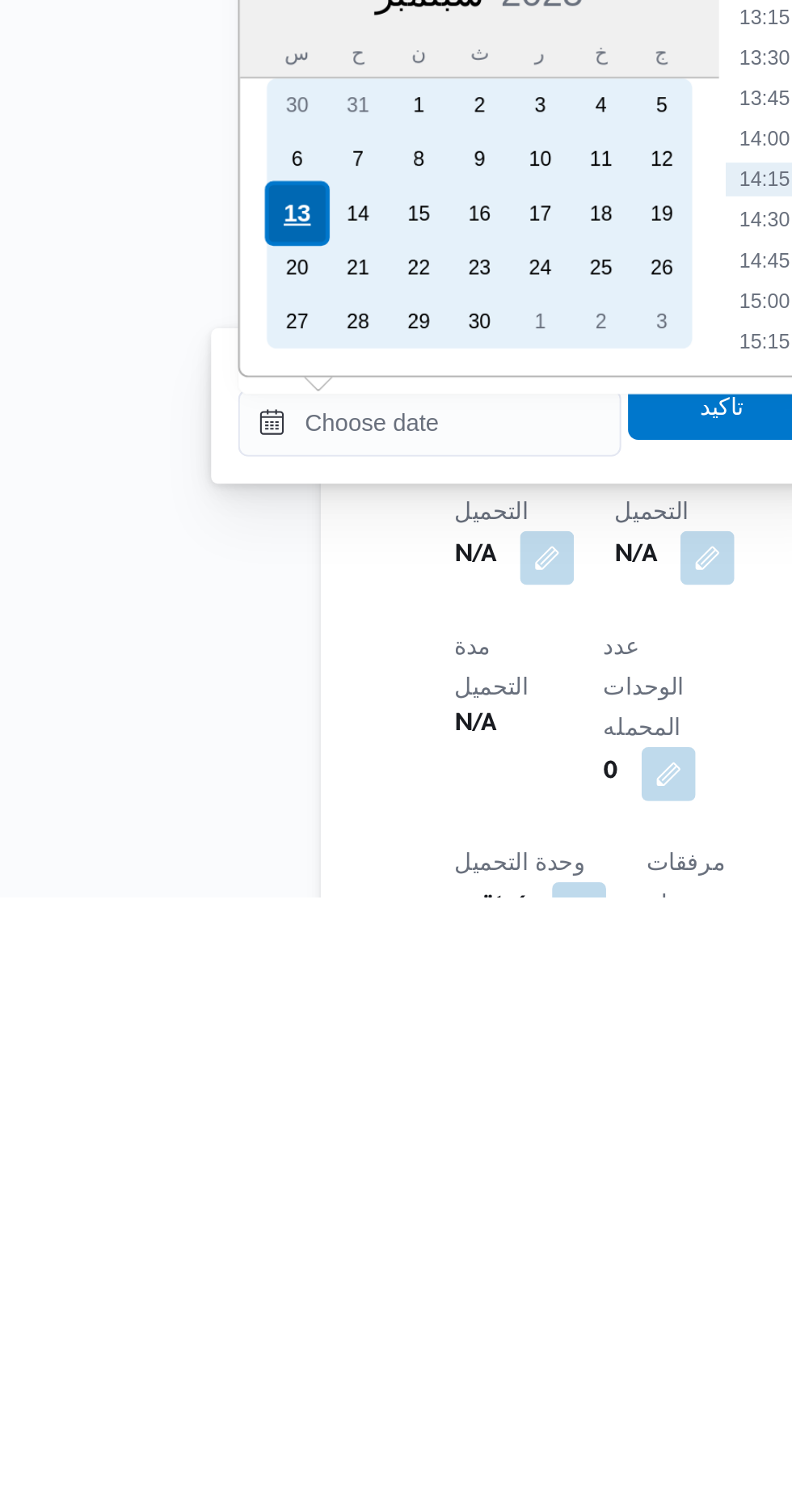
click at [199, 1183] on div "13" at bounding box center [198, 1184] width 31 height 31
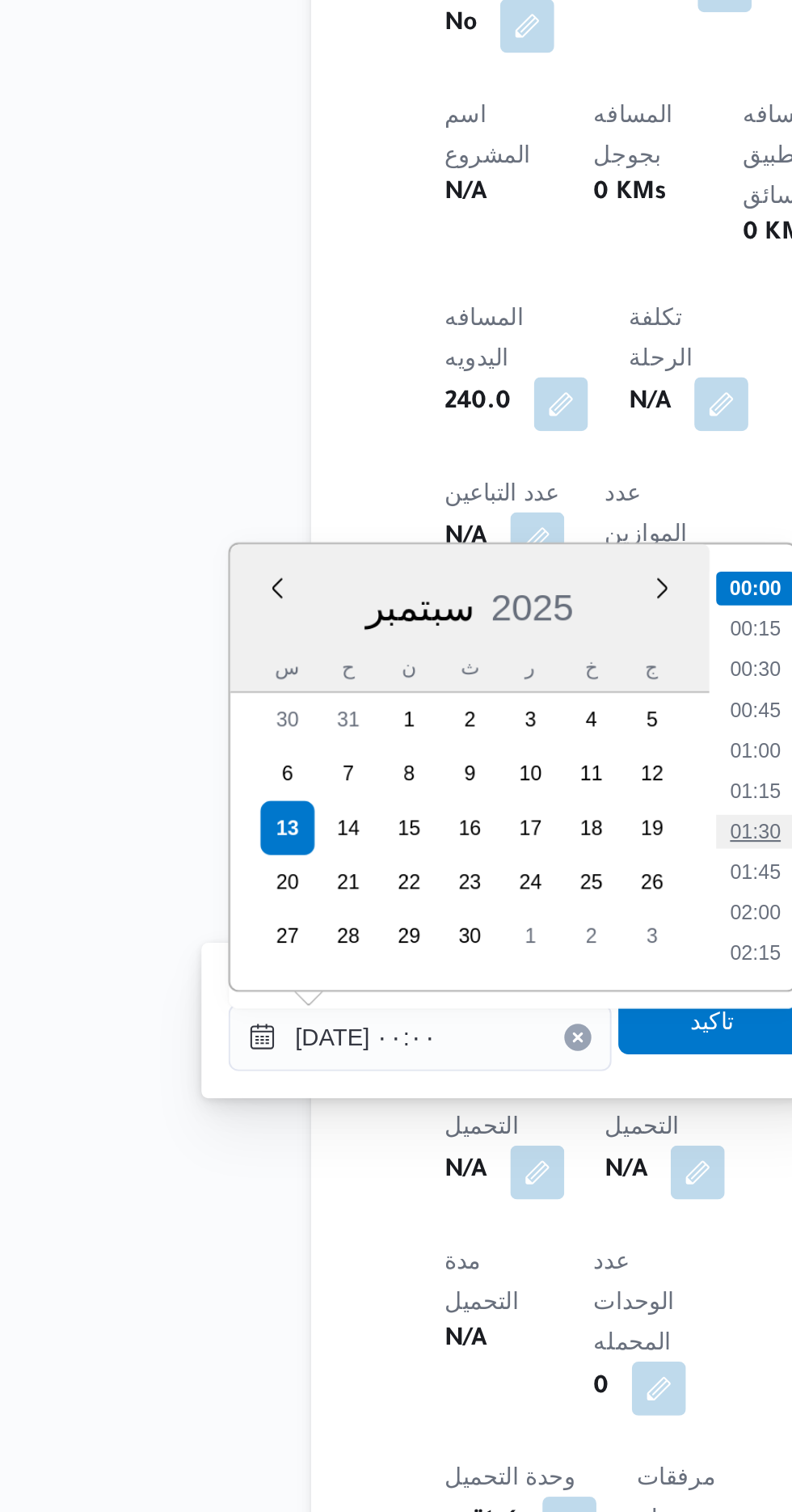
click at [420, 1184] on li "01:30" at bounding box center [423, 1186] width 38 height 16
type input "[DATE] ٠١:٣٠"
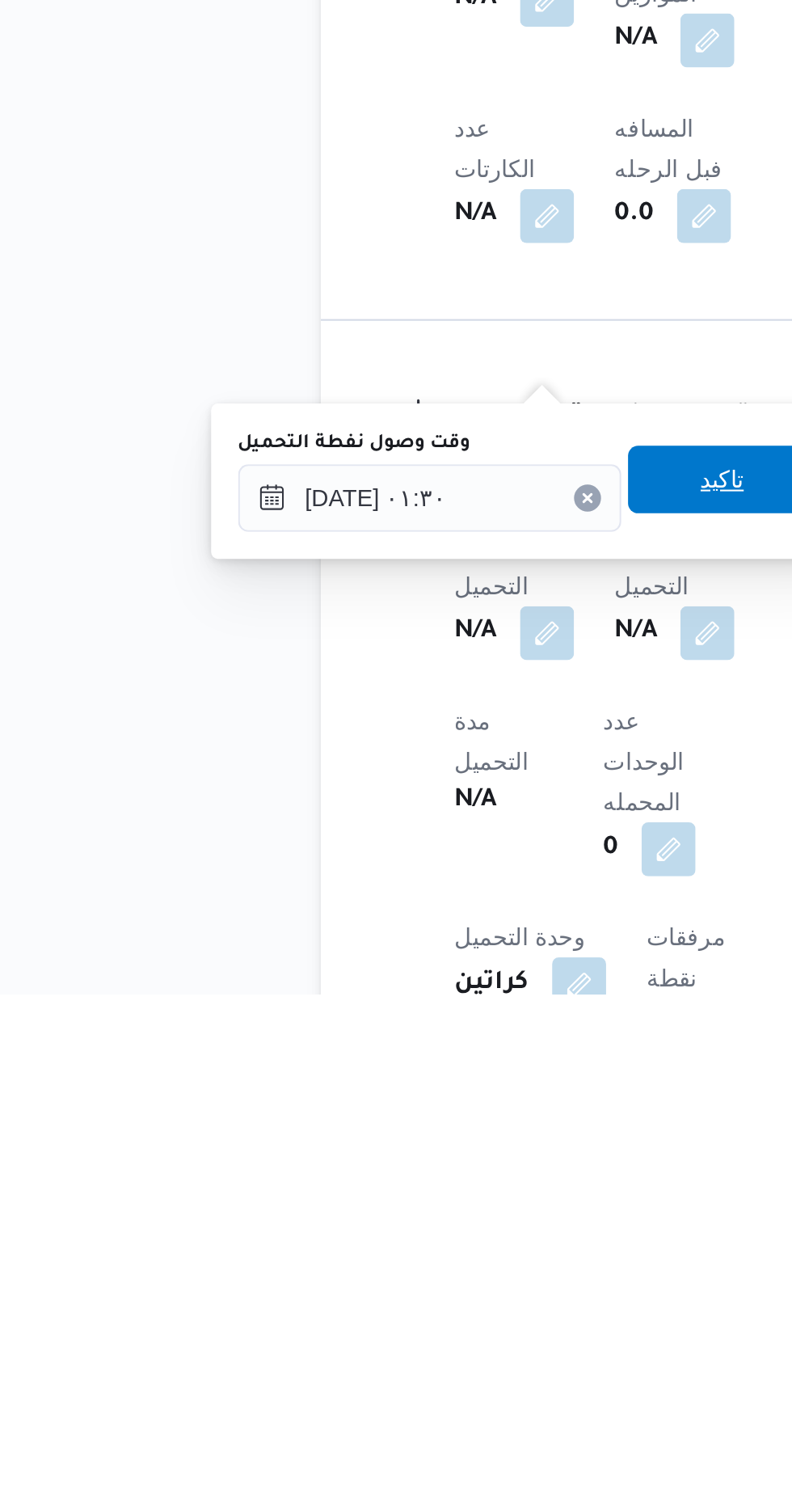
click at [413, 1265] on span "تاكيد" at bounding box center [402, 1265] width 21 height 19
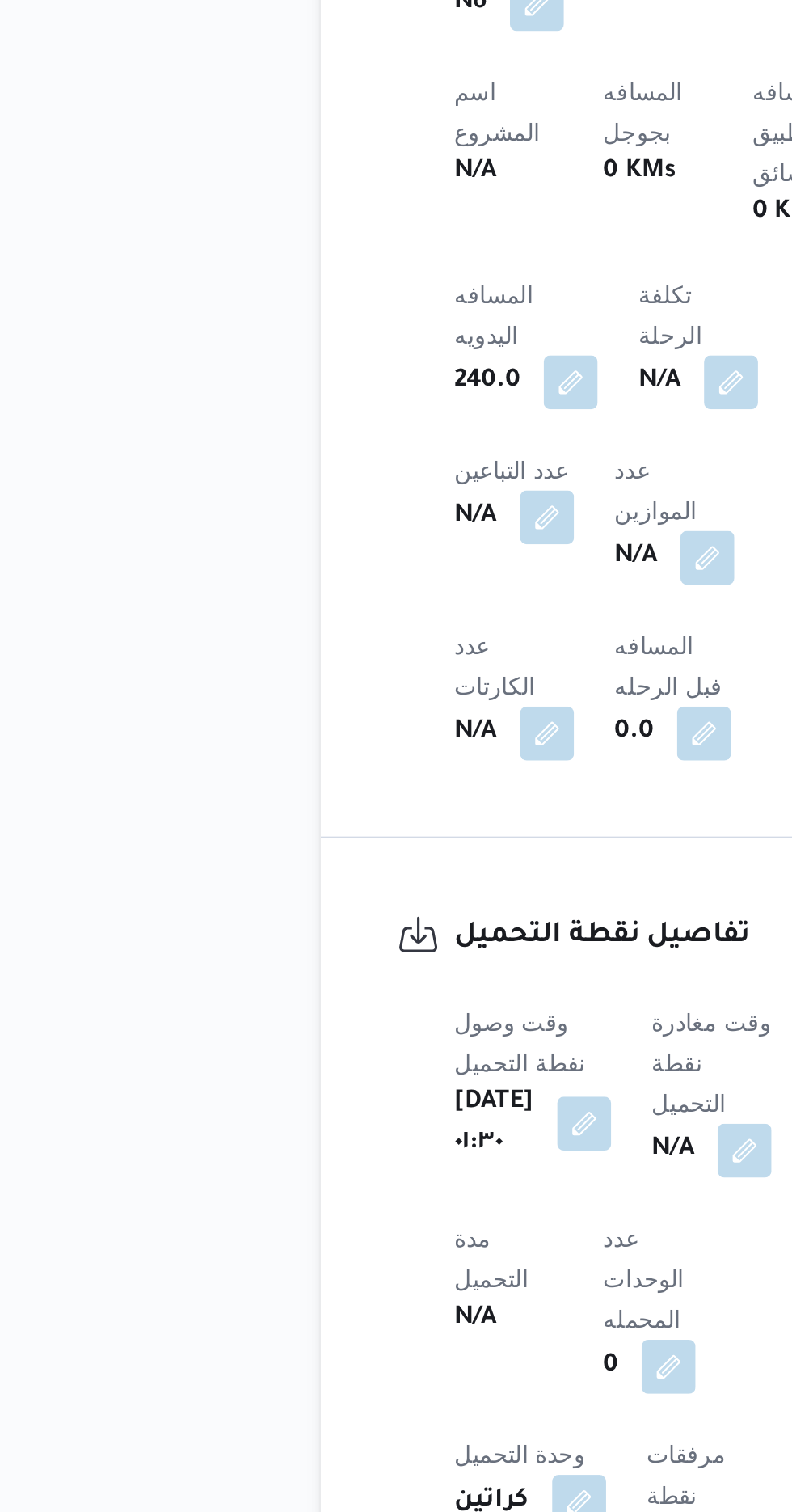
click at [398, 1325] on div "N/A" at bounding box center [397, 1339] width 61 height 29
click at [420, 1326] on button "button" at bounding box center [413, 1338] width 26 height 26
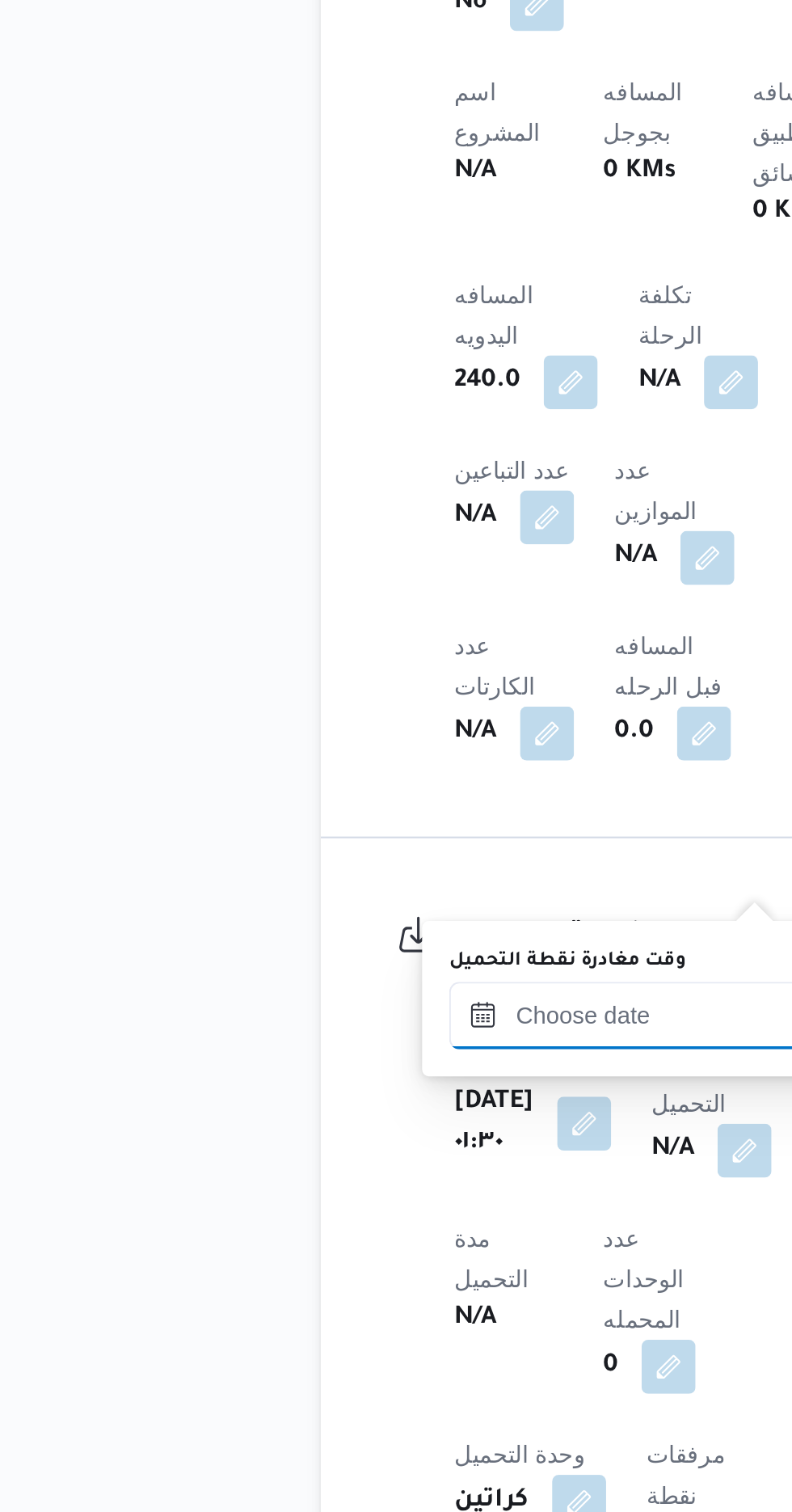
click at [361, 1271] on input "وقت مغادرة نقطة التحميل" at bounding box center [363, 1274] width 184 height 33
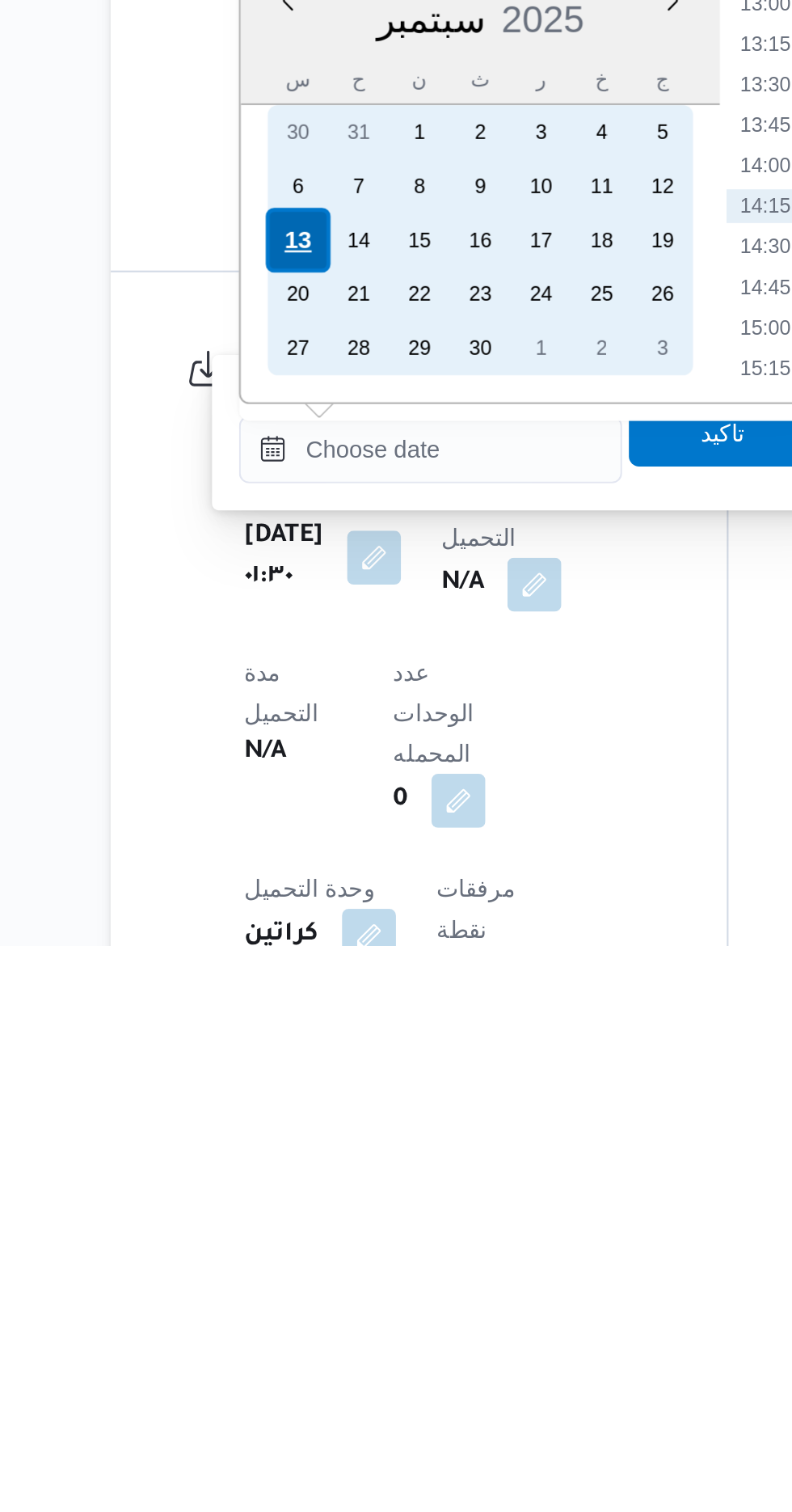
click at [296, 1173] on div "13" at bounding box center [299, 1173] width 31 height 31
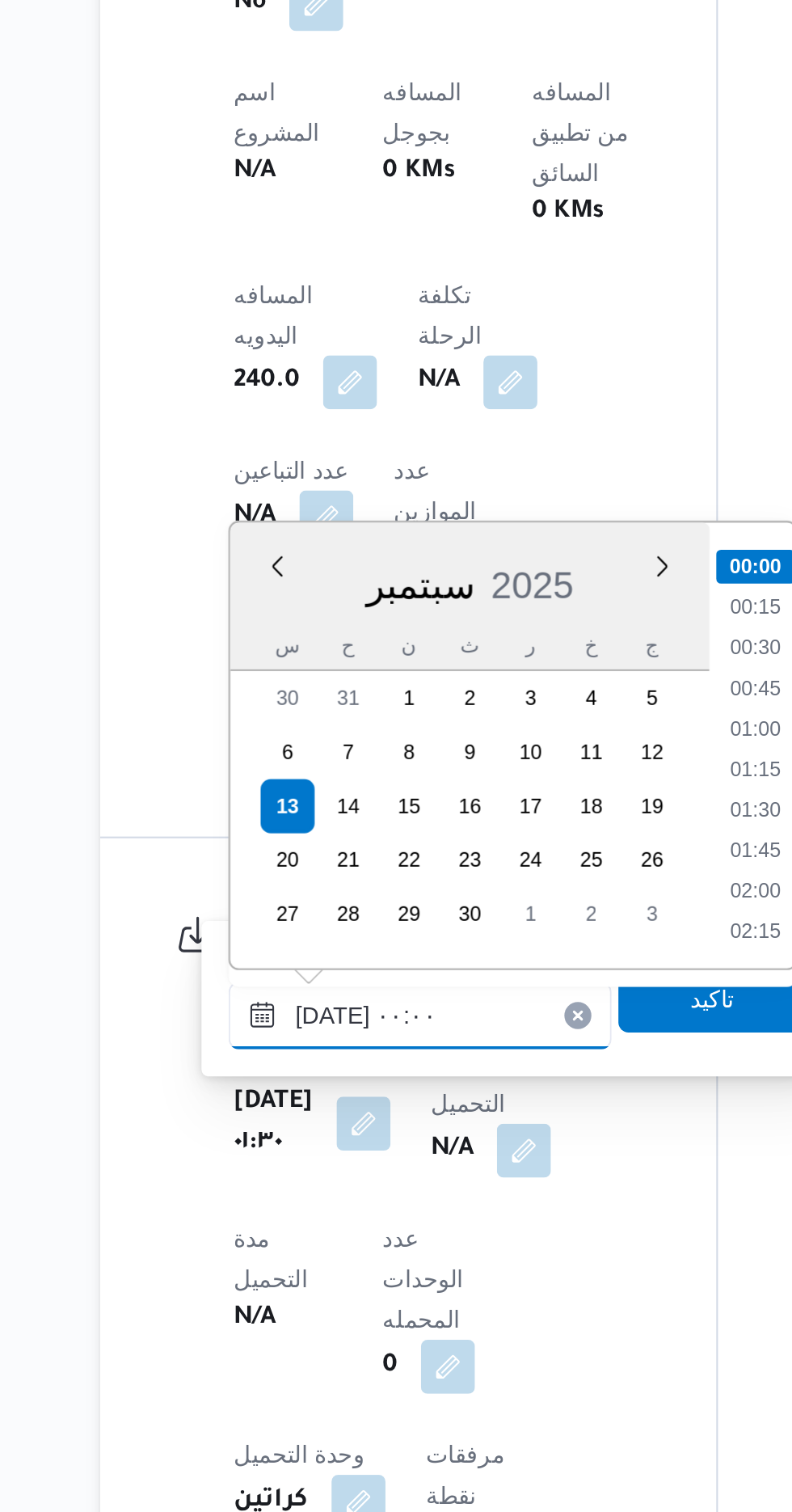
click at [280, 1275] on input "[DATE] ٠٠:٠٠" at bounding box center [363, 1274] width 184 height 33
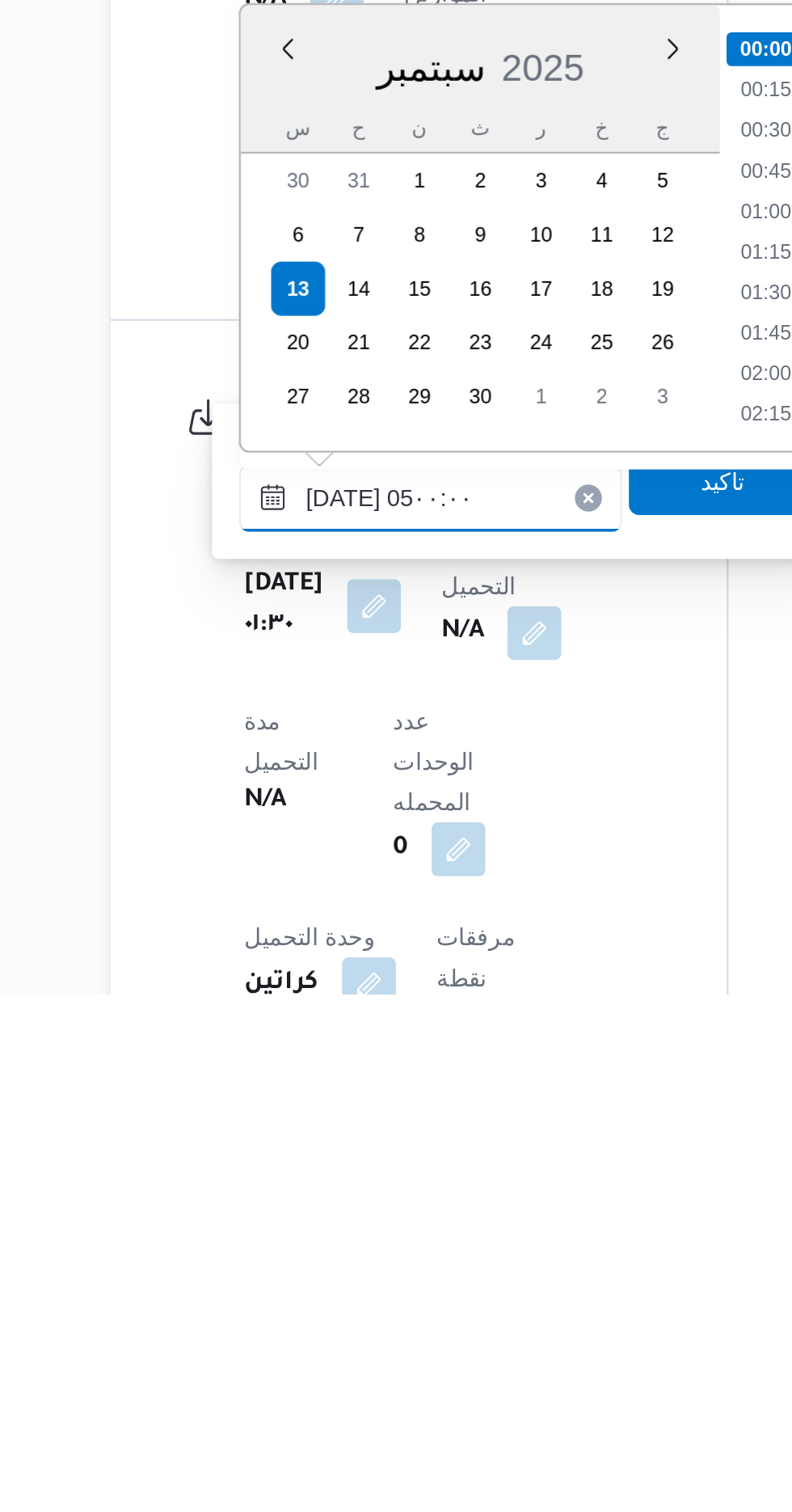
scroll to position [218, 0]
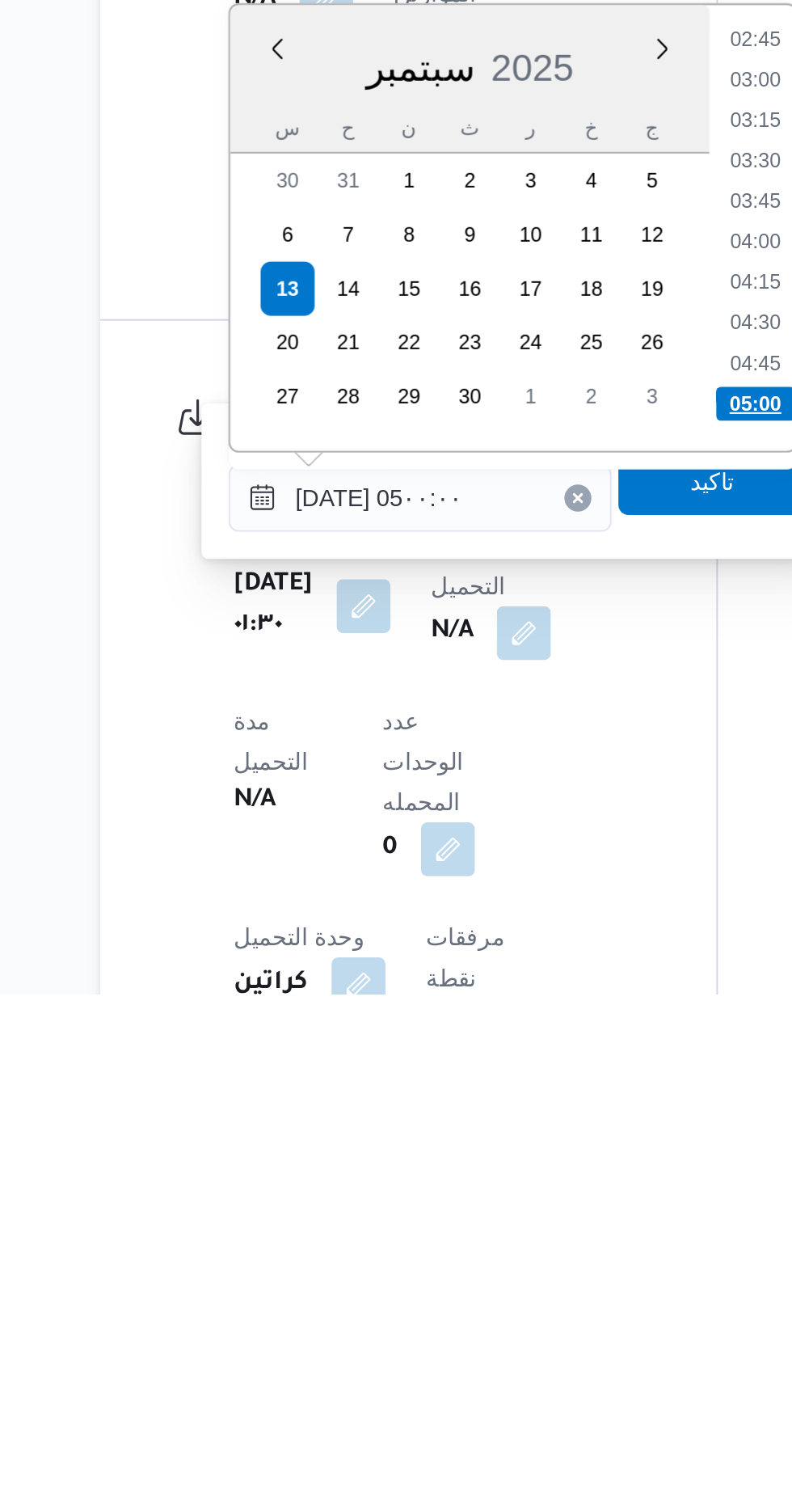
click at [519, 1226] on li "05:00" at bounding box center [524, 1229] width 38 height 16
type input "[DATE] ٠٥:٠٠"
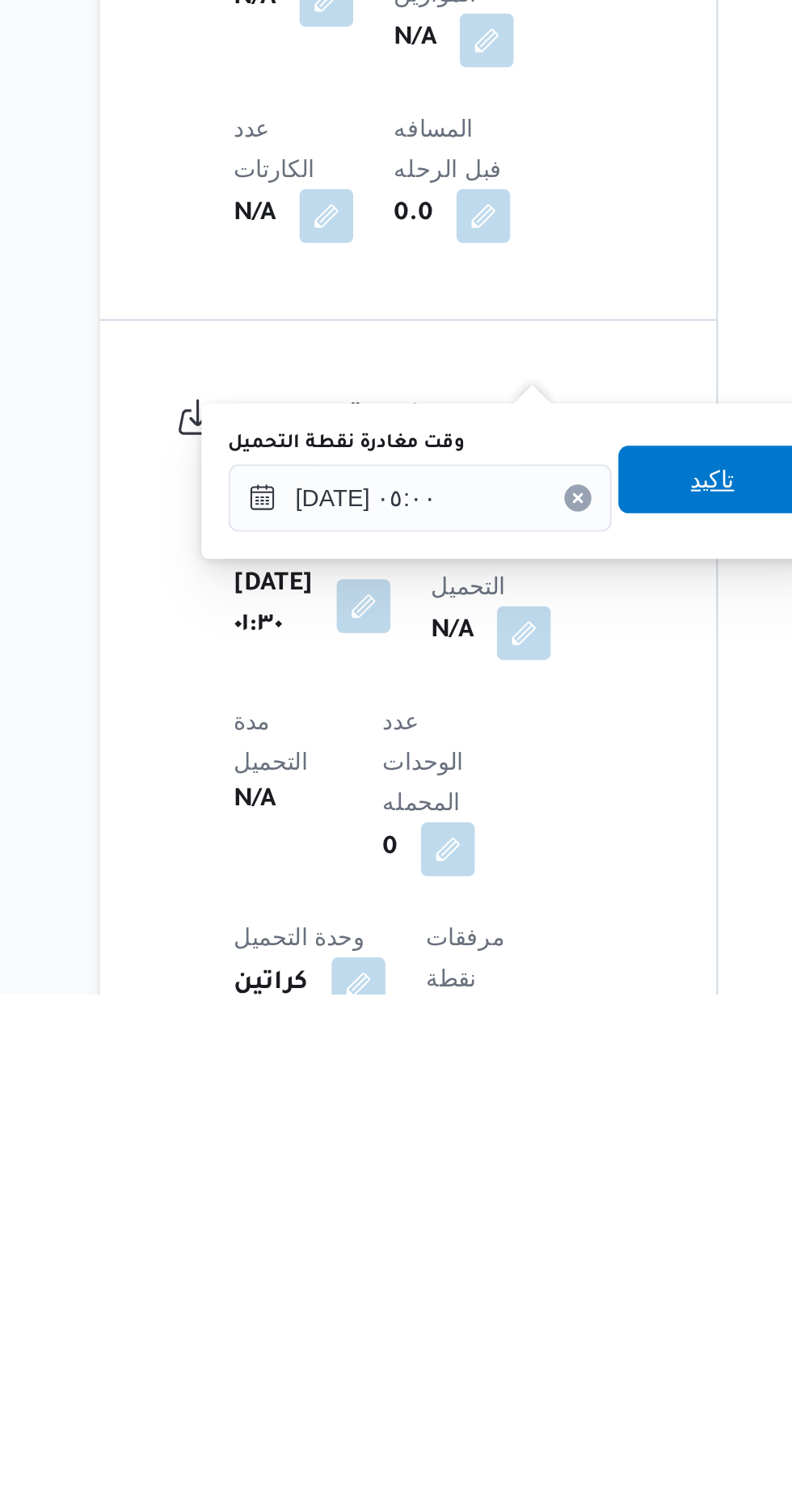
click at [508, 1269] on span "تاكيد" at bounding box center [503, 1265] width 21 height 19
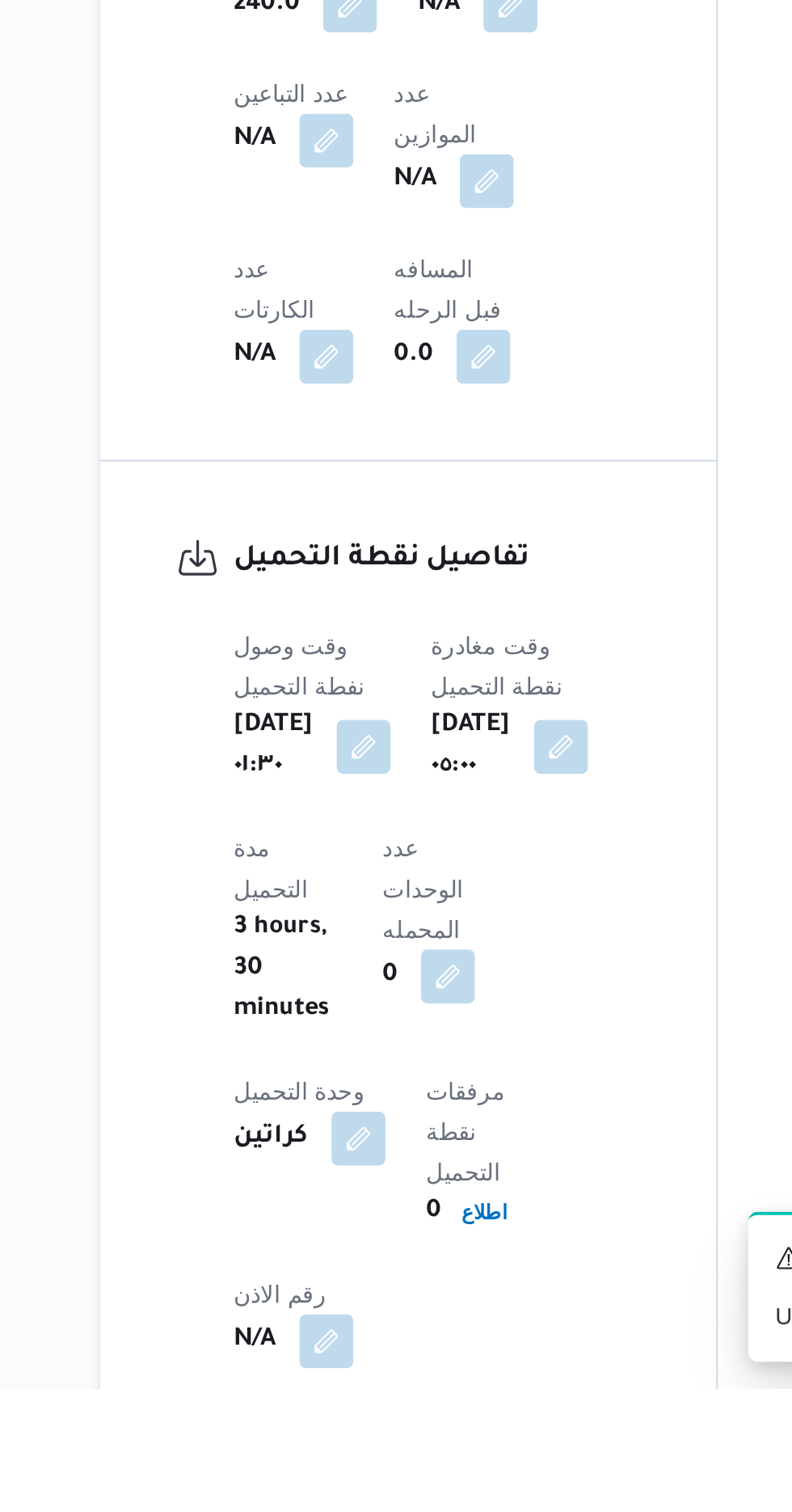
scroll to position [985, 0]
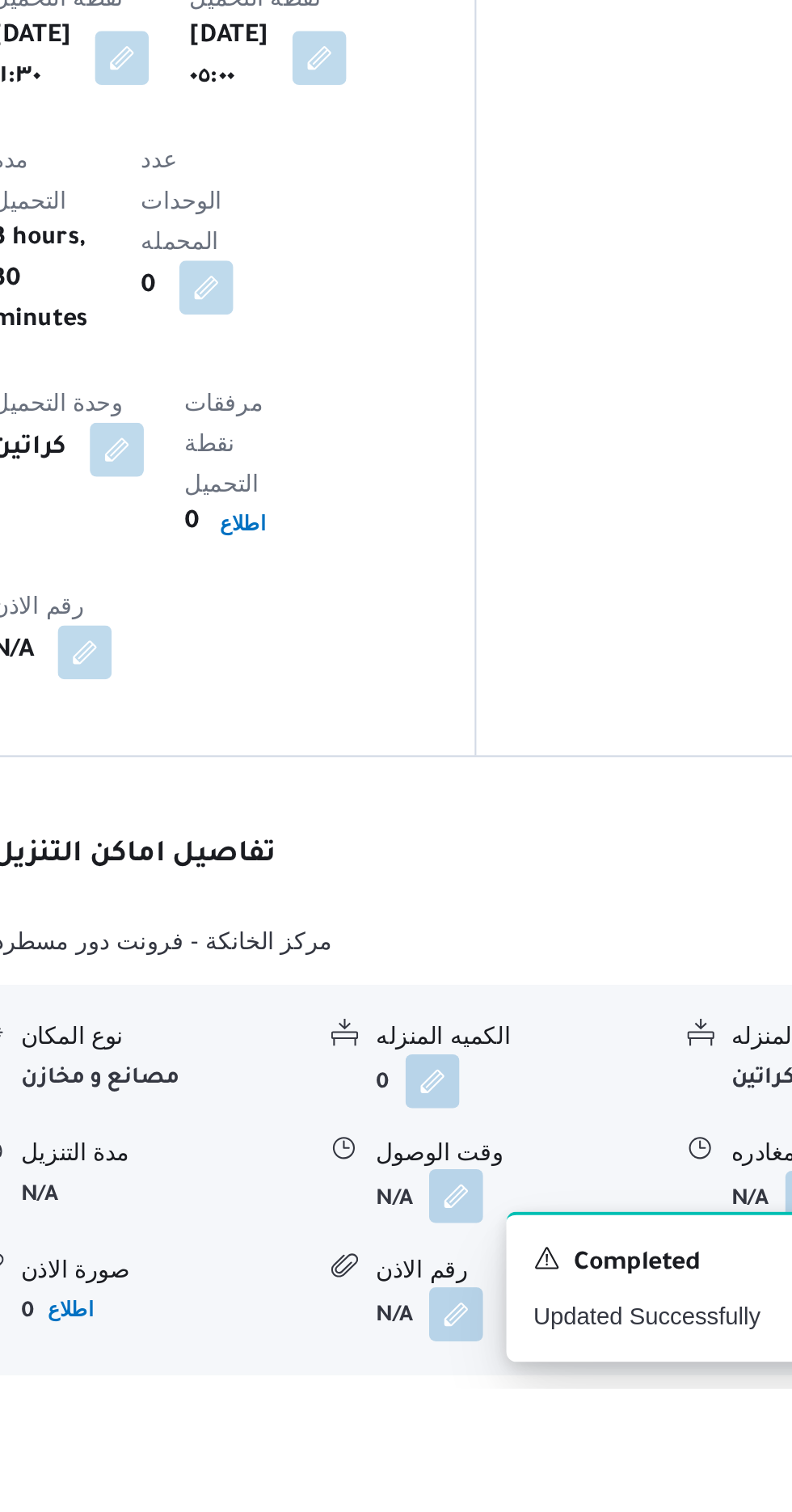
click at [490, 1407] on button "button" at bounding box center [496, 1419] width 26 height 26
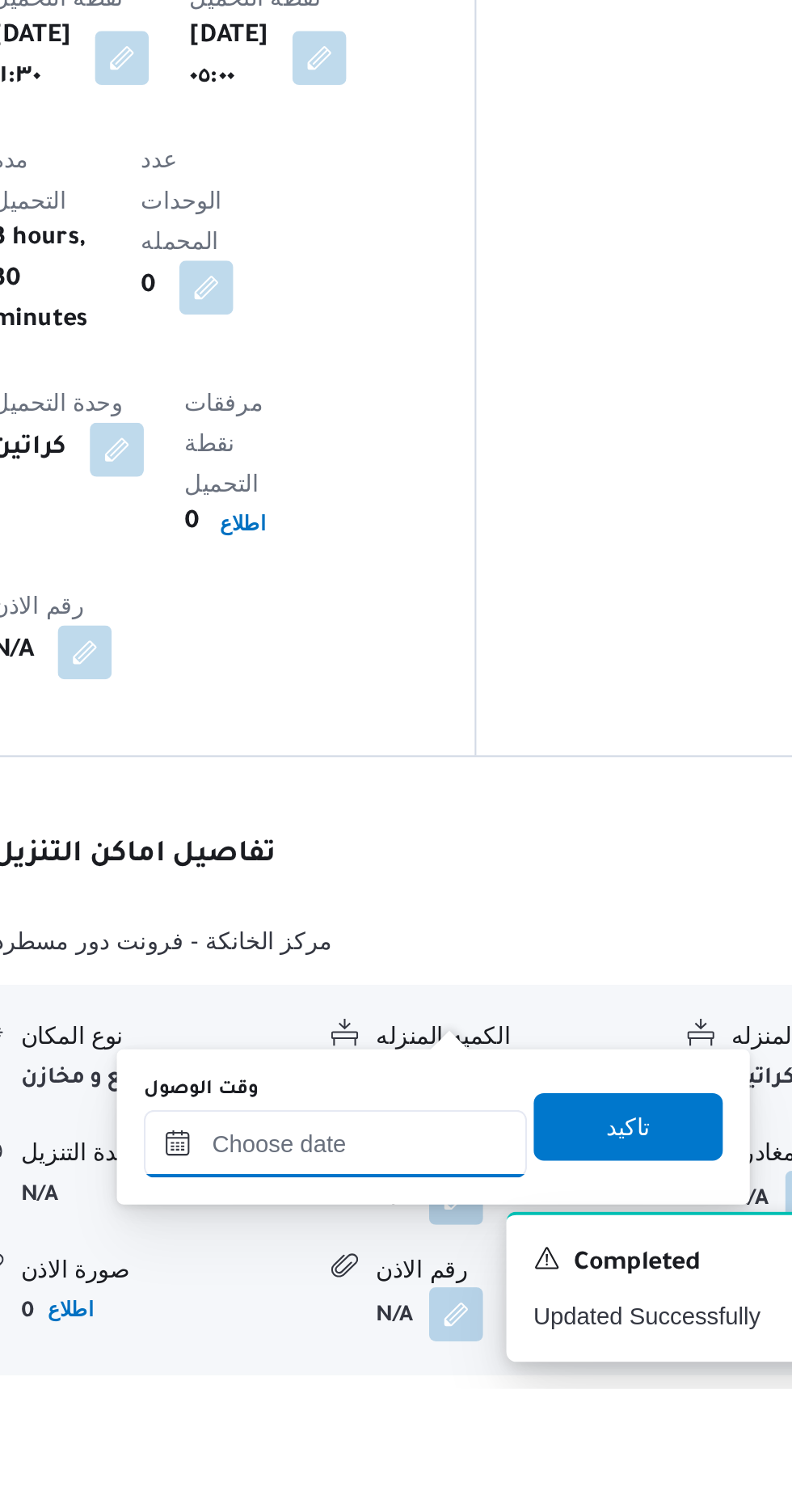
click at [437, 1391] on input "وقت الوصول" at bounding box center [439, 1394] width 184 height 33
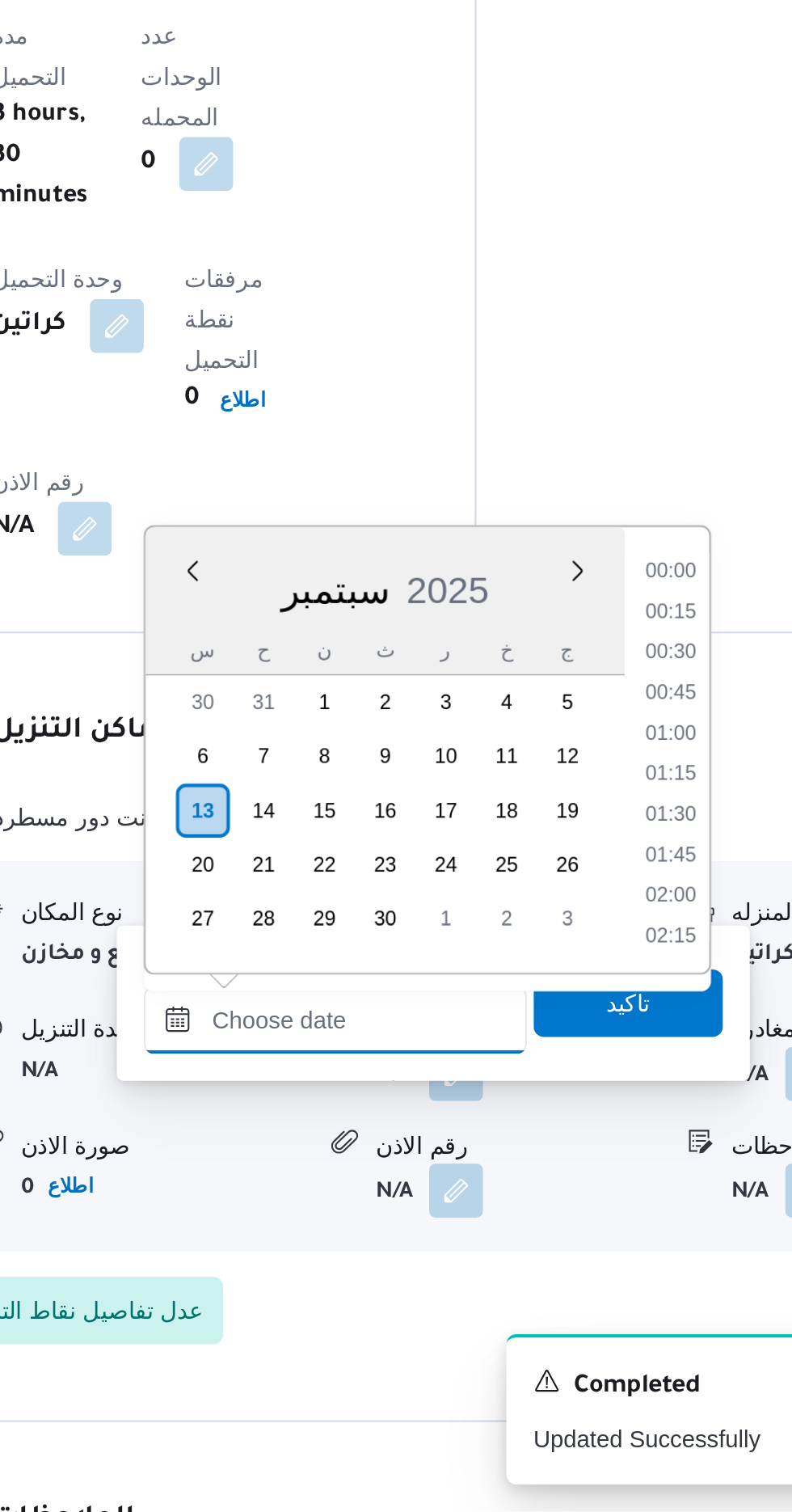
scroll to position [1007, 0]
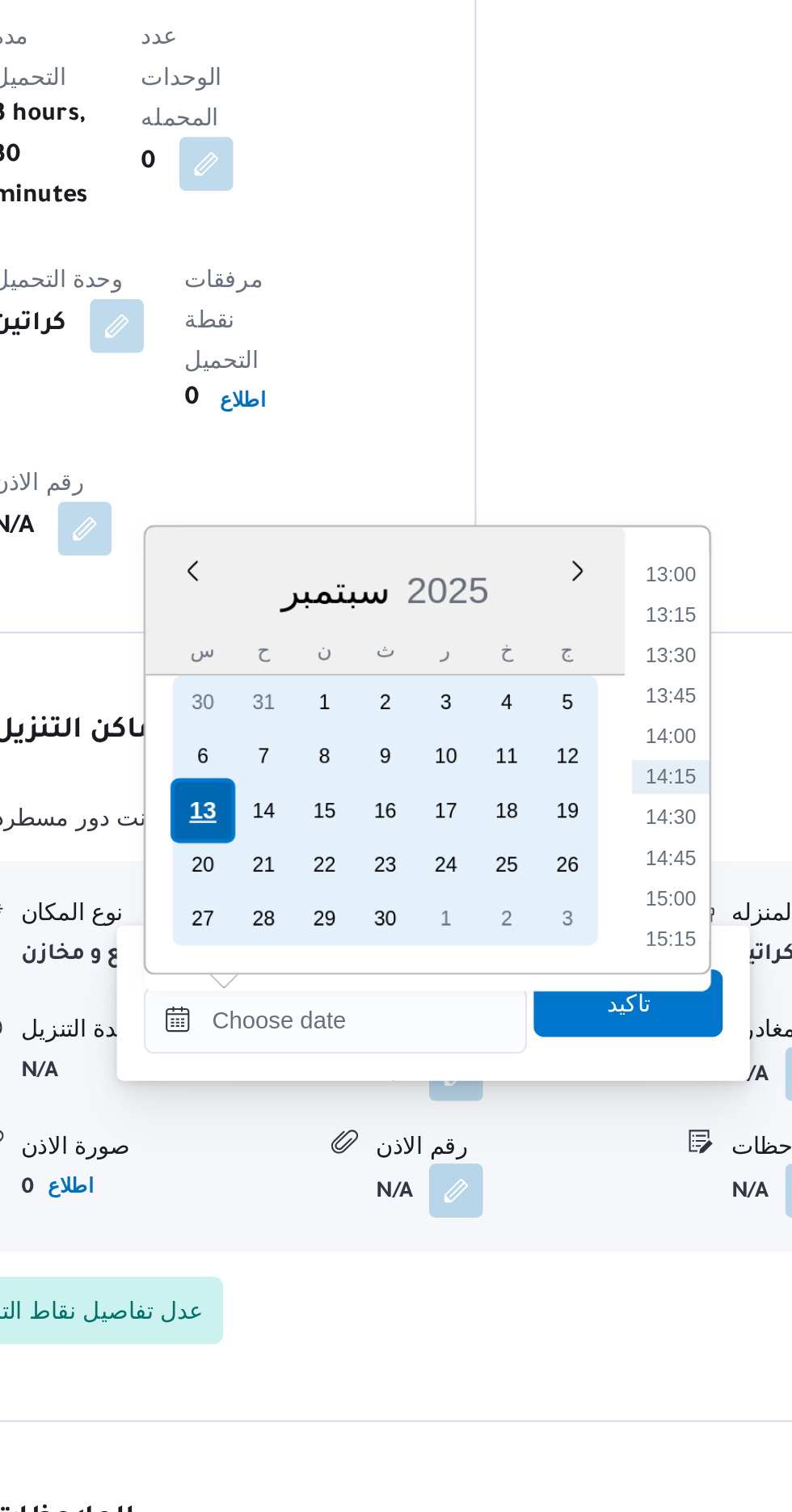
click at [384, 1173] on div "13" at bounding box center [375, 1176] width 31 height 31
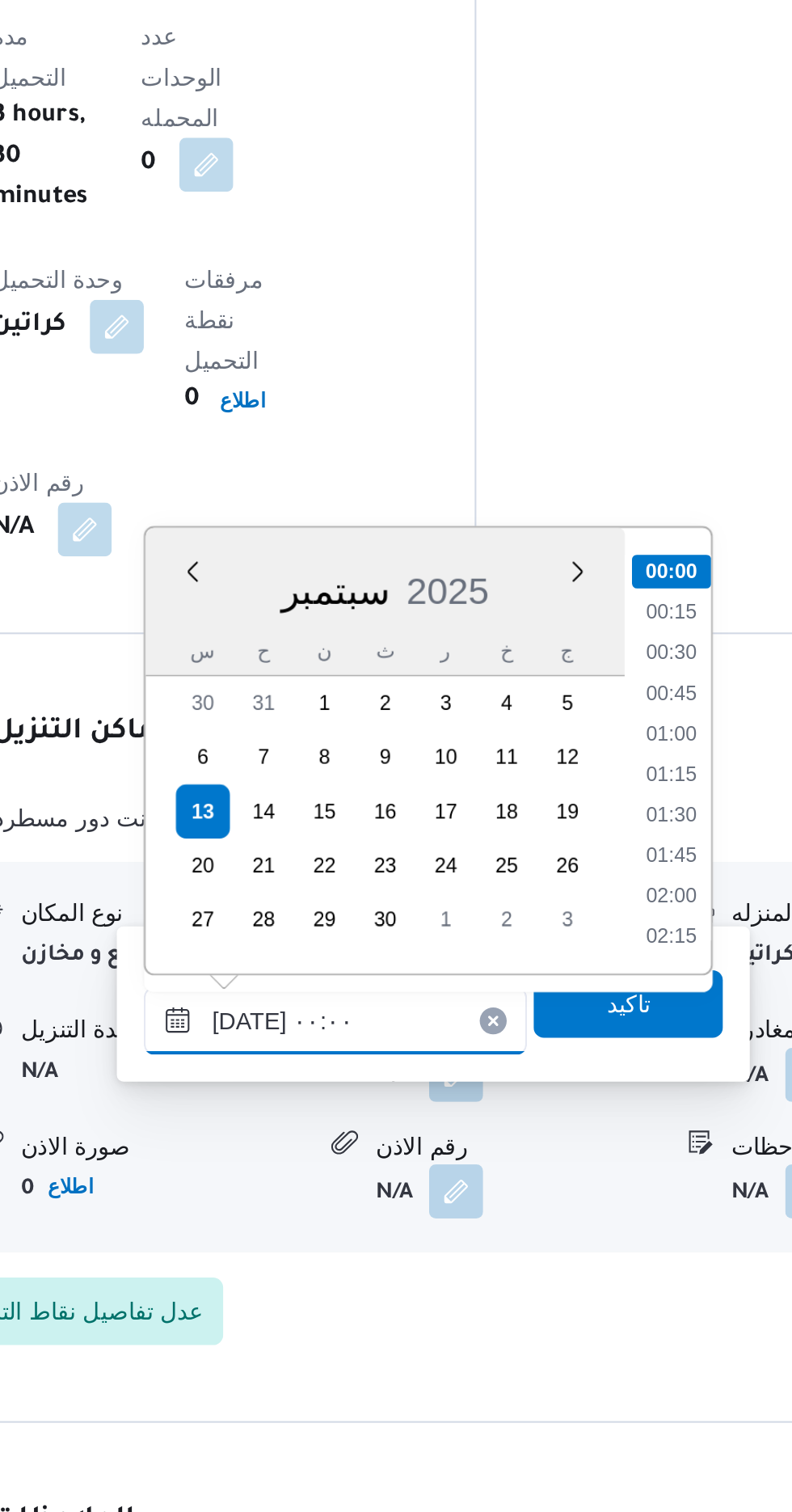
click at [353, 1287] on input "[DATE] ٠٠:٠٠" at bounding box center [439, 1276] width 184 height 33
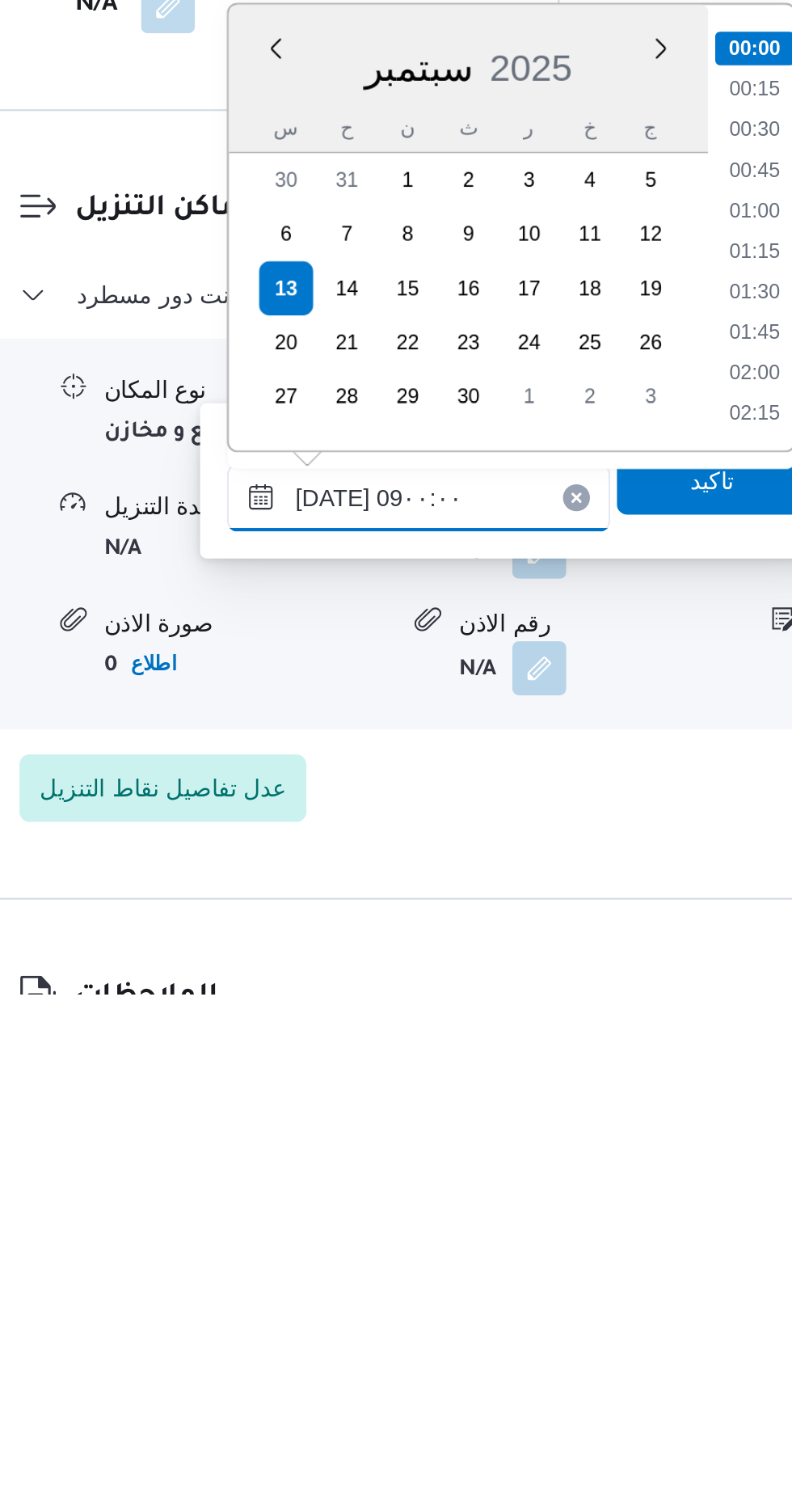
scroll to position [529, 0]
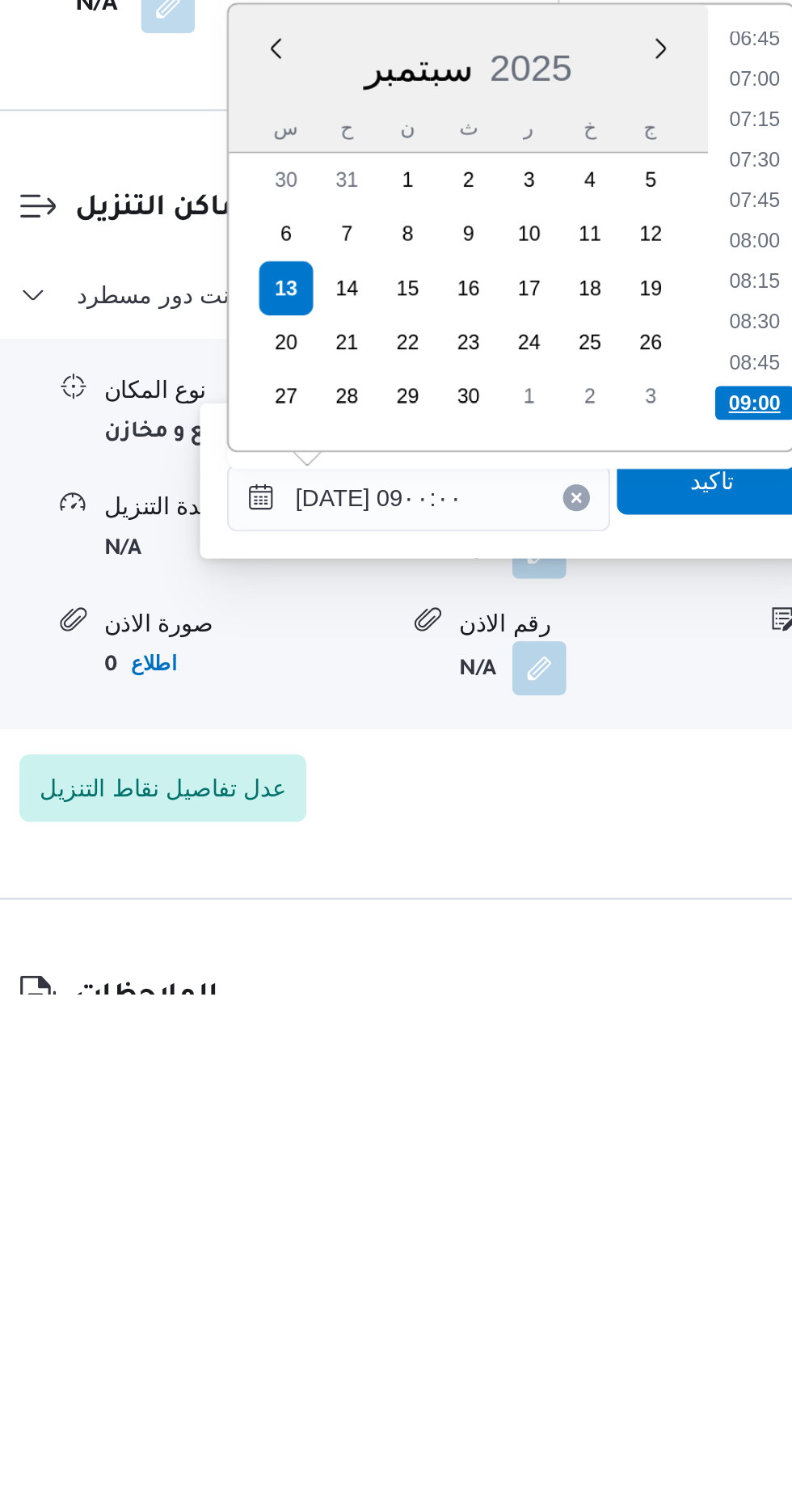
click at [591, 1227] on li "09:00" at bounding box center [599, 1229] width 38 height 16
type input "[DATE] ٠٩:٠٠"
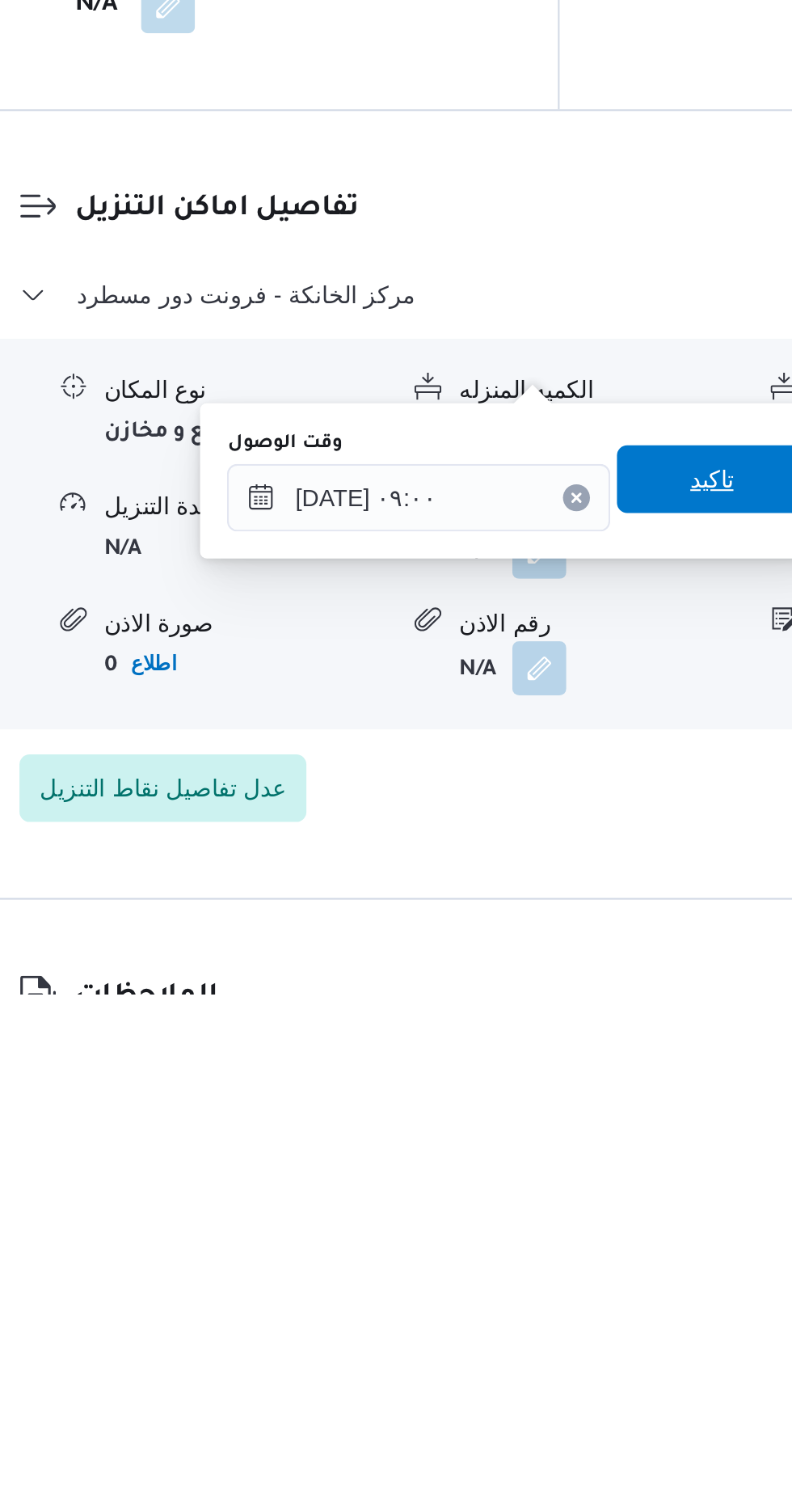
click at [581, 1270] on span "تاكيد" at bounding box center [579, 1265] width 90 height 33
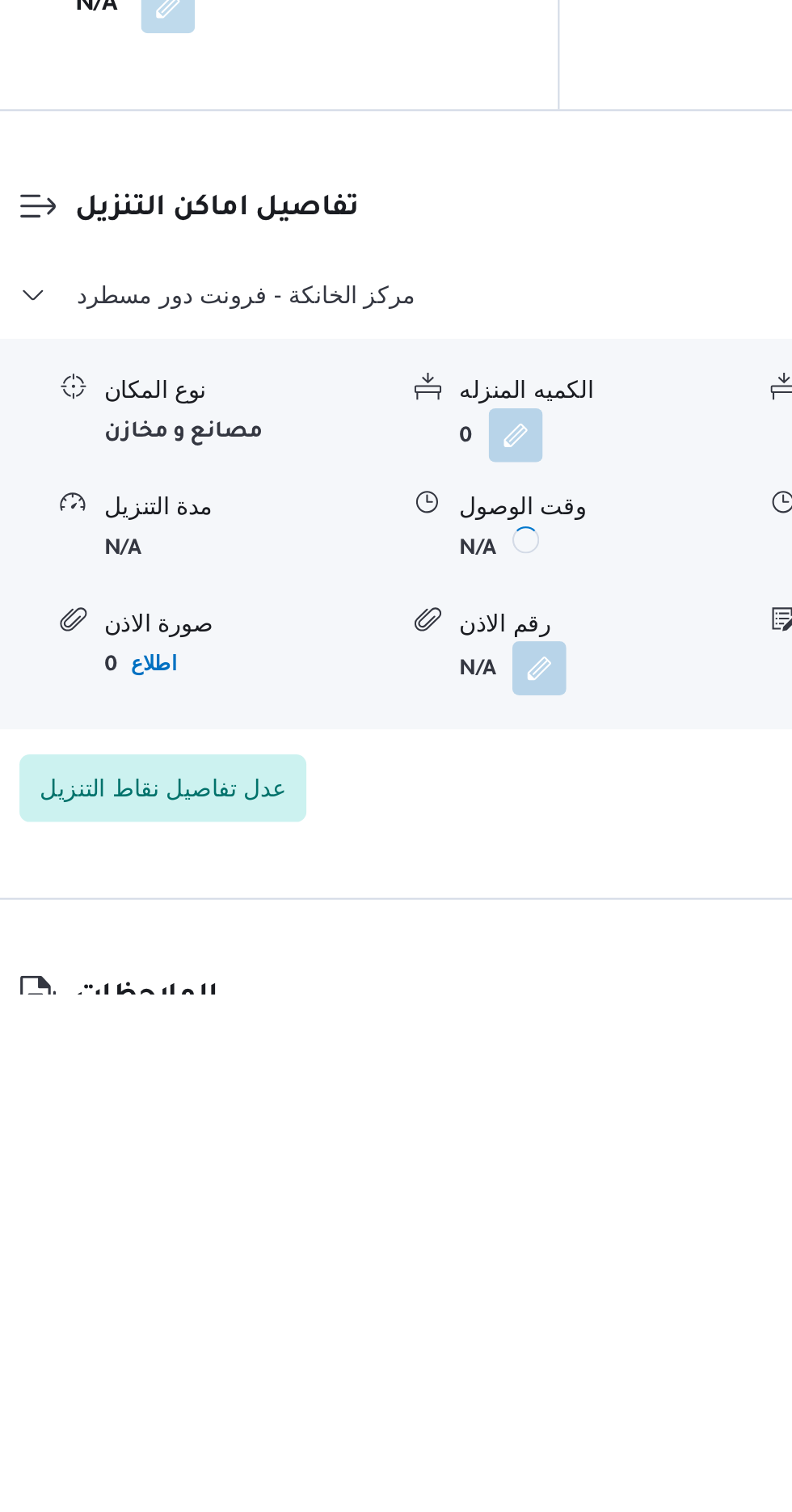
scroll to position [1106, 0]
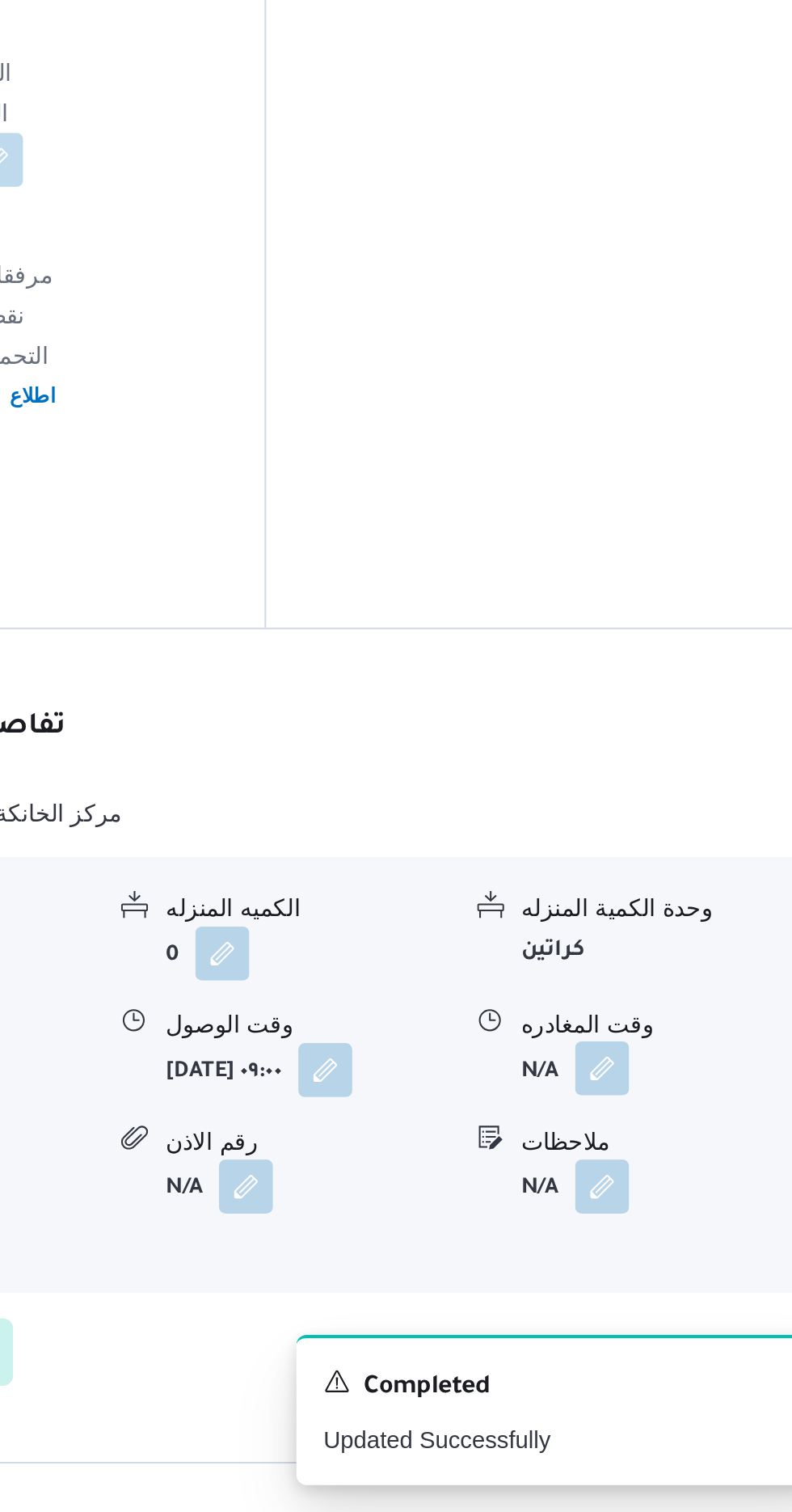
click at [676, 1286] on button "button" at bounding box center [667, 1299] width 26 height 26
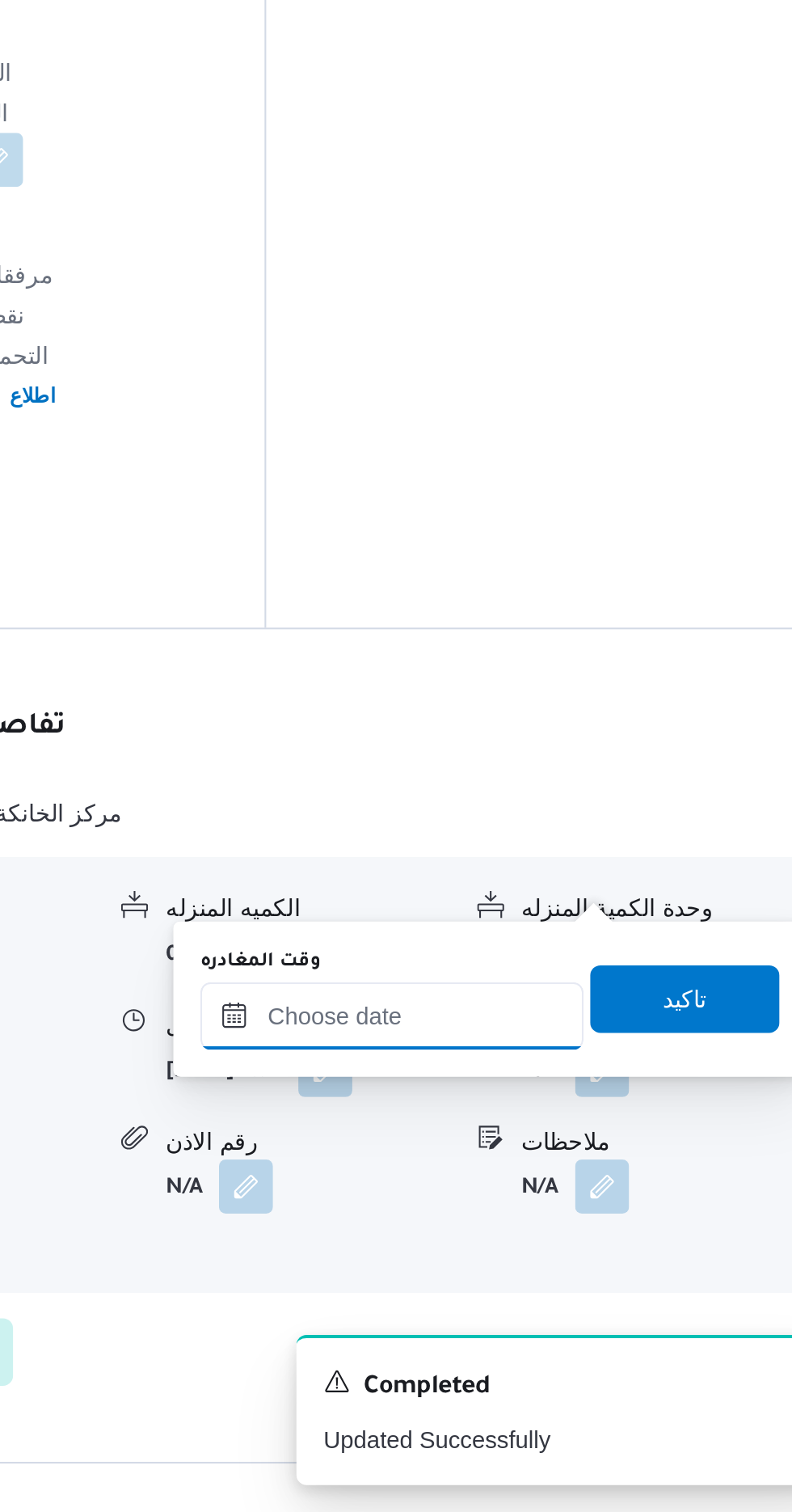
click at [614, 1270] on input "وقت المغادره" at bounding box center [566, 1274] width 184 height 33
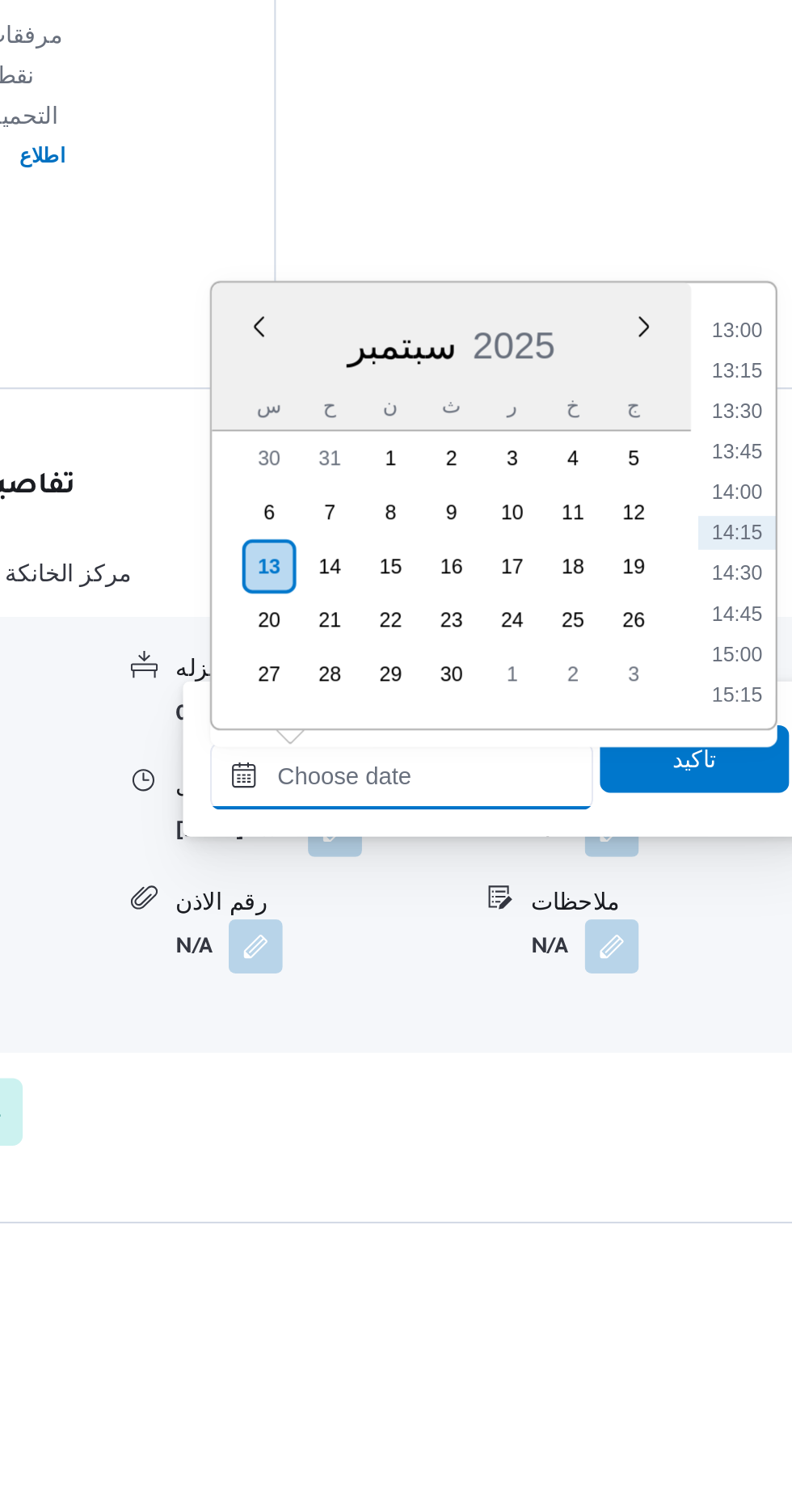
scroll to position [1105, 0]
click at [720, 1093] on li "13:30" at bounding box center [726, 1100] width 38 height 16
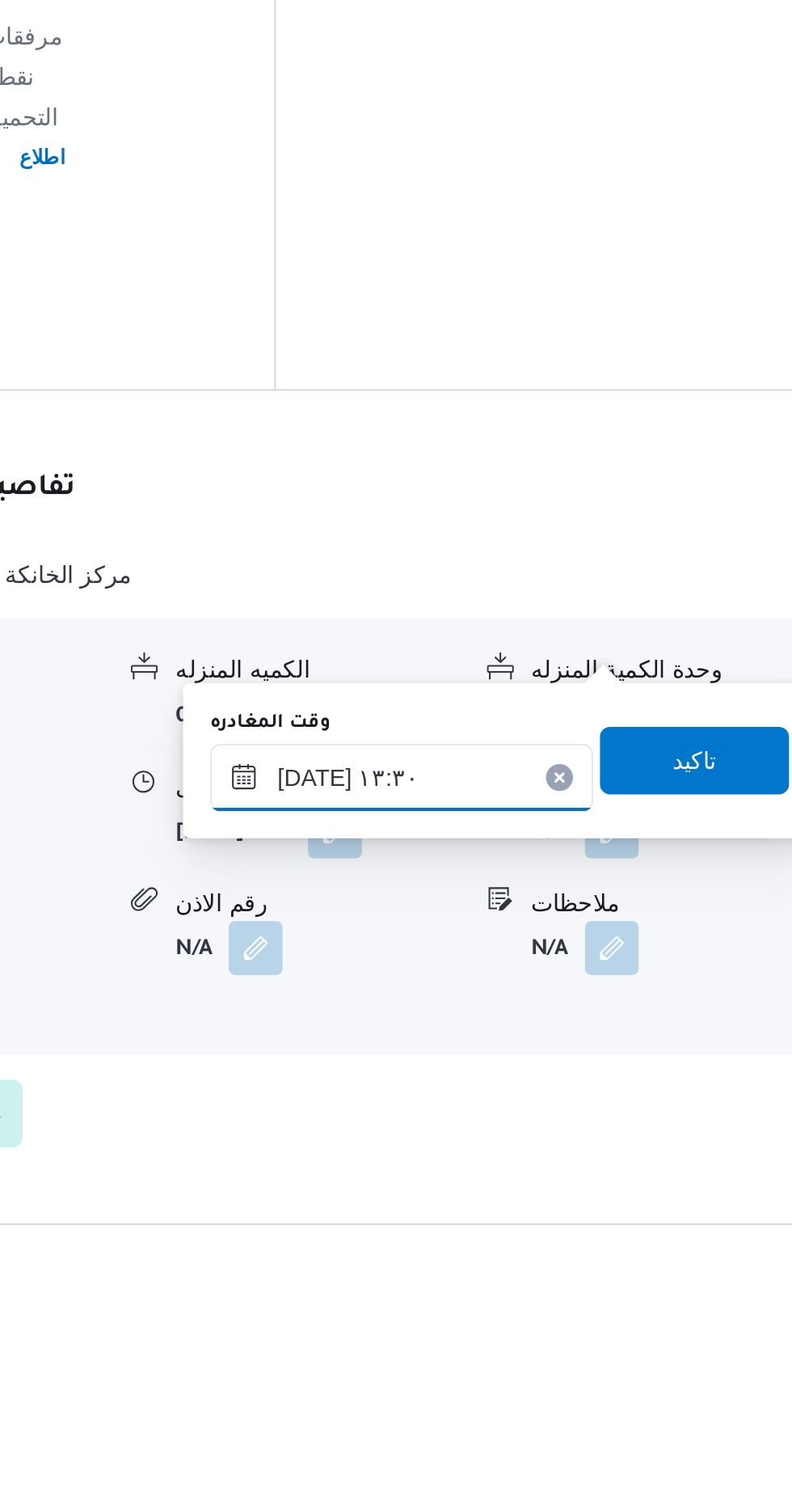
click at [605, 1266] on input "[DATE] ١٣:٣٠" at bounding box center [566, 1275] width 184 height 33
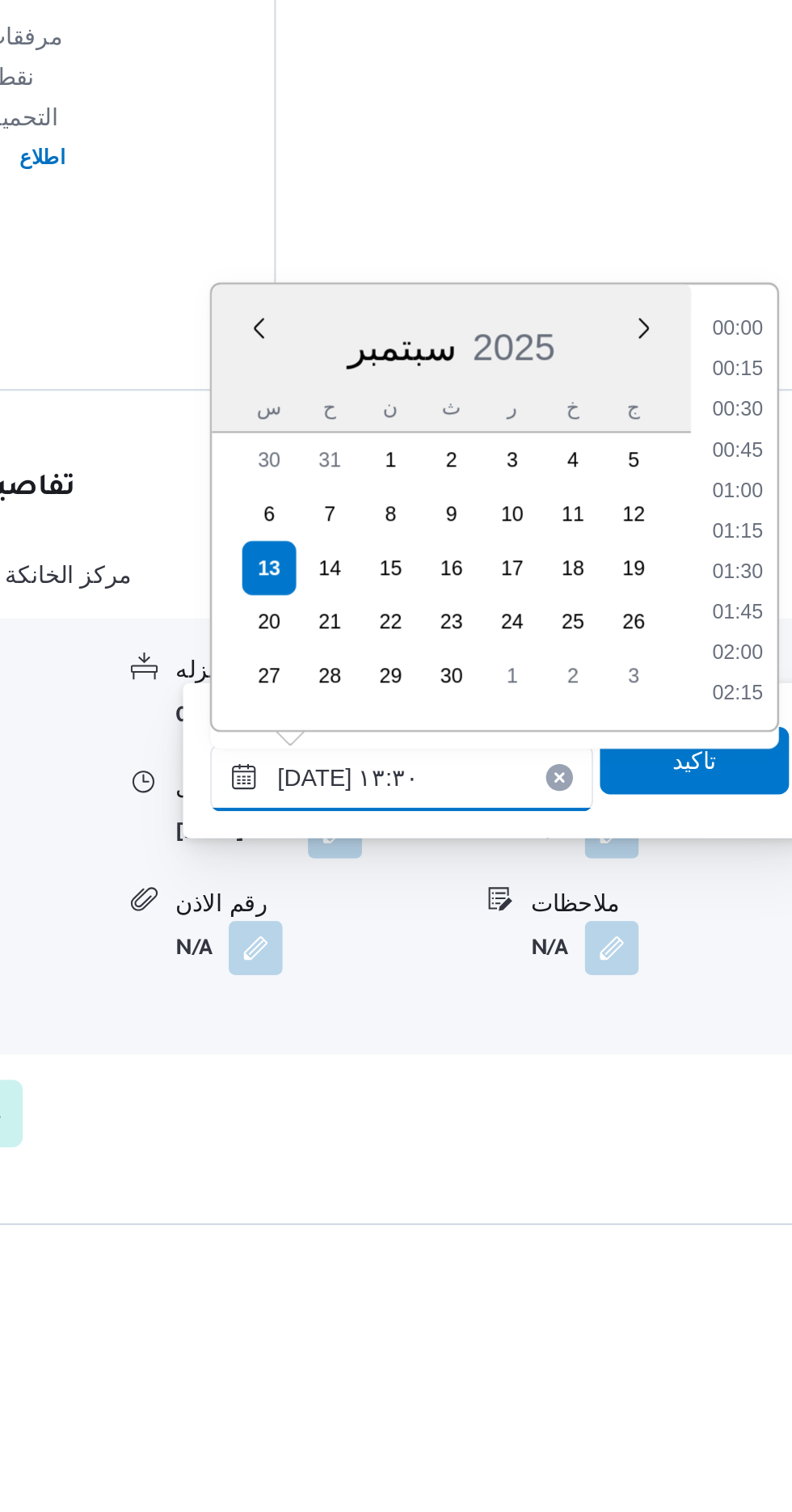
scroll to position [949, 0]
click at [722, 1120] on li "13:00" at bounding box center [726, 1119] width 38 height 16
type input "[DATE] ١٣:٠٠"
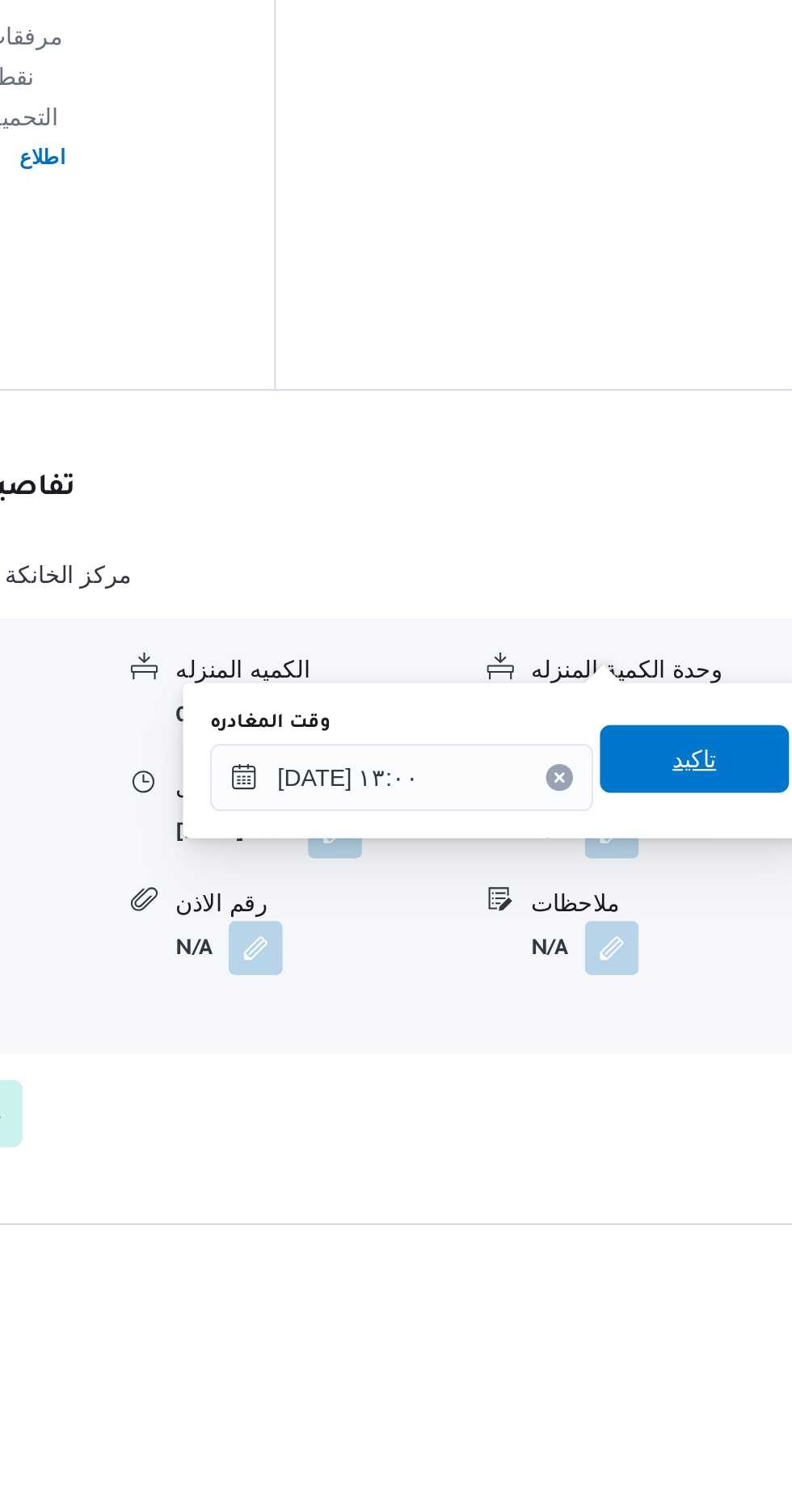
click at [712, 1264] on span "تاكيد" at bounding box center [706, 1265] width 21 height 19
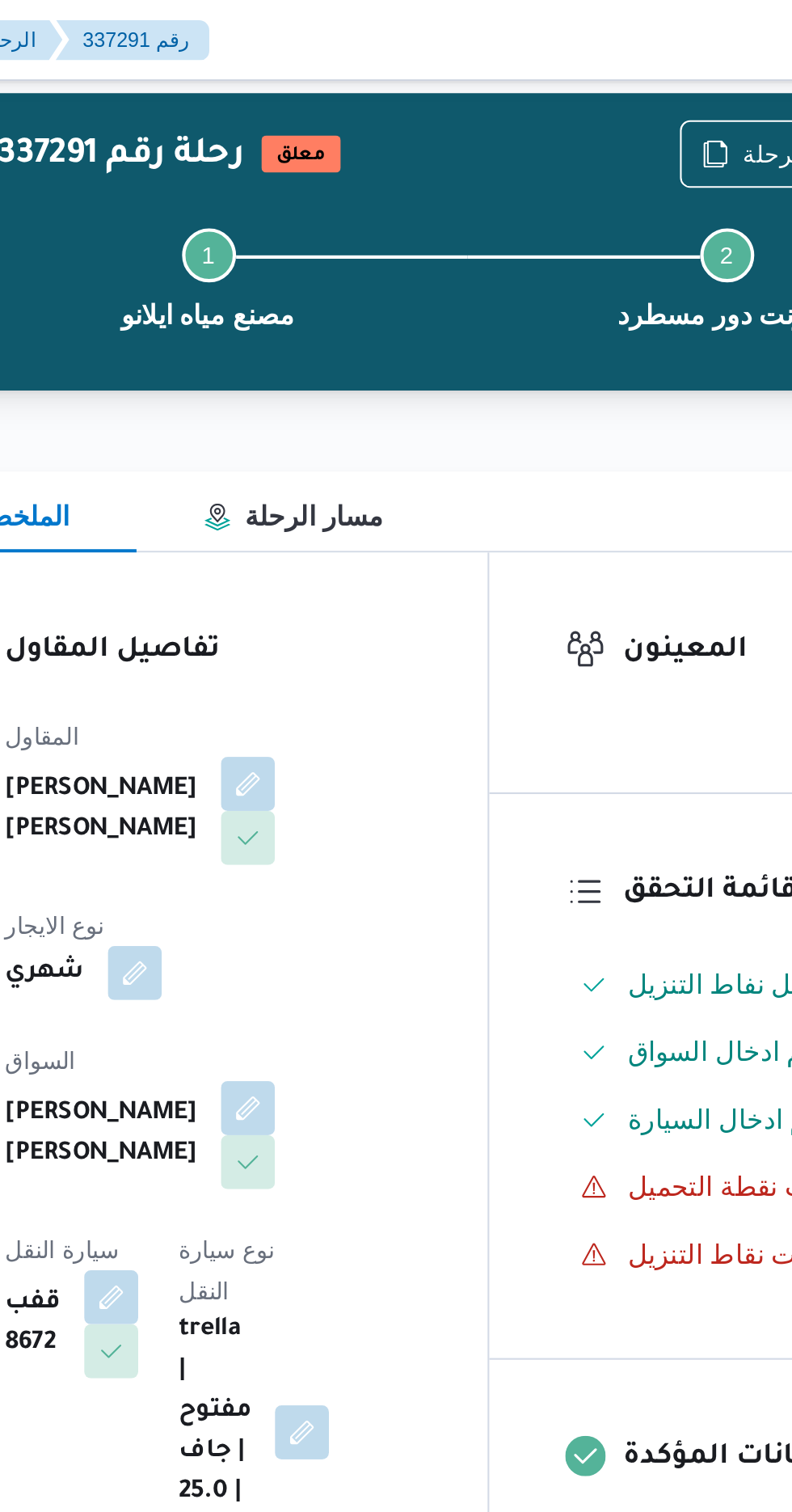
scroll to position [29, 0]
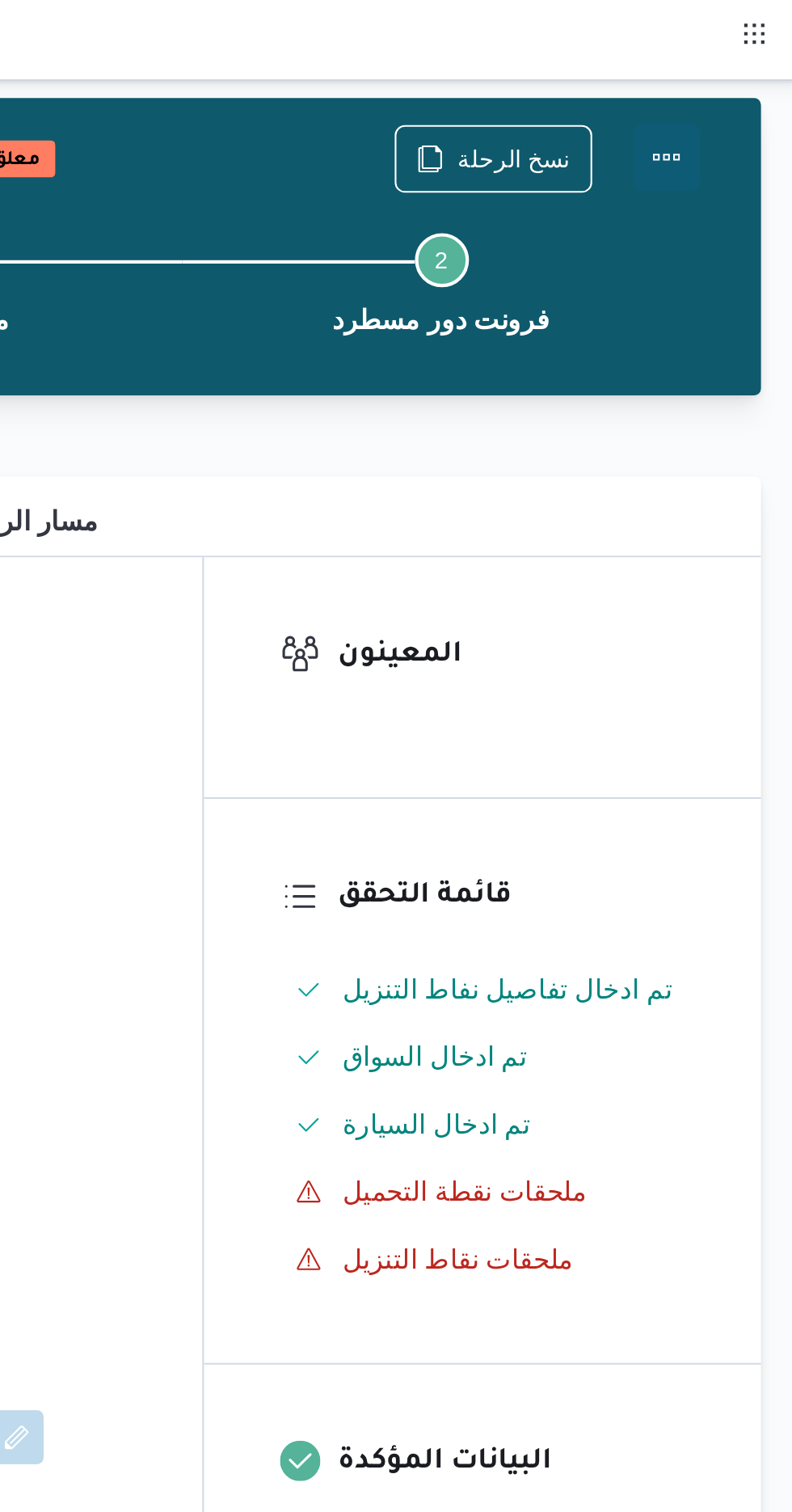
click at [729, 76] on button "Actions" at bounding box center [727, 75] width 33 height 33
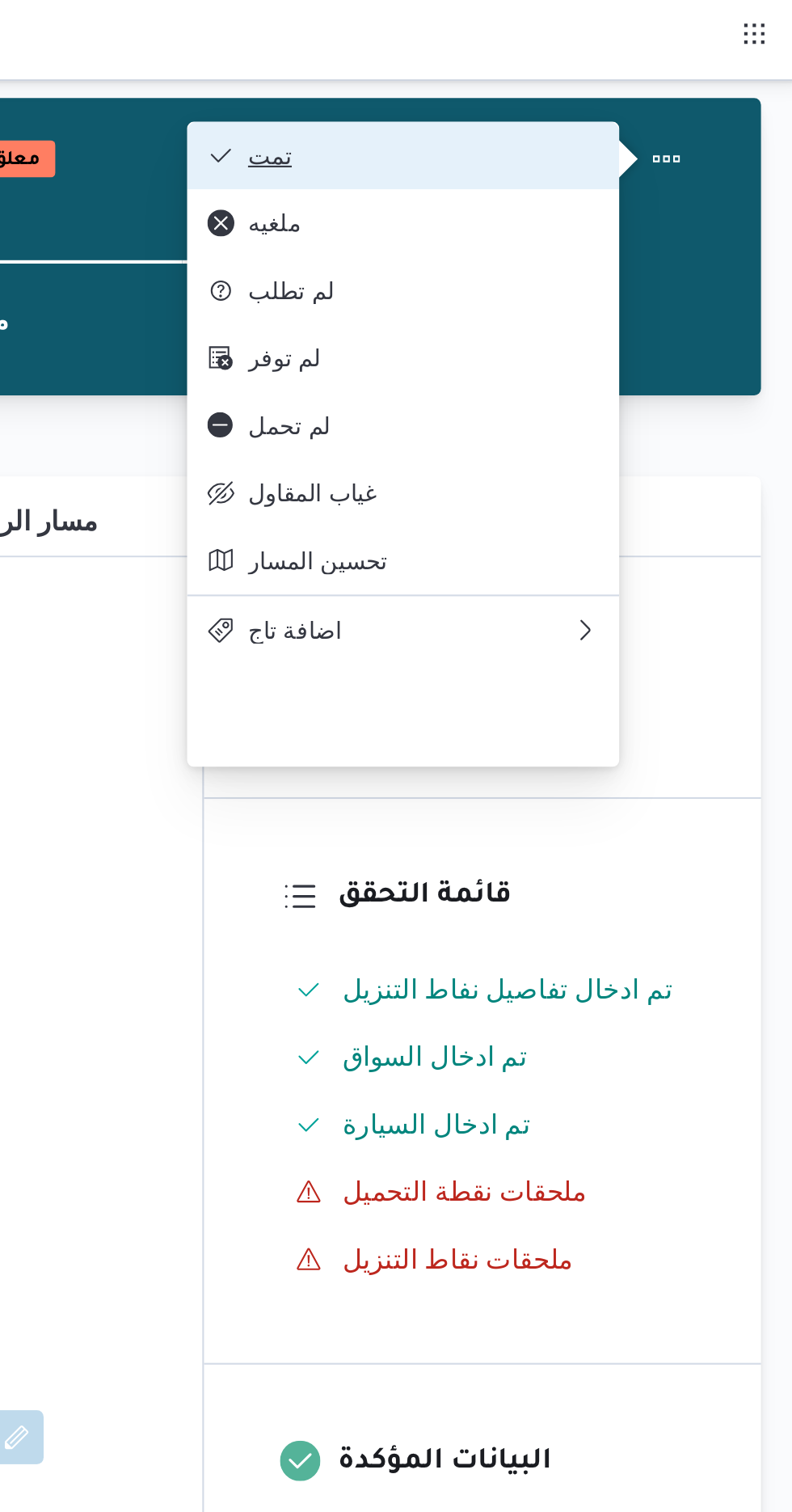
click at [683, 71] on span "تمت" at bounding box center [611, 74] width 168 height 13
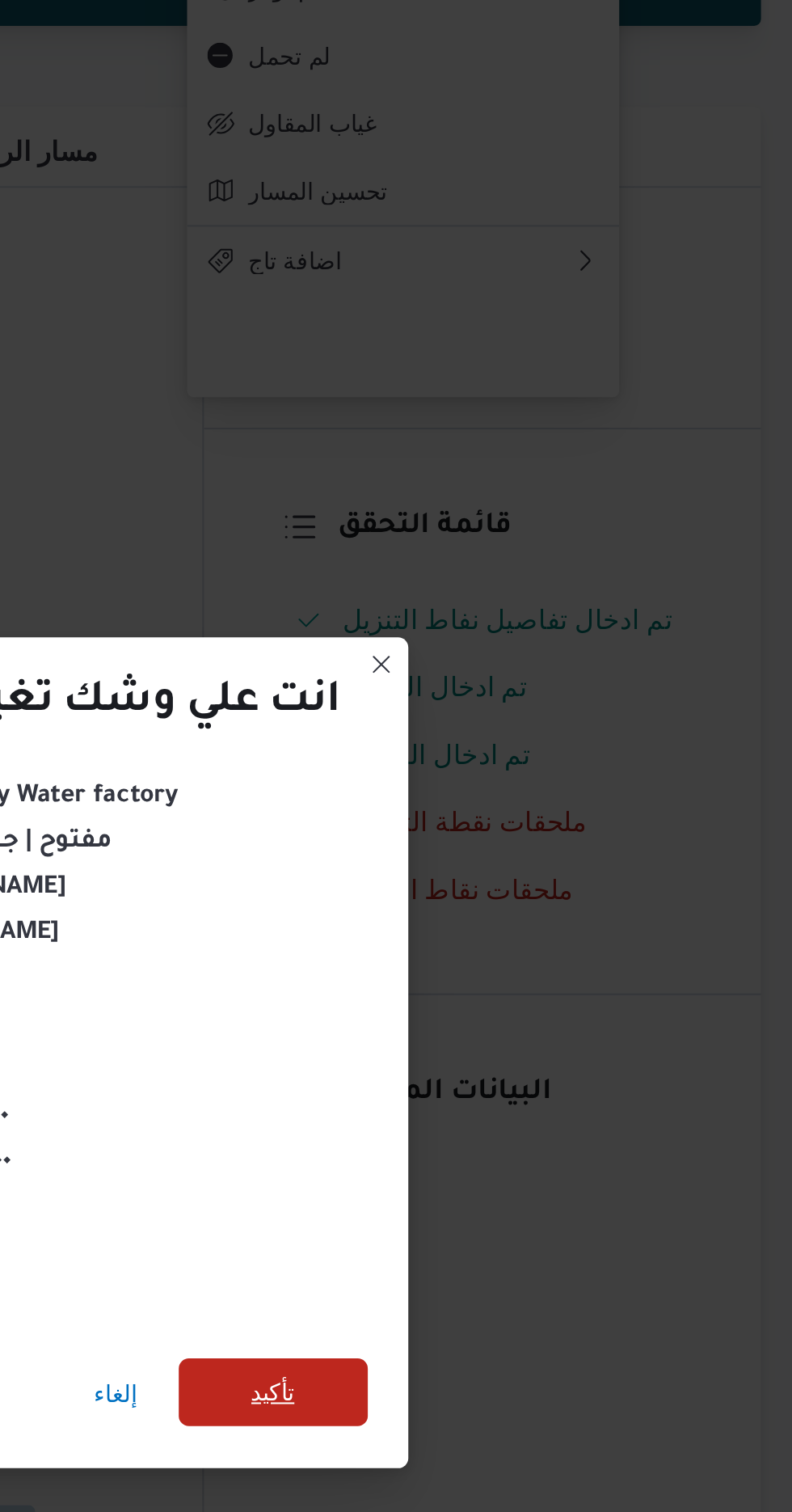
click at [558, 832] on span "تأكيد" at bounding box center [539, 843] width 90 height 33
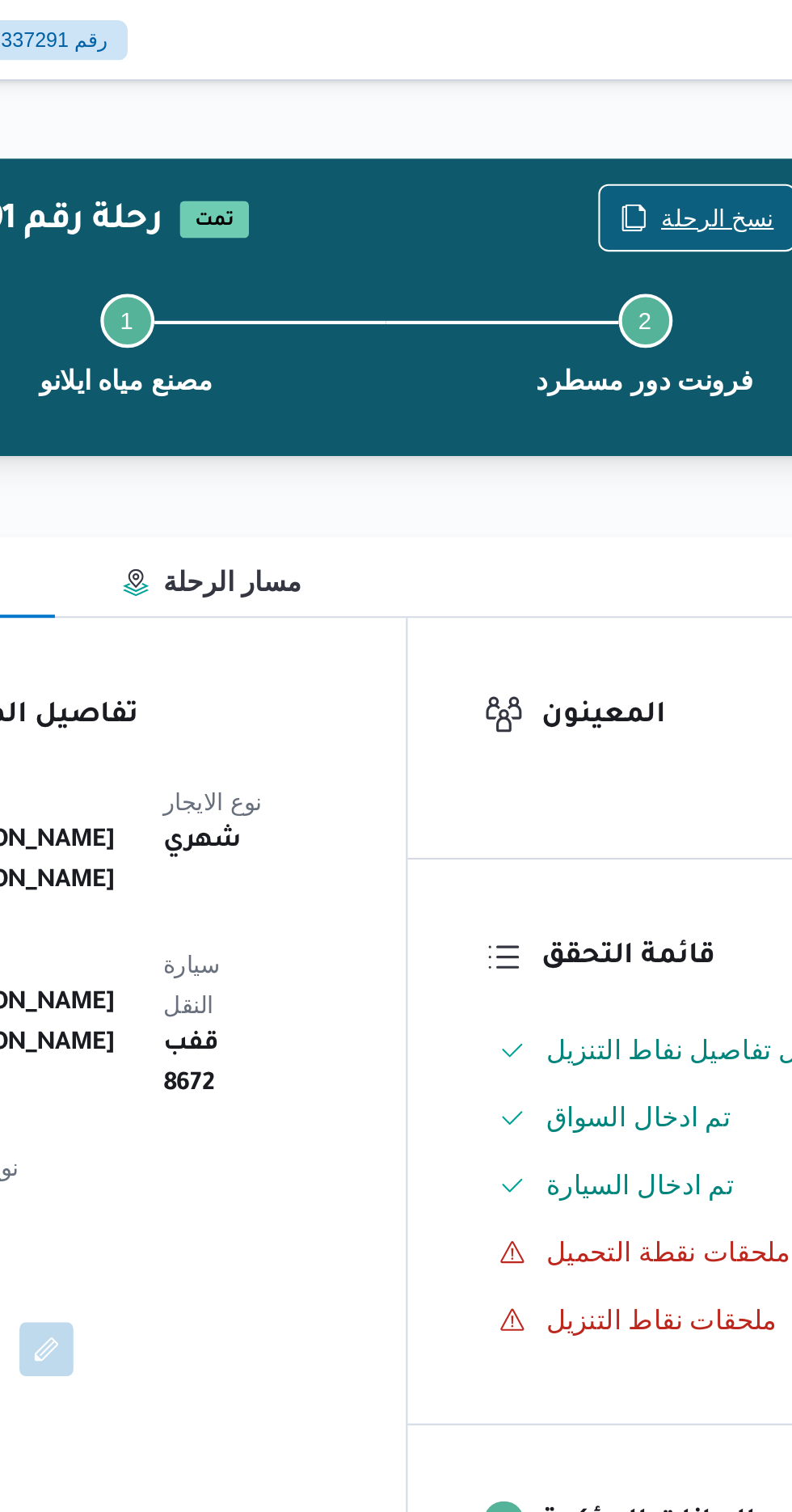
click at [642, 104] on span "نسخ الرحلة" at bounding box center [654, 104] width 54 height 19
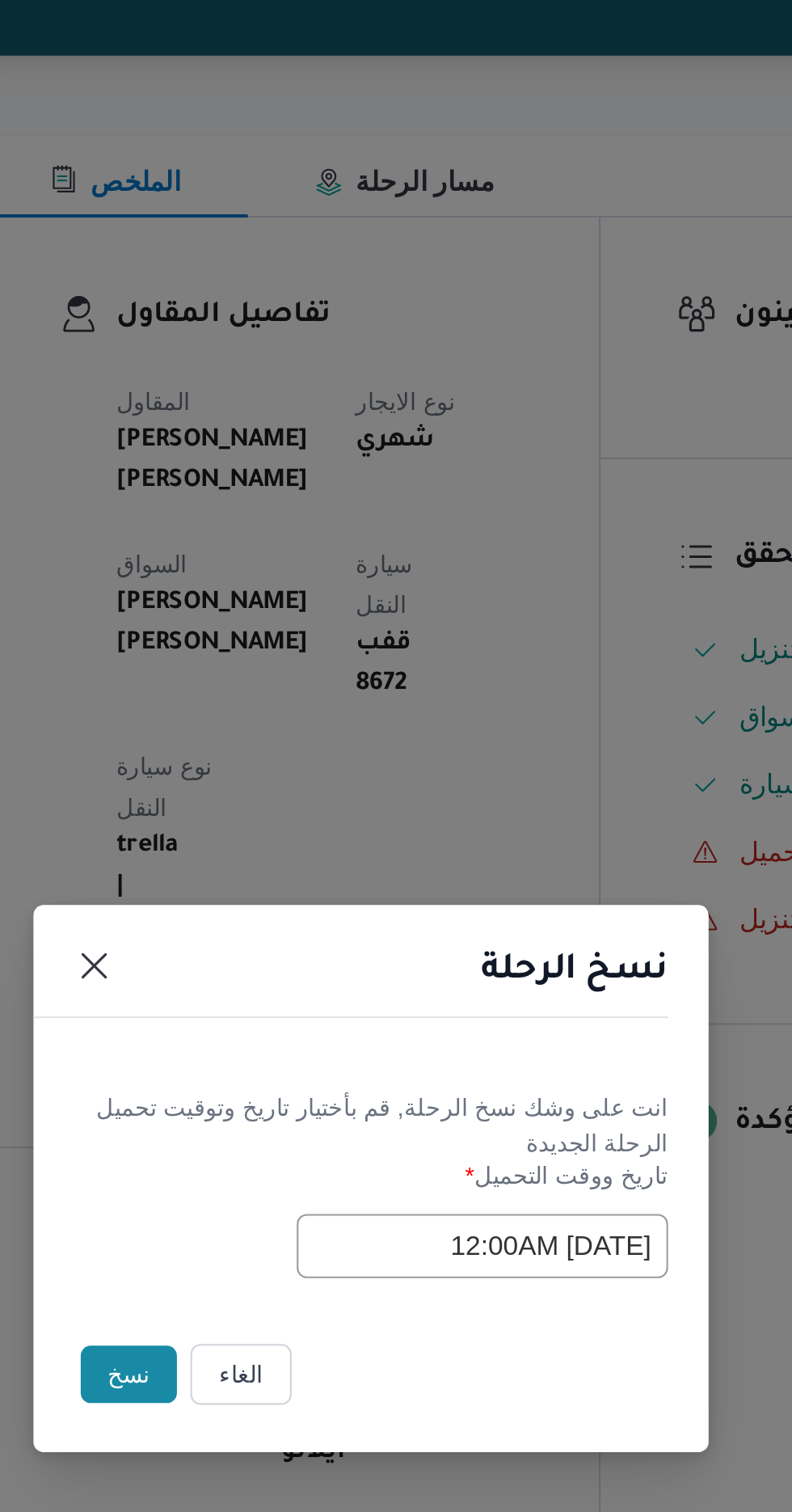
click at [276, 848] on button "نسخ" at bounding box center [280, 849] width 46 height 28
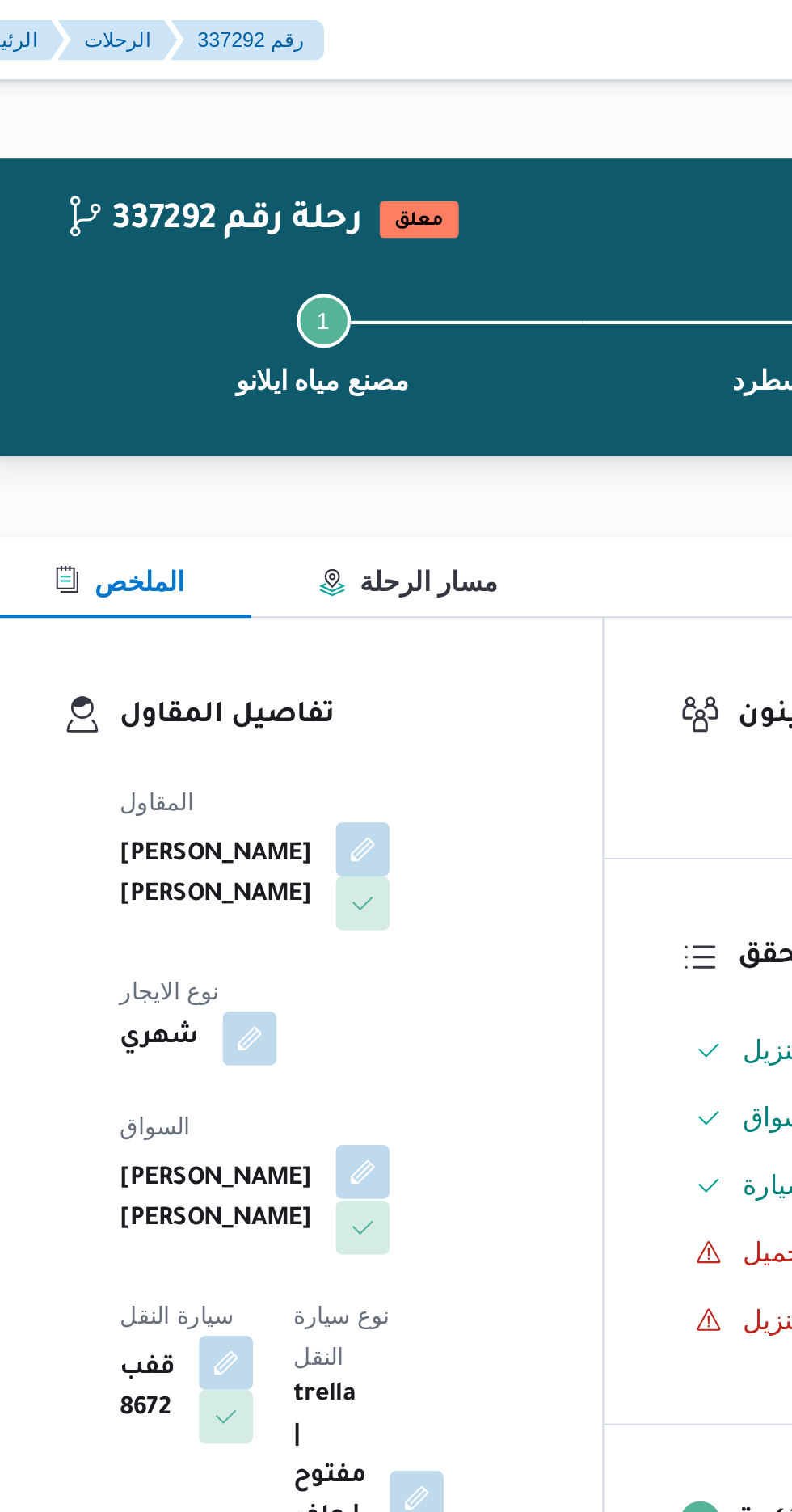
click at [378, 551] on button "button" at bounding box center [390, 561] width 26 height 26
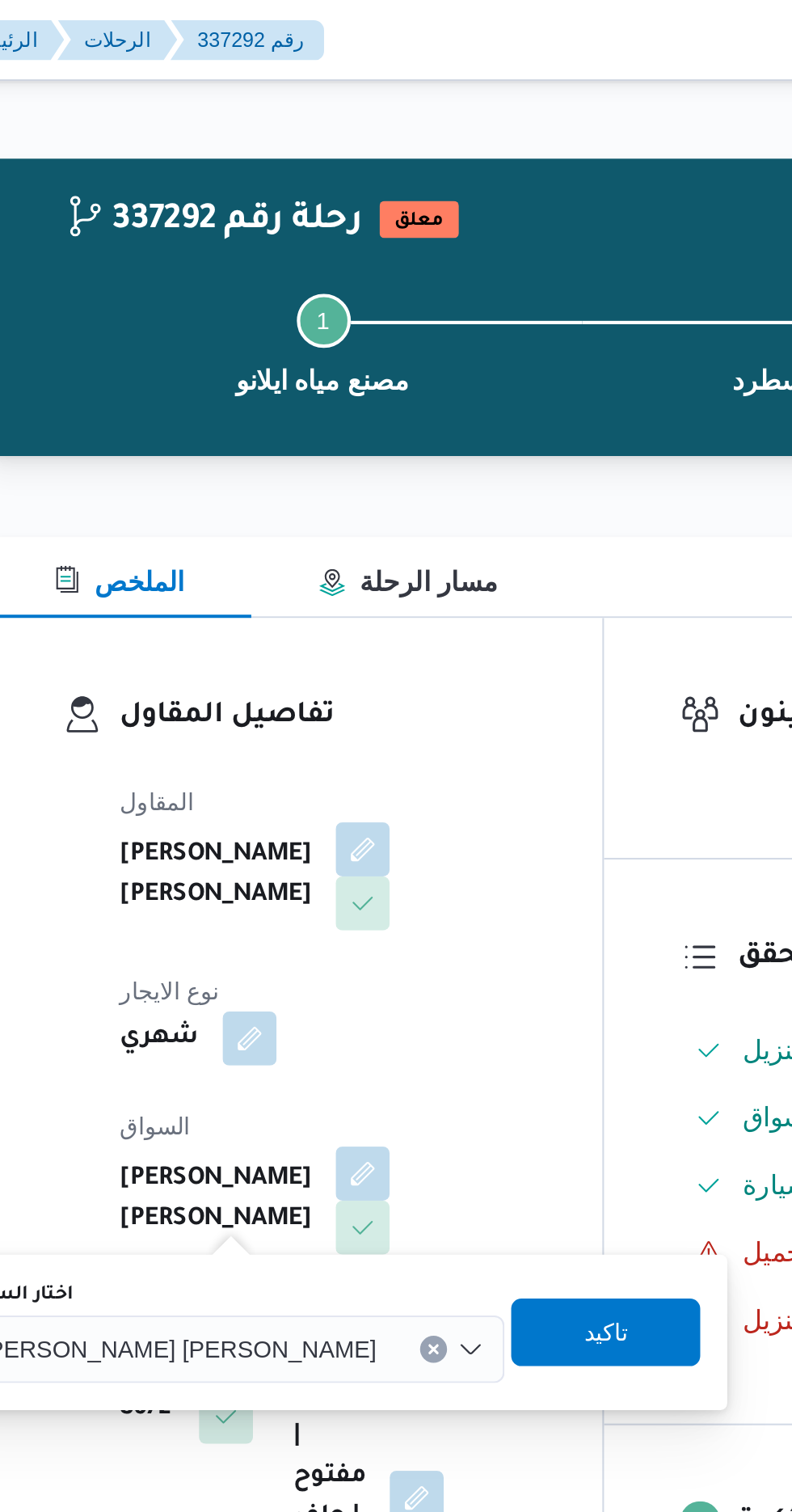
click at [404, 645] on input "اختار السواق" at bounding box center [404, 645] width 2 height 19
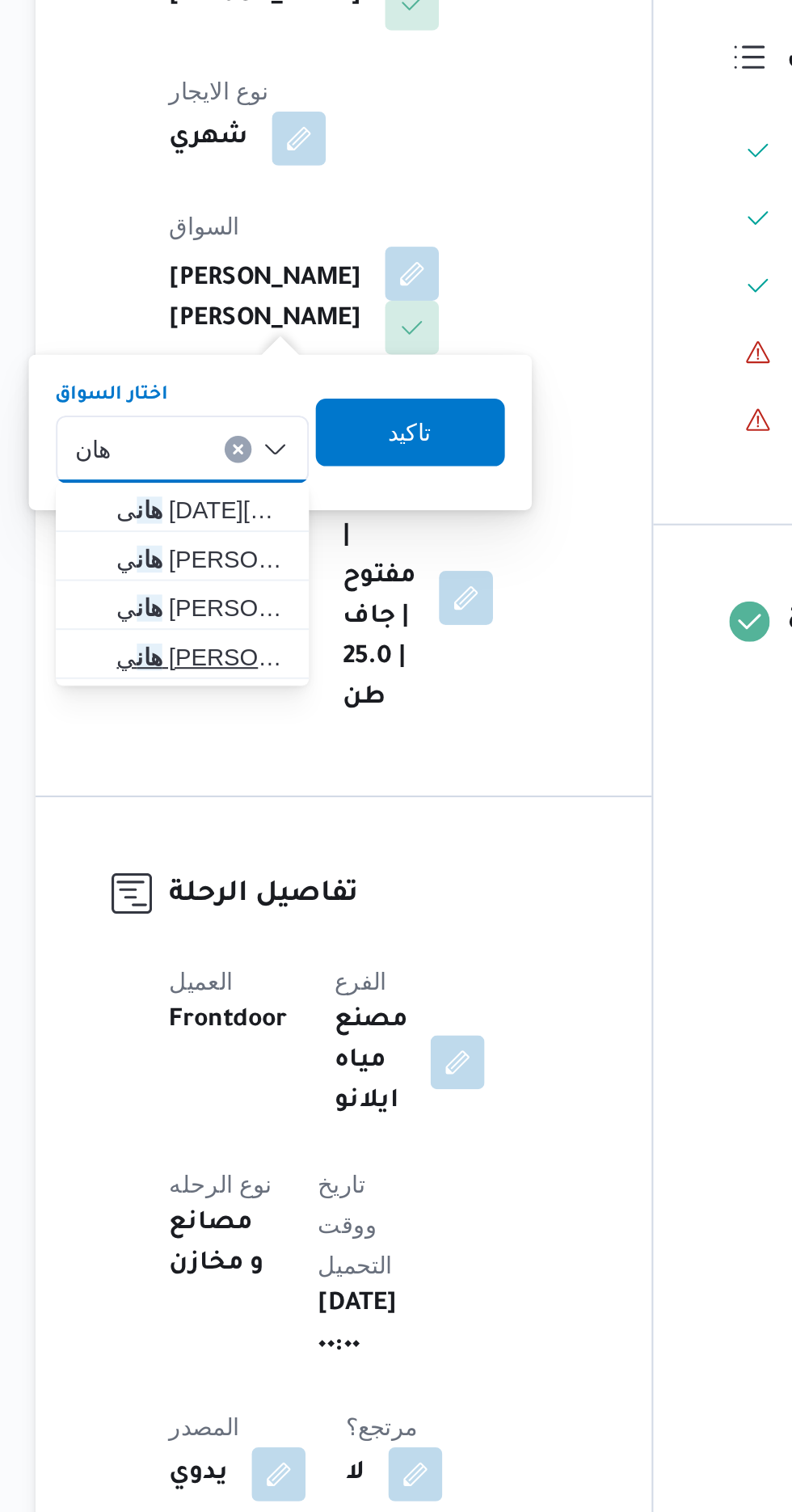
type input "هان"
click at [309, 745] on span "[PERSON_NAME]" at bounding box center [290, 745] width 83 height 19
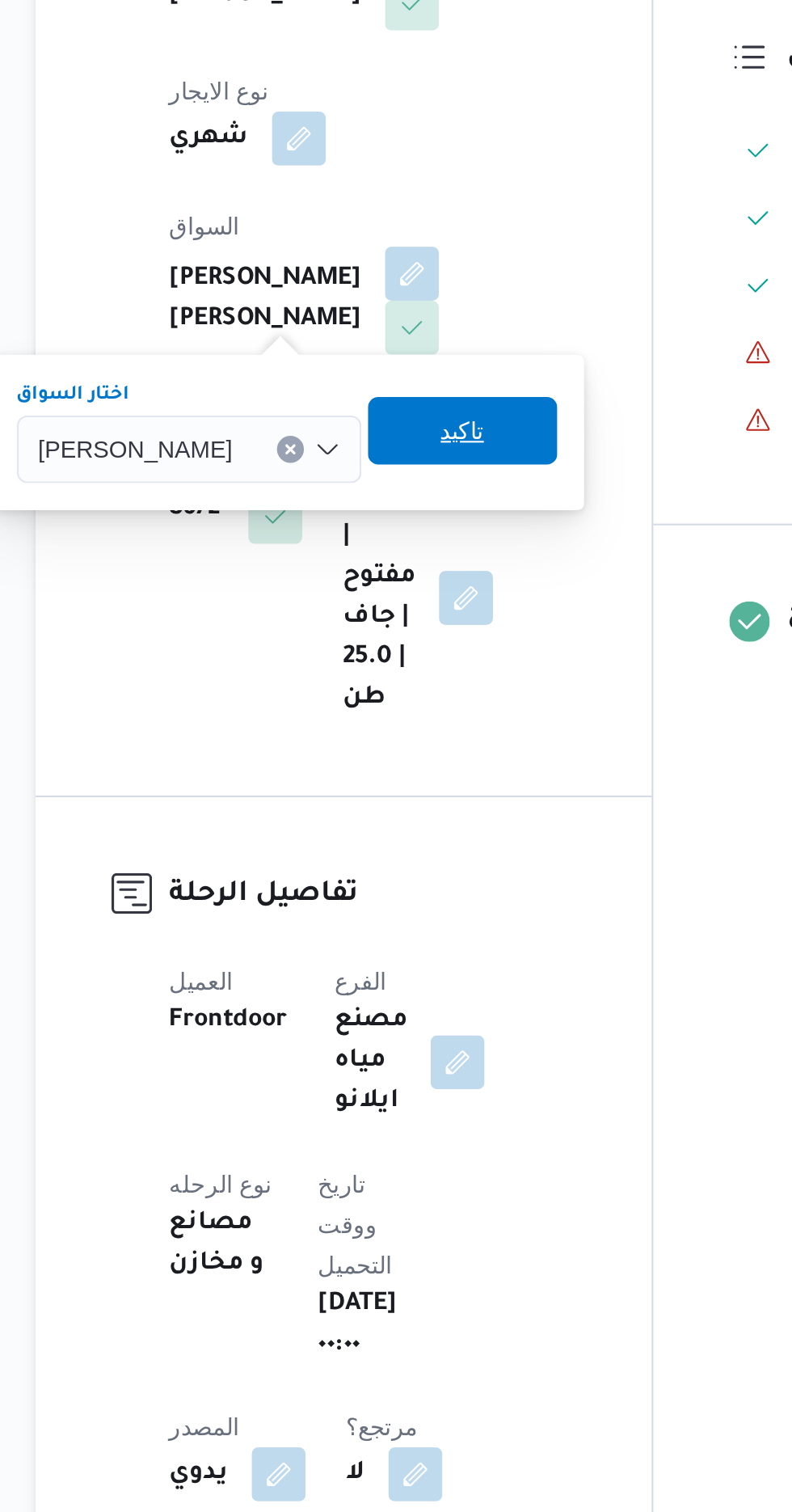
click at [425, 639] on span "تاكيد" at bounding box center [414, 637] width 90 height 33
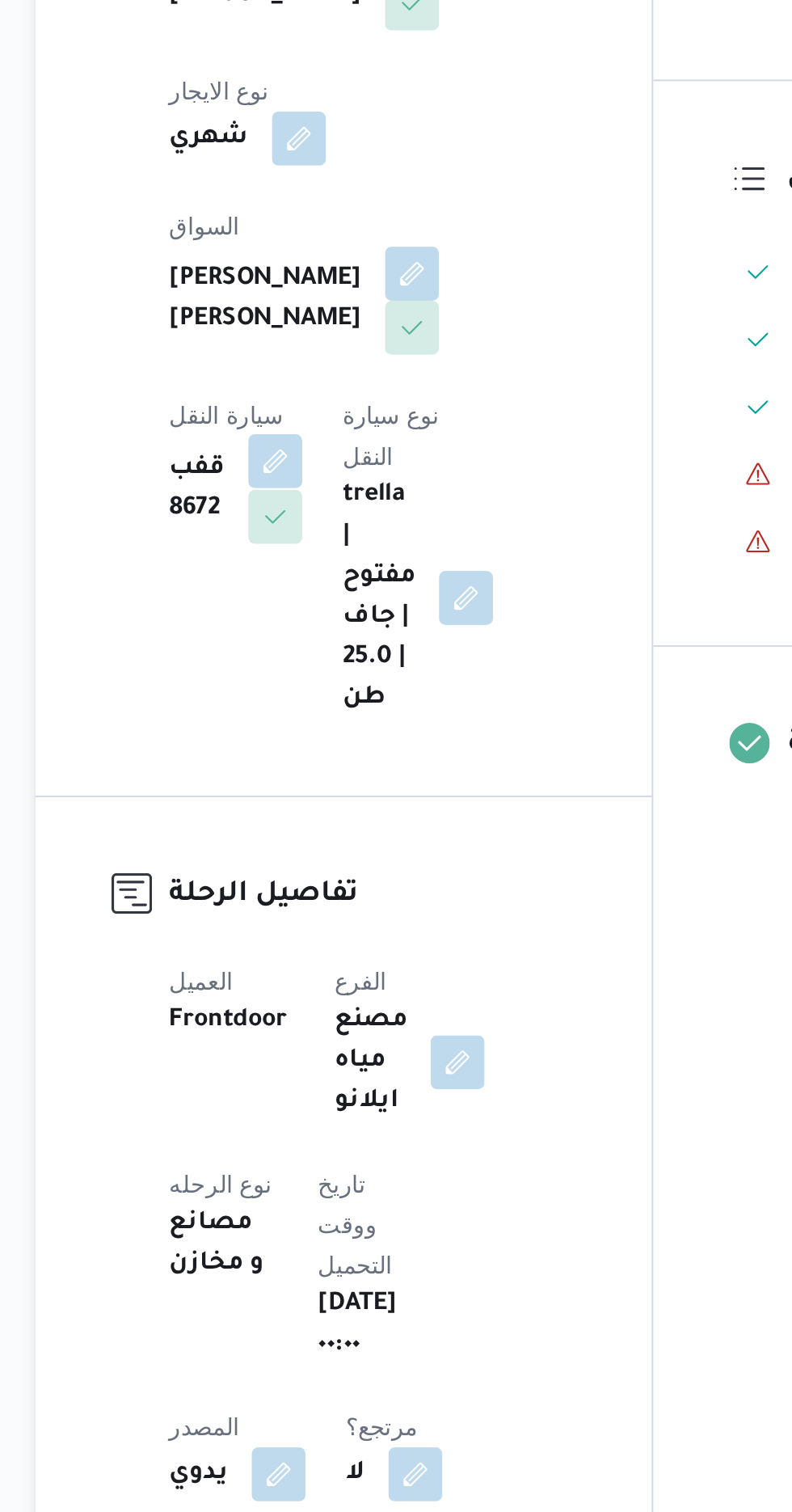
click at [338, 639] on button "button" at bounding box center [324, 651] width 26 height 26
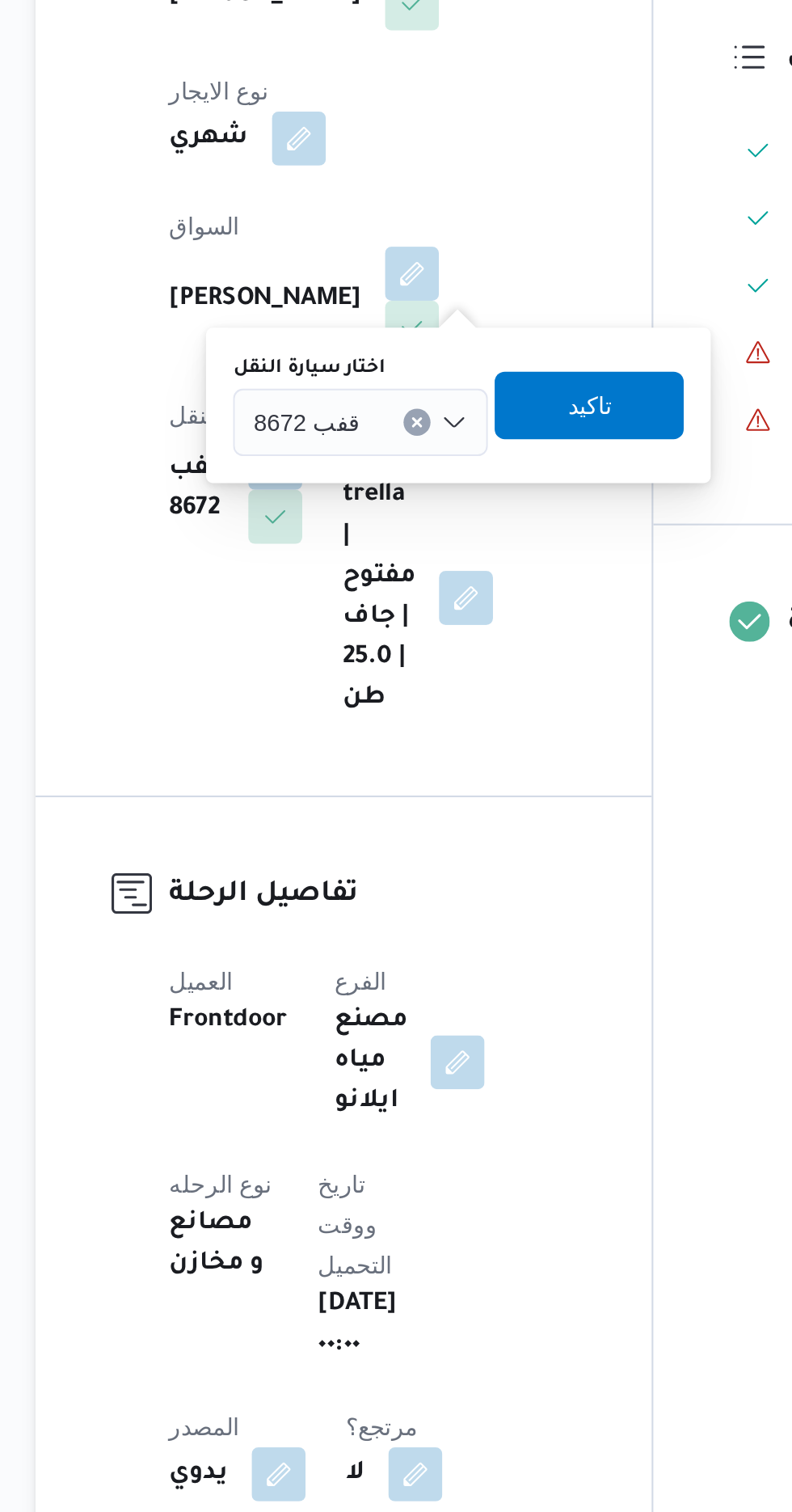
click at [372, 631] on input "اختار سيارة النقل" at bounding box center [373, 633] width 2 height 19
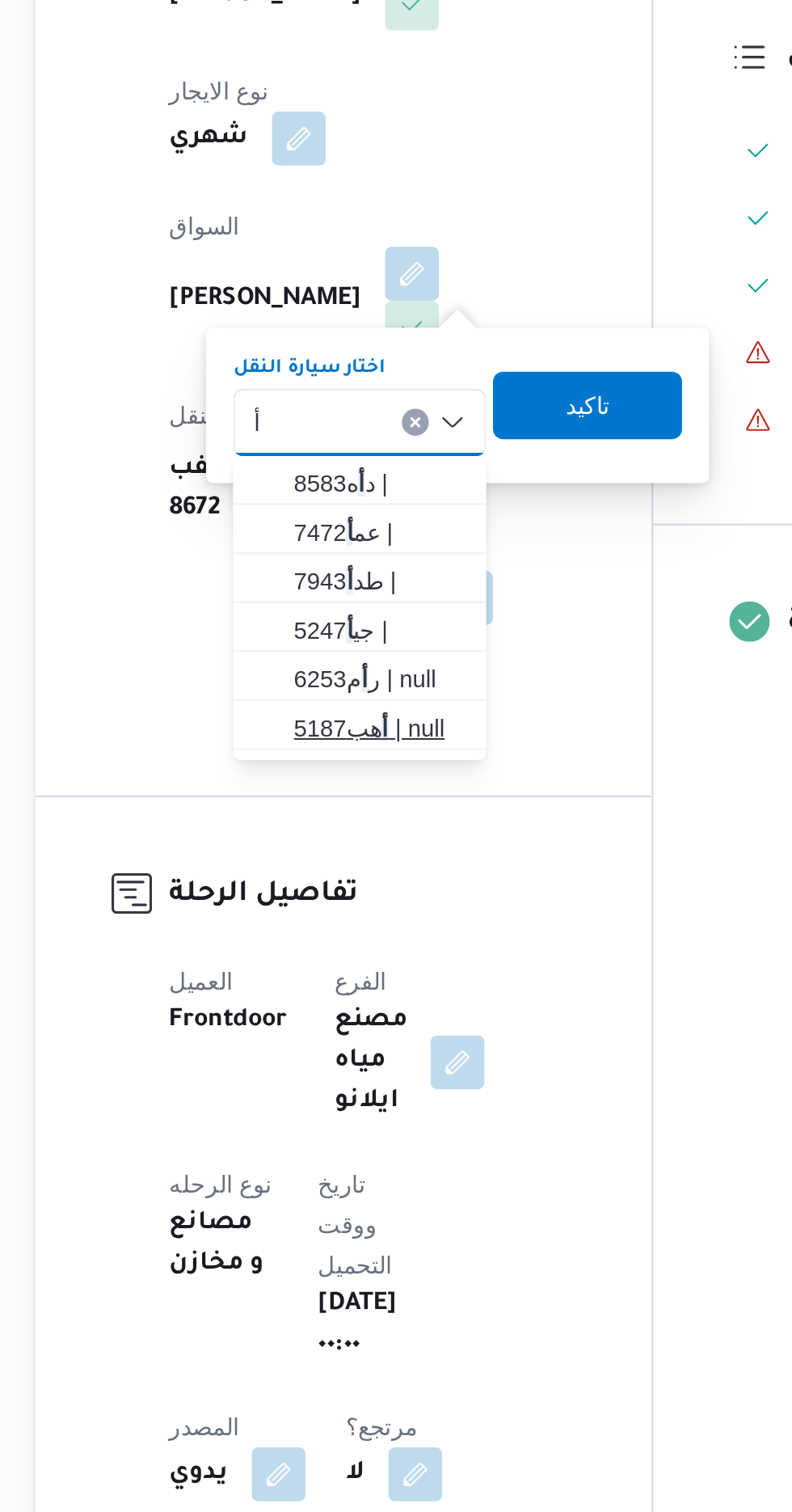
type input "أ"
click at [381, 780] on span "أ هب5187 | null" at bounding box center [375, 779] width 83 height 19
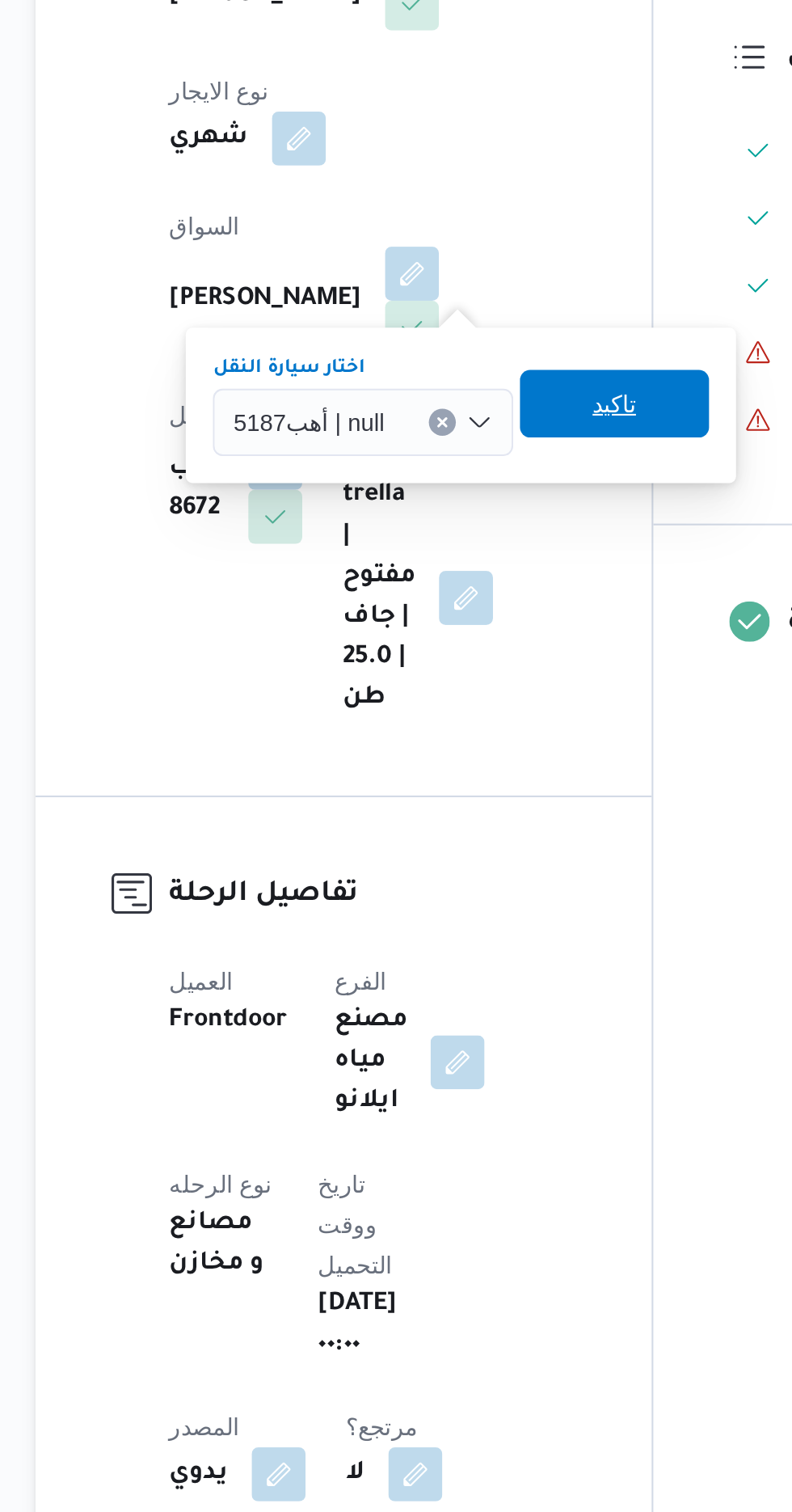
click at [483, 627] on span "تاكيد" at bounding box center [487, 624] width 21 height 19
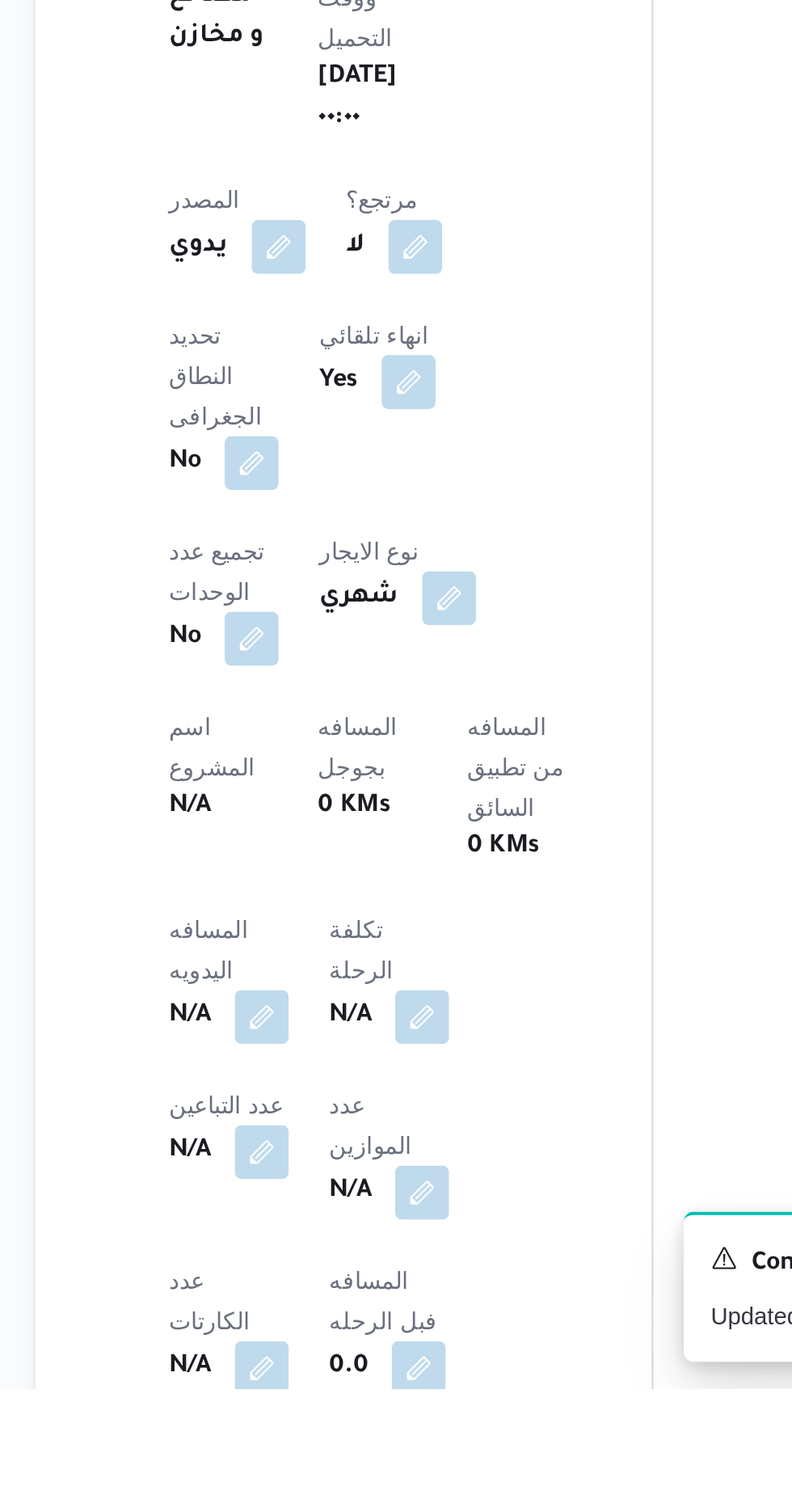
scroll to position [216, 0]
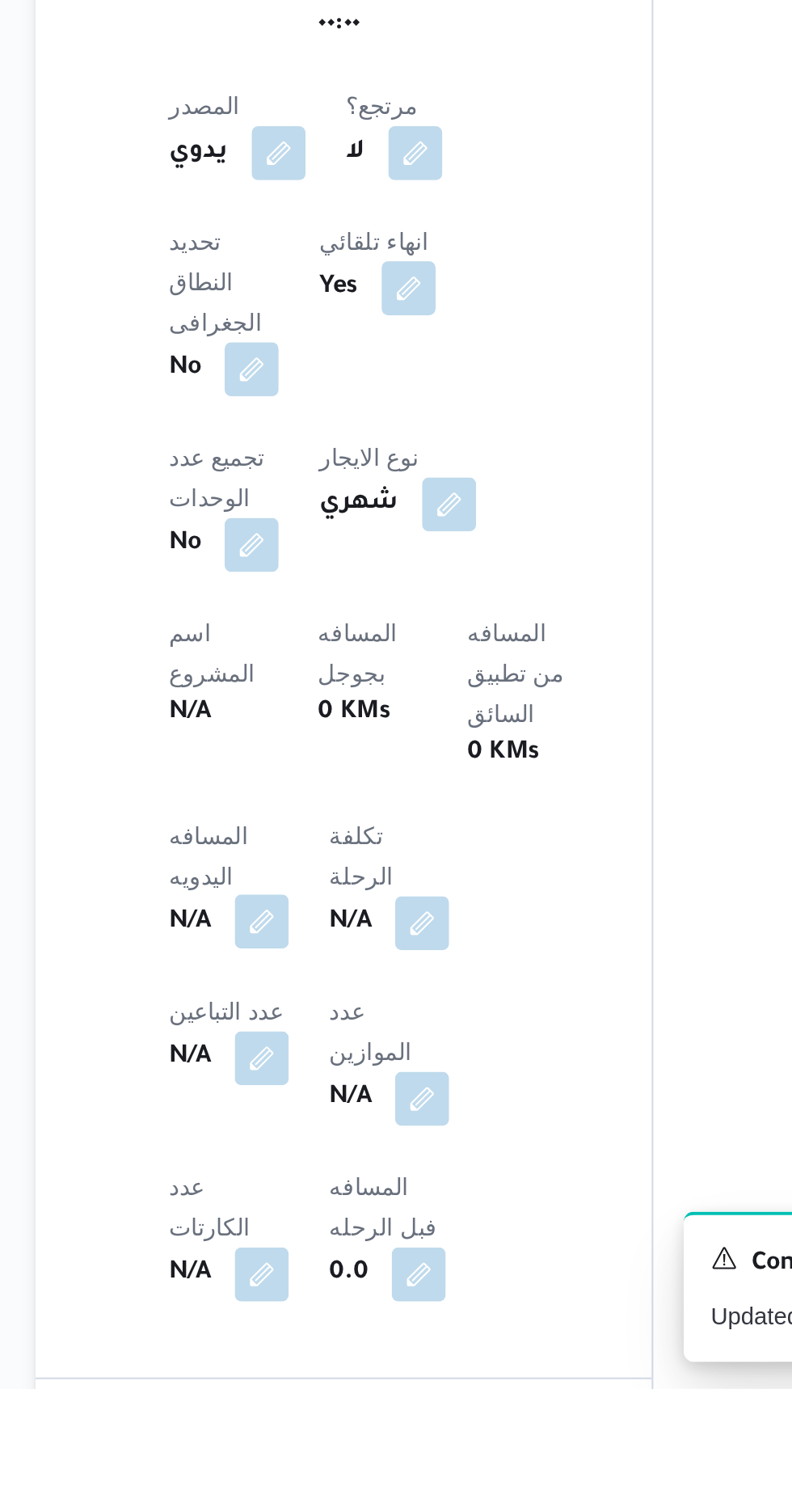
click at [315, 1275] on button "button" at bounding box center [318, 1288] width 26 height 26
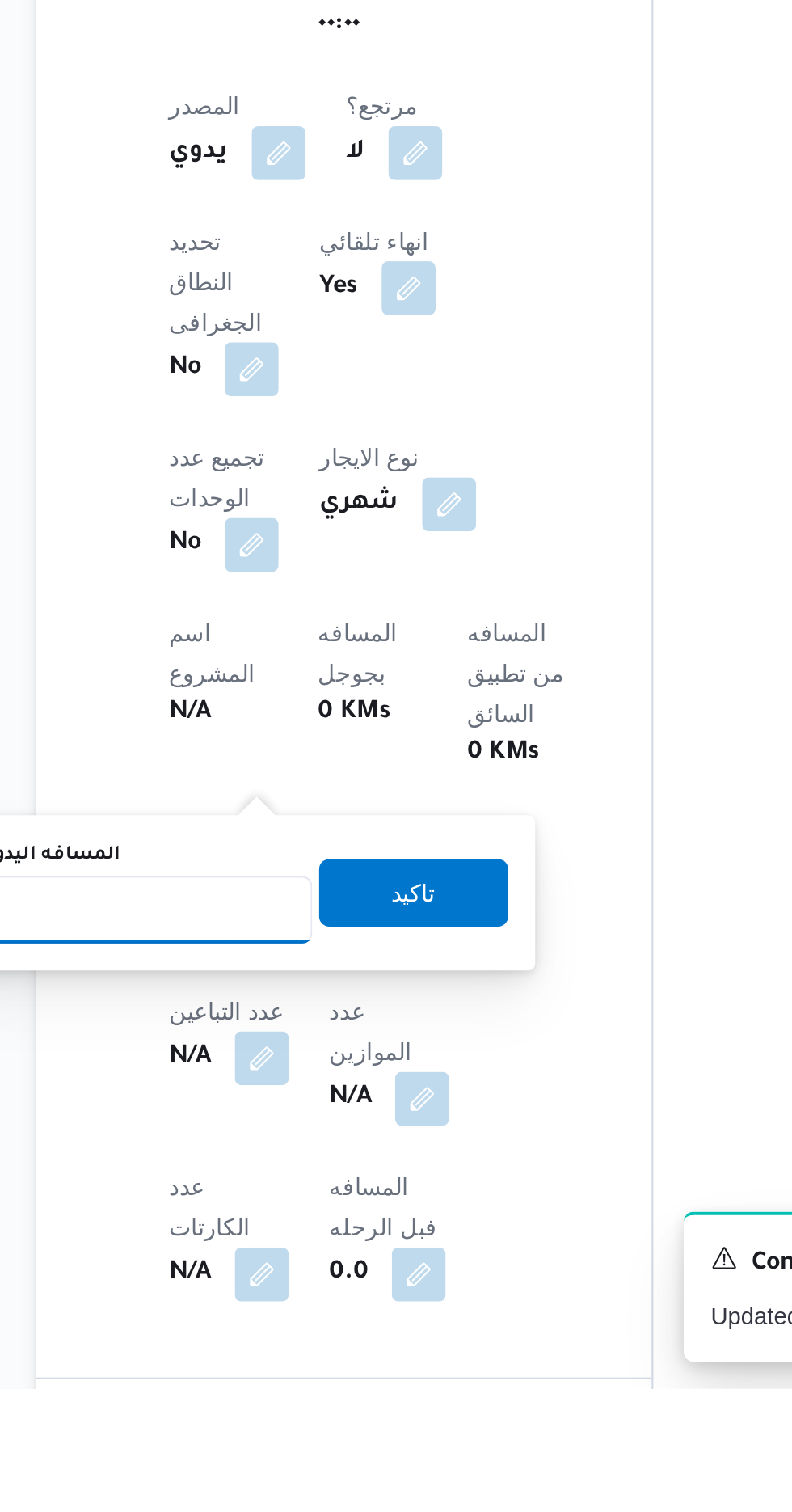
click at [308, 1276] on input "المسافه اليدويه" at bounding box center [262, 1282] width 161 height 33
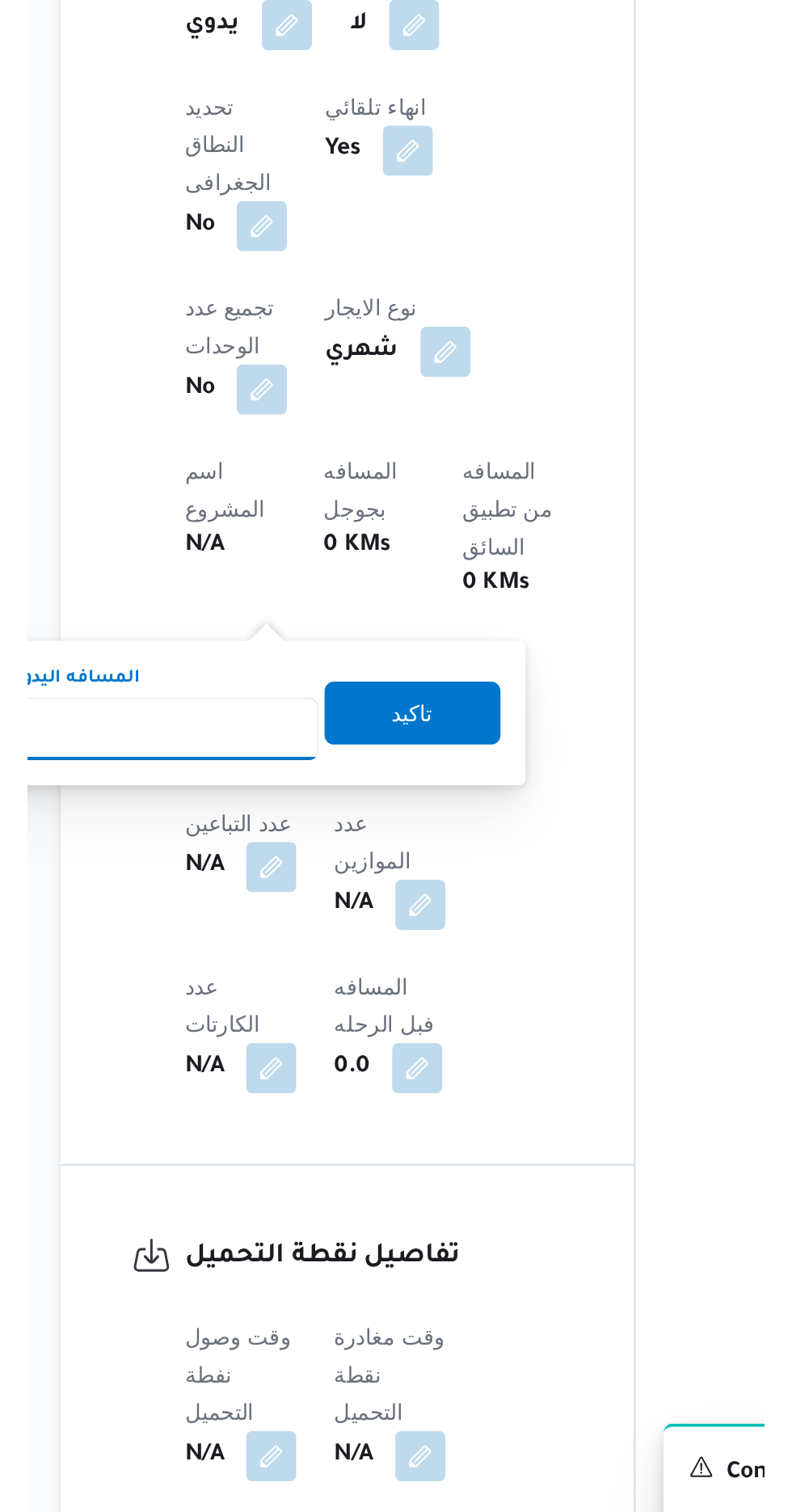
scroll to position [316, 0]
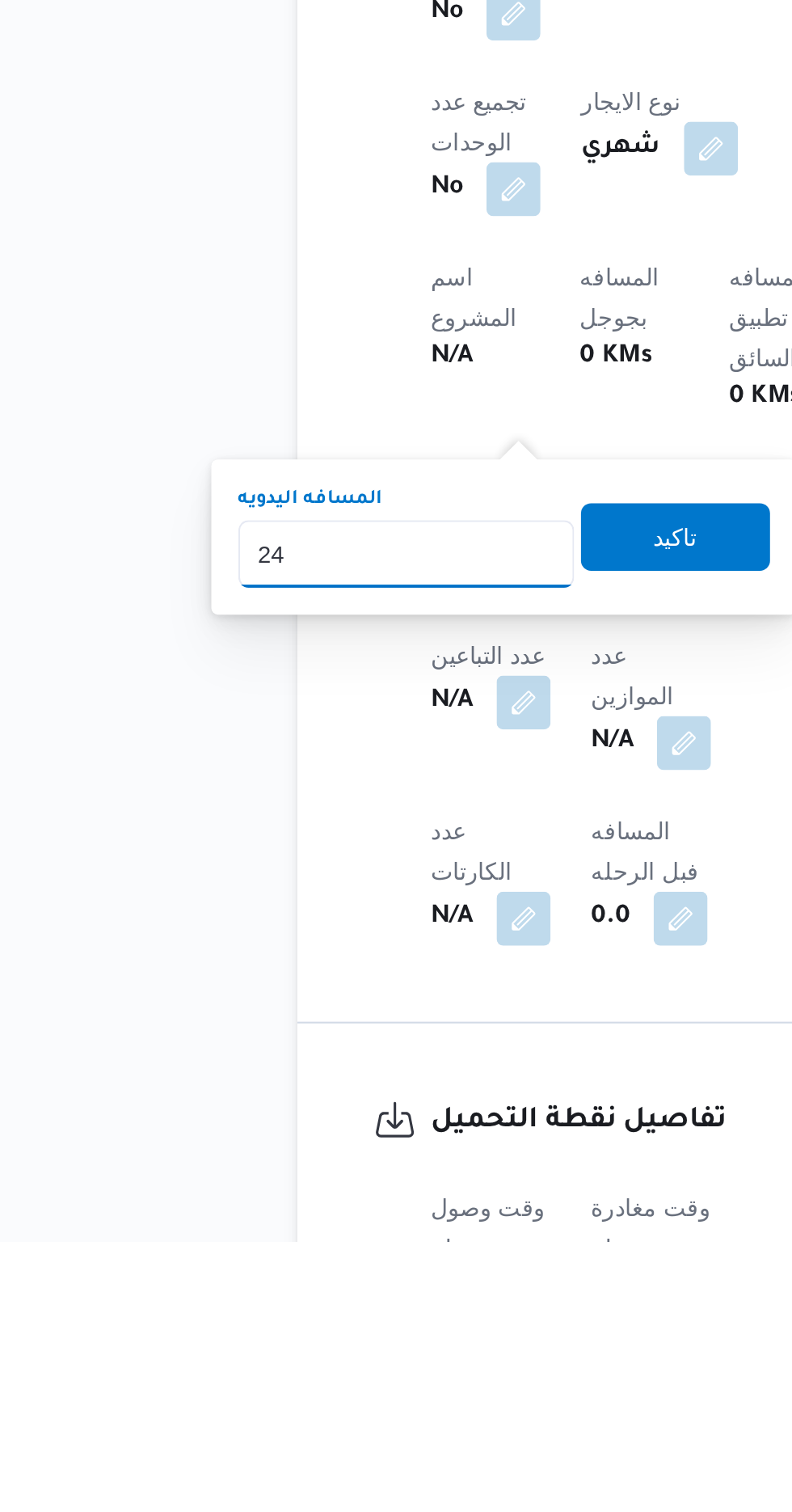
type input "240"
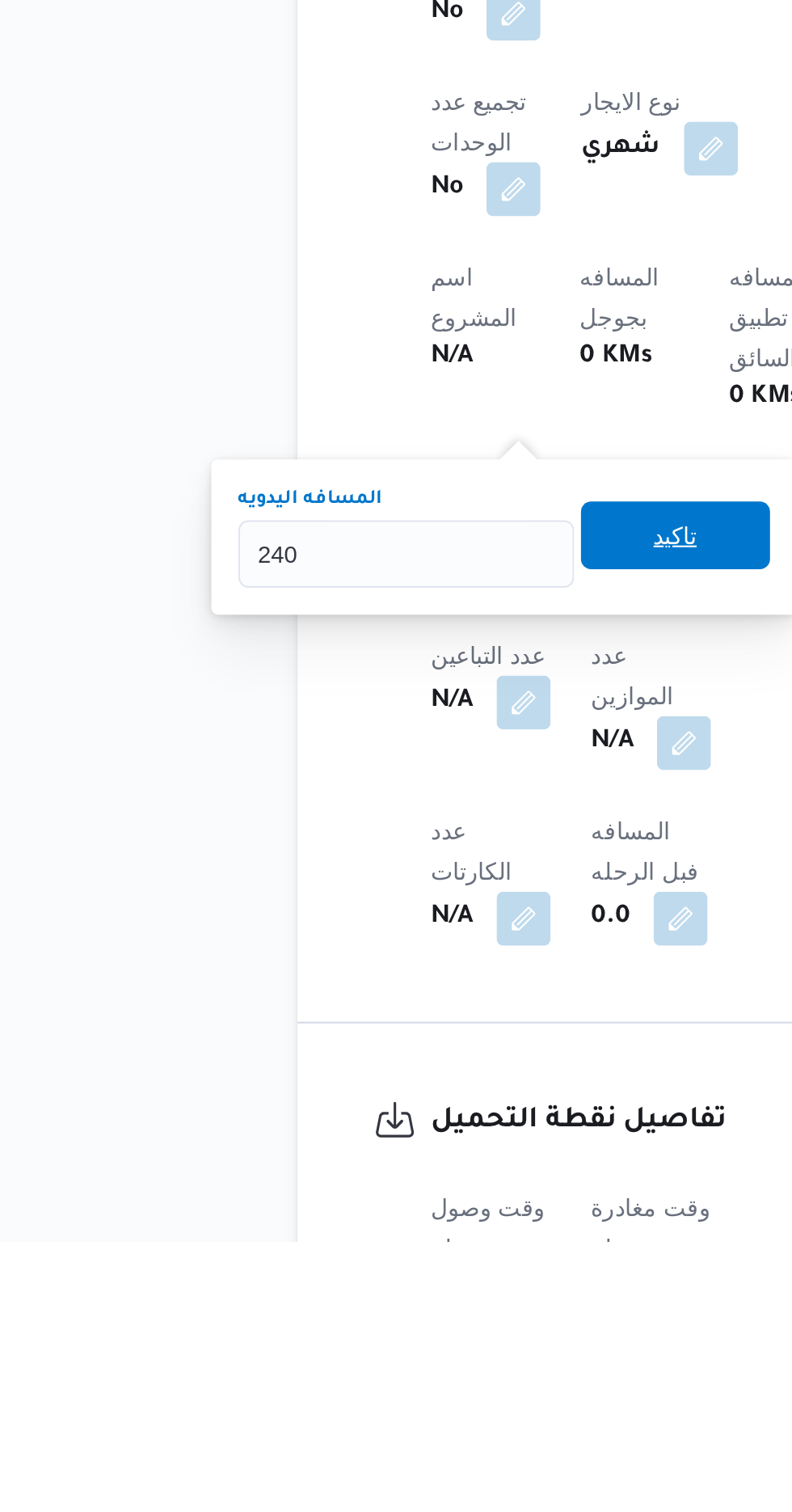
click at [402, 1179] on span "تاكيد" at bounding box center [391, 1173] width 21 height 19
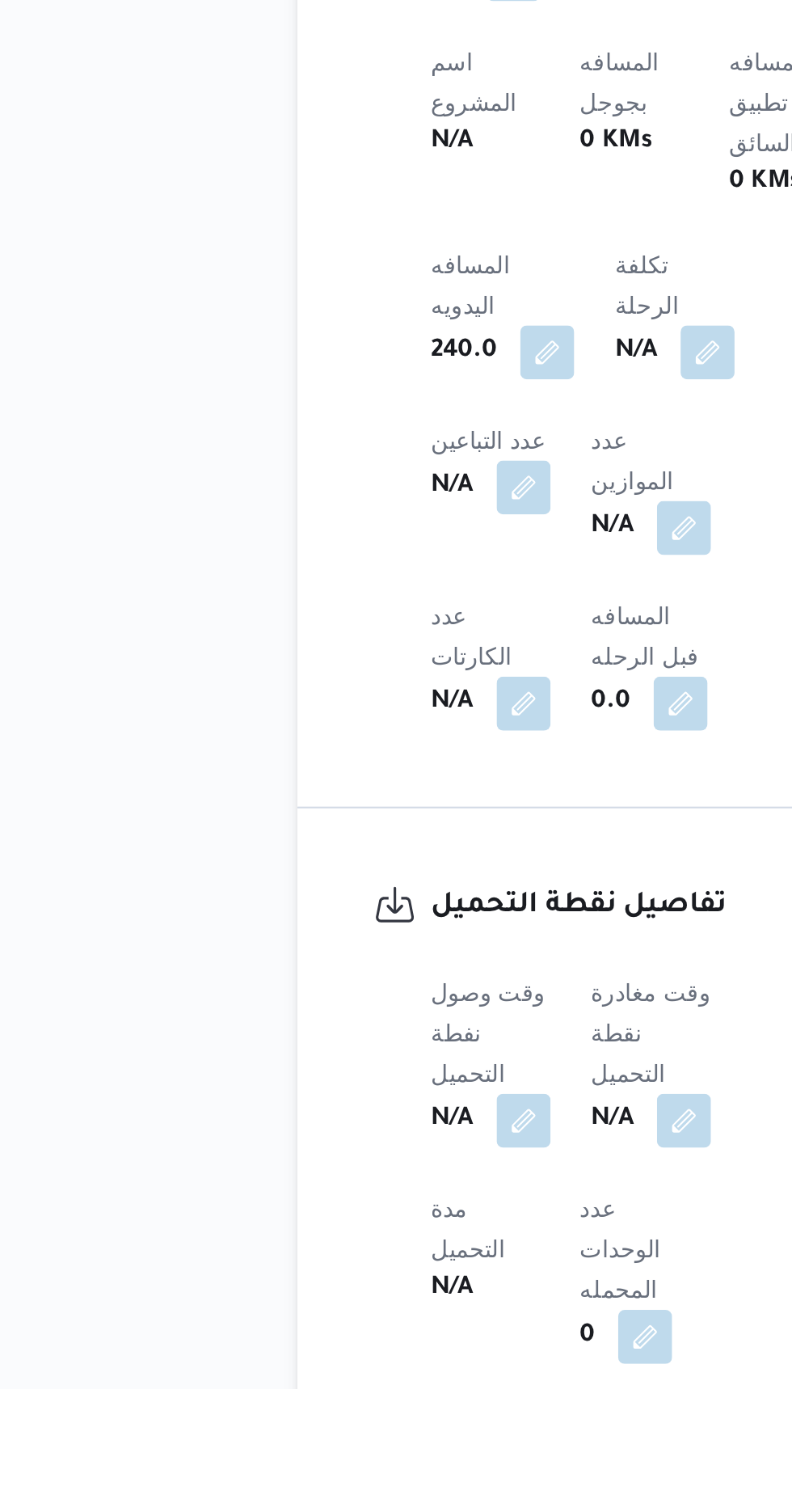
scroll to position [764, 0]
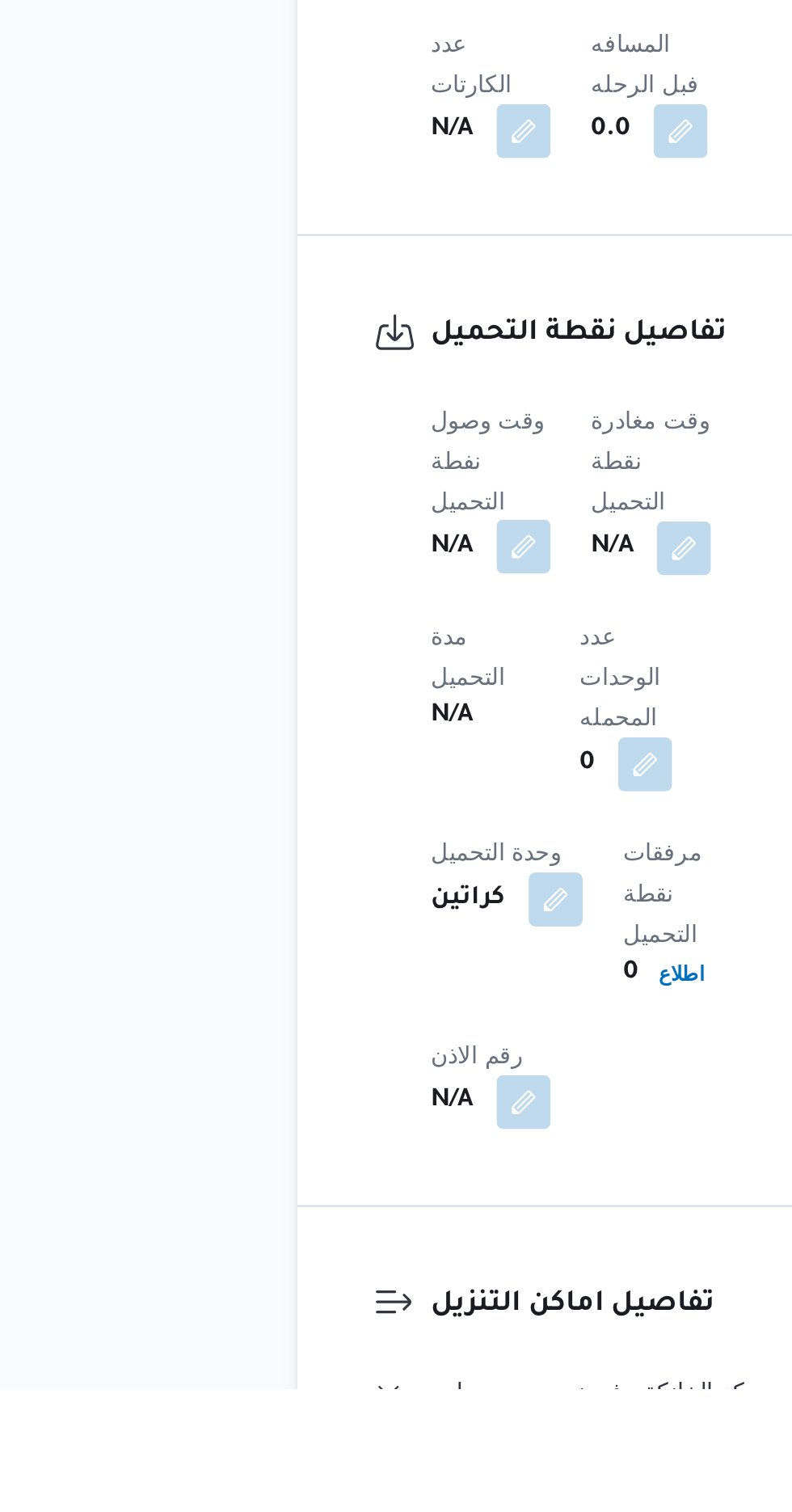
click at [317, 1096] on button "button" at bounding box center [318, 1108] width 26 height 26
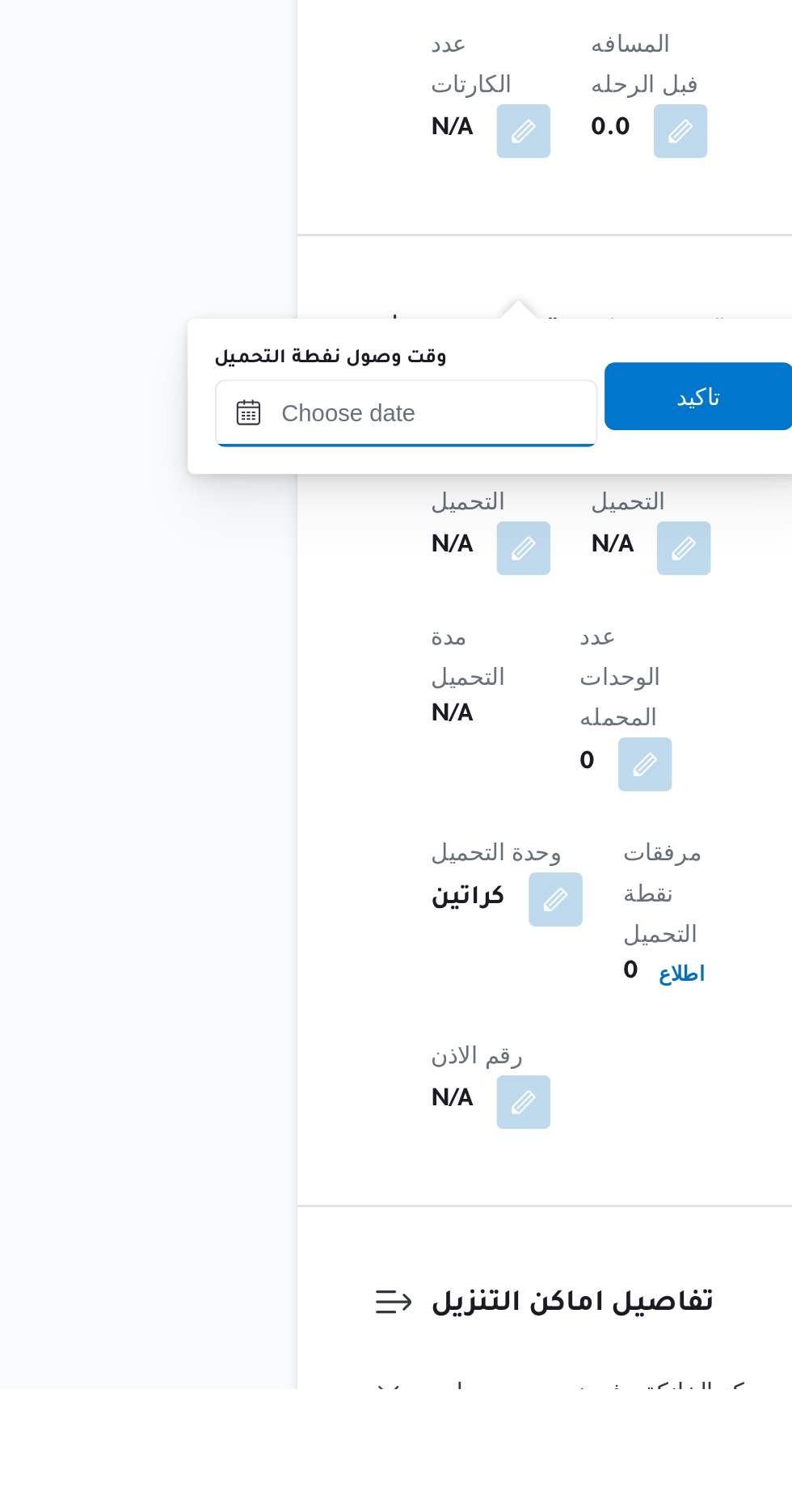
click at [298, 1043] on input "وقت وصول نفطة التحميل" at bounding box center [262, 1045] width 184 height 33
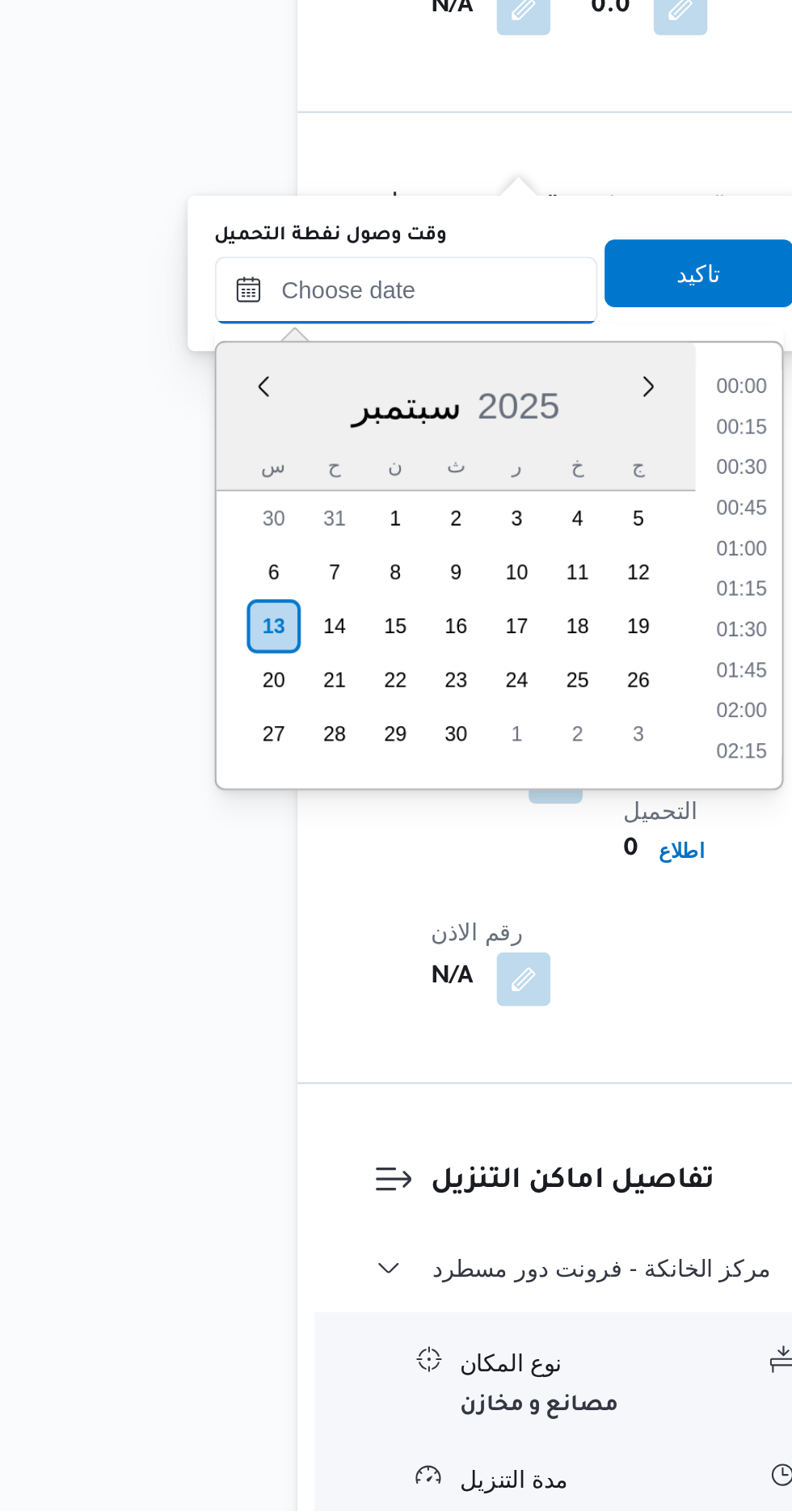
scroll to position [1027, 0]
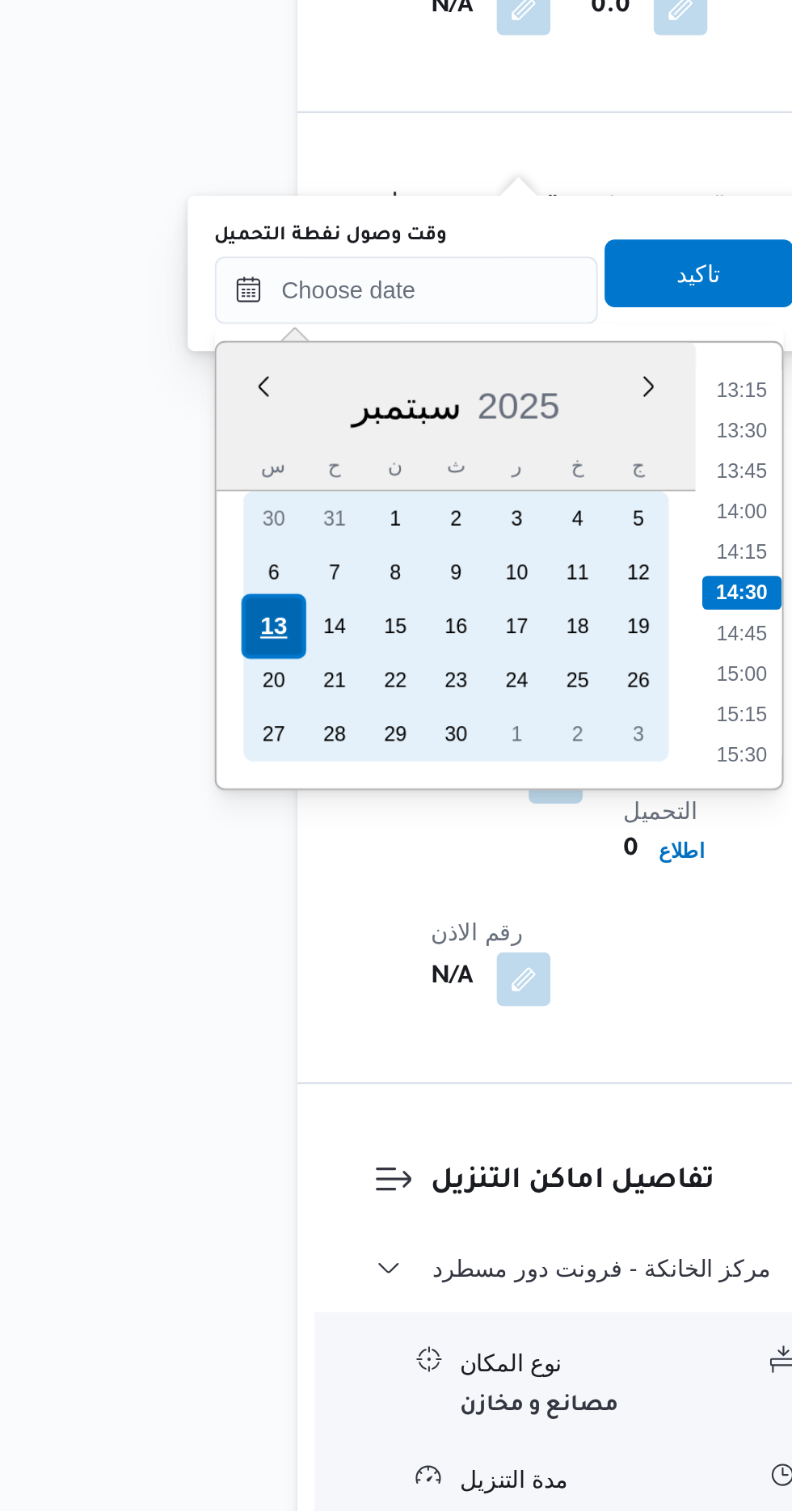
click at [201, 1087] on div "13" at bounding box center [198, 1088] width 31 height 31
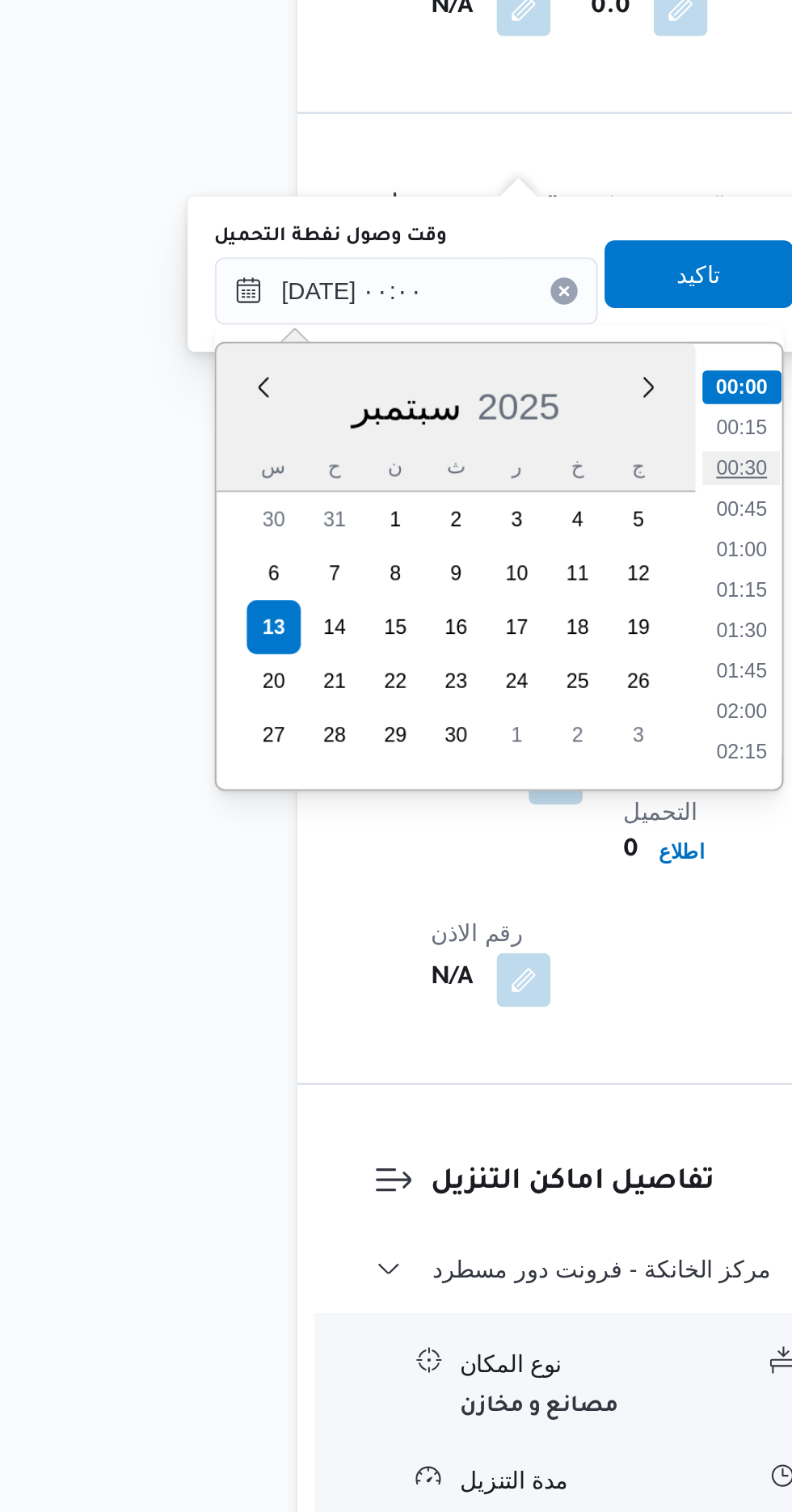
click at [422, 1012] on li "00:30" at bounding box center [423, 1012] width 38 height 16
type input "[DATE] ٠٠:٣٠"
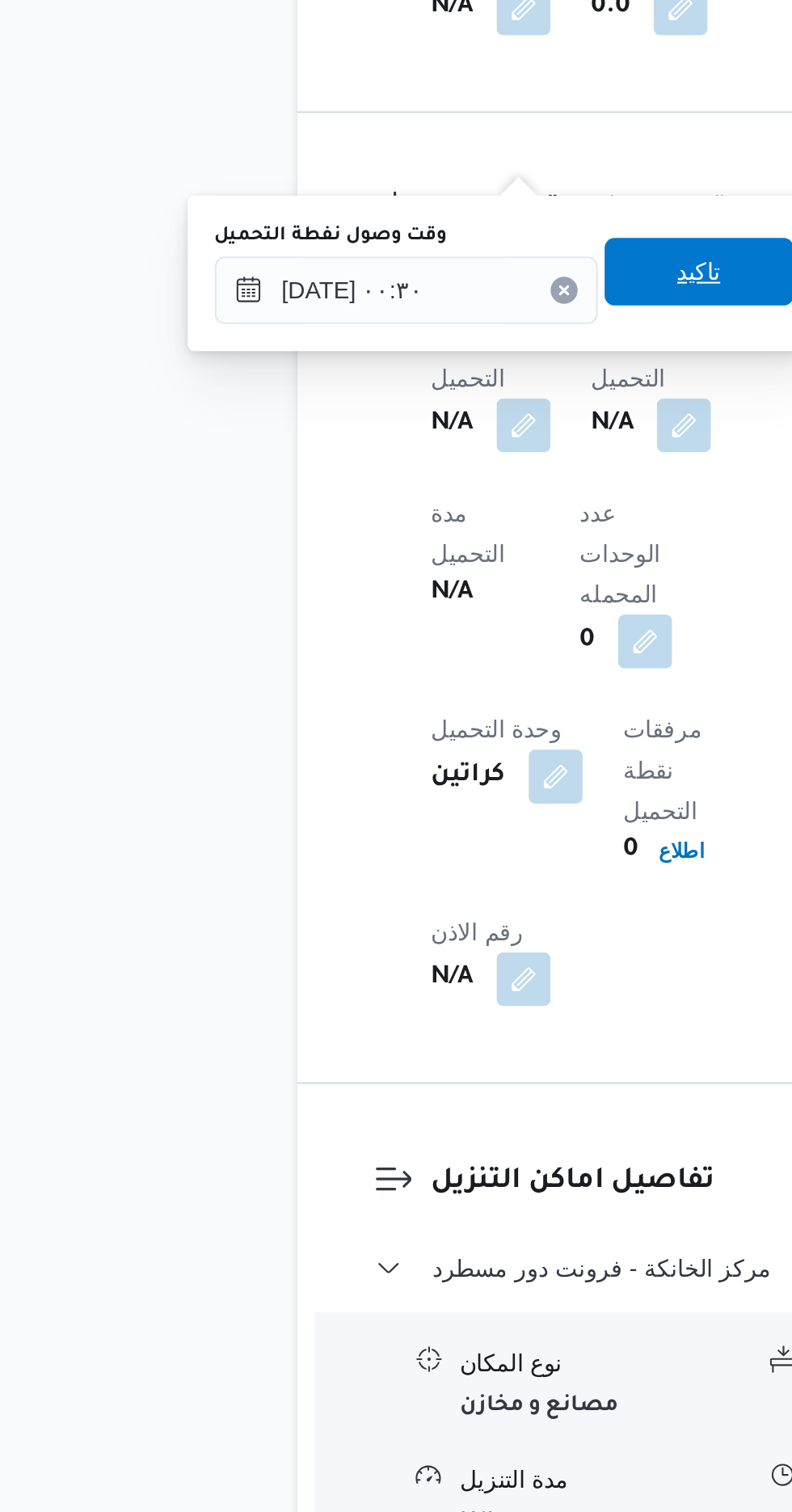
click at [409, 924] on span "تاكيد" at bounding box center [402, 918] width 21 height 19
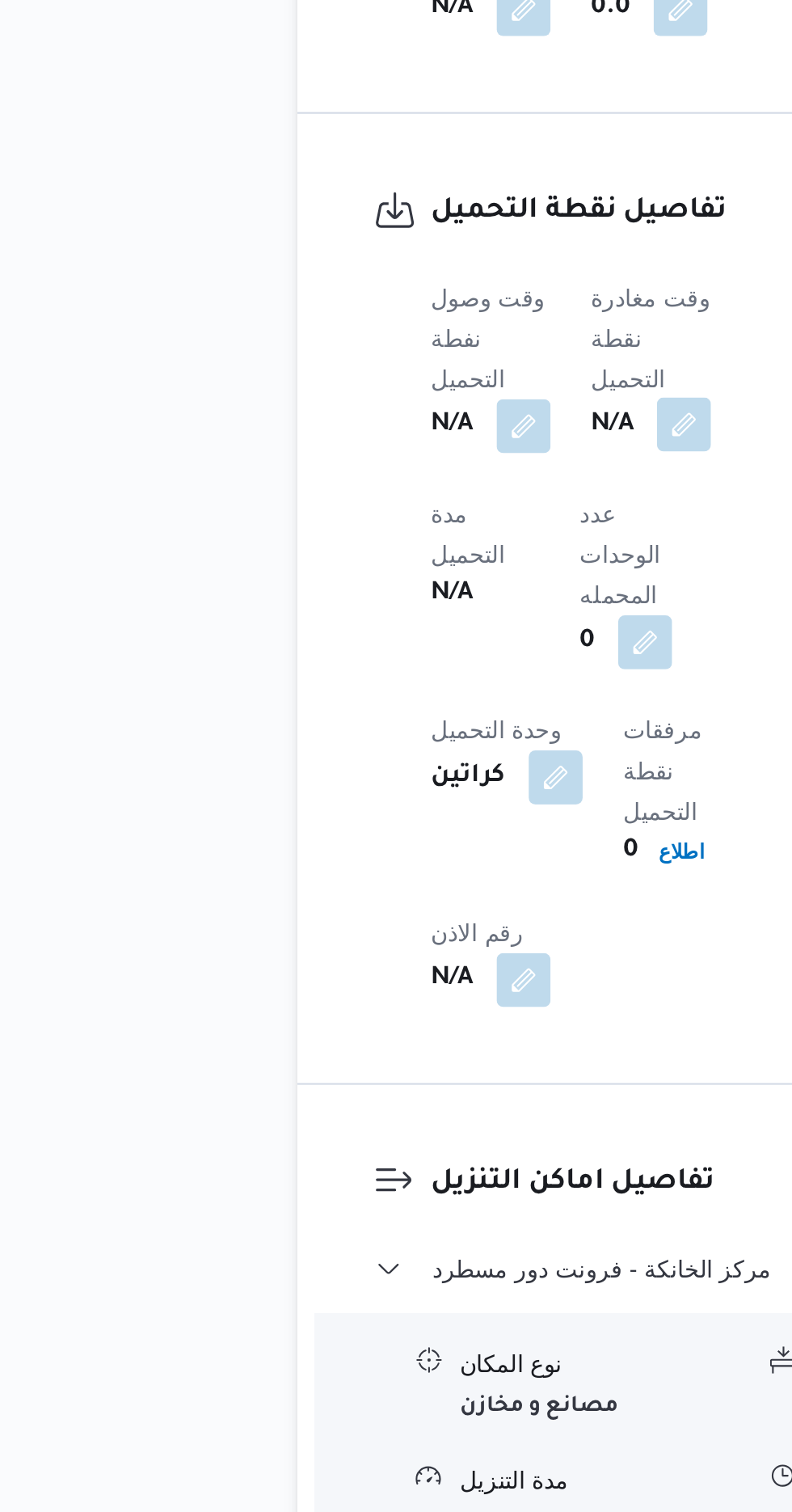
click at [392, 979] on button "button" at bounding box center [395, 991] width 26 height 26
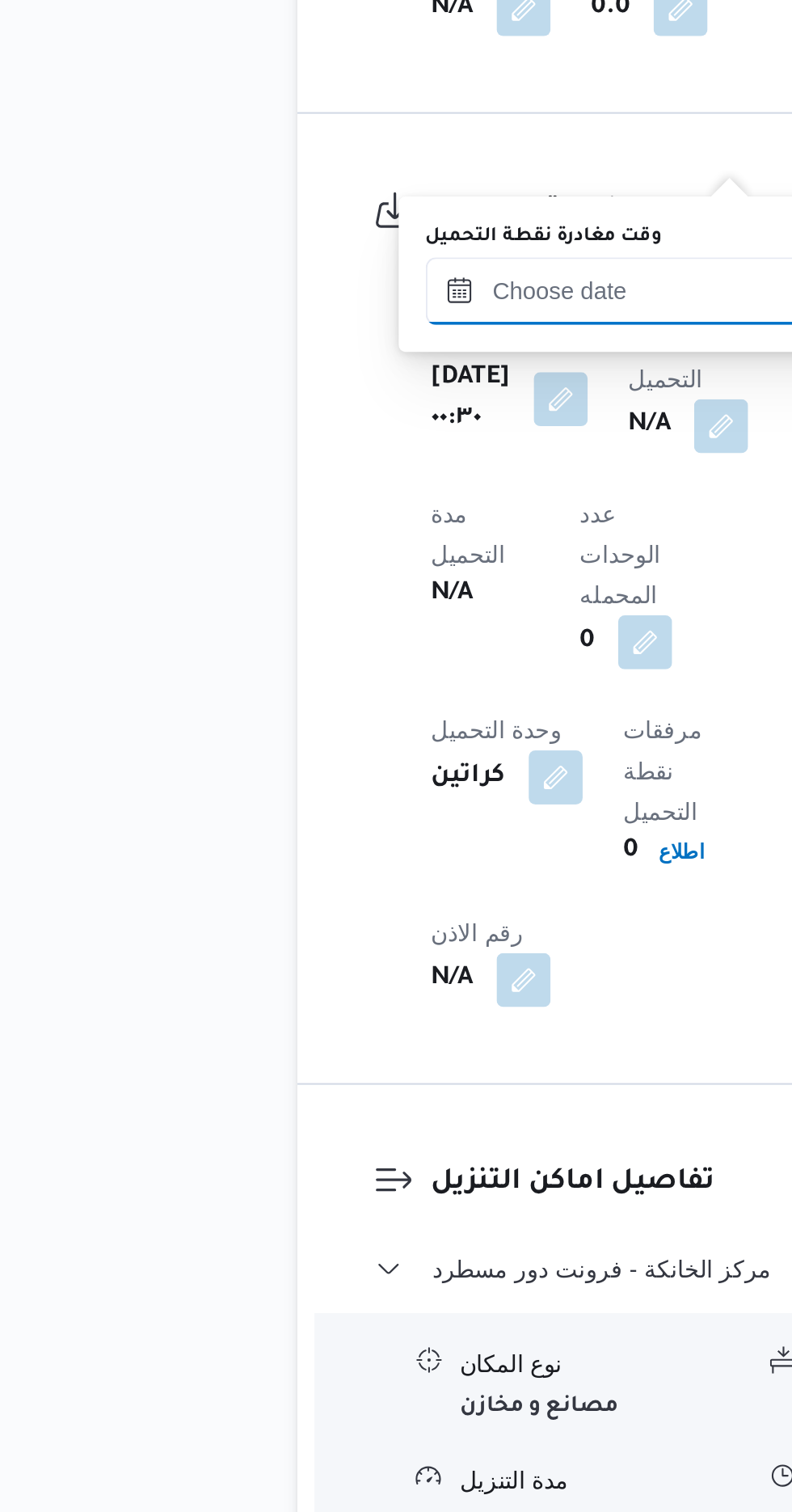
click at [343, 929] on input "وقت مغادرة نقطة التحميل" at bounding box center [363, 927] width 184 height 33
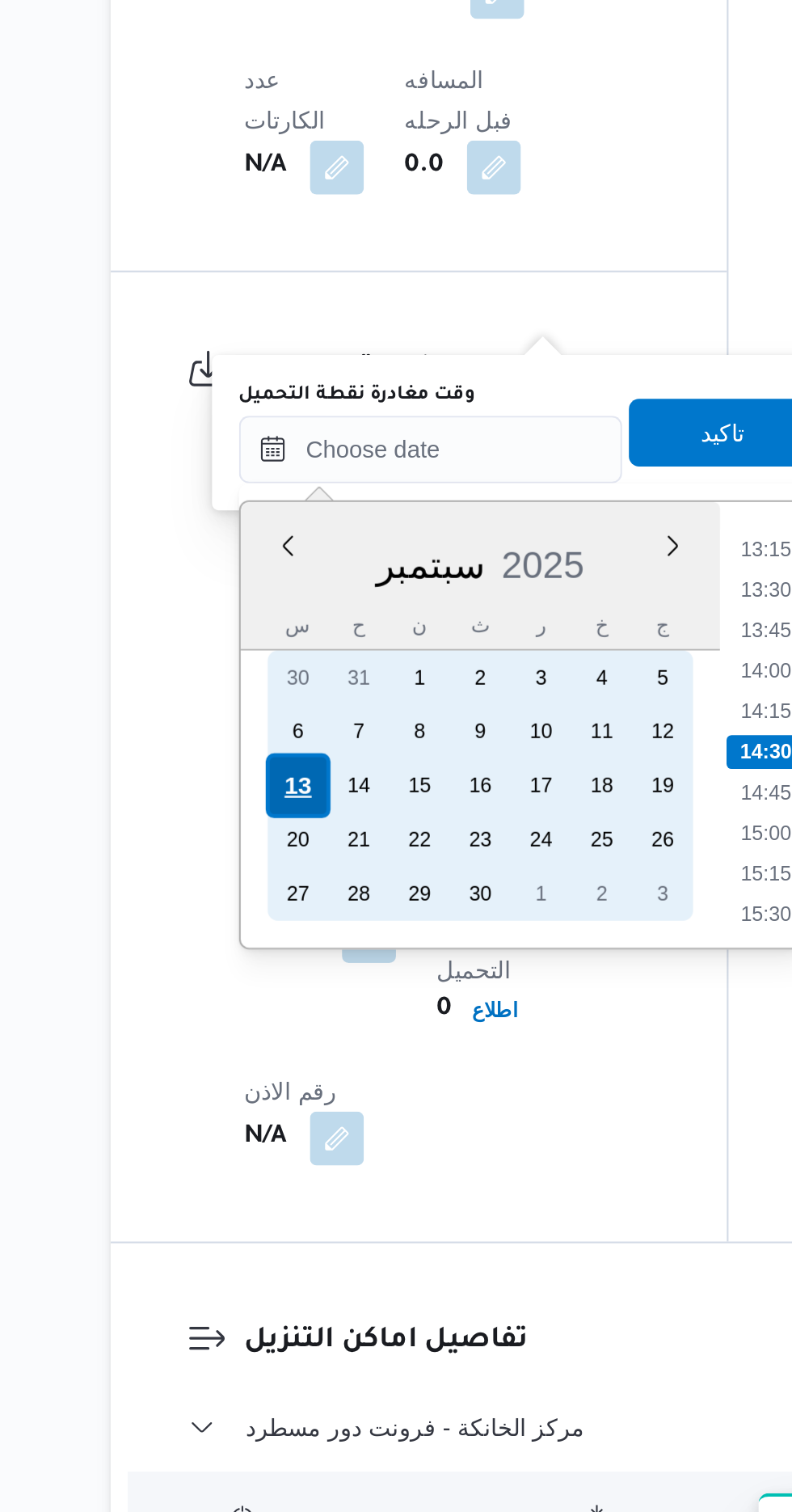
click at [300, 1082] on div "13" at bounding box center [299, 1088] width 31 height 31
type input "[DATE] ٠٠:٠٠"
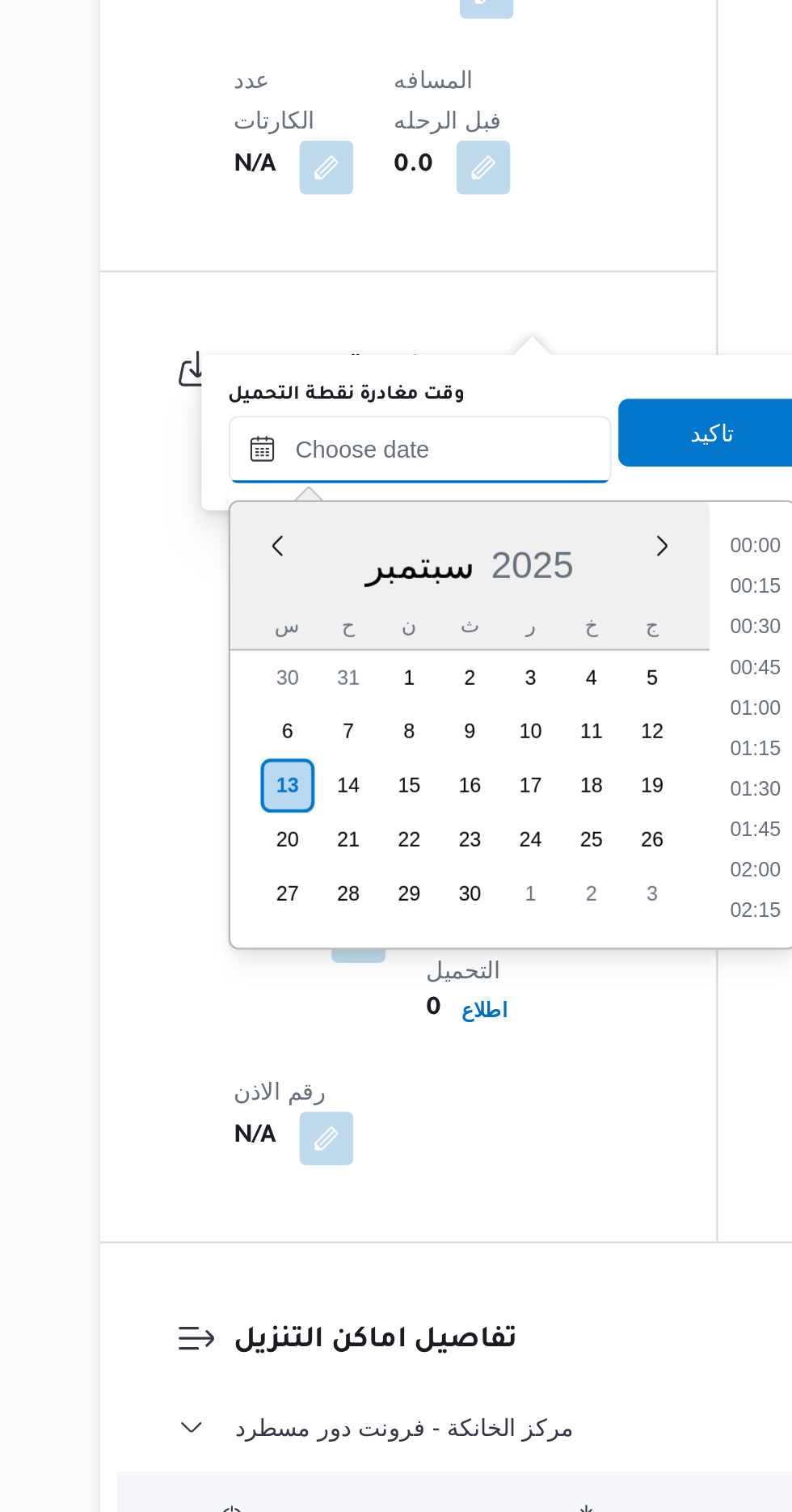
click at [304, 929] on input "وقت مغادرة نقطة التحميل" at bounding box center [363, 927] width 184 height 33
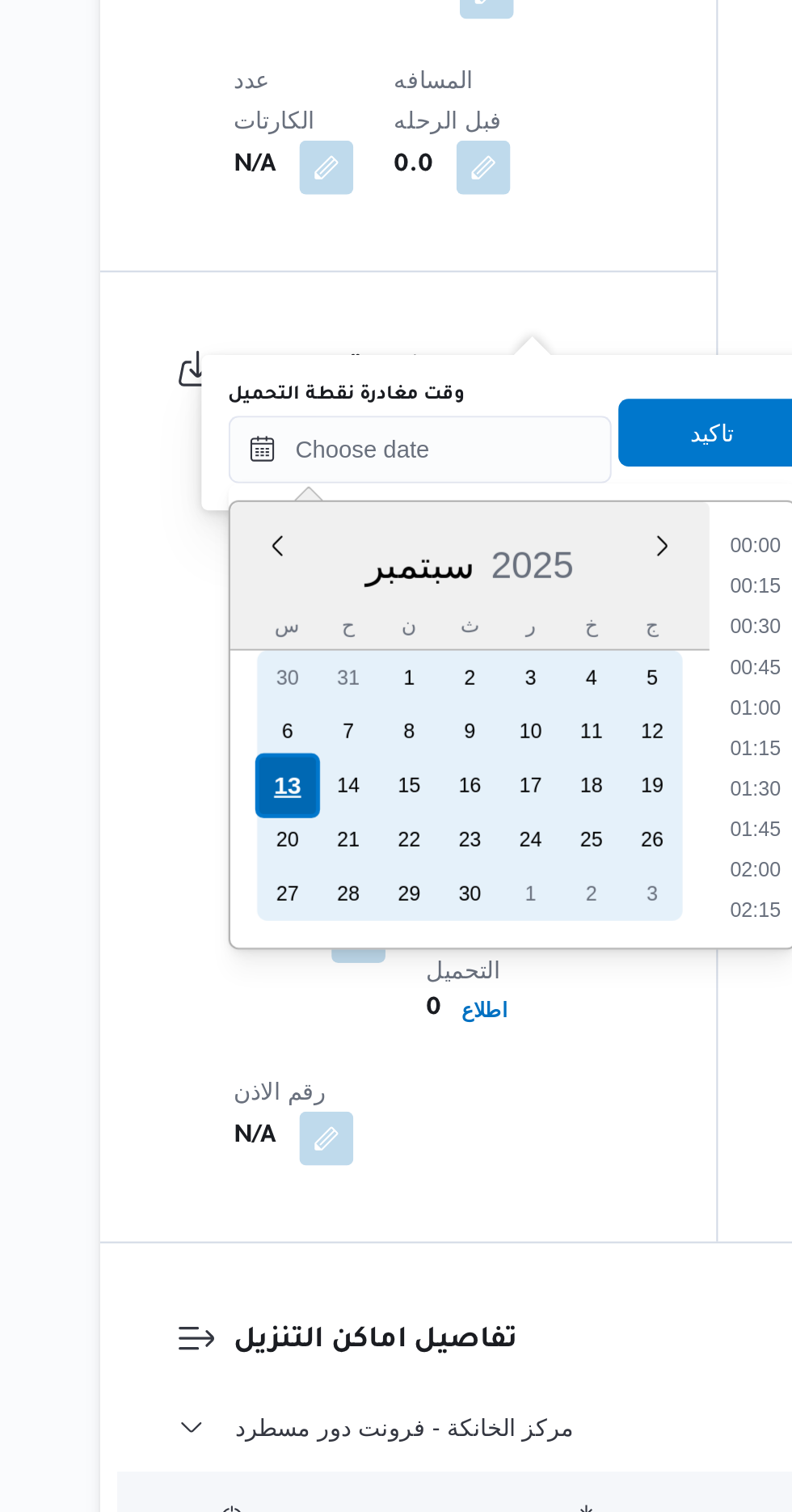
click at [294, 1089] on div "13" at bounding box center [299, 1088] width 31 height 31
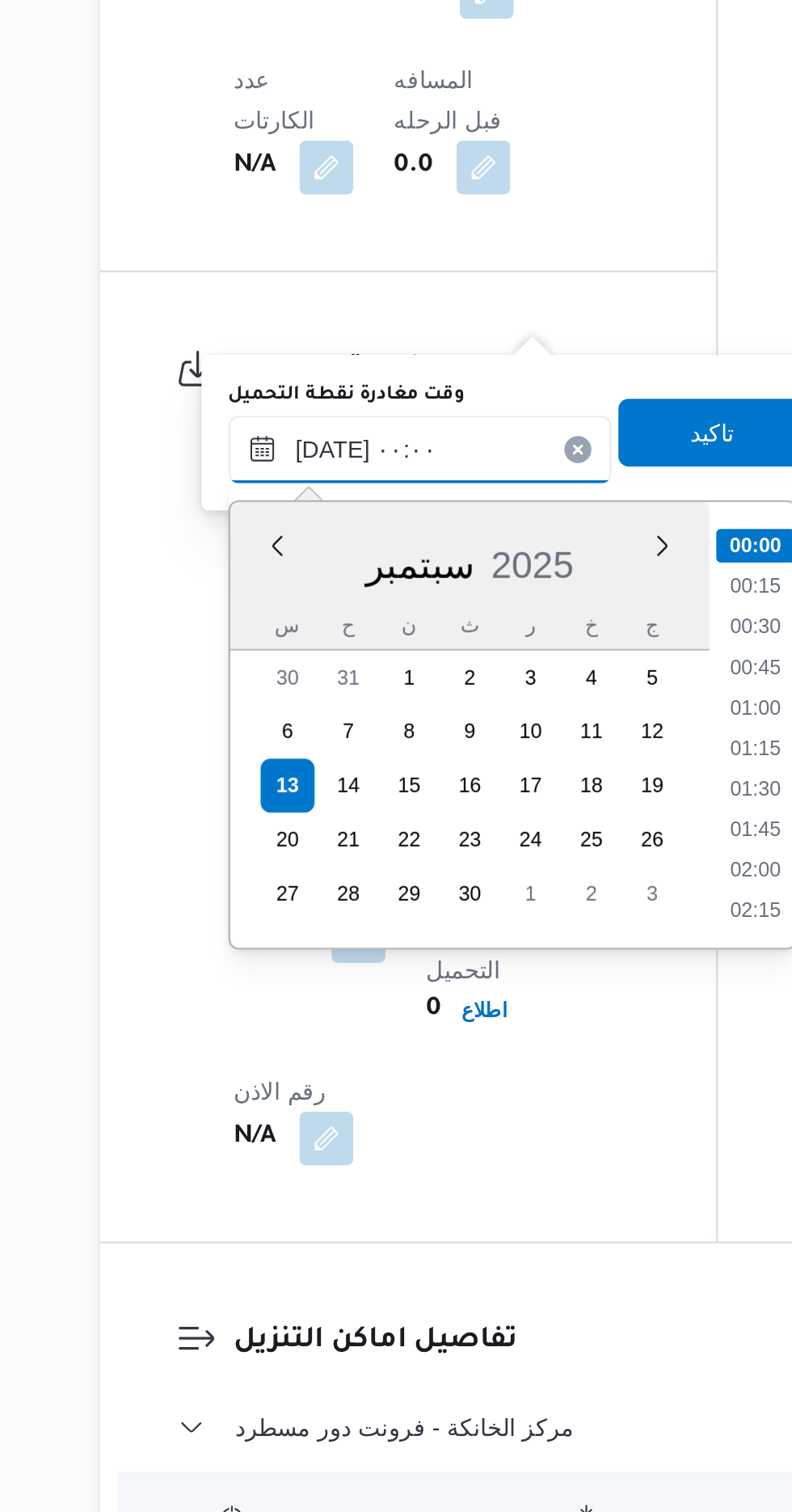
click at [293, 934] on input "[DATE] ٠٠:٠٠" at bounding box center [363, 927] width 184 height 33
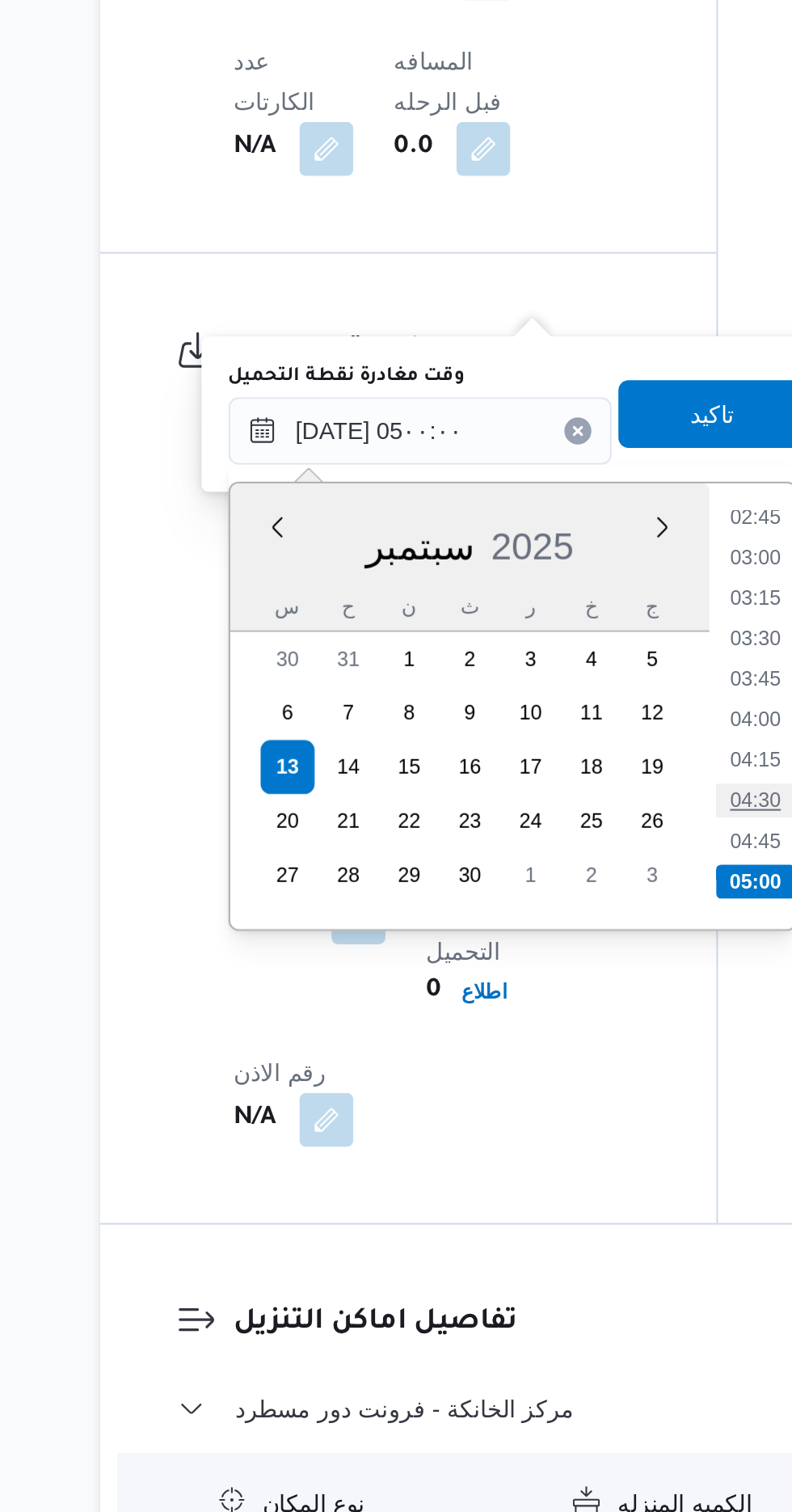
click at [517, 1100] on li "04:30" at bounding box center [524, 1104] width 38 height 16
type input "[DATE] ٠٤:٣٠"
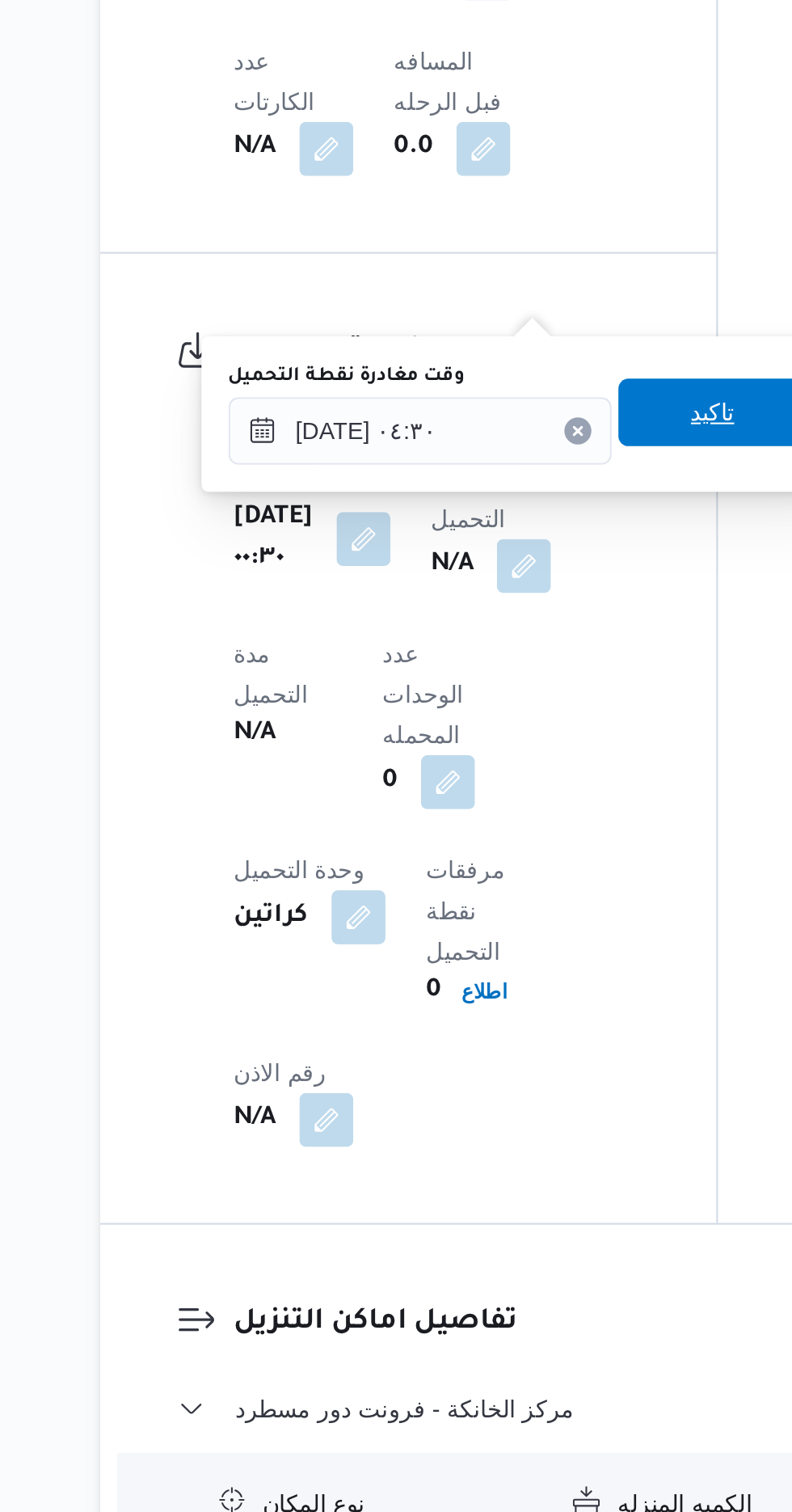
click at [505, 926] on span "تاكيد" at bounding box center [504, 919] width 90 height 33
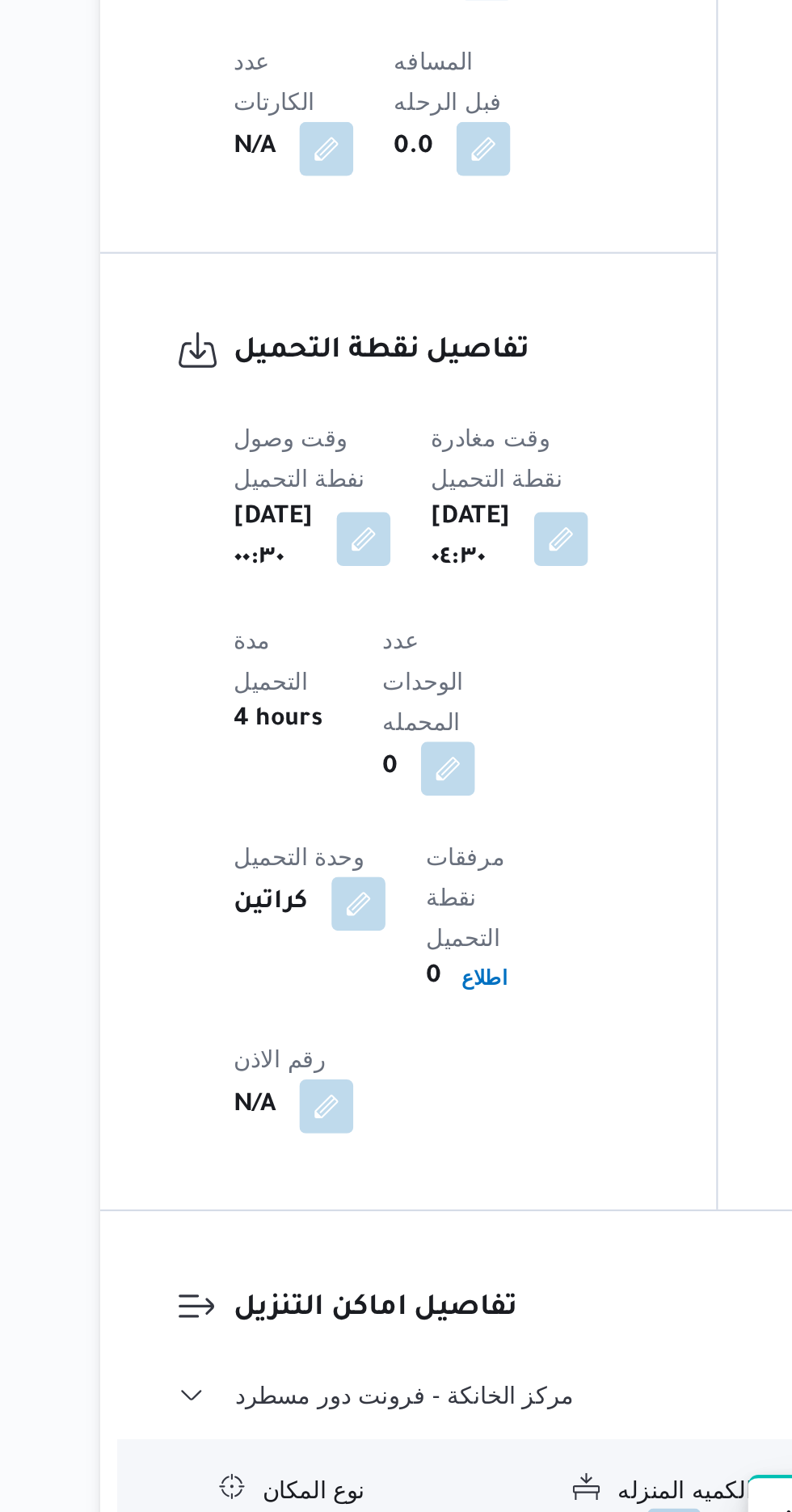
scroll to position [955, 0]
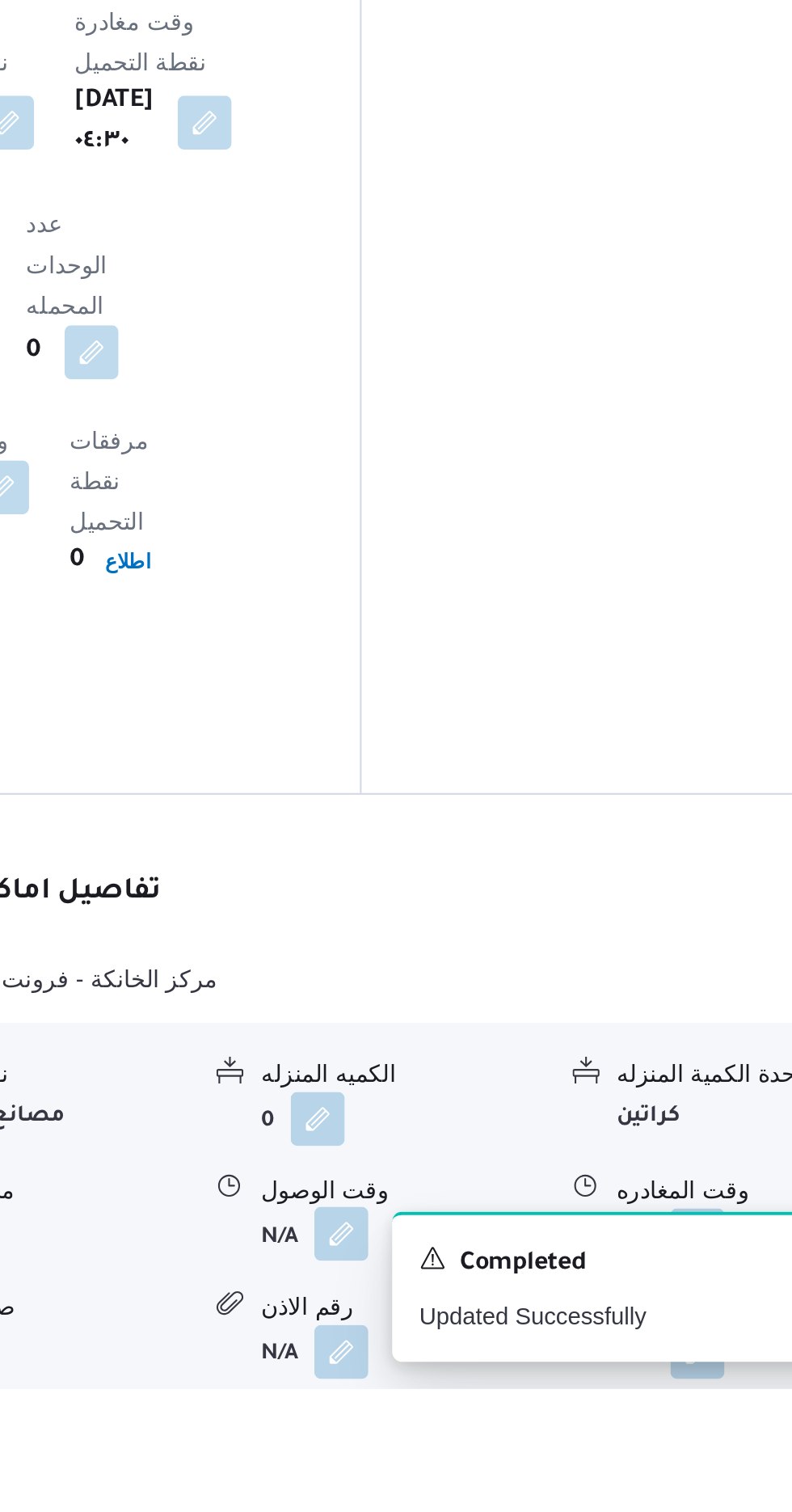
click at [495, 1425] on button "button" at bounding box center [496, 1438] width 26 height 26
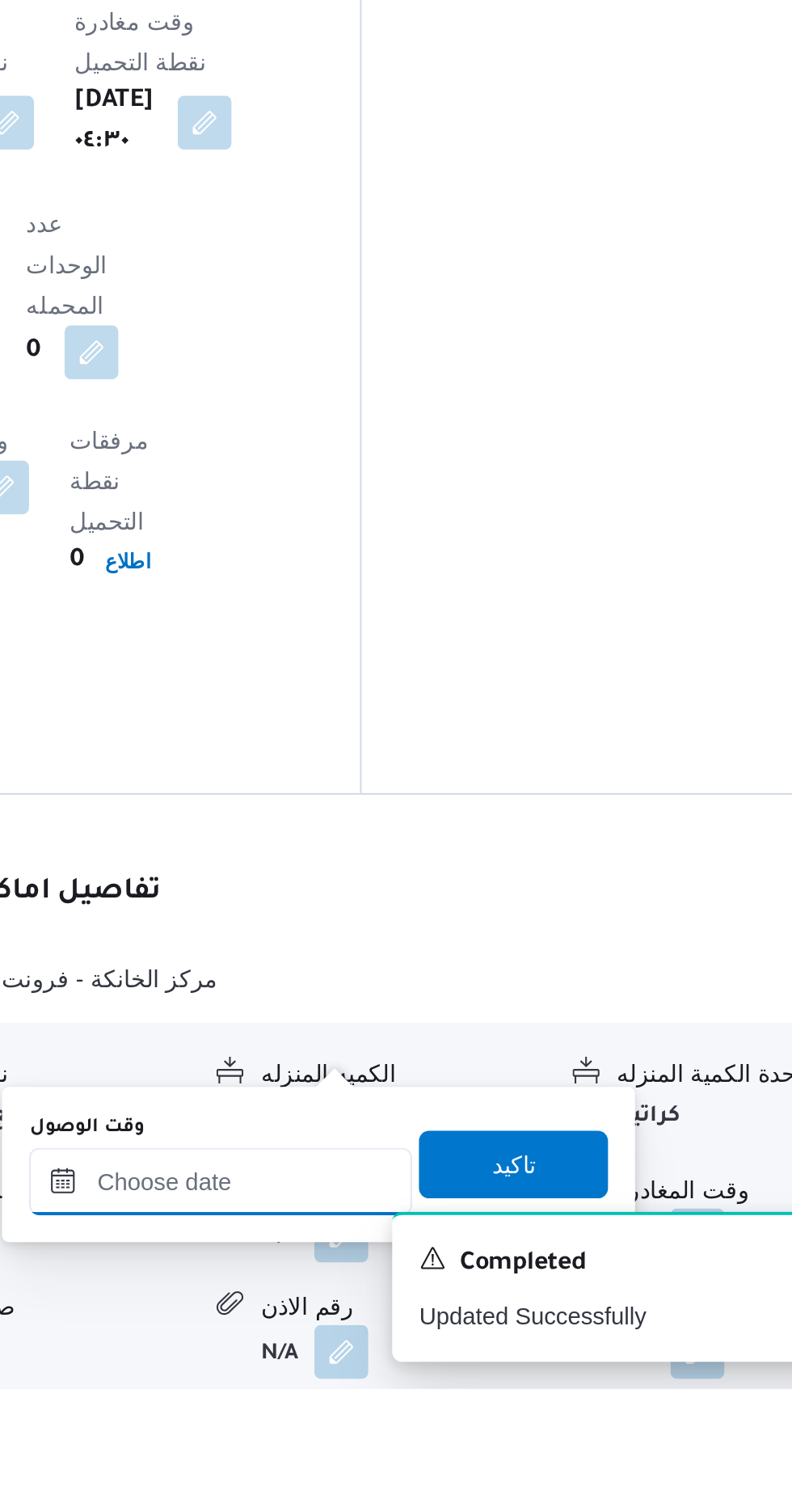
click at [459, 1412] on input "وقت الوصول" at bounding box center [439, 1413] width 184 height 33
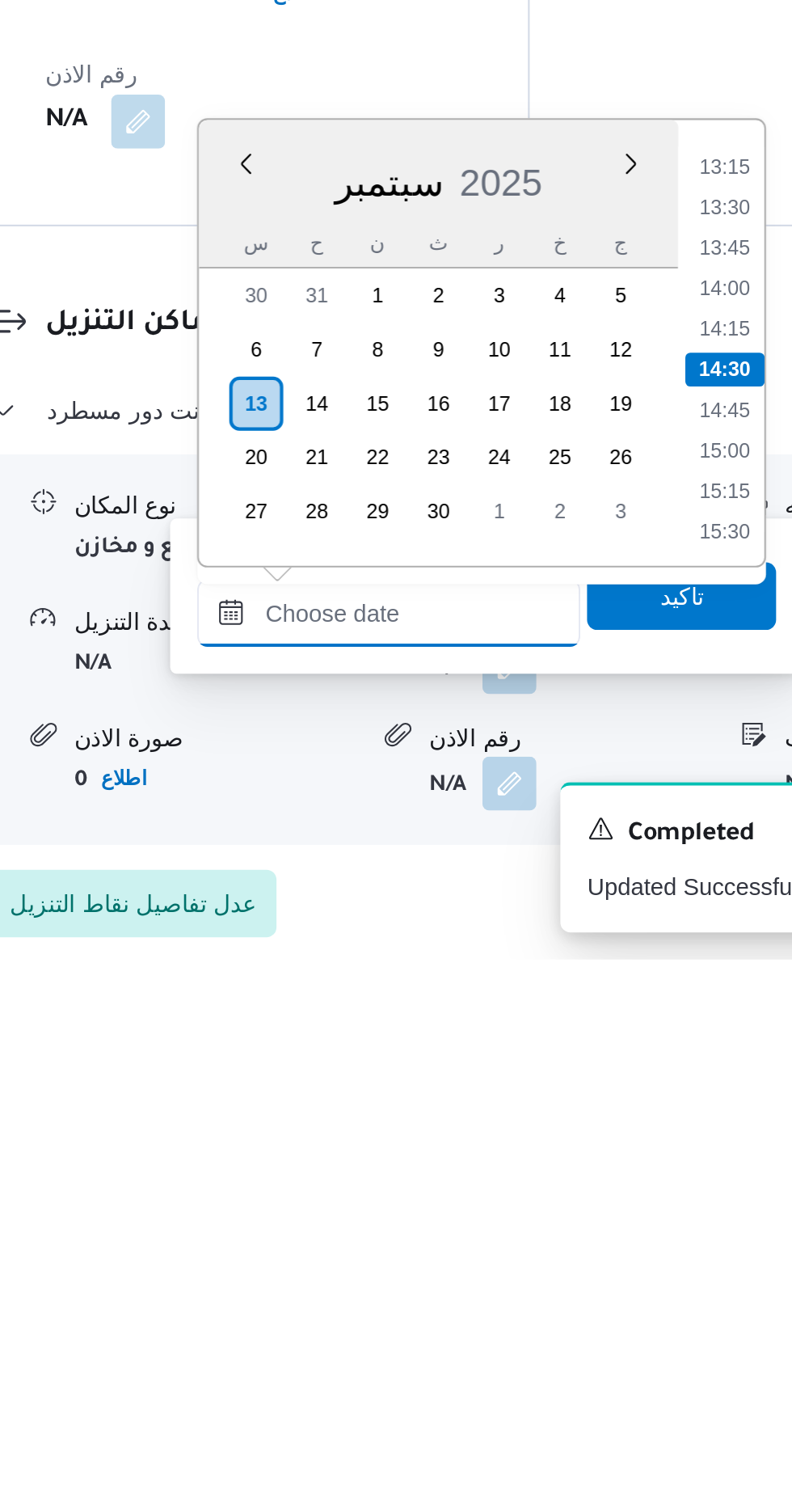
scroll to position [1043, 0]
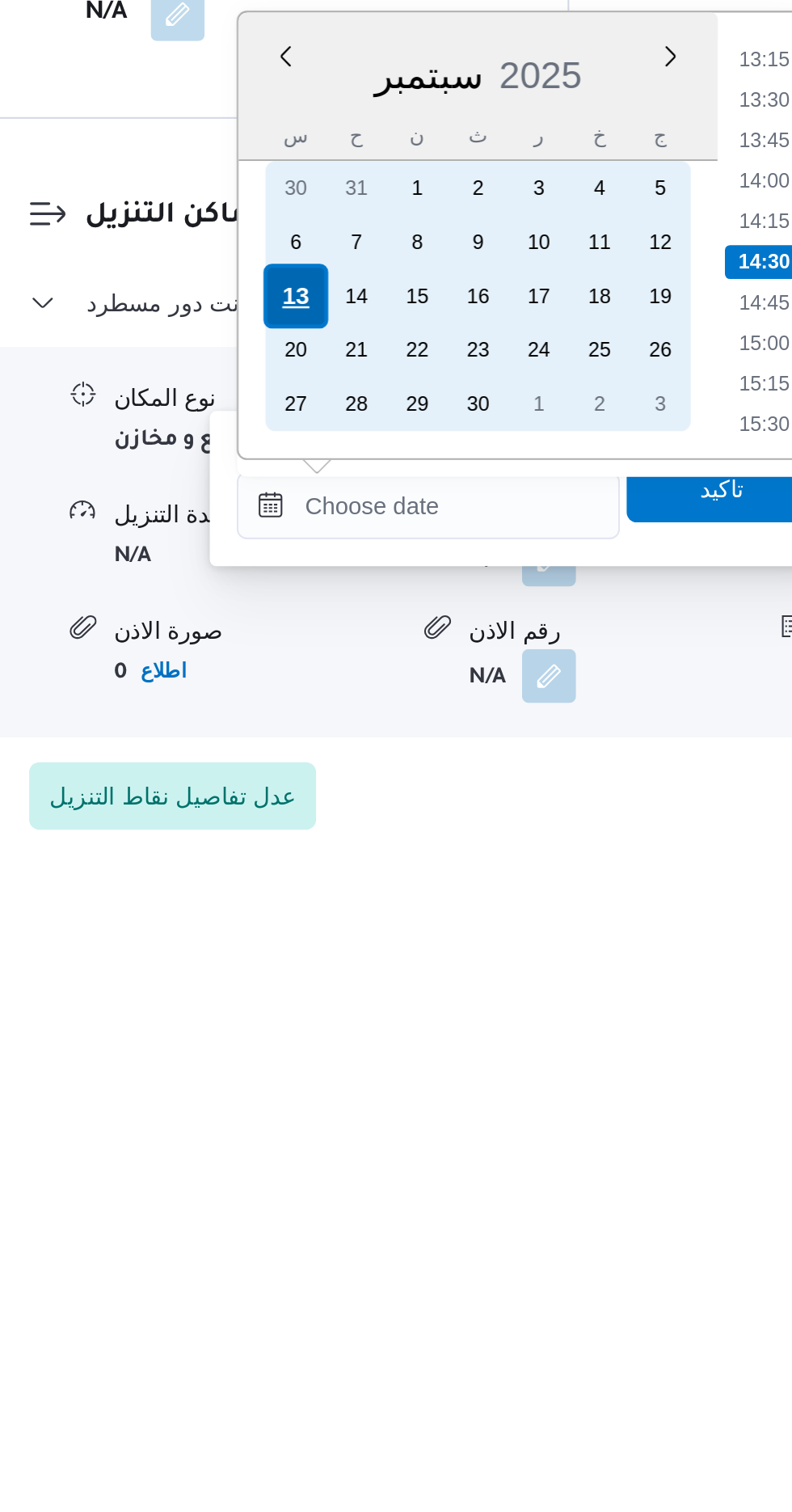
click at [372, 1224] on div "13" at bounding box center [375, 1224] width 31 height 31
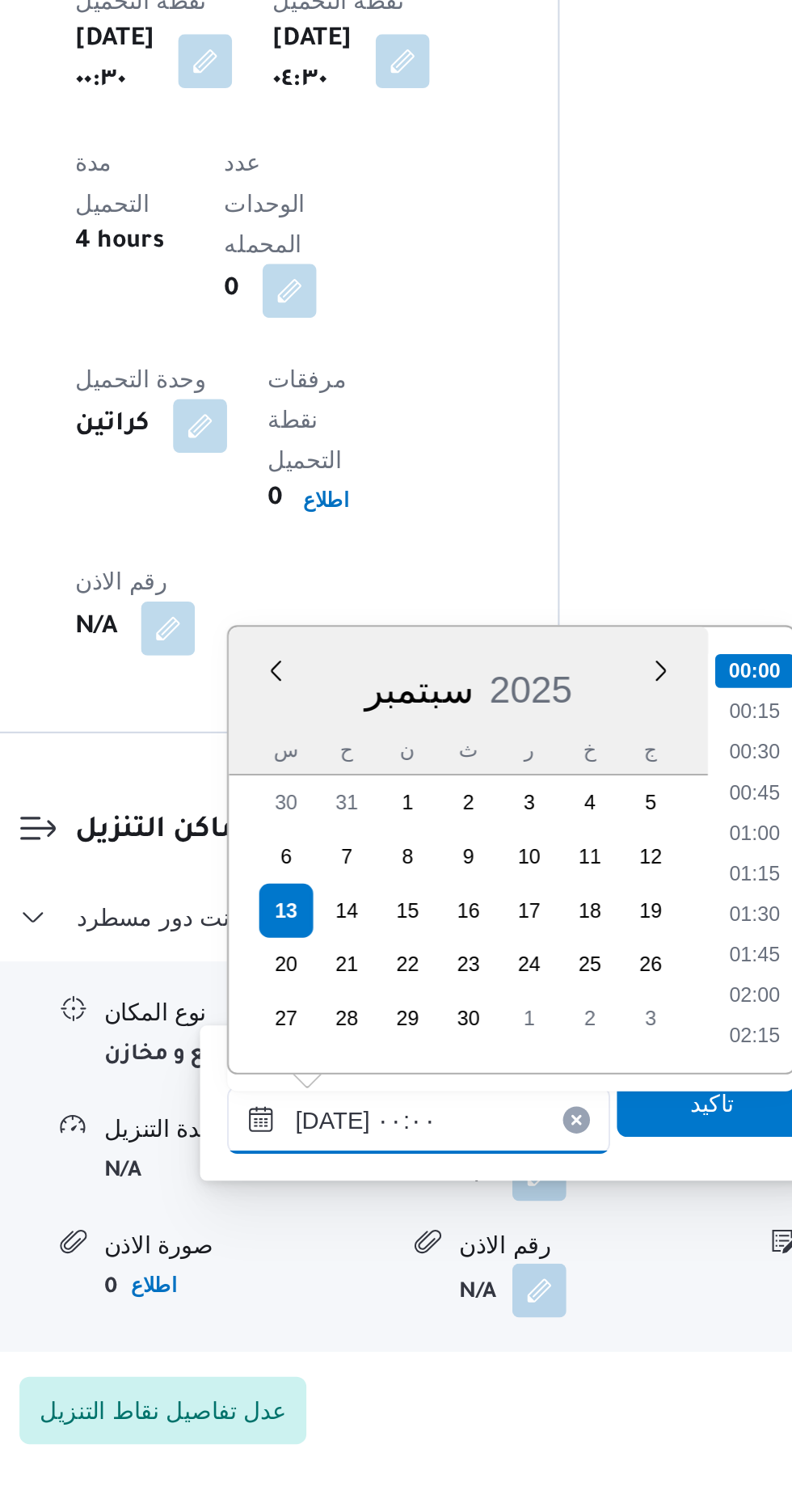
click at [355, 1326] on input "[DATE] ٠٠:٠٠" at bounding box center [439, 1324] width 184 height 33
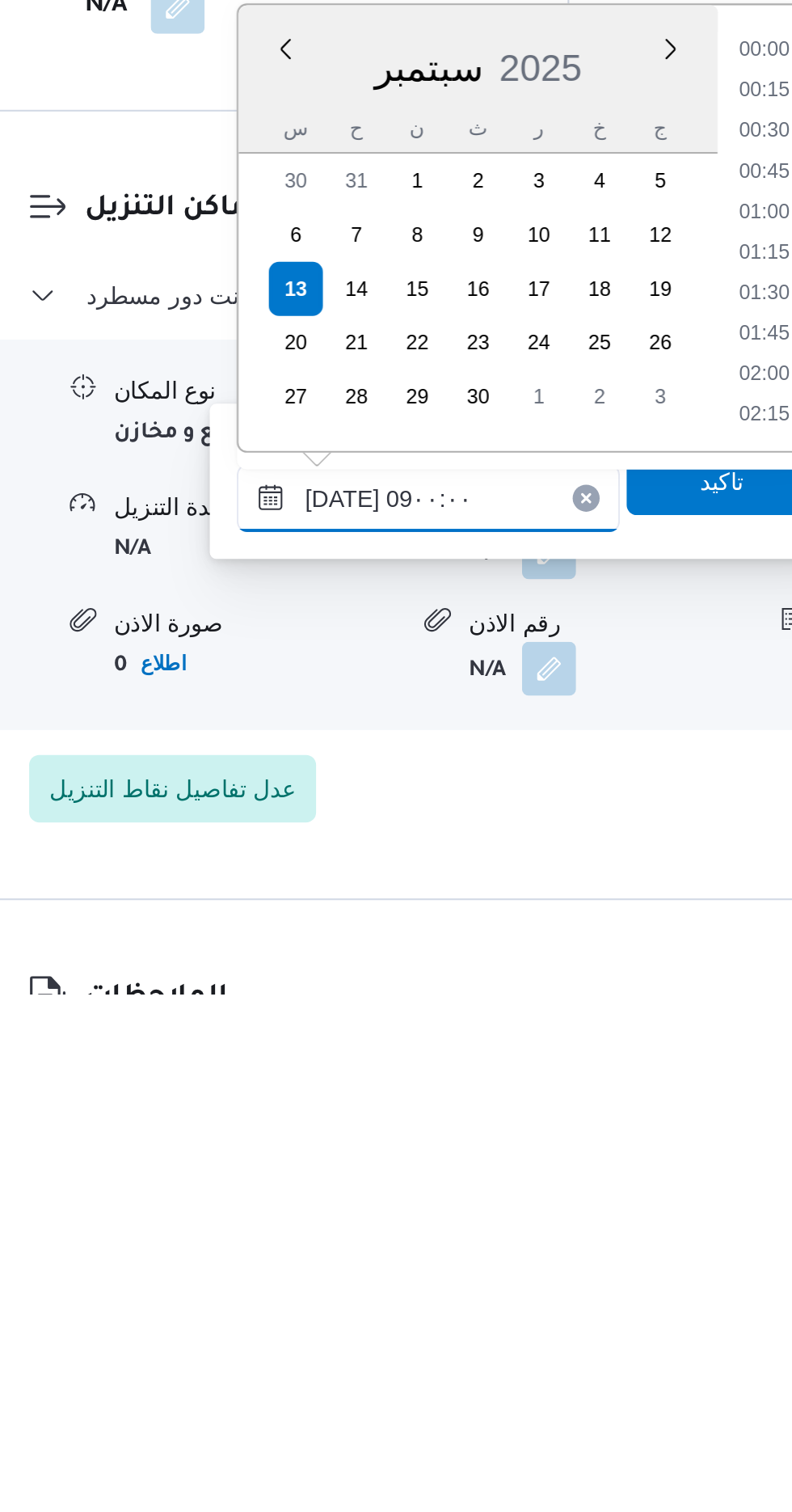
scroll to position [529, 0]
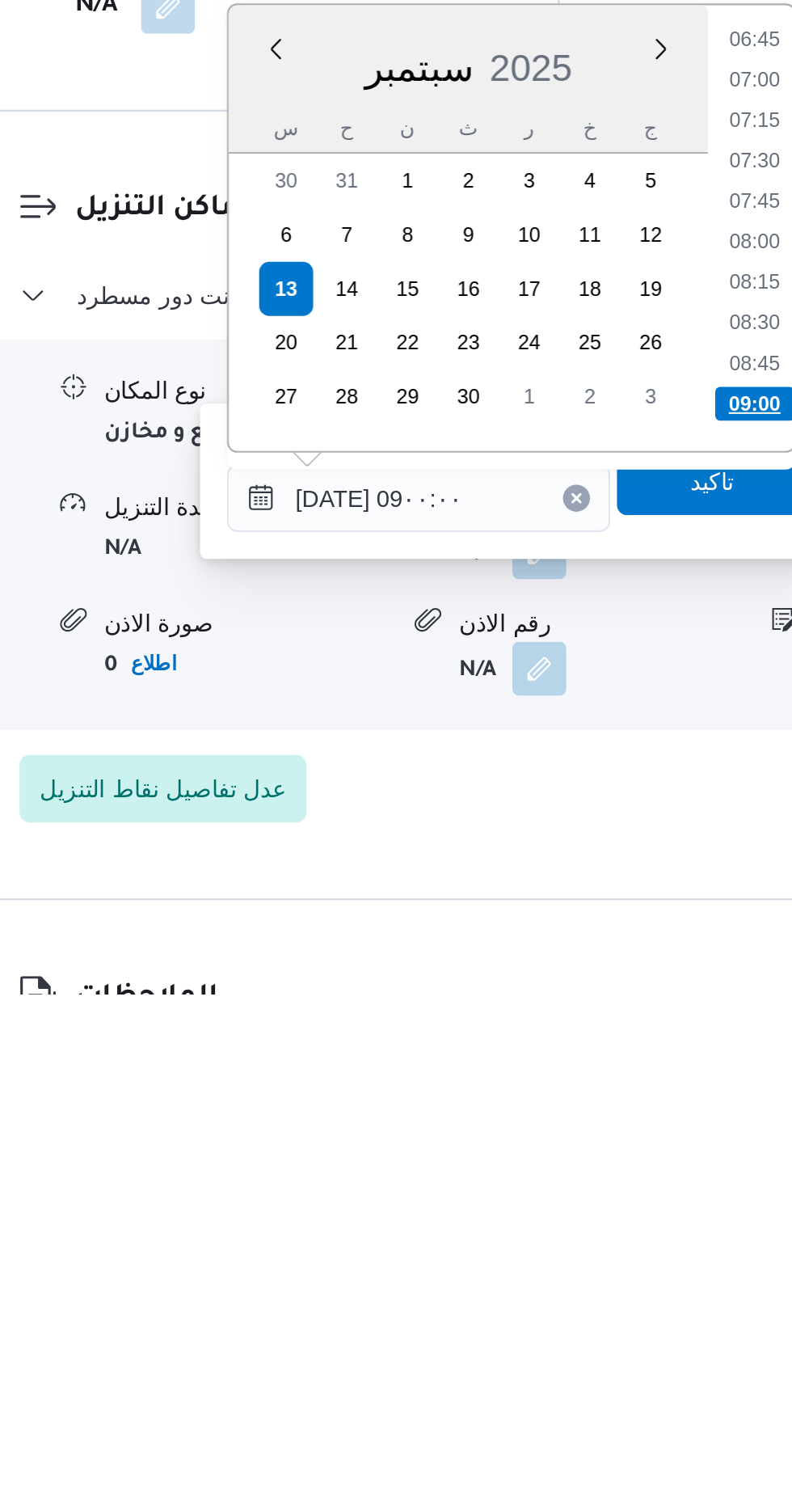
click at [601, 1226] on li "09:00" at bounding box center [599, 1229] width 38 height 16
type input "[DATE] ٠٩:٠٠"
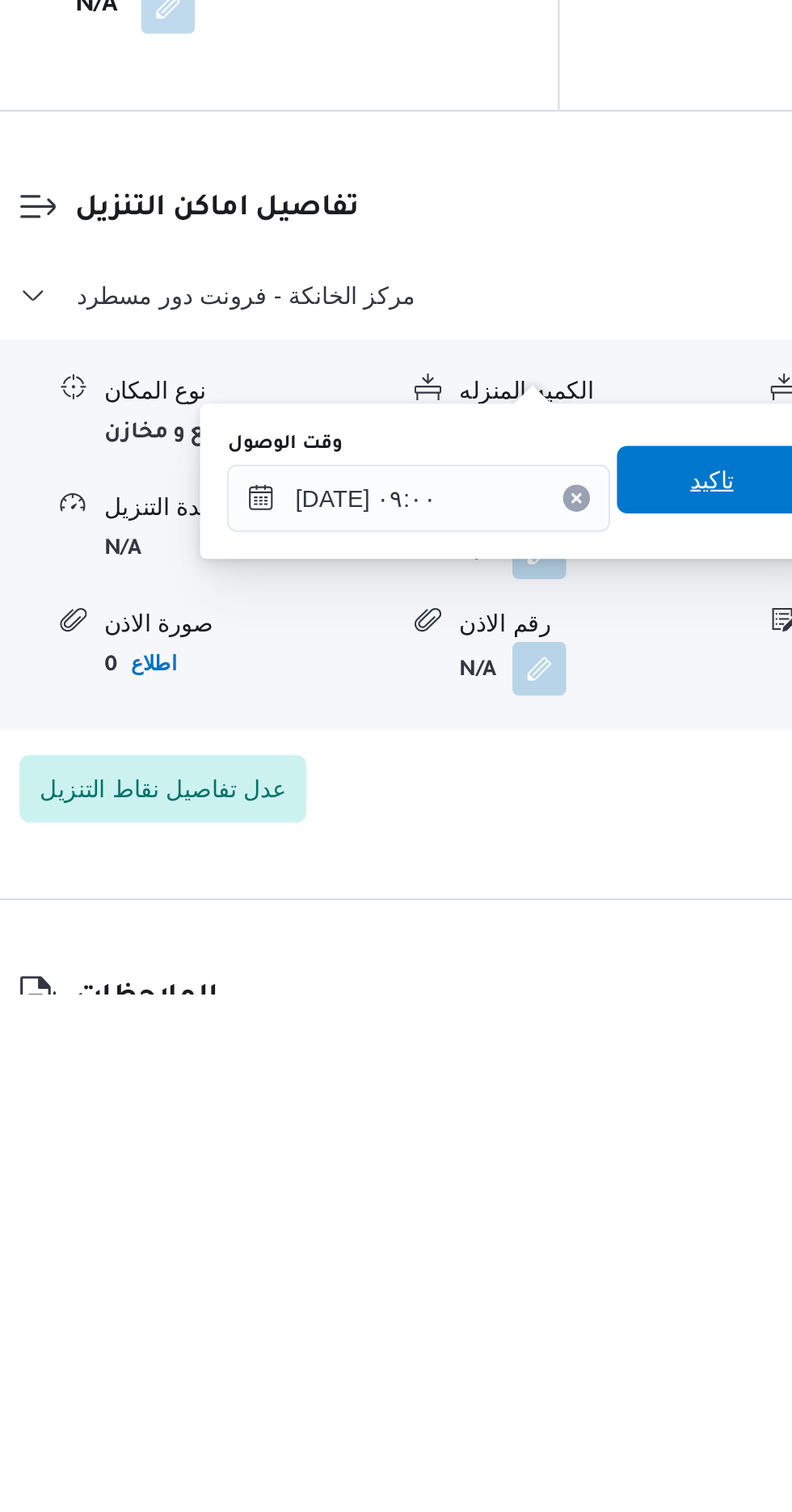
click at [578, 1262] on span "تاكيد" at bounding box center [579, 1265] width 90 height 33
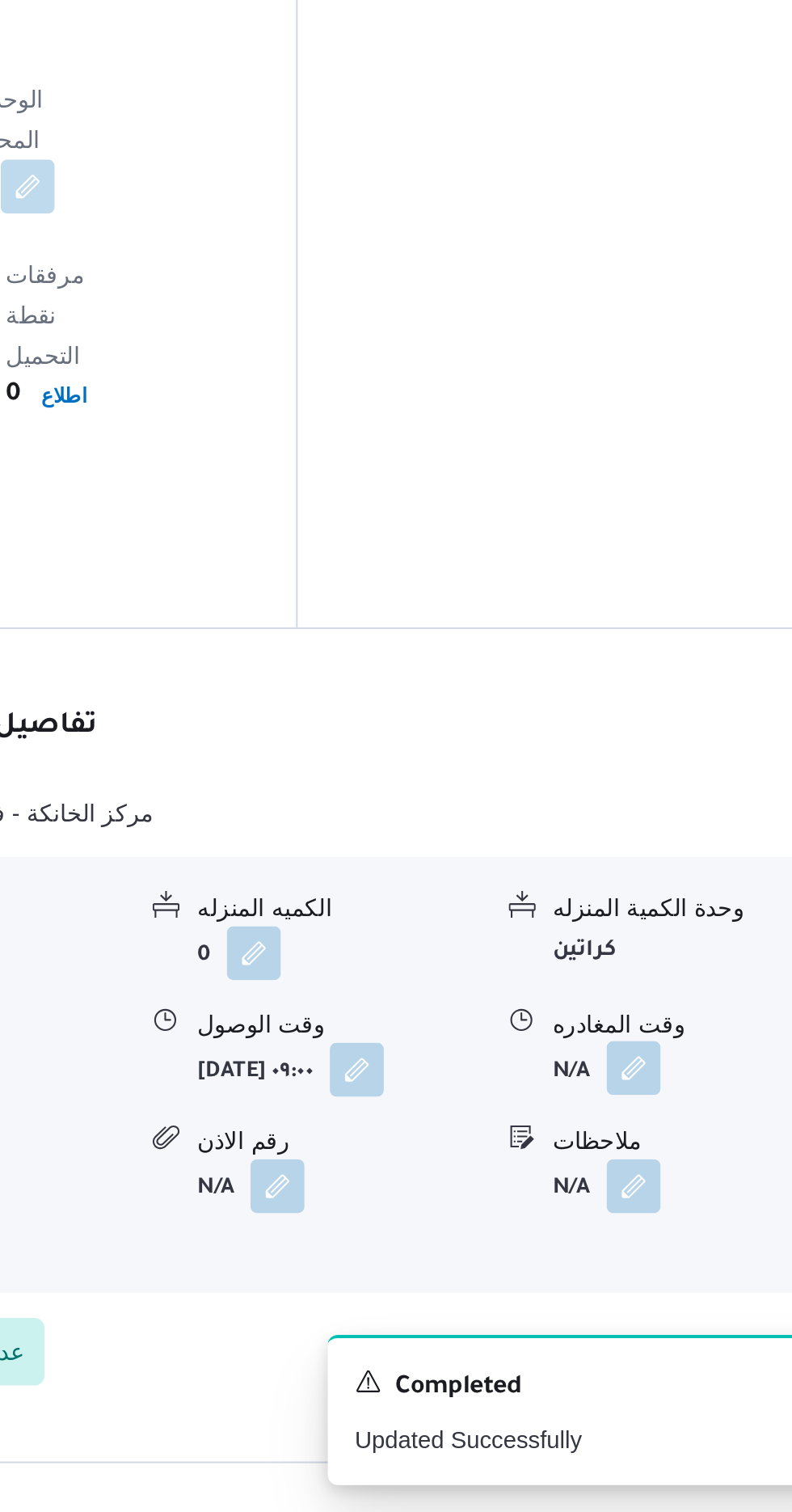
click at [671, 1286] on button "button" at bounding box center [667, 1299] width 26 height 26
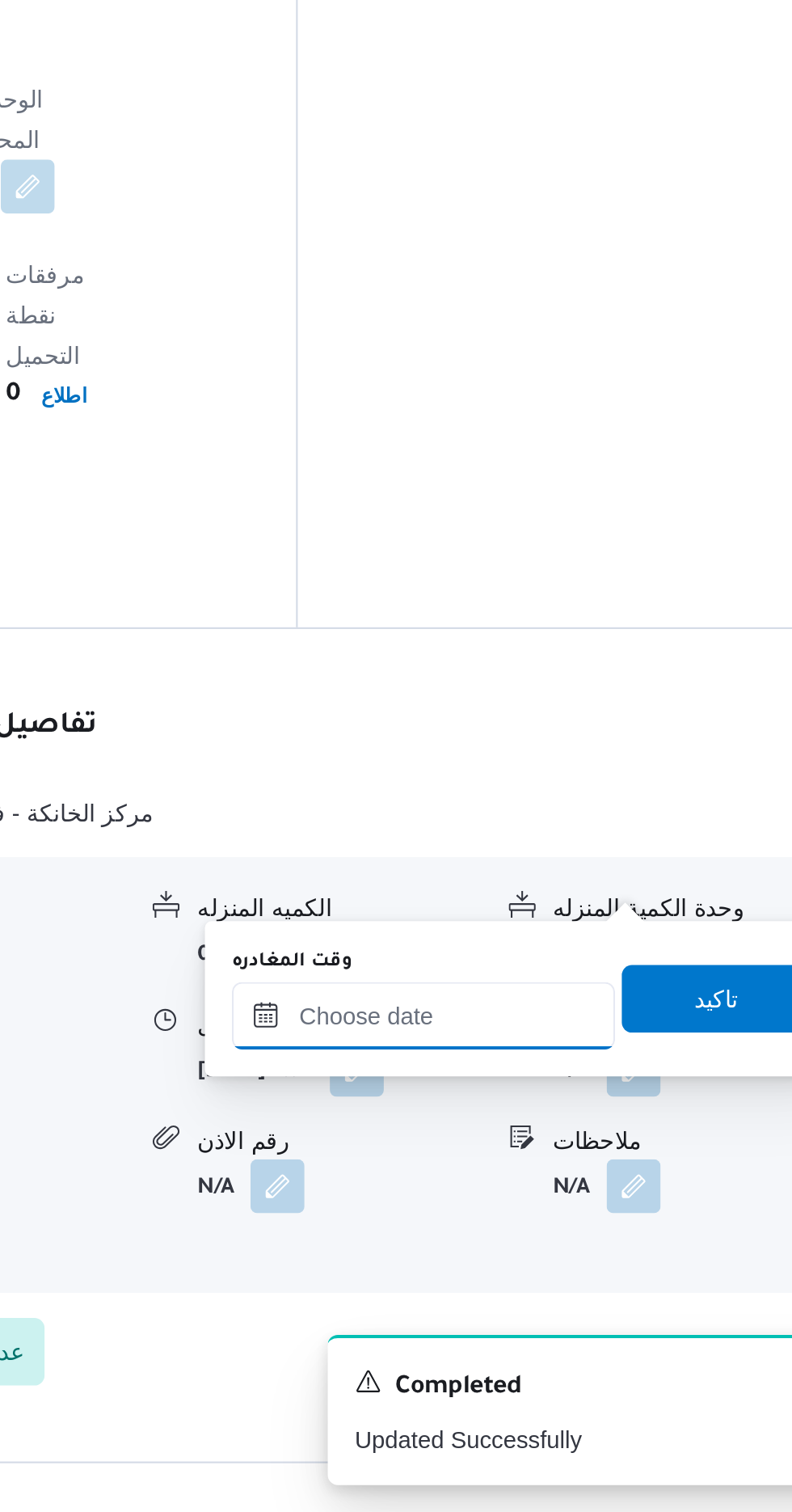
click at [593, 1269] on input "وقت المغادره" at bounding box center [566, 1274] width 184 height 33
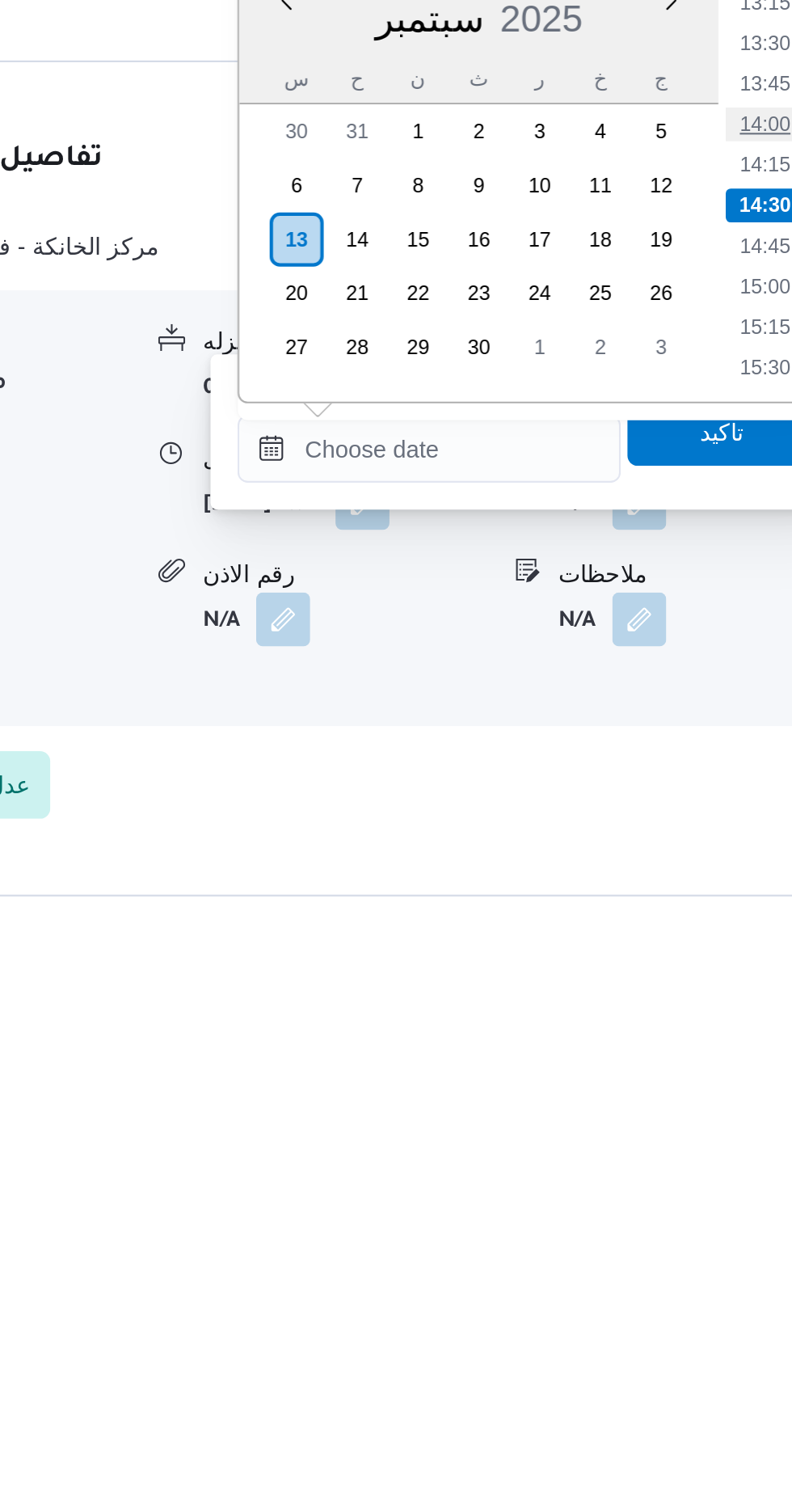
click at [732, 1117] on li "14:00" at bounding box center [726, 1118] width 38 height 16
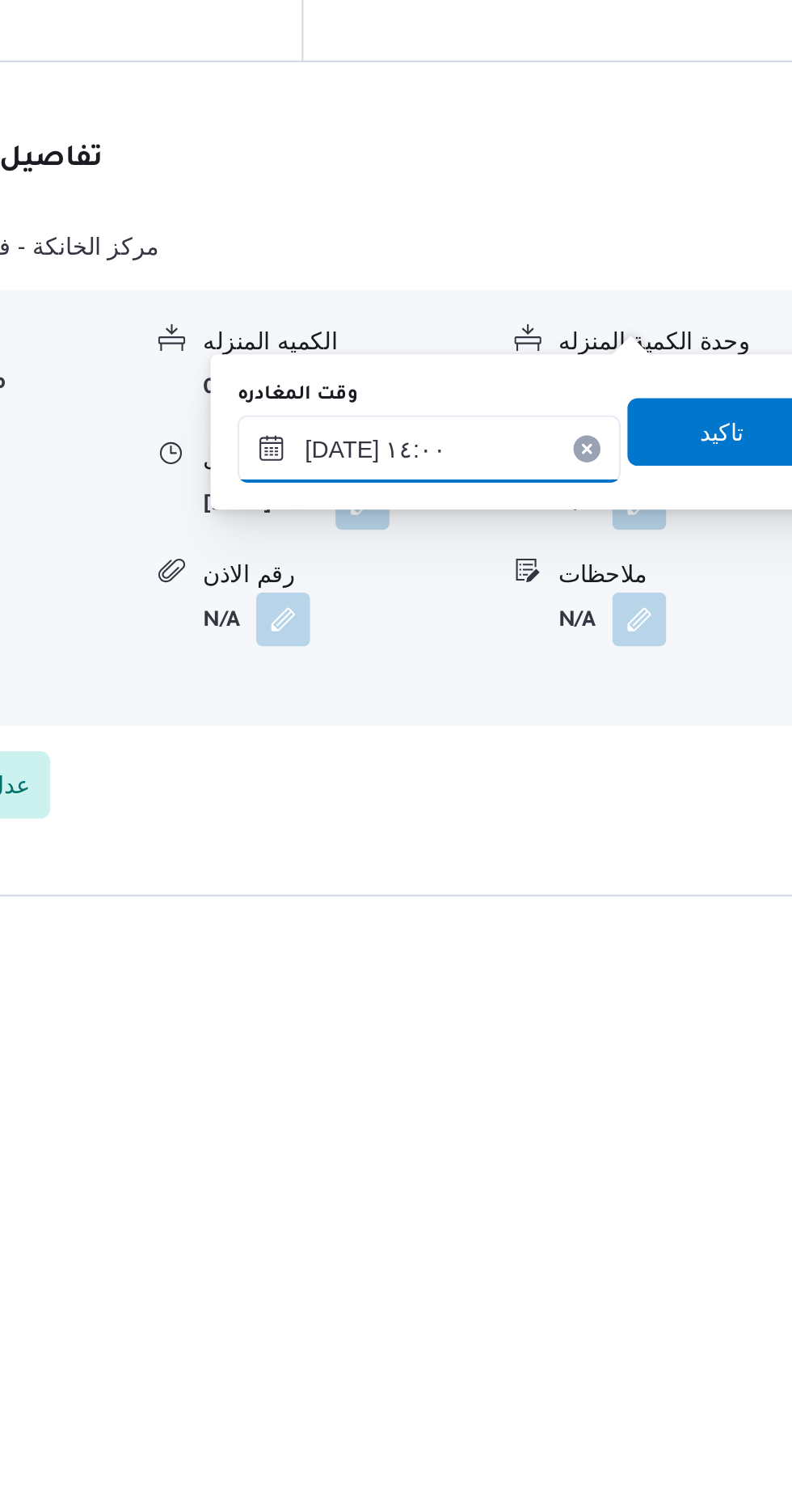
type input "[DATE] ١٤:٠٠"
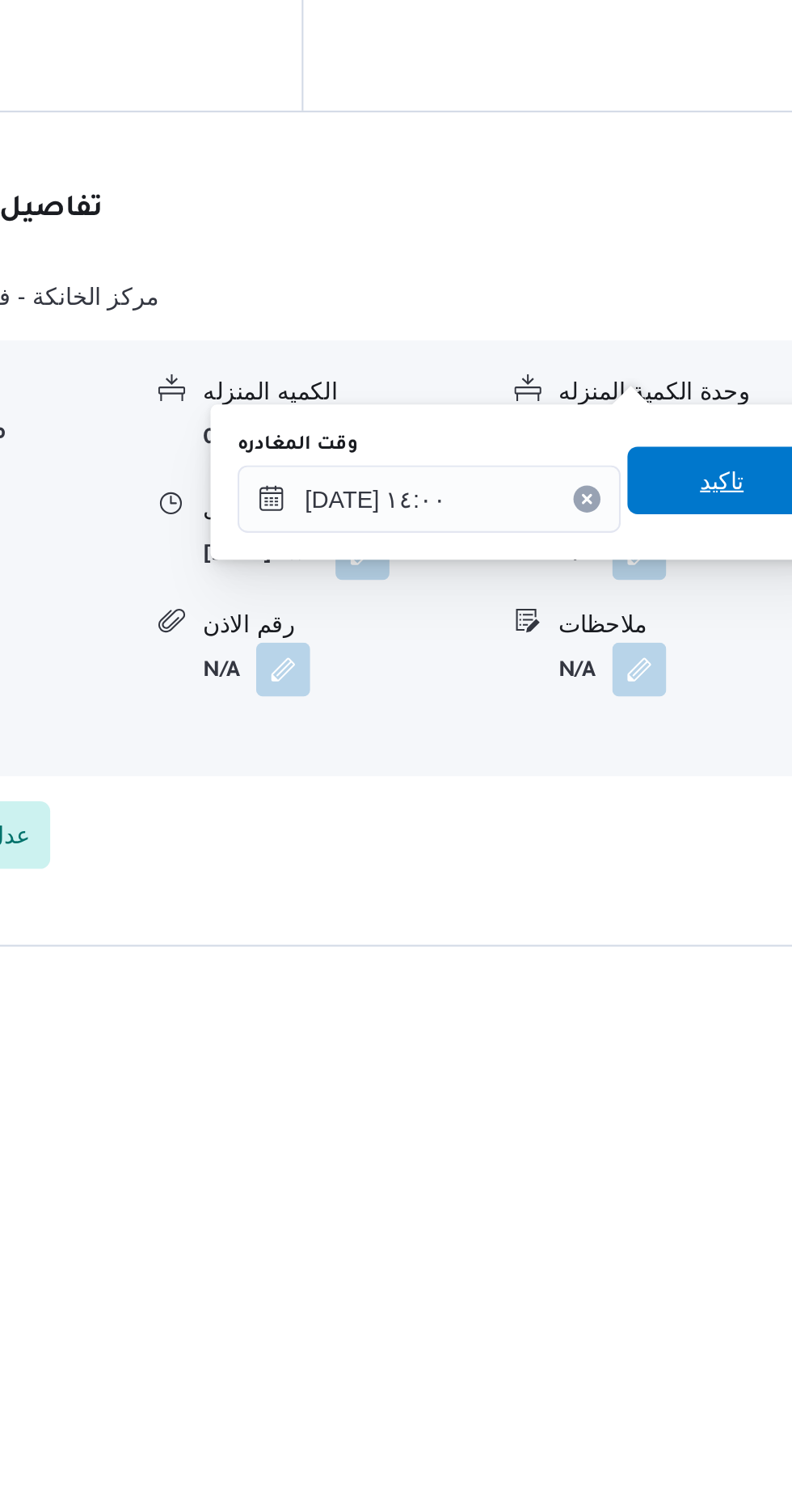
click at [705, 1267] on span "تاكيد" at bounding box center [706, 1265] width 90 height 33
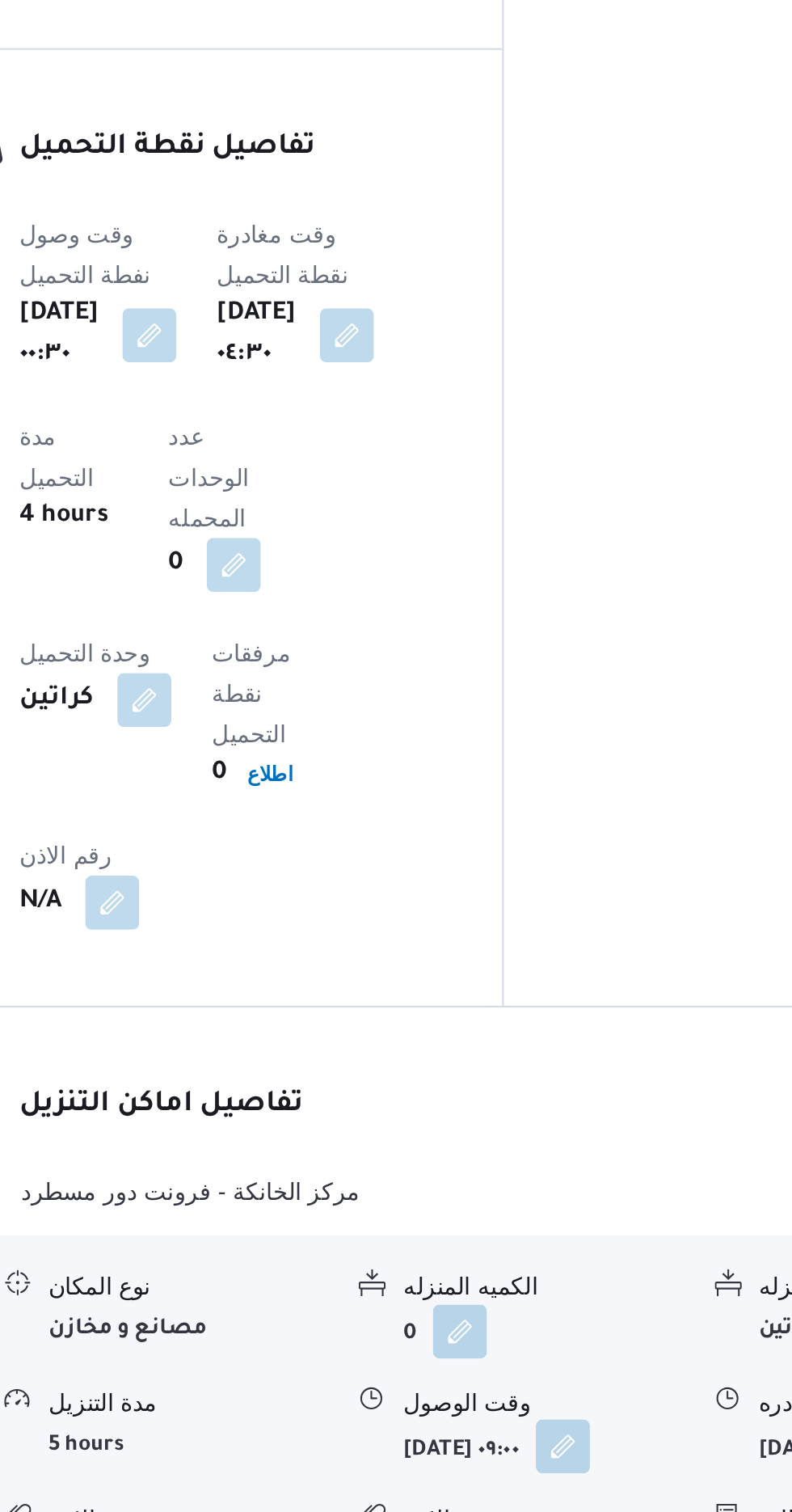
click at [521, 1286] on button "button" at bounding box center [534, 1299] width 26 height 26
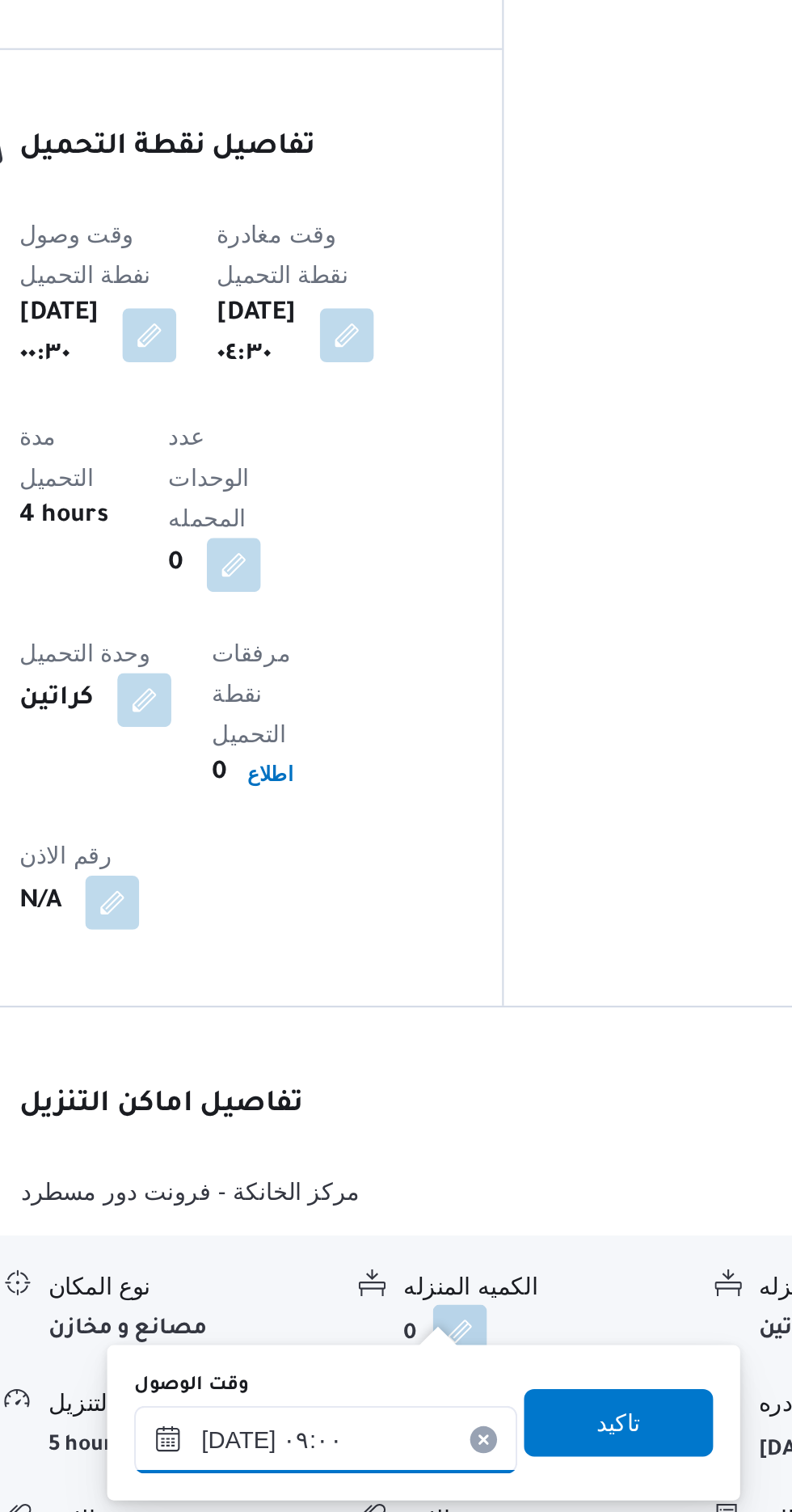
click at [419, 1288] on input "[DATE] ٠٩:٠٠" at bounding box center [421, 1296] width 184 height 33
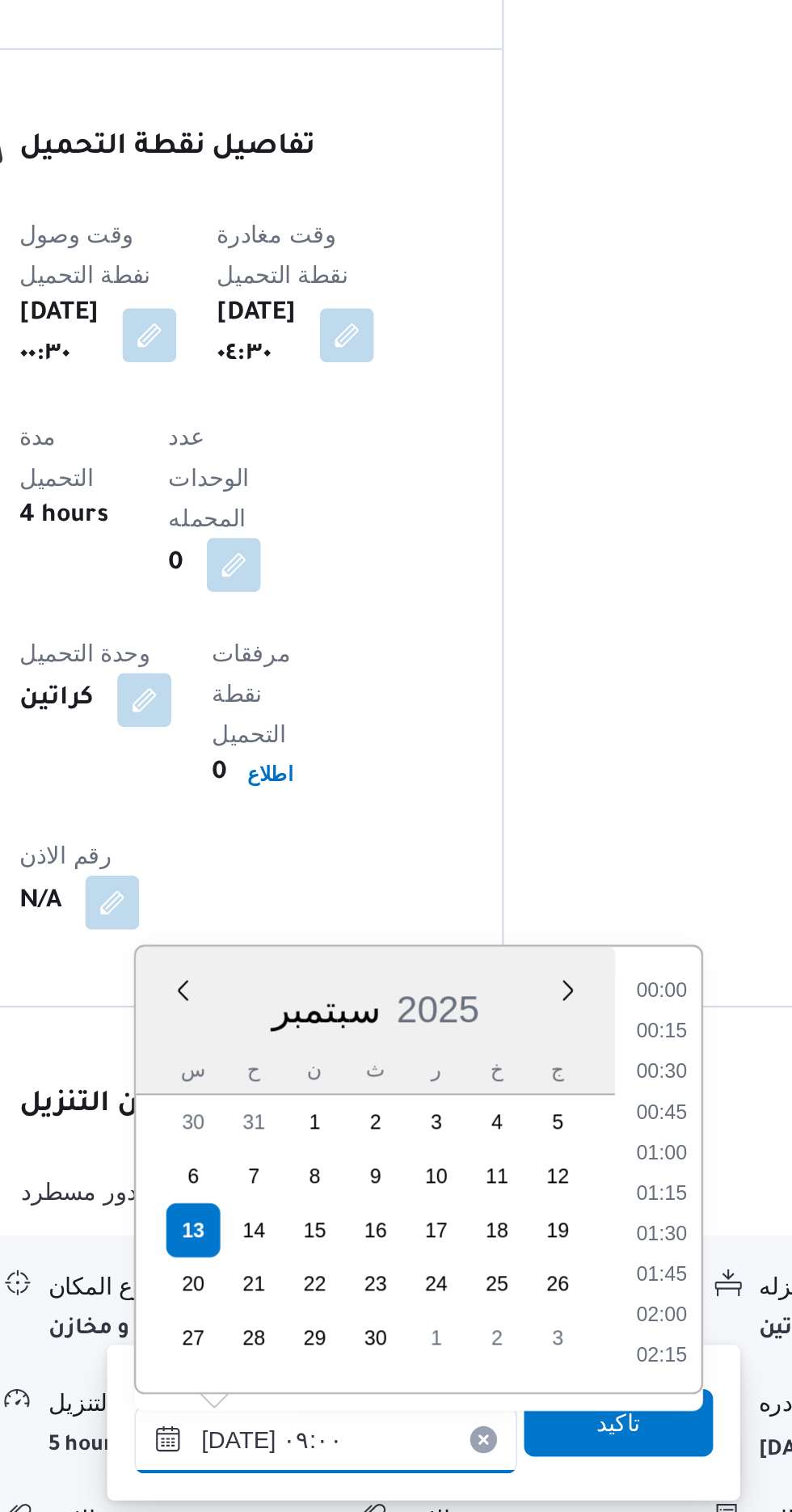
scroll to position [600, 0]
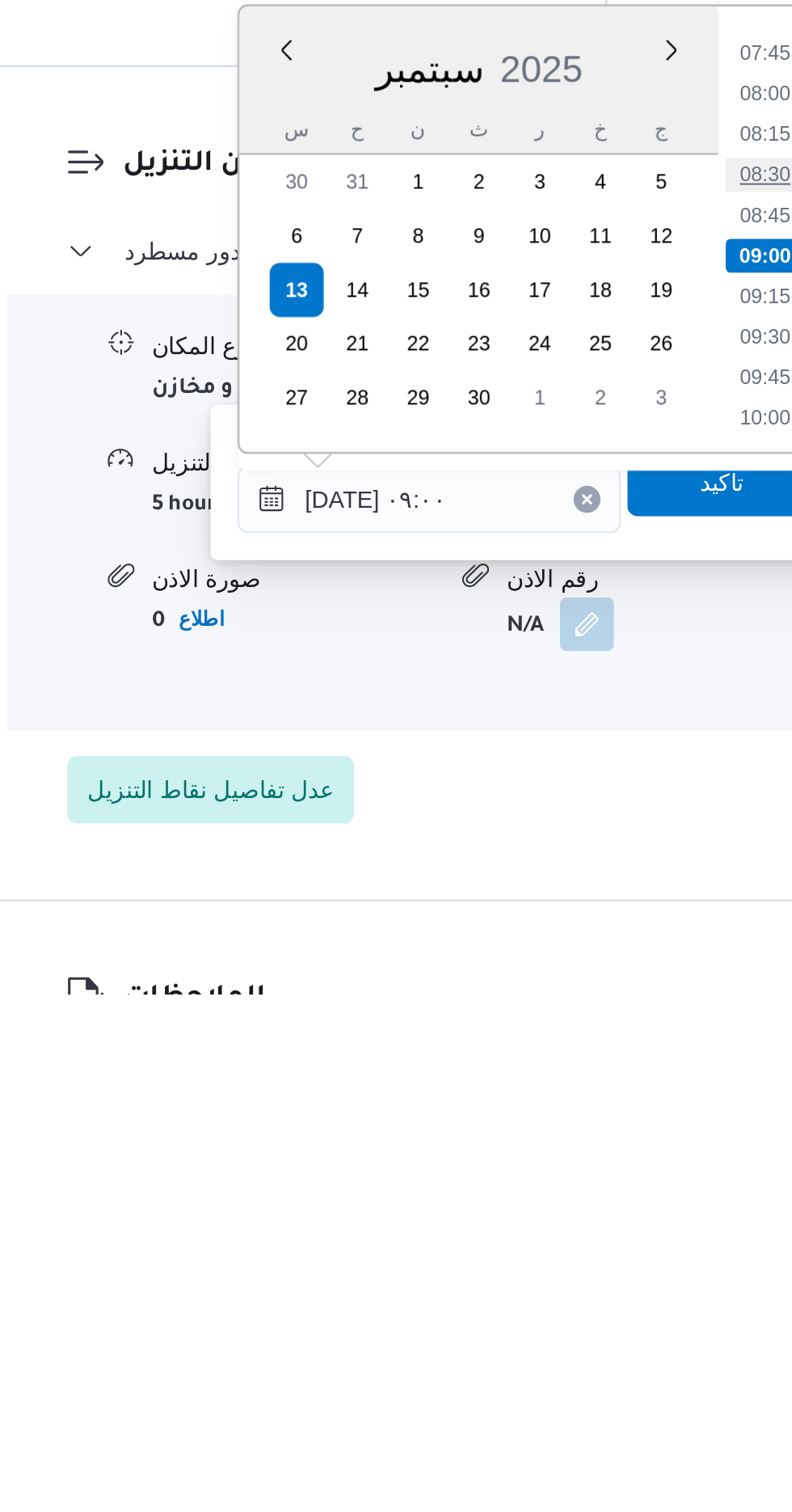
click at [586, 1112] on li "08:30" at bounding box center [581, 1119] width 38 height 16
type input "[DATE] ٠٨:٣٠"
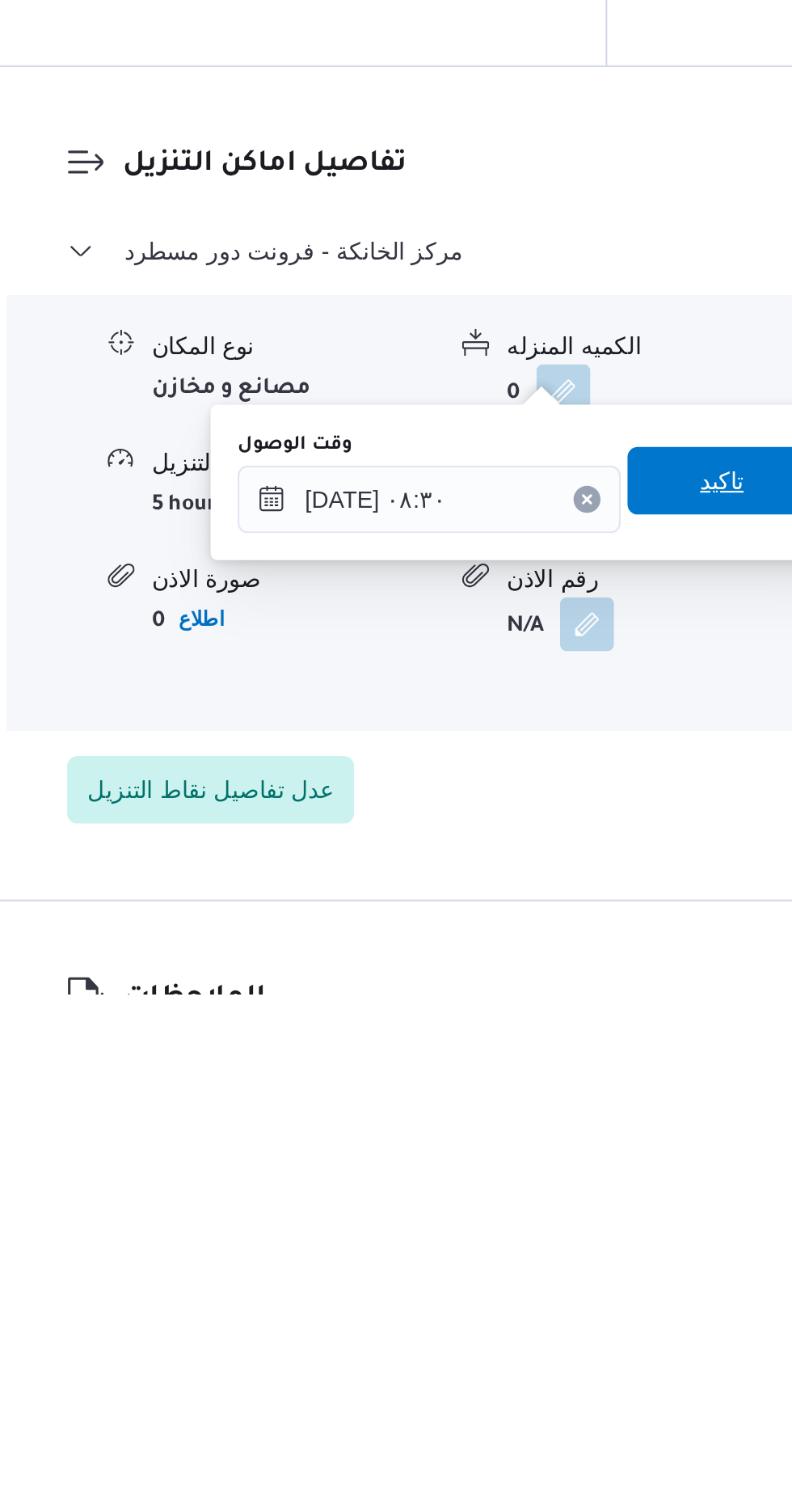
click at [558, 1277] on span "تاكيد" at bounding box center [561, 1266] width 90 height 33
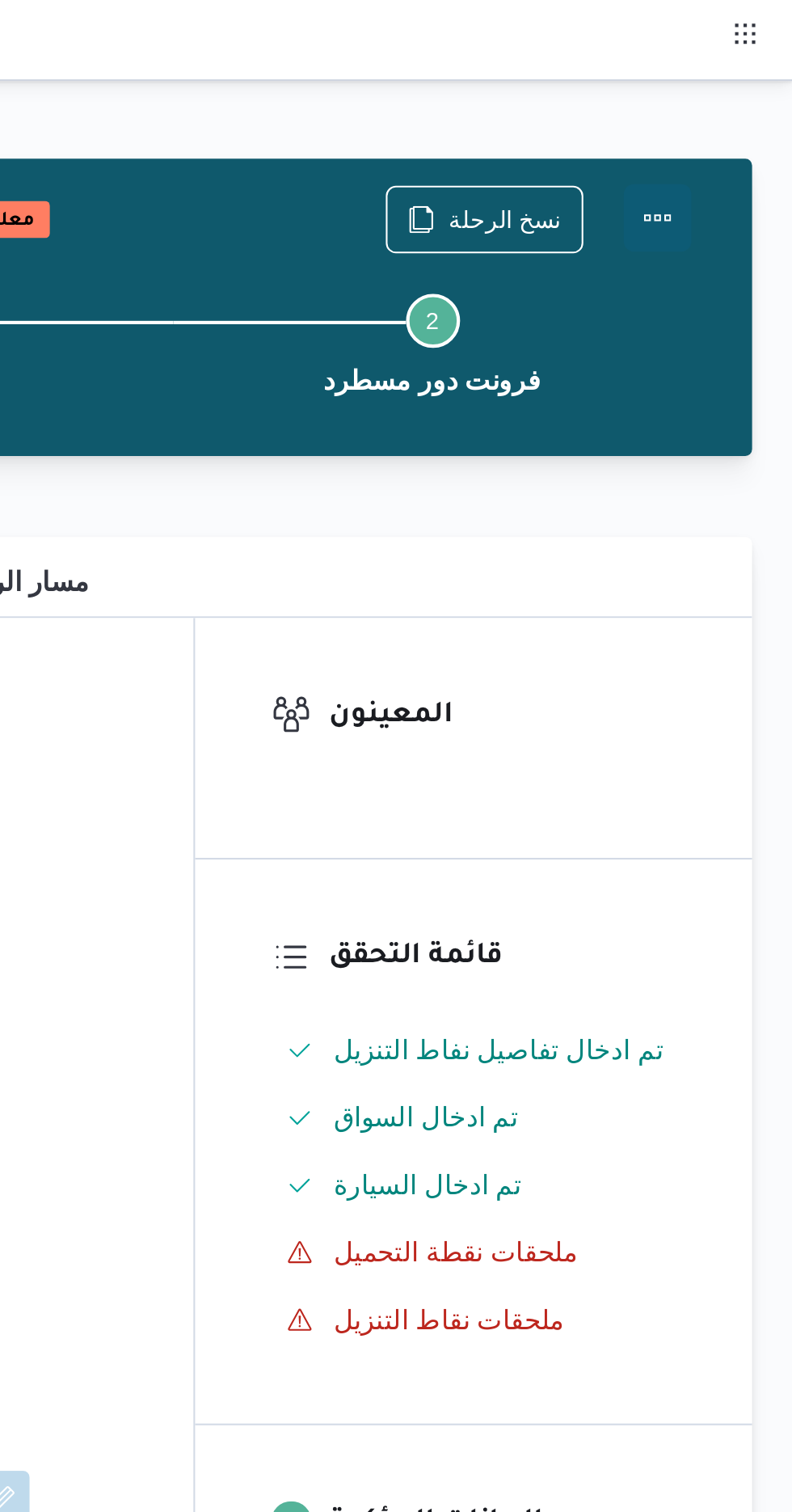
click at [732, 100] on button "Actions" at bounding box center [727, 104] width 33 height 33
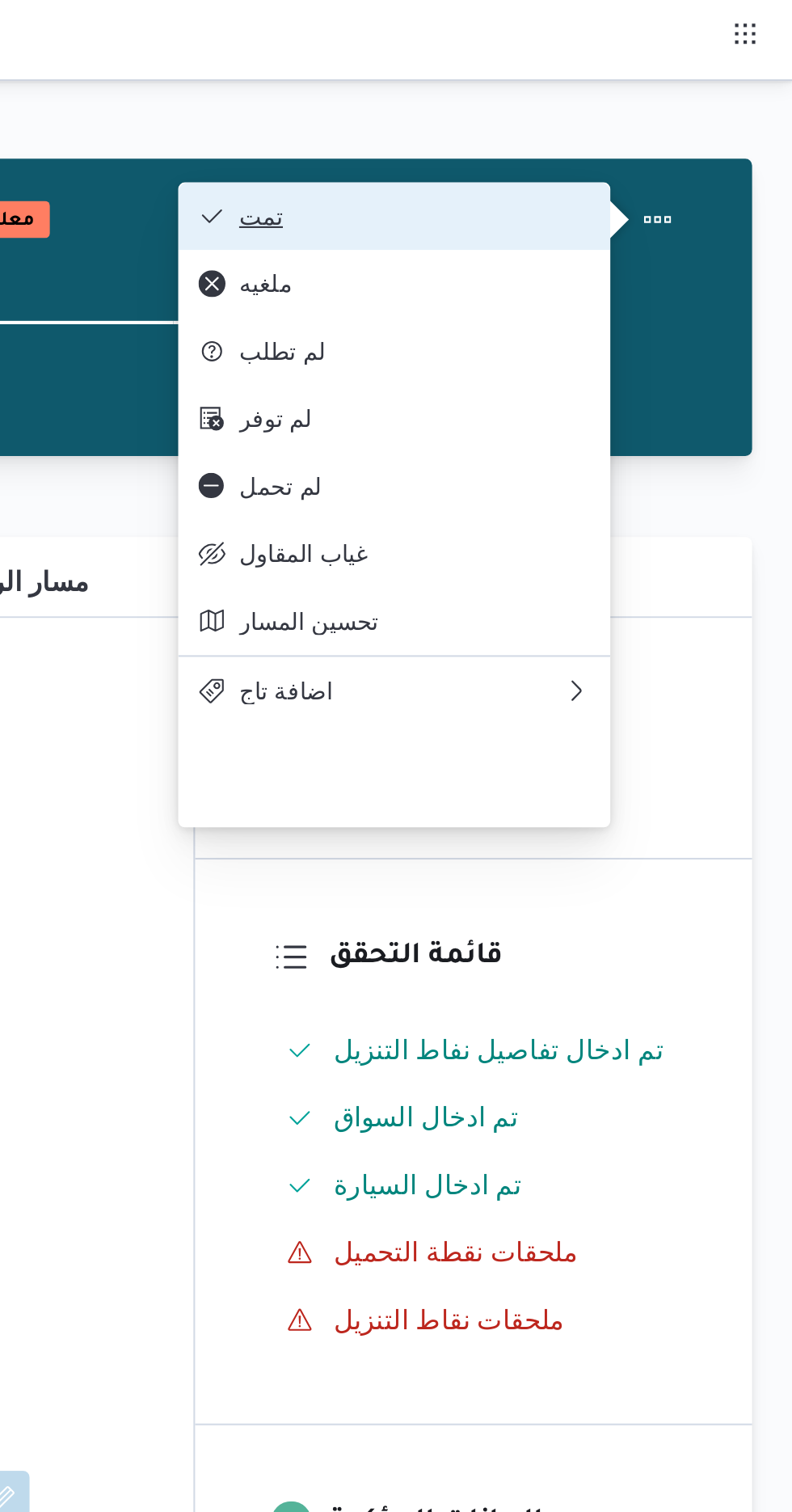
click at [680, 104] on span "تمت" at bounding box center [611, 103] width 168 height 13
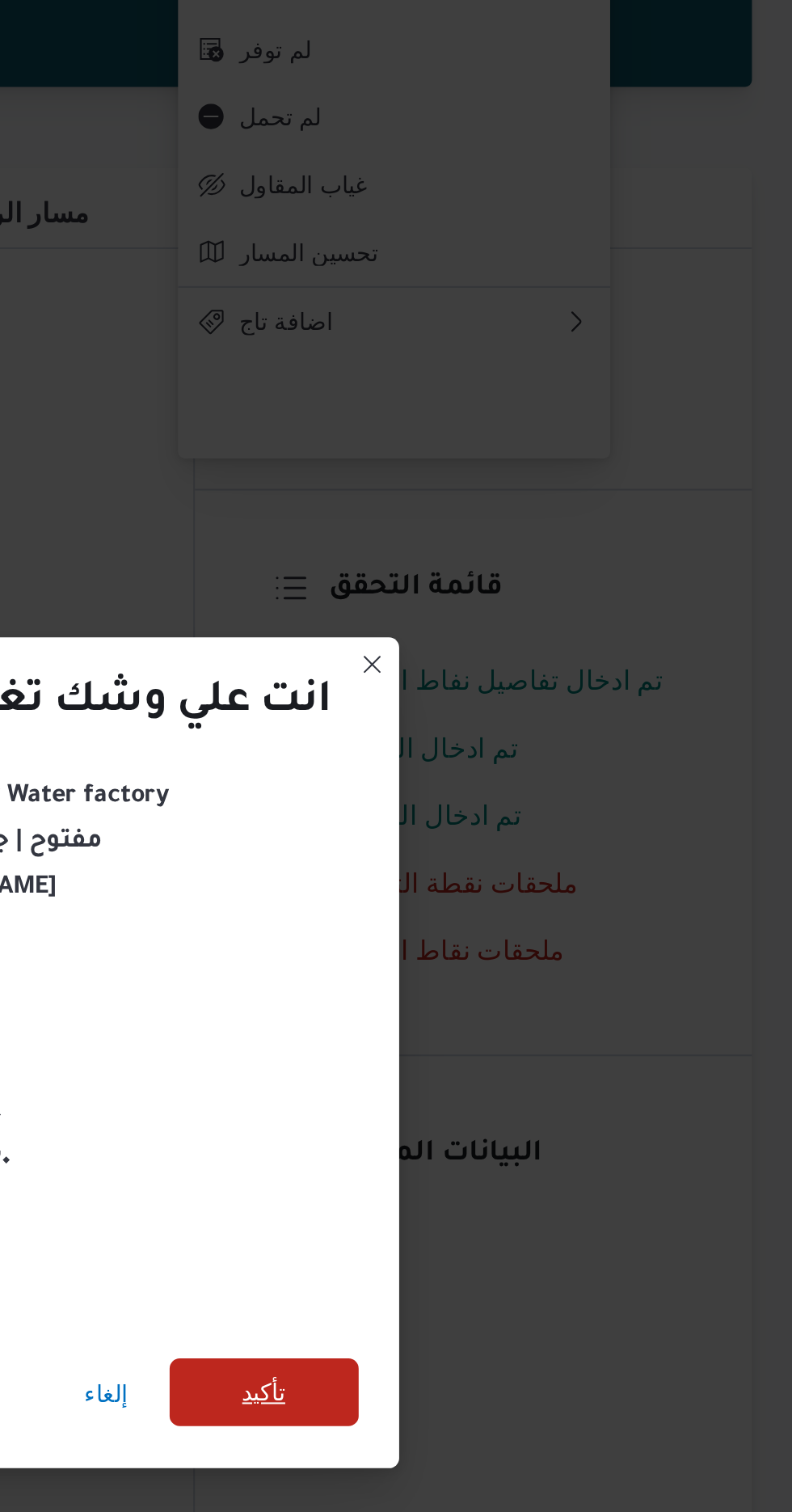
click at [551, 837] on span "تأكيد" at bounding box center [539, 843] width 90 height 33
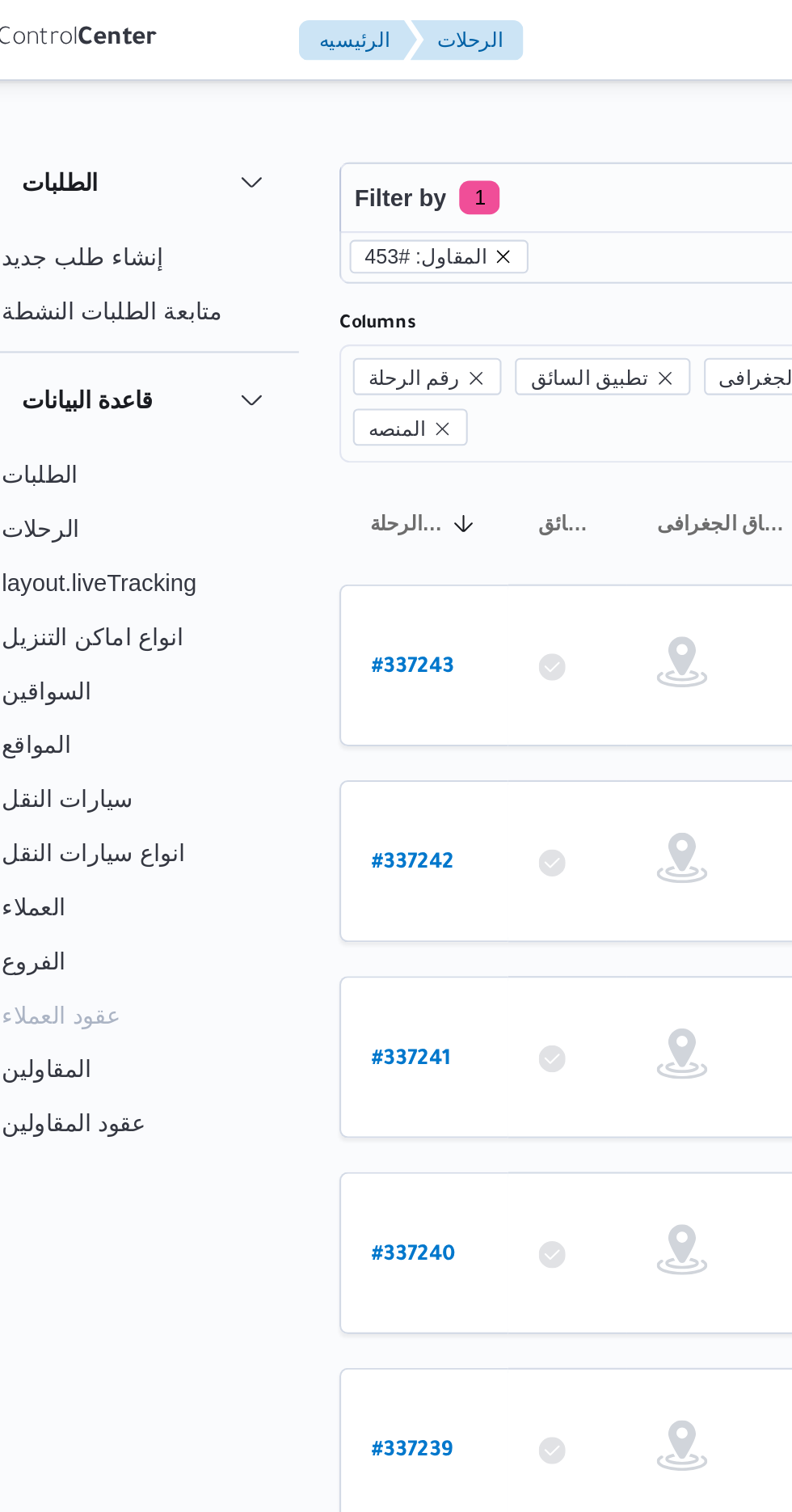
click at [284, 118] on icon "remove selected entity" at bounding box center [289, 123] width 10 height 10
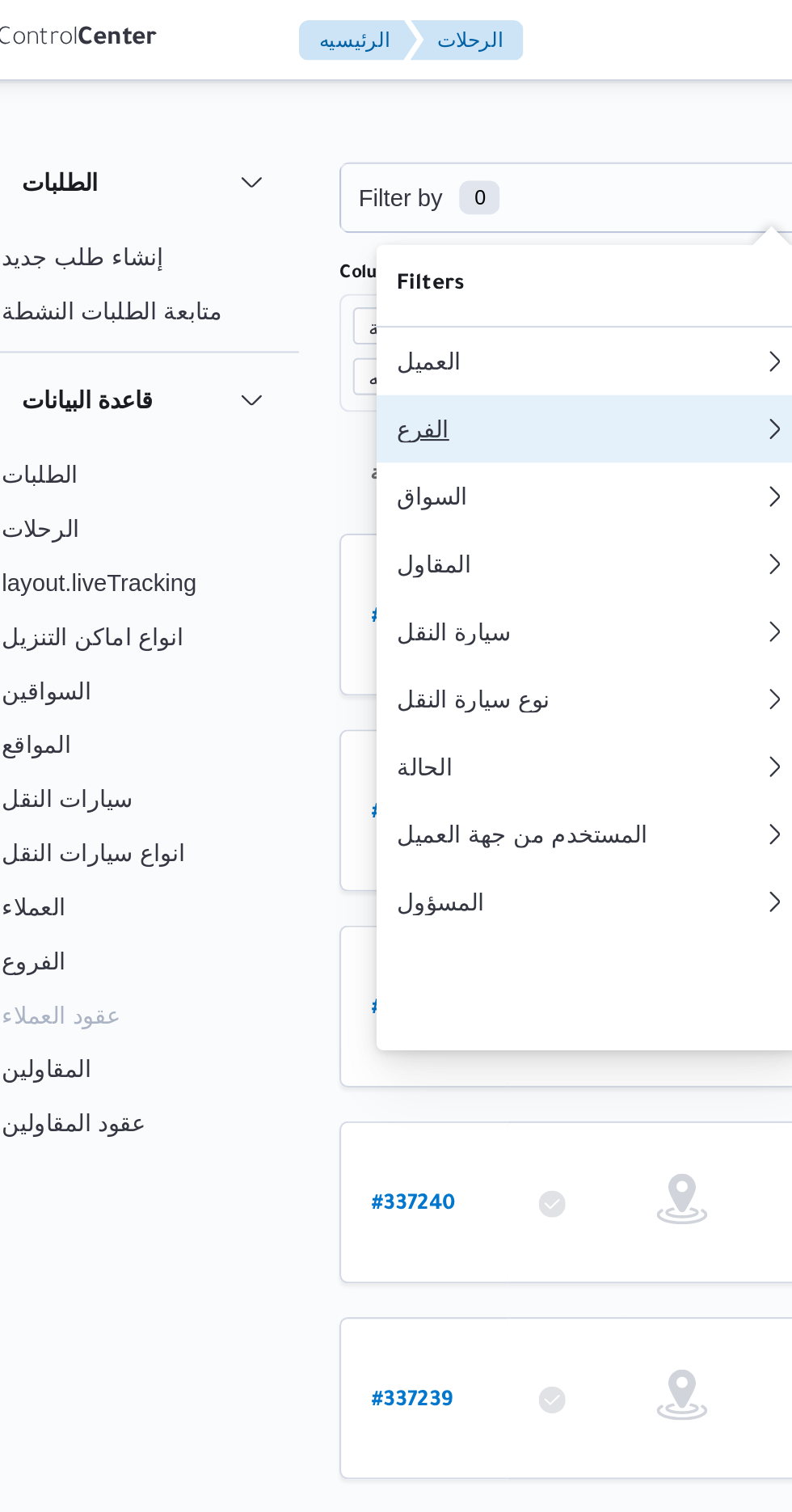
click at [317, 211] on div "الفرع" at bounding box center [324, 205] width 175 height 13
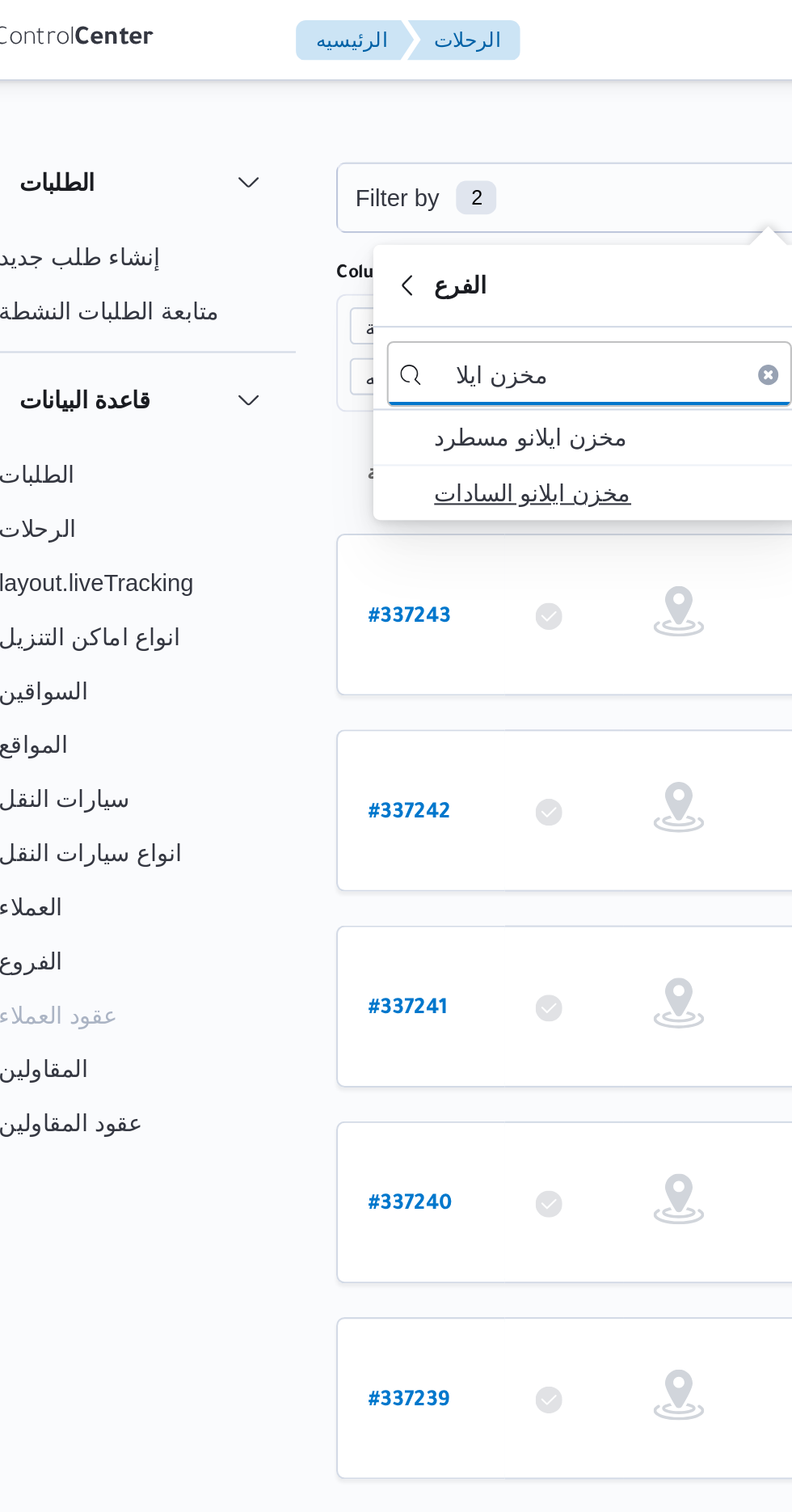
type input "مخزن ايلا"
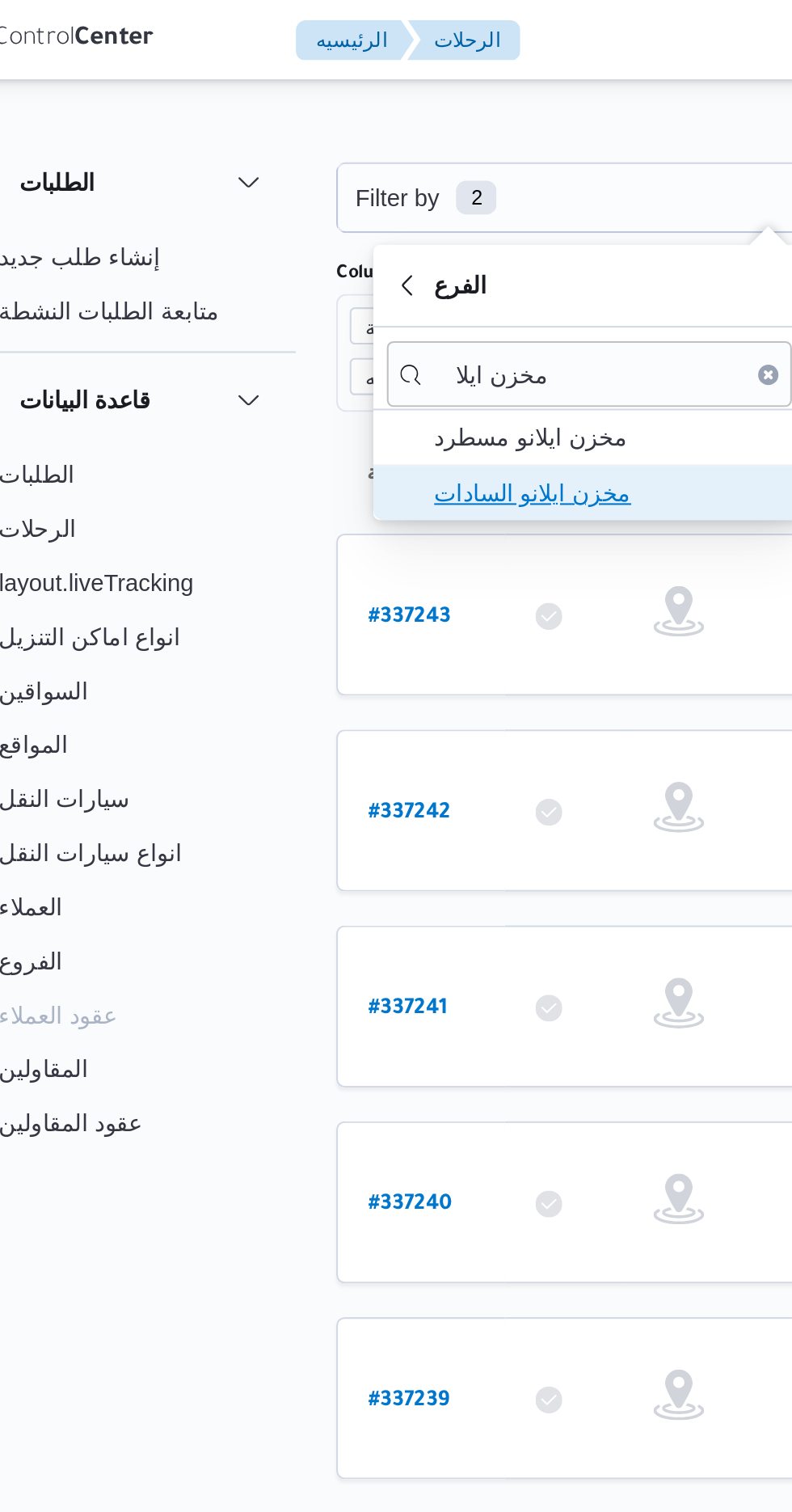
click at [349, 232] on span "مخزن ايلانو السادات" at bounding box center [341, 236] width 168 height 19
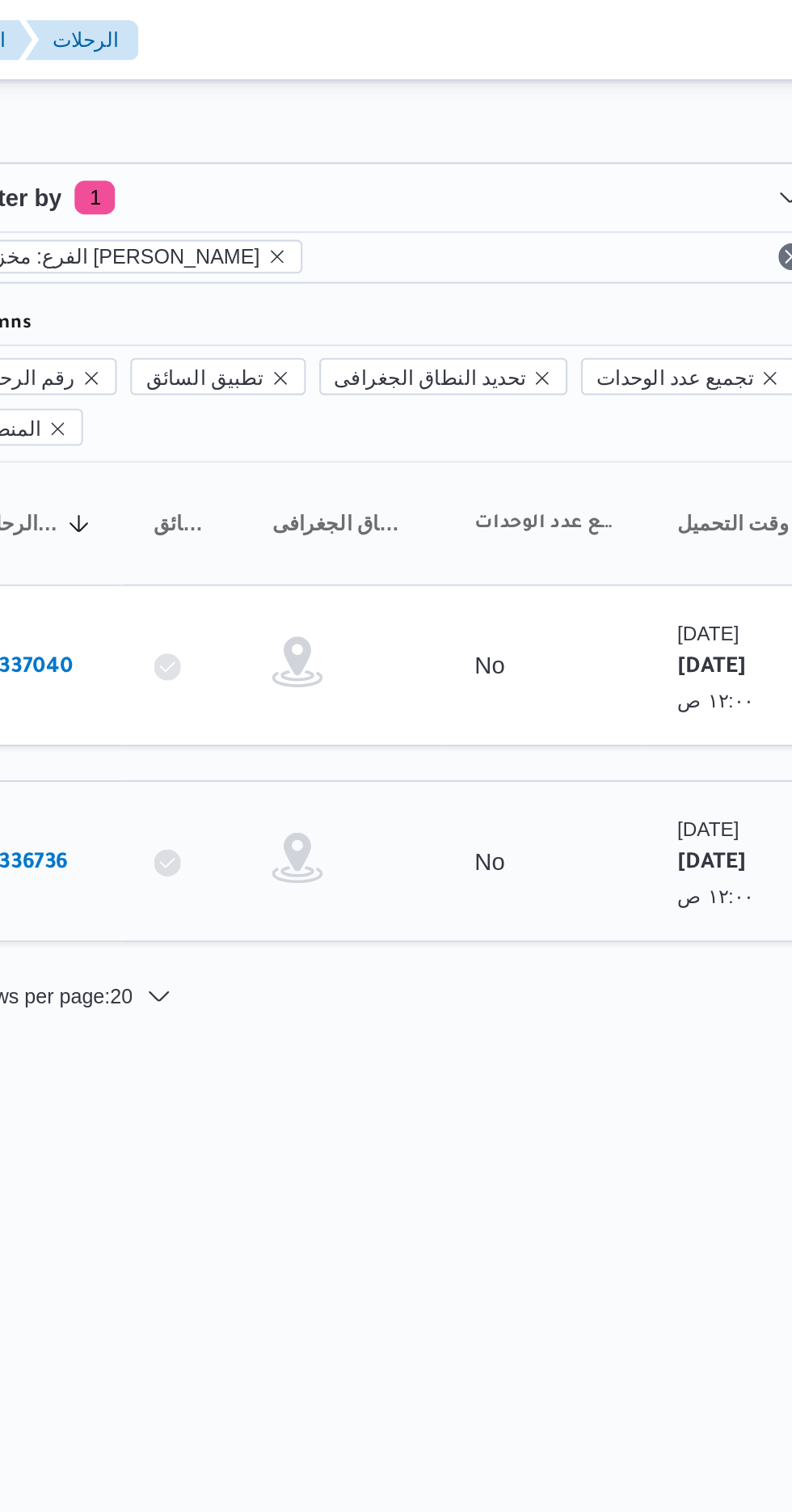
click at [251, 409] on b "# 336736" at bounding box center [245, 415] width 38 height 12
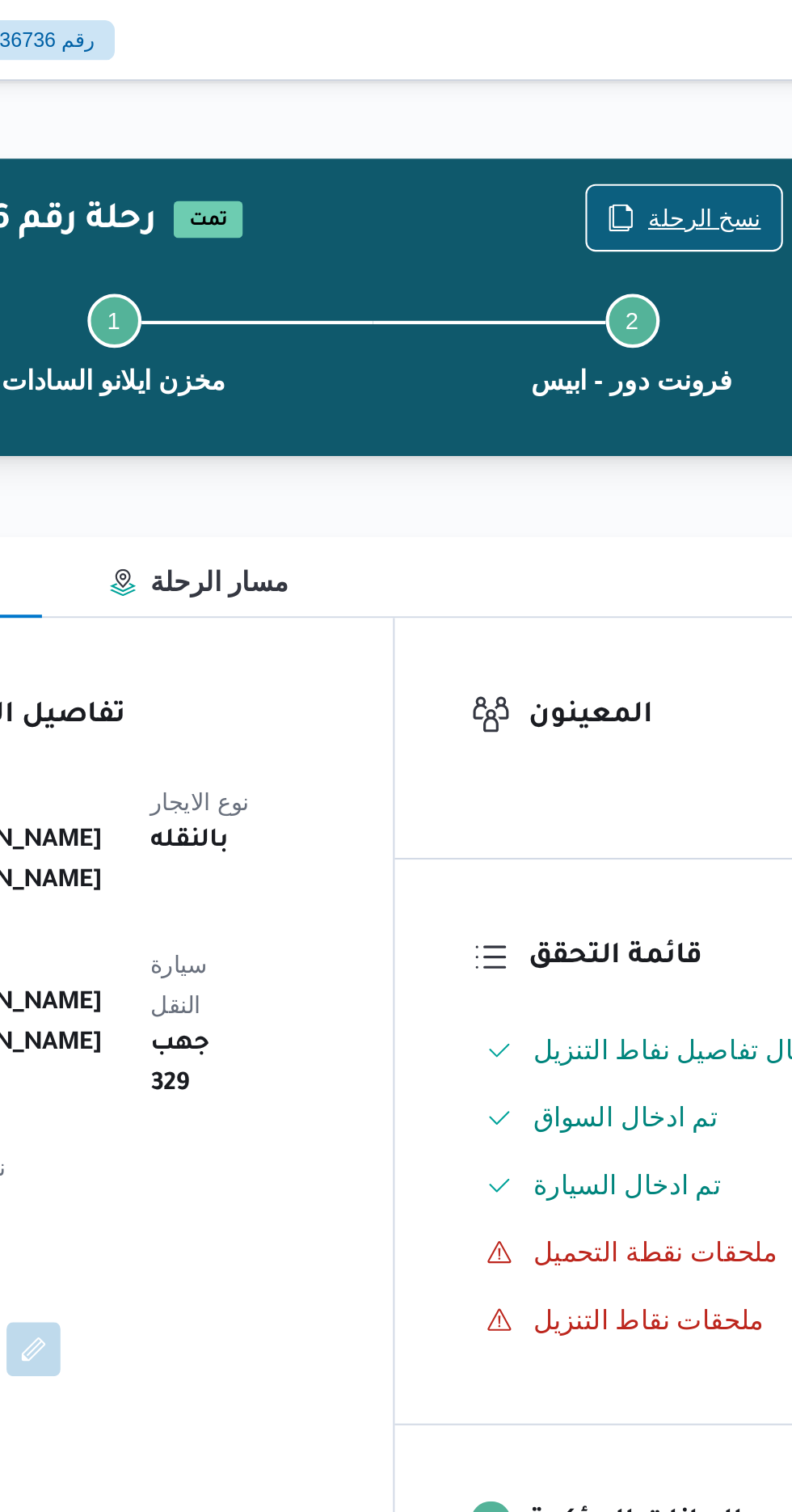
click at [651, 109] on span "نسخ الرحلة" at bounding box center [654, 104] width 54 height 19
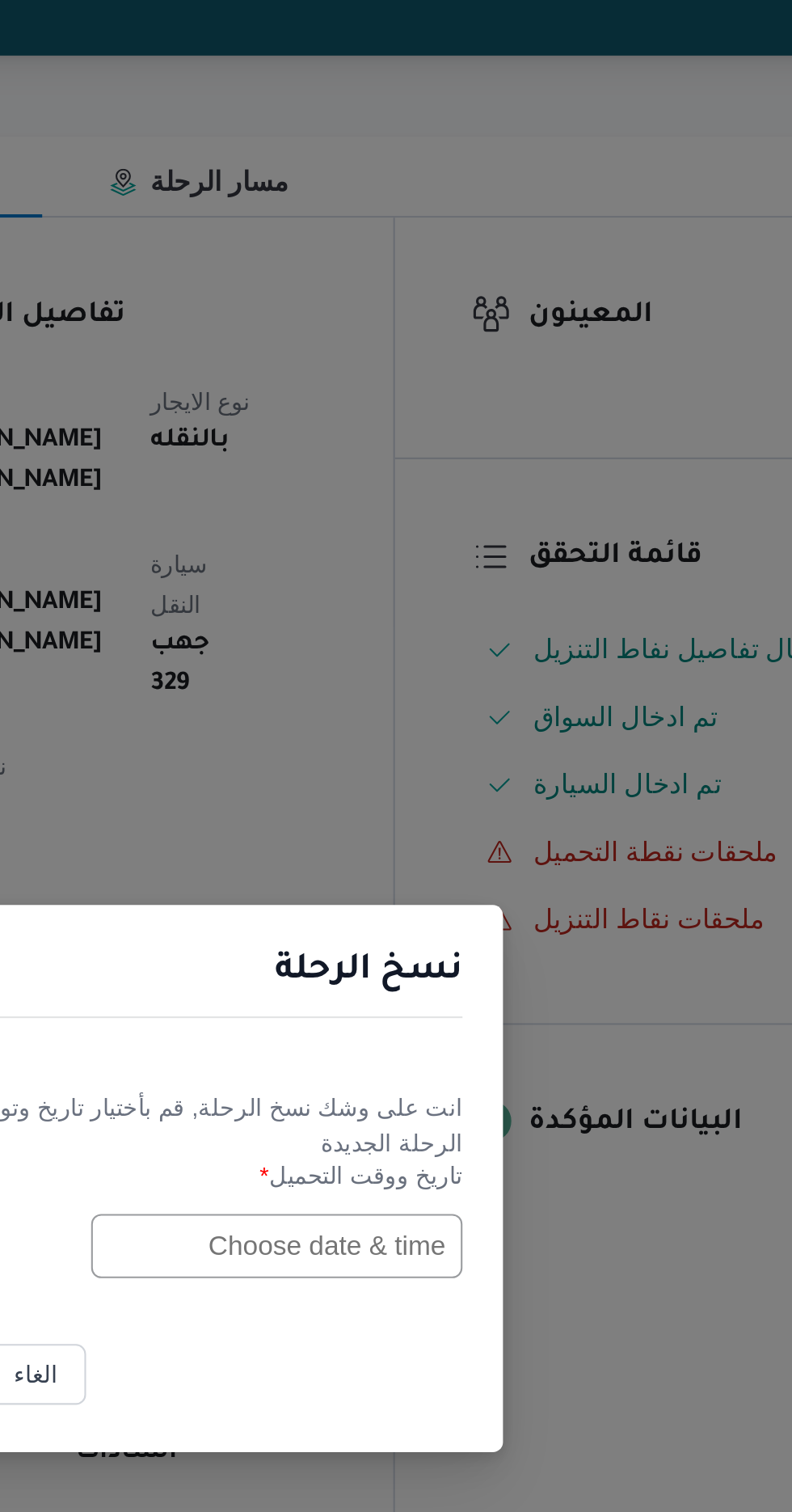
click at [429, 787] on input "text" at bounding box center [449, 788] width 178 height 31
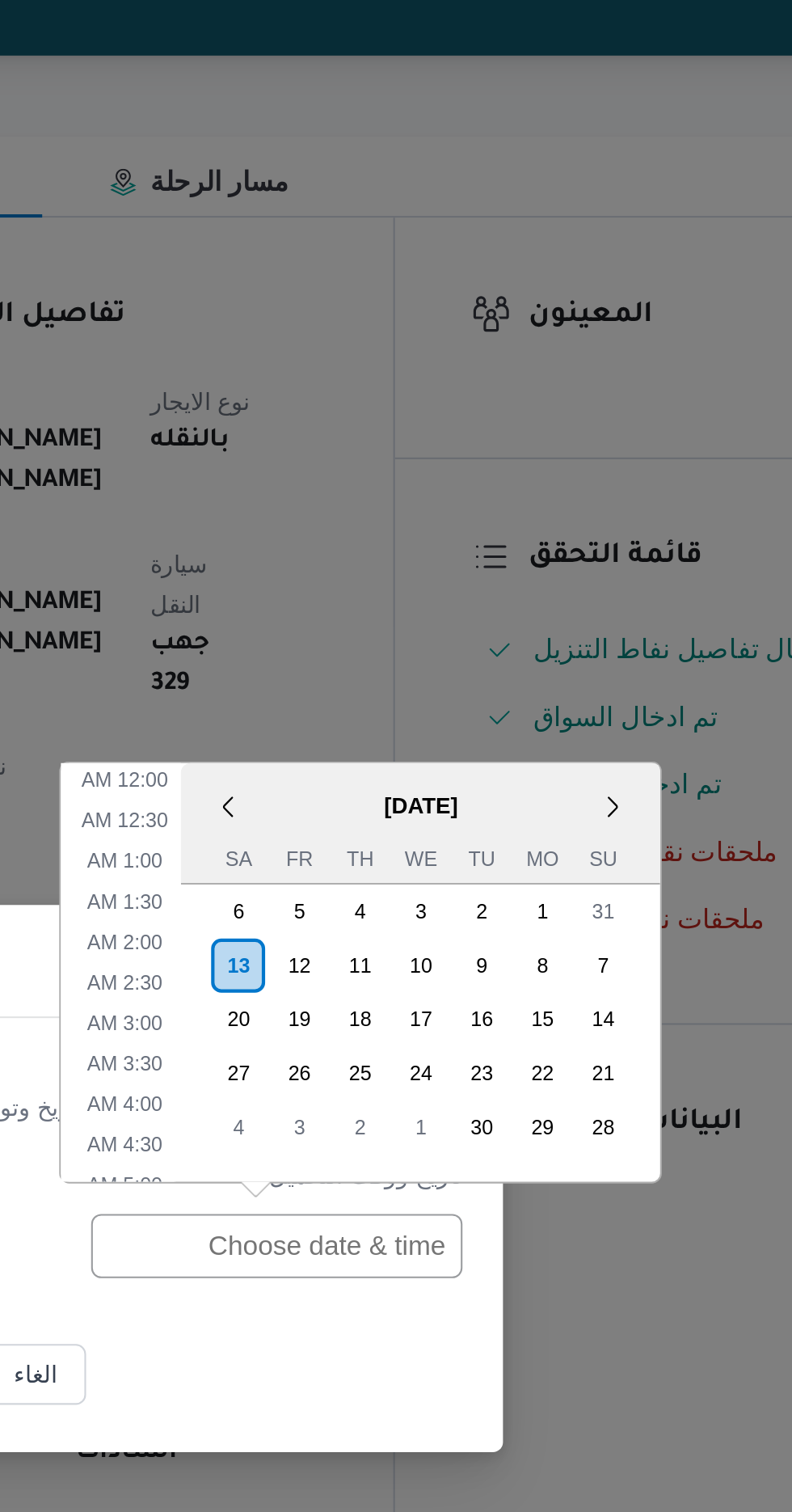
scroll to position [471, 0]
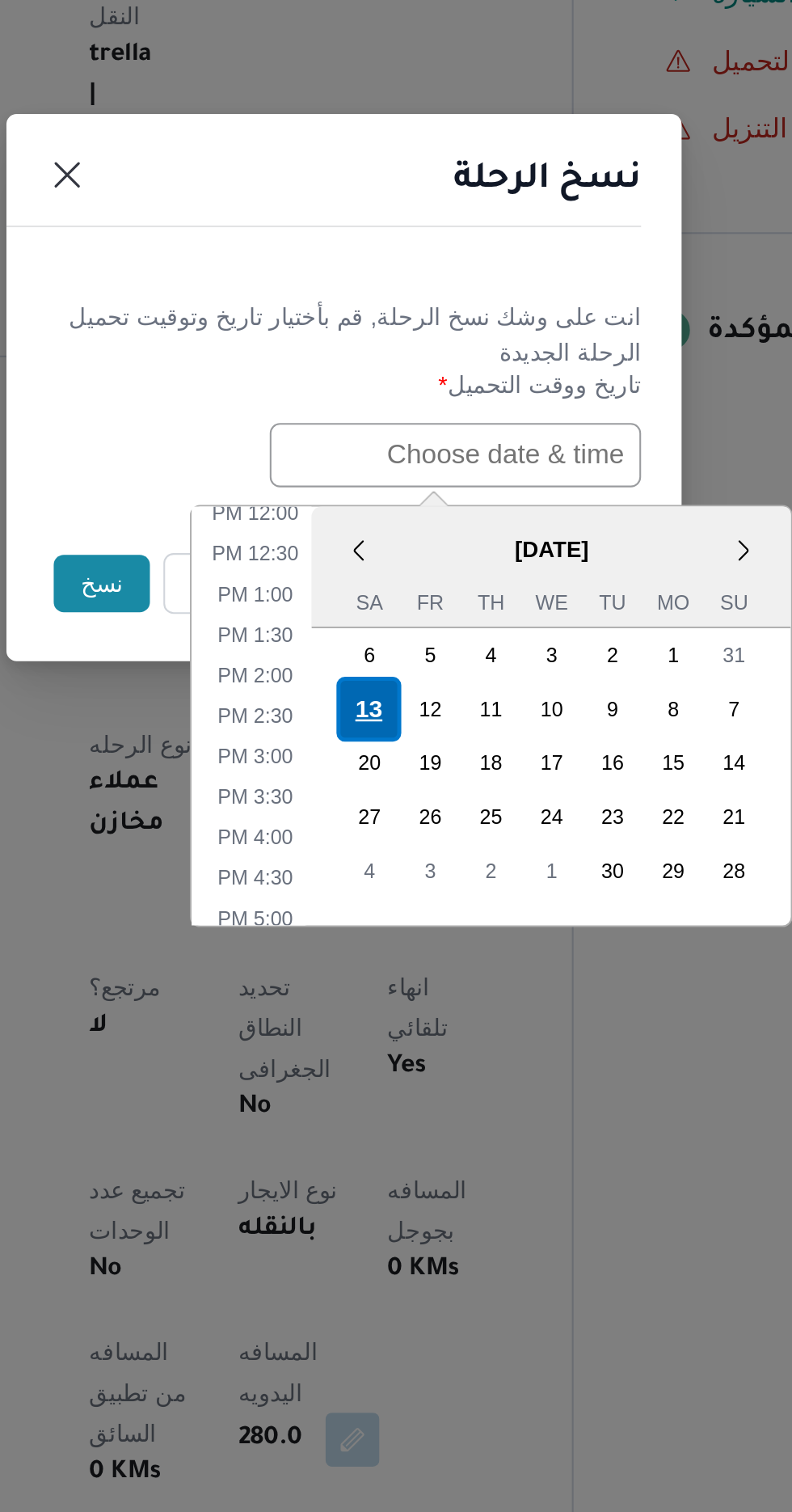
click at [409, 907] on div "13" at bounding box center [408, 909] width 31 height 31
type input "[DATE] 12:00AM"
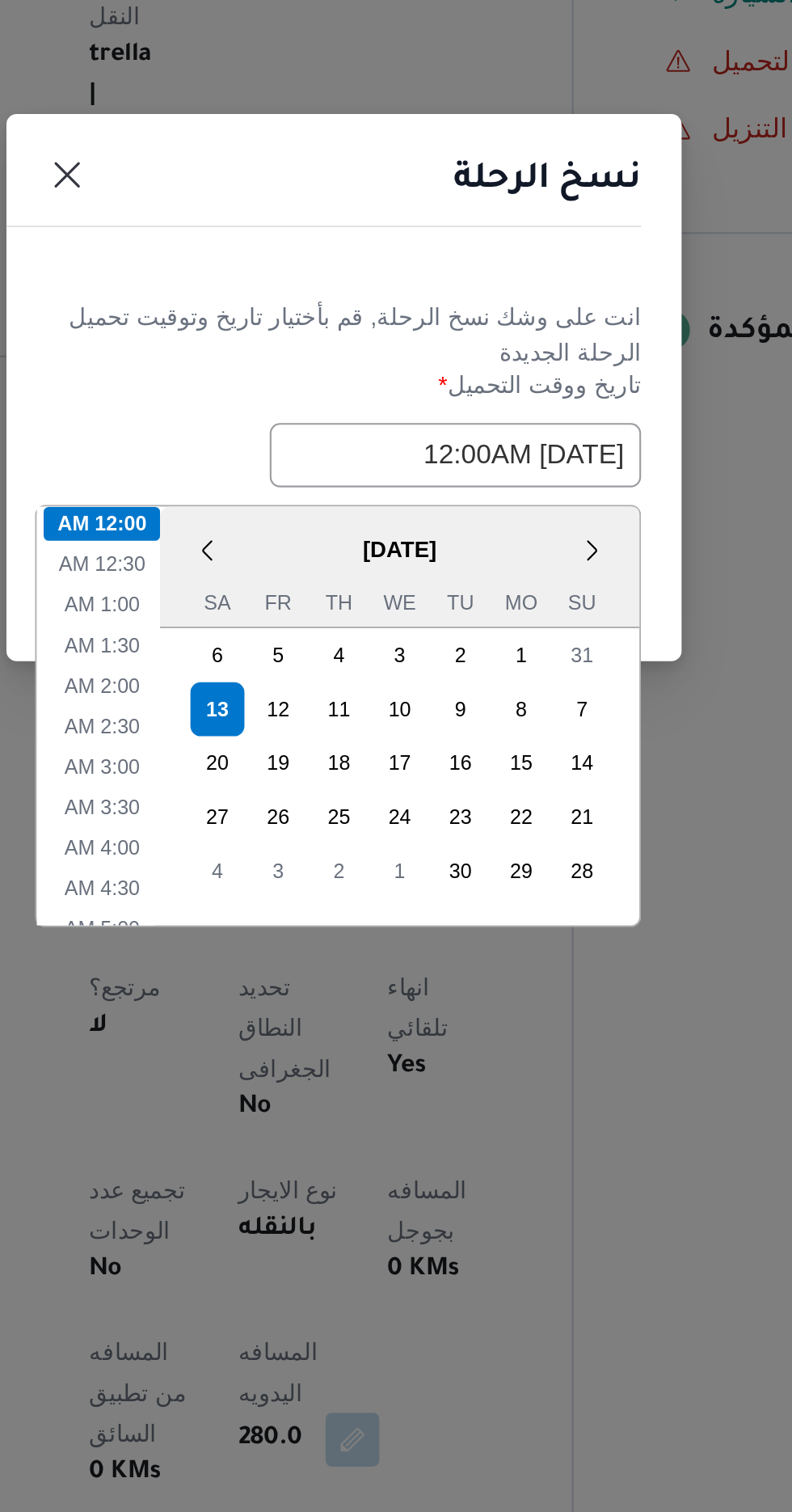
click at [500, 658] on h1 "نسخ الرحلة" at bounding box center [493, 657] width 89 height 26
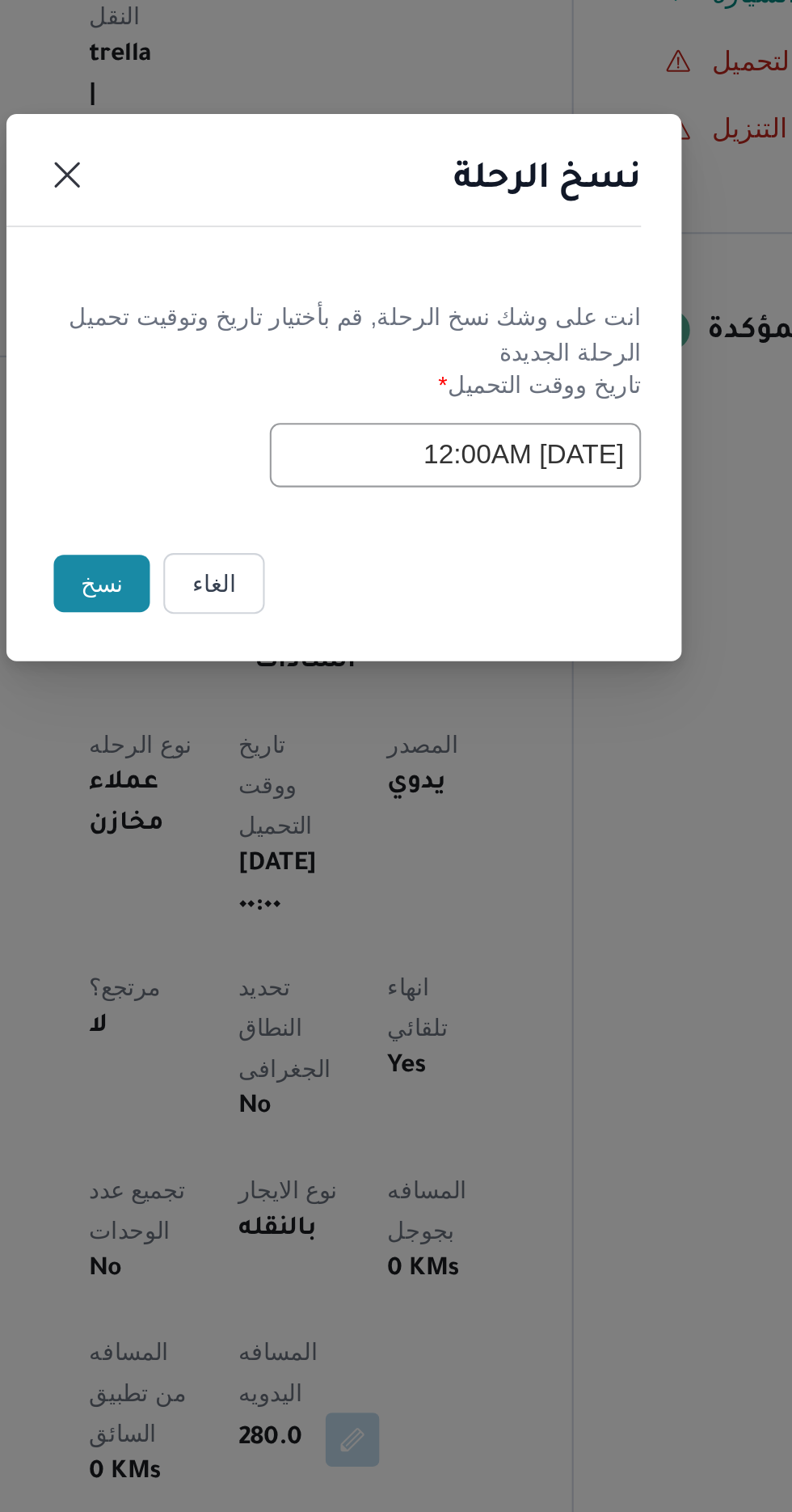
click at [283, 854] on button "نسخ" at bounding box center [280, 849] width 46 height 28
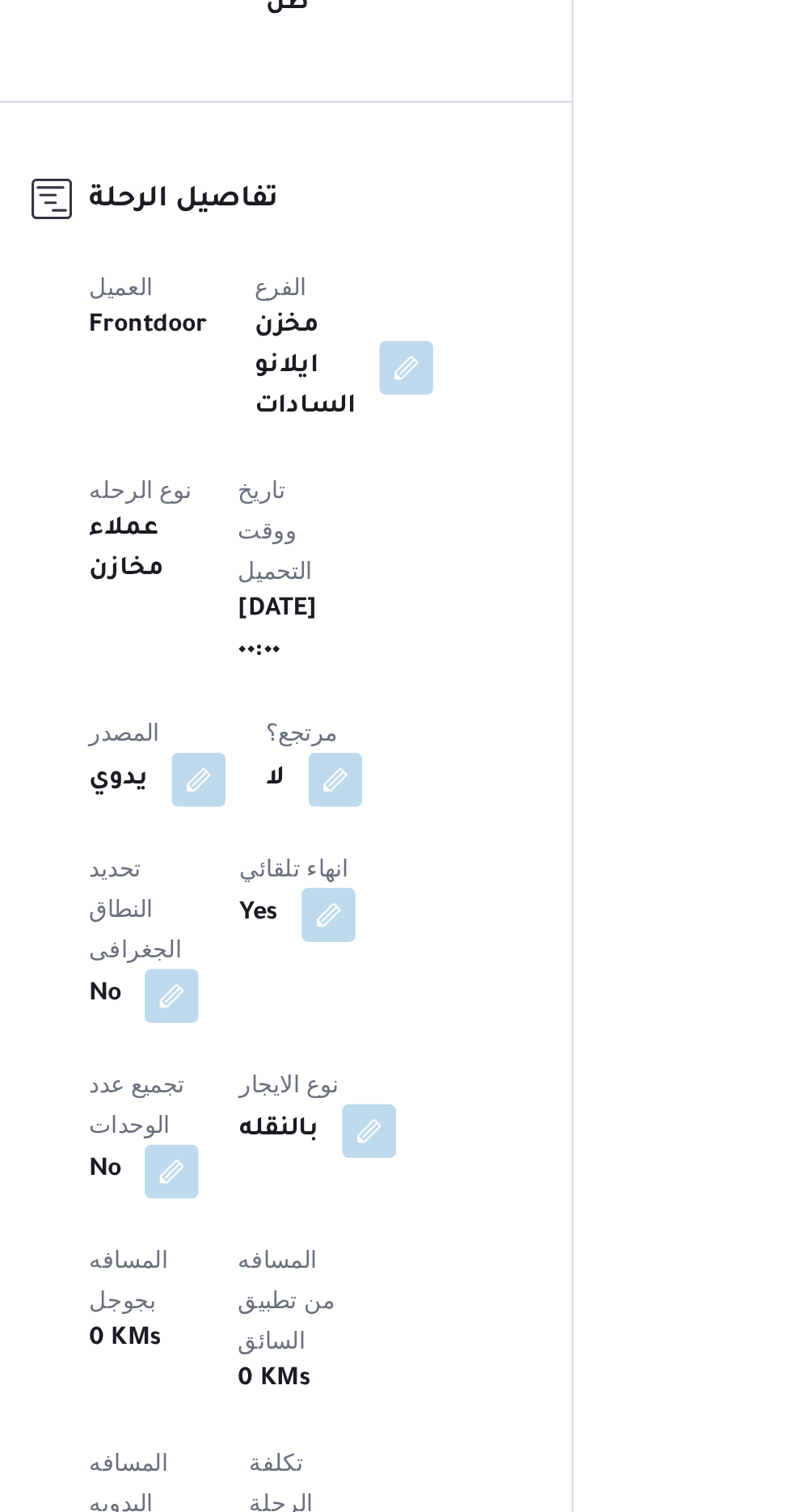
click at [332, 1492] on button "button" at bounding box center [318, 1504] width 26 height 26
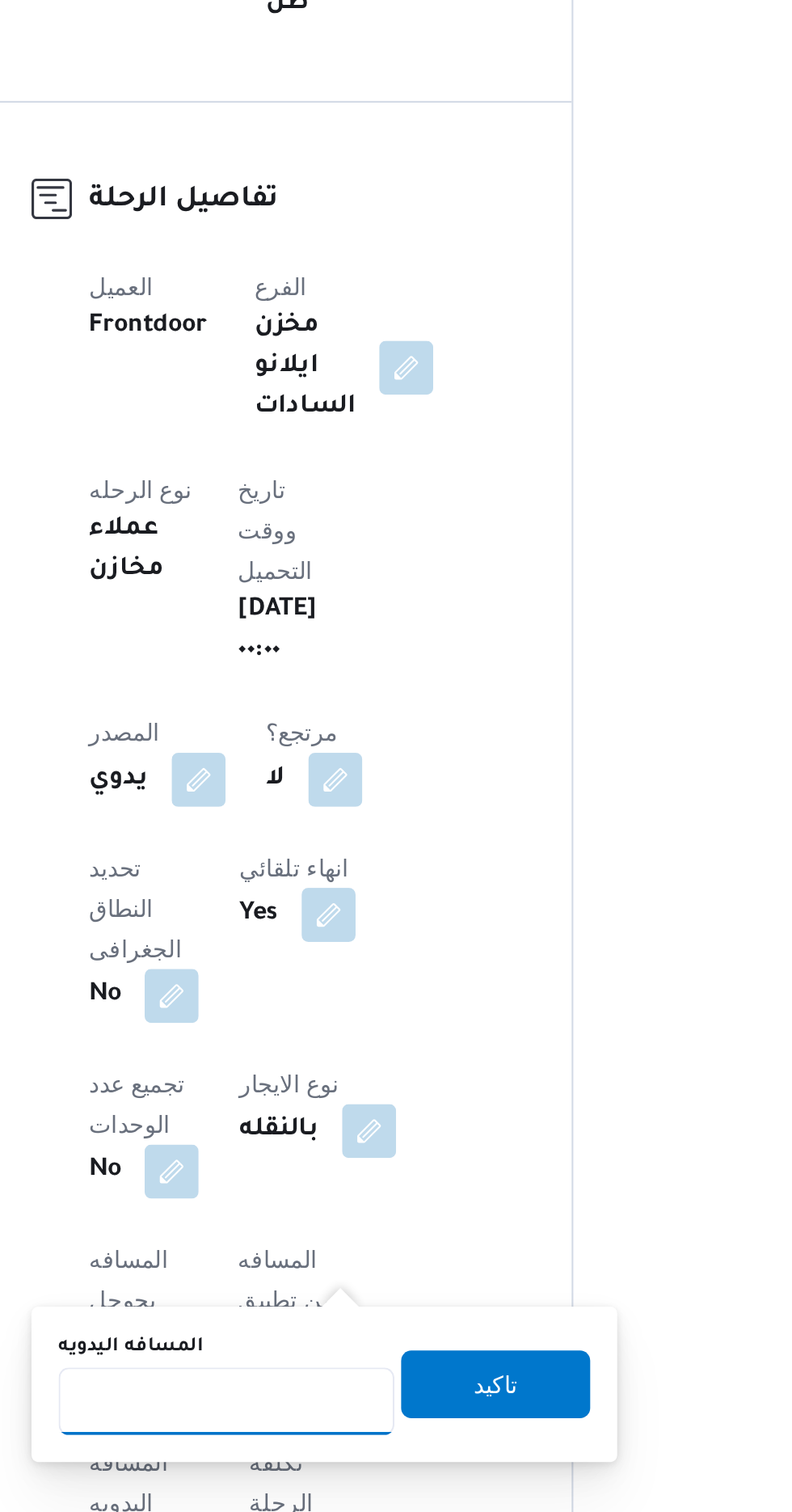
click at [354, 1431] on input "المسافه اليدويه" at bounding box center [340, 1434] width 161 height 33
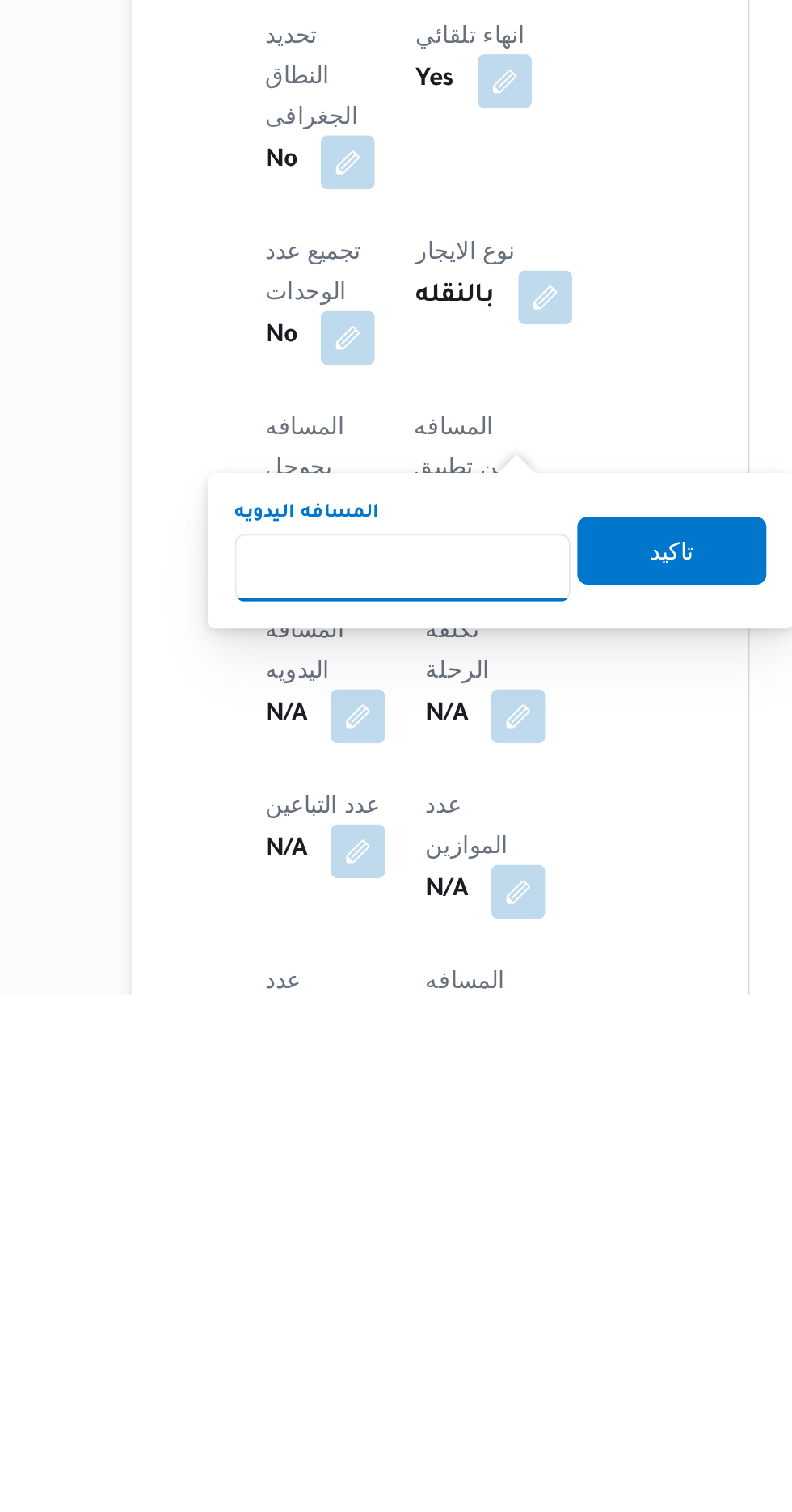
scroll to position [134, 0]
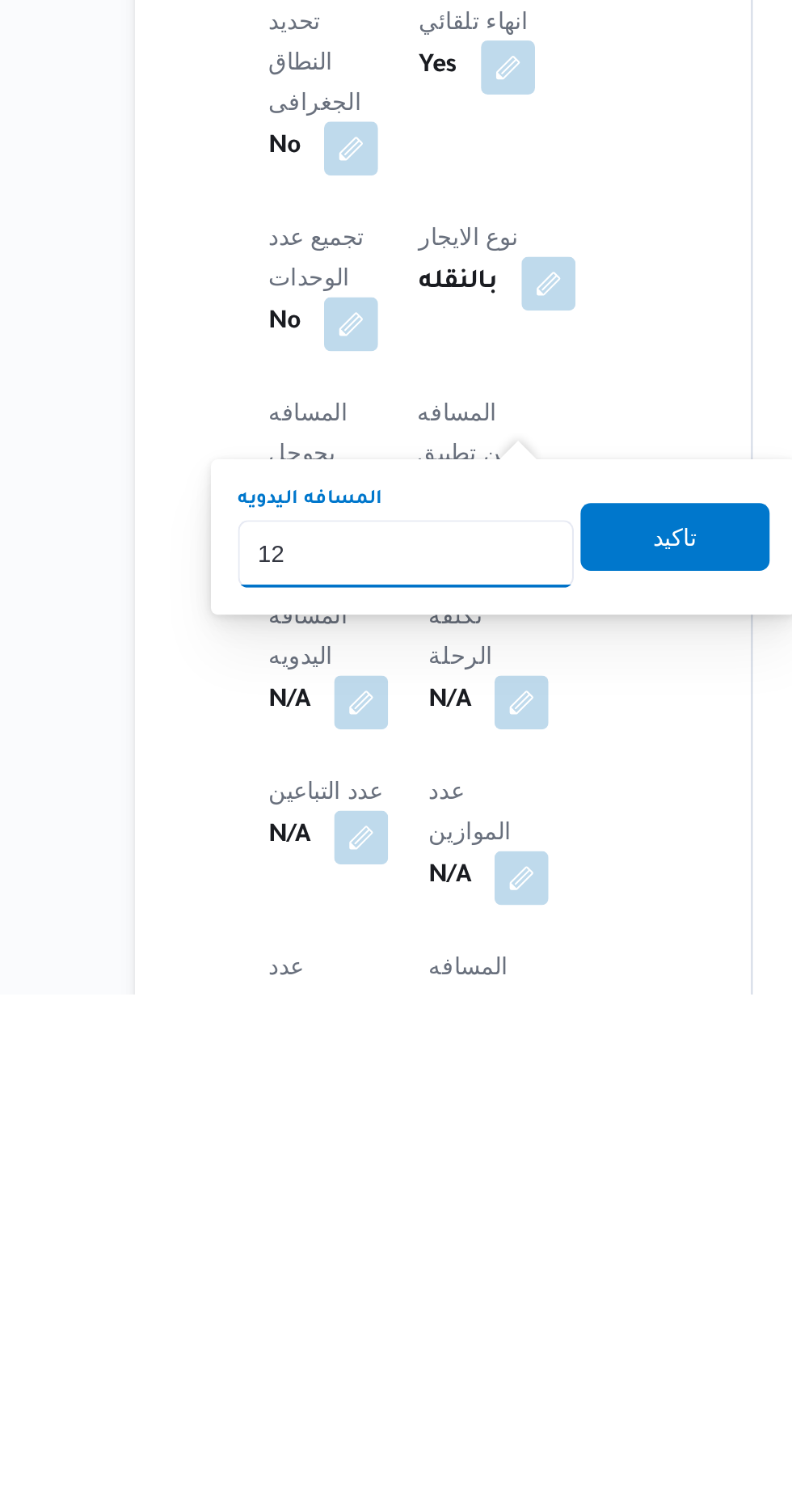
type input "1"
type input "280"
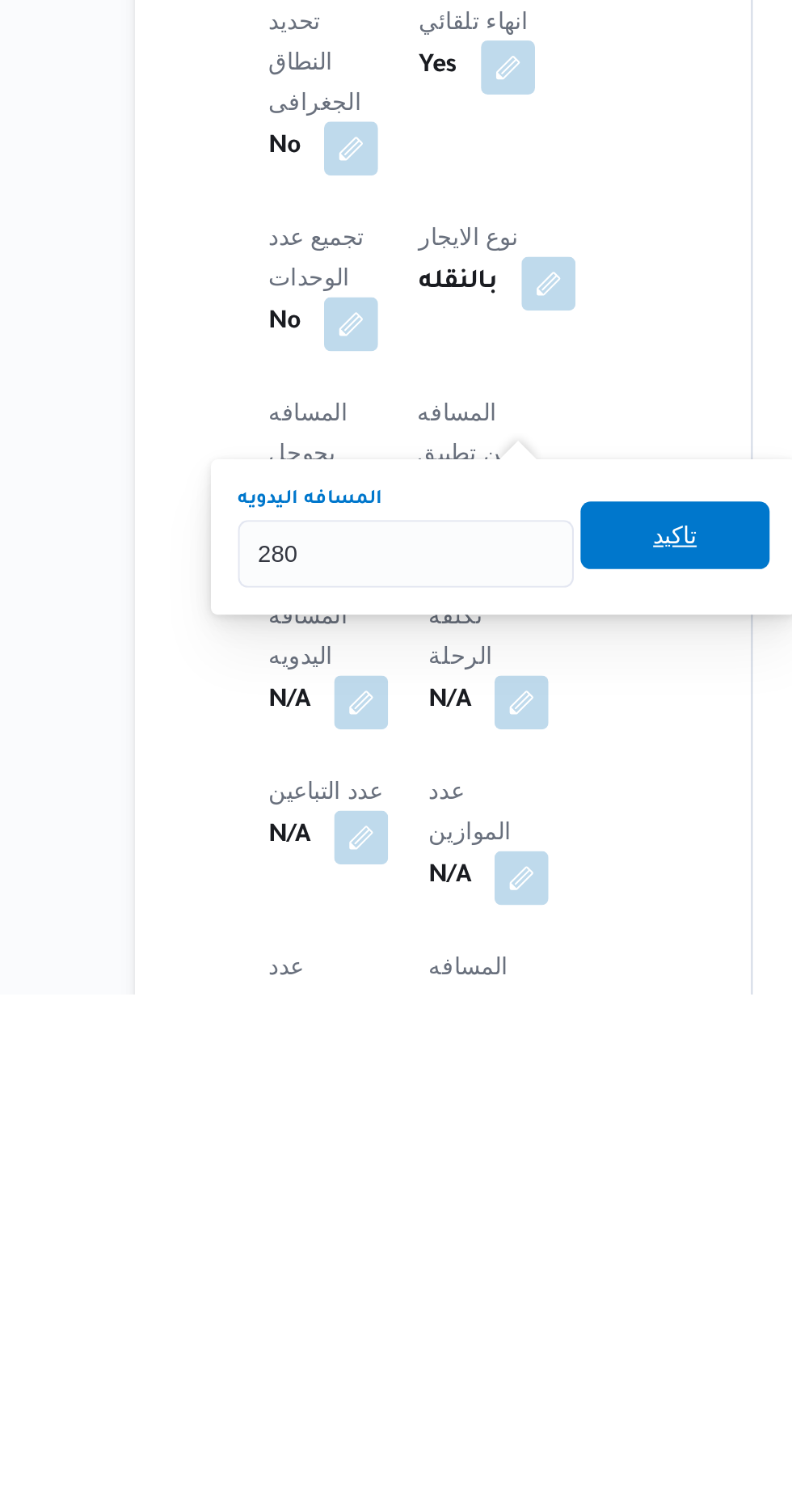
click at [484, 1278] on span "تاكيد" at bounding box center [469, 1292] width 90 height 33
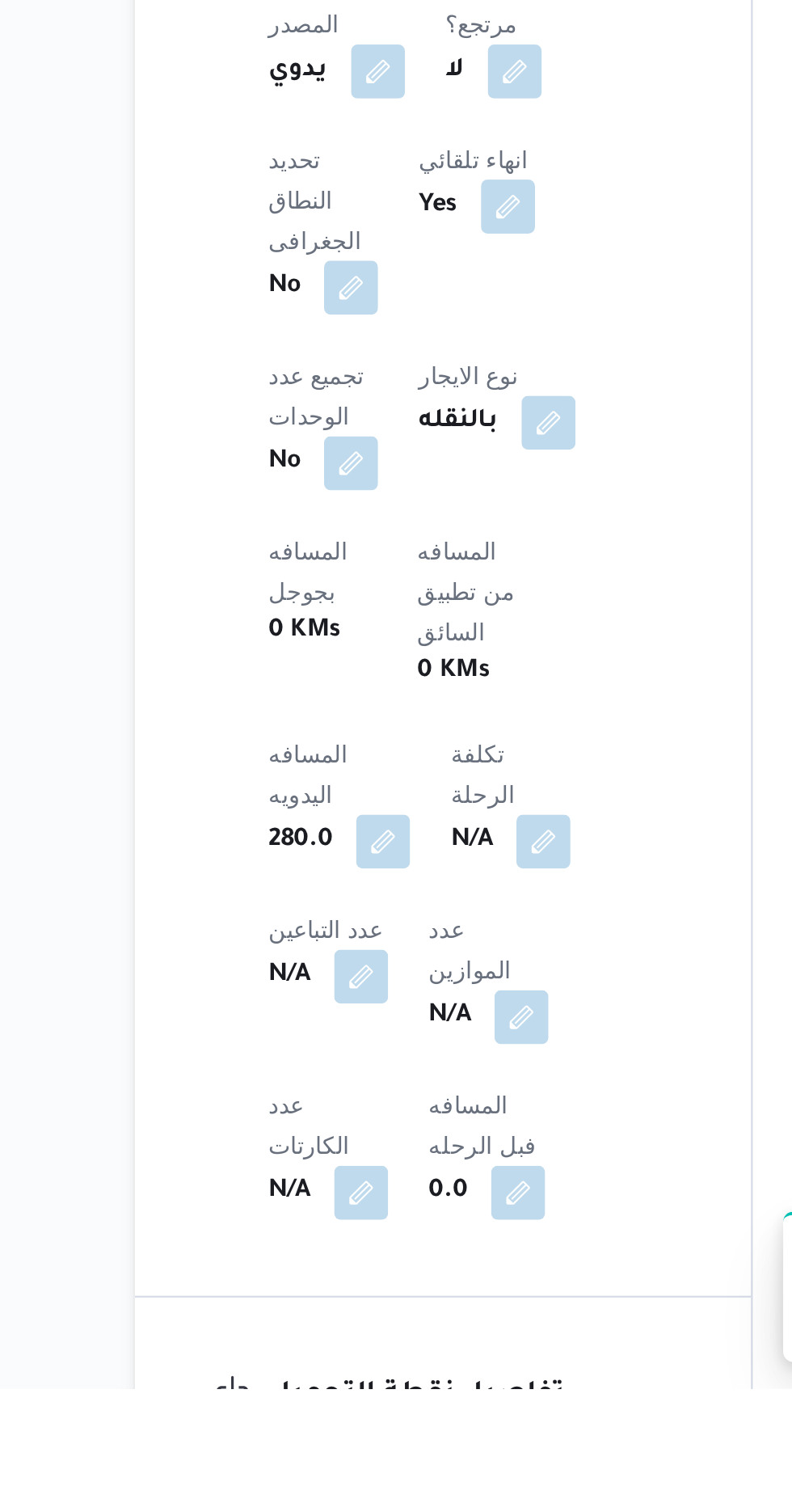
scroll to position [272, 0]
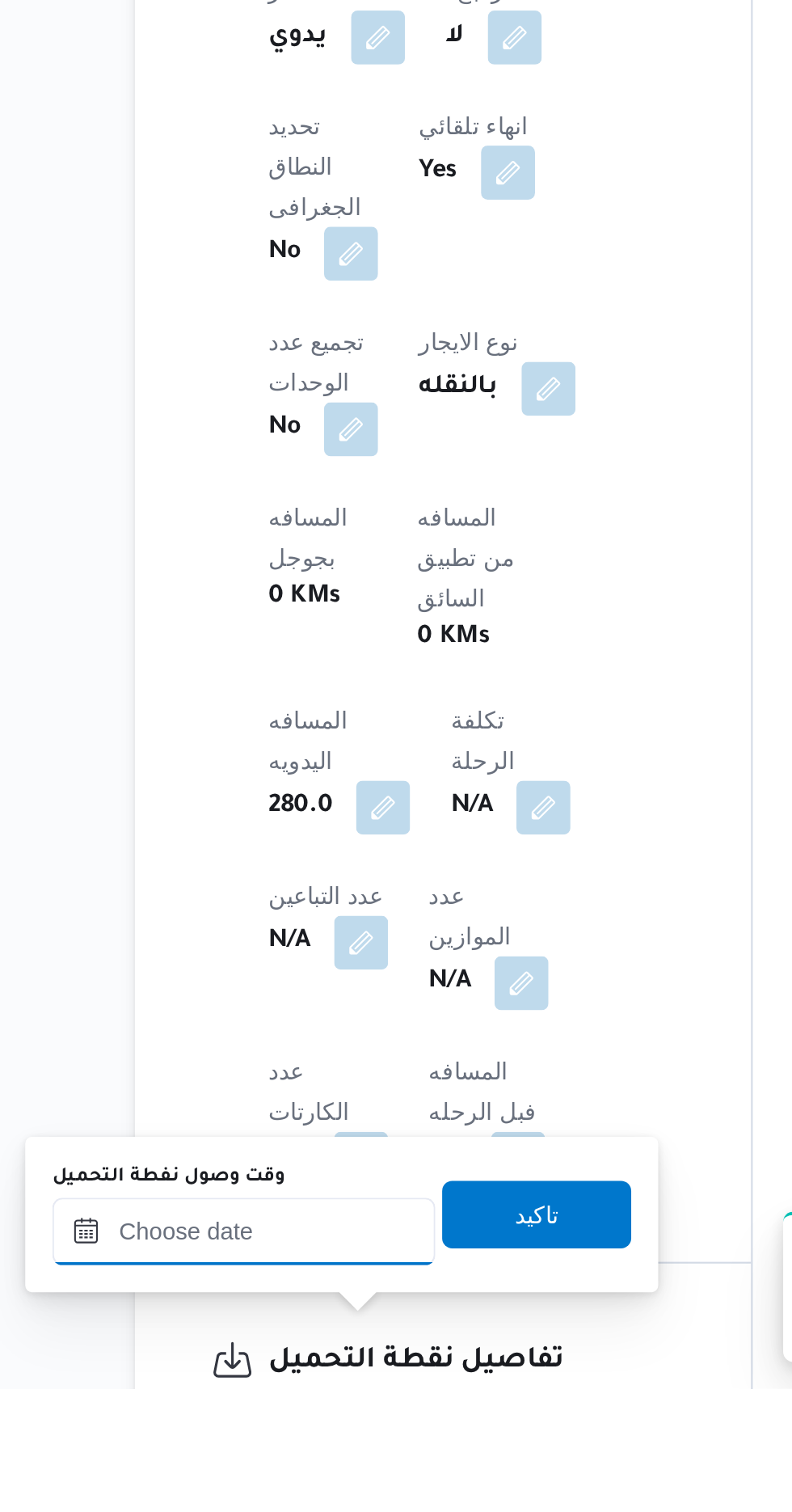
click at [258, 1442] on input "وقت وصول نفطة التحميل" at bounding box center [262, 1437] width 184 height 33
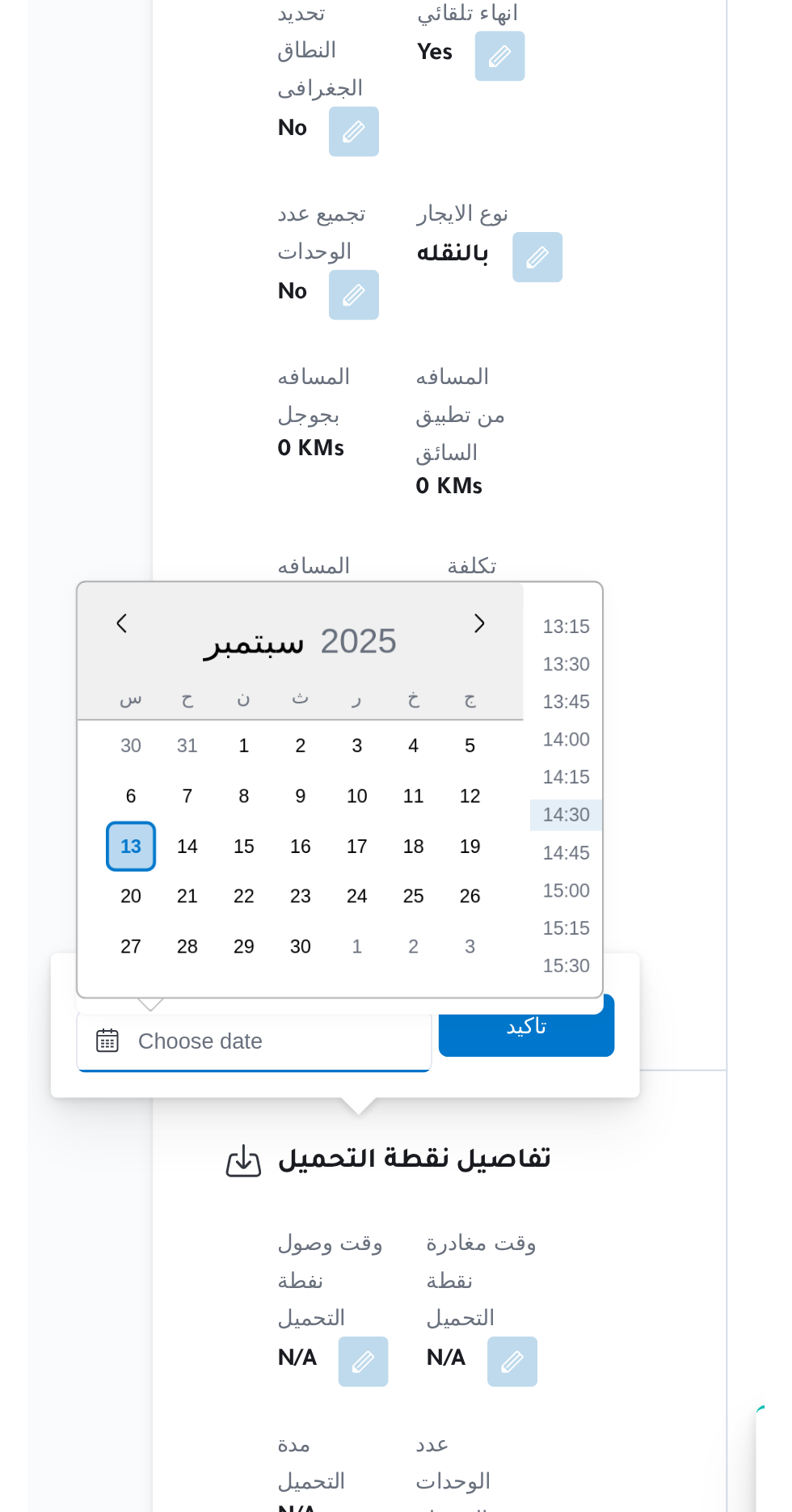
scroll to position [509, 0]
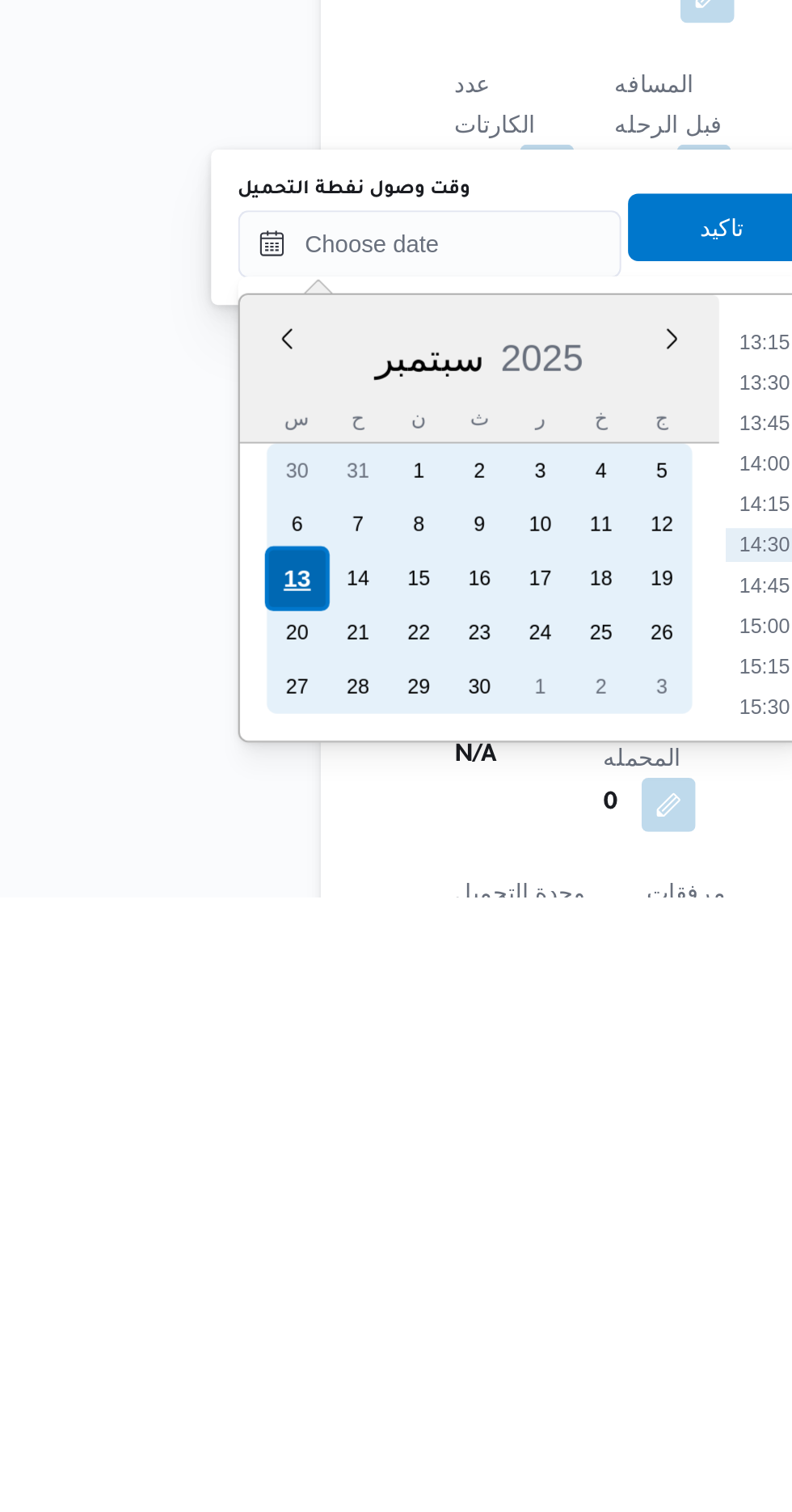
click at [192, 1356] on div "13" at bounding box center [198, 1359] width 31 height 31
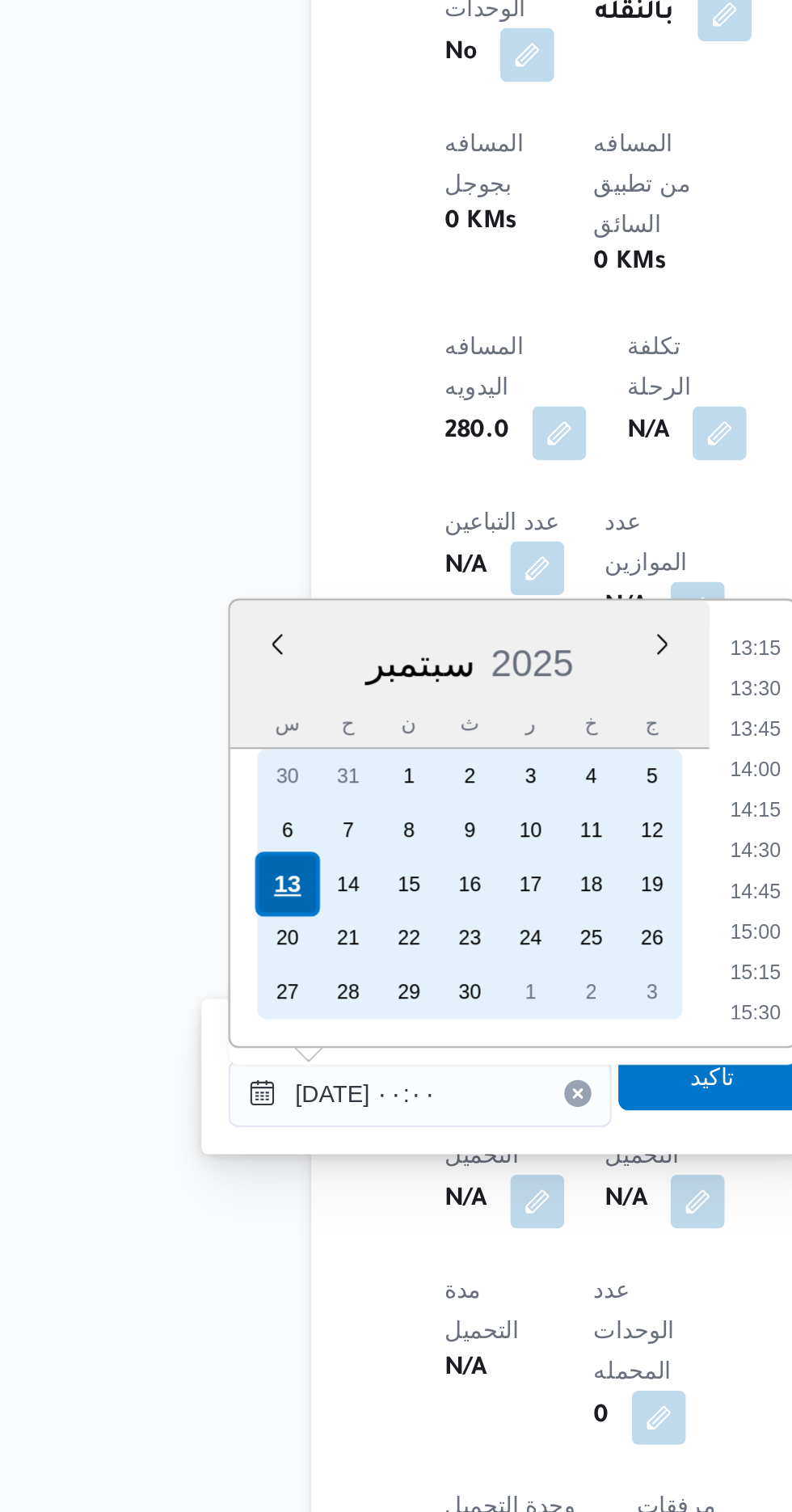
scroll to position [0, 0]
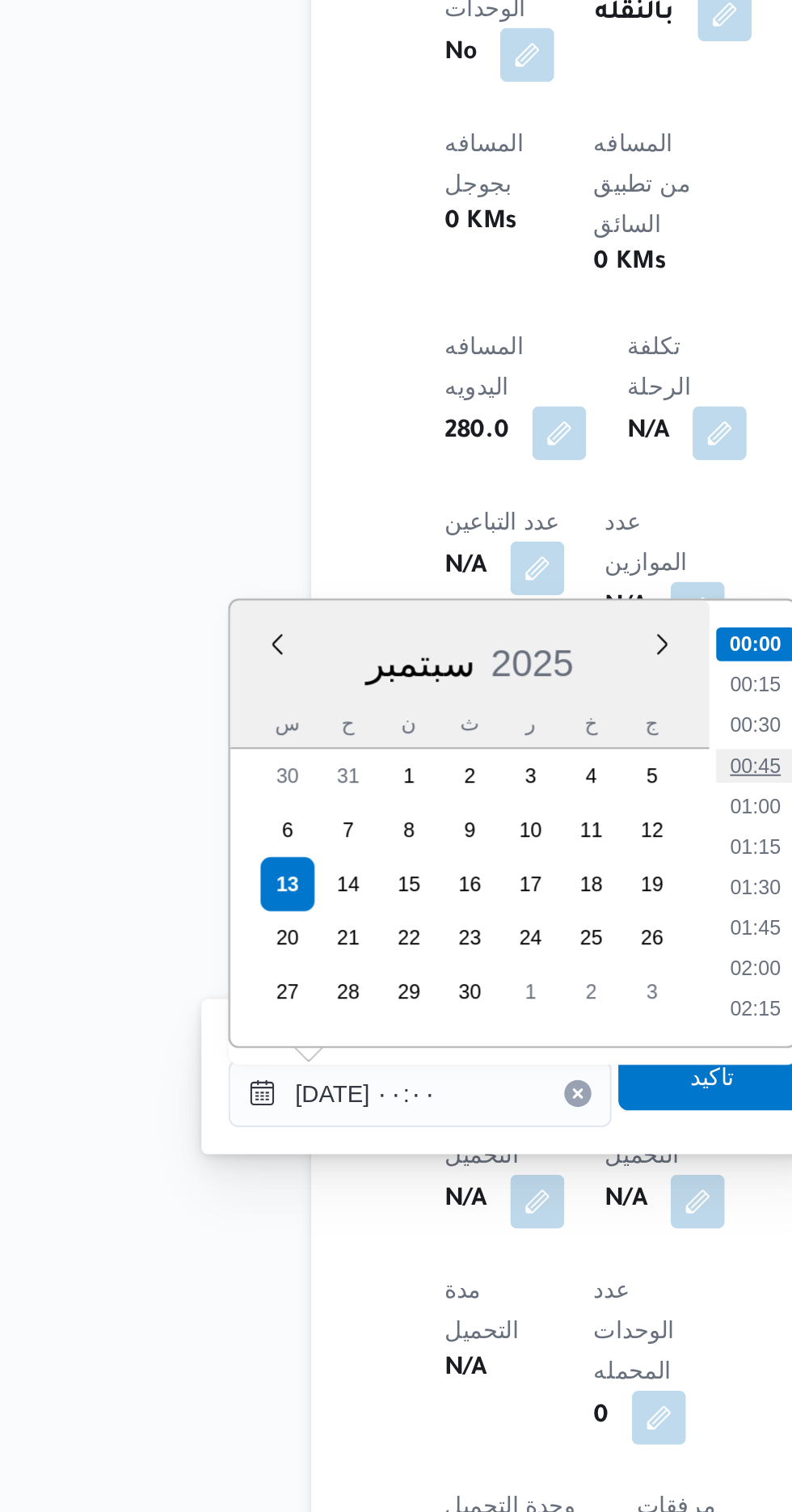
click at [418, 1157] on li "00:45" at bounding box center [423, 1154] width 38 height 16
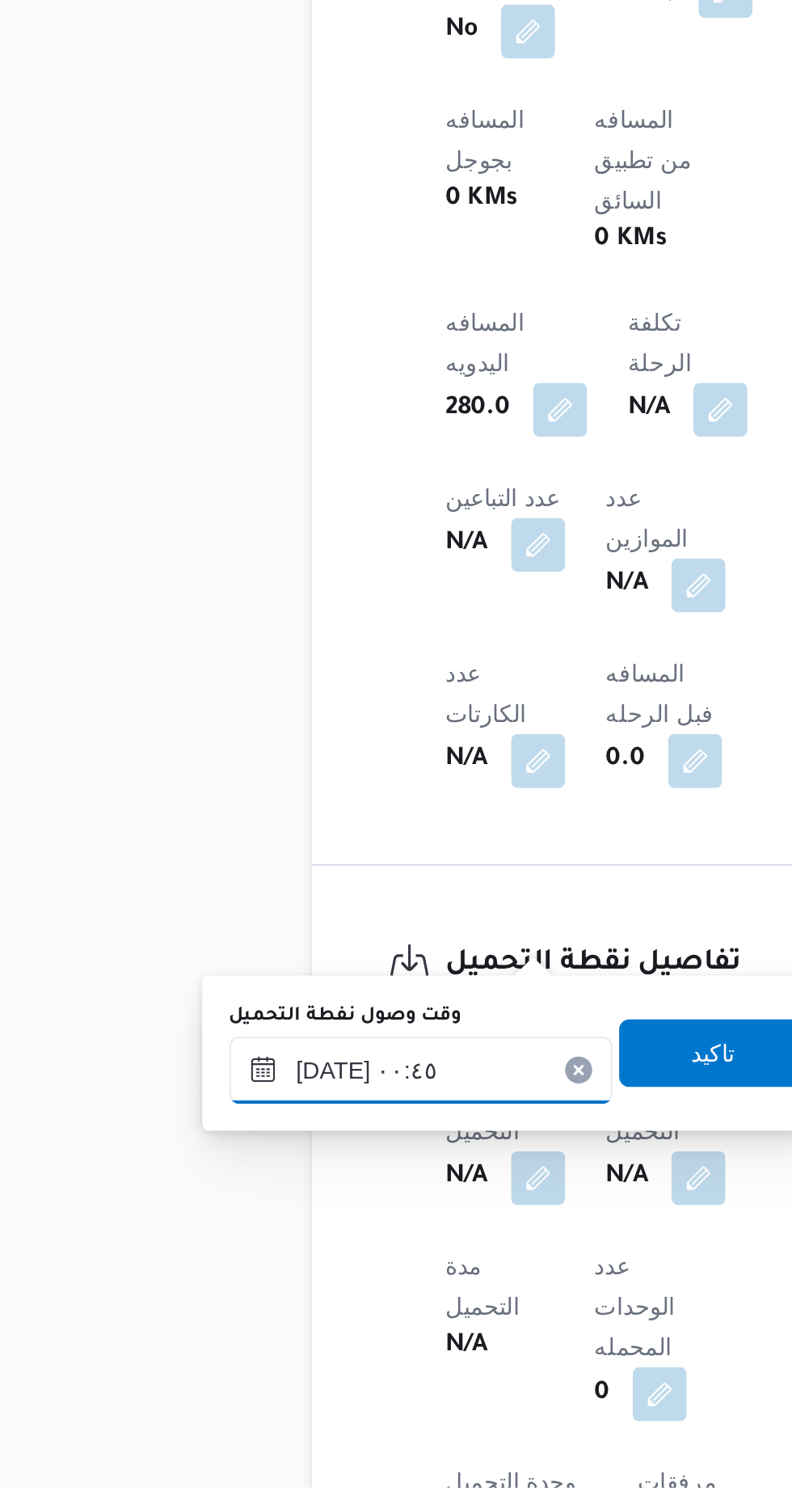
scroll to position [547, 0]
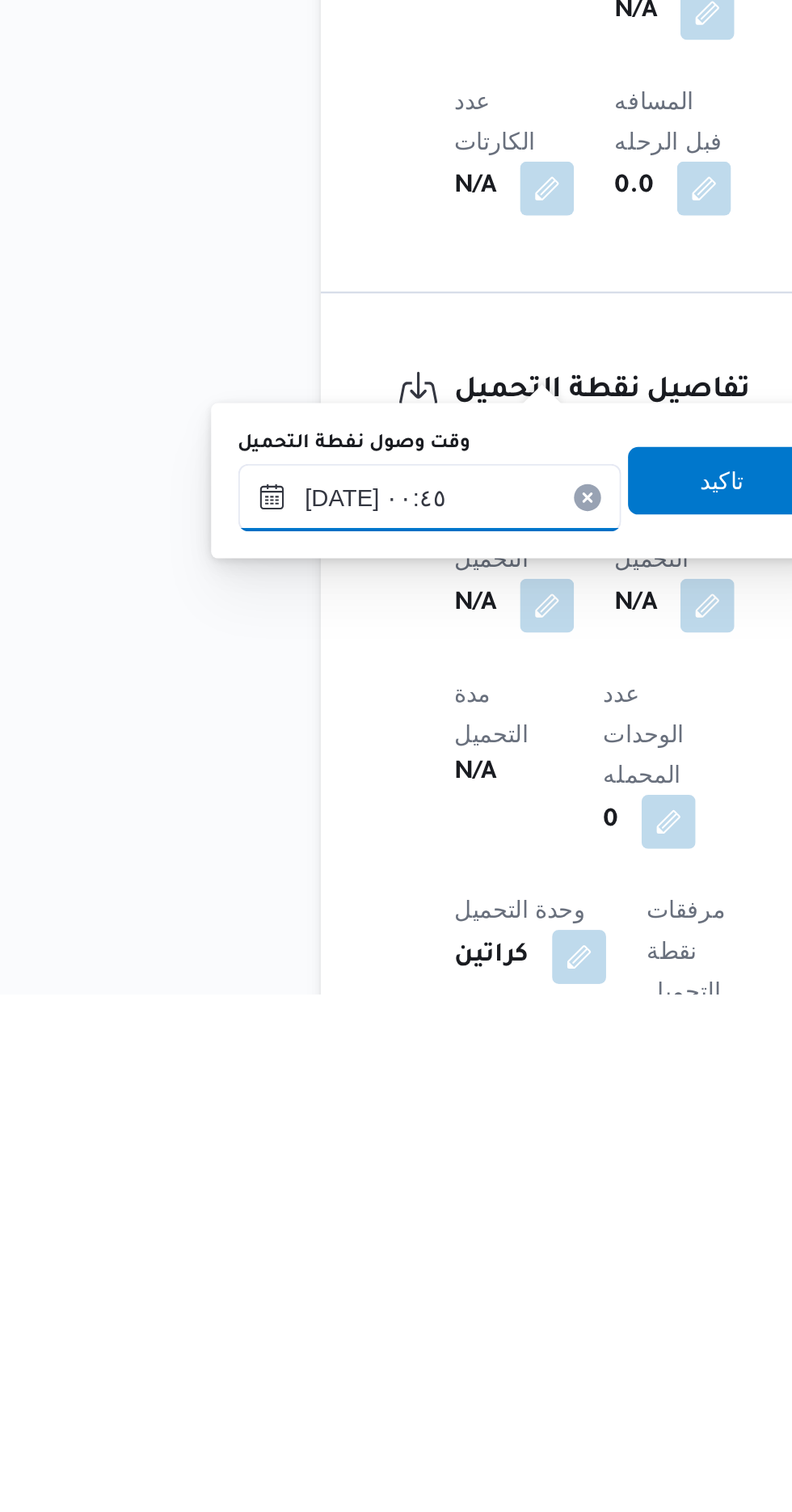
click at [302, 1268] on input "[DATE] ٠٠:٤٥" at bounding box center [262, 1274] width 184 height 33
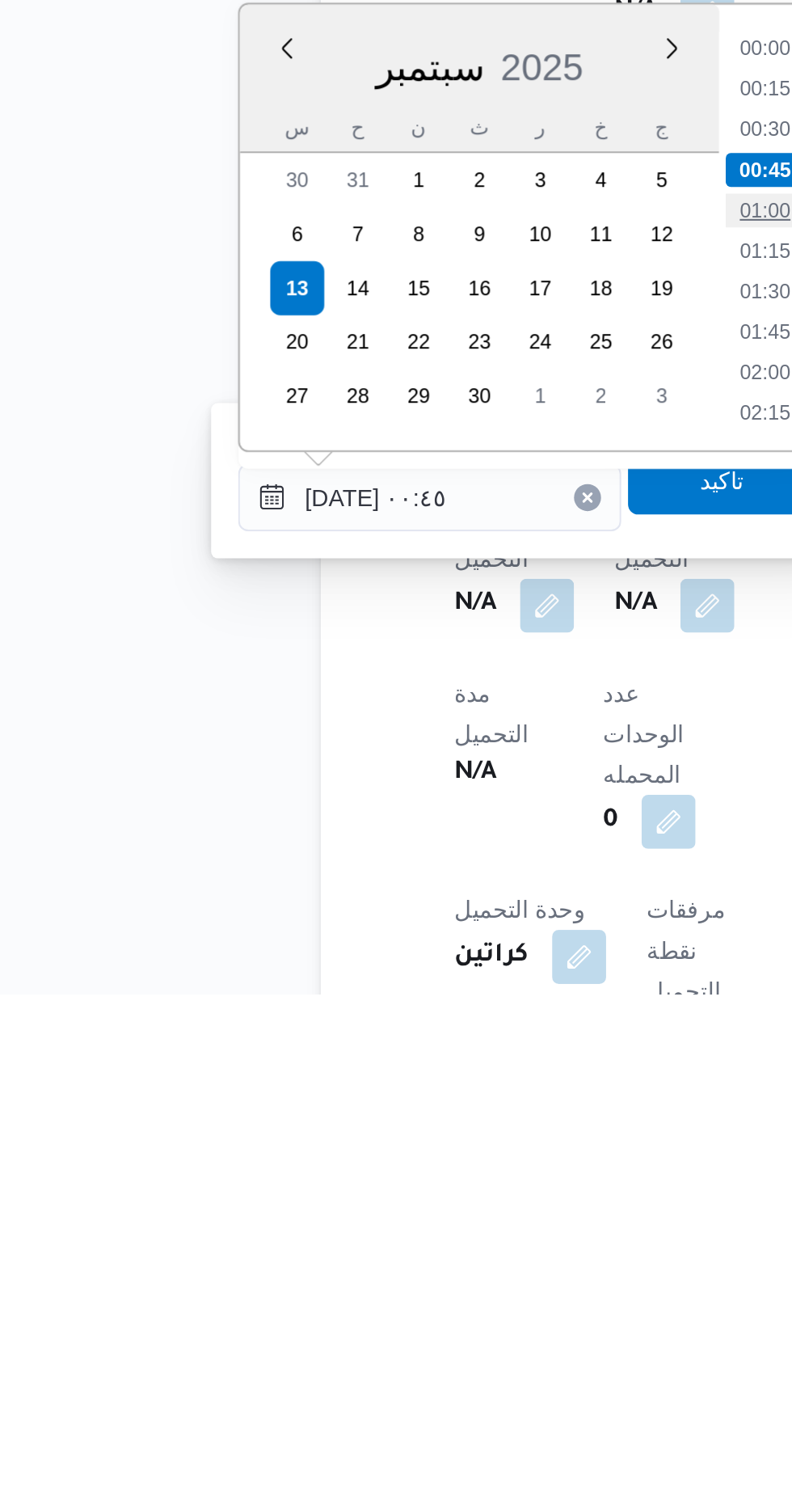
click at [420, 1133] on li "01:00" at bounding box center [423, 1137] width 38 height 16
type input "[DATE] ٠١:٠٠"
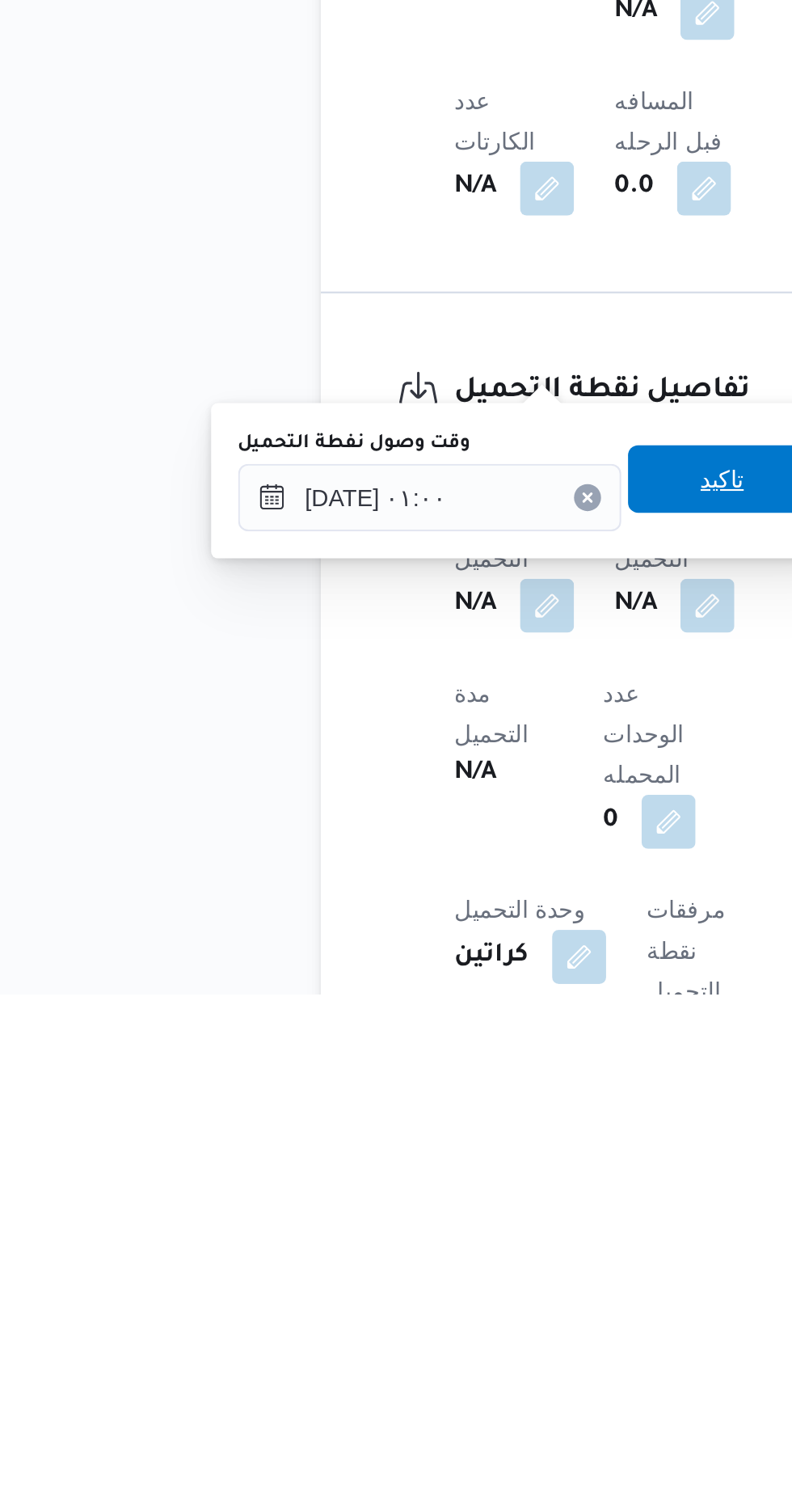
click at [403, 1268] on span "تاكيد" at bounding box center [403, 1265] width 90 height 33
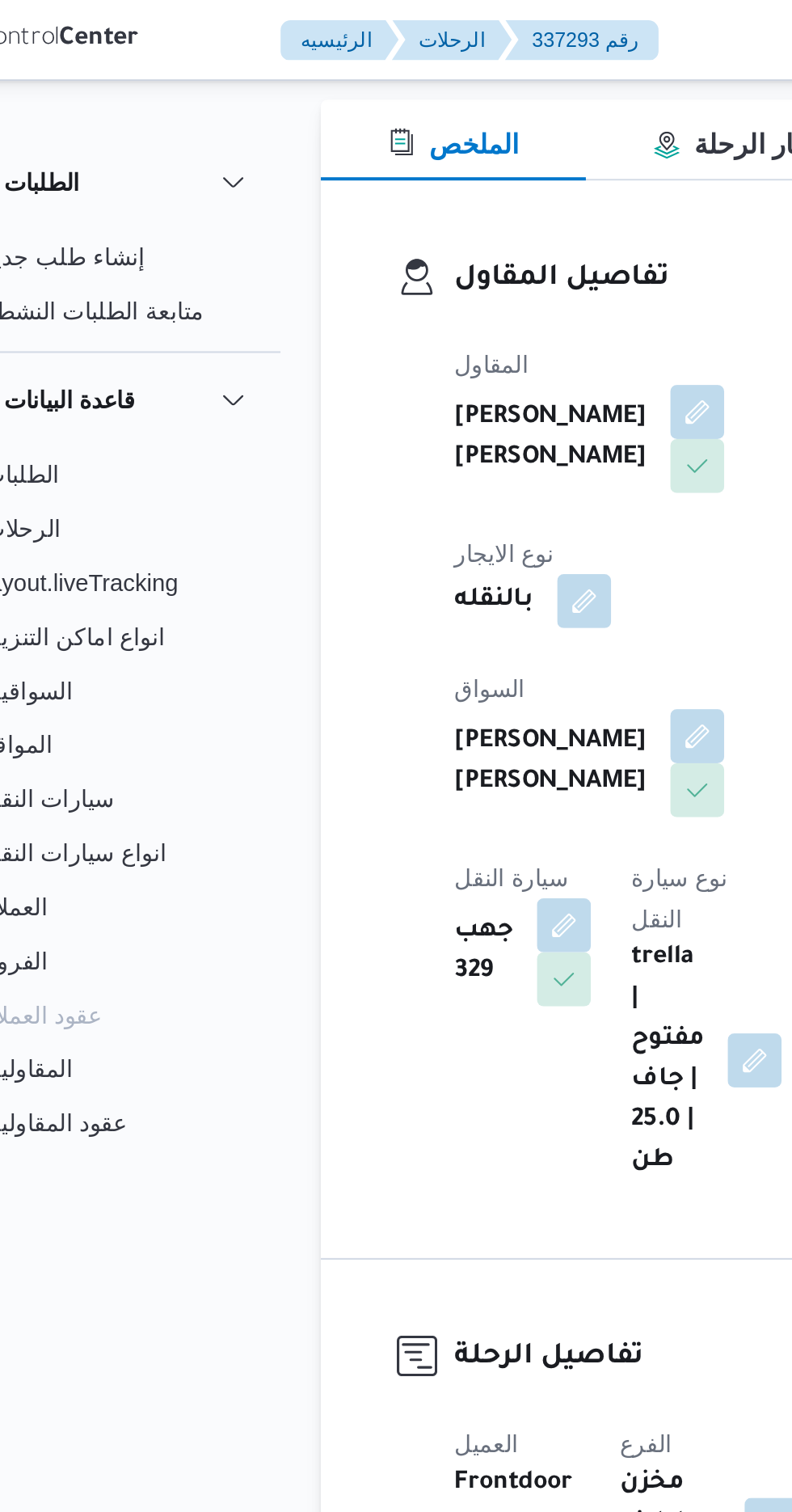
scroll to position [207, 0]
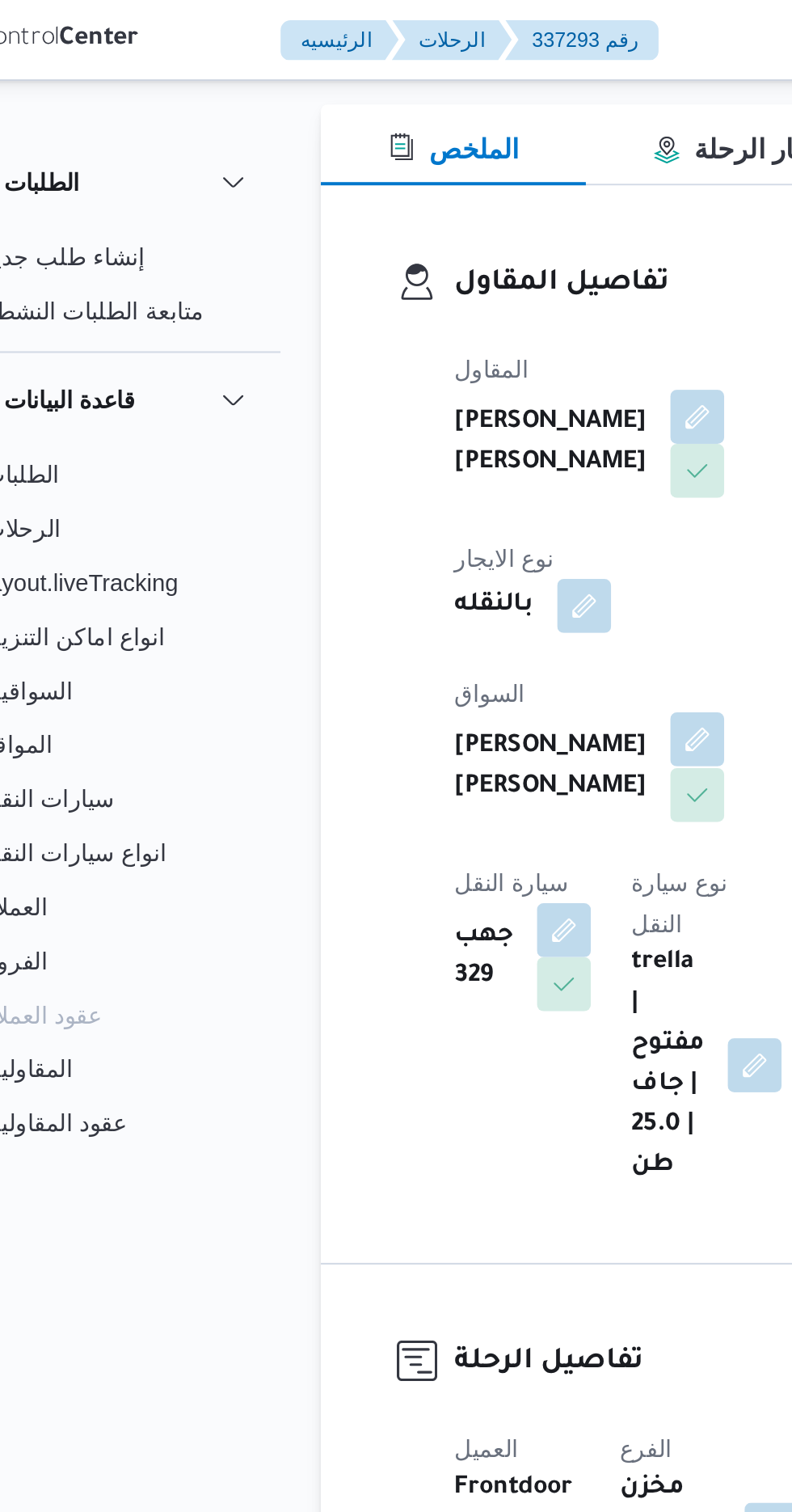
click at [378, 341] on button "button" at bounding box center [390, 354] width 26 height 26
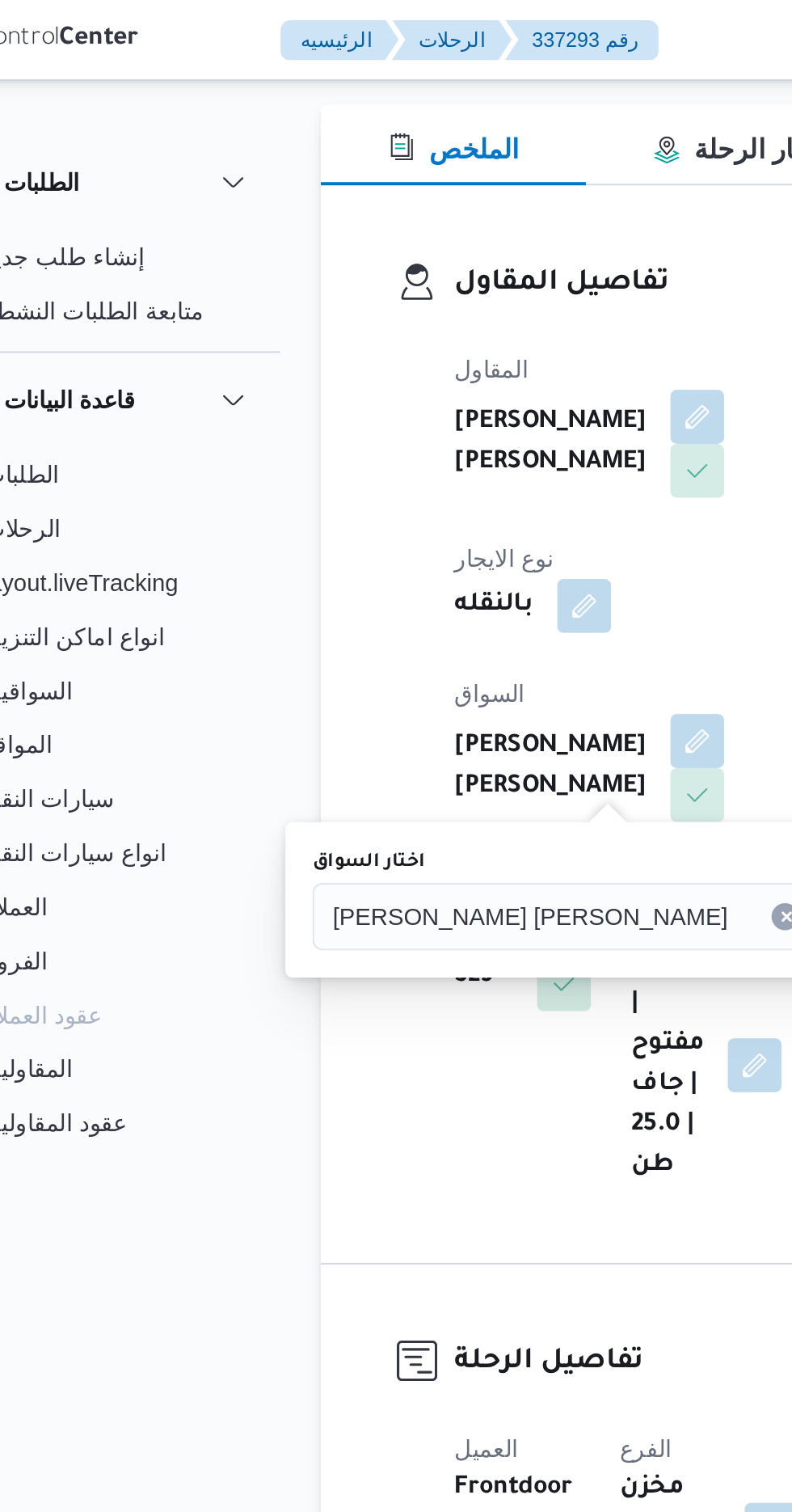
click at [312, 433] on span "[PERSON_NAME] [PERSON_NAME]" at bounding box center [310, 438] width 189 height 18
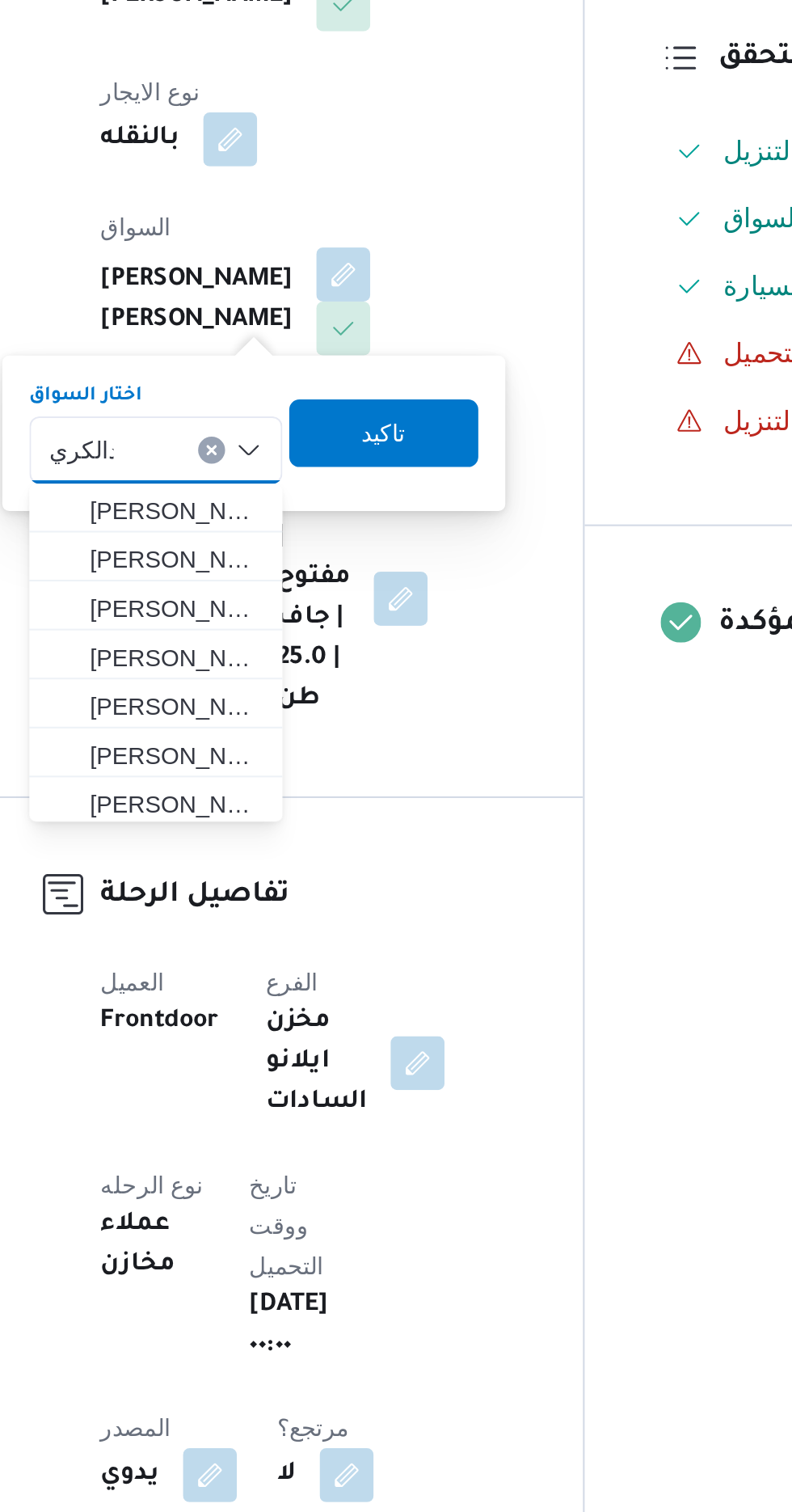
scroll to position [0, 0]
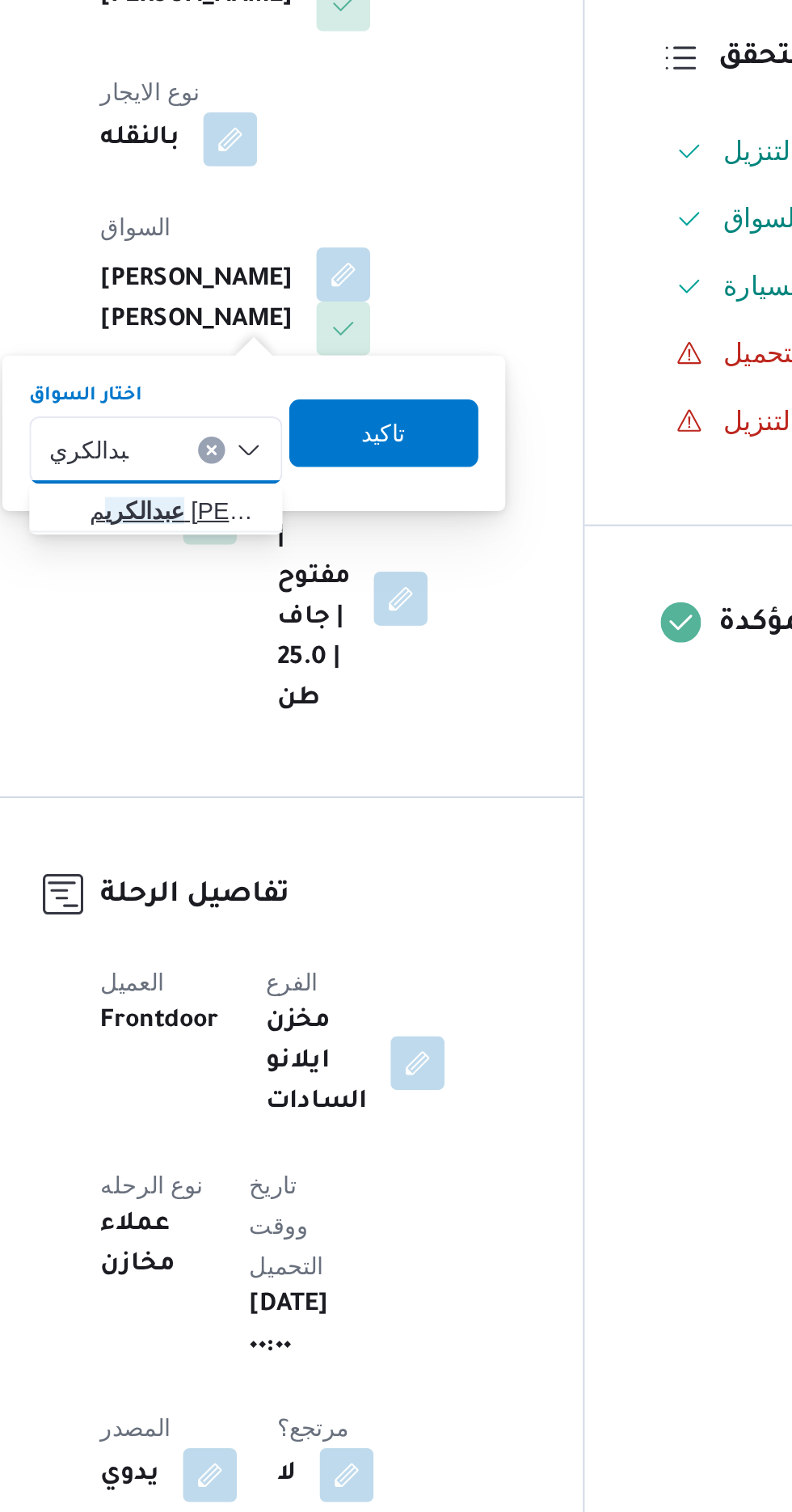
type input "عبدالكري"
click at [325, 471] on span "[PERSON_NAME] م [PERSON_NAME]" at bounding box center [310, 468] width 83 height 19
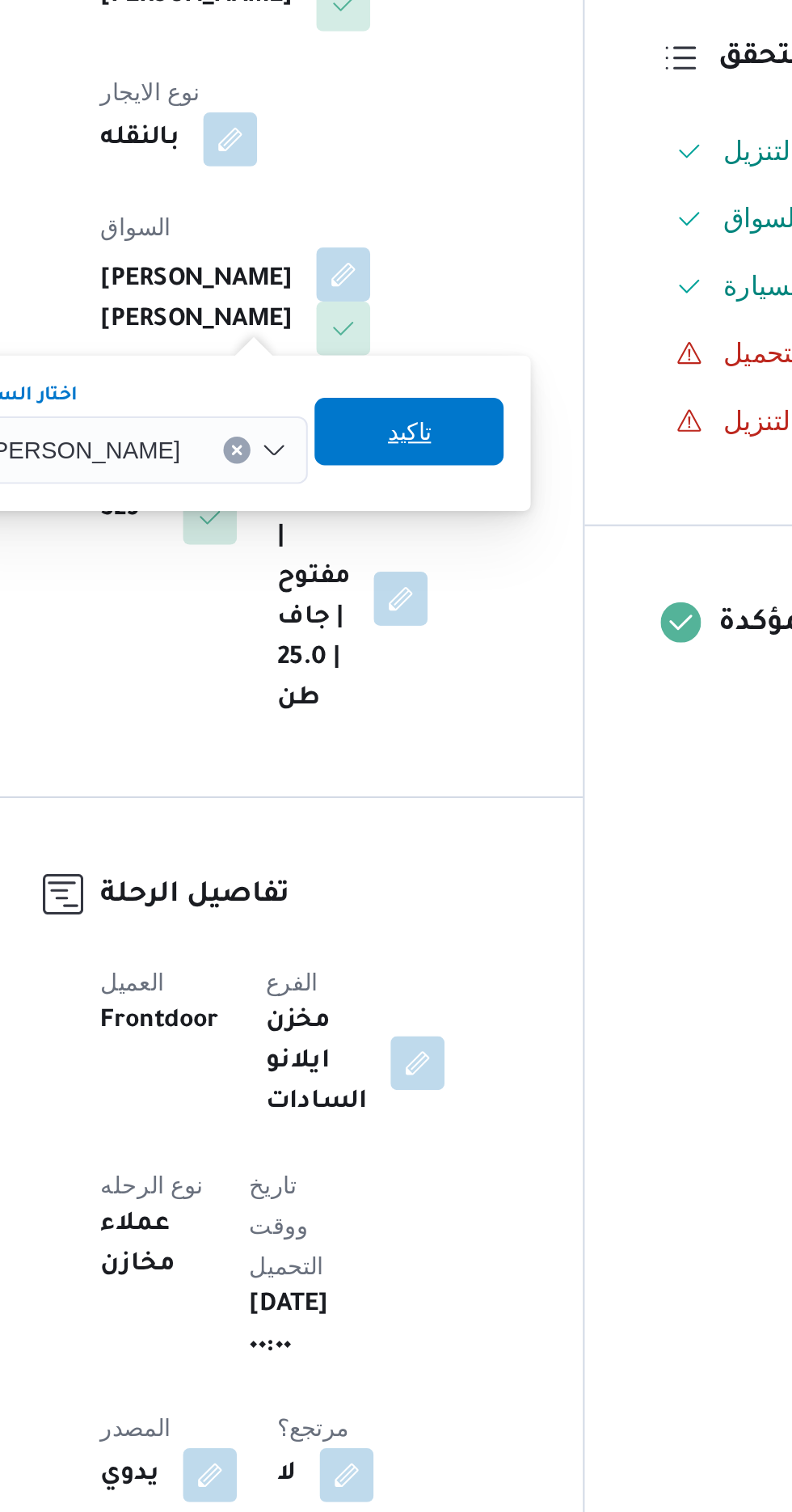
click at [433, 430] on span "تاكيد" at bounding box center [421, 430] width 21 height 19
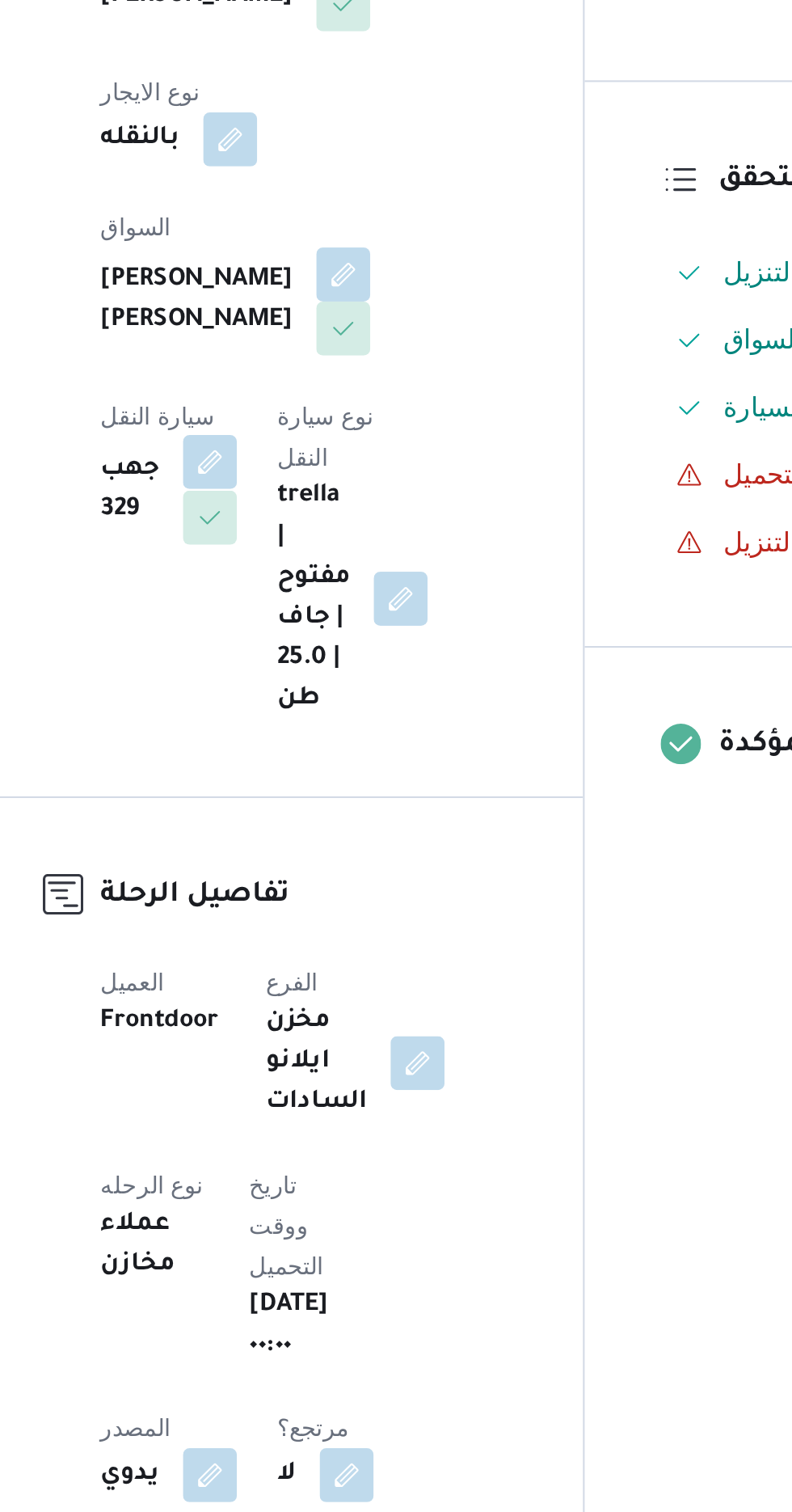
click at [339, 432] on button "button" at bounding box center [326, 445] width 26 height 26
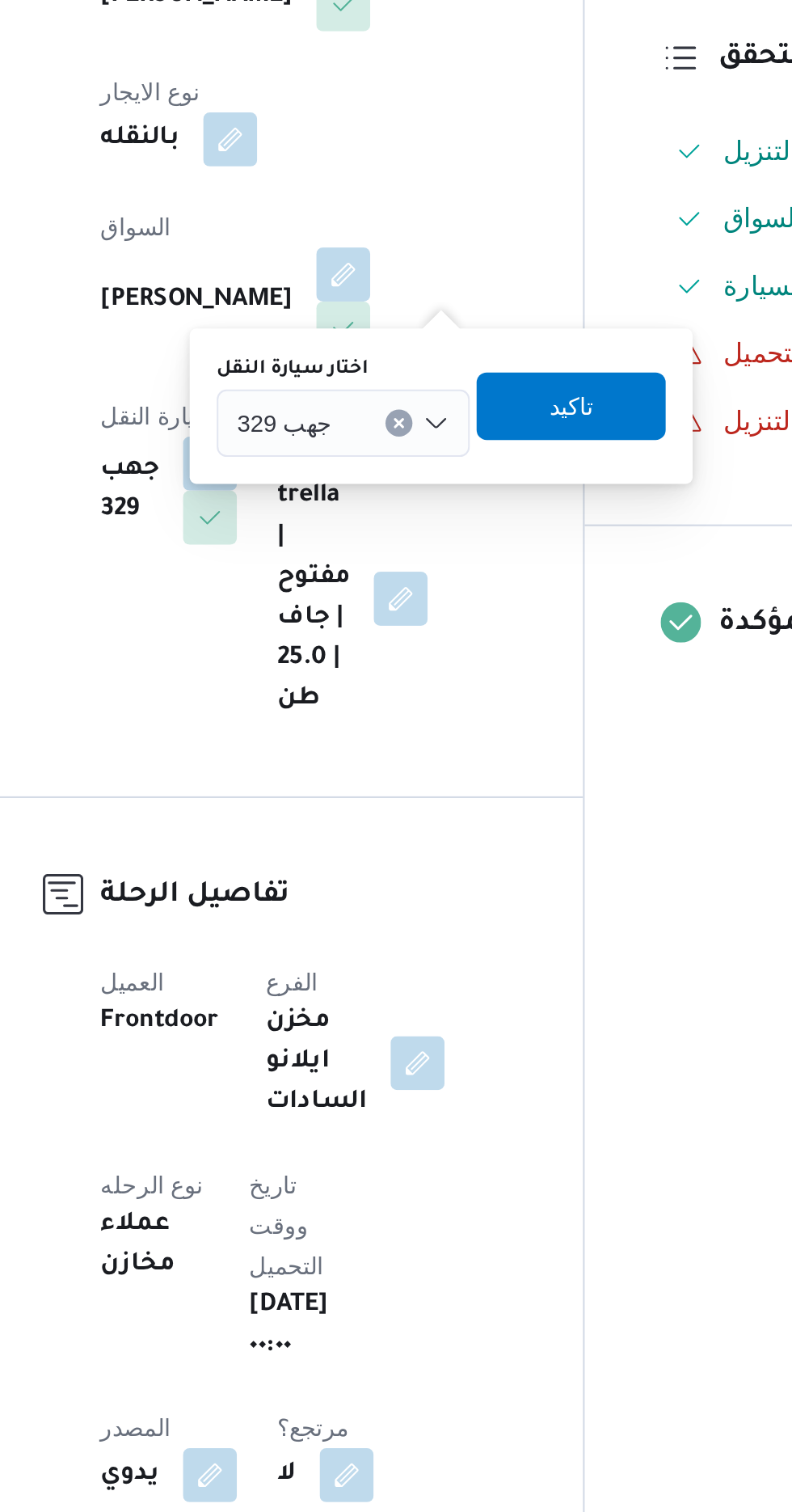
click at [391, 425] on input "اختار سيارة النقل" at bounding box center [392, 425] width 2 height 19
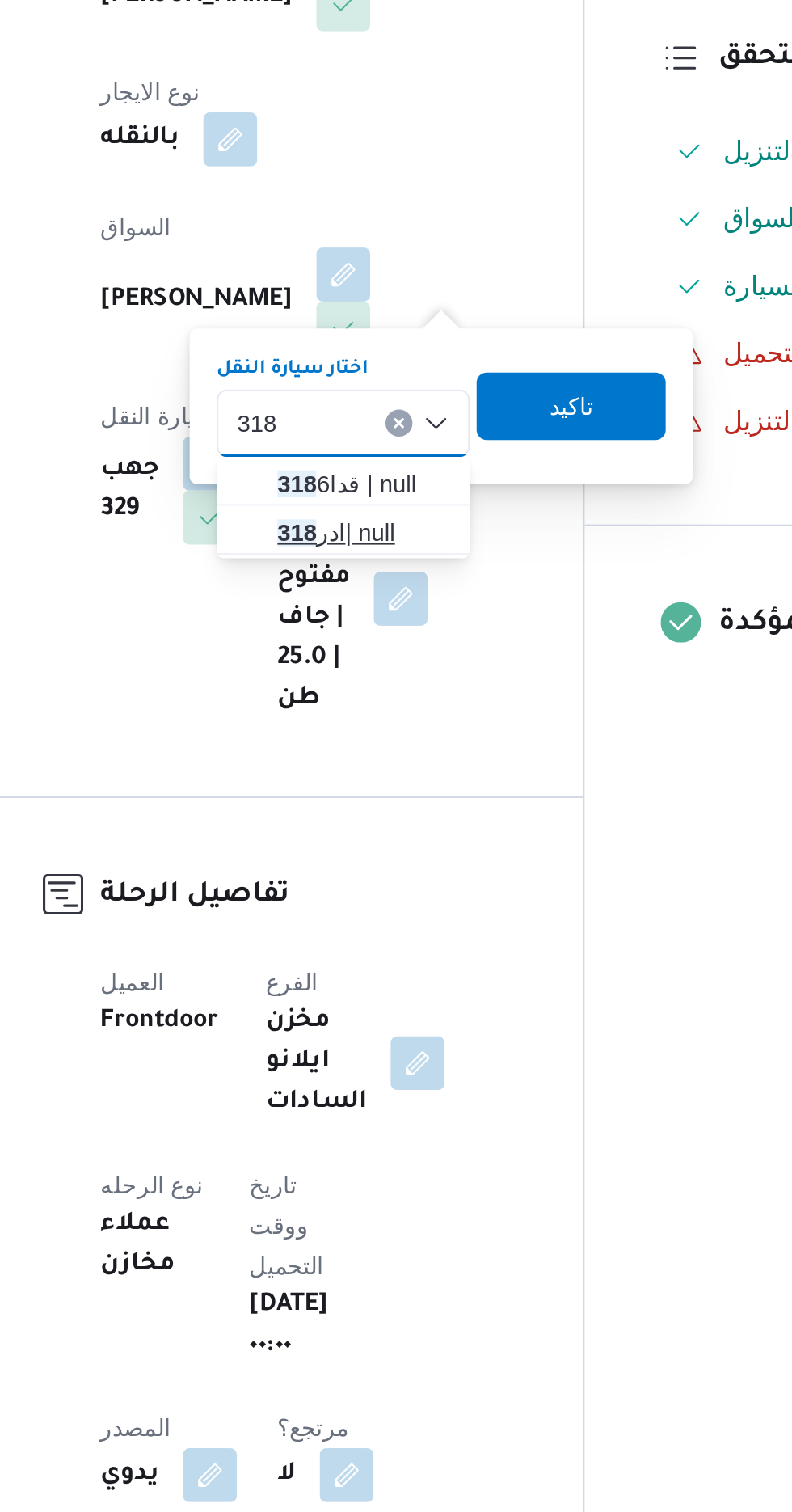
type input "318"
click at [397, 480] on span "ادر 318 | null" at bounding box center [400, 478] width 83 height 19
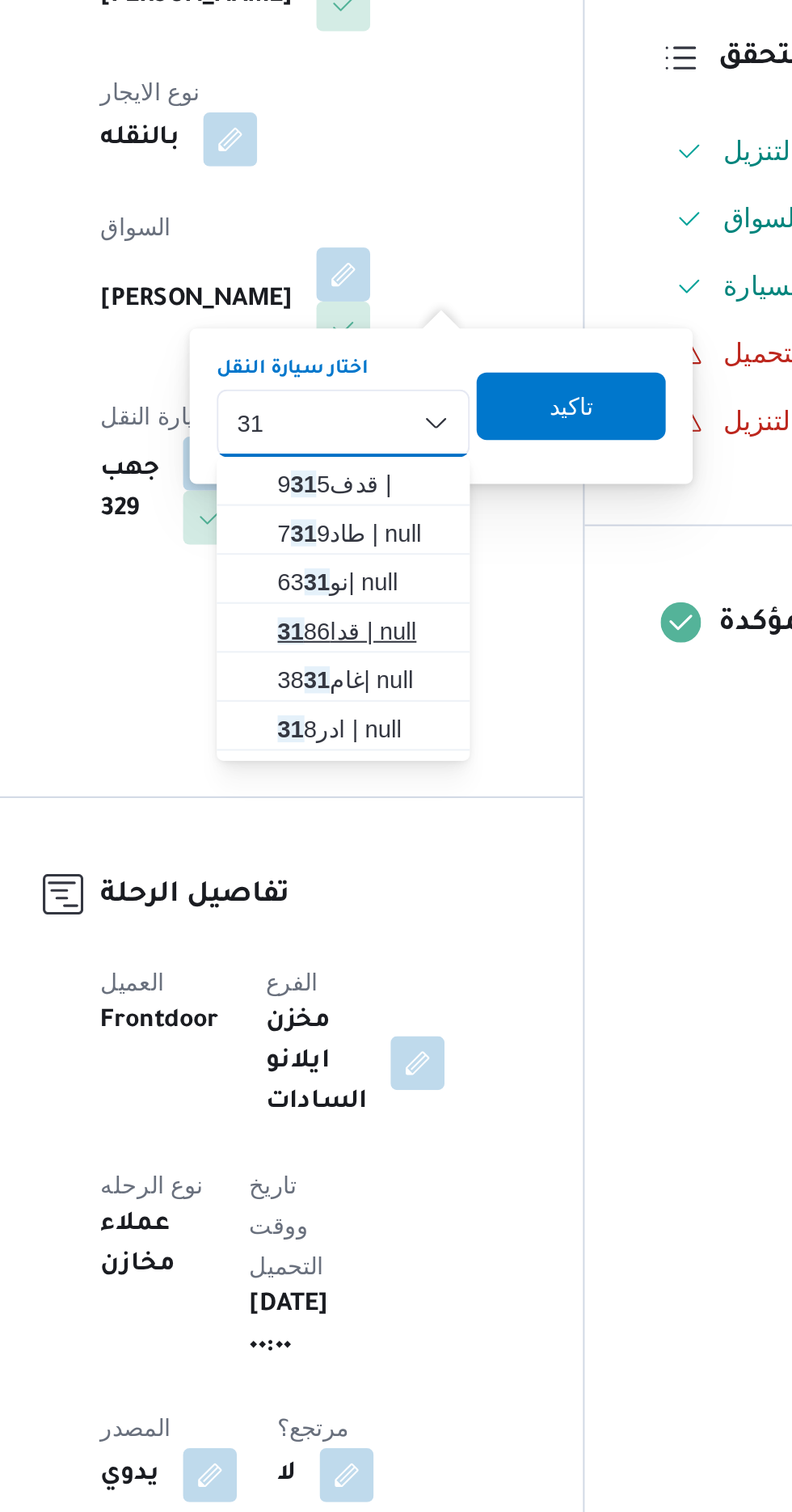
type input "31"
click at [410, 522] on span "قدا 31 86 | null" at bounding box center [400, 525] width 83 height 19
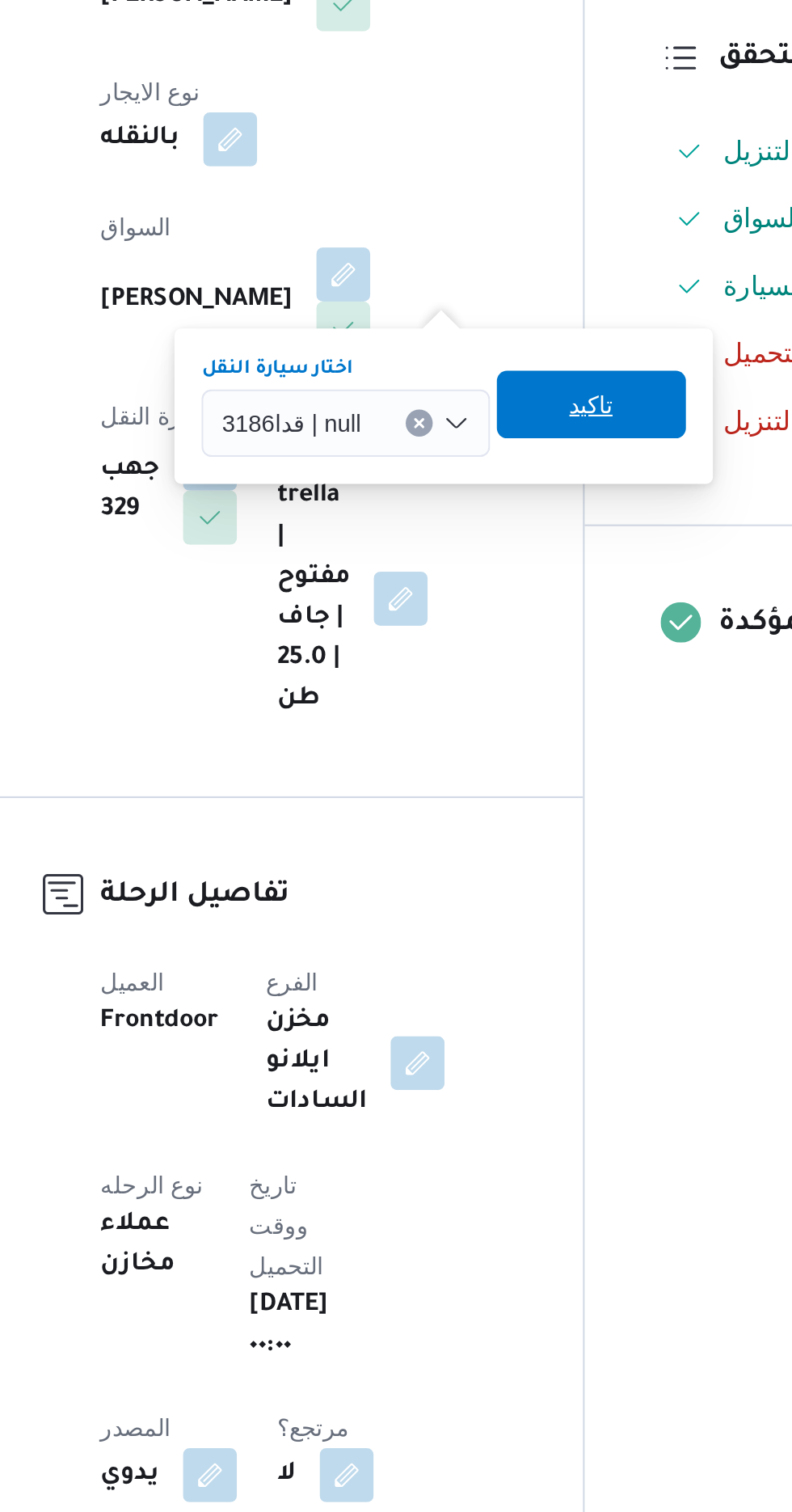
click at [522, 419] on span "تاكيد" at bounding box center [509, 417] width 90 height 33
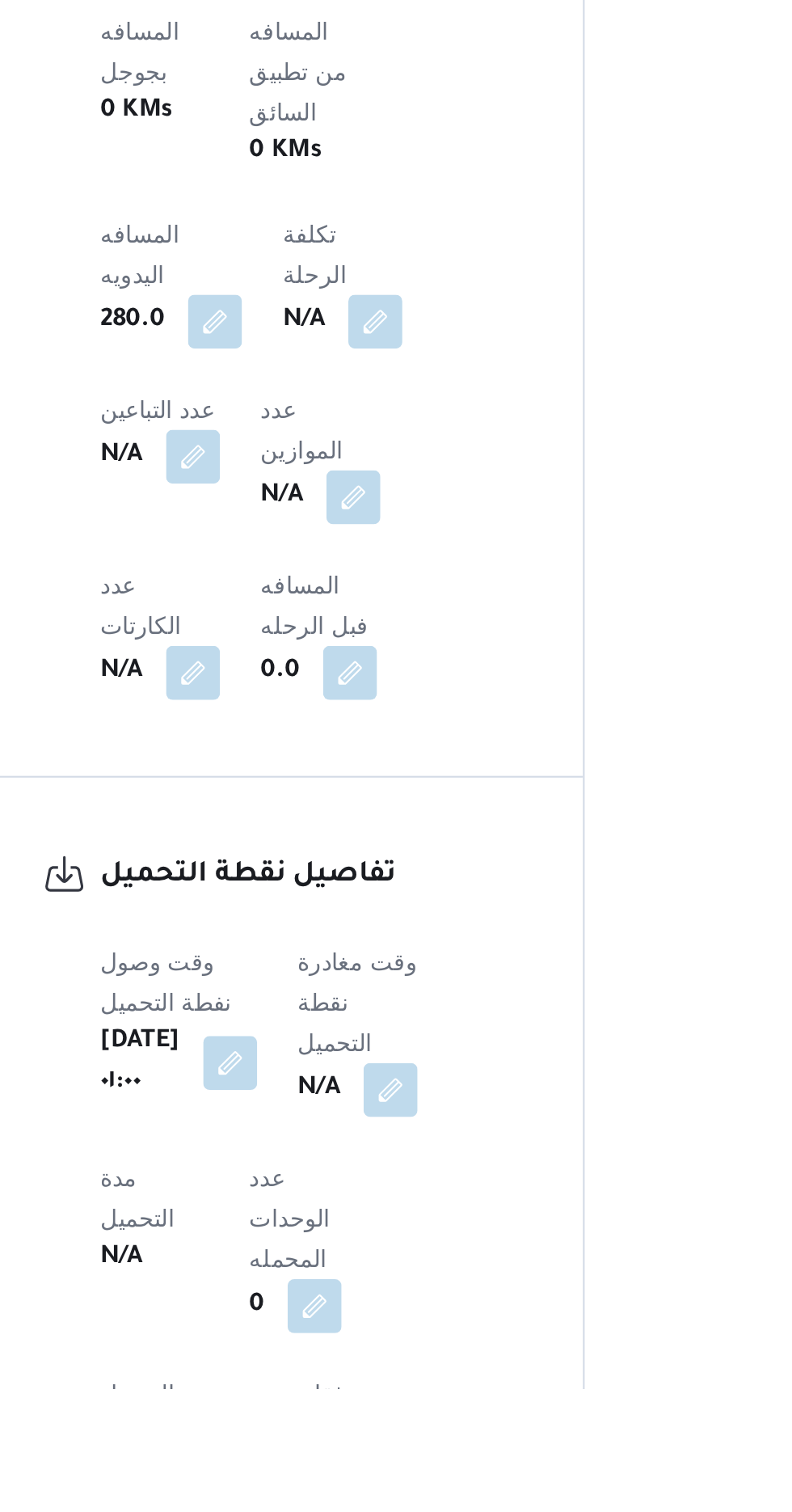
scroll to position [512, 0]
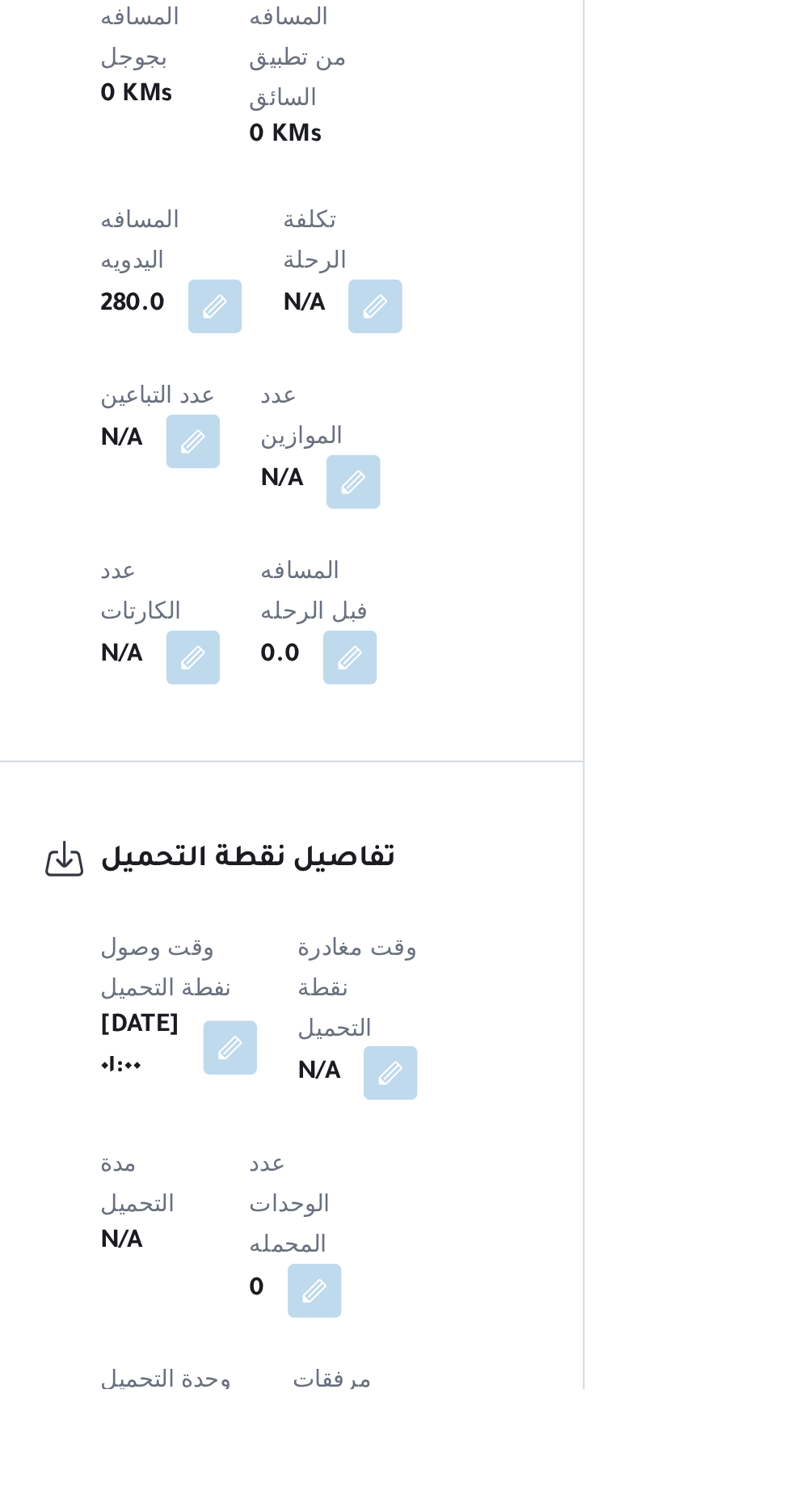
click at [422, 1348] on button "button" at bounding box center [413, 1361] width 26 height 26
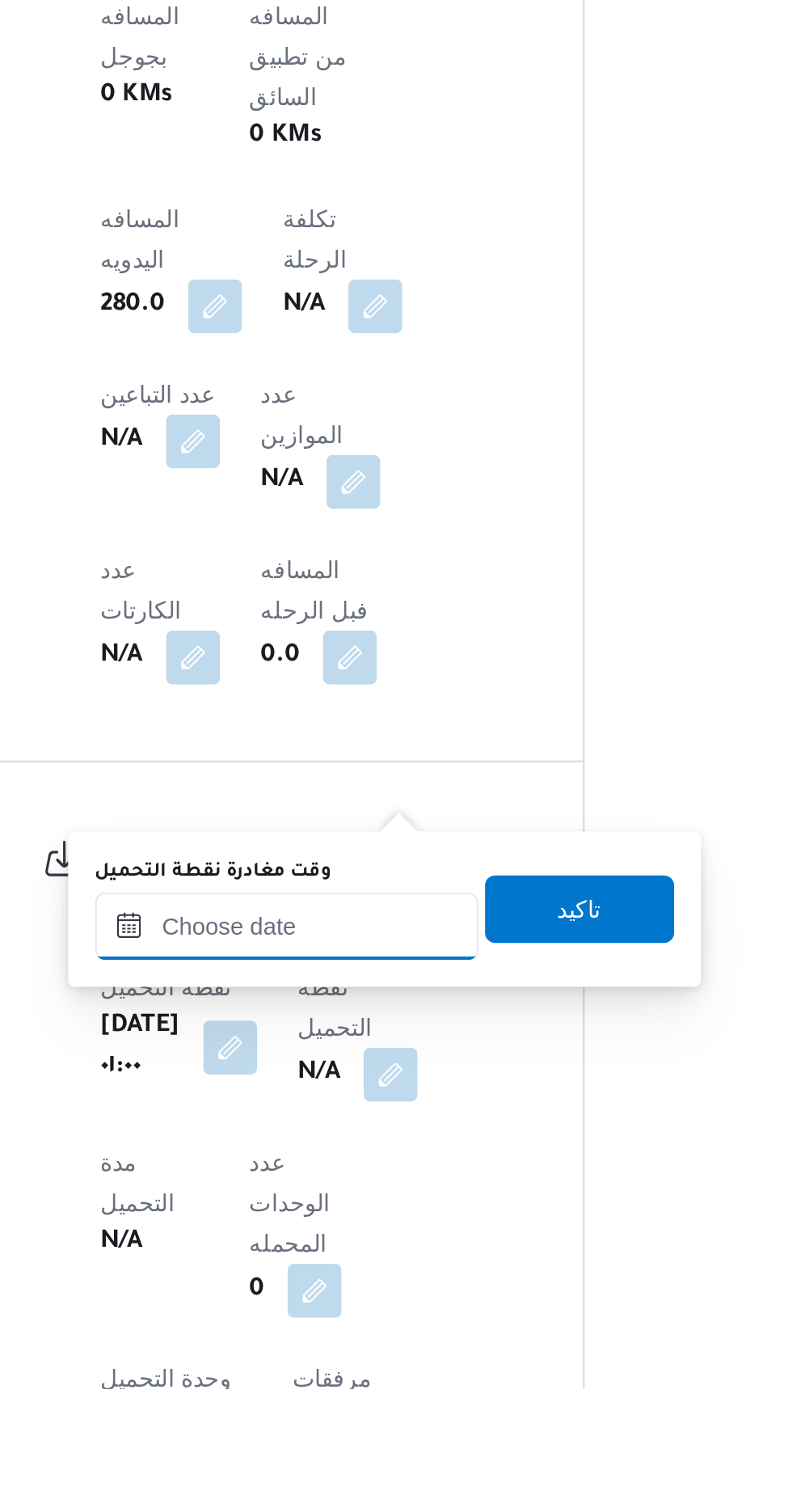
click at [370, 1295] on input "وقت مغادرة نقطة التحميل" at bounding box center [363, 1291] width 184 height 33
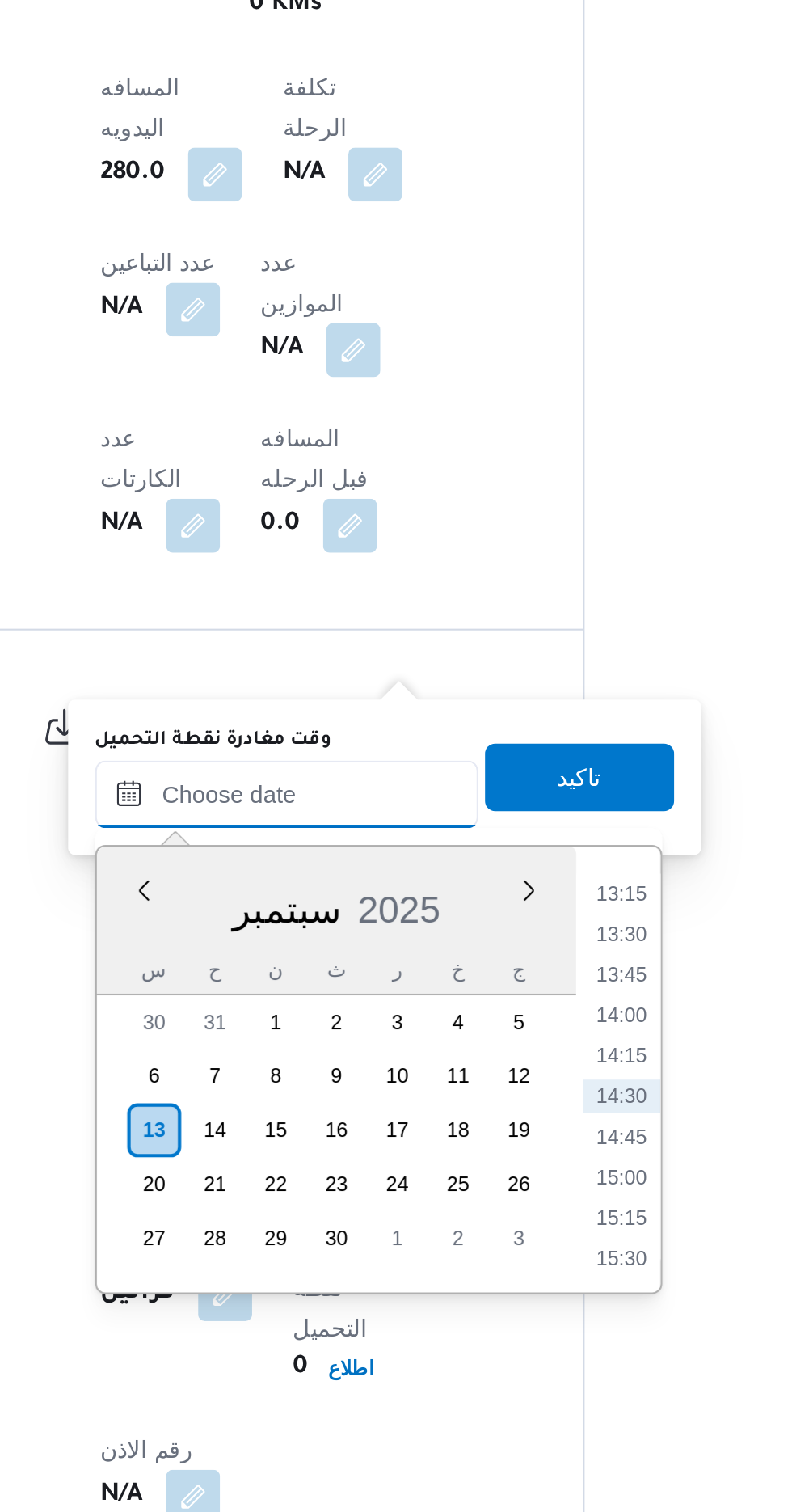
scroll to position [634, 0]
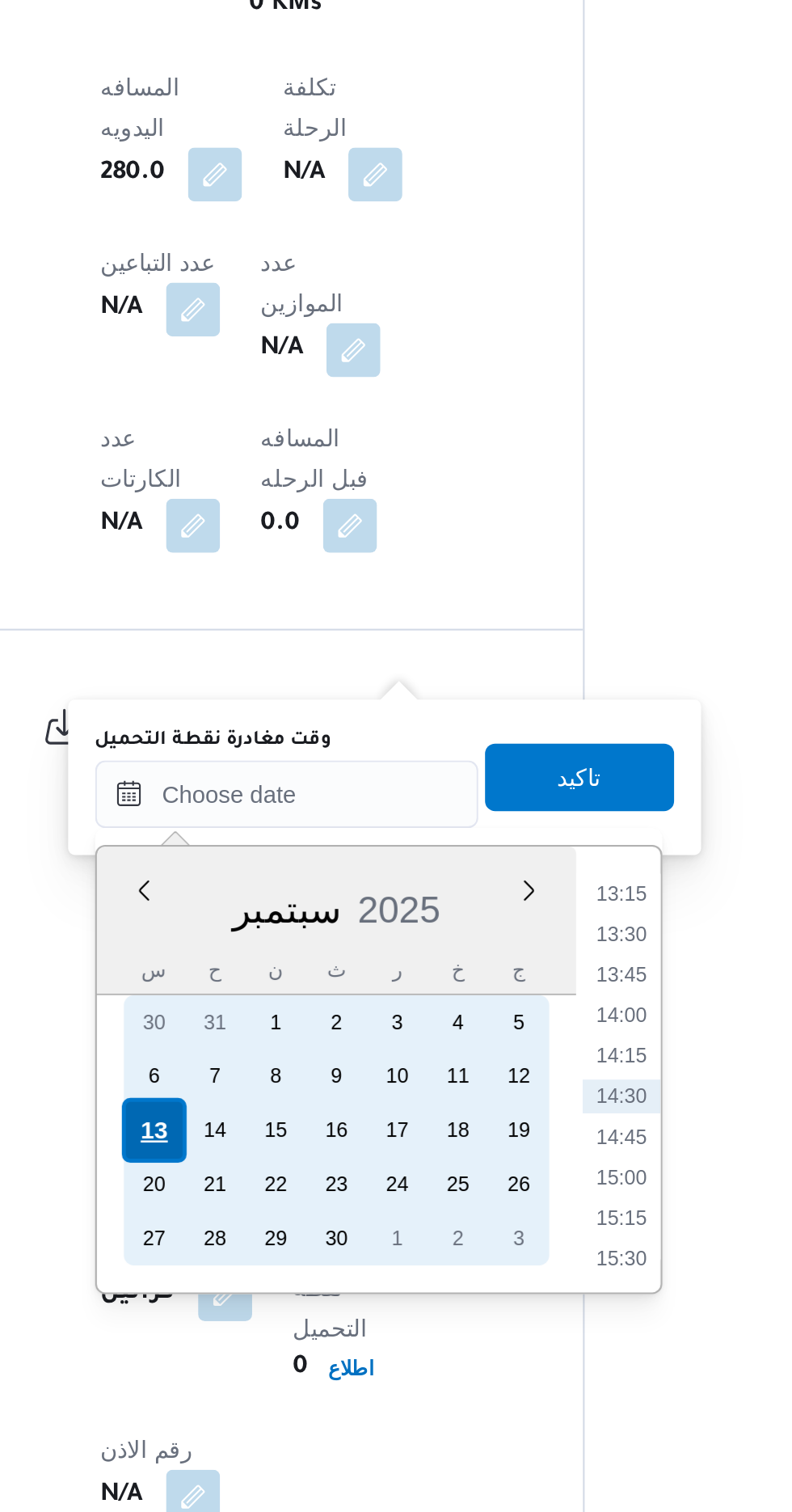
click at [297, 1327] on div "13" at bounding box center [299, 1329] width 31 height 31
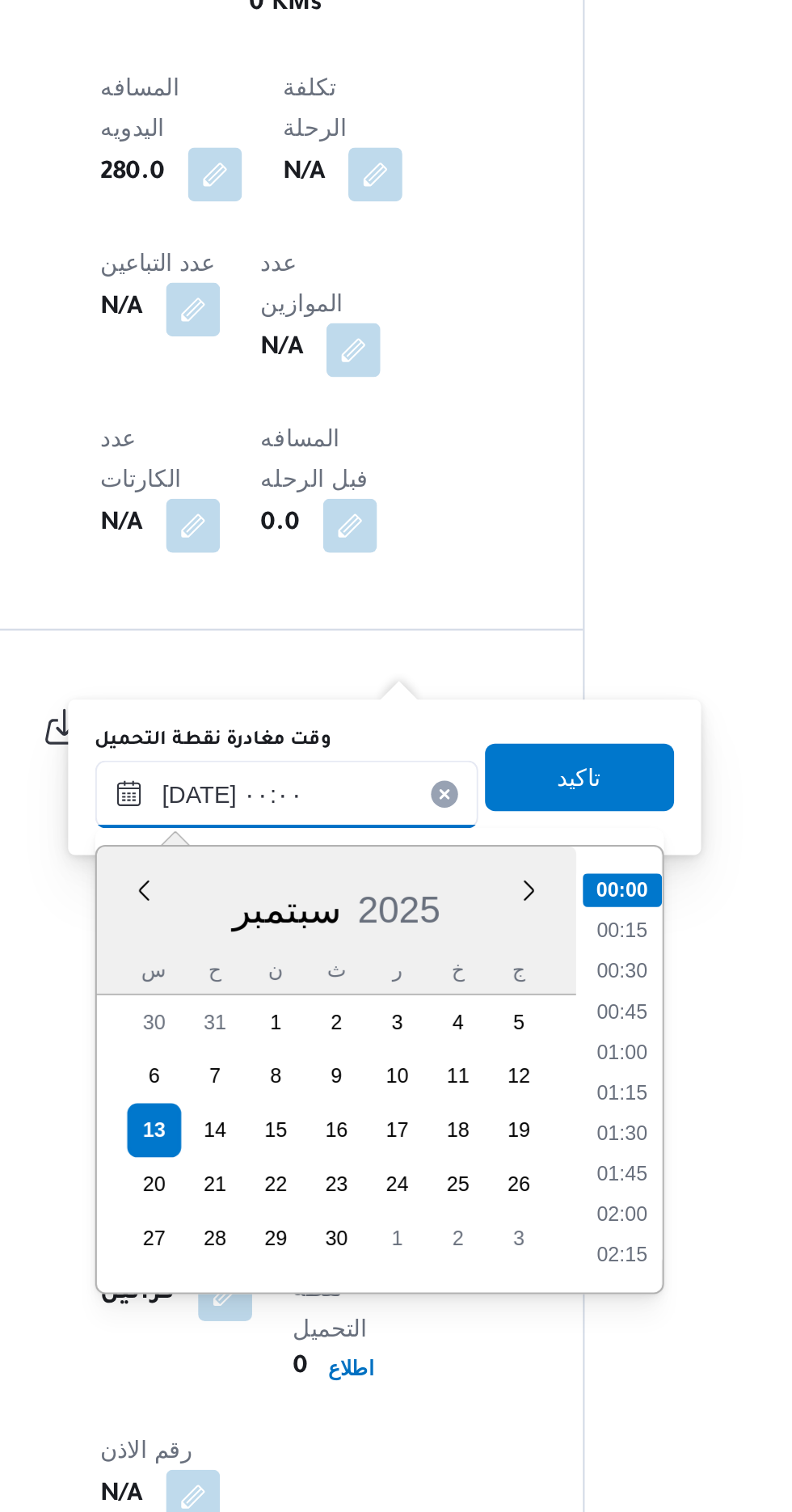
click at [291, 1163] on input "[DATE] ٠٠:٠٠" at bounding box center [363, 1168] width 184 height 33
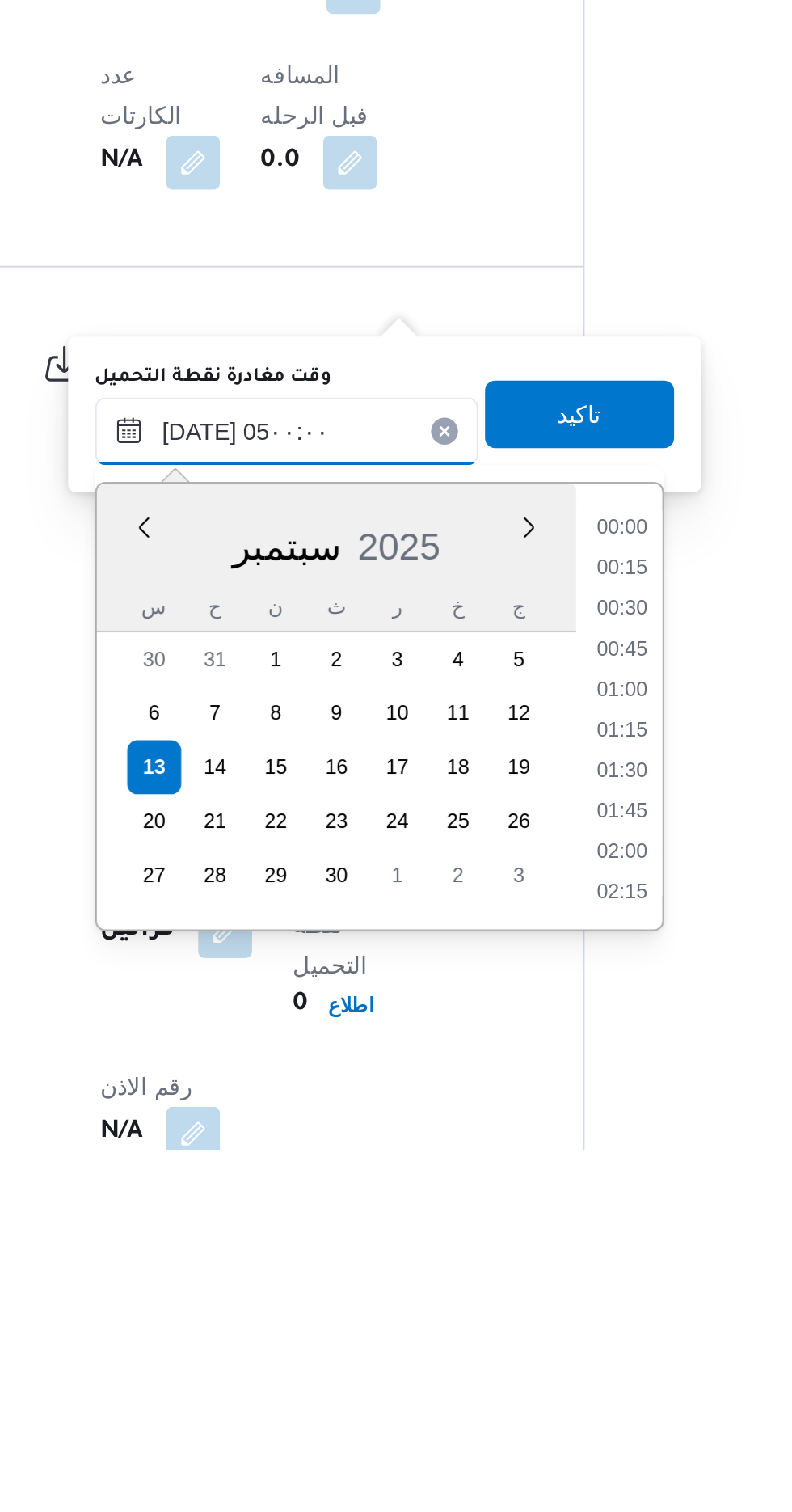
scroll to position [218, 0]
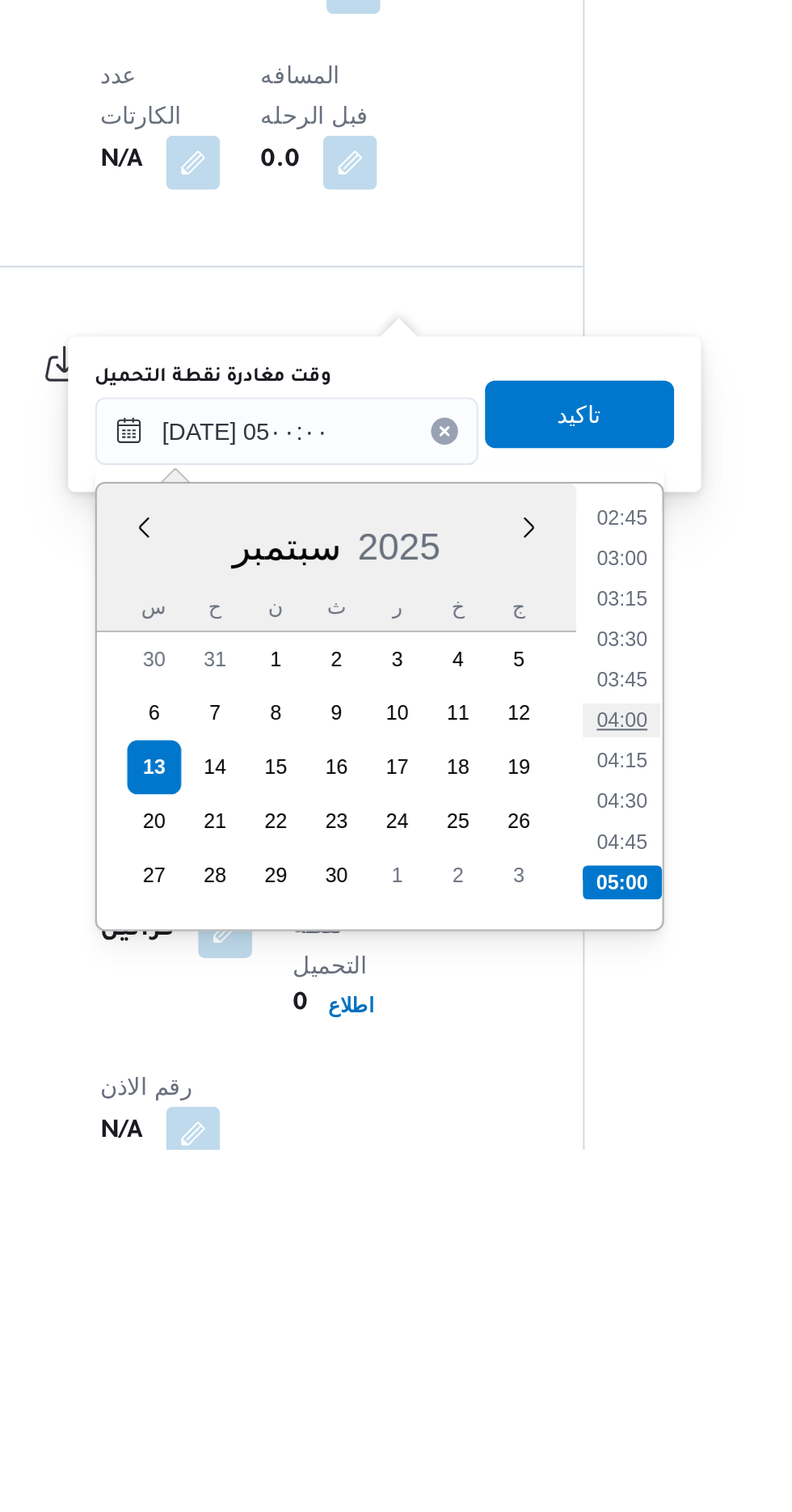
click at [520, 1303] on li "04:00" at bounding box center [524, 1306] width 38 height 16
type input "[DATE] ٠٤:٠٠"
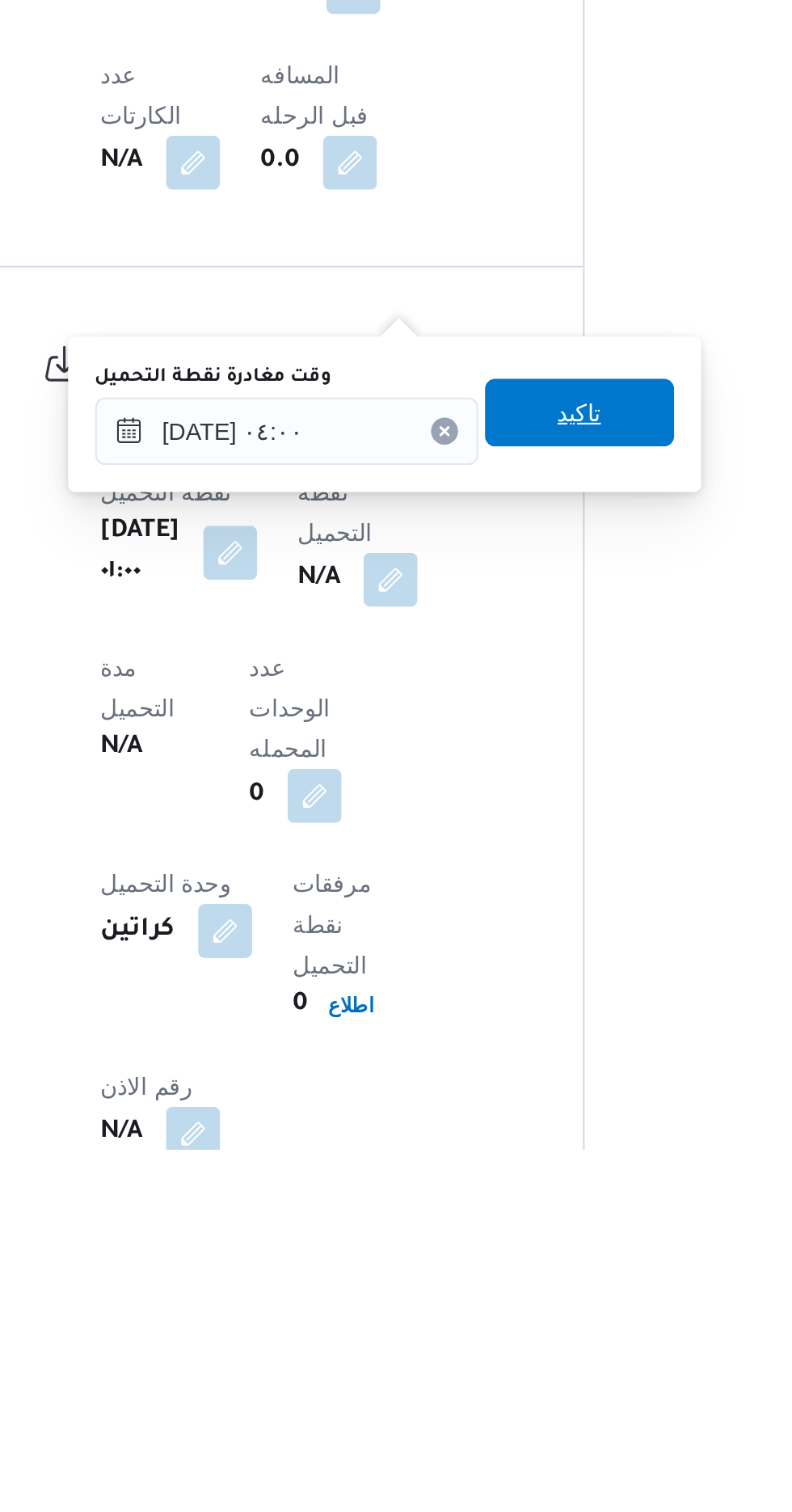
click at [529, 1161] on span "تاكيد" at bounding box center [504, 1159] width 90 height 33
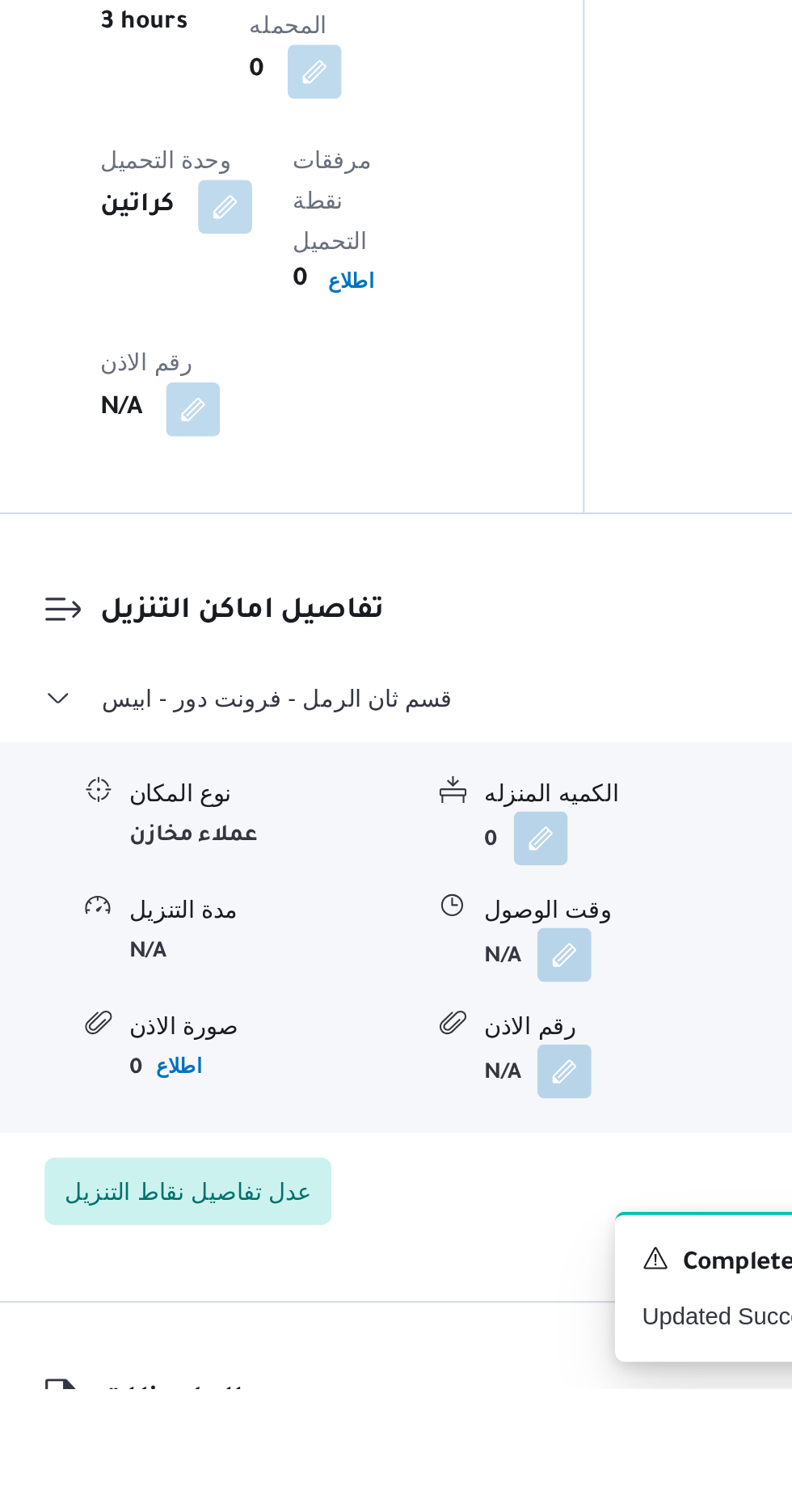
scroll to position [1102, 0]
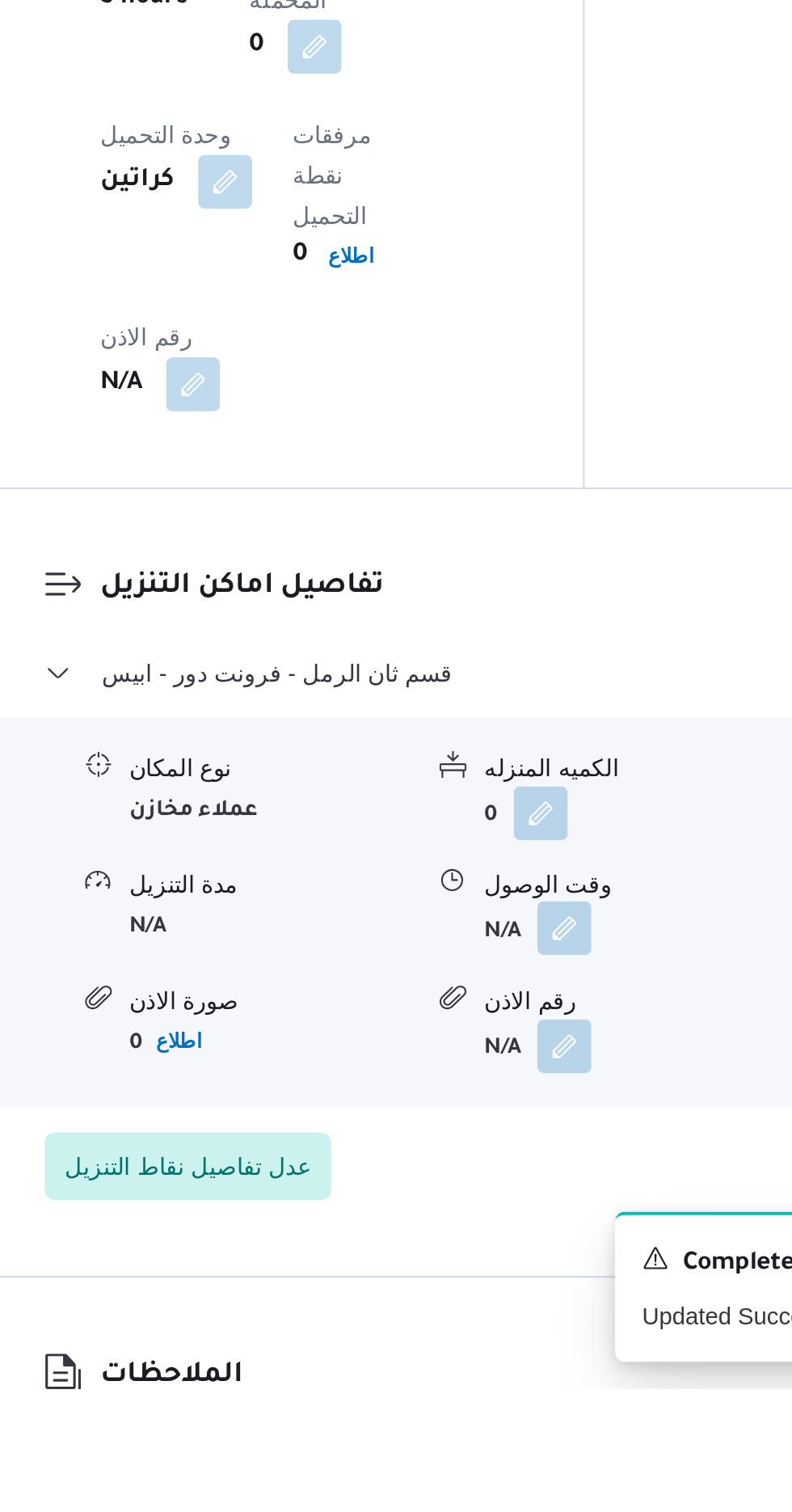
click at [505, 1278] on button "button" at bounding box center [496, 1291] width 26 height 26
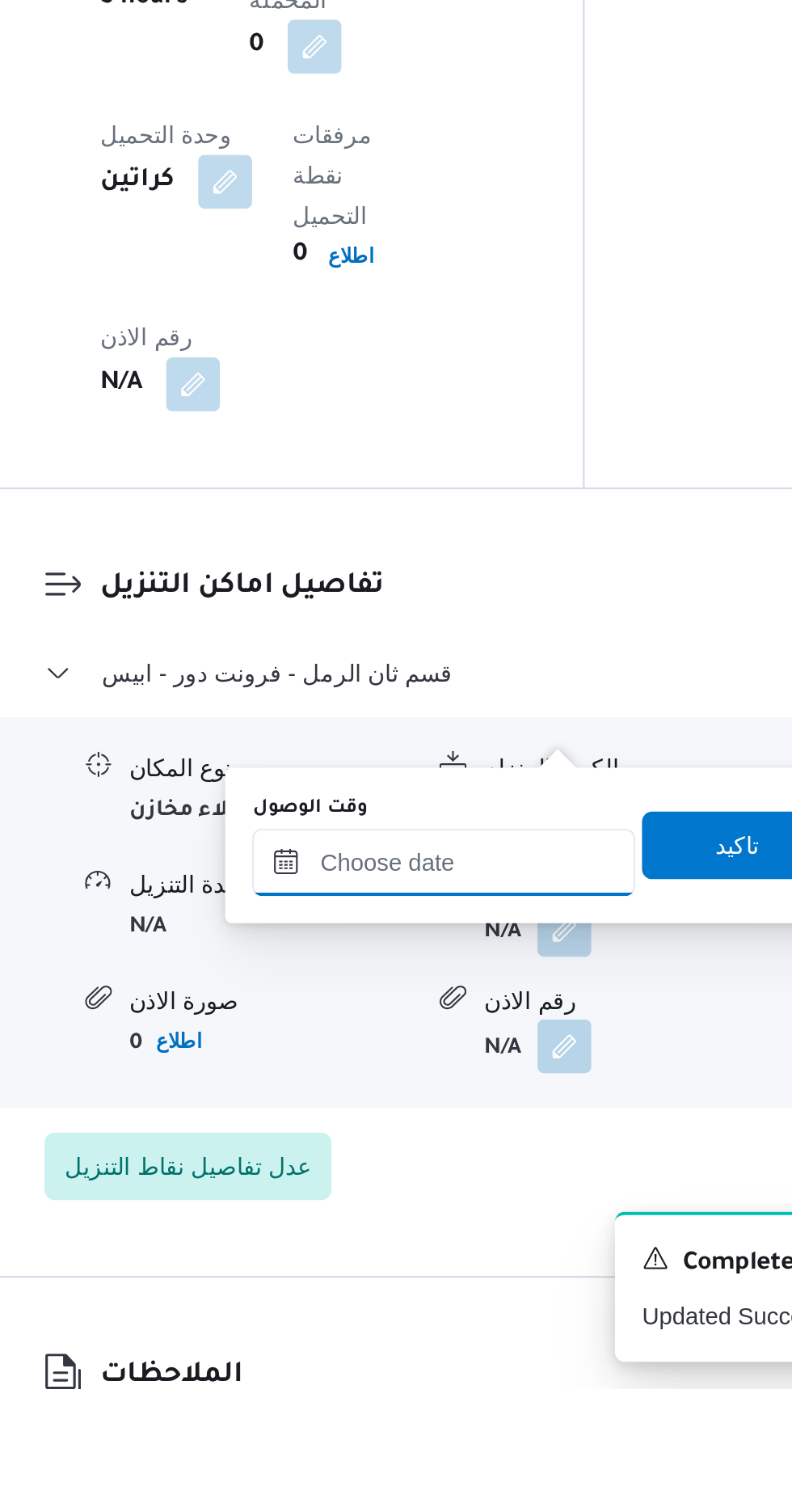
click at [479, 1253] on input "وقت الوصول" at bounding box center [439, 1260] width 184 height 33
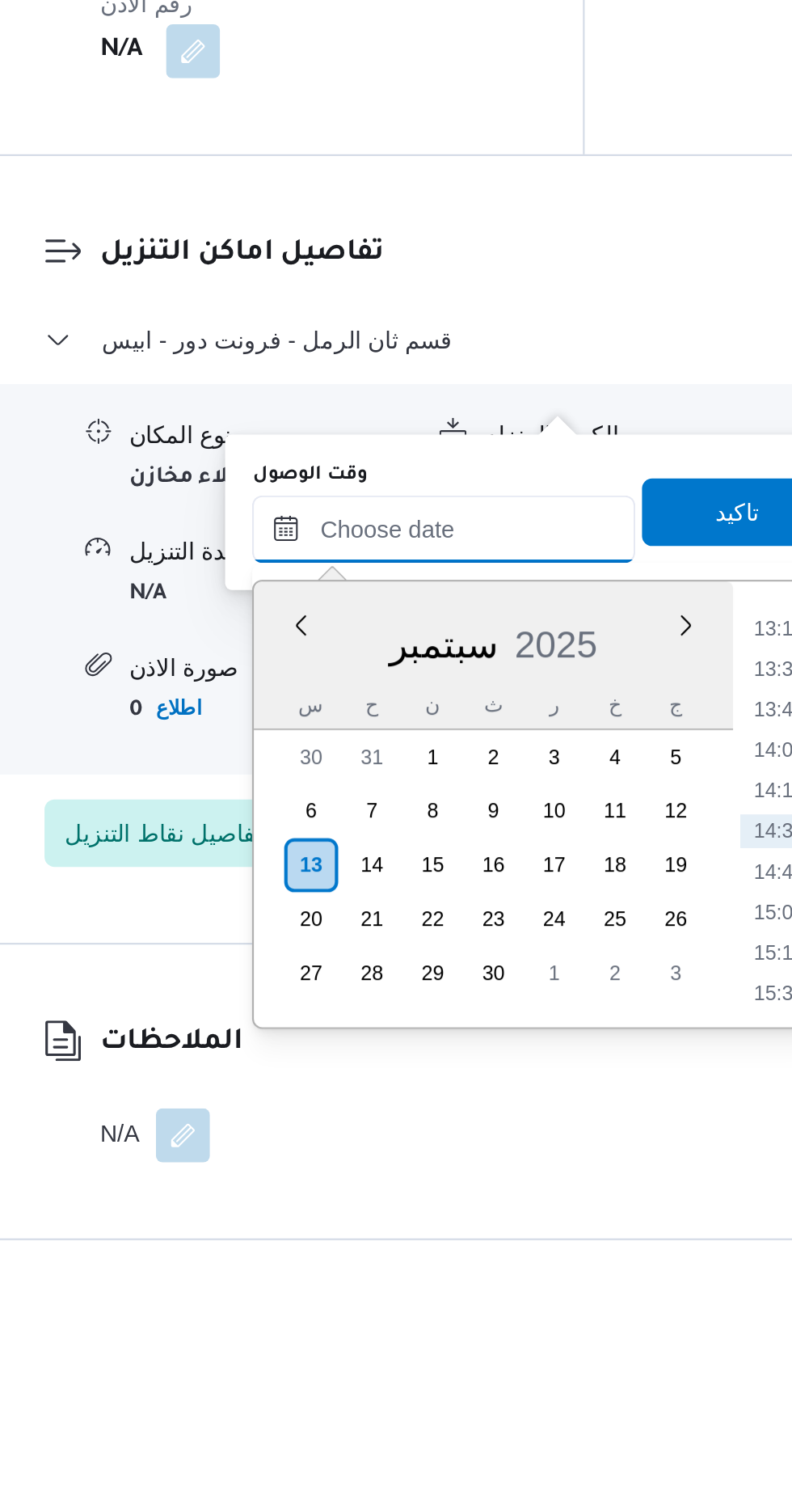
scroll to position [1209, 0]
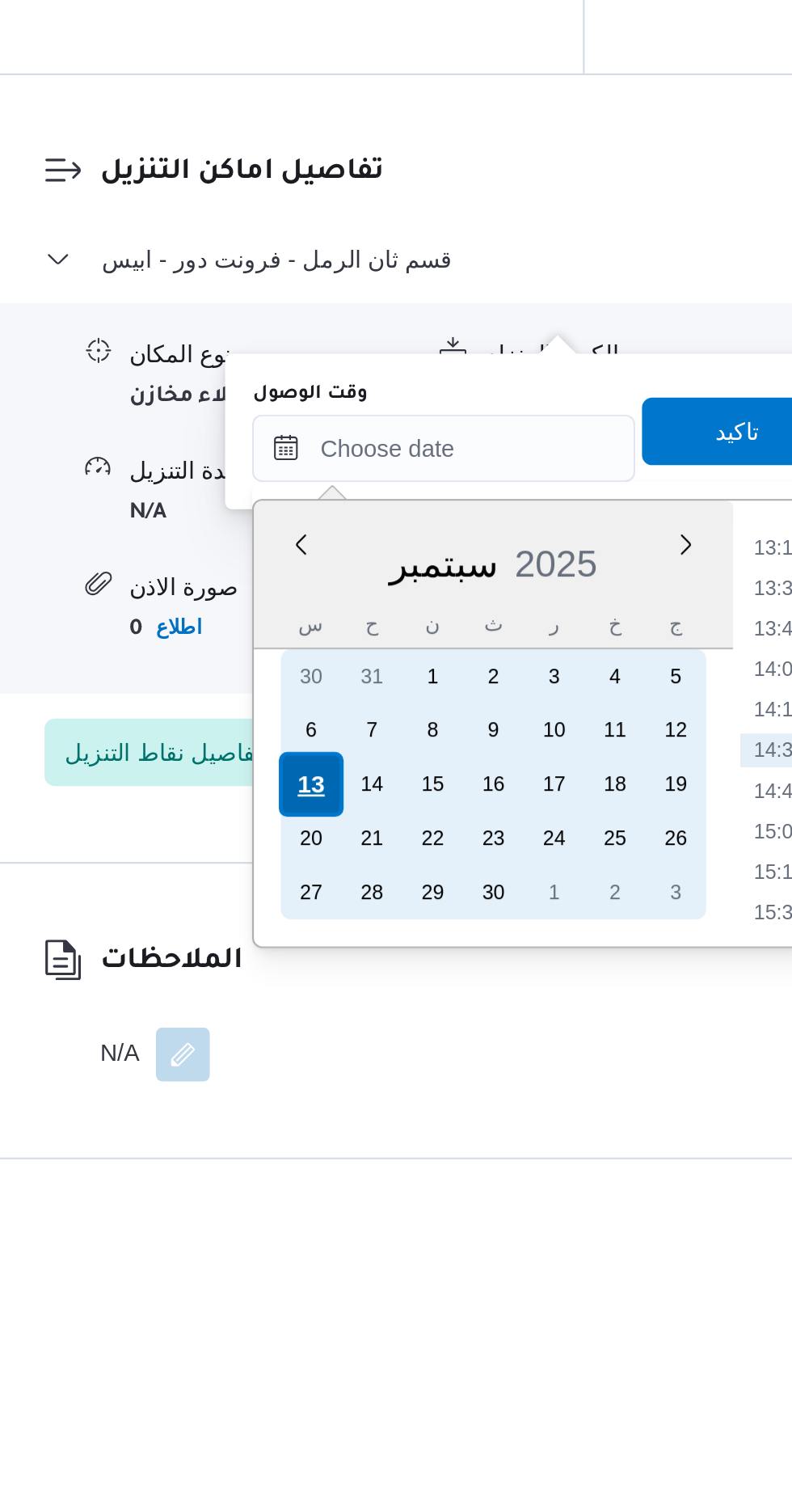
click at [377, 1315] on div "13" at bounding box center [375, 1312] width 31 height 31
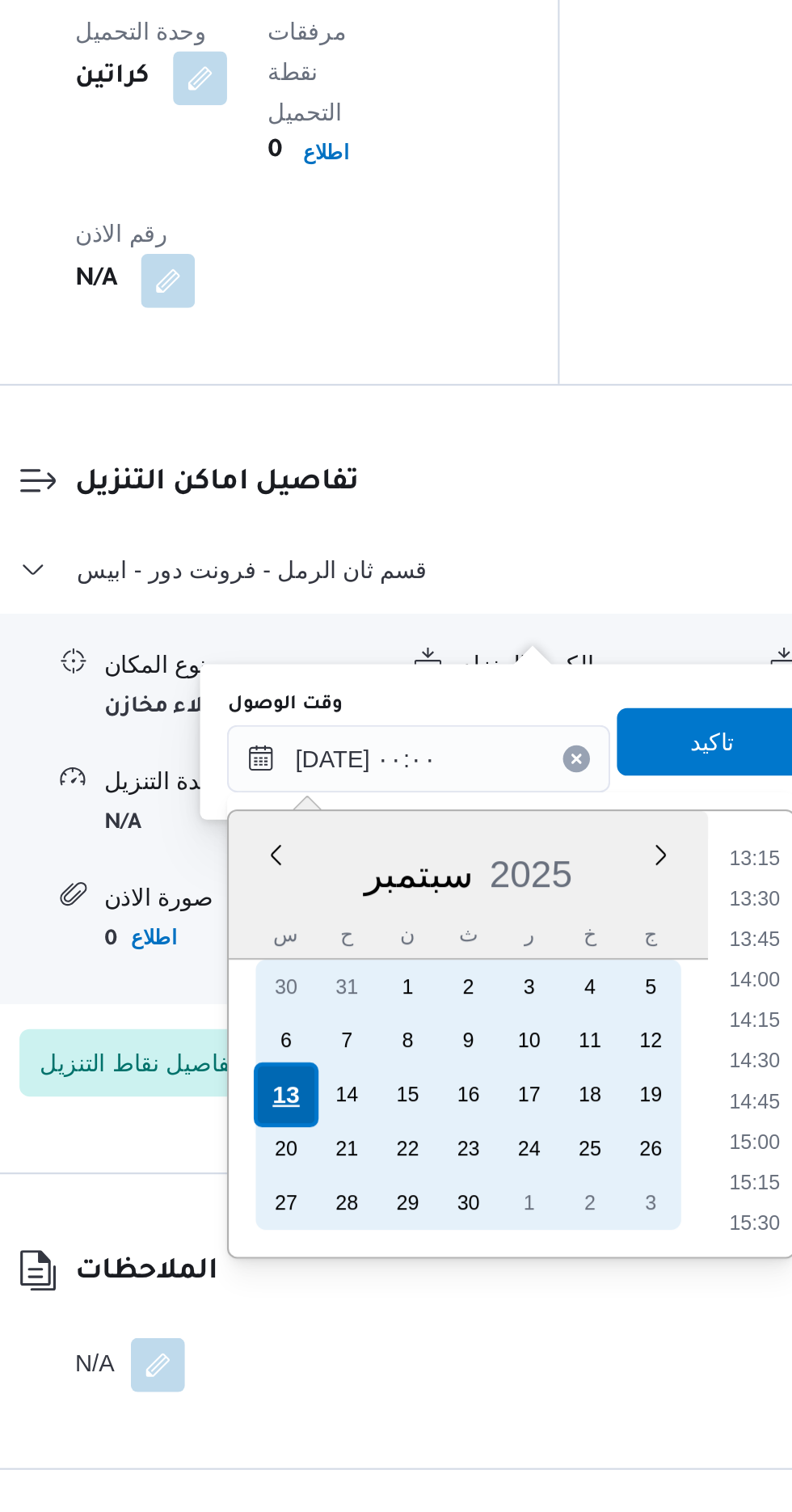
scroll to position [0, 0]
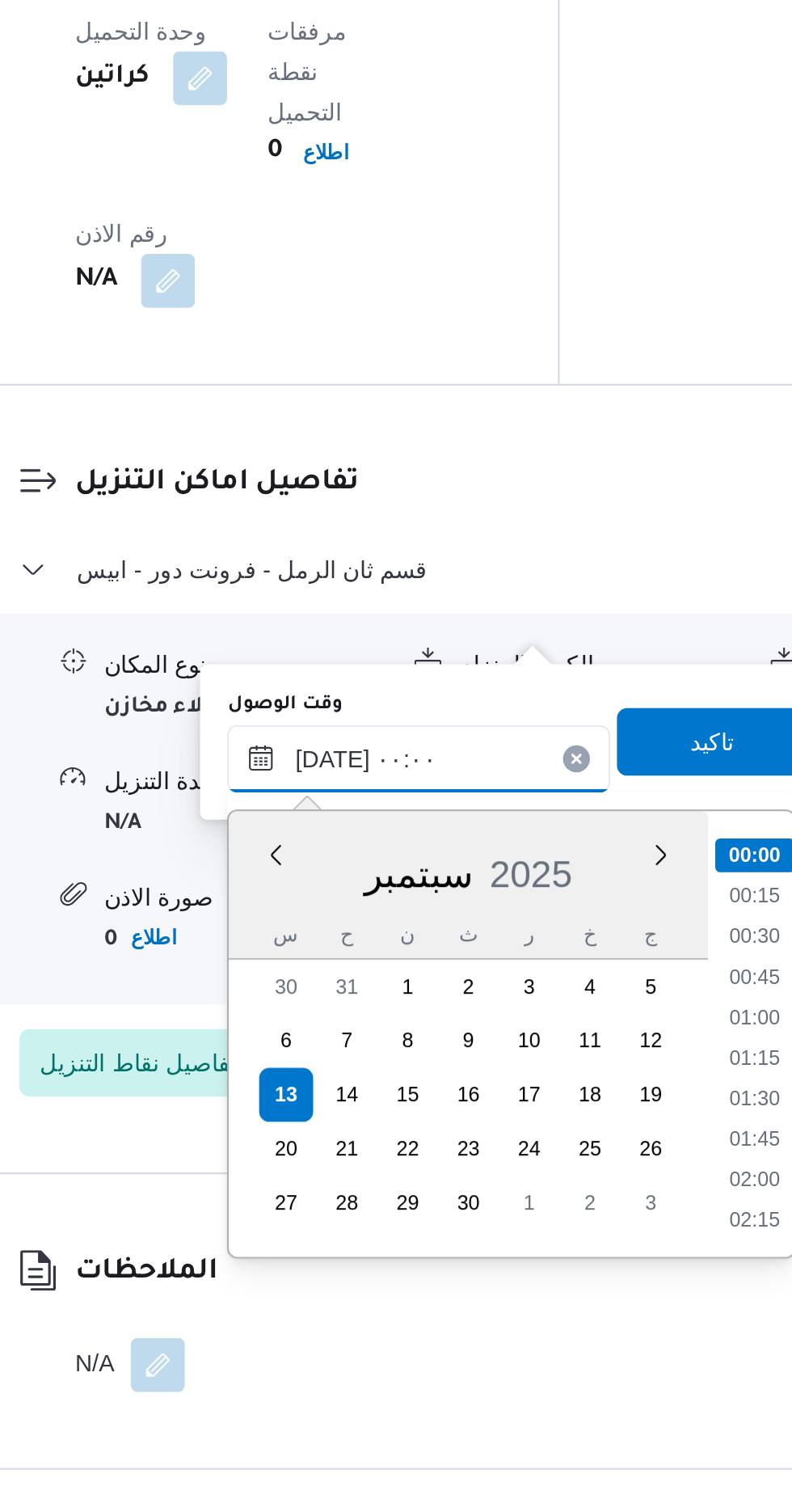
click at [365, 1158] on input "[DATE] ٠٠:٠٠" at bounding box center [439, 1151] width 184 height 33
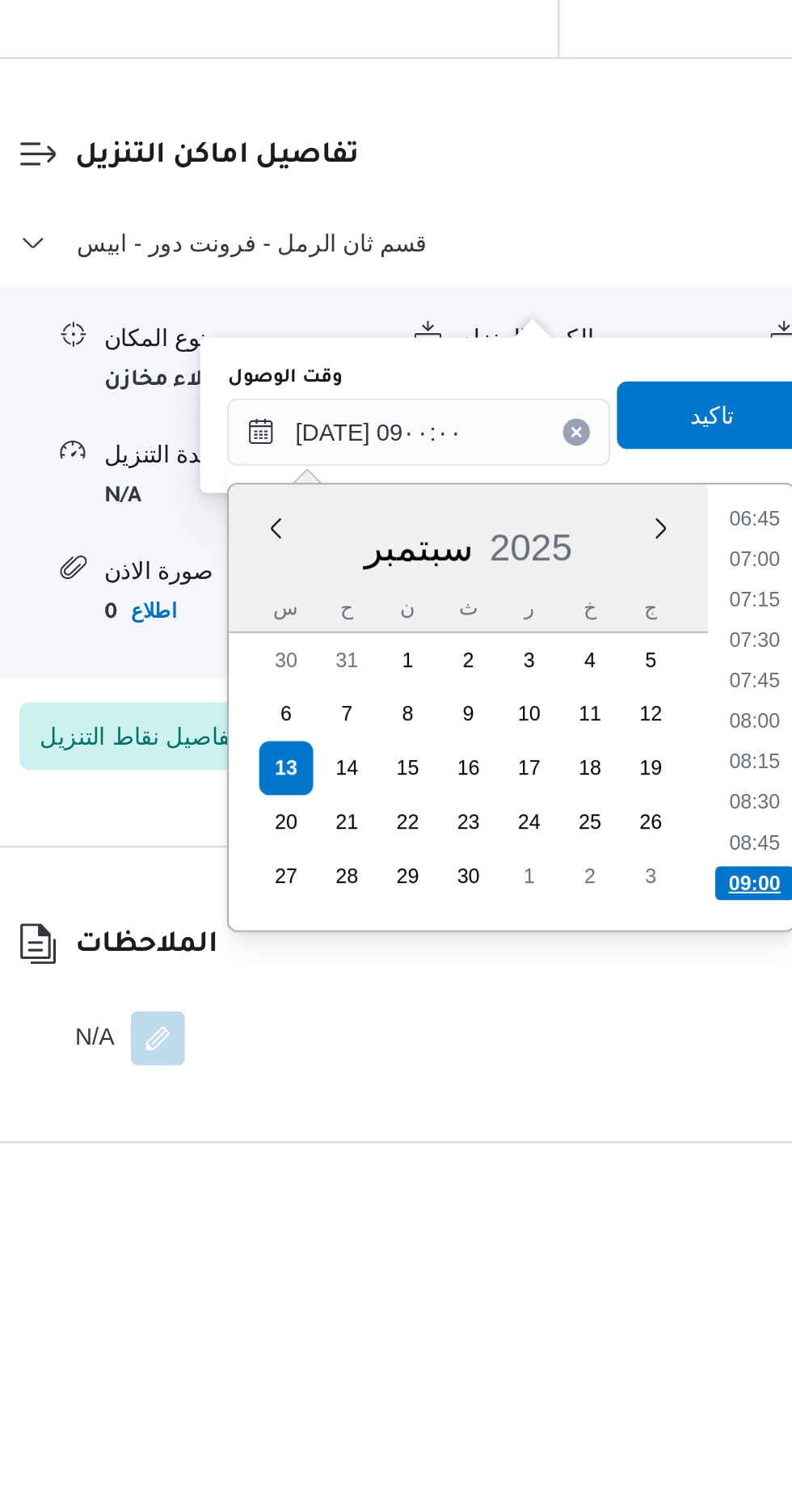
click at [594, 1366] on li "09:00" at bounding box center [599, 1367] width 38 height 16
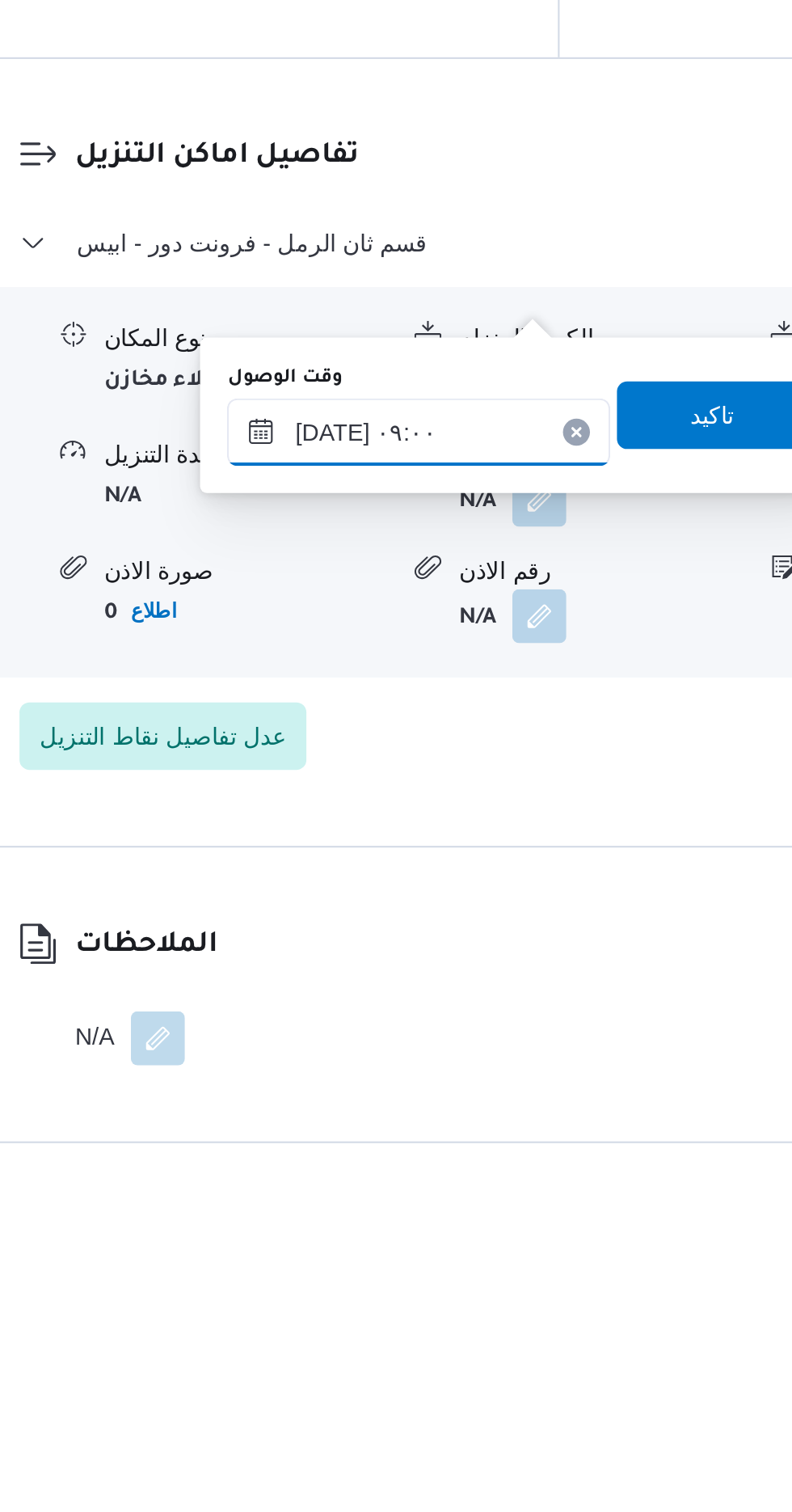
click at [472, 1154] on input "[DATE] ٠٩:٠٠" at bounding box center [439, 1152] width 184 height 33
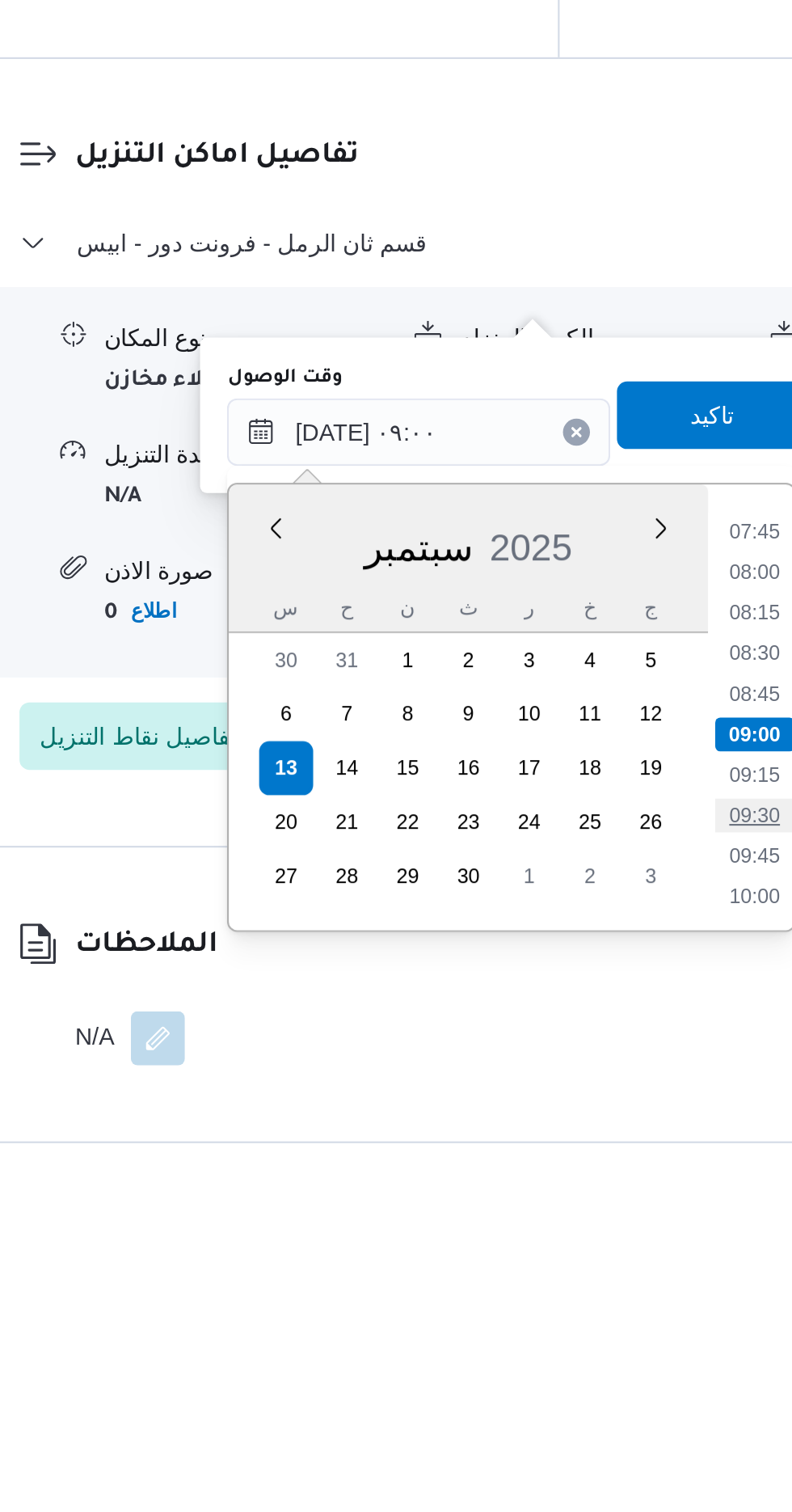
click at [604, 1333] on li "09:30" at bounding box center [600, 1336] width 38 height 16
type input "[DATE] ٠٩:٣٠"
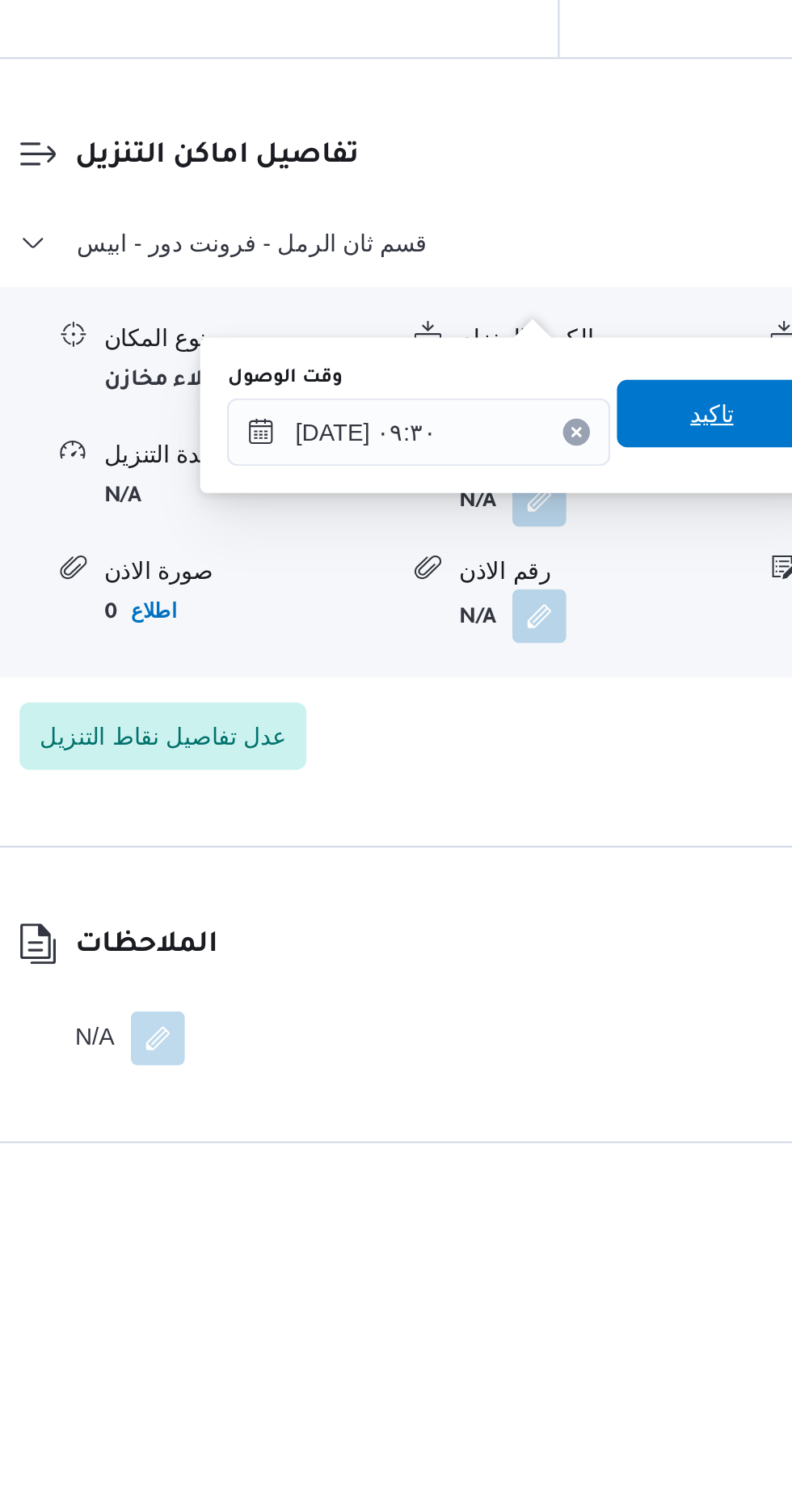
click at [574, 1148] on span "تاكيد" at bounding box center [579, 1143] width 90 height 33
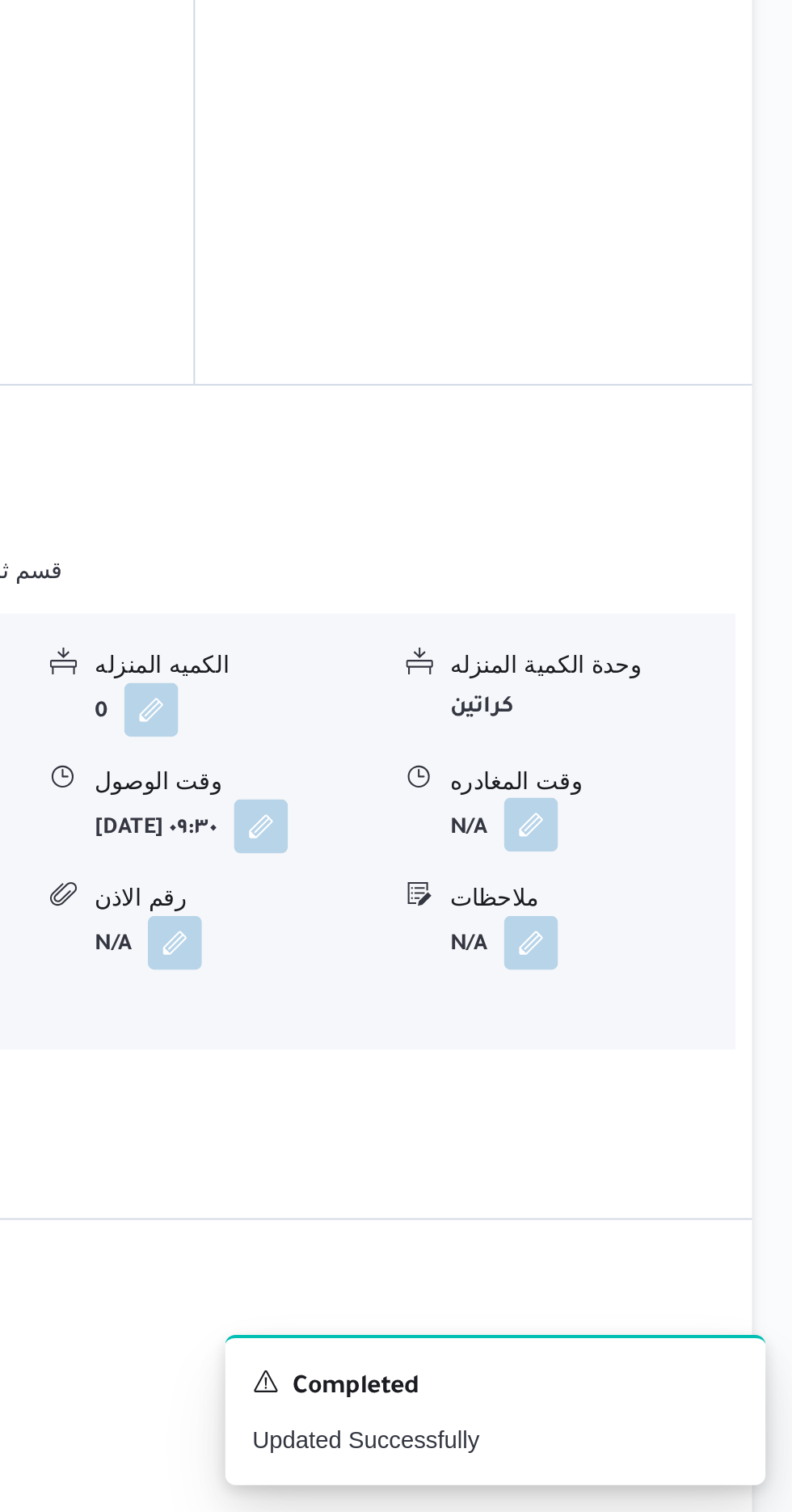
click at [671, 1170] on button "button" at bounding box center [667, 1183] width 26 height 26
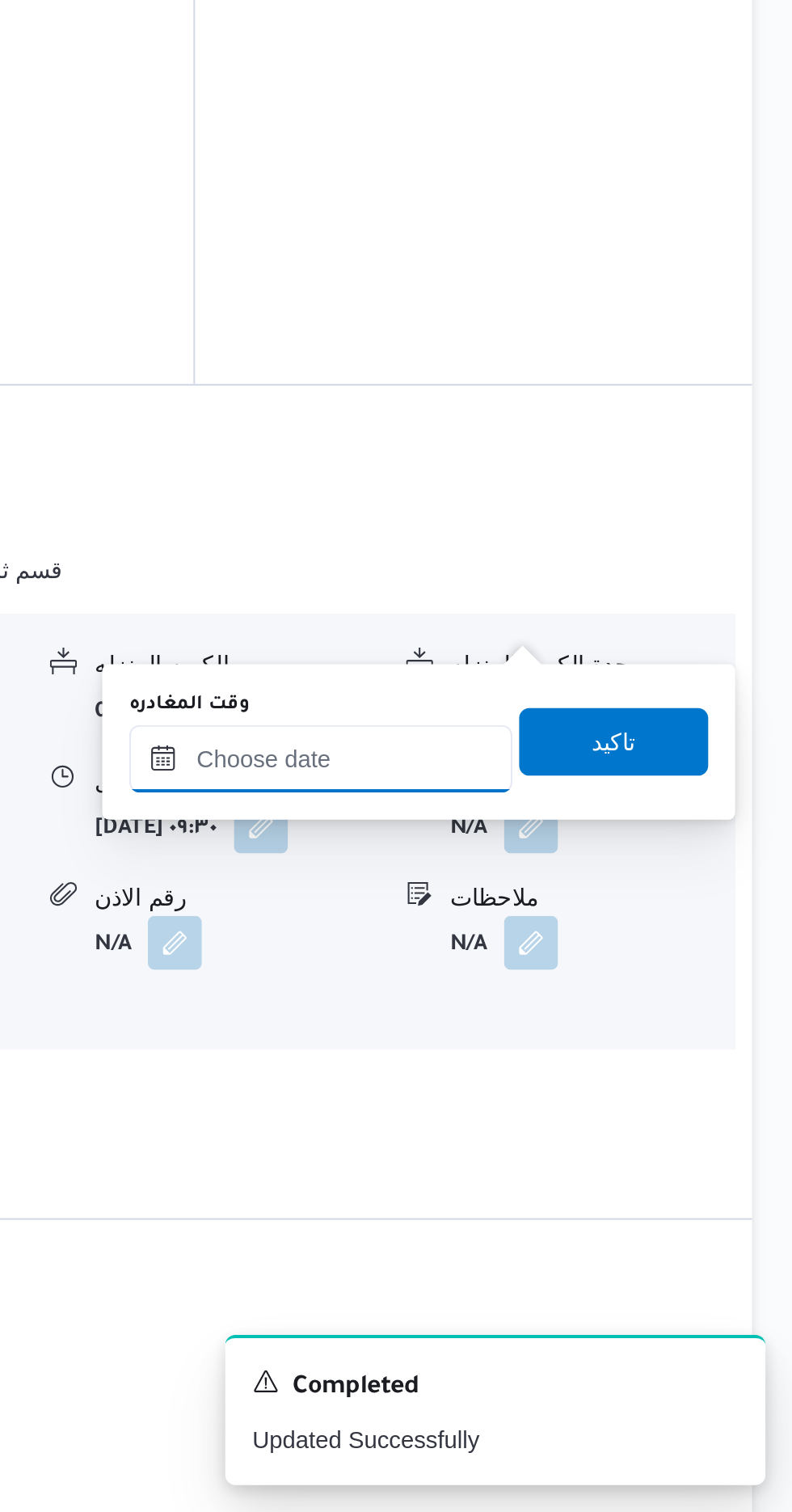
click at [597, 1146] on input "وقت المغادره" at bounding box center [566, 1151] width 184 height 33
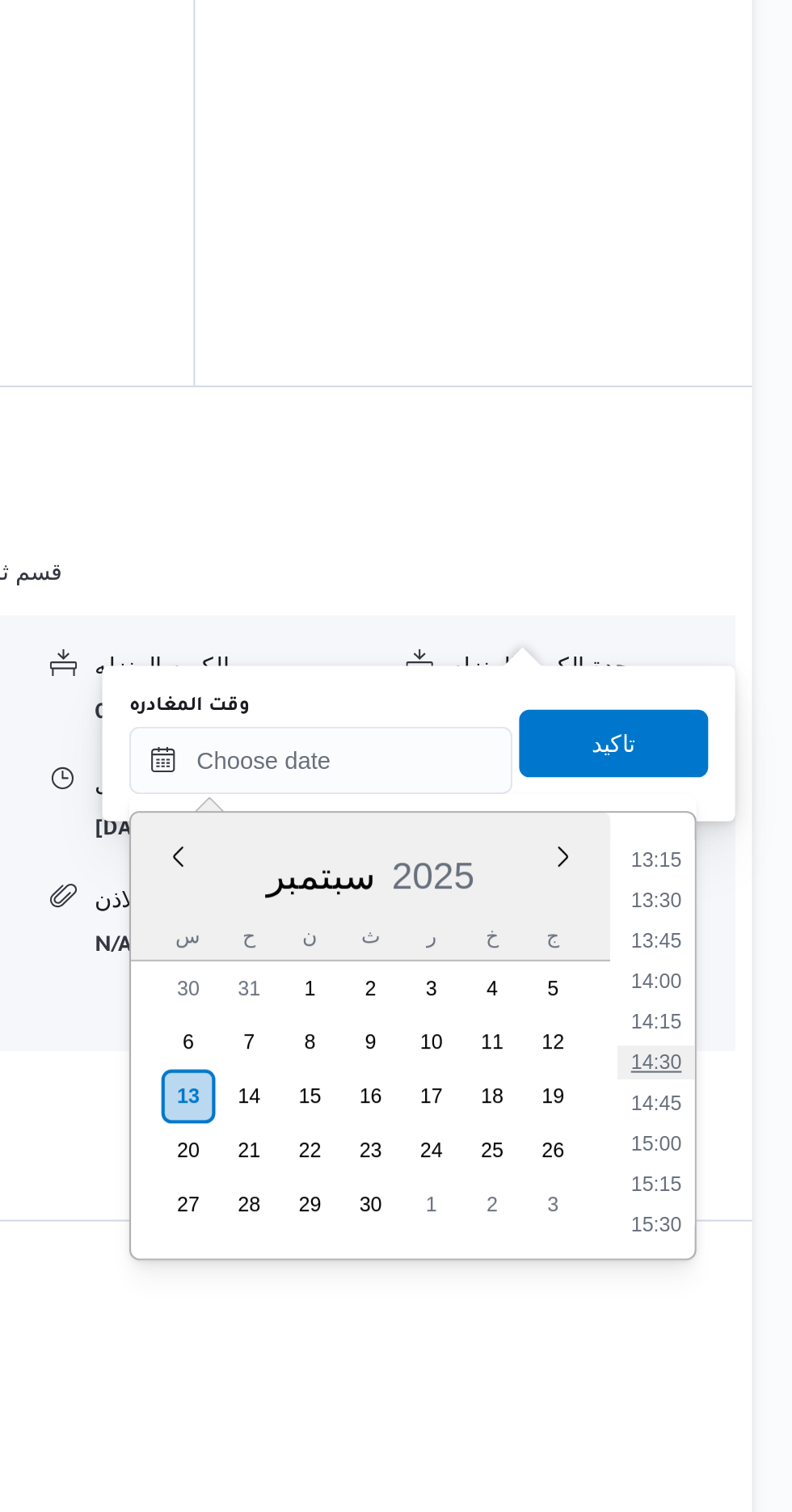
click at [724, 1295] on li "14:30" at bounding box center [726, 1296] width 38 height 16
type input "[DATE] ١٤:٣٠"
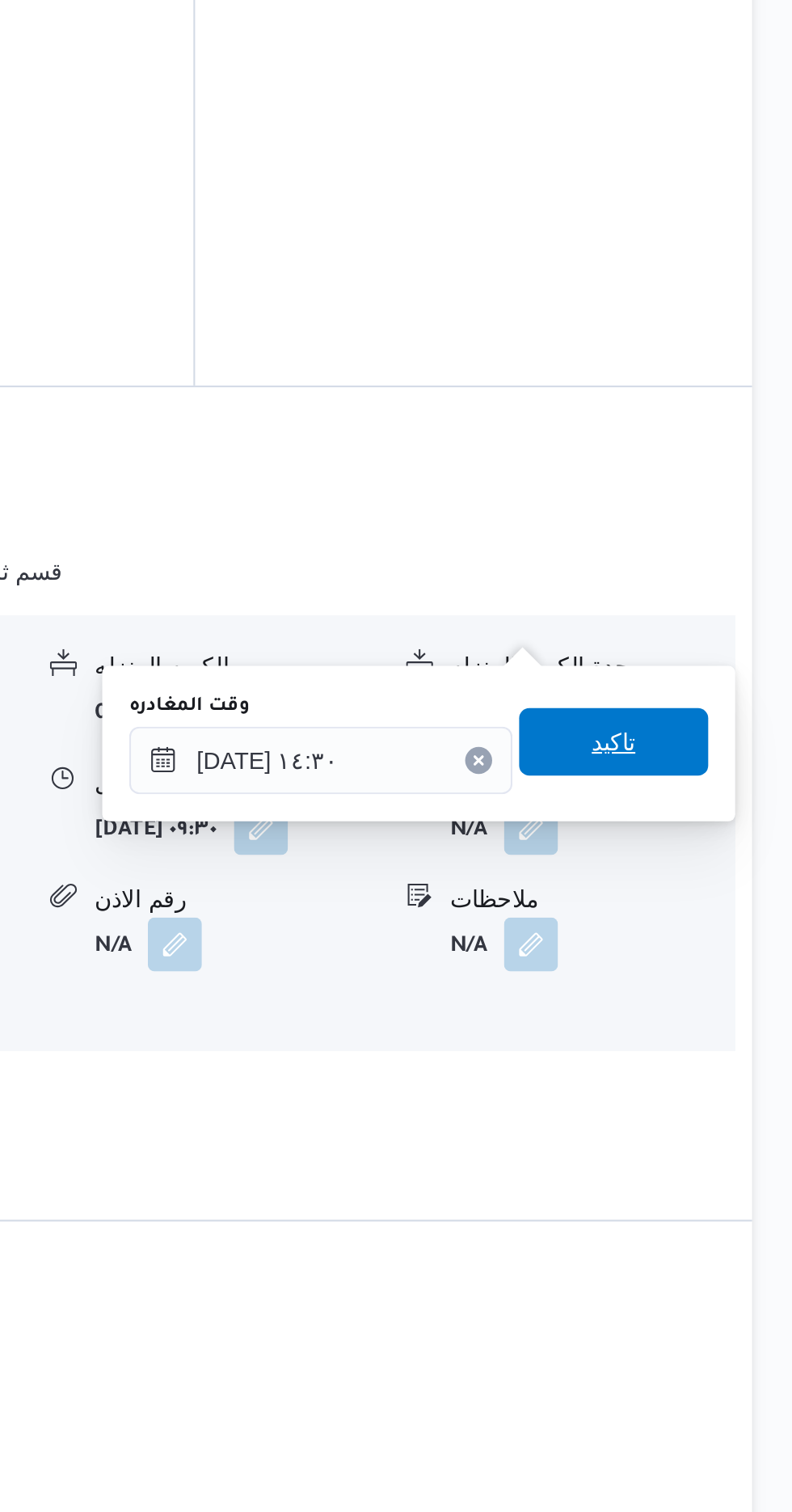
click at [717, 1148] on span "تاكيد" at bounding box center [706, 1143] width 21 height 19
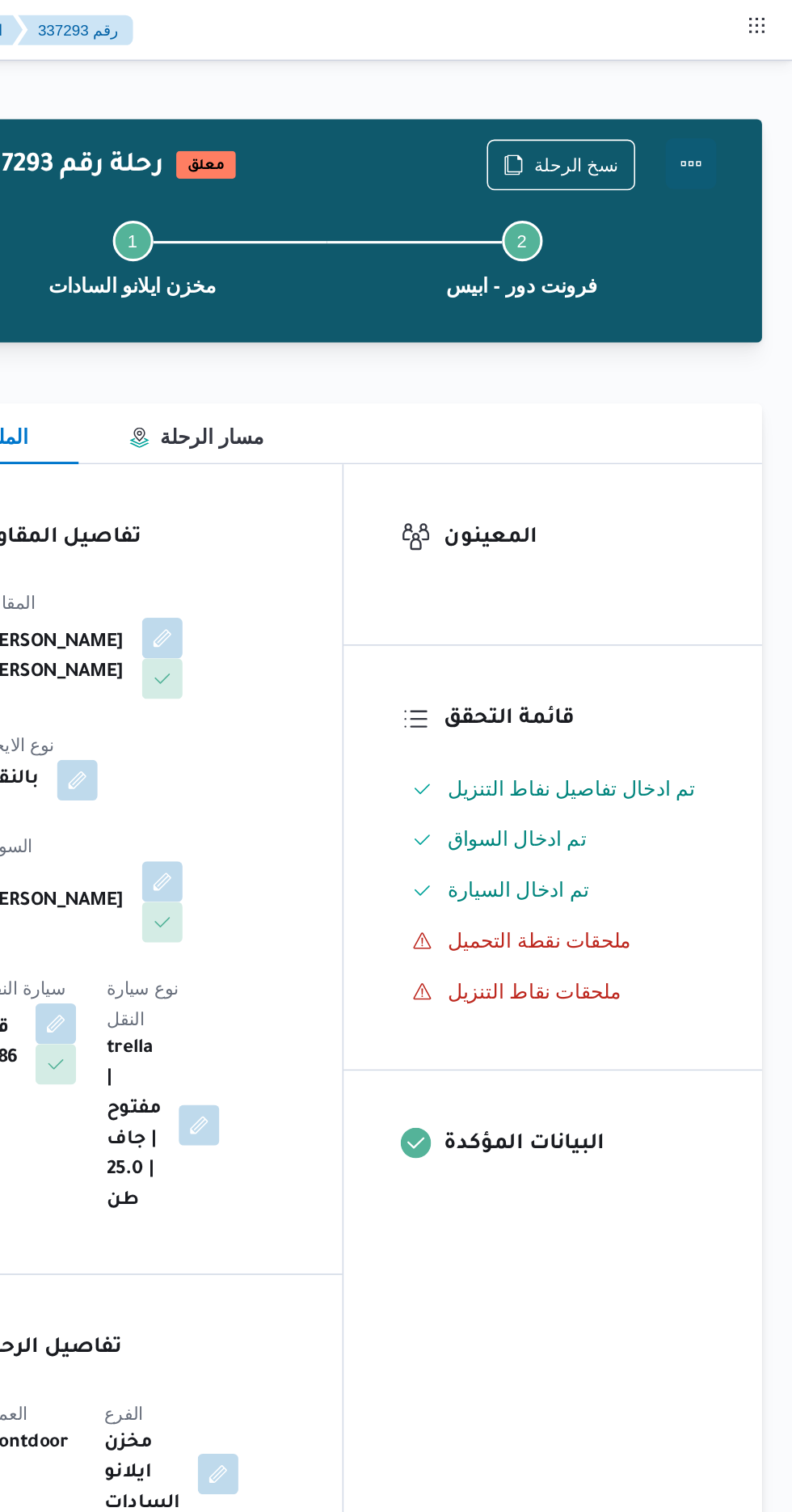
click at [728, 109] on button "Actions" at bounding box center [727, 104] width 33 height 33
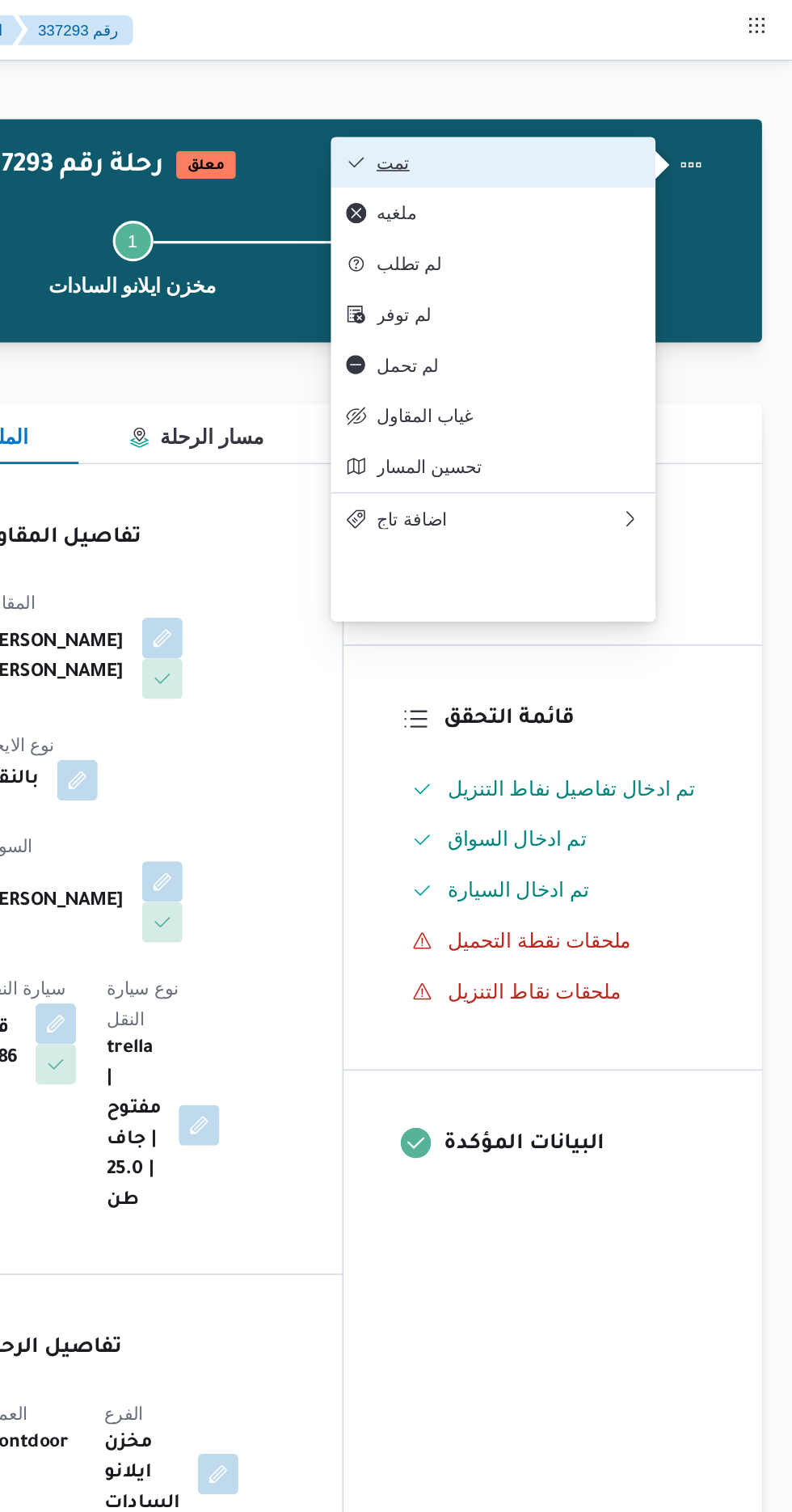
click at [686, 101] on span "تمت" at bounding box center [611, 103] width 168 height 13
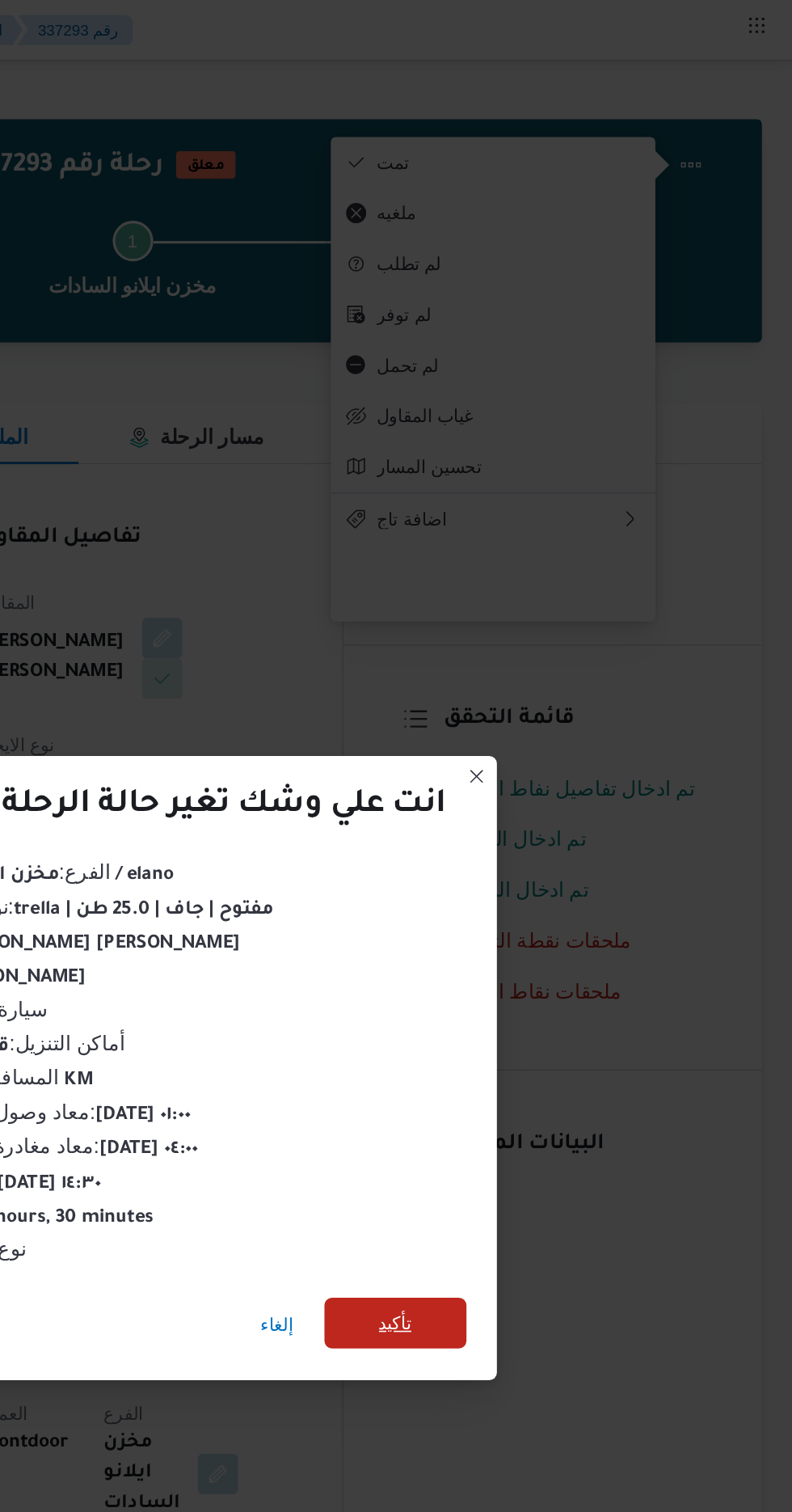
click at [541, 836] on span "تأكيد" at bounding box center [539, 843] width 21 height 19
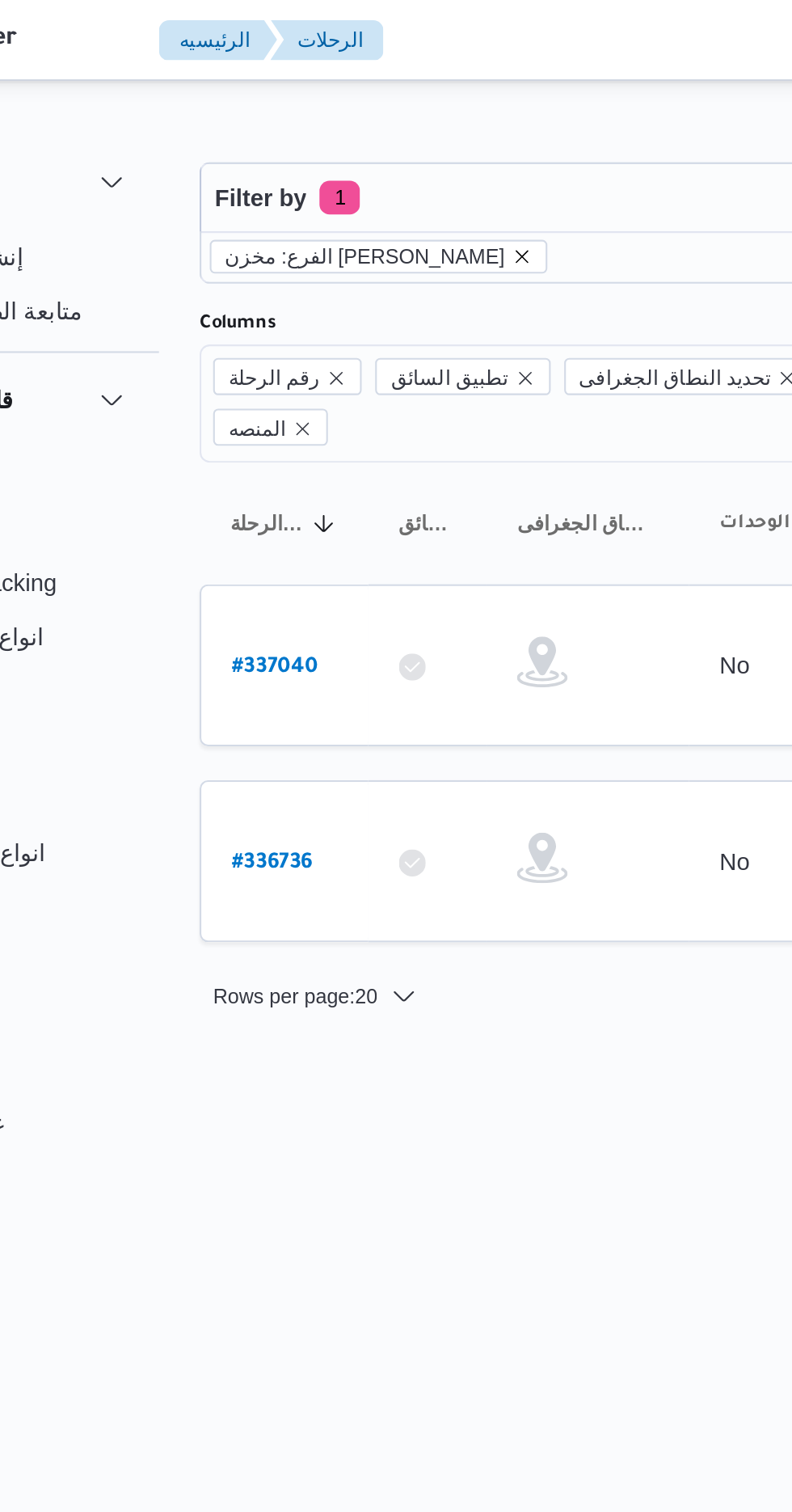
click at [360, 119] on icon "remove selected entity" at bounding box center [365, 123] width 10 height 10
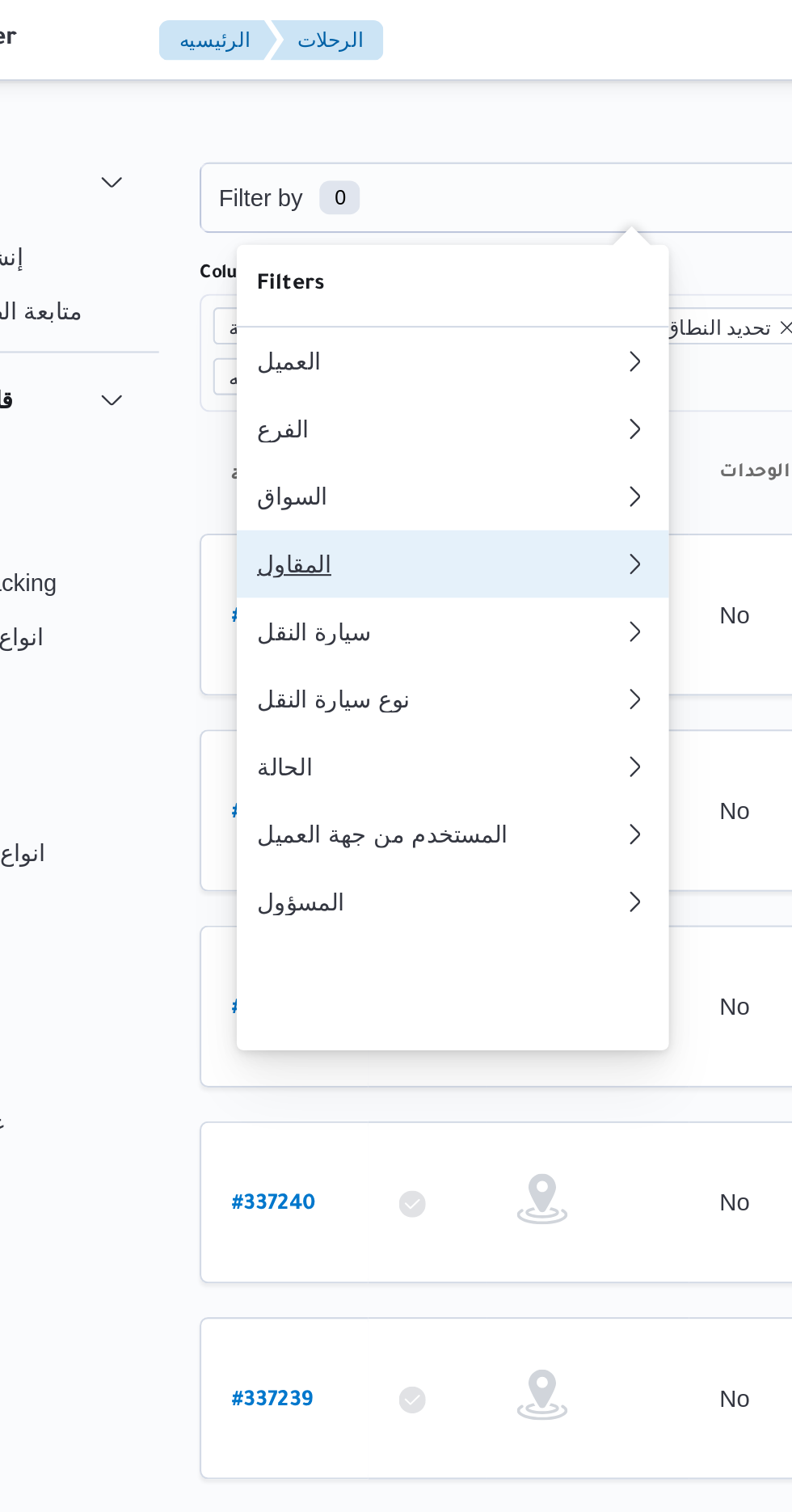
click at [324, 277] on div "المقاول" at bounding box center [324, 269] width 175 height 13
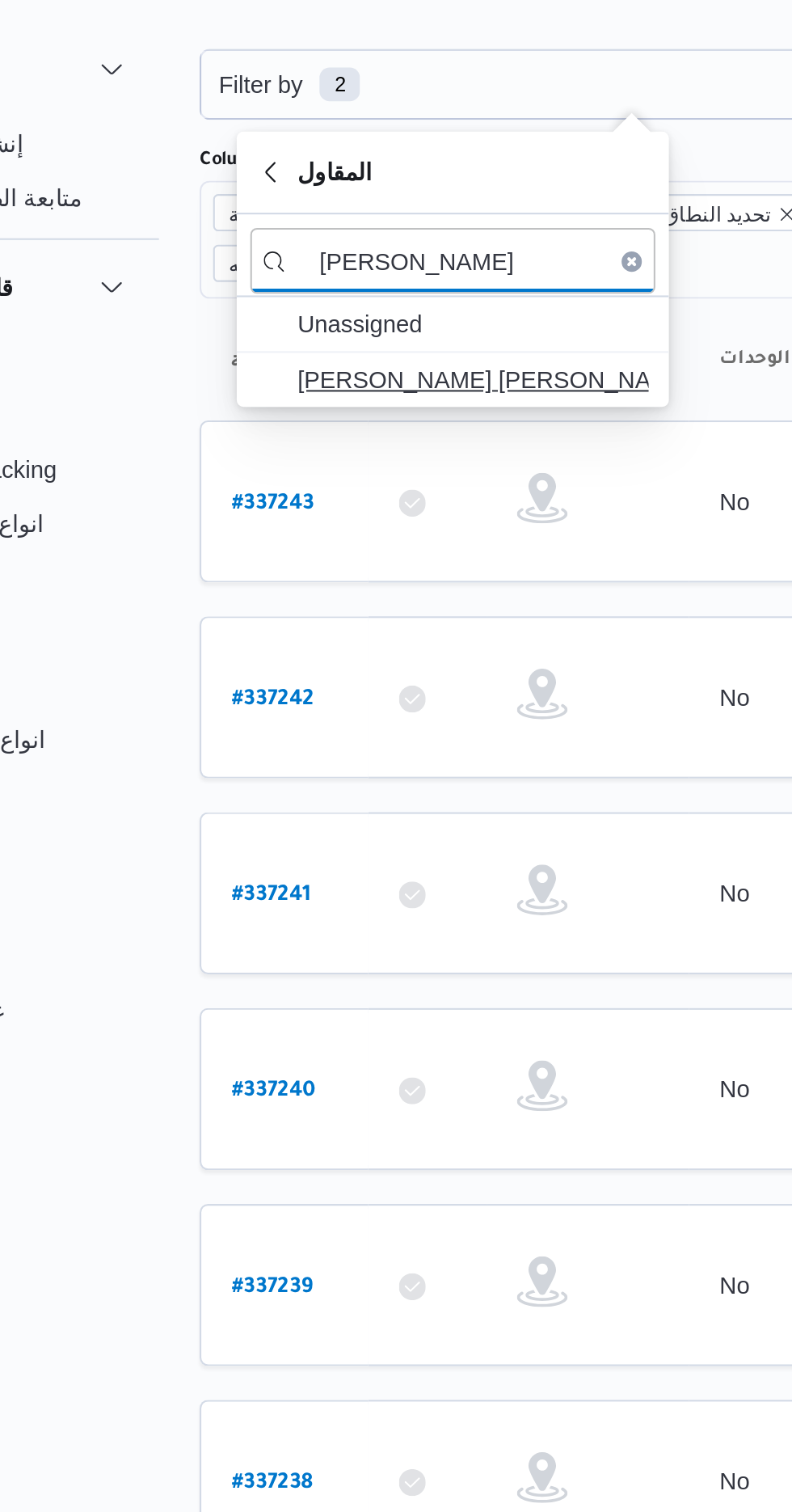
type input "[PERSON_NAME]"
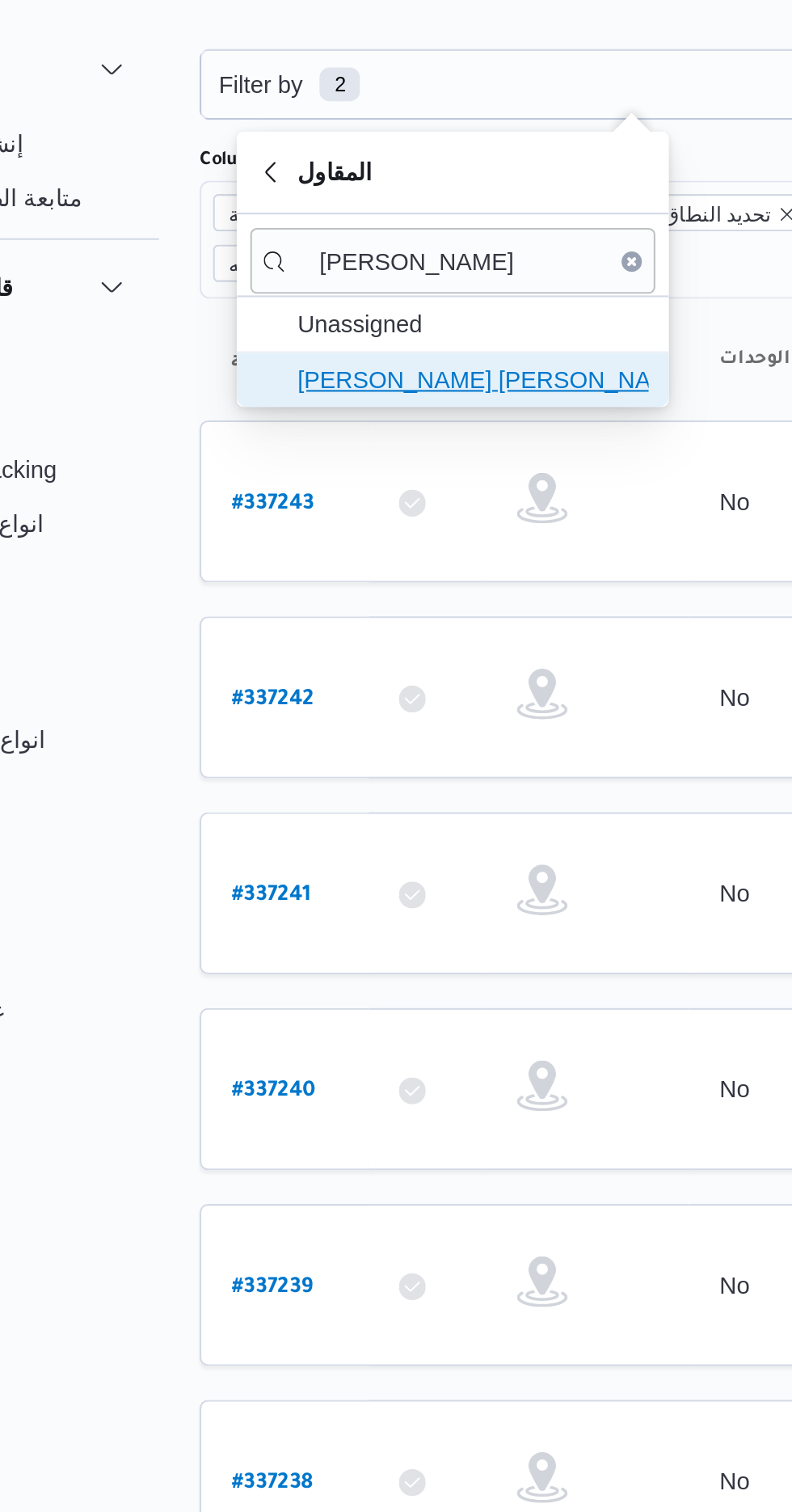
click at [371, 236] on span "[PERSON_NAME] [PERSON_NAME]" at bounding box center [341, 236] width 168 height 19
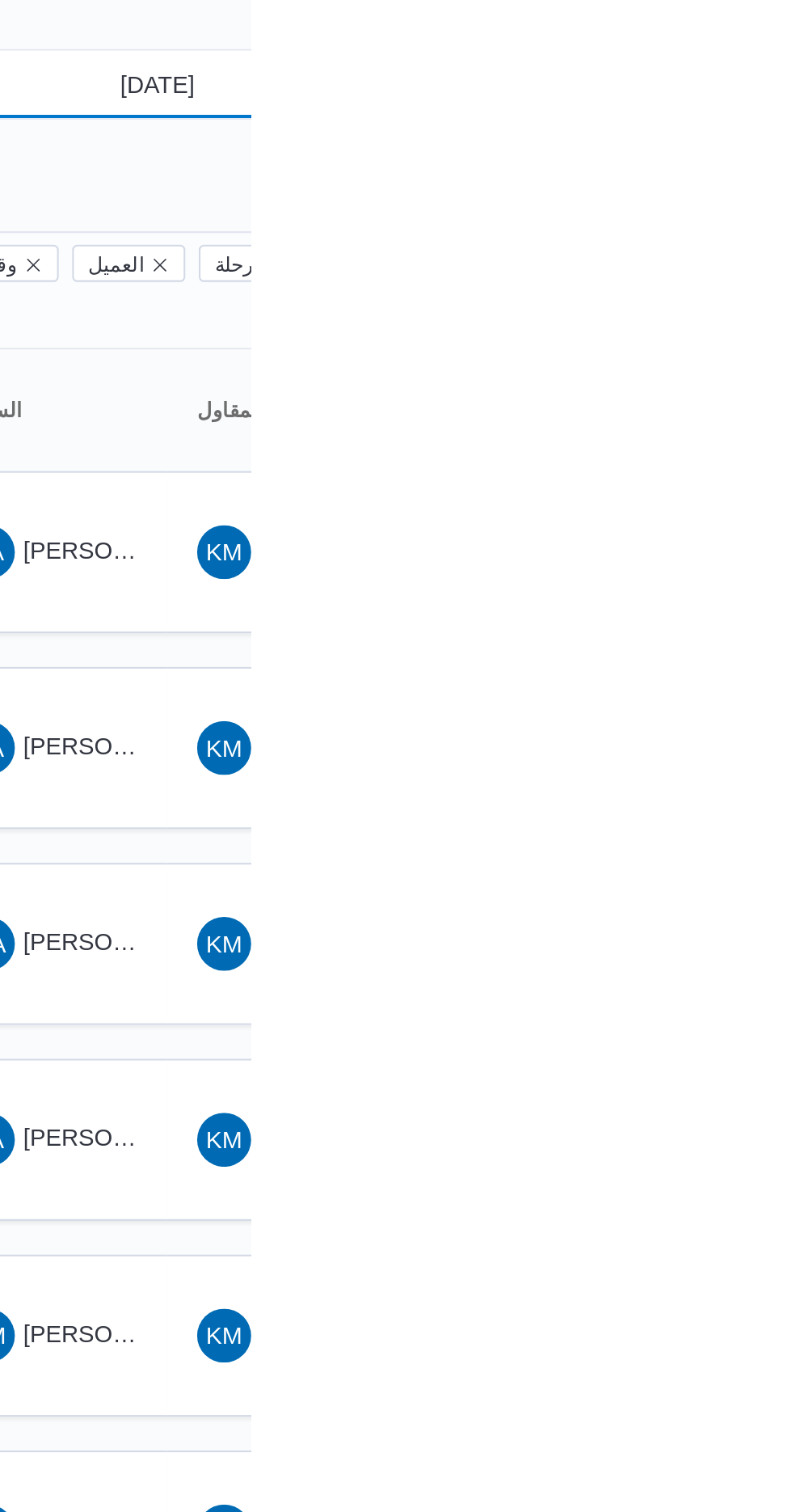
click at [759, 100] on input "[DATE]" at bounding box center [736, 94] width 184 height 33
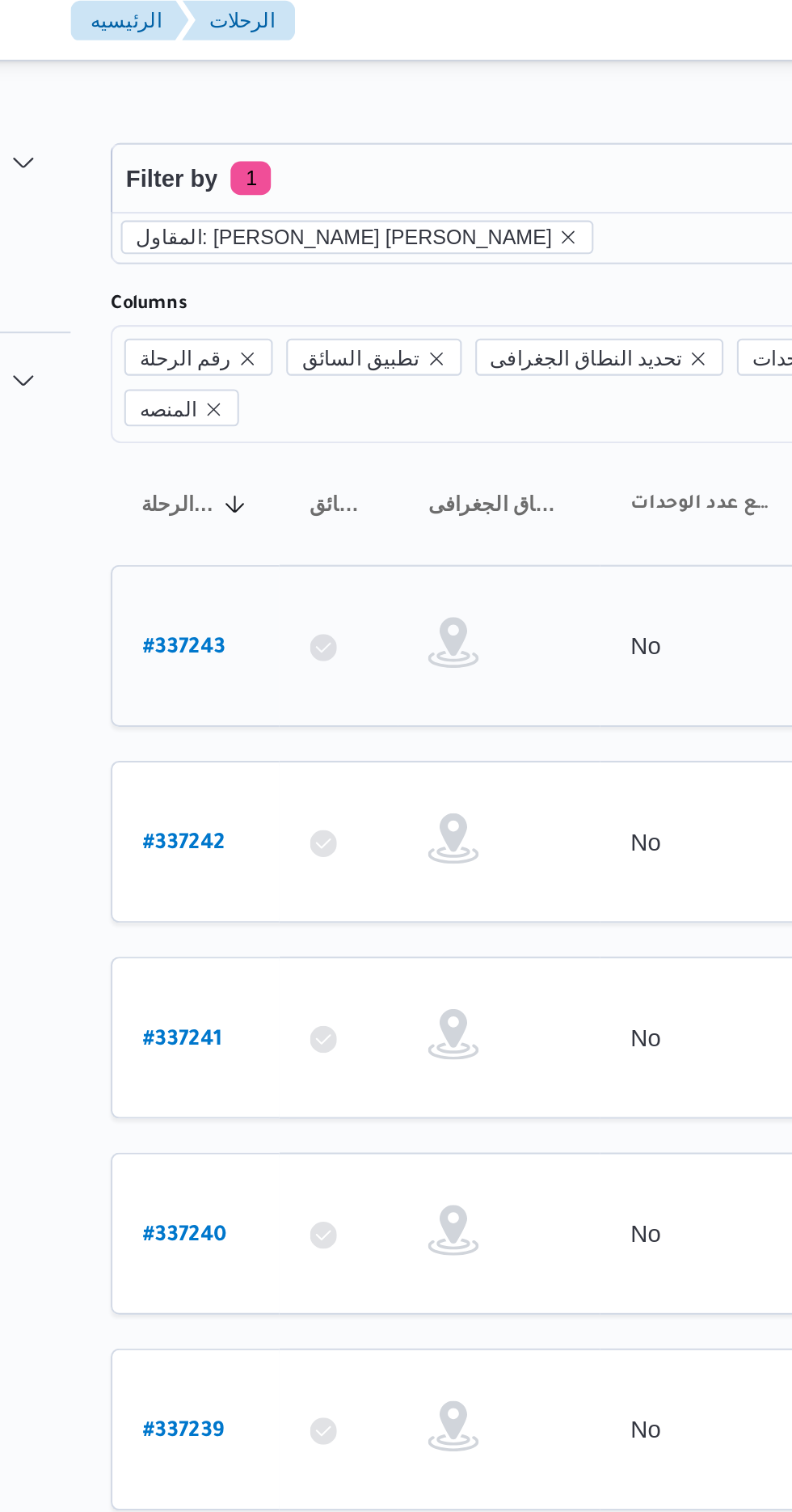
click at [243, 314] on b "# 337243" at bounding box center [245, 320] width 39 height 12
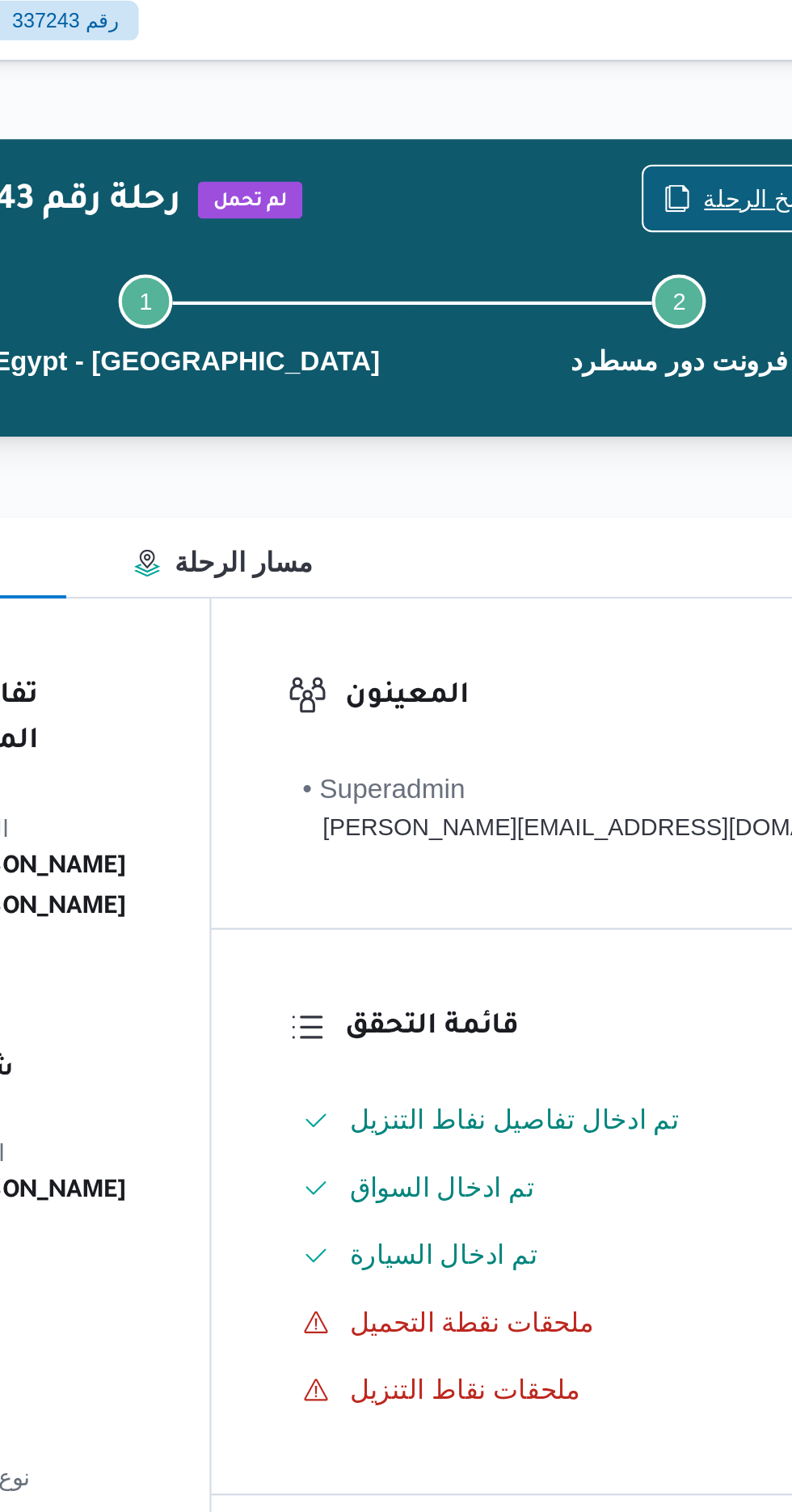
click at [642, 104] on span "نسخ الرحلة" at bounding box center [669, 104] width 54 height 19
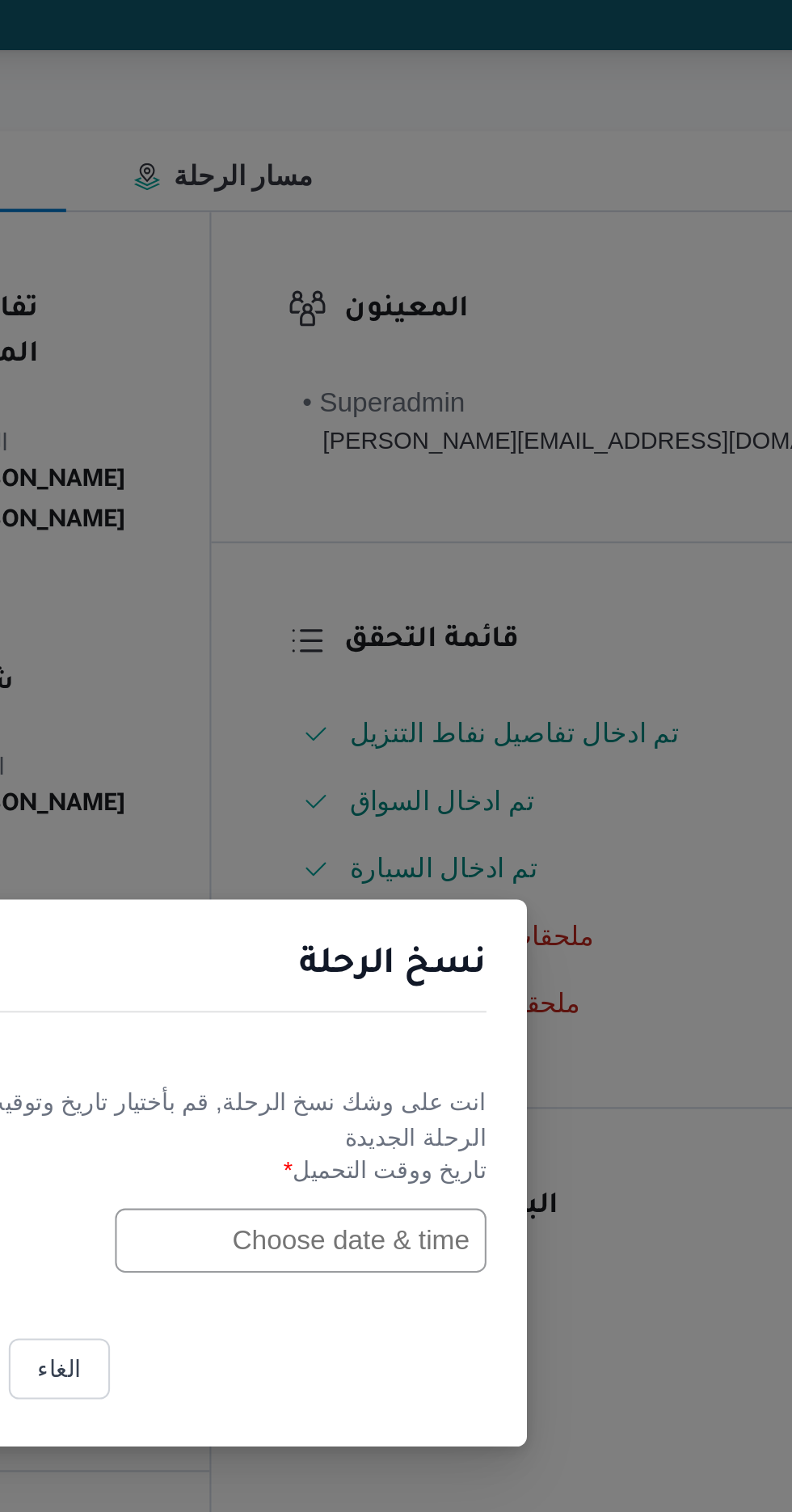
click at [425, 804] on input "text" at bounding box center [449, 788] width 178 height 31
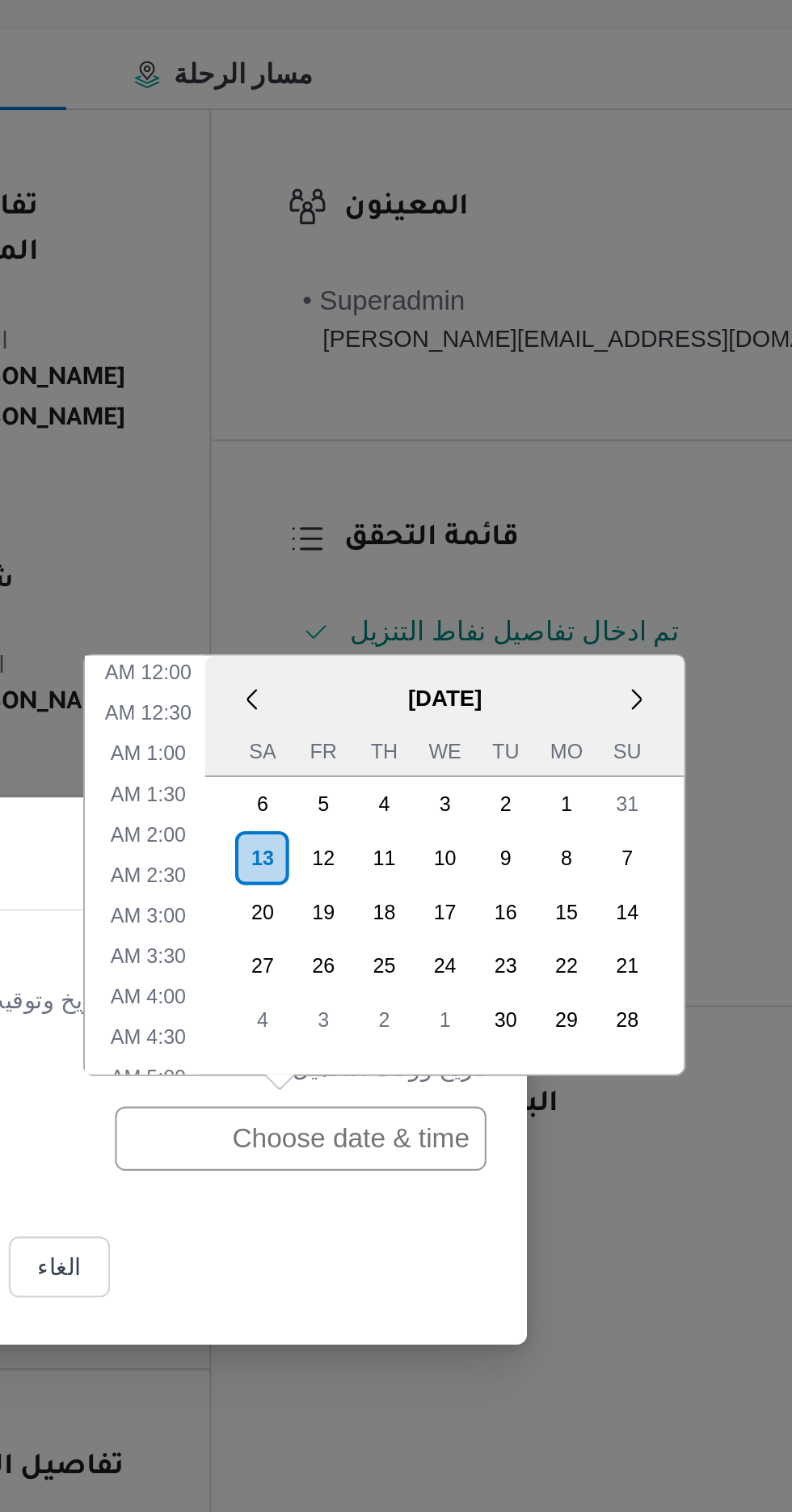
scroll to position [471, 0]
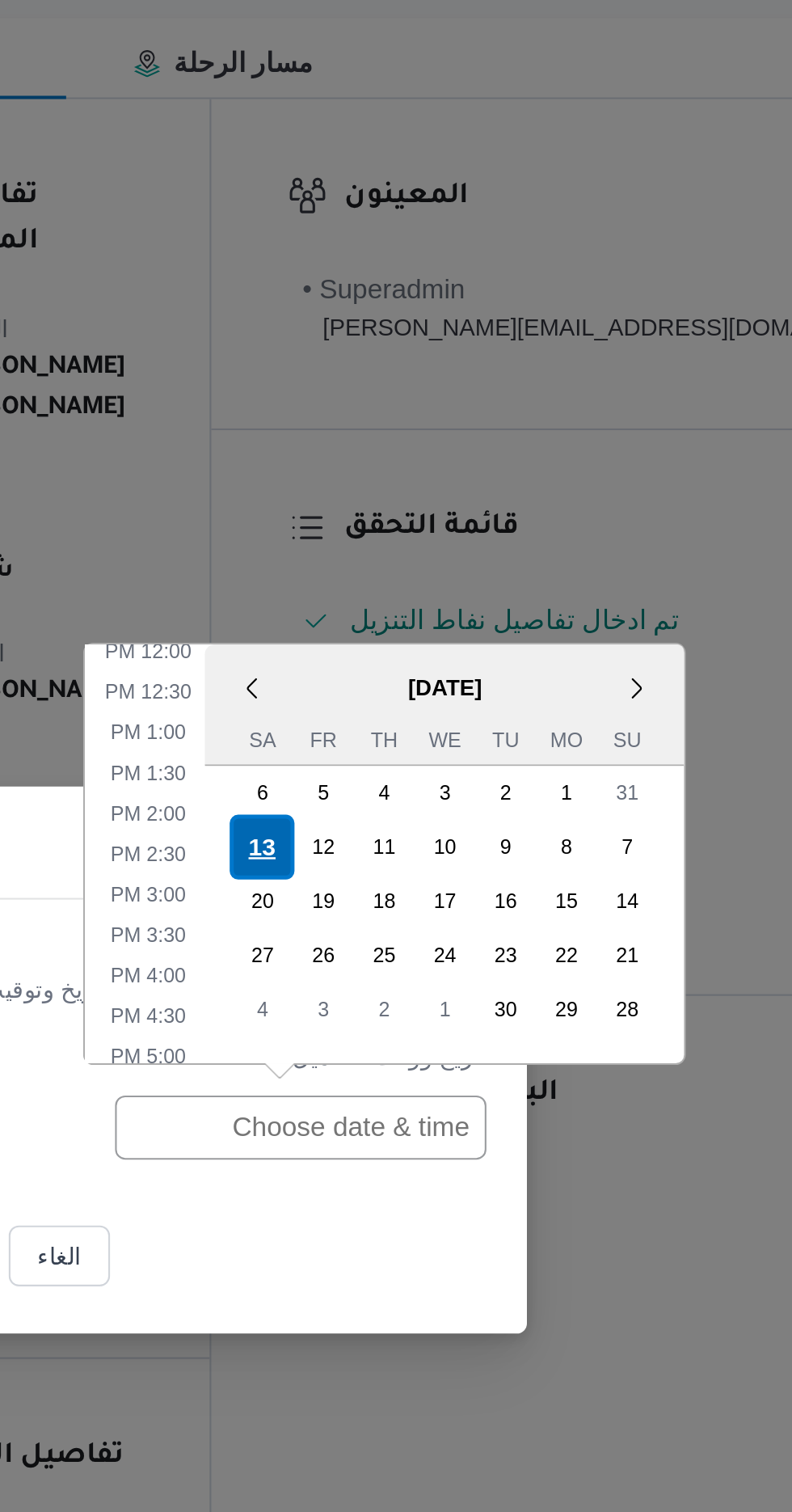
click at [428, 653] on div "13" at bounding box center [430, 654] width 31 height 31
type input "[DATE] 12:00AM"
click at [438, 654] on div "13" at bounding box center [432, 654] width 31 height 31
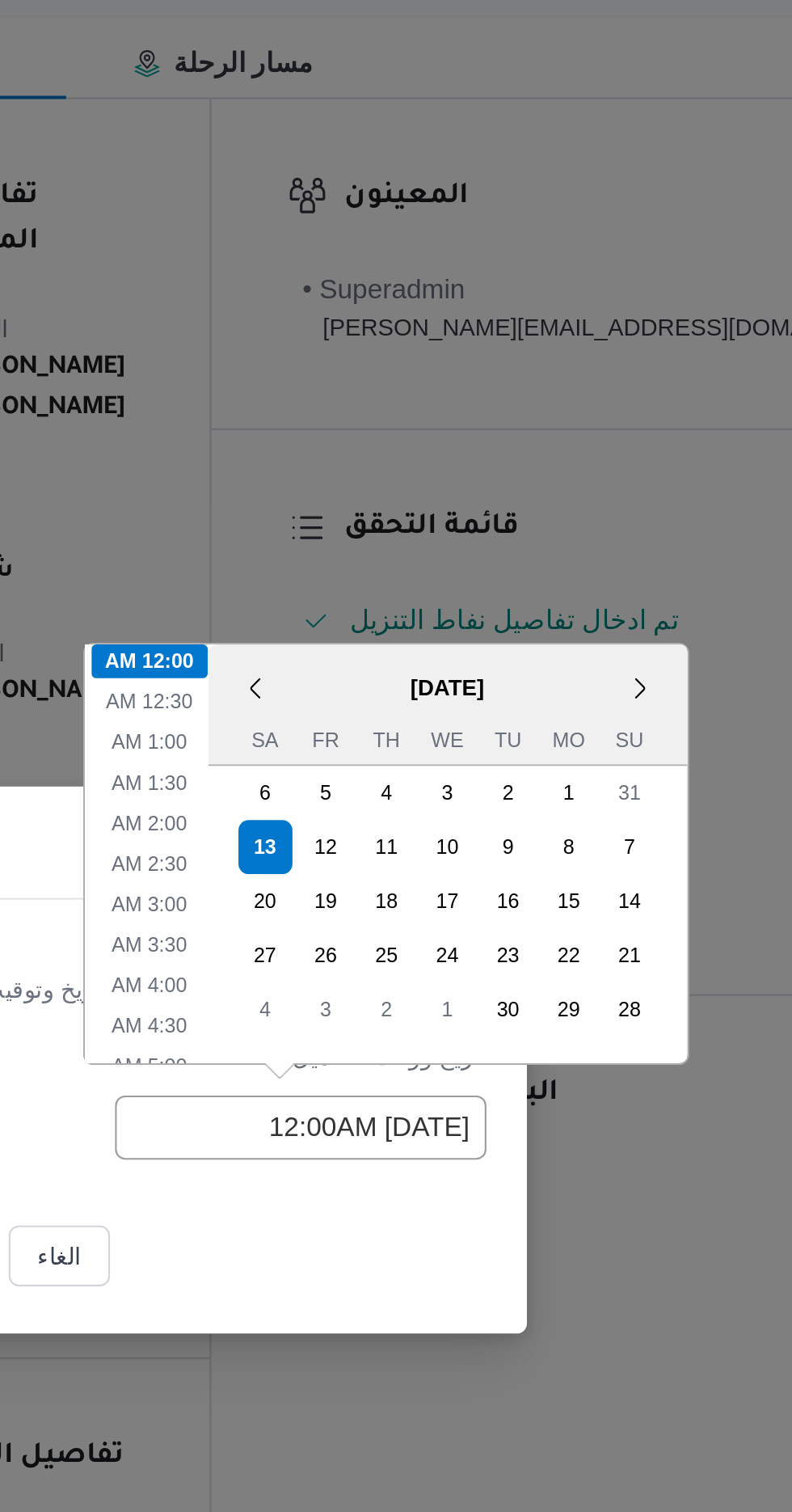
click at [429, 859] on footer "الغاء نسخ" at bounding box center [396, 849] width 285 height 36
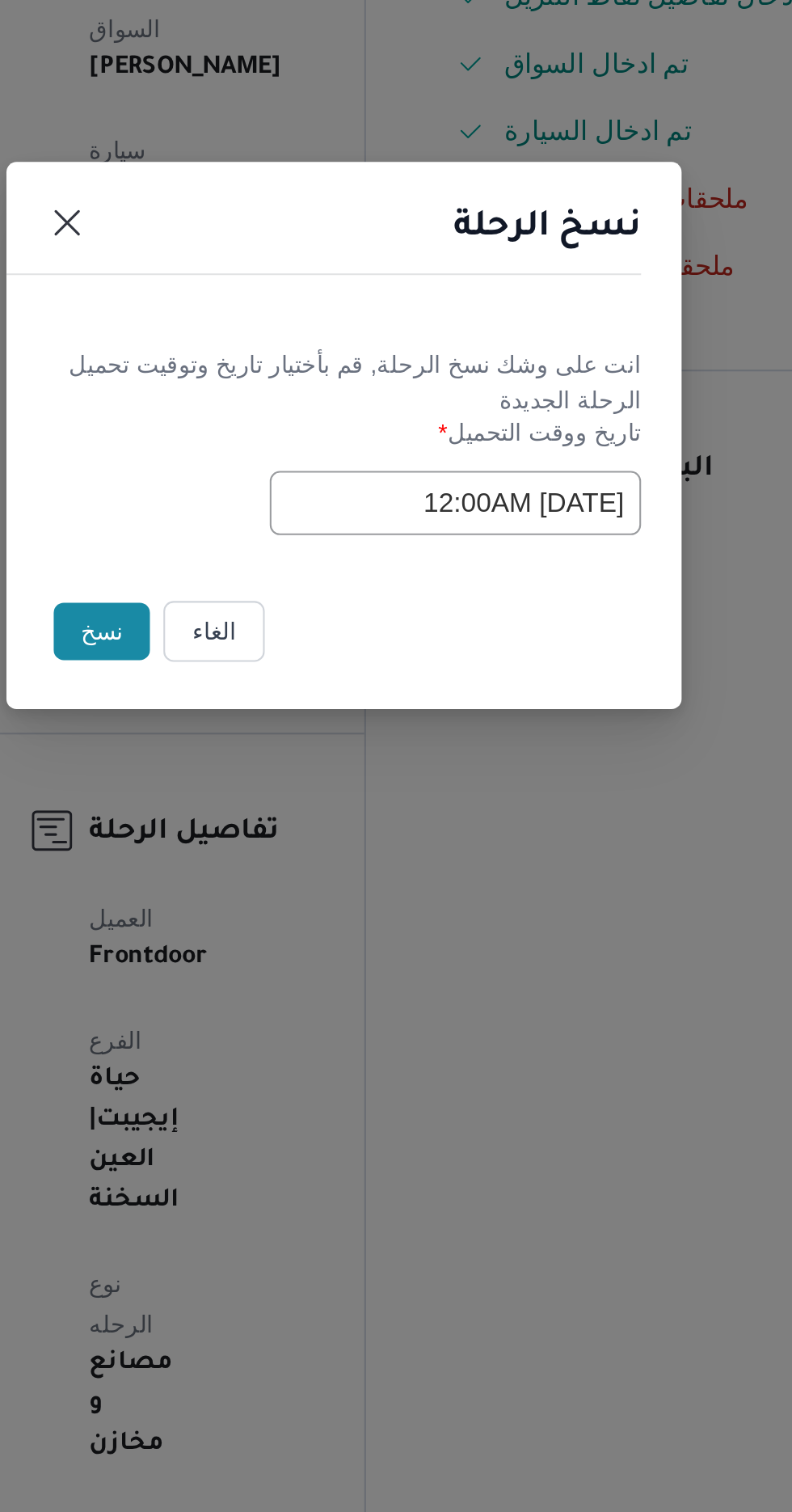
click at [279, 843] on button "نسخ" at bounding box center [280, 849] width 46 height 28
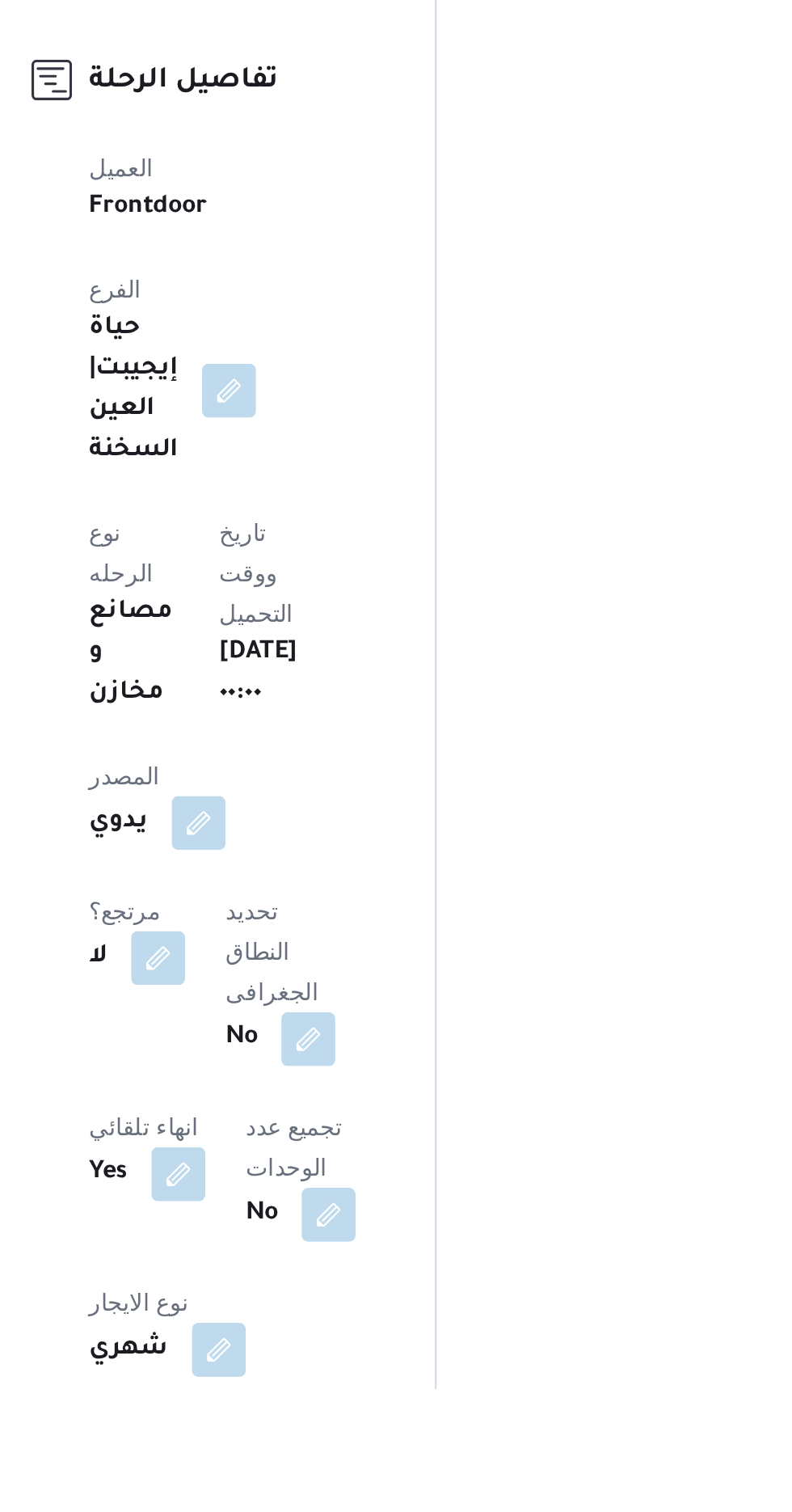
scroll to position [67, 0]
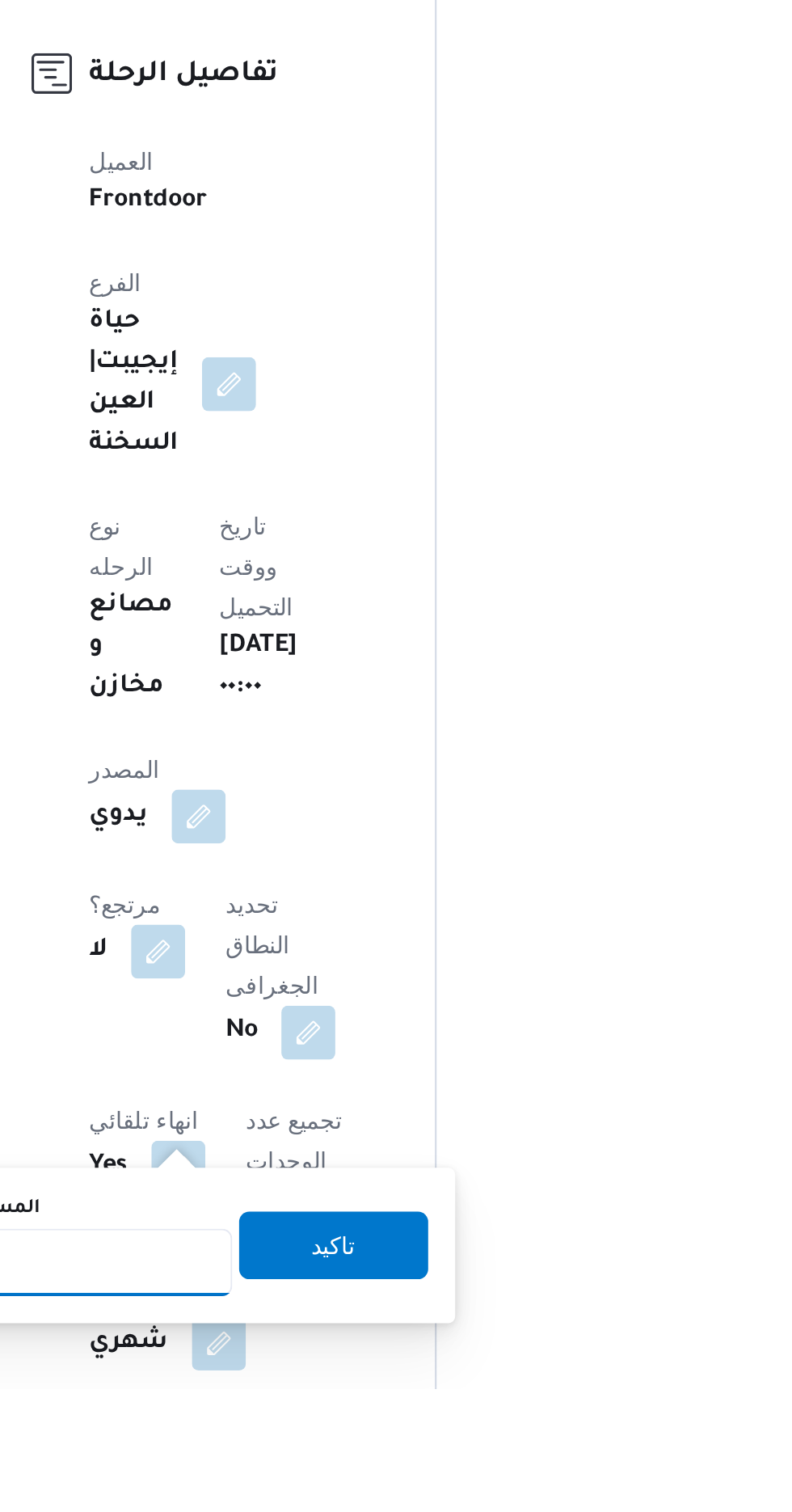
click at [299, 1449] on input "المسافه اليدويه" at bounding box center [262, 1451] width 161 height 33
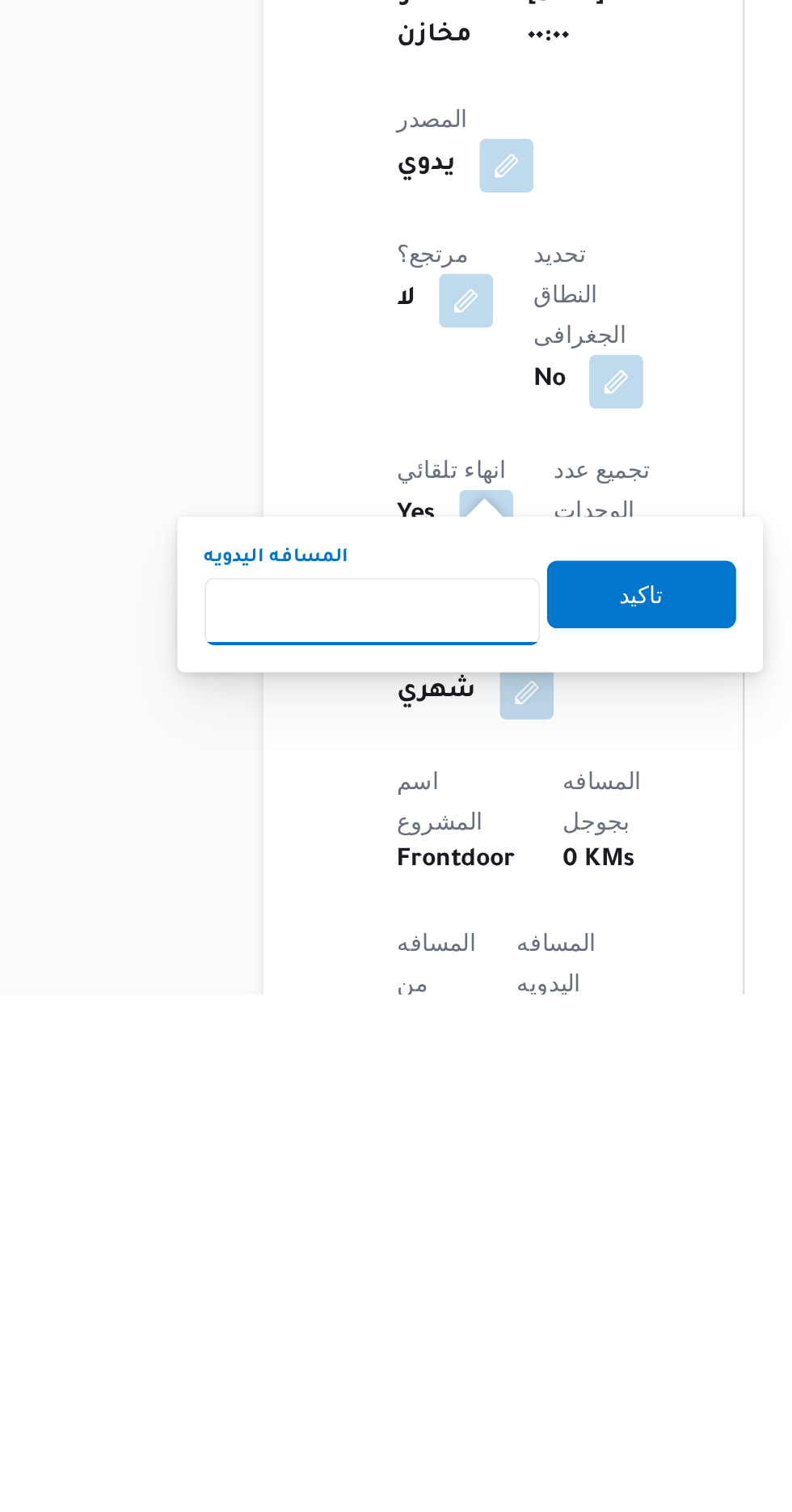
scroll to position [217, 0]
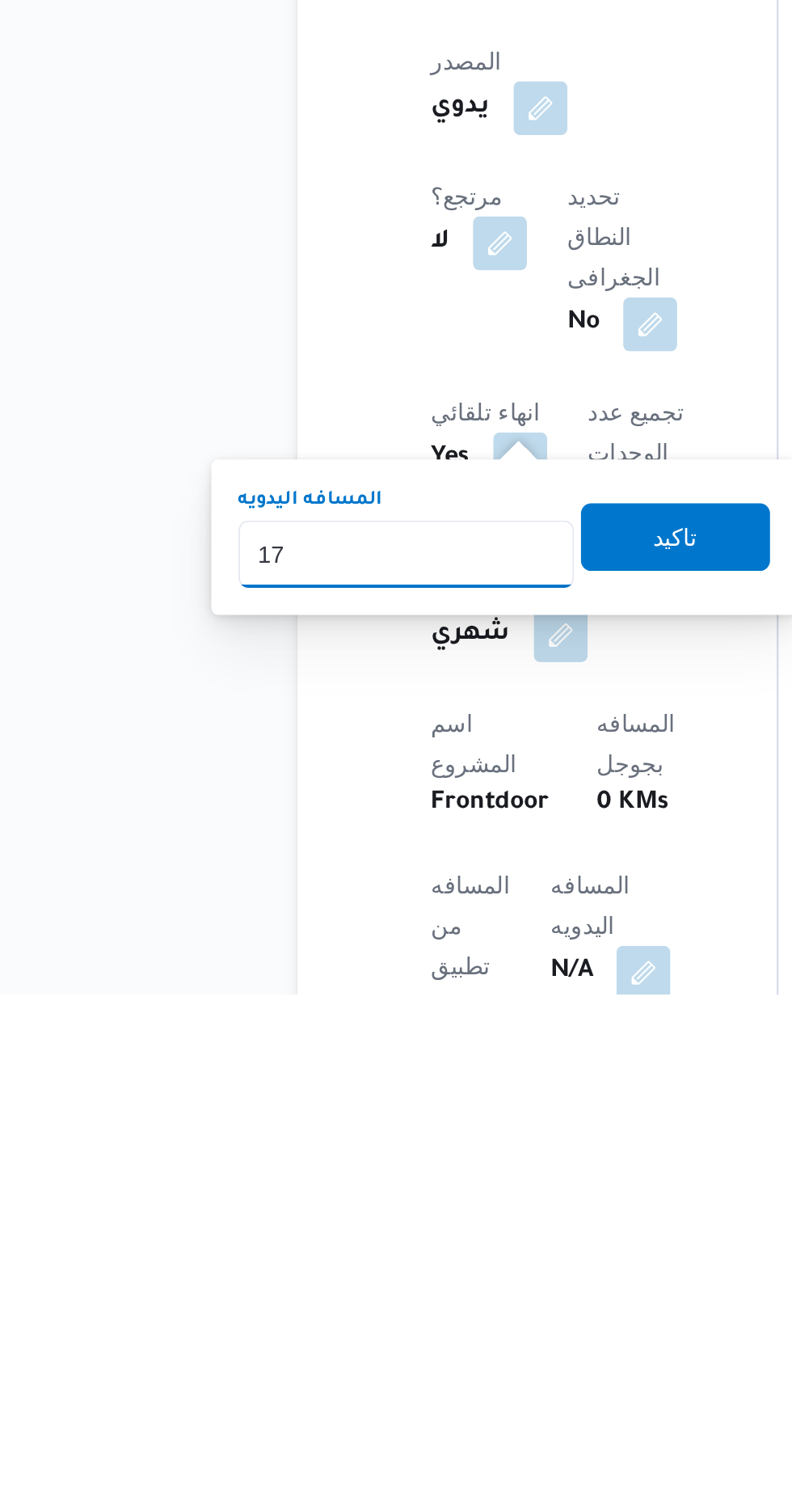
type input "175"
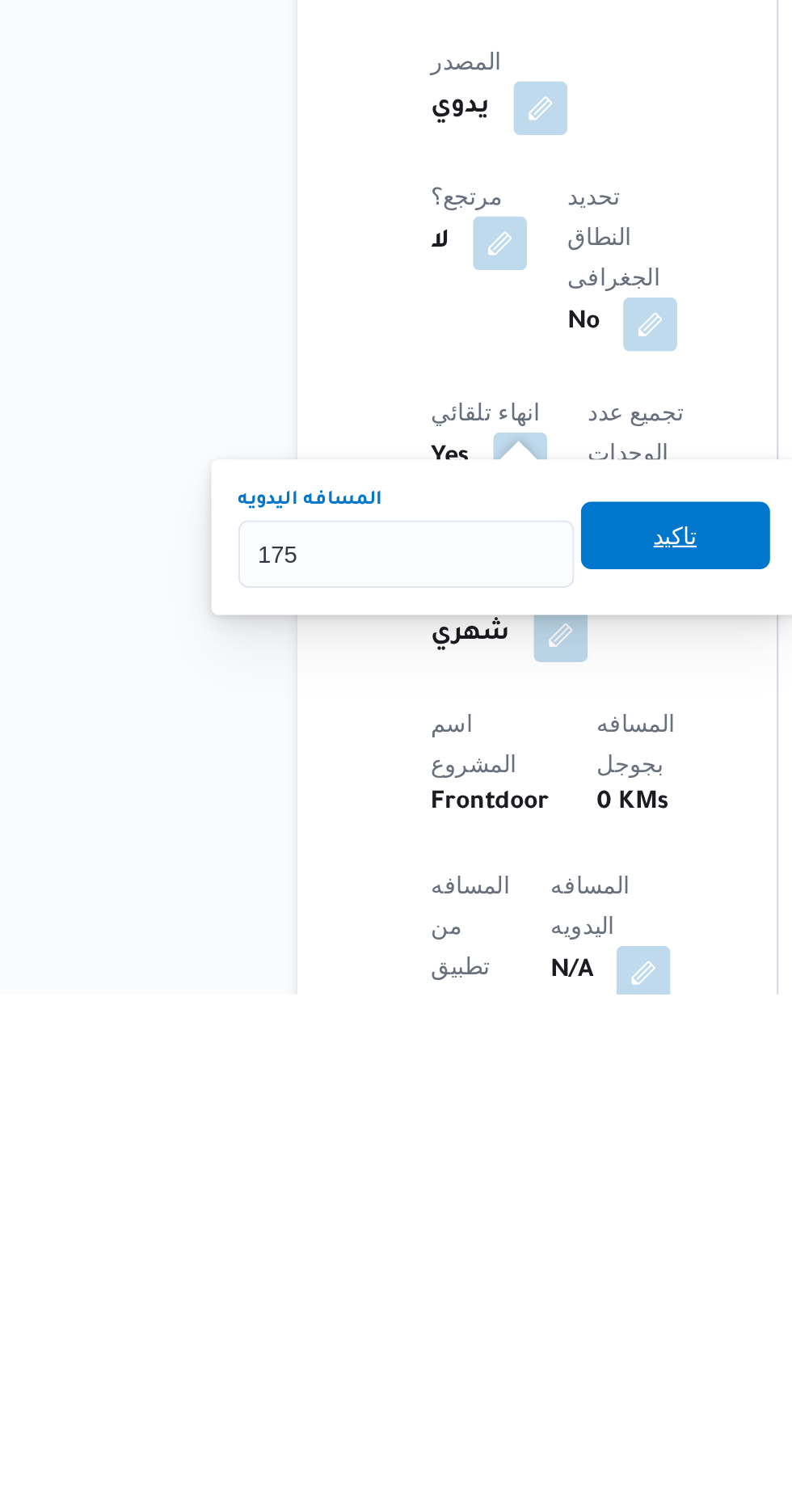
click at [408, 1282] on span "تاكيد" at bounding box center [391, 1292] width 90 height 33
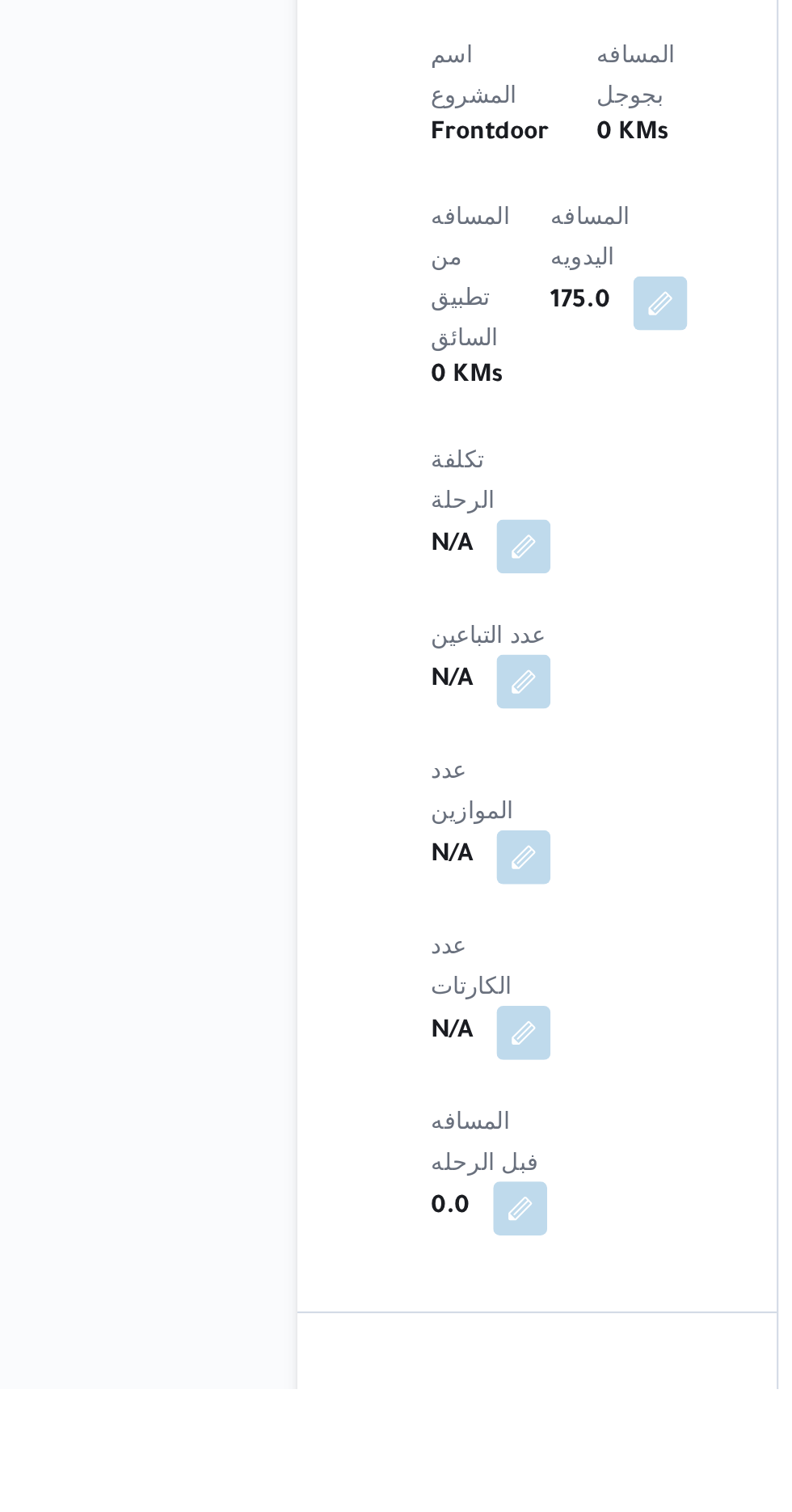
scroll to position [746, 0]
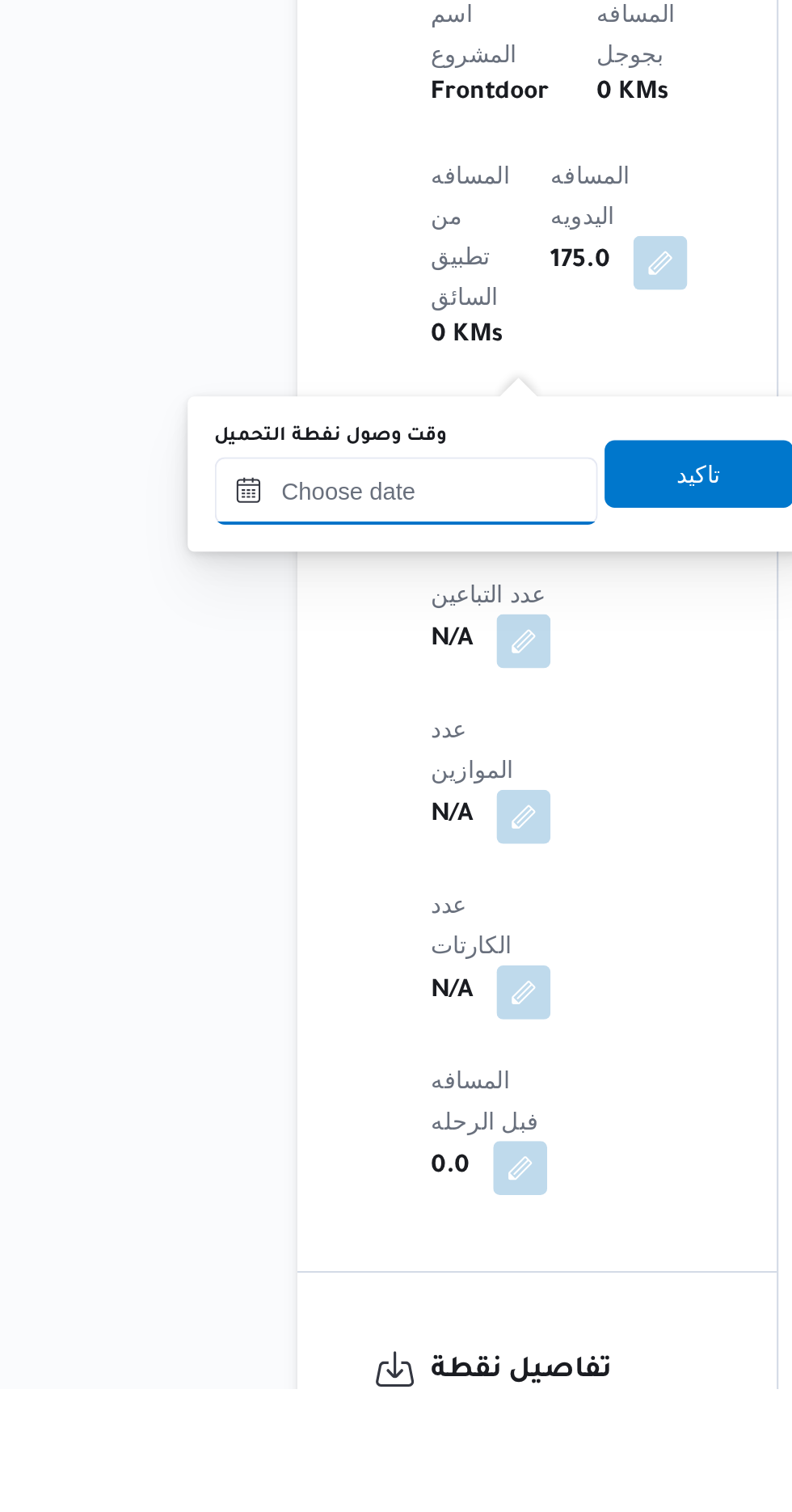
click at [305, 1087] on input "وقت وصول نفطة التحميل" at bounding box center [262, 1082] width 184 height 33
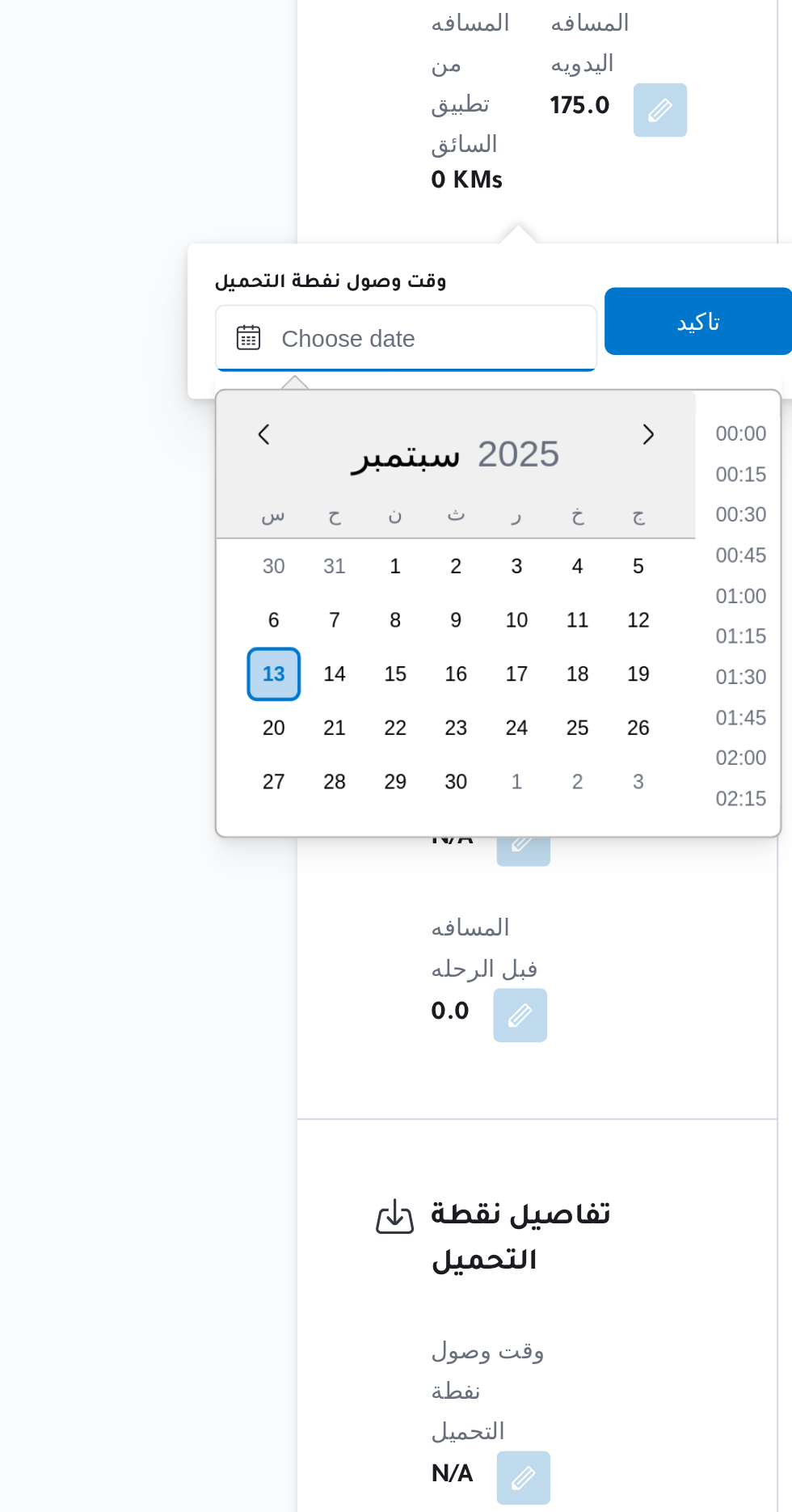
scroll to position [1027, 0]
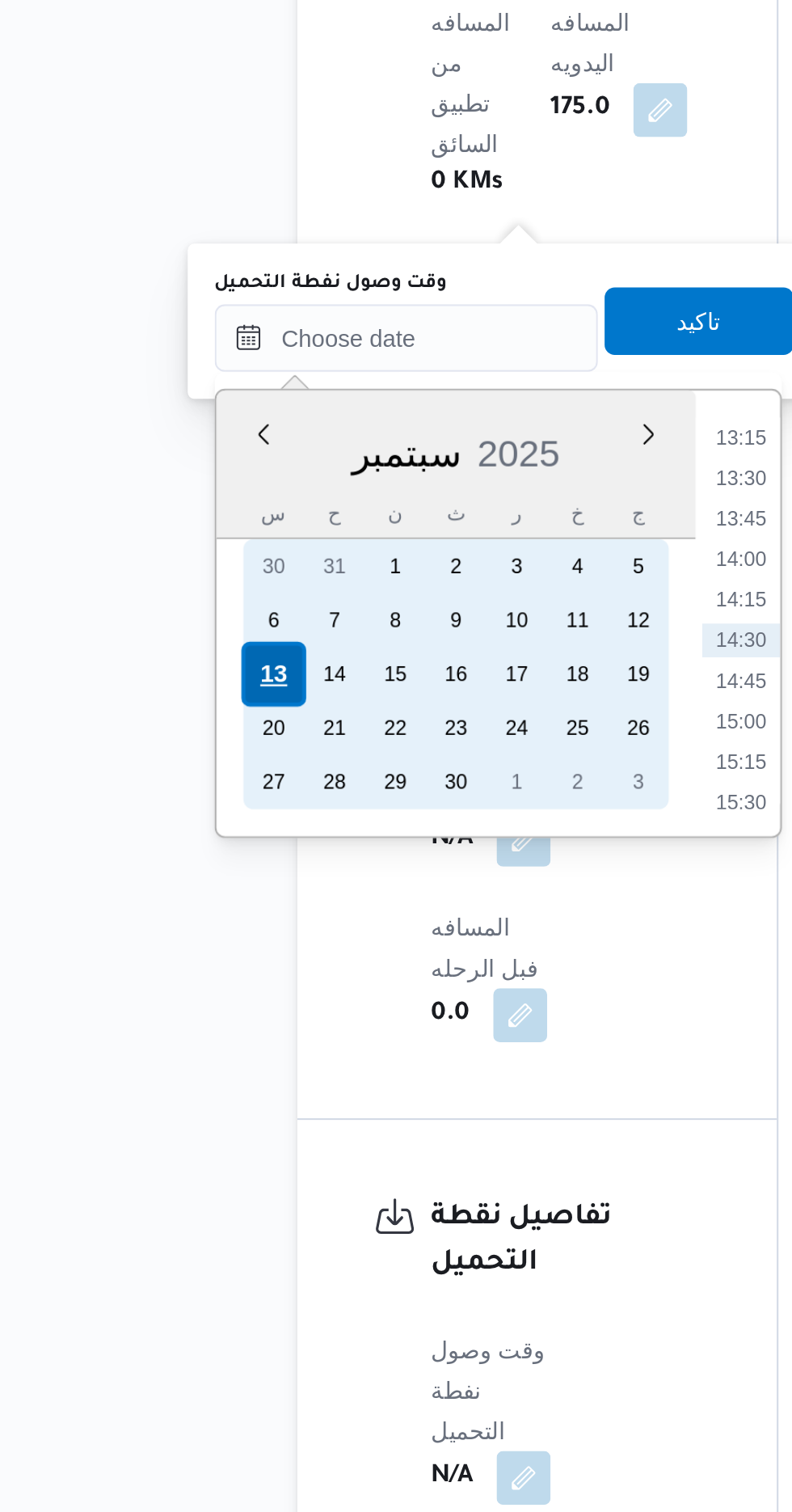
click at [195, 1116] on div "13" at bounding box center [198, 1111] width 31 height 31
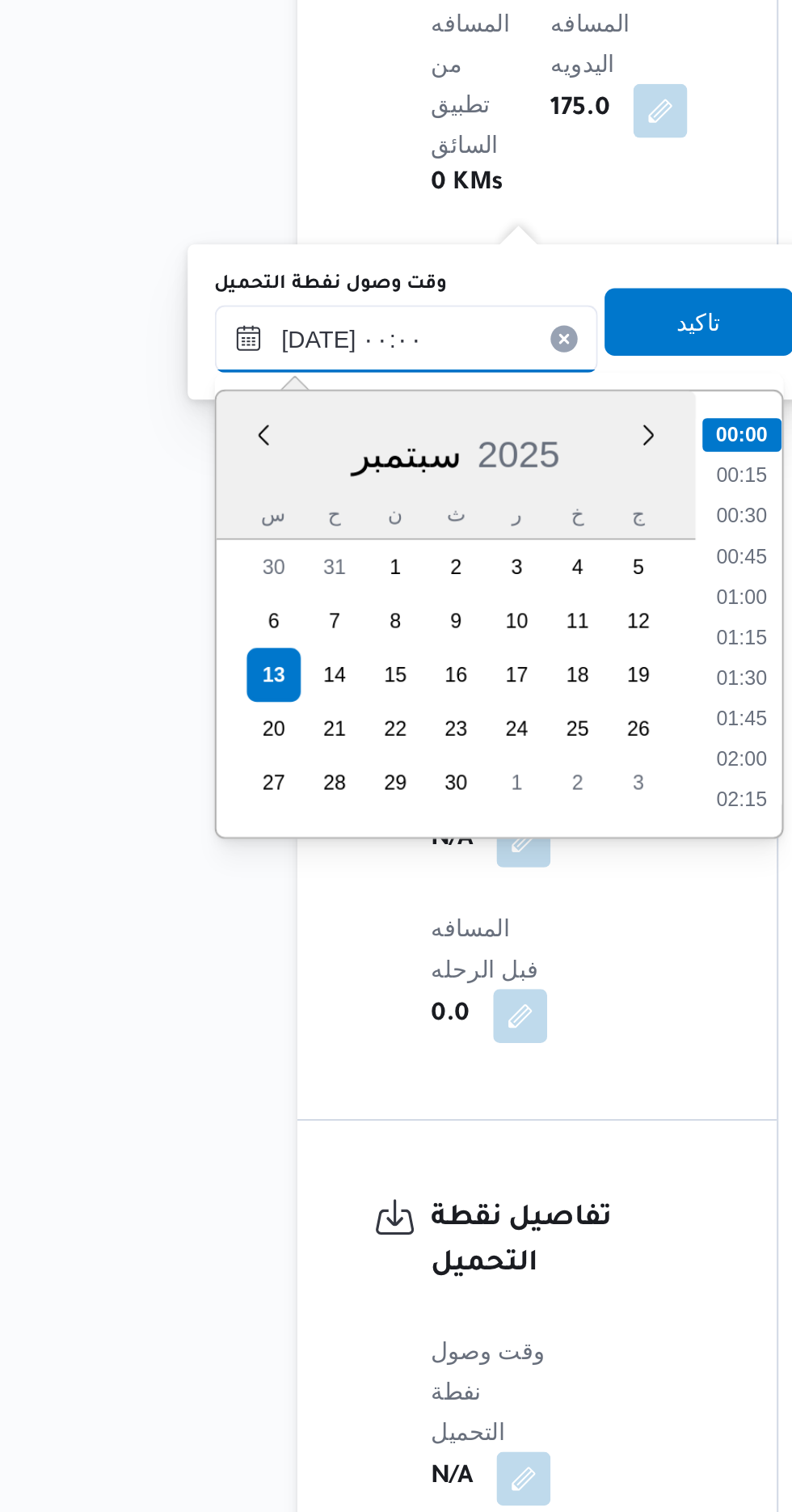
click at [186, 960] on input "[DATE] ٠٠:٠٠" at bounding box center [262, 949] width 184 height 33
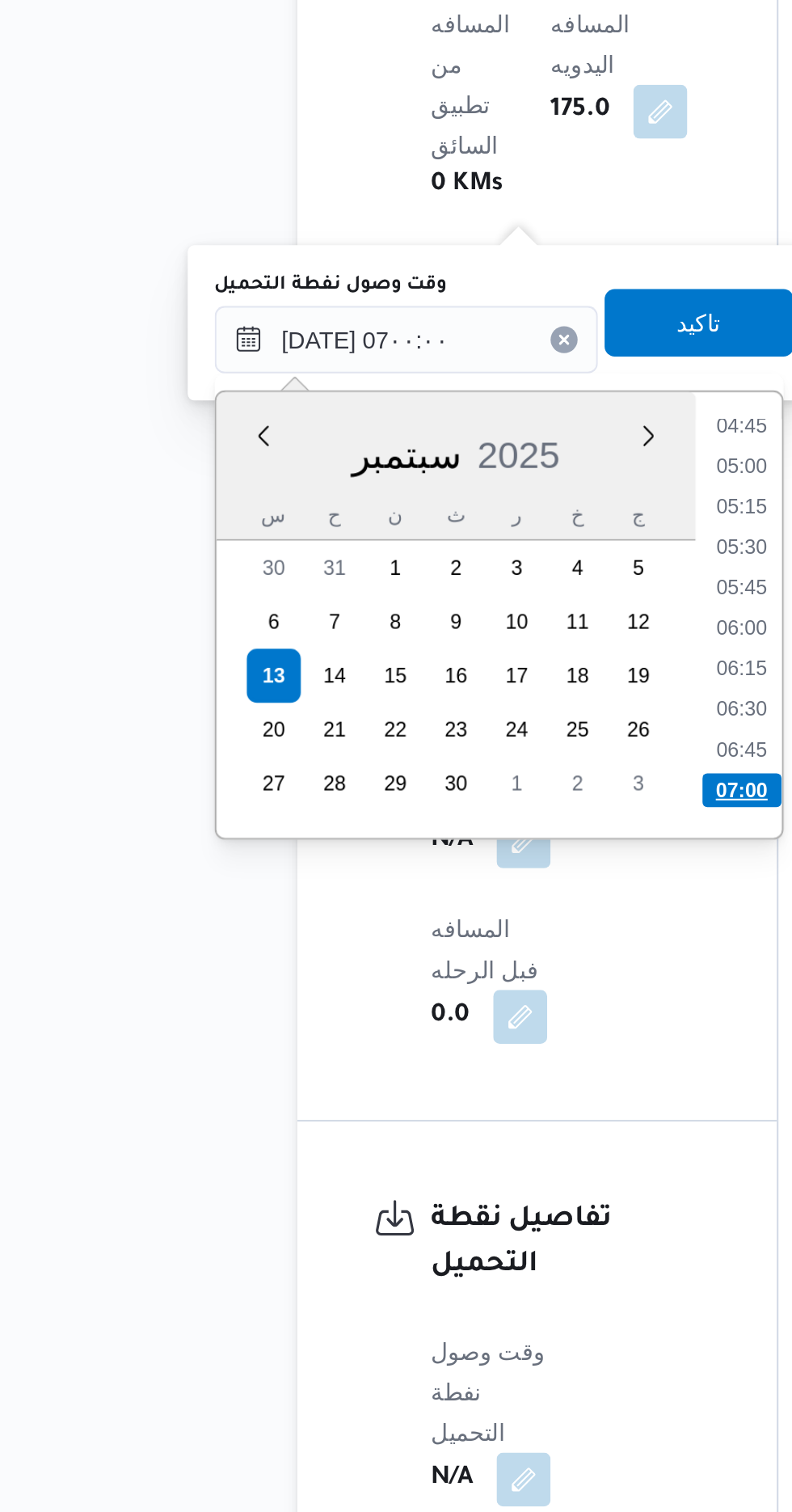
click at [411, 1168] on li "07:00" at bounding box center [423, 1166] width 38 height 16
type input "[DATE] ٠٧:٠٠"
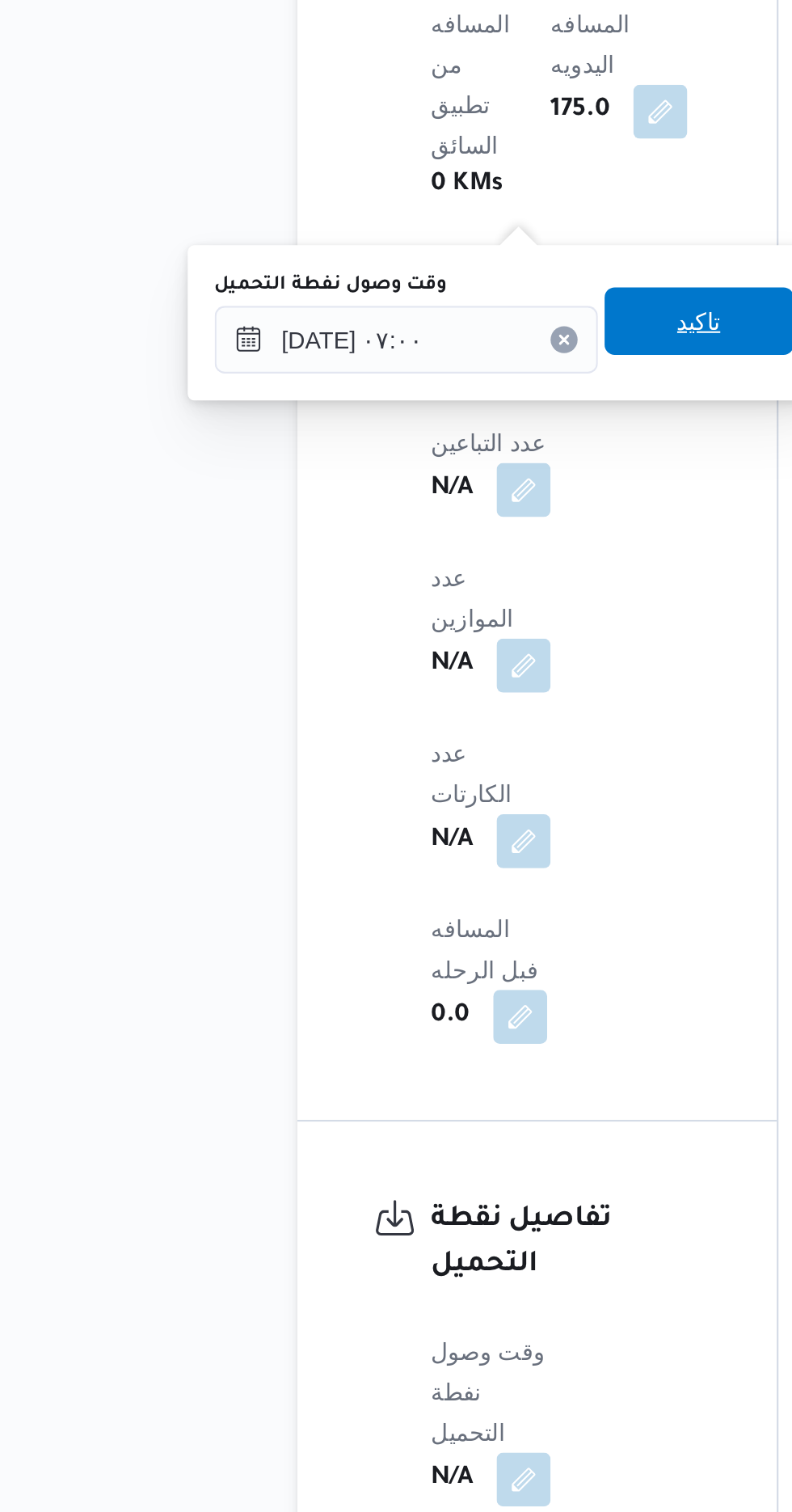
click at [415, 955] on span "تاكيد" at bounding box center [403, 942] width 90 height 33
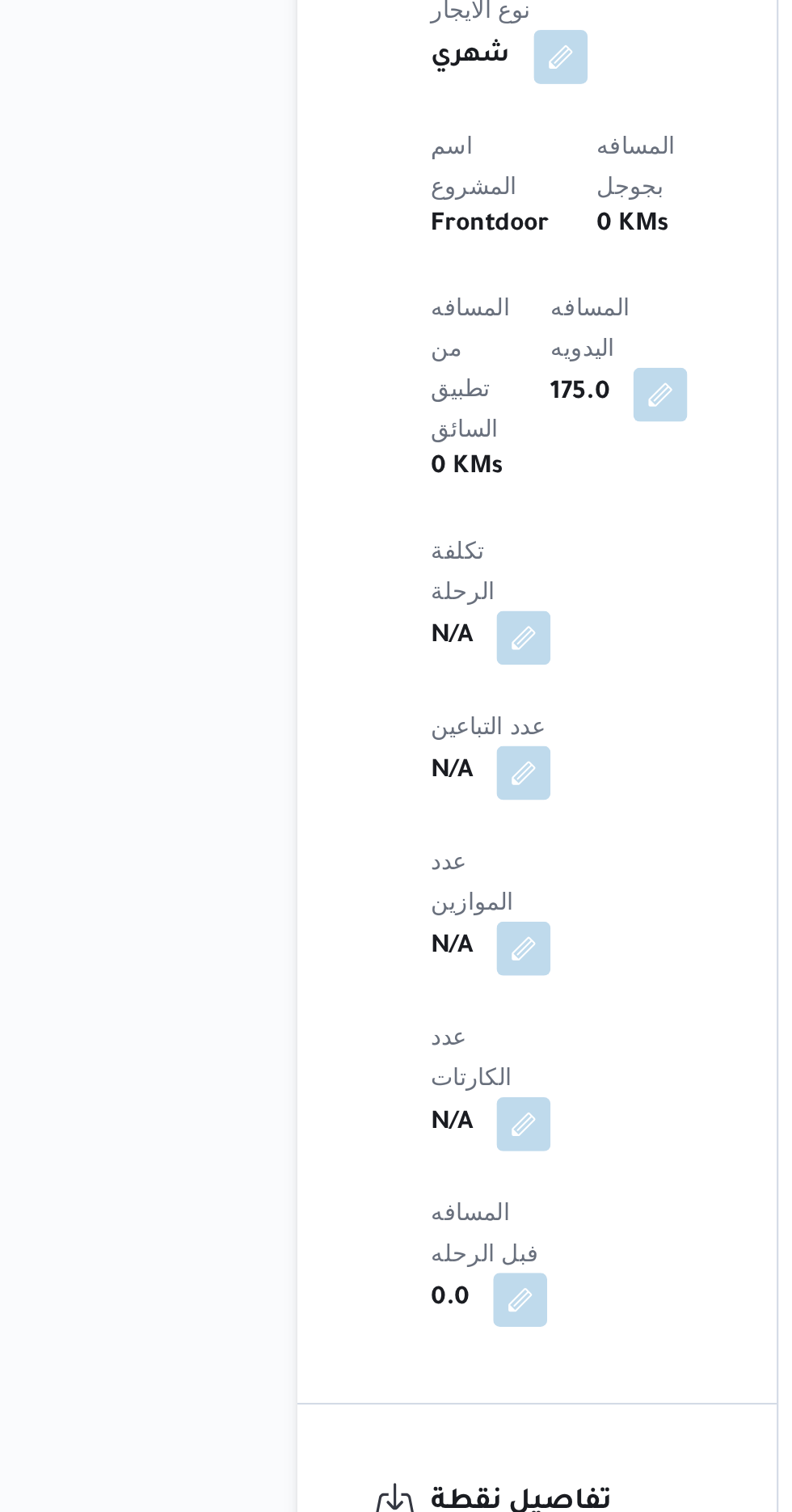
scroll to position [878, 0]
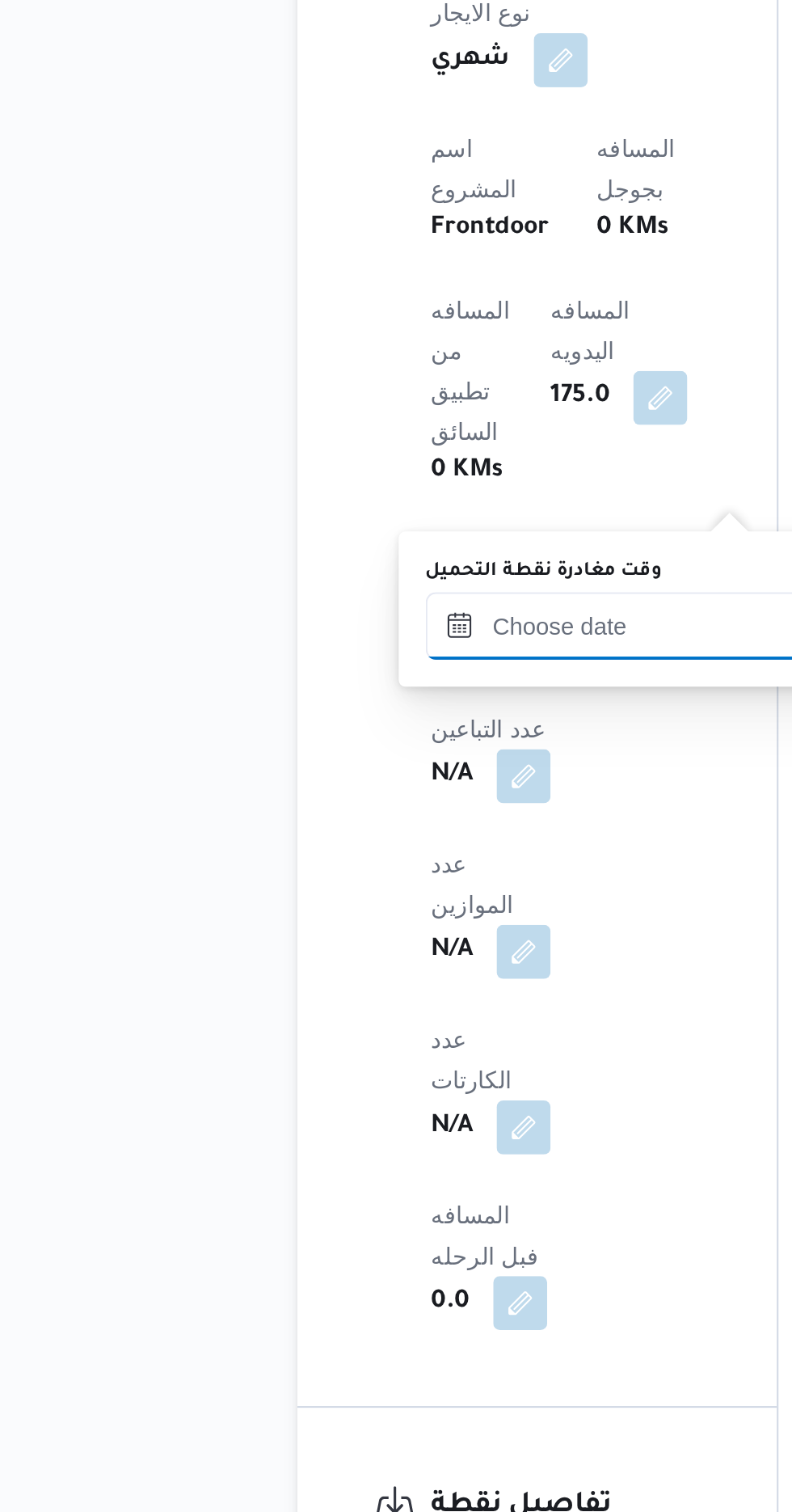
click at [373, 951] on input "وقت مغادرة نقطة التحميل" at bounding box center [363, 950] width 184 height 33
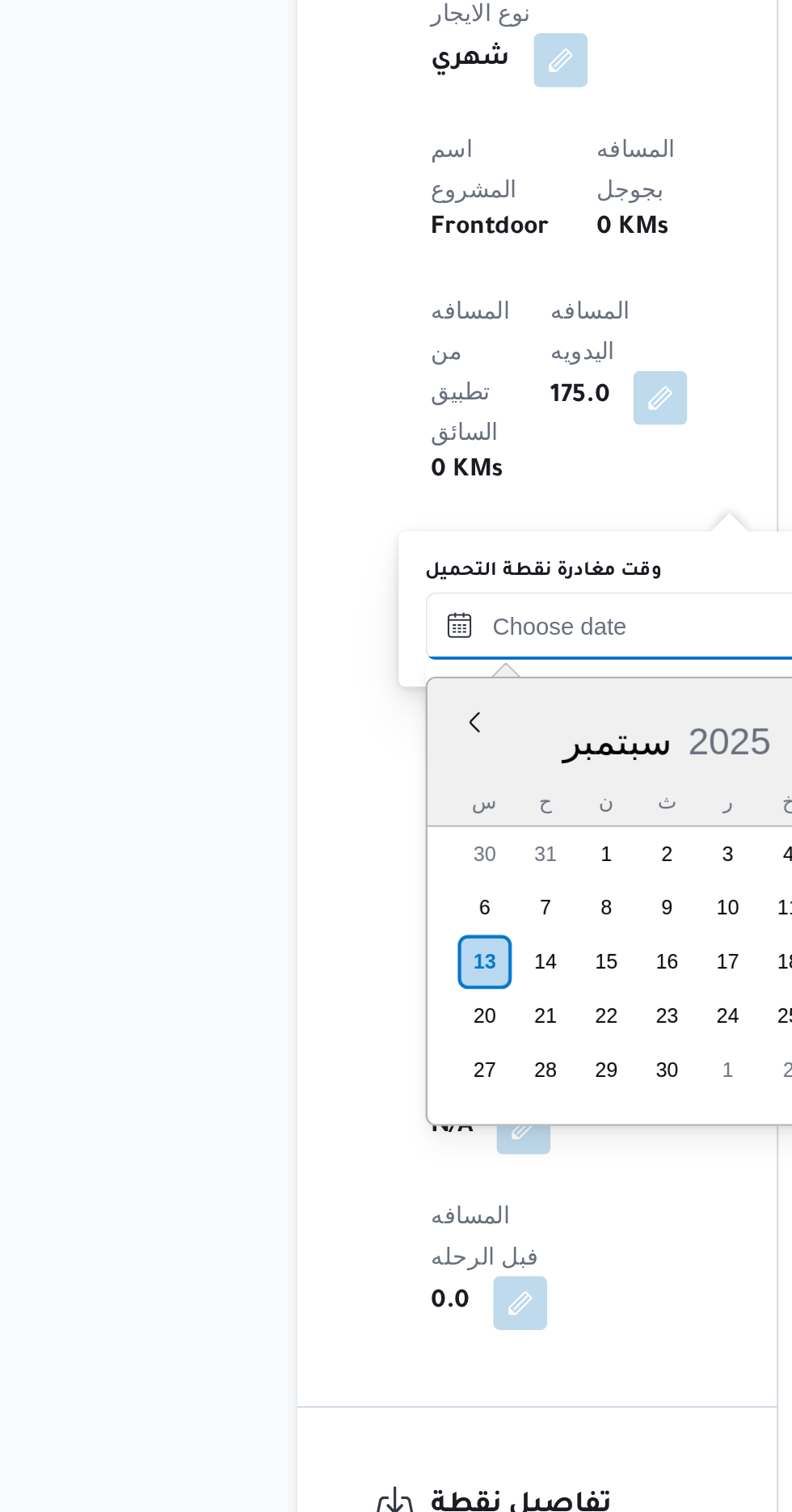
scroll to position [1027, 0]
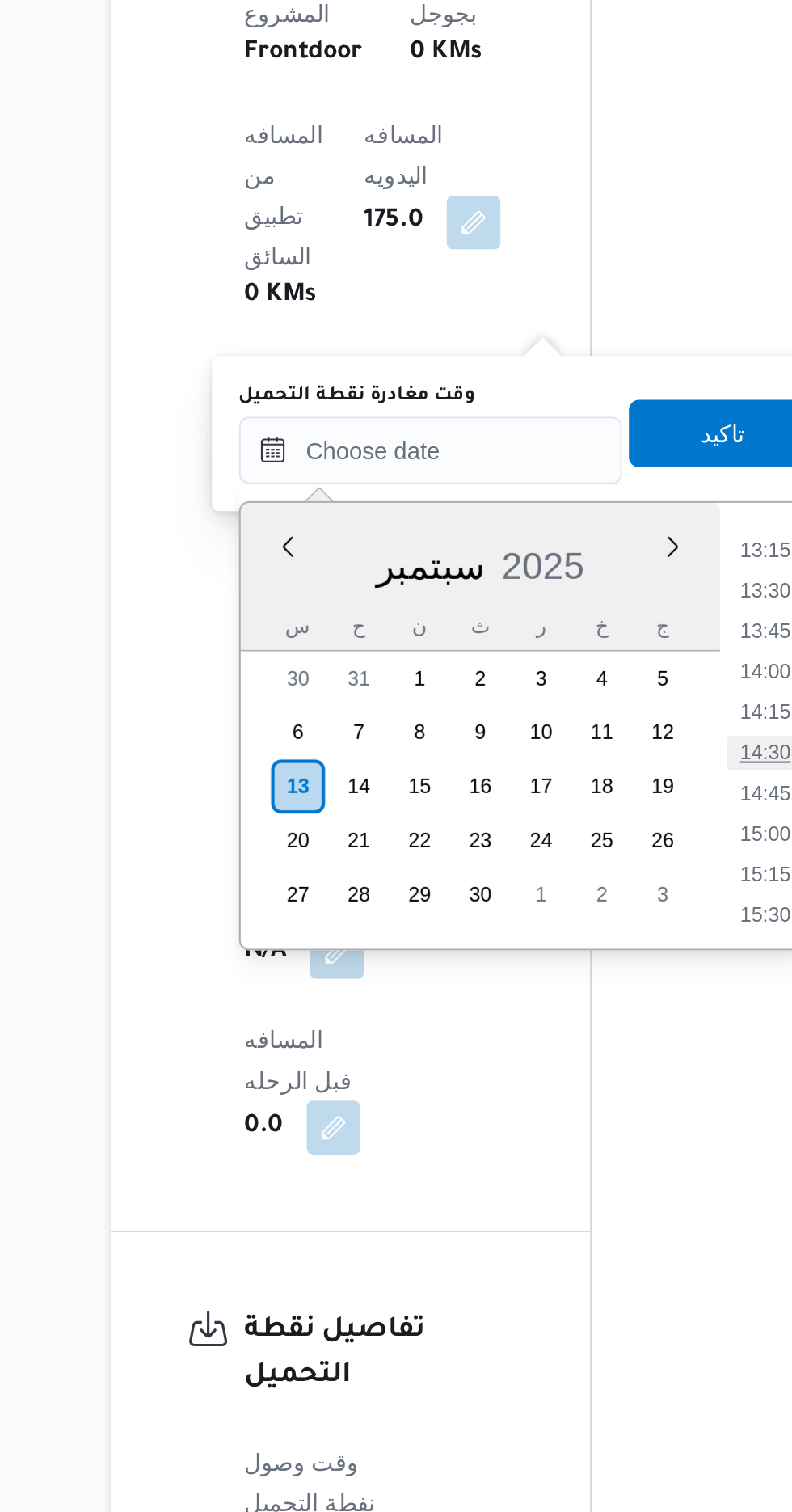
click at [531, 1099] on li "14:30" at bounding box center [524, 1095] width 38 height 16
type input "[DATE] ١٤:٣٠"
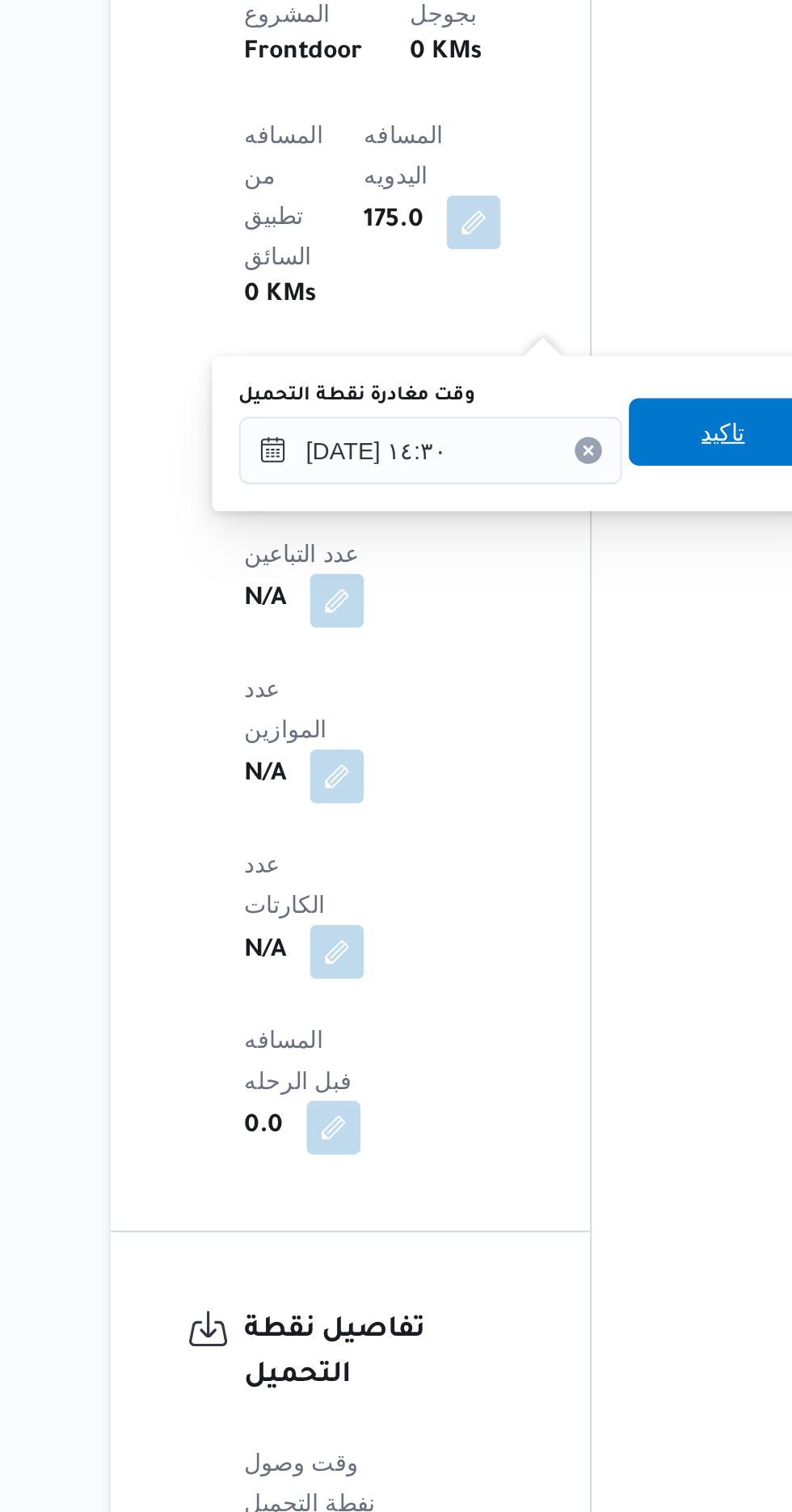
click at [504, 951] on span "تاكيد" at bounding box center [504, 942] width 90 height 33
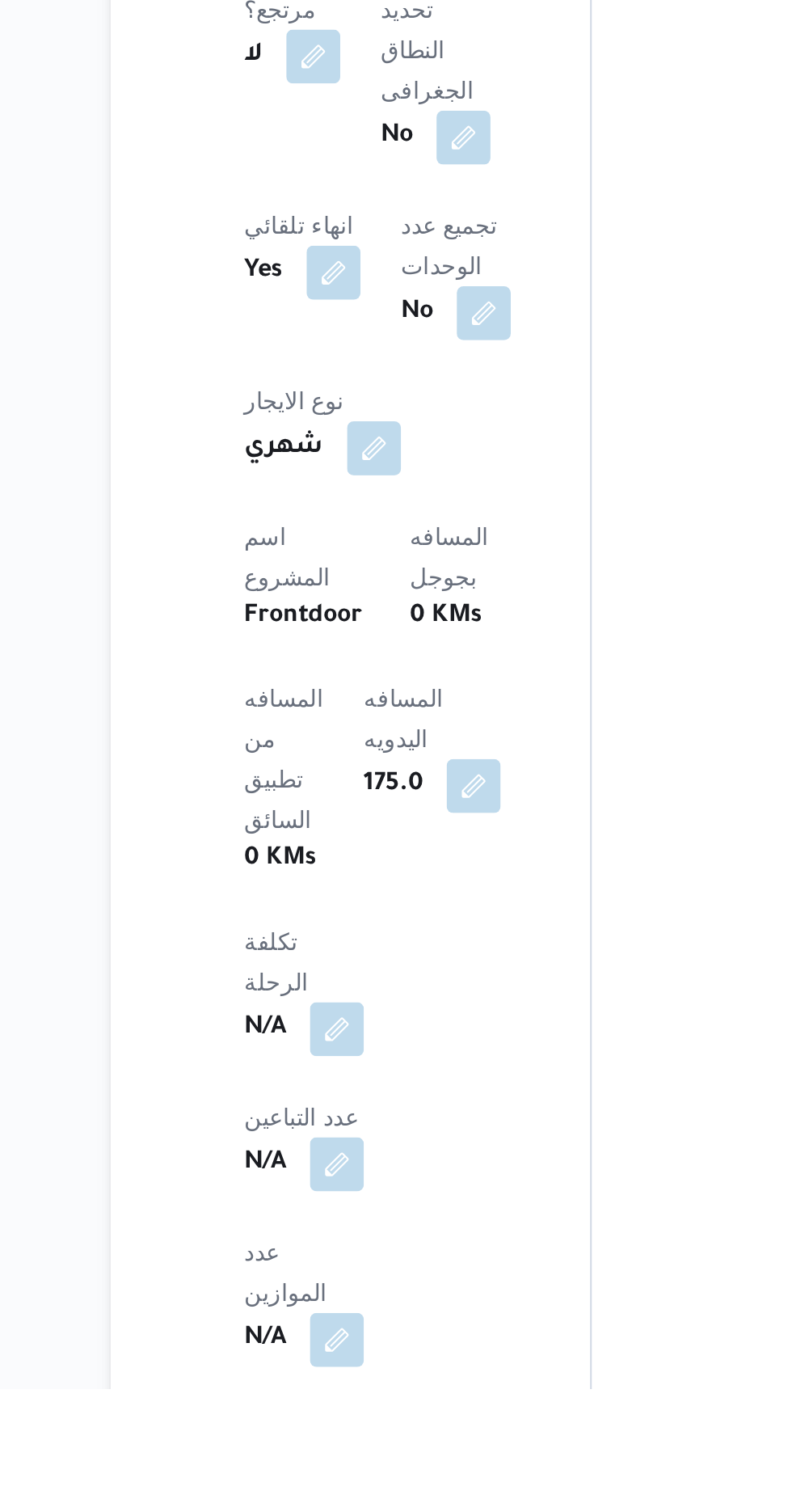
scroll to position [496, 0]
